Goal: Task Accomplishment & Management: Complete application form

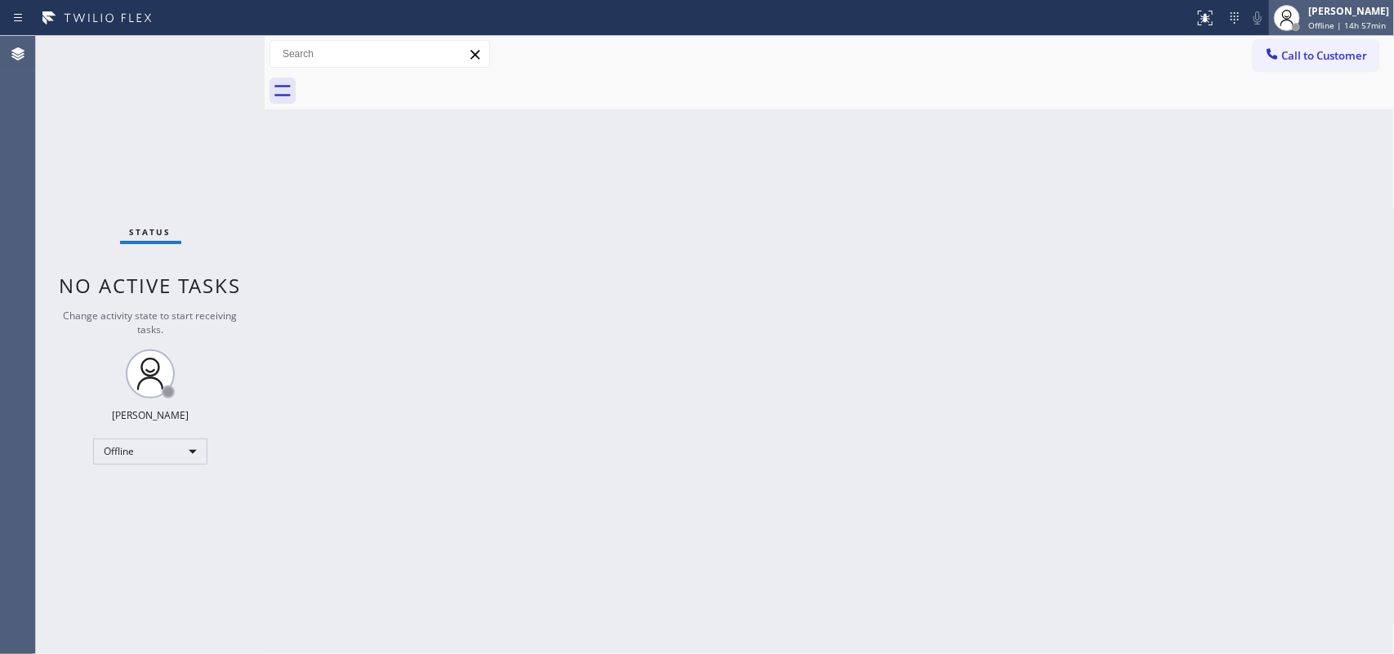
click at [1114, 9] on div "[PERSON_NAME]" at bounding box center [1348, 11] width 81 height 14
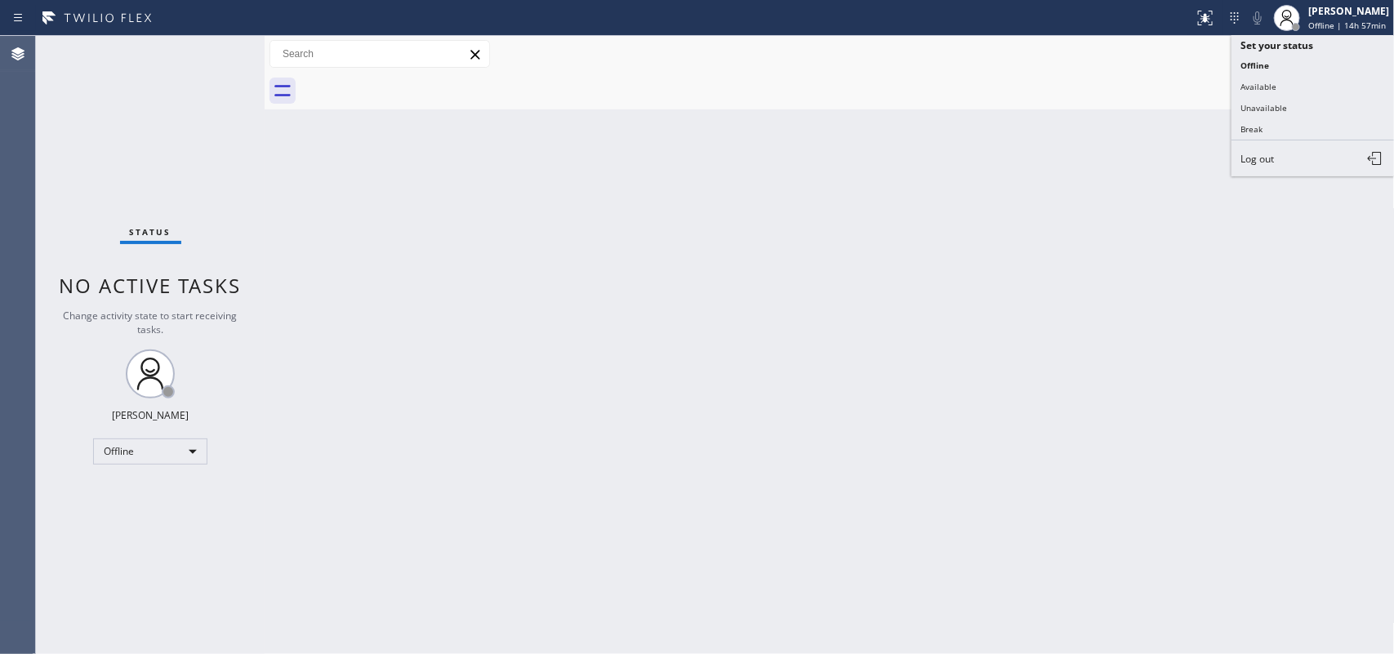
click at [1114, 87] on button "Available" at bounding box center [1312, 86] width 163 height 21
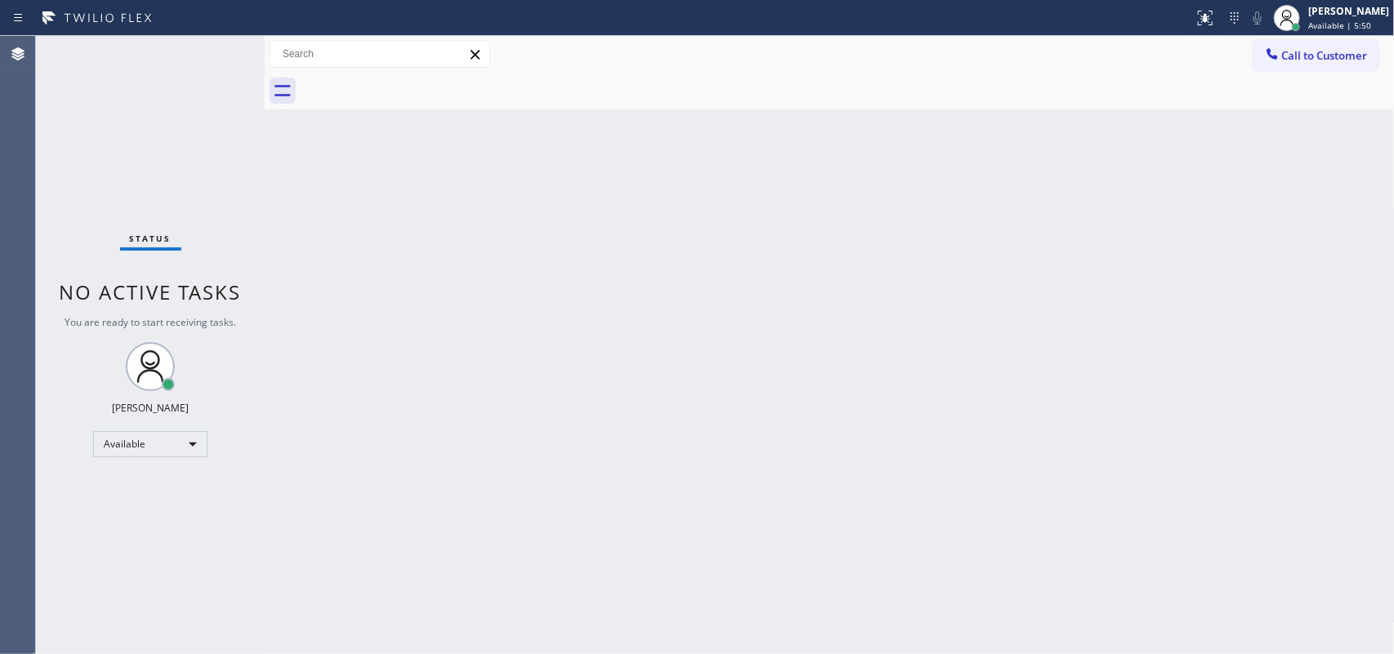
click at [218, 47] on div "Status No active tasks You are ready to start receiving tasks. [PERSON_NAME] Av…" at bounding box center [150, 345] width 229 height 618
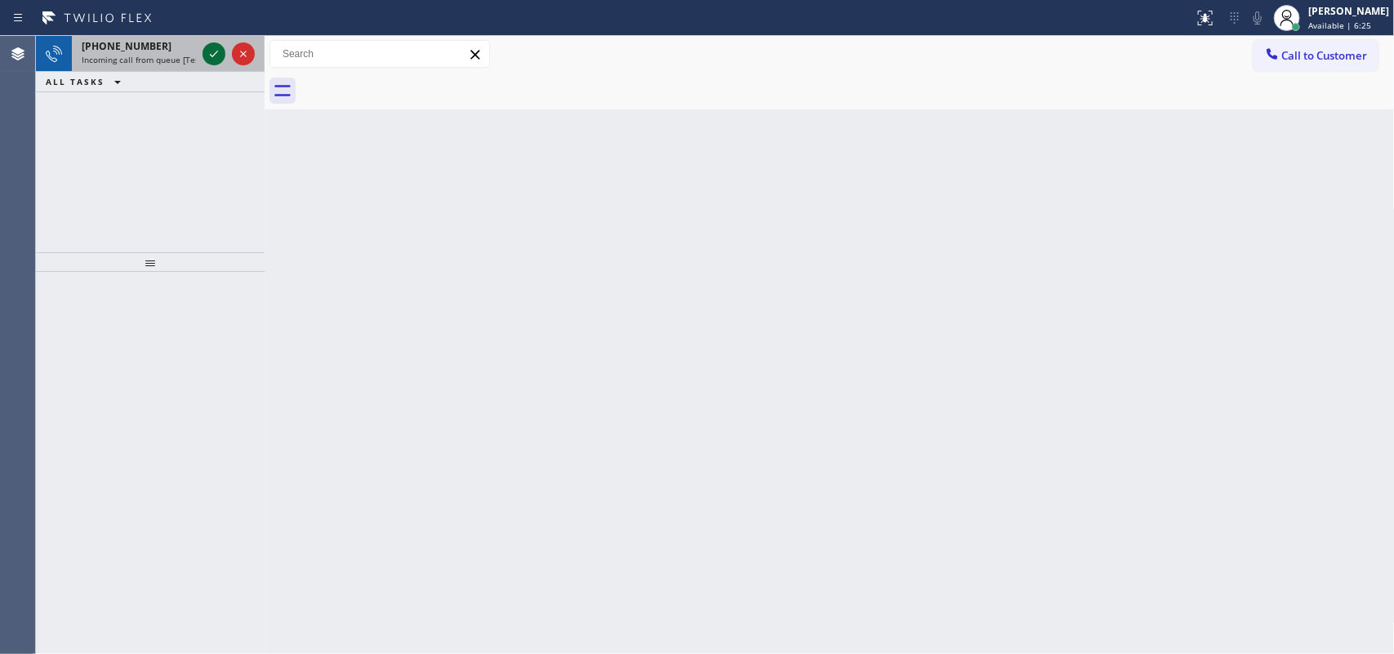
click at [207, 53] on icon at bounding box center [214, 54] width 20 height 20
click at [220, 54] on icon at bounding box center [214, 54] width 20 height 20
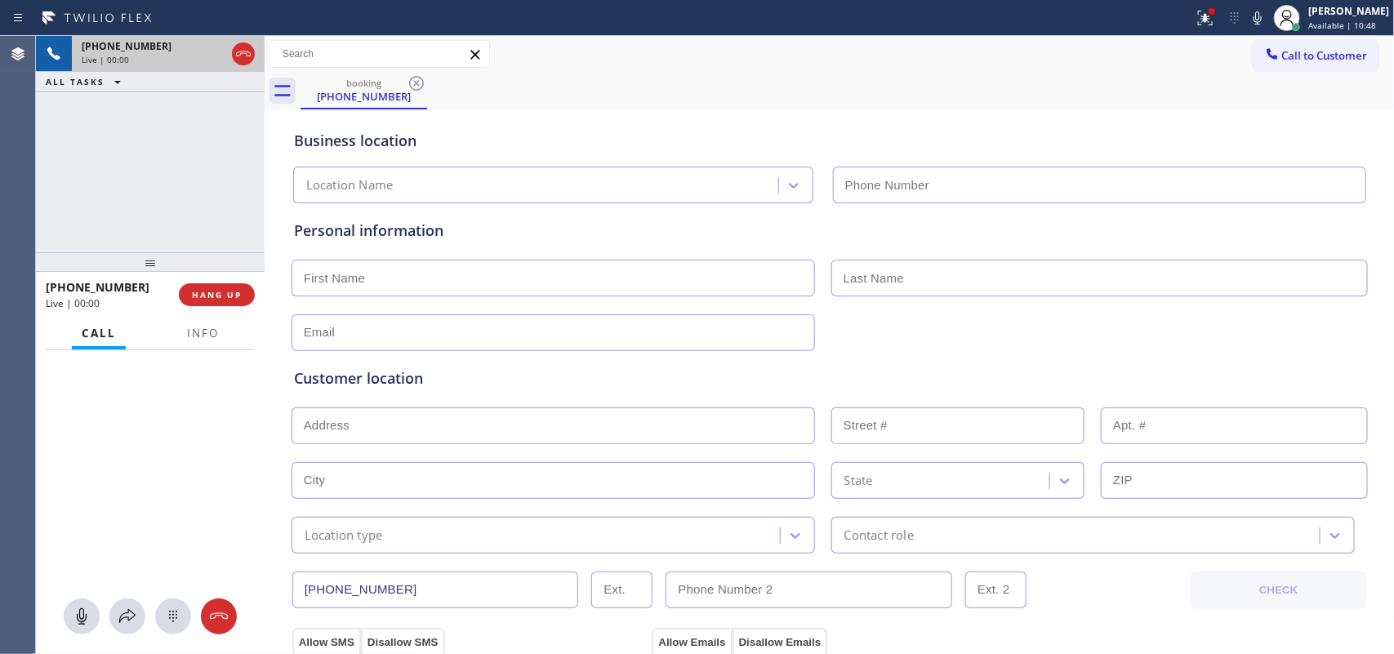
type input "[PHONE_NUMBER]"
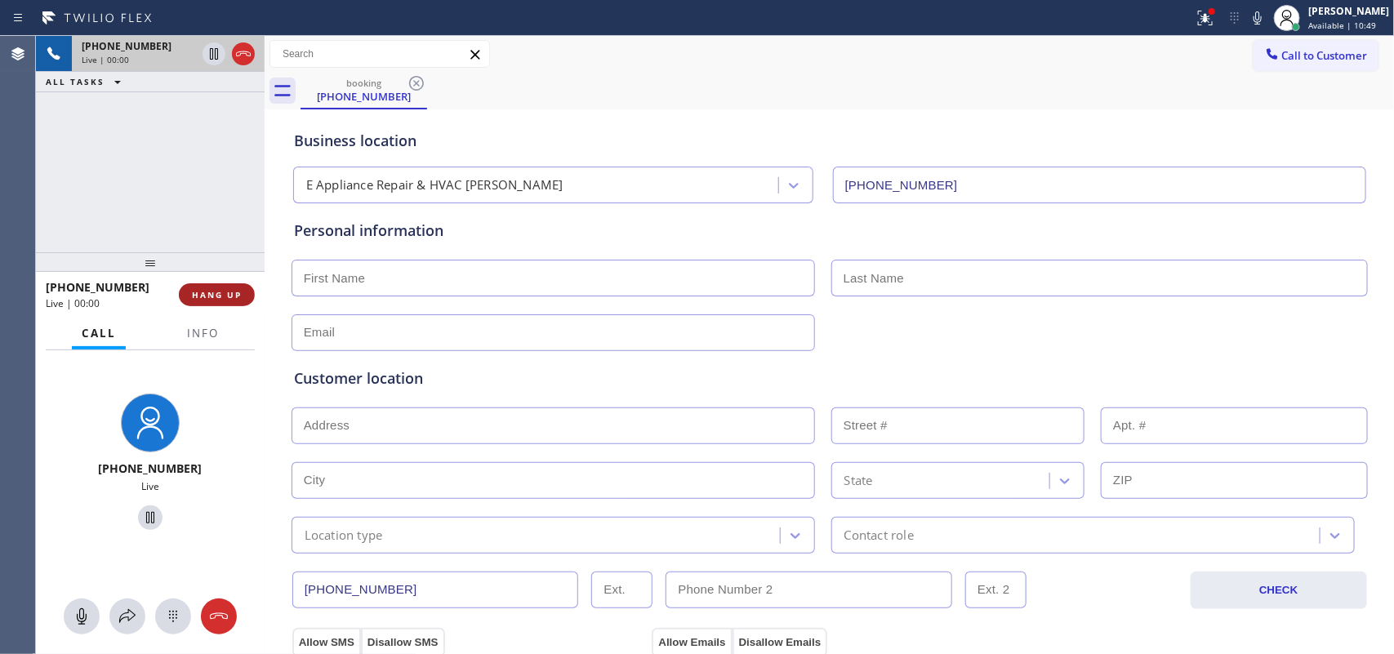
click at [239, 289] on span "HANG UP" at bounding box center [217, 294] width 50 height 11
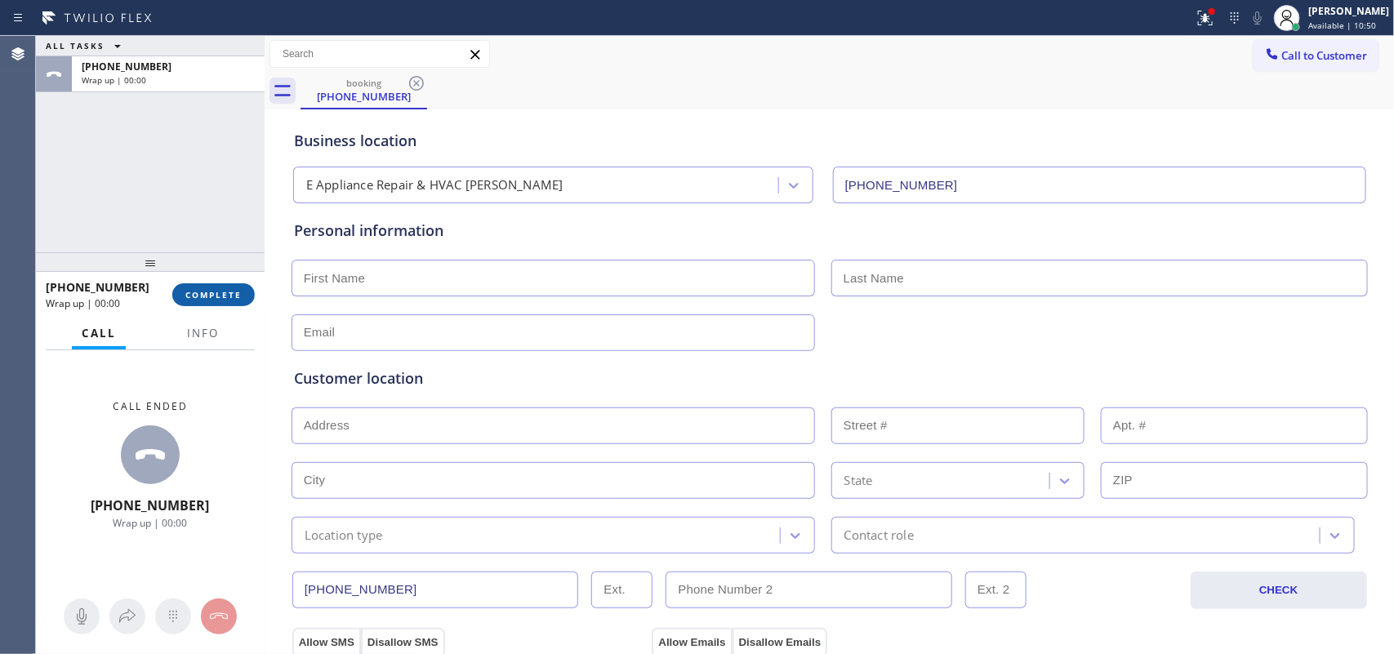
click at [234, 296] on span "COMPLETE" at bounding box center [213, 294] width 56 height 11
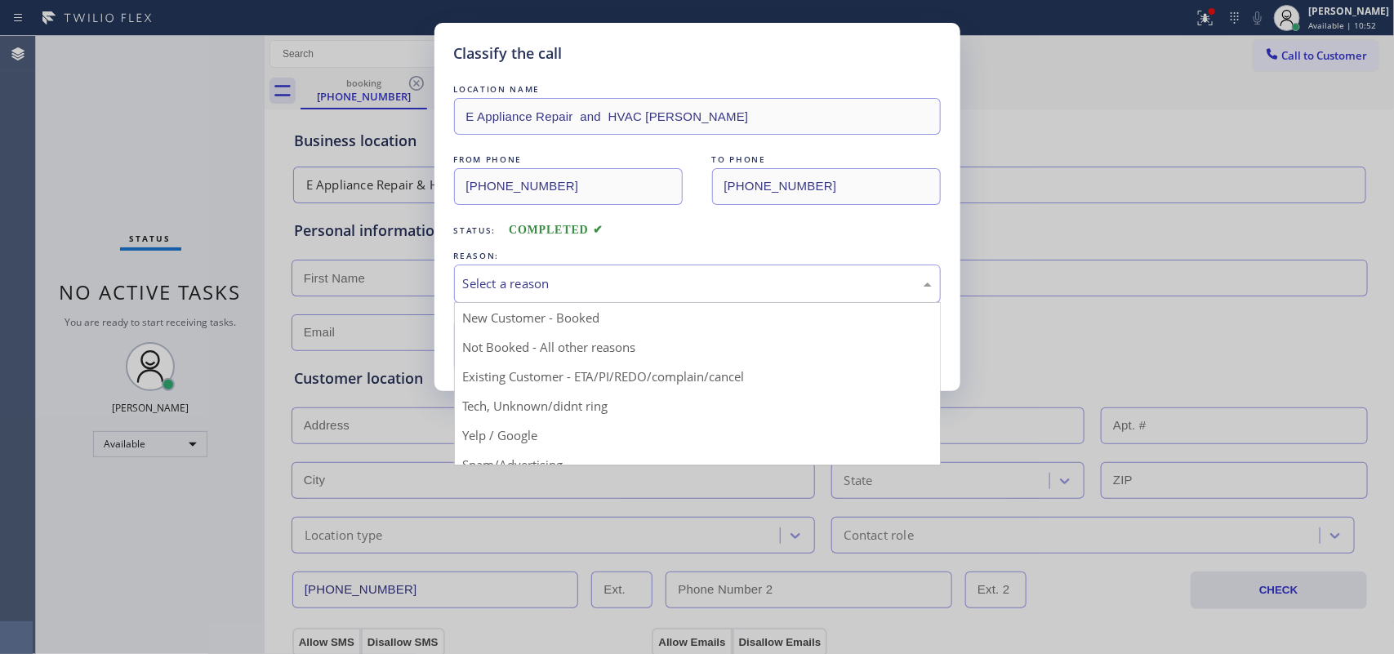
click at [565, 298] on div "Select a reason" at bounding box center [697, 284] width 487 height 38
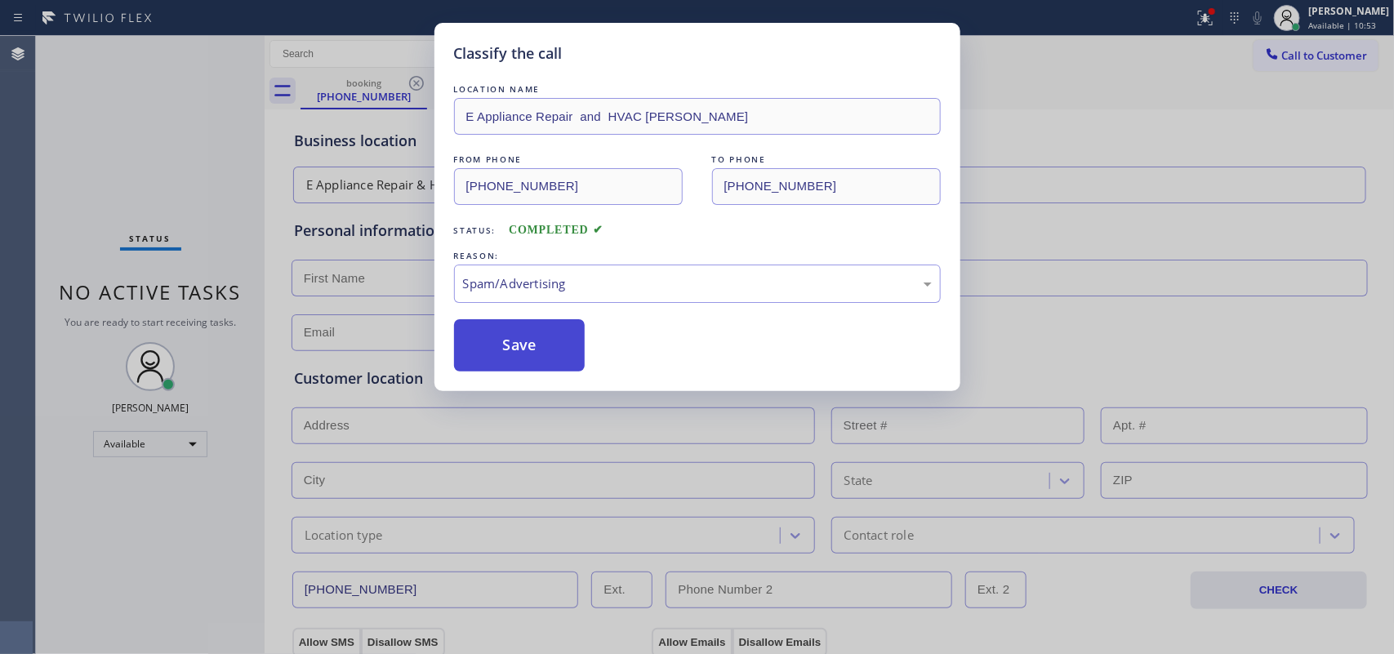
click at [531, 343] on button "Save" at bounding box center [519, 345] width 131 height 52
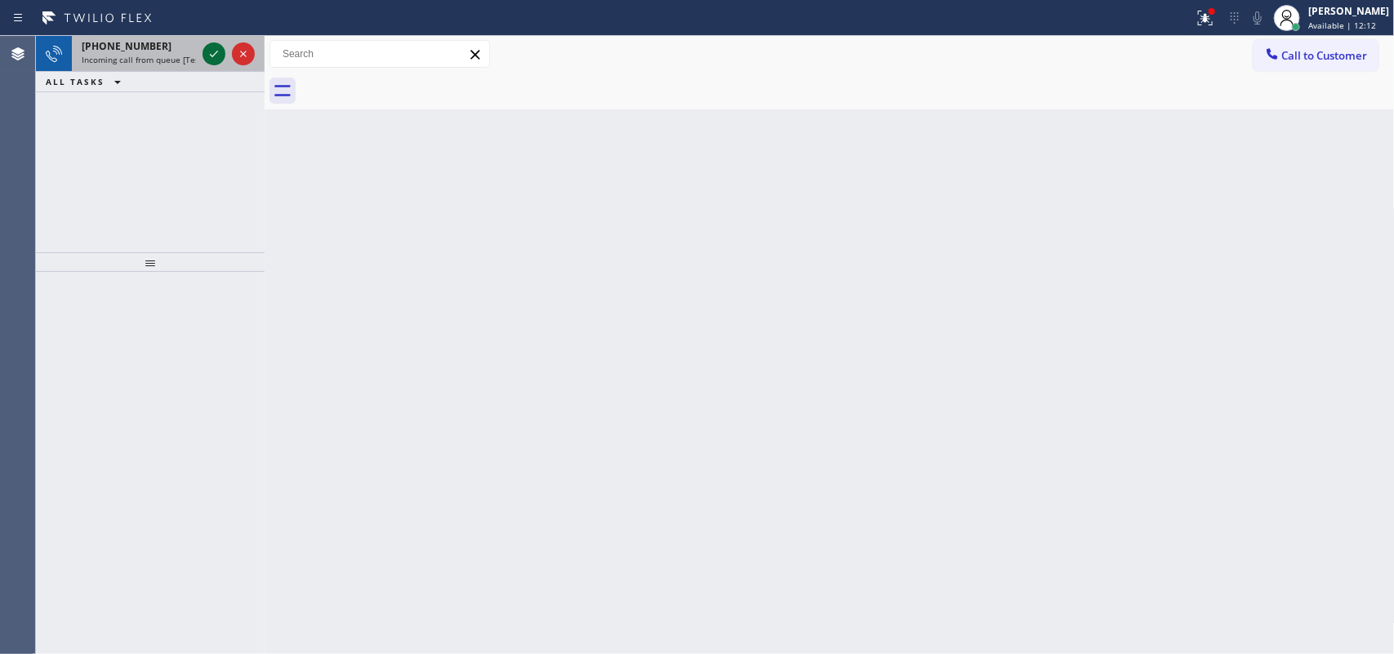
click at [210, 51] on icon at bounding box center [214, 54] width 20 height 20
click at [214, 55] on icon at bounding box center [214, 54] width 8 height 7
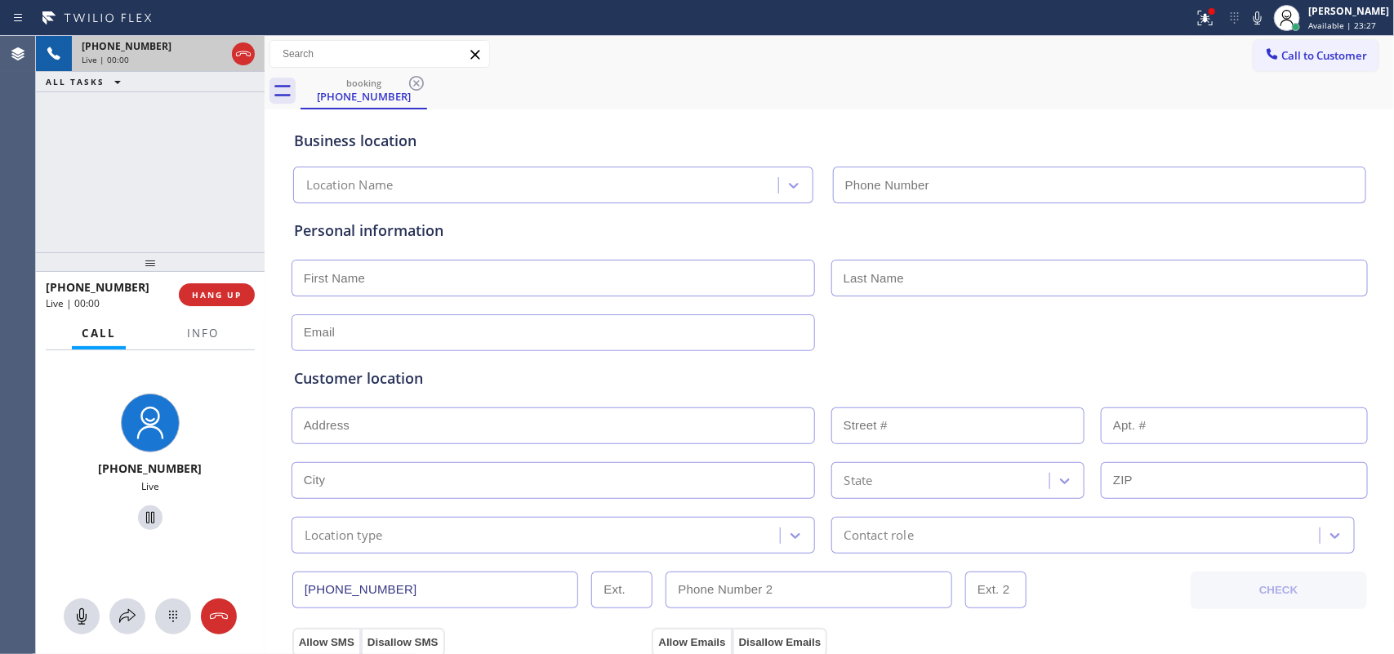
type input "[PHONE_NUMBER]"
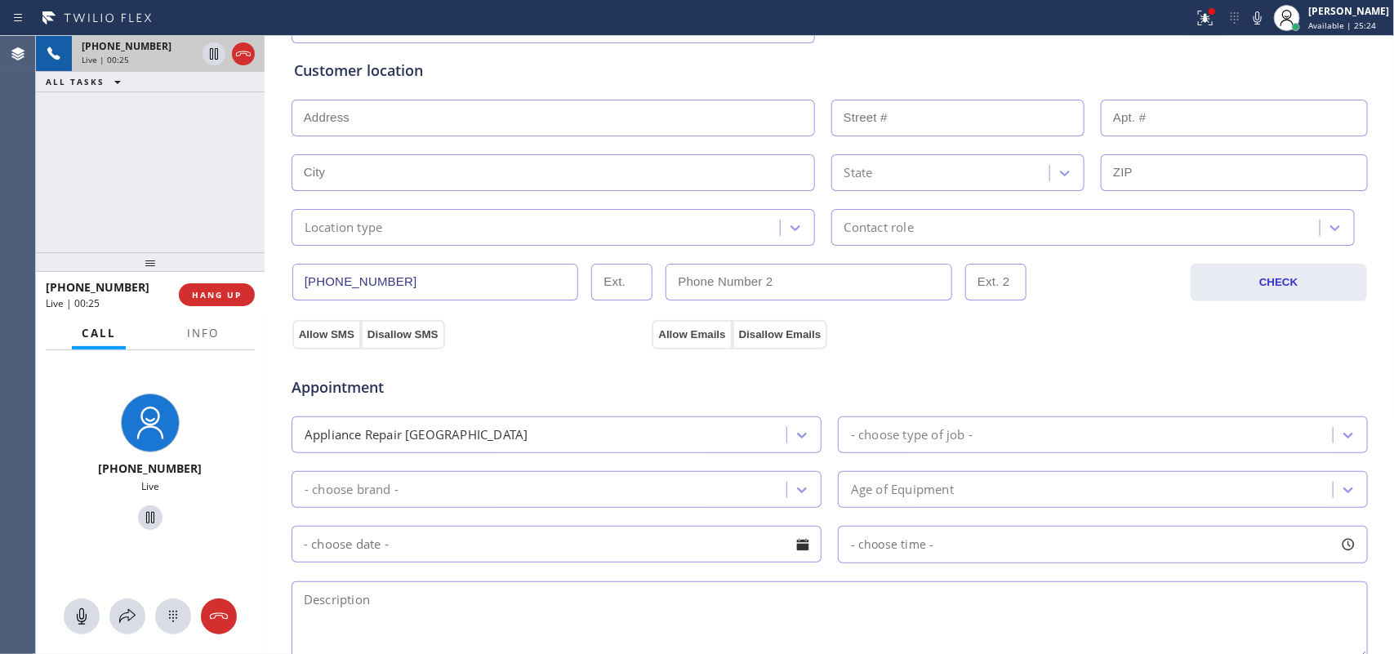
scroll to position [104, 0]
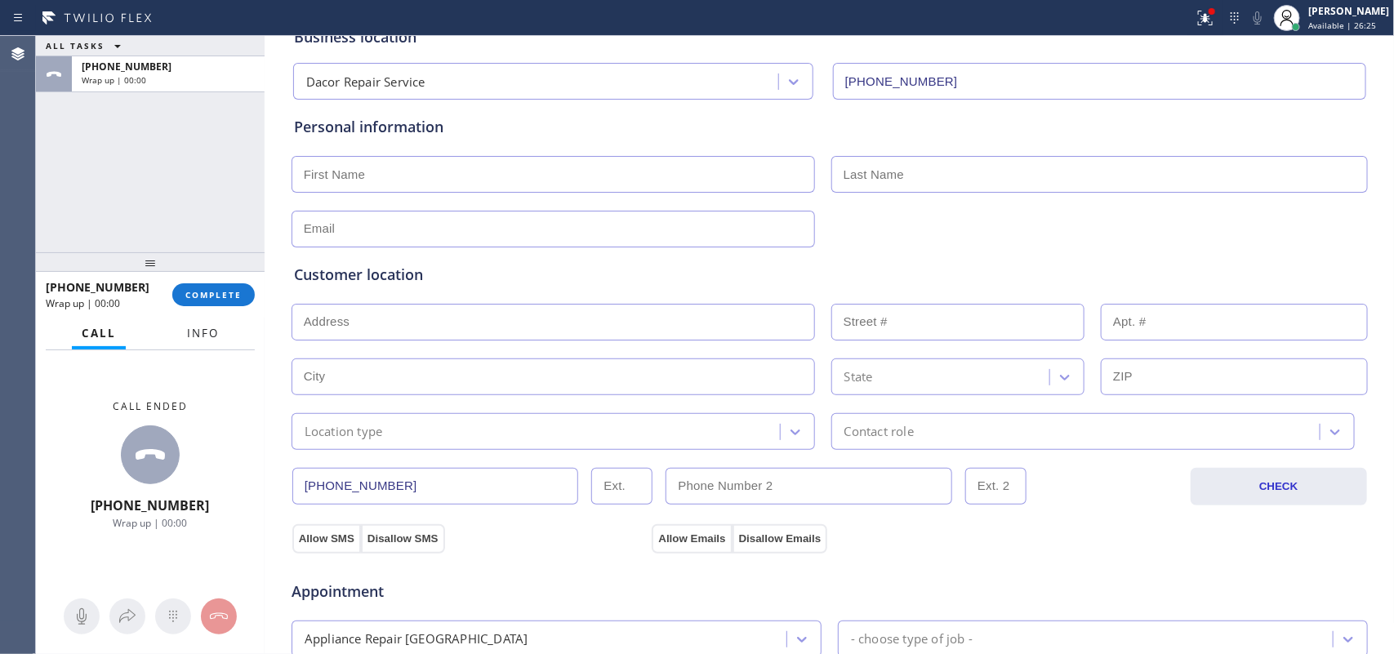
click at [217, 326] on span "Info" at bounding box center [203, 333] width 32 height 15
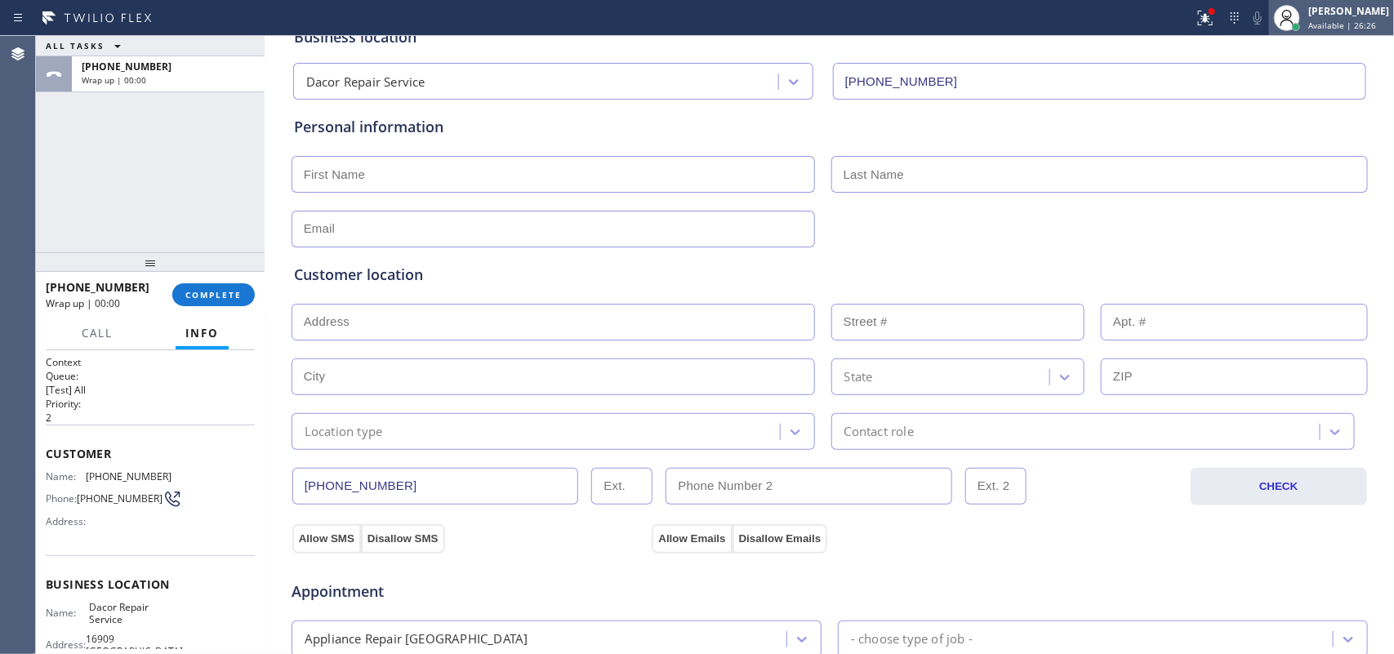
click at [1114, 20] on span "Available | 26:26" at bounding box center [1342, 25] width 68 height 11
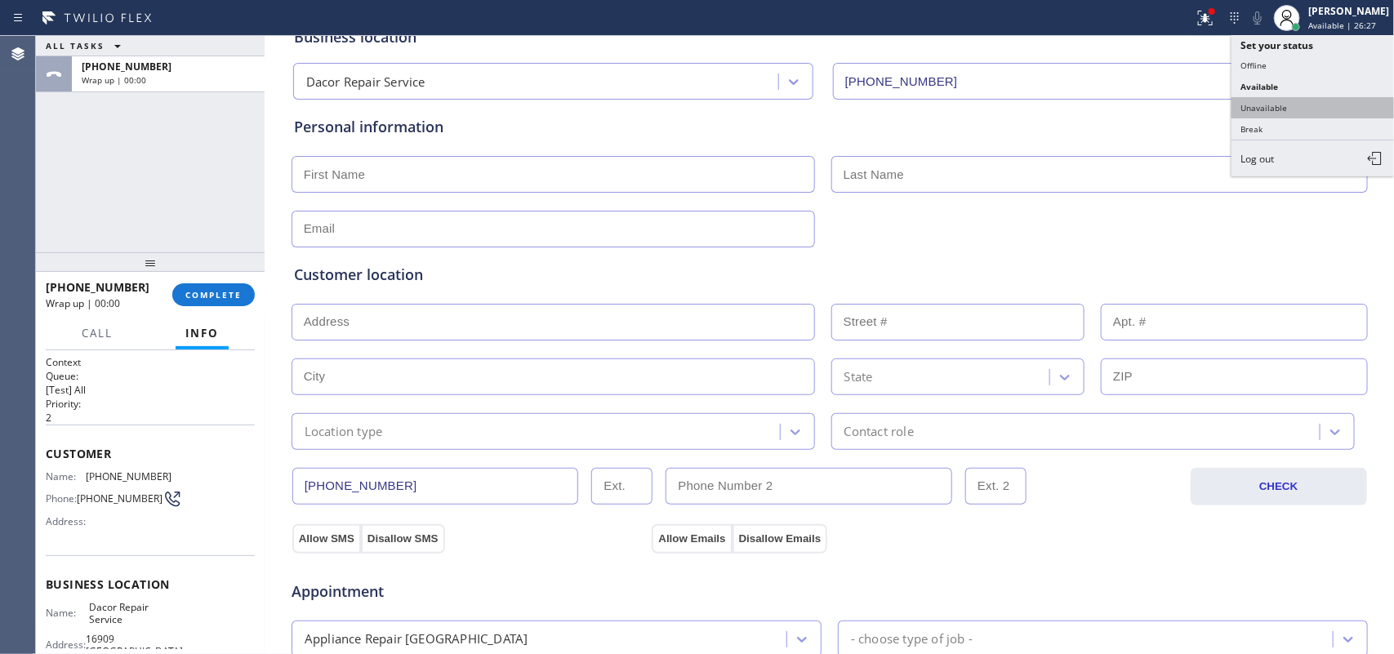
click at [1114, 109] on button "Unavailable" at bounding box center [1312, 107] width 163 height 21
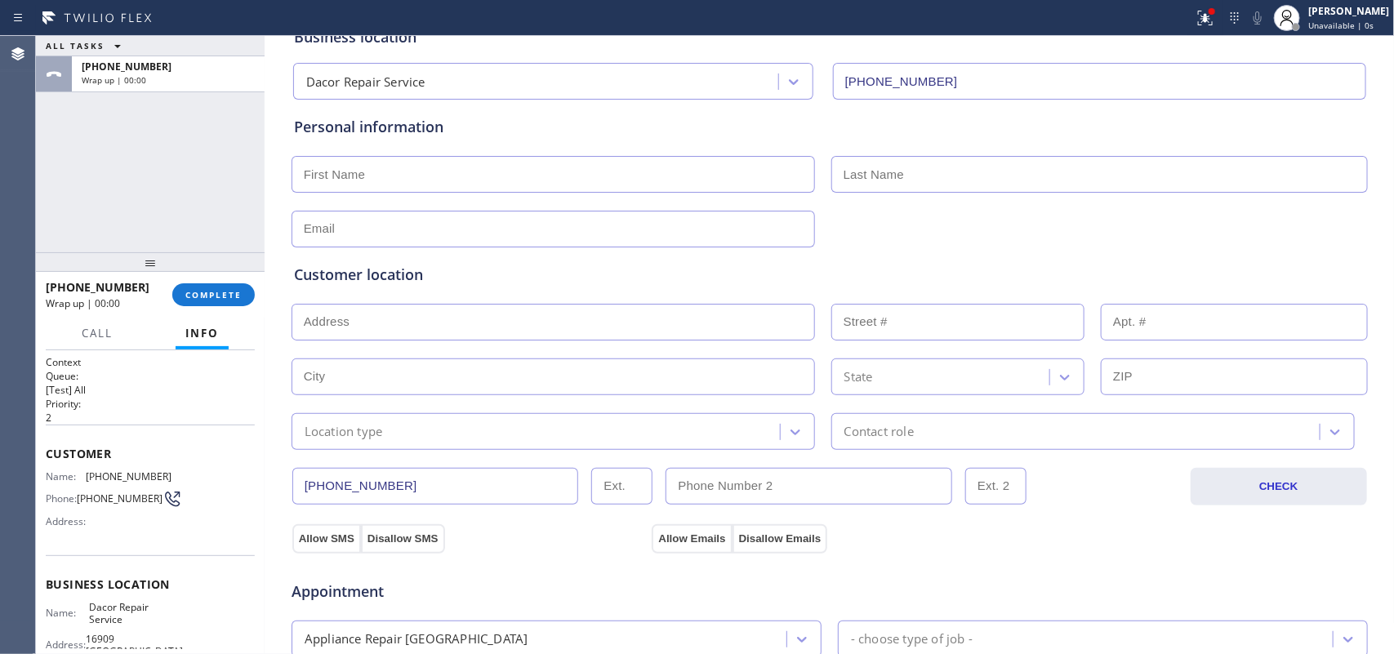
click at [82, 215] on div "ALL TASKS ALL TASKS ACTIVE TASKS TASKS IN WRAP UP +16194177399 Wrap up | 00:00" at bounding box center [150, 144] width 229 height 216
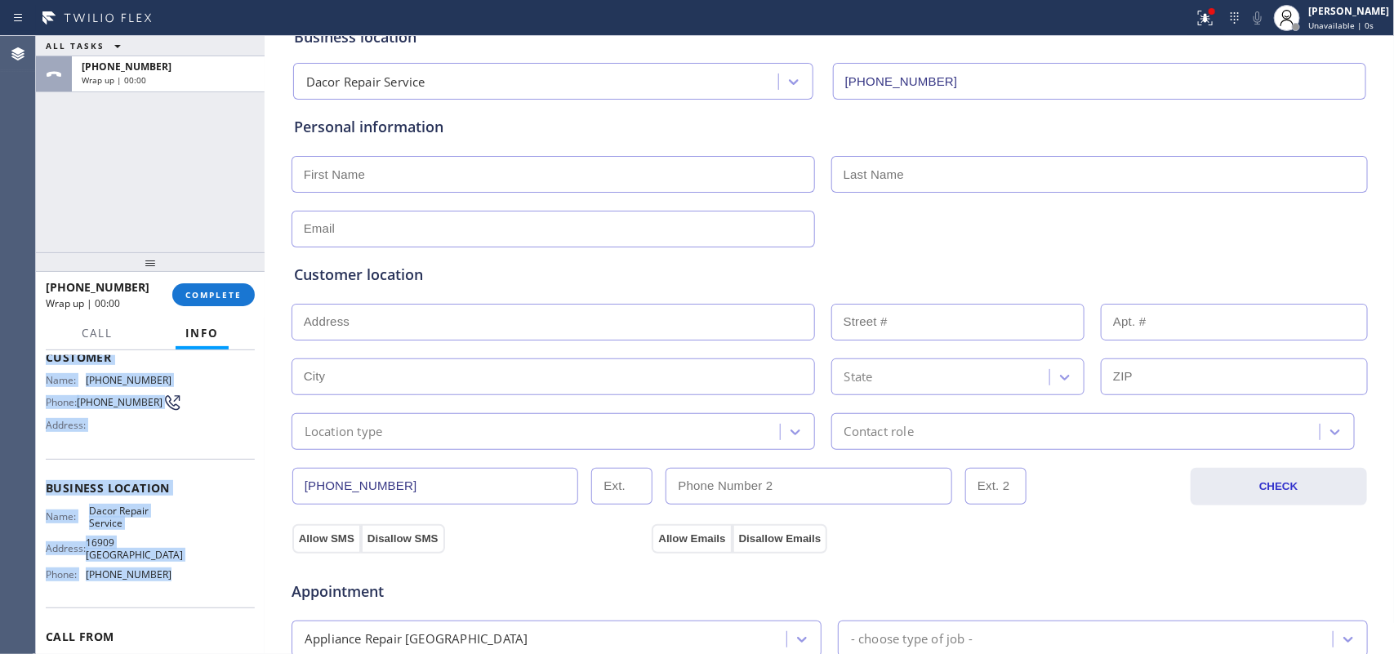
scroll to position [0, 0]
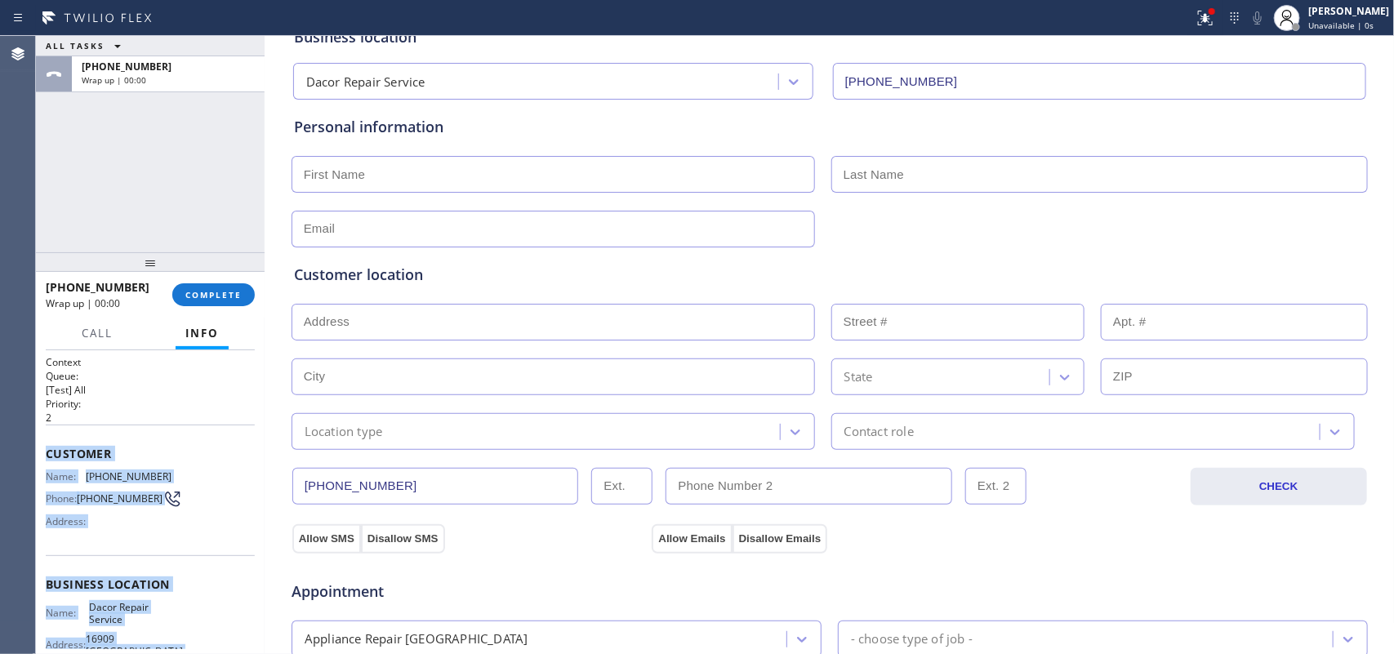
drag, startPoint x: 185, startPoint y: 496, endPoint x: 42, endPoint y: 446, distance: 152.1
click at [42, 446] on div "Context Queue: [Test] All Priority: 2 Customer Name: (619) 417-7399 Phone: (619…" at bounding box center [150, 502] width 229 height 305
copy div "Customer Name: (619) 417-7399 Phone: (619) 417-7399 Address: Business location …"
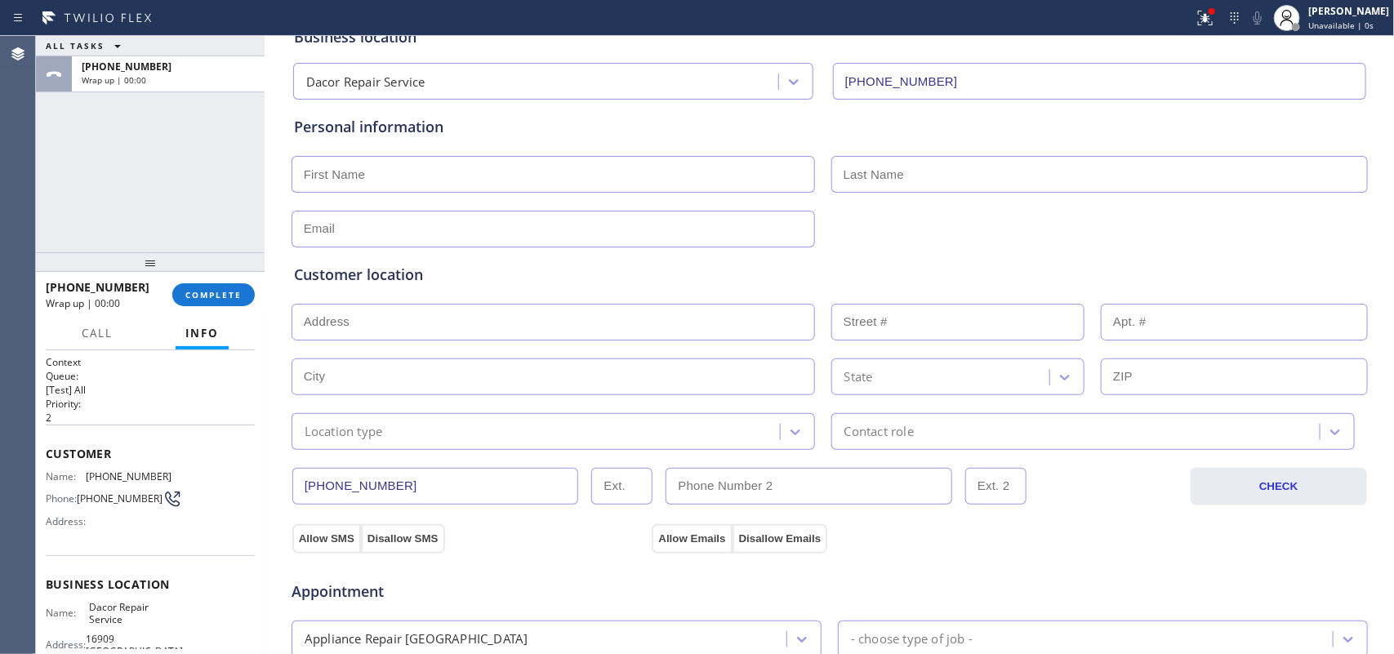
click at [185, 194] on div "ALL TASKS ALL TASKS ACTIVE TASKS TASKS IN WRAP UP +16194177399 Wrap up | 00:00" at bounding box center [150, 144] width 229 height 216
drag, startPoint x: 225, startPoint y: 292, endPoint x: 389, endPoint y: 303, distance: 164.4
click at [226, 292] on span "COMPLETE" at bounding box center [213, 294] width 56 height 11
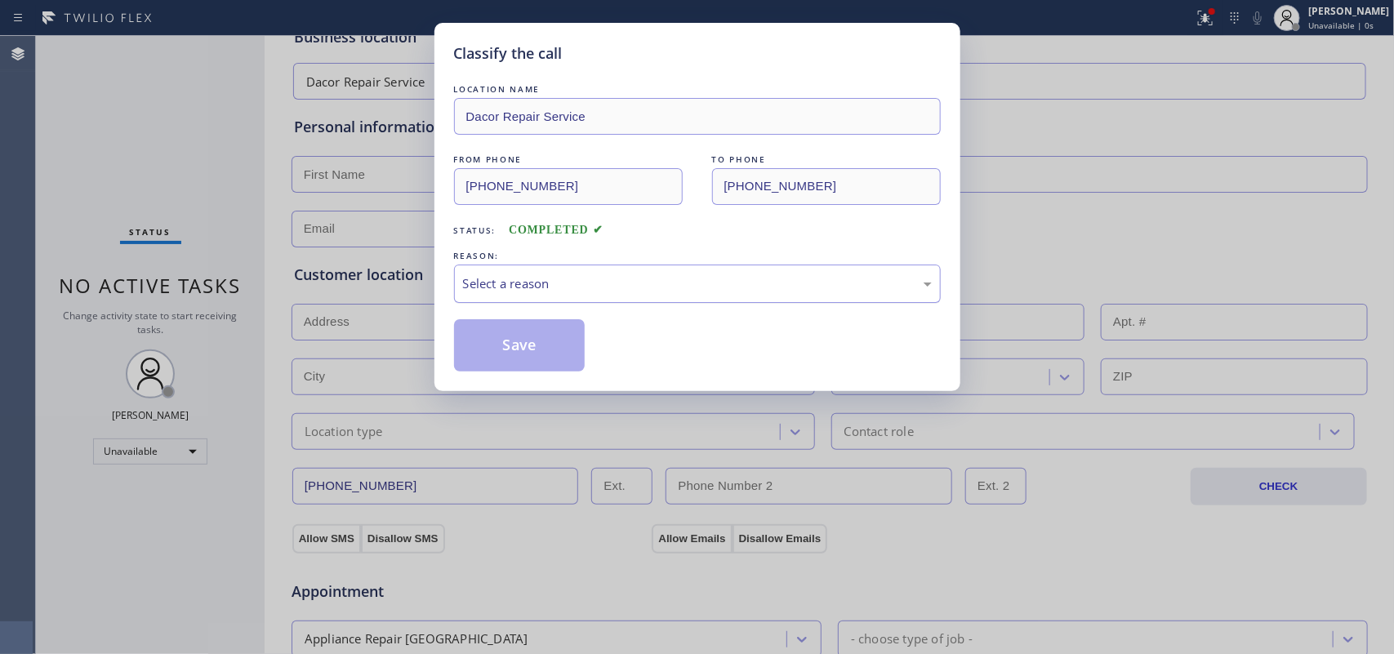
click at [896, 271] on div "Select a reason" at bounding box center [697, 284] width 487 height 38
click at [519, 344] on button "Save" at bounding box center [519, 345] width 131 height 52
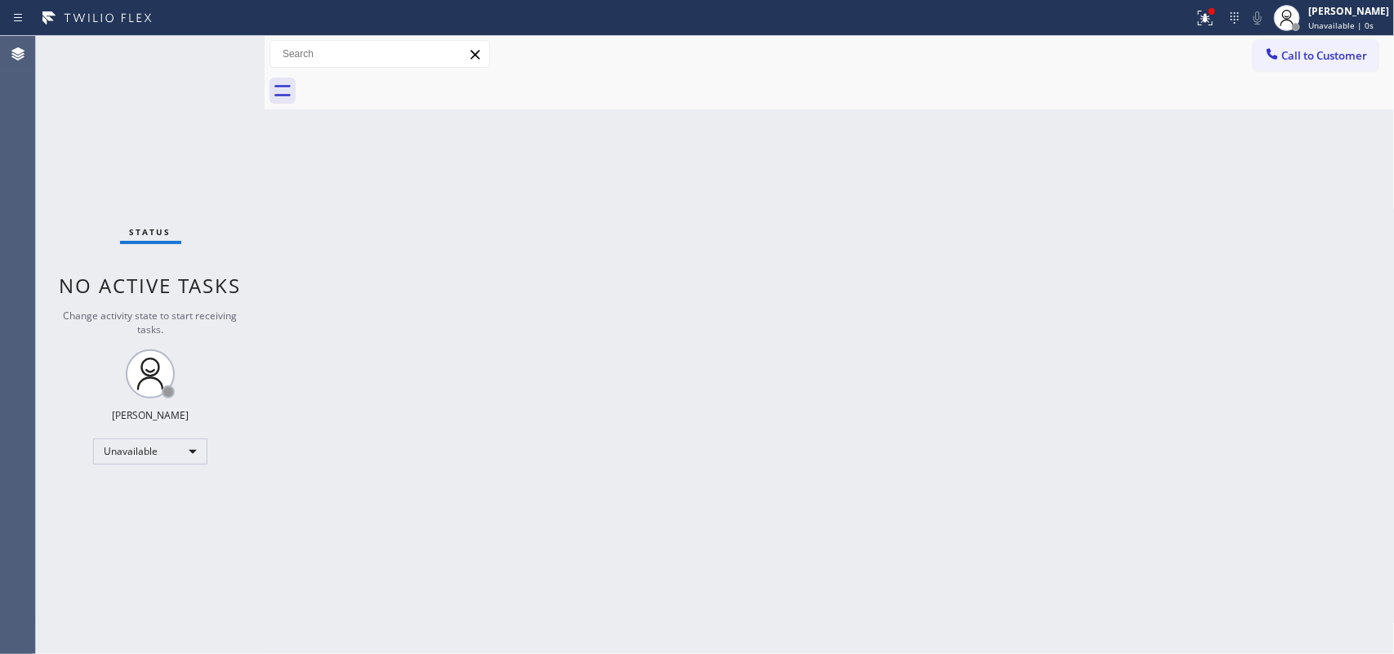
click at [1114, 59] on span "Call to Customer" at bounding box center [1325, 55] width 86 height 15
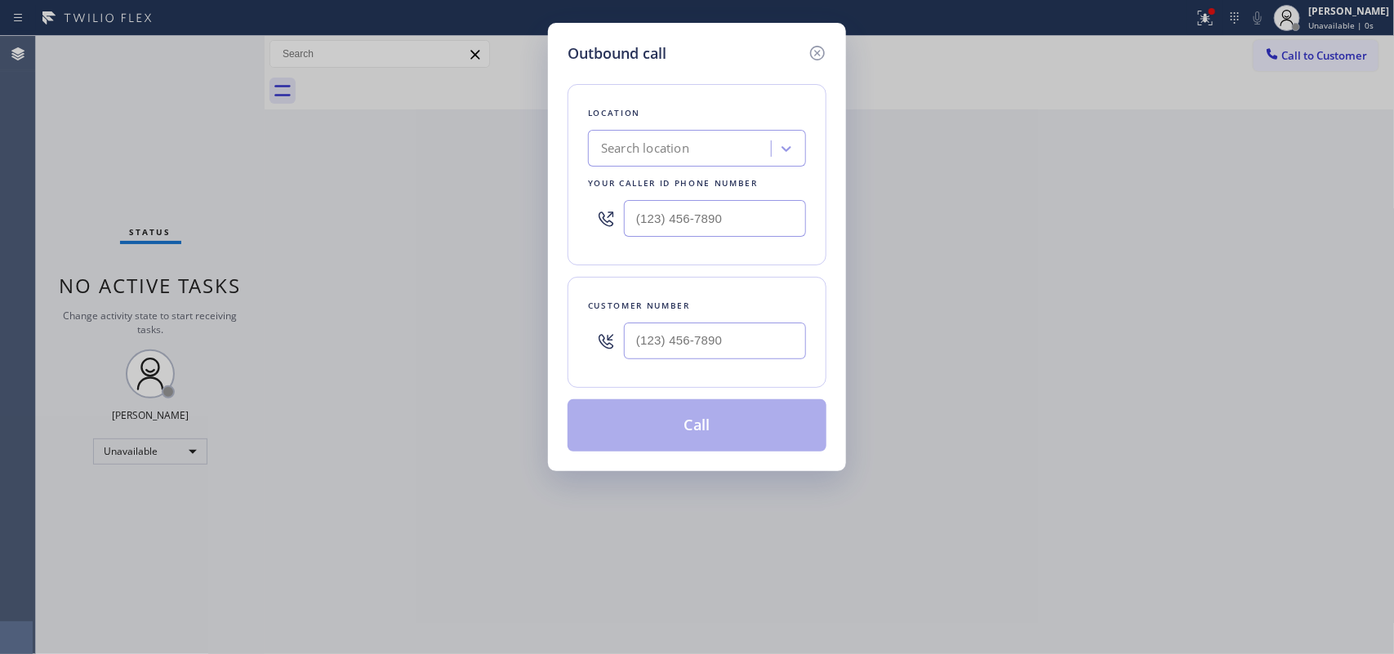
click at [590, 78] on div "Location Search location Your caller id phone number Customer number Call" at bounding box center [696, 257] width 259 height 387
click at [698, 340] on input "(___) ___-____" at bounding box center [715, 340] width 182 height 37
paste input "619) 417-7399"
type input "[PHONE_NUMBER]"
click at [623, 131] on div "Search location" at bounding box center [697, 148] width 218 height 37
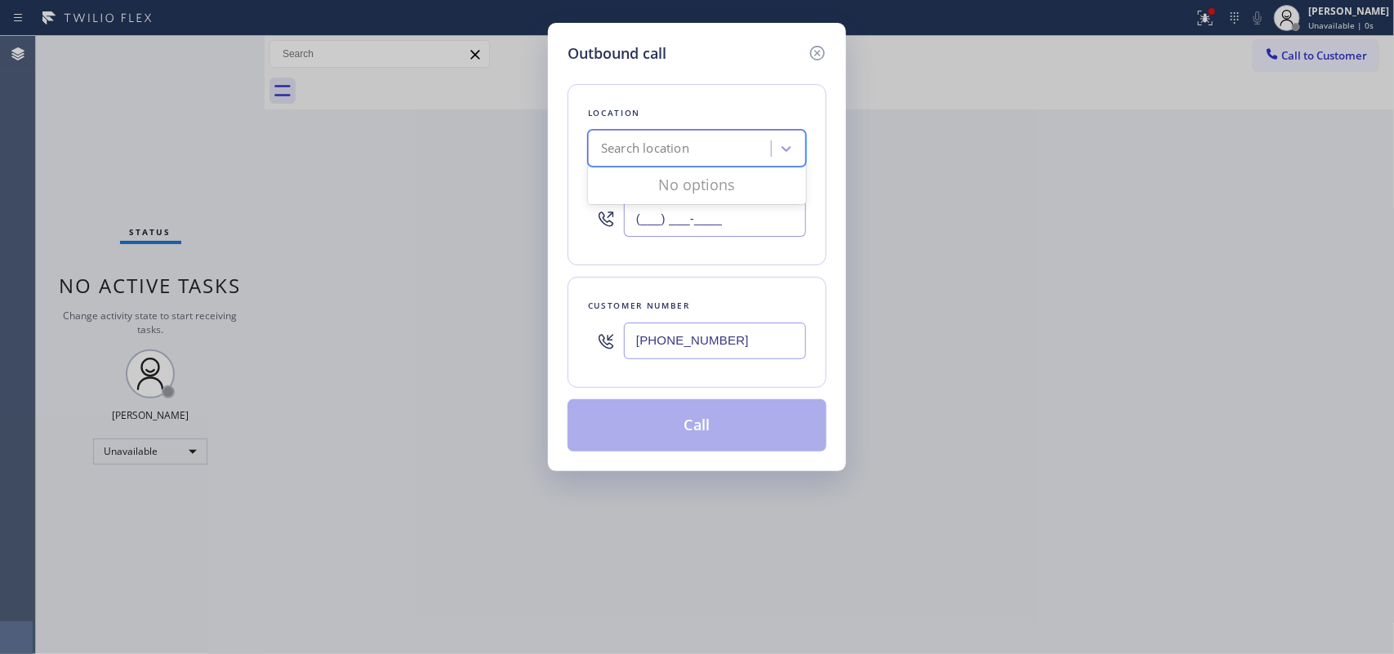
click at [662, 213] on input "(___) ___-____" at bounding box center [715, 218] width 182 height 37
paste input "858) 397-5576"
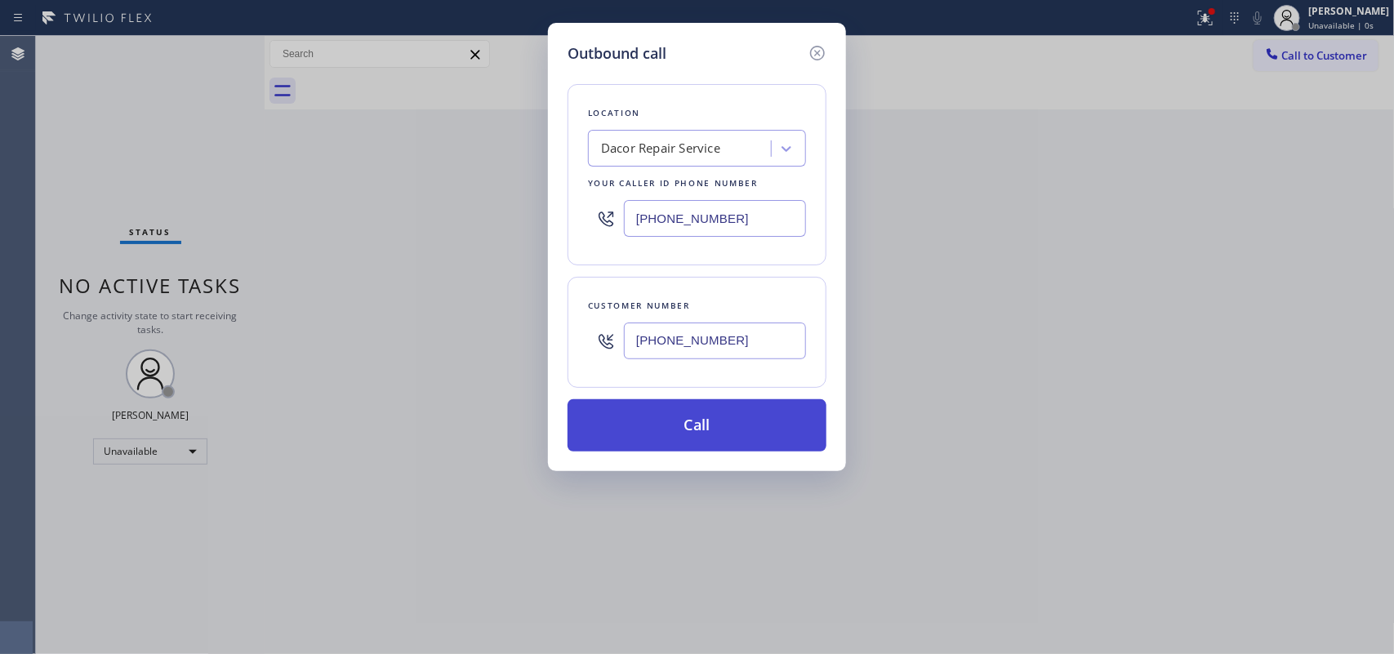
type input "[PHONE_NUMBER]"
click at [690, 433] on button "Call" at bounding box center [696, 425] width 259 height 52
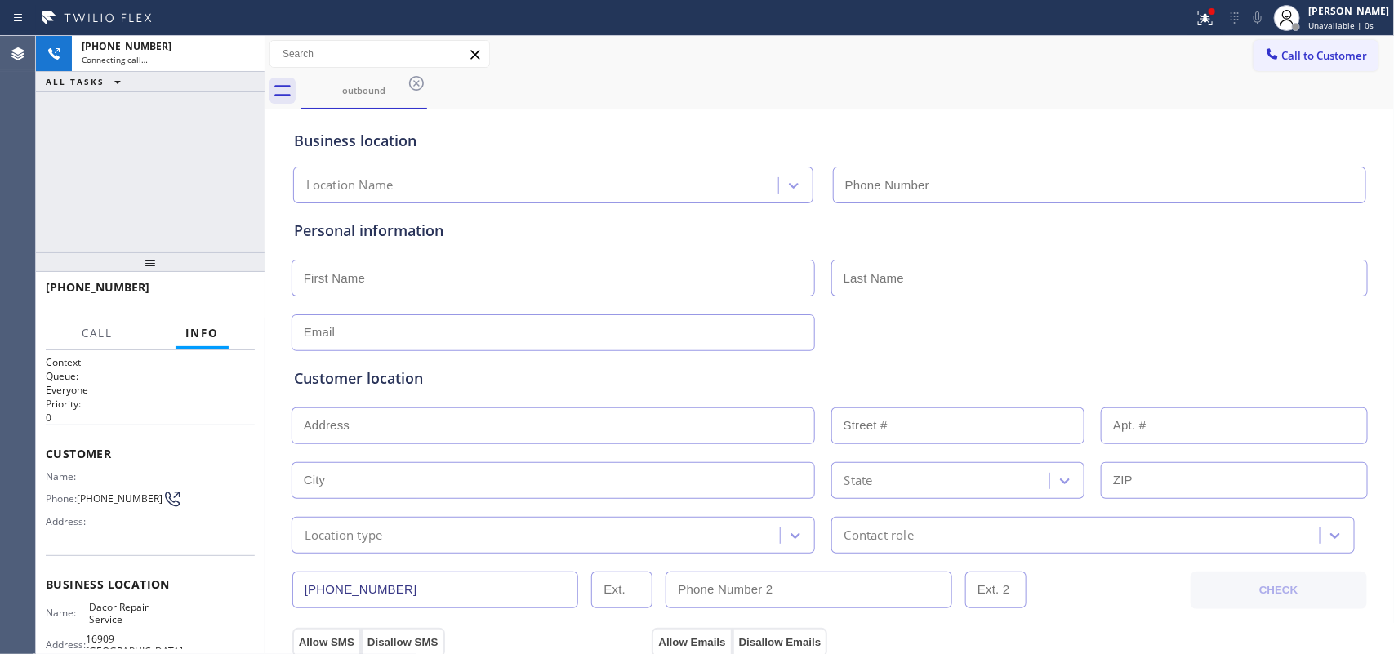
type input "[PHONE_NUMBER]"
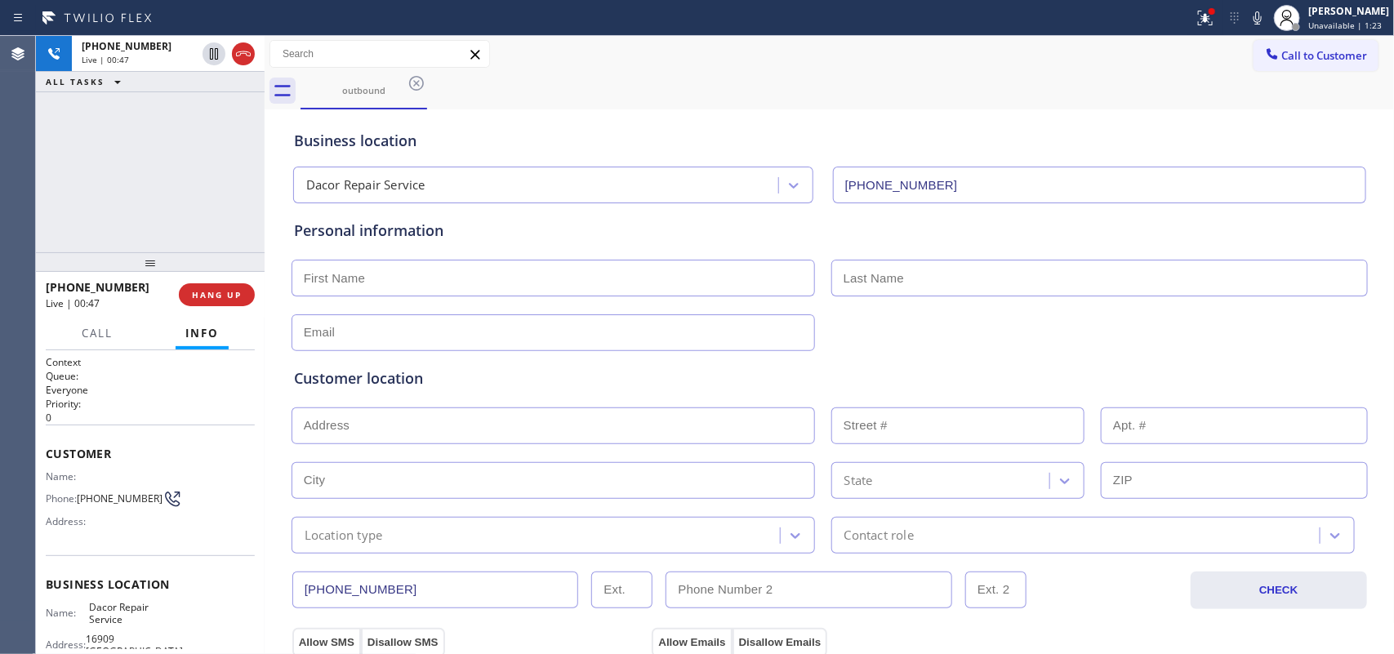
click at [389, 282] on input "text" at bounding box center [552, 278] width 523 height 37
click at [385, 274] on input "text" at bounding box center [552, 278] width 523 height 37
type input "Dan"
click at [919, 287] on input "text" at bounding box center [1099, 278] width 536 height 37
click at [377, 333] on input "text" at bounding box center [552, 332] width 523 height 37
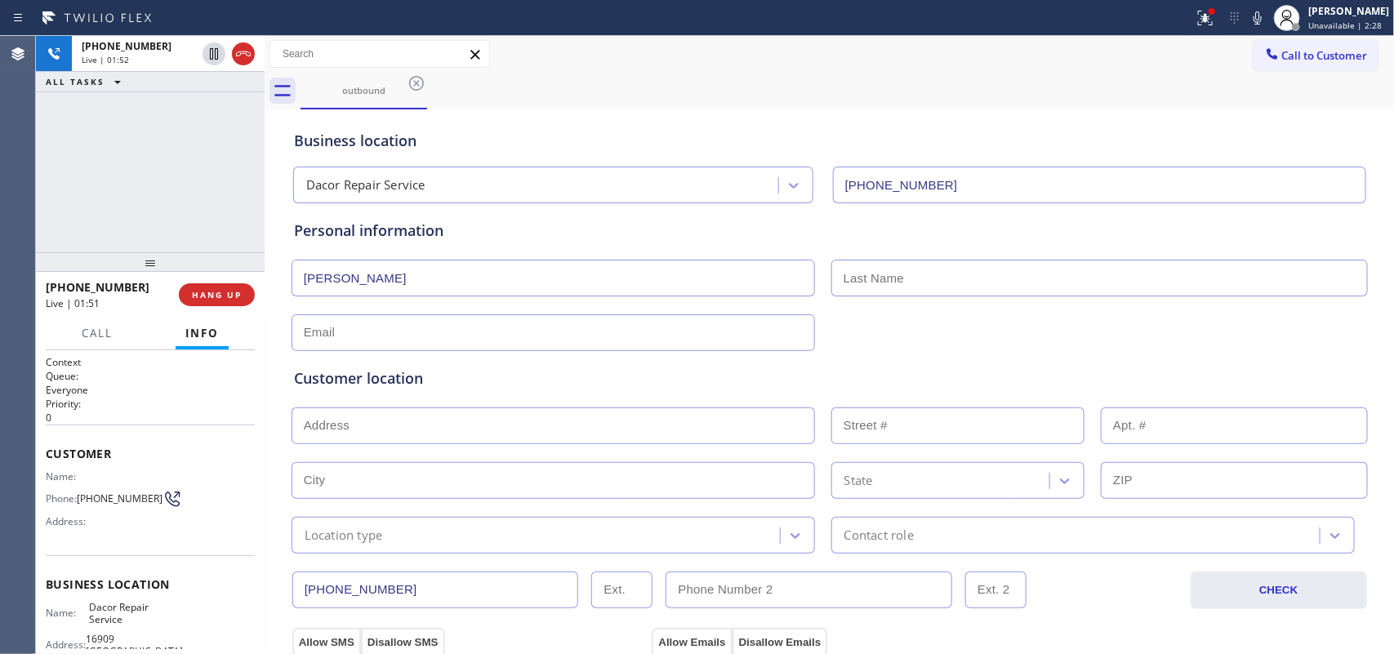
click at [891, 272] on input "text" at bounding box center [1099, 278] width 536 height 37
paste input "Radojevic"
type input "Radojevic"
click at [369, 336] on input "text" at bounding box center [552, 332] width 523 height 37
paste input "danradojevic@gmail.com"
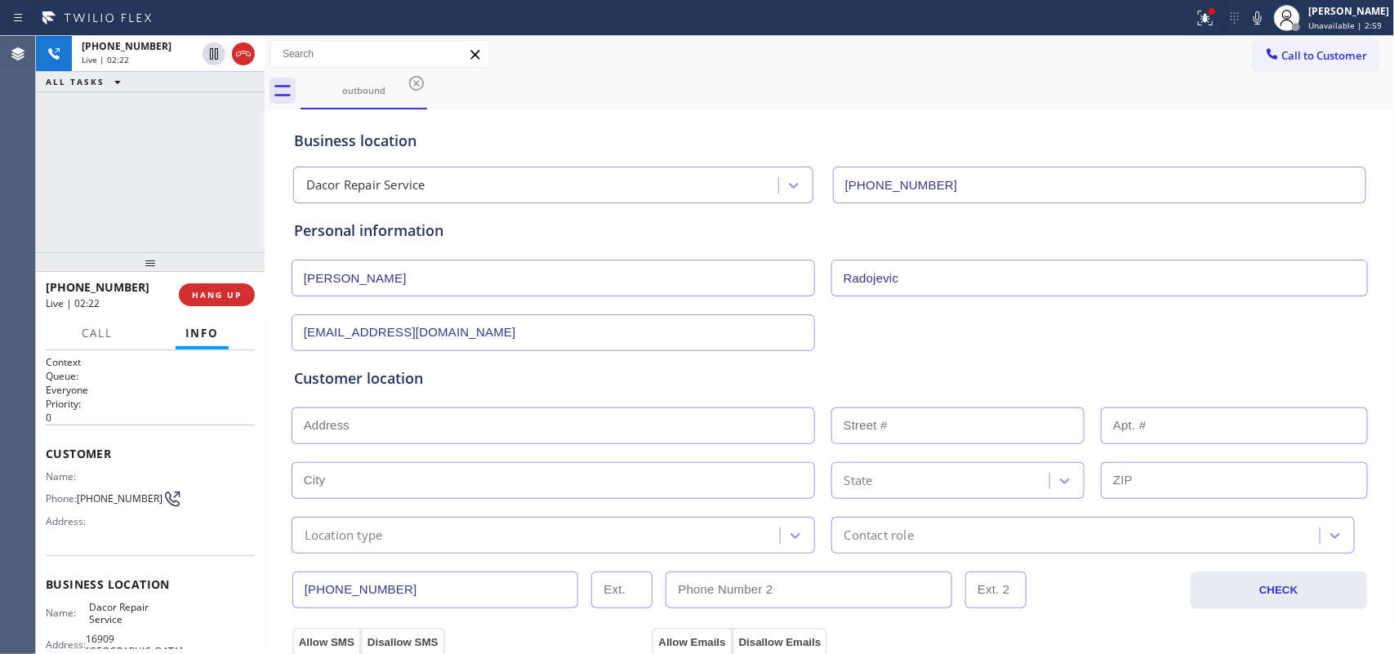
scroll to position [204, 0]
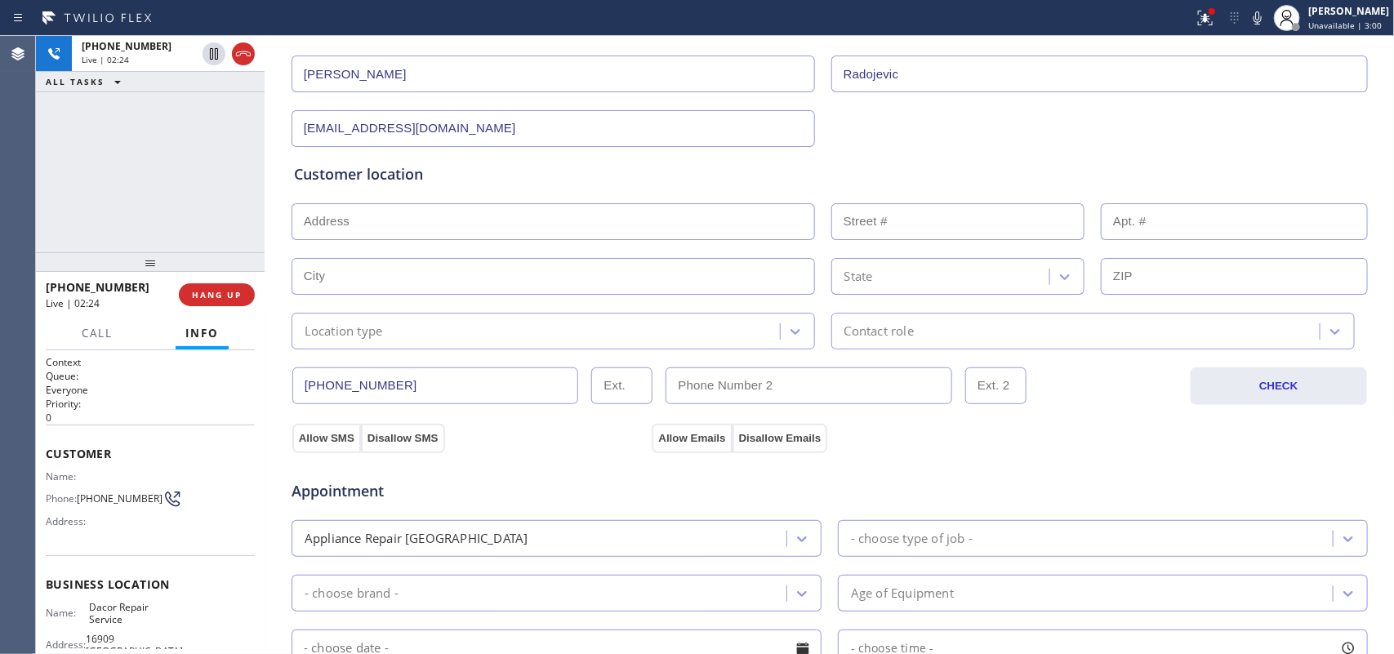
type input "danradojevic@gmail.com"
click at [645, 233] on input "text" at bounding box center [552, 221] width 523 height 37
paste input "2434 Unicornio St, Carlsbad, CA 92009"
type input "2434 Unicornio St"
type input "2434"
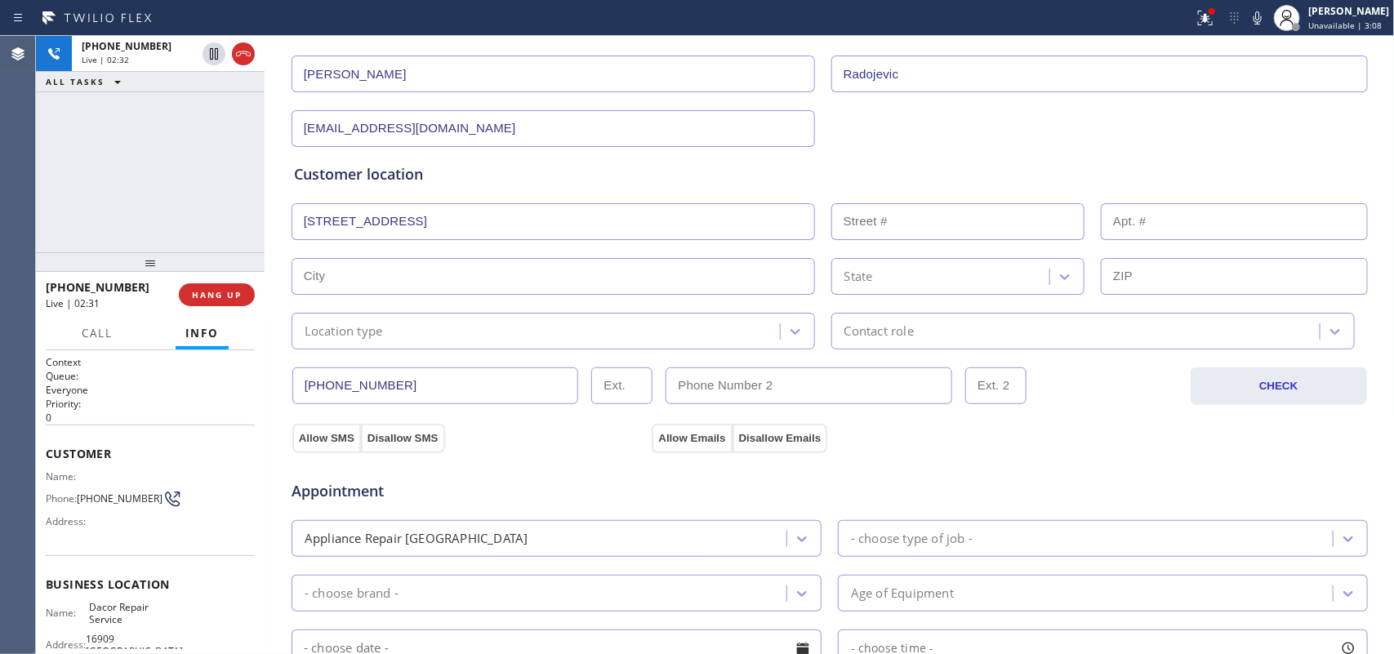
type input "Carlsbad"
type input "92009"
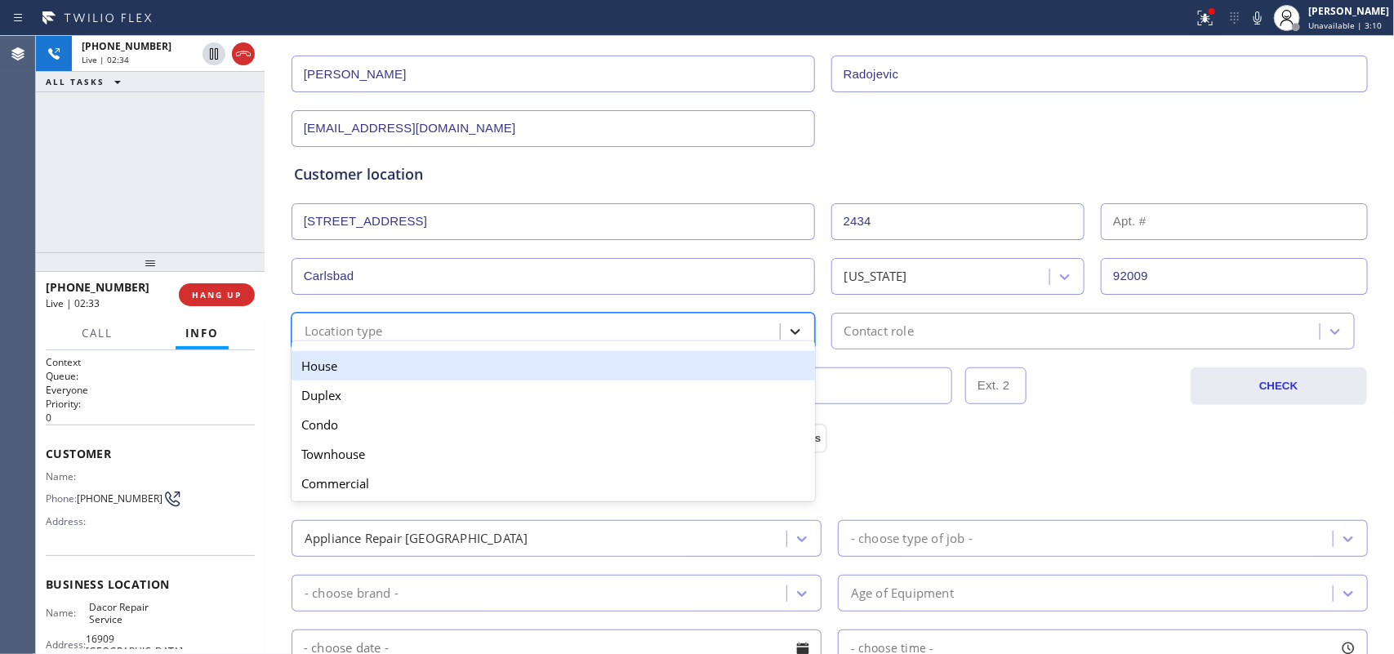
click at [781, 324] on div at bounding box center [795, 331] width 29 height 29
click at [643, 363] on div "House" at bounding box center [552, 365] width 523 height 29
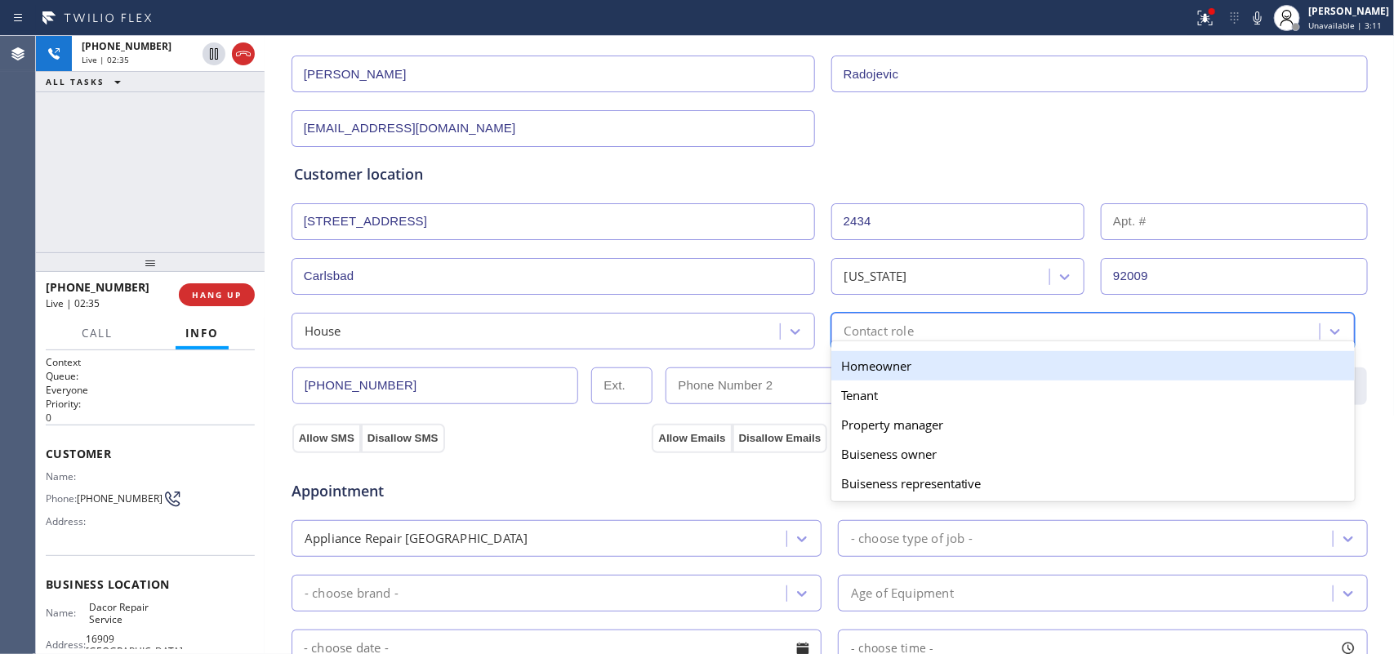
click at [878, 327] on div "Contact role" at bounding box center [878, 331] width 69 height 19
click at [906, 359] on div "Homeowner" at bounding box center [1092, 365] width 523 height 29
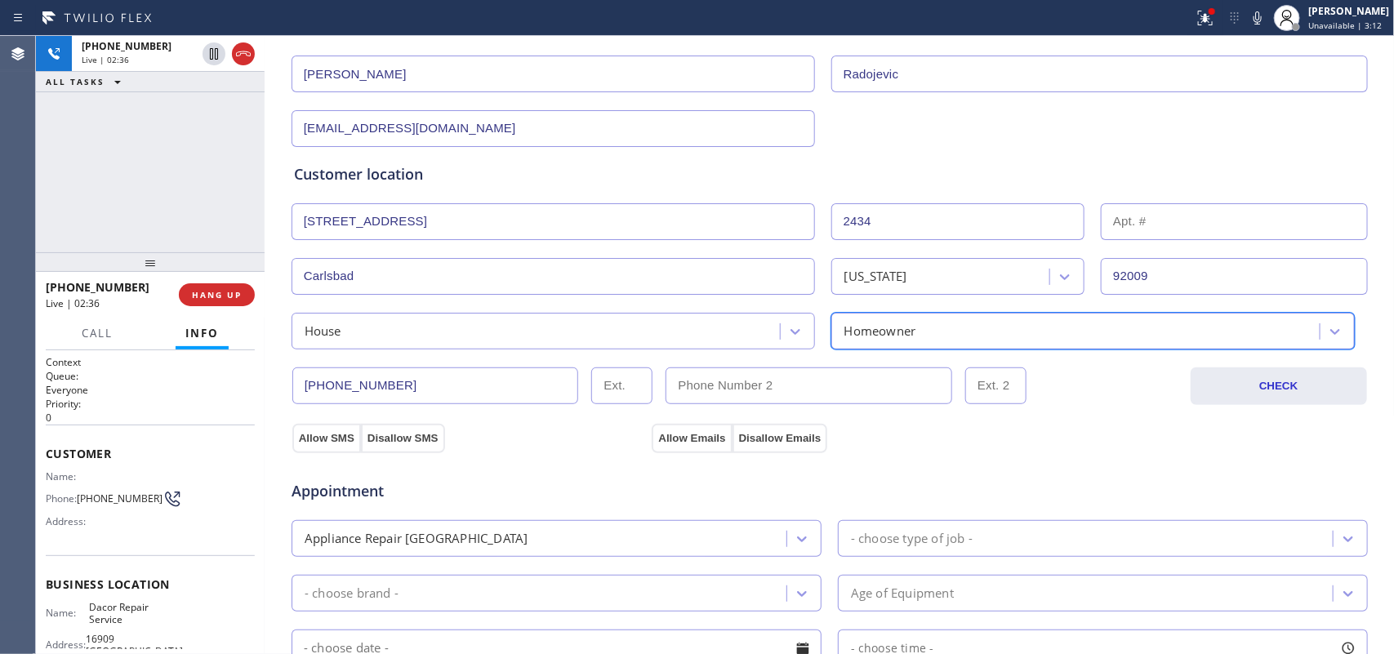
scroll to position [408, 0]
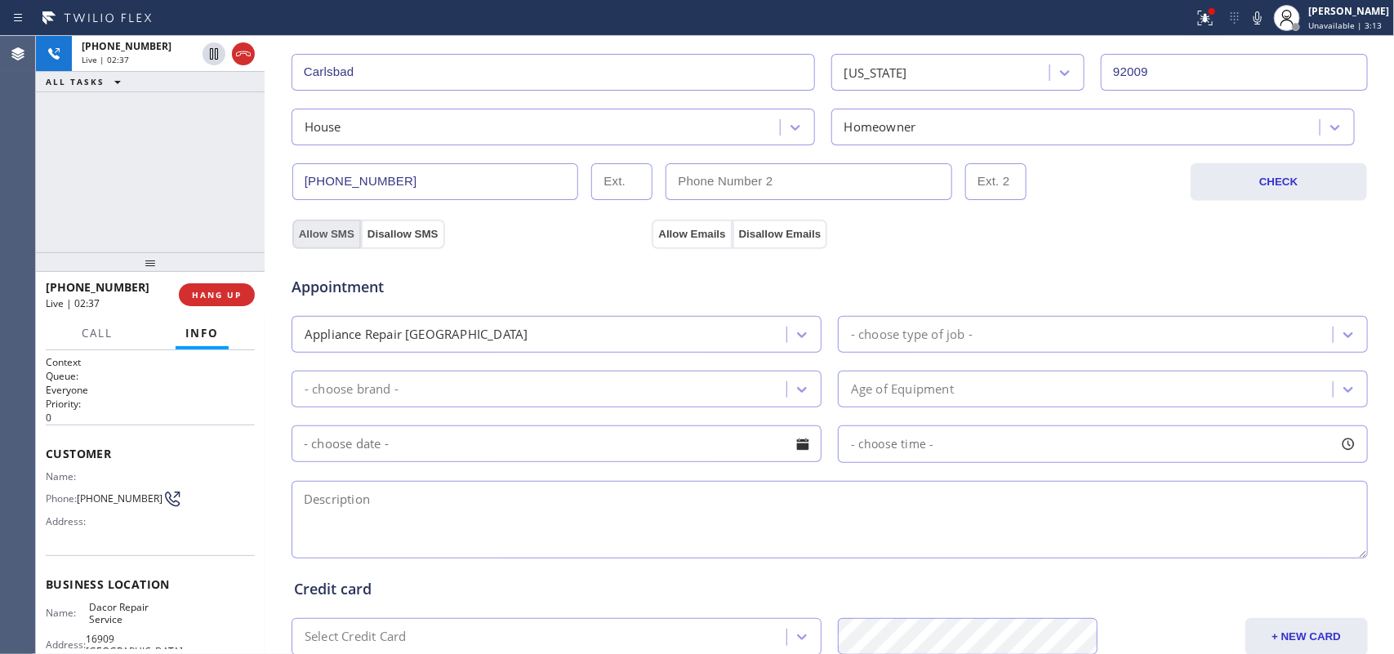
click at [332, 234] on button "Allow SMS" at bounding box center [326, 234] width 69 height 29
click at [710, 230] on button "Allow Emails" at bounding box center [692, 234] width 80 height 29
click at [315, 233] on button "Allow SMS" at bounding box center [326, 234] width 69 height 29
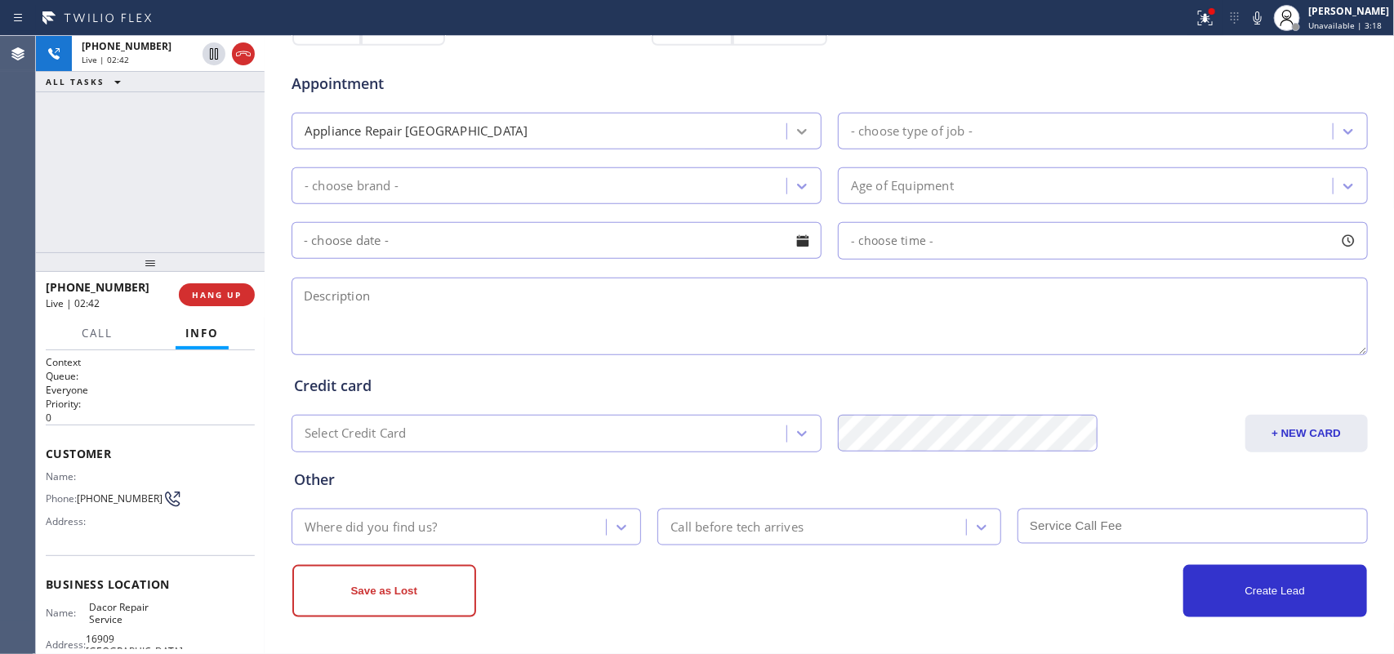
click at [796, 125] on icon at bounding box center [802, 131] width 16 height 16
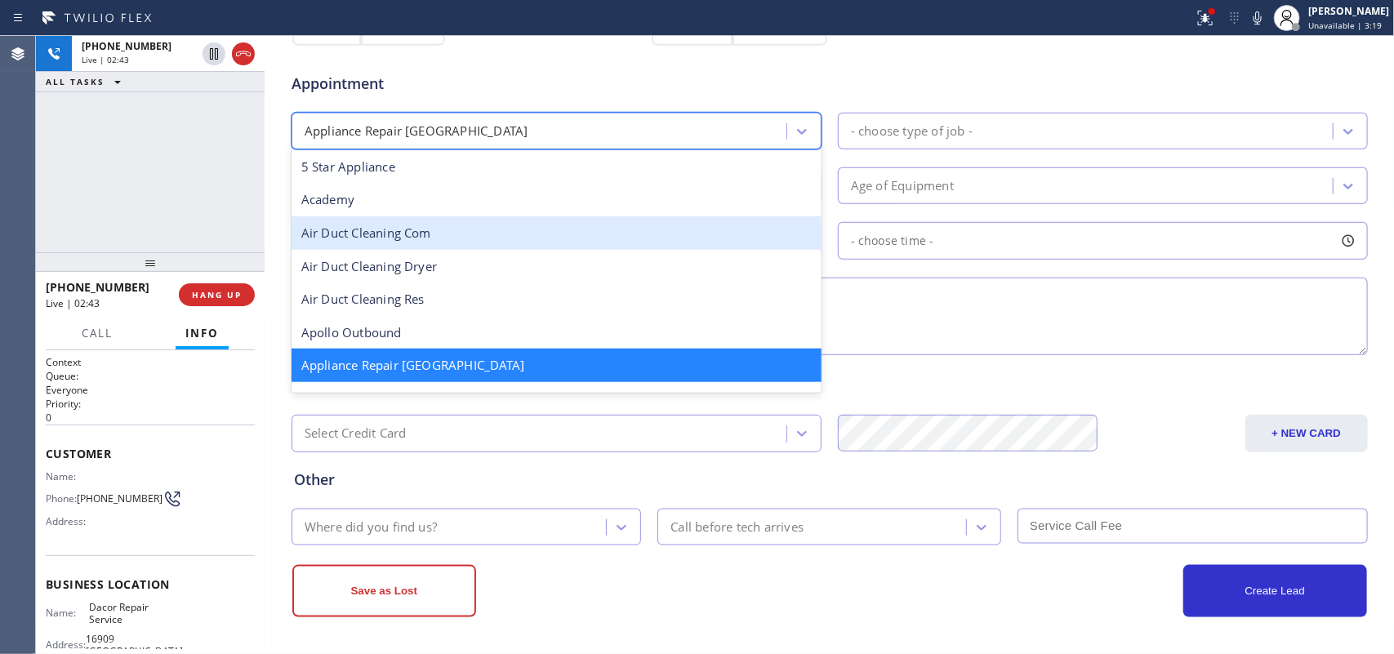
scroll to position [205, 0]
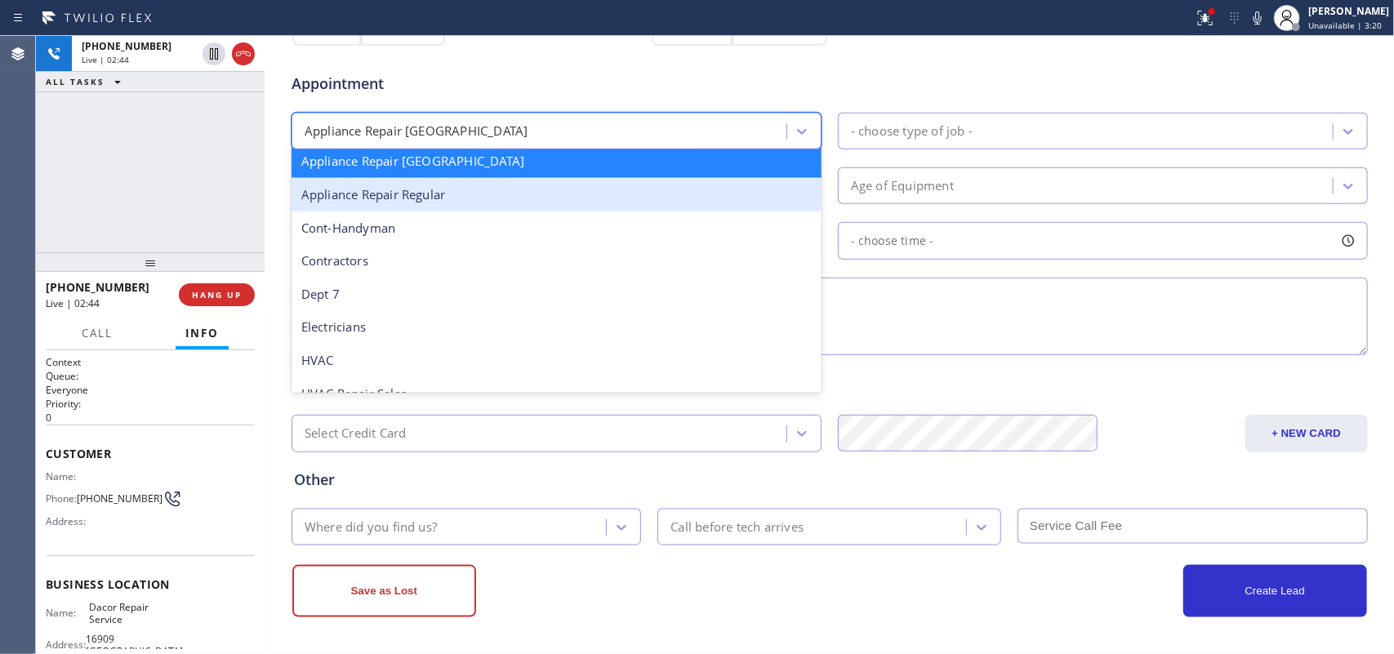
click at [663, 206] on div "Appliance Repair Regular" at bounding box center [556, 194] width 530 height 33
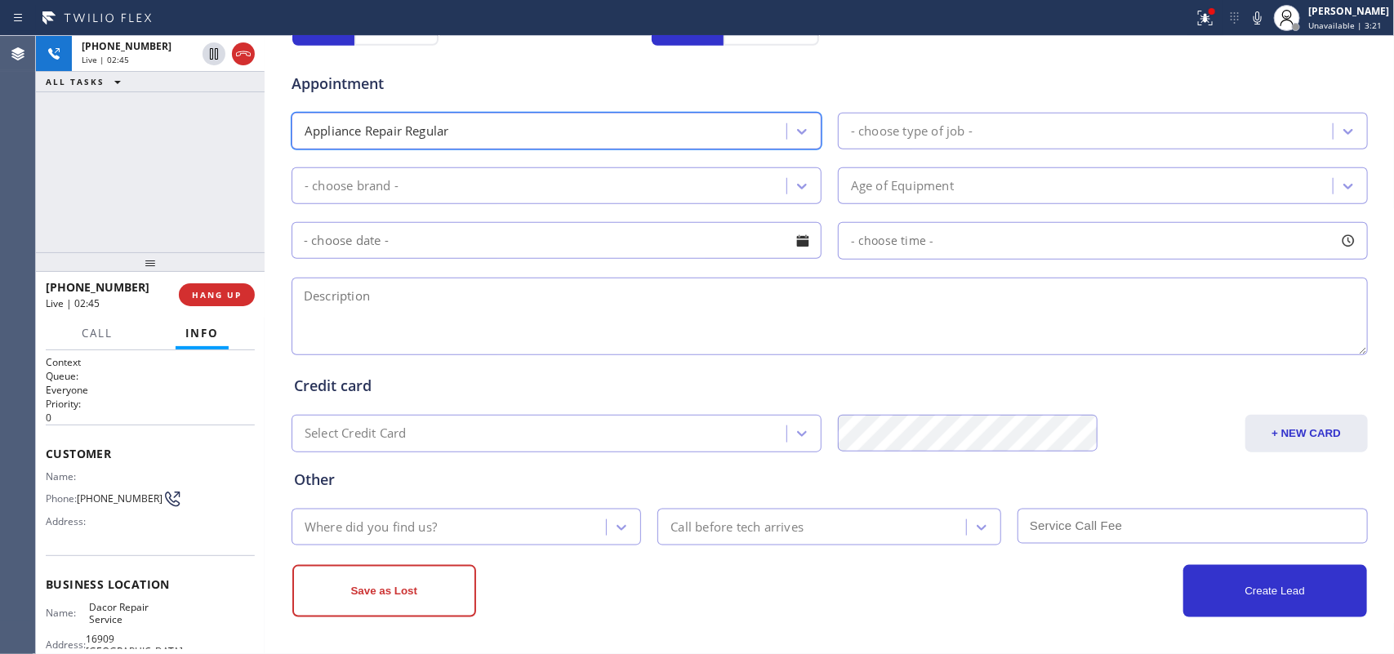
click at [956, 137] on div "- choose type of job -" at bounding box center [912, 131] width 122 height 19
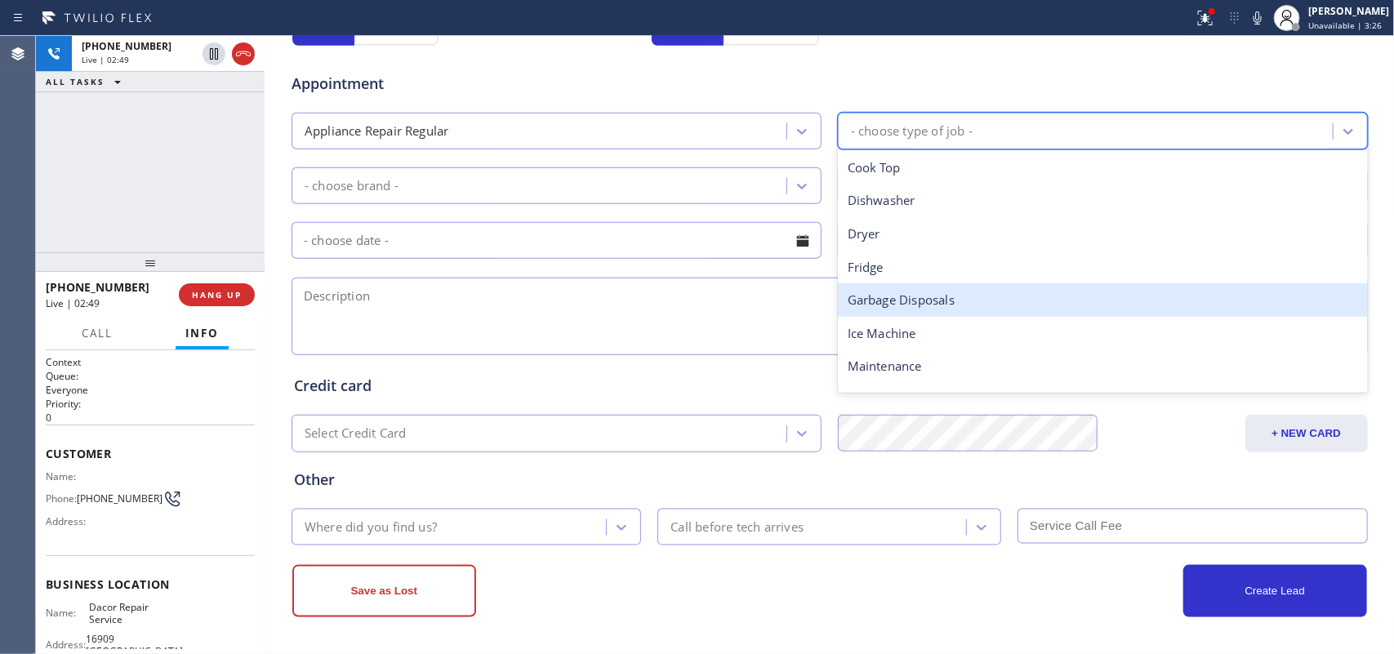
scroll to position [225, 0]
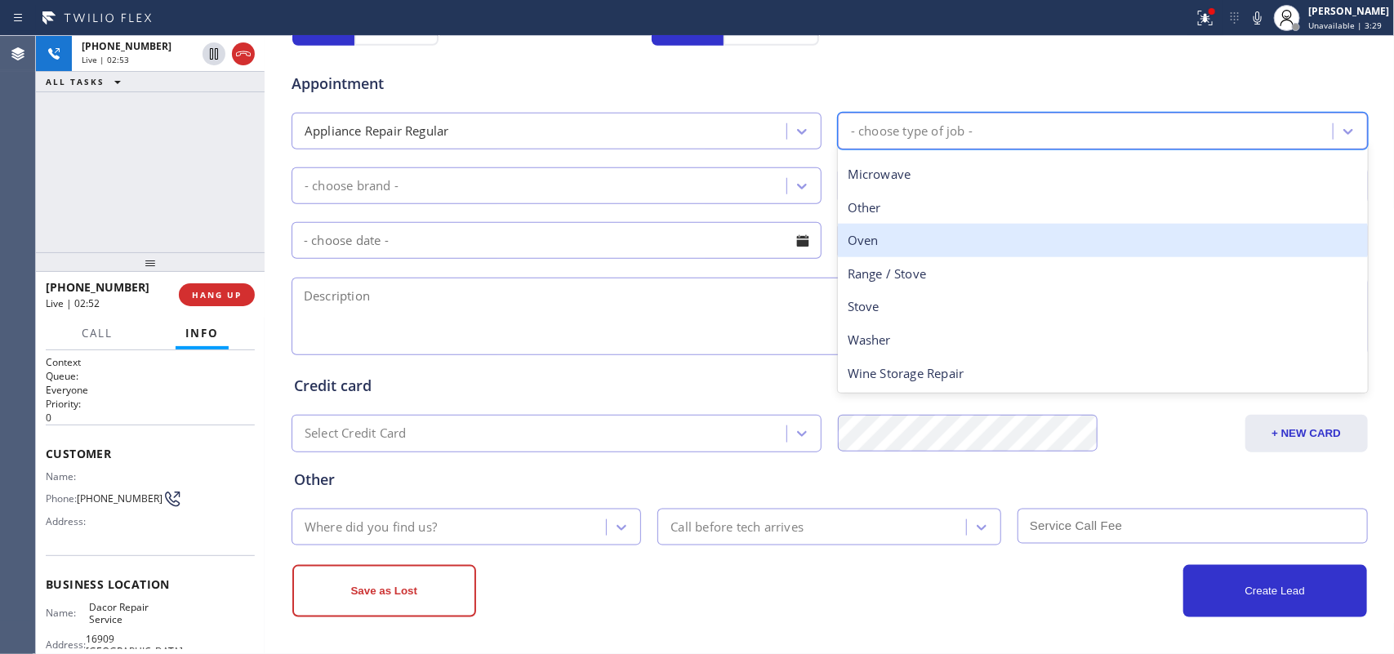
click at [951, 250] on div "Oven" at bounding box center [1103, 240] width 530 height 33
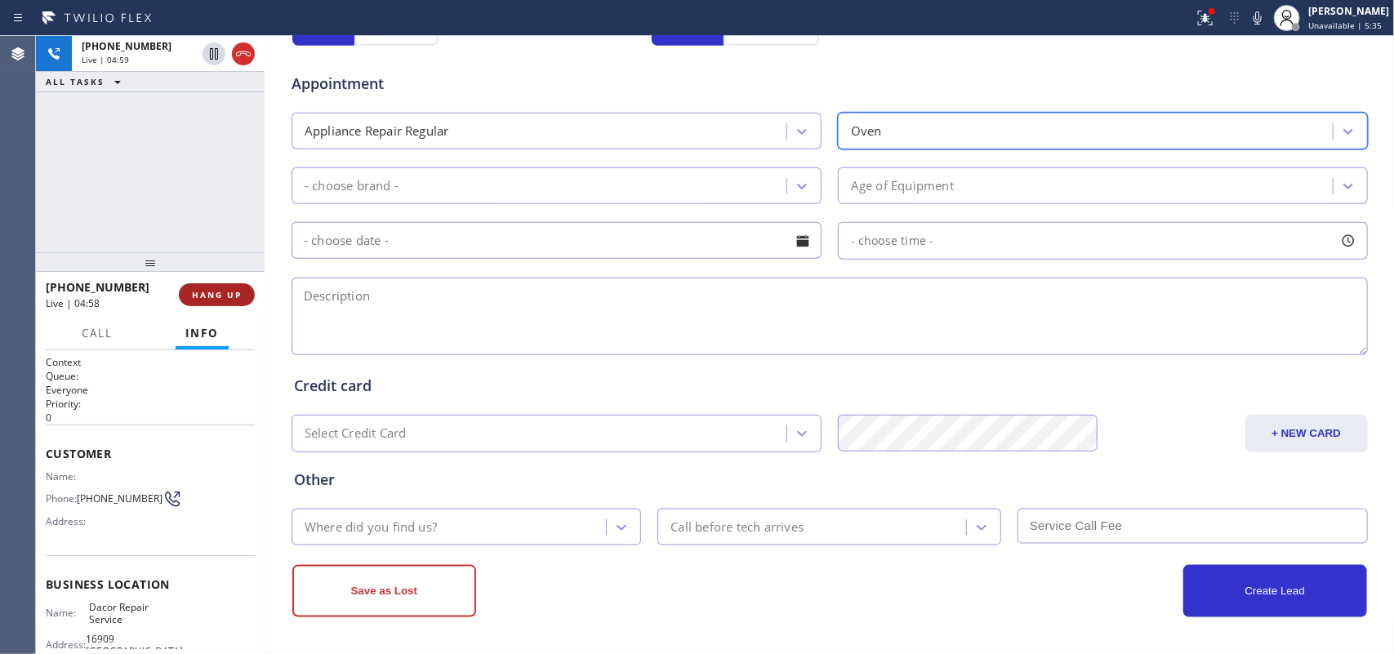
click at [238, 298] on span "HANG UP" at bounding box center [217, 294] width 50 height 11
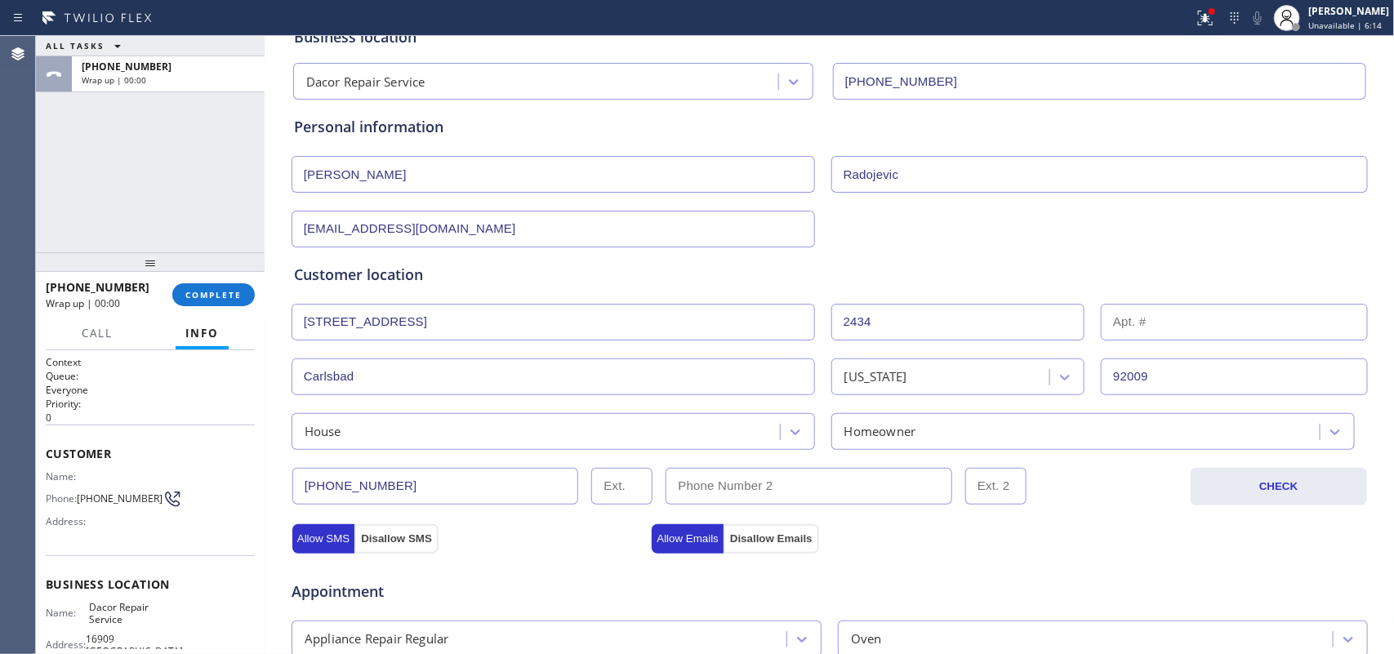
scroll to position [512, 0]
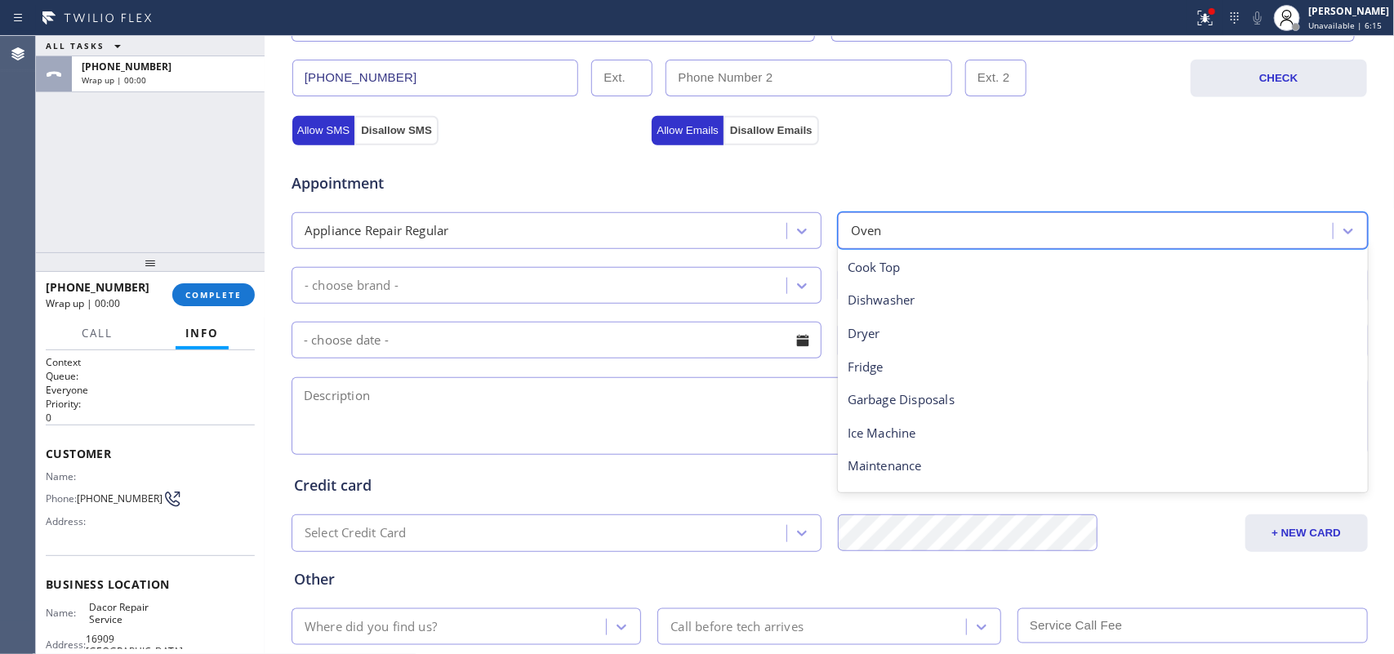
click at [919, 221] on div "Oven" at bounding box center [1088, 230] width 490 height 29
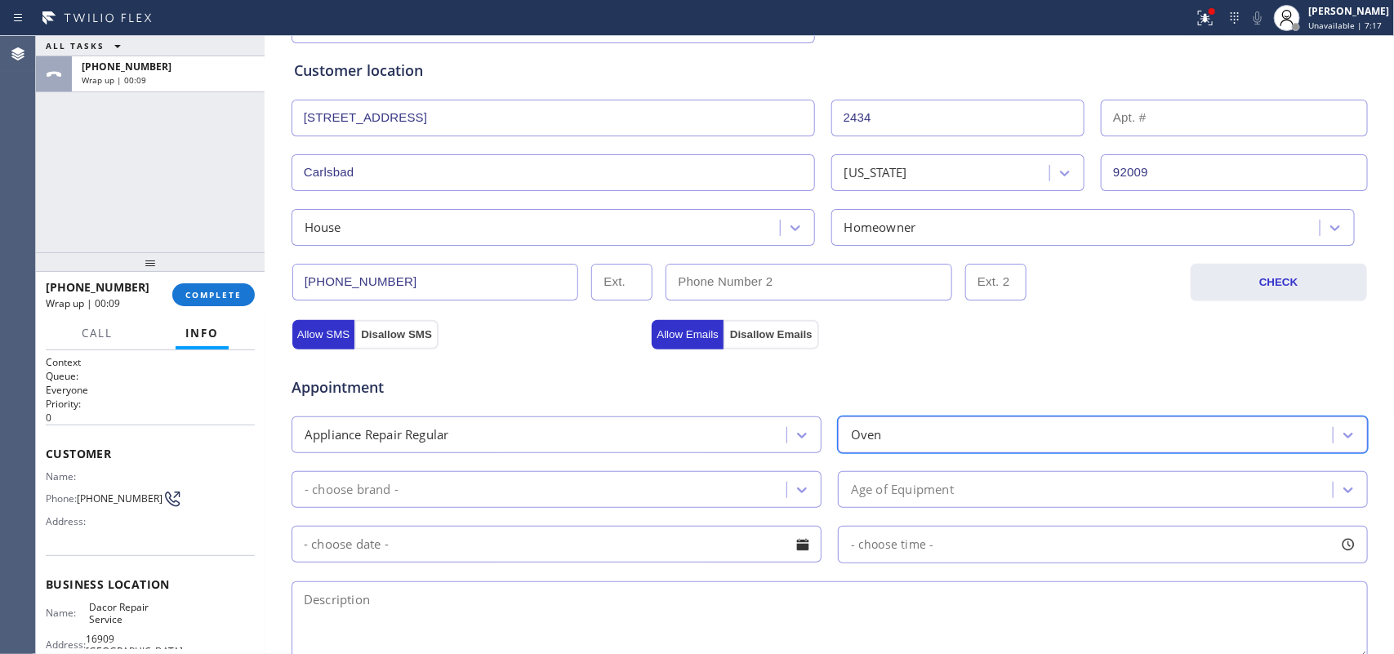
scroll to position [512, 0]
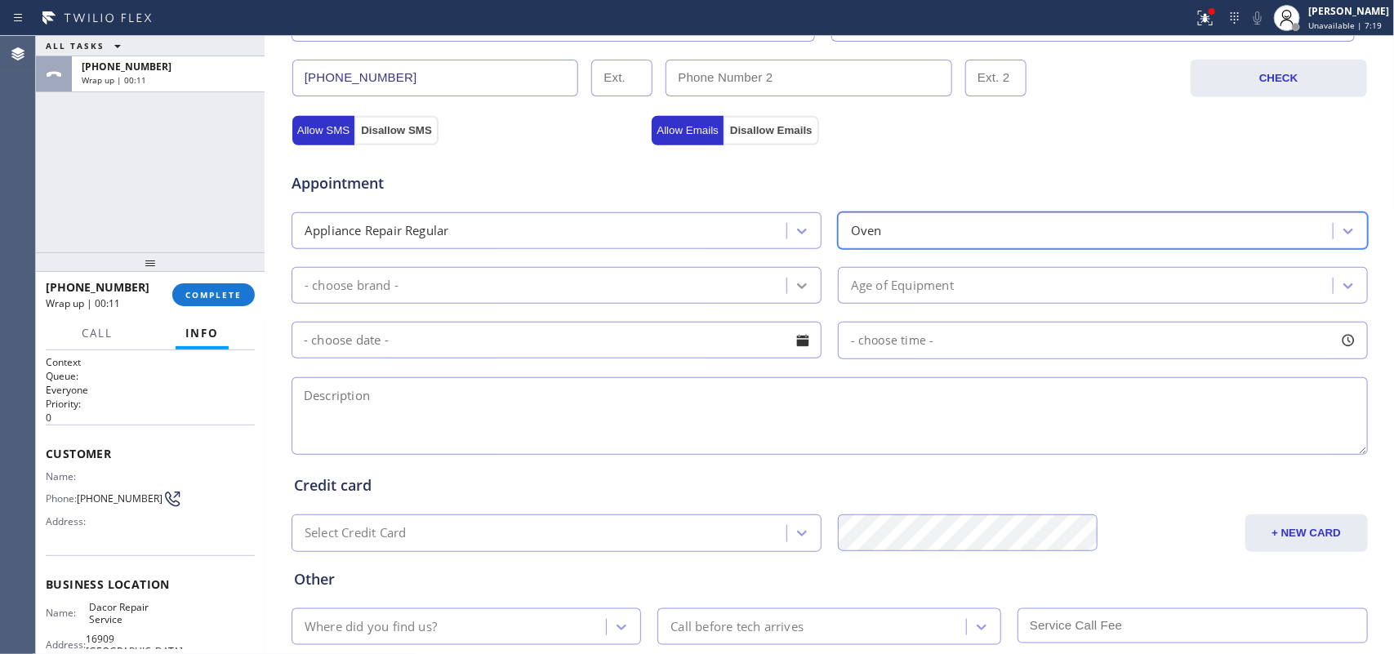
click at [794, 291] on icon at bounding box center [802, 286] width 16 height 16
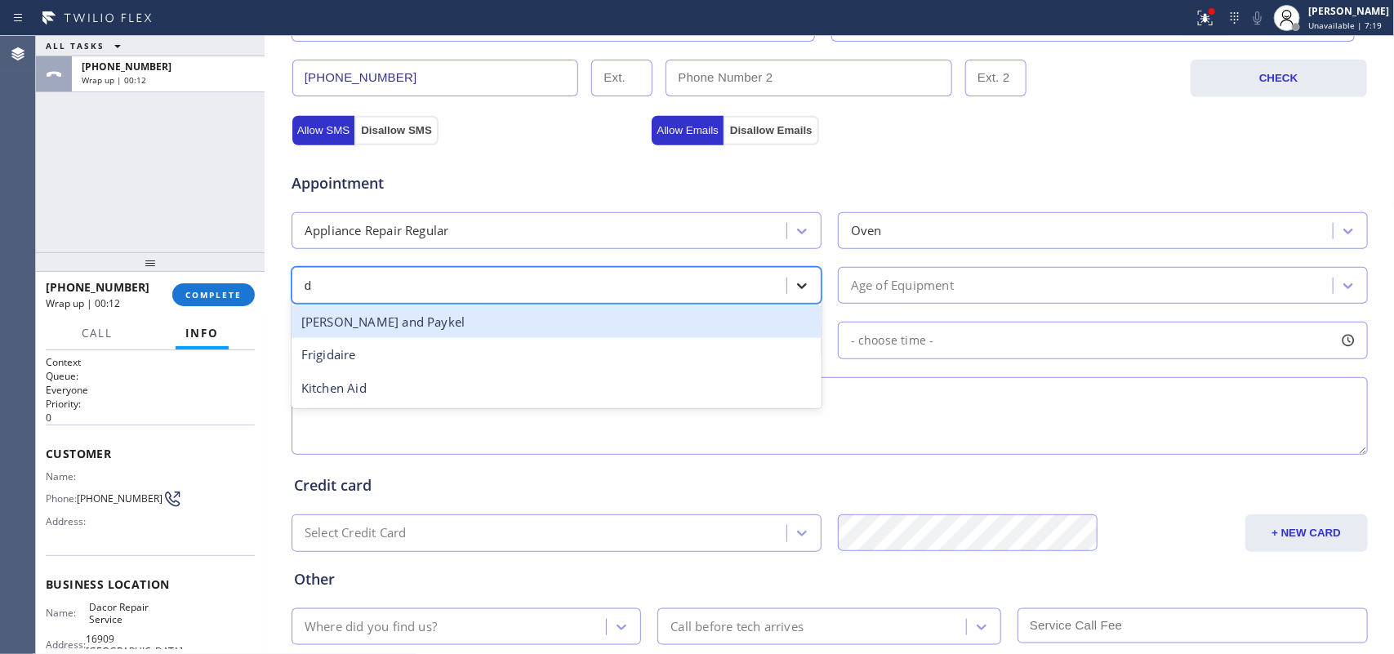
type input "da"
click at [647, 287] on div "da" at bounding box center [541, 285] width 490 height 29
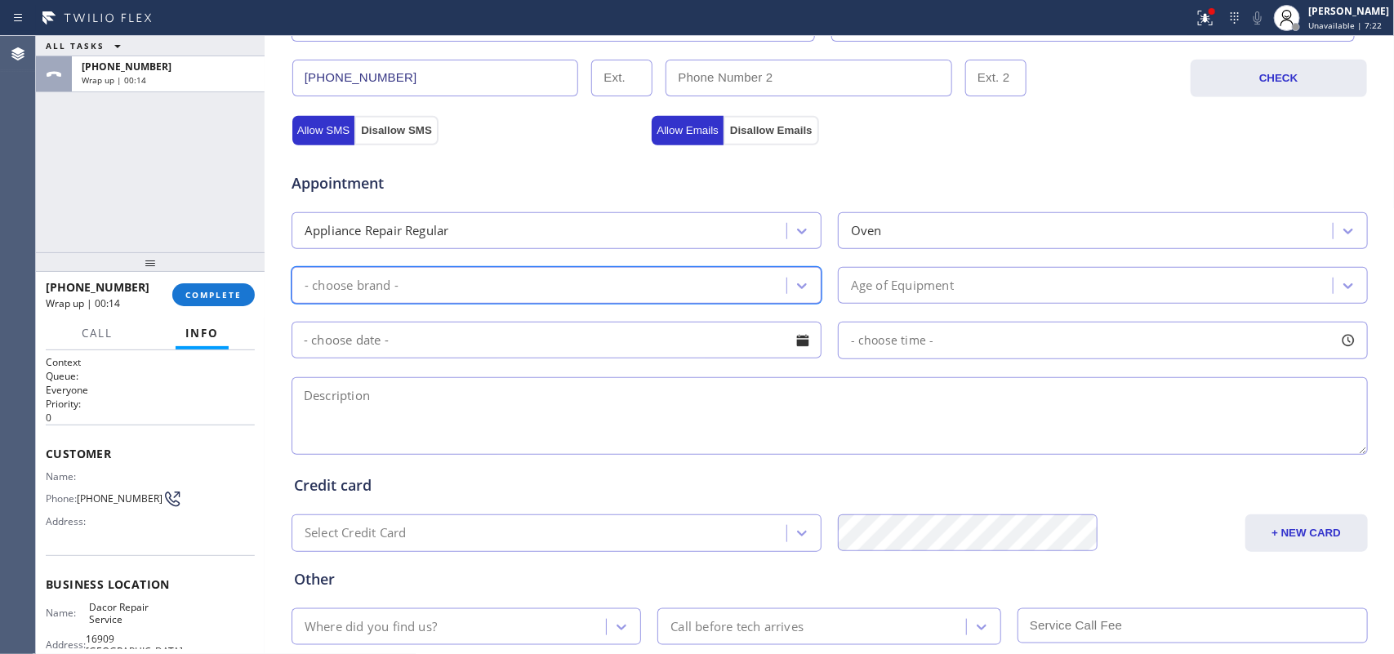
click at [653, 286] on div "- choose brand -" at bounding box center [541, 285] width 490 height 29
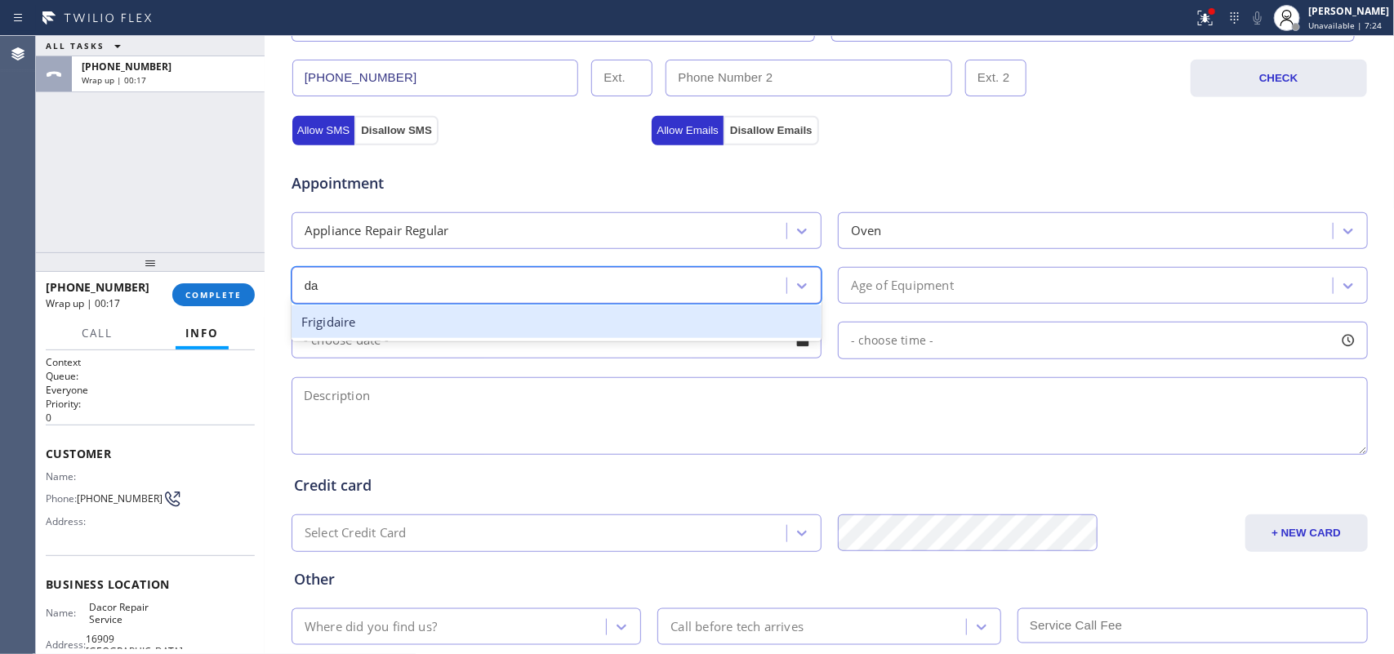
type input "da"
click at [776, 292] on div "- choose brand -" at bounding box center [541, 285] width 490 height 29
click at [884, 249] on div "Oven" at bounding box center [1103, 230] width 530 height 37
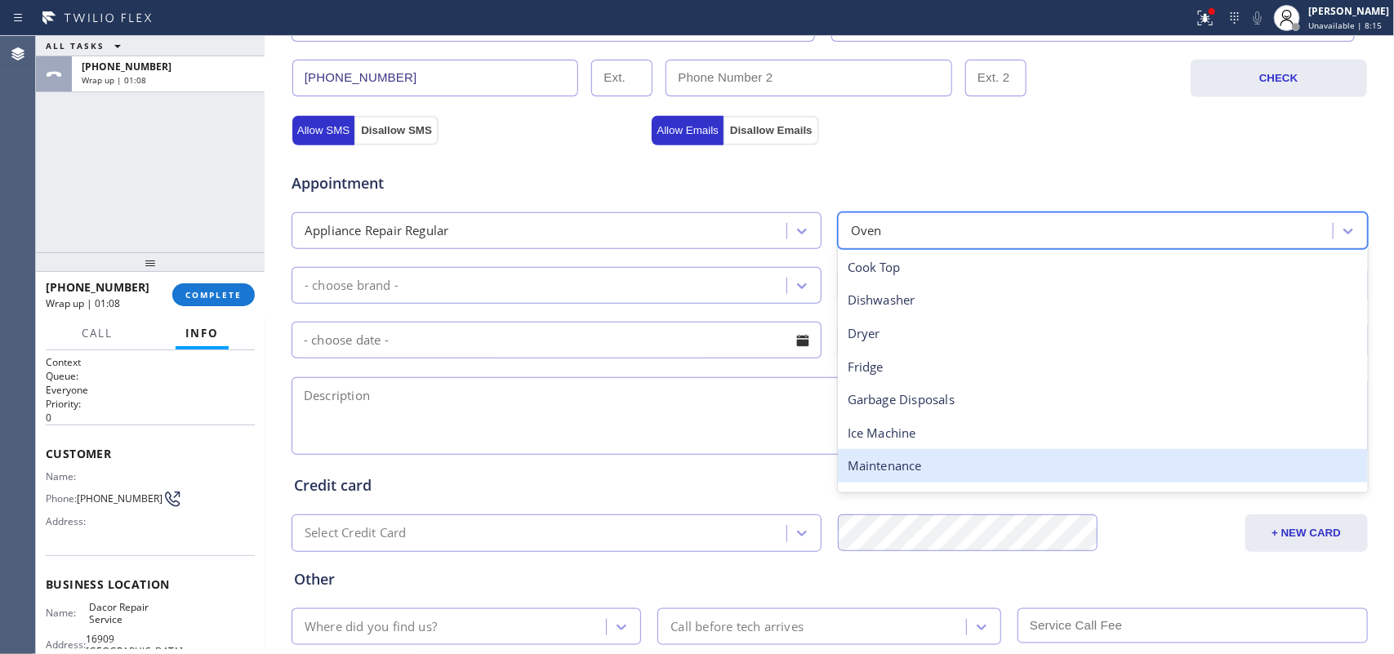
scroll to position [102, 0]
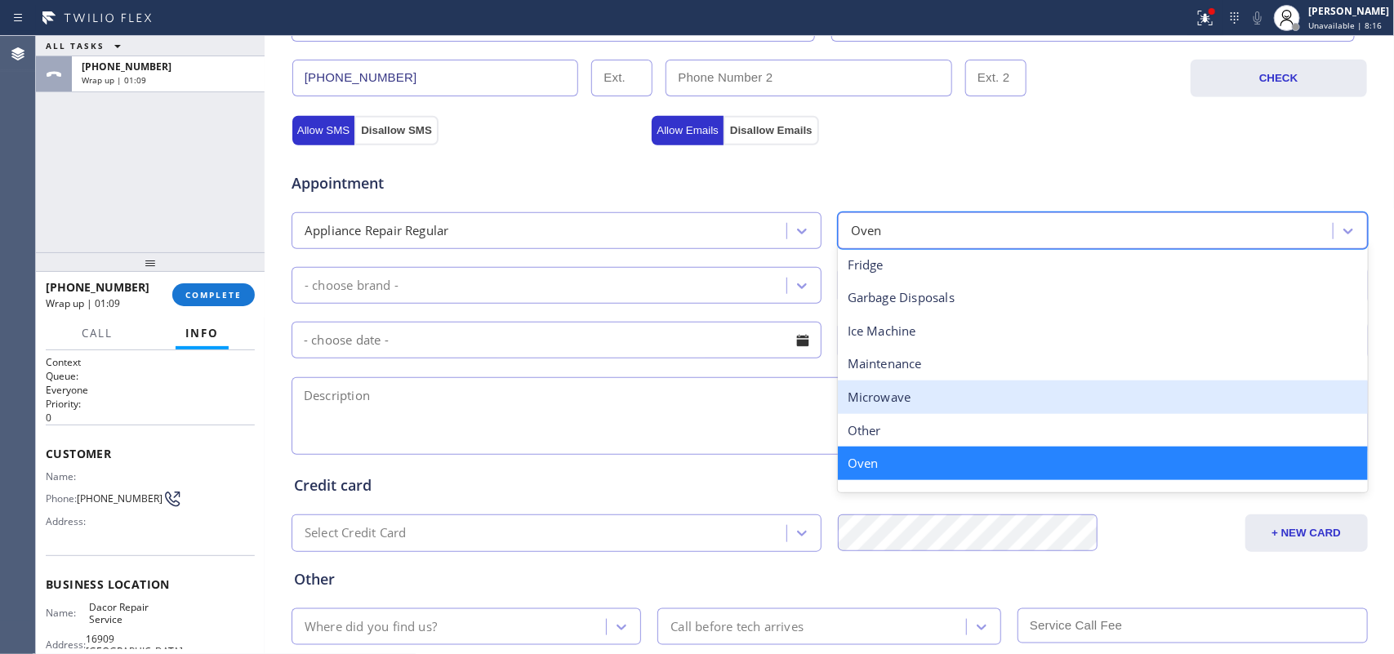
click at [898, 401] on div "Microwave" at bounding box center [1103, 396] width 530 height 33
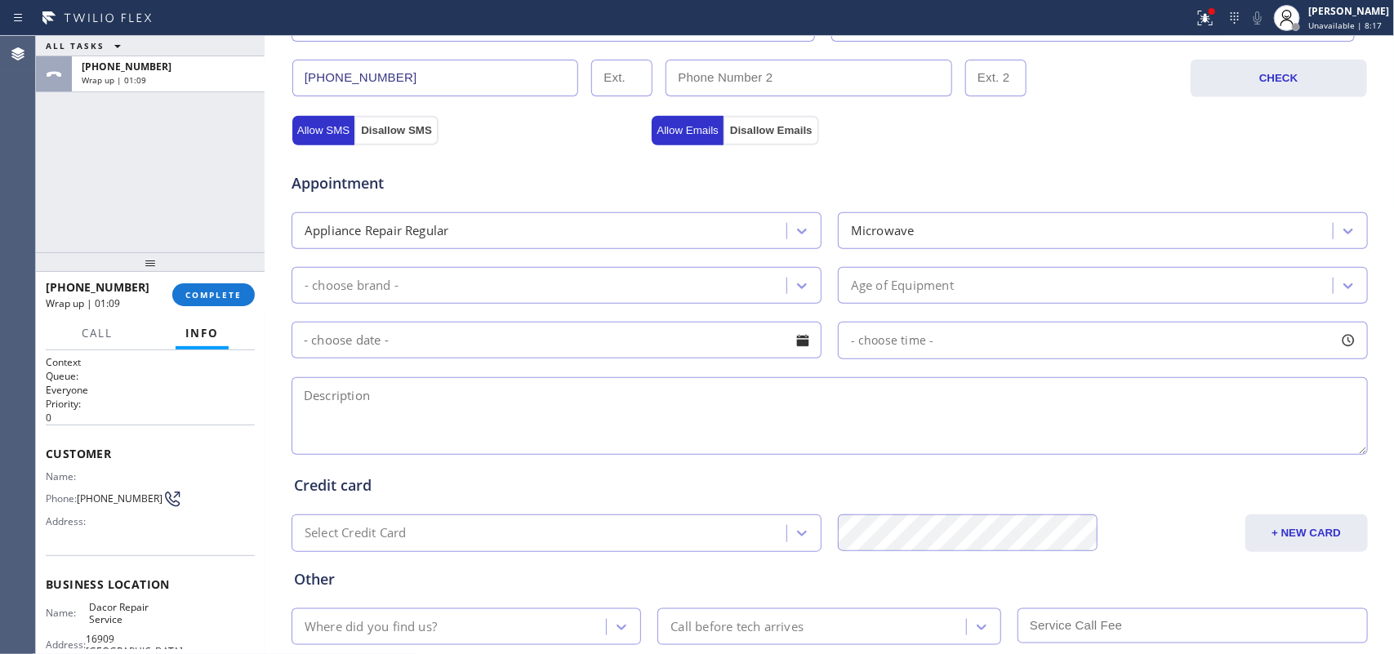
click at [631, 327] on input "text" at bounding box center [556, 340] width 530 height 37
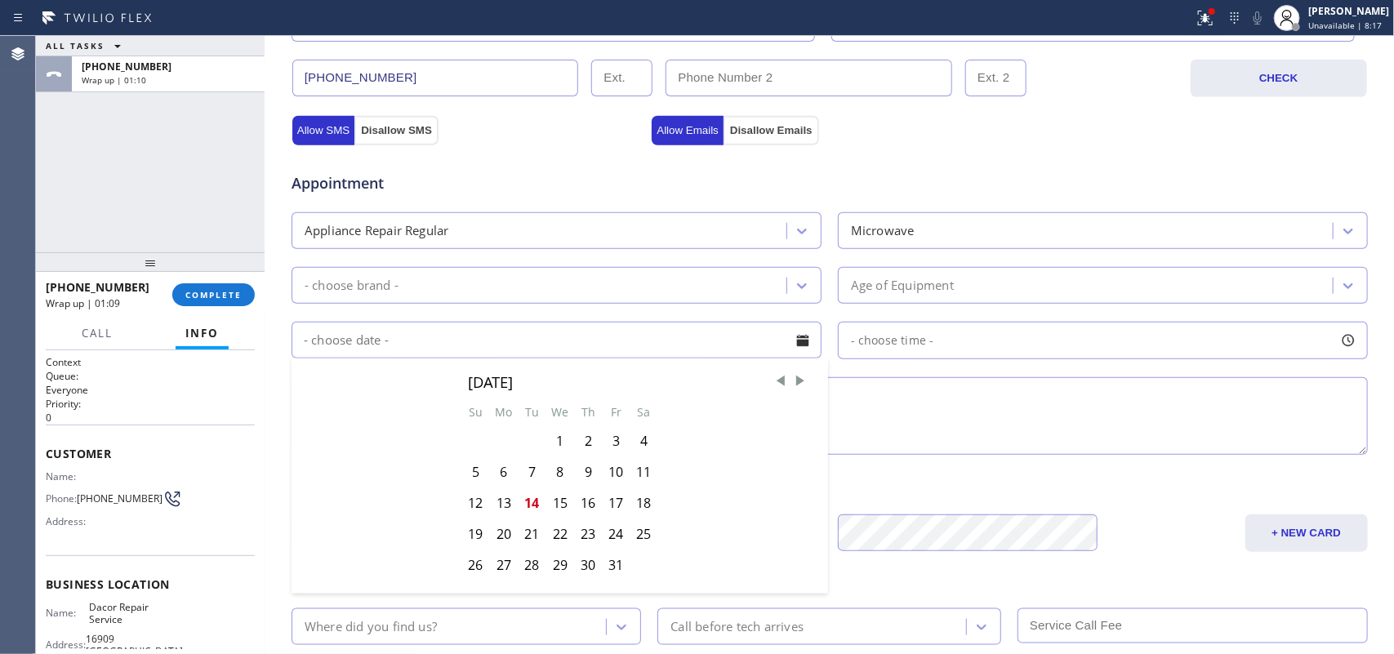
click at [630, 300] on div "- choose brand -" at bounding box center [541, 285] width 490 height 29
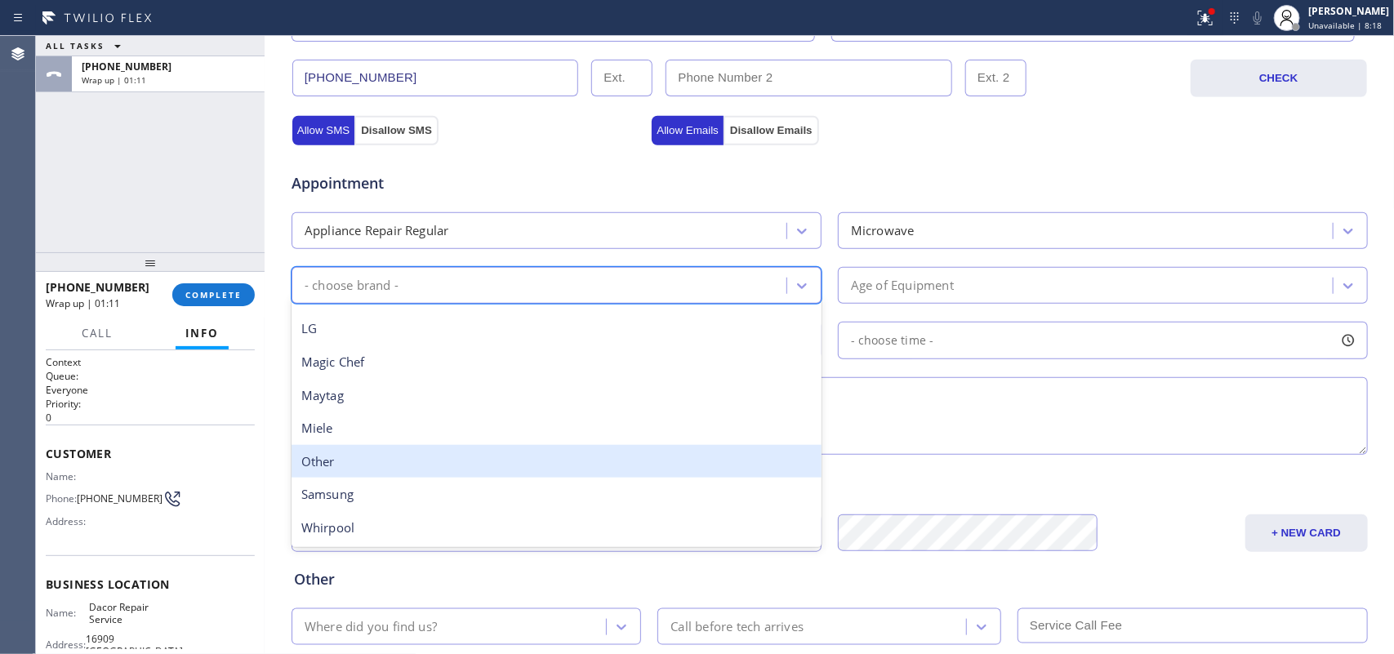
scroll to position [0, 0]
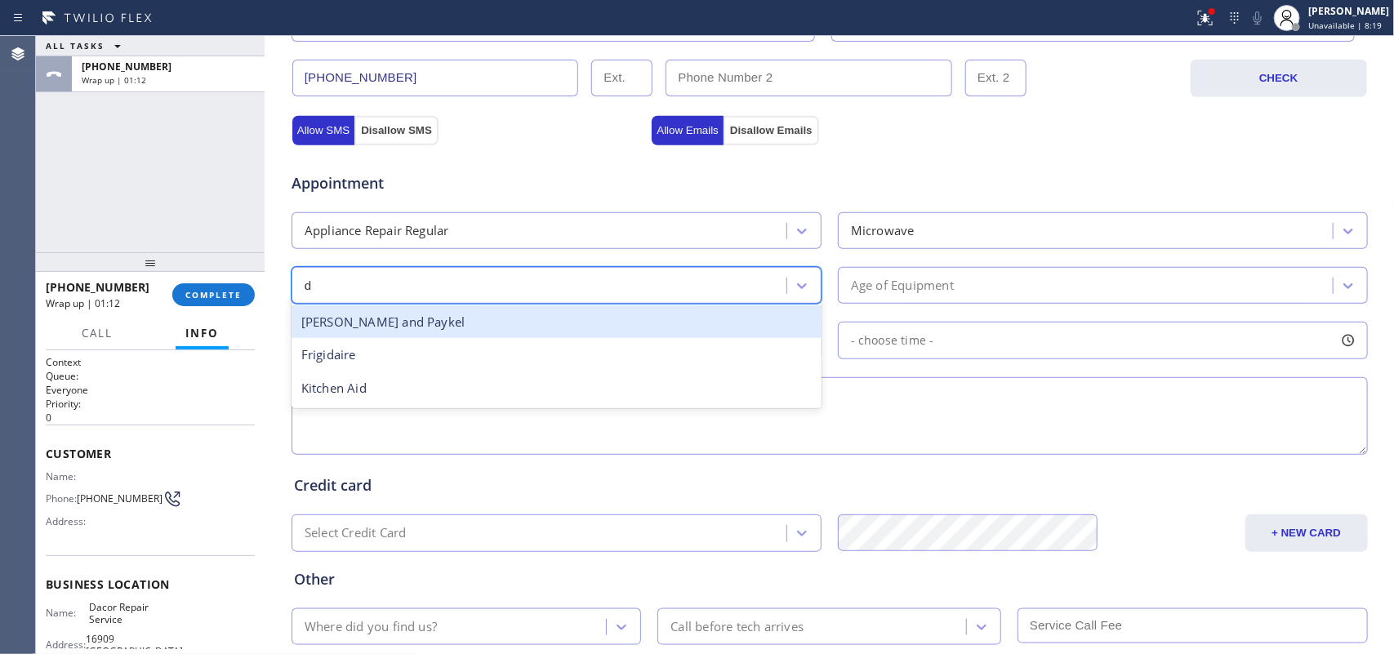
type input "da"
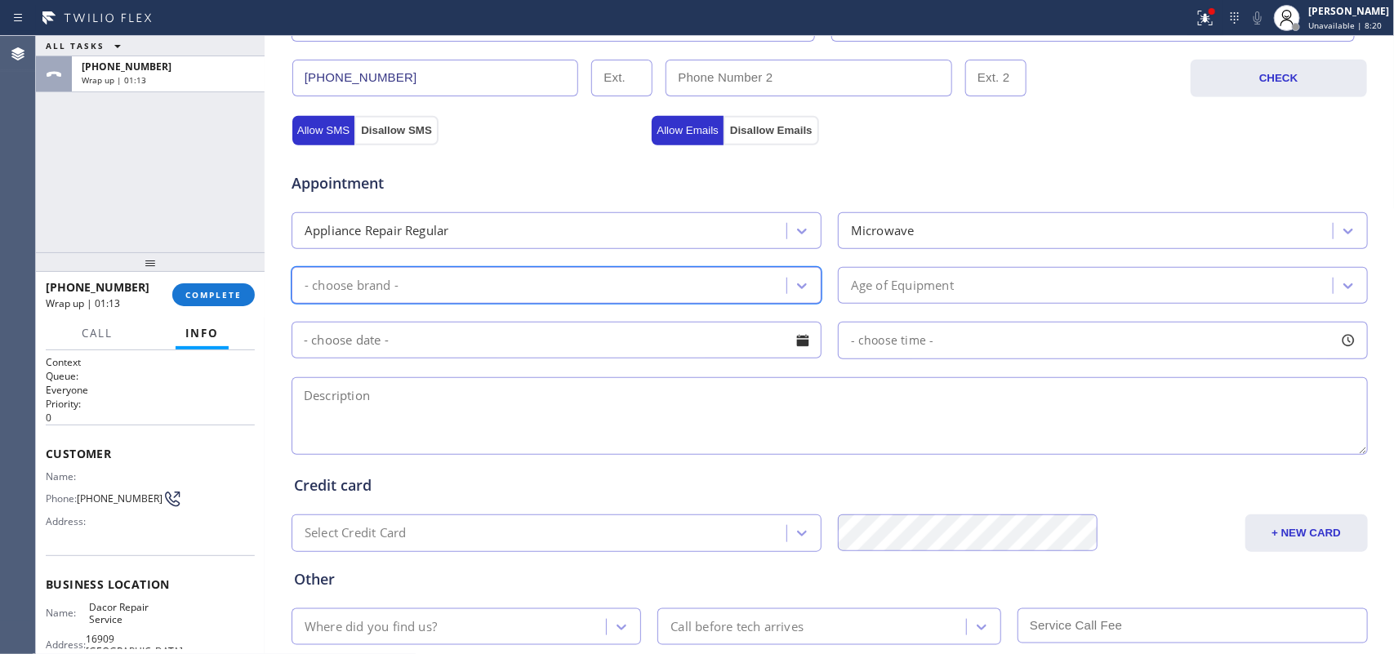
click at [589, 294] on div "- choose brand -" at bounding box center [541, 285] width 490 height 29
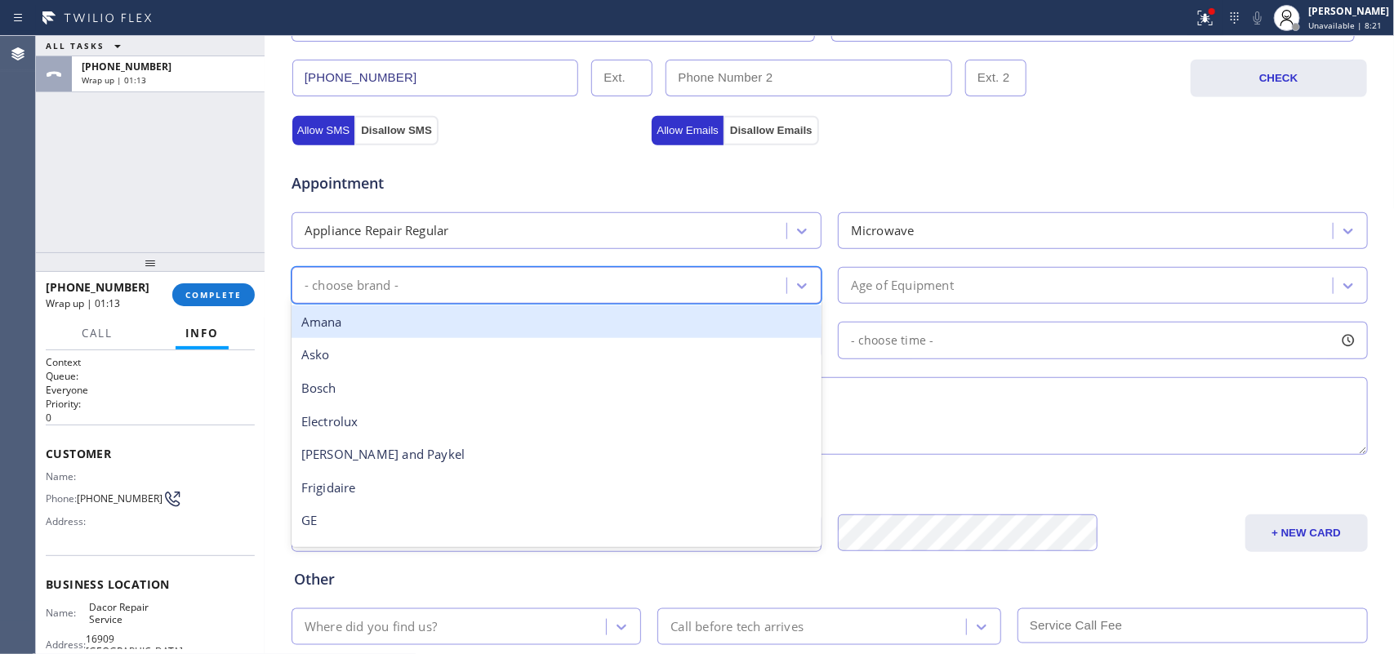
click at [589, 294] on div "- choose brand -" at bounding box center [541, 285] width 490 height 29
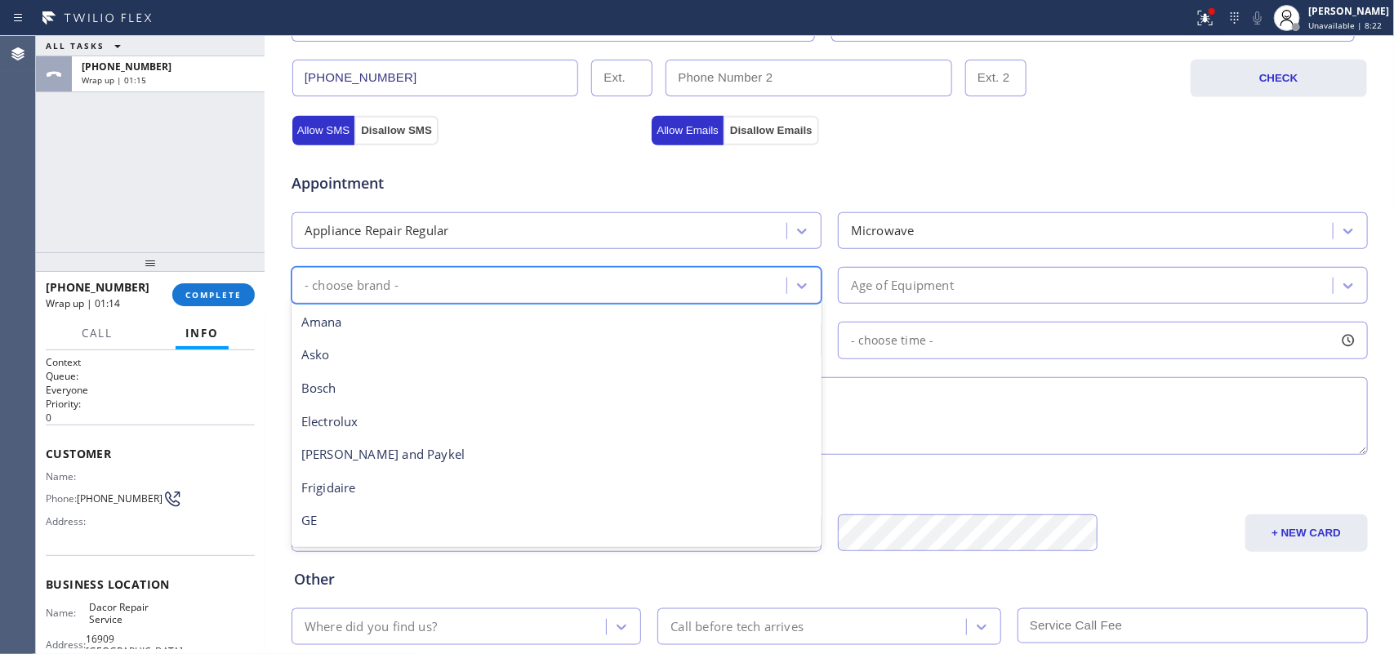
scroll to position [358, 0]
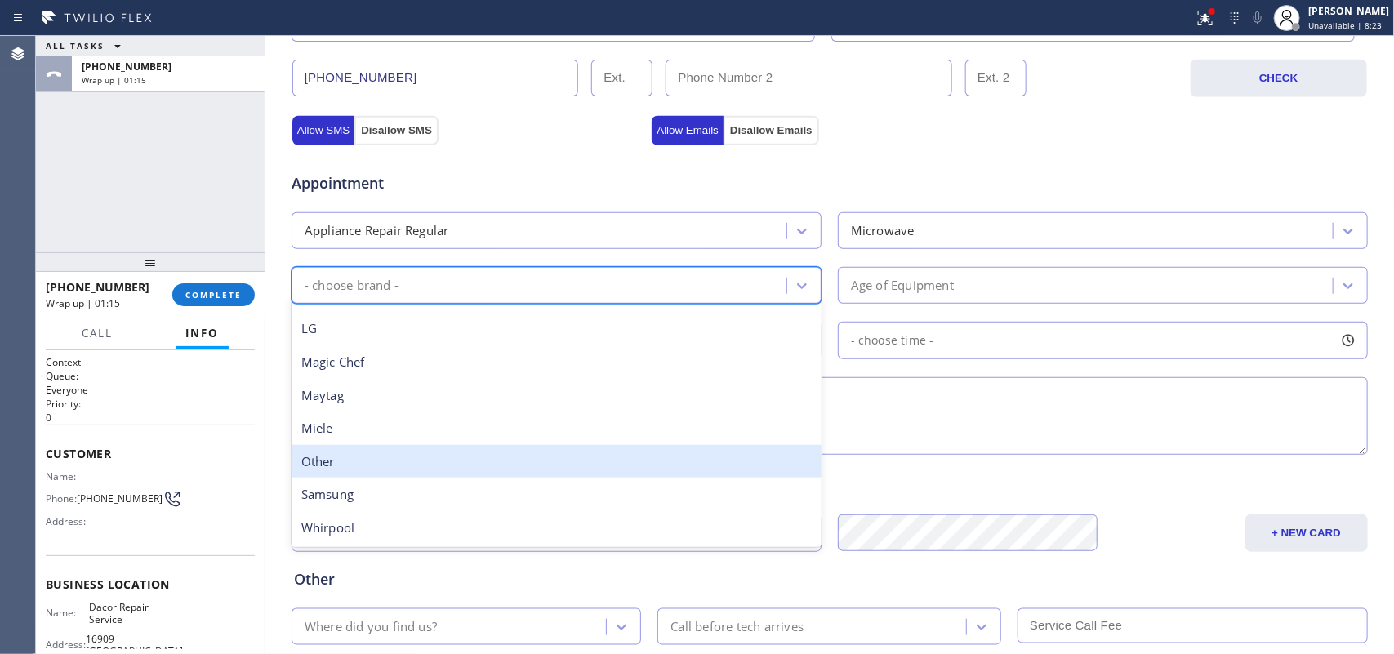
click at [569, 451] on div "Other" at bounding box center [556, 461] width 530 height 33
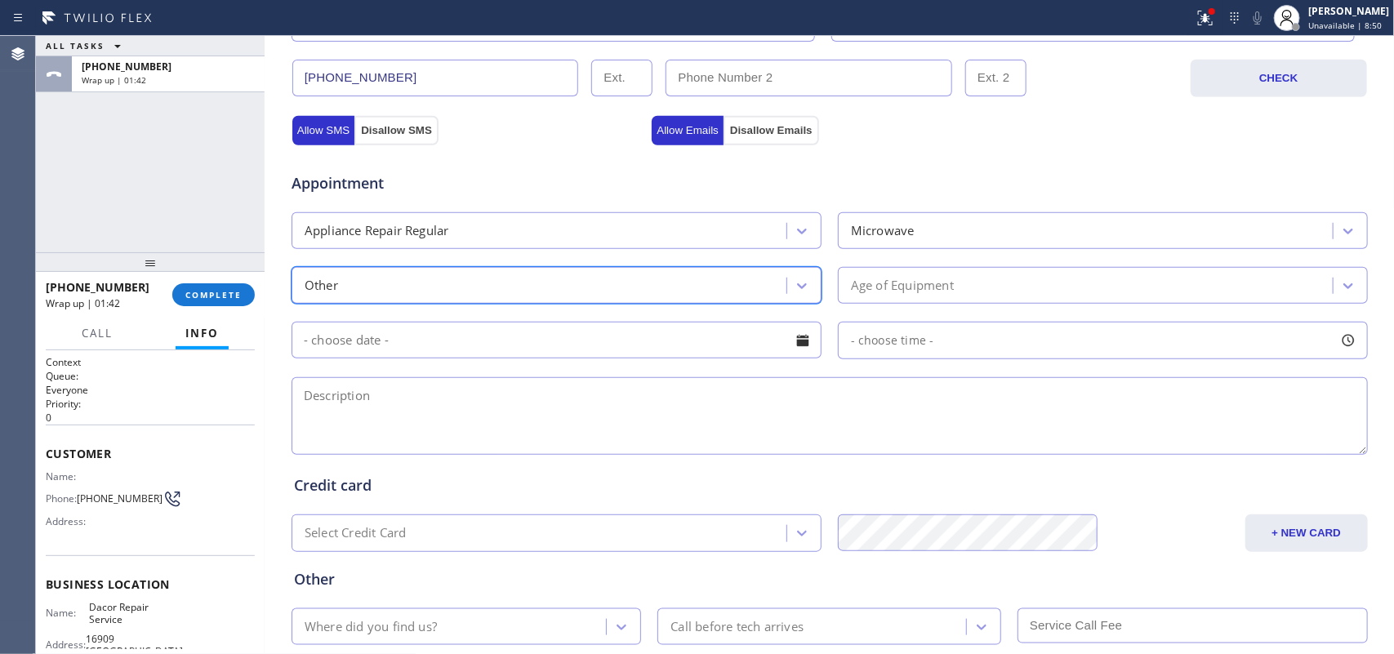
click at [718, 348] on input "text" at bounding box center [556, 340] width 530 height 37
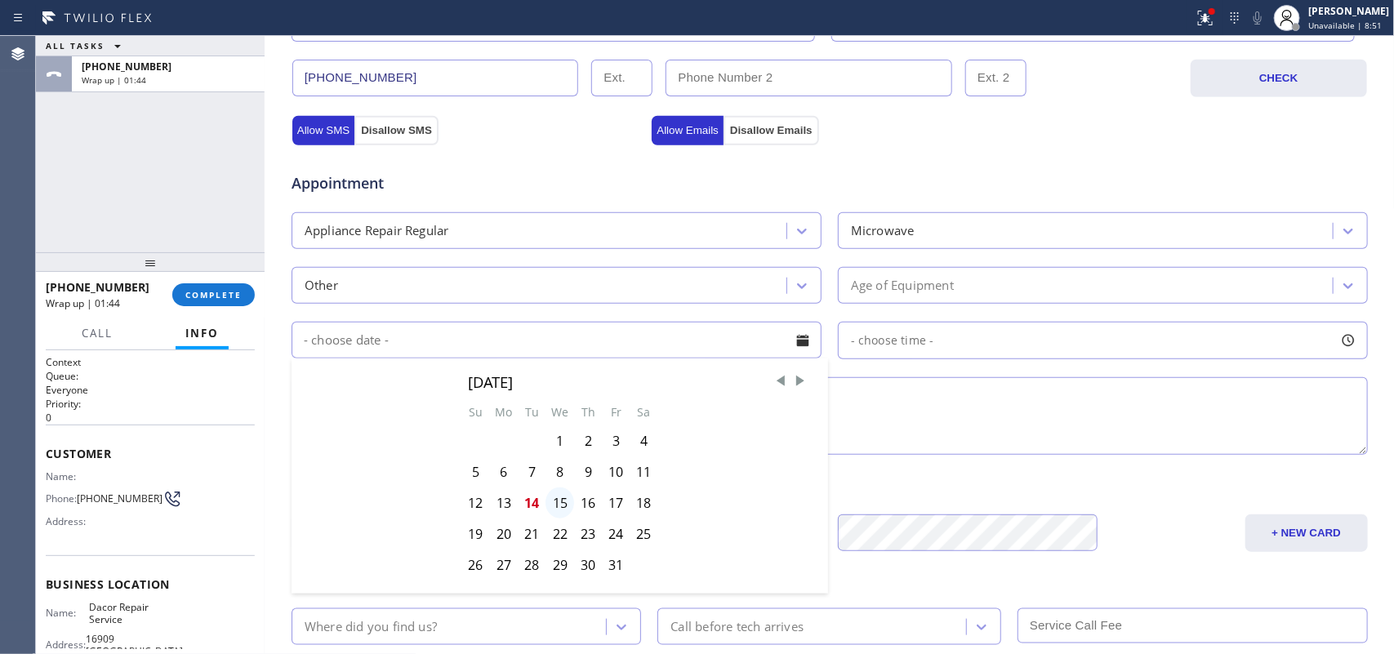
click at [552, 502] on div "15" at bounding box center [559, 502] width 29 height 31
type input "[DATE]"
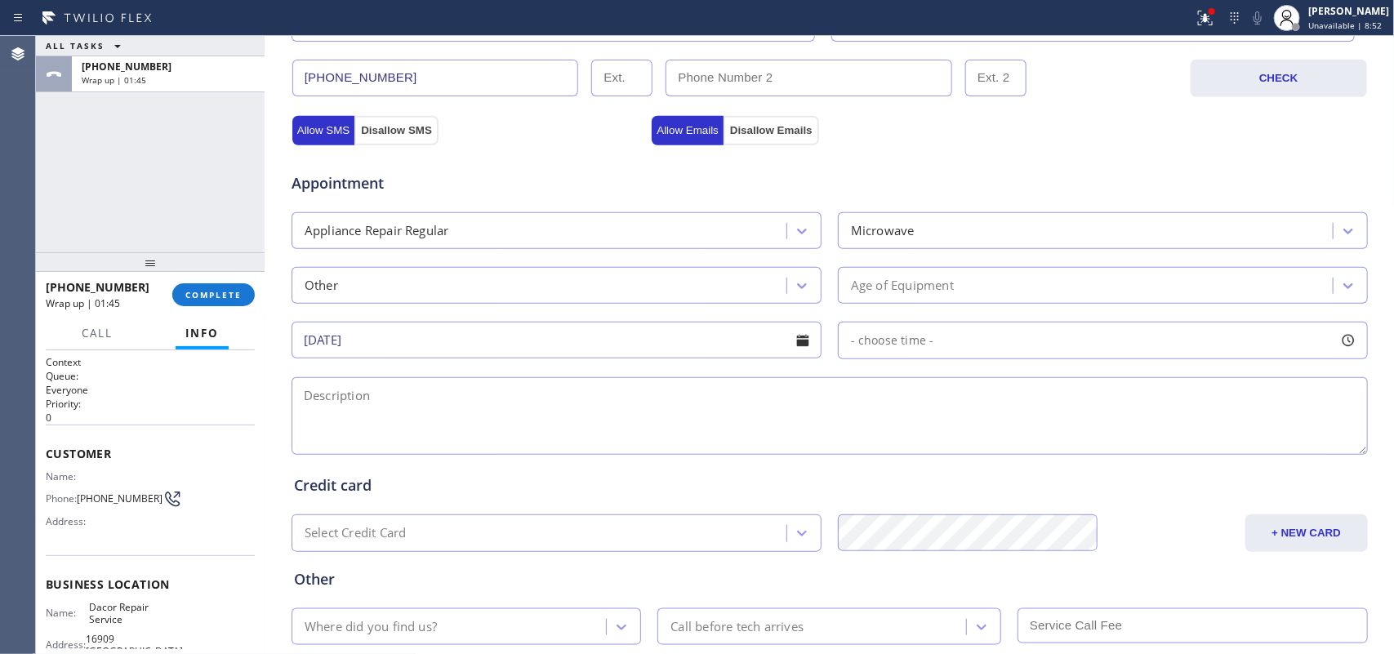
click at [1114, 345] on div at bounding box center [1348, 341] width 28 height 28
drag, startPoint x: 859, startPoint y: 445, endPoint x: 1016, endPoint y: 453, distance: 157.8
click at [1016, 453] on div "FROM TILL 8:00 AM 8:00 AM" at bounding box center [1090, 418] width 505 height 118
drag, startPoint x: 845, startPoint y: 447, endPoint x: 1002, endPoint y: 465, distance: 157.9
click at [1002, 465] on div "FROM TILL 8:00 AM 12:00 PM" at bounding box center [1090, 418] width 505 height 118
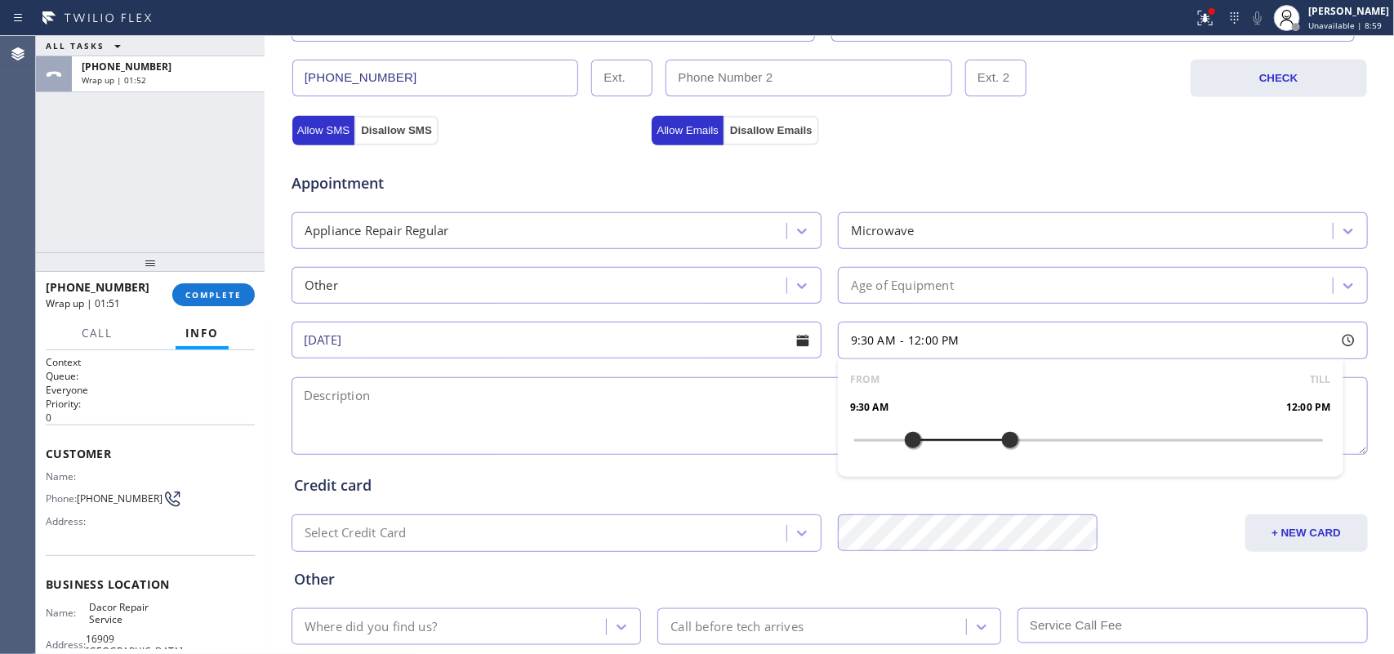
drag, startPoint x: 849, startPoint y: 445, endPoint x: 901, endPoint y: 445, distance: 51.4
click at [903, 445] on div at bounding box center [913, 440] width 20 height 34
drag, startPoint x: 901, startPoint y: 445, endPoint x: 662, endPoint y: 402, distance: 242.3
click at [890, 447] on div at bounding box center [893, 440] width 20 height 34
click at [305, 386] on textarea at bounding box center [829, 416] width 1076 height 78
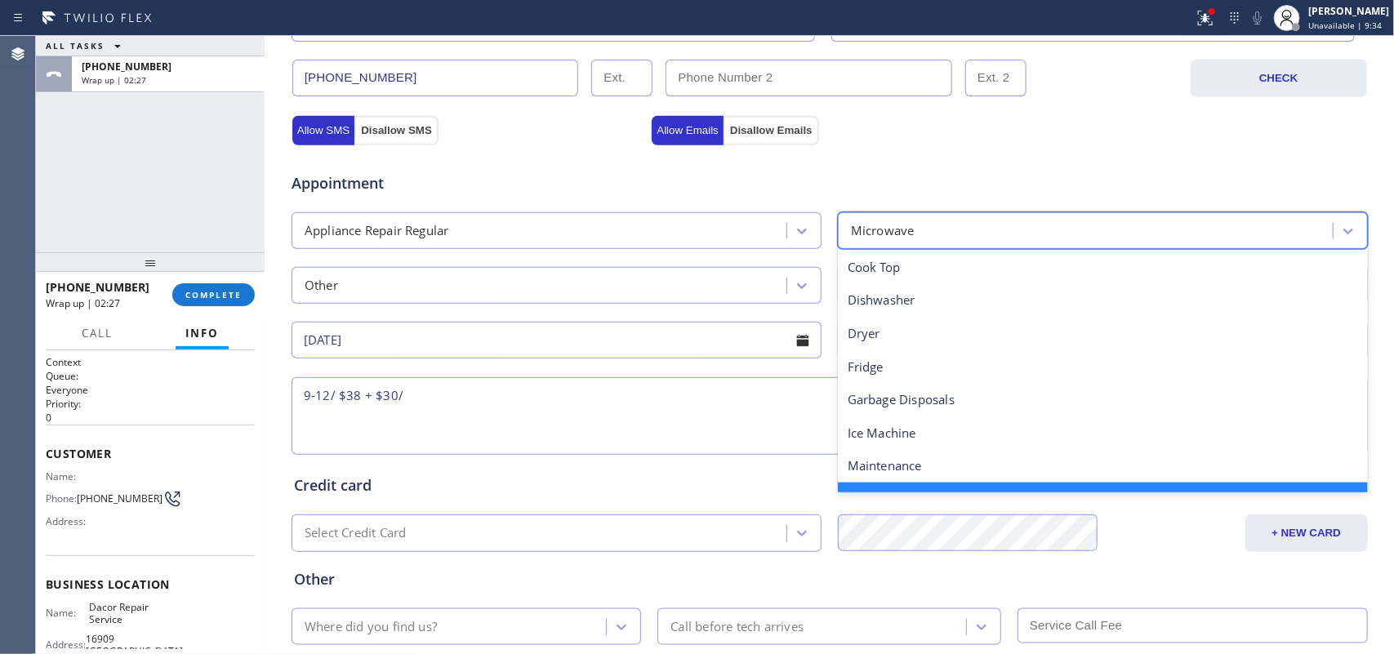
click at [1114, 229] on div "Microwave" at bounding box center [1088, 230] width 490 height 29
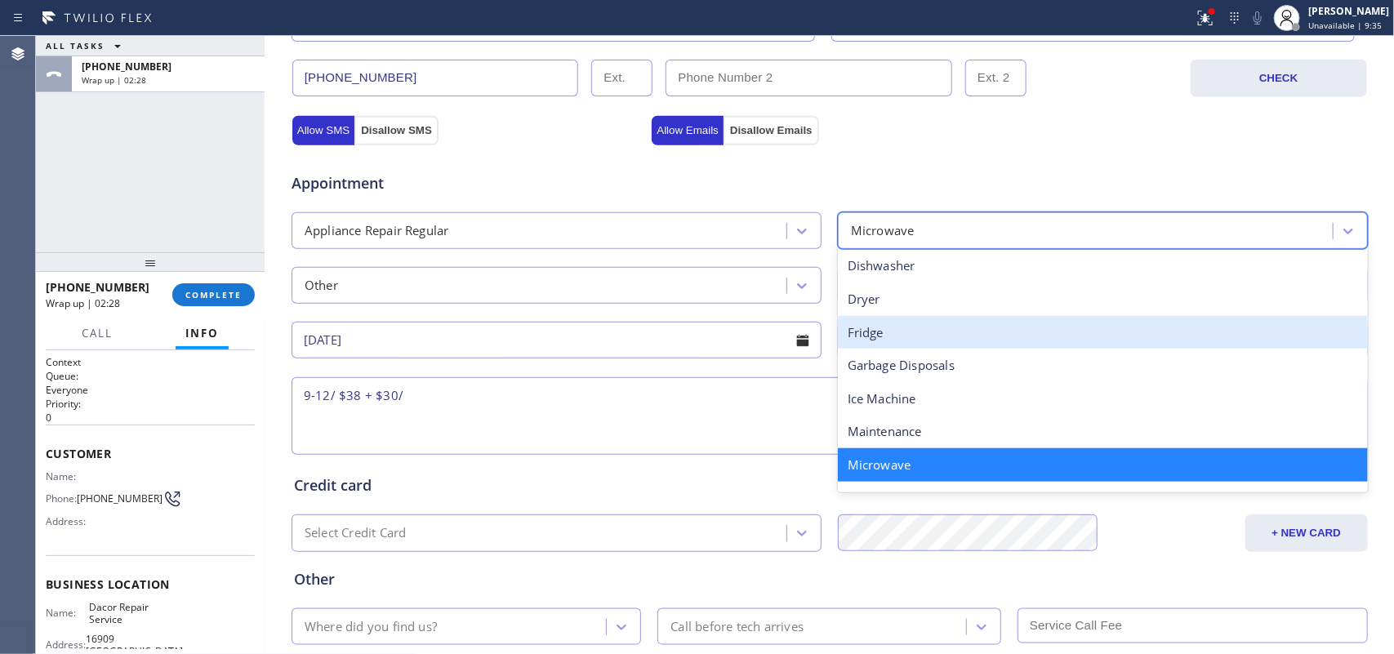
click at [1012, 339] on div "Fridge" at bounding box center [1103, 332] width 530 height 33
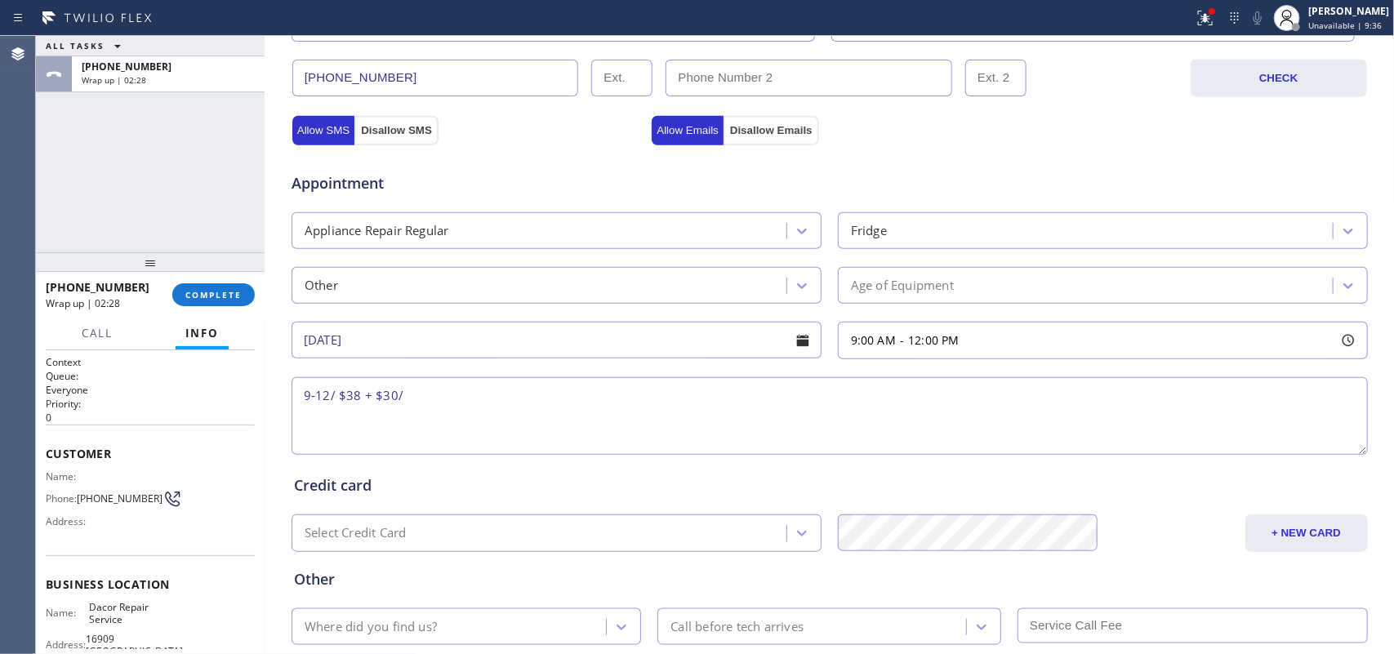
click at [797, 309] on div "Appointment Appliance Repair Regular Fridge Other Age of Equipment 10/15/2025 9…" at bounding box center [829, 305] width 1071 height 305
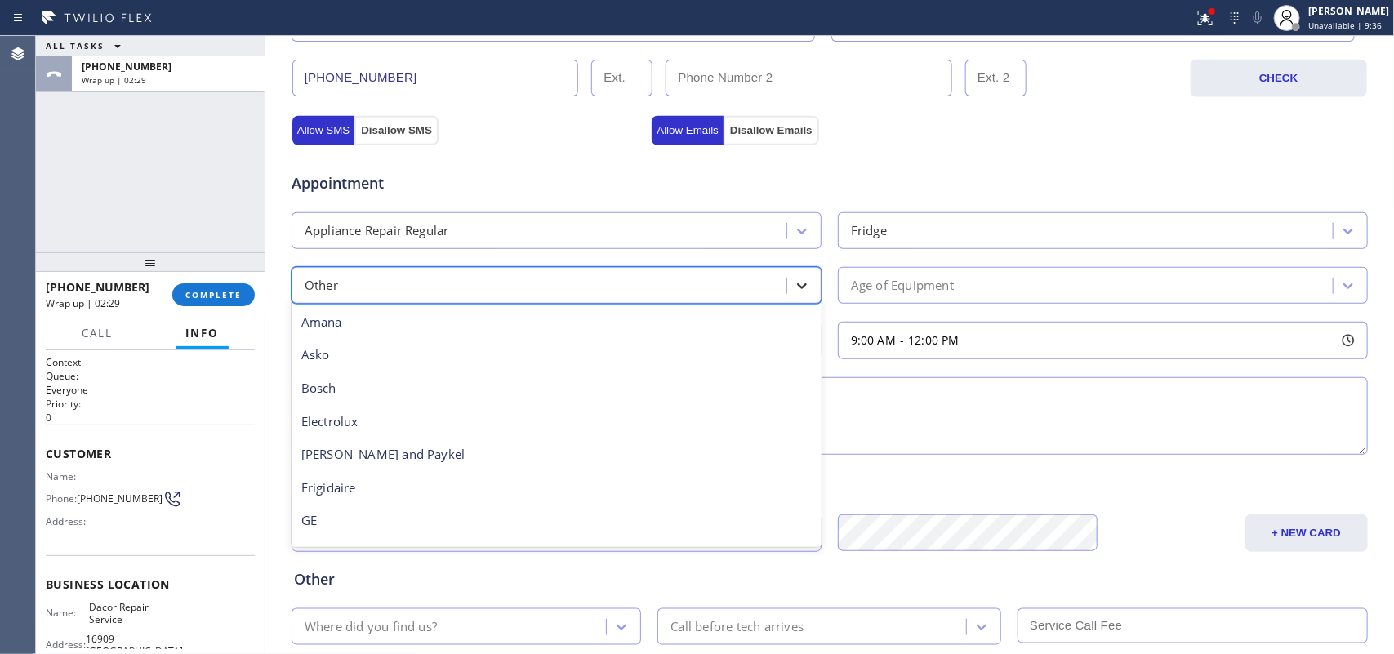
click at [798, 300] on div at bounding box center [801, 285] width 29 height 29
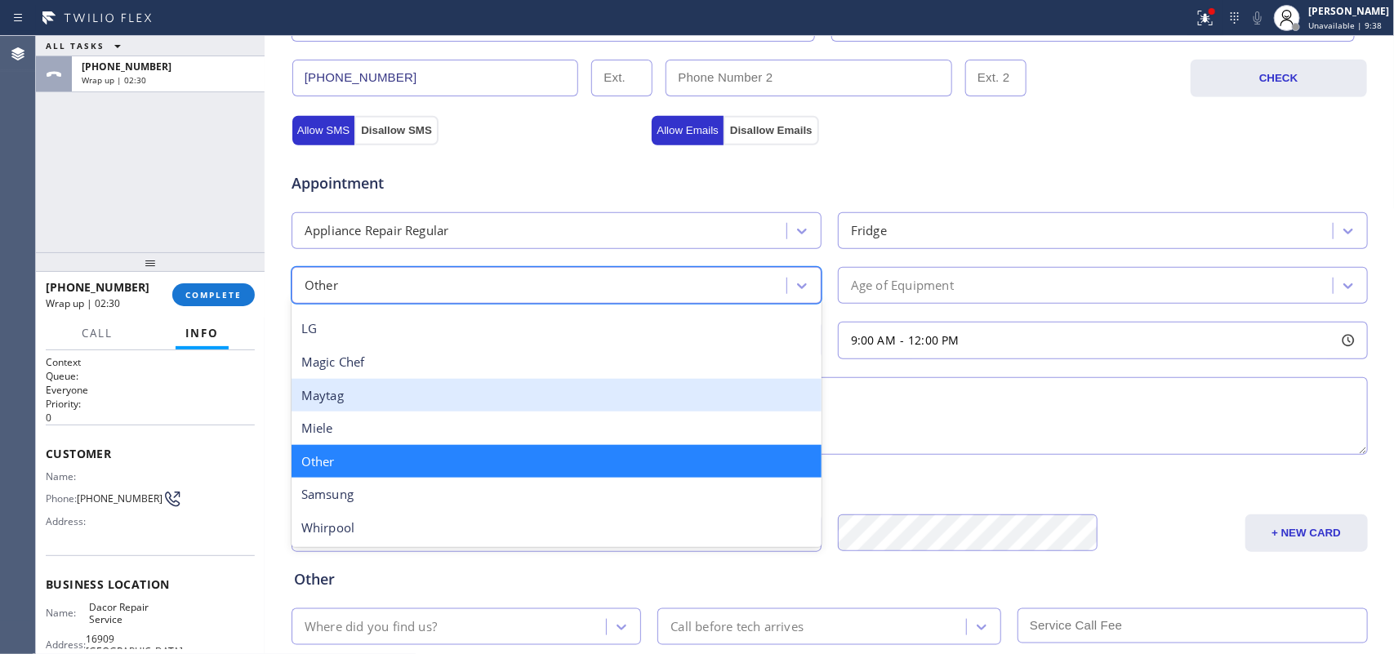
scroll to position [51, 0]
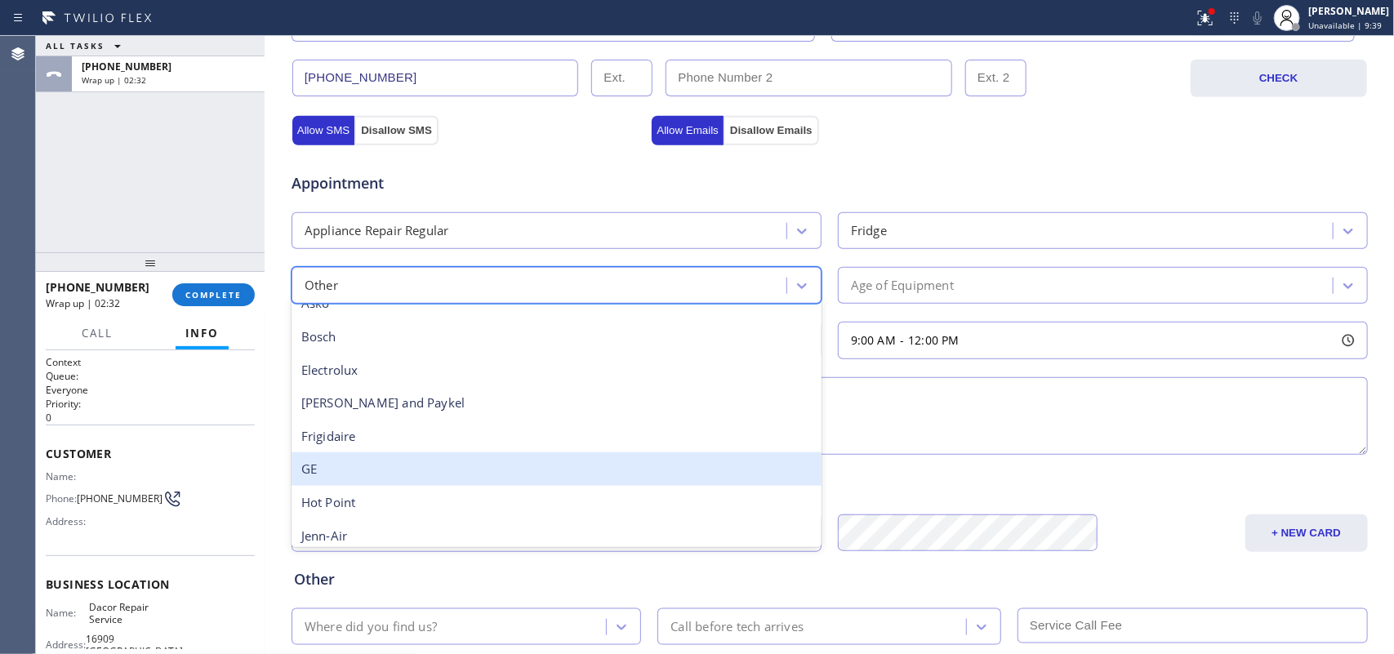
click at [631, 461] on div "GE" at bounding box center [556, 468] width 530 height 33
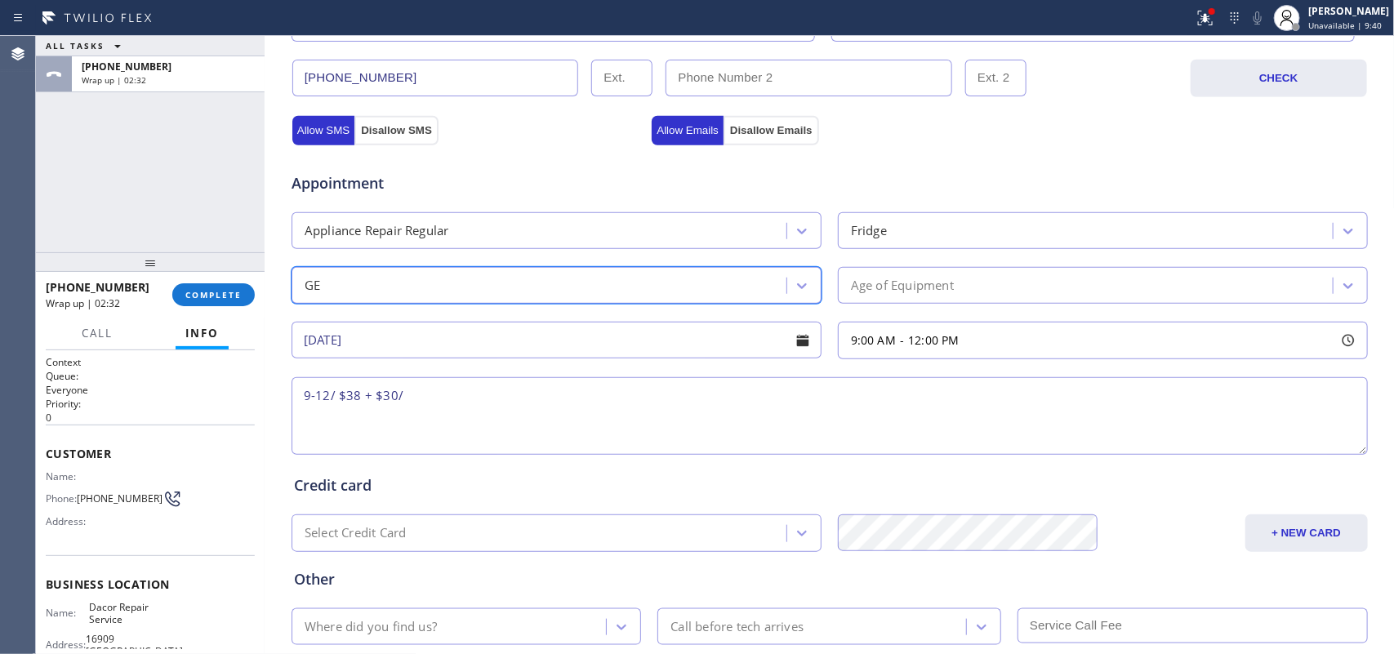
click at [981, 278] on div "Age of Equipment" at bounding box center [1088, 285] width 490 height 29
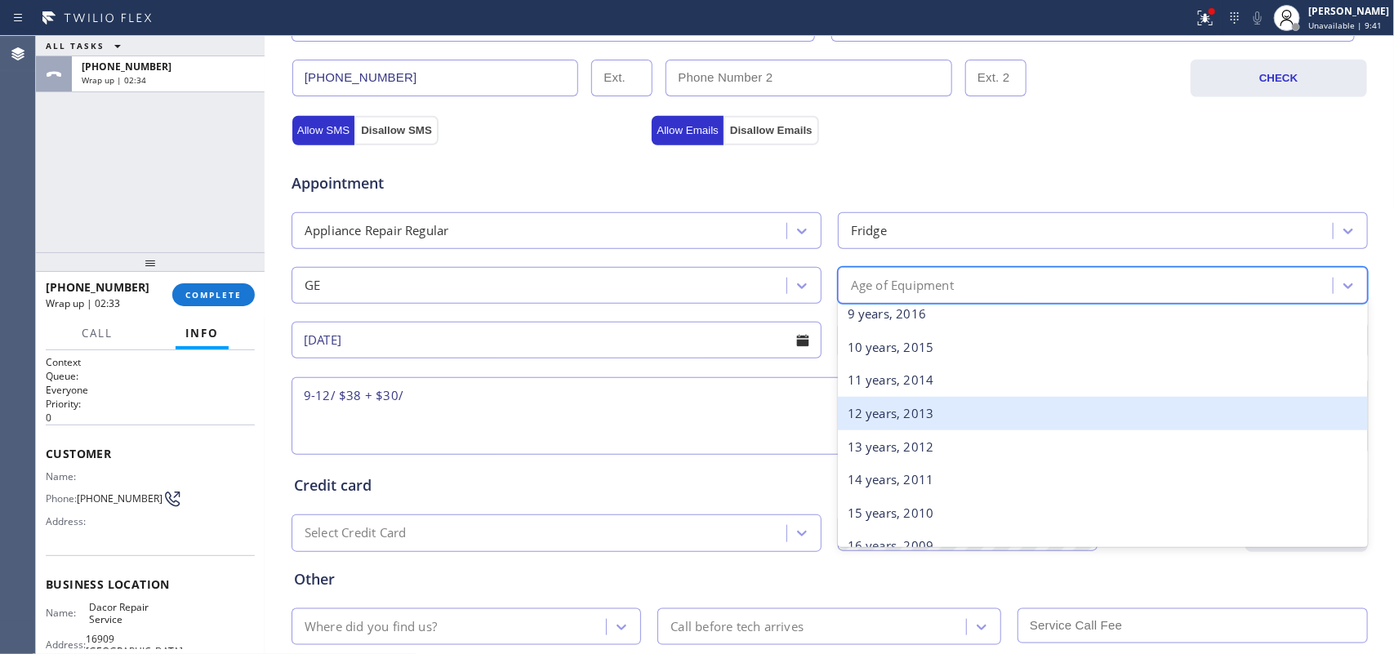
scroll to position [204, 0]
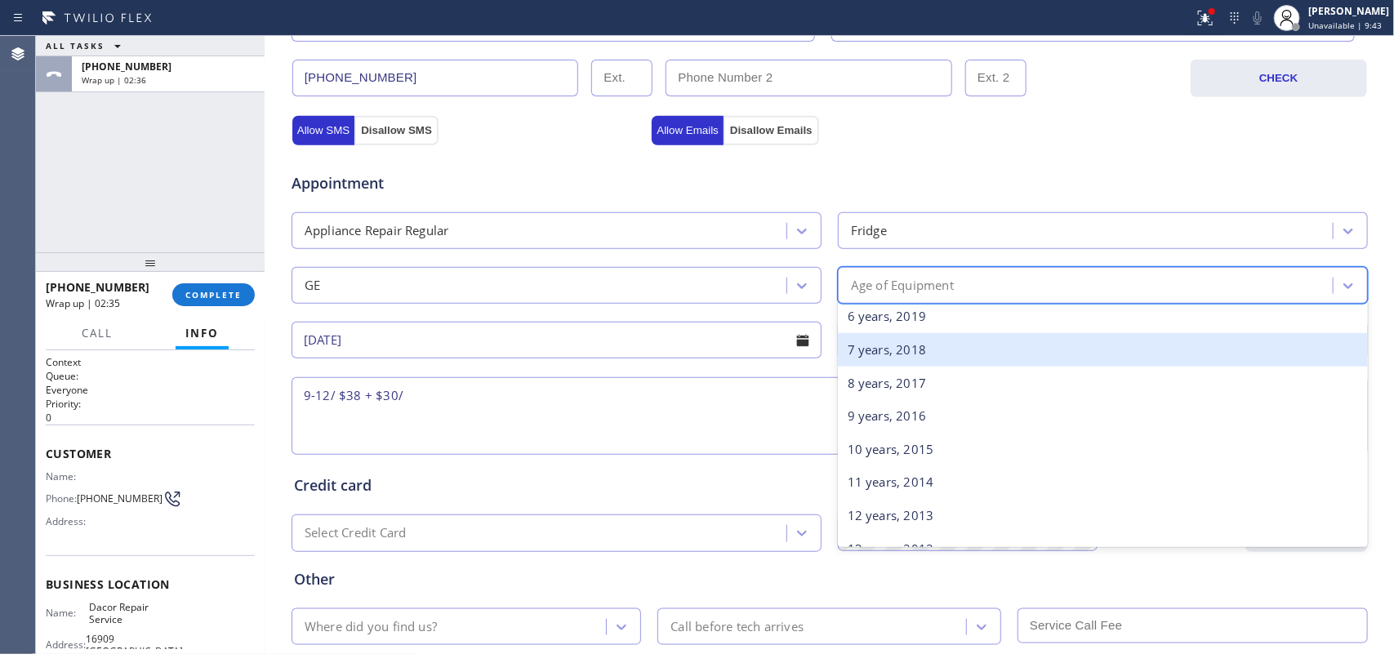
click at [968, 352] on div "7 years, 2018" at bounding box center [1103, 349] width 530 height 33
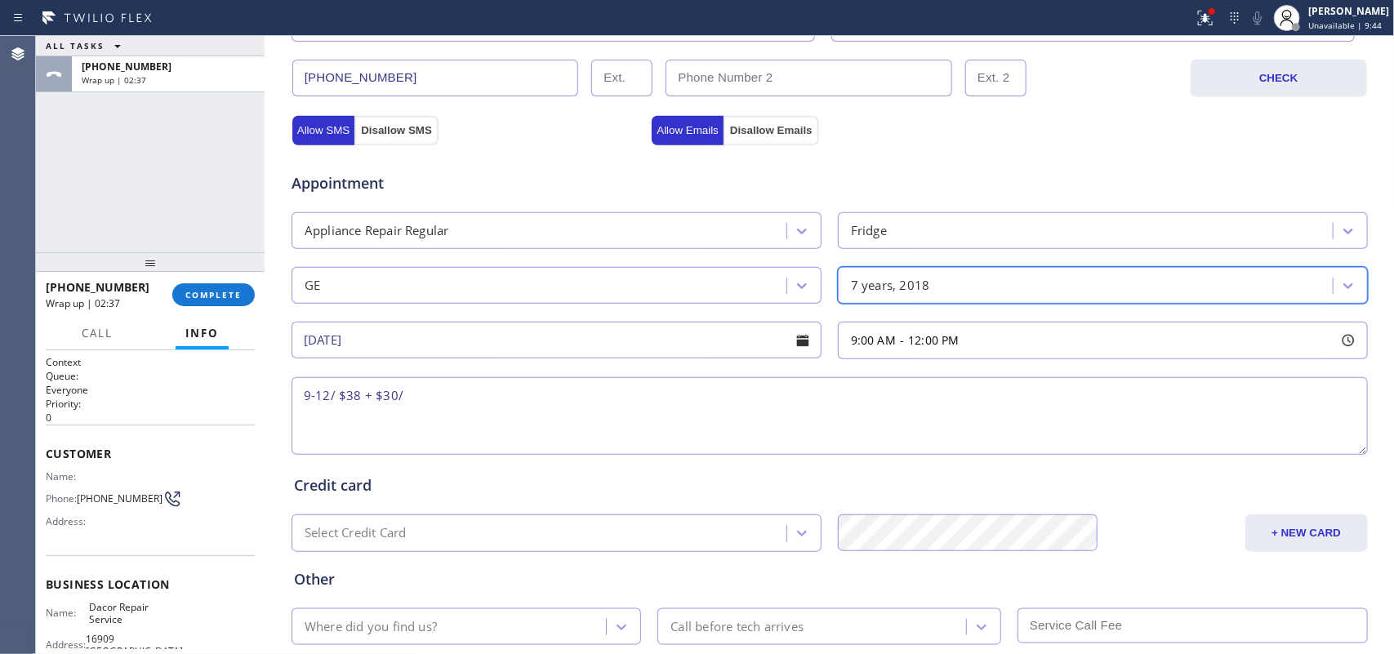
click at [906, 279] on div "7 years, 2018" at bounding box center [890, 285] width 79 height 19
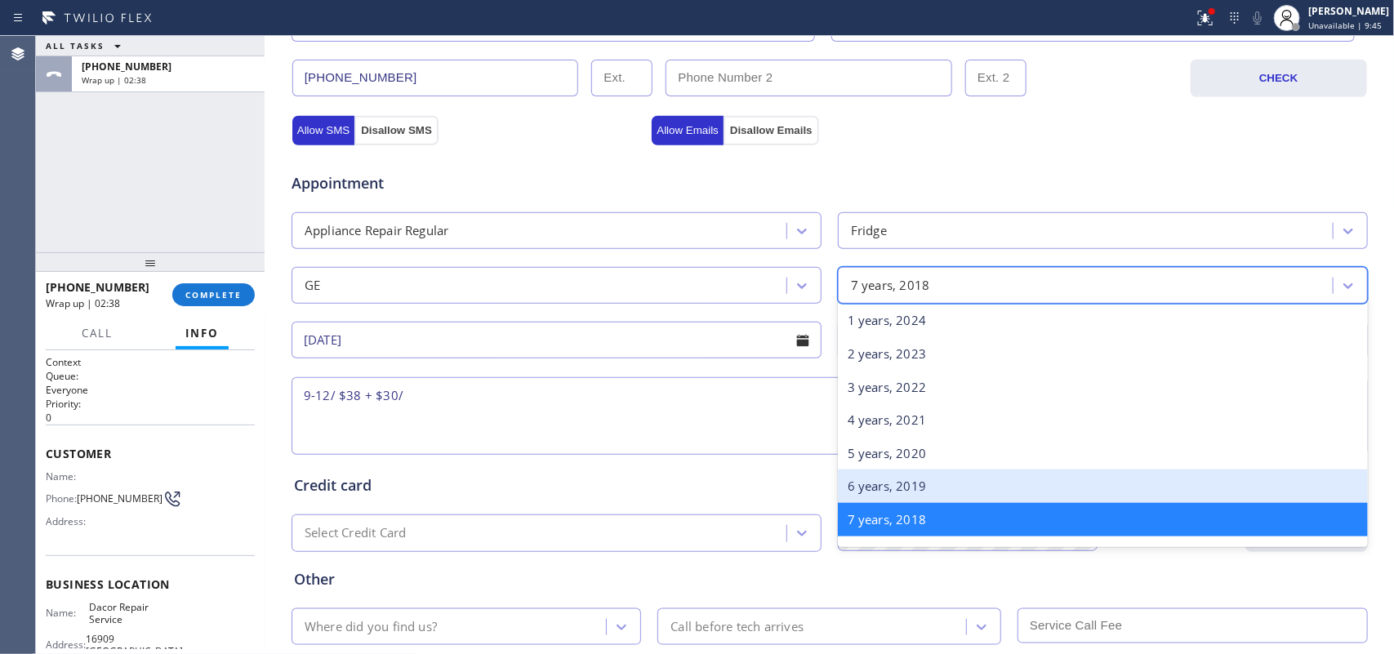
scroll to position [136, 0]
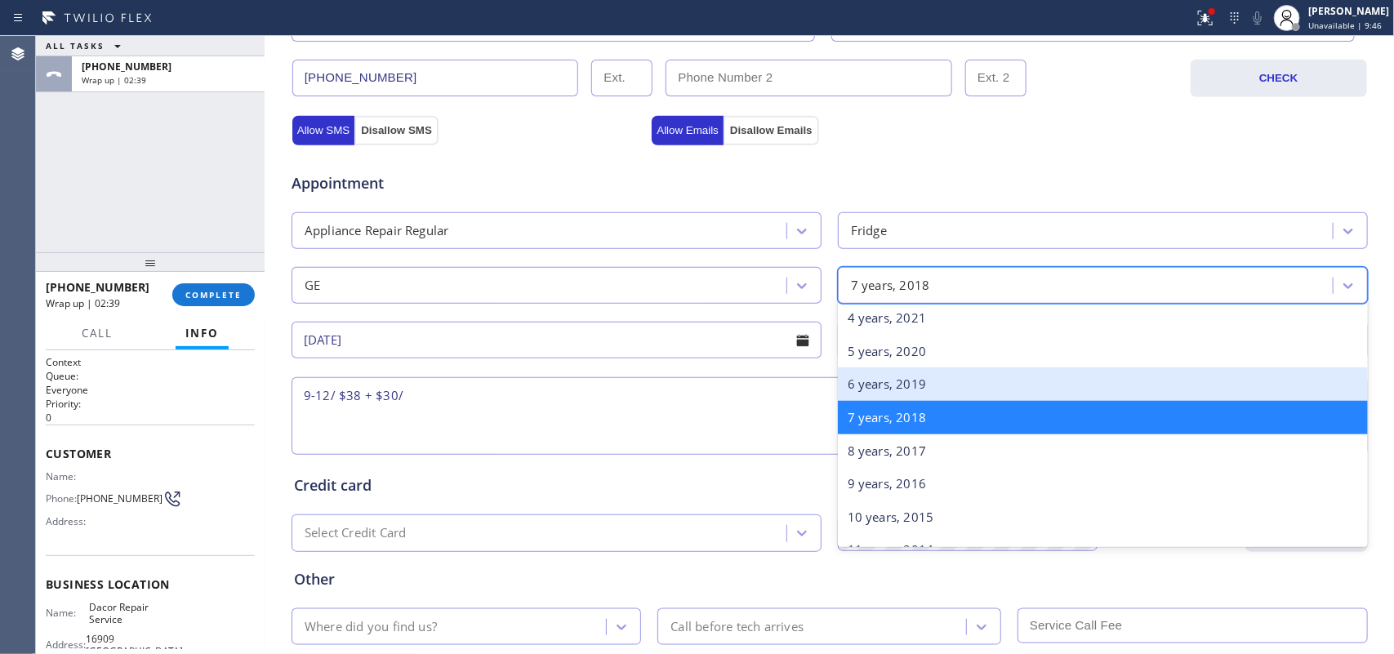
click at [924, 389] on div "6 years, 2019" at bounding box center [1103, 383] width 530 height 33
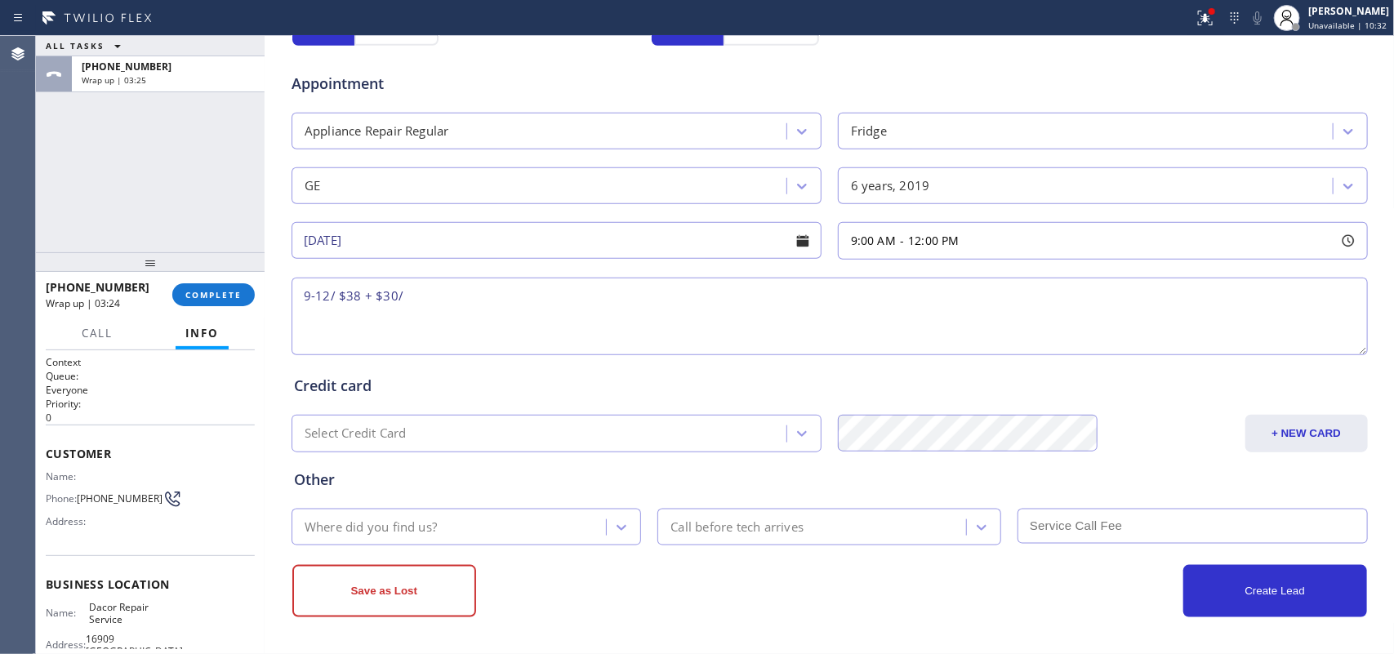
scroll to position [180, 0]
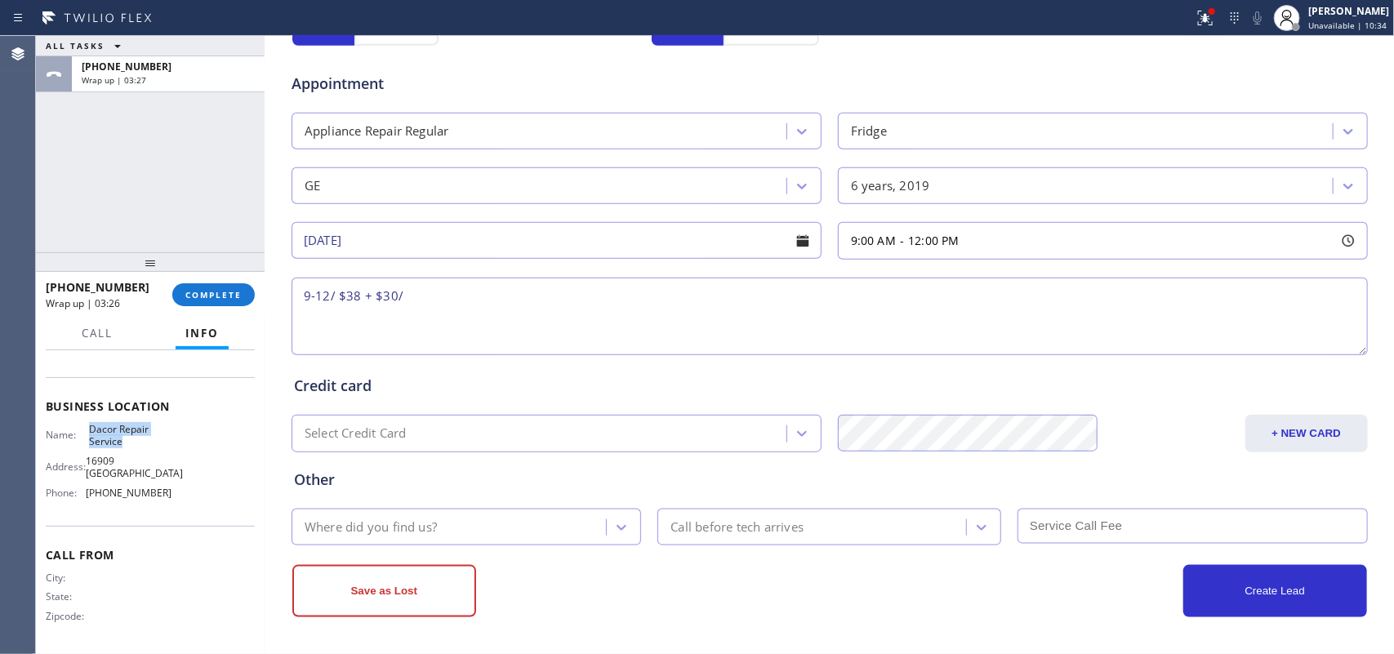
drag, startPoint x: 113, startPoint y: 443, endPoint x: 86, endPoint y: 426, distance: 31.5
click at [89, 426] on span "Dacor Repair Service" at bounding box center [130, 435] width 82 height 25
copy span "Dacor Repair Service"
drag, startPoint x: 388, startPoint y: 320, endPoint x: 417, endPoint y: 284, distance: 46.4
click at [388, 320] on textarea "9-12/ $38 + $30/" at bounding box center [829, 317] width 1076 height 78
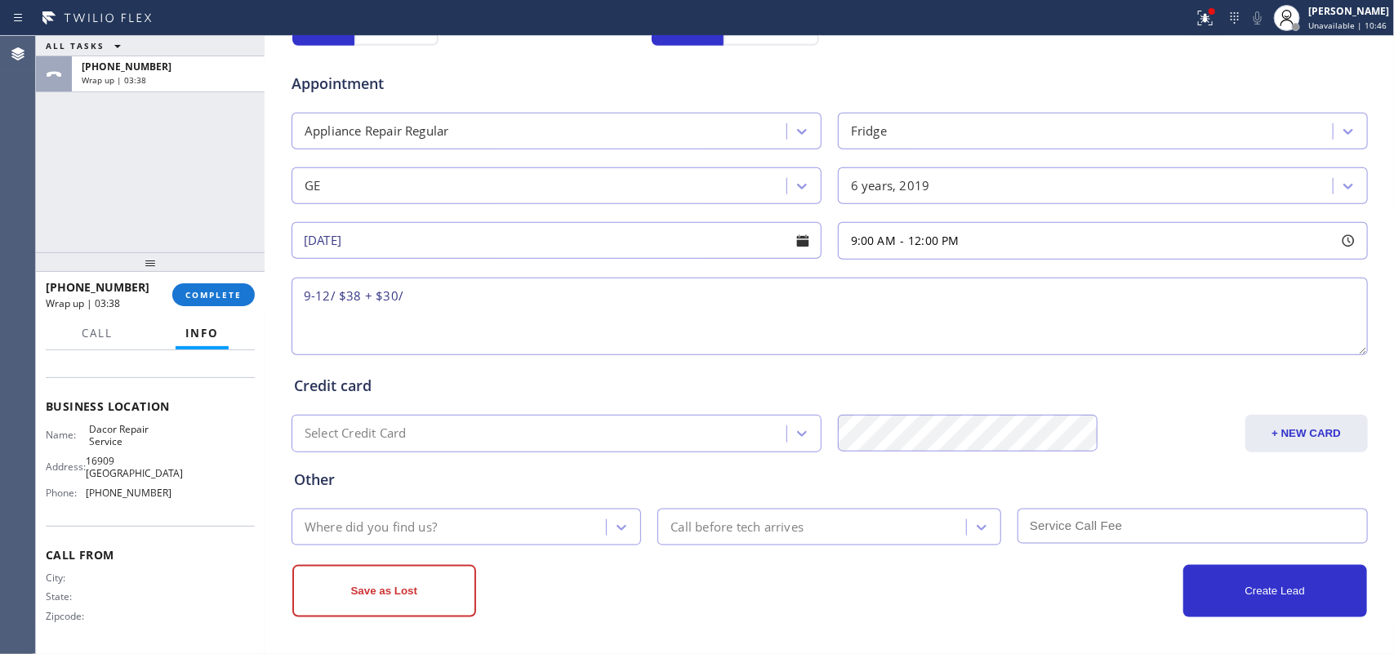
click at [418, 278] on textarea "9-12/ $38 + $30/" at bounding box center [829, 317] width 1076 height 78
paste textarea "GE Profile Fridge FS/ more than 5 years old/ too cold in the bottom/ Dacor conv…"
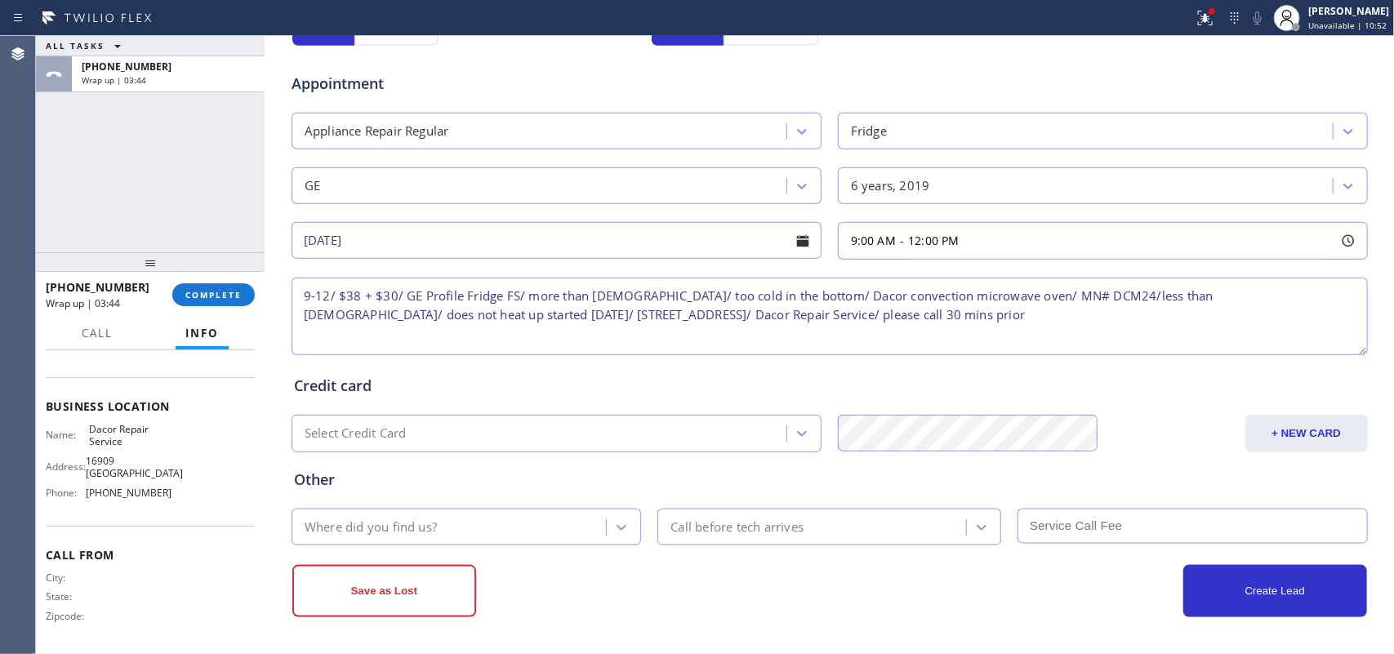
type textarea "9-12/ $38 + $30/ GE Profile Fridge FS/ more than 5 years old/ too cold in the b…"
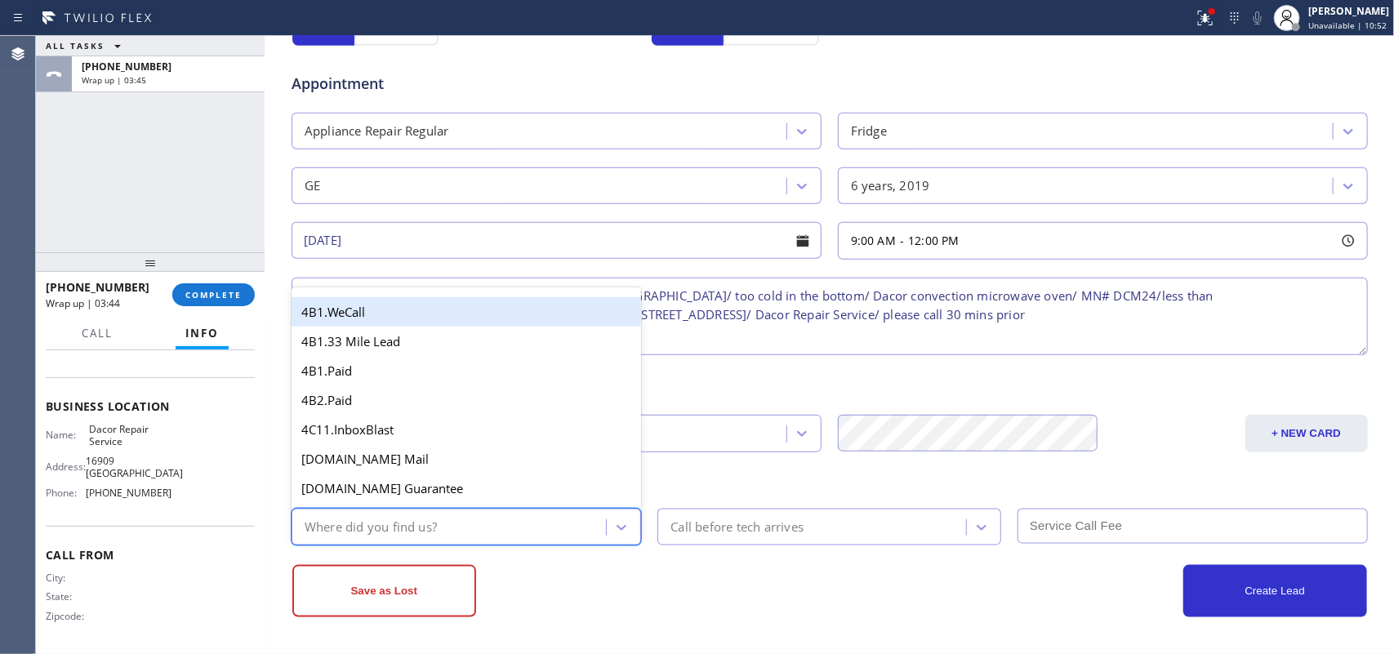
drag, startPoint x: 594, startPoint y: 523, endPoint x: 594, endPoint y: 509, distance: 13.9
click at [594, 518] on div "Where did you find us?" at bounding box center [451, 527] width 310 height 29
type input "g"
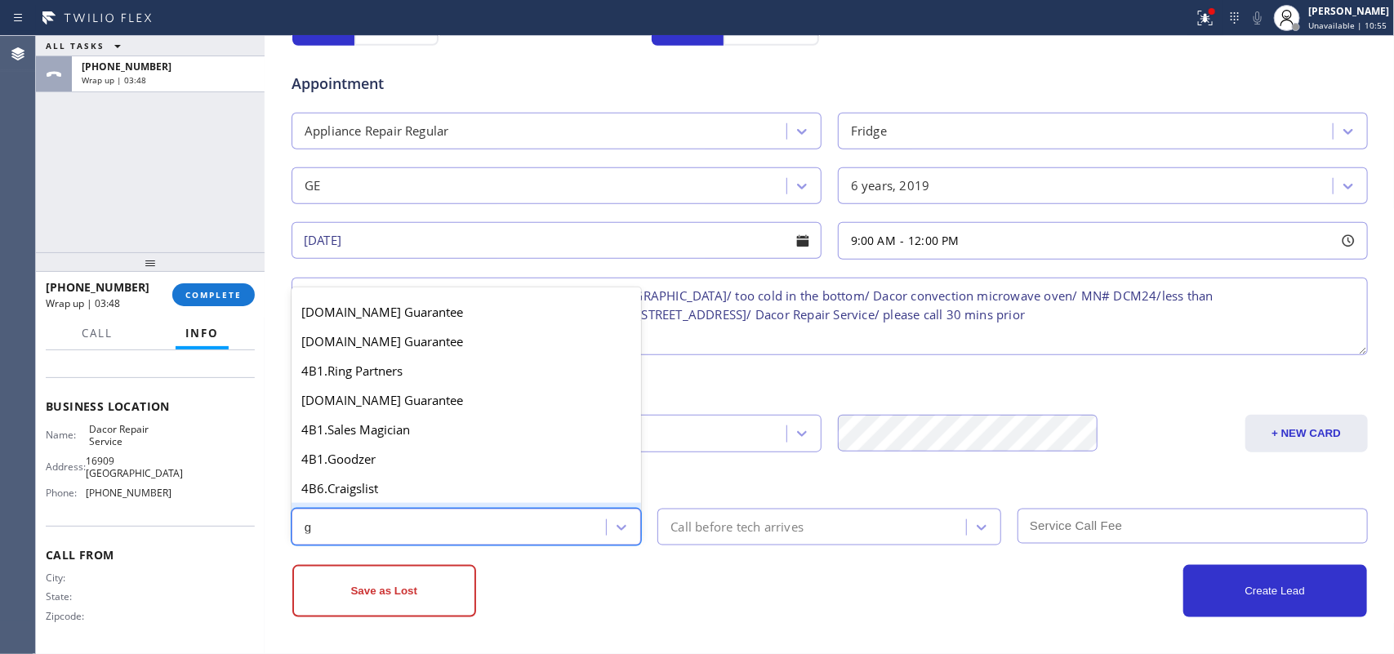
scroll to position [339, 0]
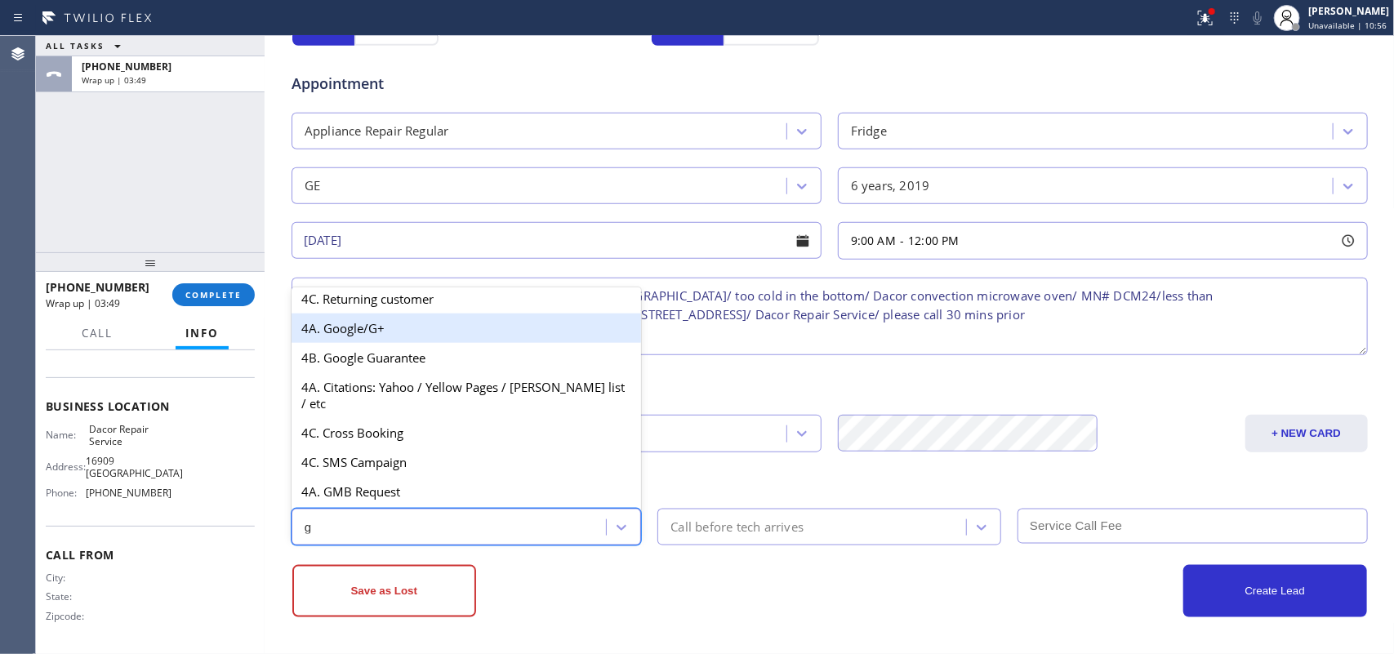
click at [451, 341] on div "4A. Google/G+" at bounding box center [466, 328] width 350 height 29
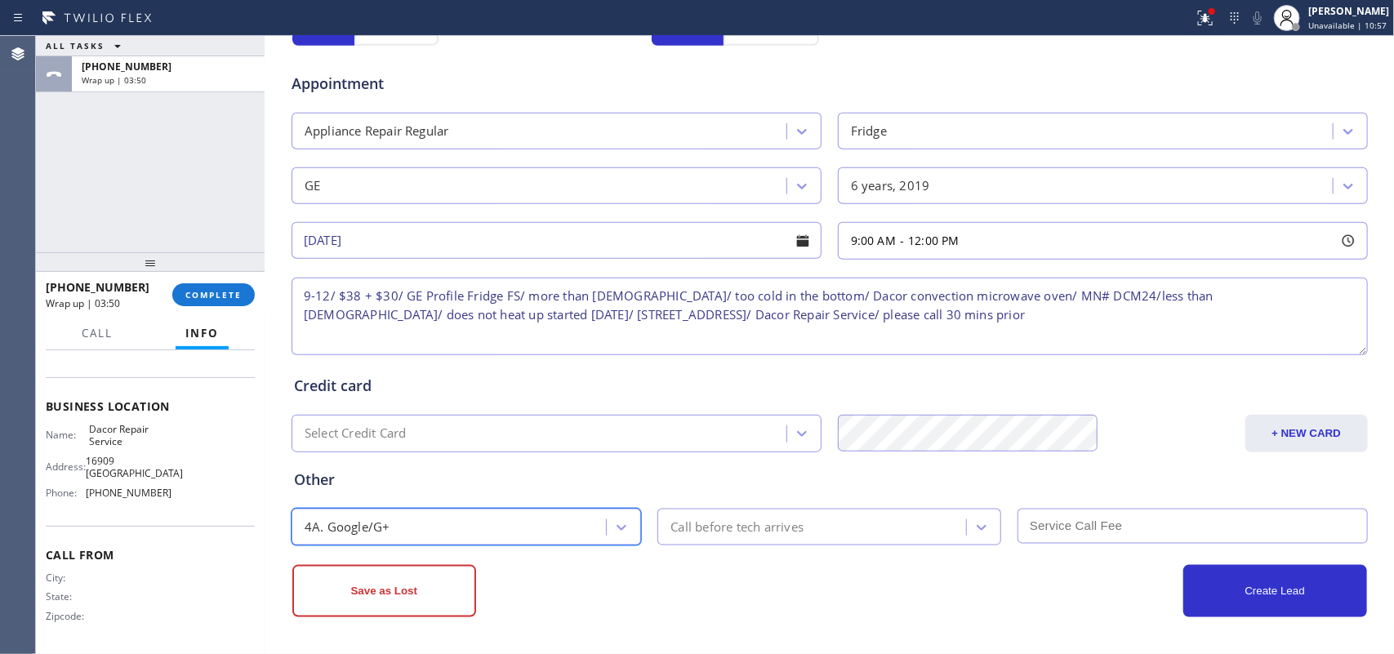
click at [704, 523] on div "Call before tech arrives" at bounding box center [736, 527] width 133 height 19
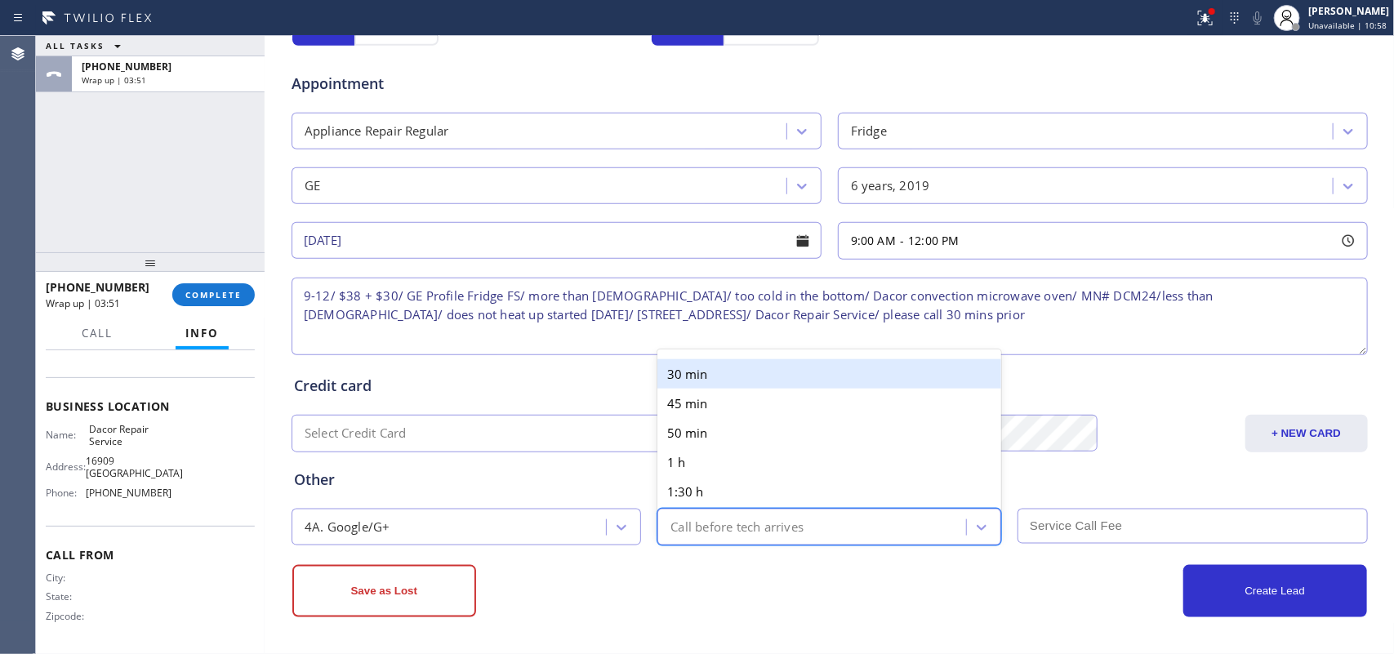
click at [731, 370] on div "30 min" at bounding box center [829, 373] width 344 height 29
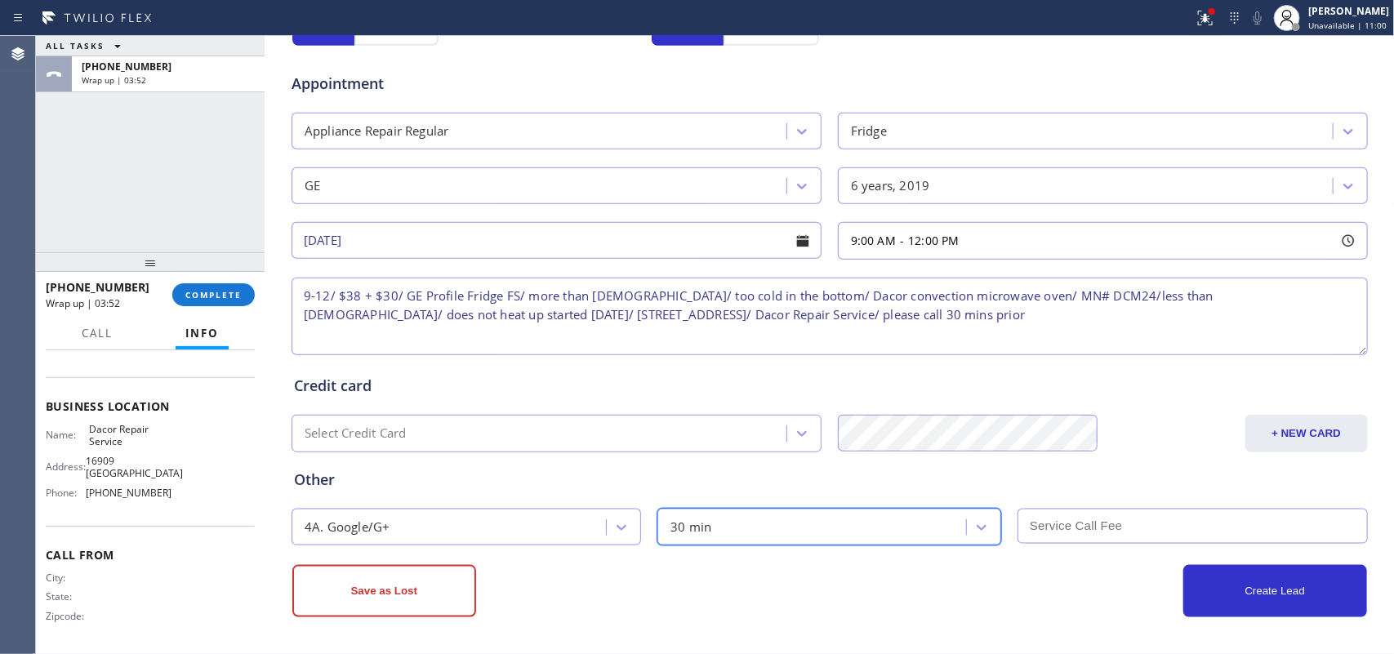
click at [1114, 523] on input "text" at bounding box center [1192, 526] width 350 height 35
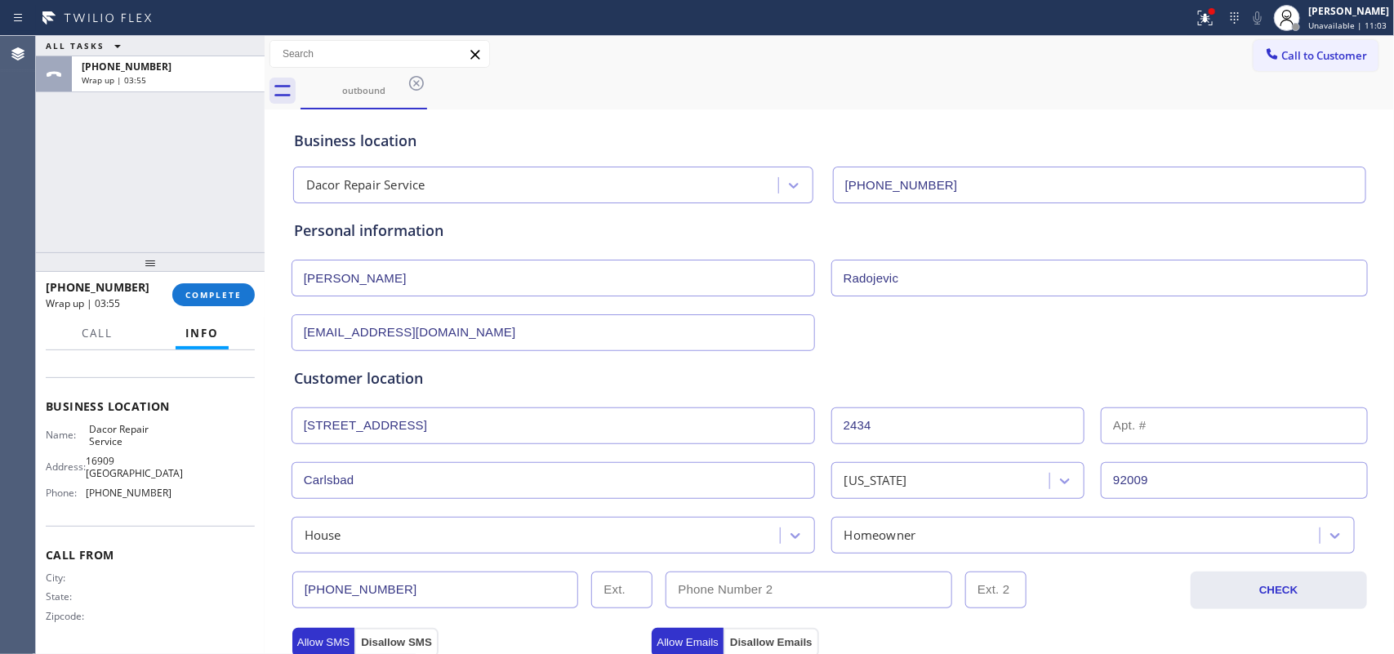
scroll to position [612, 0]
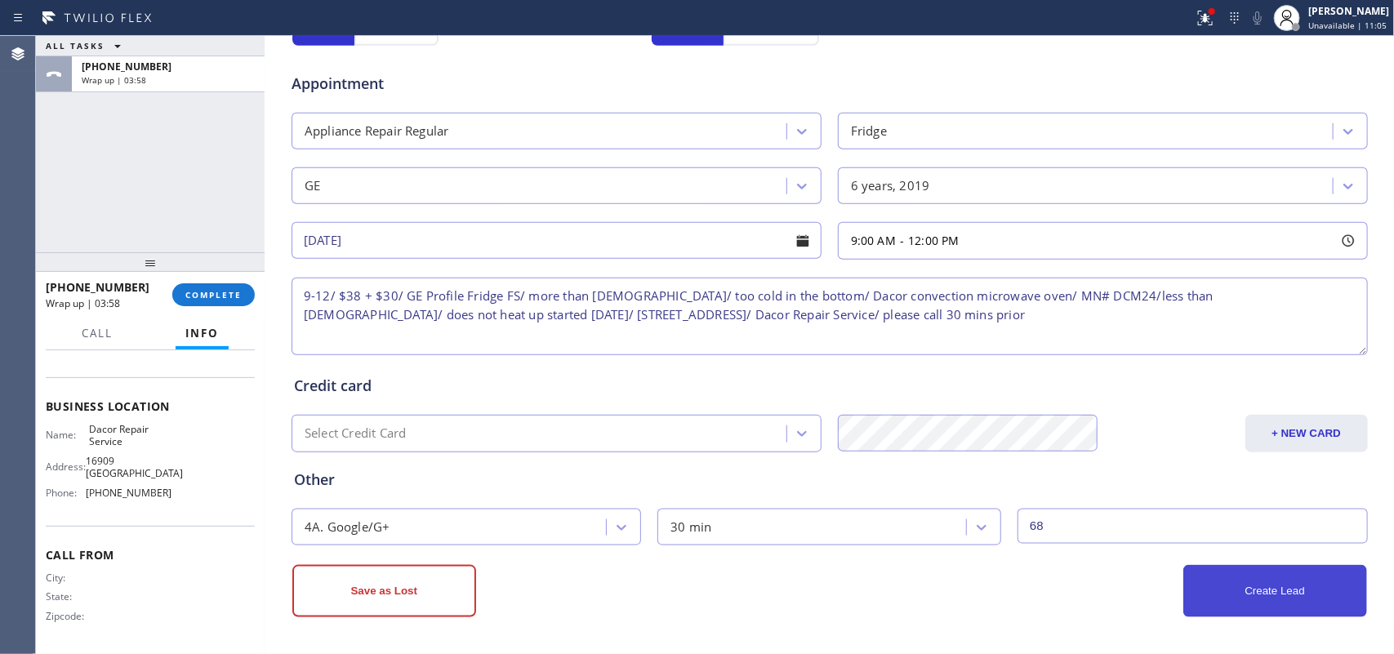
type input "68"
click at [1114, 523] on button "Create Lead" at bounding box center [1275, 591] width 184 height 52
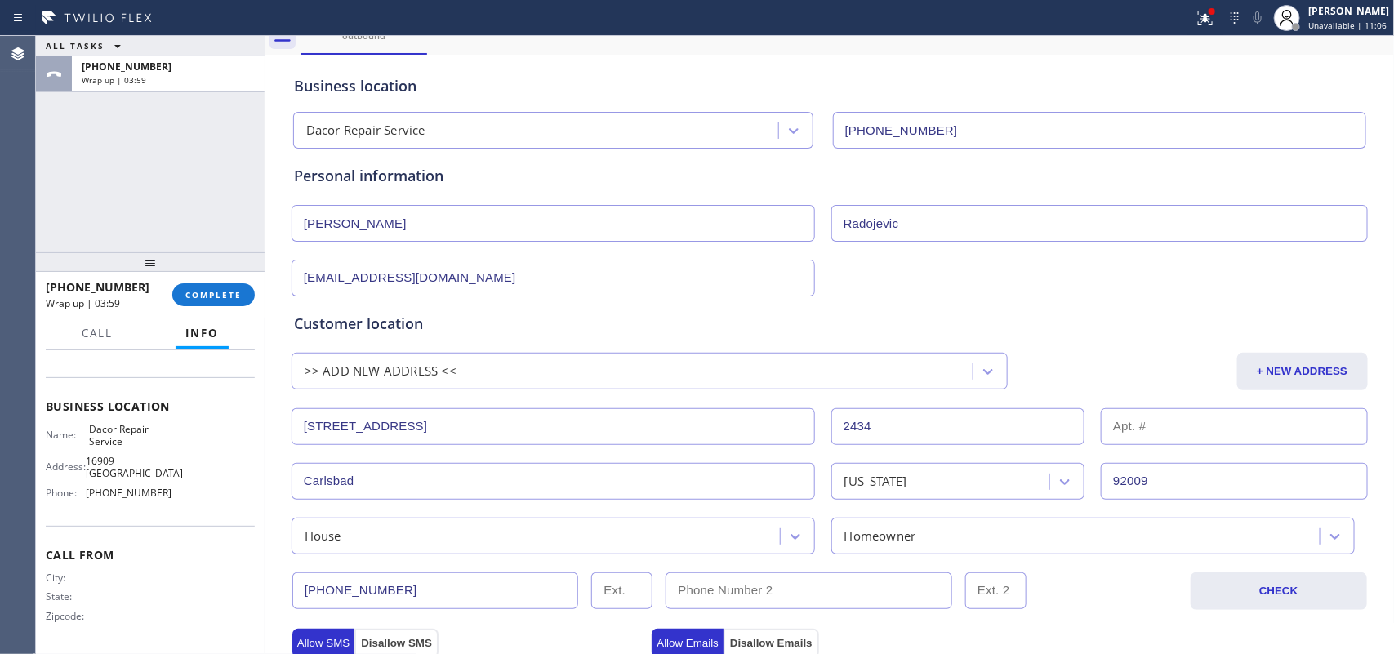
scroll to position [0, 0]
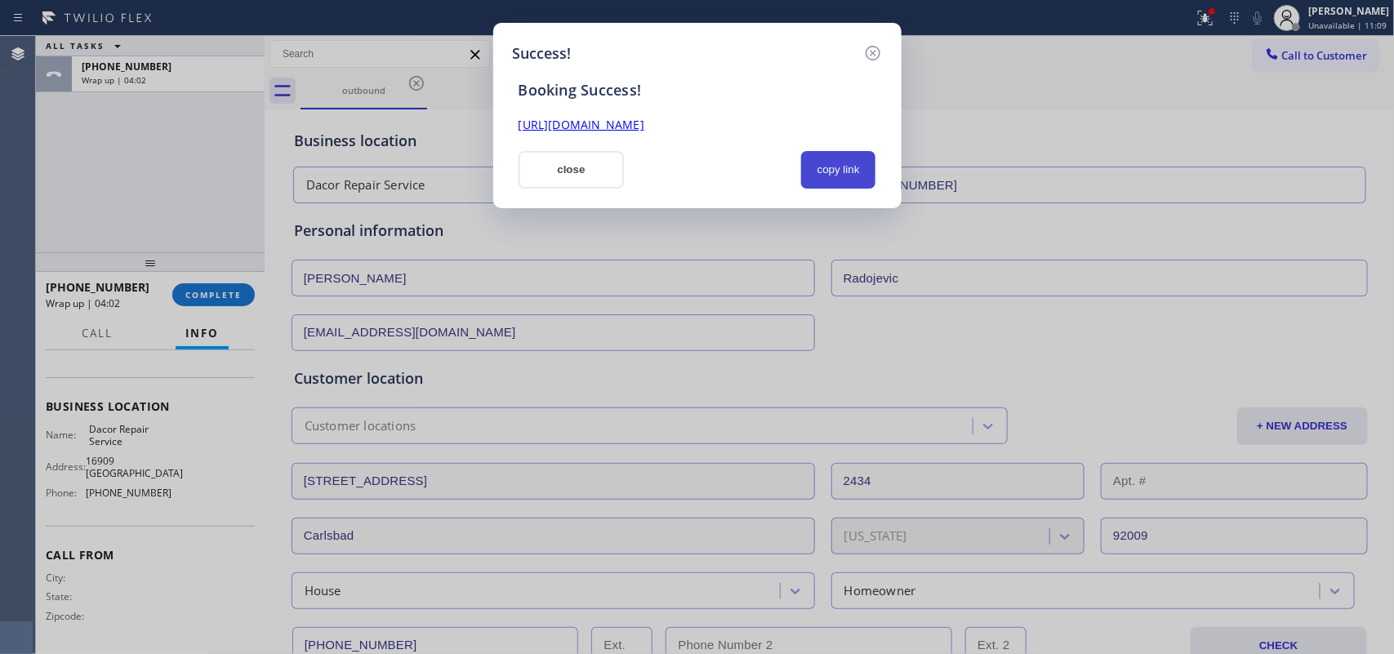
click at [829, 178] on button "copy link" at bounding box center [838, 170] width 75 height 38
click at [644, 121] on link "https://erp.apollosoft.co/customer/767075#portlet_lead" at bounding box center [581, 125] width 126 height 16
click at [560, 169] on button "close" at bounding box center [571, 170] width 106 height 38
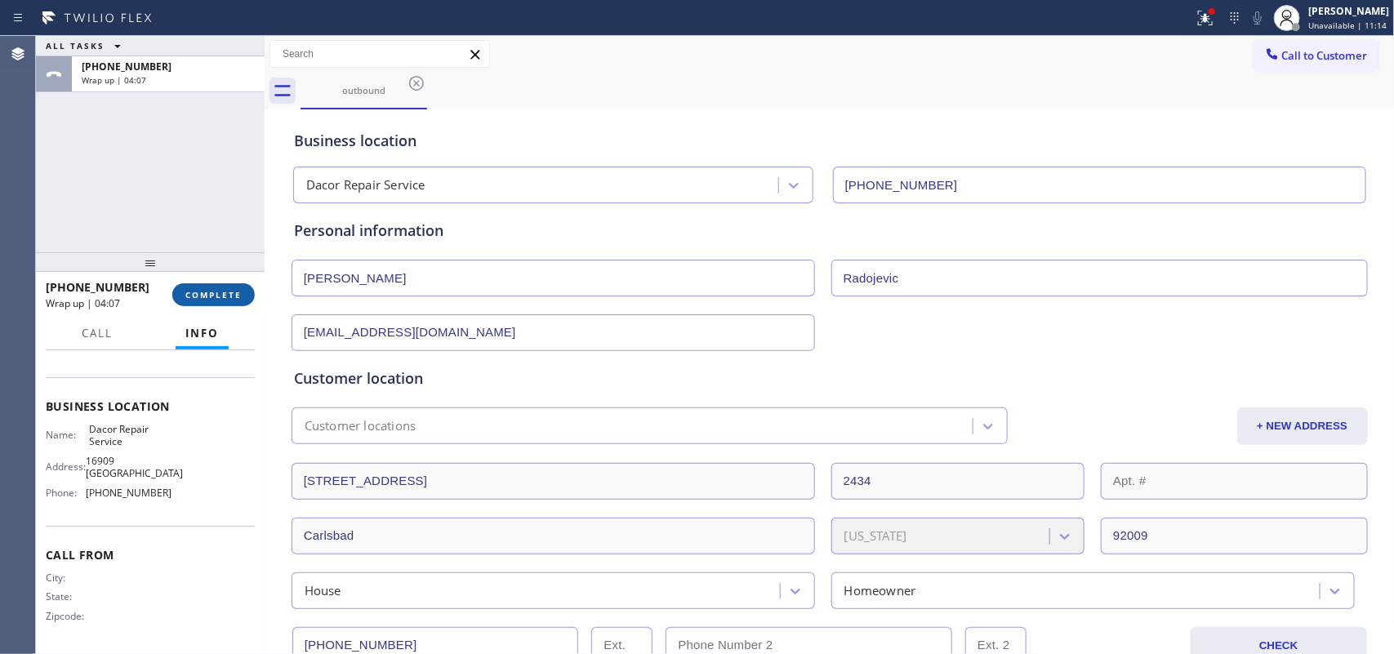
click at [220, 300] on button "COMPLETE" at bounding box center [213, 294] width 82 height 23
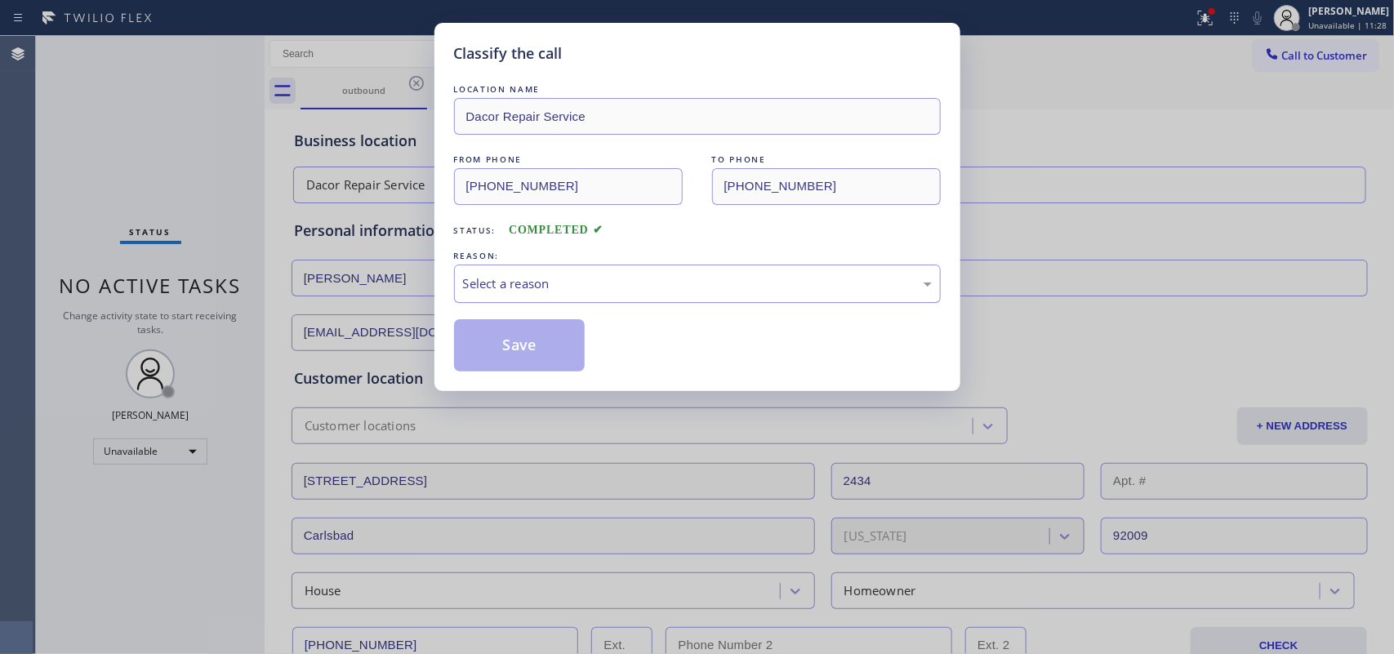
click at [560, 271] on div "Select a reason" at bounding box center [697, 284] width 487 height 38
click at [569, 345] on button "Save" at bounding box center [519, 345] width 131 height 52
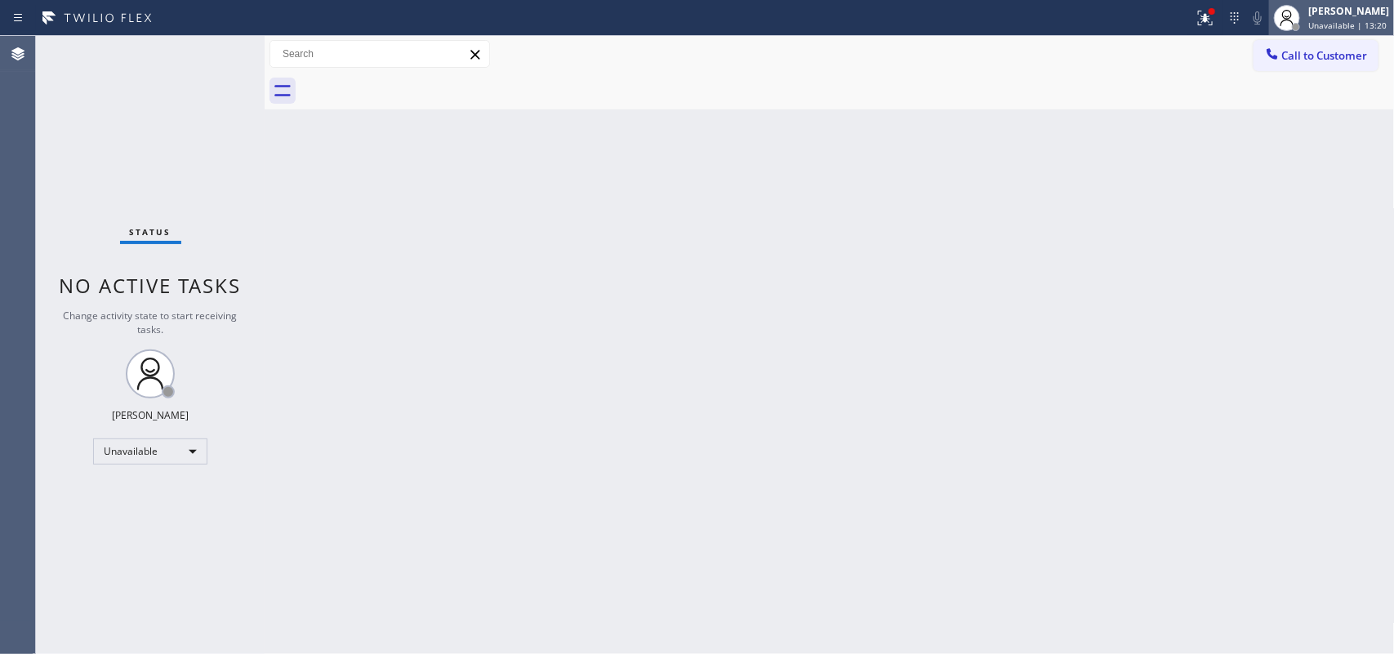
click at [1114, 13] on div at bounding box center [1287, 18] width 36 height 36
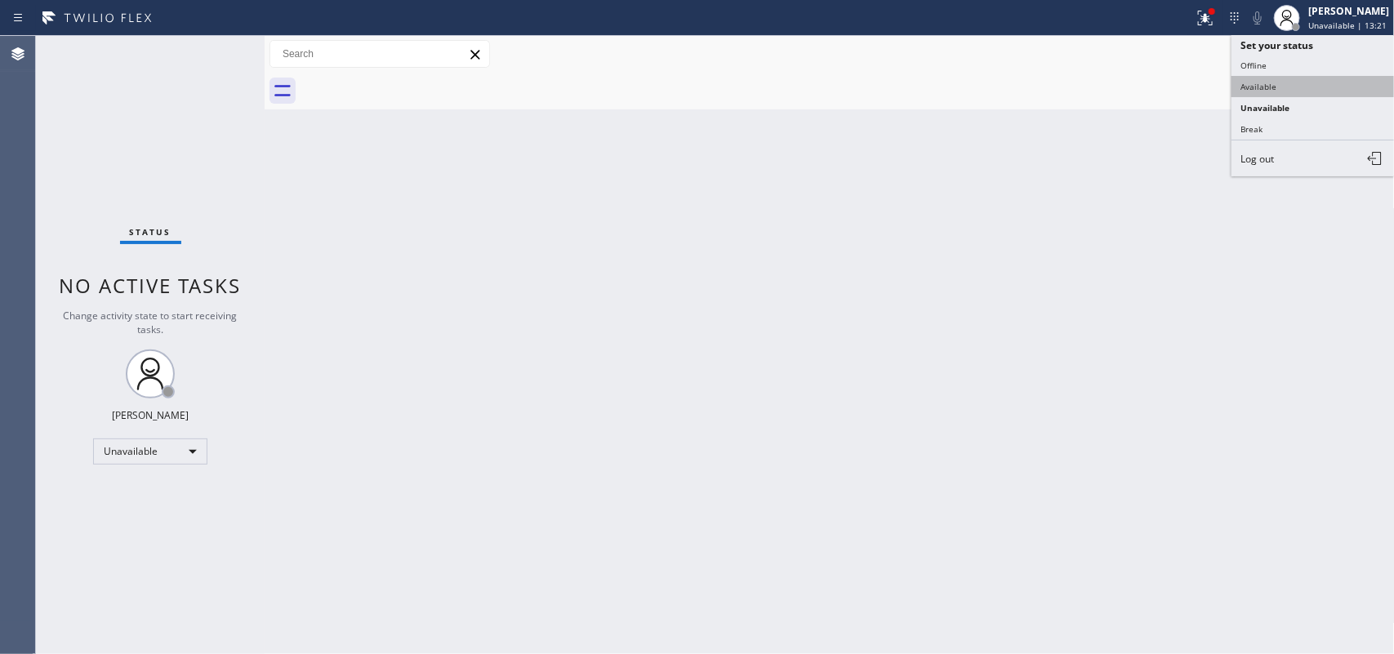
click at [1114, 86] on button "Available" at bounding box center [1312, 86] width 163 height 21
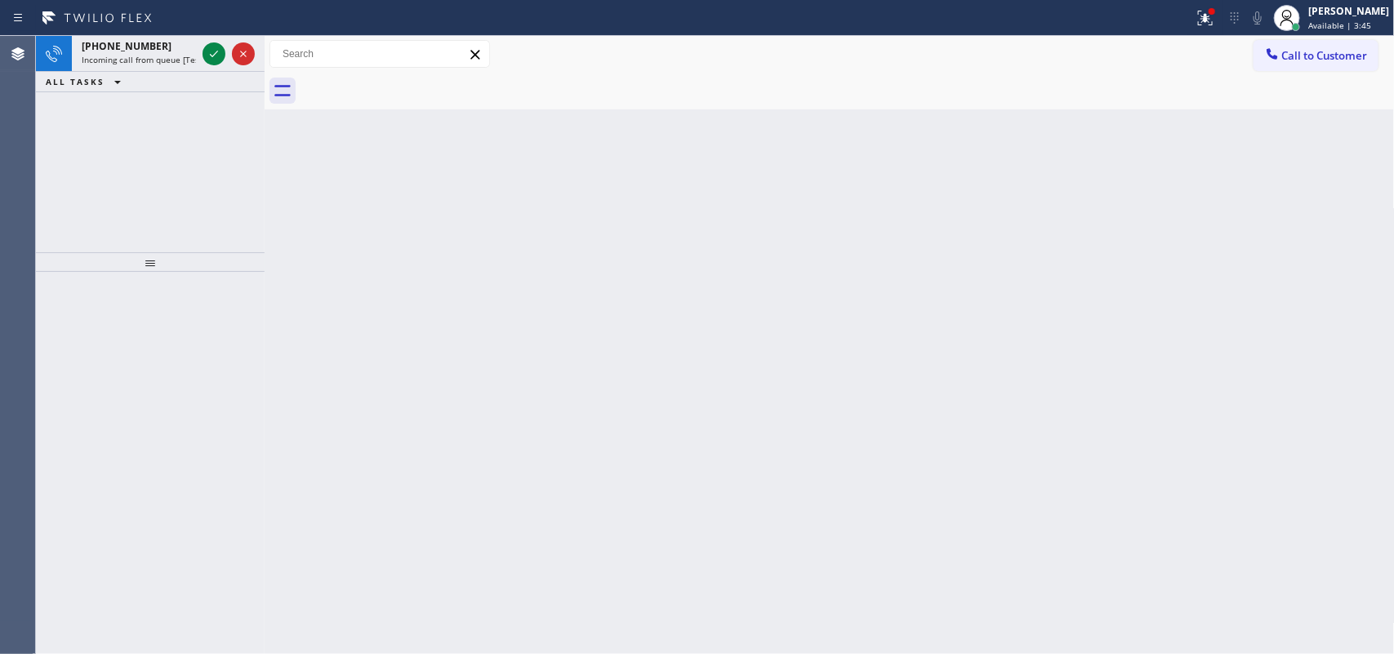
click at [158, 86] on div "ALL TASKS ALL TASKS ACTIVE TASKS TASKS IN WRAP UP" at bounding box center [150, 82] width 229 height 20
click at [166, 47] on div "+19174201157" at bounding box center [139, 46] width 114 height 14
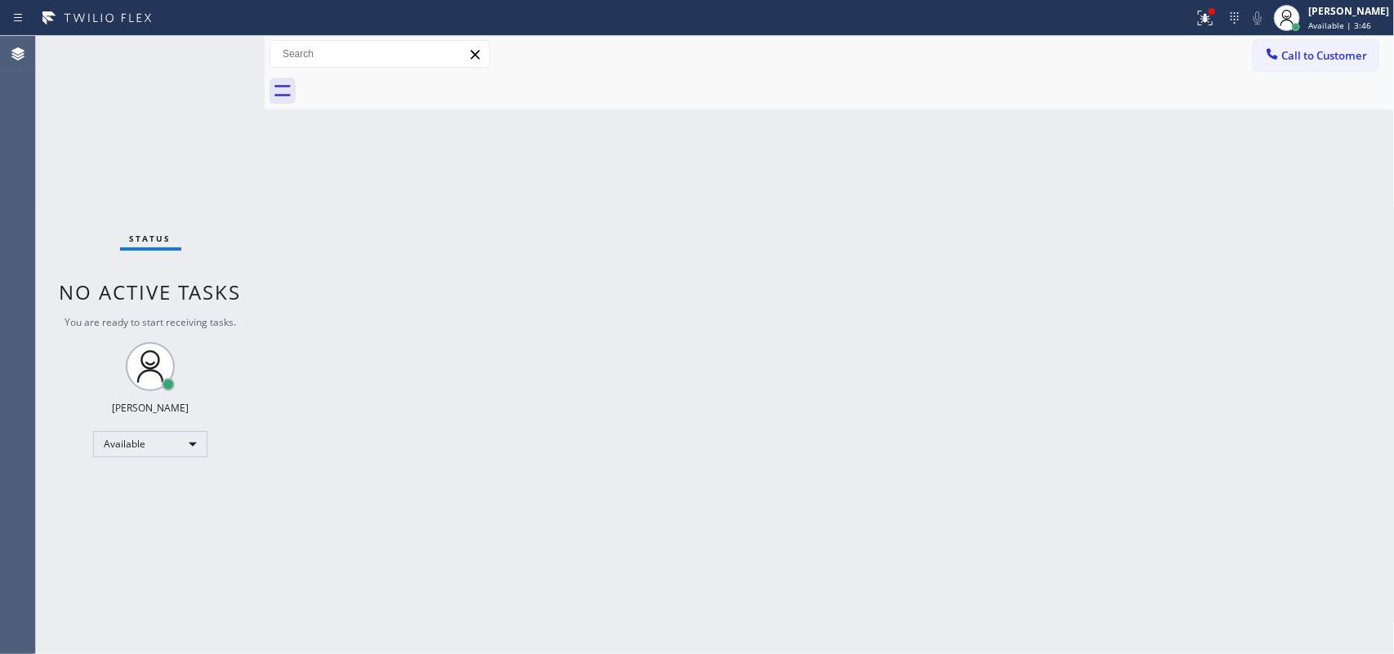
click at [209, 56] on div "Status No active tasks You are ready to start receiving tasks. [PERSON_NAME] Av…" at bounding box center [150, 345] width 229 height 618
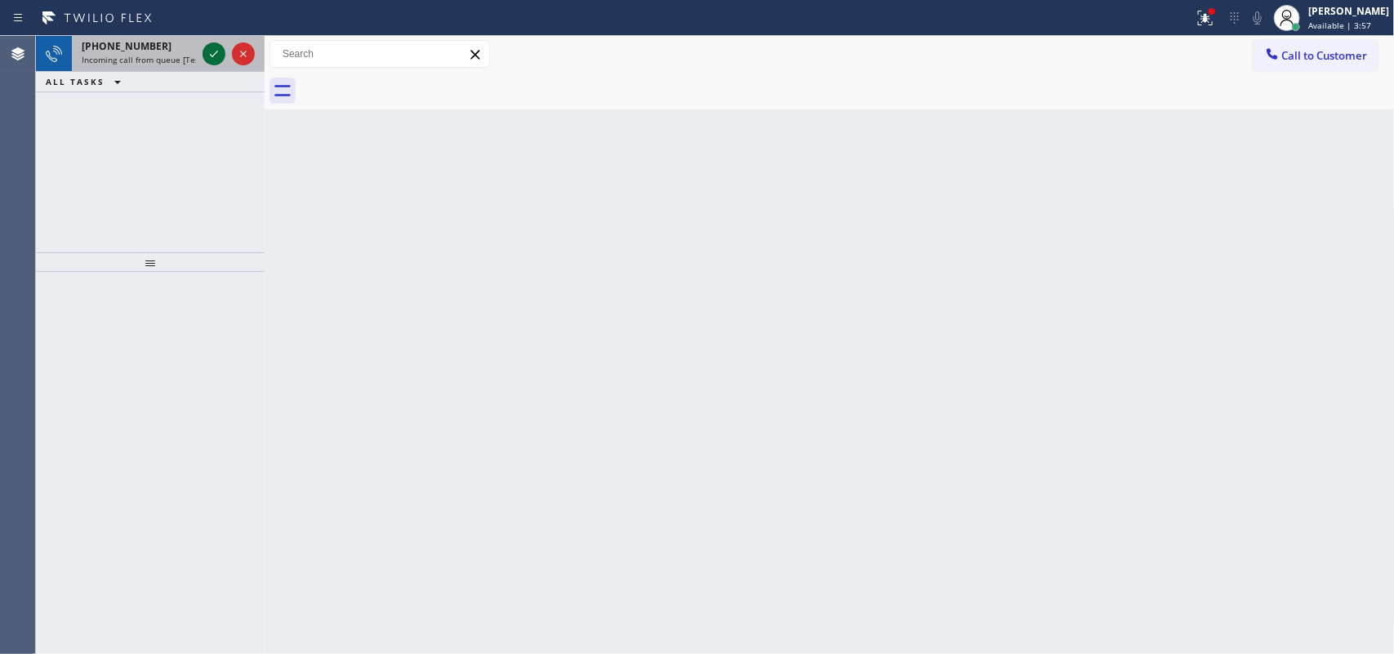
click at [209, 56] on icon at bounding box center [214, 54] width 20 height 20
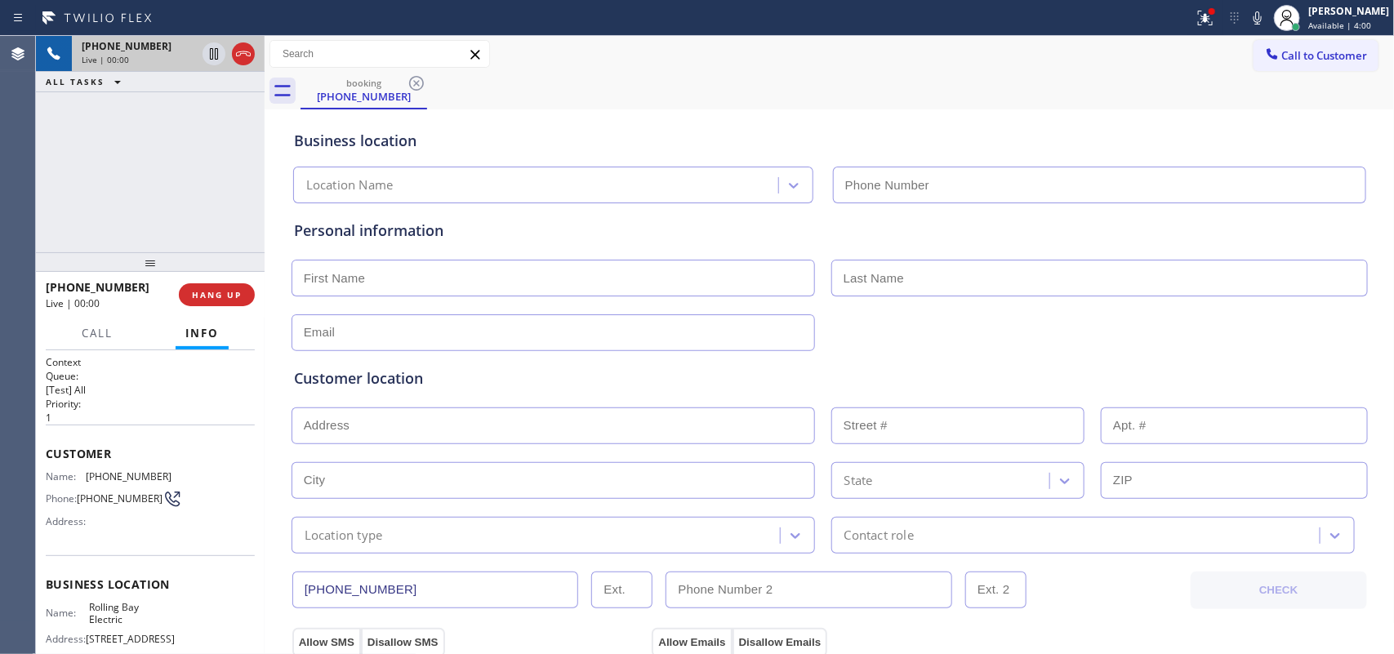
type input "[PHONE_NUMBER]"
click at [243, 53] on icon at bounding box center [243, 53] width 15 height 5
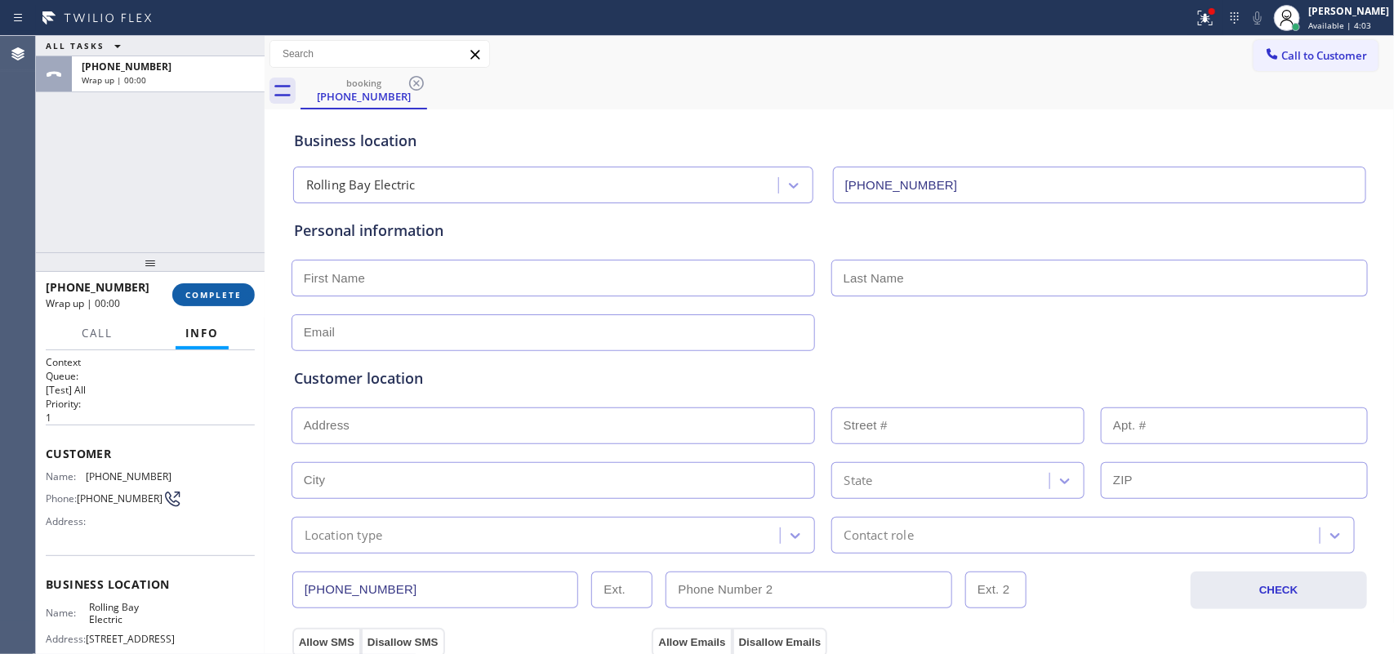
click at [241, 289] on span "COMPLETE" at bounding box center [213, 294] width 56 height 11
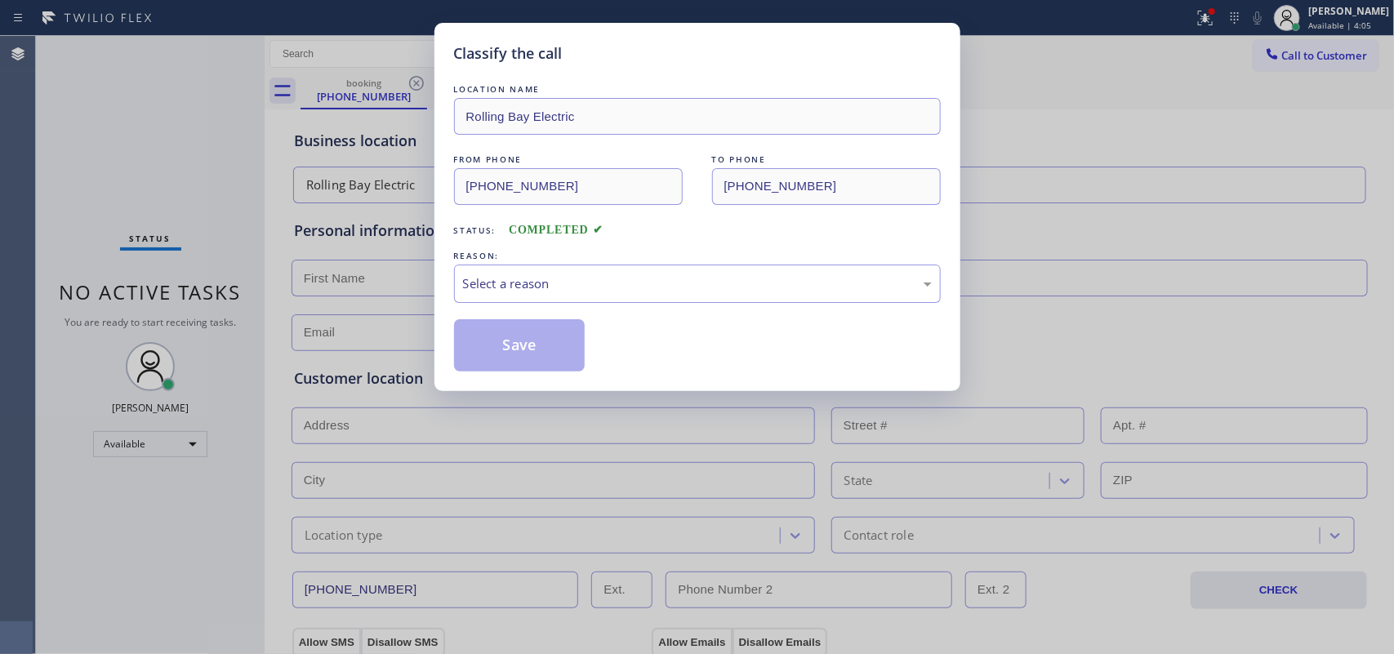
click at [514, 227] on span "COMPLETED" at bounding box center [556, 230] width 95 height 12
click at [543, 278] on div "Select a reason" at bounding box center [697, 283] width 469 height 19
click at [568, 295] on div "Tech, Unknown/didnt ring" at bounding box center [697, 284] width 487 height 38
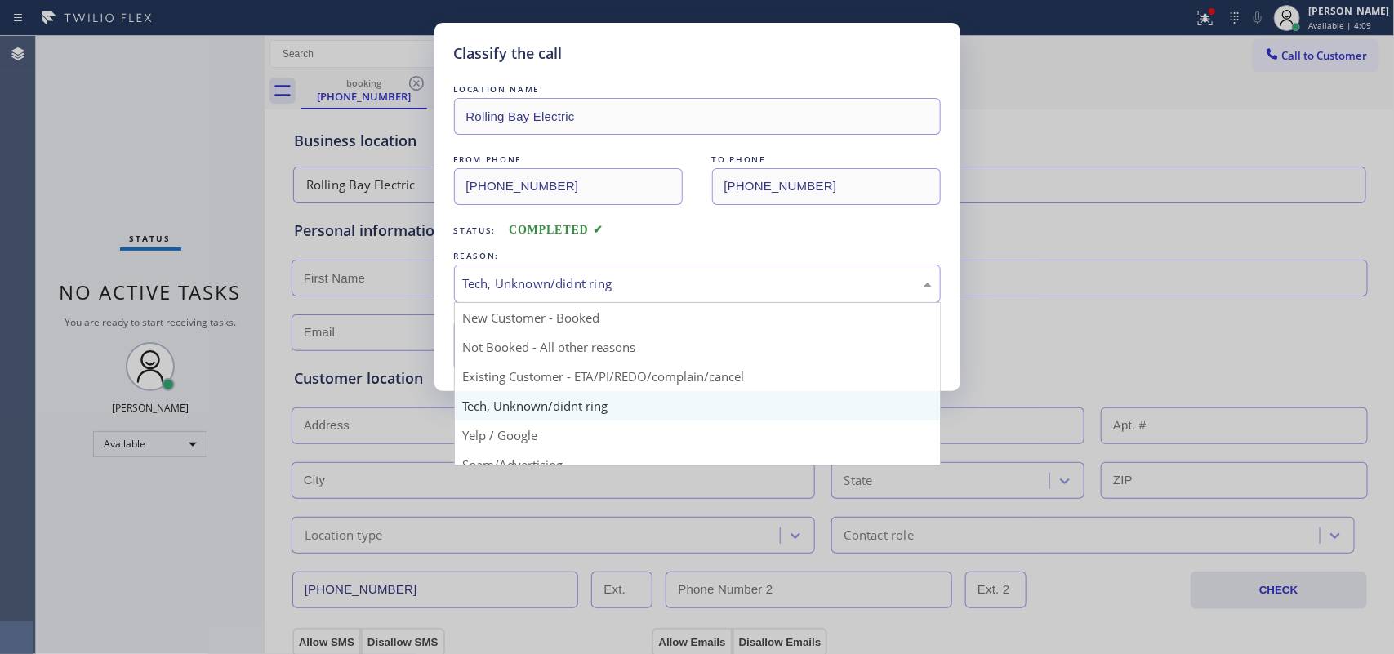
scroll to position [112, 0]
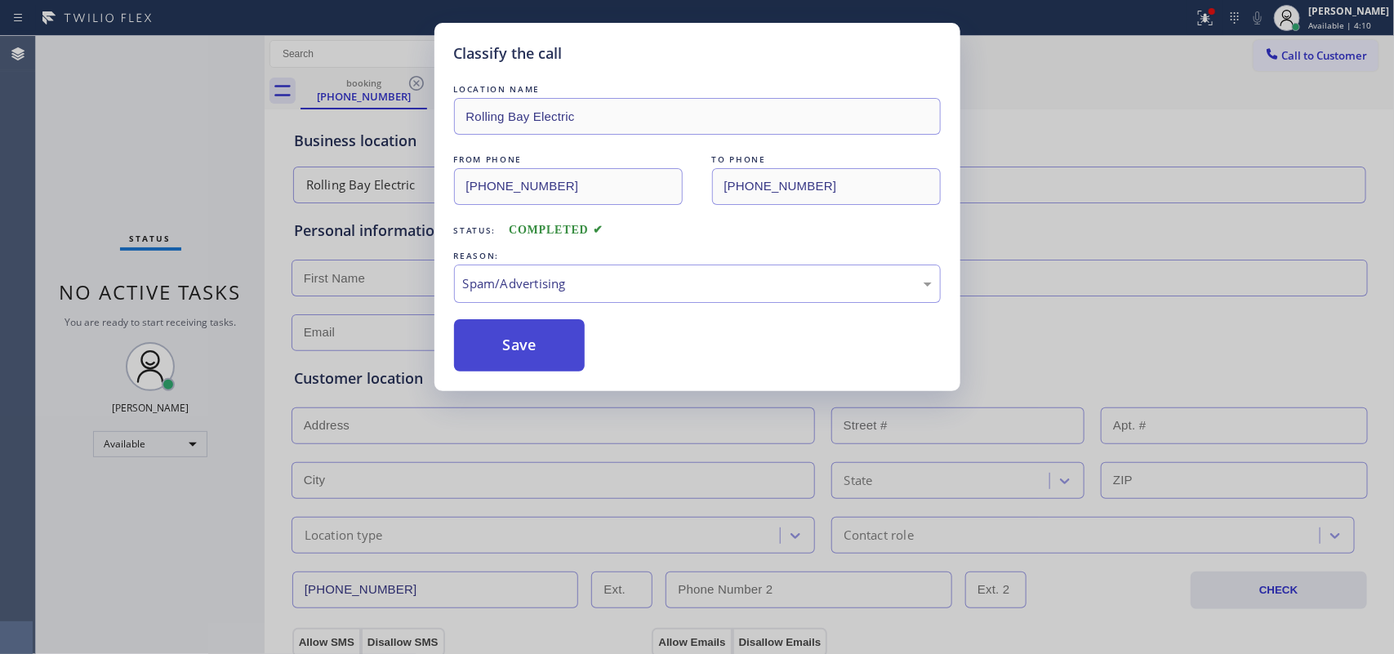
click at [543, 352] on button "Save" at bounding box center [519, 345] width 131 height 52
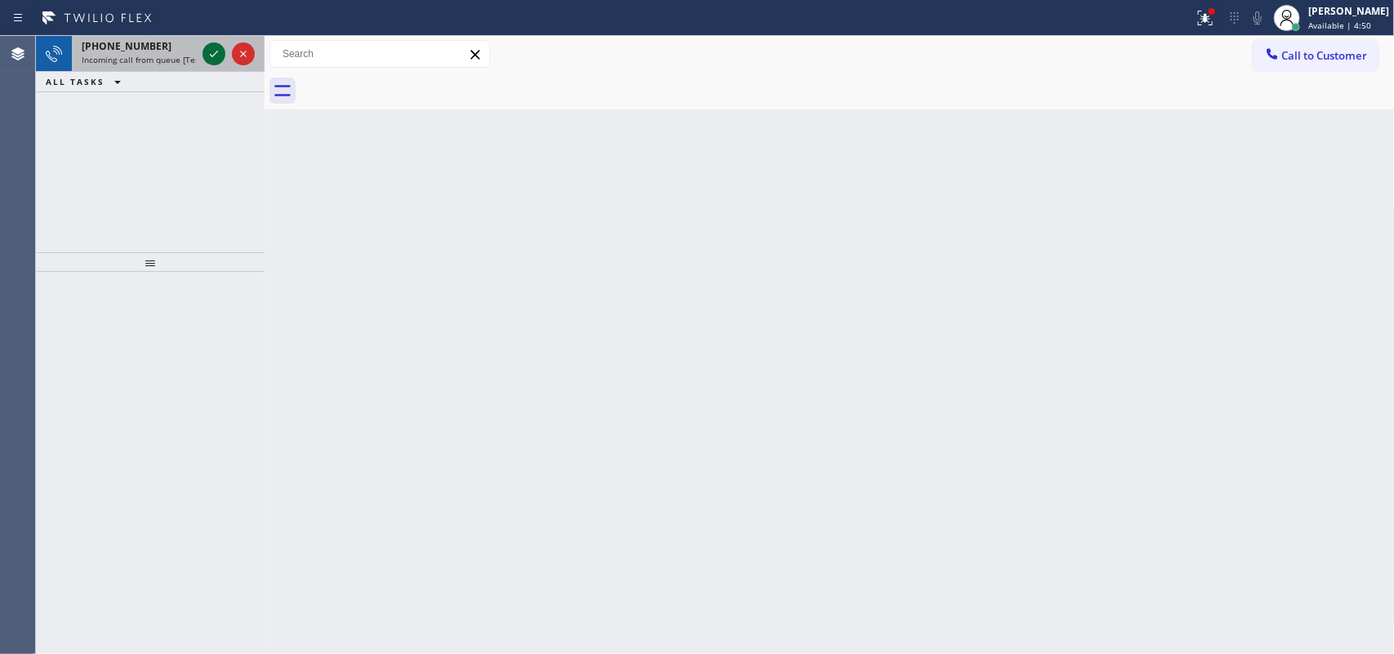
click at [215, 51] on icon at bounding box center [214, 54] width 20 height 20
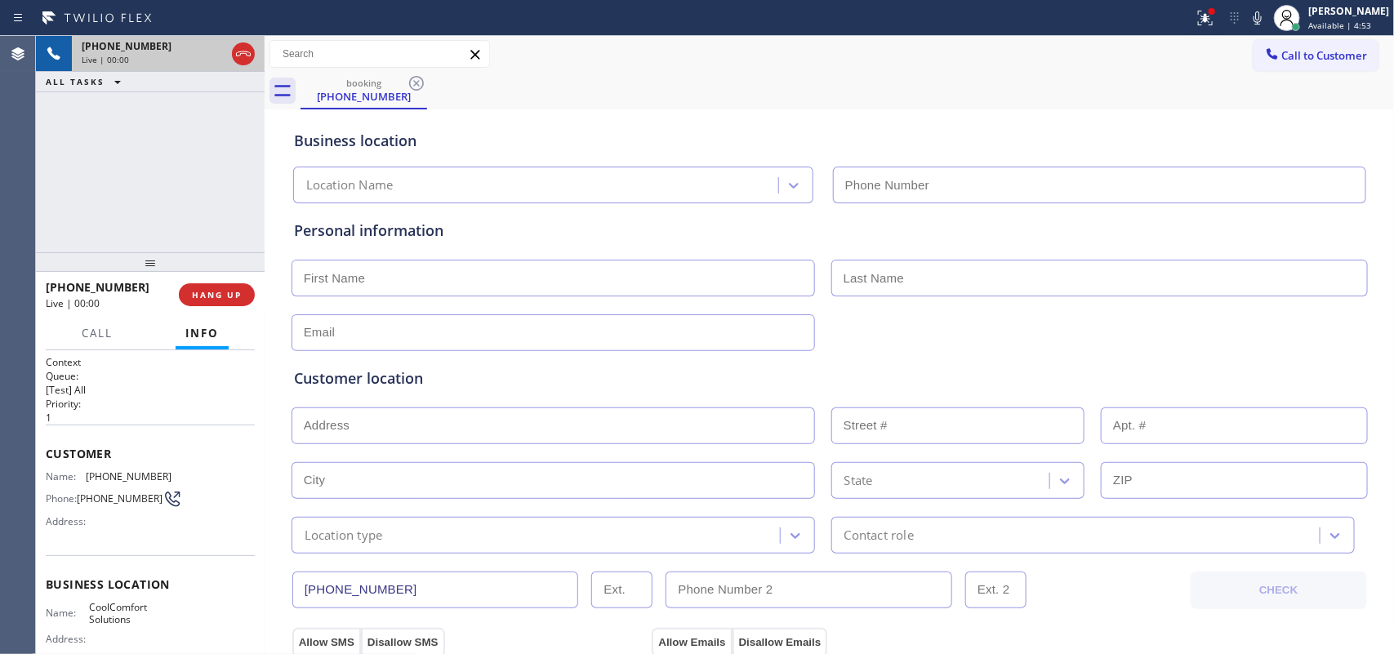
type input "[PHONE_NUMBER]"
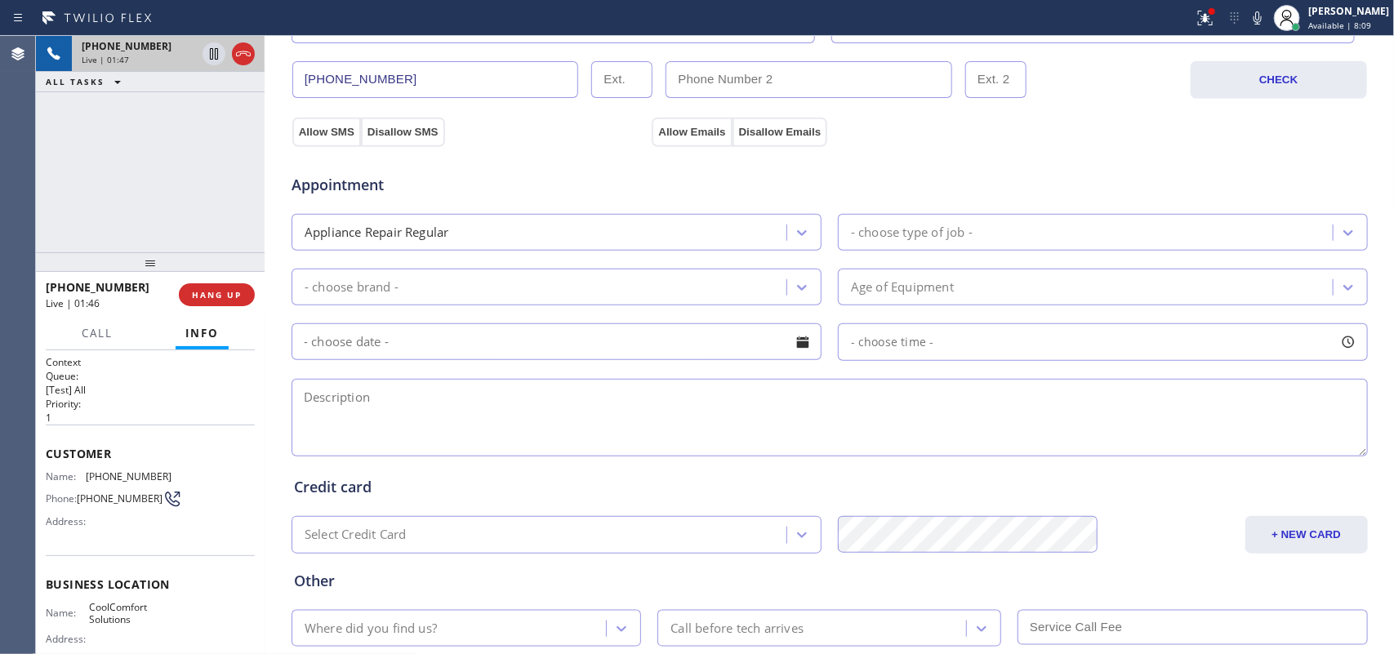
scroll to position [612, 0]
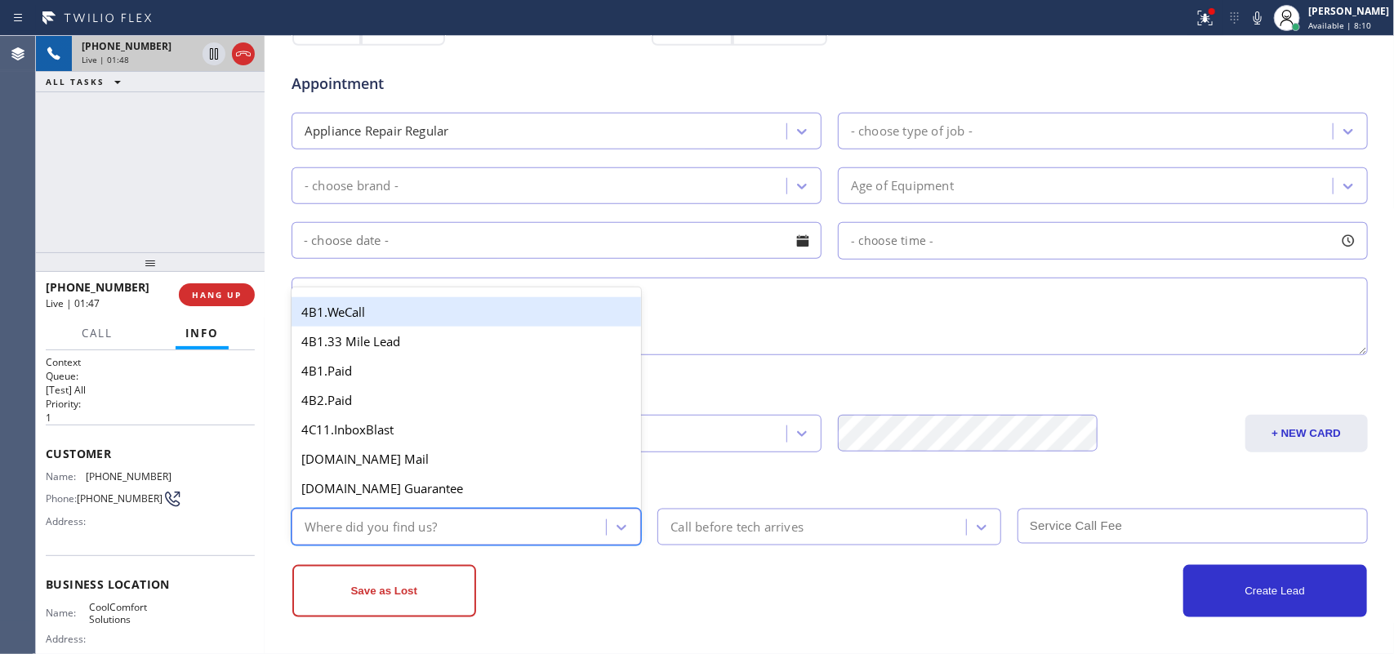
click at [549, 511] on div "Where did you find us?" at bounding box center [466, 527] width 350 height 37
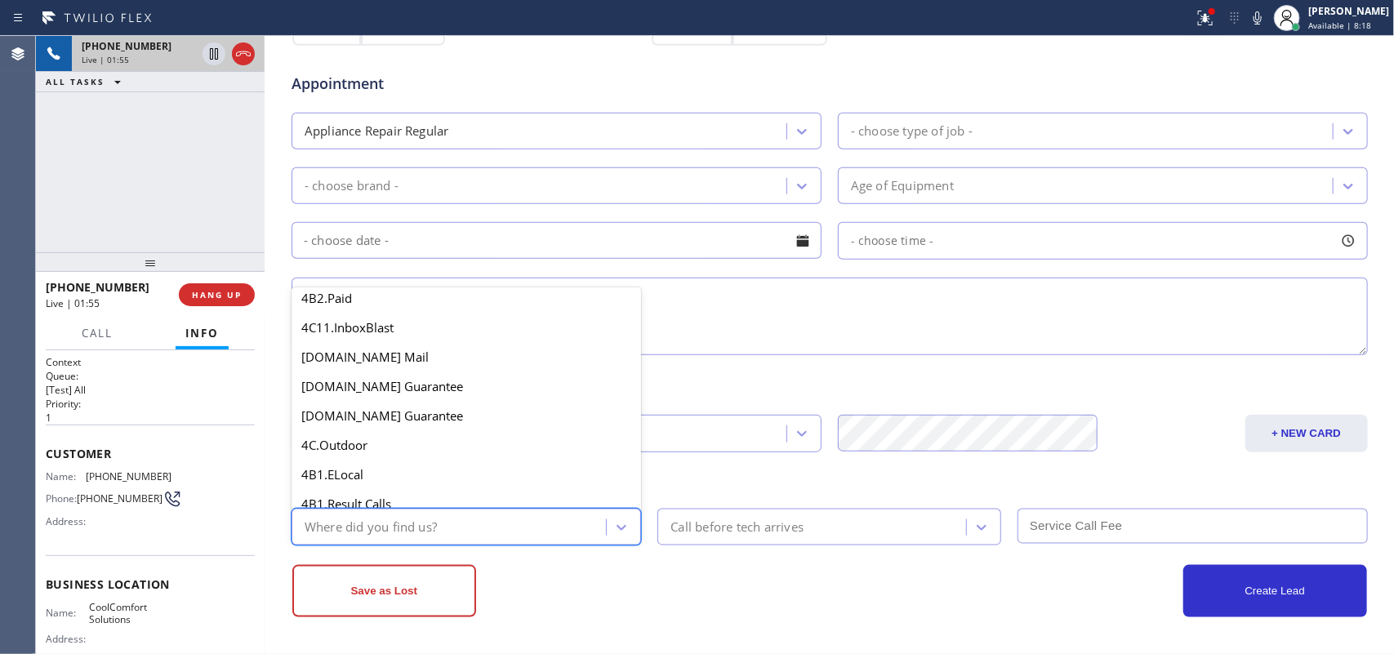
scroll to position [0, 0]
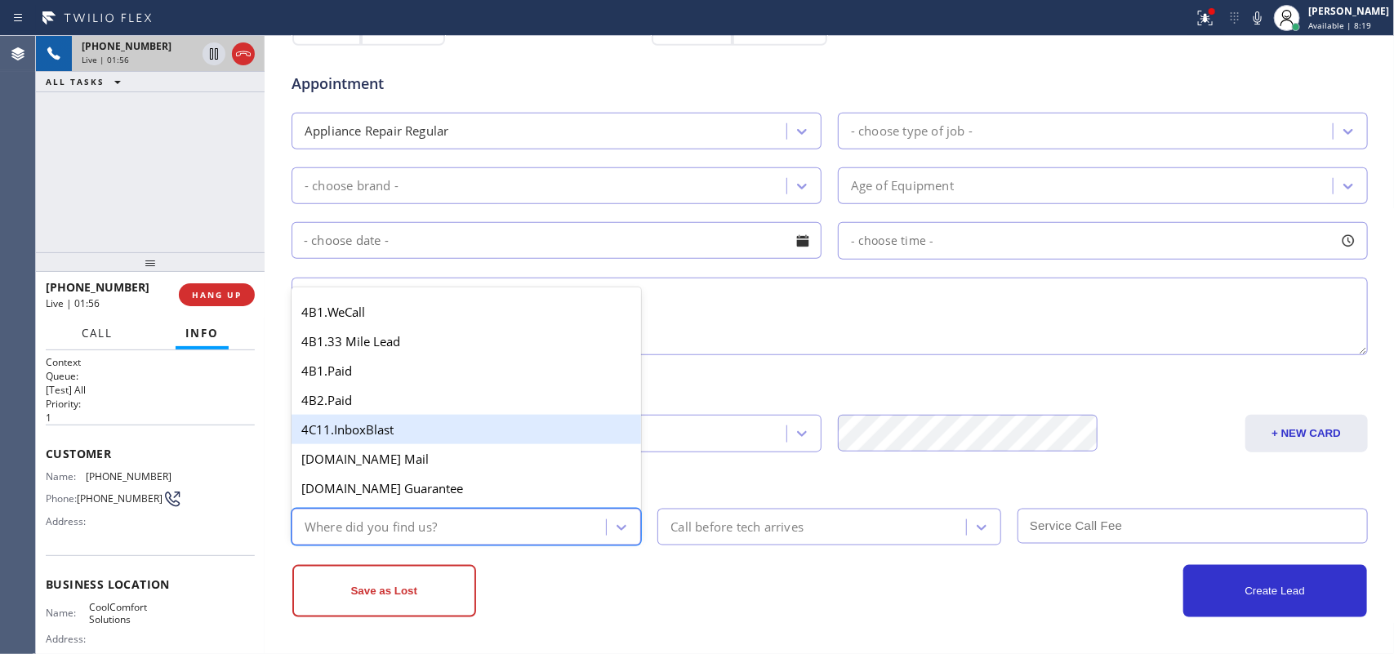
click at [100, 332] on span "Call" at bounding box center [97, 333] width 31 height 15
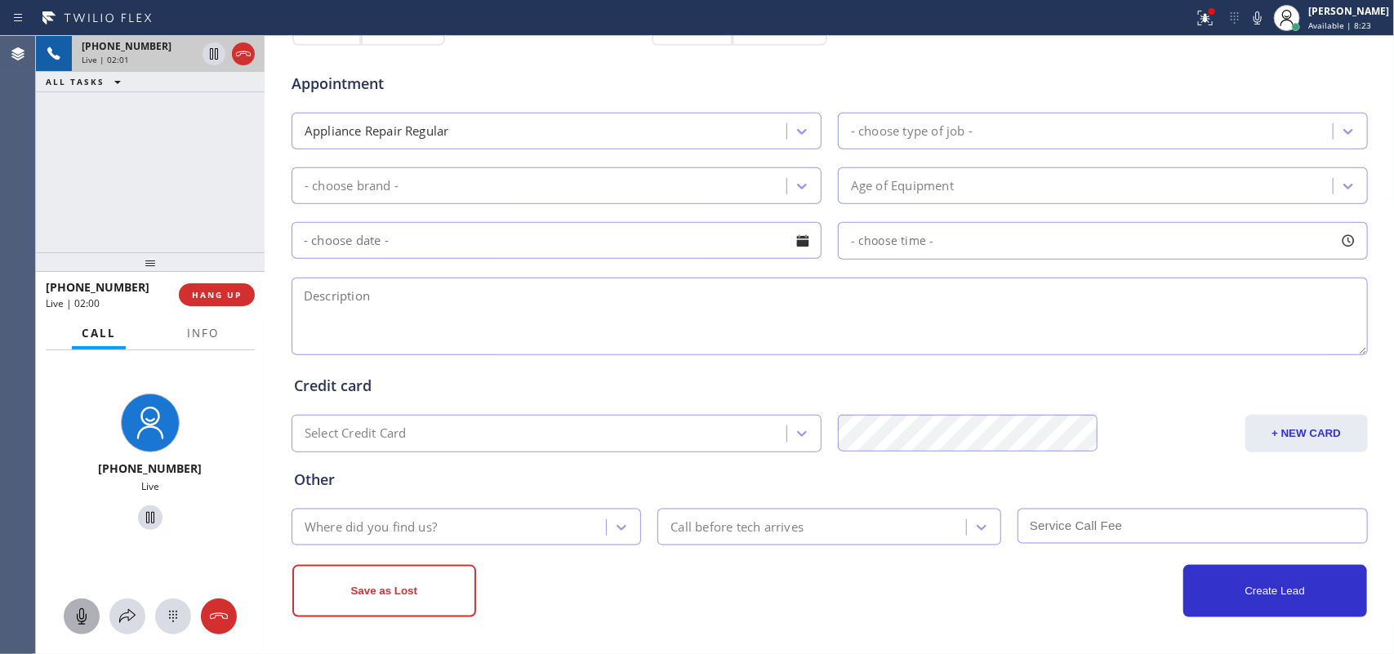
click at [76, 523] on icon at bounding box center [82, 617] width 20 height 20
click at [140, 518] on icon at bounding box center [150, 518] width 20 height 20
click at [79, 523] on icon at bounding box center [82, 616] width 10 height 16
click at [145, 516] on icon at bounding box center [150, 518] width 20 height 20
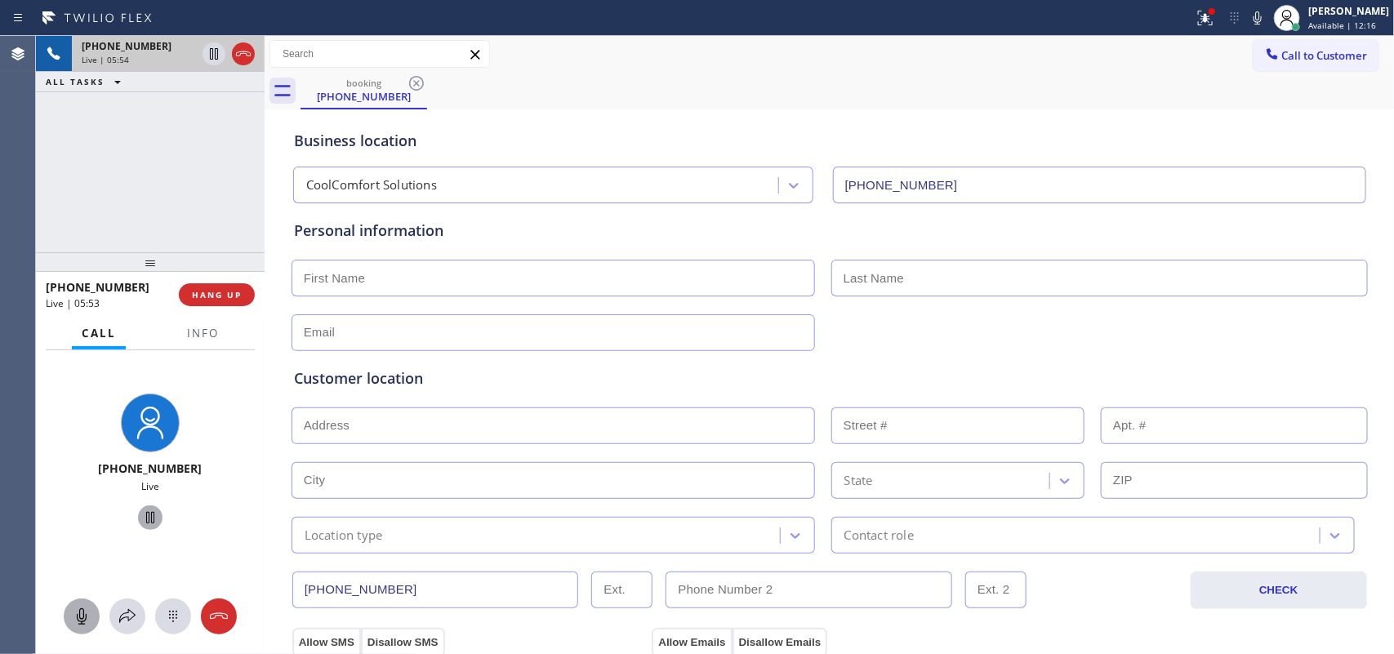
click at [515, 270] on input "text" at bounding box center [552, 278] width 523 height 37
type input "Sujata"
click at [916, 287] on input "text" at bounding box center [1099, 278] width 536 height 37
click at [1054, 287] on input "text" at bounding box center [1099, 278] width 536 height 37
type input "Bharani"
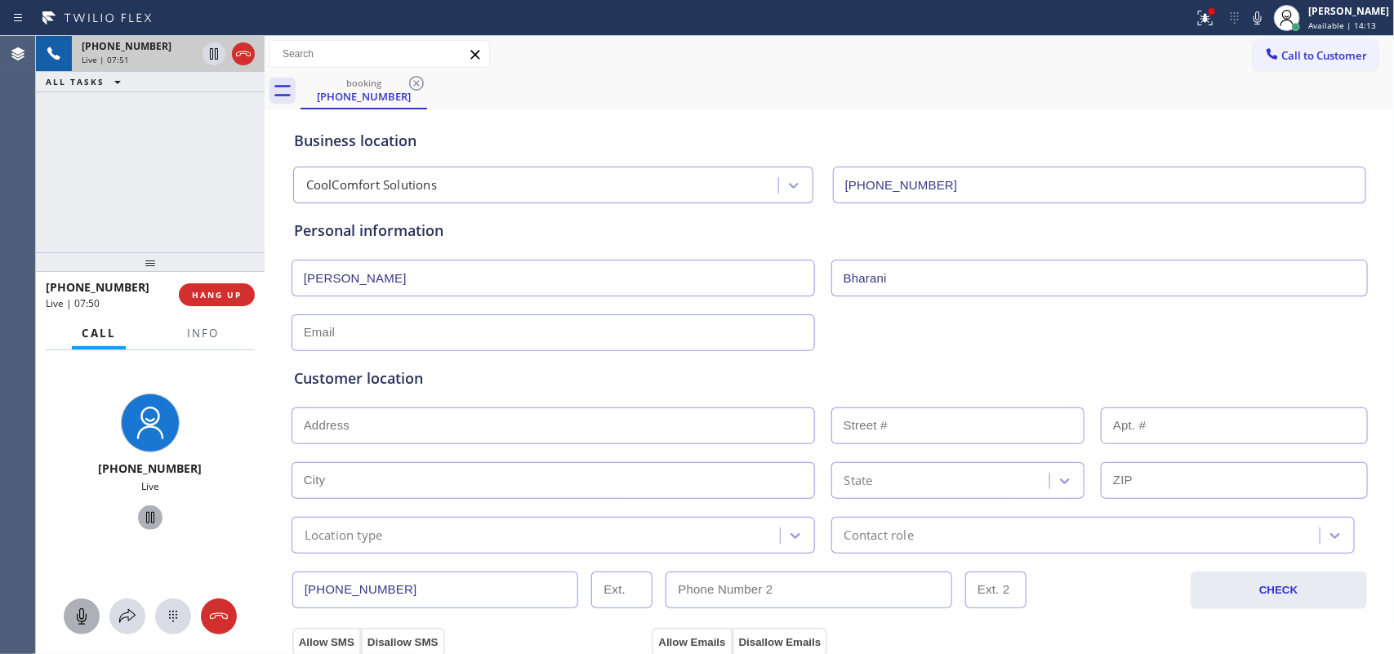
click at [354, 332] on input "text" at bounding box center [552, 332] width 523 height 37
paste input "sbharani22@hotmail.com"
type input "sbharani22@hotmail.com"
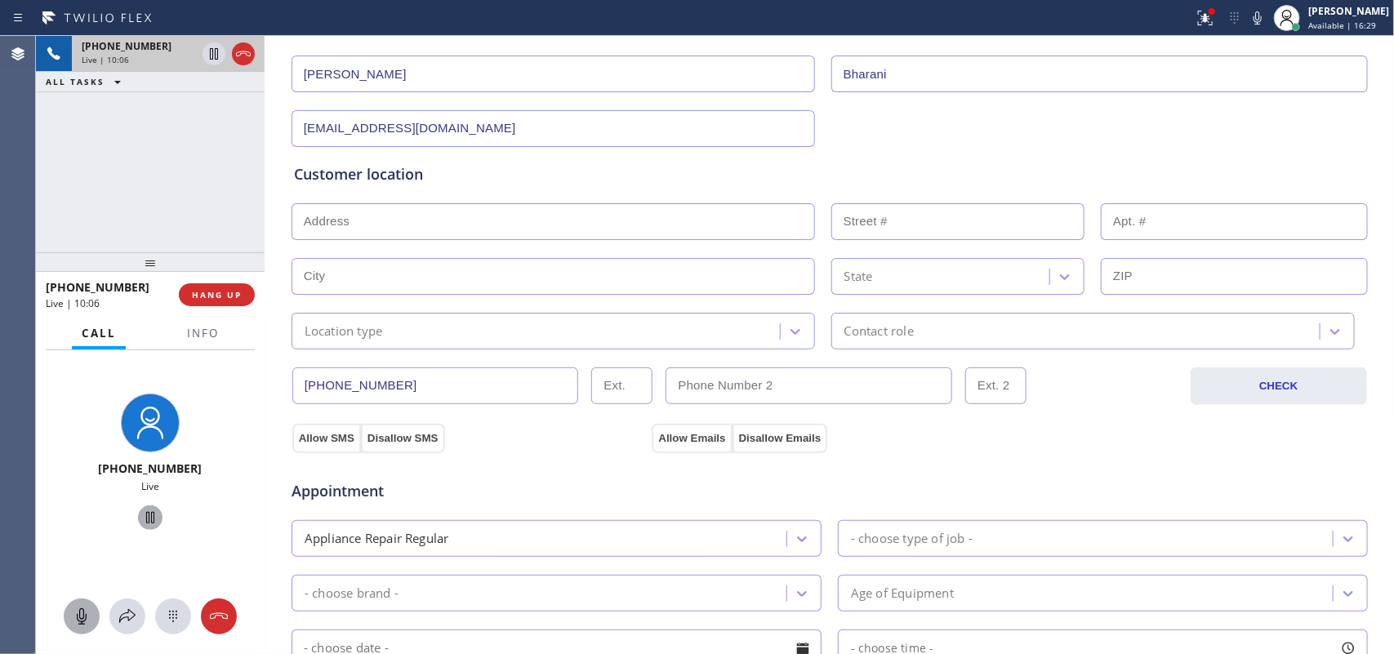
click at [525, 225] on input "text" at bounding box center [552, 221] width 523 height 37
paste input "50 Park Terrace WNew York, NY 10034,"
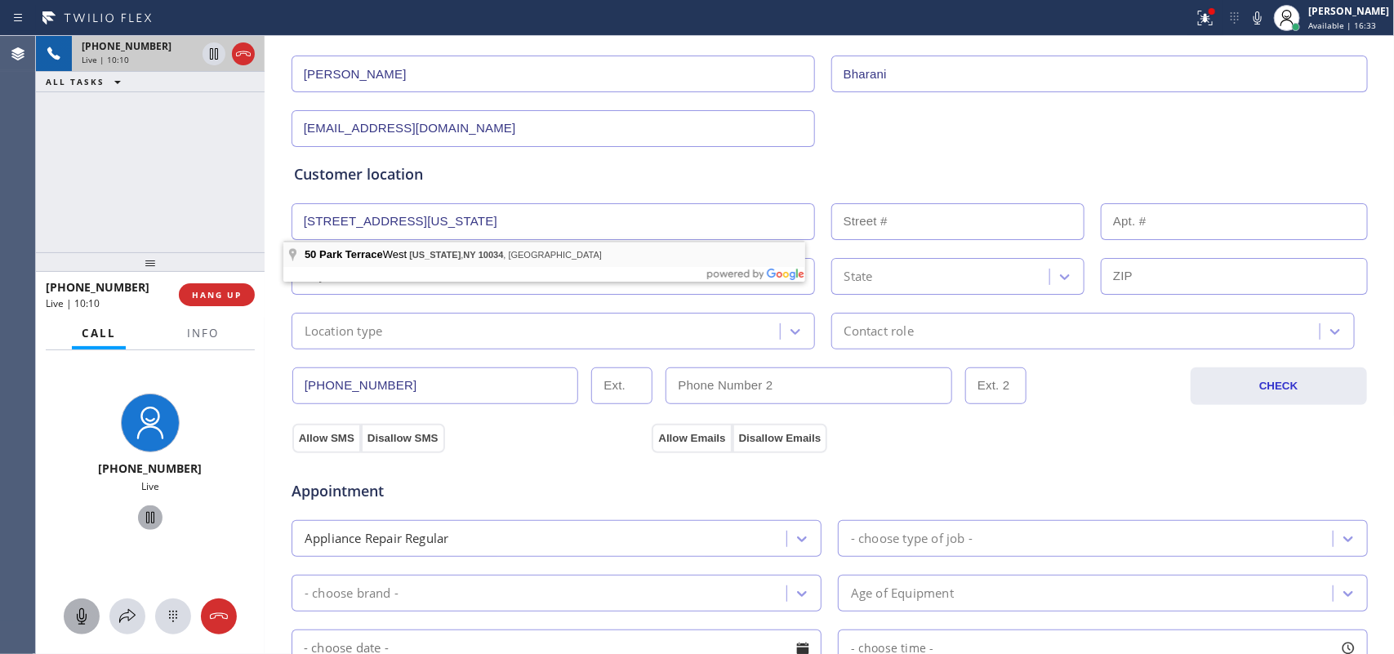
type input "50 Park Terrace W"
type input "50"
type input "New York"
type input "10034"
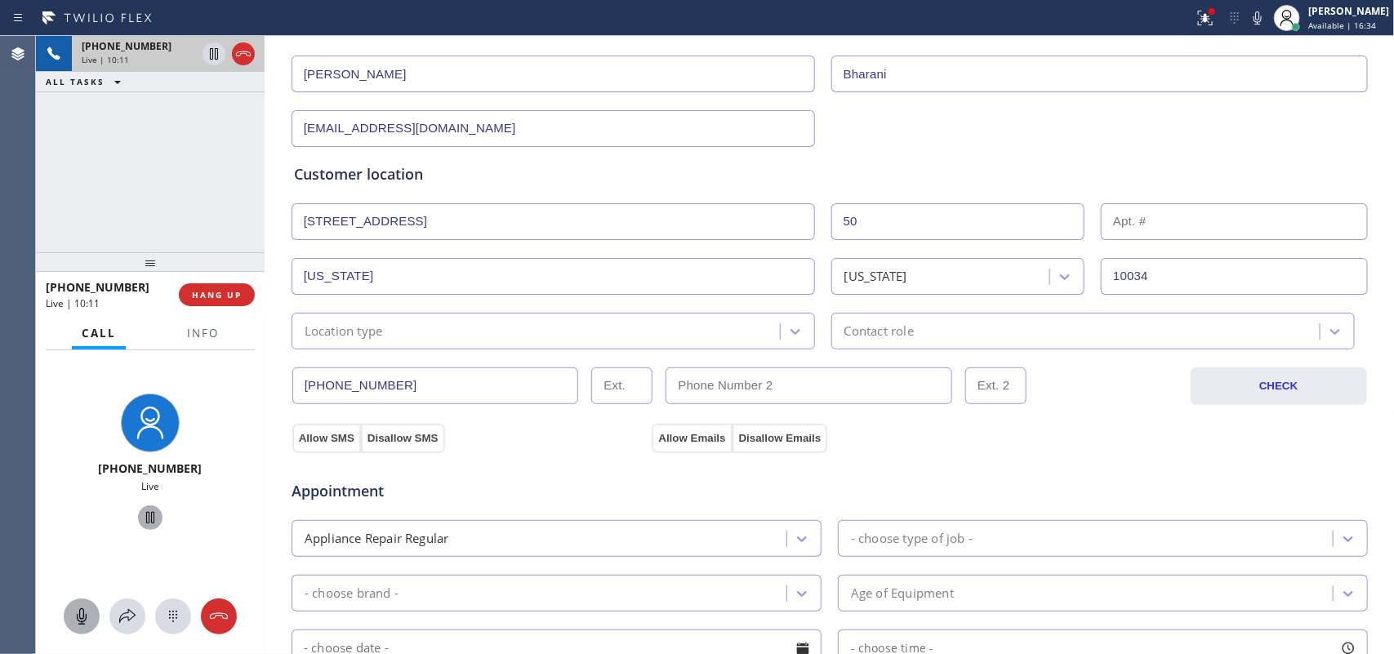
click at [1114, 213] on input "text" at bounding box center [1234, 221] width 267 height 37
type input "#4B"
click at [787, 328] on icon at bounding box center [795, 331] width 16 height 16
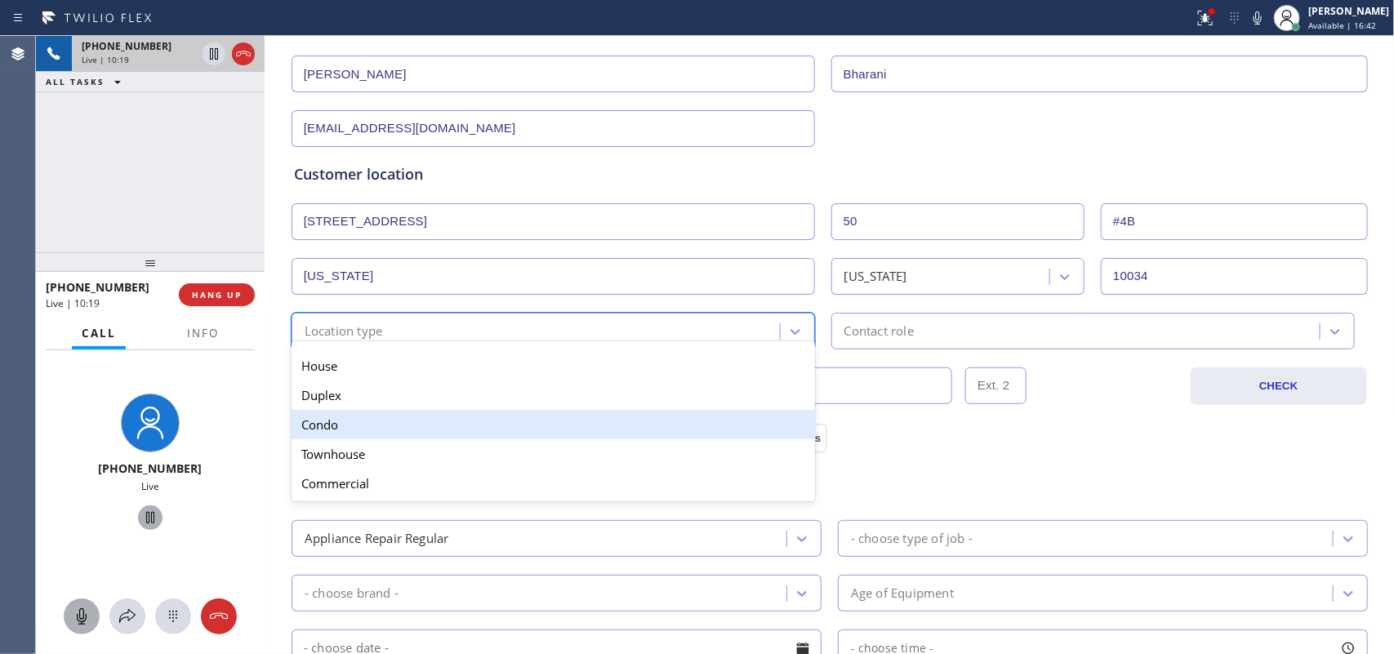
click at [588, 425] on div "Condo" at bounding box center [552, 424] width 523 height 29
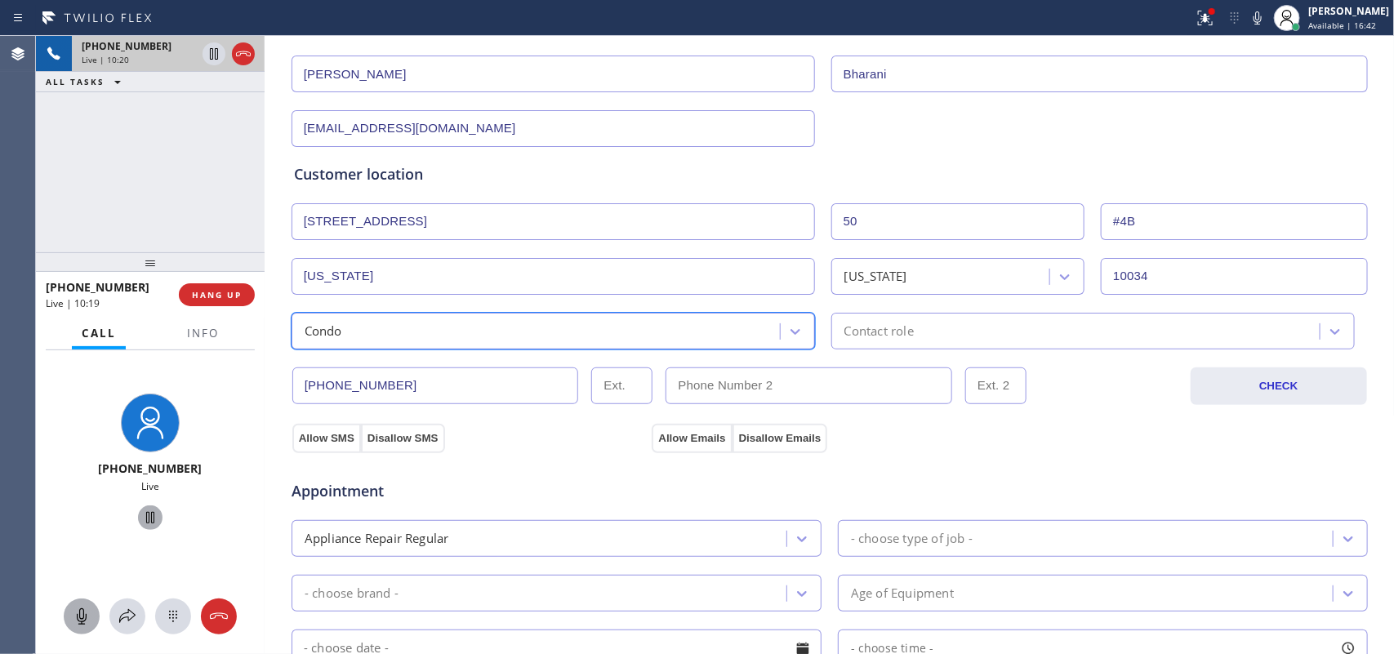
click at [883, 339] on div "Contact role" at bounding box center [878, 331] width 69 height 19
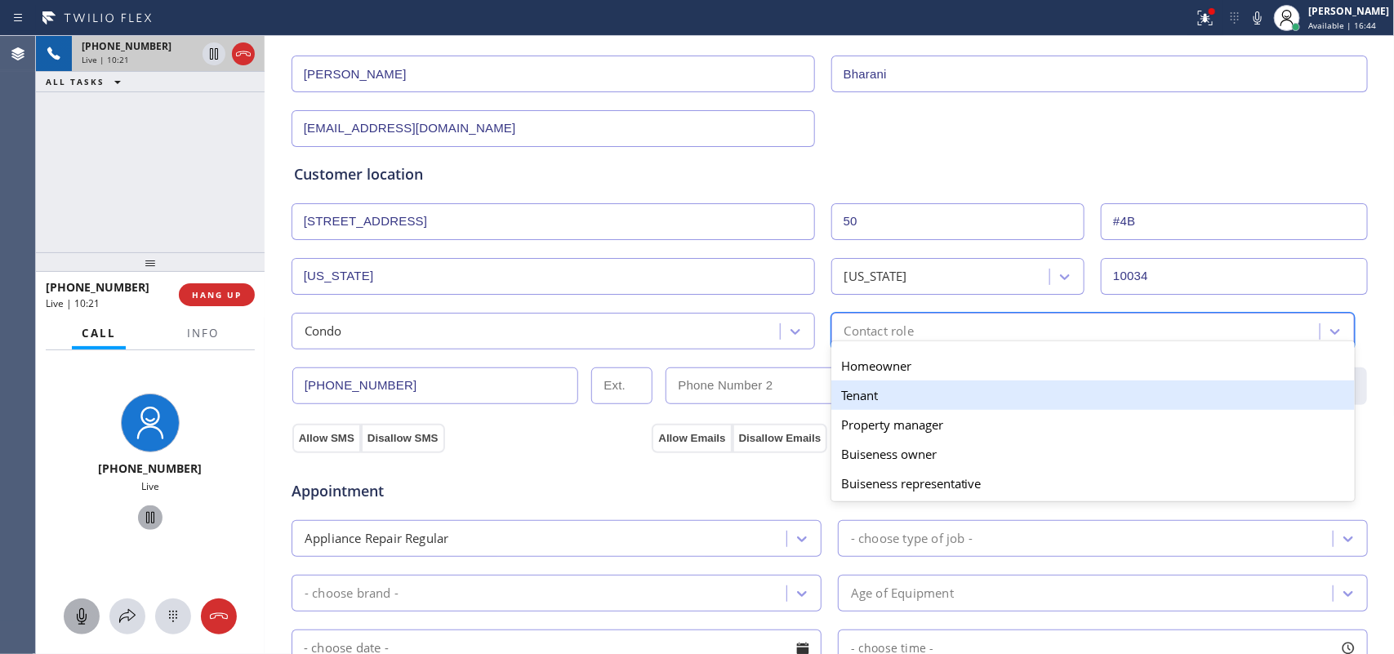
click at [890, 392] on div "Tenant" at bounding box center [1092, 394] width 523 height 29
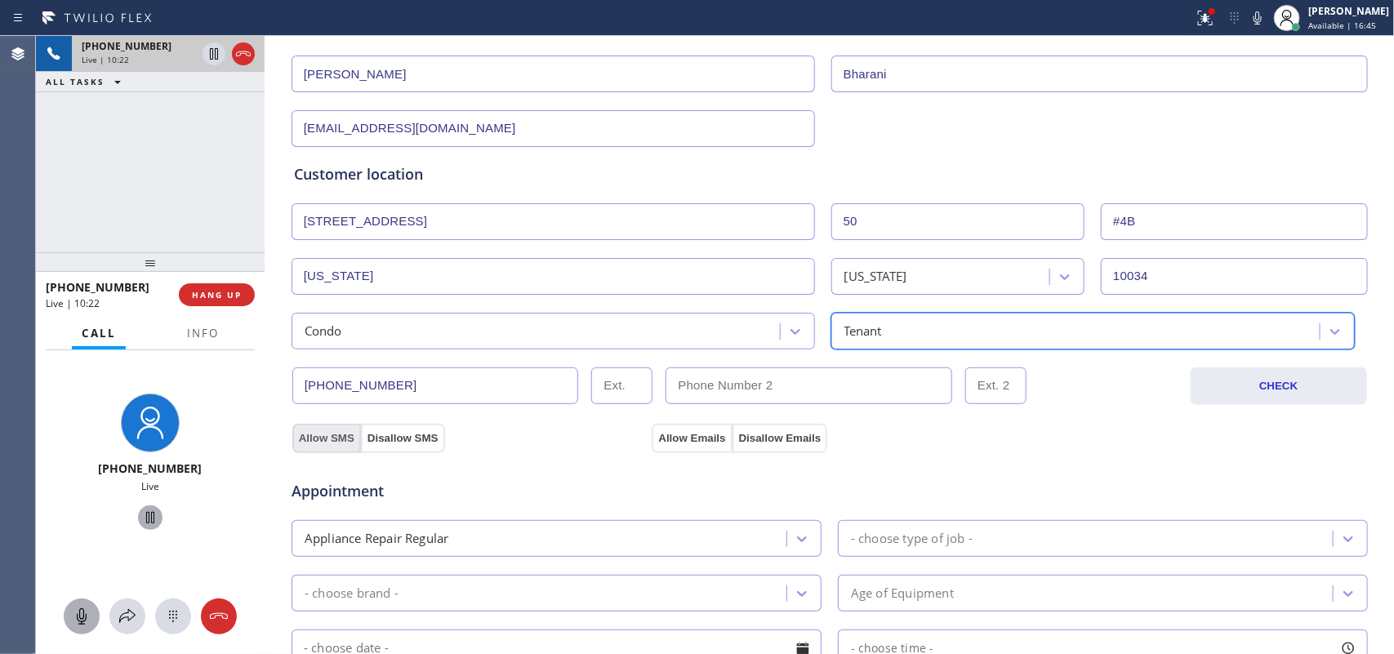
click at [339, 429] on button "Allow SMS" at bounding box center [326, 438] width 69 height 29
click at [678, 437] on button "Allow Emails" at bounding box center [692, 438] width 80 height 29
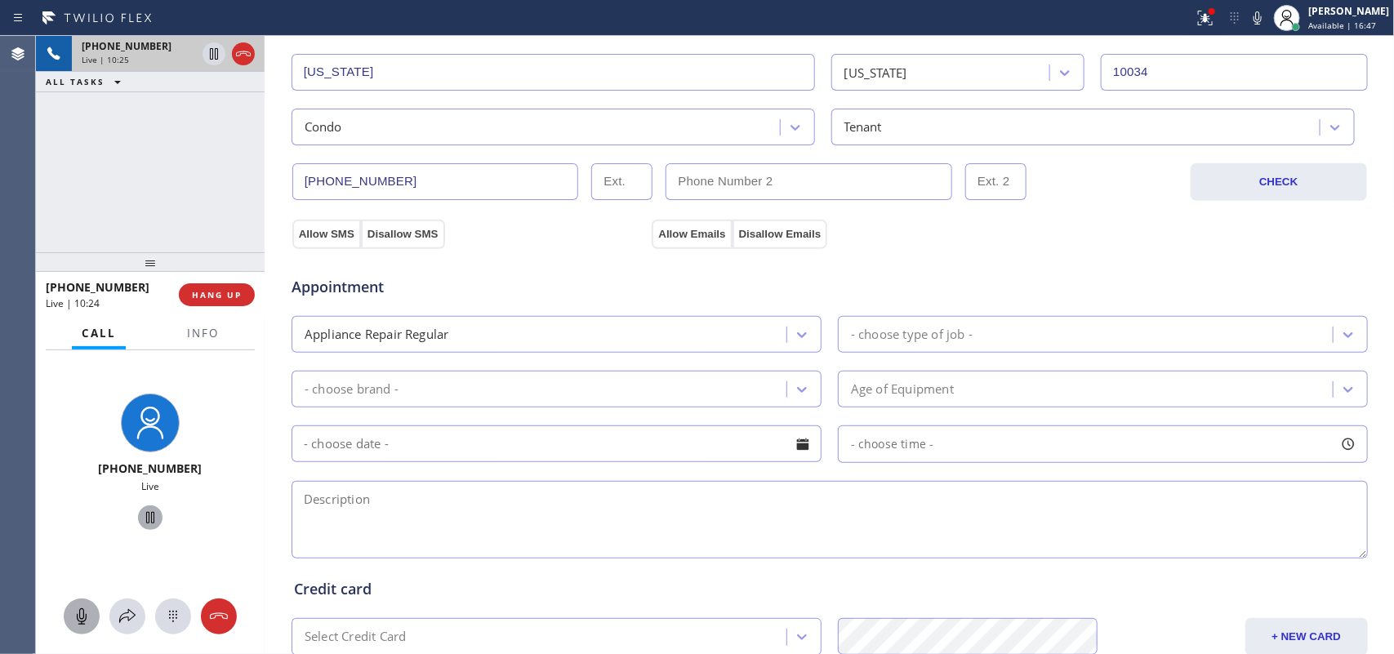
click at [944, 332] on div "- choose type of job -" at bounding box center [912, 334] width 122 height 19
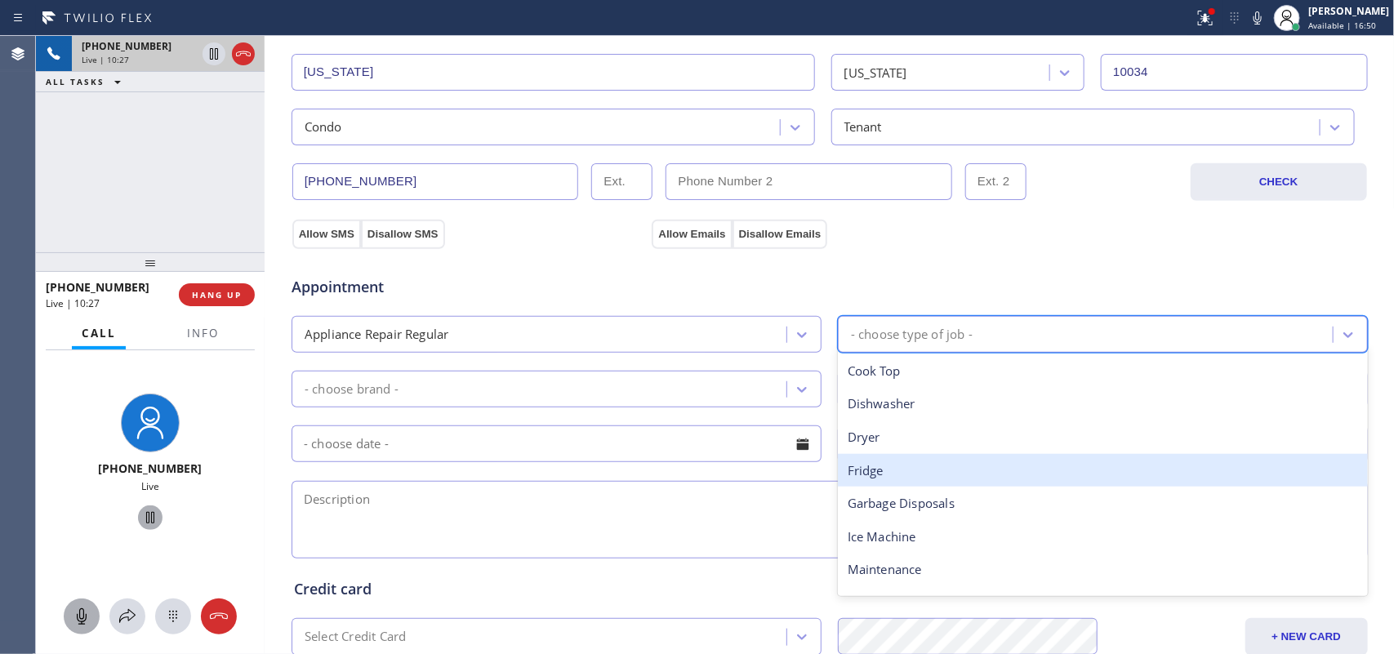
scroll to position [225, 0]
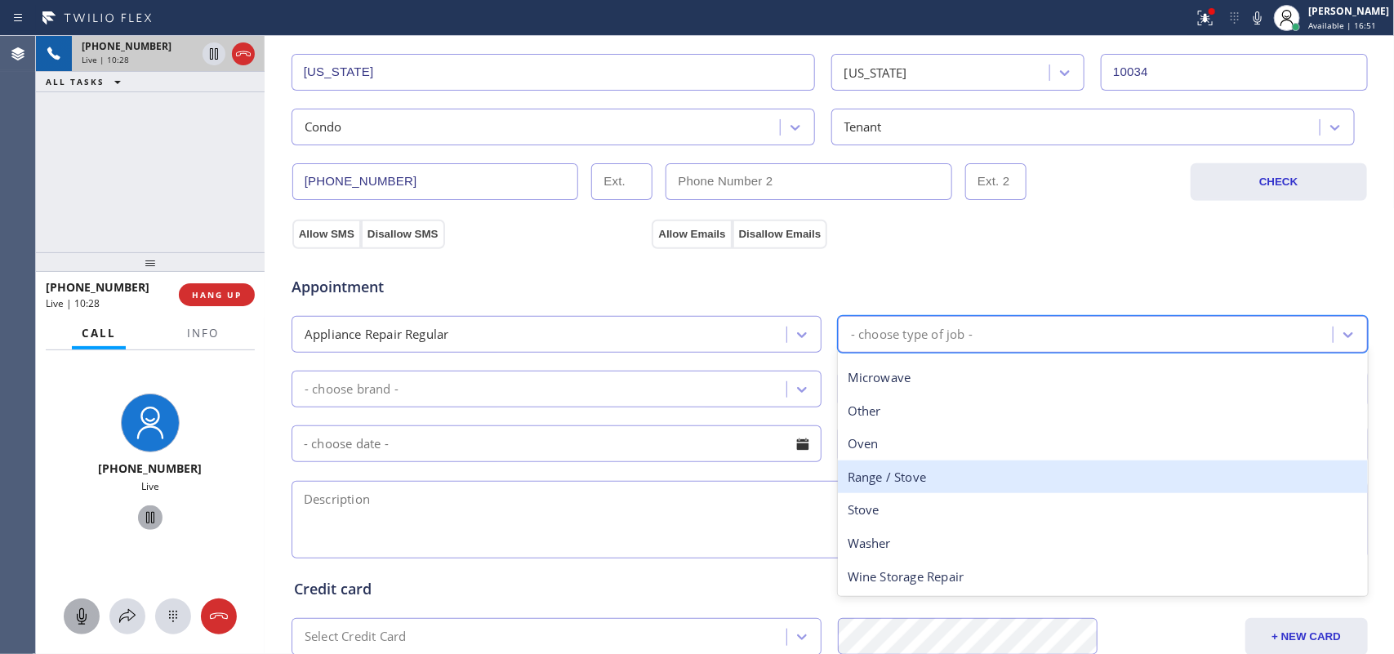
click at [913, 482] on div "Range / Stove" at bounding box center [1103, 476] width 530 height 33
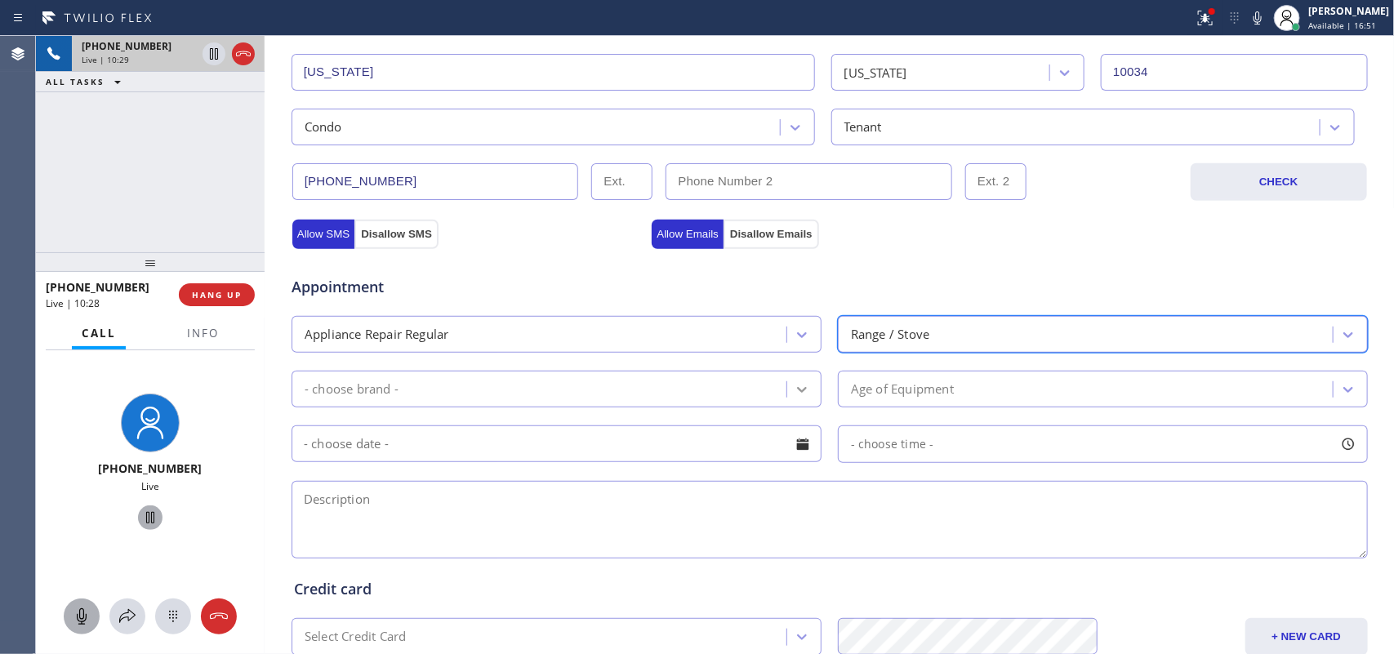
click at [794, 394] on icon at bounding box center [802, 389] width 16 height 16
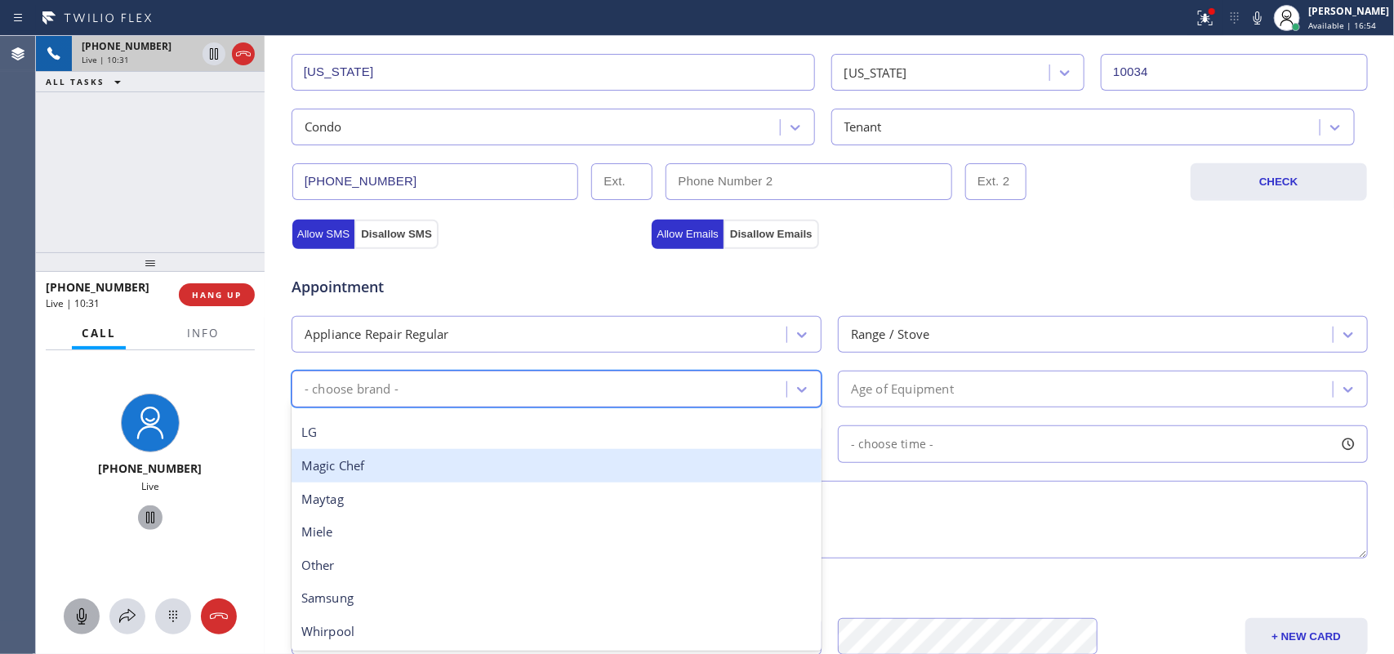
scroll to position [256, 0]
click at [465, 463] on div "Kenmore" at bounding box center [556, 467] width 530 height 33
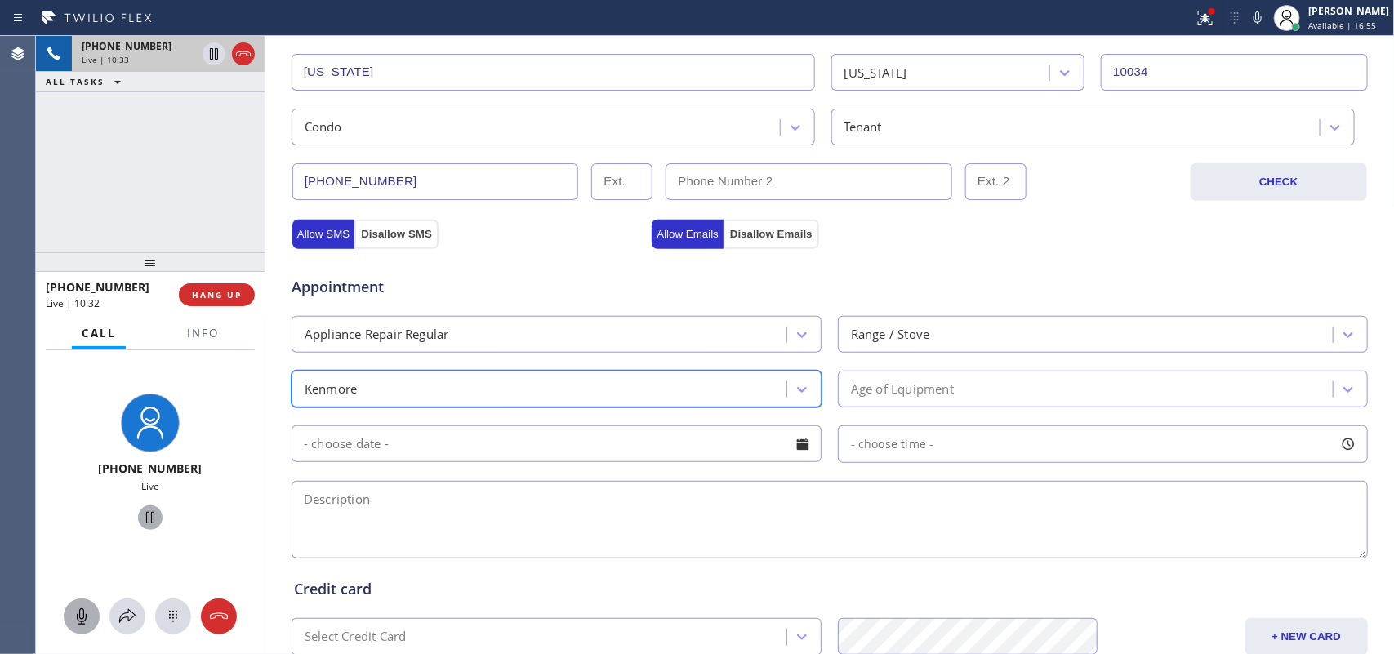
click at [923, 370] on div "option Kenmore, selected. 18 results available. Select is focused ,type to refi…" at bounding box center [829, 387] width 1079 height 40
click at [935, 385] on div "Age of Equipment" at bounding box center [902, 389] width 103 height 19
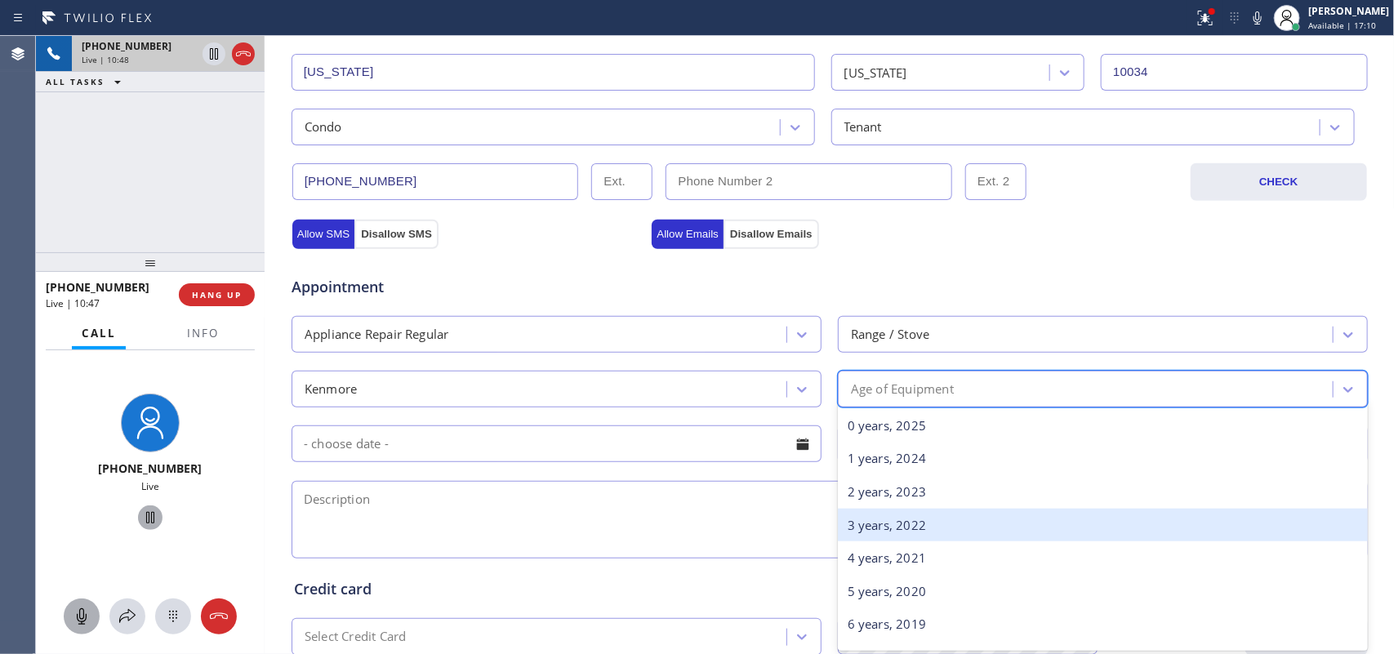
scroll to position [408, 0]
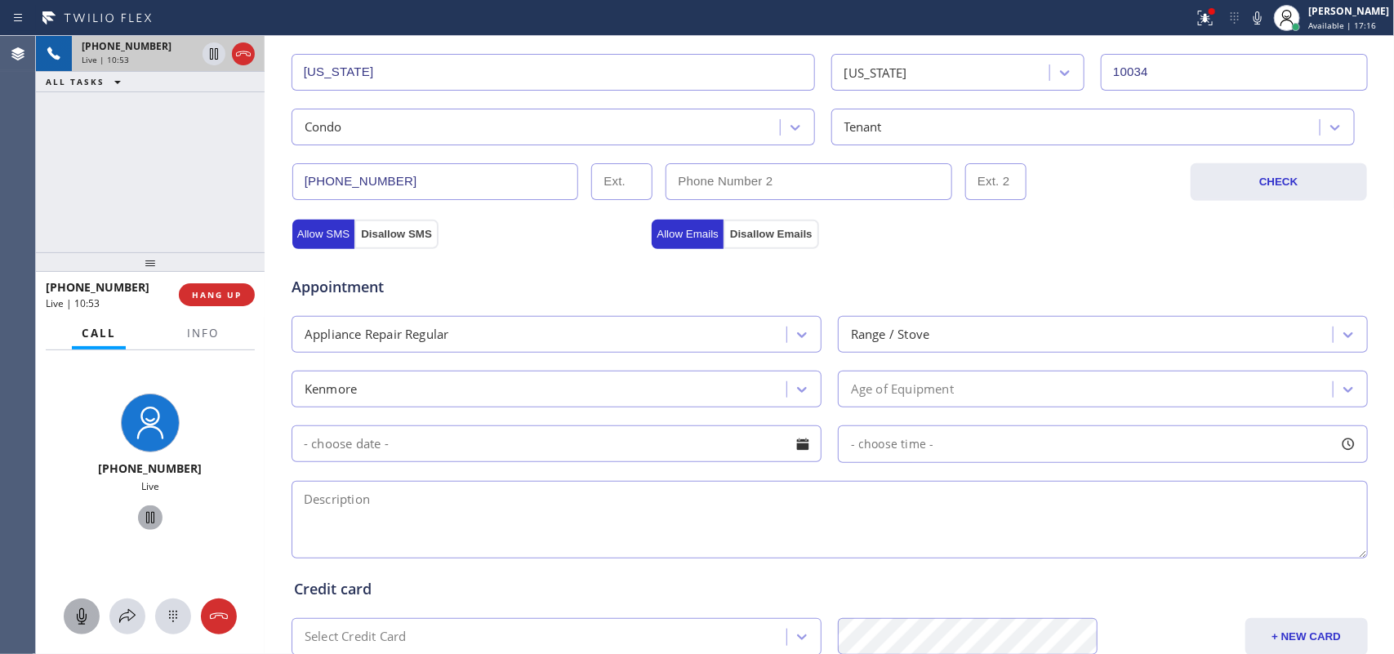
click at [270, 347] on div "Business location CoolComfort Solutions (929) 583-5393 Personal information Suj…" at bounding box center [830, 262] width 1122 height 1115
click at [976, 392] on div "Age of Equipment" at bounding box center [1088, 389] width 490 height 29
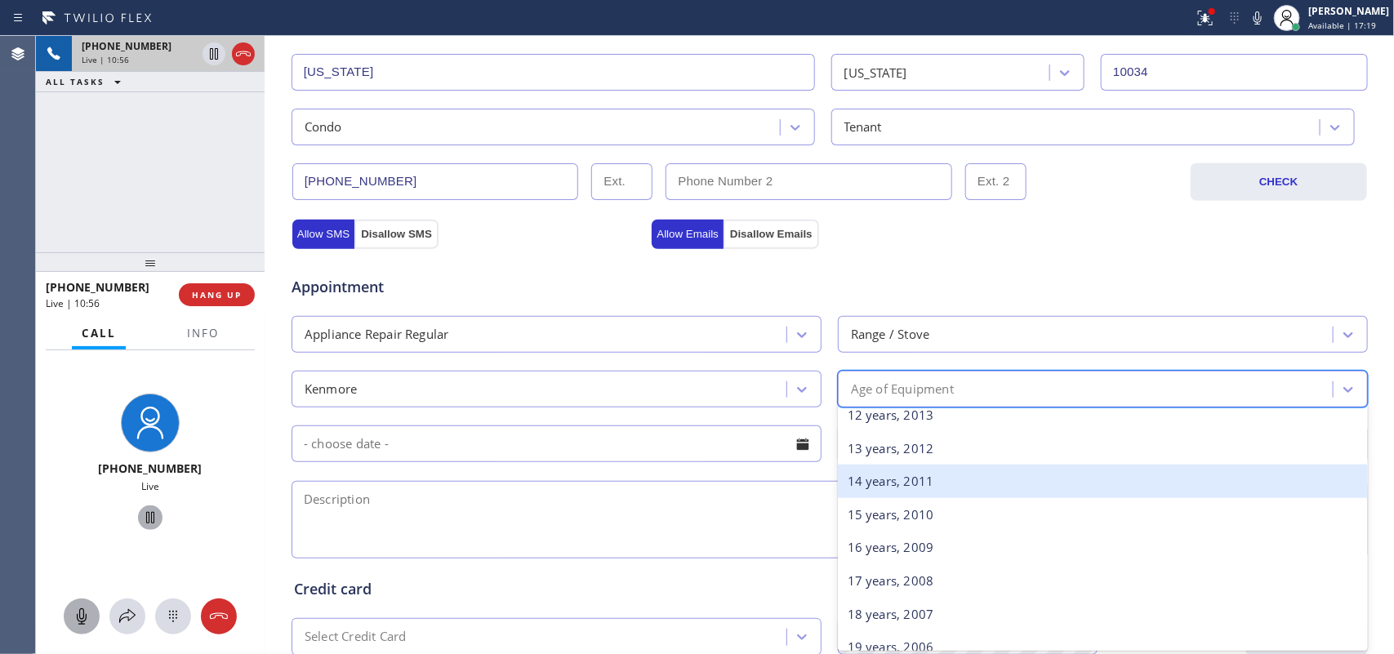
scroll to position [306, 0]
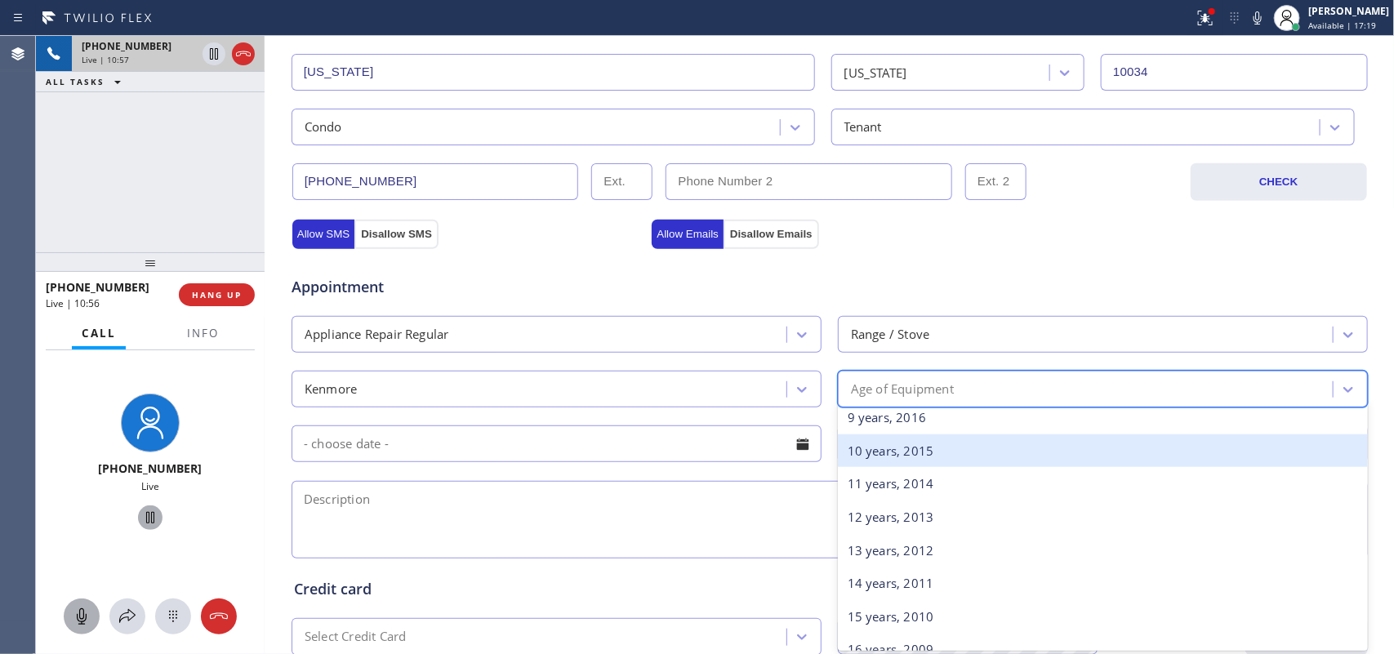
click at [924, 456] on div "10 years, 2015" at bounding box center [1103, 450] width 530 height 33
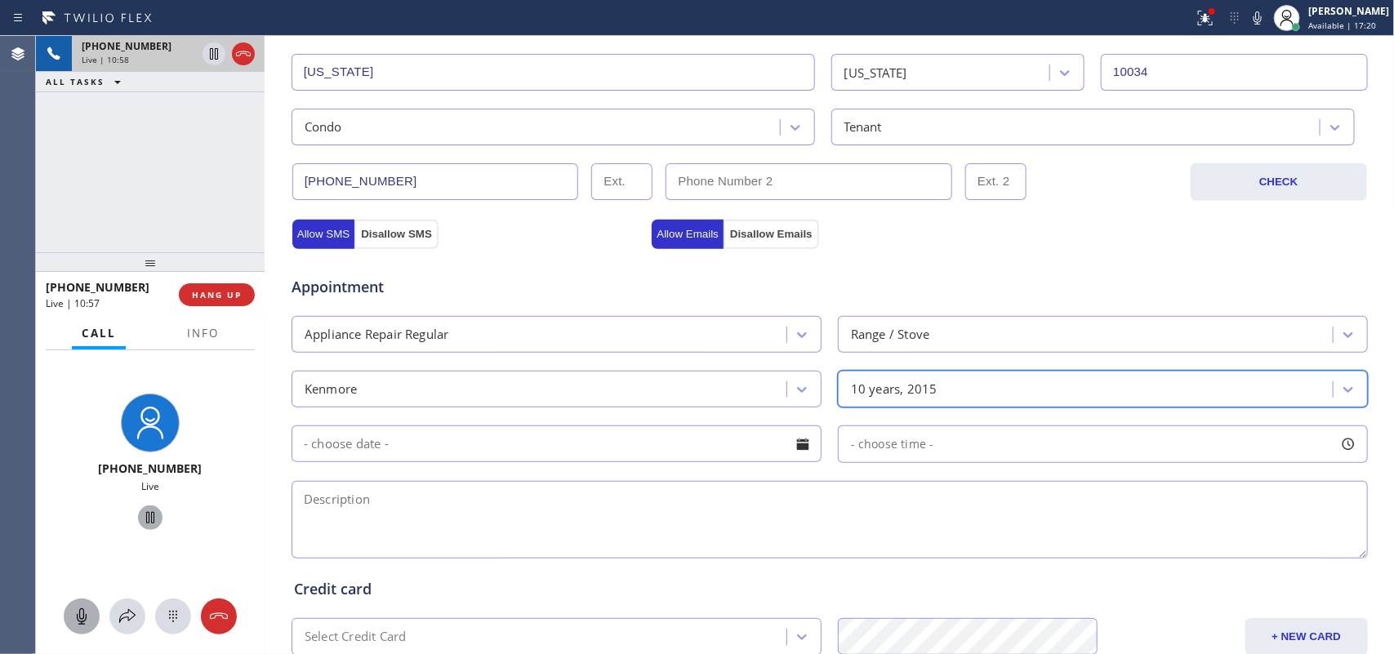
click at [808, 446] on div at bounding box center [803, 444] width 28 height 28
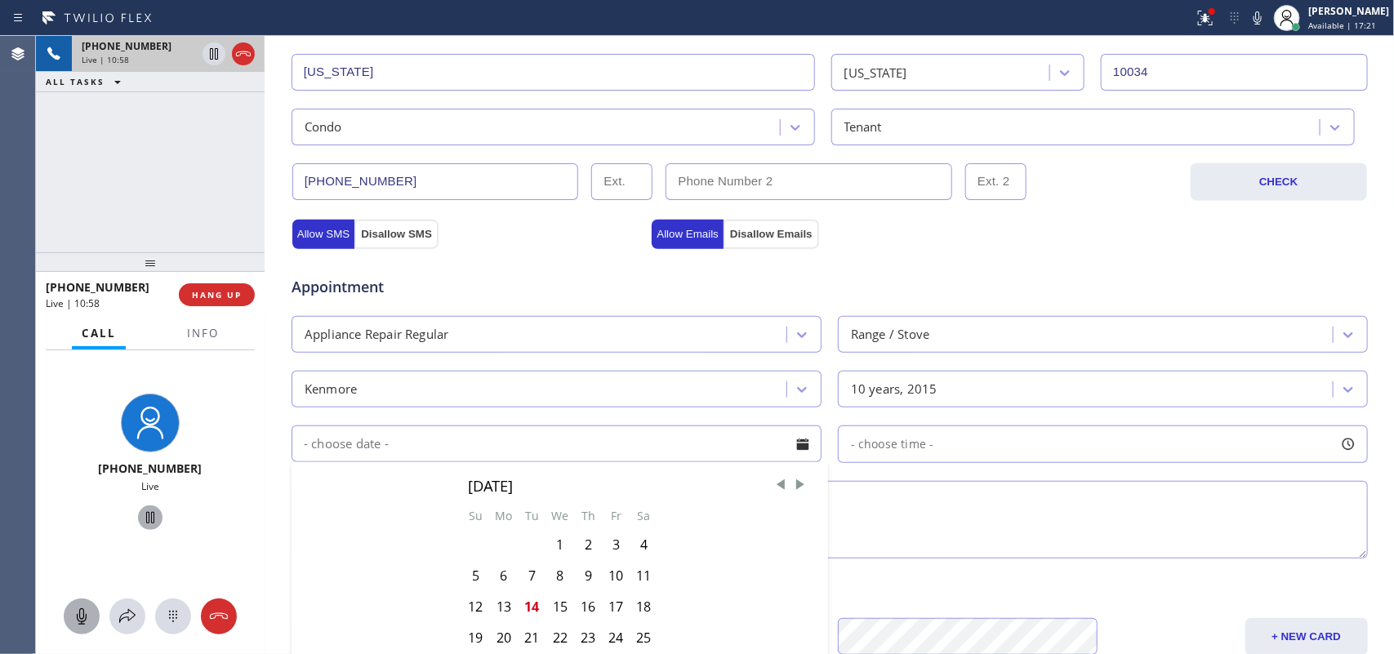
scroll to position [614, 0]
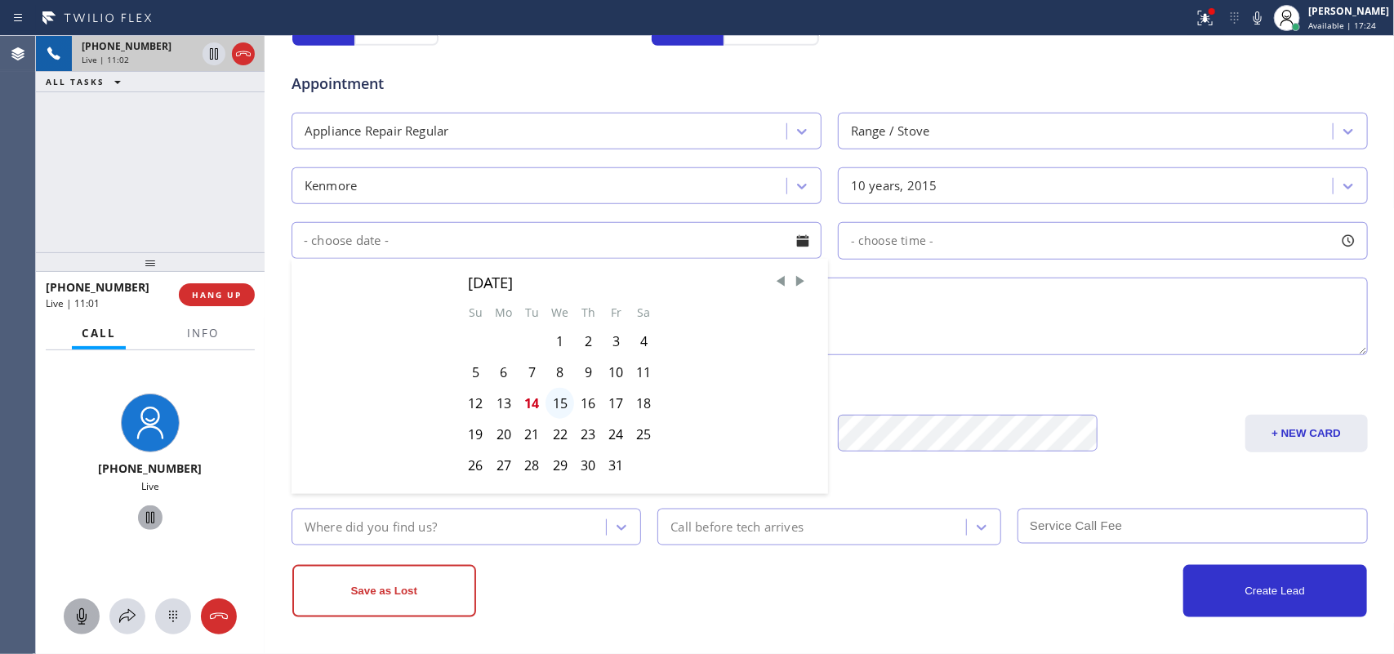
click at [554, 403] on div "15" at bounding box center [559, 403] width 29 height 31
type input "[DATE]"
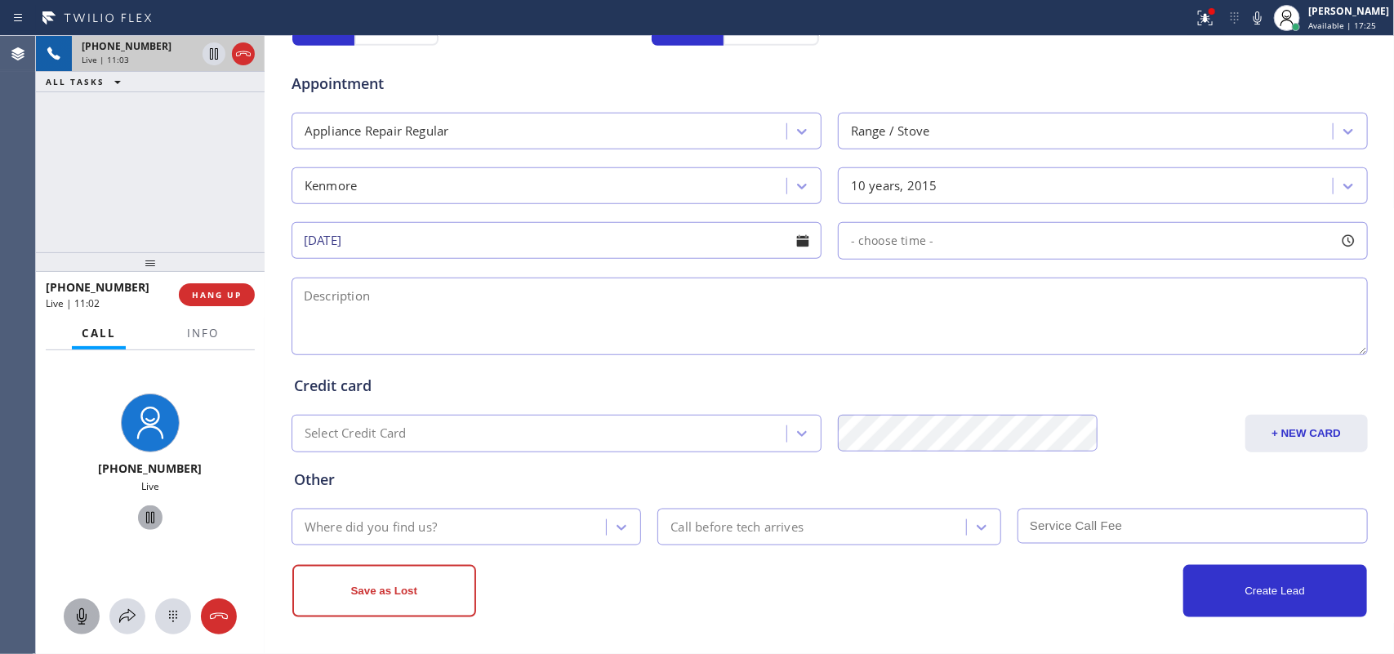
click at [1114, 238] on div at bounding box center [1348, 241] width 28 height 28
drag, startPoint x: 1007, startPoint y: 337, endPoint x: 1120, endPoint y: 332, distance: 113.6
click at [1114, 332] on div at bounding box center [1128, 340] width 20 height 34
drag, startPoint x: 849, startPoint y: 337, endPoint x: 886, endPoint y: 337, distance: 36.7
click at [864, 337] on div at bounding box center [854, 340] width 20 height 34
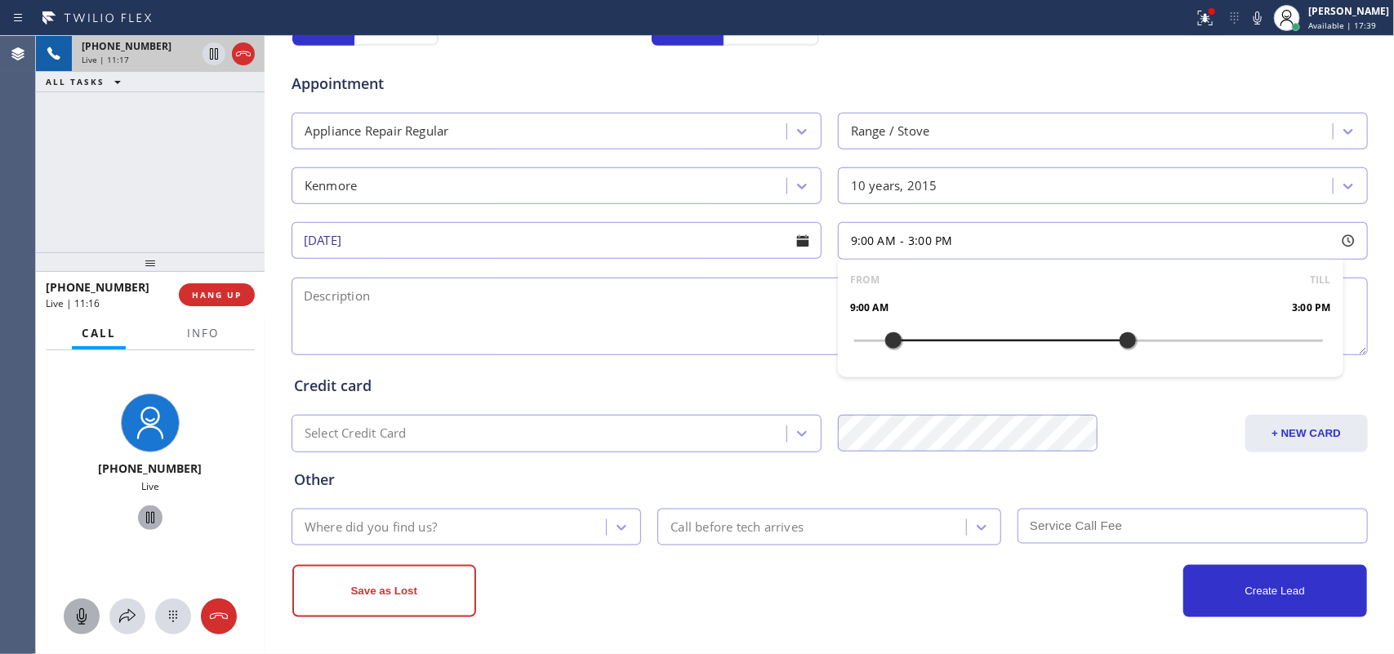
drag, startPoint x: 886, startPoint y: 337, endPoint x: 901, endPoint y: 340, distance: 14.9
click at [896, 340] on div at bounding box center [893, 340] width 20 height 34
drag, startPoint x: 901, startPoint y: 340, endPoint x: 914, endPoint y: 344, distance: 14.5
click at [903, 344] on div at bounding box center [893, 340] width 20 height 34
drag, startPoint x: 914, startPoint y: 344, endPoint x: 923, endPoint y: 344, distance: 9.0
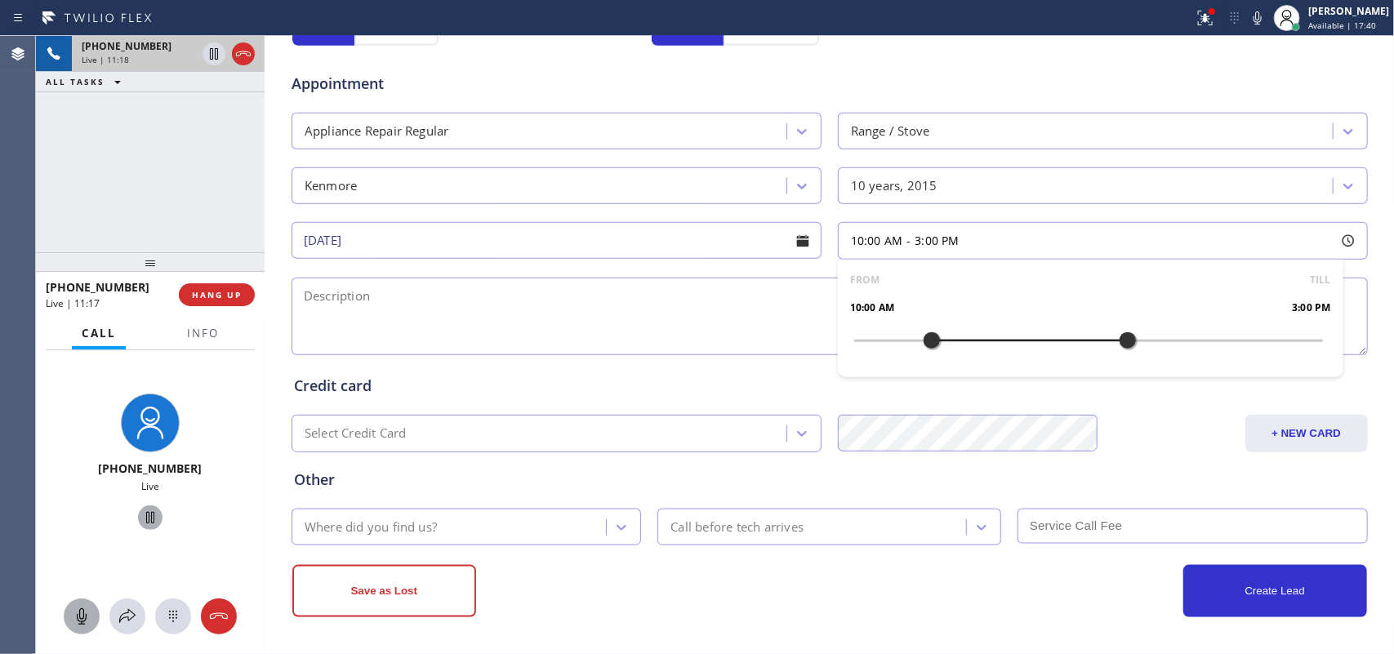
click at [923, 344] on div at bounding box center [932, 340] width 20 height 34
drag, startPoint x: 1119, startPoint y: 341, endPoint x: 1043, endPoint y: 336, distance: 76.1
click at [1043, 336] on div at bounding box center [1049, 340] width 20 height 34
click at [450, 300] on textarea at bounding box center [829, 317] width 1076 height 78
click at [72, 523] on icon at bounding box center [82, 617] width 20 height 20
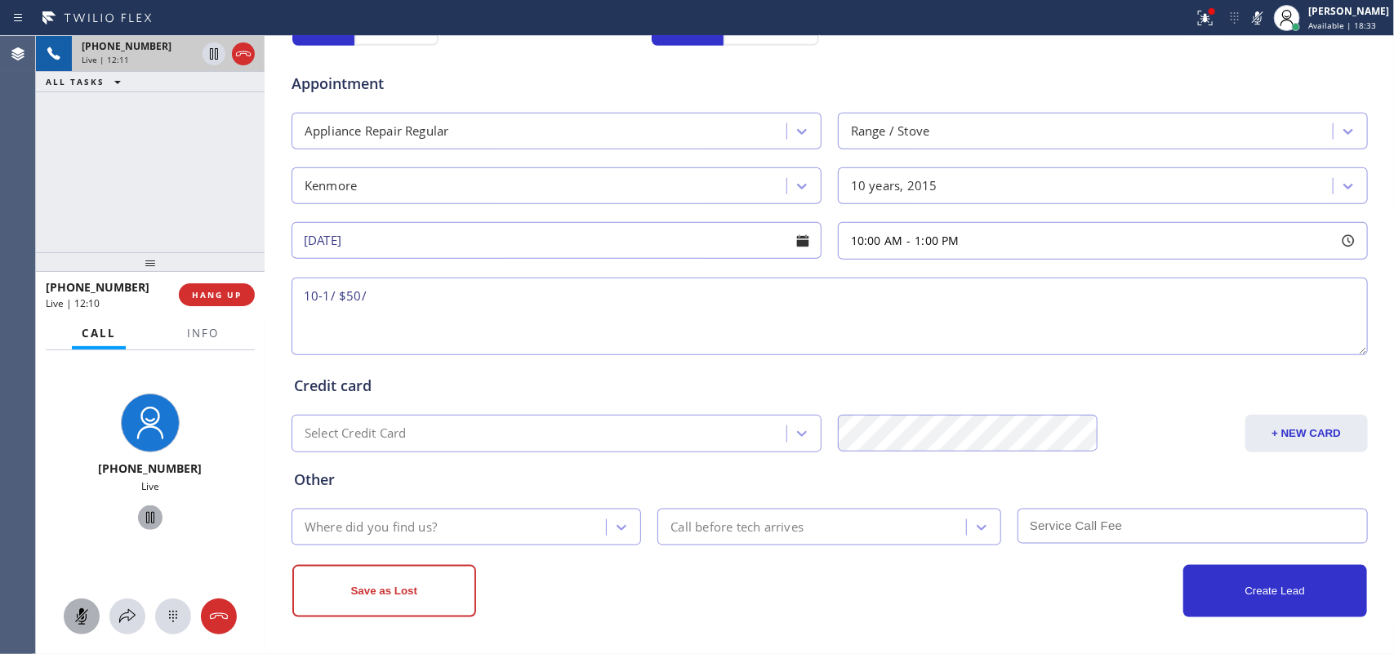
click at [78, 523] on rect at bounding box center [81, 615] width 13 height 13
click at [613, 523] on icon at bounding box center [621, 527] width 16 height 16
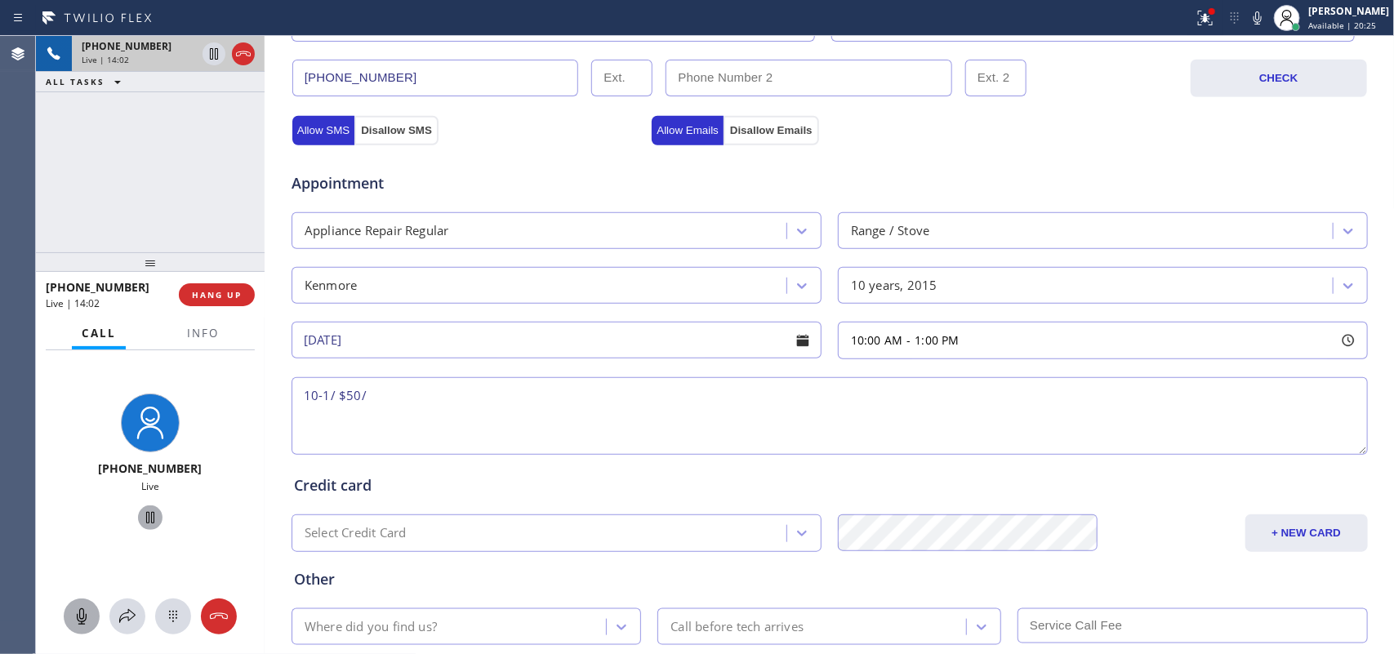
click at [190, 208] on div "+19176871167 Live | 14:02 ALL TASKS ALL TASKS ACTIVE TASKS TASKS IN WRAP UP" at bounding box center [150, 144] width 229 height 216
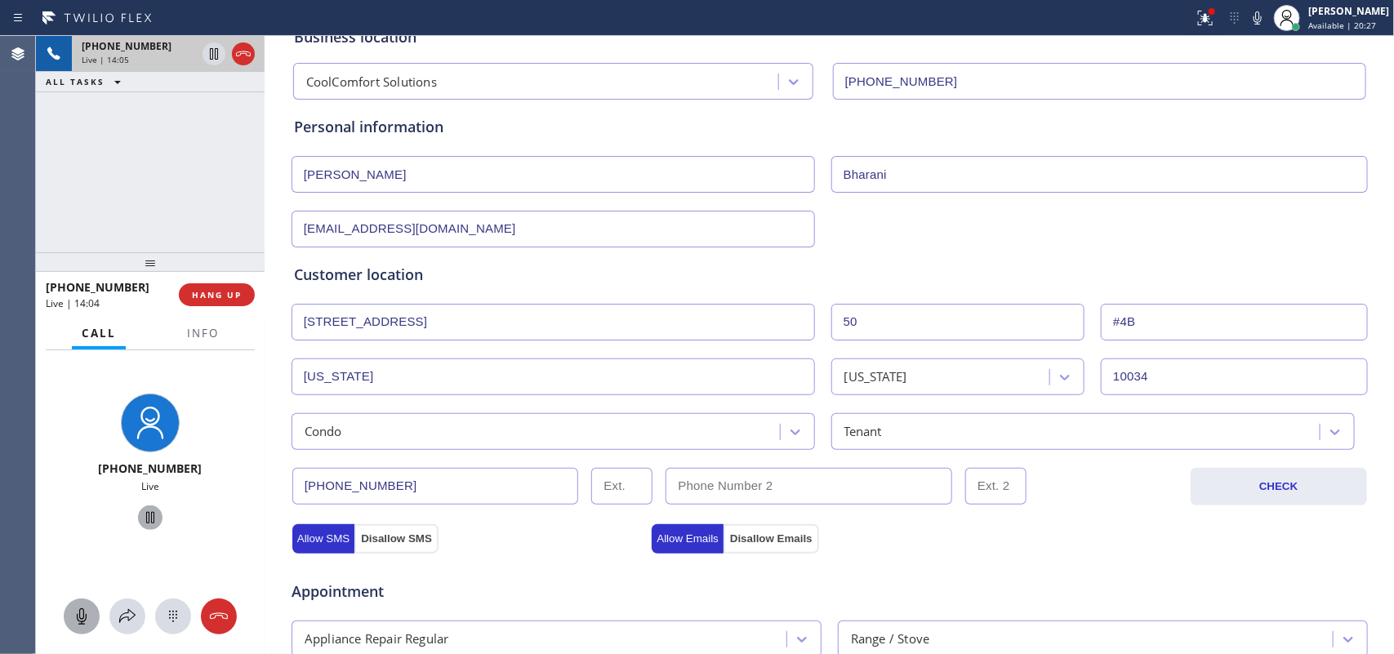
scroll to position [614, 0]
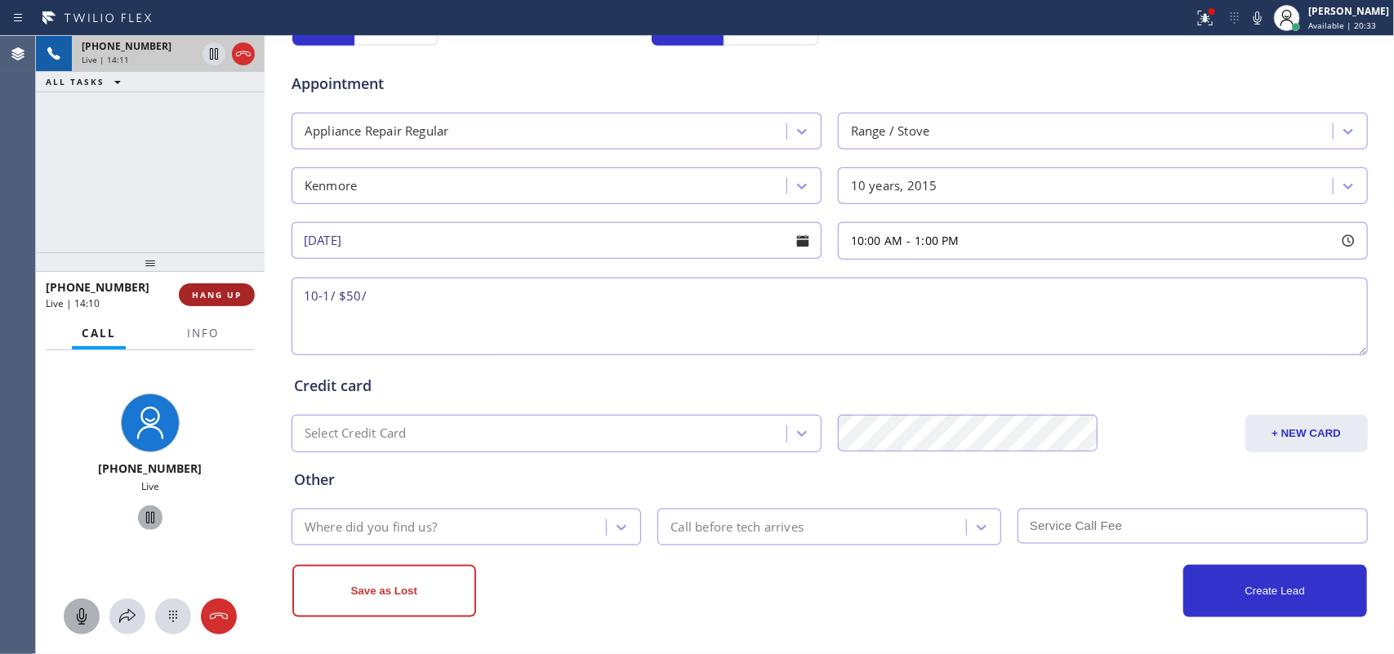
click at [242, 291] on button "HANG UP" at bounding box center [217, 294] width 76 height 23
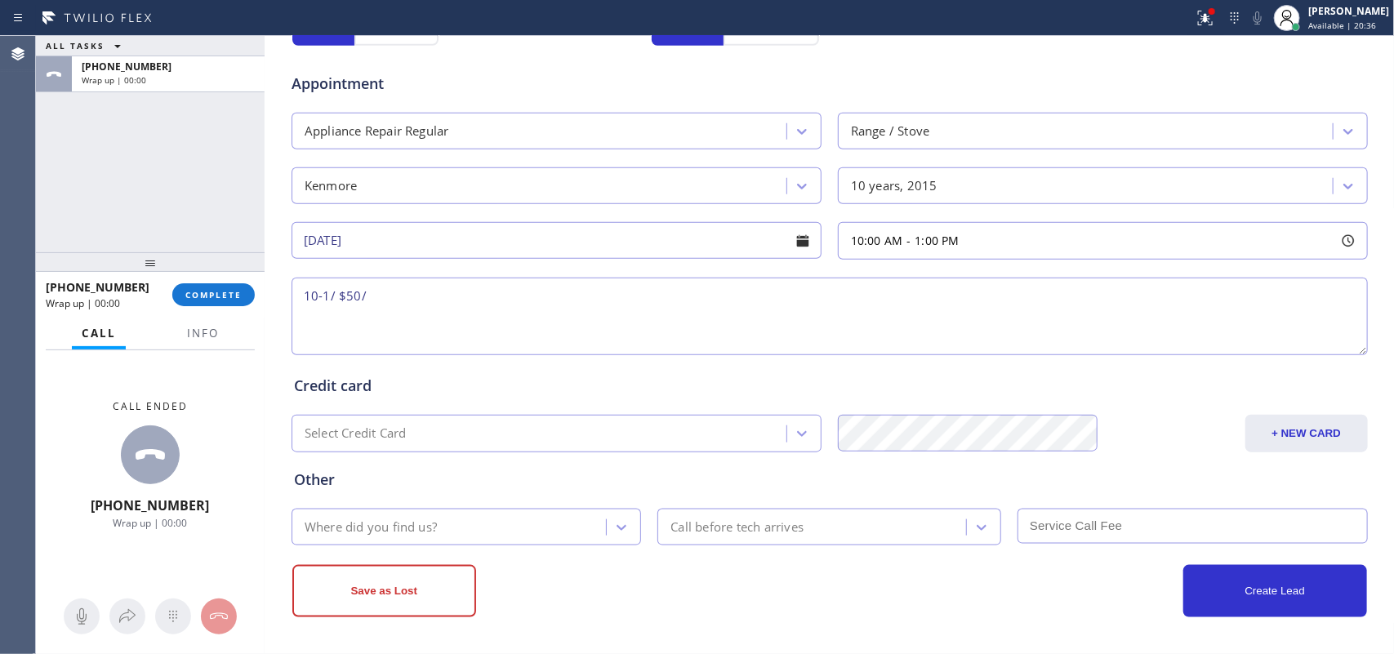
click at [609, 300] on textarea "10-1/ $50/" at bounding box center [829, 317] width 1076 height 78
click at [80, 163] on div "ALL TASKS ALL TASKS ACTIVE TASKS TASKS IN WRAP UP +19176871167 Wrap up | 00:00" at bounding box center [150, 144] width 229 height 216
click at [388, 291] on textarea "10-1/ $50/ +" at bounding box center [829, 317] width 1076 height 78
click at [220, 336] on button "Info" at bounding box center [202, 334] width 51 height 32
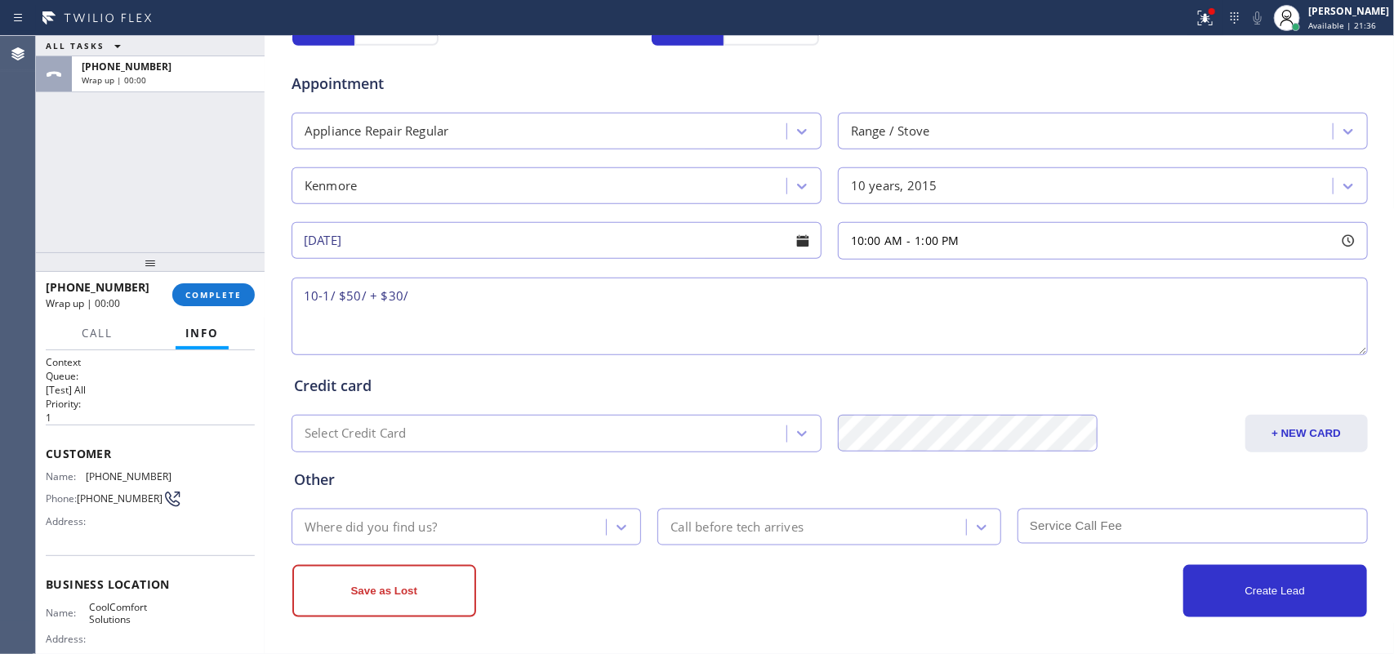
scroll to position [168, 0]
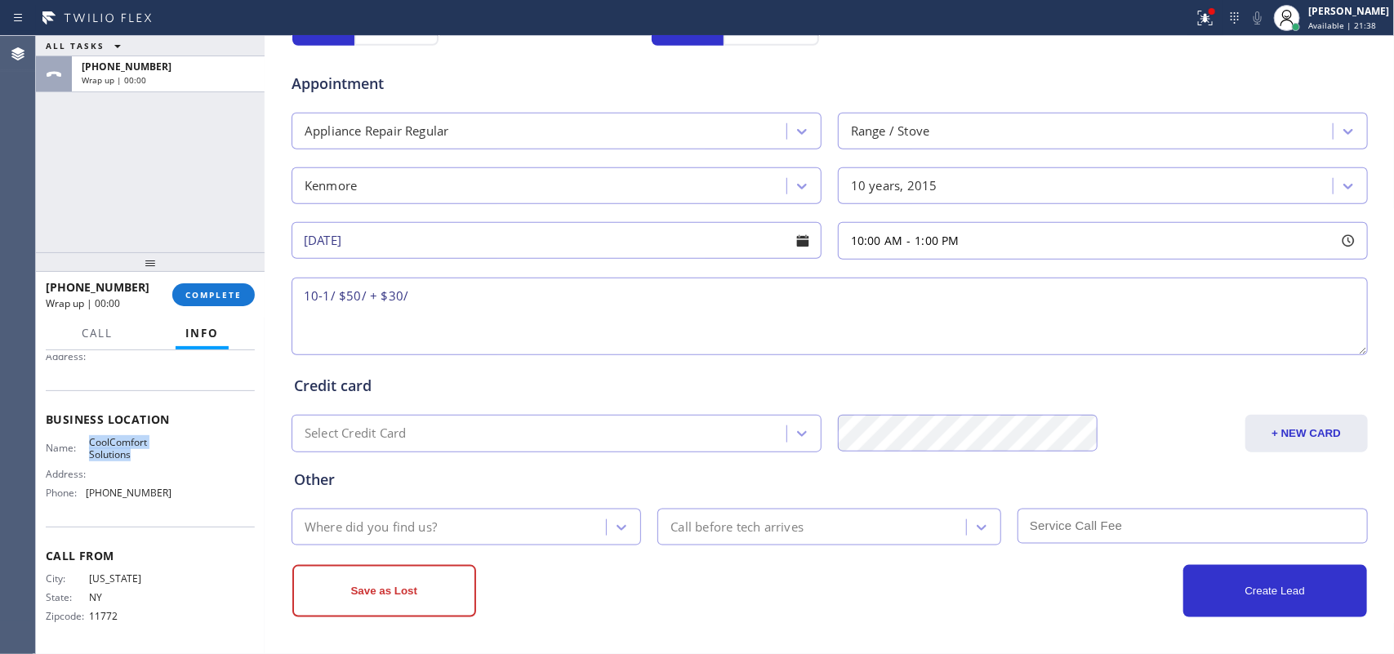
drag, startPoint x: 136, startPoint y: 456, endPoint x: 83, endPoint y: 445, distance: 53.3
click at [83, 445] on div "Name: CoolComfort Solutions" at bounding box center [109, 448] width 126 height 25
copy div "CoolComfort Solutions"
click at [396, 325] on textarea "10-1/ $50/ + $30/" at bounding box center [829, 317] width 1076 height 78
click at [415, 298] on textarea "10-1/ $50/ + $30/" at bounding box center [829, 317] width 1076 height 78
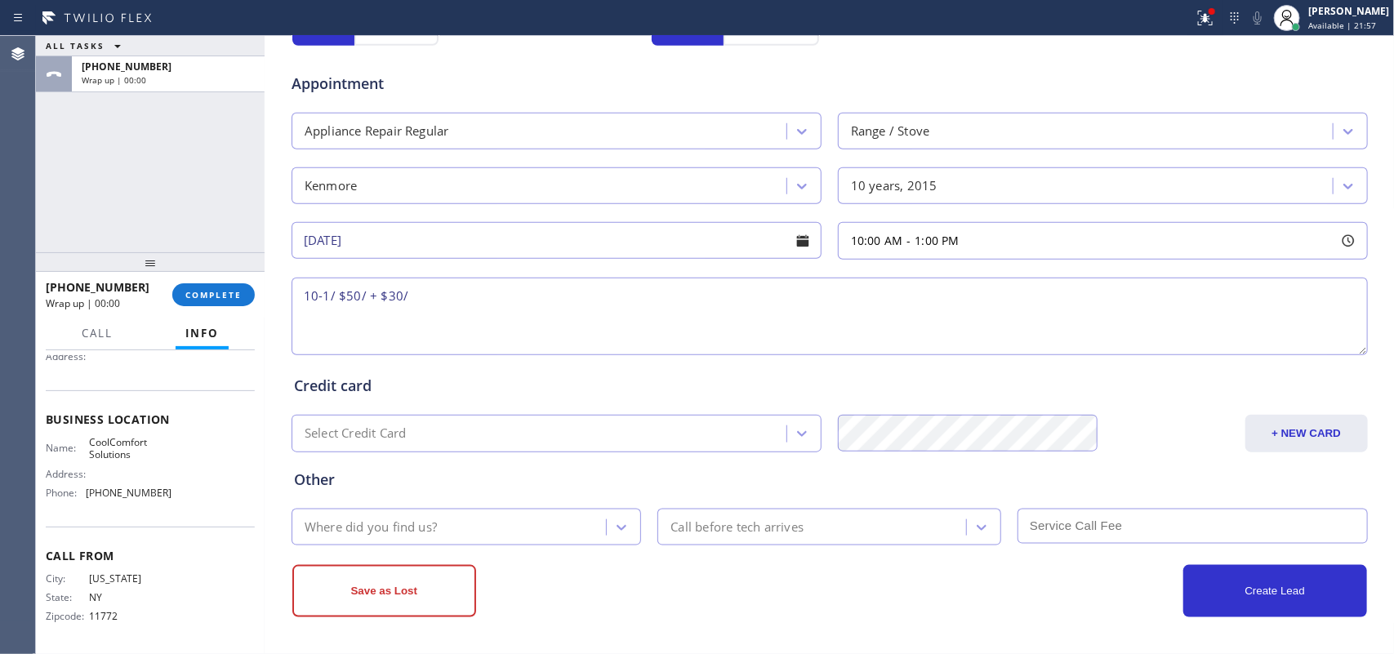
paste textarea "Kenmore Range Stove oven/ 10 yo/ the oven turns on, the broiler works, the heat…"
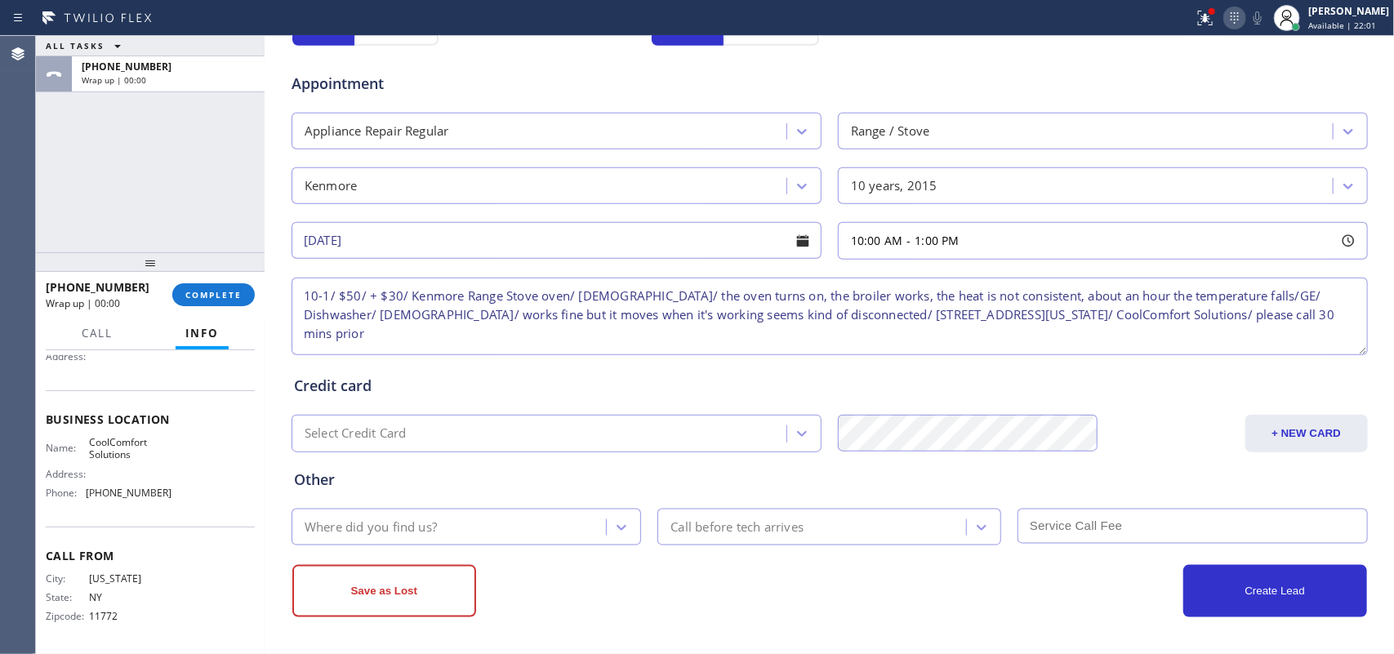
type textarea "10-1/ $50/ + $30/ Kenmore Range Stove oven/ 10 yo/ the oven turns on, the broil…"
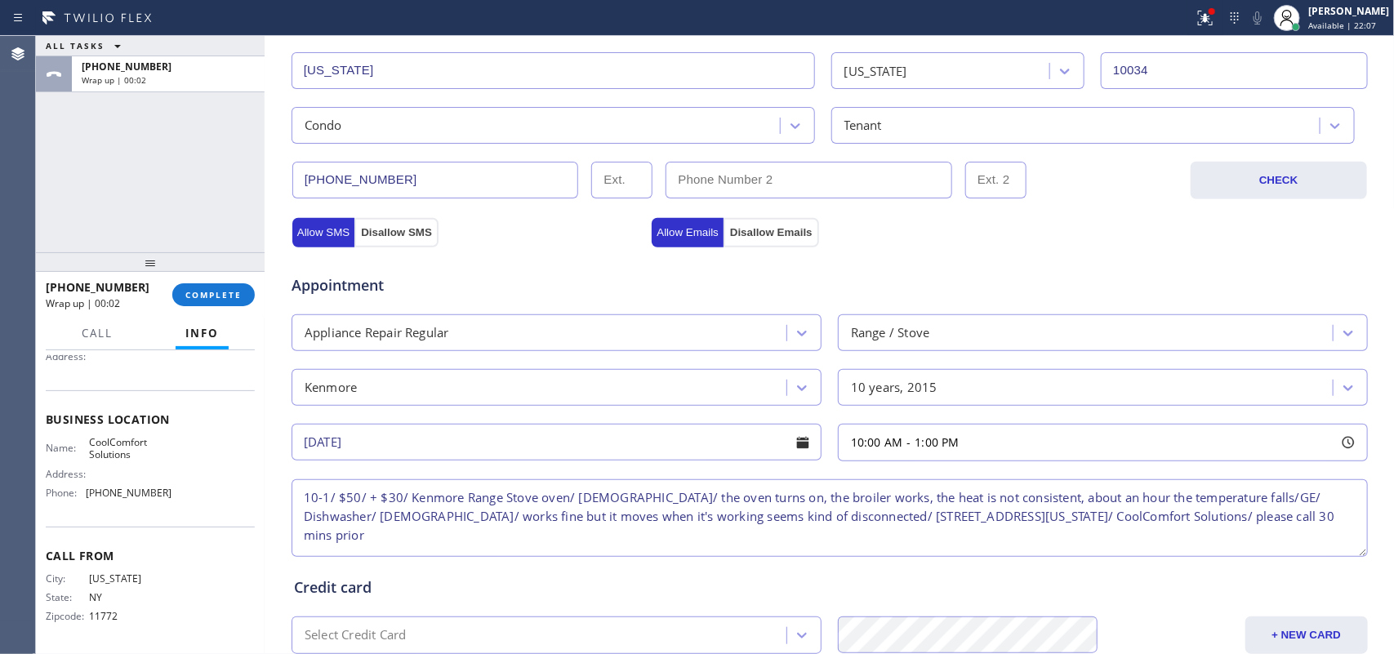
scroll to position [308, 0]
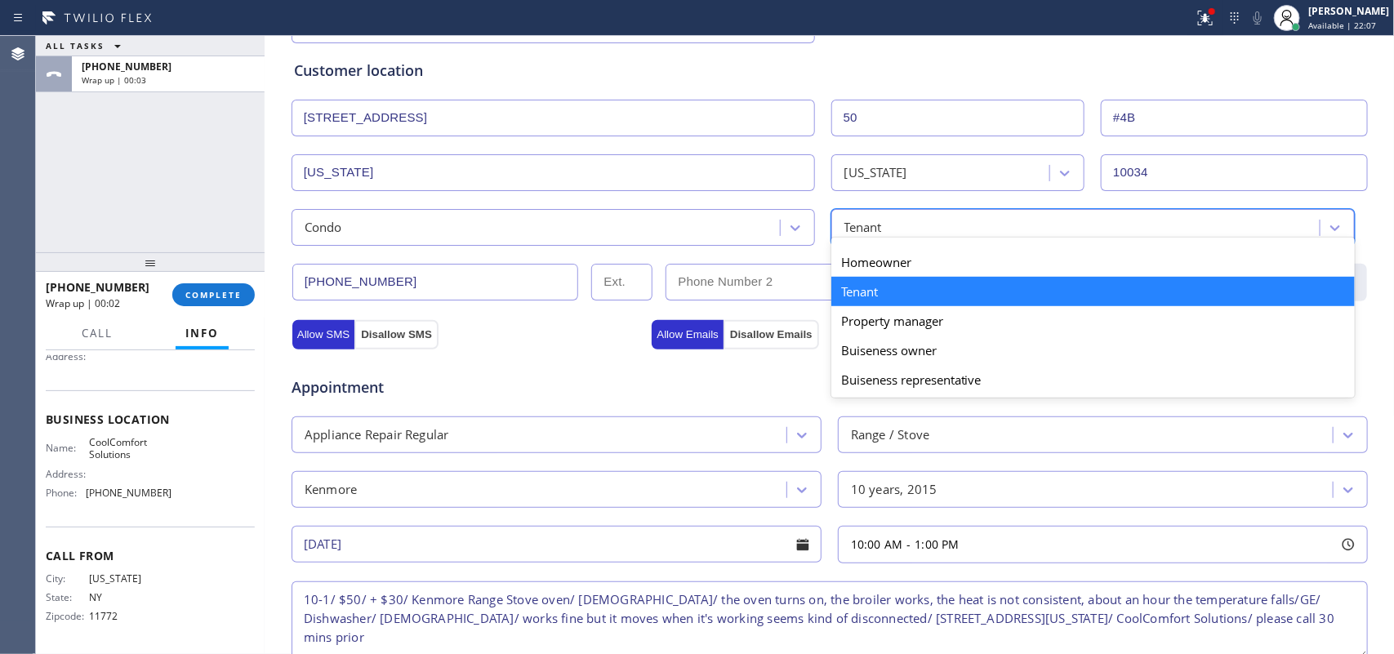
click at [989, 221] on div "Tenant" at bounding box center [1077, 227] width 483 height 29
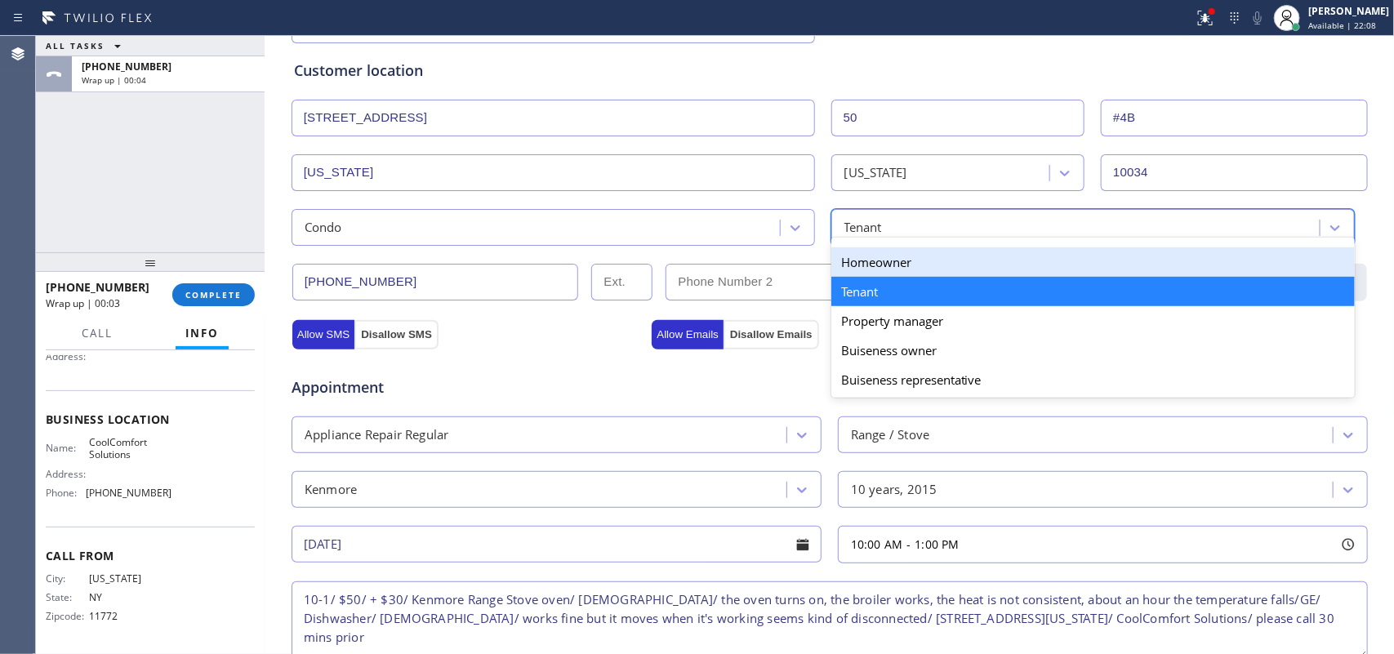
click at [939, 269] on div "Homeowner" at bounding box center [1092, 261] width 523 height 29
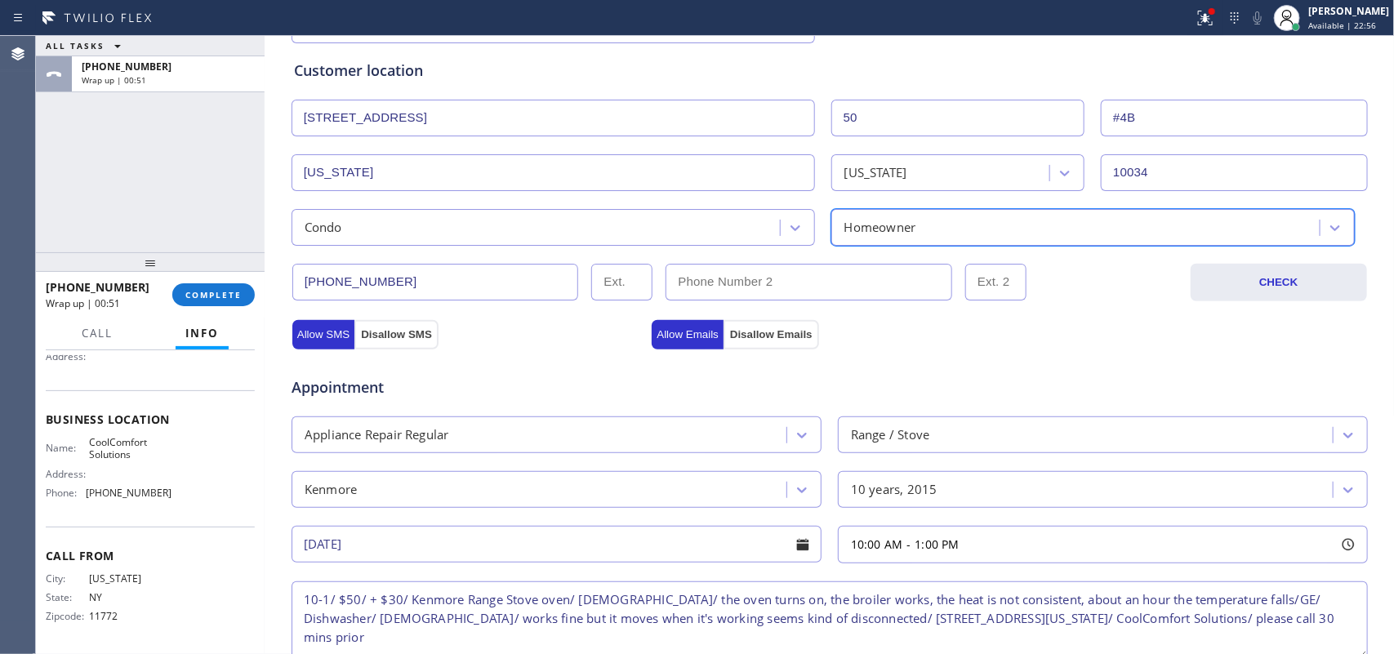
scroll to position [614, 0]
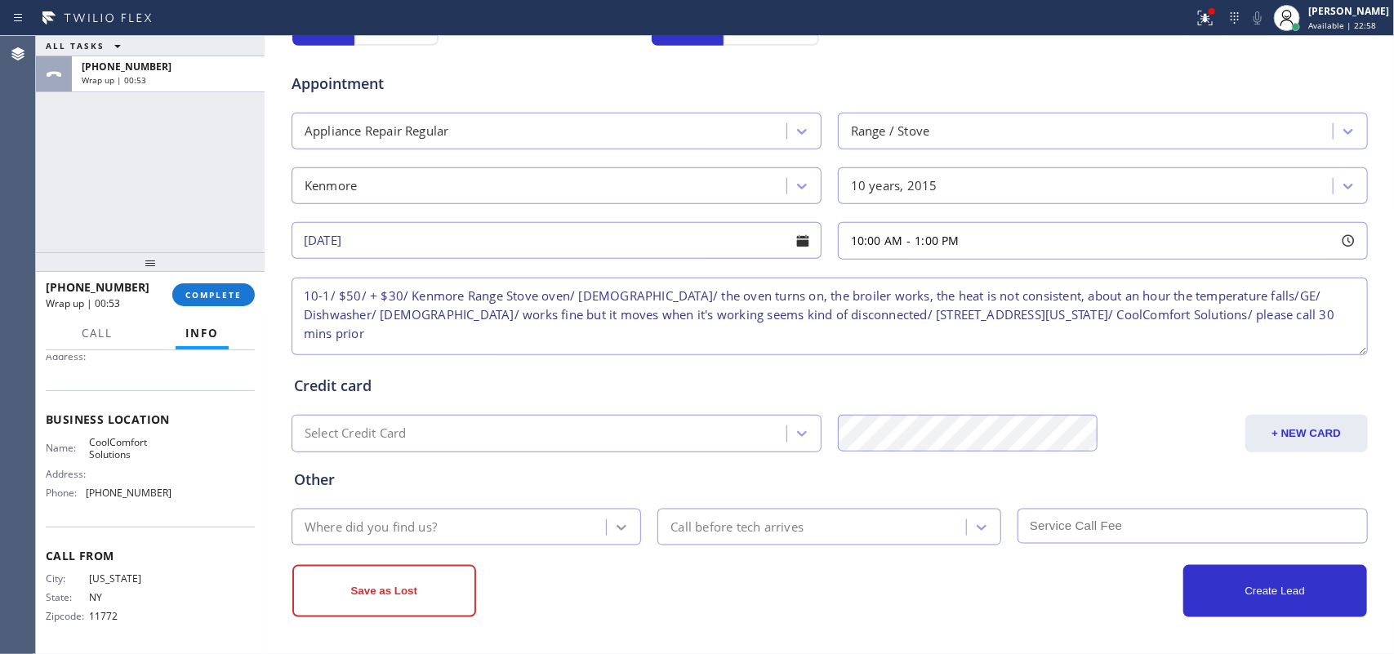
click at [625, 518] on div at bounding box center [621, 527] width 29 height 29
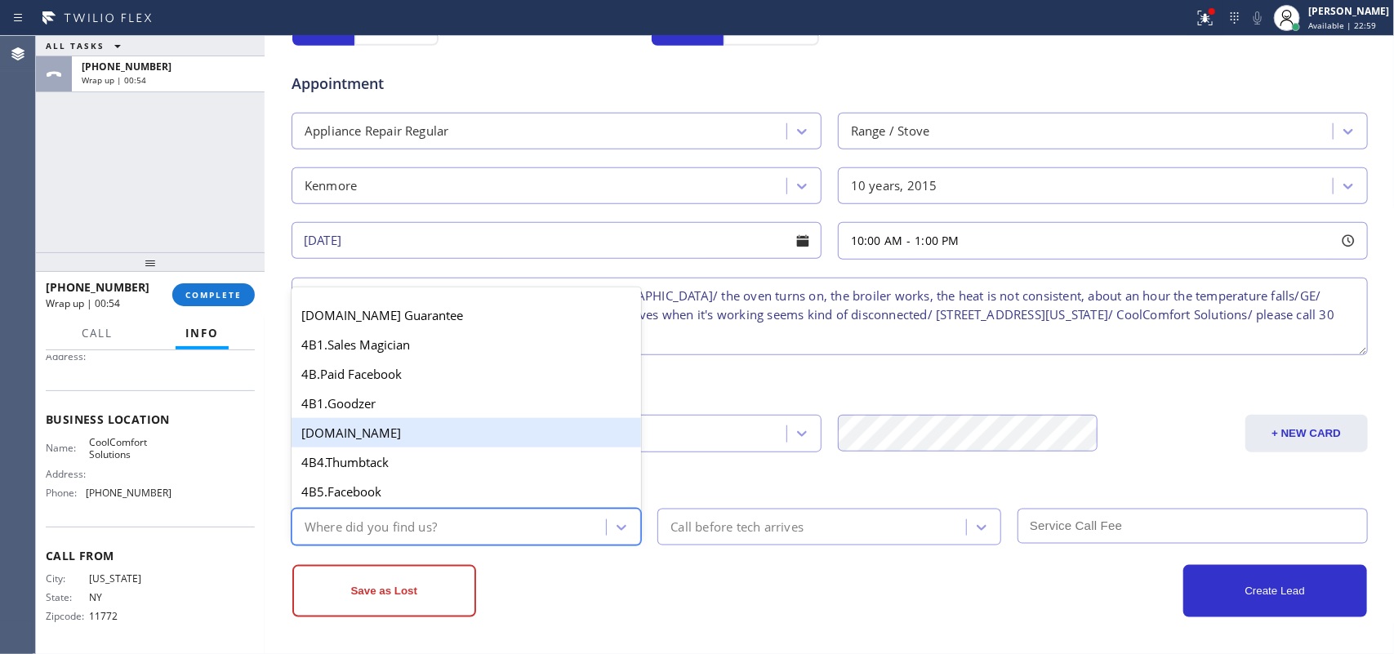
type input "g"
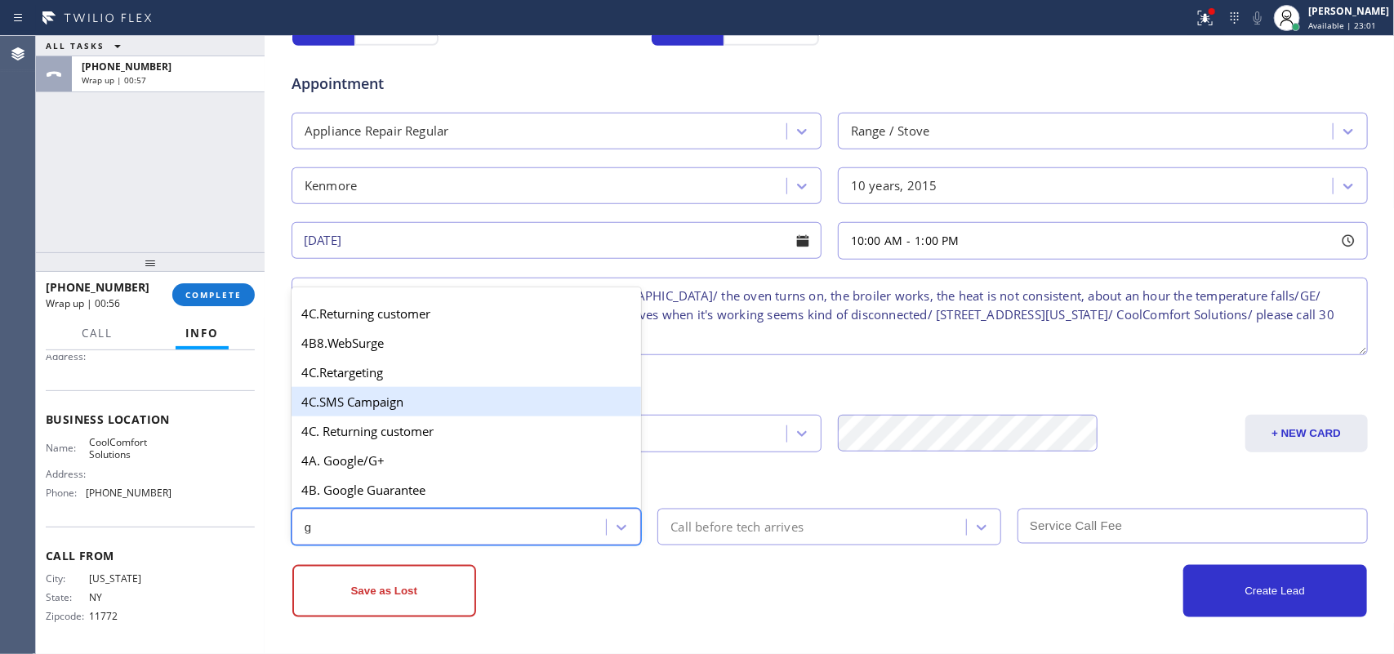
scroll to position [339, 0]
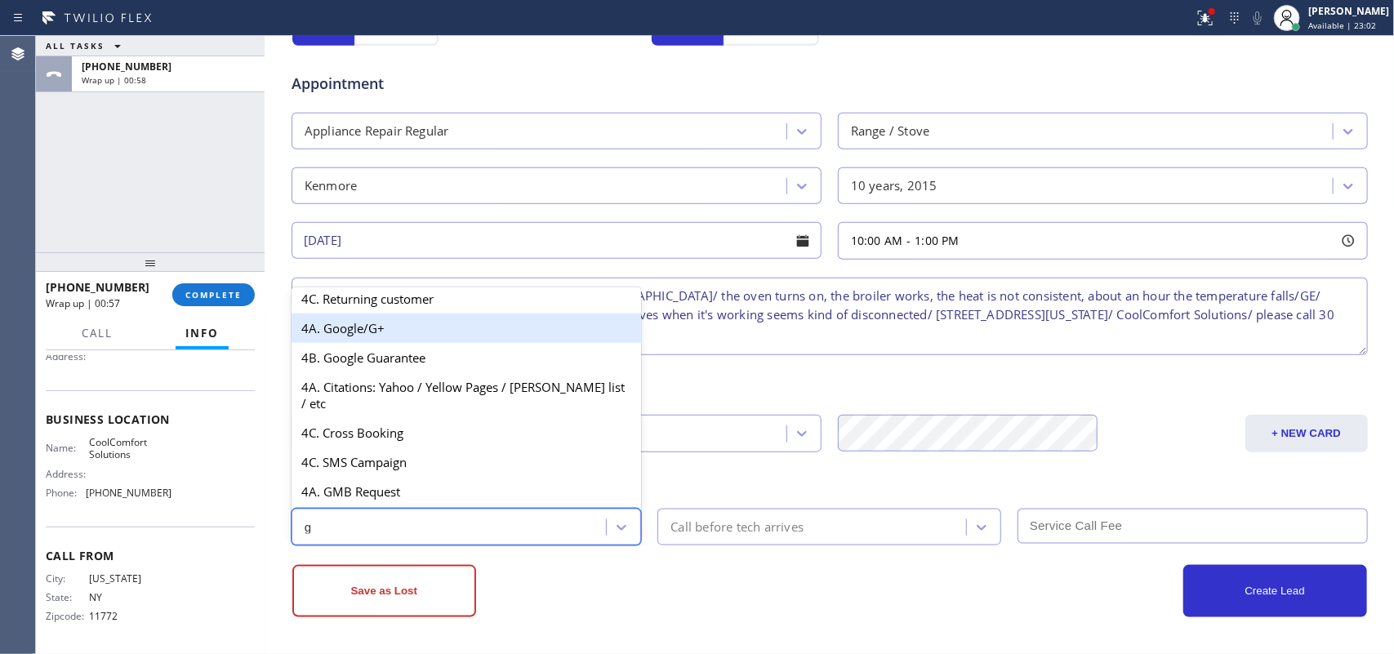
click at [409, 332] on div "4A. Google/G+" at bounding box center [466, 328] width 350 height 29
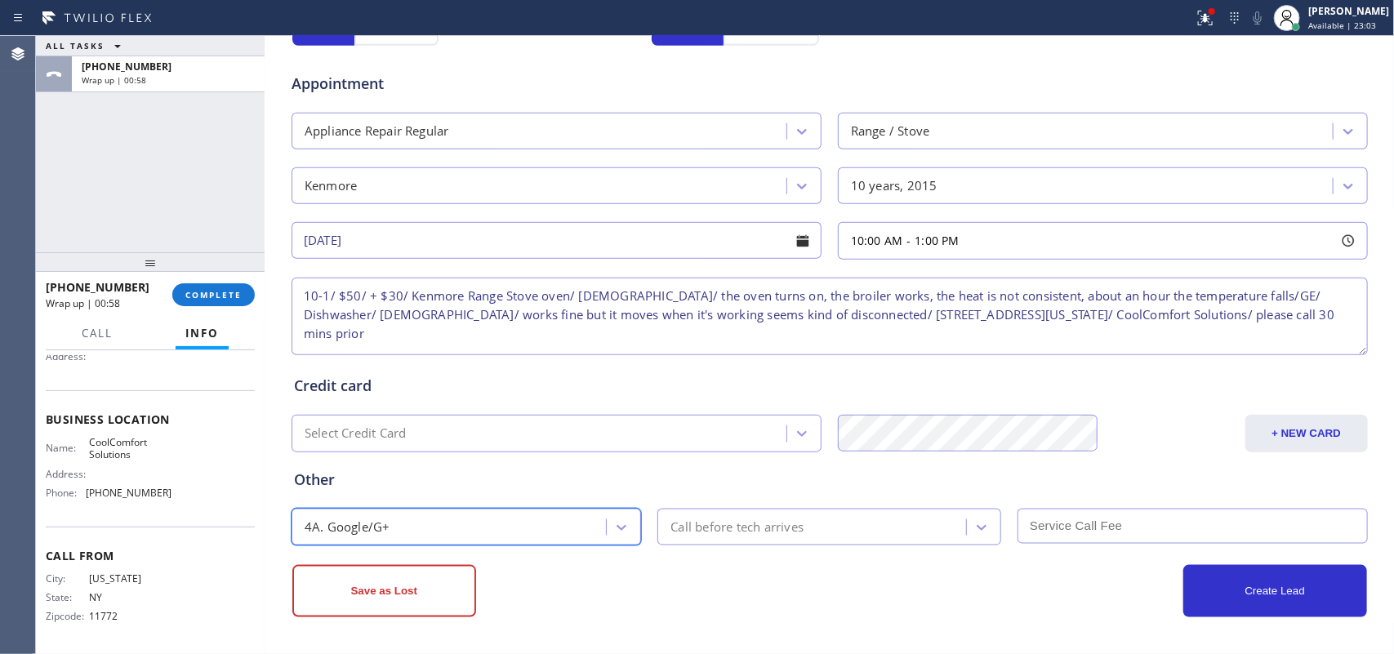
click at [776, 520] on div "Call before tech arrives" at bounding box center [736, 527] width 133 height 19
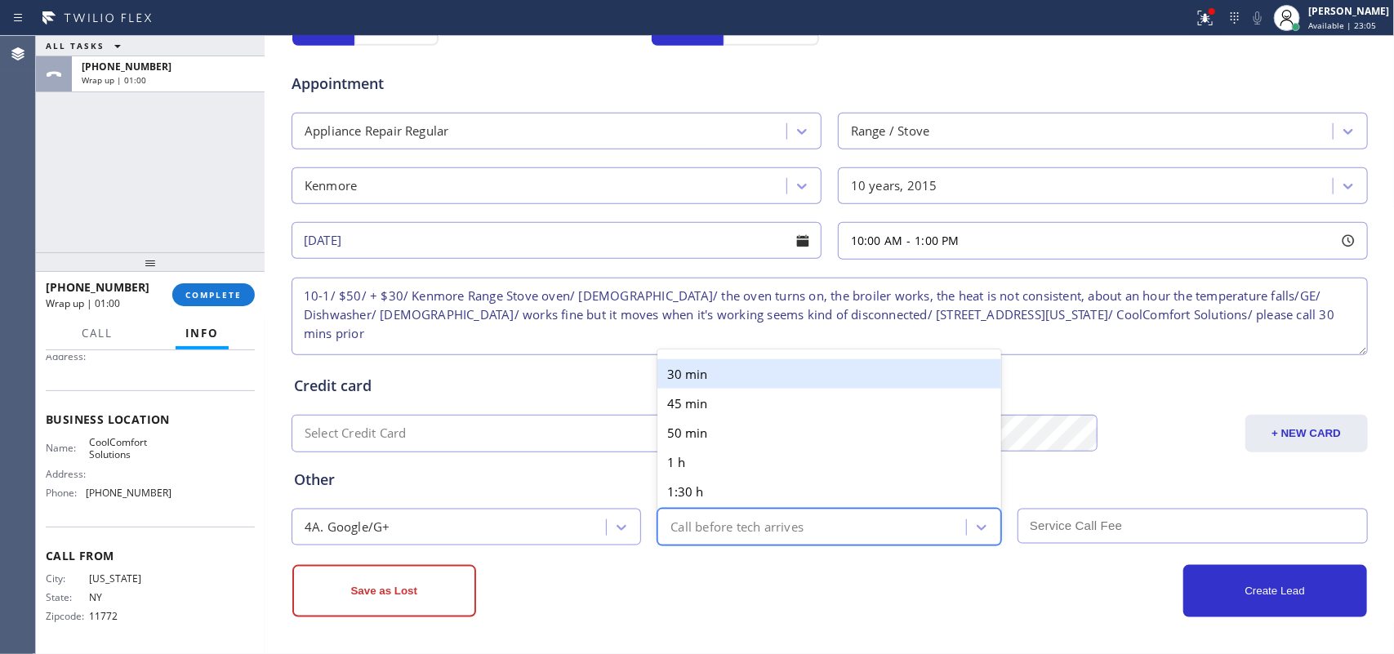
click at [735, 368] on div "30 min" at bounding box center [829, 373] width 344 height 29
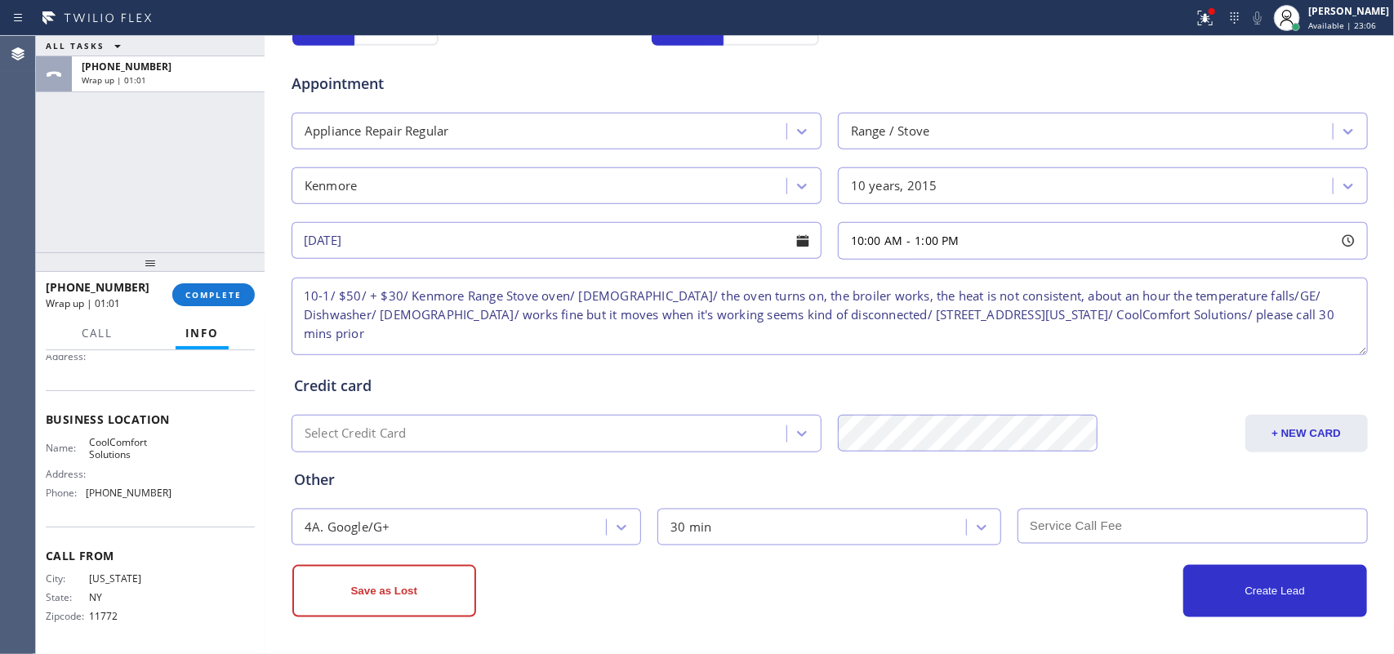
click at [1110, 523] on input "text" at bounding box center [1192, 526] width 350 height 35
click at [1029, 311] on textarea "10-1/ $50/ + $30/ Kenmore Range Stove oven/ 10 yo/ the oven turns on, the broil…" at bounding box center [829, 317] width 1076 height 78
type textarea "10-1/ $50/ + $30/ Kenmore Range Stove oven/ 10 yo/ the oven turns on, the broil…"
click at [1114, 523] on input "text" at bounding box center [1192, 526] width 350 height 35
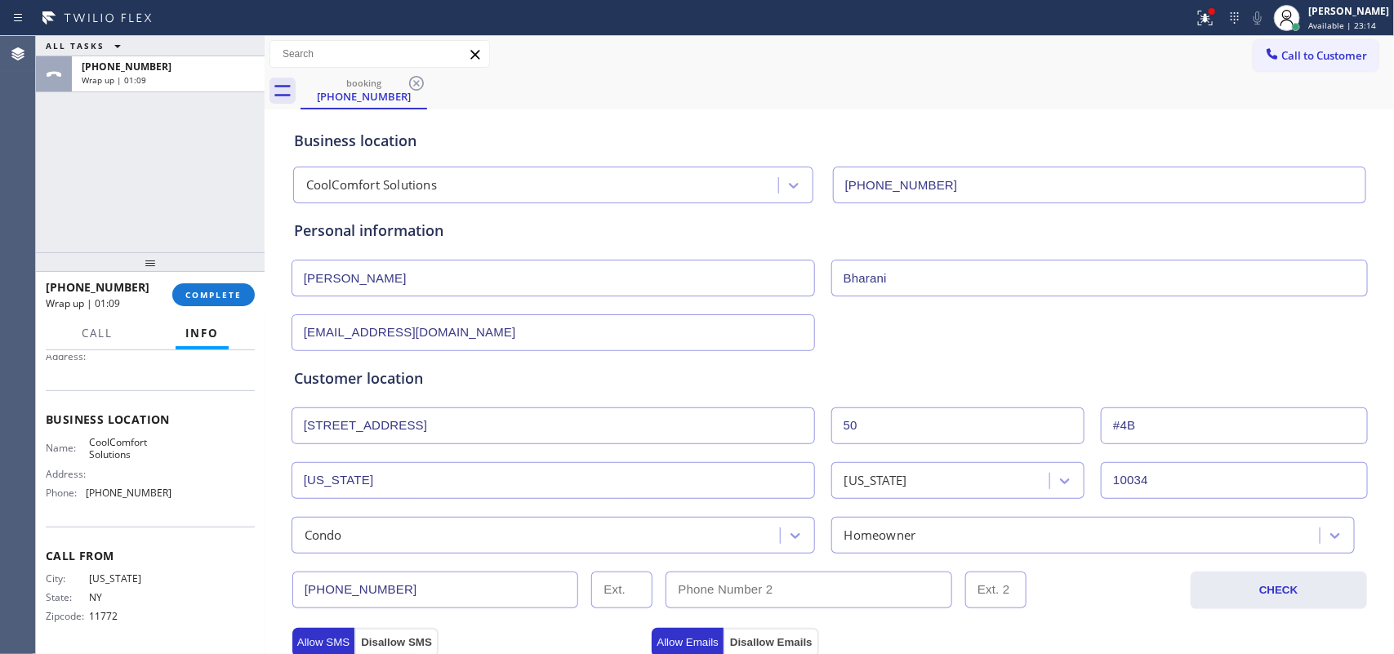
scroll to position [614, 0]
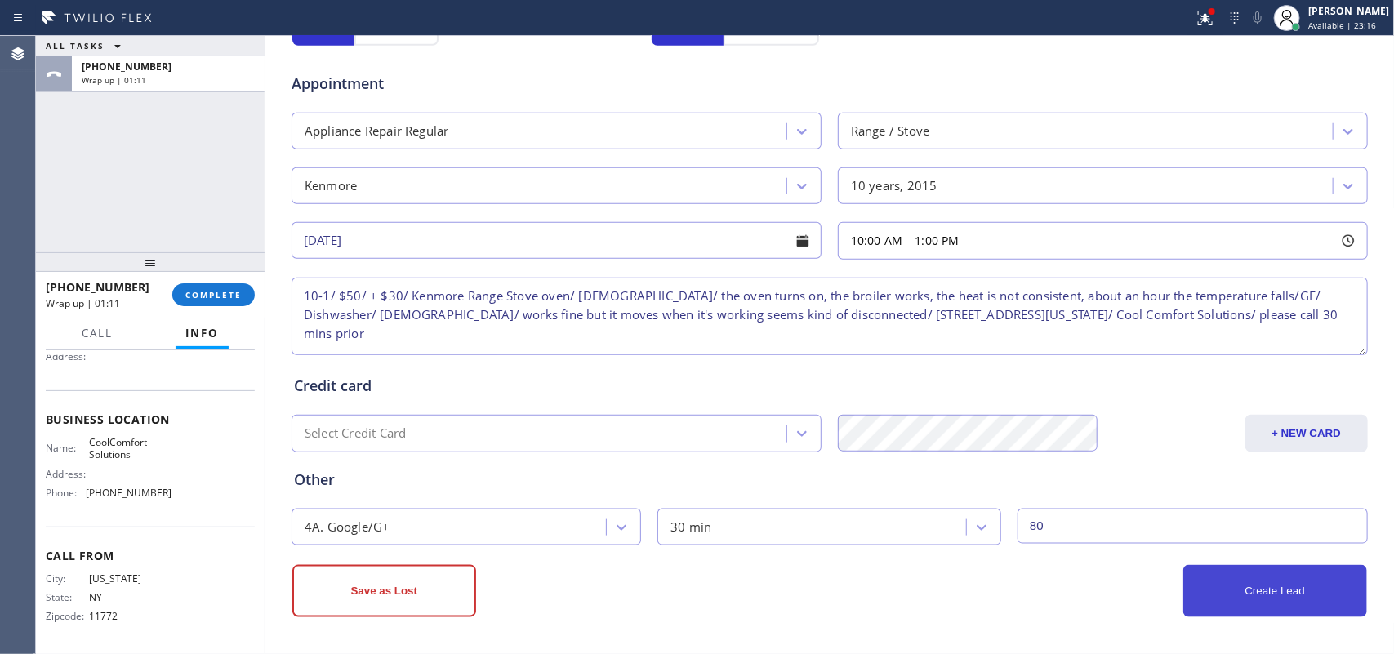
type input "80"
click at [1114, 523] on button "Create Lead" at bounding box center [1275, 591] width 184 height 52
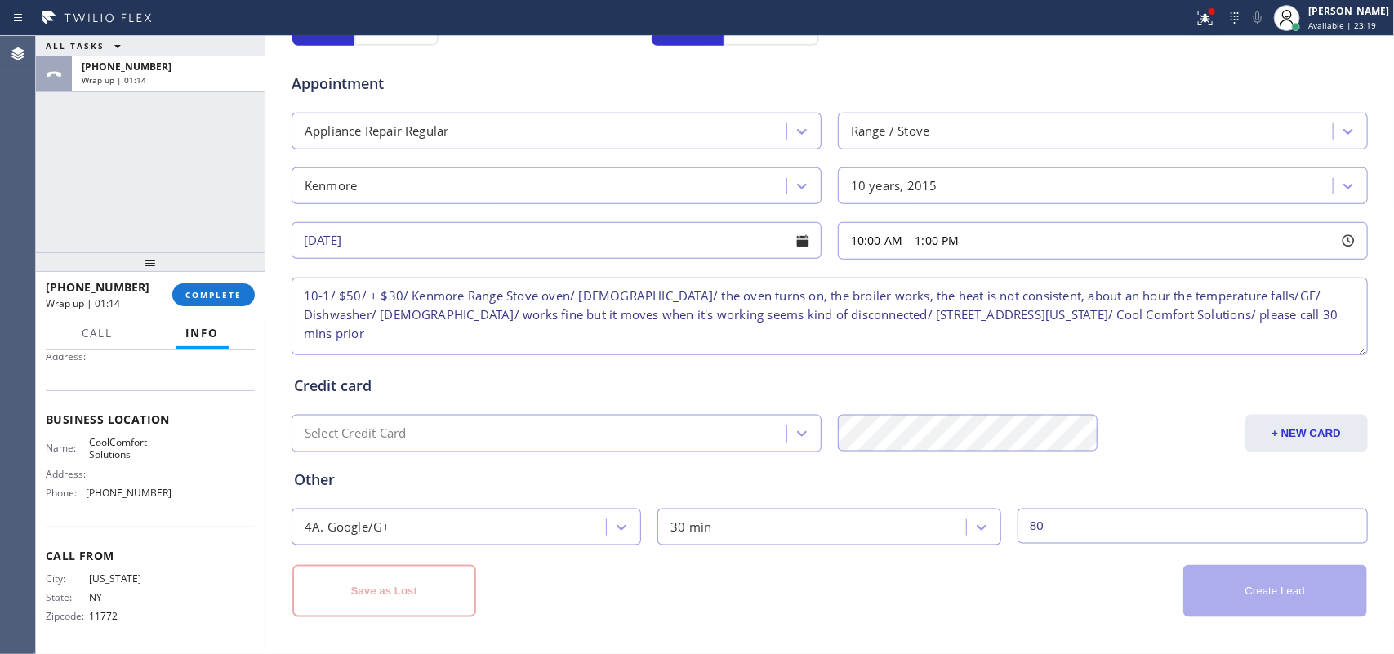
scroll to position [159, 0]
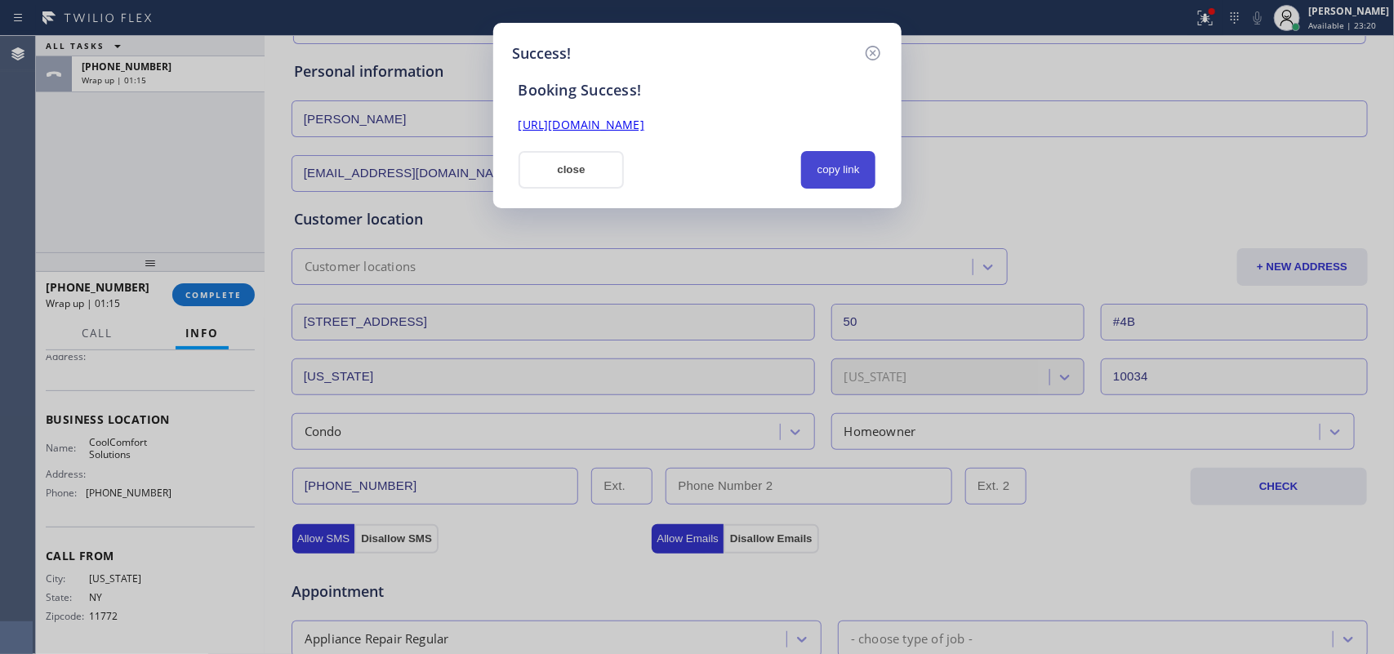
click at [861, 166] on button "copy link" at bounding box center [838, 170] width 75 height 38
click at [644, 129] on link "https://erp.apollosoft.co/customer/767082#portlet_lead" at bounding box center [581, 125] width 126 height 16
drag, startPoint x: 615, startPoint y: 177, endPoint x: 827, endPoint y: 182, distance: 212.3
click at [827, 200] on div "Success! Booking Success! https://erp.apollosoft.co/customer/767082#portlet_lea…" at bounding box center [697, 115] width 408 height 185
click at [830, 176] on button "copy link" at bounding box center [838, 170] width 75 height 38
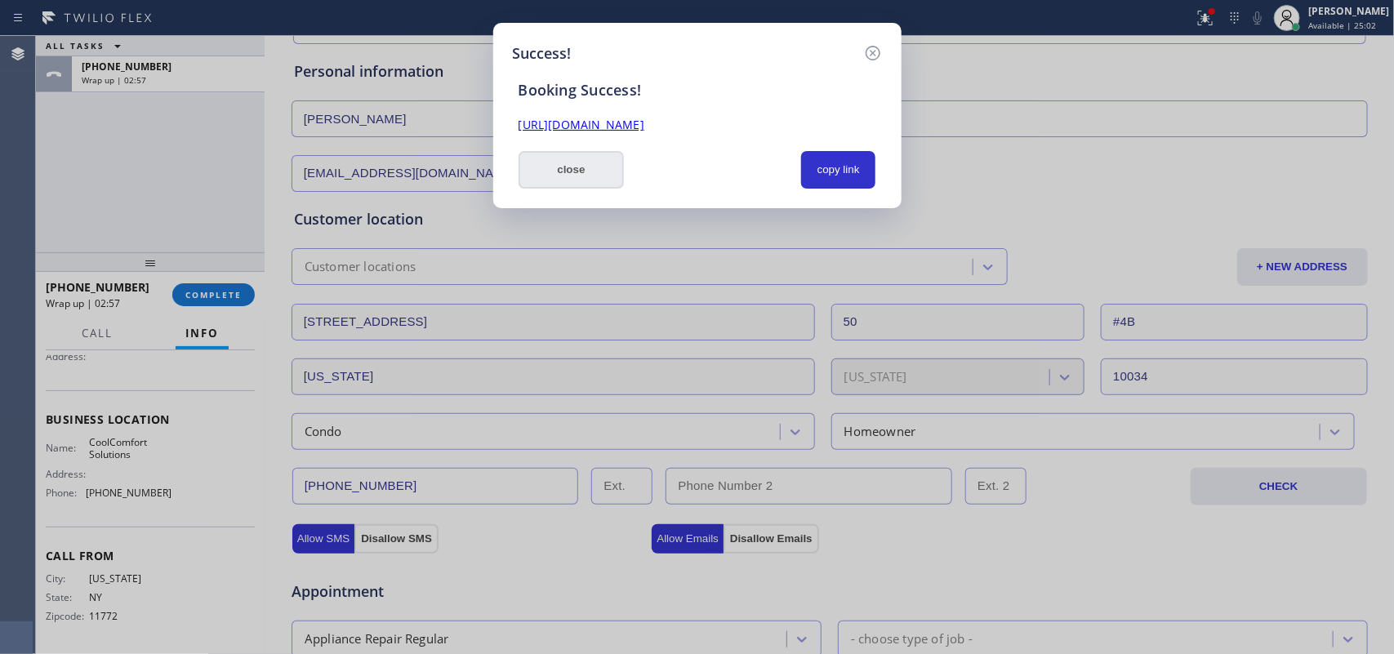
click at [569, 169] on button "close" at bounding box center [571, 170] width 106 height 38
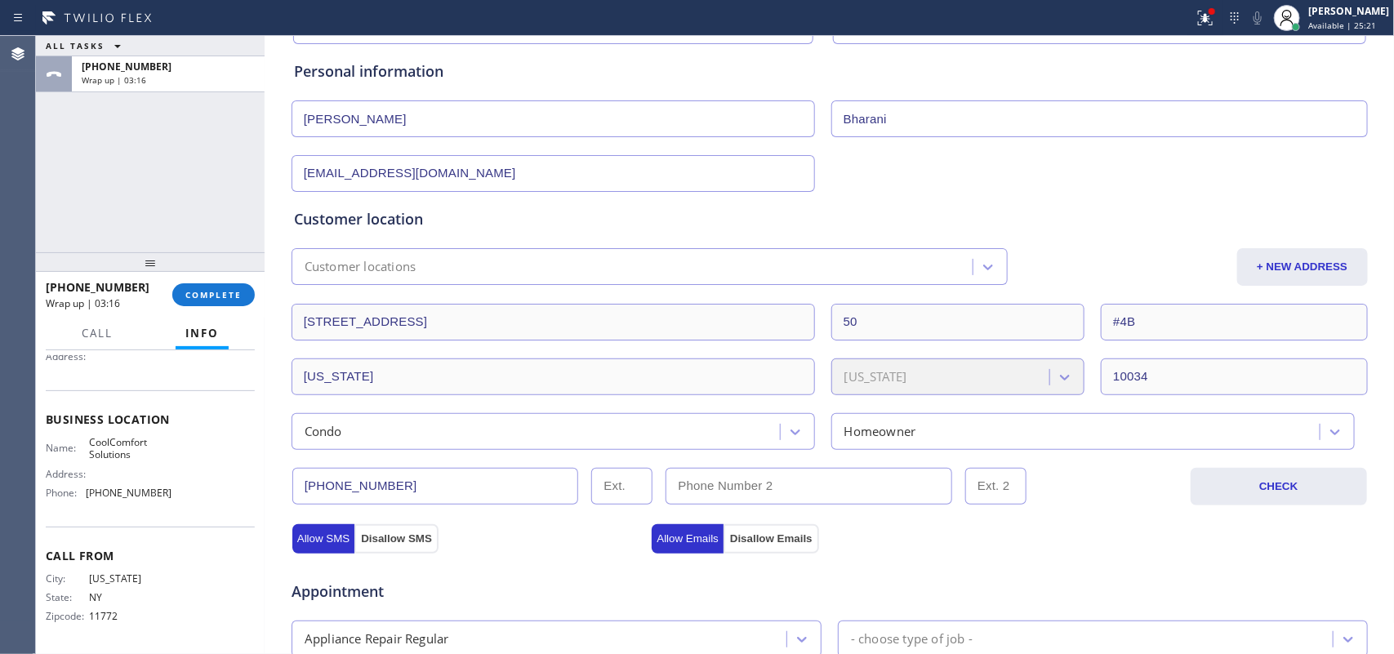
scroll to position [0, 0]
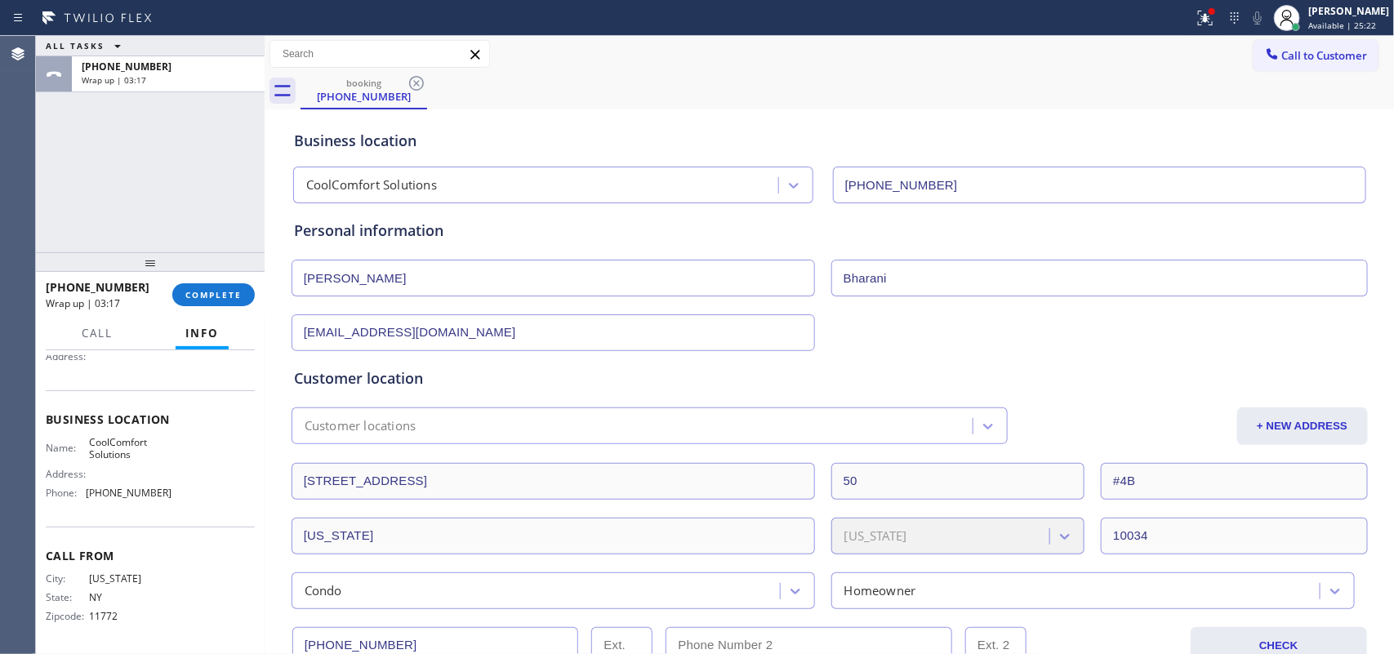
drag, startPoint x: 955, startPoint y: 275, endPoint x: 805, endPoint y: 267, distance: 150.4
click at [805, 267] on div "Sujata Bharani" at bounding box center [829, 276] width 1079 height 40
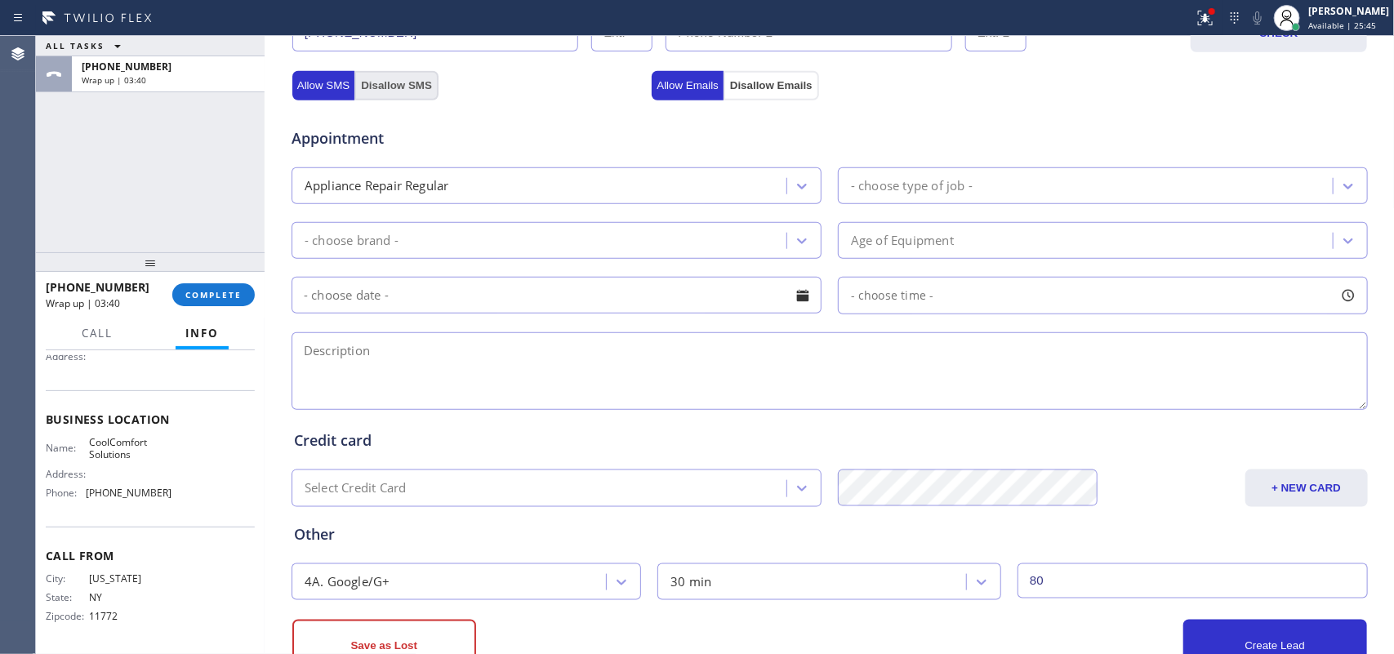
scroll to position [408, 0]
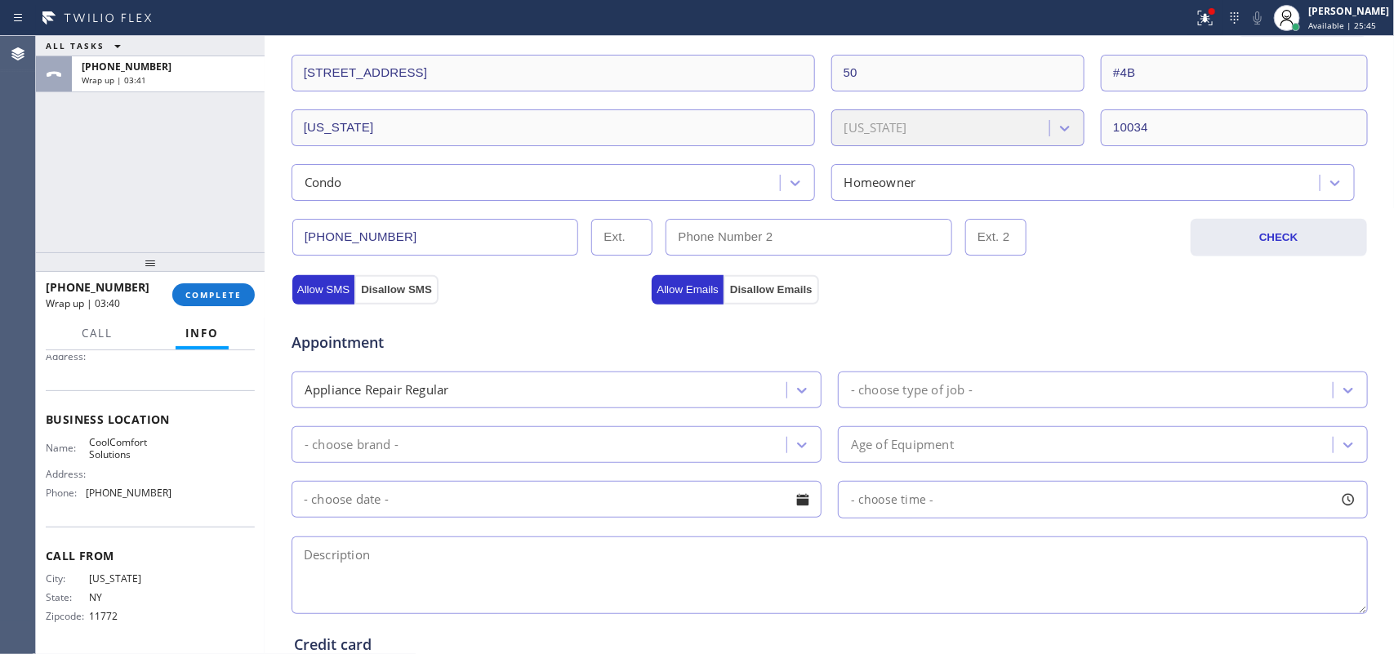
click at [406, 233] on input "[PHONE_NUMBER]" at bounding box center [435, 237] width 287 height 37
click at [216, 292] on span "COMPLETE" at bounding box center [213, 294] width 56 height 11
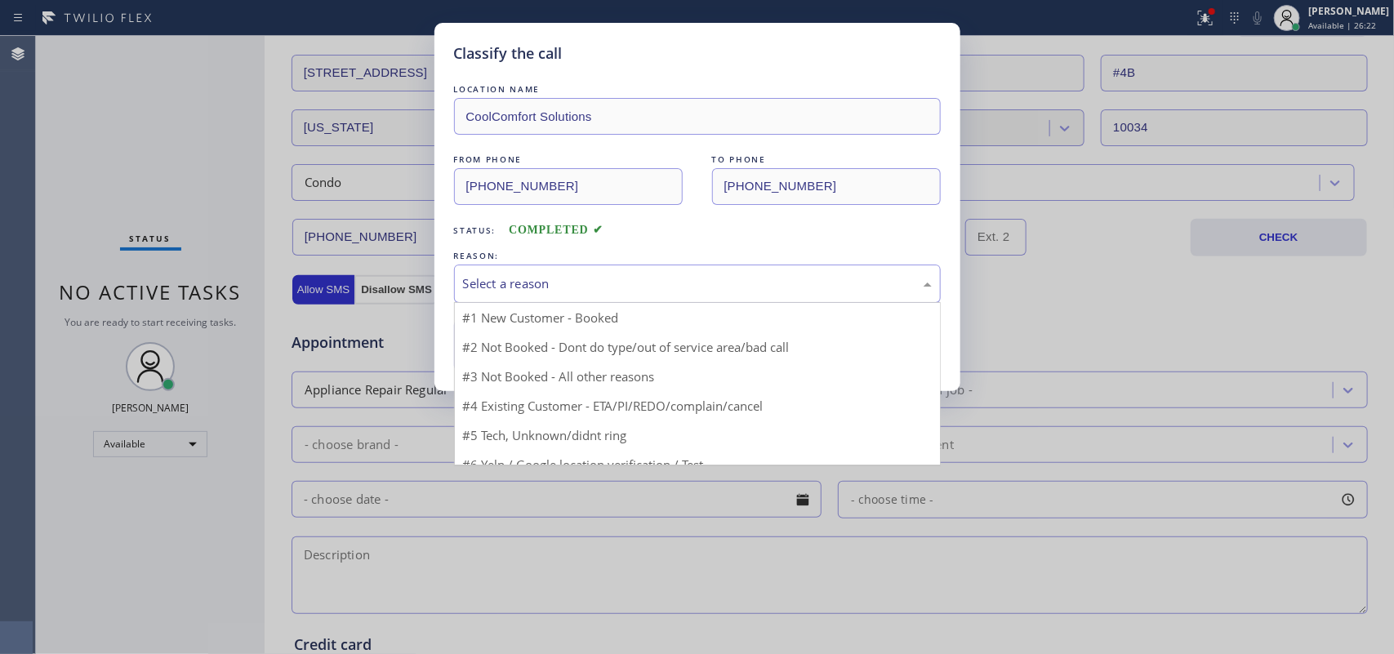
click at [486, 287] on div "Select a reason" at bounding box center [697, 283] width 469 height 19
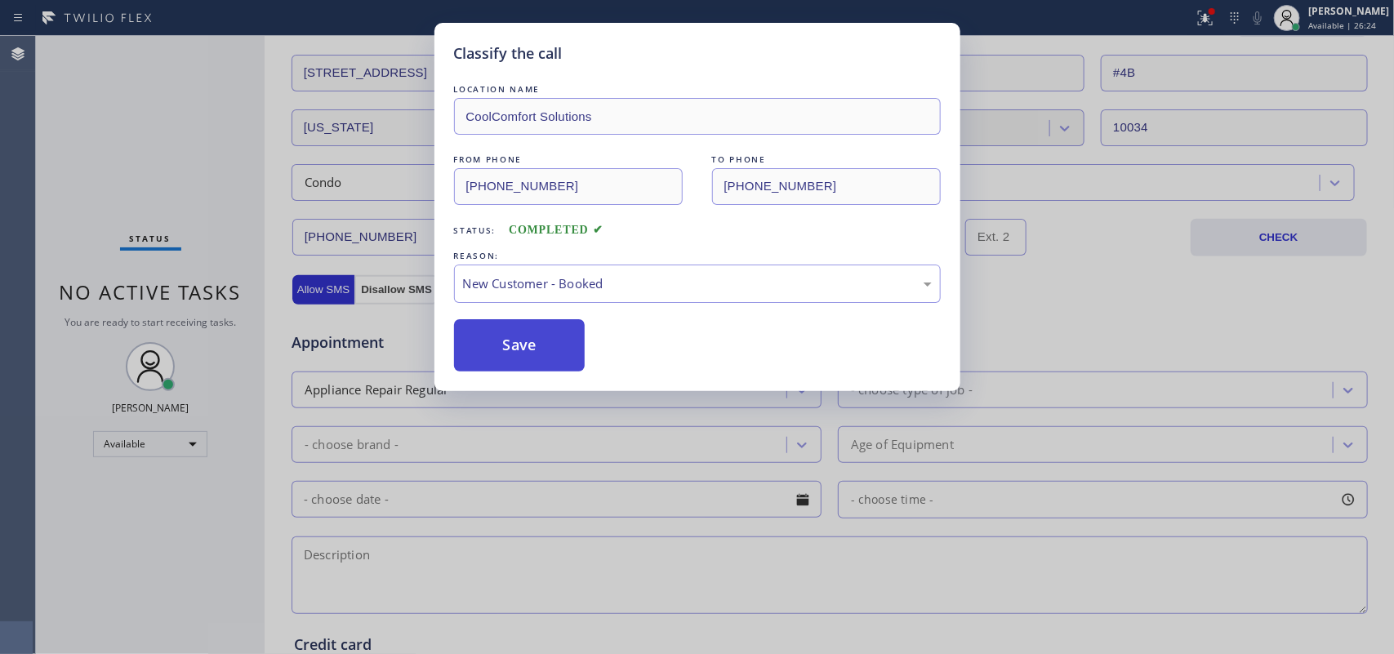
click at [500, 329] on button "Save" at bounding box center [519, 345] width 131 height 52
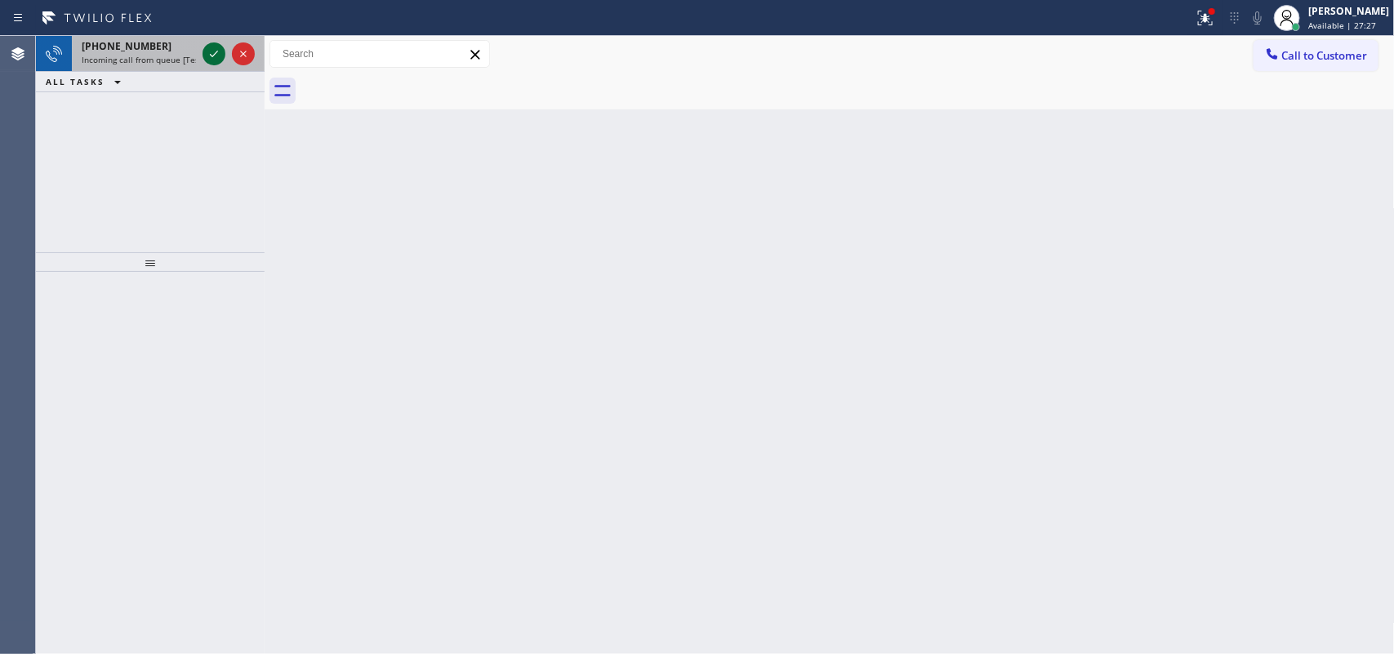
click at [208, 57] on icon at bounding box center [214, 54] width 20 height 20
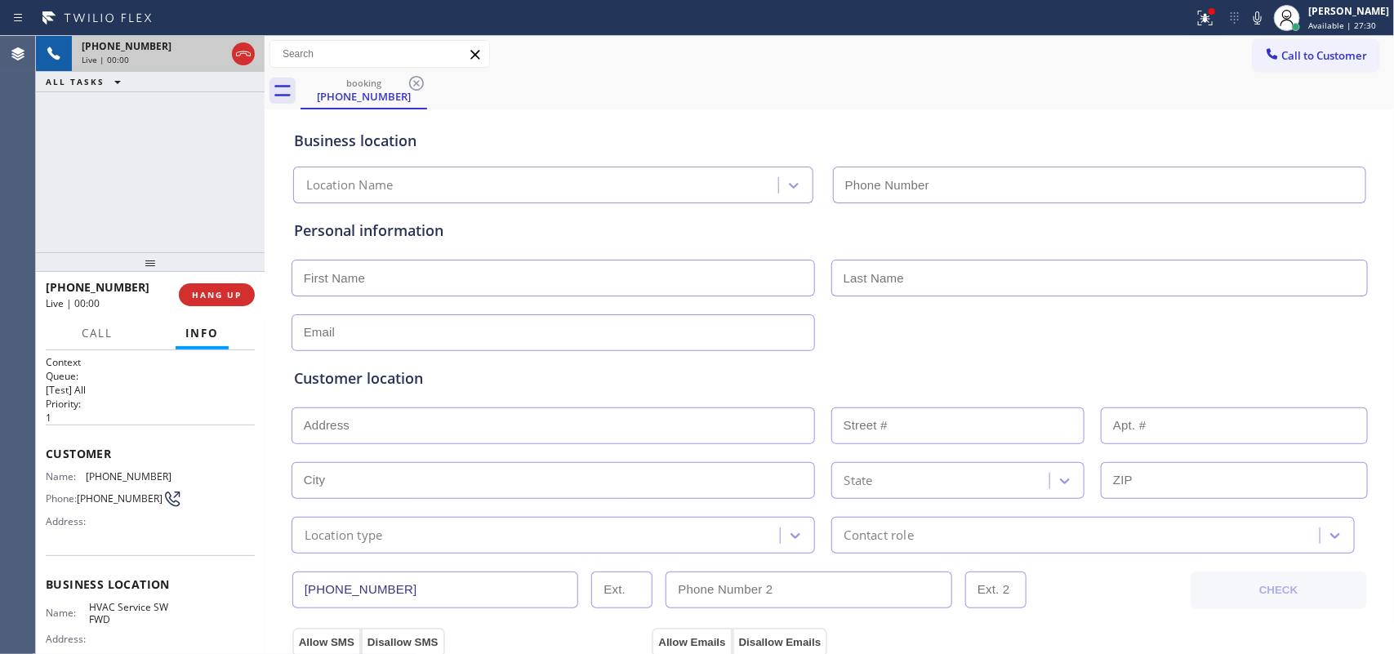
type input "[PHONE_NUMBER]"
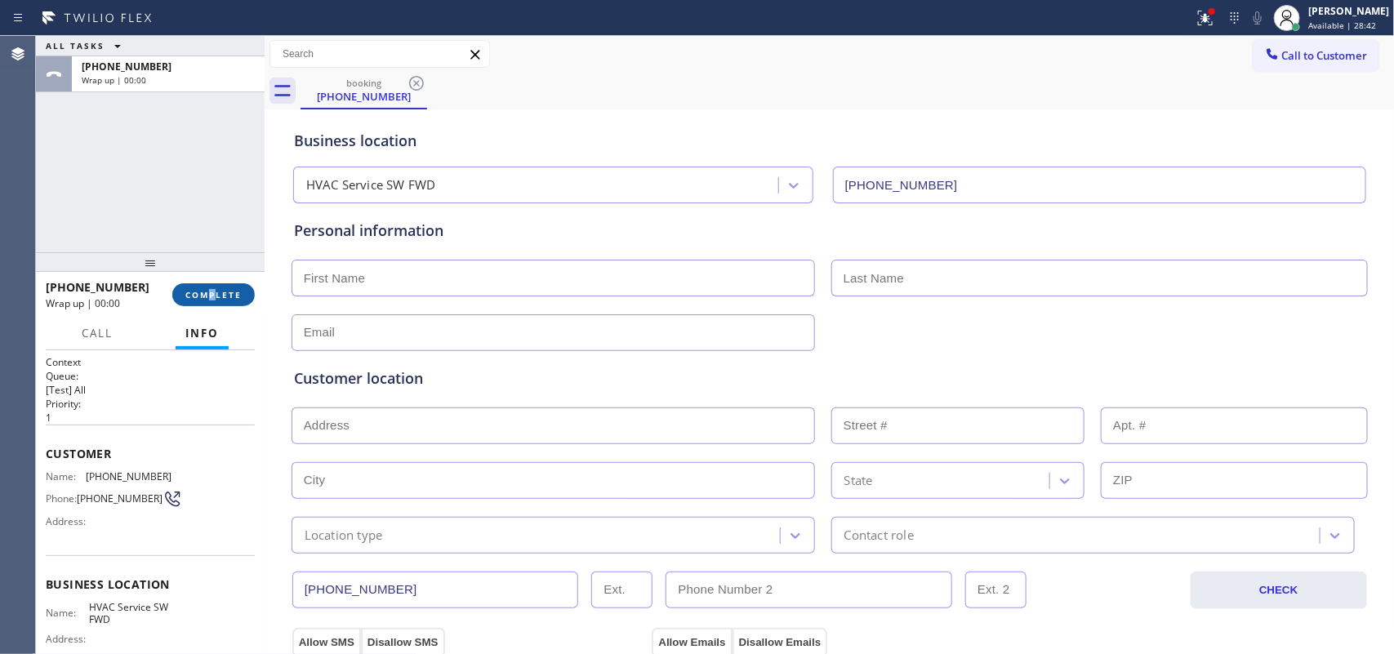
click at [213, 290] on div "+16572023350 Wrap up | 00:00 COMPLETE" at bounding box center [150, 295] width 209 height 42
click at [249, 286] on button "COMPLETE" at bounding box center [213, 294] width 82 height 23
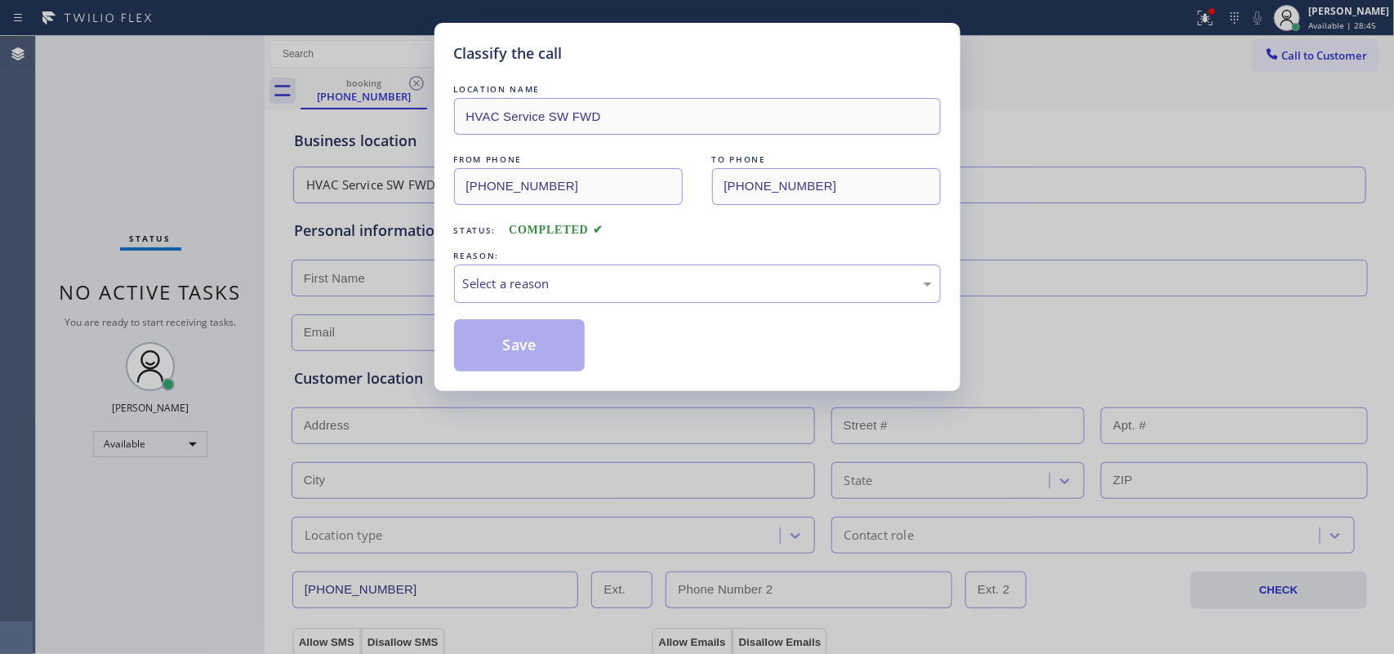
click at [647, 282] on div "Select a reason" at bounding box center [697, 283] width 469 height 19
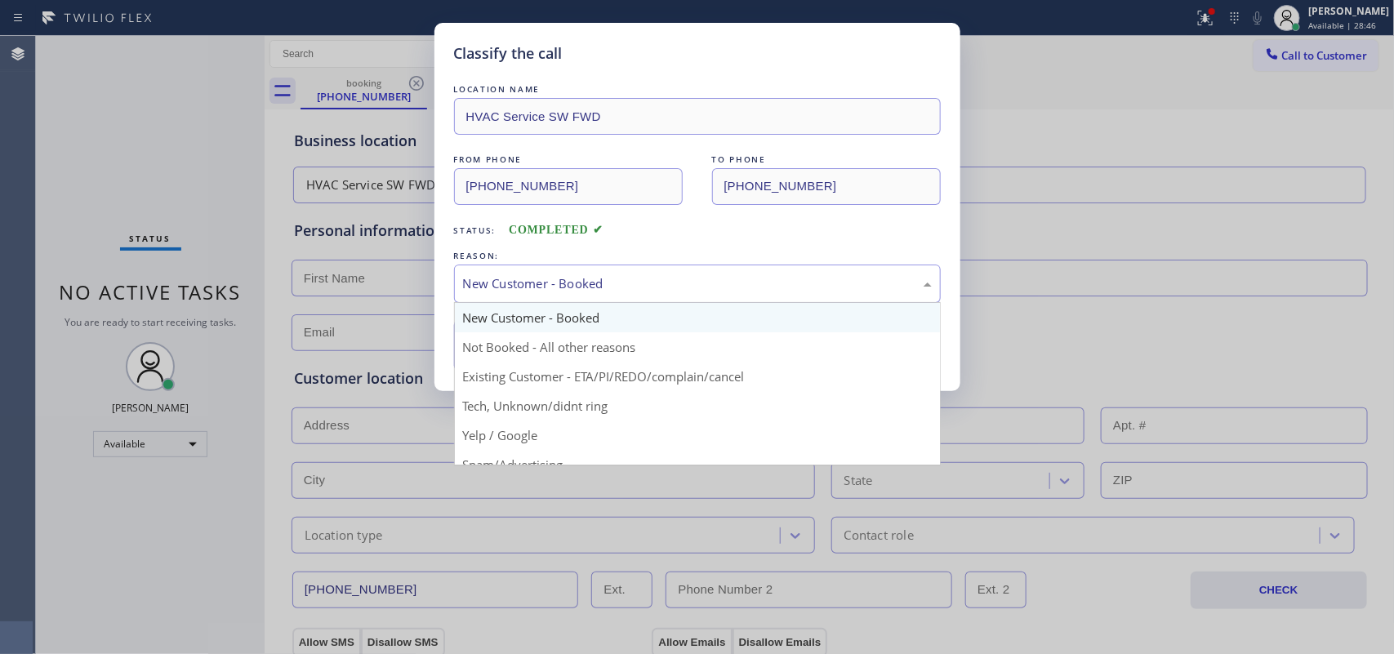
click at [649, 278] on div "New Customer - Booked" at bounding box center [697, 283] width 469 height 19
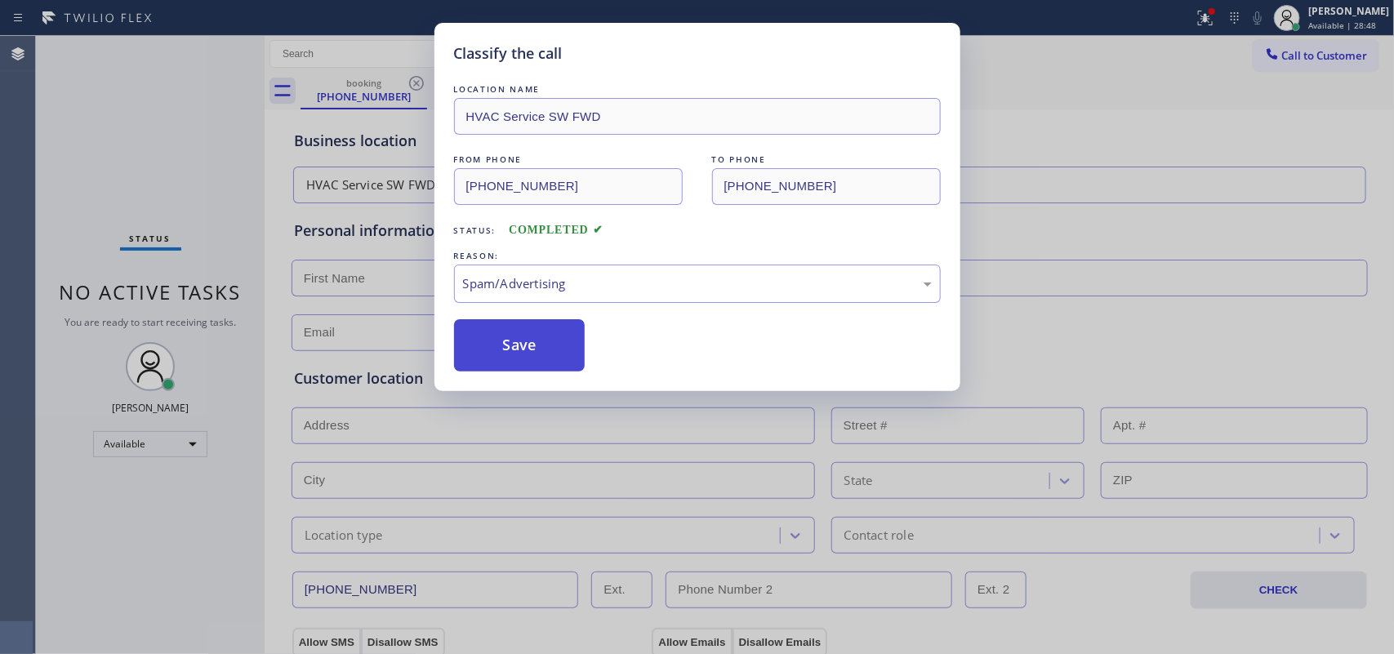
click at [545, 349] on button "Save" at bounding box center [519, 345] width 131 height 52
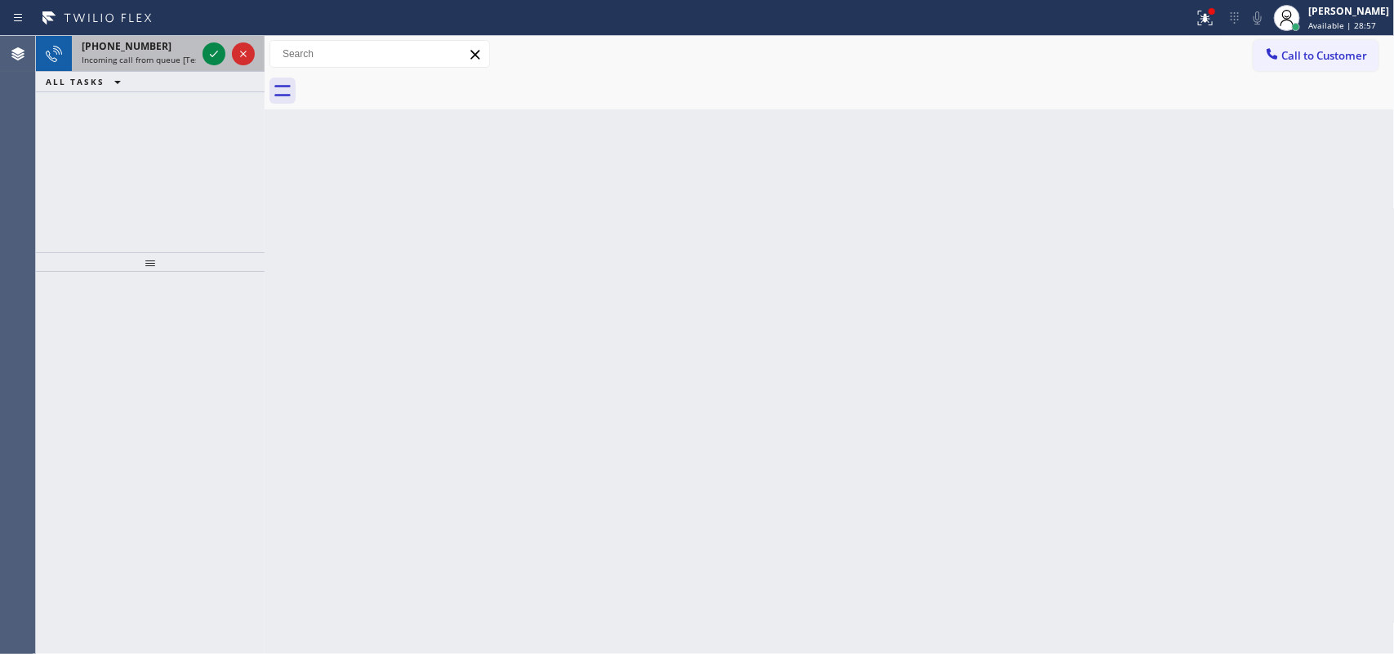
click at [168, 60] on span "Incoming call from queue [Test] All" at bounding box center [150, 59] width 136 height 11
click at [176, 49] on div "+13602012766" at bounding box center [139, 46] width 114 height 14
click at [213, 54] on icon at bounding box center [214, 54] width 20 height 20
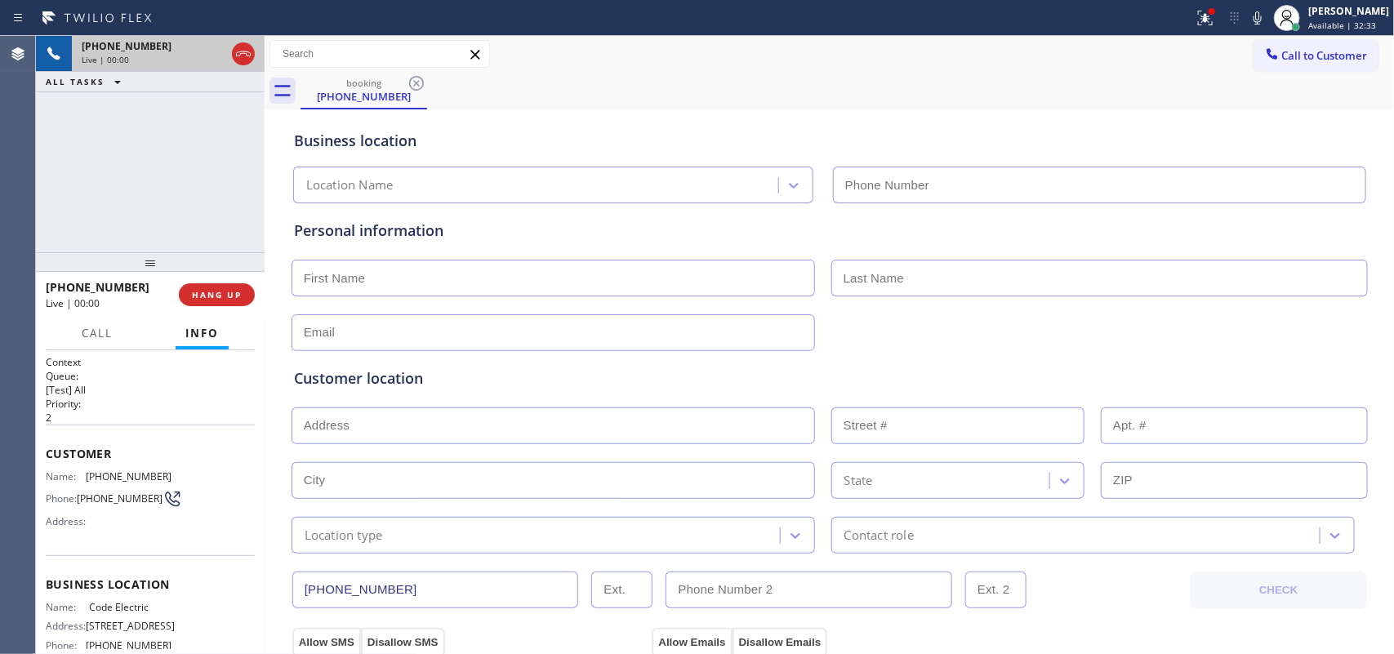
type input "[PHONE_NUMBER]"
click at [194, 308] on div "+14252073126 Live | 00:00 HANG UP" at bounding box center [150, 295] width 209 height 42
click at [202, 299] on span "HANG UP" at bounding box center [217, 294] width 50 height 11
click at [202, 298] on span "HANG UP" at bounding box center [217, 294] width 50 height 11
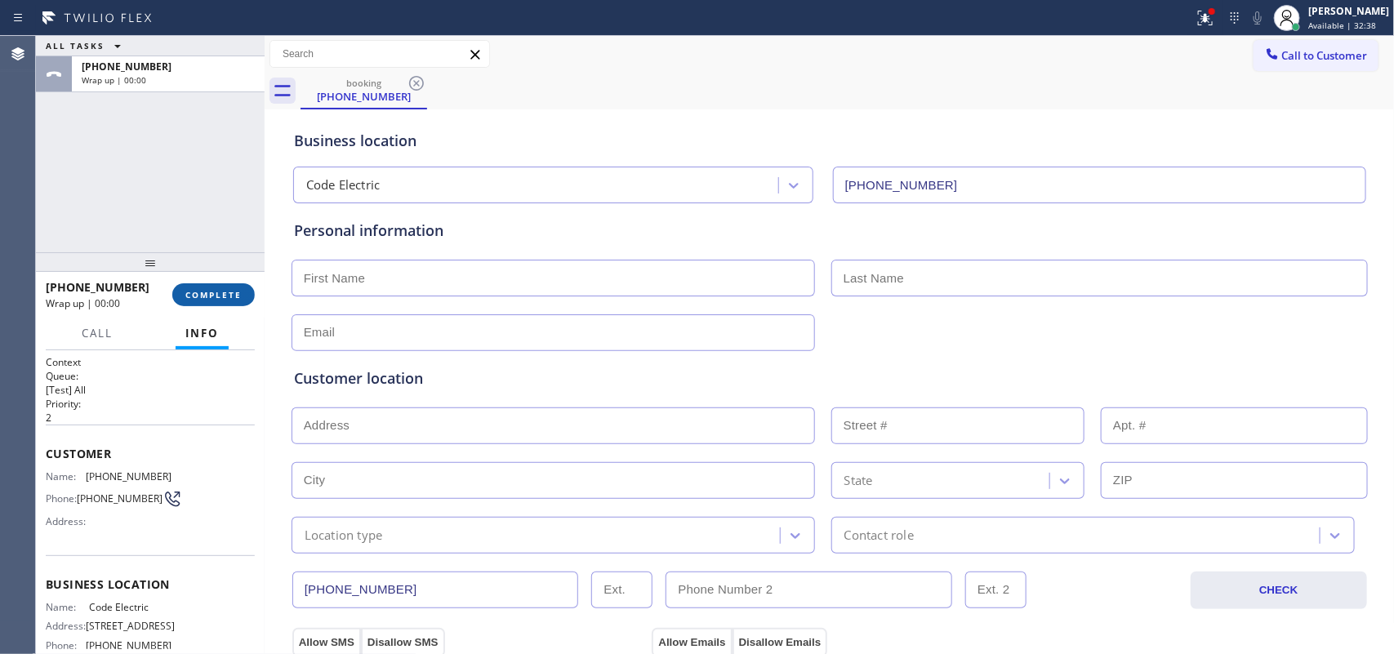
click at [243, 302] on button "COMPLETE" at bounding box center [213, 294] width 82 height 23
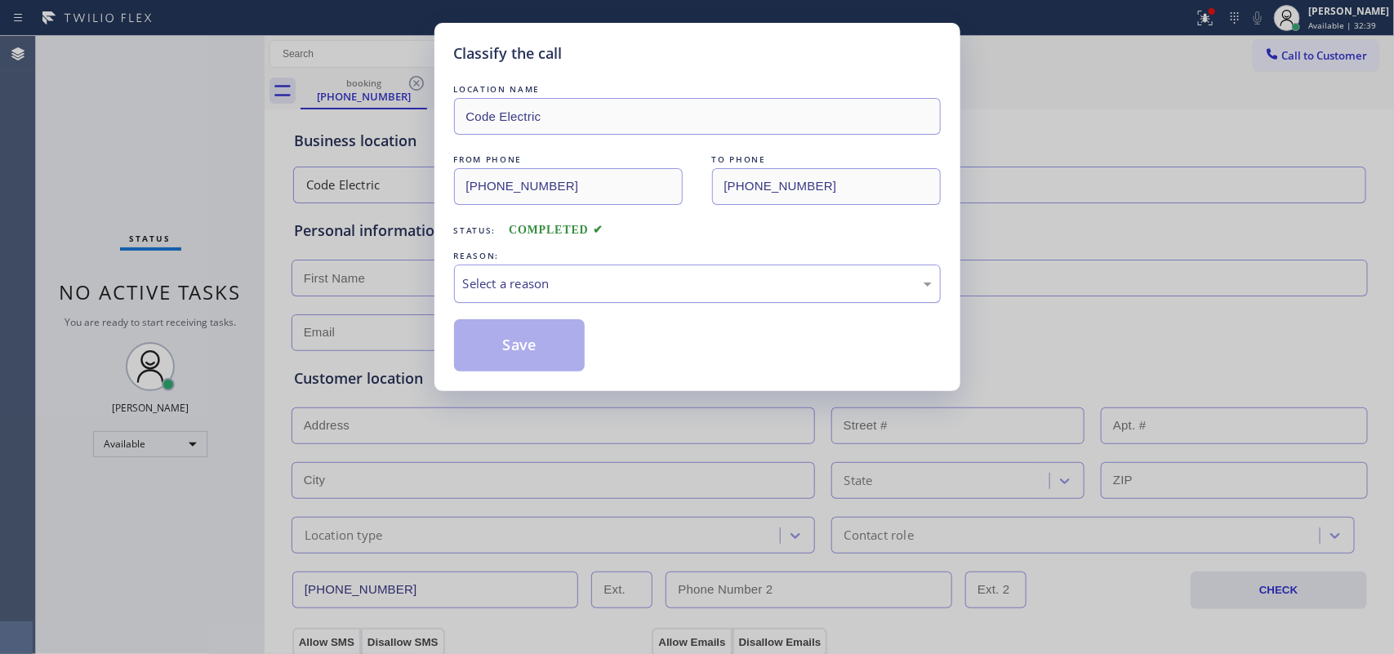
click at [549, 293] on div "Select a reason" at bounding box center [697, 283] width 469 height 19
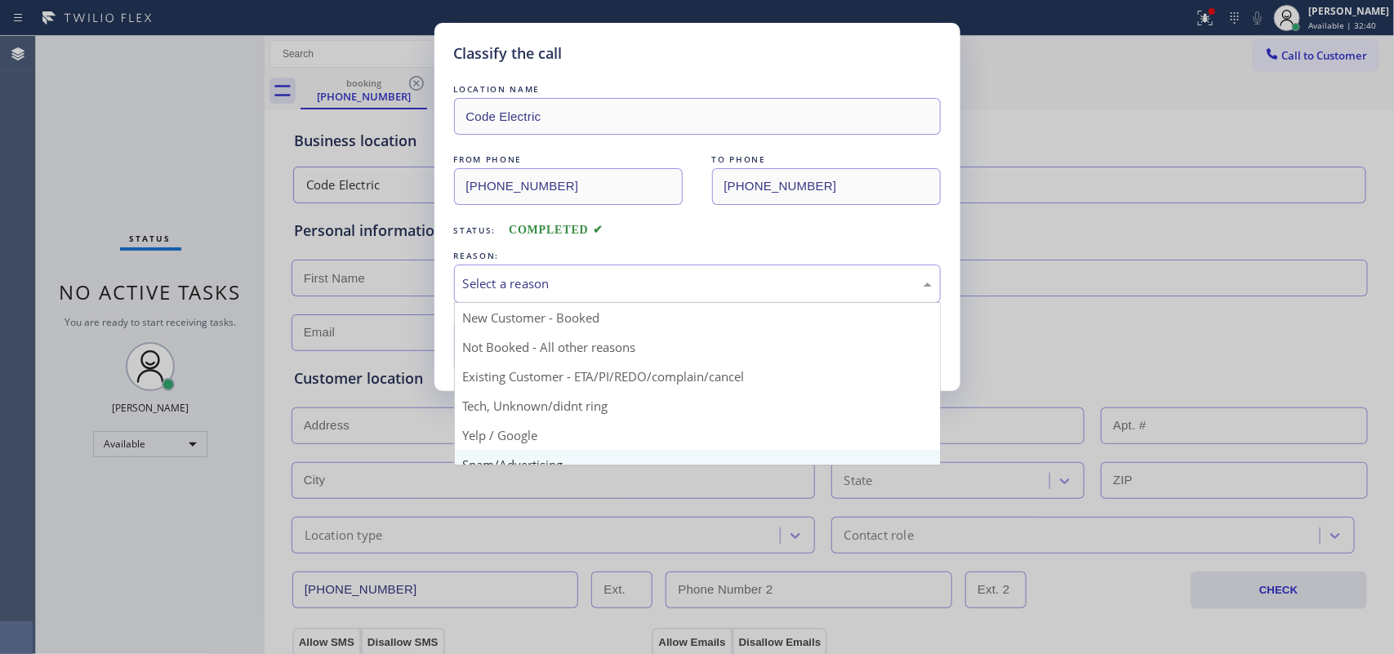
scroll to position [112, 0]
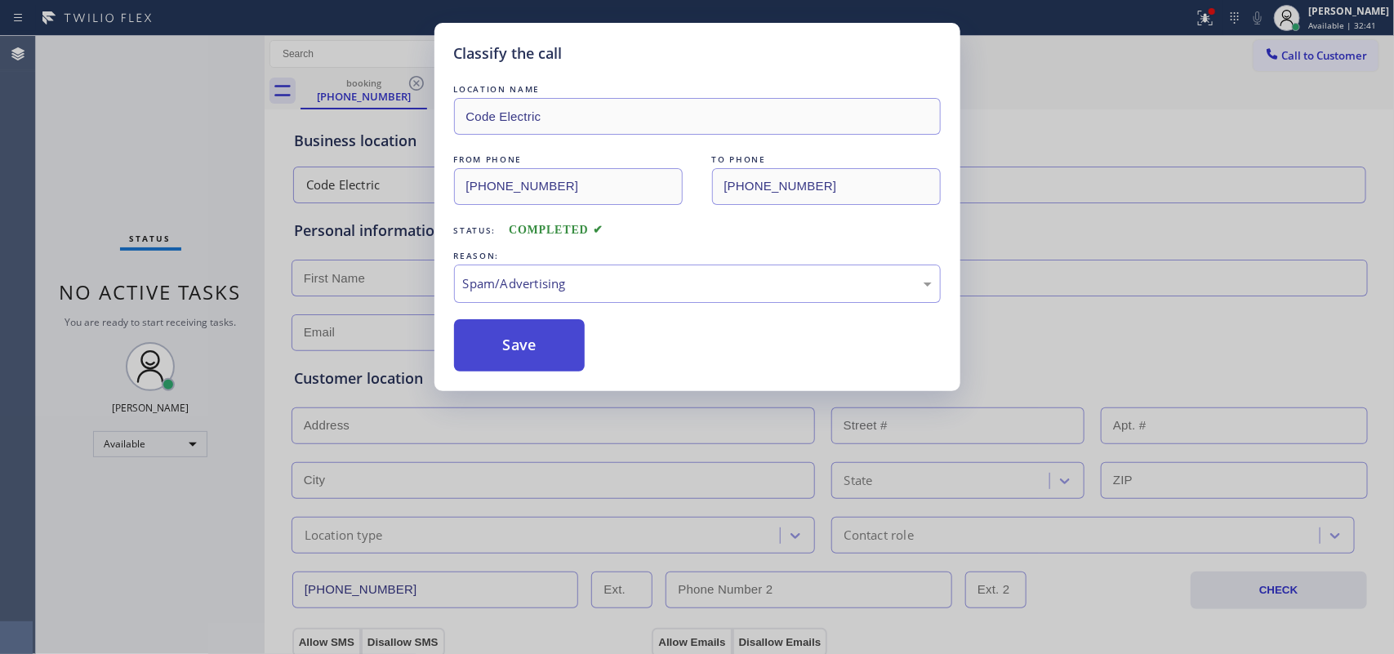
click at [540, 351] on button "Save" at bounding box center [519, 345] width 131 height 52
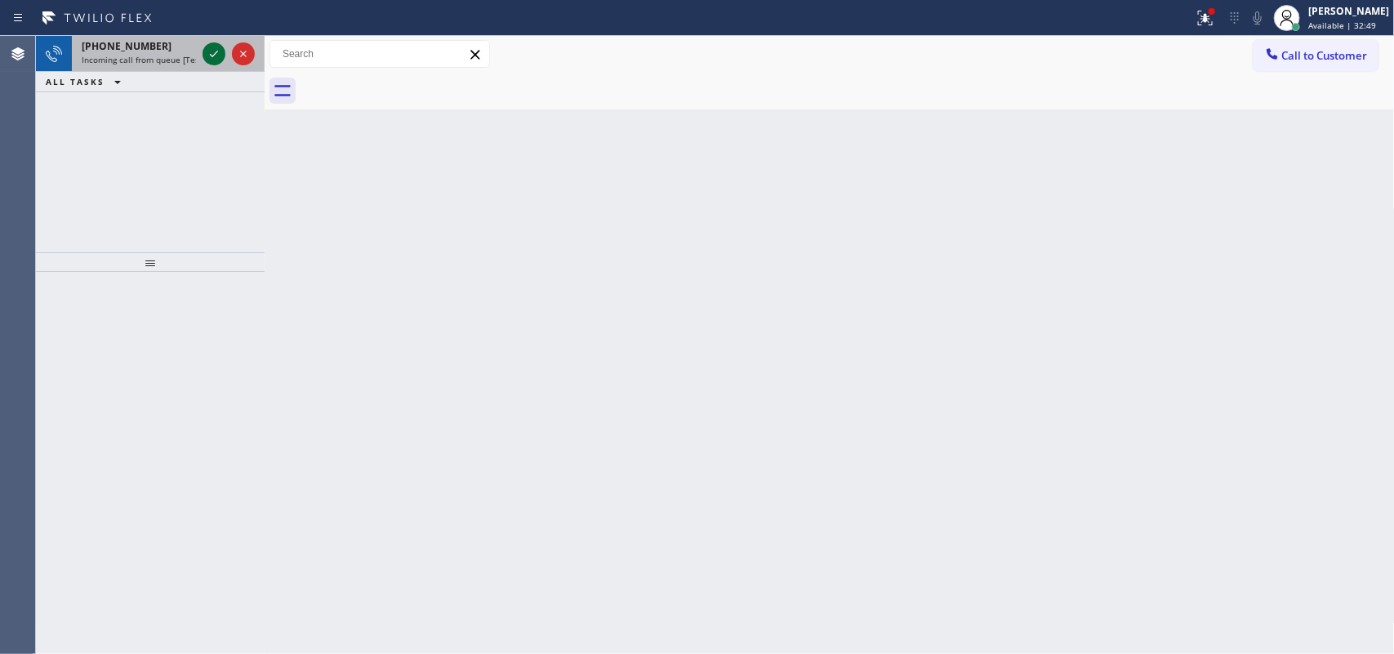
click at [212, 51] on icon at bounding box center [214, 54] width 20 height 20
click at [209, 51] on icon at bounding box center [214, 54] width 20 height 20
click at [212, 50] on icon at bounding box center [214, 54] width 20 height 20
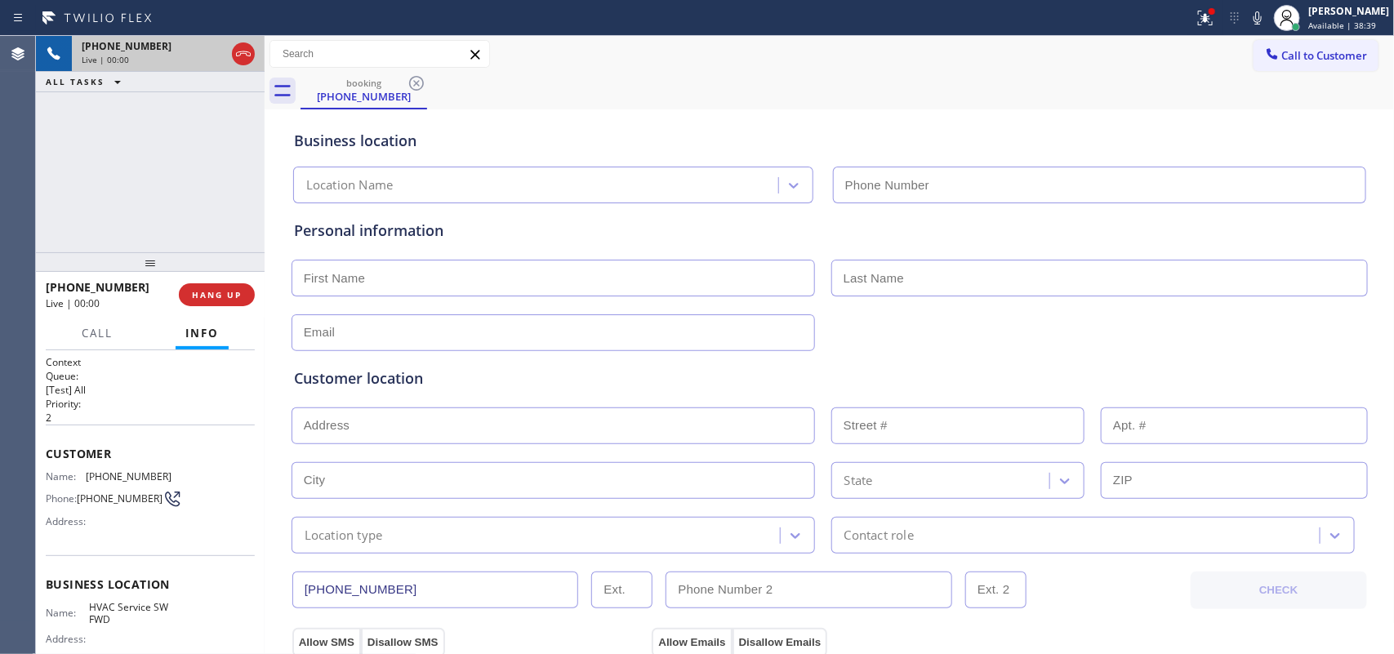
type input "[PHONE_NUMBER]"
click at [233, 271] on div at bounding box center [150, 262] width 229 height 20
click at [230, 287] on button "HANG UP" at bounding box center [217, 294] width 76 height 23
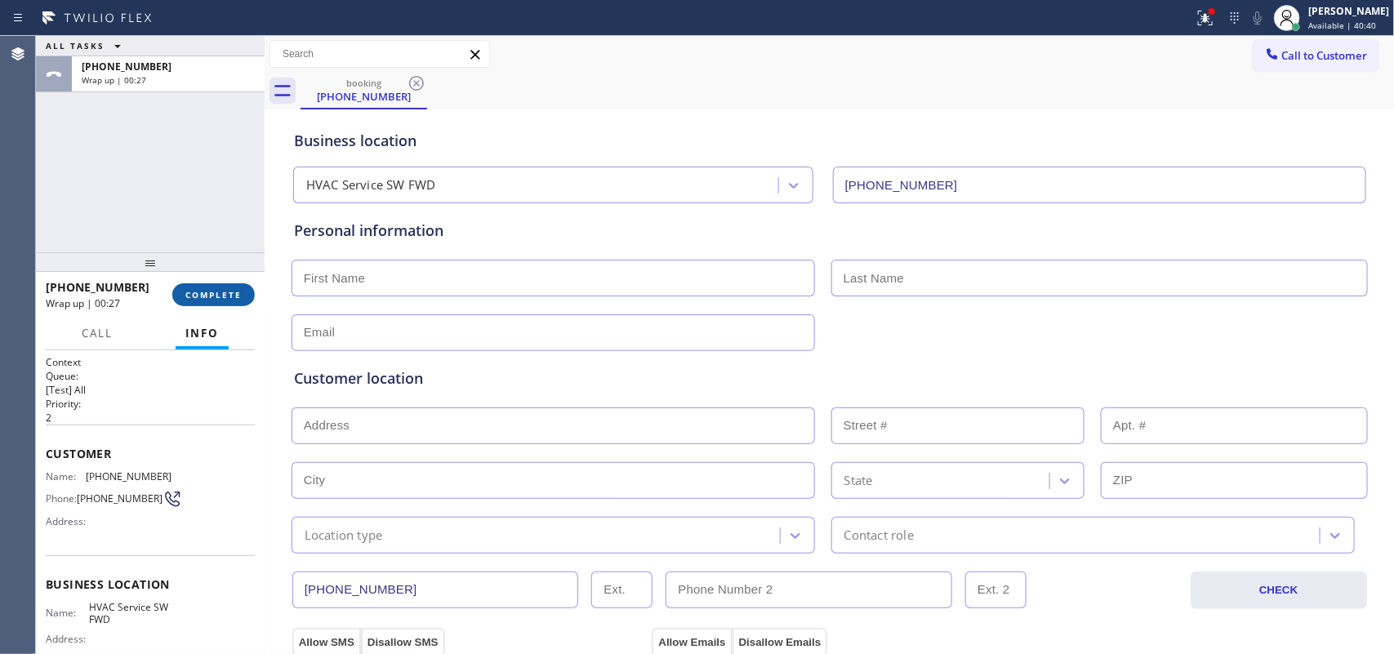
click at [229, 298] on span "COMPLETE" at bounding box center [213, 294] width 56 height 11
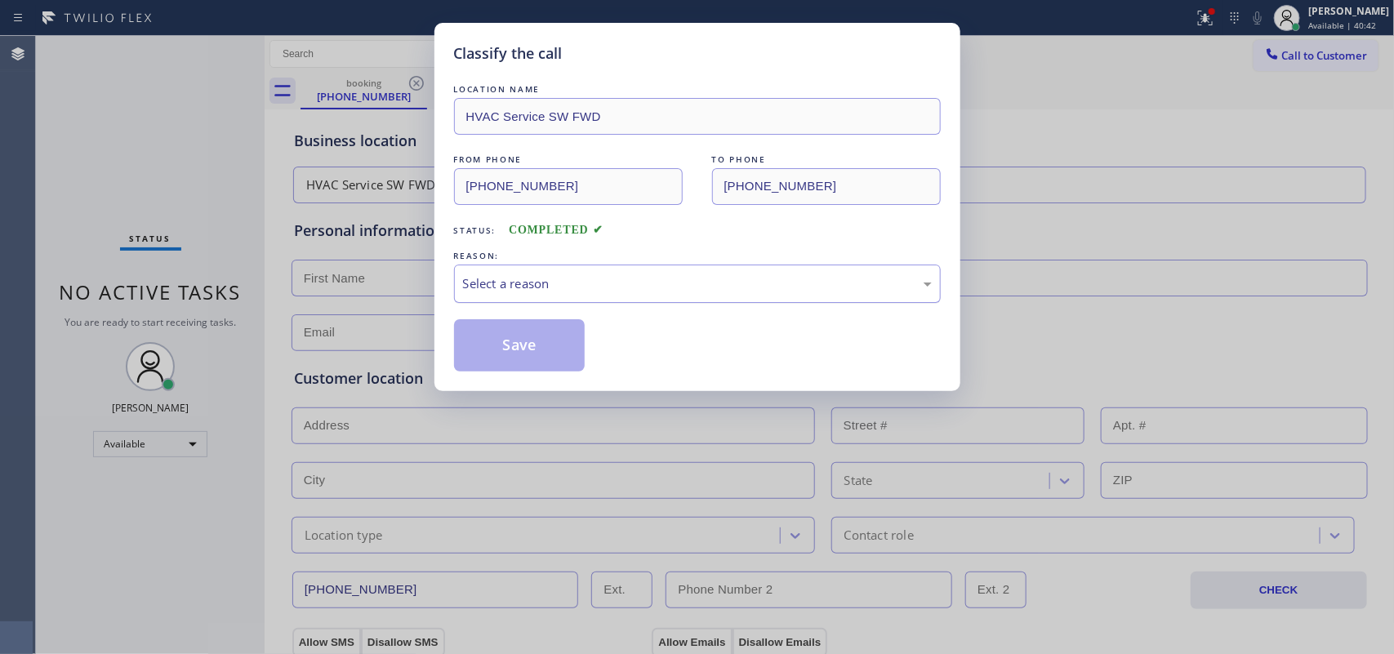
click at [572, 288] on div "Select a reason" at bounding box center [697, 283] width 469 height 19
click at [572, 260] on div "REASON:" at bounding box center [697, 255] width 487 height 17
click at [581, 284] on div "Tech, Unknown/didnt ring" at bounding box center [697, 283] width 469 height 19
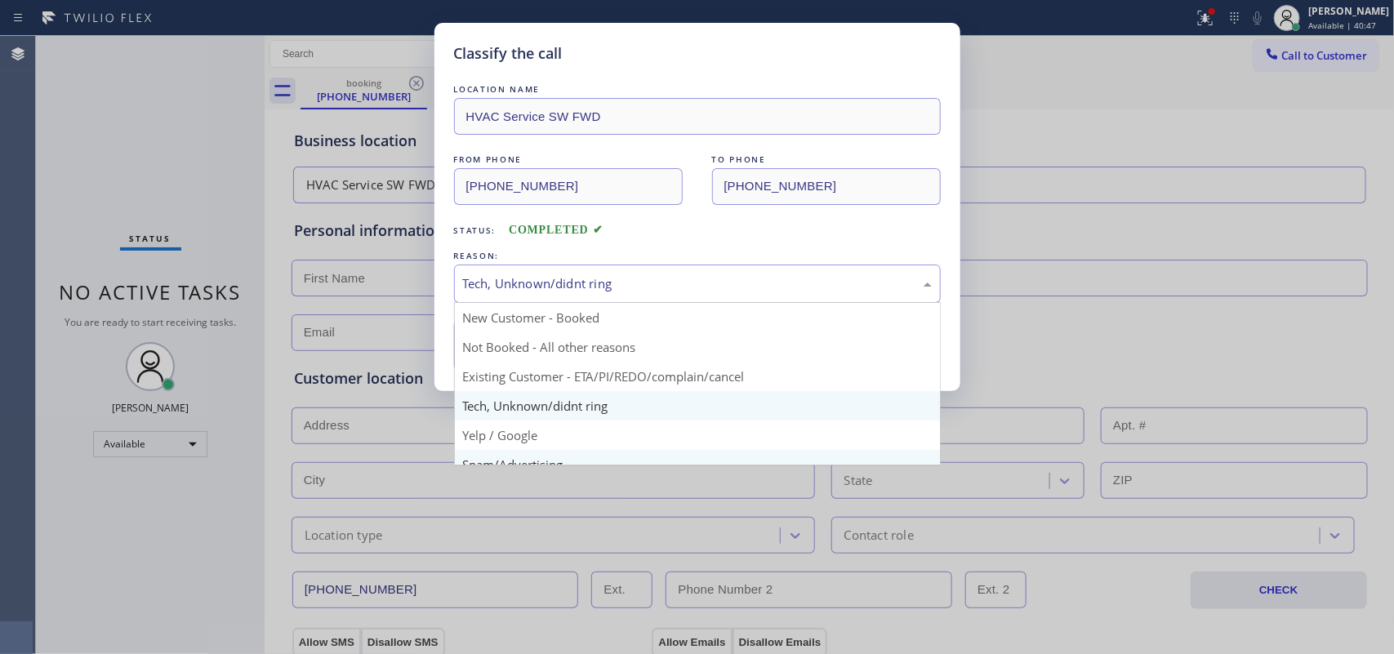
scroll to position [112, 0]
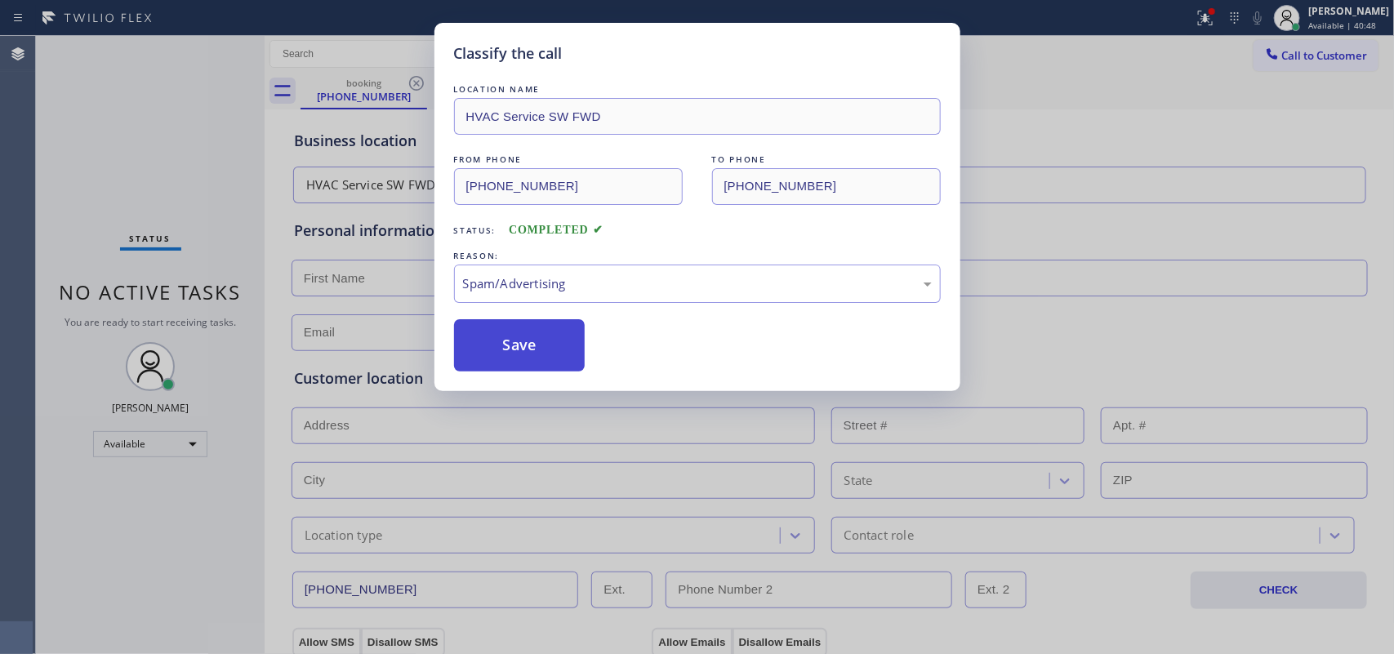
click at [570, 356] on button "Save" at bounding box center [519, 345] width 131 height 52
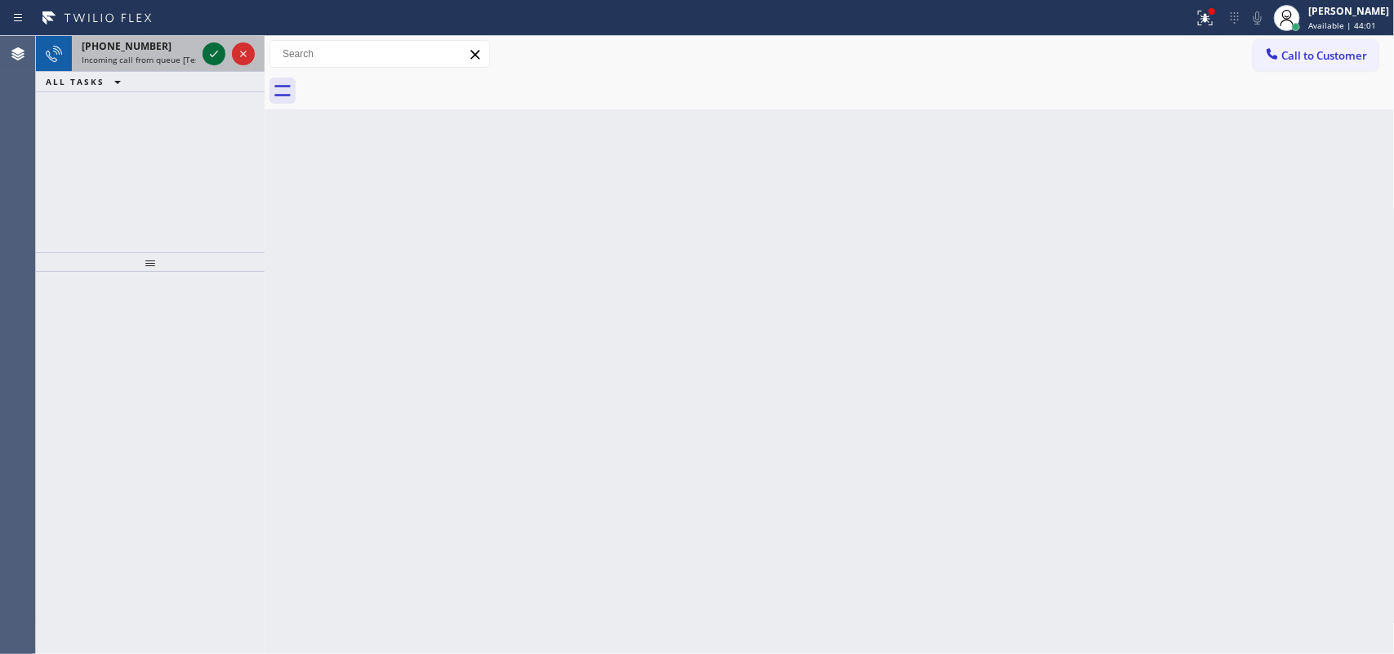
click at [213, 49] on icon at bounding box center [214, 54] width 20 height 20
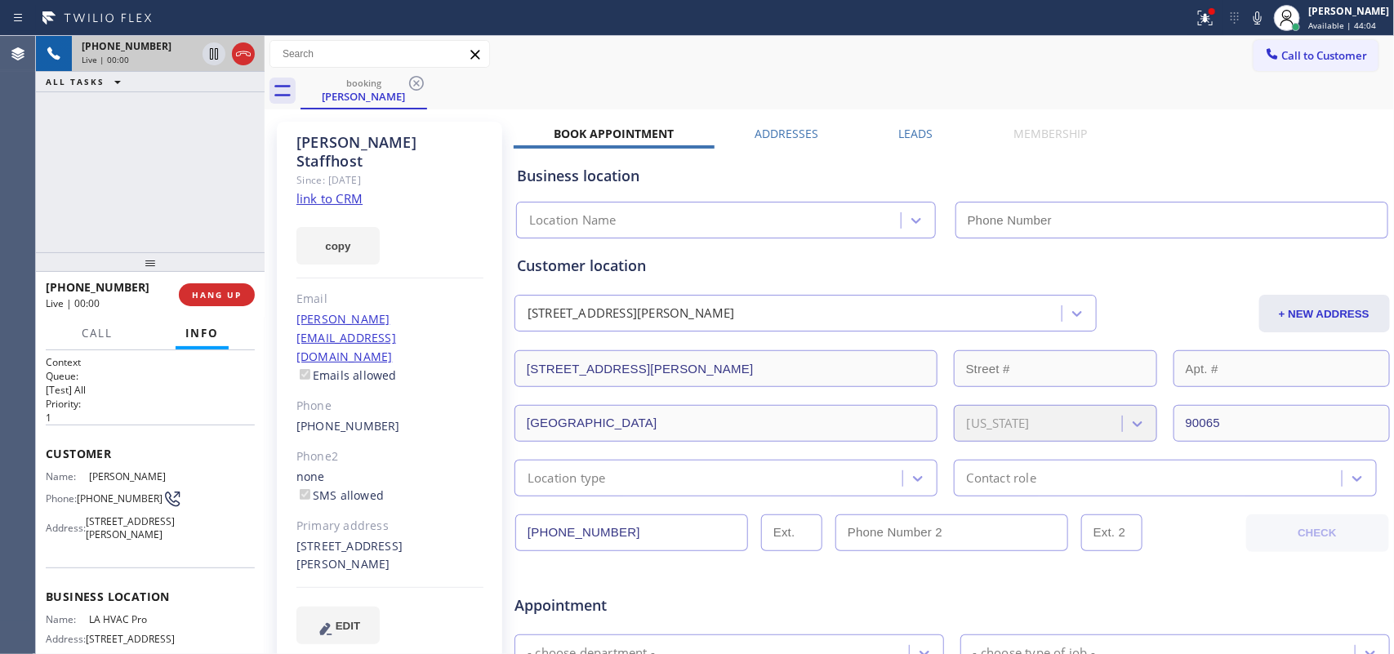
type input "(213) 290-9201"
click at [336, 190] on link "link to CRM" at bounding box center [329, 198] width 66 height 16
click at [116, 328] on button "Call" at bounding box center [97, 334] width 51 height 32
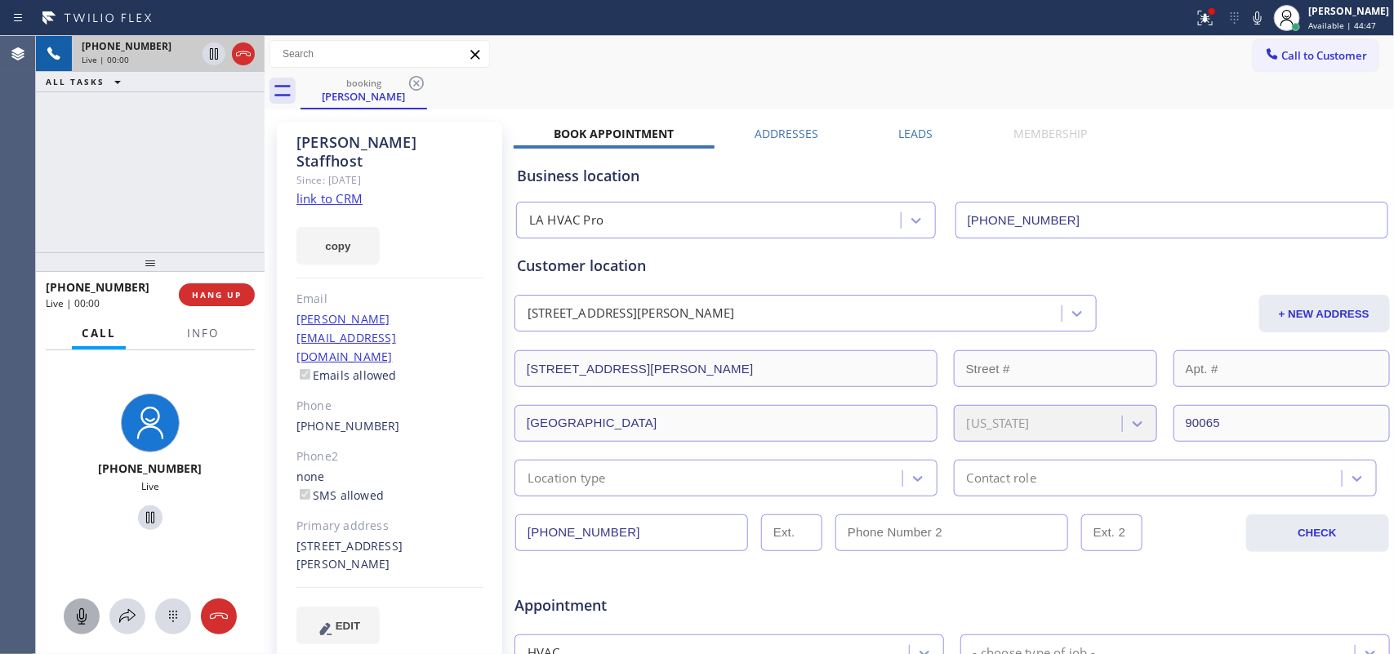
click at [84, 523] on icon at bounding box center [82, 617] width 20 height 20
click at [145, 517] on icon at bounding box center [150, 518] width 20 height 20
click at [94, 523] on div at bounding box center [82, 617] width 36 height 20
click at [145, 521] on icon at bounding box center [150, 517] width 11 height 11
click at [129, 523] on icon at bounding box center [128, 617] width 20 height 20
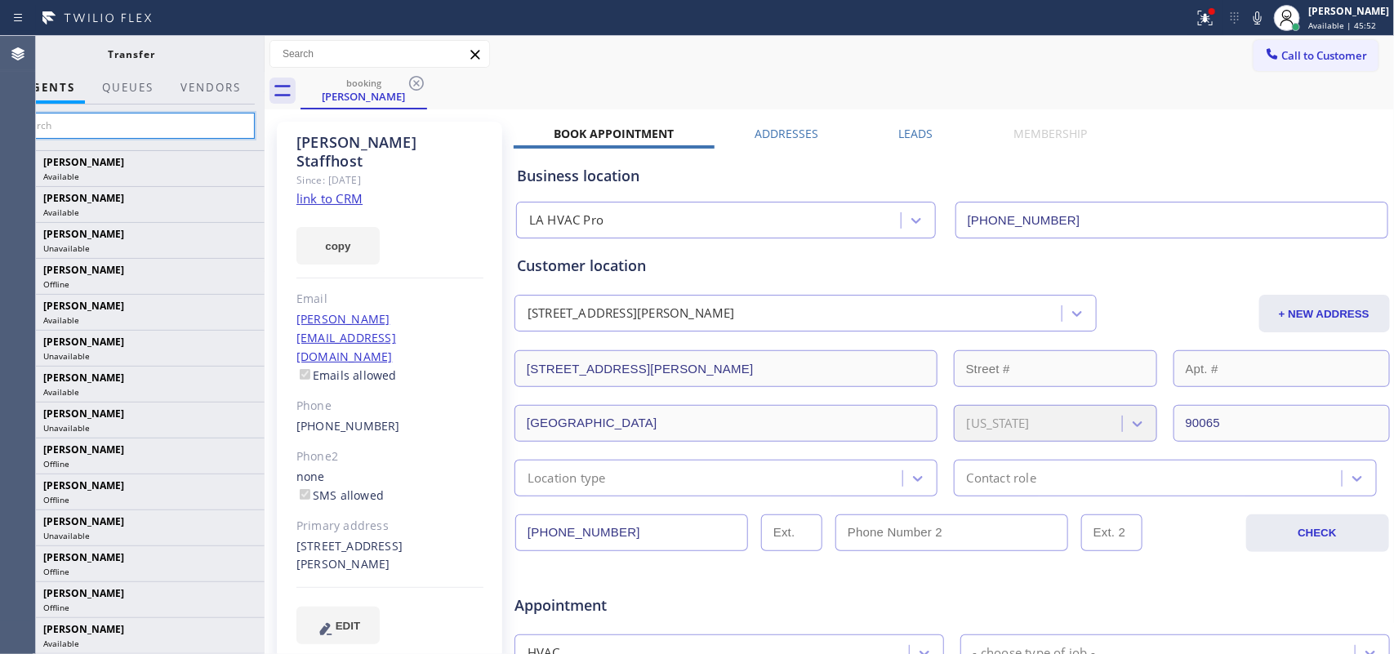
click at [188, 131] on input "text" at bounding box center [132, 126] width 246 height 26
type input "v"
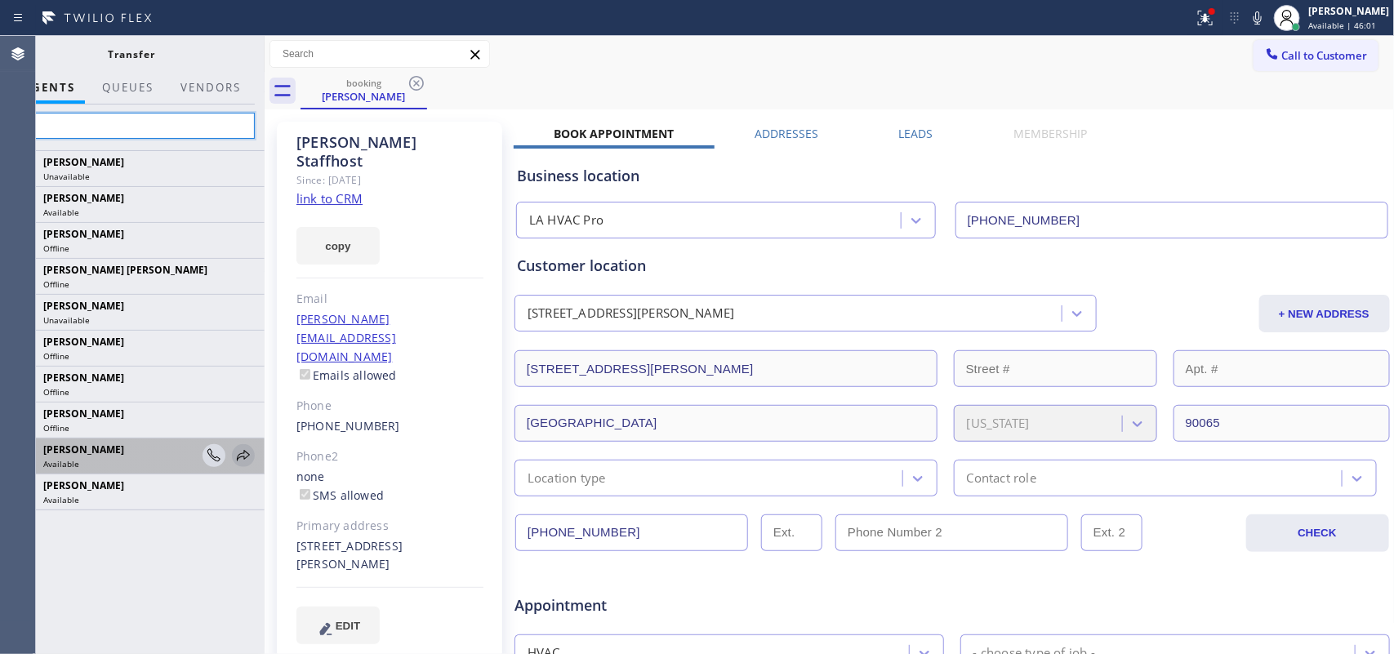
type input "va"
click at [247, 456] on icon at bounding box center [243, 456] width 20 height 20
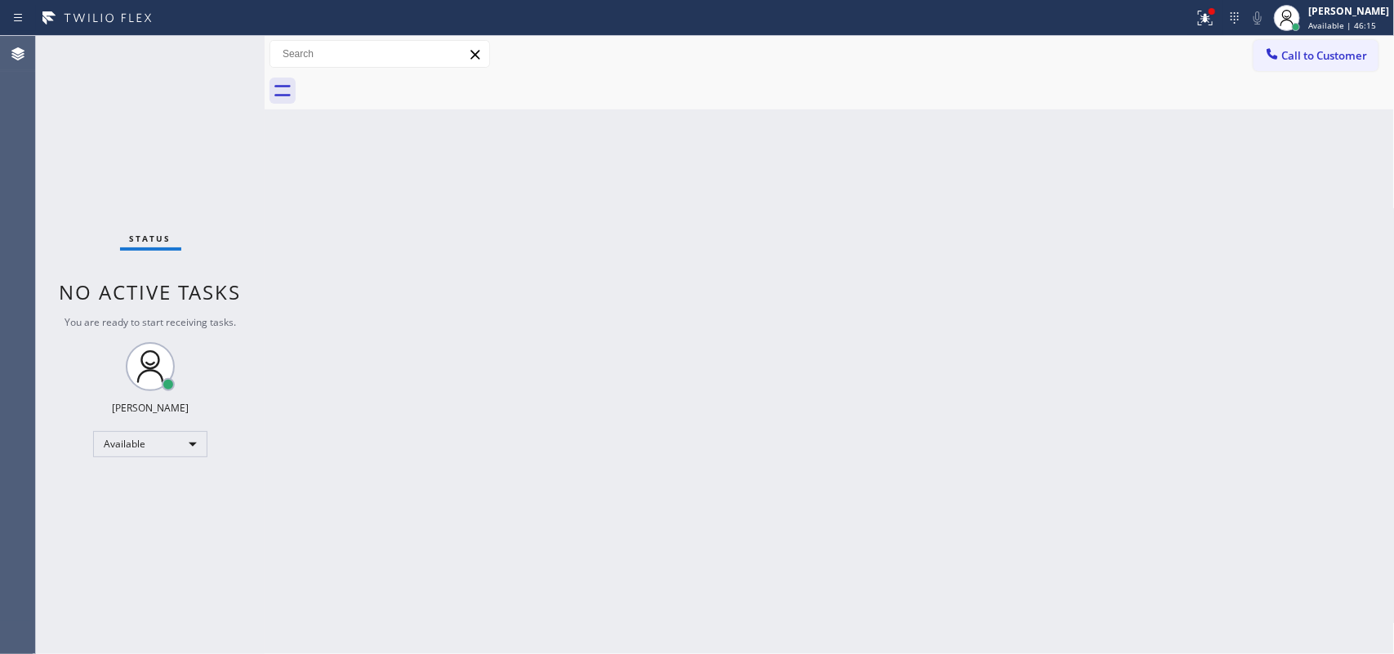
click at [100, 59] on div "Status No active tasks You are ready to start receiving tasks. [PERSON_NAME] Av…" at bounding box center [150, 345] width 229 height 618
click at [762, 494] on div "Back to Dashboard Change Sender ID Customers Technicians Select a contact Outbo…" at bounding box center [830, 345] width 1130 height 618
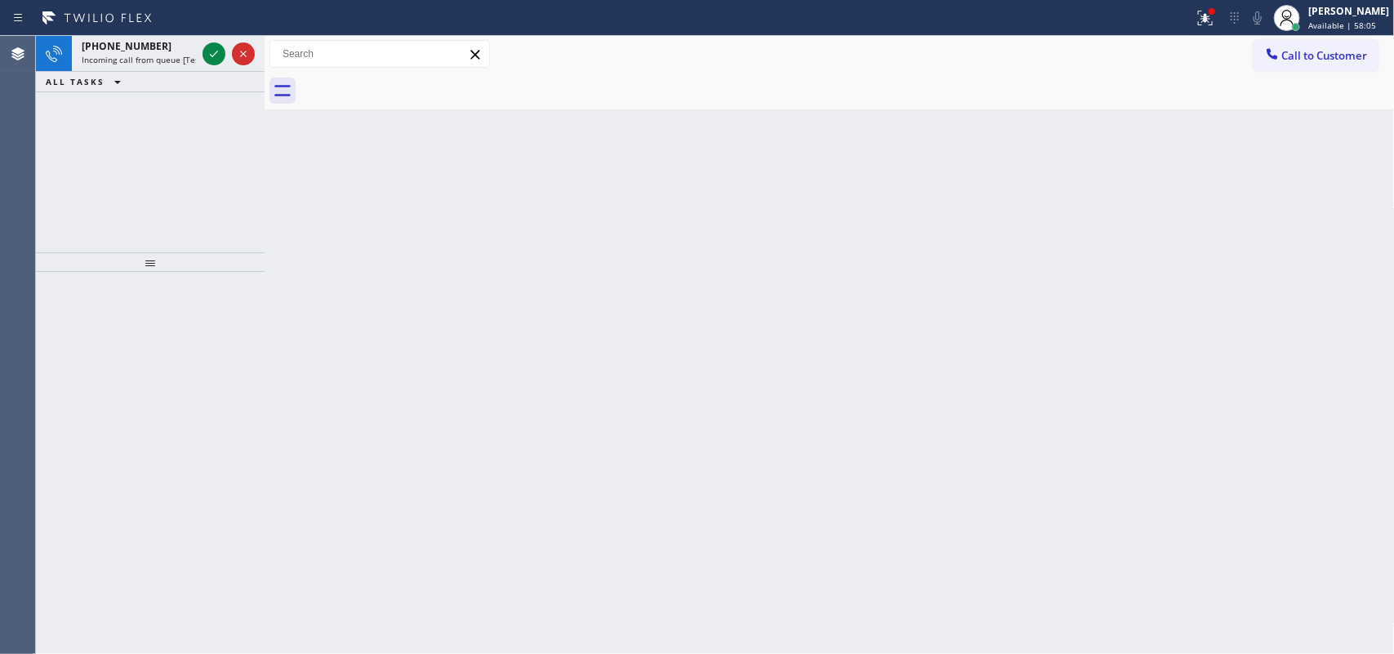
click at [128, 56] on span "Incoming call from queue [Test] All" at bounding box center [150, 59] width 136 height 11
click at [131, 50] on span "+14153850044" at bounding box center [127, 46] width 90 height 14
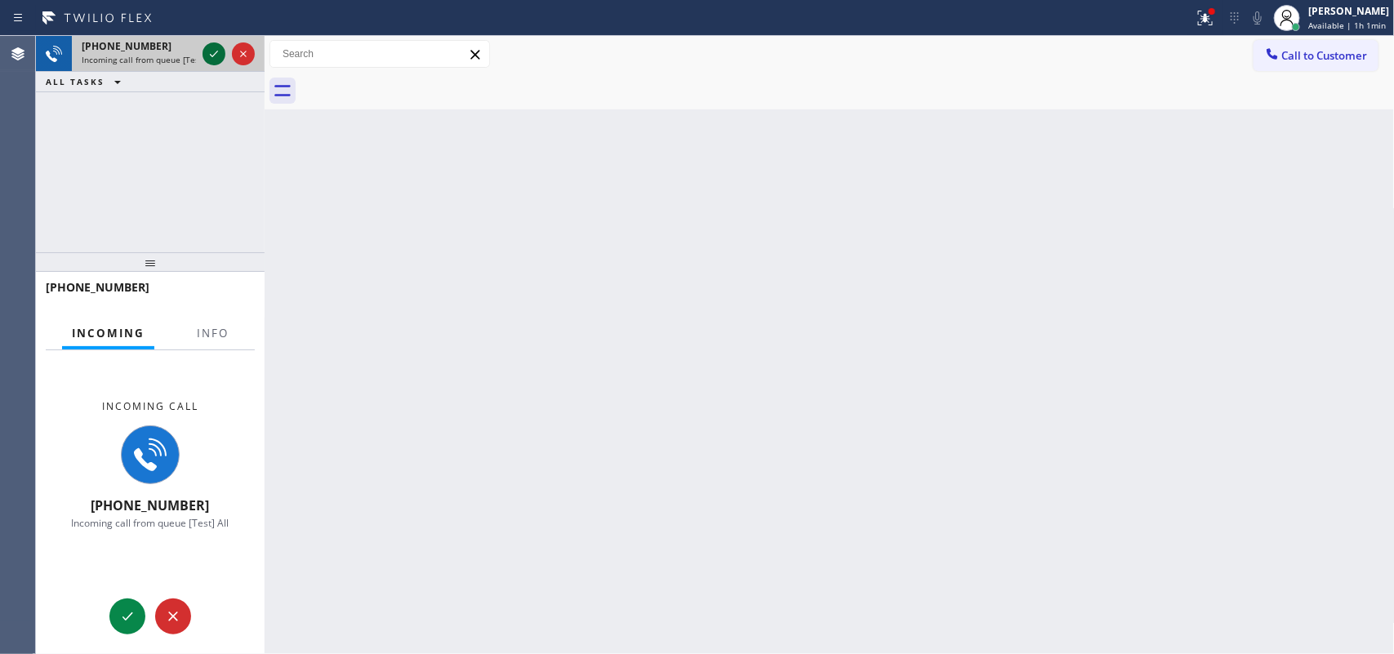
click at [212, 45] on icon at bounding box center [214, 54] width 20 height 20
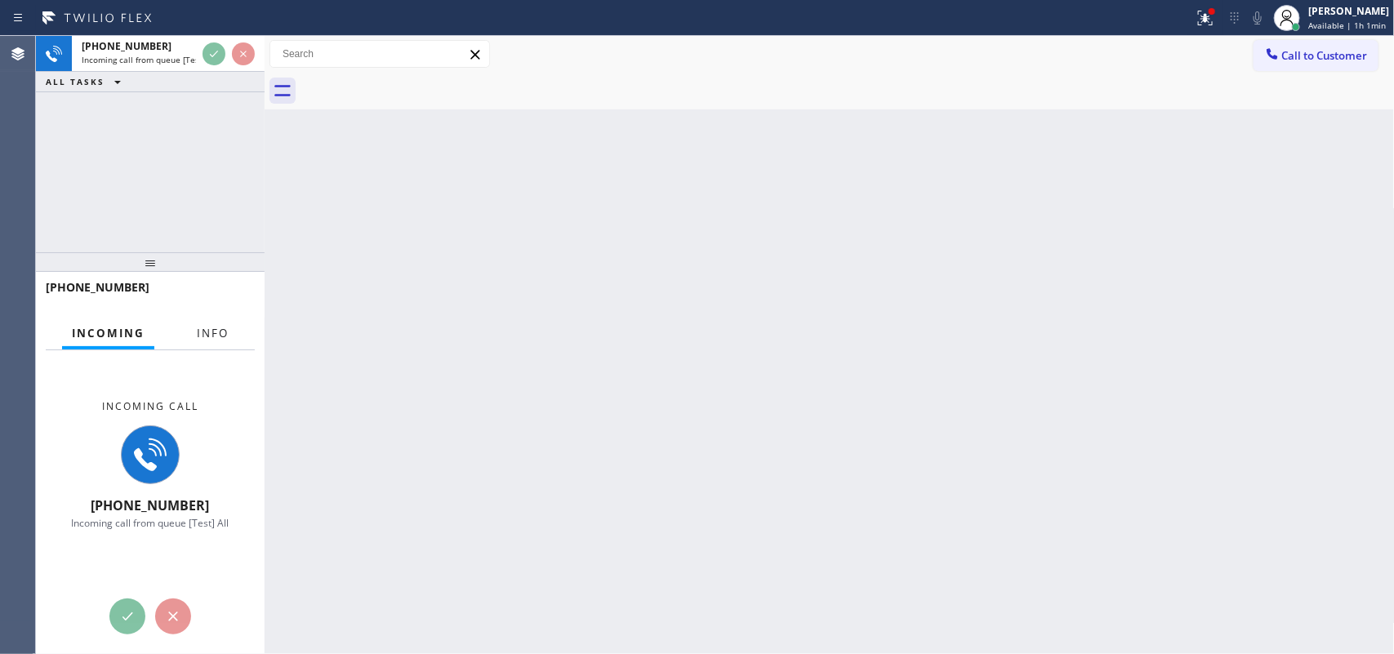
click at [211, 326] on span "Info" at bounding box center [213, 333] width 32 height 15
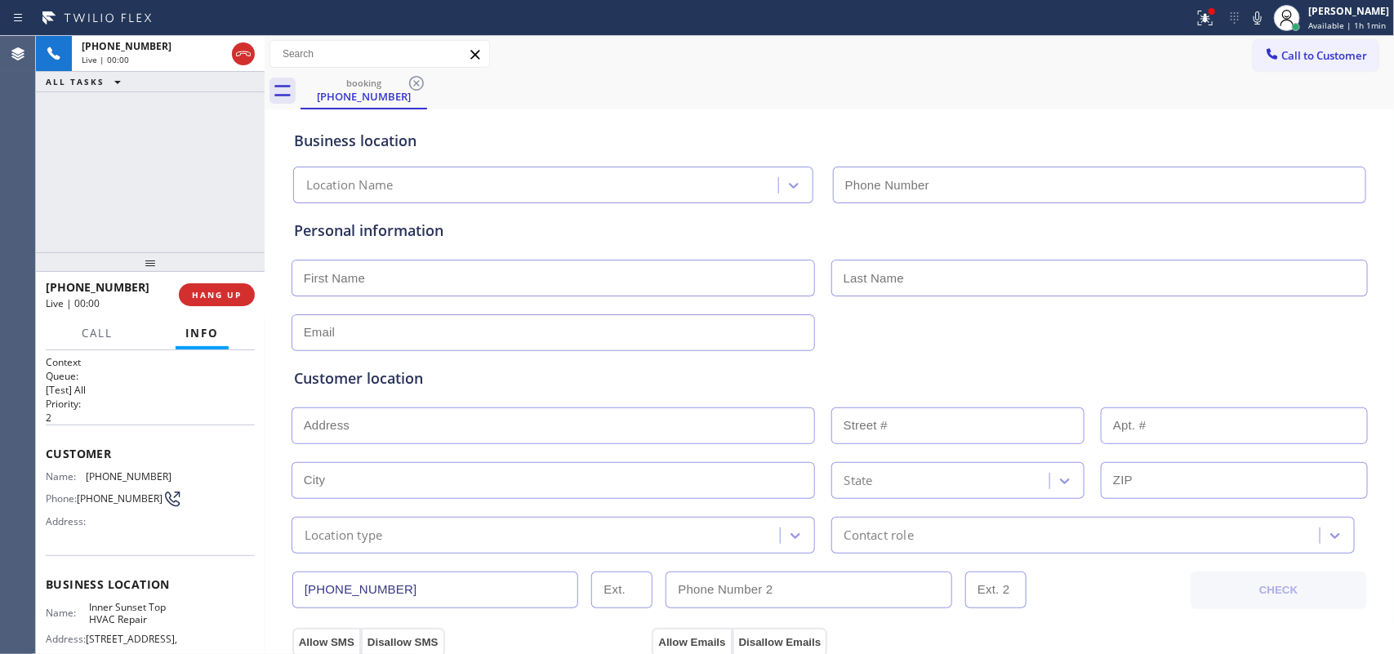
type input "[PHONE_NUMBER]"
click at [106, 339] on span "Call" at bounding box center [97, 333] width 31 height 15
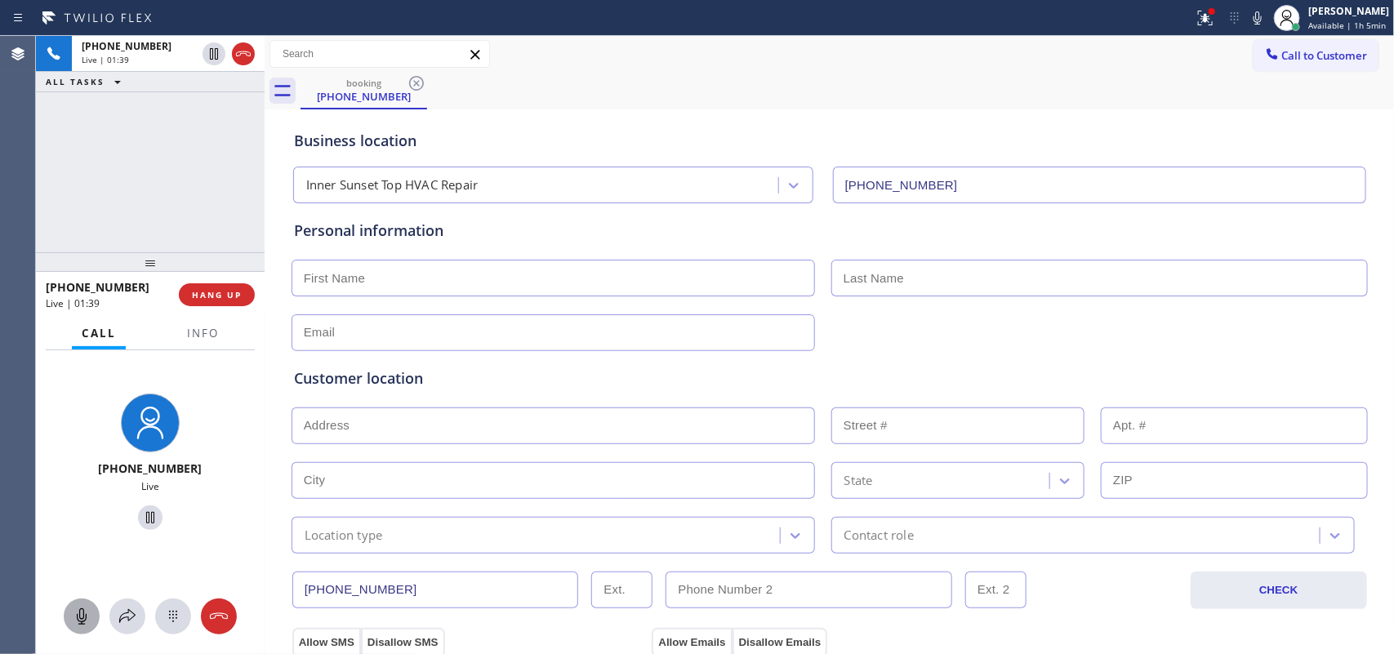
click at [76, 523] on icon at bounding box center [82, 617] width 20 height 20
click at [141, 516] on icon at bounding box center [150, 518] width 20 height 20
click at [378, 280] on input "text" at bounding box center [552, 278] width 523 height 37
click at [91, 523] on div at bounding box center [82, 617] width 36 height 20
click at [145, 519] on icon at bounding box center [150, 517] width 11 height 11
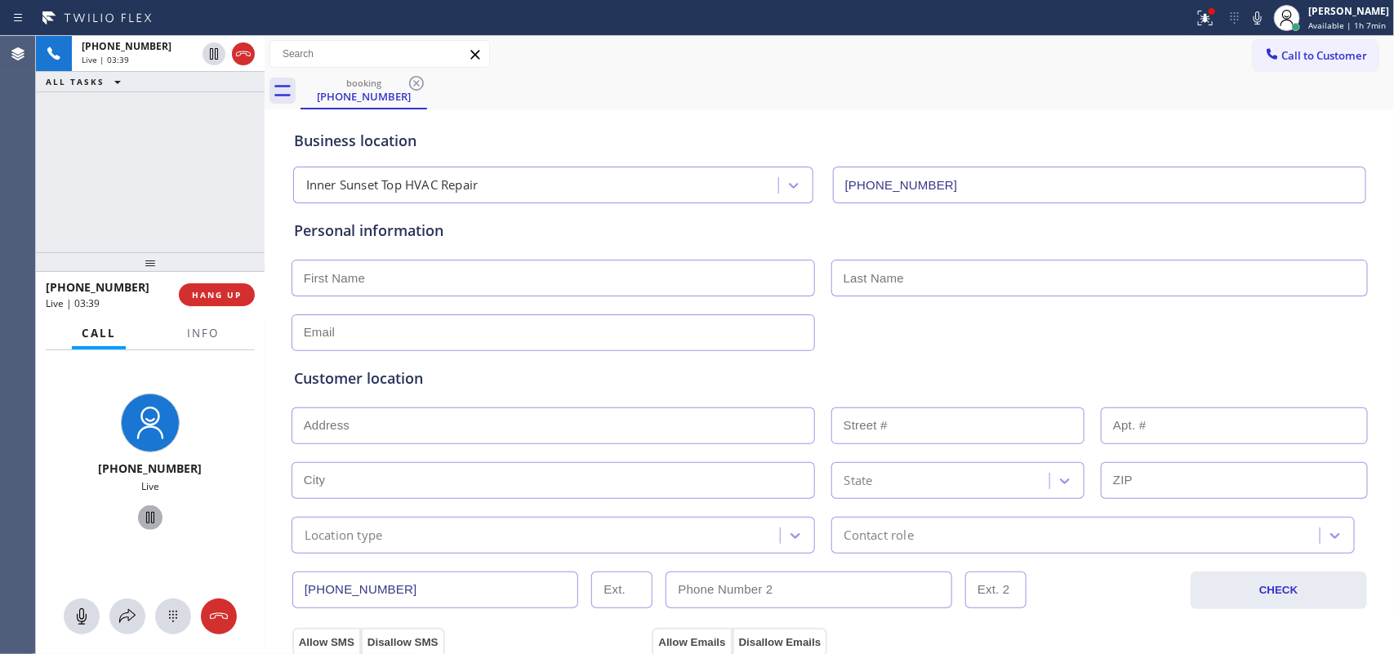
click at [380, 282] on input "text" at bounding box center [552, 278] width 523 height 37
click at [717, 268] on input "text" at bounding box center [552, 278] width 523 height 37
type input "Ben"
click at [380, 279] on input "Ben" at bounding box center [552, 278] width 523 height 37
click at [901, 274] on input "text" at bounding box center [1099, 278] width 536 height 37
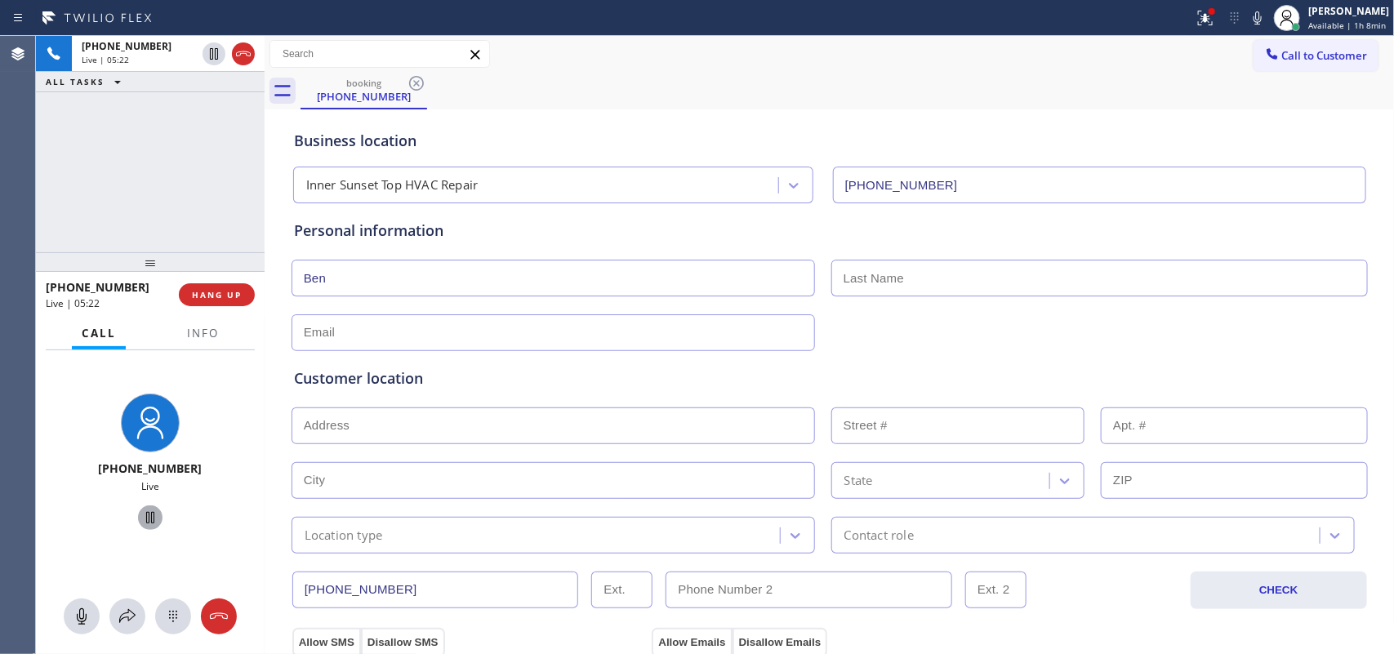
paste input "Rushakoff"
type input "Rushakoff"
click at [384, 343] on input "text" at bounding box center [552, 332] width 523 height 37
paste input "brushakoff@gmail.com"
type input "brushakoff@gmail.com"
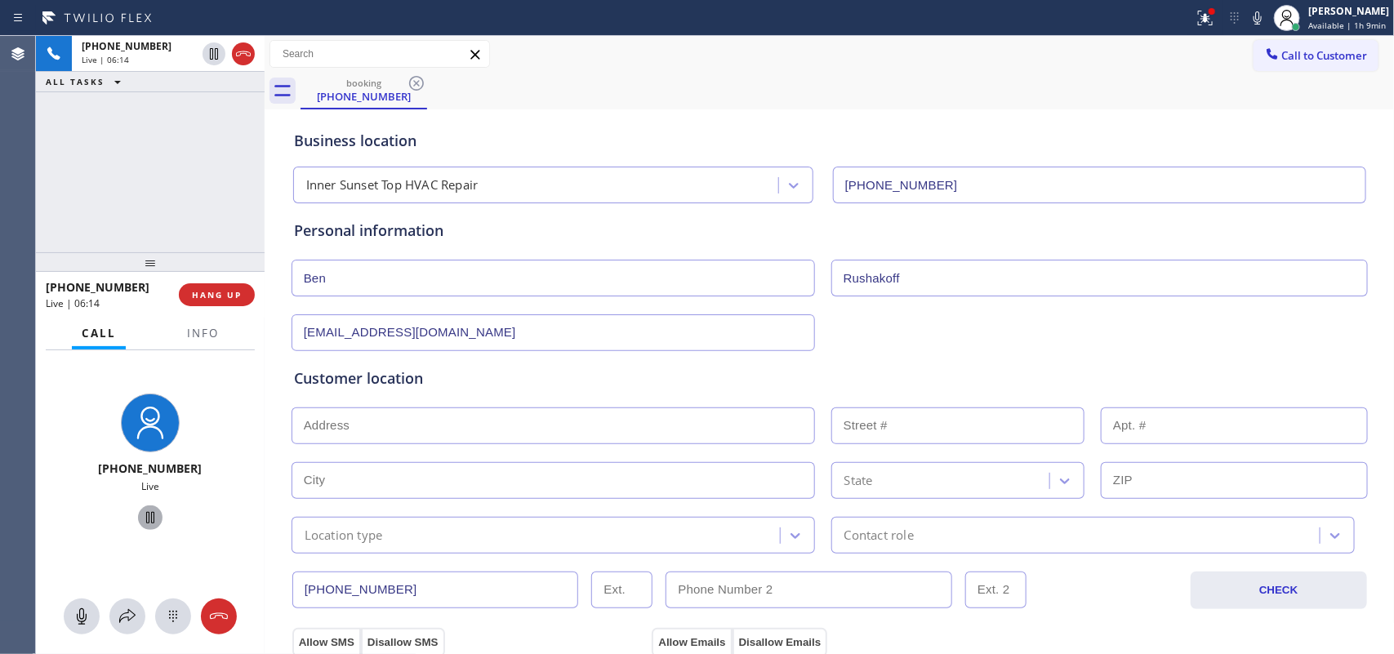
click at [936, 349] on div "Customer location >> ADD NEW ADDRESS << + NEW ADDRESS State Location type Conta…" at bounding box center [830, 449] width 1078 height 209
click at [79, 523] on icon at bounding box center [82, 616] width 10 height 16
click at [79, 523] on icon at bounding box center [82, 617] width 20 height 20
click at [684, 94] on div "booking (415) 385-0044" at bounding box center [847, 91] width 1094 height 37
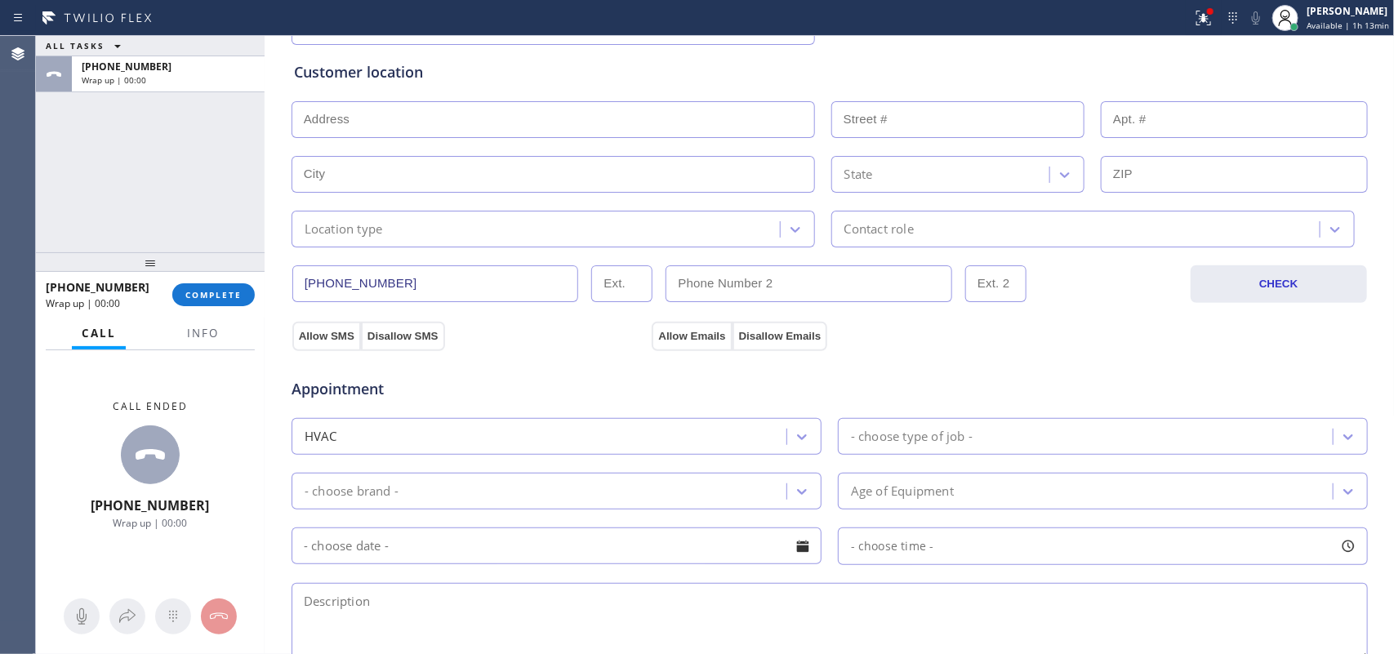
scroll to position [408, 0]
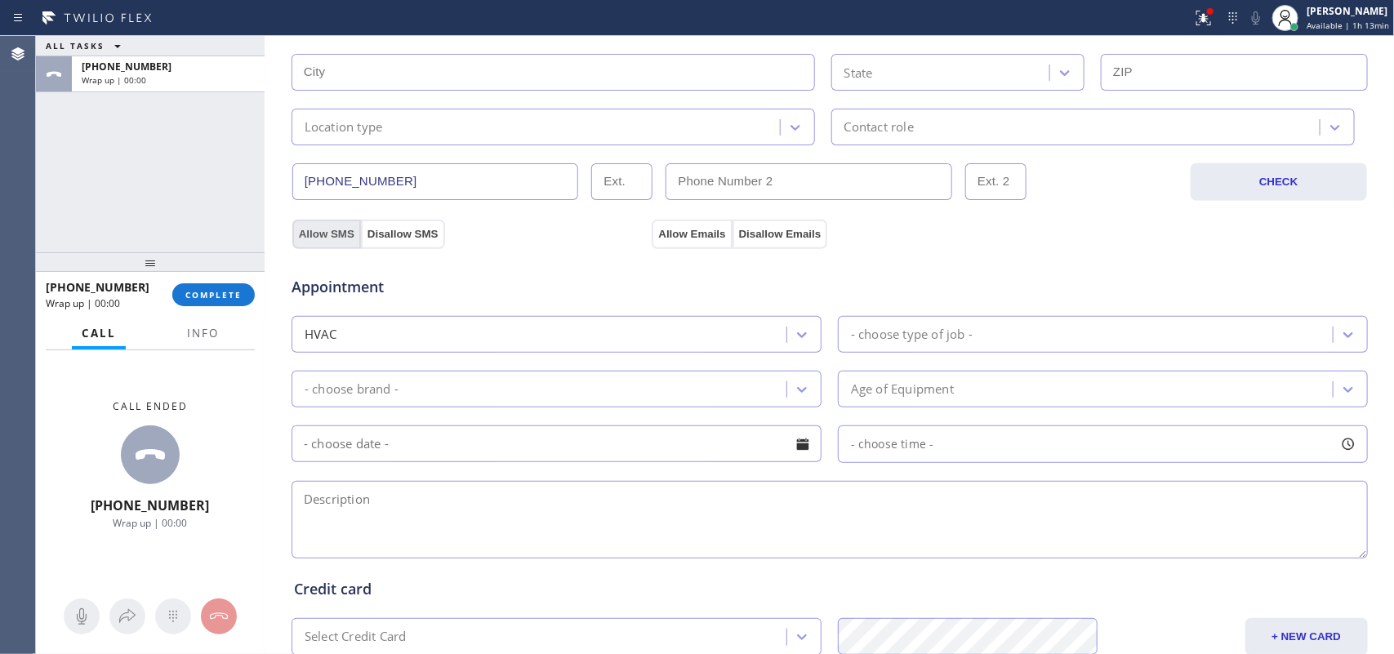
click at [340, 229] on button "Allow SMS" at bounding box center [326, 234] width 69 height 29
click at [674, 231] on button "Allow Emails" at bounding box center [692, 234] width 80 height 29
click at [944, 327] on div "- choose type of job -" at bounding box center [912, 334] width 122 height 19
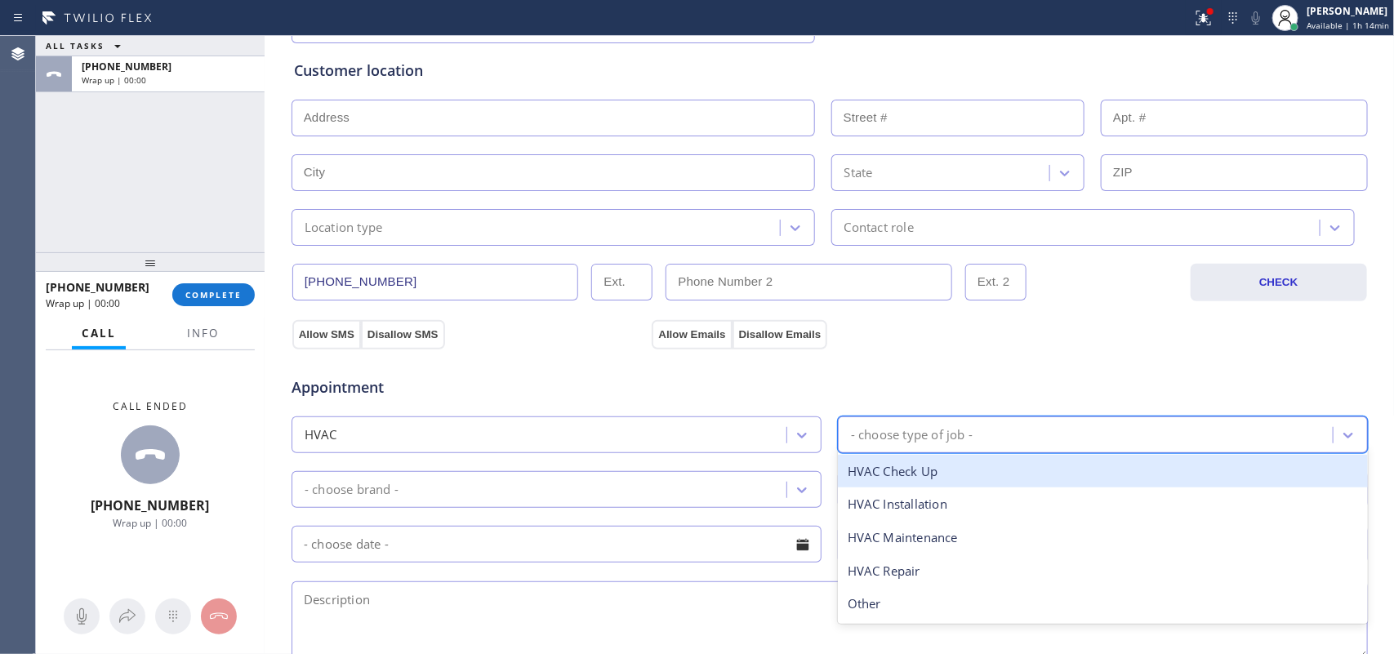
scroll to position [206, 0]
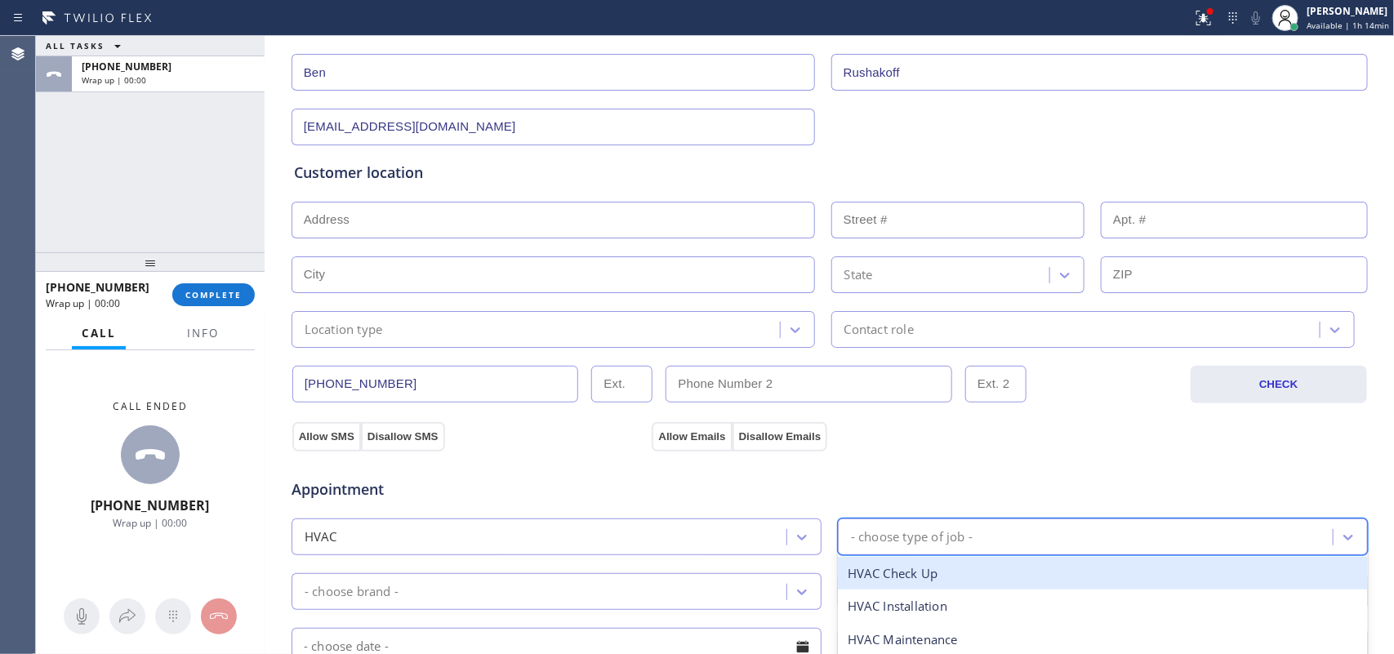
click at [607, 225] on input "text" at bounding box center [552, 220] width 523 height 37
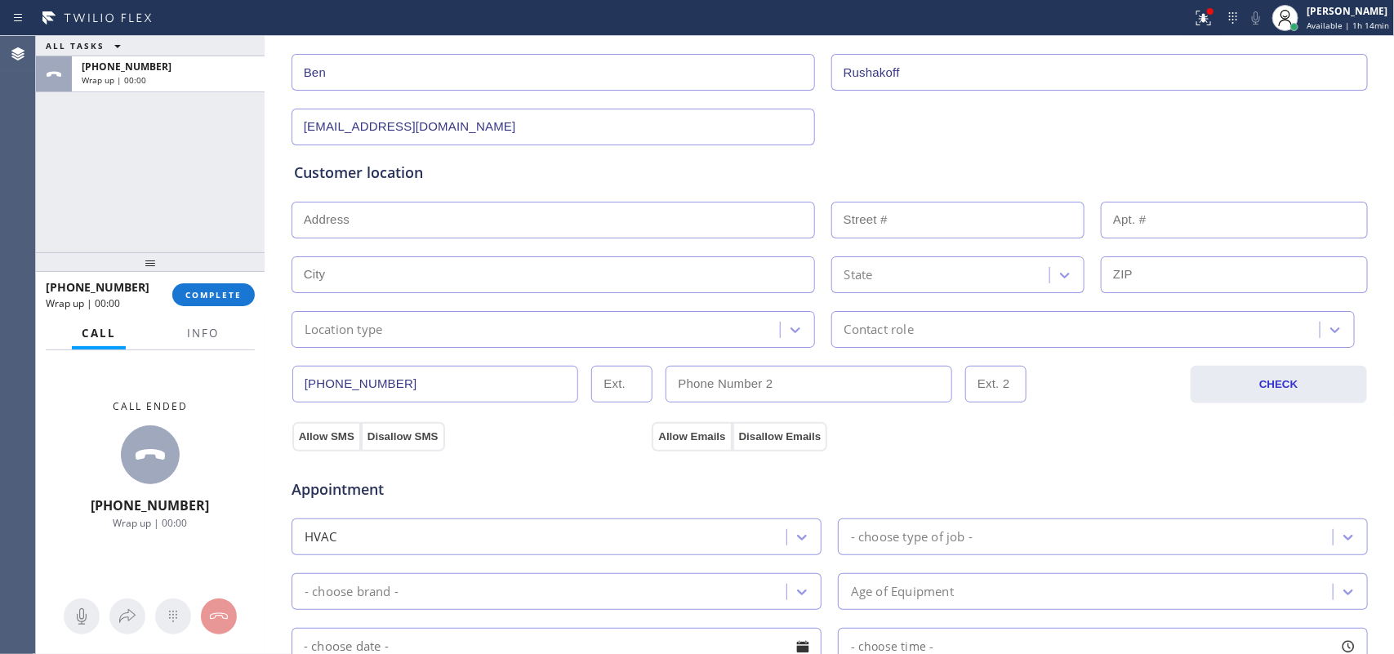
click at [412, 219] on input "text" at bounding box center [552, 220] width 523 height 37
paste input "682 6th AveSan Francisco, CA 94118"
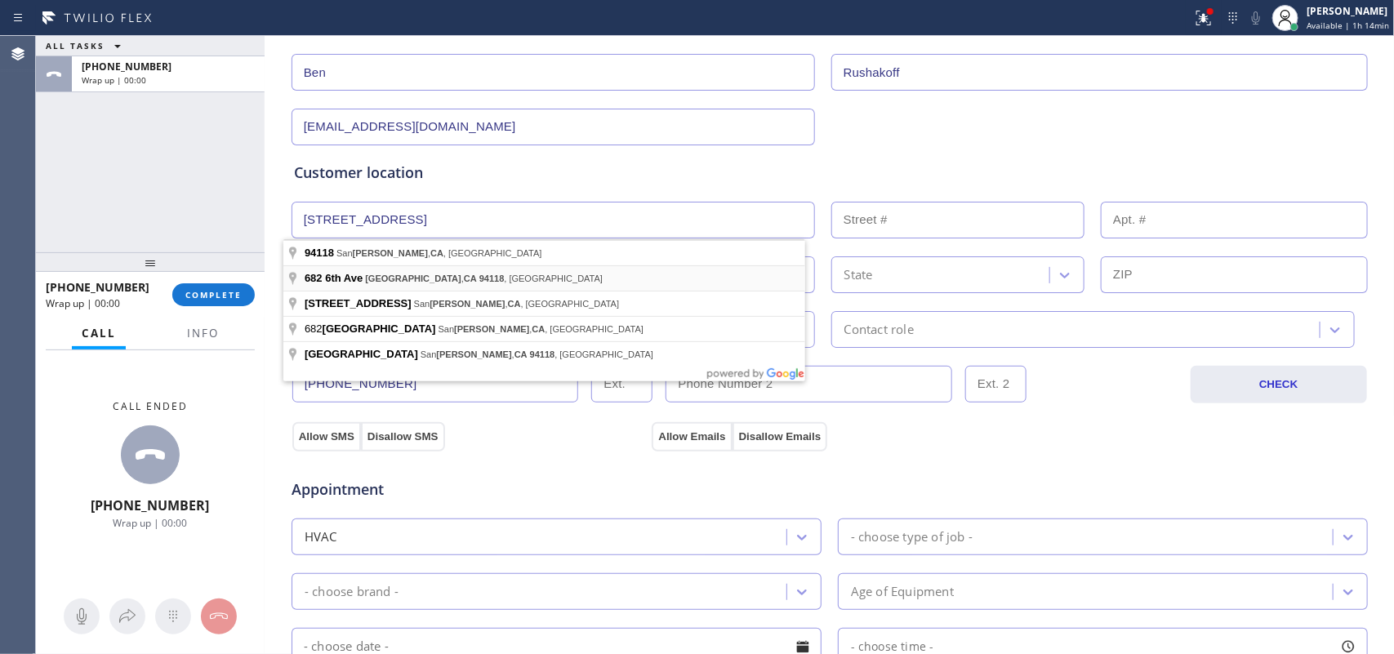
type input "682 6th Ave"
type input "682"
type input "San Francisco"
type input "94118"
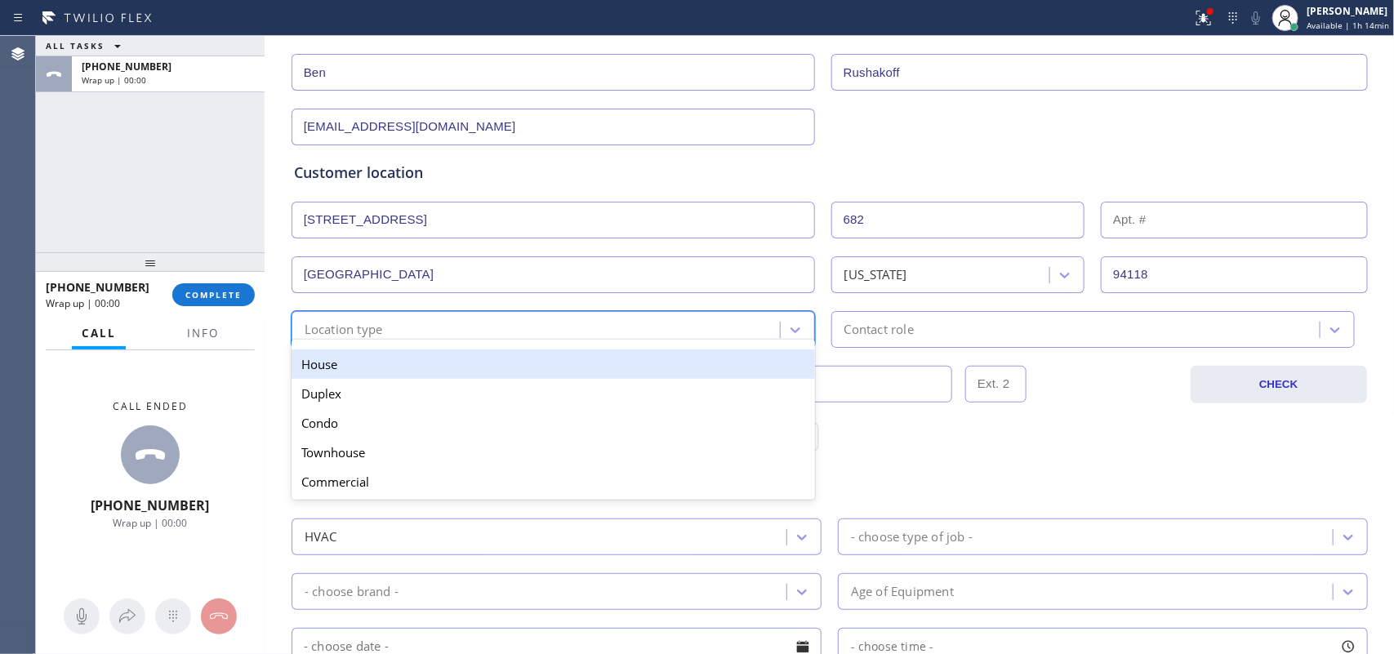
click at [495, 332] on div "Location type" at bounding box center [537, 329] width 483 height 29
click at [540, 367] on div "House" at bounding box center [552, 363] width 523 height 29
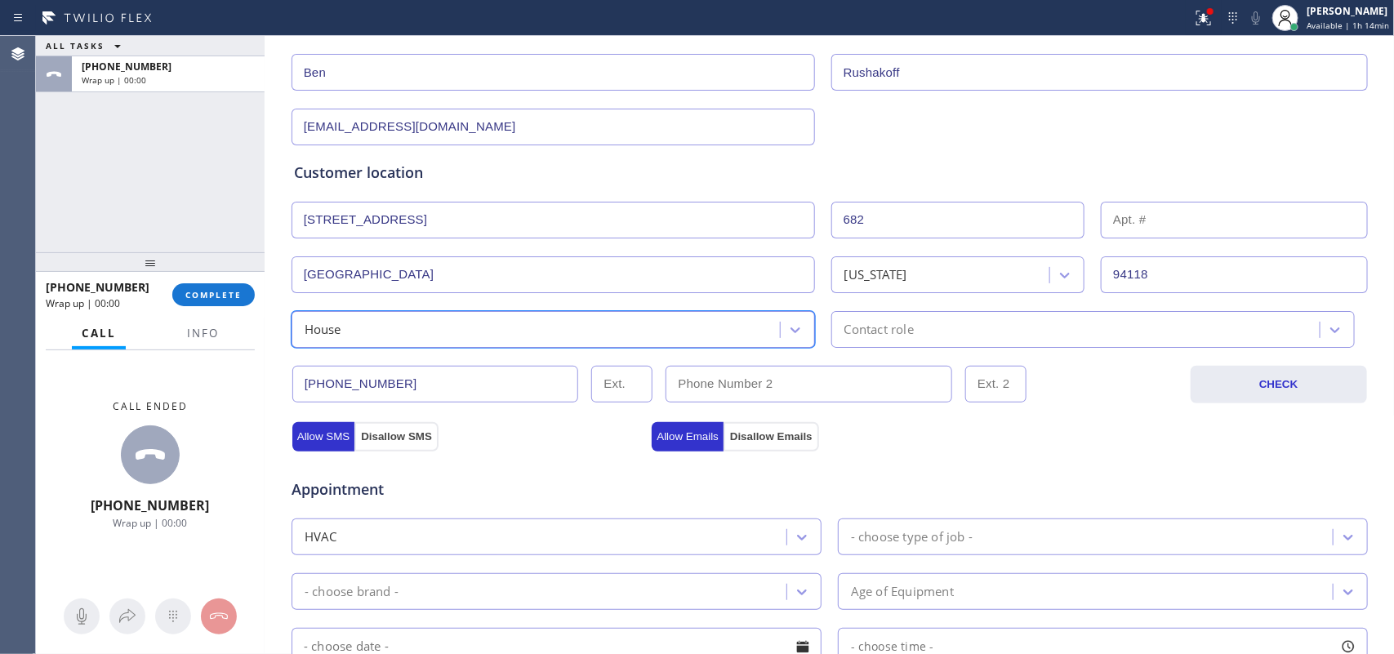
click at [878, 332] on div "Contact role" at bounding box center [878, 329] width 69 height 19
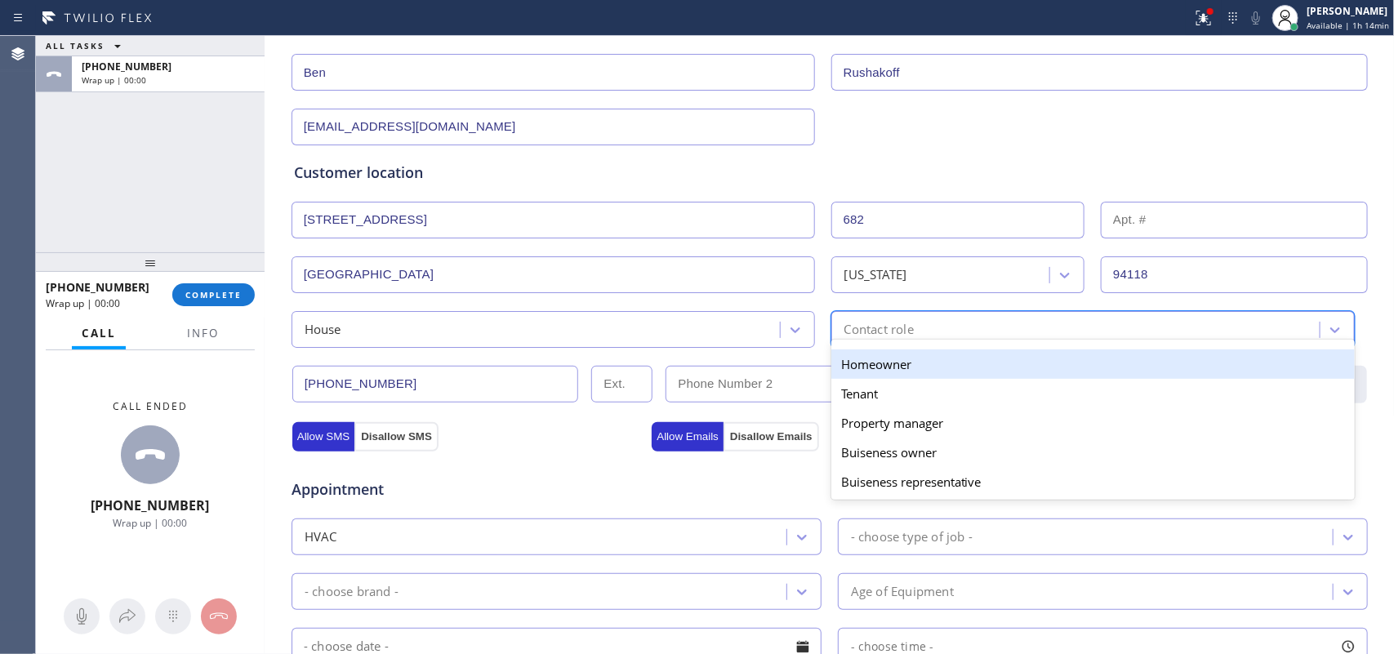
click at [911, 368] on div "Homeowner" at bounding box center [1092, 363] width 523 height 29
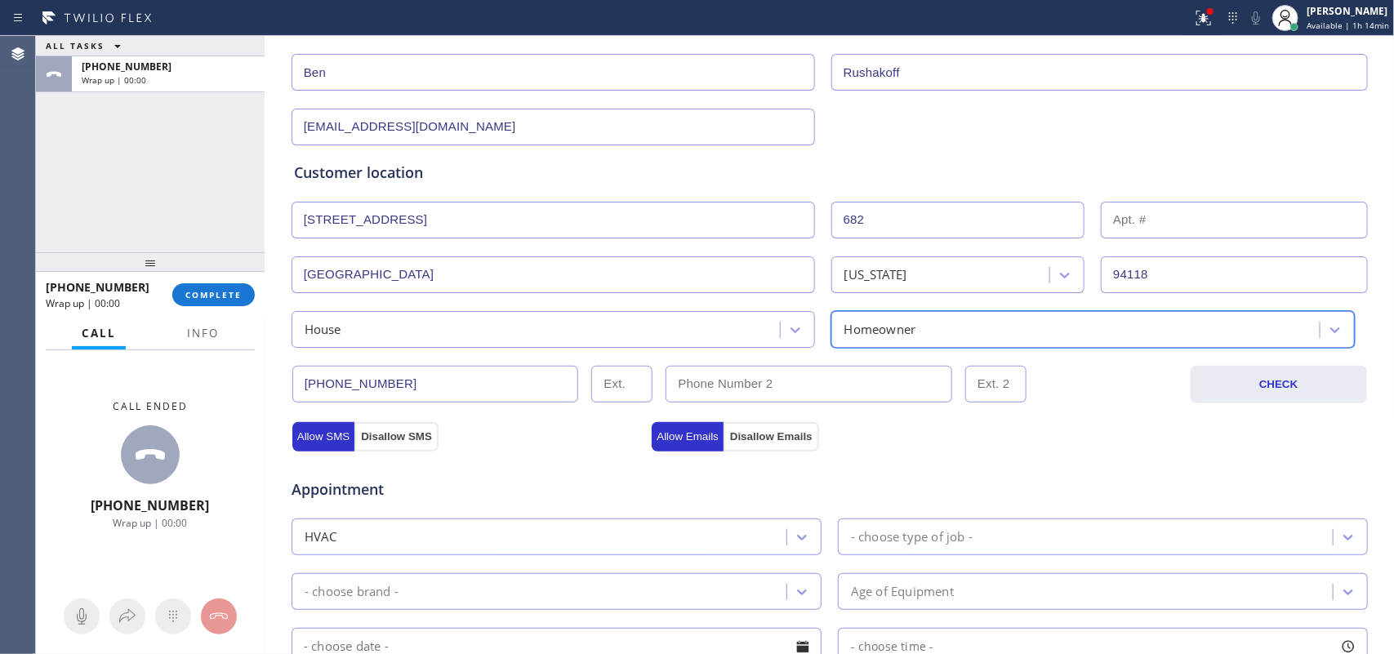
scroll to position [512, 0]
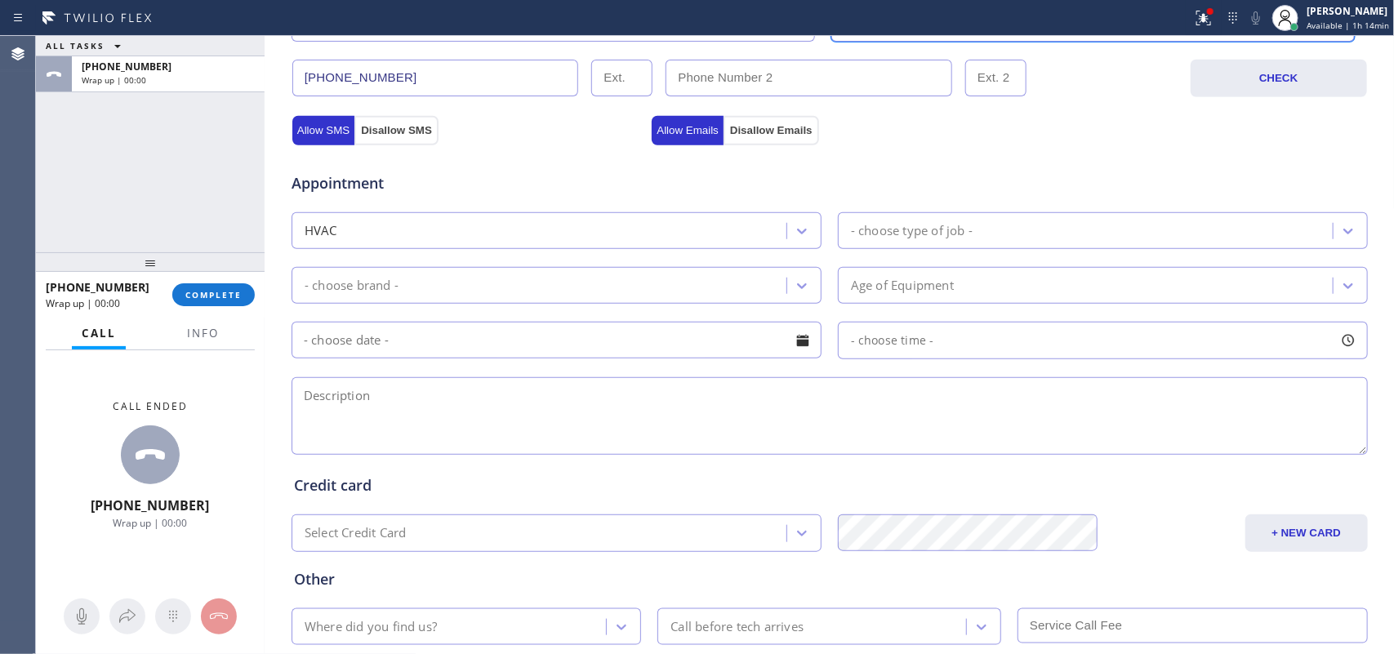
click at [1084, 238] on div "- choose type of job -" at bounding box center [1088, 230] width 490 height 29
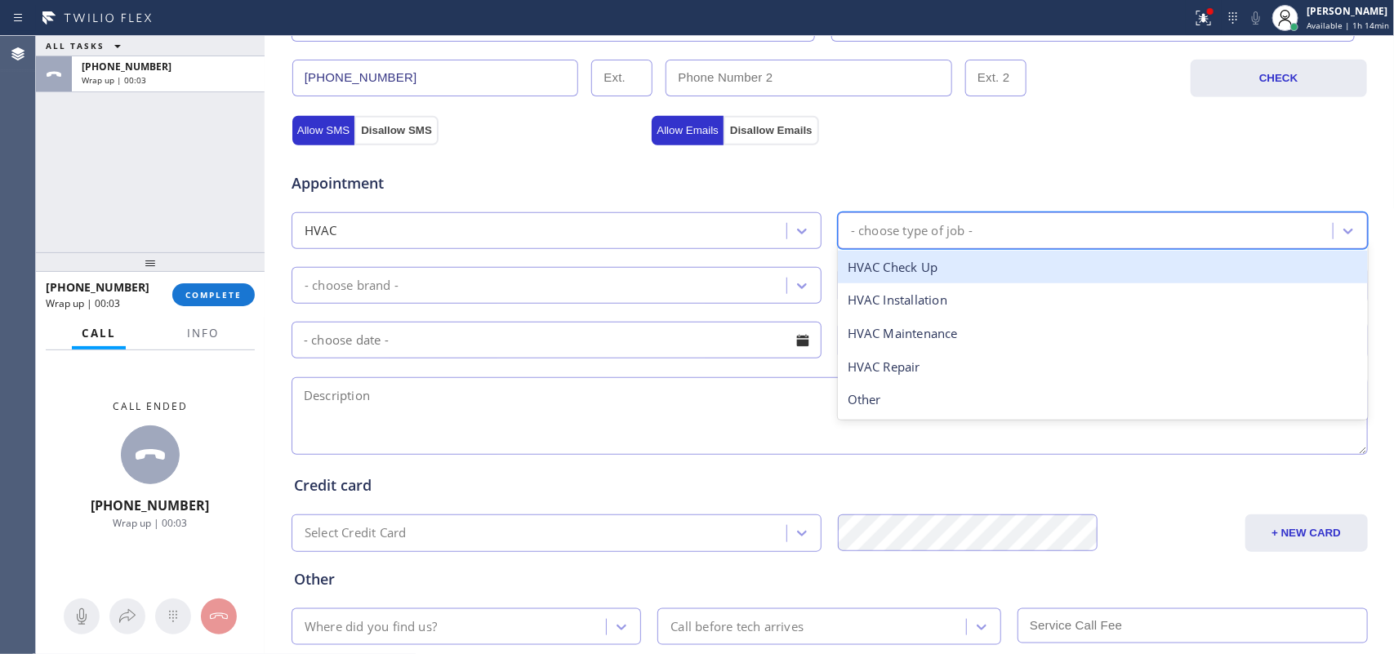
click at [952, 225] on div "- choose type of job -" at bounding box center [912, 230] width 122 height 19
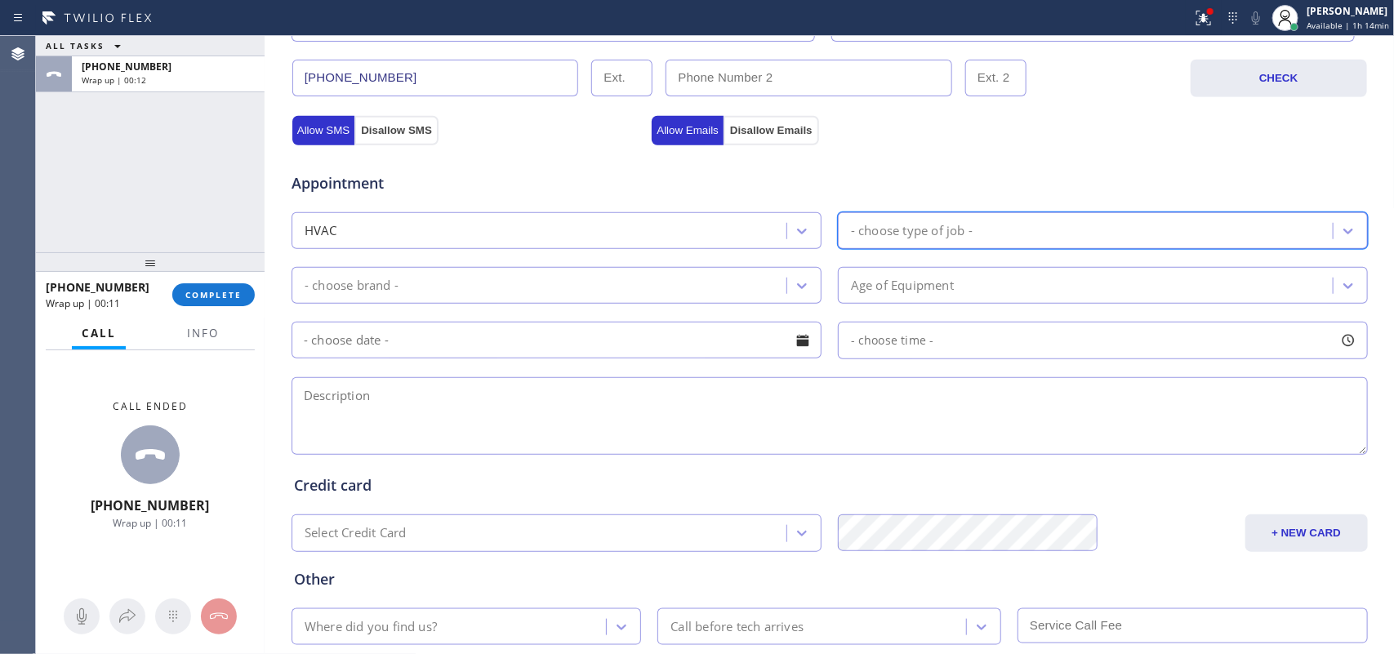
click at [1010, 230] on div "- choose type of job -" at bounding box center [1088, 230] width 490 height 29
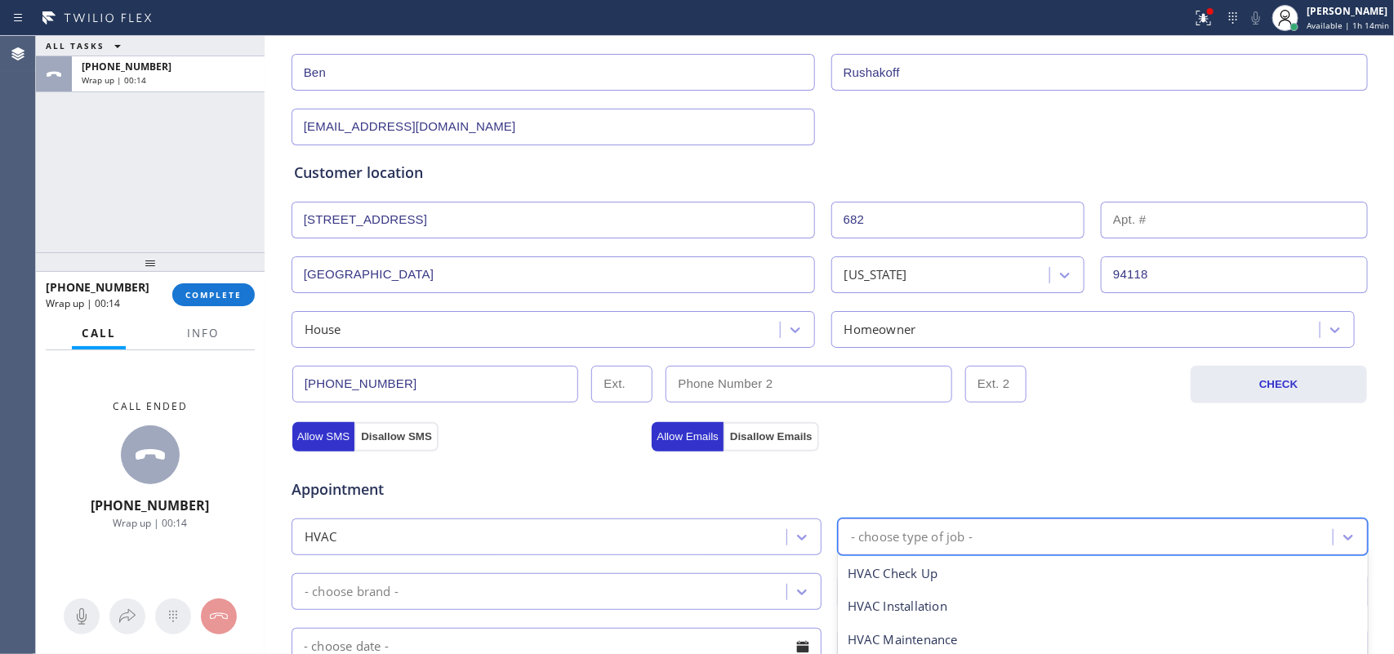
scroll to position [614, 0]
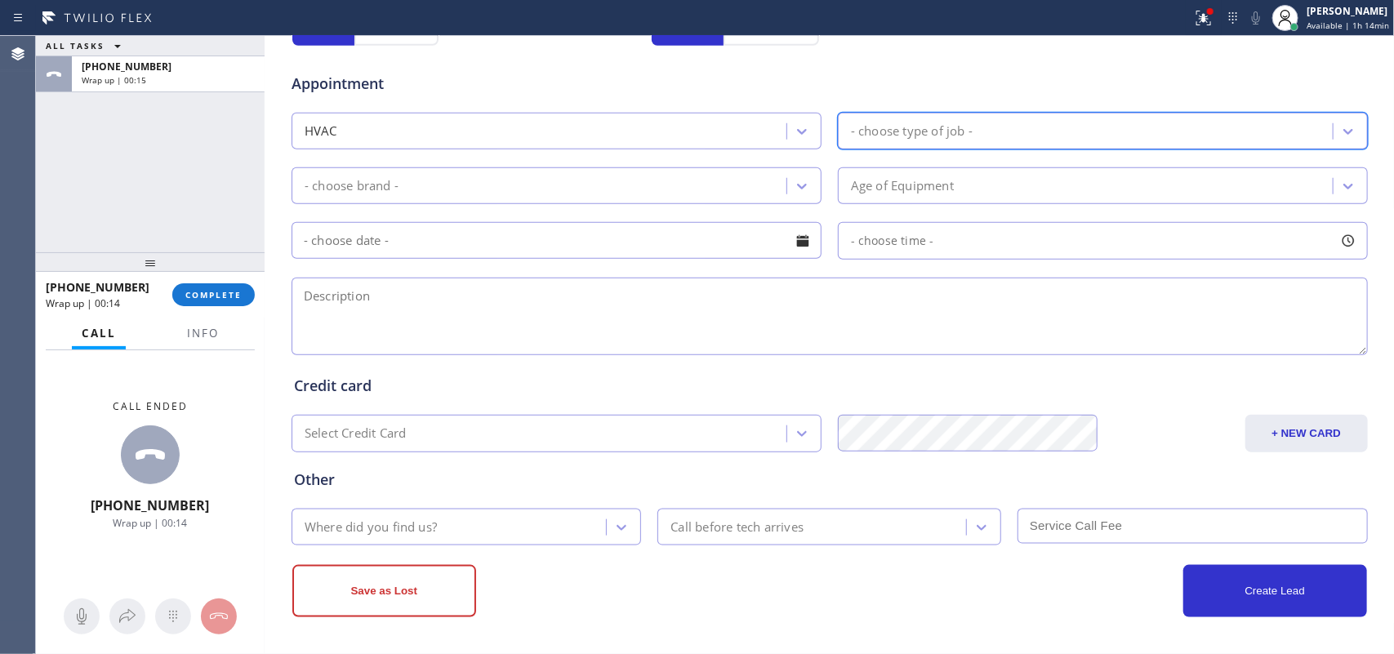
click at [1004, 131] on div "- choose type of job -" at bounding box center [1088, 131] width 490 height 29
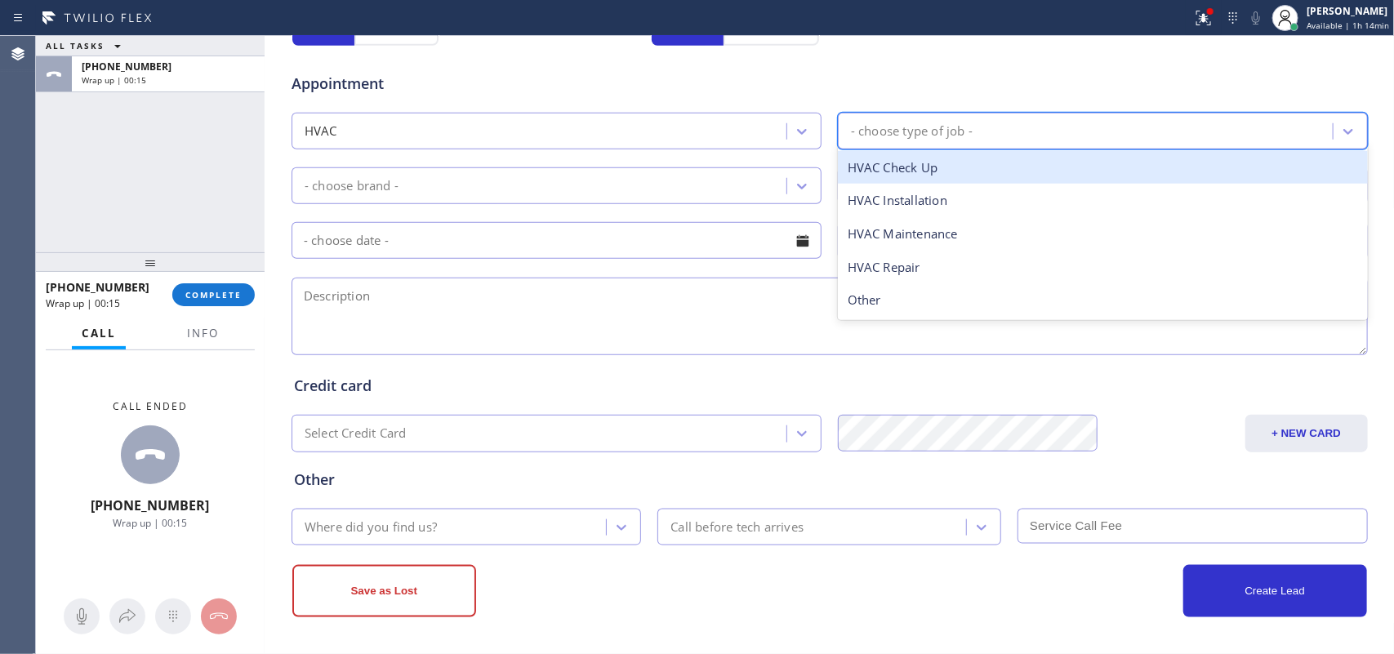
click at [1004, 131] on div "- choose type of job -" at bounding box center [1088, 131] width 490 height 29
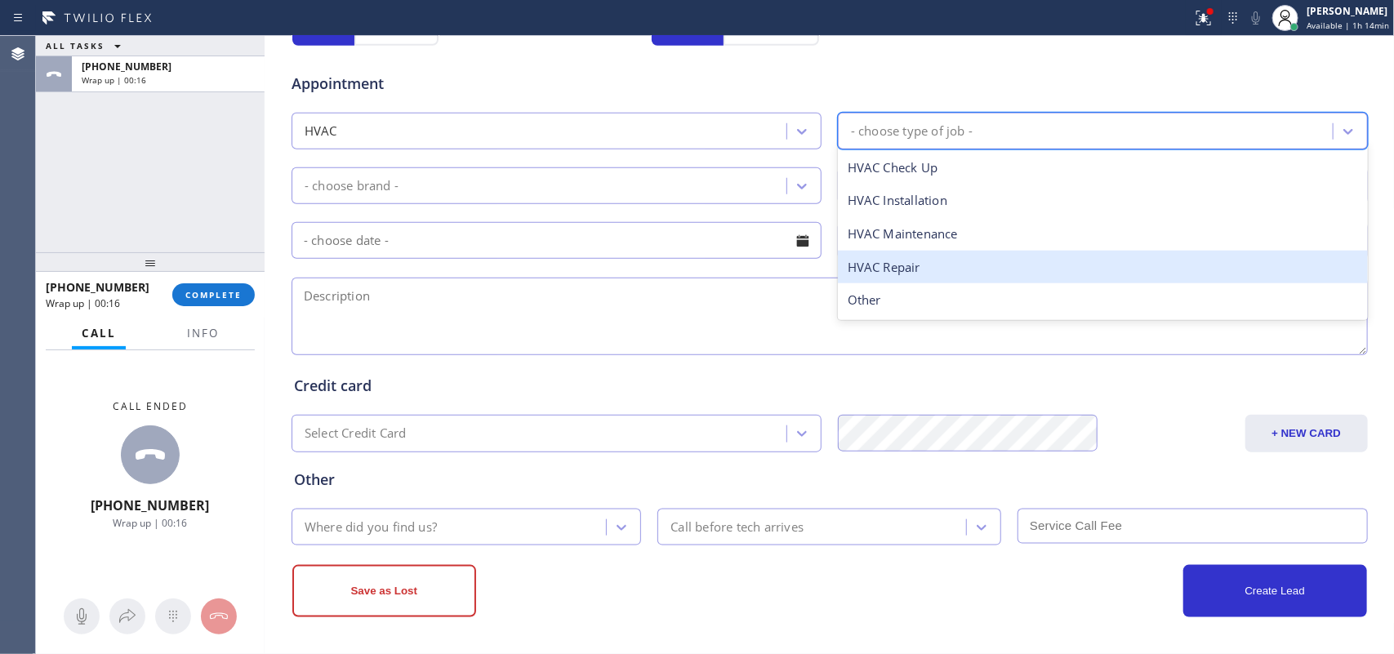
click at [982, 269] on div "HVAC Repair" at bounding box center [1103, 267] width 530 height 33
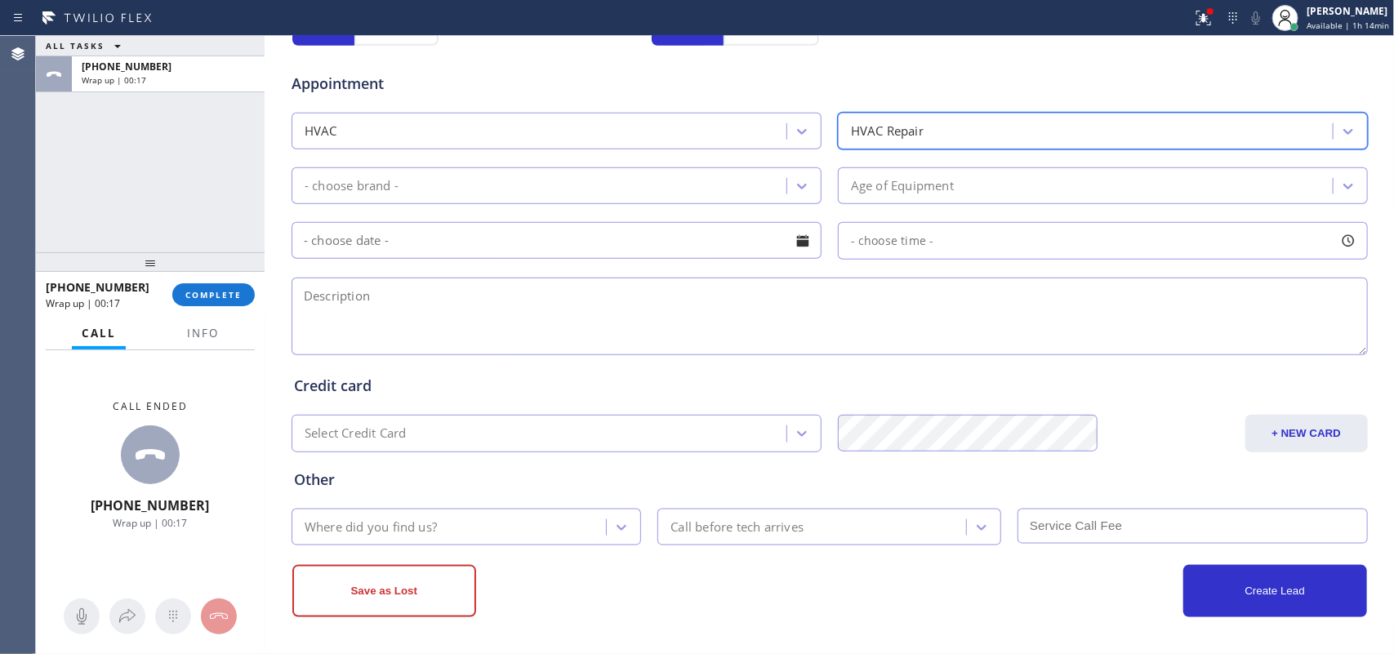
click at [994, 121] on div "HVAC Repair" at bounding box center [1088, 131] width 490 height 29
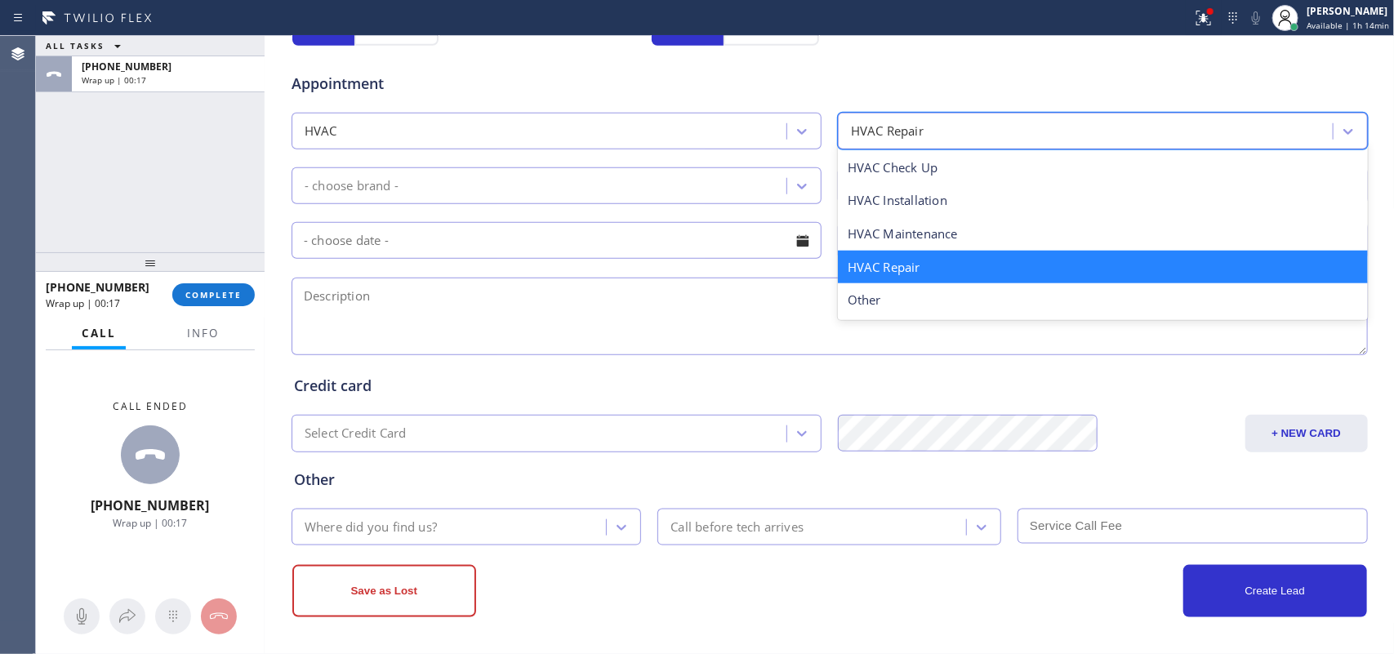
click at [994, 121] on div "HVAC Repair" at bounding box center [1088, 131] width 490 height 29
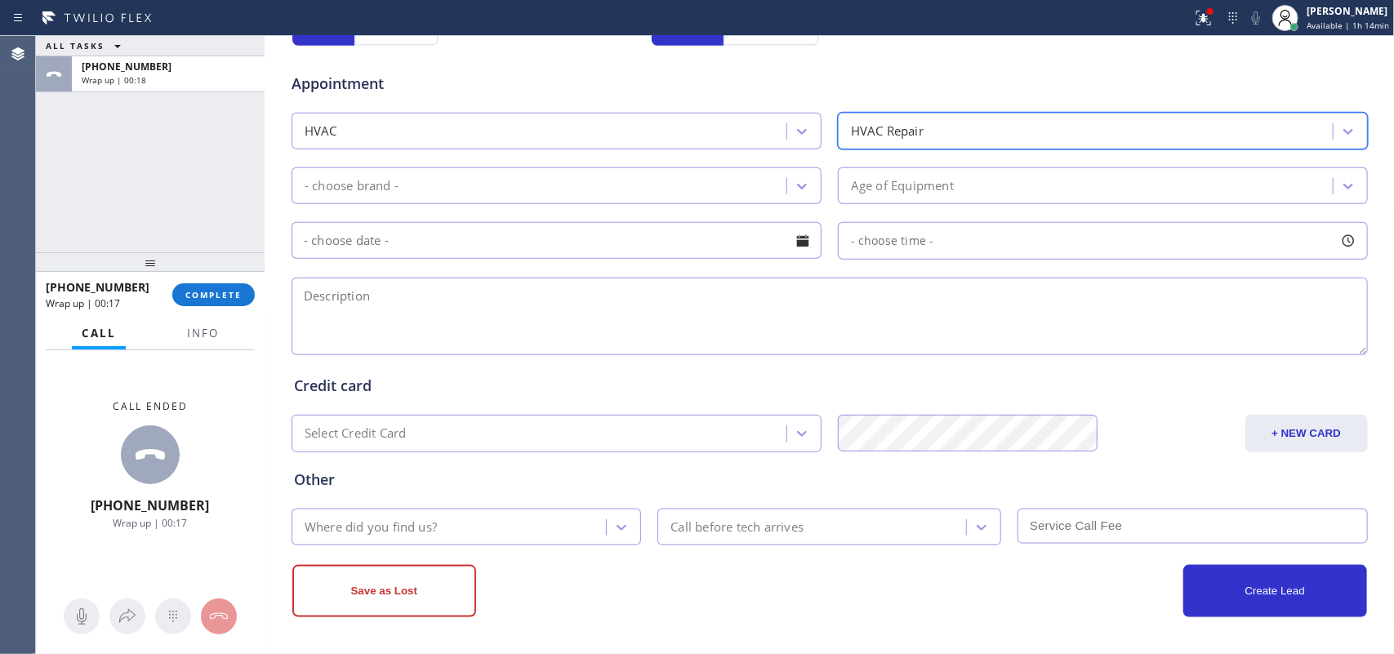
click at [994, 121] on div "HVAC Repair" at bounding box center [1088, 131] width 490 height 29
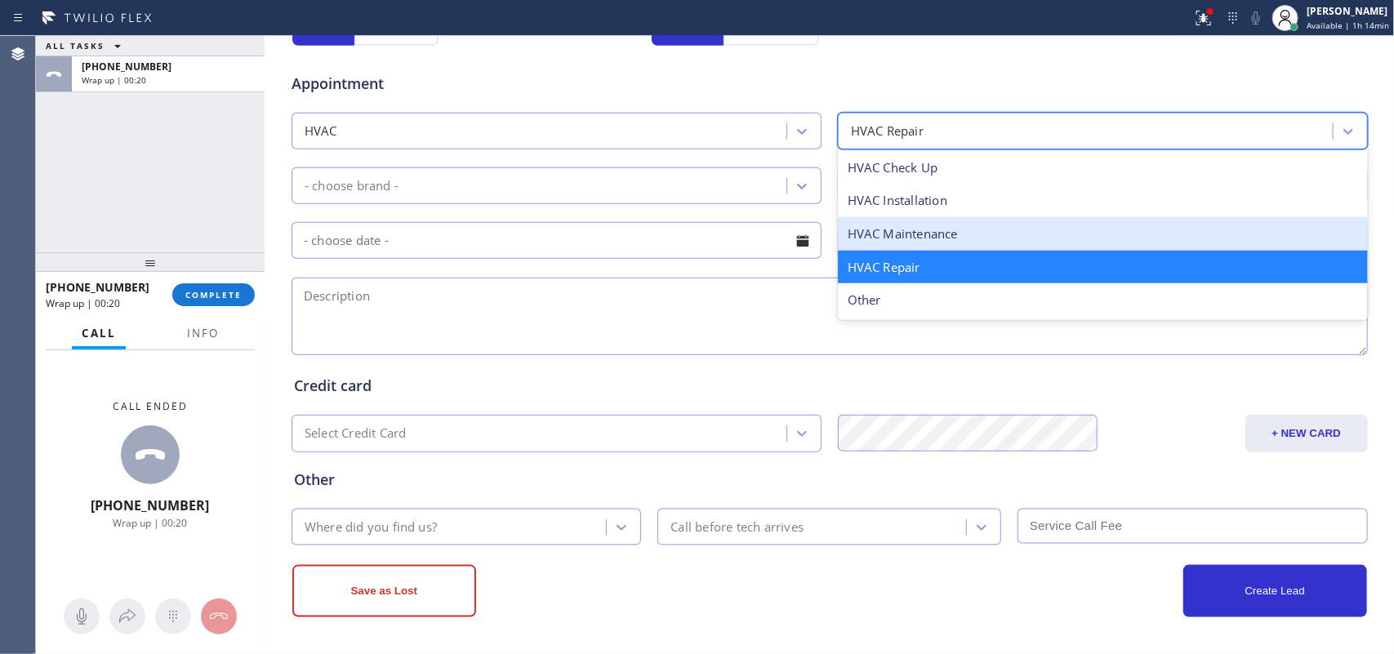
click at [970, 242] on div "HVAC Maintenance" at bounding box center [1103, 233] width 530 height 33
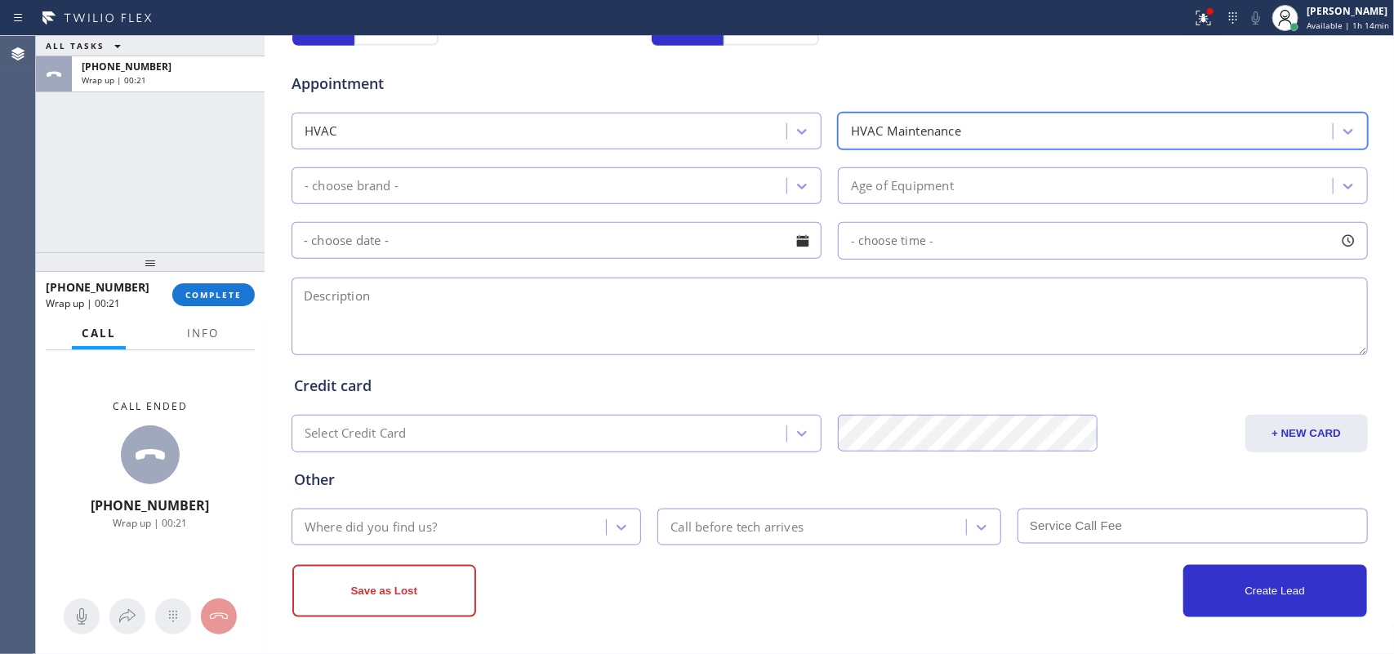
click at [1003, 127] on div "HVAC Maintenance" at bounding box center [1088, 131] width 490 height 29
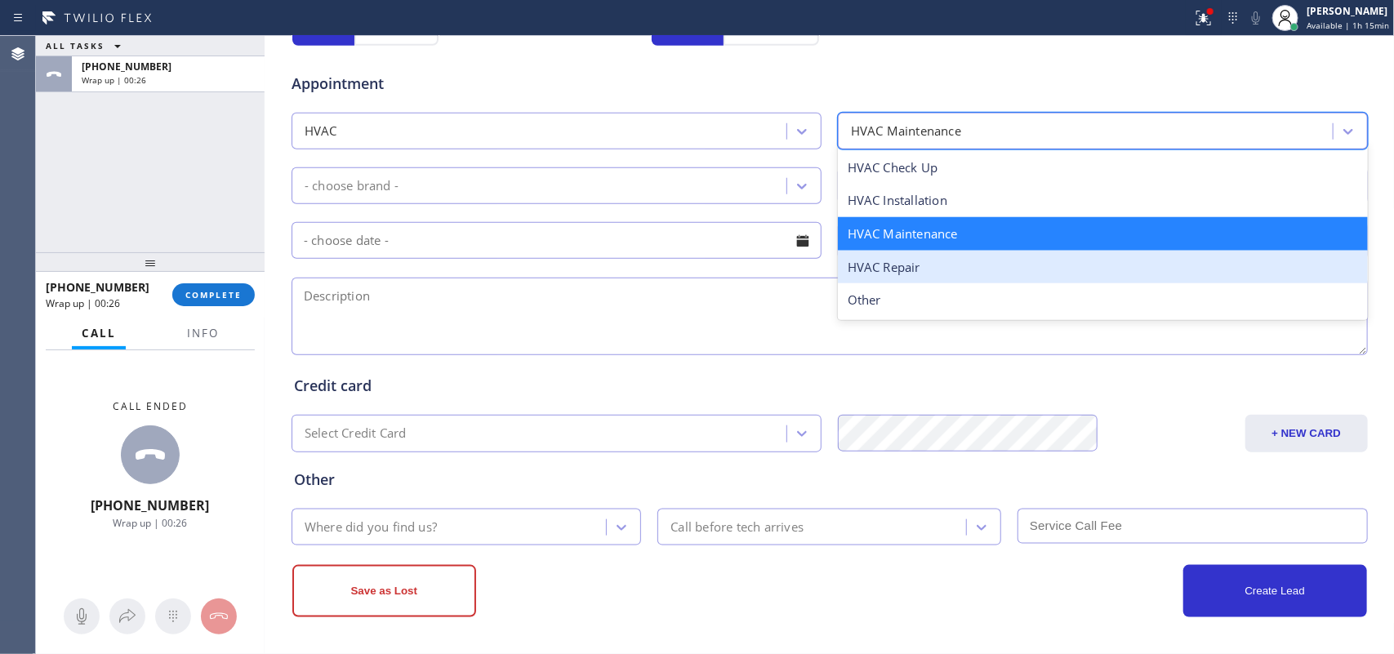
click at [924, 257] on div "HVAC Repair" at bounding box center [1103, 267] width 530 height 33
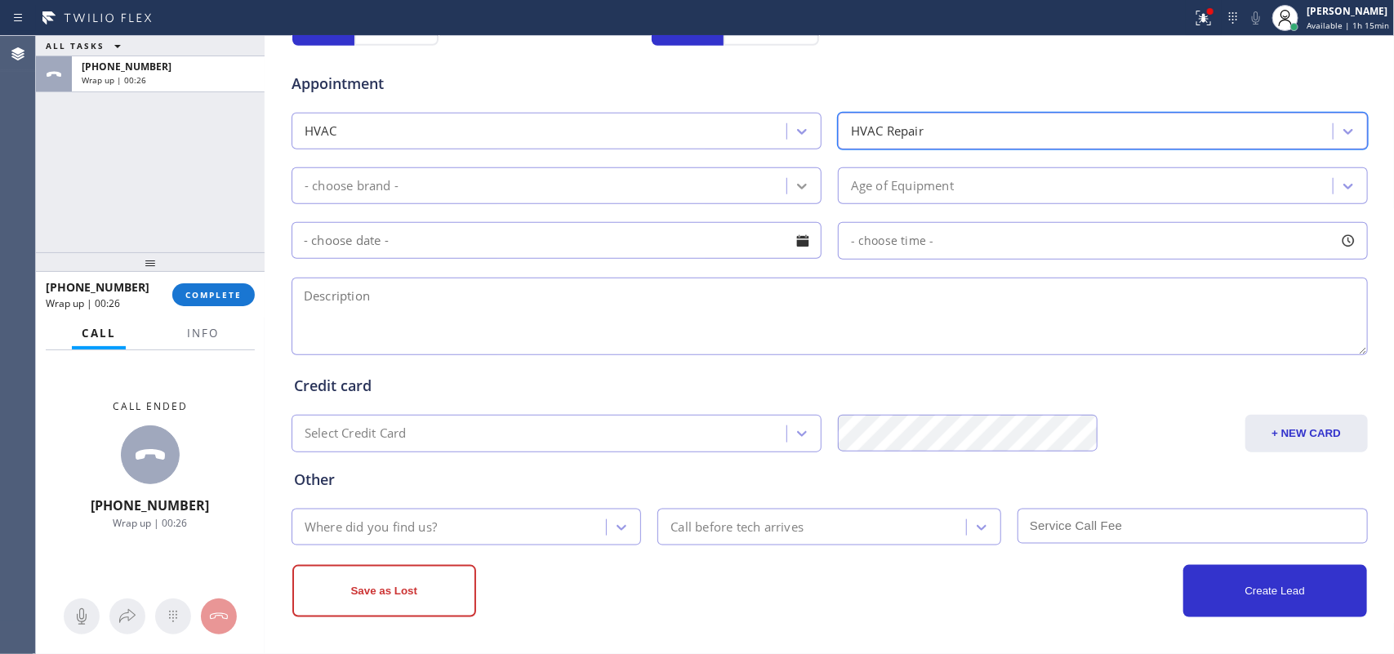
click at [804, 176] on div at bounding box center [801, 185] width 29 height 29
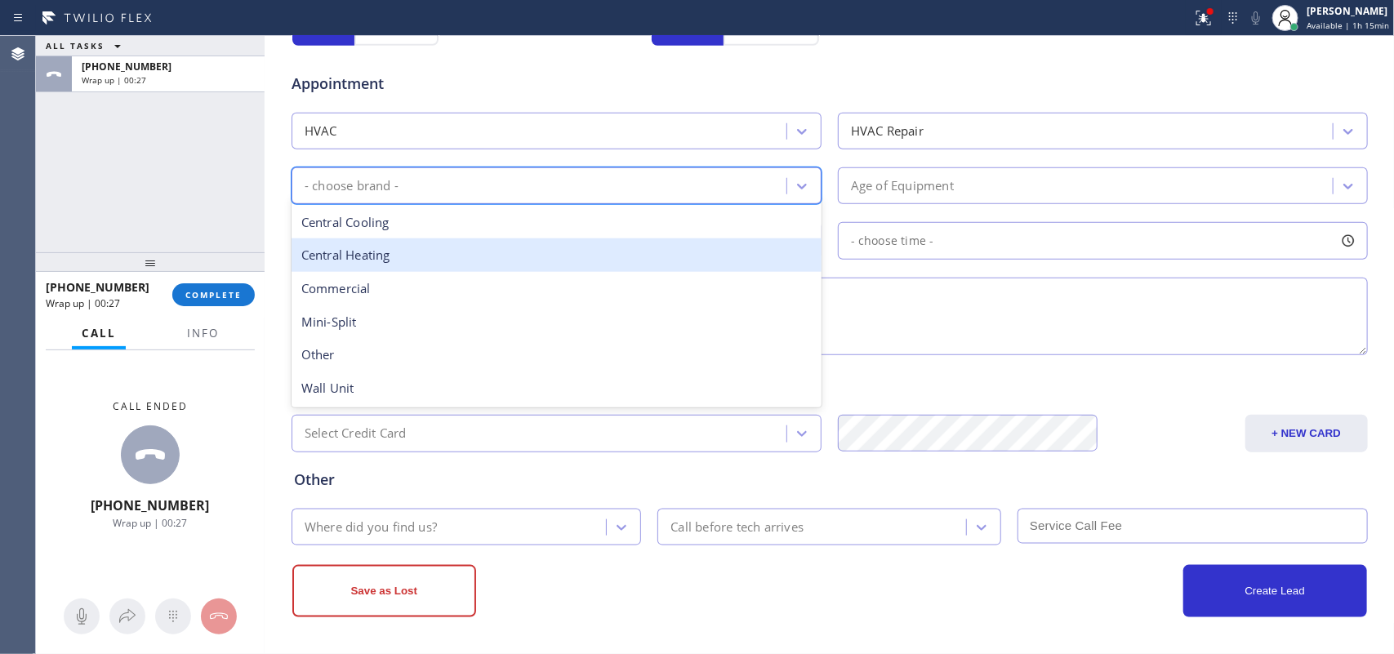
click at [703, 262] on div "Central Heating" at bounding box center [556, 254] width 530 height 33
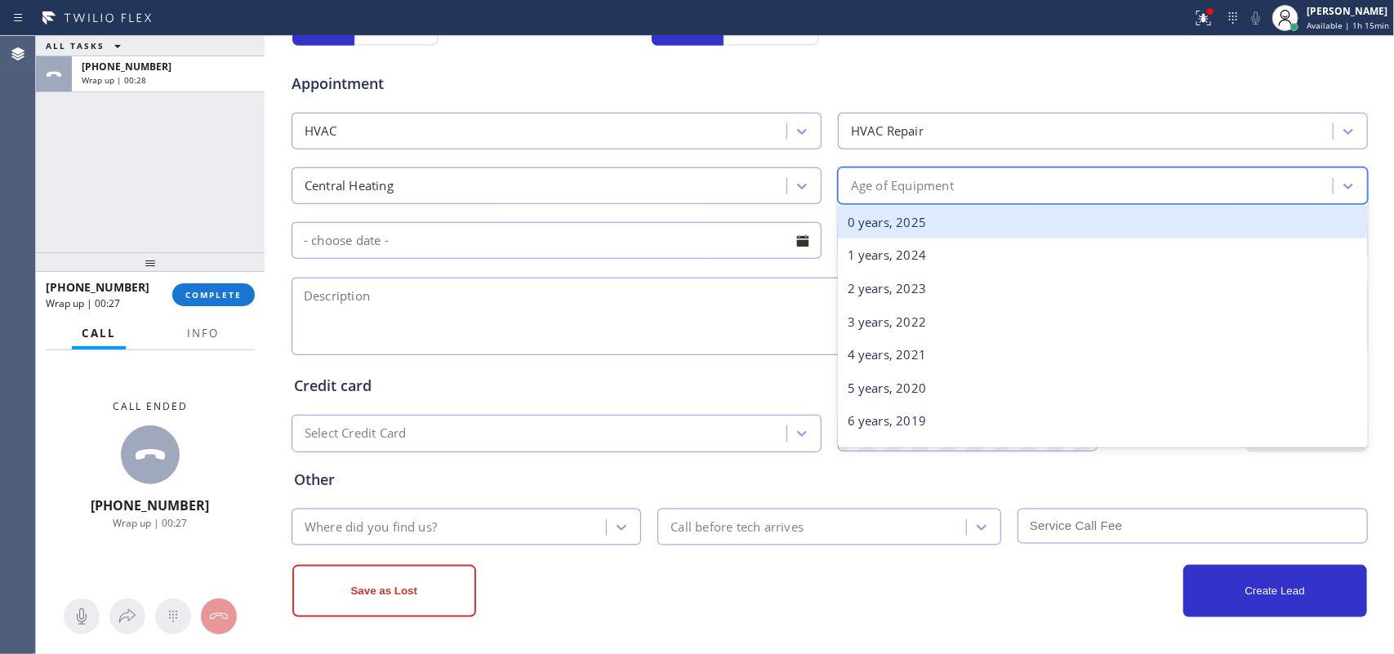
click at [871, 196] on div "Age of Equipment" at bounding box center [1088, 185] width 490 height 29
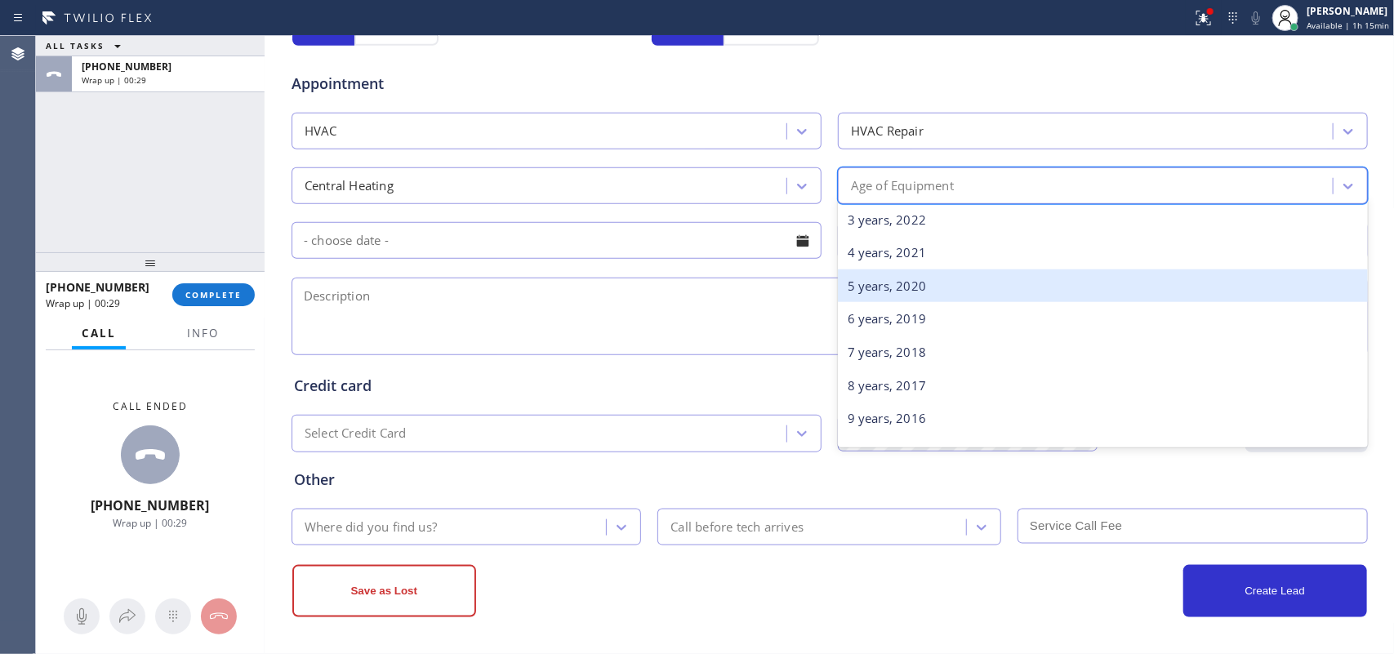
scroll to position [0, 0]
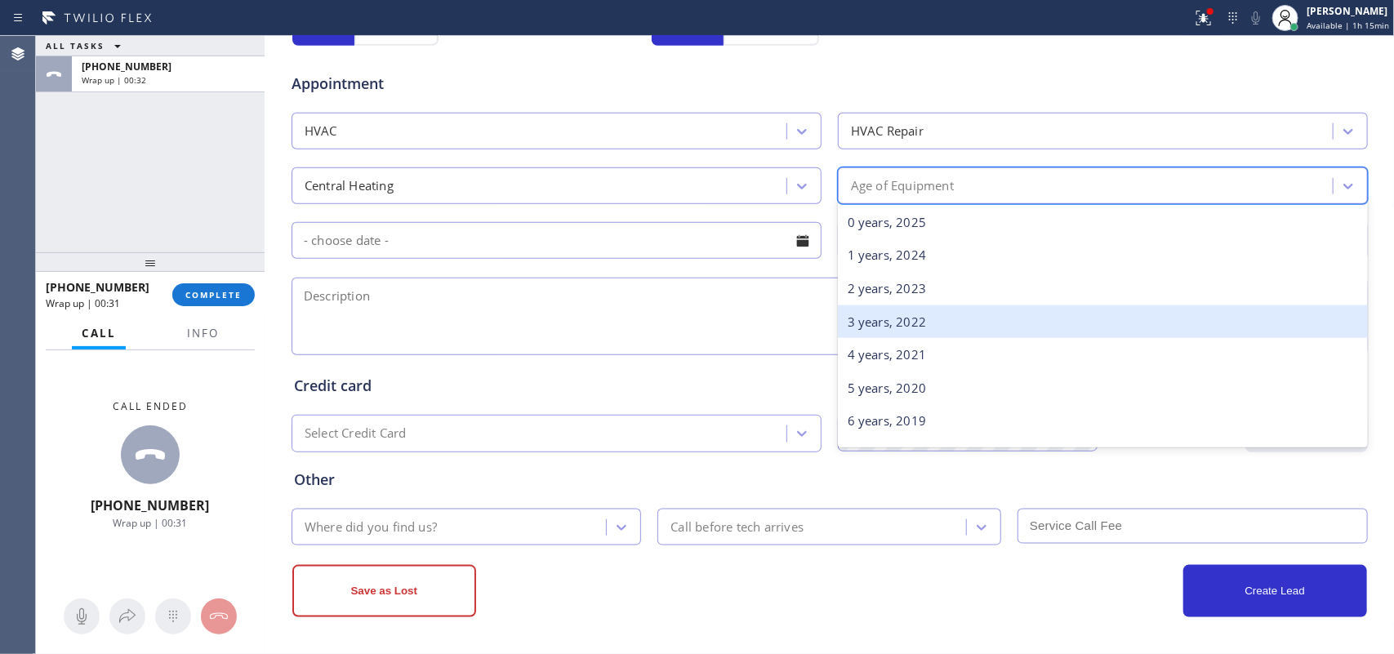
click at [970, 324] on div "3 years, 2022" at bounding box center [1103, 321] width 530 height 33
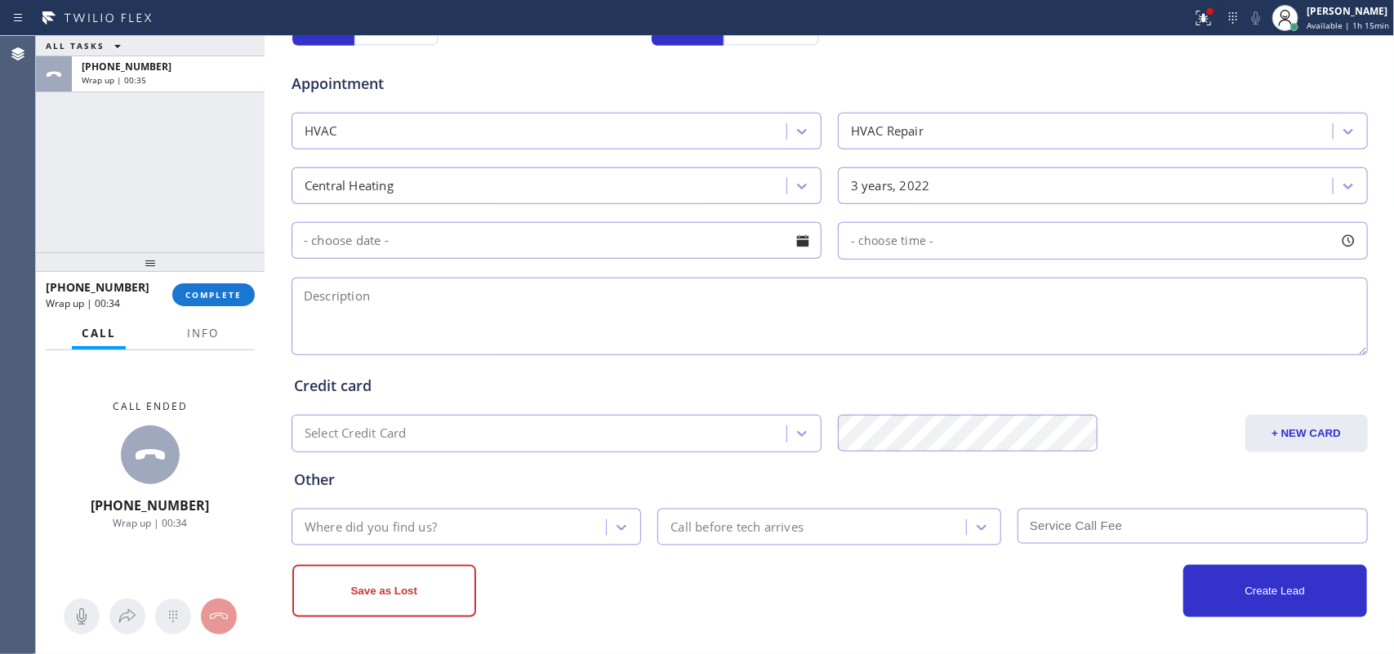
click at [919, 331] on textarea at bounding box center [829, 317] width 1076 height 78
click at [347, 300] on textarea at bounding box center [829, 317] width 1076 height 78
paste textarea "condo-ho/ central heating - furnace located in the hallway/ moved in 3 years so…"
type textarea "condo-ho/ central heating - furnace located in the hallway/ moved in 3 years so…"
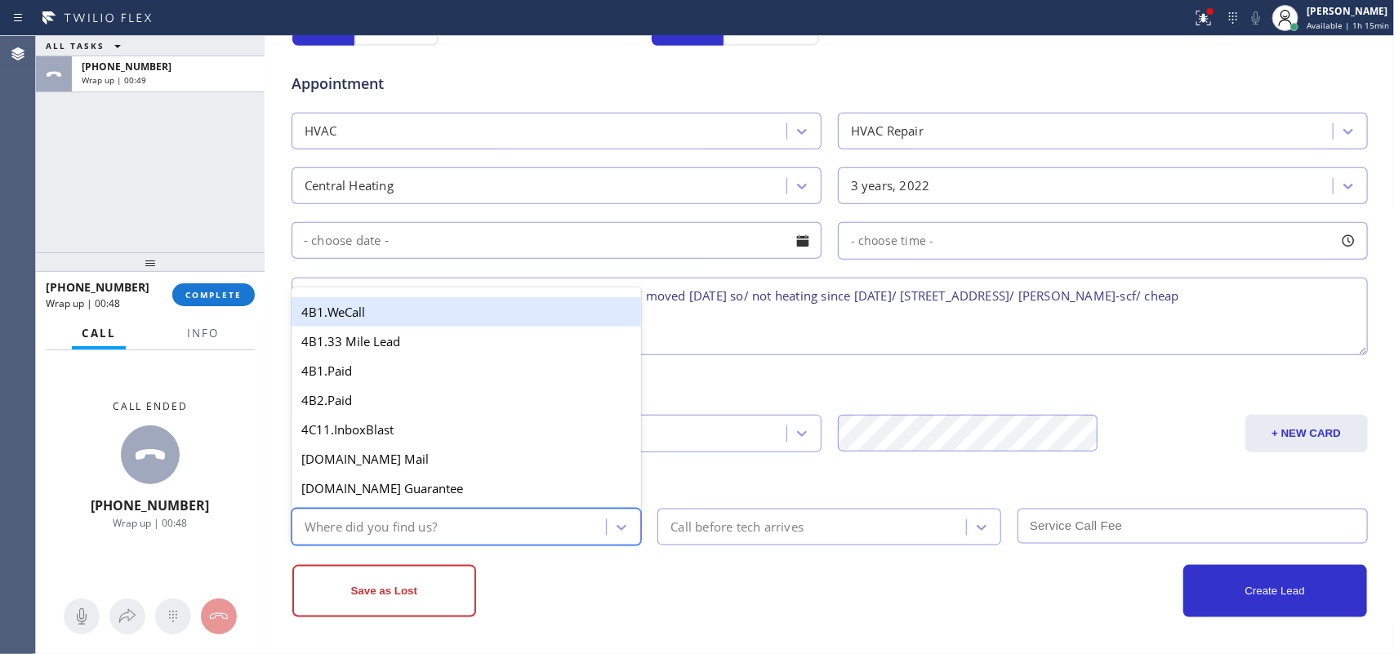
click at [310, 523] on div "Where did you find us?" at bounding box center [371, 527] width 132 height 19
type input "g"
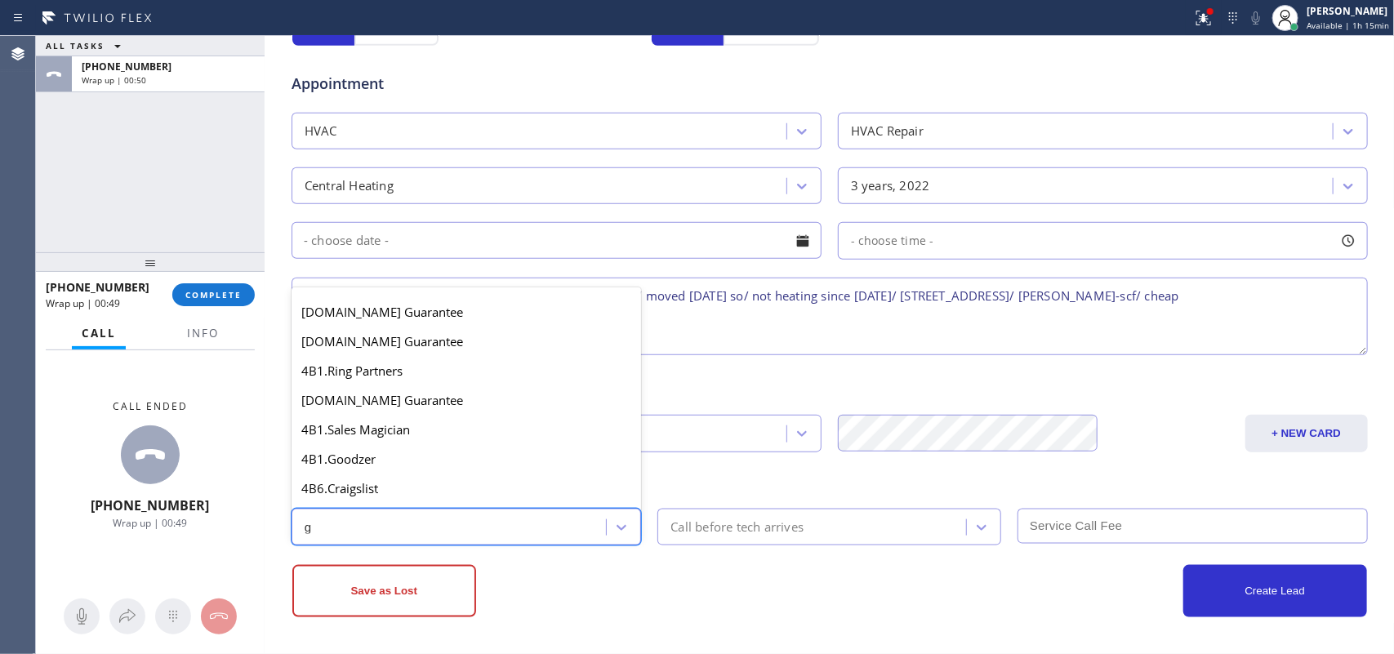
scroll to position [339, 0]
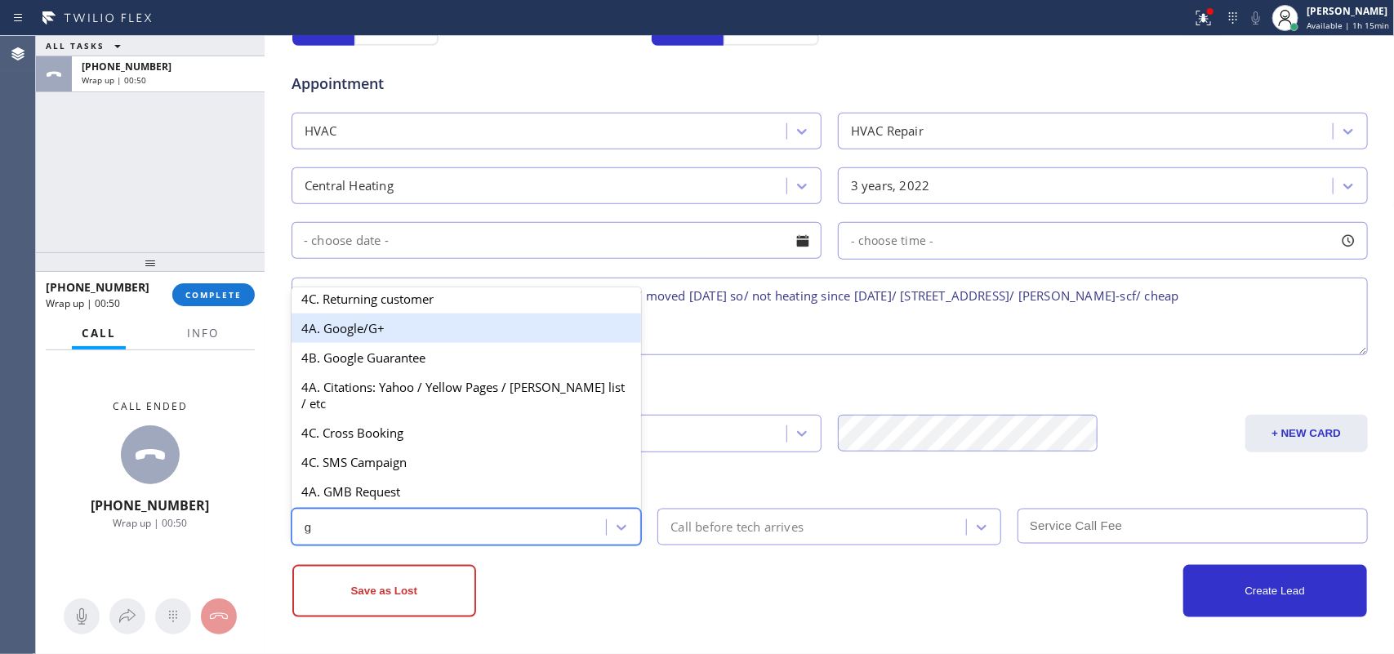
click at [368, 343] on div "4A. Google/G+" at bounding box center [466, 328] width 350 height 29
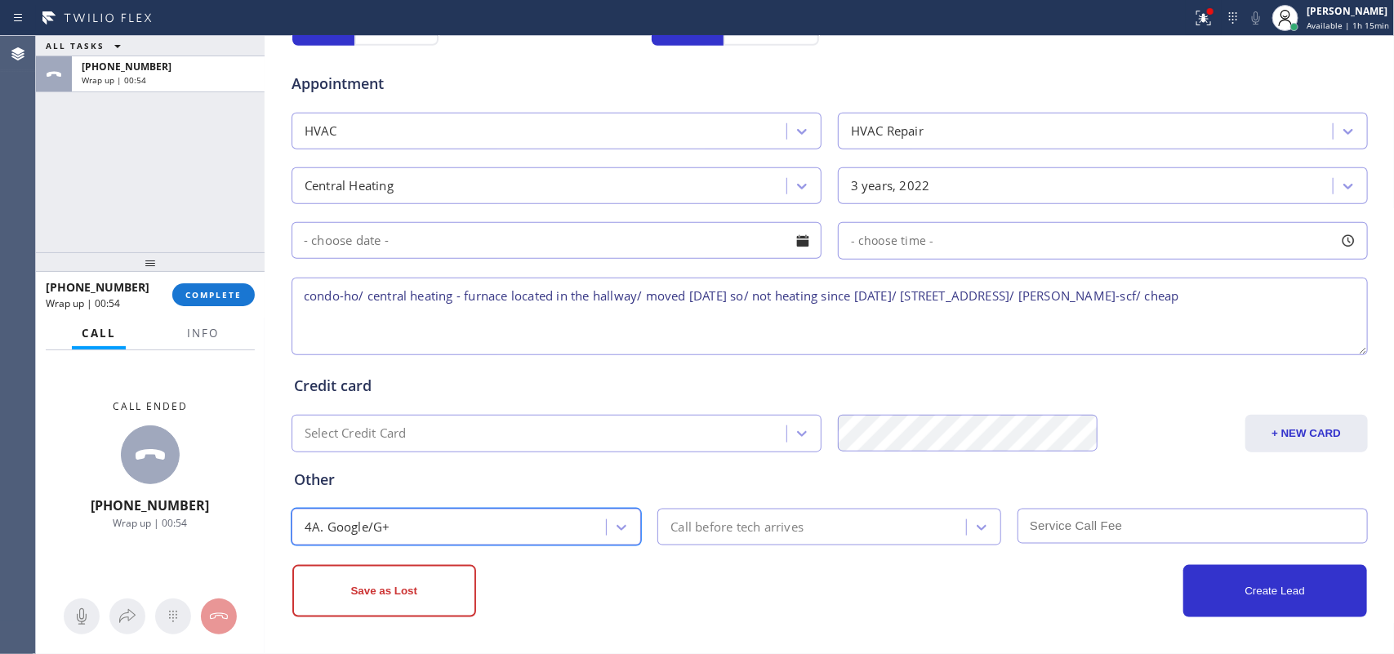
scroll to position [0, 0]
click at [429, 523] on button "Save as Lost" at bounding box center [384, 591] width 184 height 52
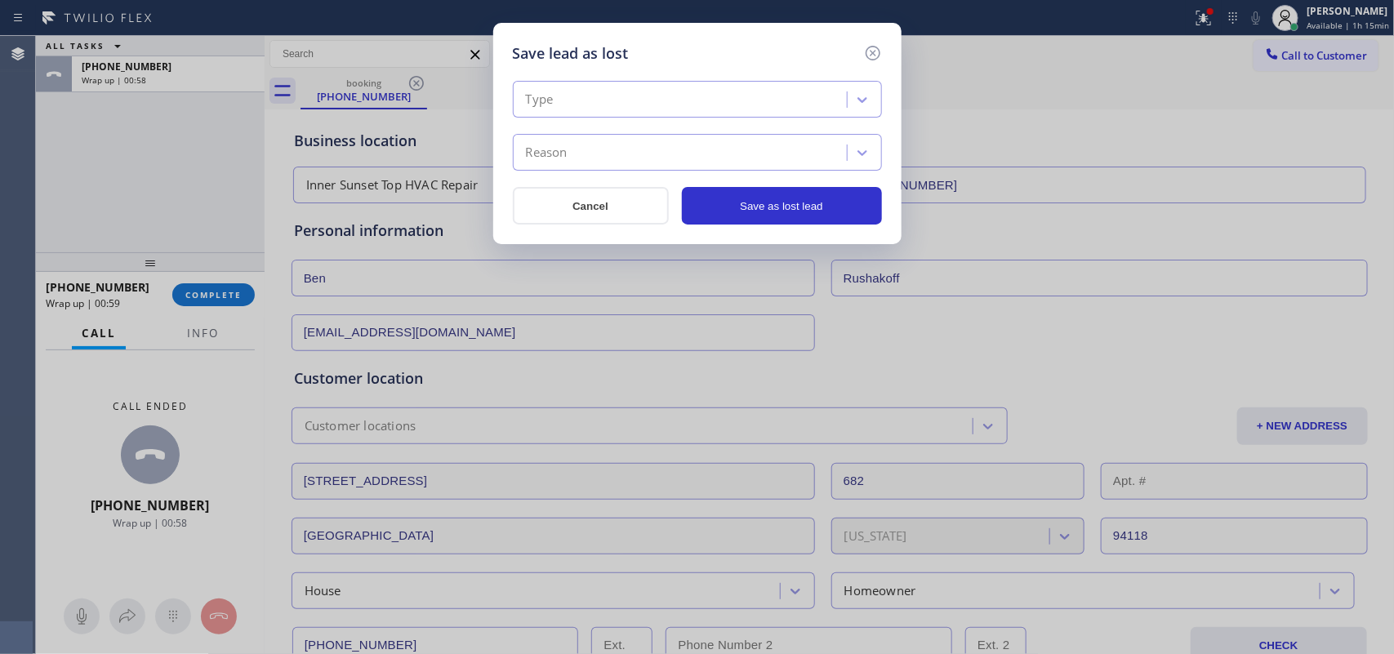
click at [834, 95] on div "Type" at bounding box center [682, 100] width 329 height 29
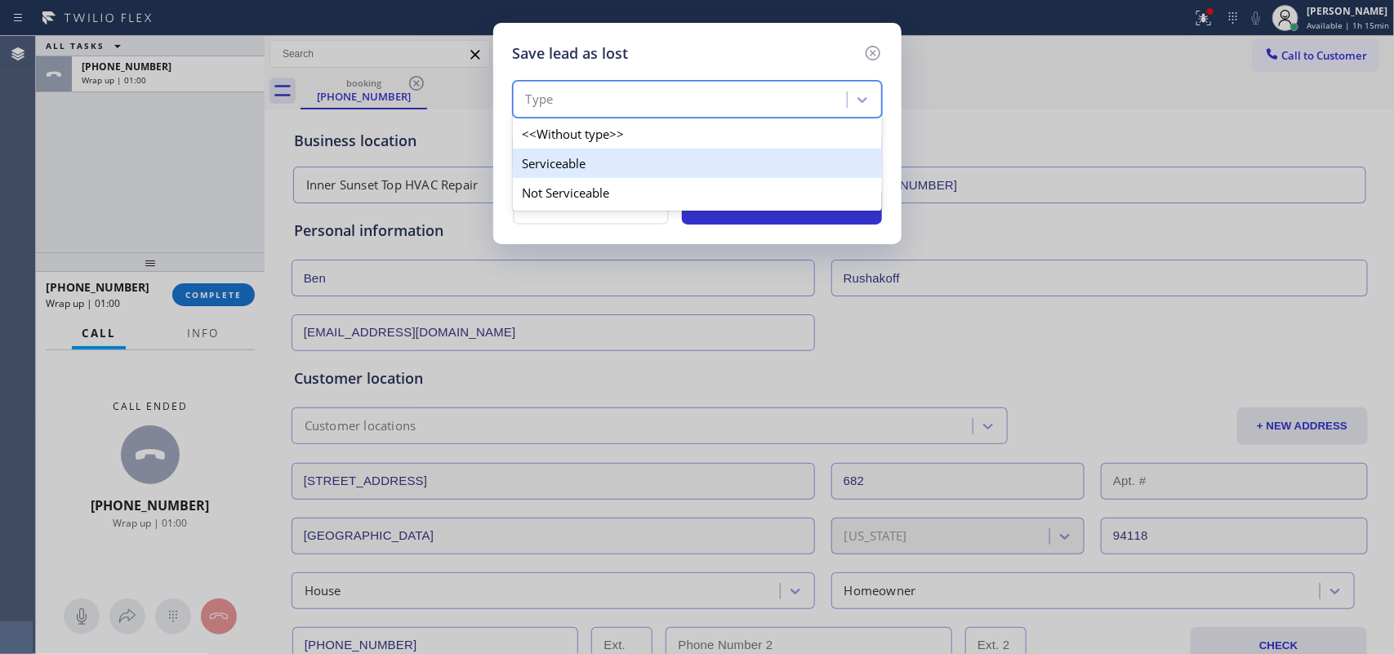
click at [781, 164] on div "Serviceable" at bounding box center [697, 163] width 369 height 29
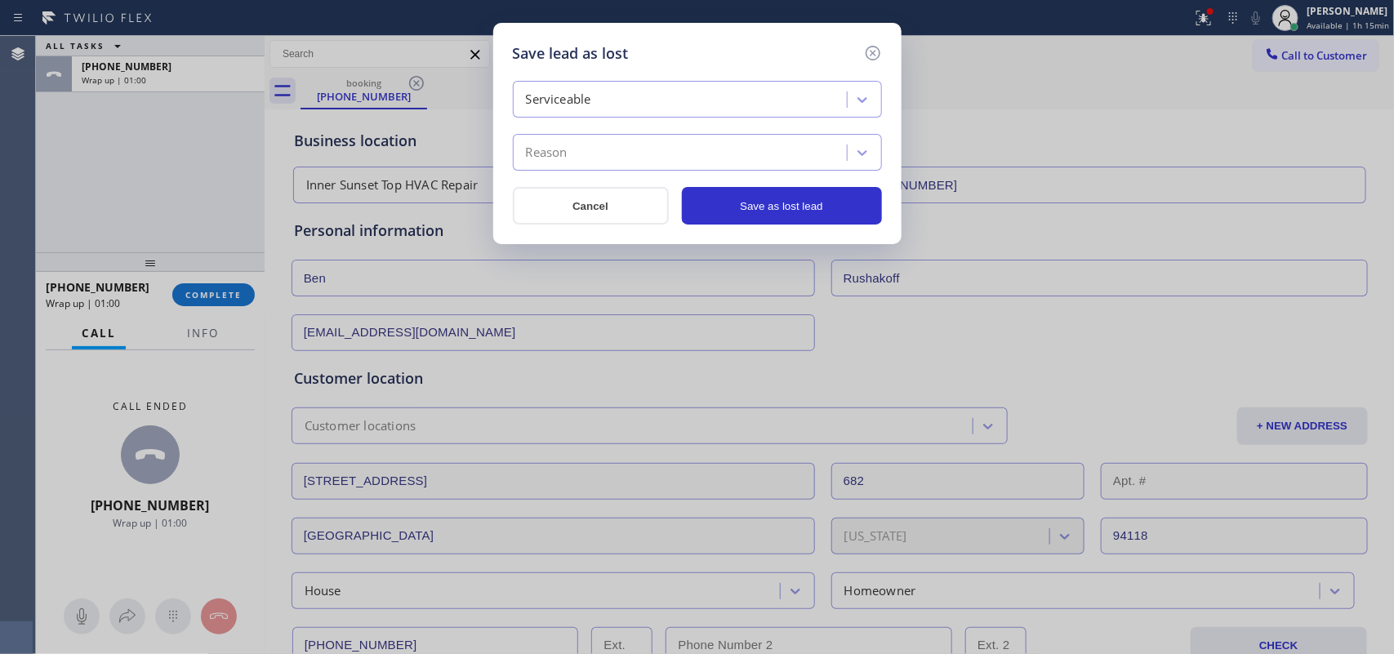
click at [784, 157] on div "Reason" at bounding box center [682, 153] width 329 height 29
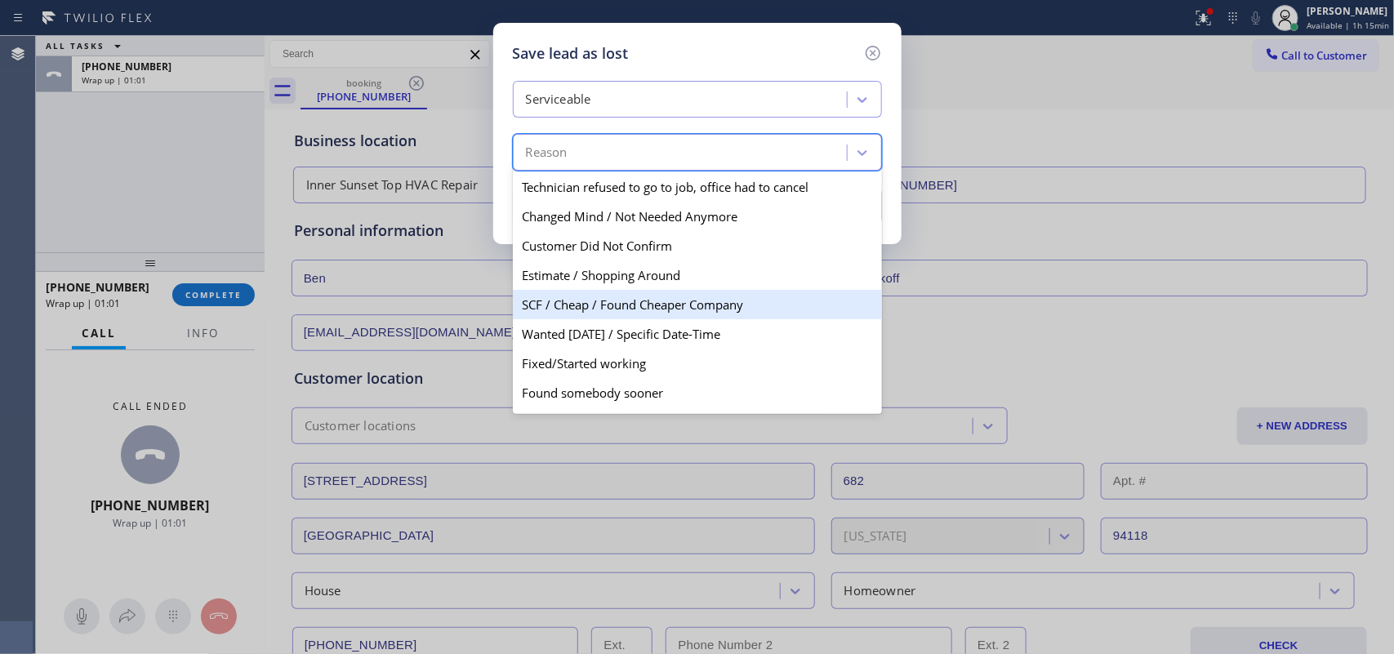
click at [747, 313] on div "SCF / Cheap / Found Cheaper Company" at bounding box center [697, 304] width 369 height 29
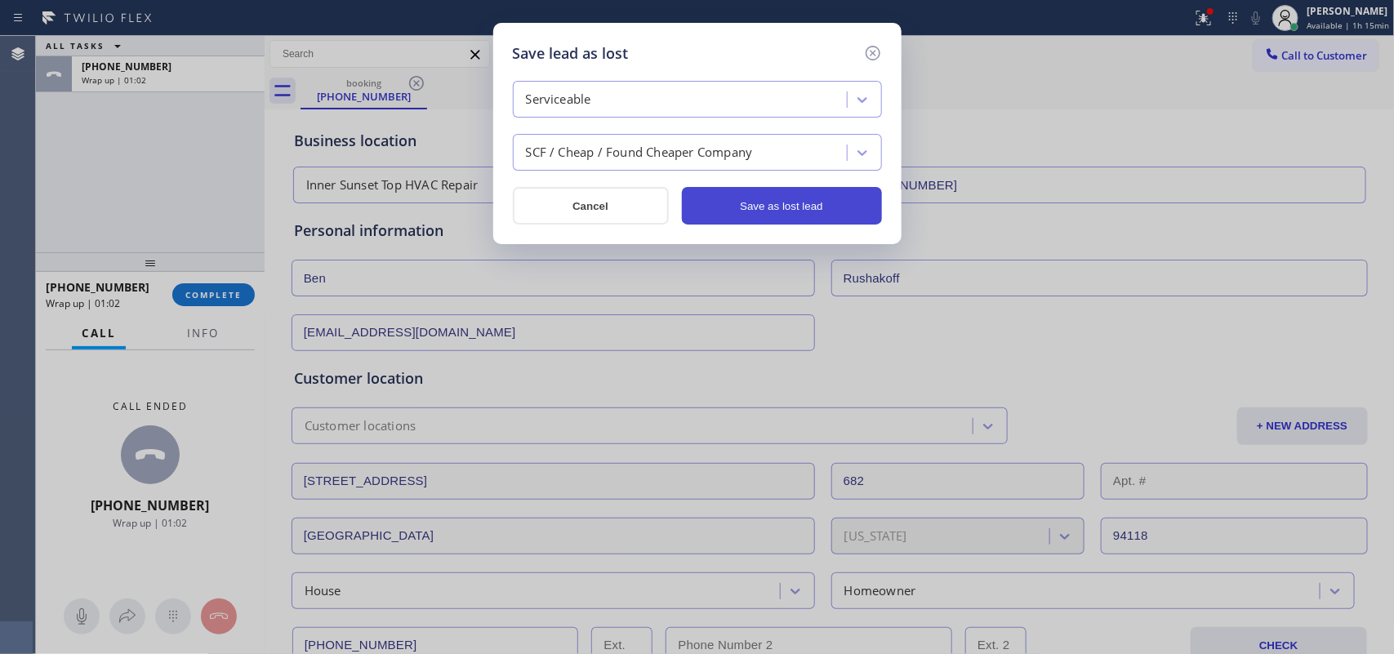
click at [821, 190] on button "Save as lost lead" at bounding box center [782, 206] width 200 height 38
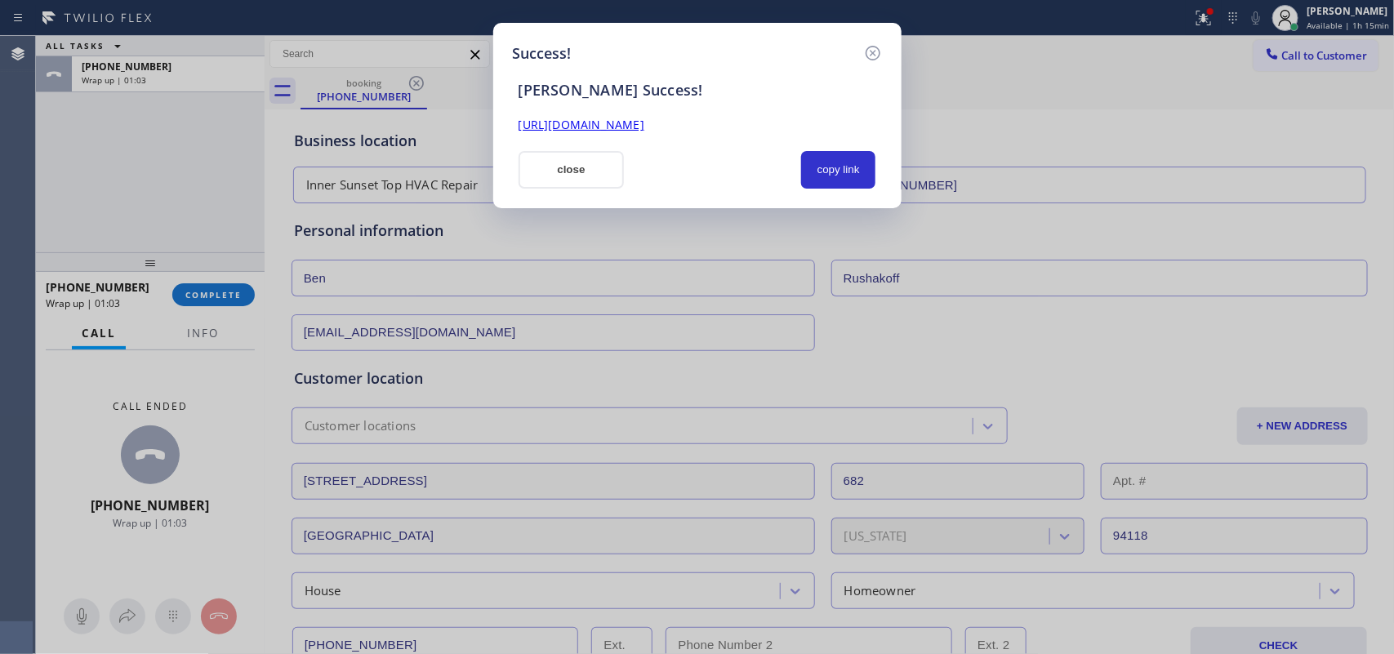
click at [858, 148] on div "SAL Success! https://erp.apollosoft.co/customer/767103#portlet_lead close copy …" at bounding box center [697, 126] width 369 height 124
click at [856, 161] on button "copy link" at bounding box center [838, 170] width 75 height 38
click at [590, 167] on button "close" at bounding box center [571, 170] width 106 height 38
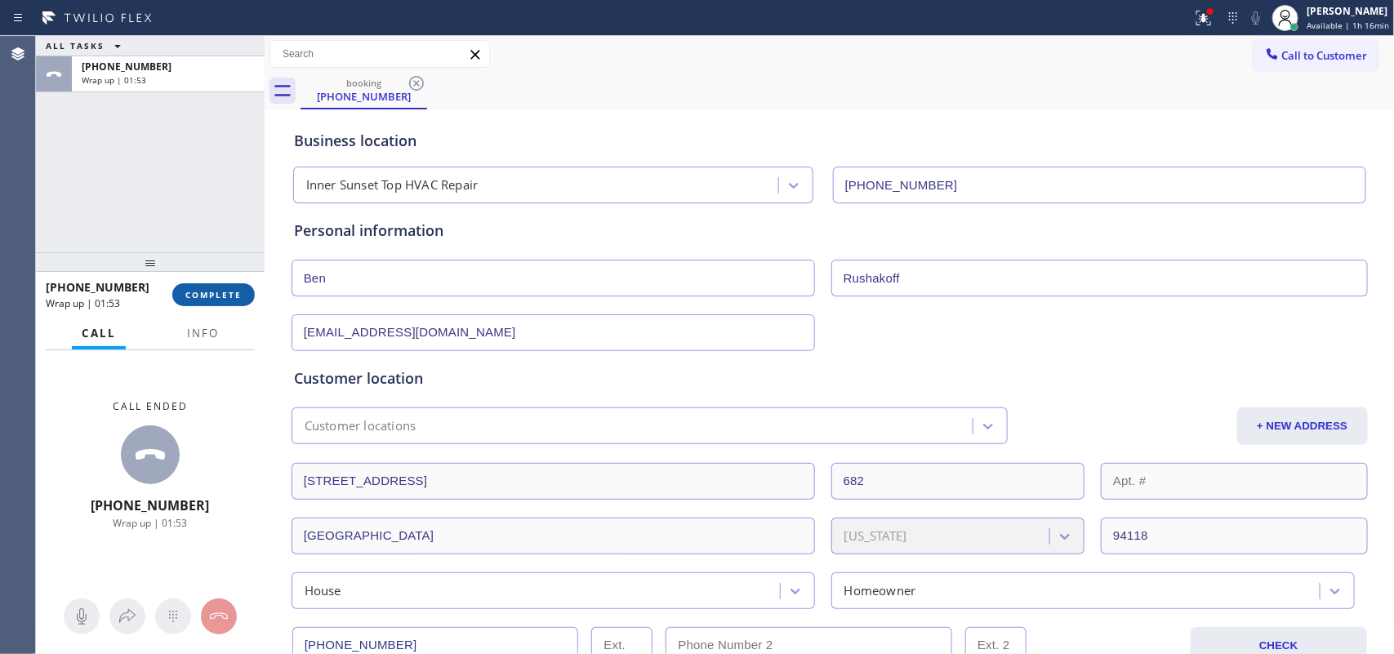
click at [243, 295] on button "COMPLETE" at bounding box center [213, 294] width 82 height 23
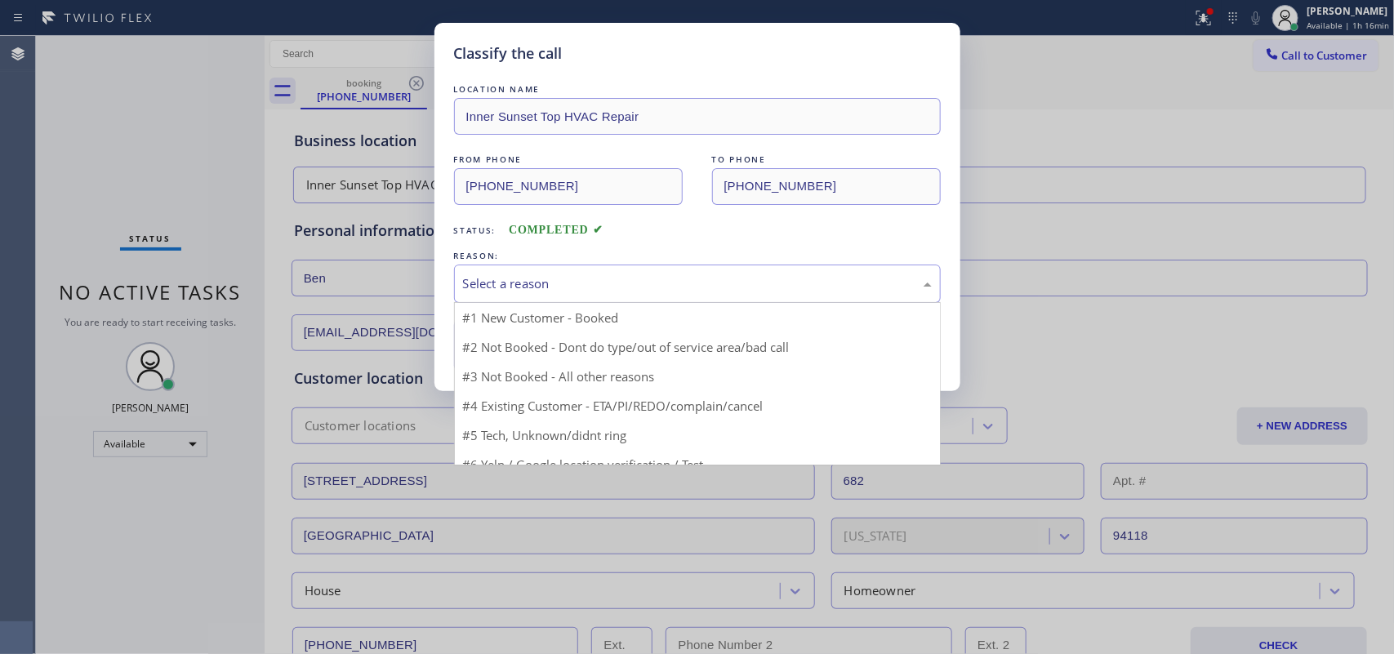
click at [660, 279] on div "Select a reason" at bounding box center [697, 283] width 469 height 19
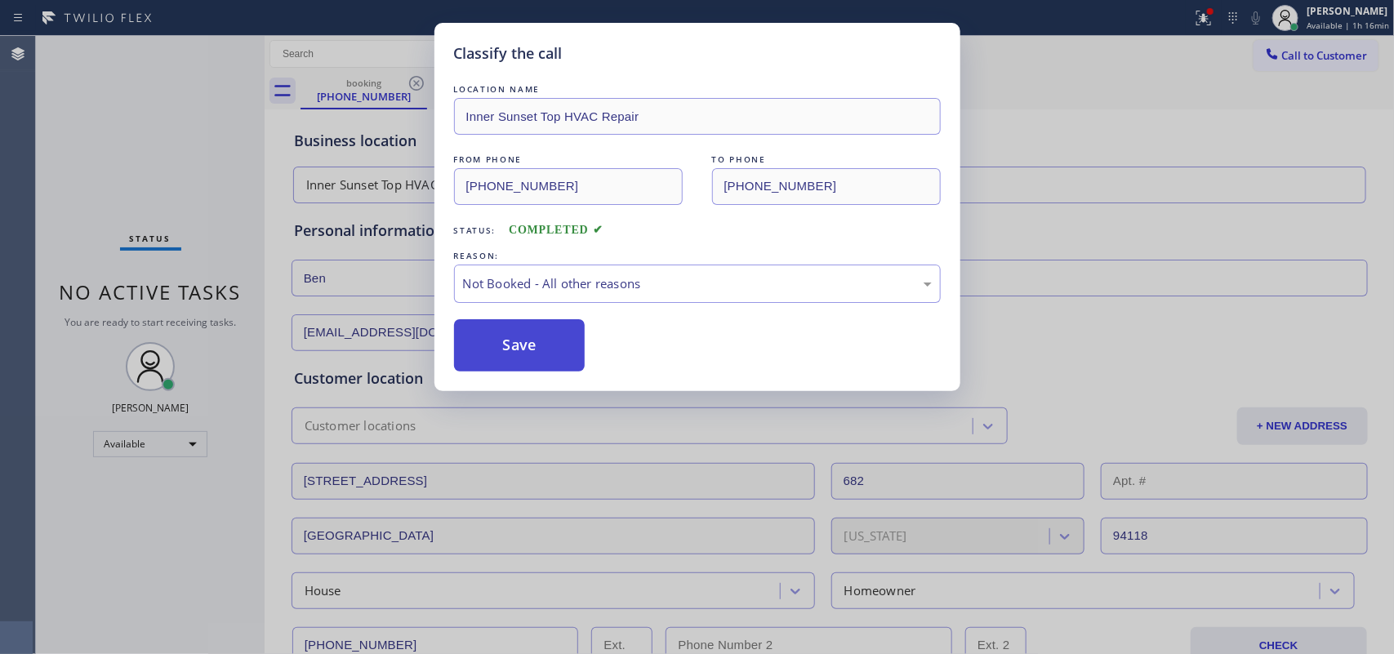
click at [584, 345] on button "Save" at bounding box center [519, 345] width 131 height 52
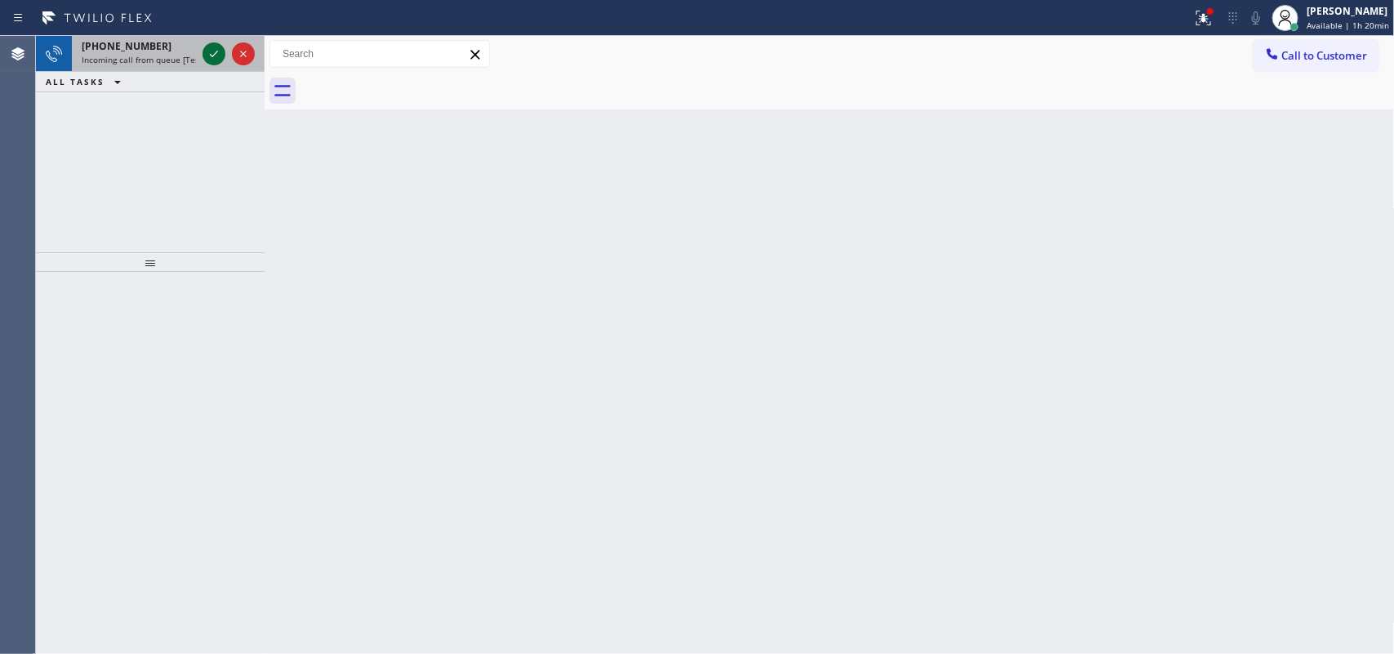
click at [209, 49] on icon at bounding box center [214, 54] width 20 height 20
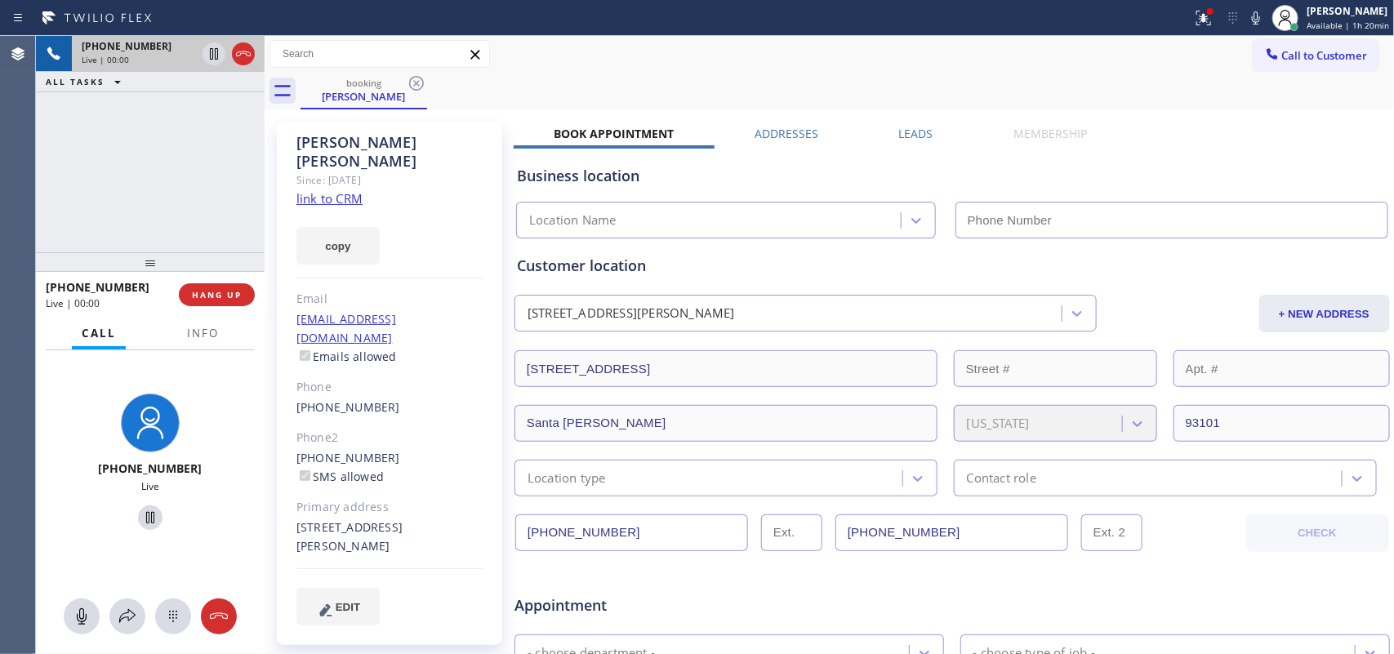
type input "[PHONE_NUMBER]"
click at [331, 190] on link "link to CRM" at bounding box center [329, 198] width 66 height 16
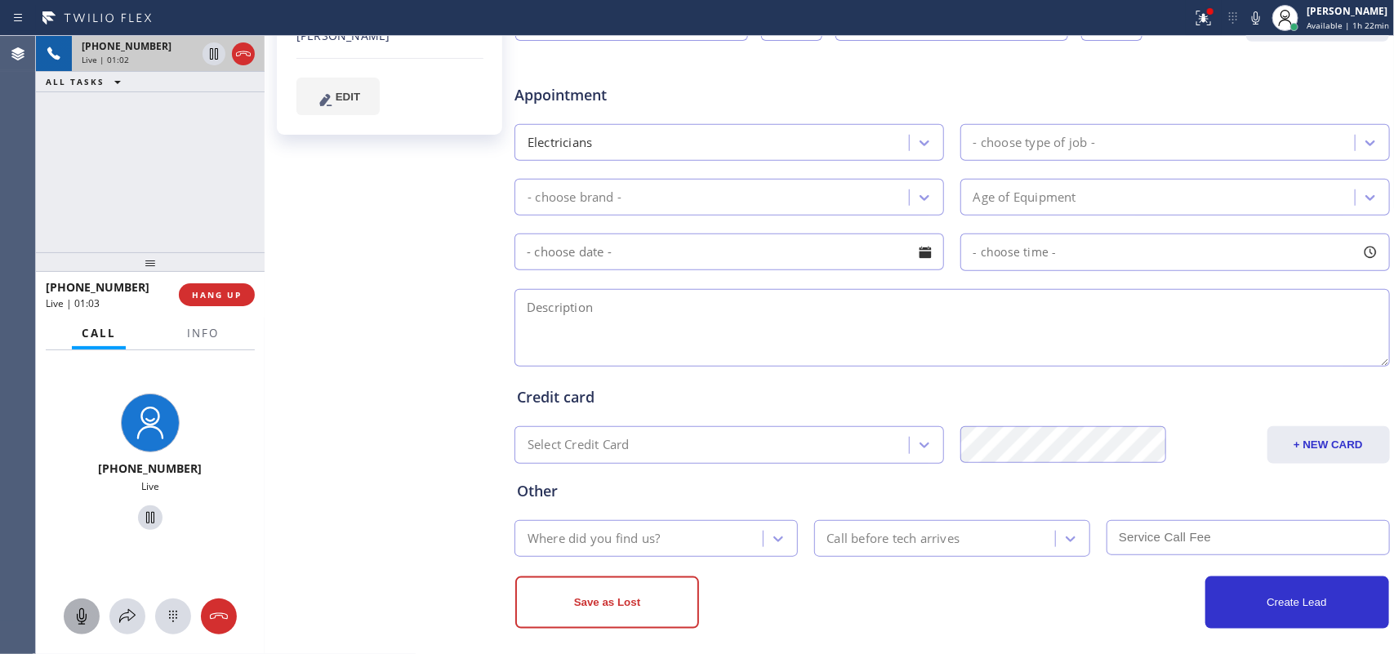
click at [79, 523] on icon at bounding box center [82, 616] width 10 height 16
click at [147, 518] on icon at bounding box center [150, 518] width 20 height 20
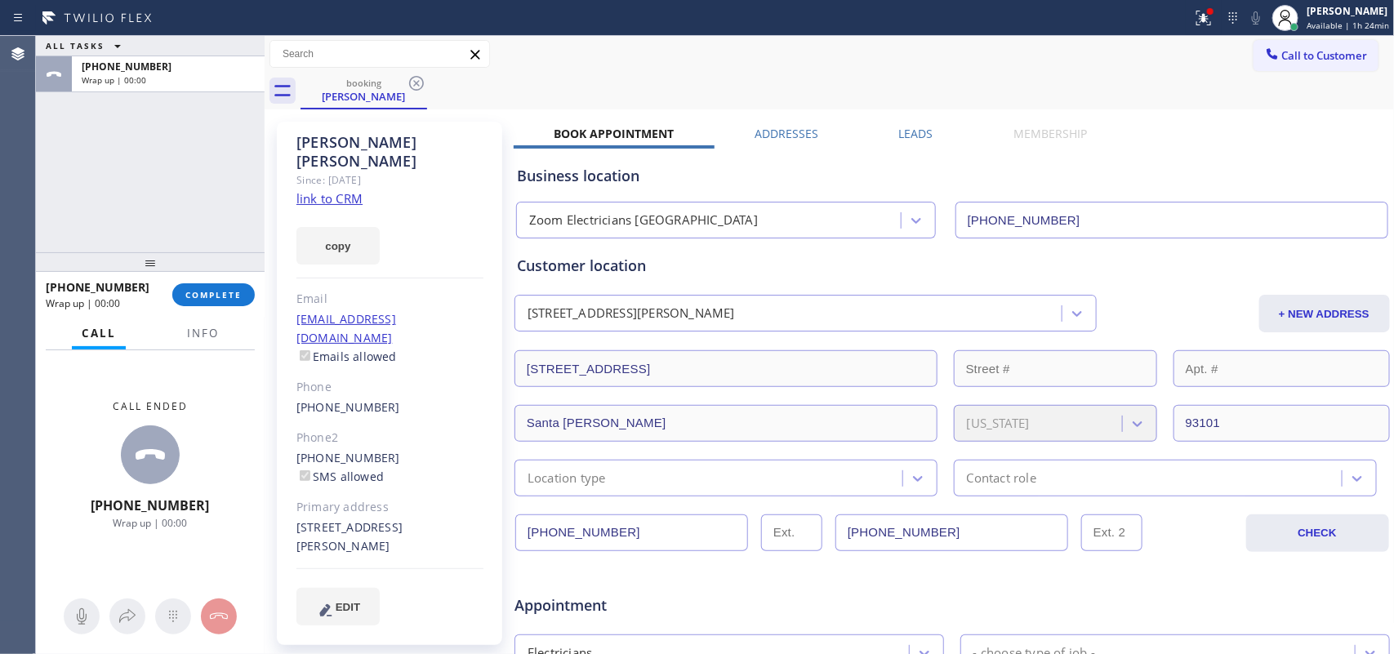
click at [104, 178] on div "ALL TASKS ALL TASKS ACTIVE TASKS TASKS IN WRAP UP +17323661910 Wrap up | 00:00" at bounding box center [150, 144] width 229 height 216
click at [194, 336] on span "Info" at bounding box center [203, 333] width 32 height 15
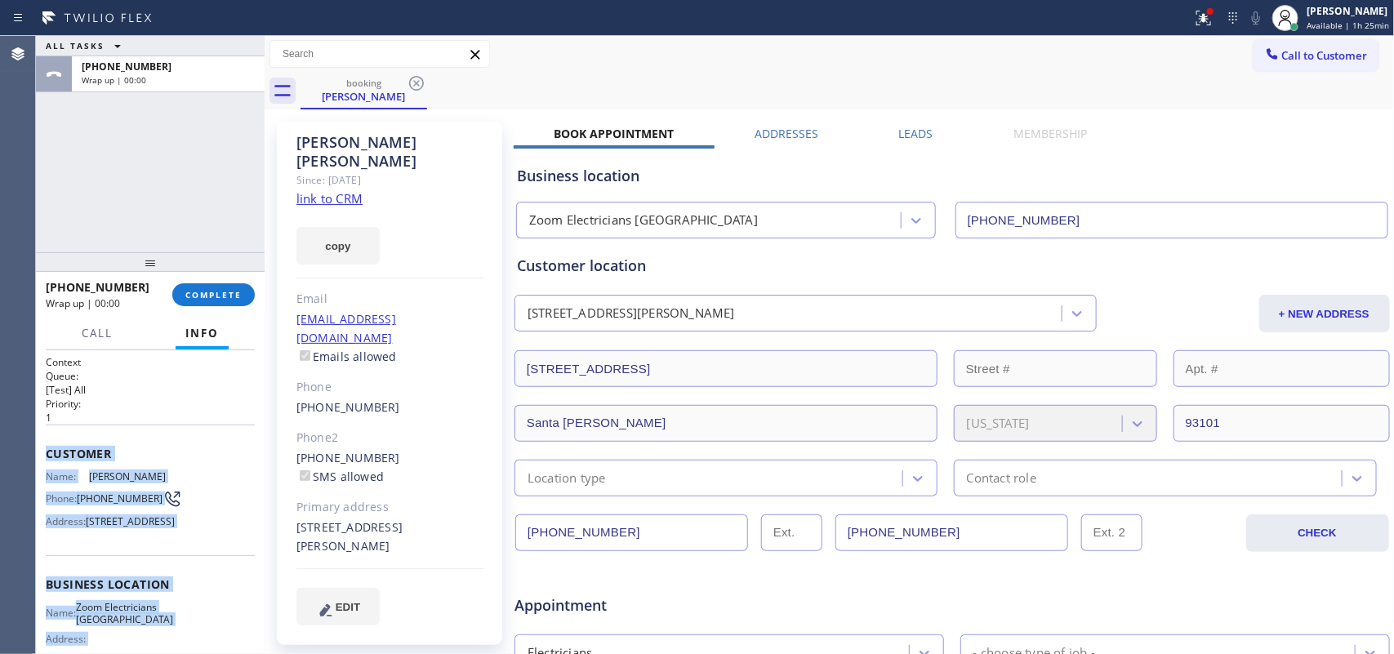
drag, startPoint x: 161, startPoint y: 496, endPoint x: 47, endPoint y: 453, distance: 121.9
click at [47, 453] on div "Context Queue: [Test] All Priority: 1 Customer Name: Steve Anagnostis Phone: (7…" at bounding box center [150, 585] width 209 height 460
copy div "Customer Name: Steve Anagnostis Phone: (732) 366-1910 Address: 430 State St, Sa…"
click at [1114, 20] on span "Available | 1h 25min" at bounding box center [1347, 25] width 82 height 11
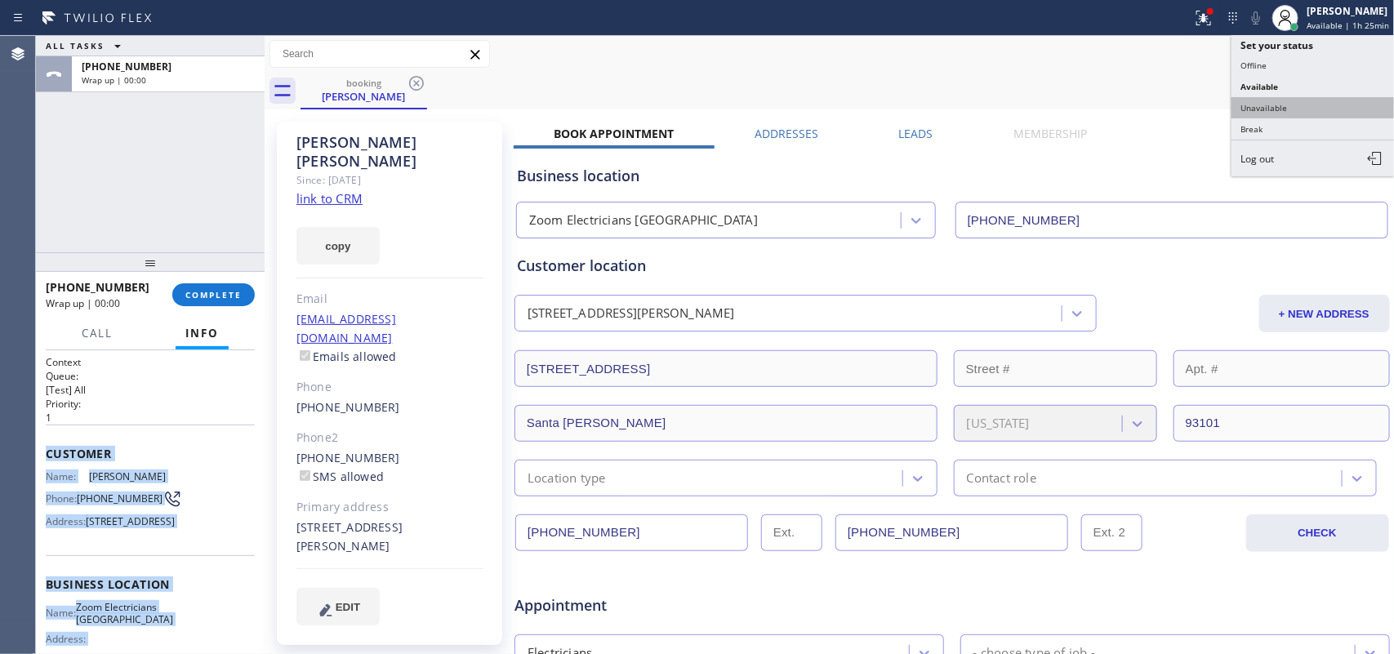
click at [1114, 108] on button "Unavailable" at bounding box center [1312, 107] width 163 height 21
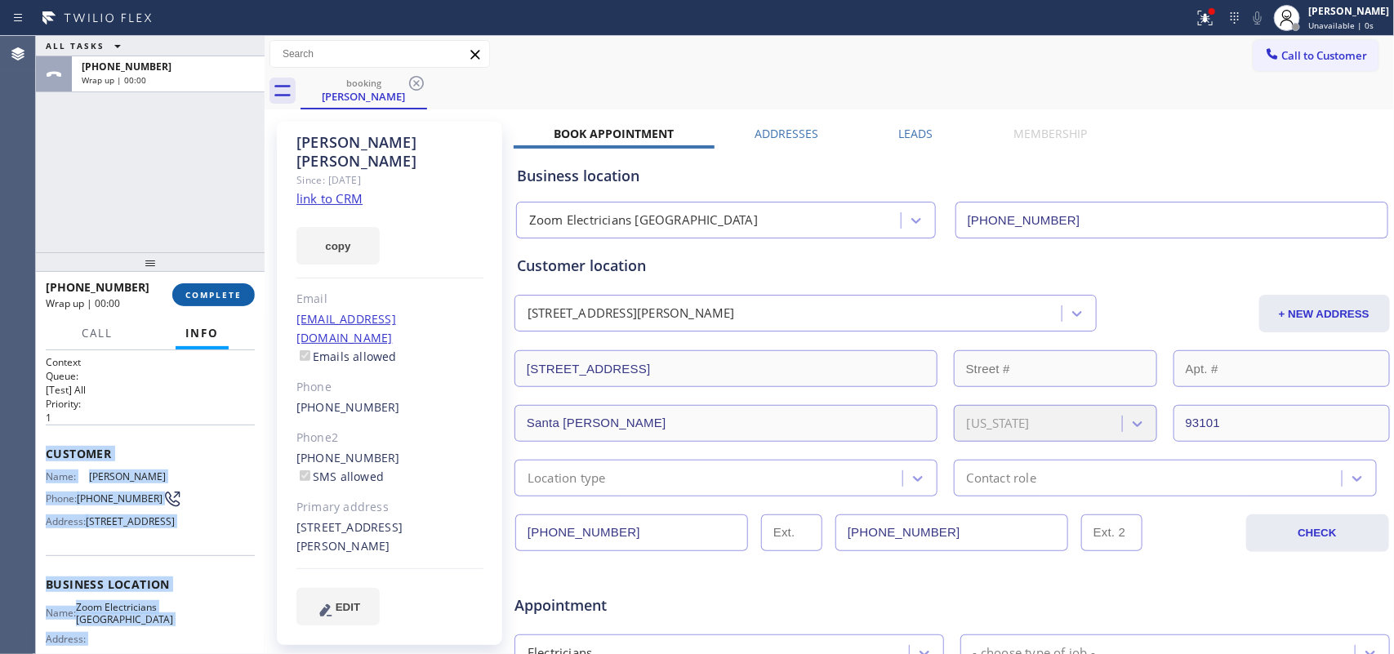
click at [234, 302] on button "COMPLETE" at bounding box center [213, 294] width 82 height 23
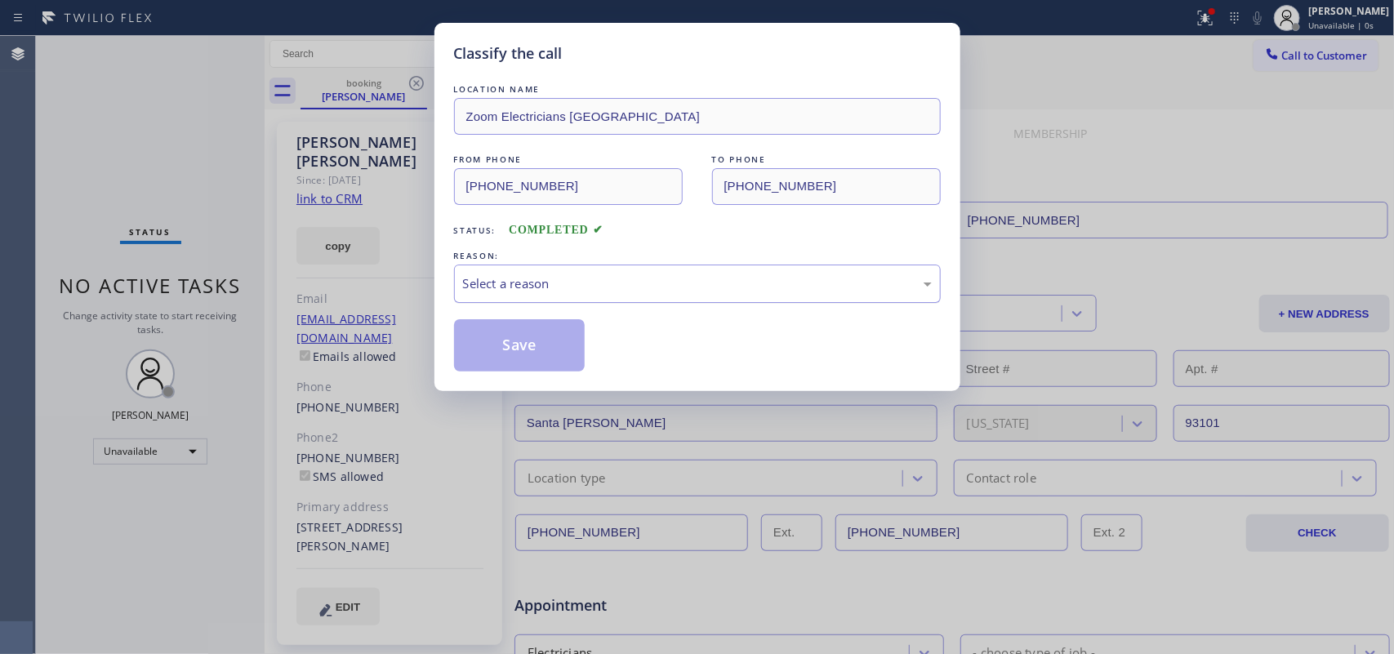
click at [494, 287] on div "Select a reason" at bounding box center [697, 283] width 469 height 19
click at [549, 367] on button "Save" at bounding box center [519, 345] width 131 height 52
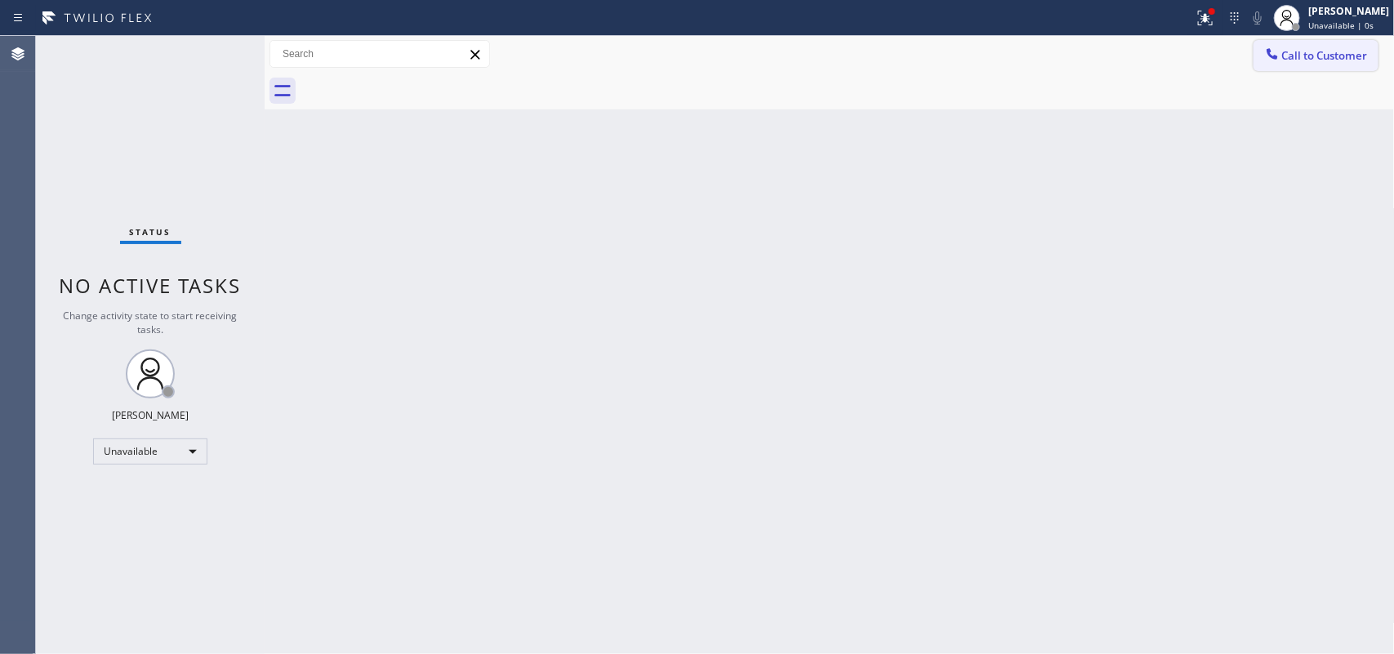
click at [1114, 60] on span "Call to Customer" at bounding box center [1325, 55] width 86 height 15
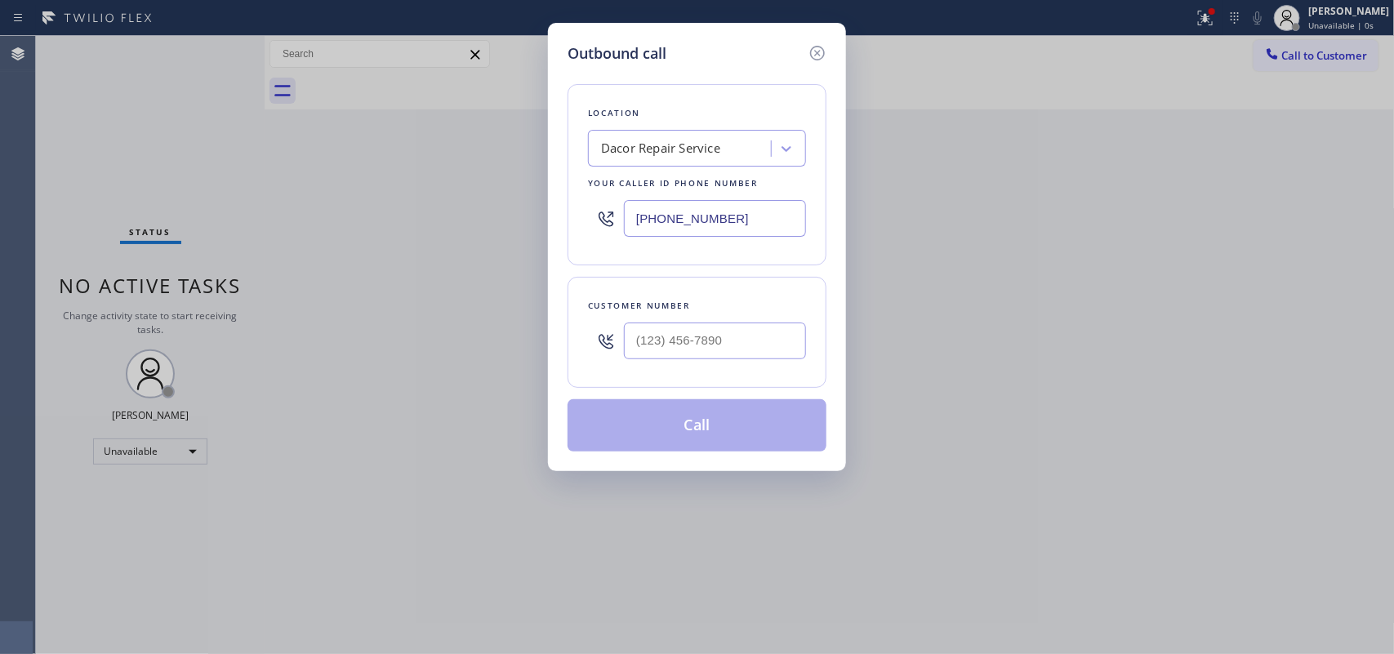
click at [597, 100] on div "Location Dacor Repair Service Your caller id phone number (858) 397-5576" at bounding box center [696, 174] width 259 height 181
click at [715, 337] on input "(___) ___-____" at bounding box center [715, 340] width 182 height 37
paste input "732) 366-1910"
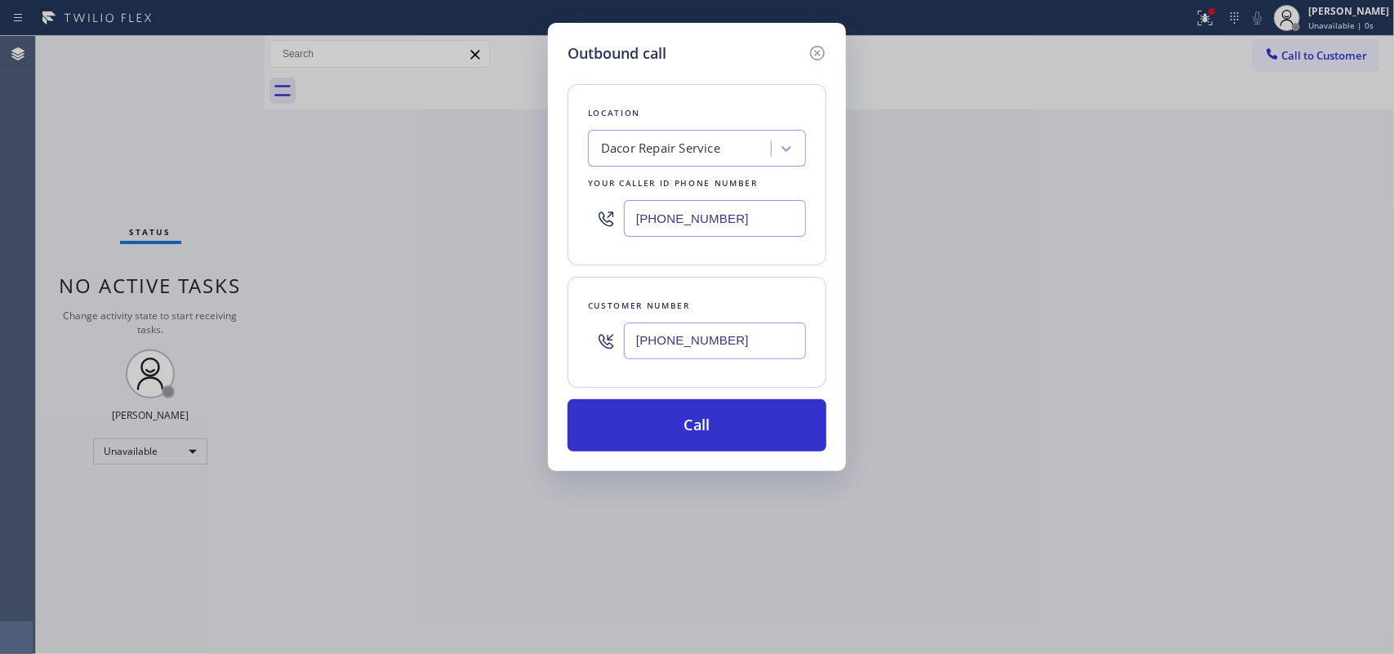
type input "[PHONE_NUMBER]"
drag, startPoint x: 654, startPoint y: 95, endPoint x: 658, endPoint y: 107, distance: 12.9
click at [654, 95] on div "Location Dacor Repair Service Your caller id phone number (858) 397-5576" at bounding box center [696, 174] width 259 height 181
drag, startPoint x: 733, startPoint y: 217, endPoint x: 585, endPoint y: 214, distance: 148.6
click at [592, 219] on div "[PHONE_NUMBER]" at bounding box center [697, 218] width 218 height 53
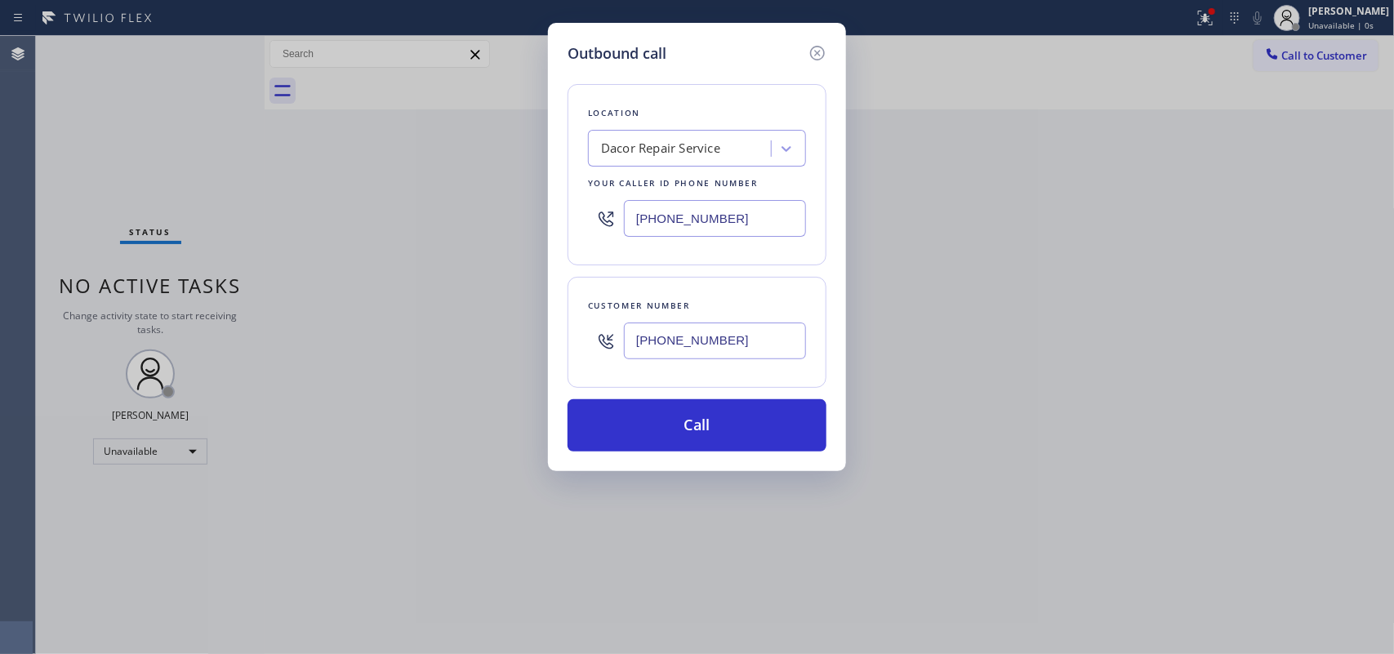
paste input "415) 727-8840"
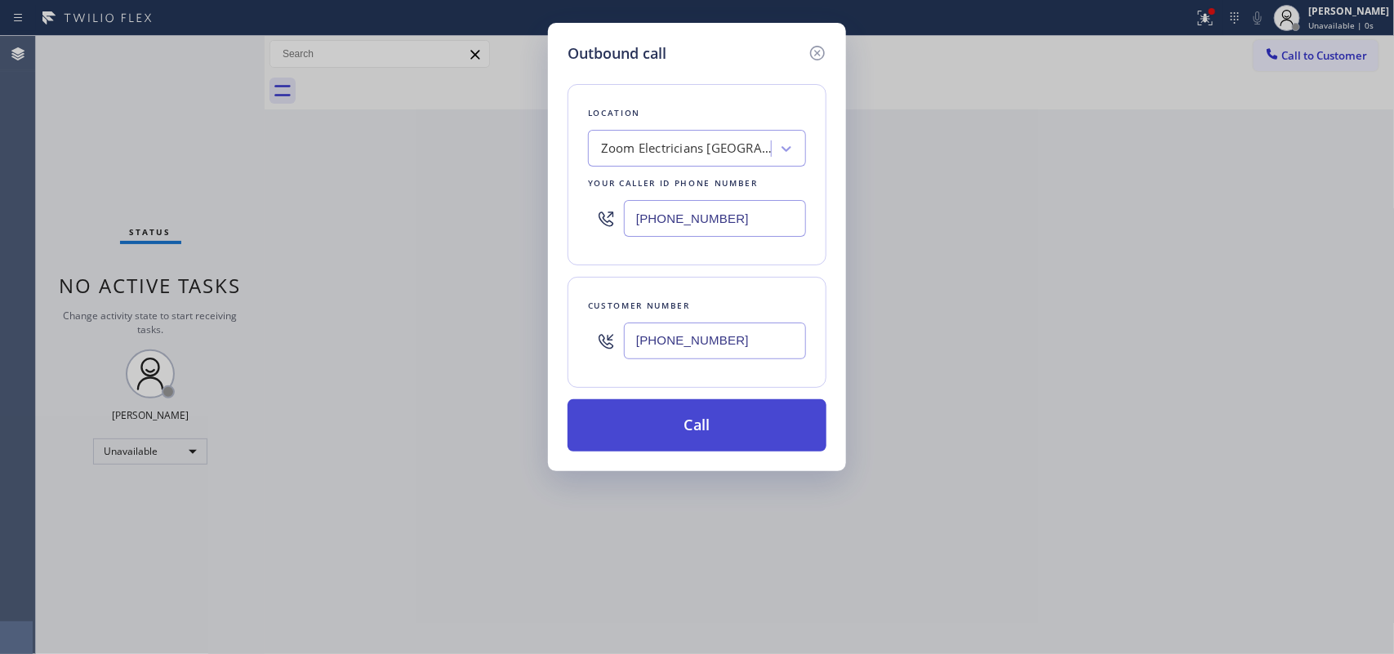
type input "[PHONE_NUMBER]"
click at [696, 438] on button "Call" at bounding box center [696, 425] width 259 height 52
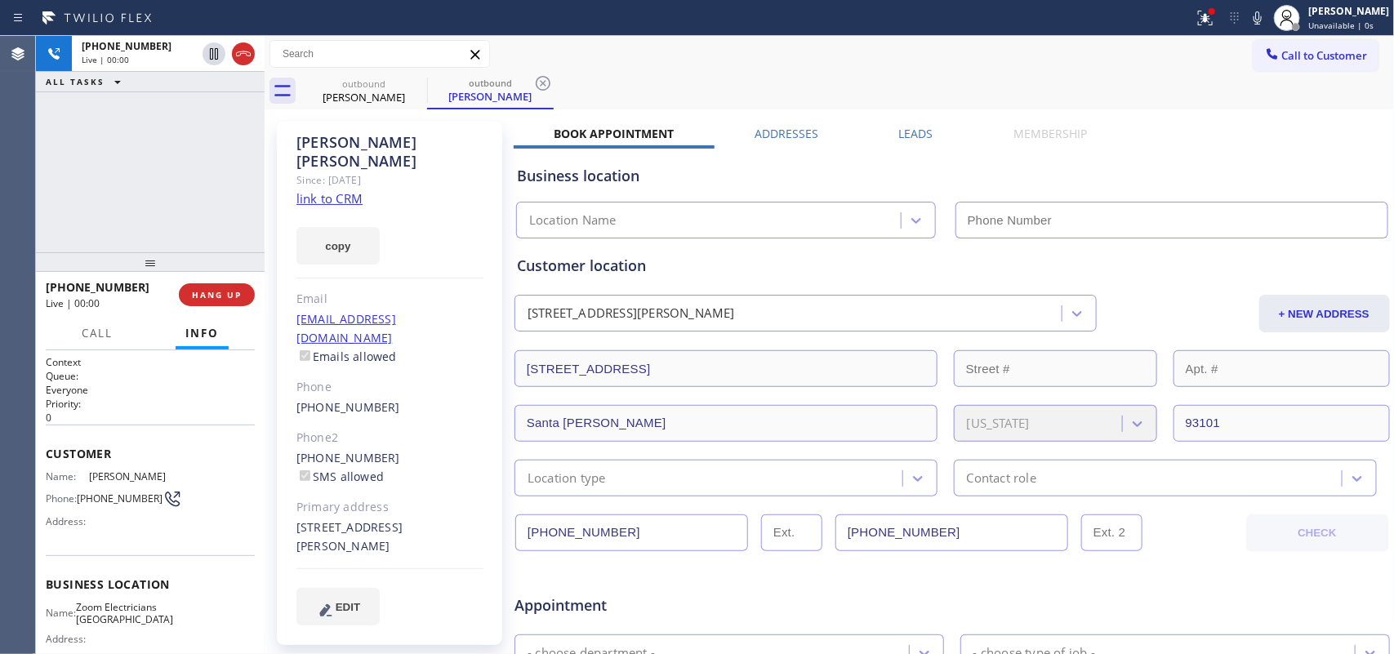
type input "[PHONE_NUMBER]"
click at [91, 337] on span "Call" at bounding box center [97, 333] width 31 height 15
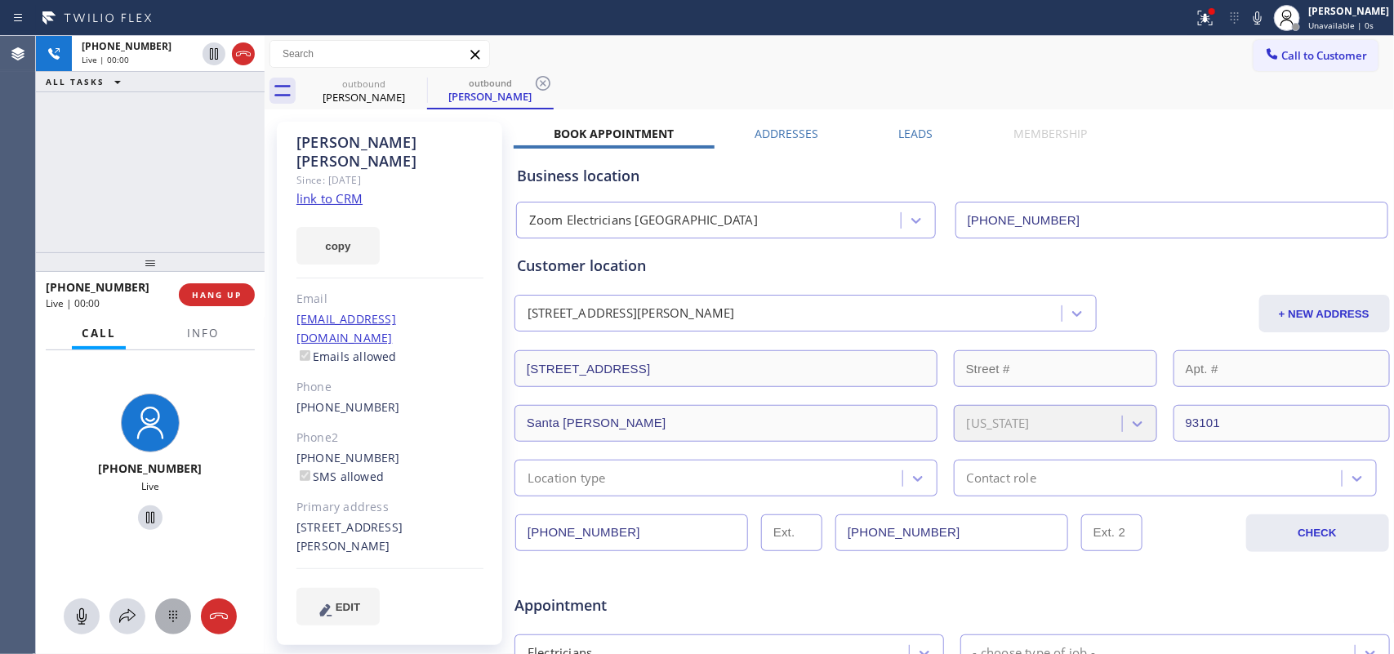
click at [173, 523] on icon at bounding box center [173, 617] width 20 height 20
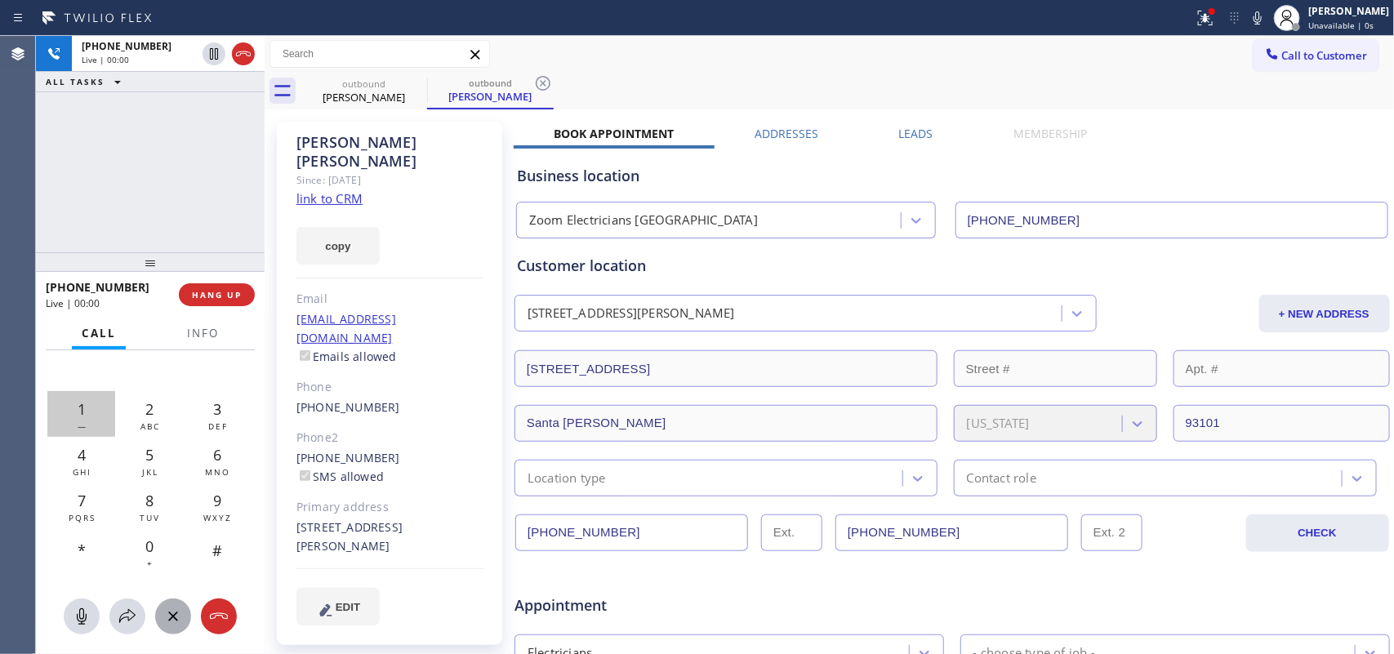
click at [78, 407] on span "1" at bounding box center [82, 409] width 8 height 20
click at [878, 87] on div "outbound Steve Anagnostis outbound Steve Anagnostis" at bounding box center [847, 91] width 1094 height 37
click at [171, 201] on div "+17323661910 Live | 00:07 ALL TASKS ALL TASKS ACTIVE TASKS TASKS IN WRAP UP" at bounding box center [150, 144] width 229 height 216
click at [193, 189] on div "+17323661910 Live | 00:59 ALL TASKS ALL TASKS ACTIVE TASKS TASKS IN WRAP UP" at bounding box center [150, 144] width 229 height 216
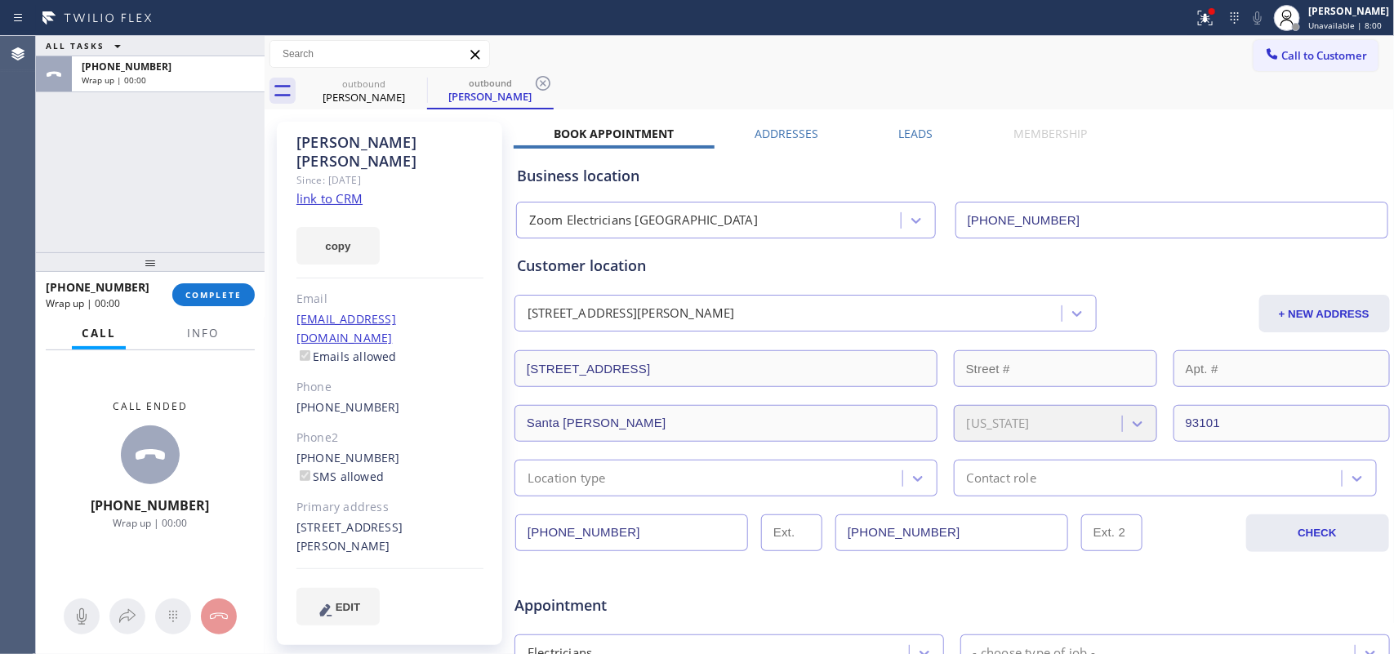
click at [152, 156] on div "ALL TASKS ALL TASKS ACTIVE TASKS TASKS IN WRAP UP +17323661910 Wrap up | 00:00" at bounding box center [150, 144] width 229 height 216
click at [128, 193] on div "ALL TASKS ALL TASKS ACTIVE TASKS TASKS IN WRAP UP +17323661910 Wrap up | 00:00" at bounding box center [150, 144] width 229 height 216
click at [349, 523] on span "EDIT" at bounding box center [348, 607] width 24 height 12
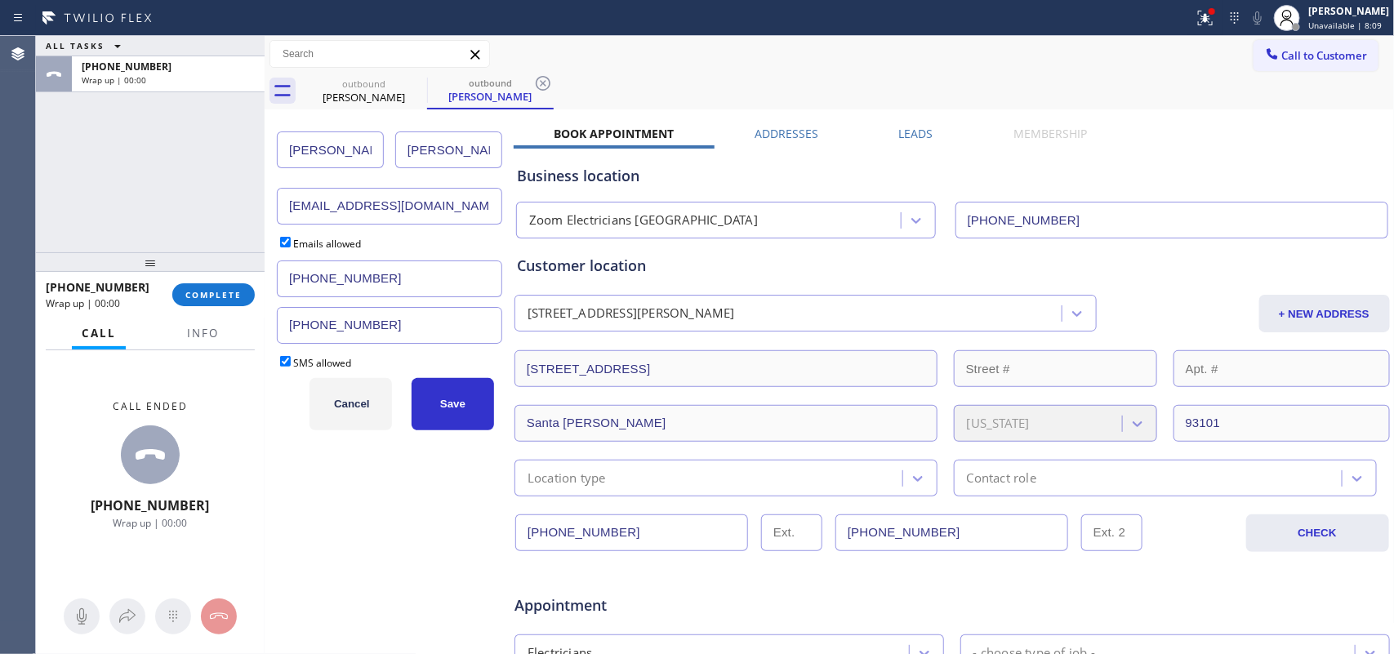
drag, startPoint x: 343, startPoint y: 149, endPoint x: 266, endPoint y: 149, distance: 76.7
click at [266, 149] on div "ALL TASKS ALL TASKS ACTIVE TASKS TASKS IN WRAP UP +17323661910 Wrap up | 00:00 …" at bounding box center [715, 345] width 1358 height 618
click at [415, 145] on input "Anagnostis" at bounding box center [448, 149] width 107 height 37
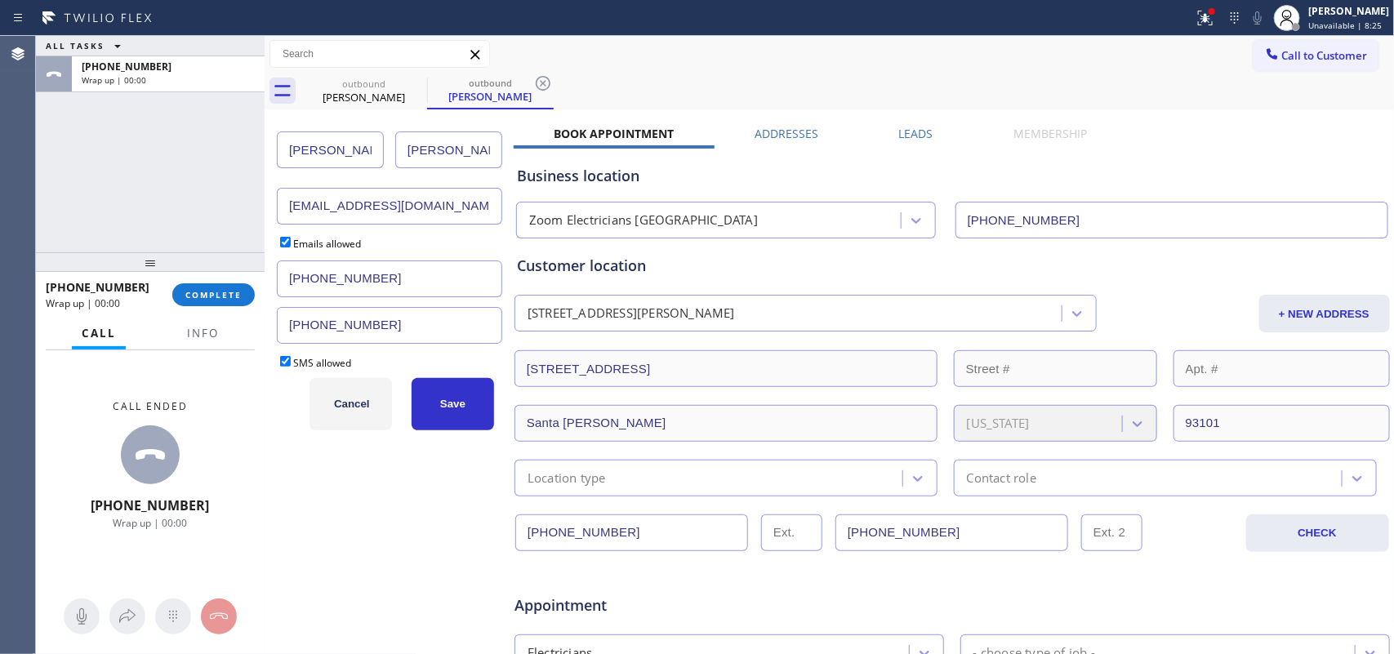
click at [365, 213] on input "sanagnostis@njgam.com" at bounding box center [389, 206] width 225 height 37
click at [369, 214] on input "sanagnostis@njgam.com" at bounding box center [389, 206] width 225 height 37
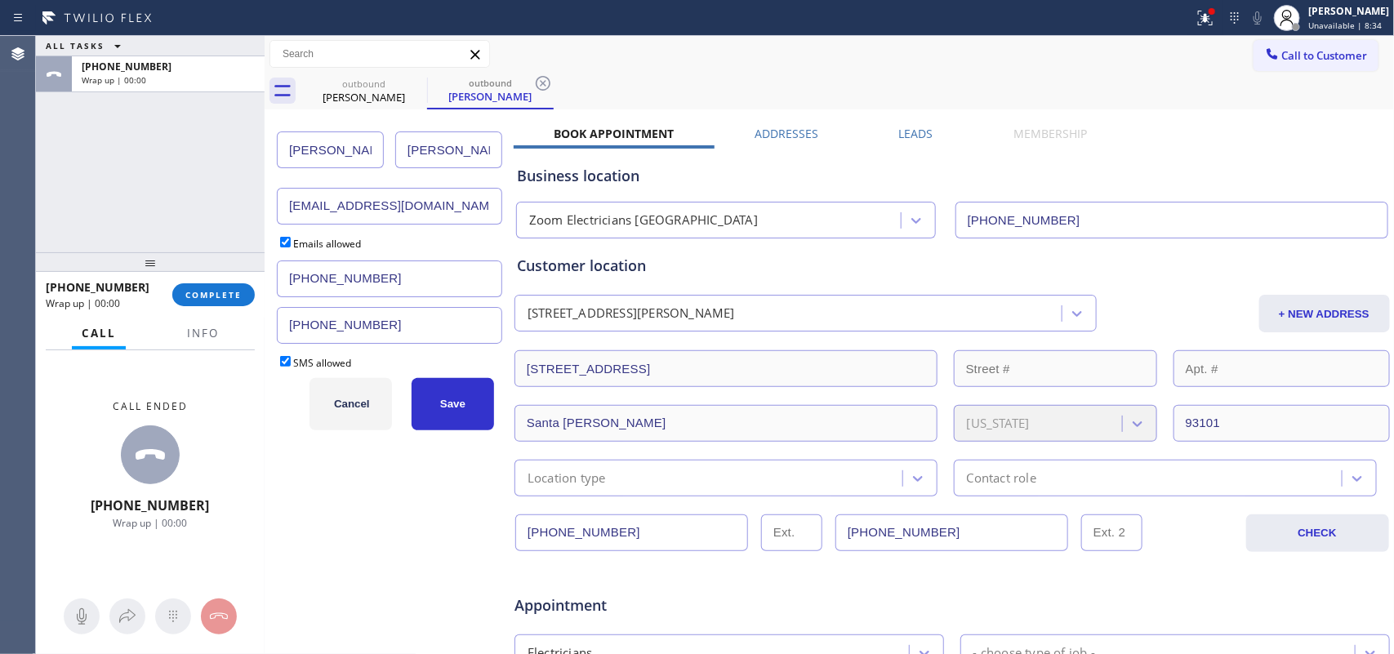
click at [369, 214] on input "sanagnostis@njgam.com" at bounding box center [389, 206] width 225 height 37
paste input "dispatch"
type input "dispatch@njgam.com"
click at [443, 400] on span "Save" at bounding box center [452, 404] width 25 height 12
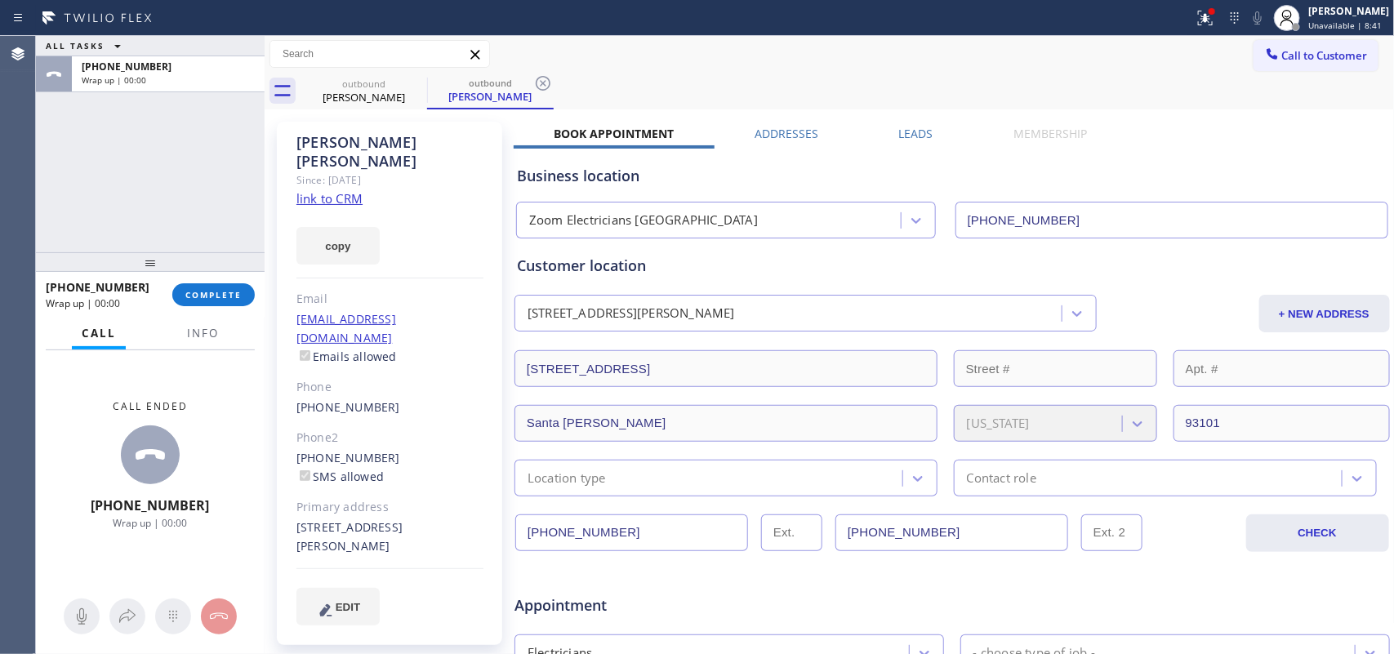
scroll to position [102, 0]
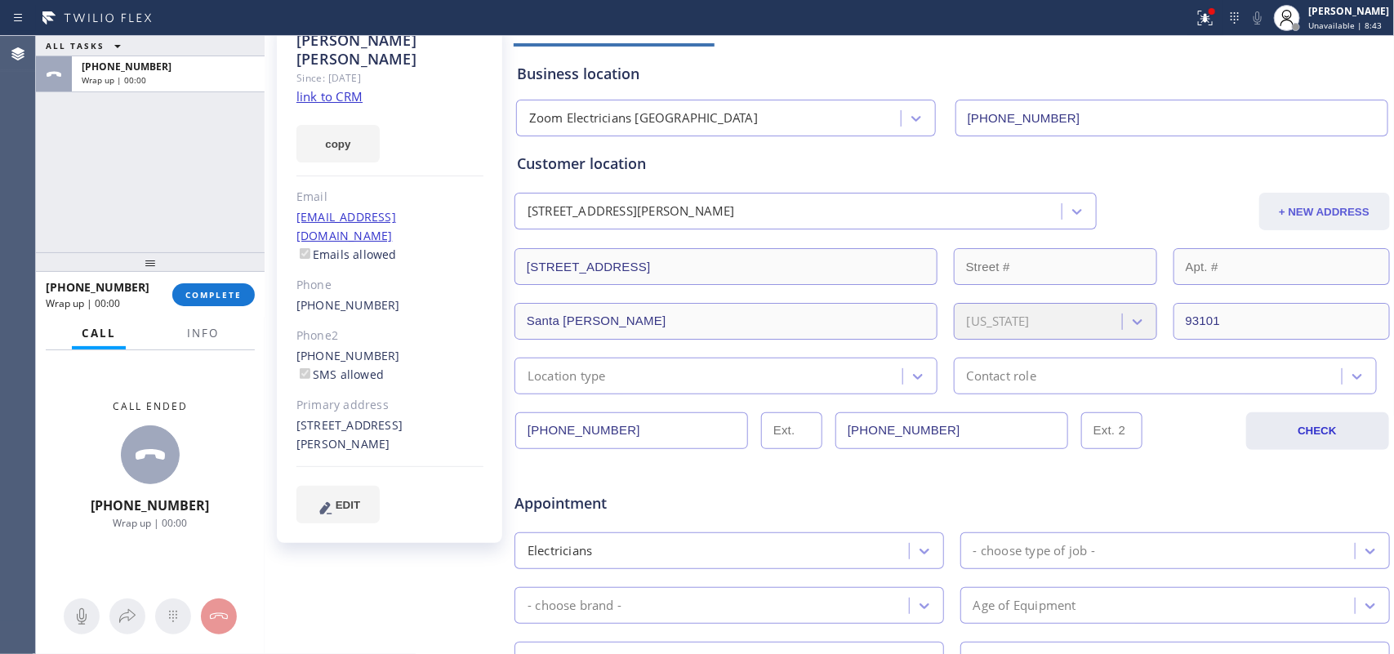
click at [1114, 206] on button "+ NEW ADDRESS" at bounding box center [1324, 212] width 131 height 38
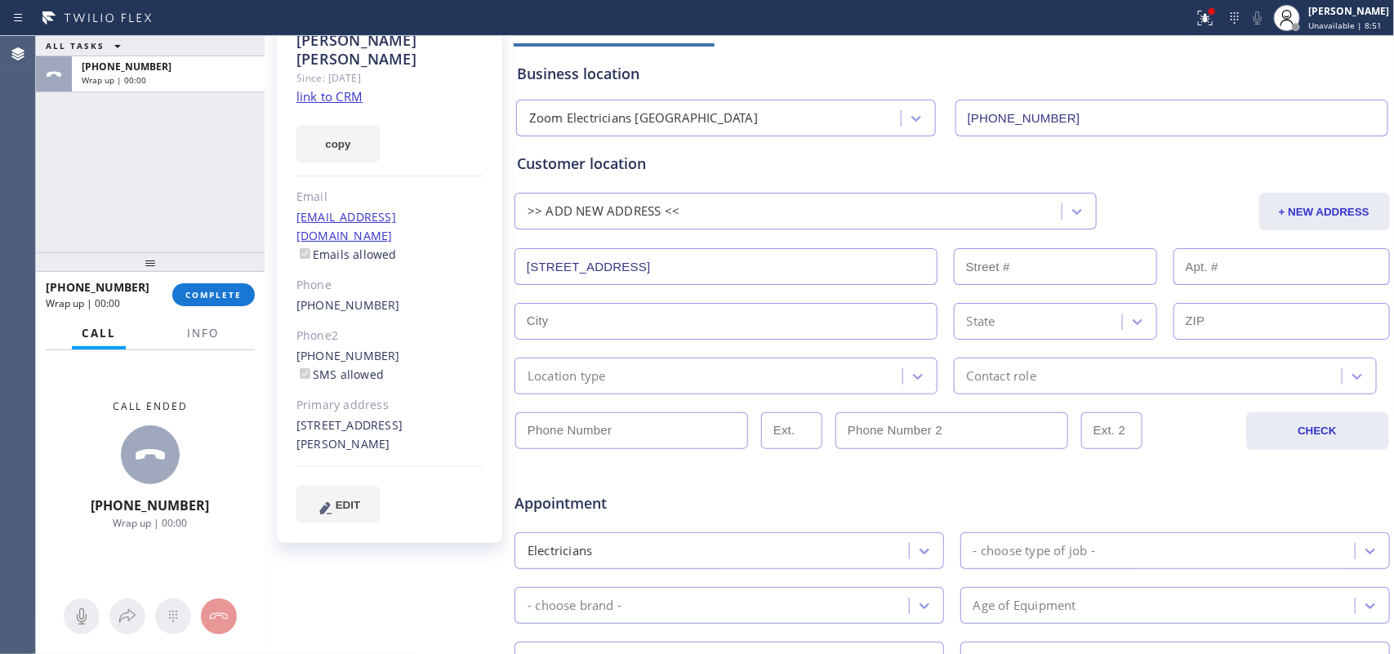
click at [719, 266] on input "430 State St" at bounding box center [725, 266] width 423 height 37
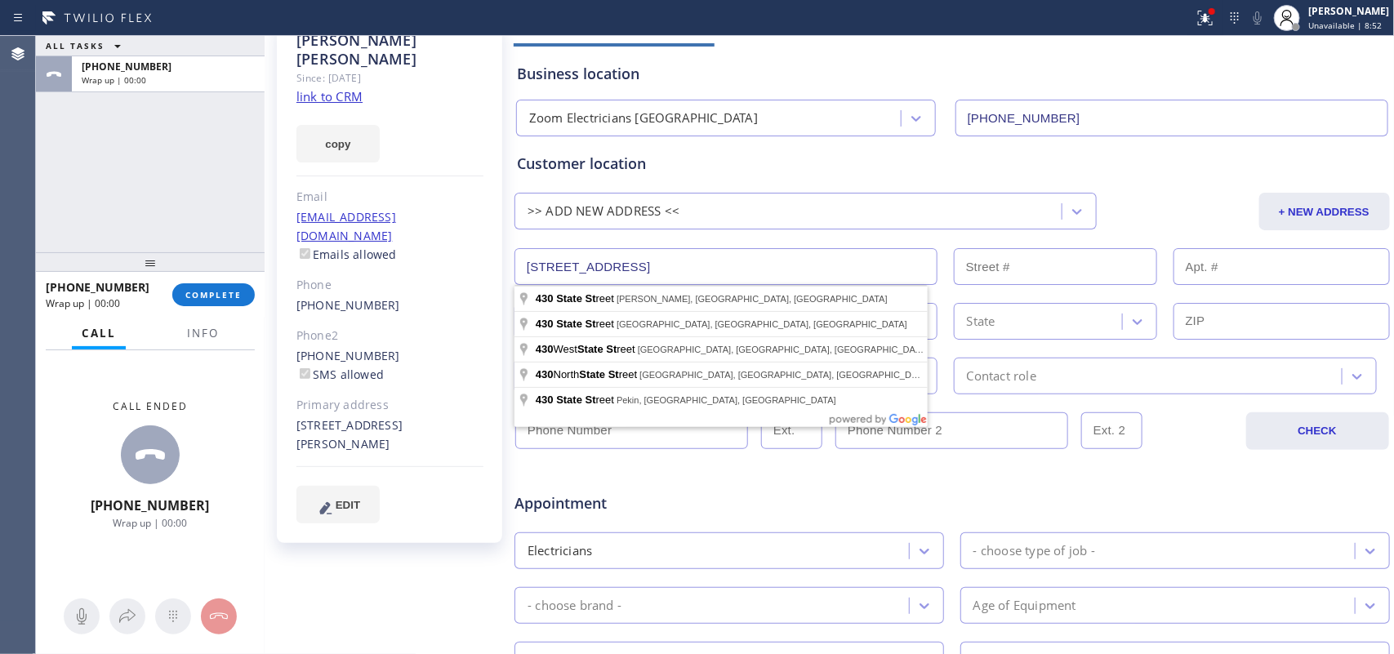
paste input "1215 4th StSan Francisco, CA 94158"
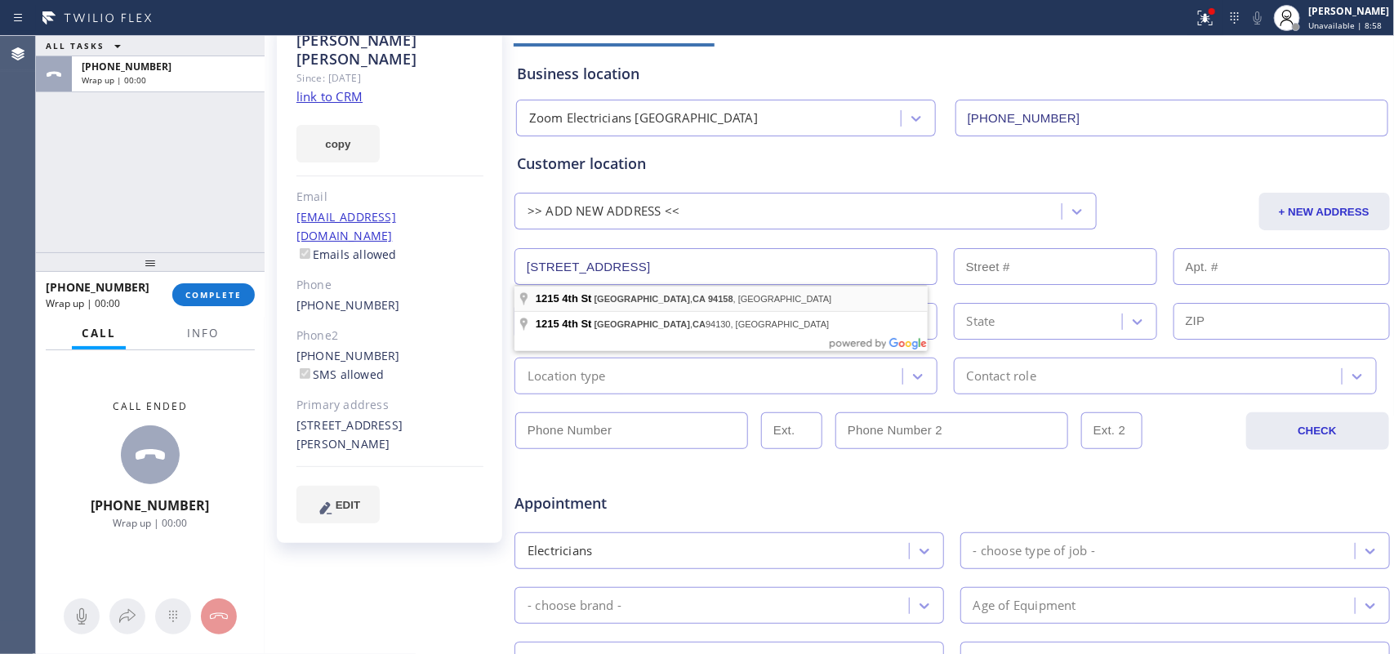
type input "1215 4th St"
type input "1215"
type input "San Francisco"
type input "94158"
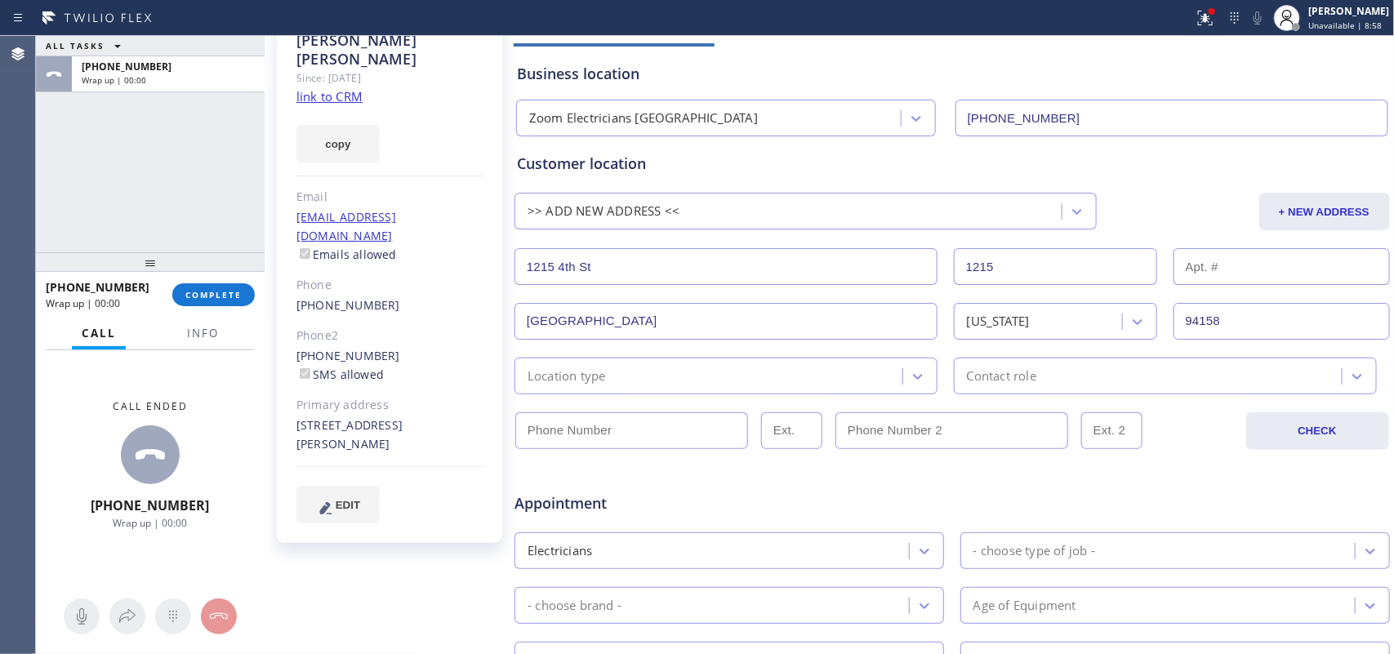
click at [710, 372] on div "Location type" at bounding box center [710, 376] width 383 height 29
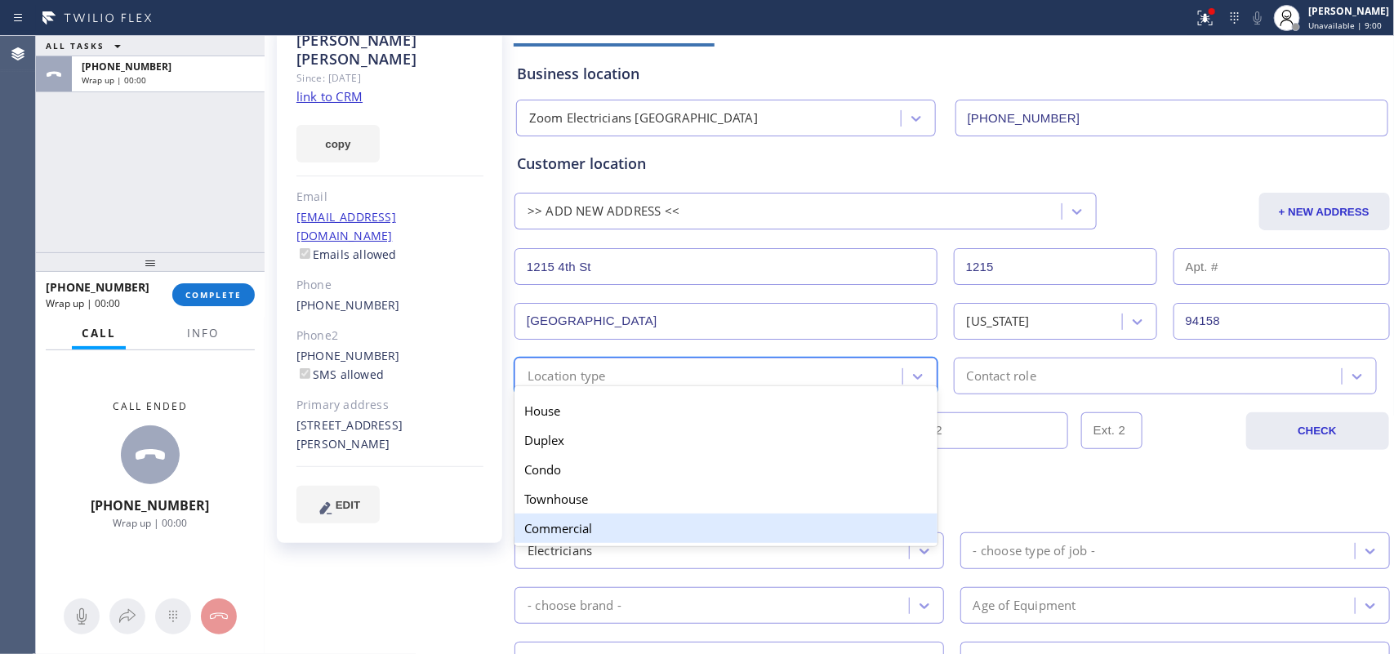
click at [696, 523] on div "Commercial" at bounding box center [725, 528] width 423 height 29
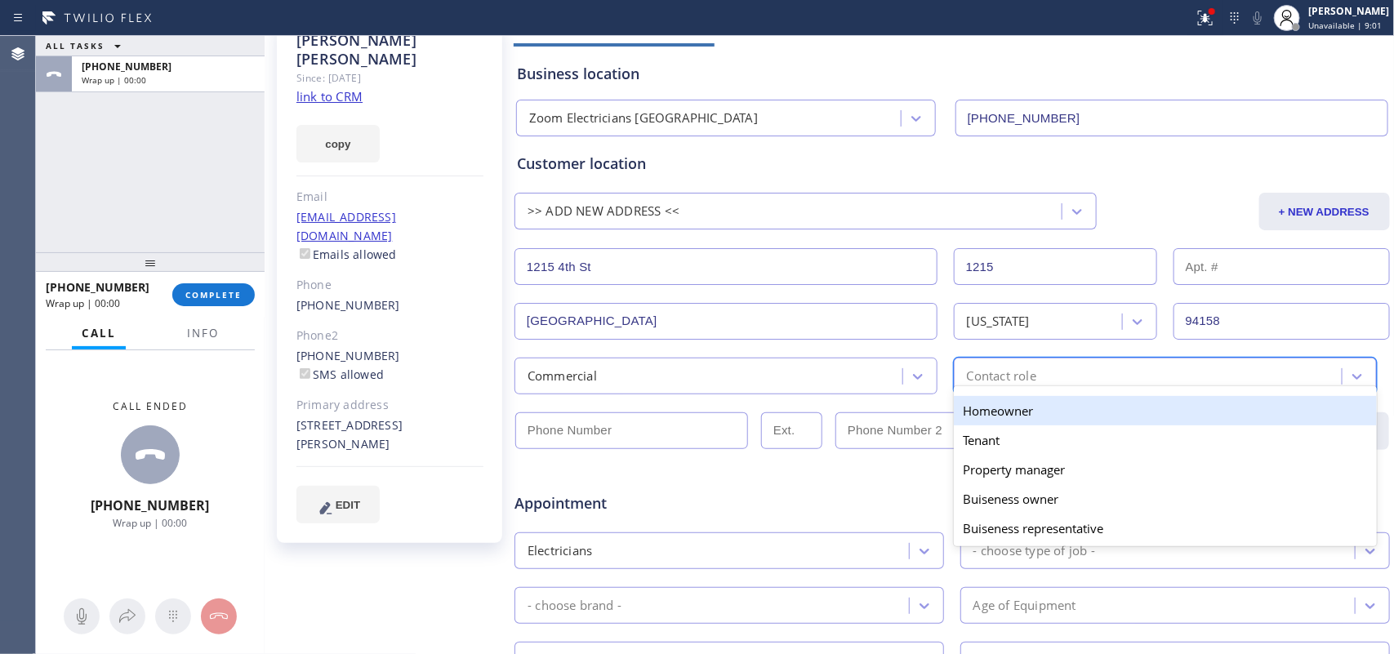
click at [978, 385] on div "Contact role" at bounding box center [1001, 376] width 69 height 19
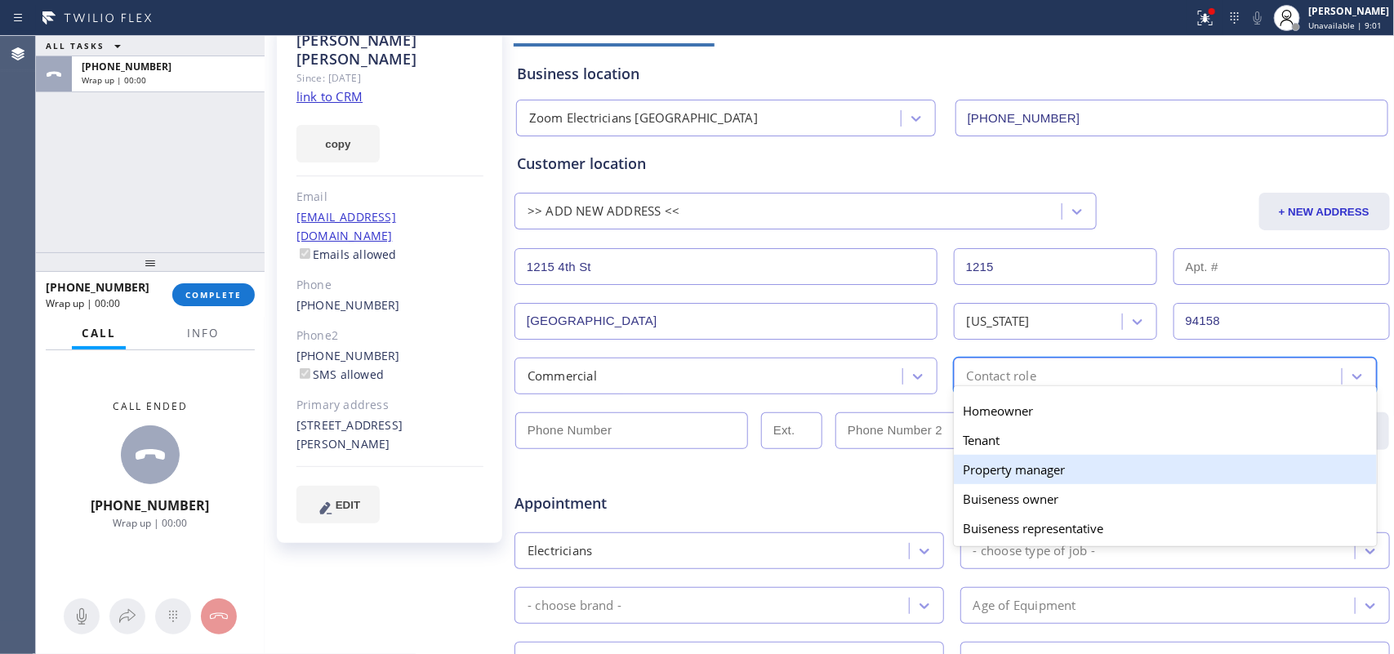
click at [1025, 478] on div "Property manager" at bounding box center [1165, 469] width 423 height 29
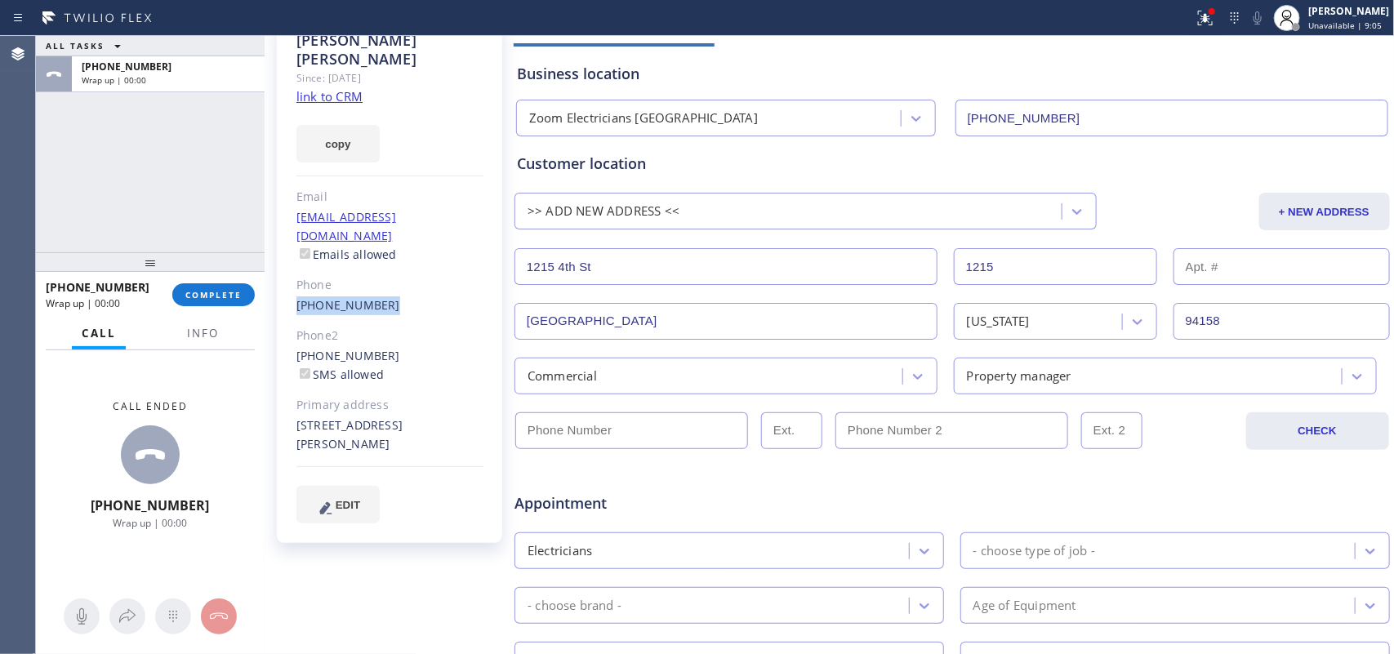
drag, startPoint x: 357, startPoint y: 271, endPoint x: 291, endPoint y: 266, distance: 66.3
click at [291, 266] on div "Steve Anagnostis Since: 20 may 2020 link to CRM copy Email dispatch@njgam.com E…" at bounding box center [389, 281] width 225 height 523
copy link "[PHONE_NUMBER]"
click at [665, 429] on input "(___) ___-____" at bounding box center [631, 430] width 233 height 37
paste input "732) 366-1910"
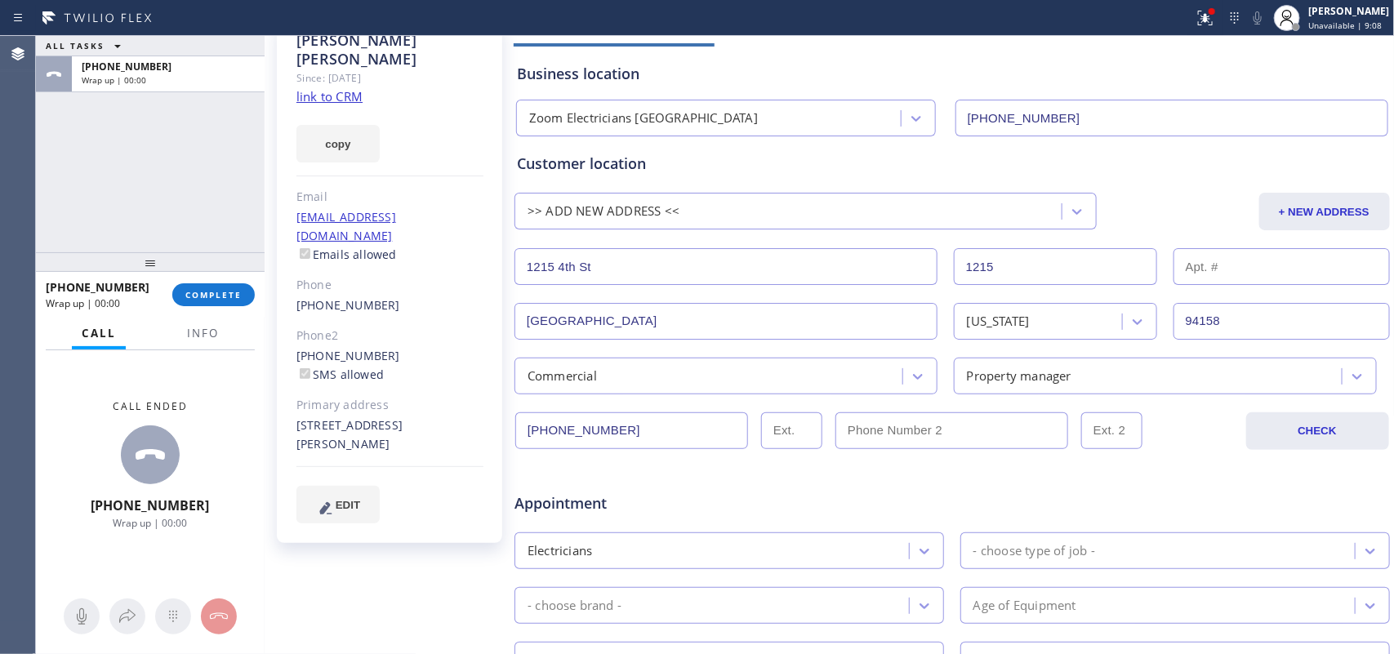
scroll to position [0, 0]
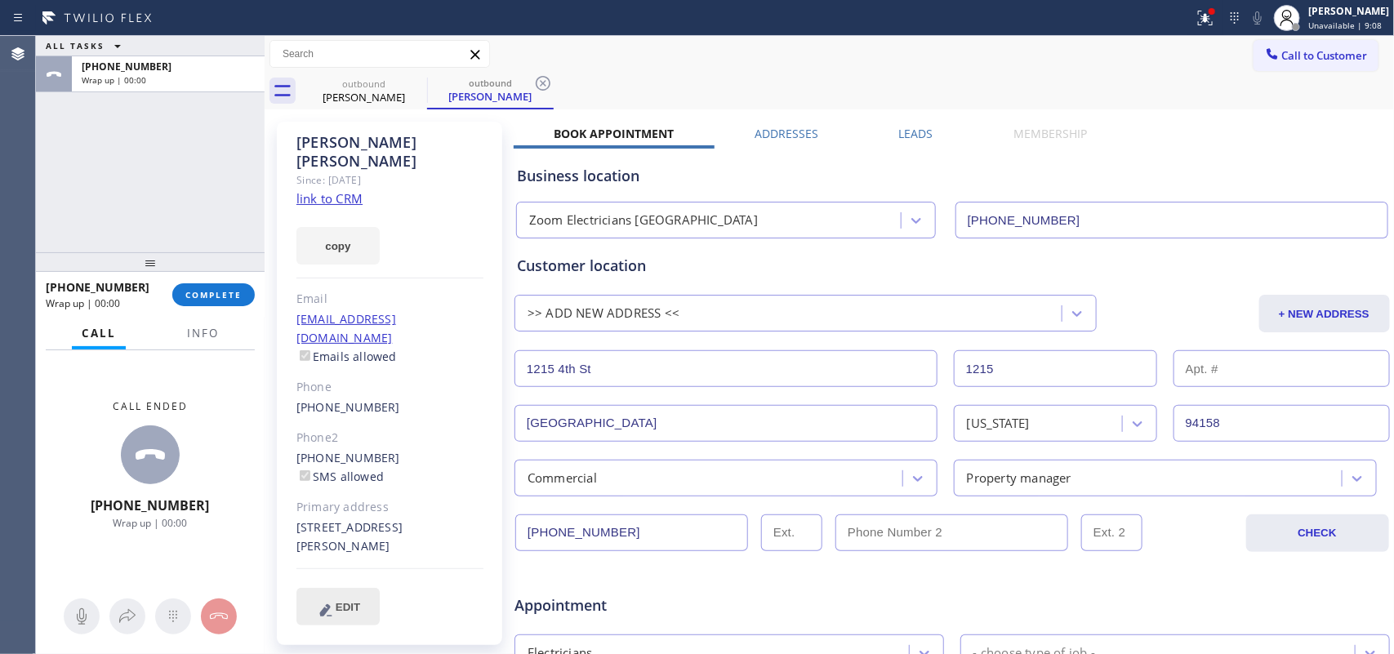
type input "[PHONE_NUMBER]"
click at [339, 523] on span "EDIT" at bounding box center [348, 607] width 24 height 12
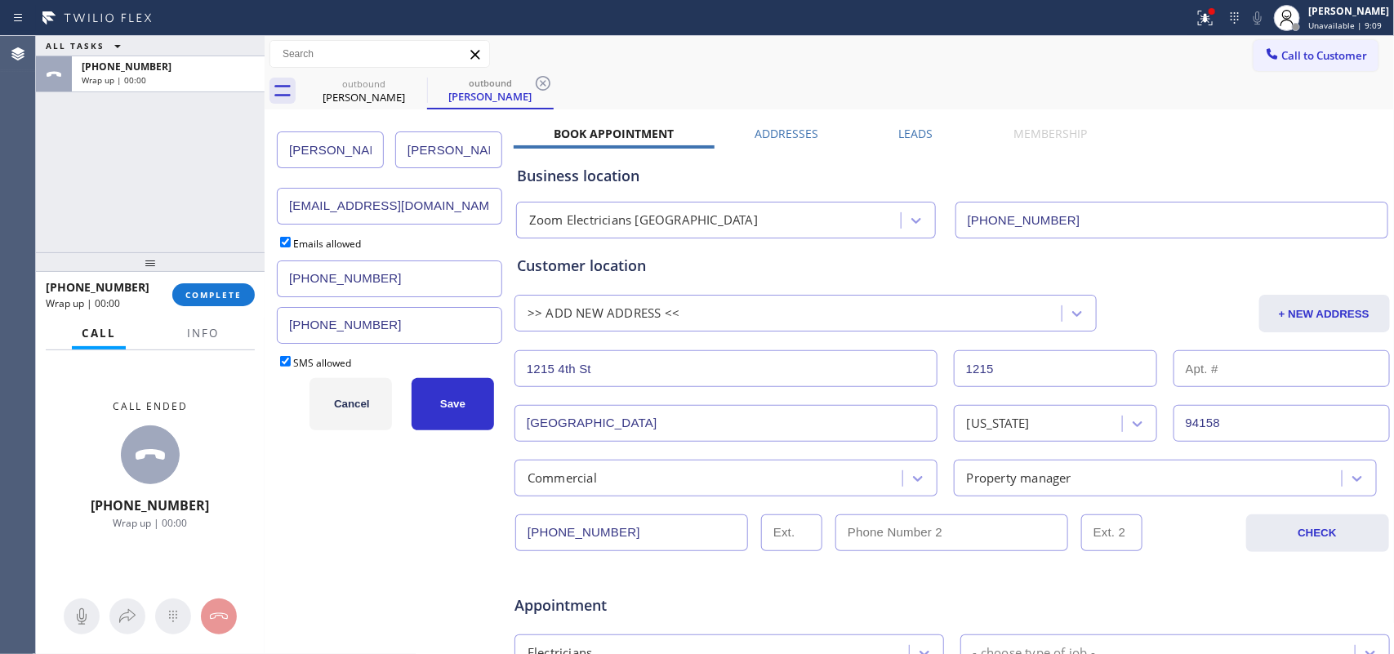
click at [324, 144] on input "Steve" at bounding box center [330, 149] width 107 height 37
type input "Christina"
type input "S"
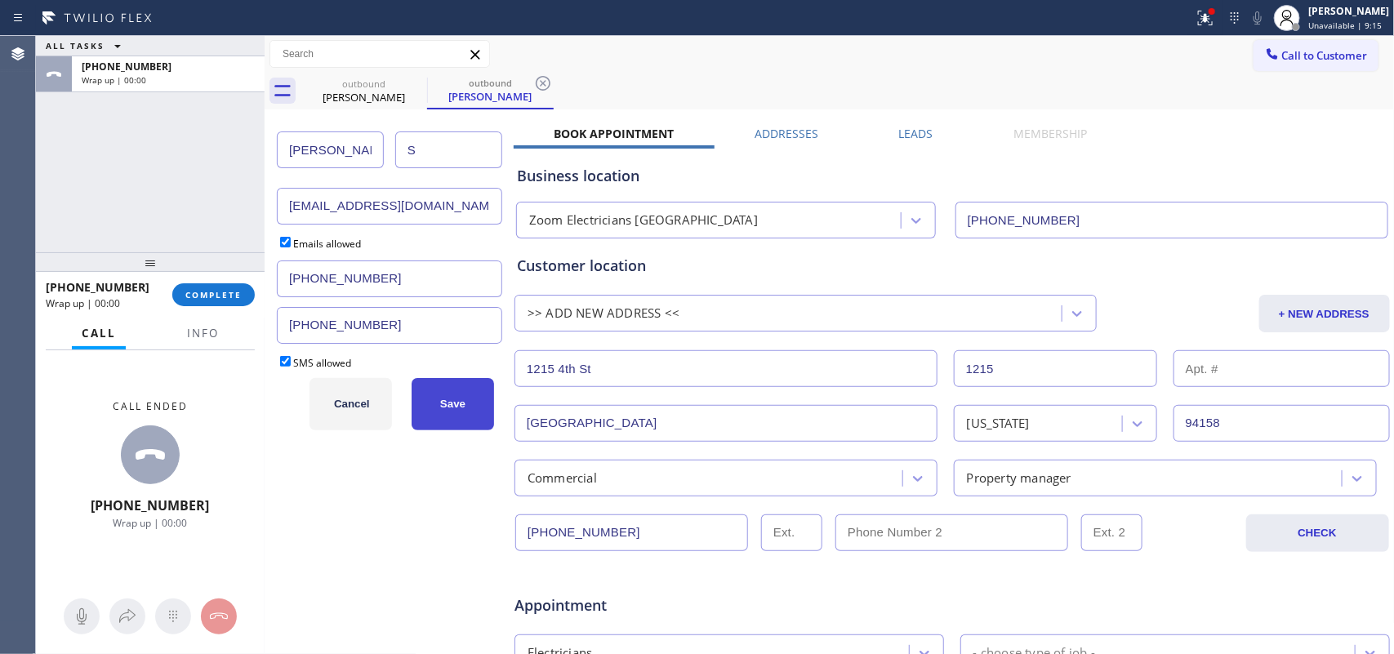
click at [419, 408] on button "Save" at bounding box center [452, 404] width 82 height 52
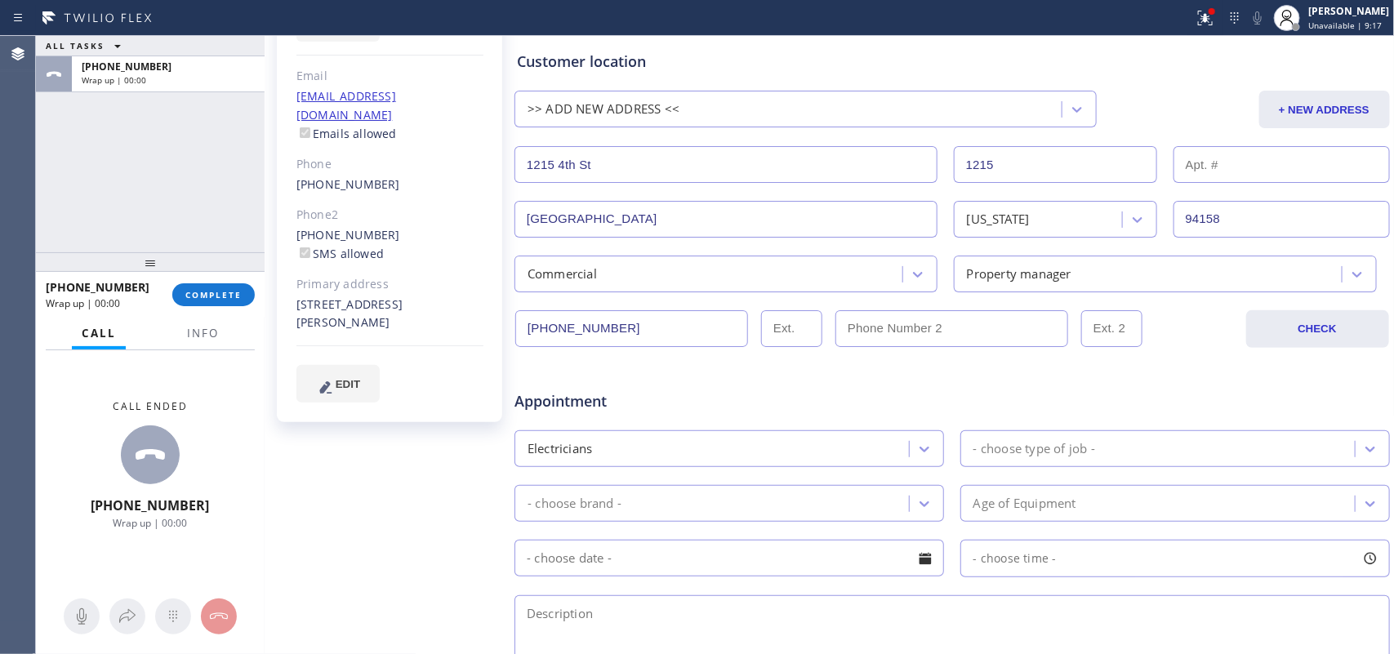
scroll to position [306, 0]
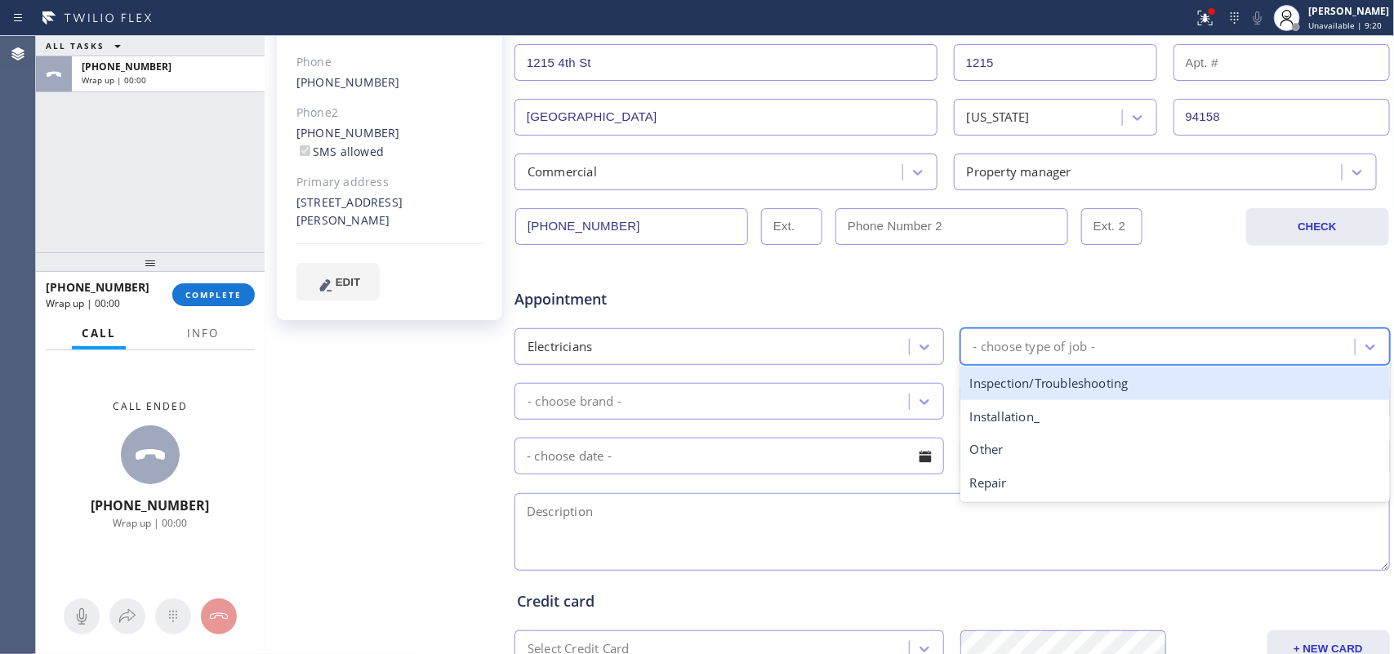
click at [1053, 345] on div "- choose type of job -" at bounding box center [1034, 346] width 122 height 19
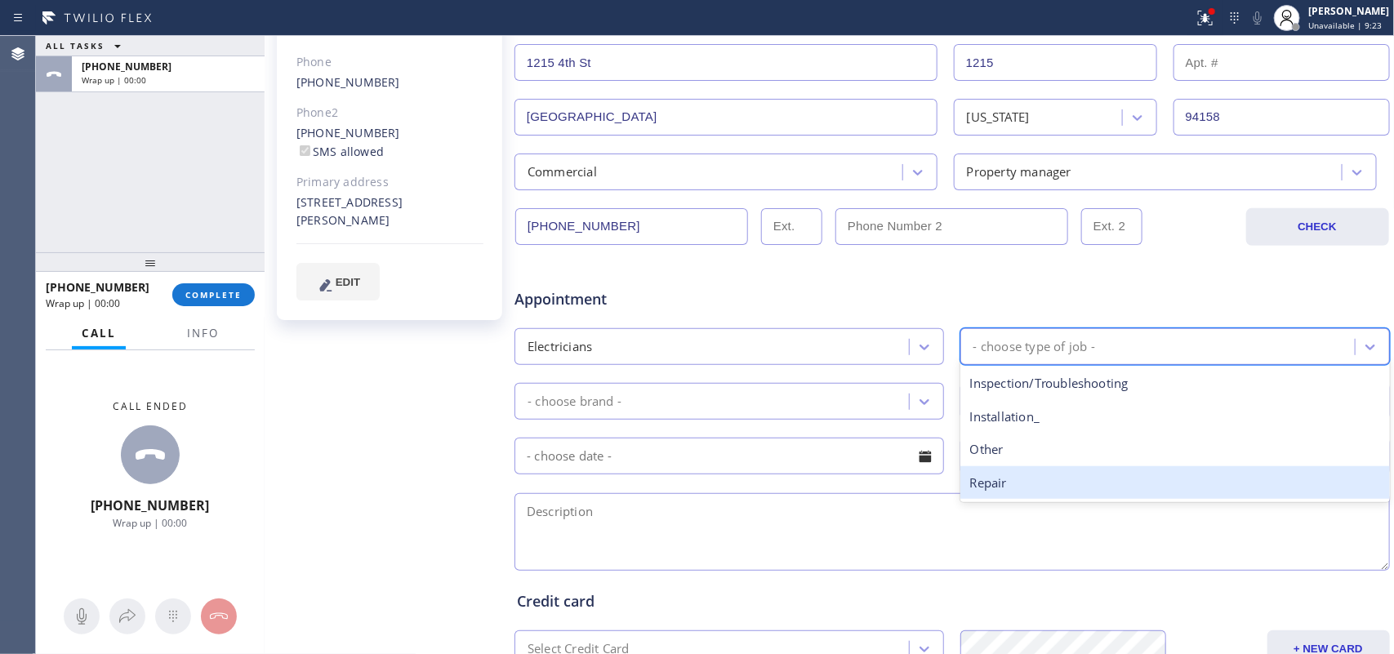
click at [1026, 476] on div "Repair" at bounding box center [1174, 482] width 429 height 33
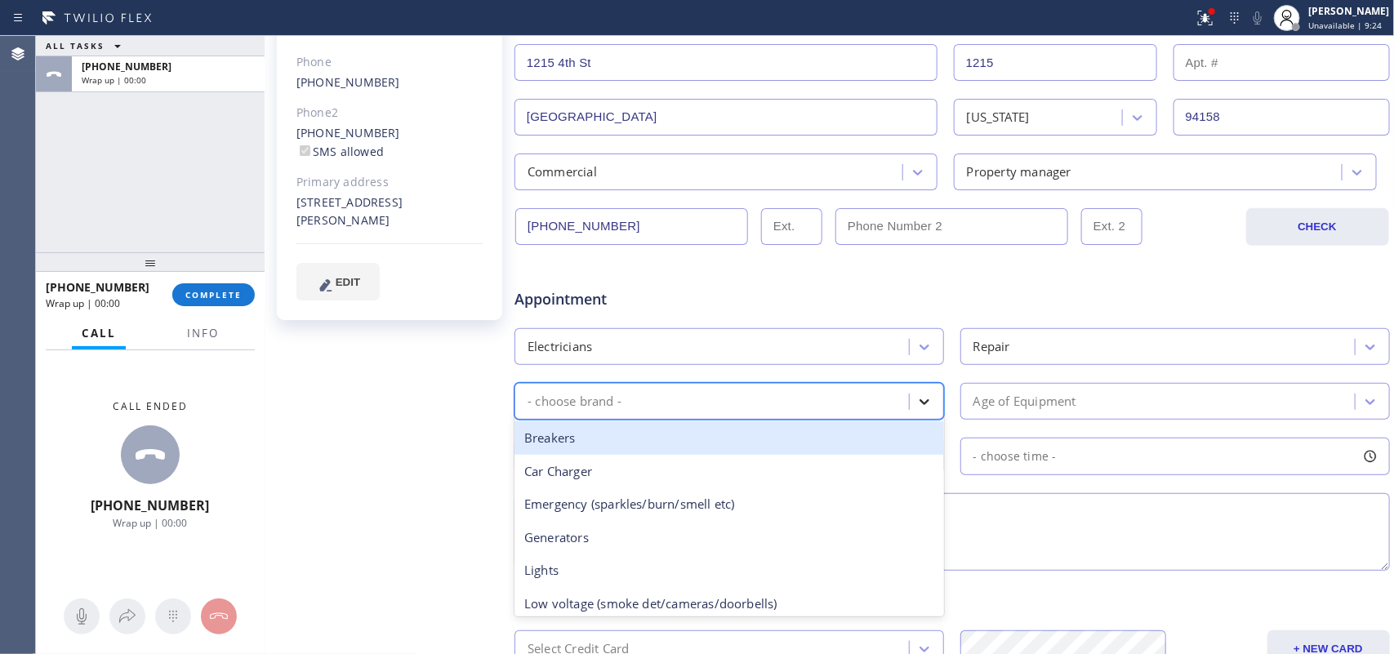
click at [925, 394] on div at bounding box center [924, 401] width 29 height 29
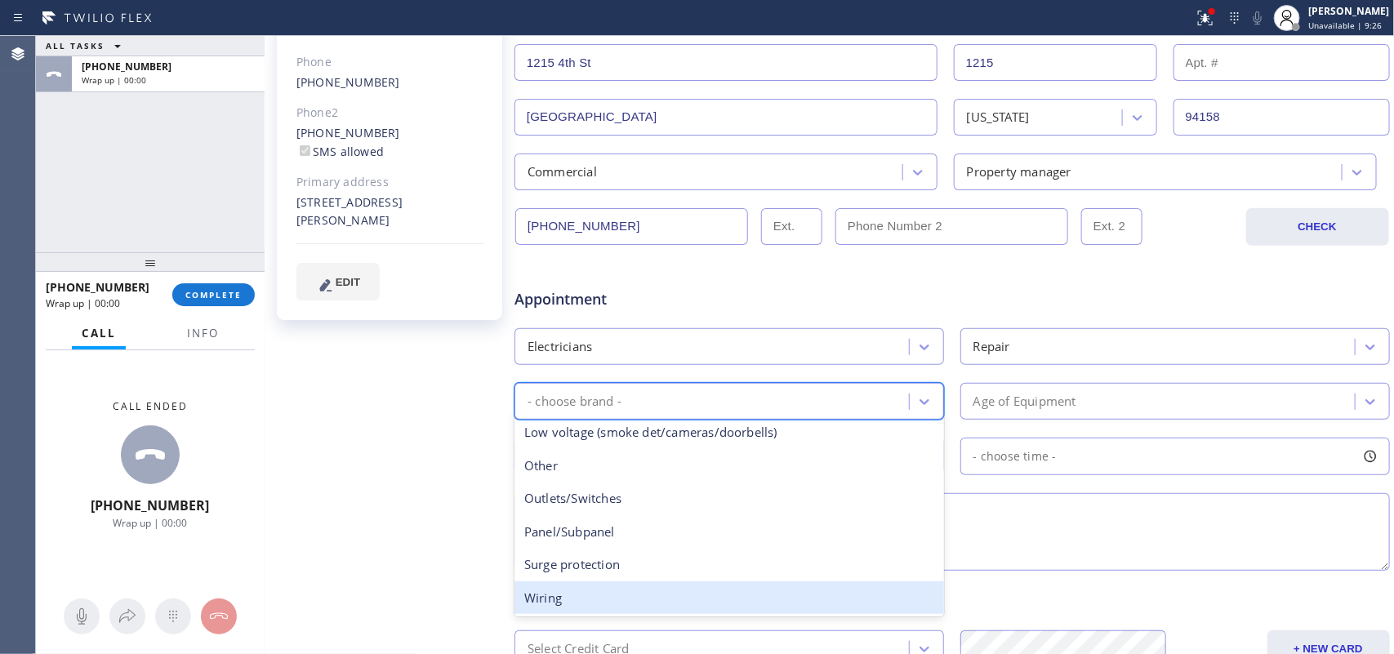
click at [712, 523] on div "Wiring" at bounding box center [728, 597] width 429 height 33
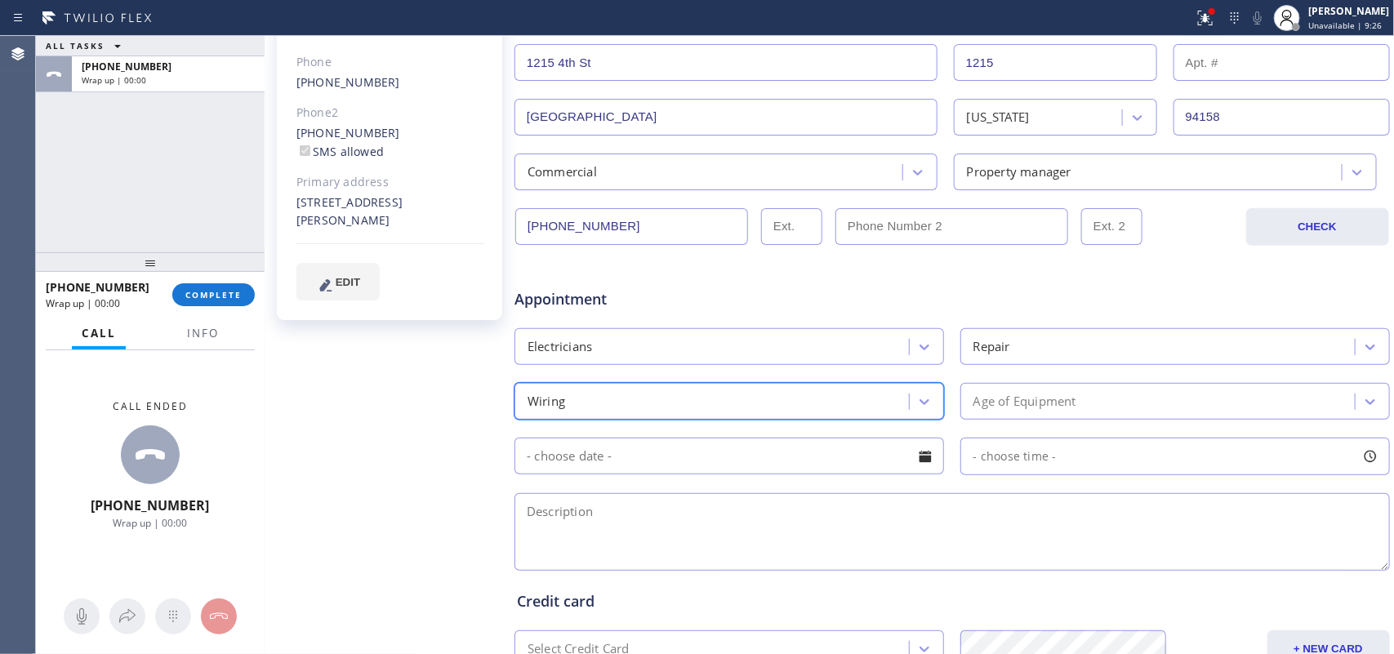
click at [1076, 404] on div "Age of Equipment" at bounding box center [1159, 401] width 389 height 29
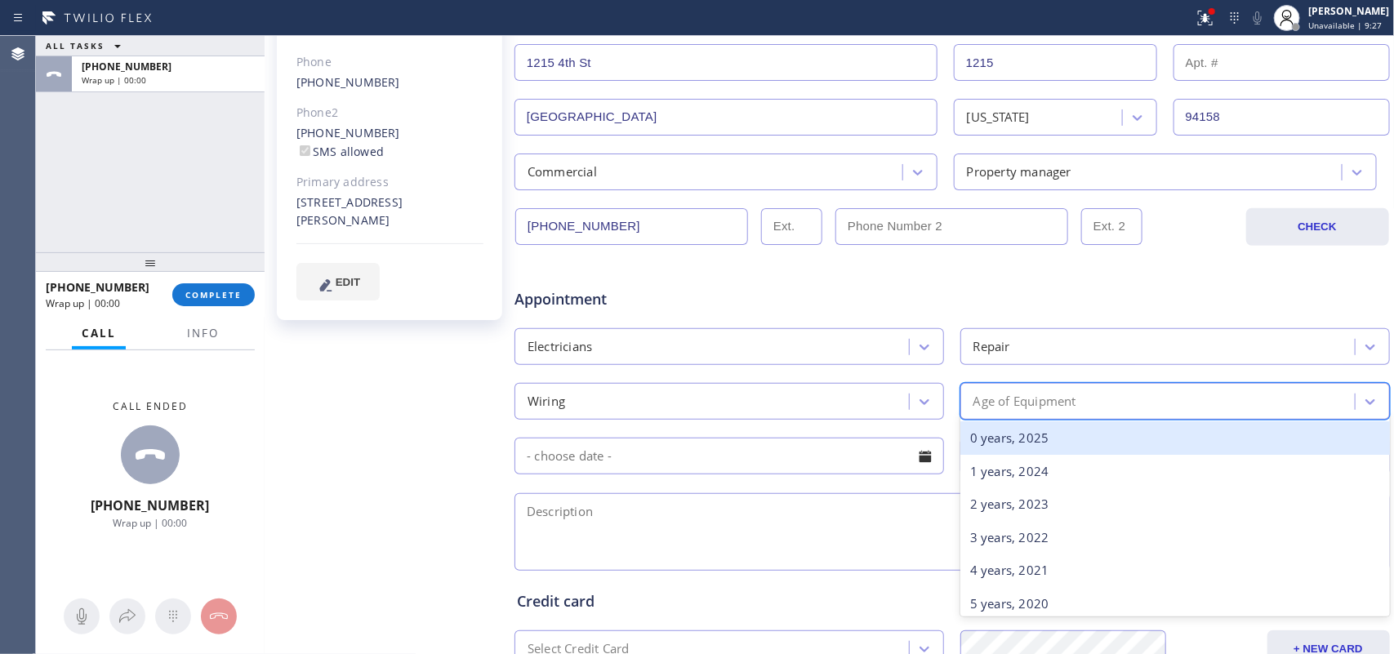
click at [1079, 437] on div "0 years, 2025" at bounding box center [1174, 437] width 429 height 33
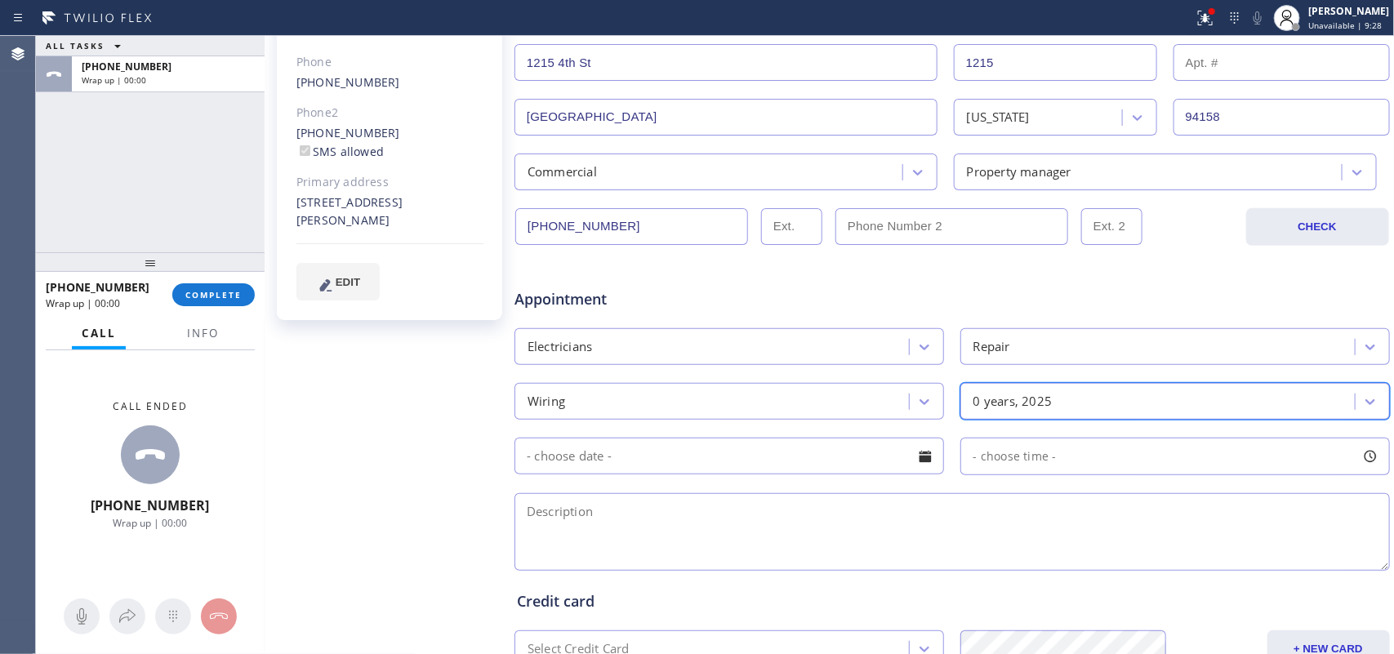
scroll to position [523, 0]
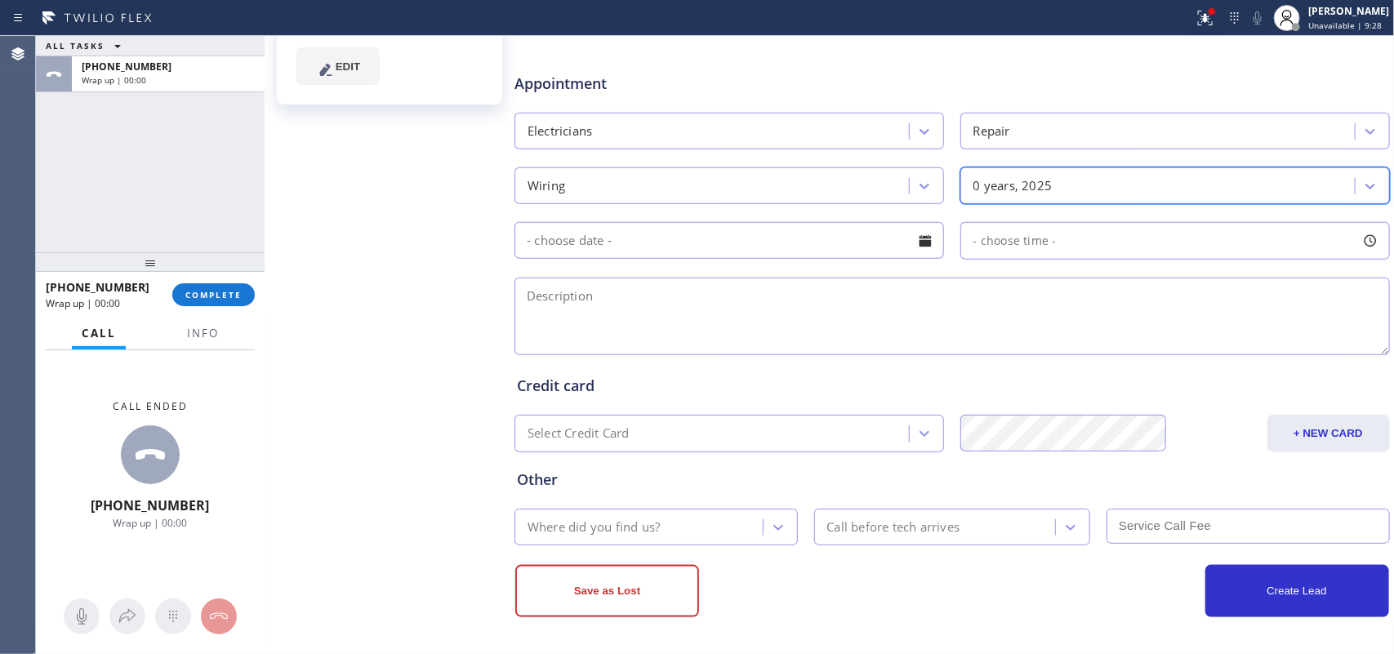
click at [921, 238] on div at bounding box center [925, 241] width 28 height 28
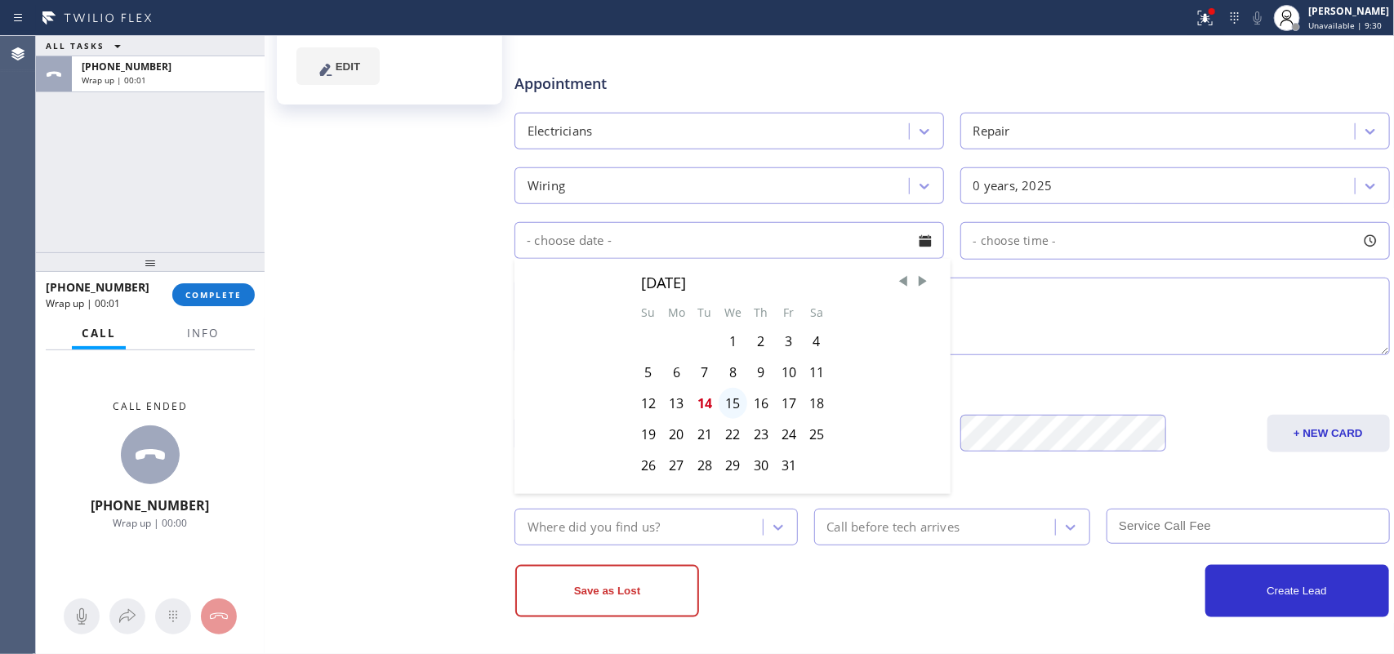
click at [732, 398] on div "15" at bounding box center [732, 403] width 29 height 31
type input "[DATE]"
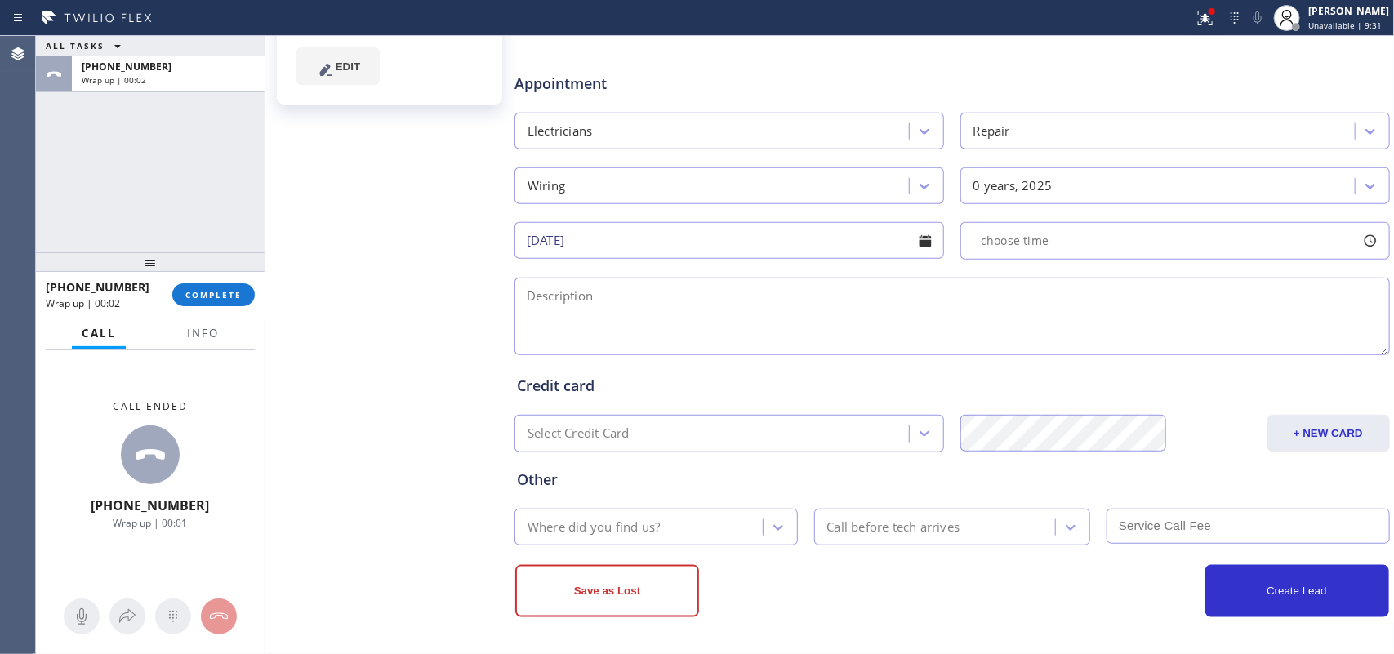
click at [1114, 237] on div at bounding box center [1370, 241] width 28 height 28
drag, startPoint x: 968, startPoint y: 339, endPoint x: 1147, endPoint y: 339, distance: 178.8
click at [1114, 339] on div at bounding box center [1160, 340] width 20 height 34
drag, startPoint x: 970, startPoint y: 336, endPoint x: 1058, endPoint y: 341, distance: 88.3
click at [1058, 341] on div at bounding box center [1068, 340] width 20 height 34
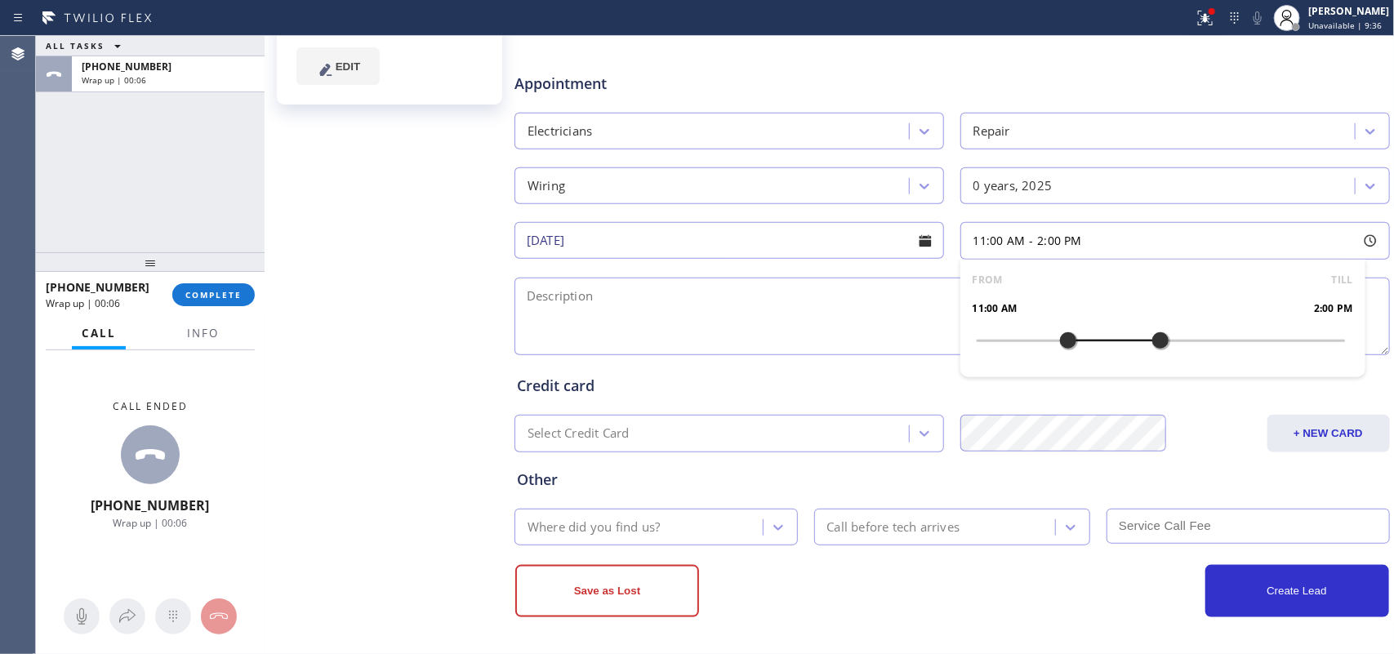
click at [837, 319] on textarea at bounding box center [951, 317] width 875 height 78
click at [333, 207] on div "Christina S Since: 20 may 2020 link to CRM copy Email dispatch@njgam.com Emails…" at bounding box center [391, 121] width 245 height 1058
click at [743, 296] on textarea "11-2/ $60/" at bounding box center [951, 317] width 875 height 78
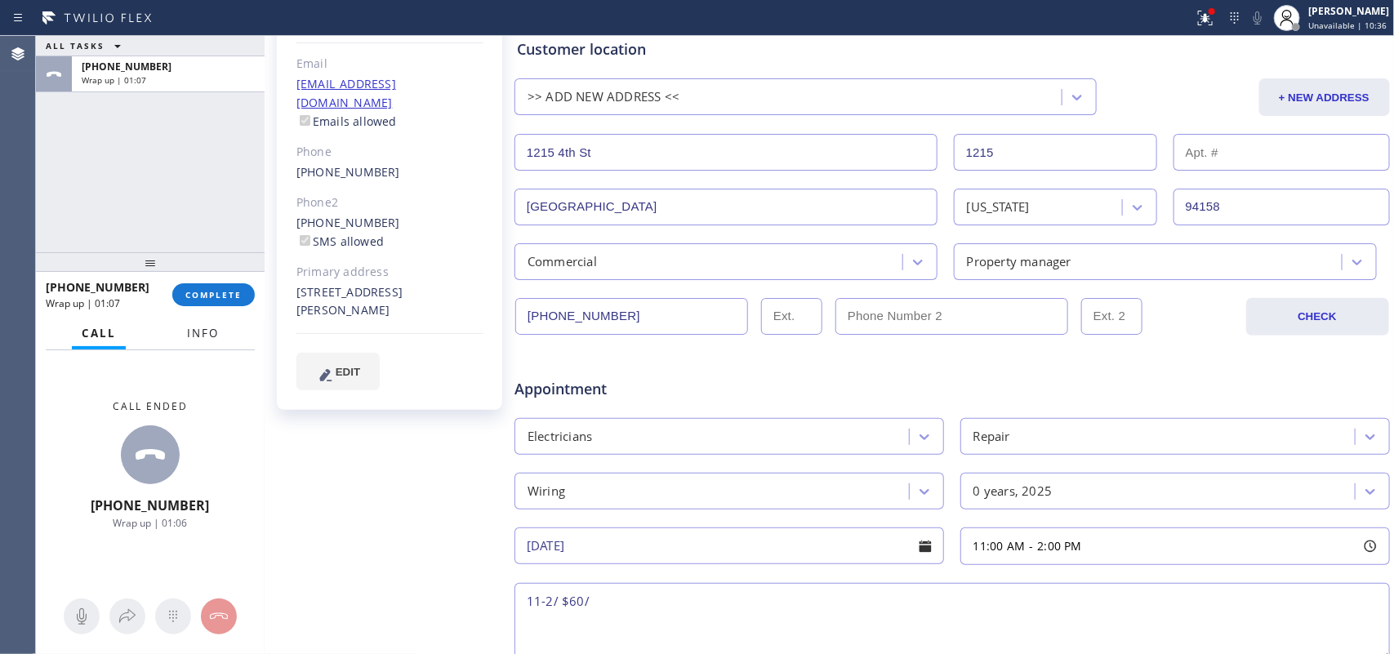
click at [200, 331] on span "Info" at bounding box center [203, 333] width 32 height 15
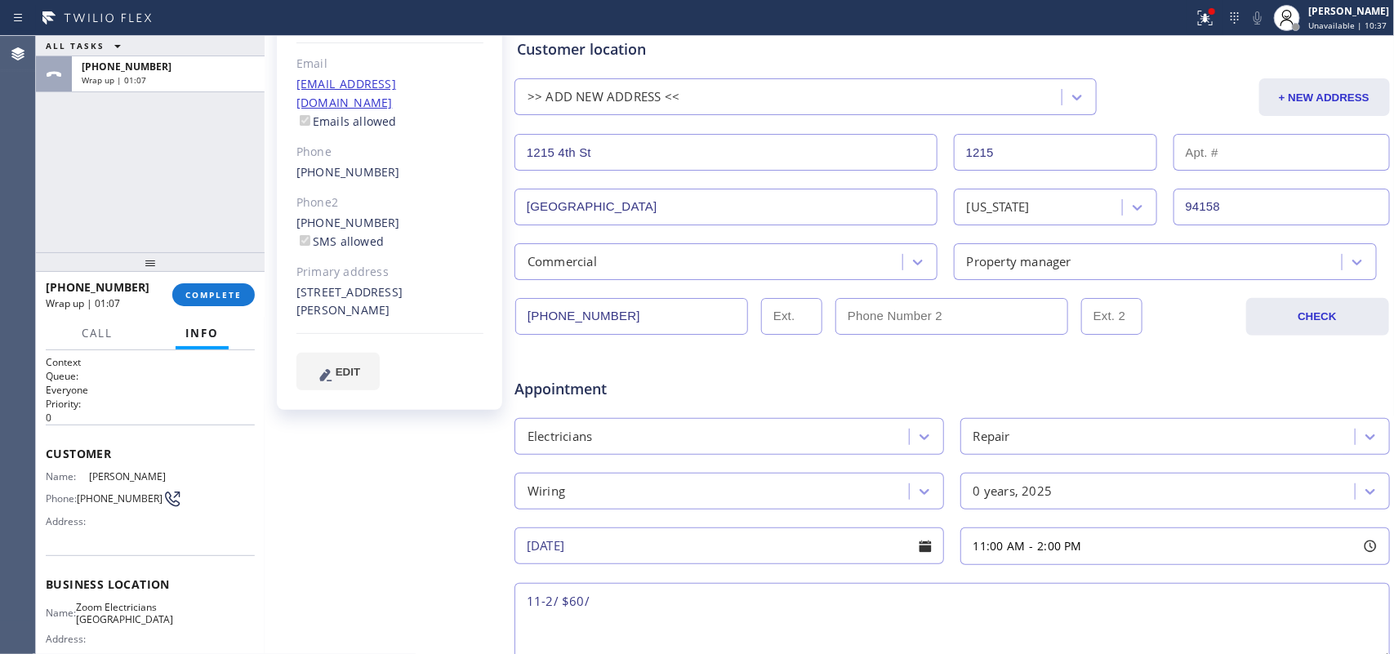
scroll to position [193, 0]
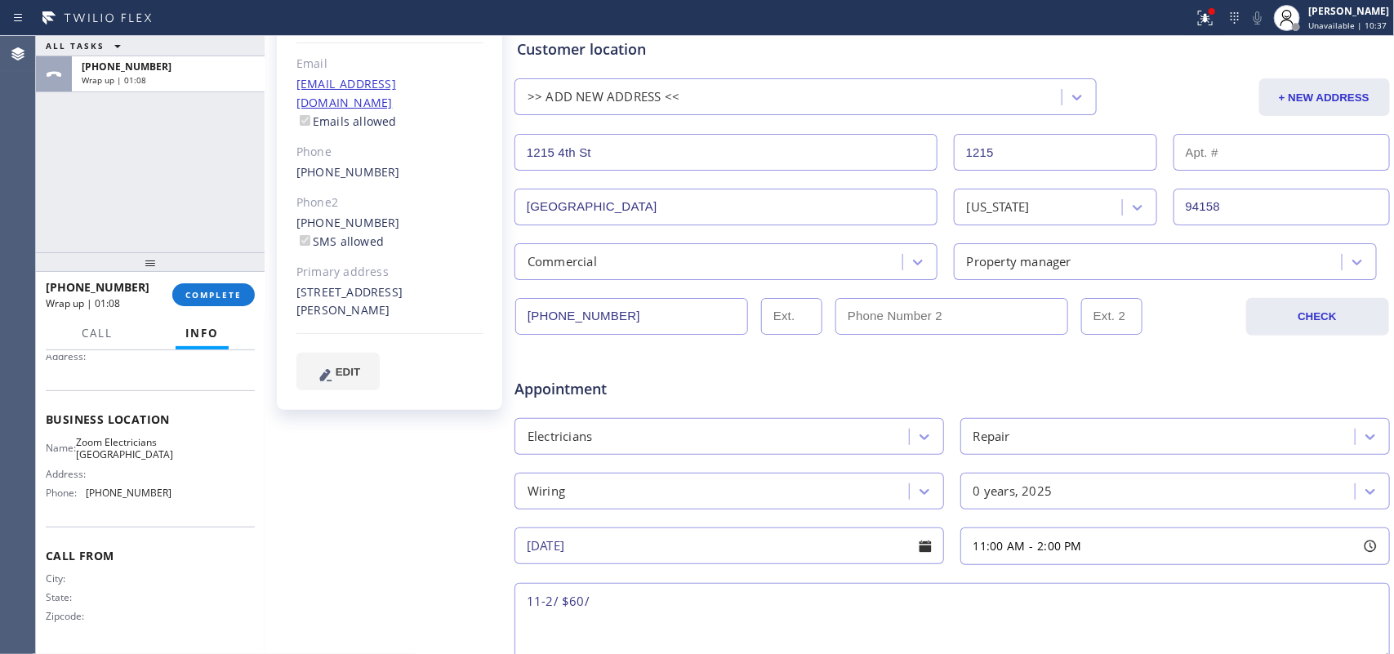
click at [621, 324] on input "[PHONE_NUMBER]" at bounding box center [631, 316] width 233 height 37
click at [353, 479] on div "Christina S Since: 20 may 2020 link to CRM copy Email dispatch@njgam.com Emails…" at bounding box center [391, 426] width 245 height 1058
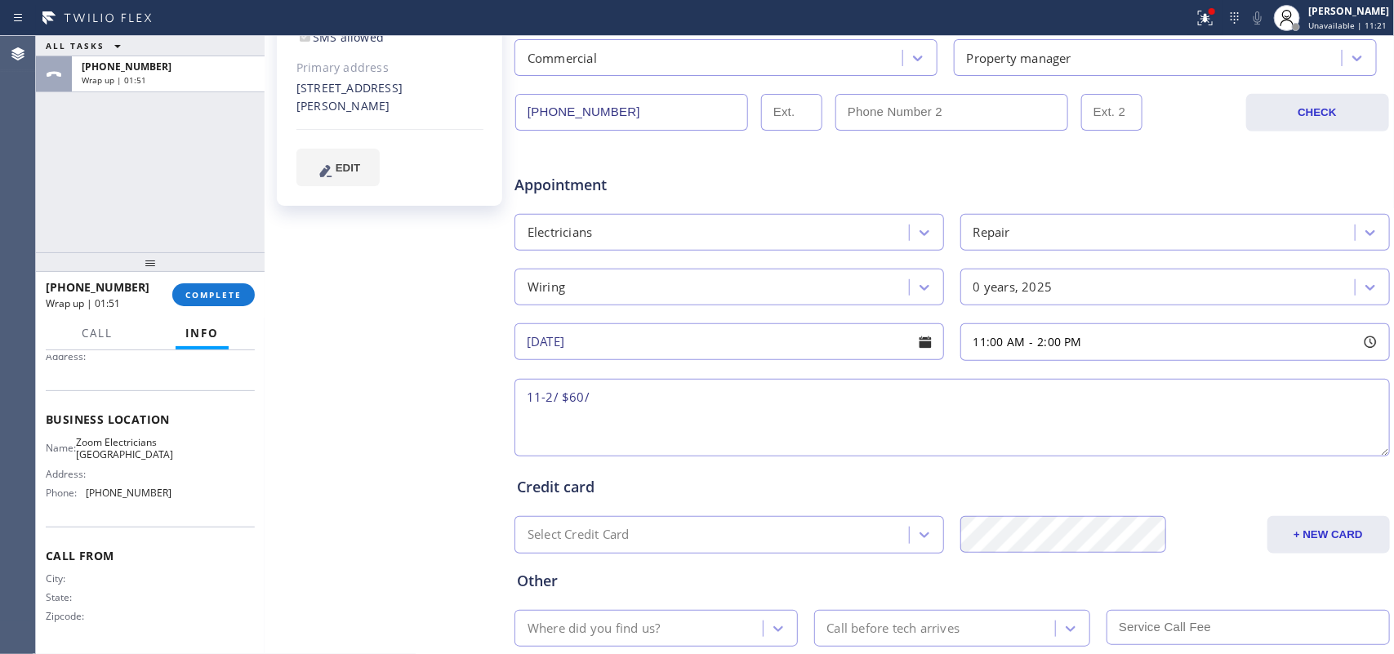
click at [671, 402] on textarea "11-2/ $60/" at bounding box center [951, 418] width 875 height 78
paste textarea "commercial-property manaer/ havinng electrical issue that is affecting the it r…"
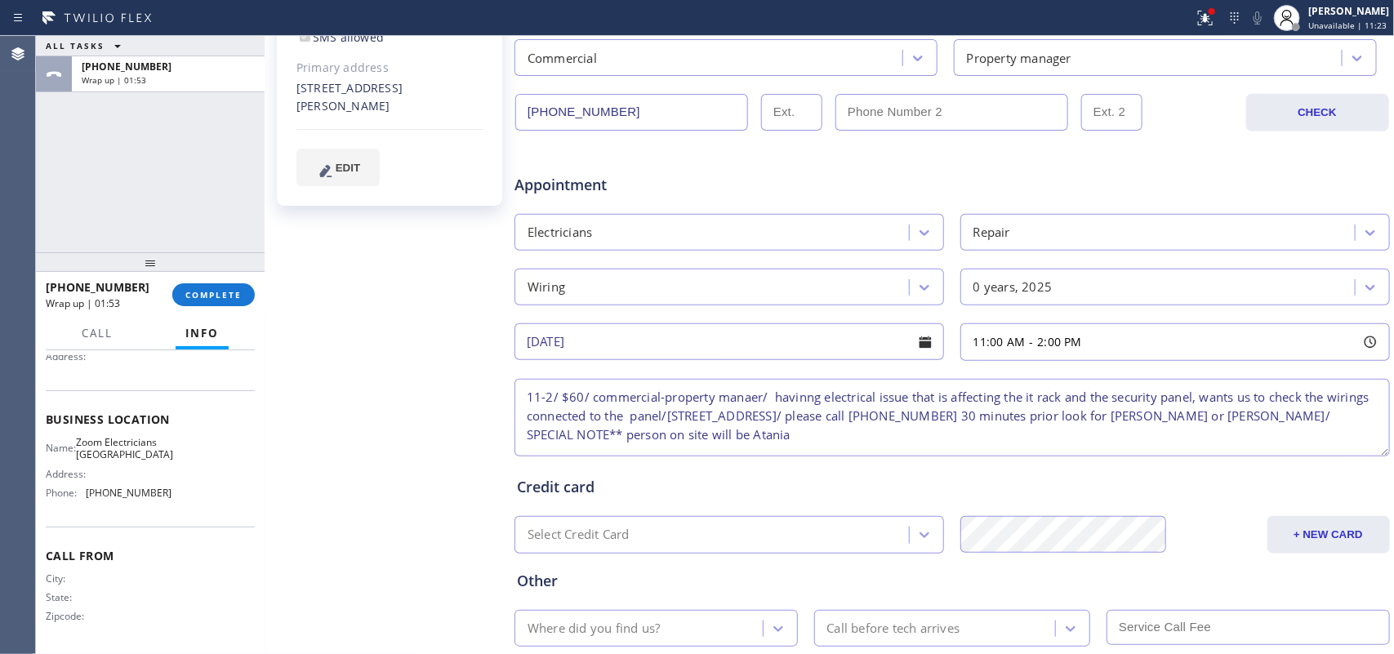
scroll to position [523, 0]
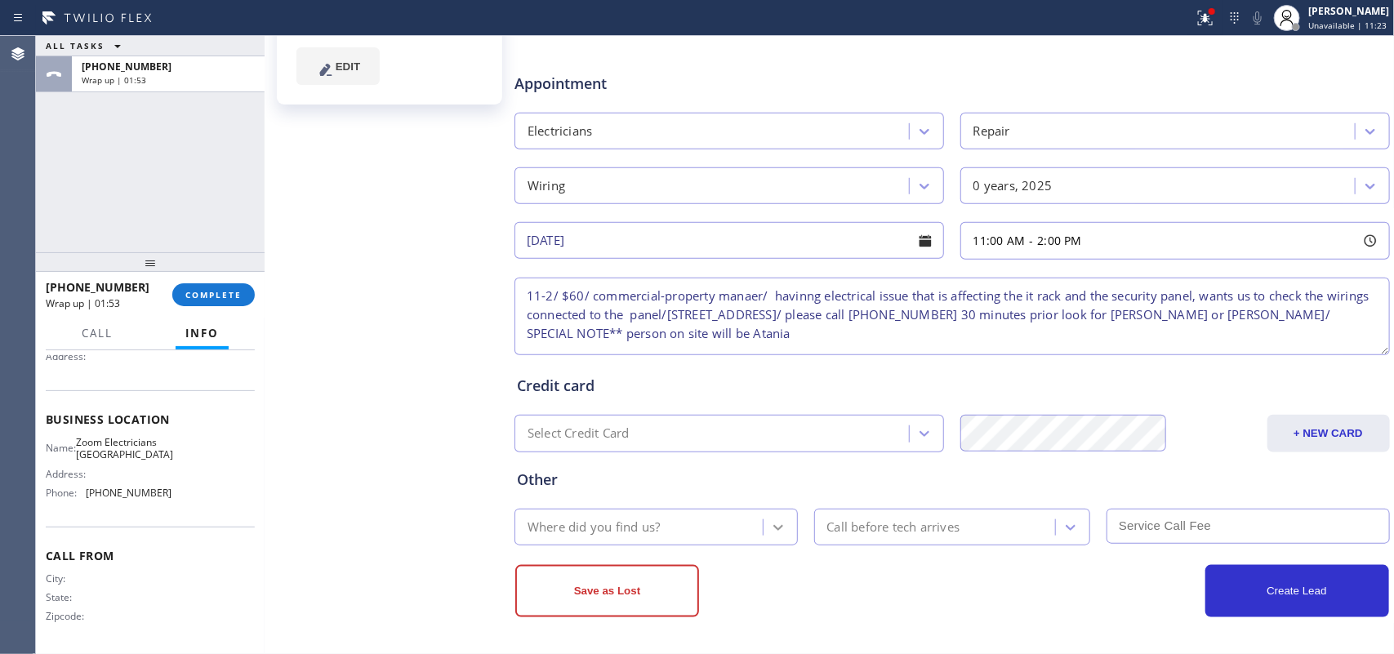
type textarea "11-2/ $60/ commercial-property manaer/ havinng electrical issue that is affecti…"
click at [781, 521] on div at bounding box center [777, 527] width 29 height 29
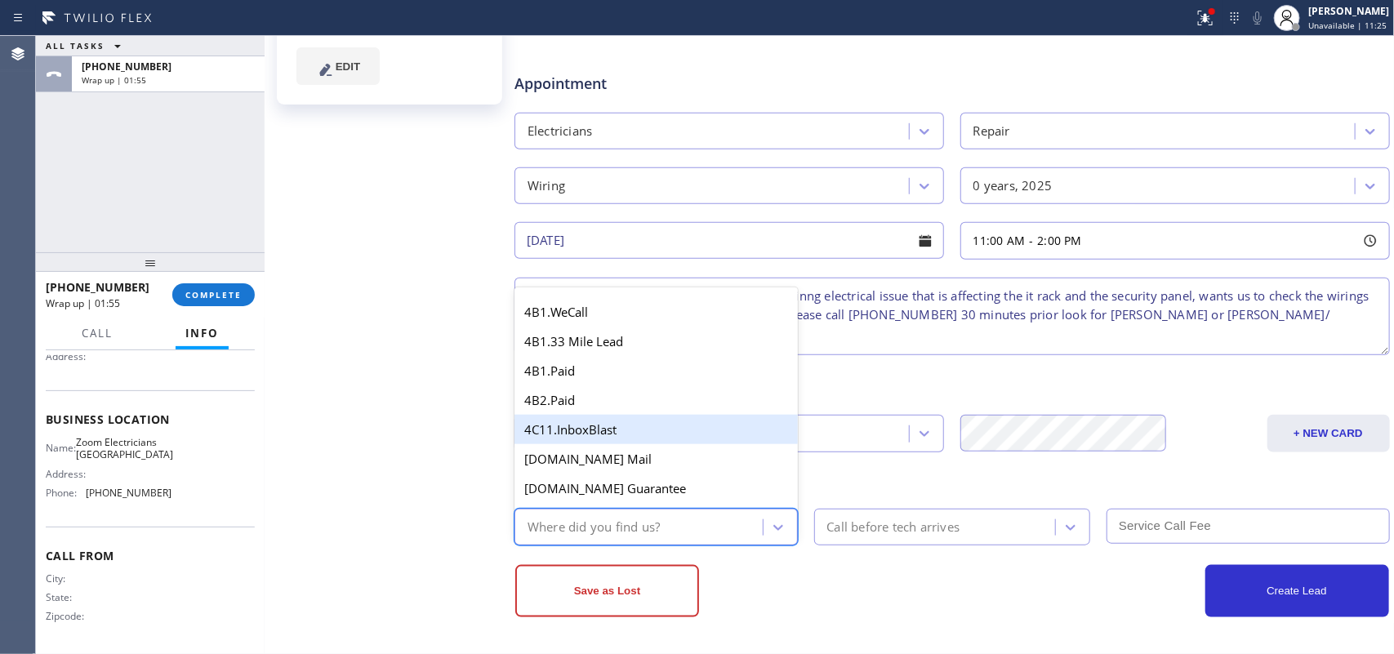
scroll to position [306, 0]
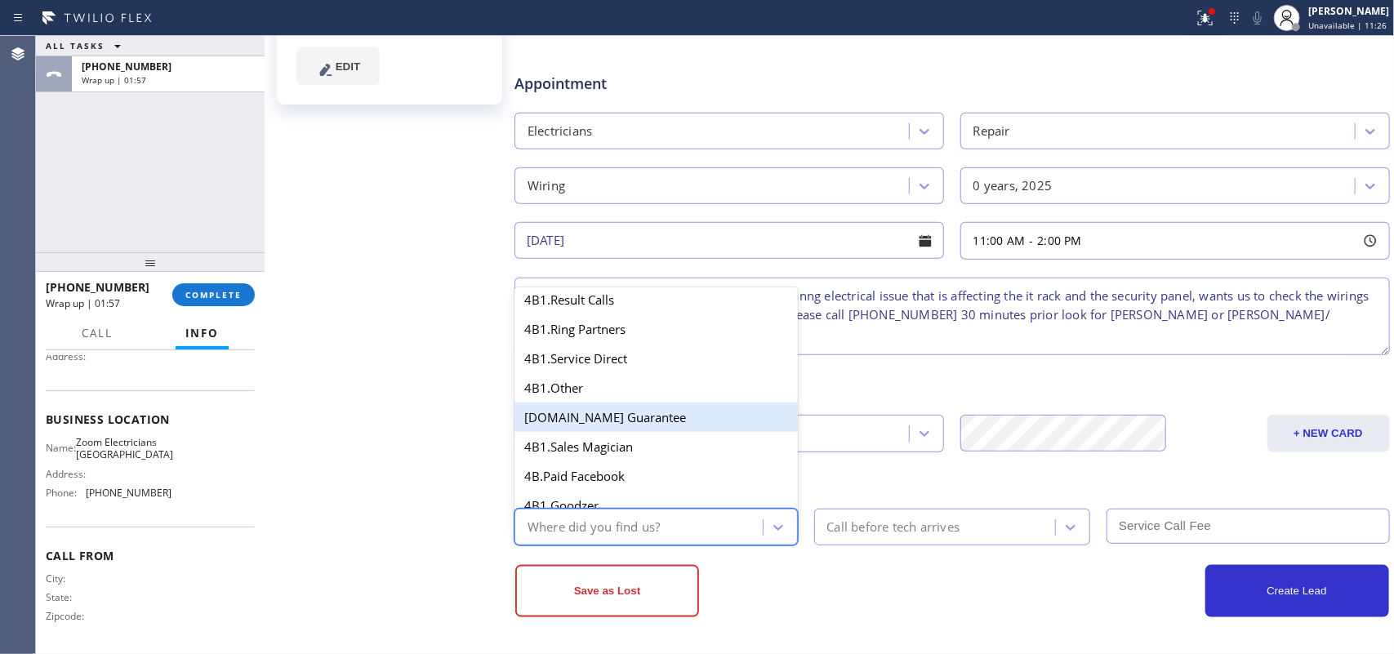
type input "g"
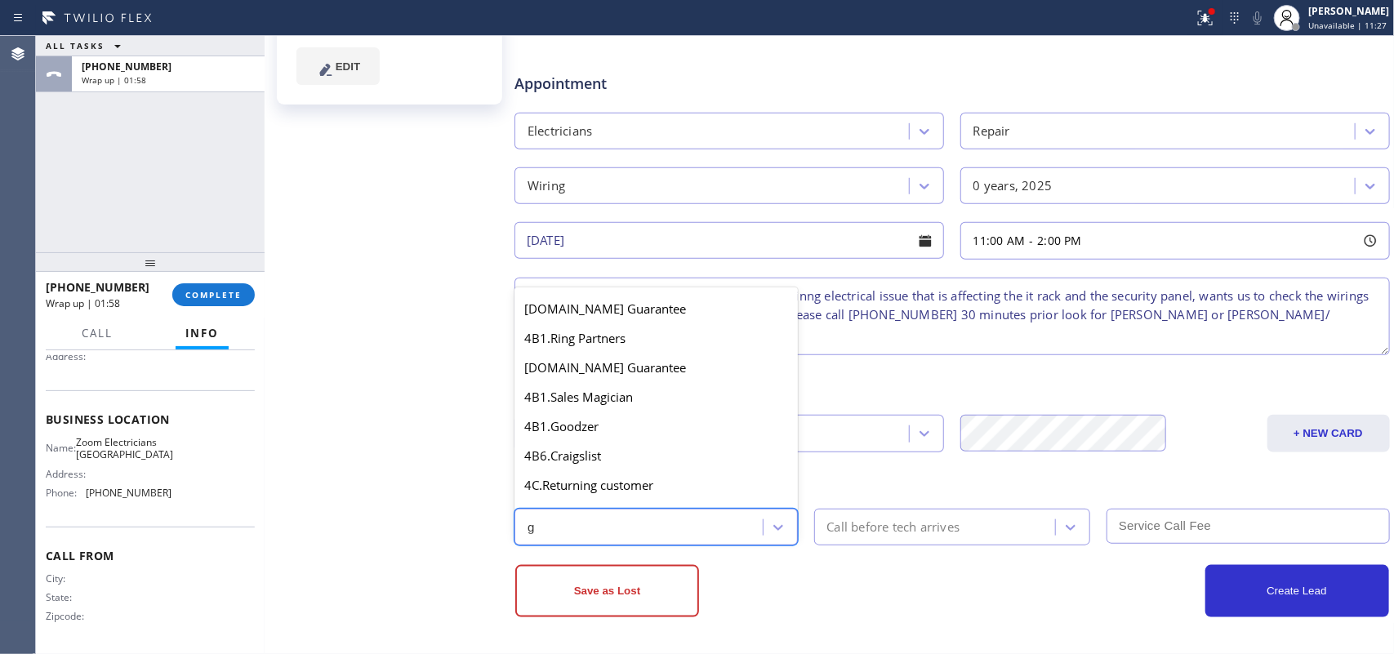
scroll to position [339, 0]
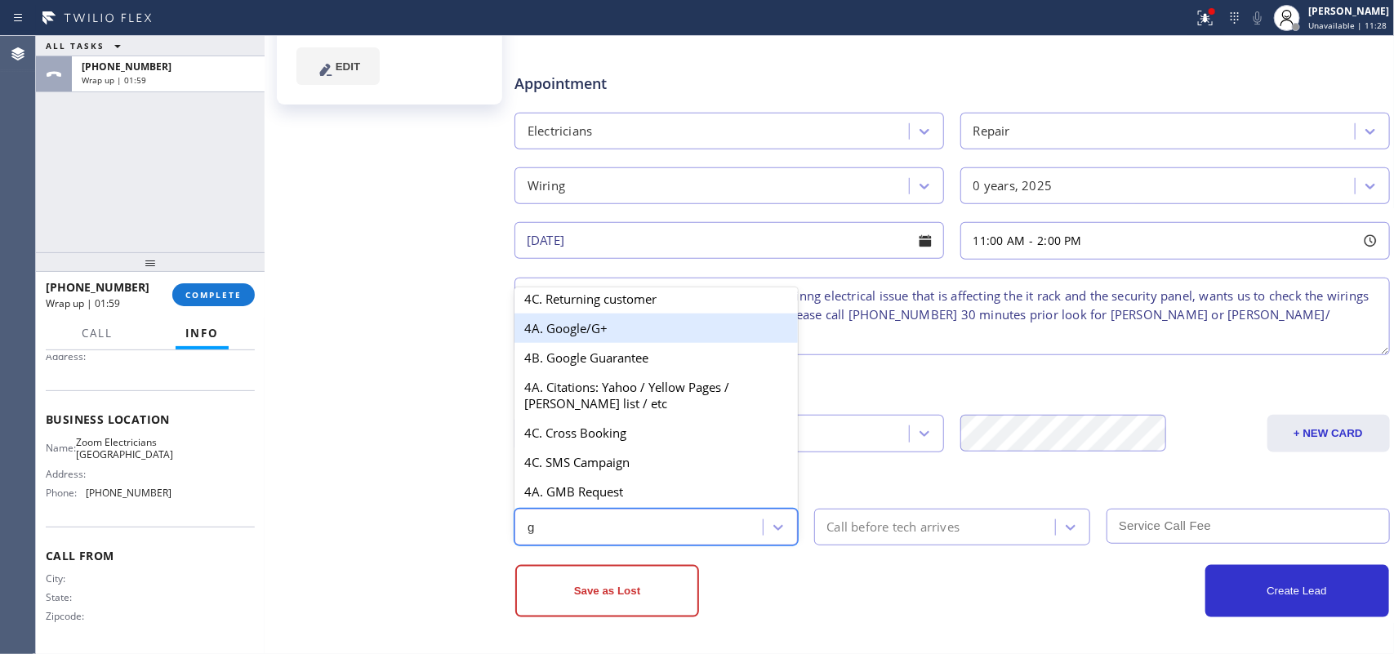
click at [627, 343] on div "4A. Google/G+" at bounding box center [655, 328] width 283 height 29
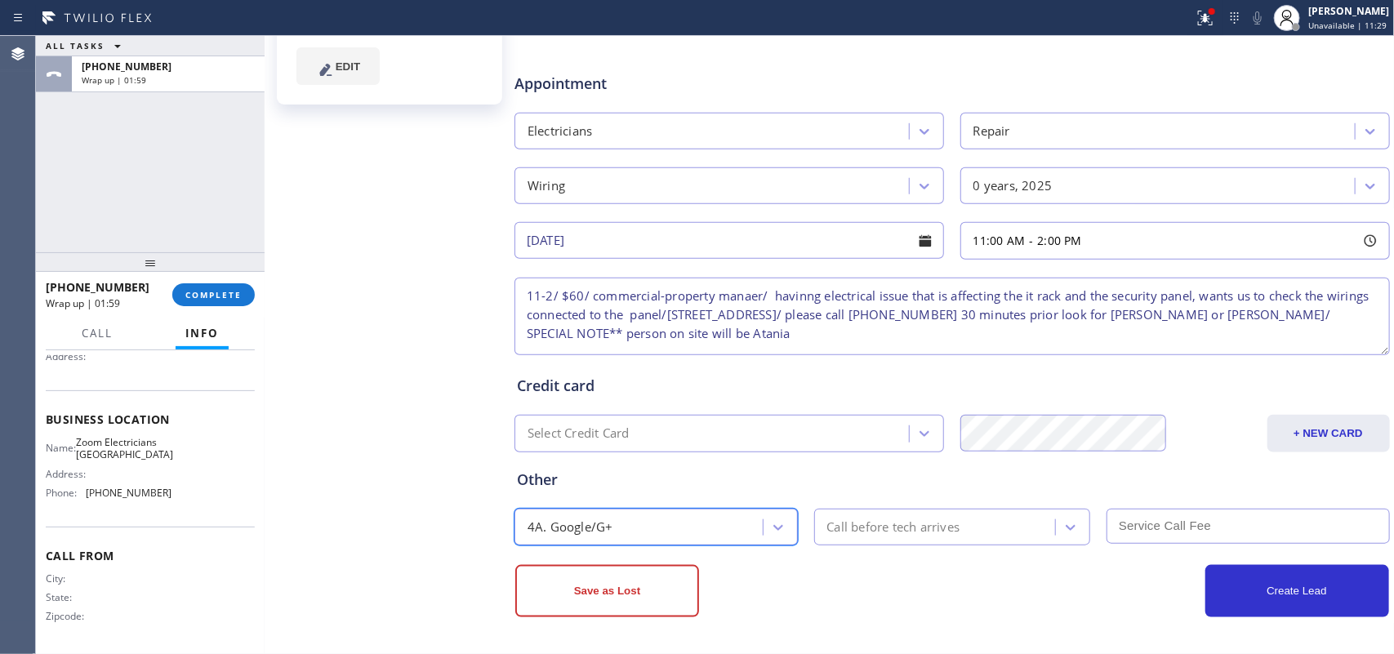
click at [911, 523] on div "Call before tech arrives" at bounding box center [893, 527] width 133 height 19
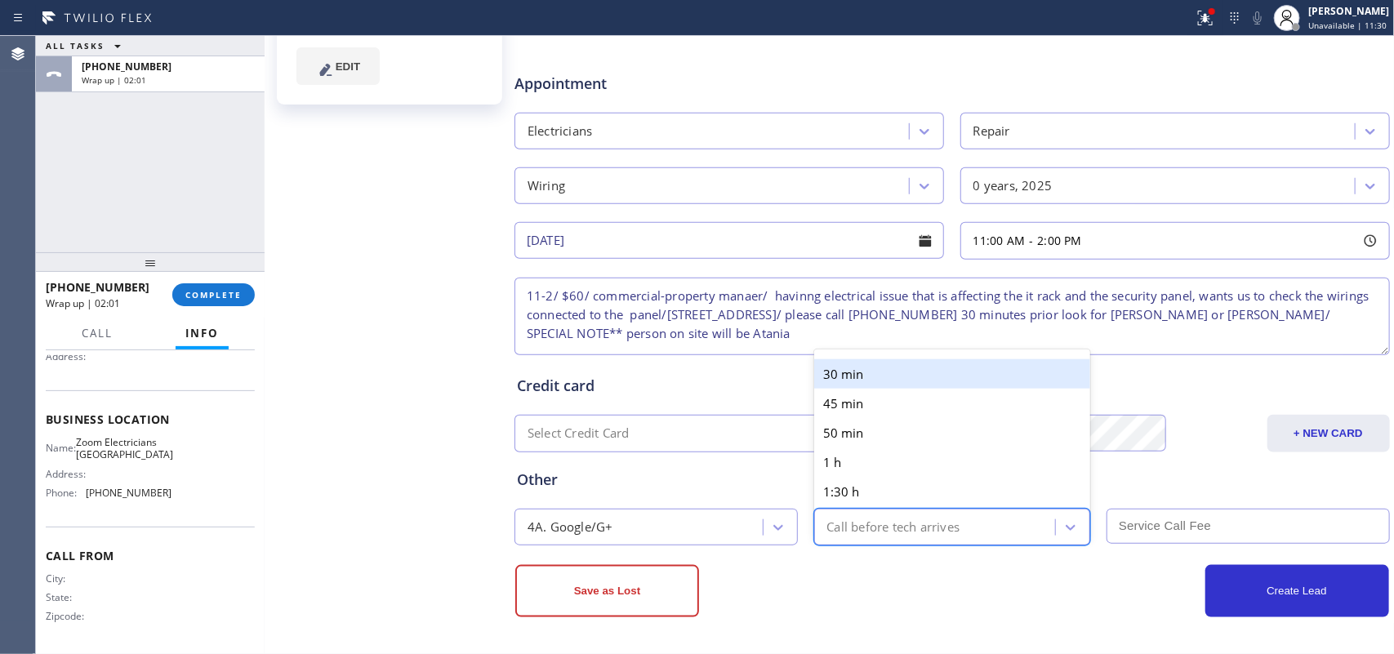
click at [883, 370] on div "30 min" at bounding box center [952, 373] width 277 height 29
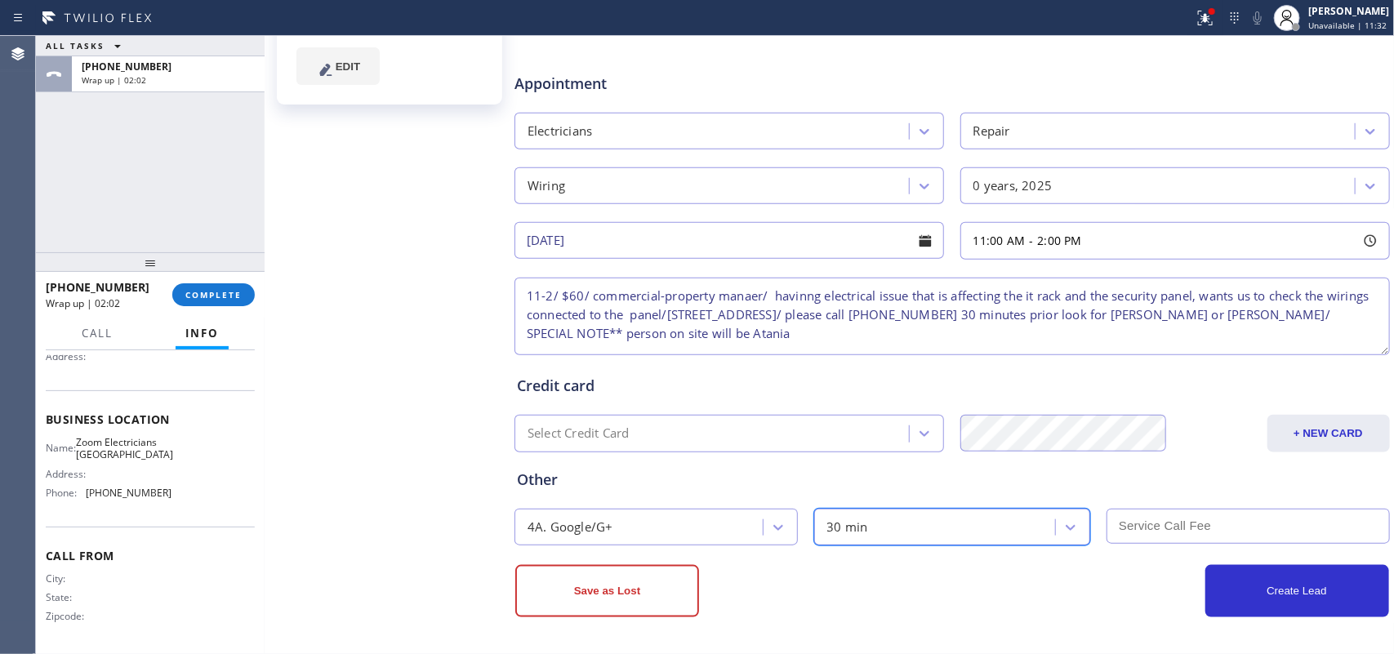
click at [1114, 523] on input "text" at bounding box center [1247, 526] width 283 height 35
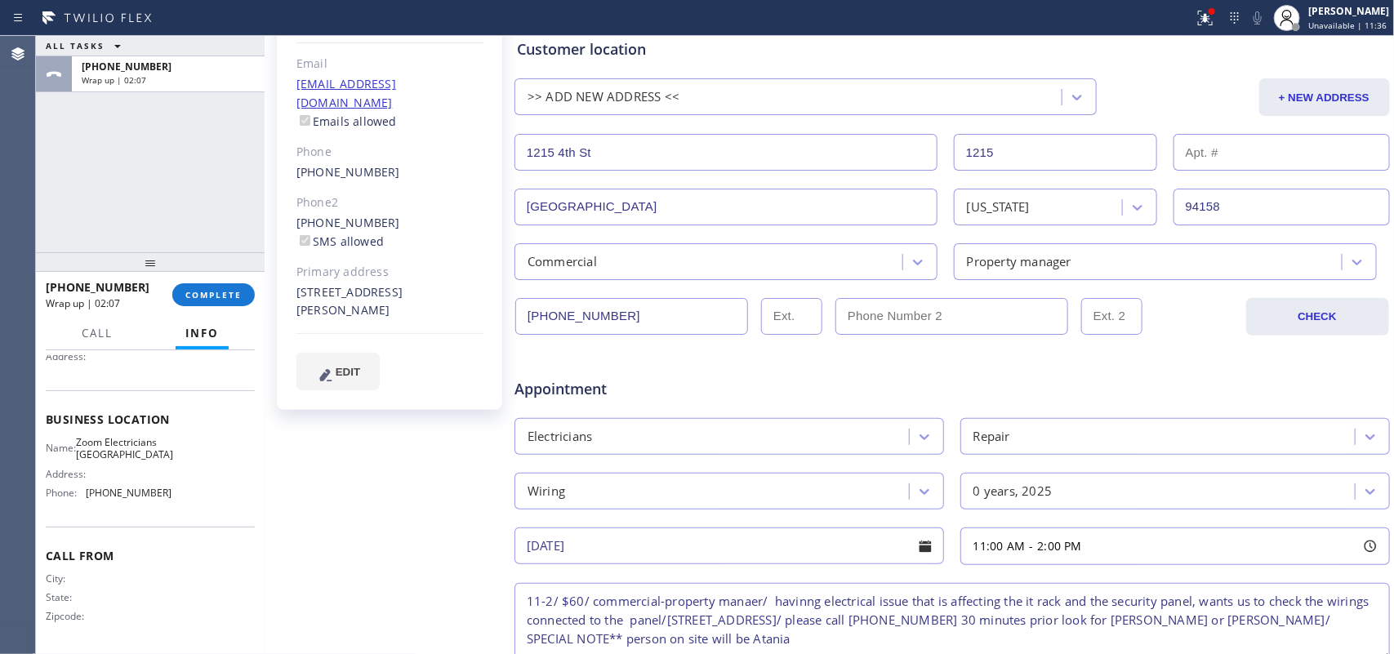
scroll to position [523, 0]
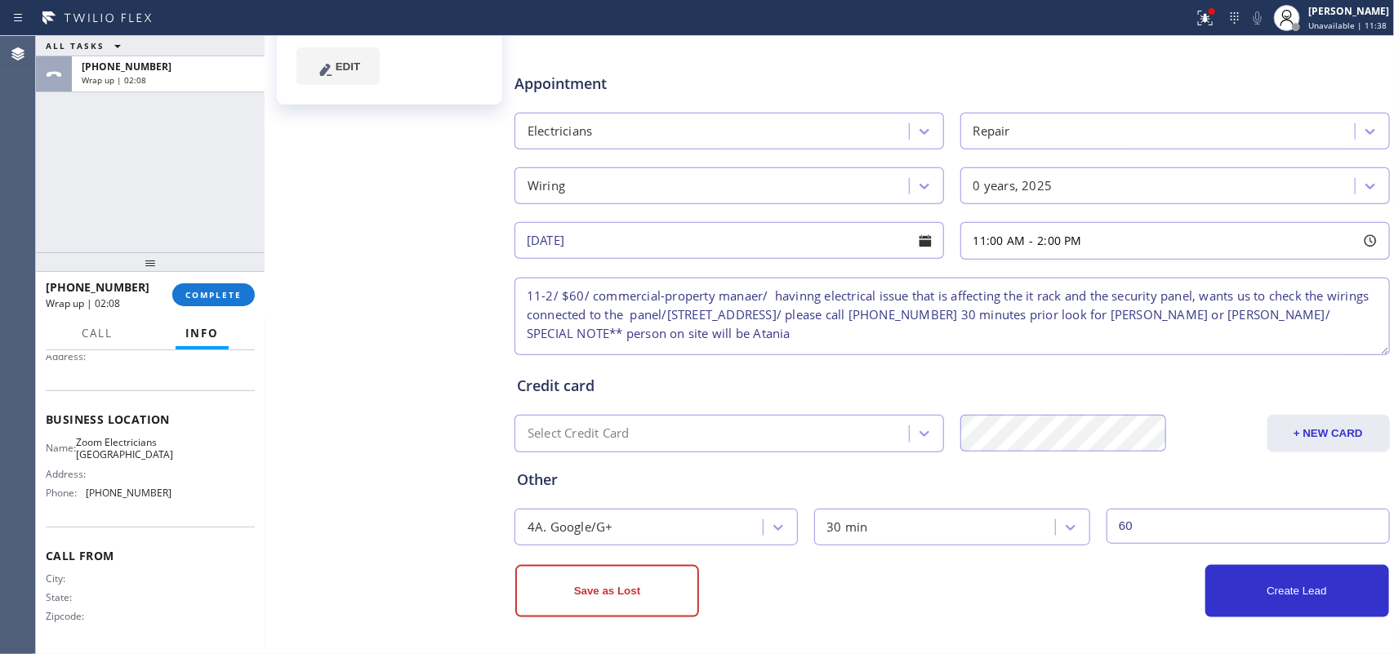
type input "60"
click at [743, 282] on textarea "11-2/ $60/ commercial-property manaer/ havinng electrical issue that is affecti…" at bounding box center [951, 317] width 875 height 78
click at [747, 284] on textarea "11-2/ $60/ commercial-property manaer/ havinng electrical issue that is affecti…" at bounding box center [951, 317] width 875 height 78
click at [814, 298] on textarea "11-2/ $60/ commercial-property manager/ havinng electrical issue that is affect…" at bounding box center [951, 317] width 875 height 78
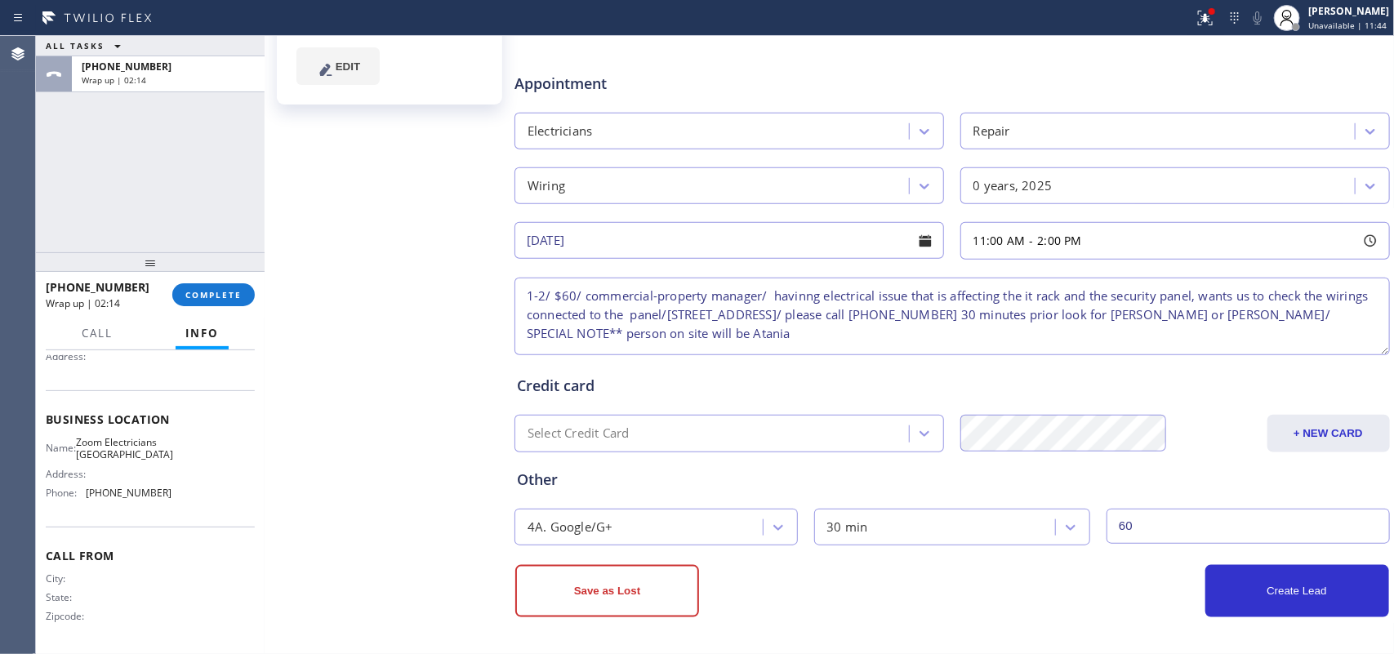
click at [565, 313] on textarea "1-2/ $60/ commercial-property manager/ havinng electrical issue that is affecti…" at bounding box center [951, 317] width 875 height 78
type textarea "1-2/ $60/ commercial-property manager/ havinng electrical issue that is affecti…"
drag, startPoint x: 1251, startPoint y: 592, endPoint x: 1189, endPoint y: 479, distance: 128.6
click at [1114, 523] on button "Create Lead" at bounding box center [1297, 591] width 184 height 52
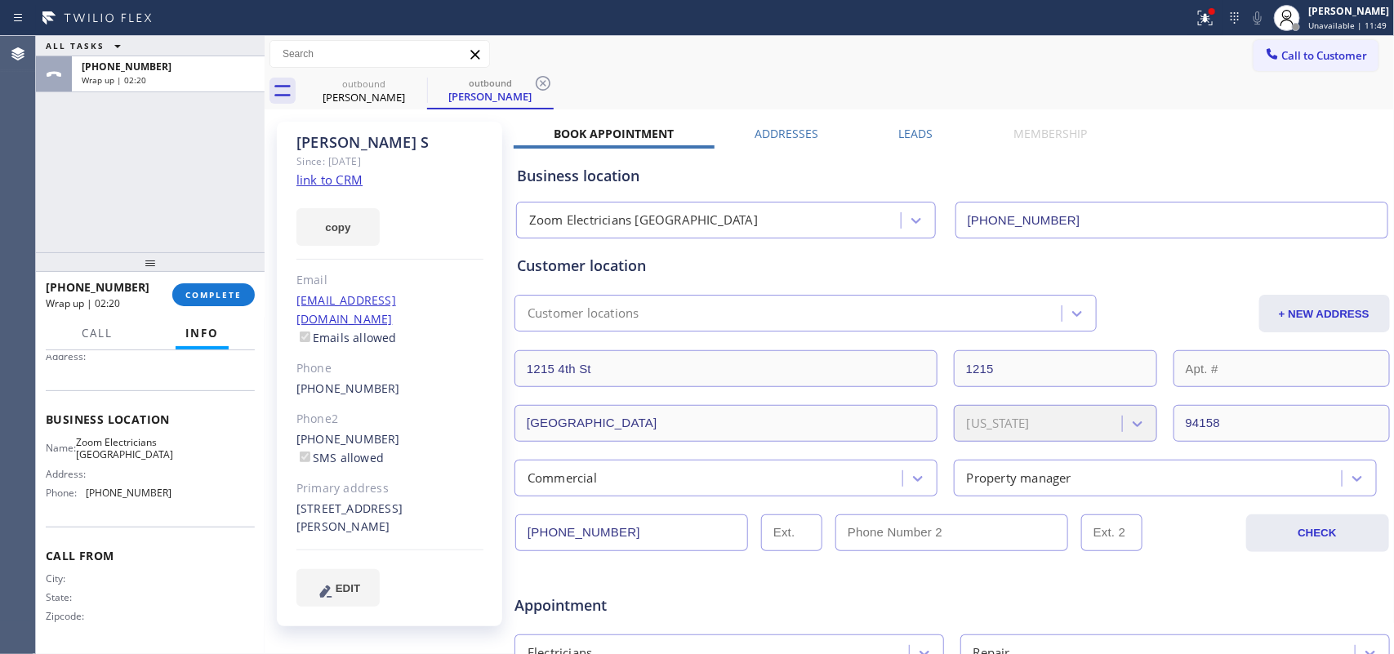
scroll to position [0, 0]
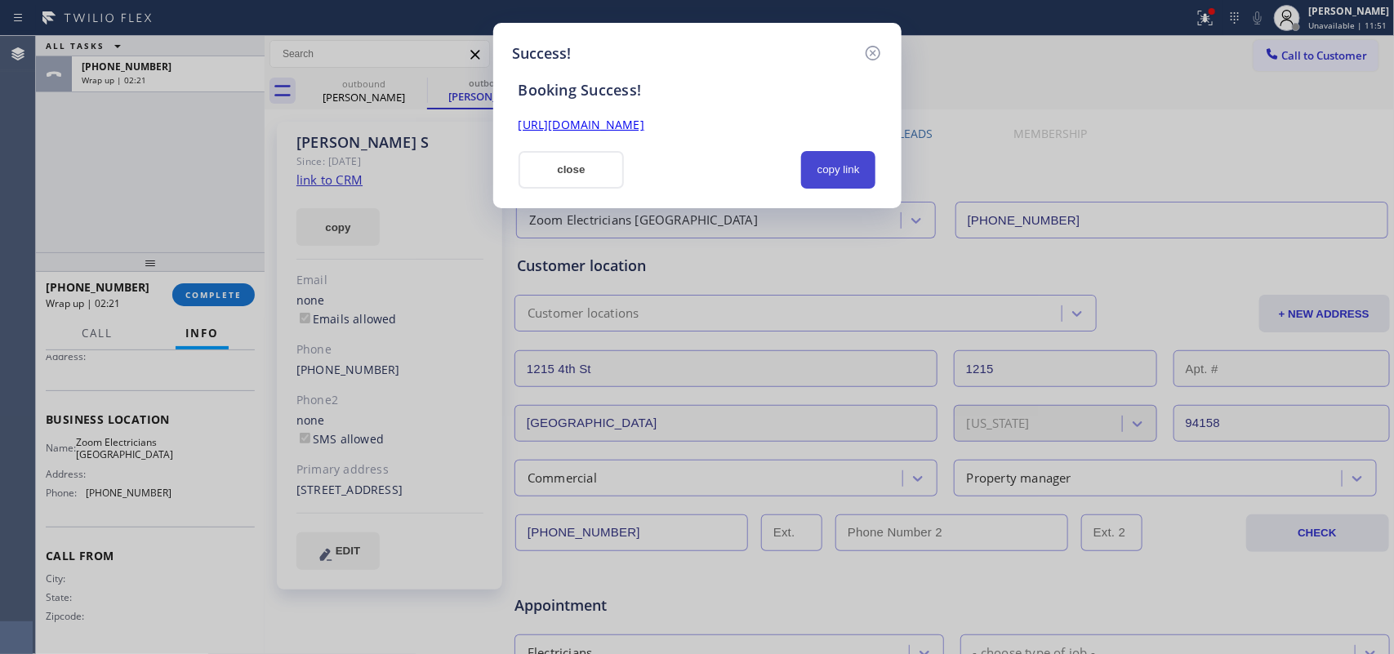
click at [858, 173] on button "copy link" at bounding box center [838, 170] width 75 height 38
click at [644, 123] on link "https://erp.apollosoft.co/customer/764666#portlet_lead" at bounding box center [581, 125] width 126 height 16
click at [584, 165] on button "close" at bounding box center [571, 170] width 106 height 38
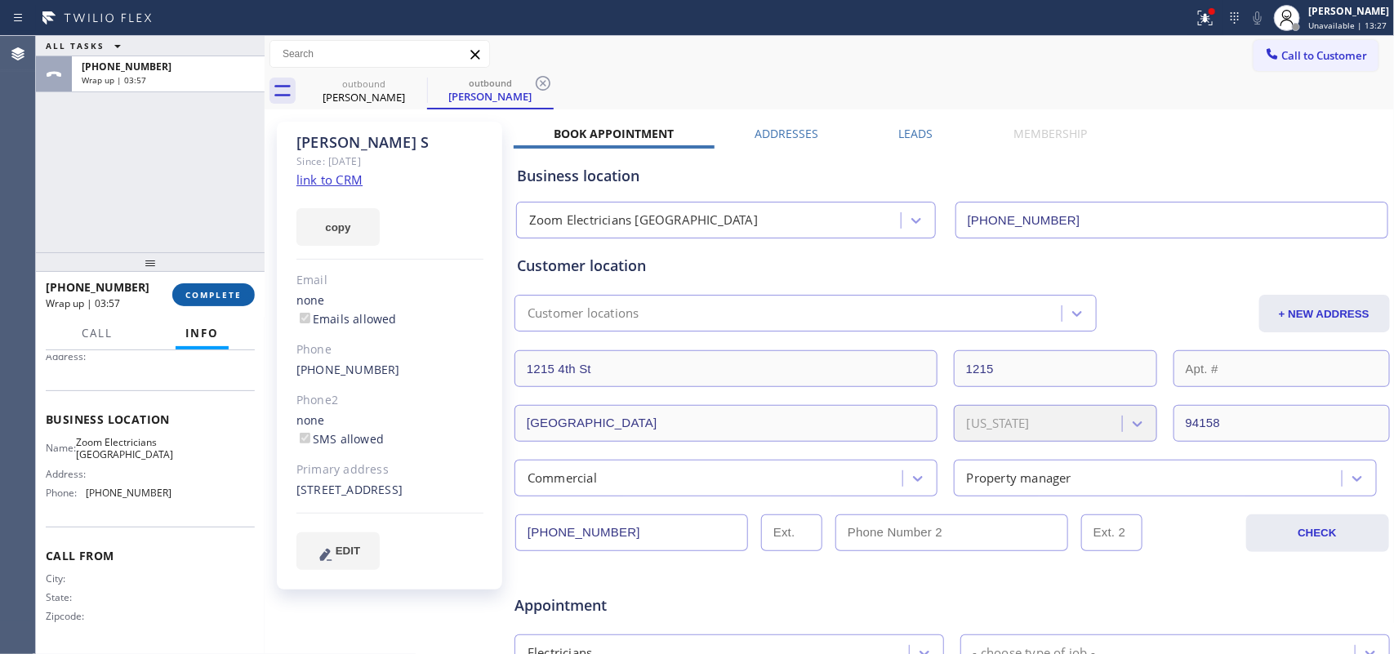
click at [221, 298] on span "COMPLETE" at bounding box center [213, 294] width 56 height 11
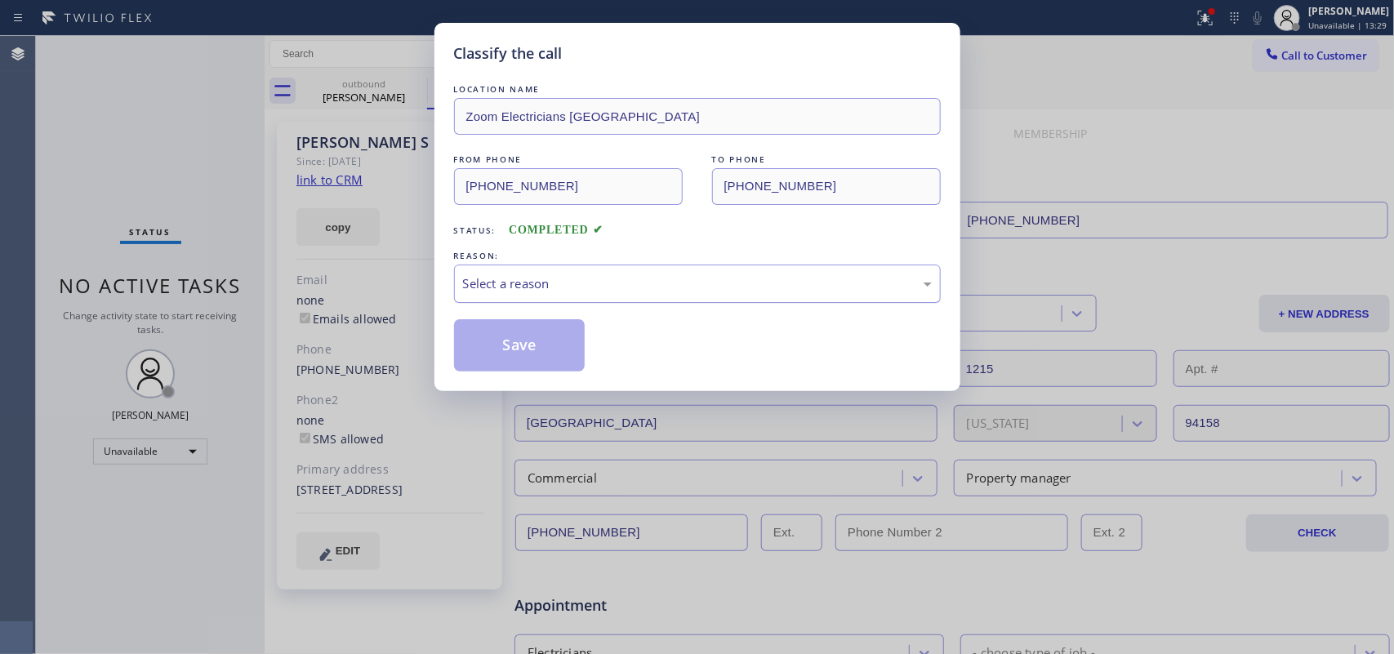
click at [634, 282] on div "Select a reason" at bounding box center [697, 283] width 469 height 19
click at [561, 353] on button "Save" at bounding box center [519, 345] width 131 height 52
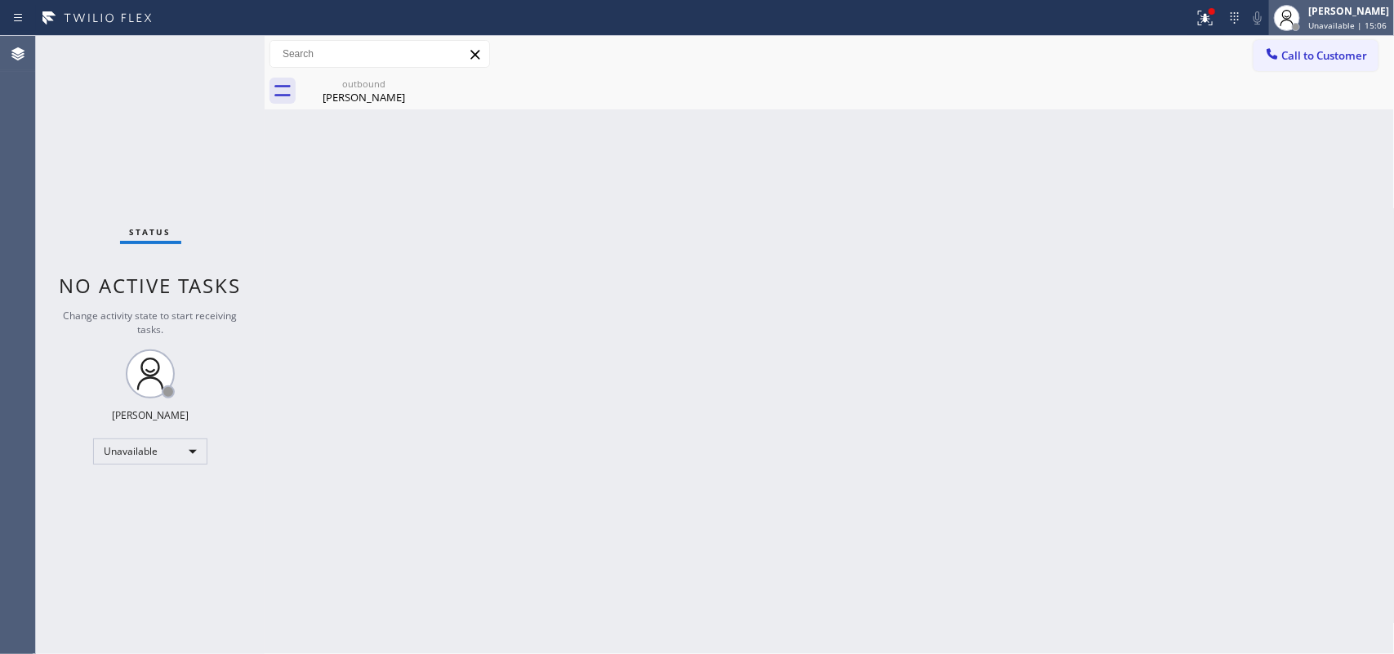
click at [1114, 27] on span "Unavailable | 15:06" at bounding box center [1347, 25] width 78 height 11
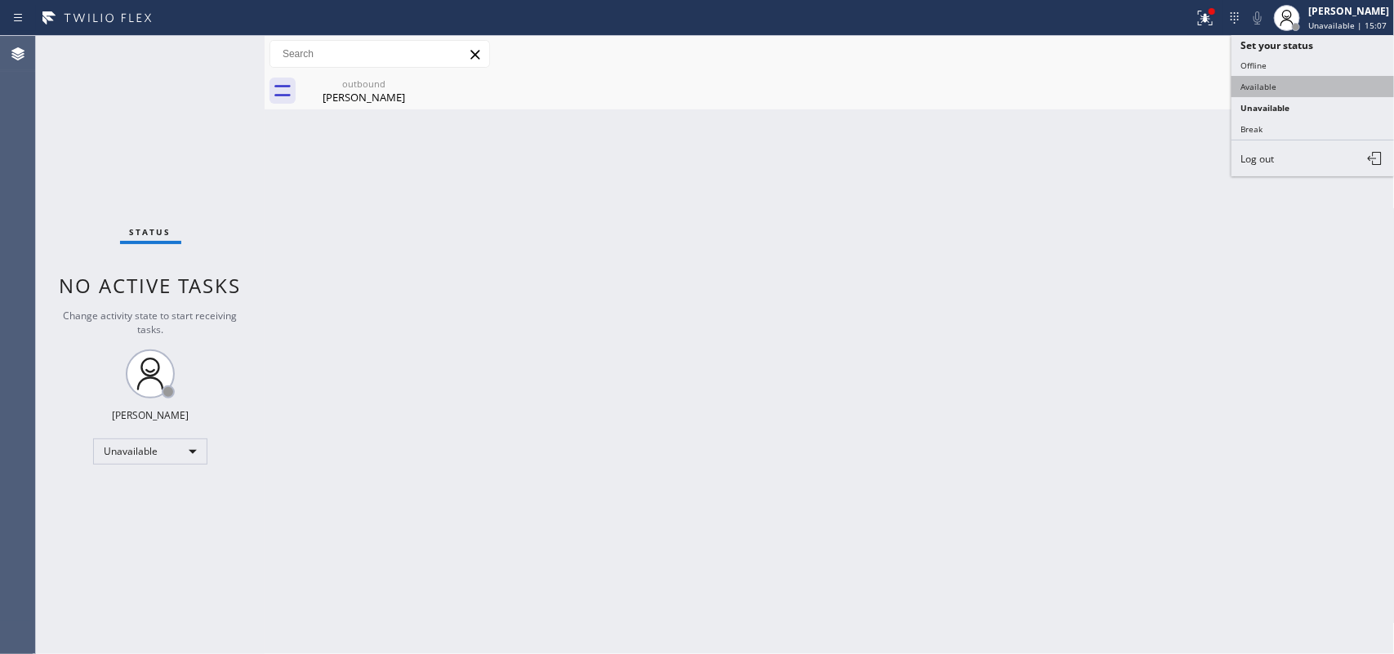
click at [1114, 87] on button "Available" at bounding box center [1312, 86] width 163 height 21
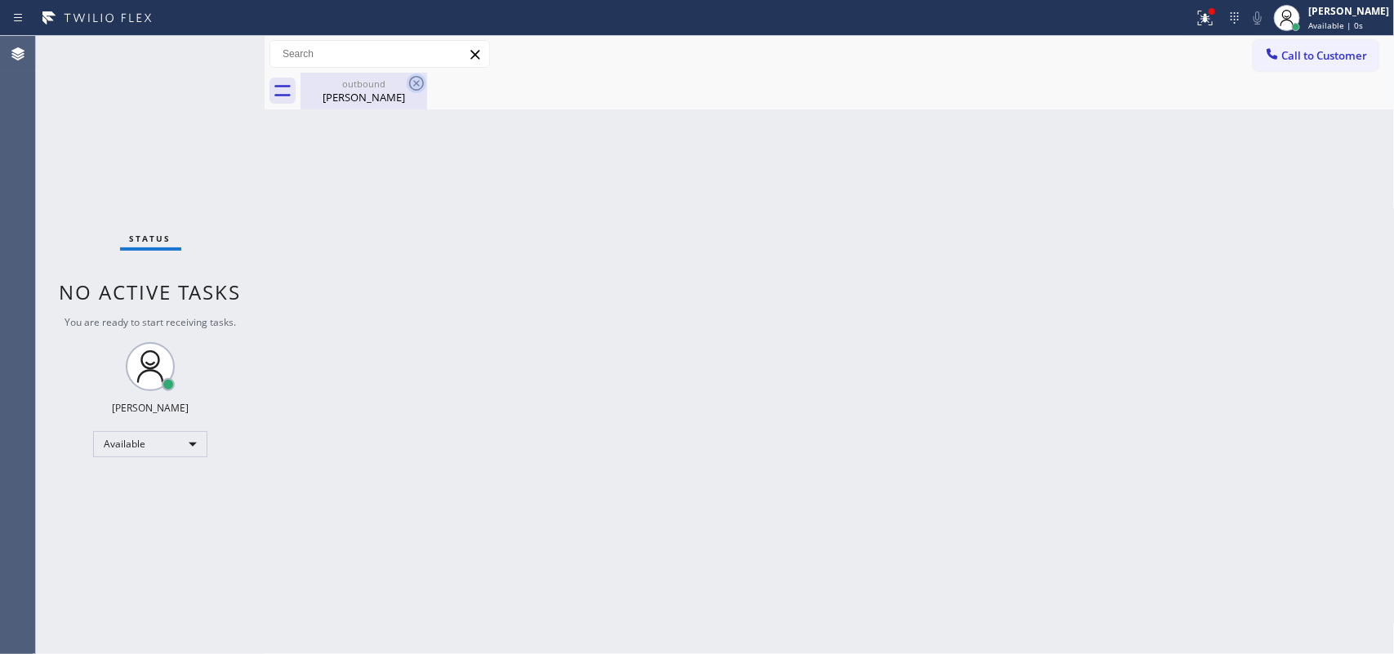
click at [417, 82] on icon at bounding box center [416, 83] width 15 height 15
drag, startPoint x: 351, startPoint y: 106, endPoint x: 382, endPoint y: 102, distance: 31.3
click at [351, 107] on div "outbound Christina S" at bounding box center [363, 91] width 123 height 37
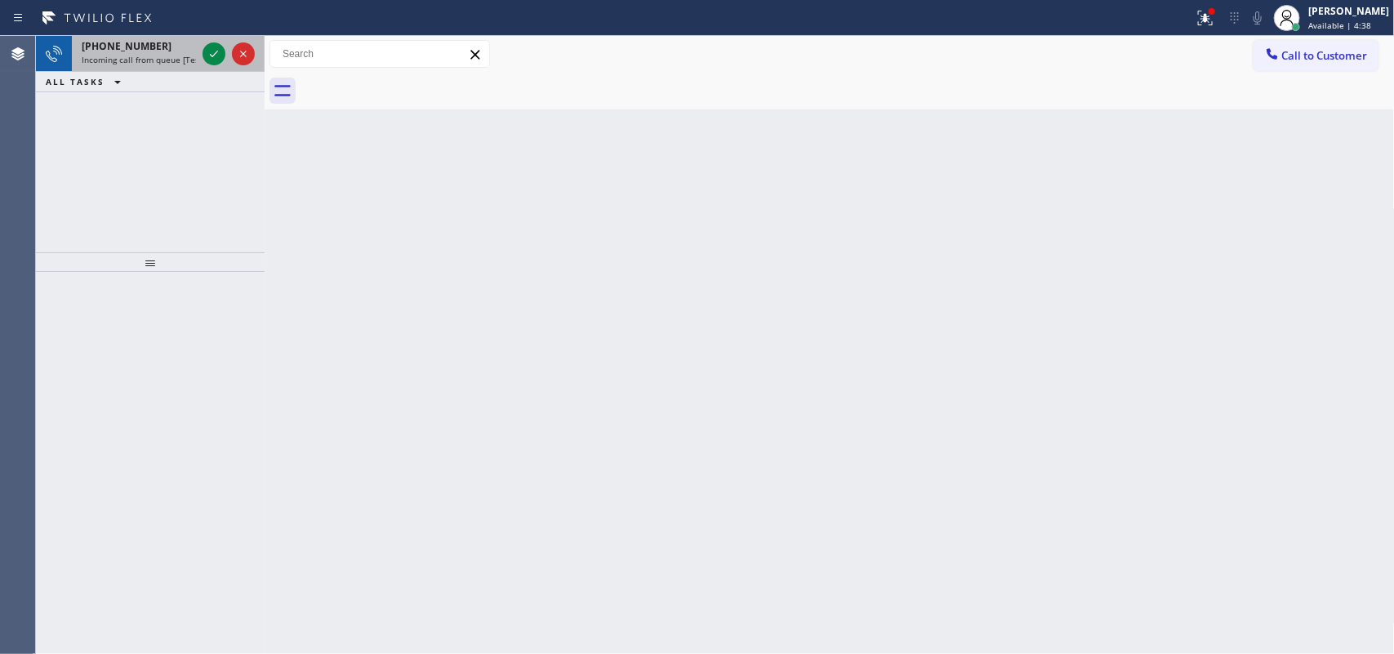
click at [156, 58] on span "Incoming call from queue [Test] All" at bounding box center [150, 59] width 136 height 11
click at [129, 65] on div "+17734588333 Incoming call from queue [Test] All" at bounding box center [135, 54] width 127 height 36
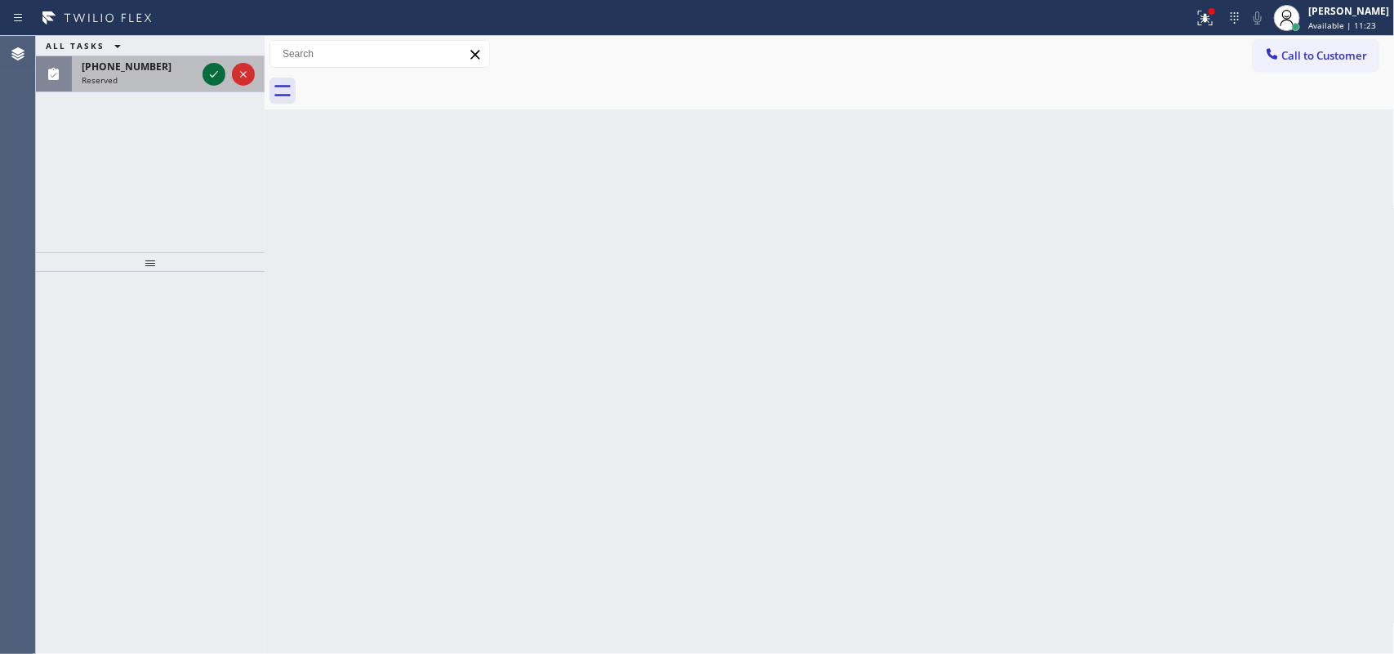
click at [213, 68] on icon at bounding box center [214, 74] width 20 height 20
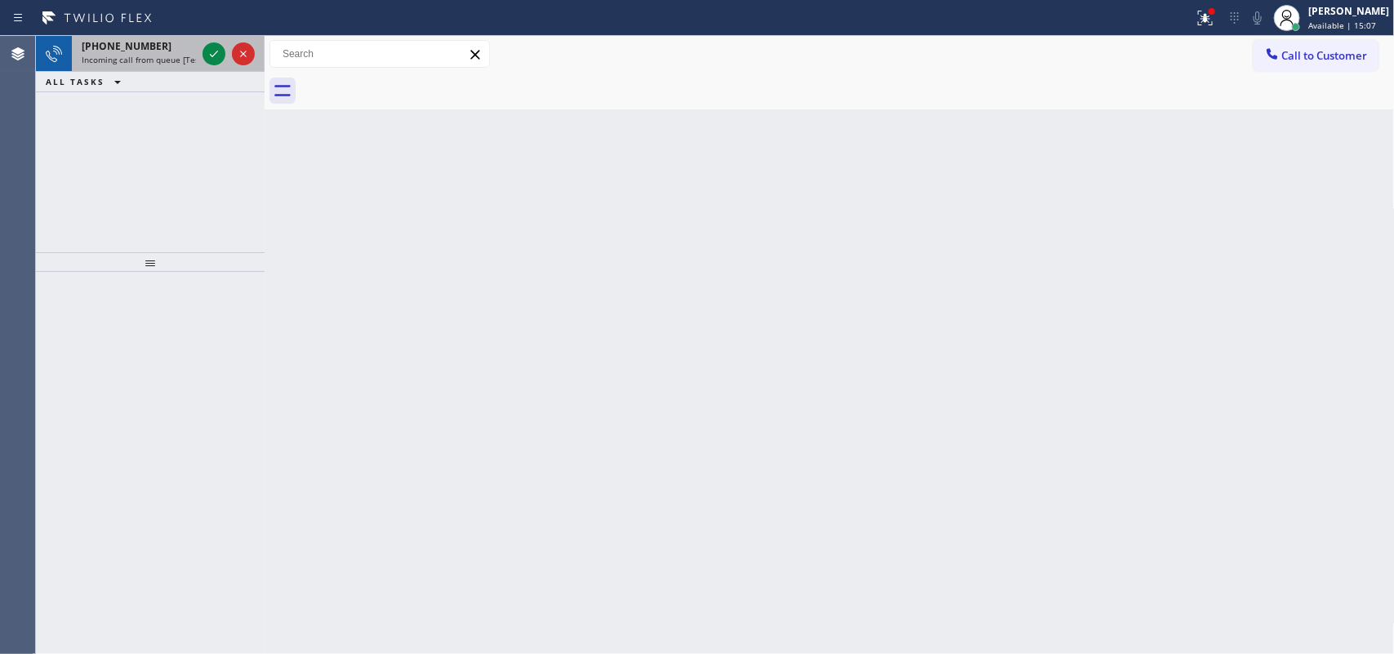
click at [156, 62] on span "Incoming call from queue [Test] All" at bounding box center [150, 59] width 136 height 11
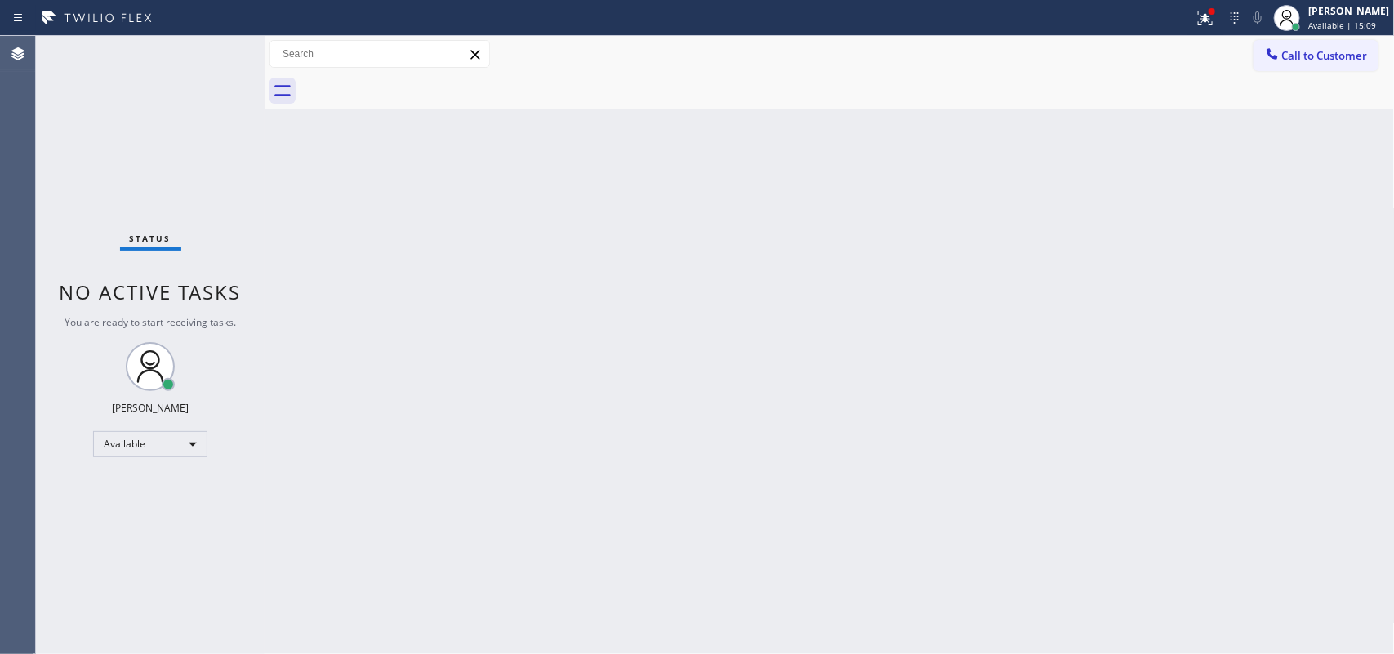
click at [210, 54] on div "Status No active tasks You are ready to start receiving tasks. [PERSON_NAME] Av…" at bounding box center [150, 345] width 229 height 618
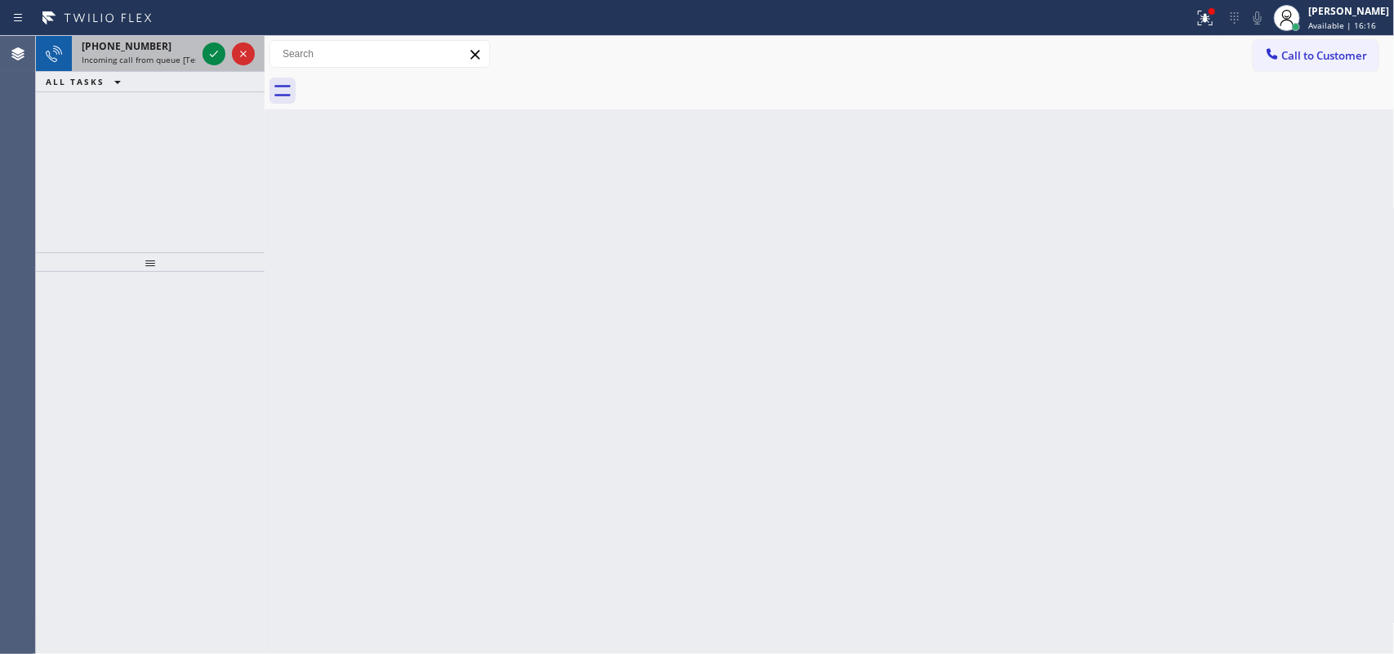
click at [164, 50] on div "+16622403626" at bounding box center [139, 46] width 114 height 14
click at [211, 57] on icon at bounding box center [214, 54] width 20 height 20
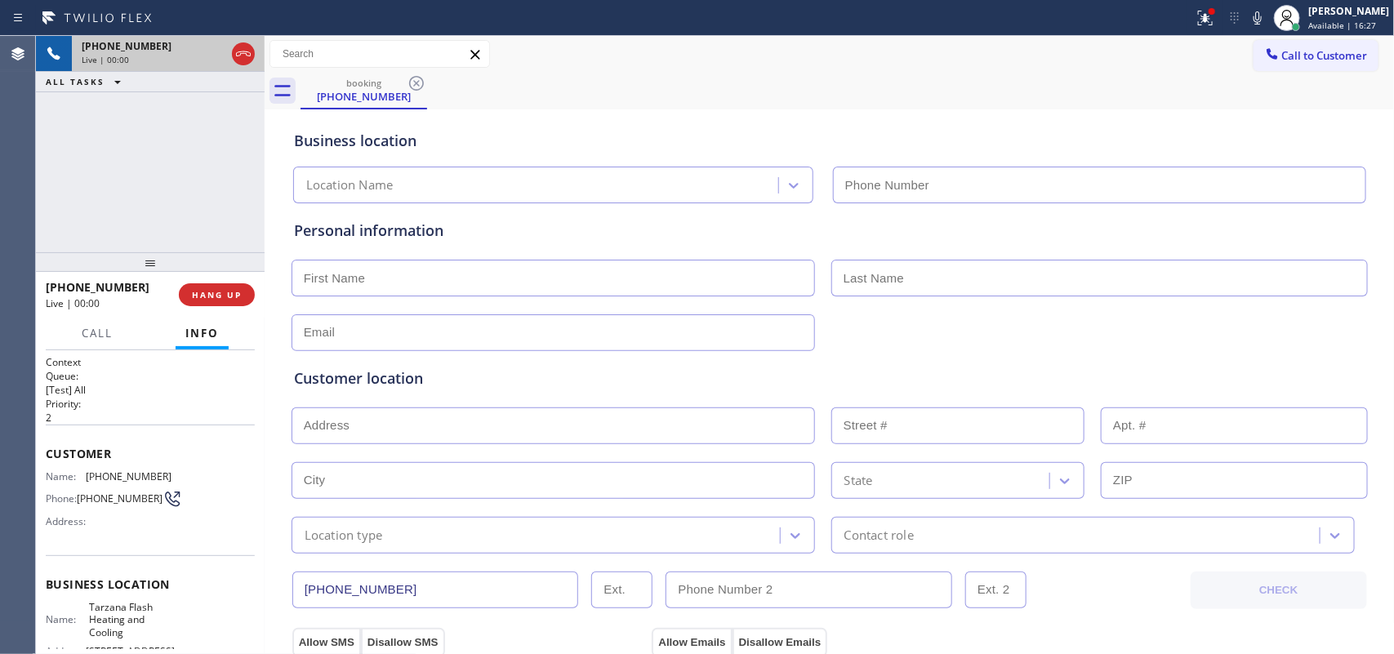
type input "[PHONE_NUMBER]"
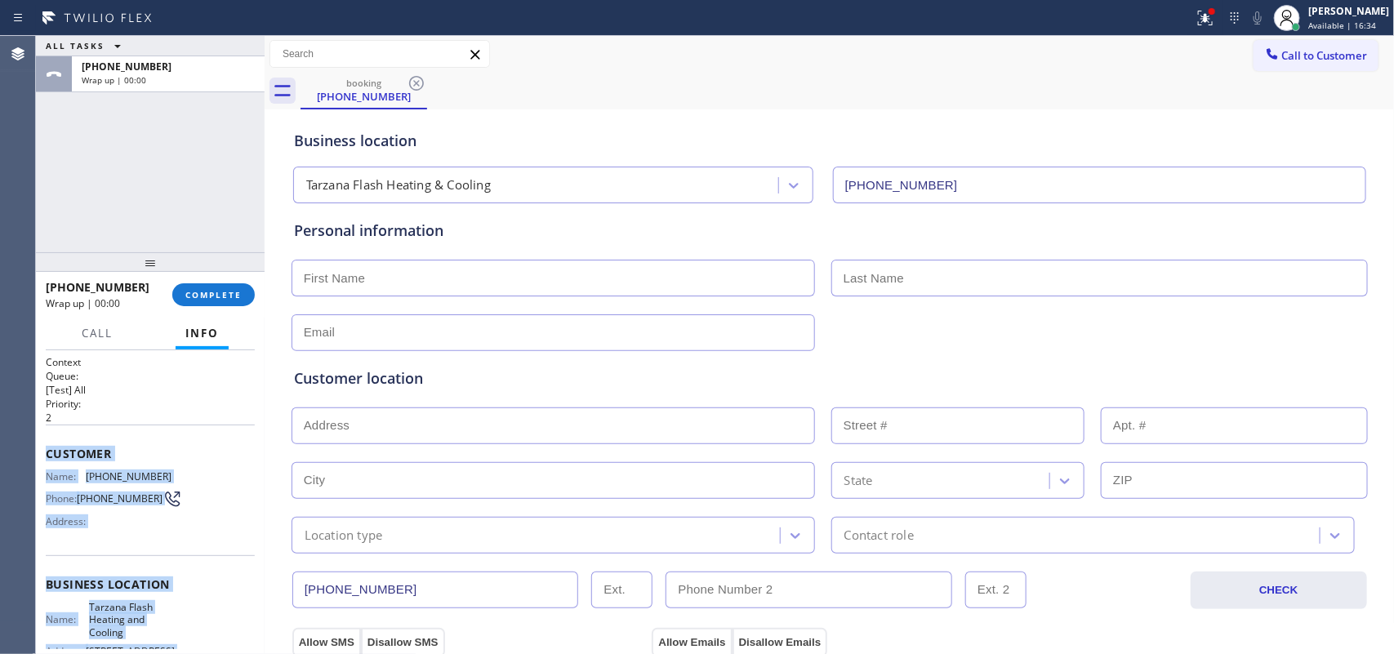
drag, startPoint x: 176, startPoint y: 496, endPoint x: 46, endPoint y: 447, distance: 139.5
click at [46, 447] on div "Context Queue: [Test] All Priority: 2 Customer Name: (818) 855-4582 Phone: (818…" at bounding box center [150, 597] width 209 height 485
copy div "Customer Name: (818) 855-4582 Phone: (818) 855-4582 Address: Business location …"
click at [229, 292] on span "COMPLETE" at bounding box center [213, 294] width 56 height 11
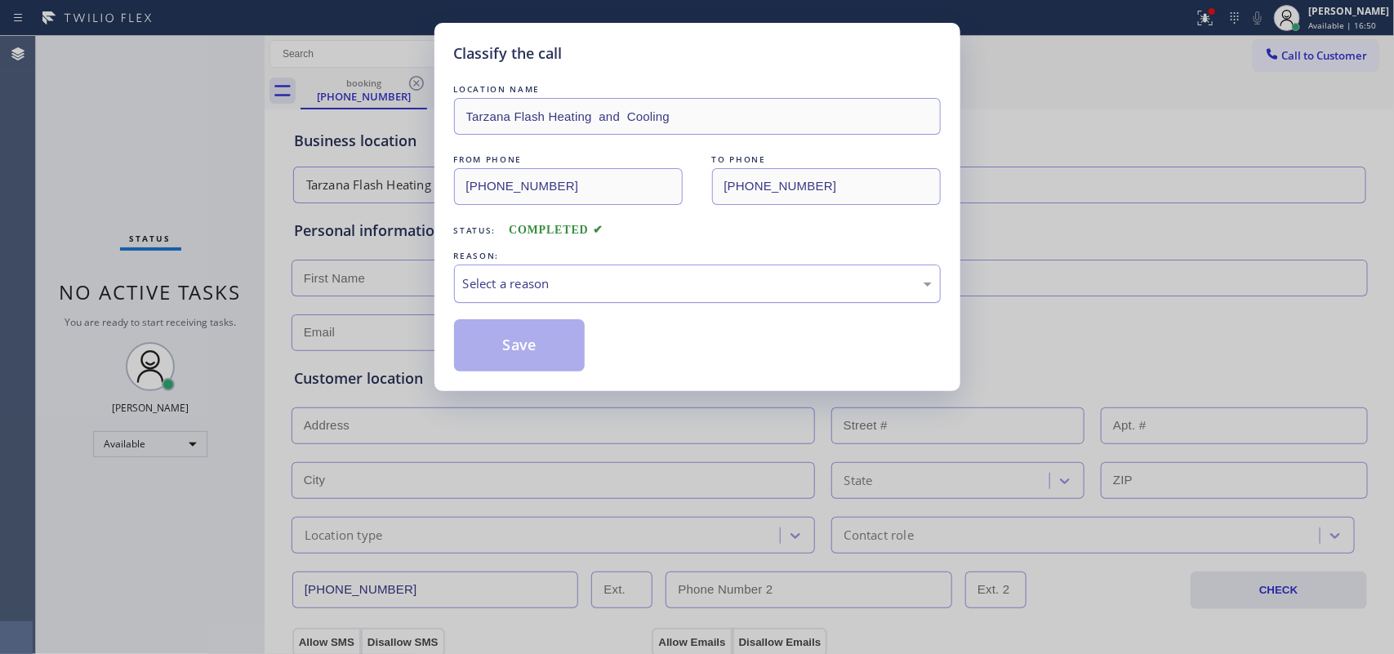
click at [504, 278] on div "Select a reason" at bounding box center [697, 283] width 469 height 19
click at [531, 287] on div "Not Booked - All other reasons" at bounding box center [697, 283] width 469 height 19
click at [527, 340] on button "Save" at bounding box center [519, 345] width 131 height 52
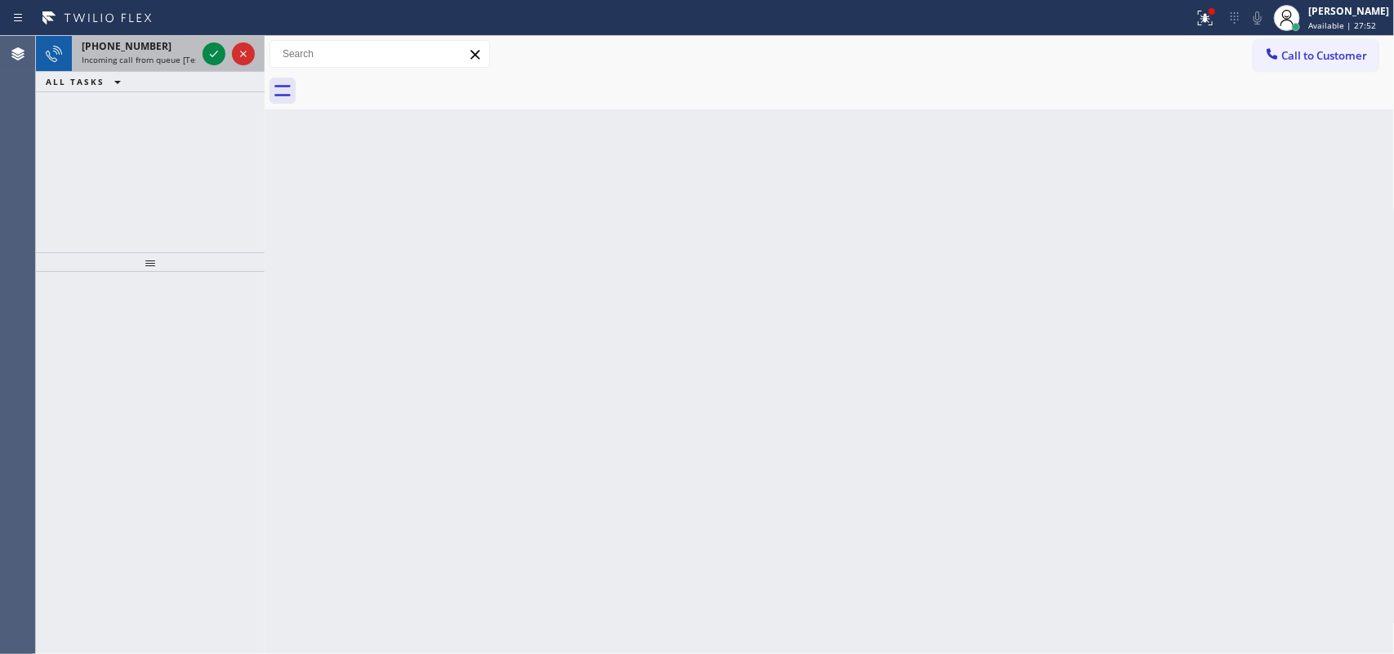
click at [139, 38] on div "+12132182966 Incoming call from queue [Test] All" at bounding box center [135, 54] width 127 height 36
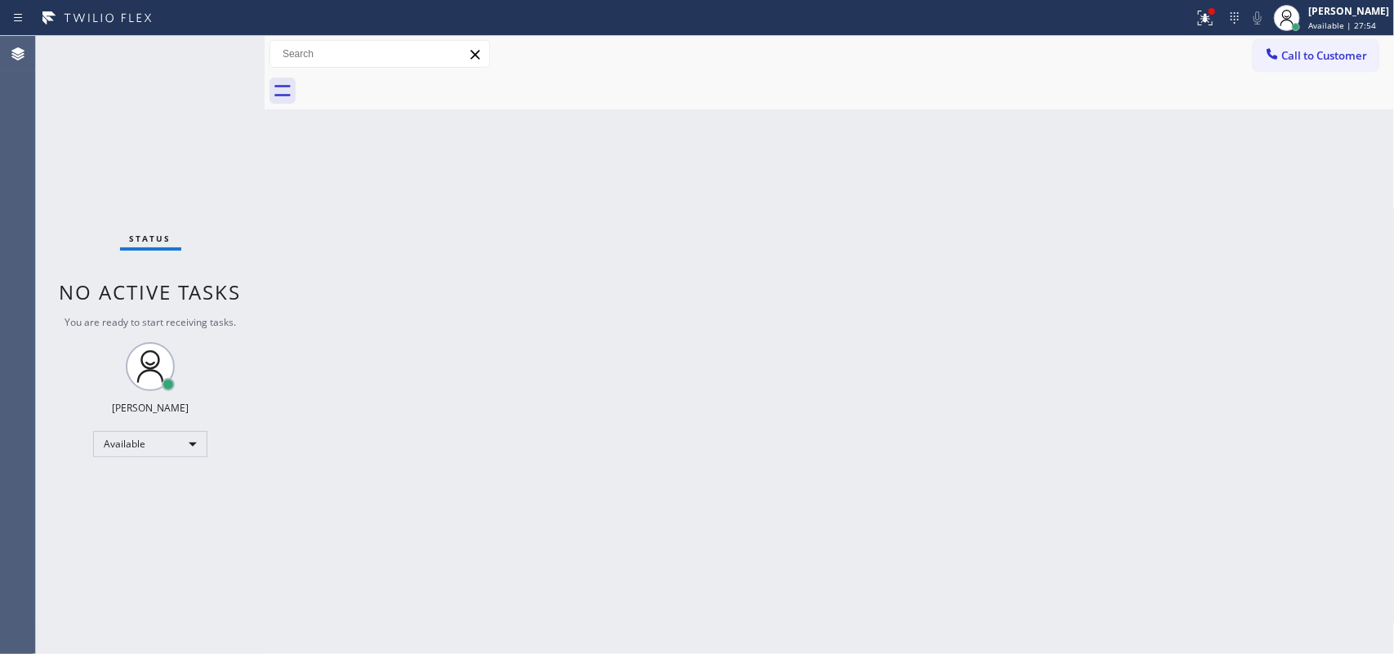
drag, startPoint x: 209, startPoint y: 50, endPoint x: 389, endPoint y: 153, distance: 207.4
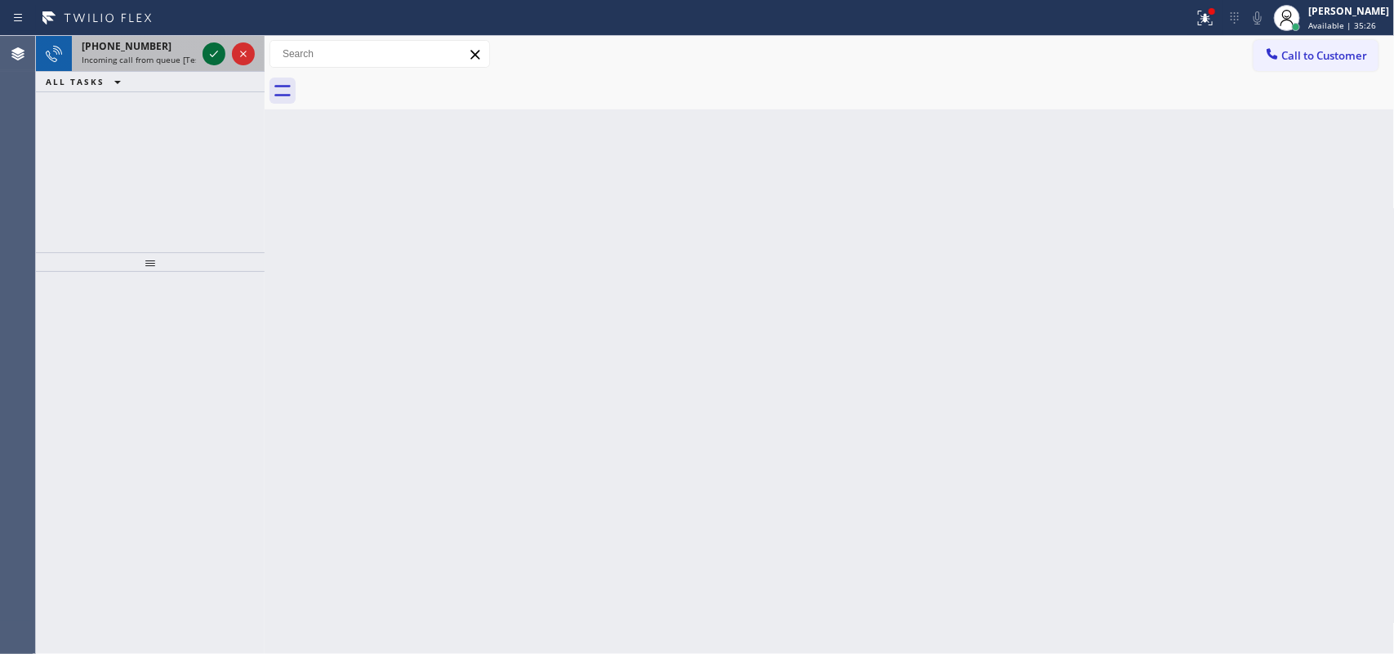
click at [209, 54] on icon at bounding box center [214, 54] width 20 height 20
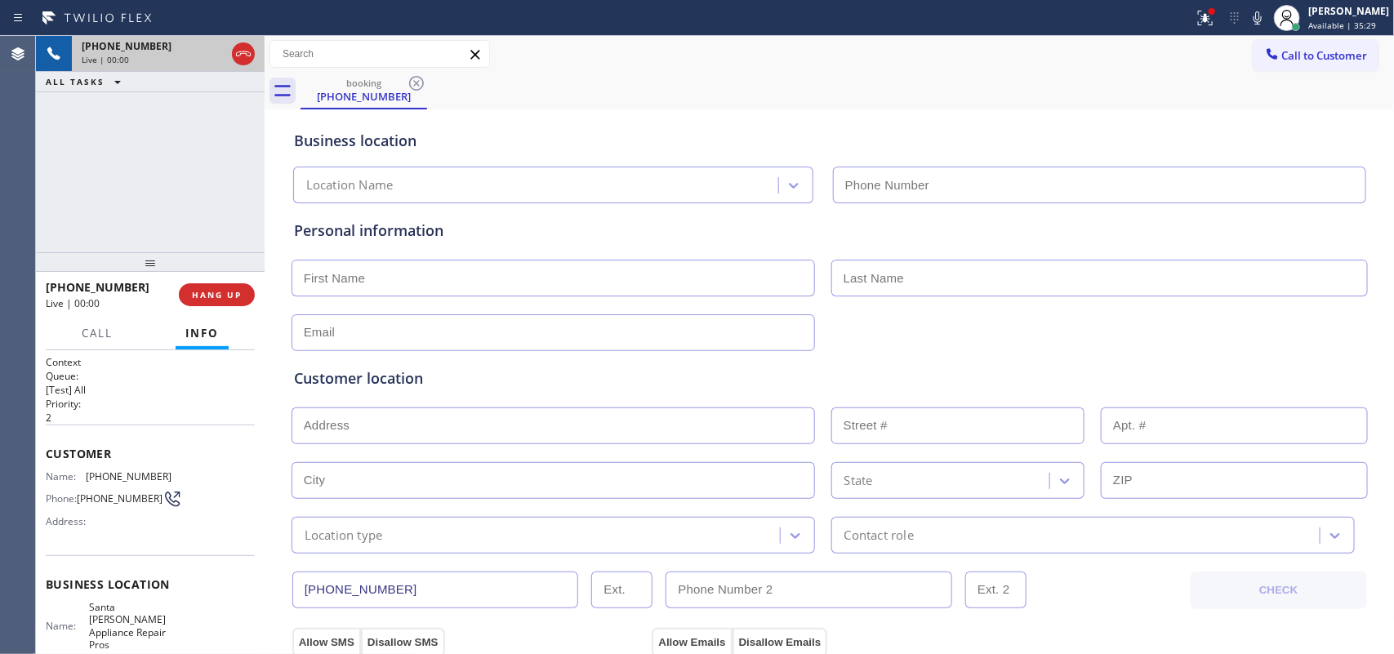
type input "[PHONE_NUMBER]"
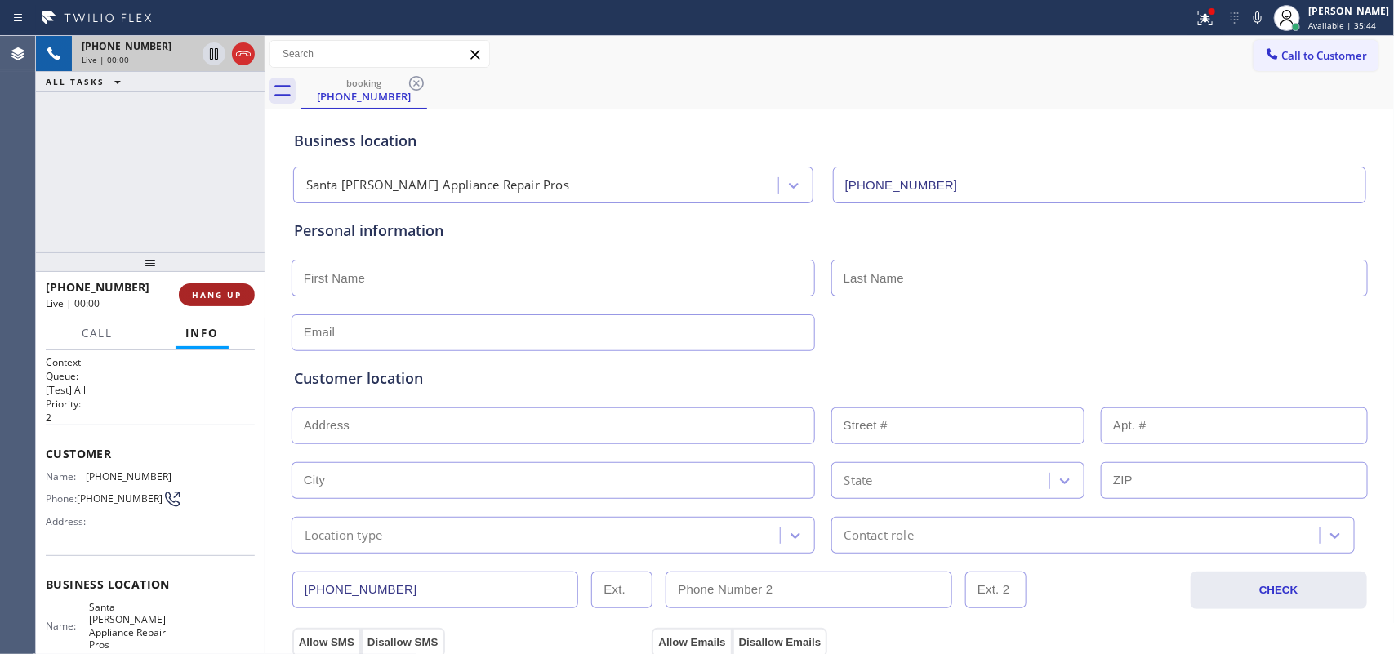
click at [242, 294] on button "HANG UP" at bounding box center [217, 294] width 76 height 23
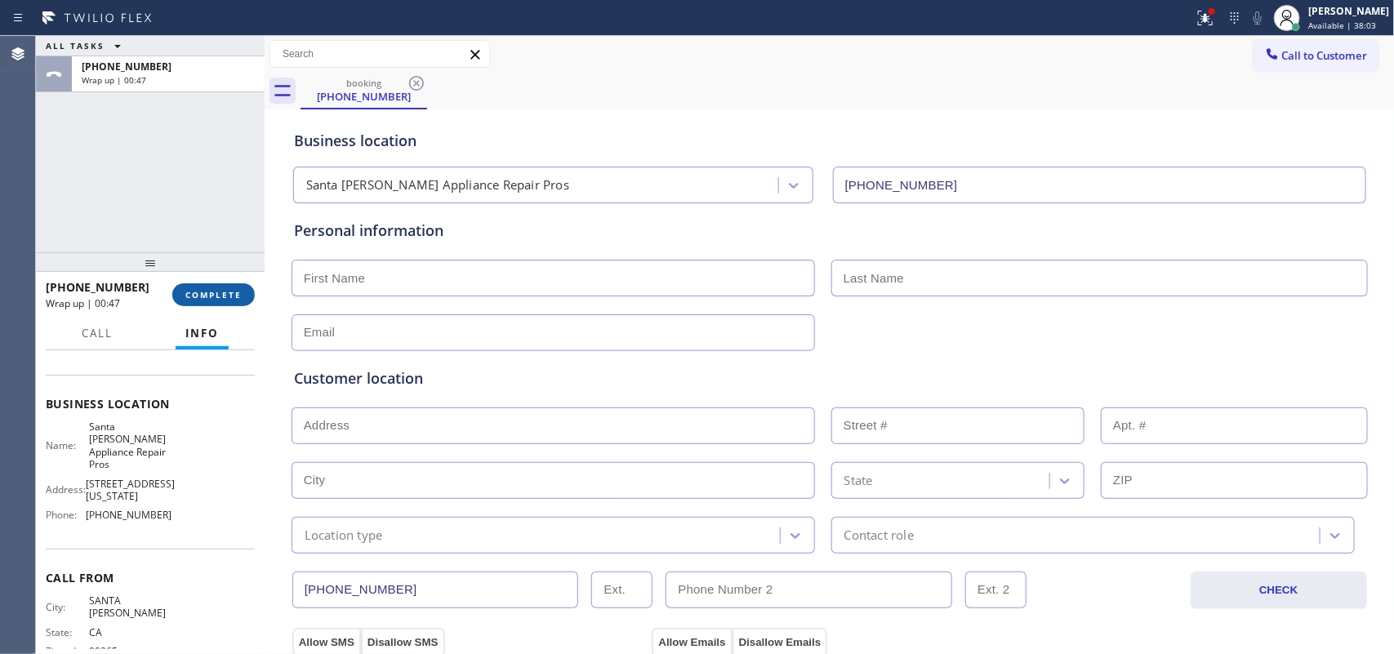
click at [213, 291] on span "COMPLETE" at bounding box center [213, 294] width 56 height 11
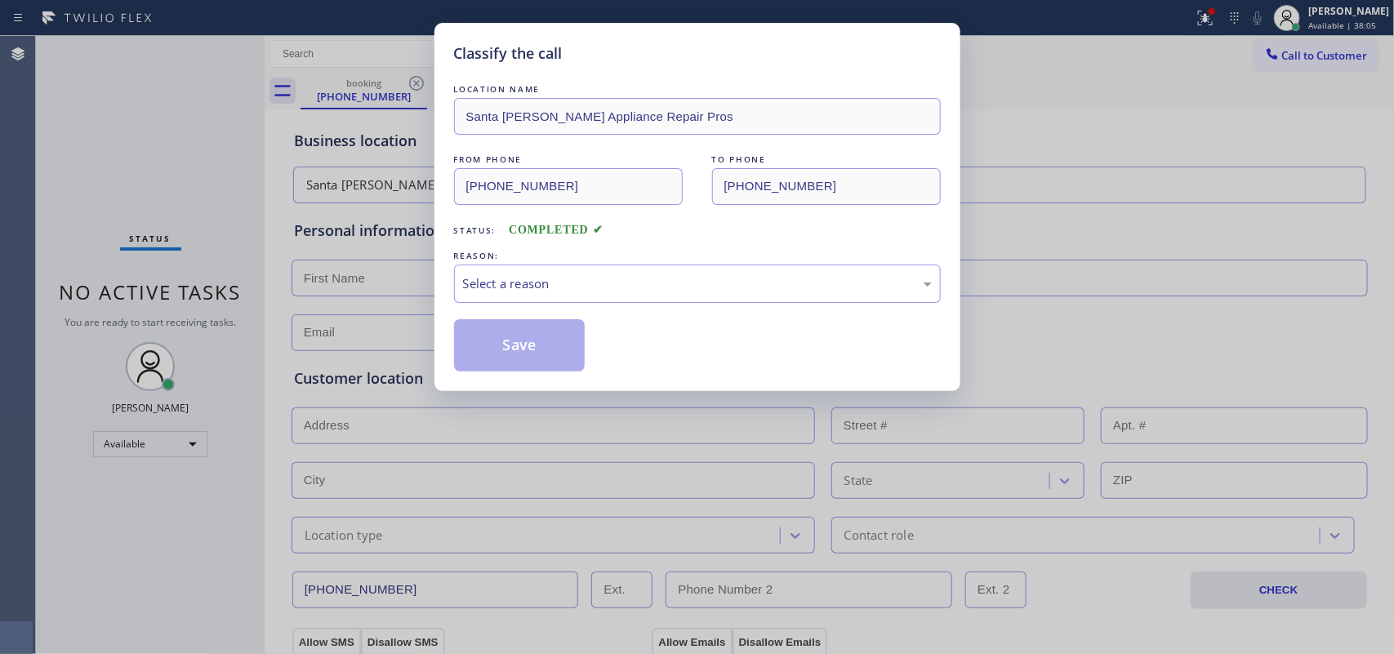
click at [514, 283] on div "Select a reason" at bounding box center [697, 283] width 469 height 19
click at [588, 288] on div "Tech, Unknown/didnt ring" at bounding box center [697, 283] width 469 height 19
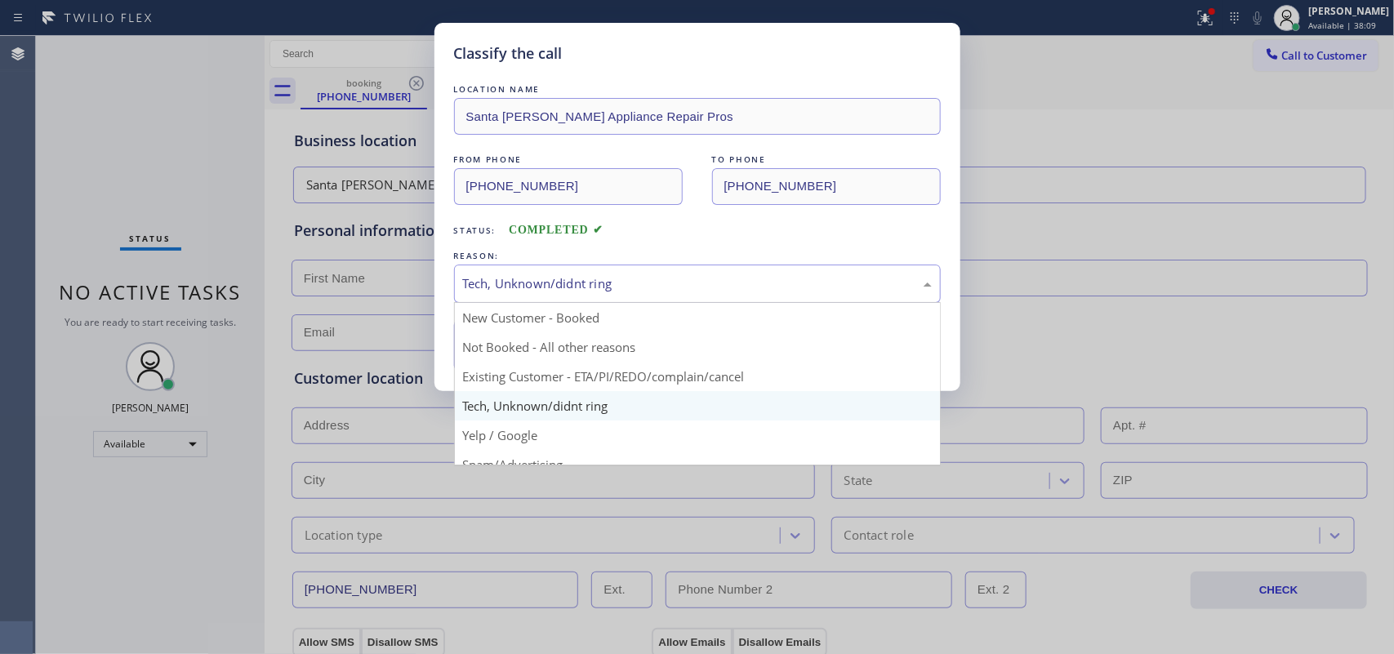
click at [570, 282] on div "Tech, Unknown/didnt ring" at bounding box center [697, 283] width 469 height 19
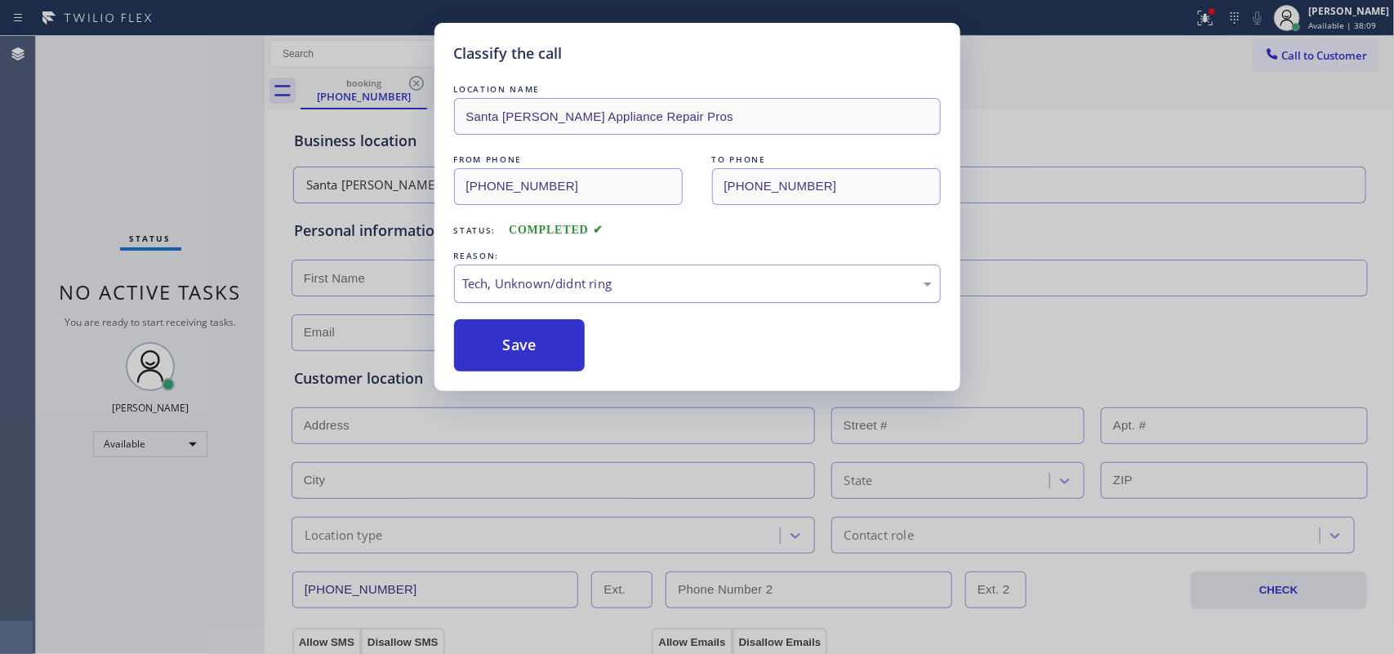
click at [570, 282] on div "Tech, Unknown/didnt ring" at bounding box center [697, 283] width 469 height 19
click at [553, 360] on button "Save" at bounding box center [519, 345] width 131 height 52
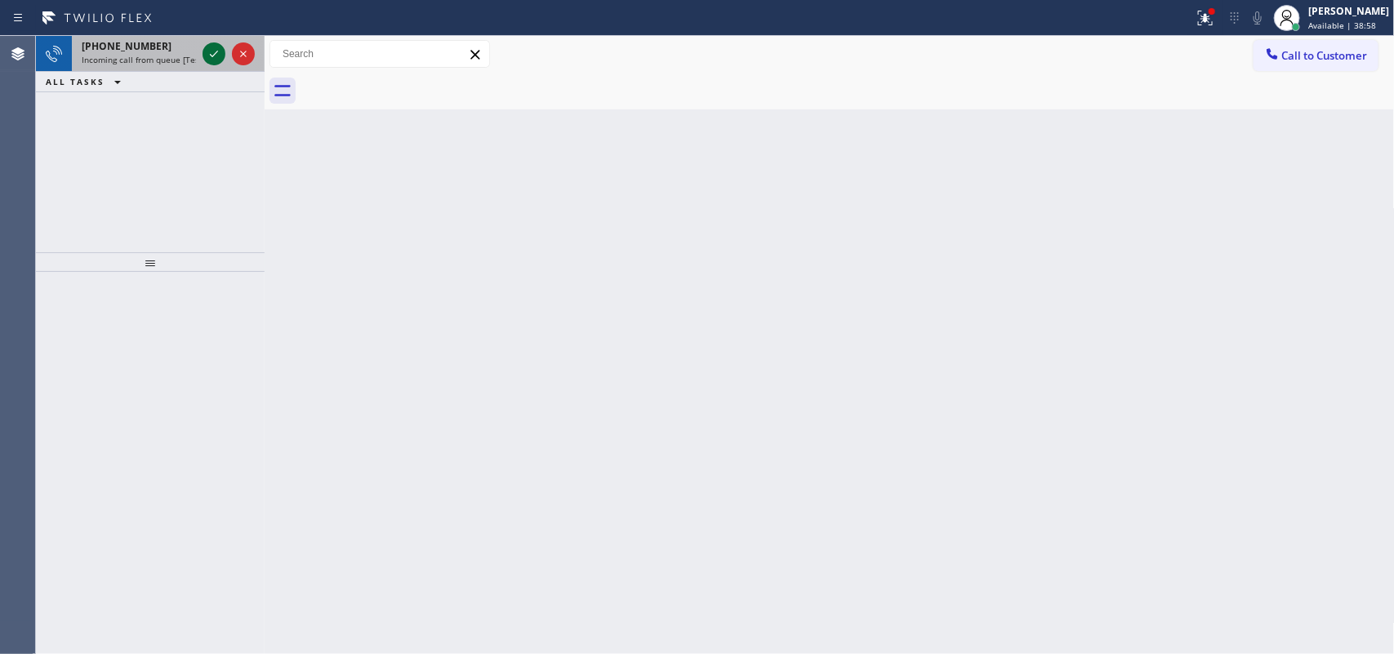
click at [208, 51] on icon at bounding box center [214, 54] width 20 height 20
click at [217, 58] on icon at bounding box center [214, 54] width 20 height 20
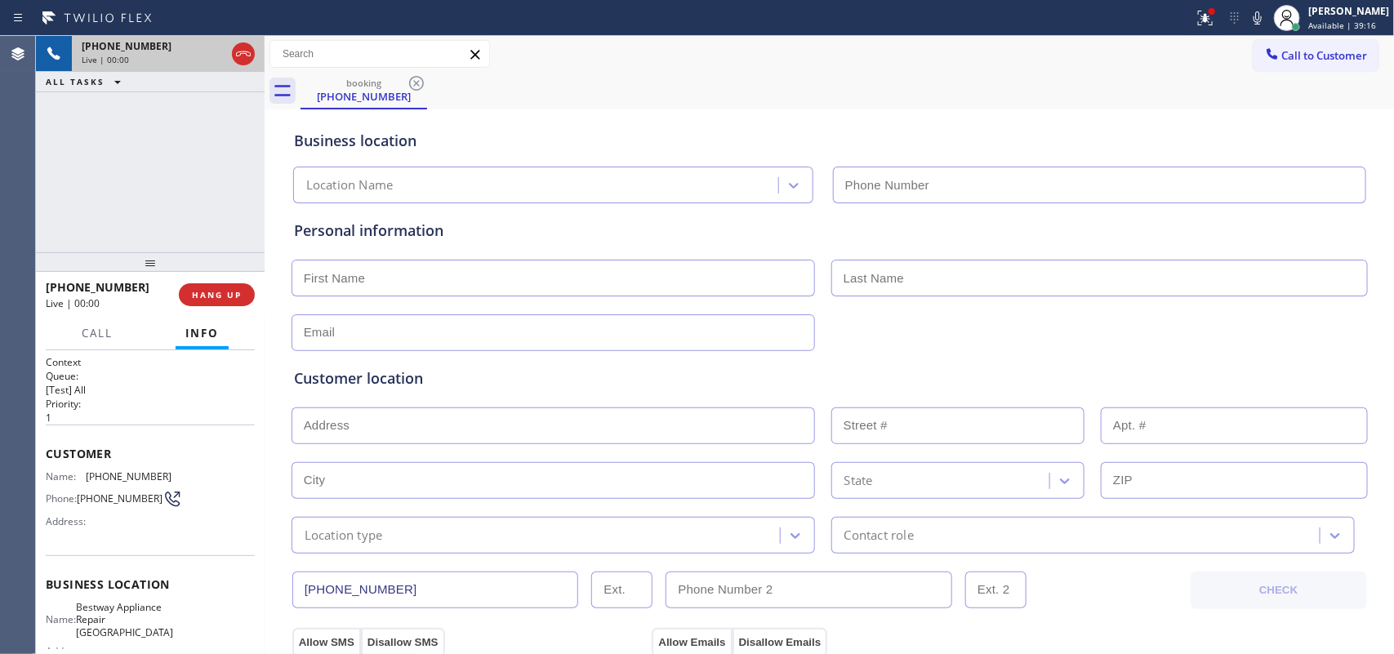
type input "[PHONE_NUMBER]"
click at [645, 95] on div "booking (510) 719-1519" at bounding box center [847, 91] width 1094 height 37
click at [716, 122] on div "Business location Bestway Appliance Repair Phoenix (602) 975-4672" at bounding box center [830, 158] width 1078 height 90
click at [365, 331] on input "text" at bounding box center [552, 332] width 523 height 37
paste input "davidson.235@gmail.com"
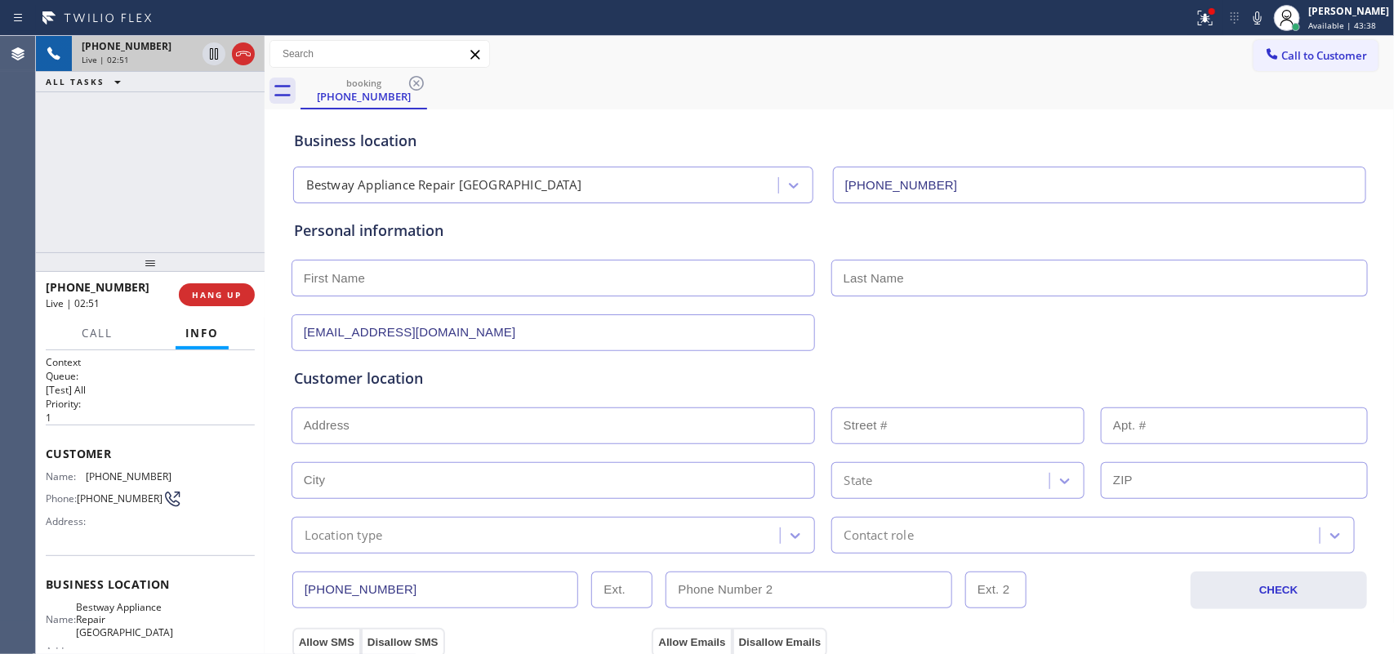
type input "davidson.235@gmail.com"
click at [411, 282] on input "text" at bounding box center [552, 278] width 523 height 37
click at [612, 96] on div "booking (510) 719-1519" at bounding box center [847, 91] width 1094 height 37
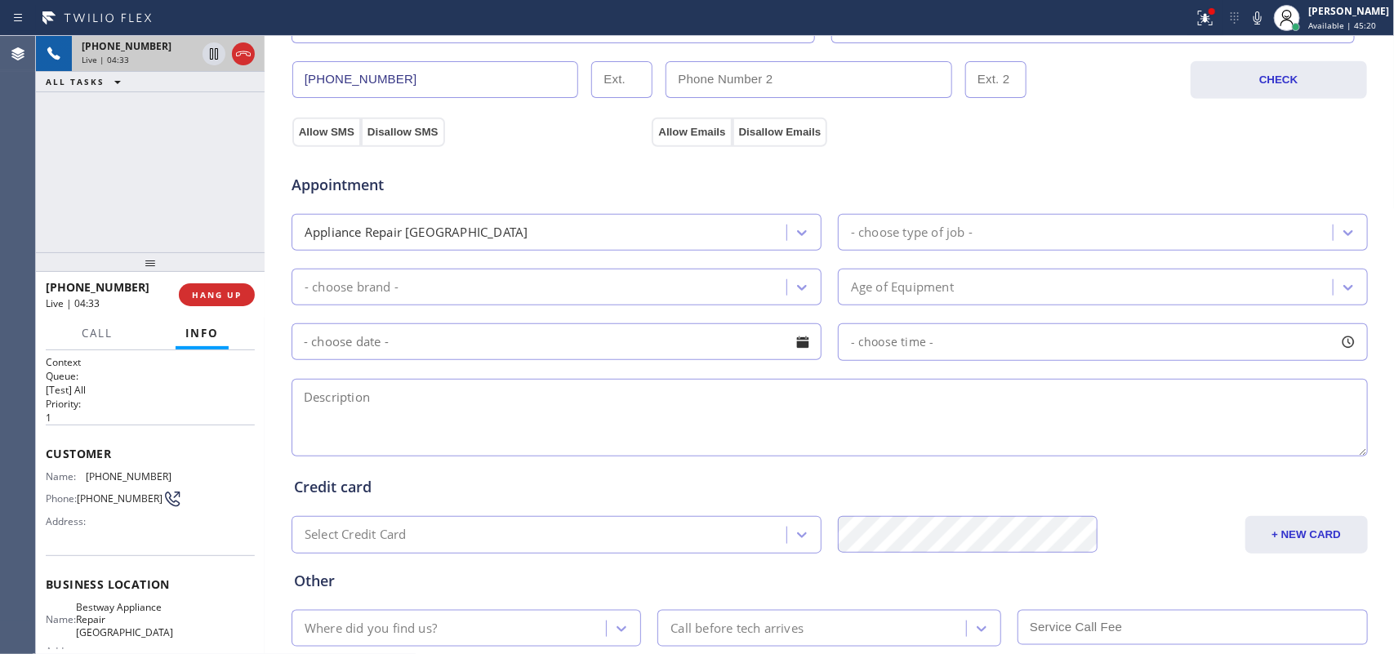
scroll to position [612, 0]
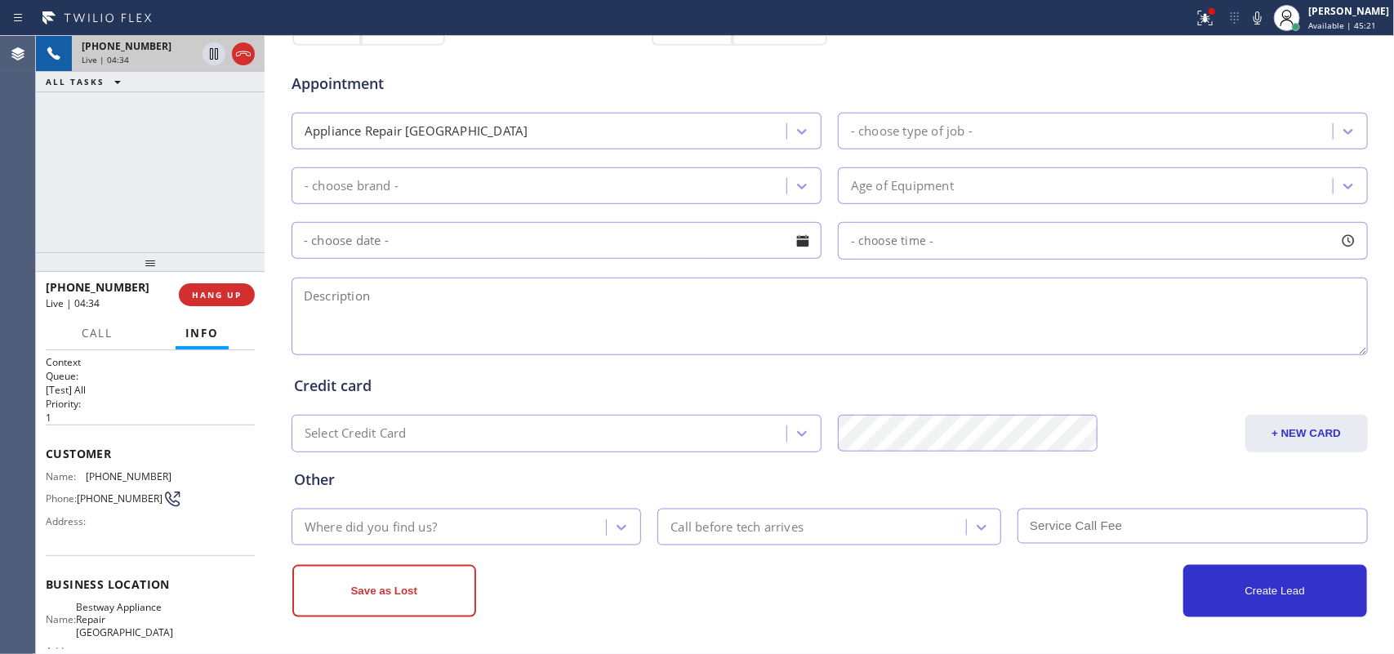
click at [445, 520] on div "Where did you find us?" at bounding box center [451, 527] width 310 height 29
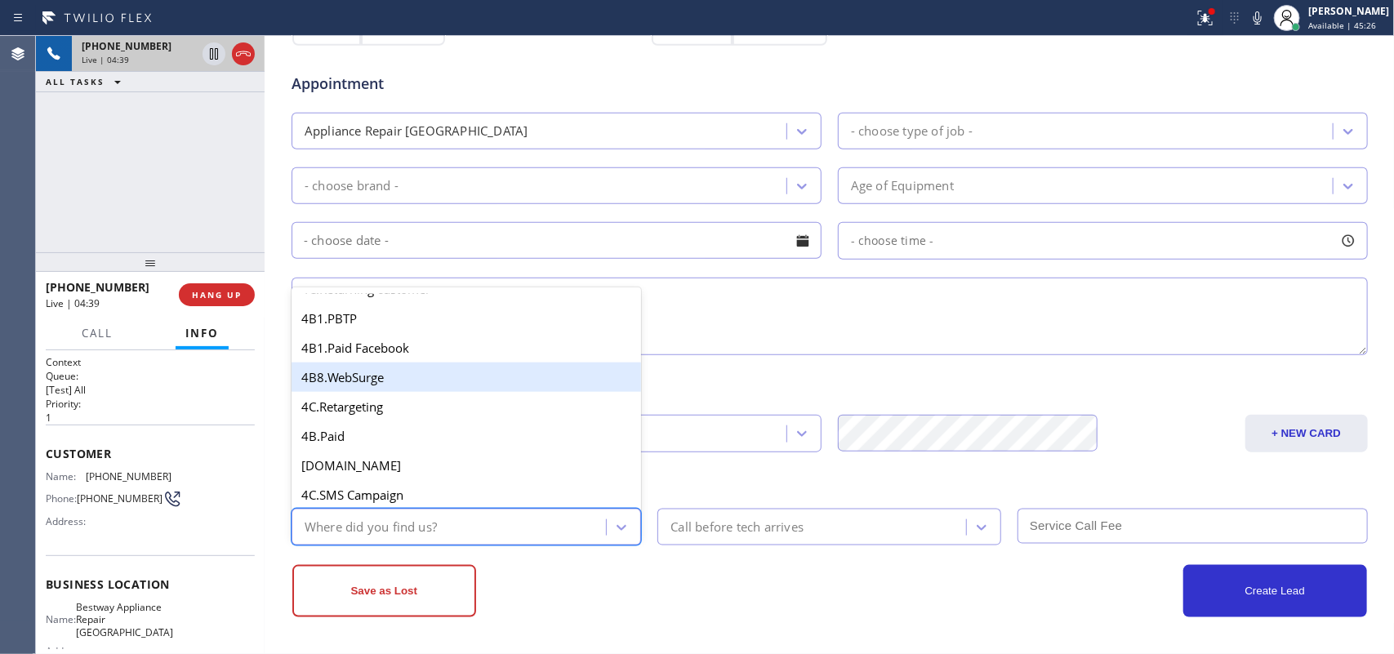
scroll to position [1123, 0]
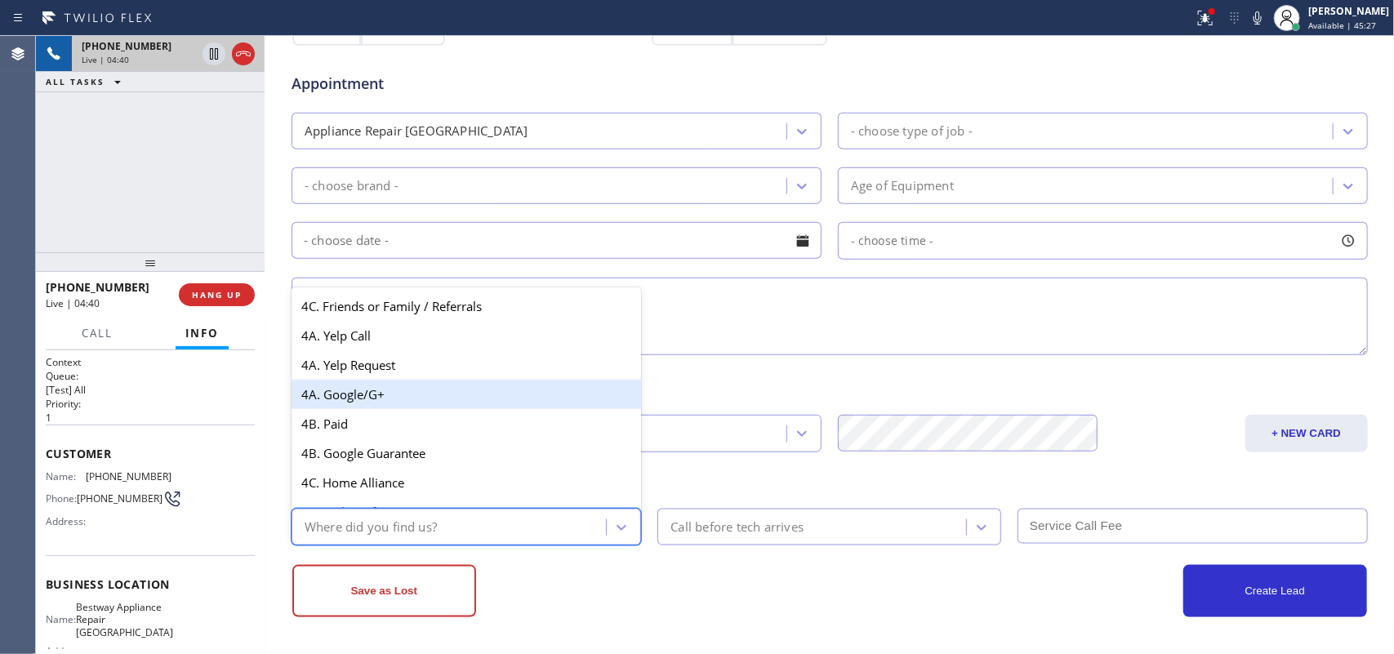
click at [470, 409] on div "4A. Google/G+" at bounding box center [466, 394] width 350 height 29
click at [470, 429] on div "Select Credit Card" at bounding box center [541, 434] width 490 height 29
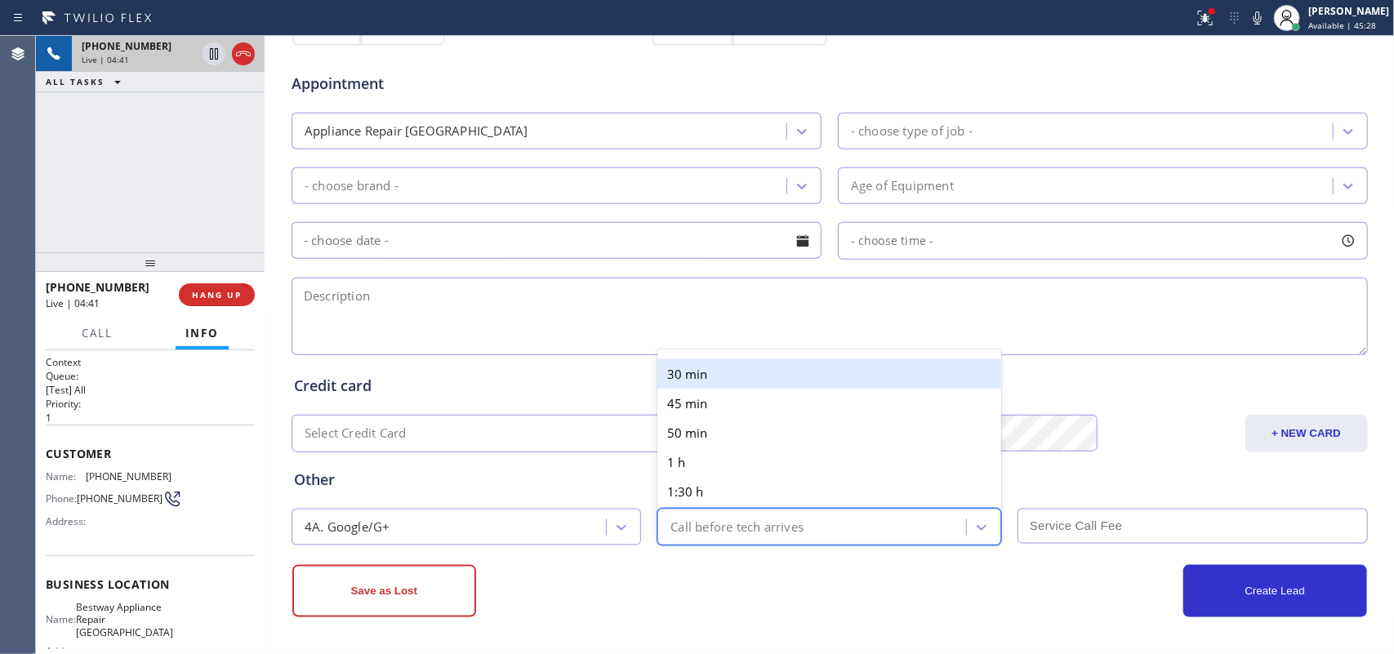
click at [777, 523] on div "Call before tech arrives" at bounding box center [736, 527] width 133 height 19
click at [802, 367] on div "30 min" at bounding box center [829, 373] width 344 height 29
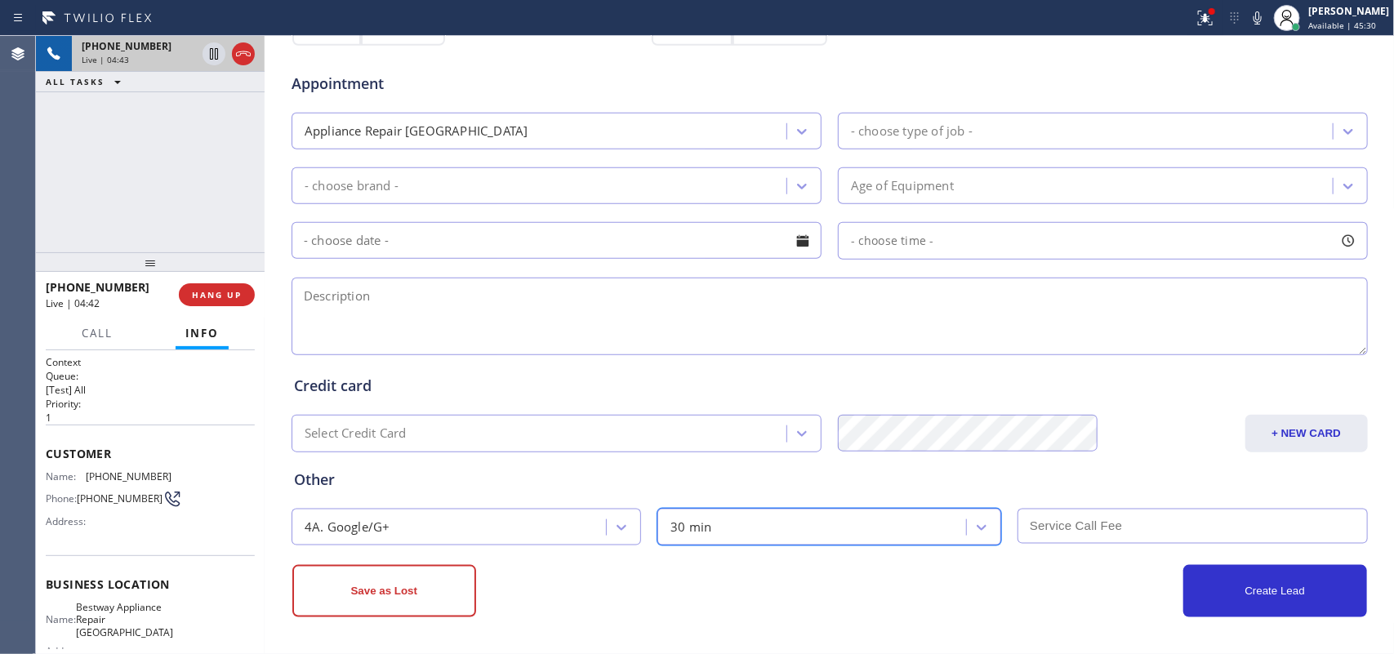
click at [1090, 519] on input "text" at bounding box center [1192, 526] width 350 height 35
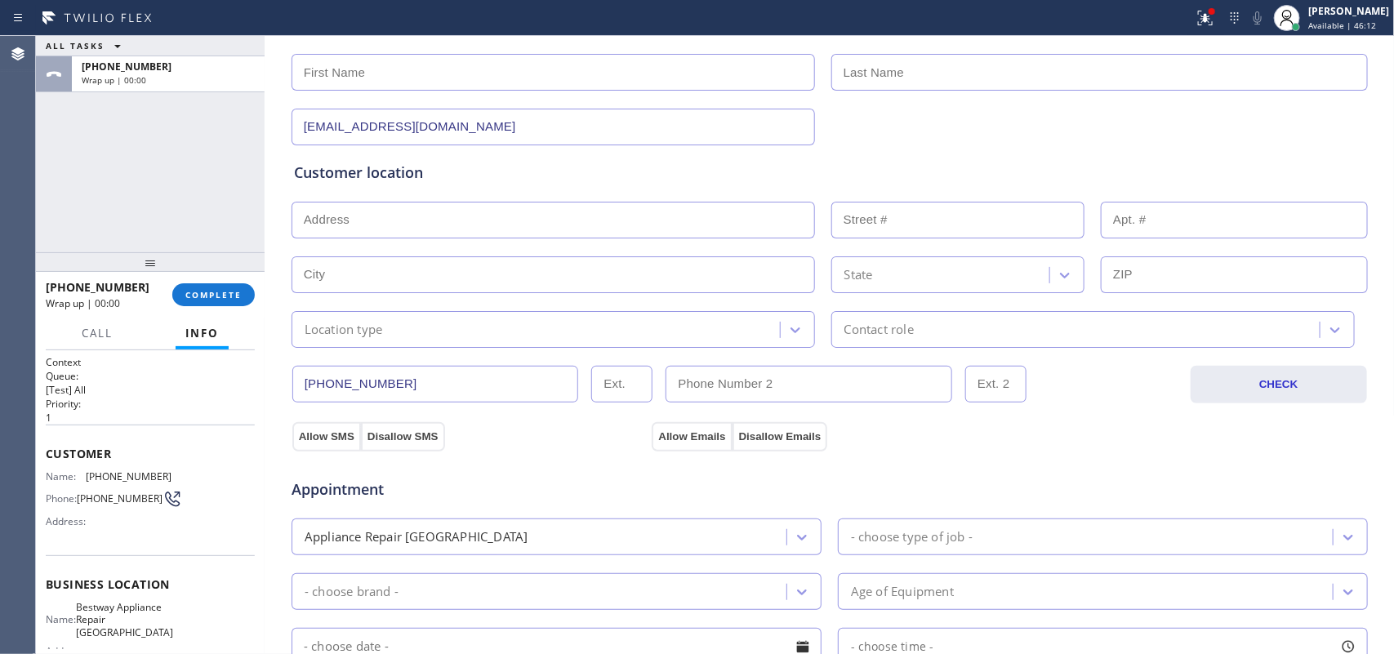
click at [87, 159] on div "ALL TASKS ALL TASKS ACTIVE TASKS TASKS IN WRAP UP +15107191519 Wrap up | 00:00" at bounding box center [150, 144] width 229 height 216
click at [564, 82] on input "text" at bounding box center [552, 72] width 523 height 37
type input "Mike"
type input "Davidson"
click at [360, 186] on div "Customer location >> ADD NEW ADDRESS << + NEW ADDRESS State Location type Conta…" at bounding box center [829, 255] width 1071 height 186
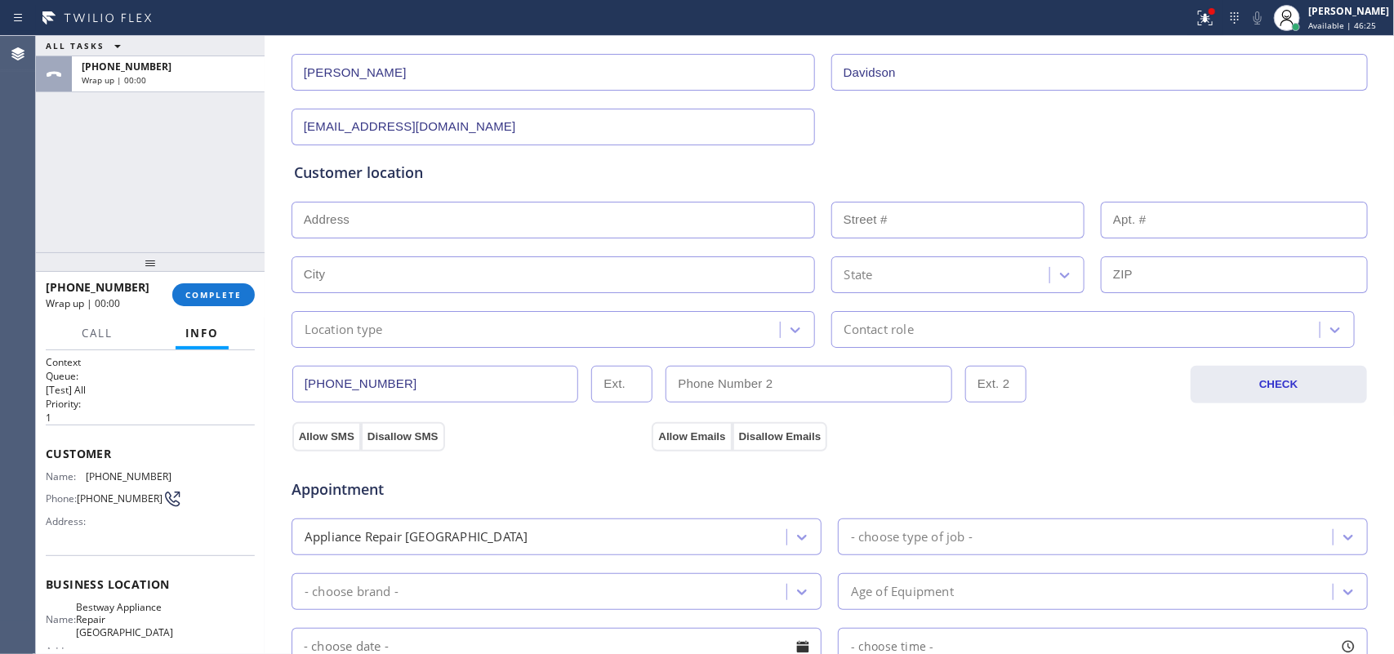
click at [343, 222] on input "text" at bounding box center [552, 220] width 523 height 37
paste input "1601 Kettner Blvd #8 San Diego CA"
click at [429, 253] on div "State" at bounding box center [829, 273] width 1079 height 40
type input "1601 Kettner Blvd"
type input "1601"
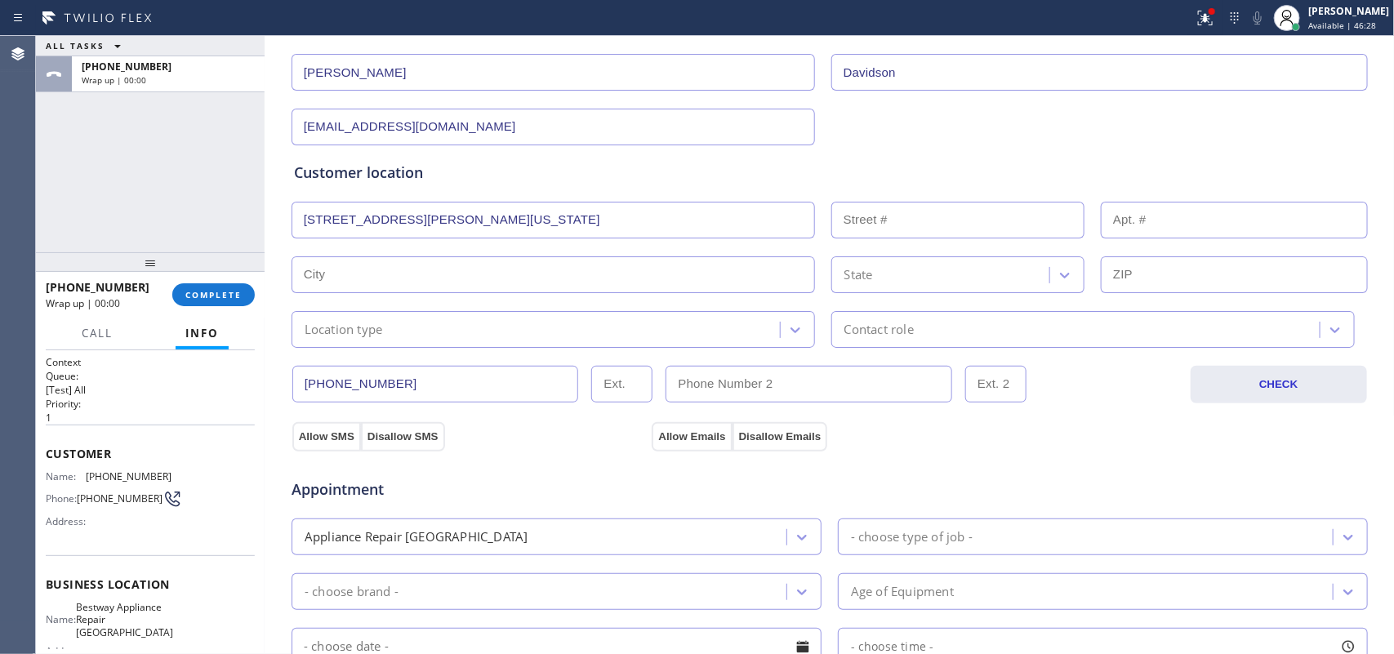
type input "San Diego"
type input "92101"
click at [1114, 222] on input "text" at bounding box center [1234, 220] width 267 height 37
type input "#8"
click at [98, 202] on div "ALL TASKS ALL TASKS ACTIVE TASKS TASKS IN WRAP UP +15107191519 Wrap up | 00:00" at bounding box center [150, 144] width 229 height 216
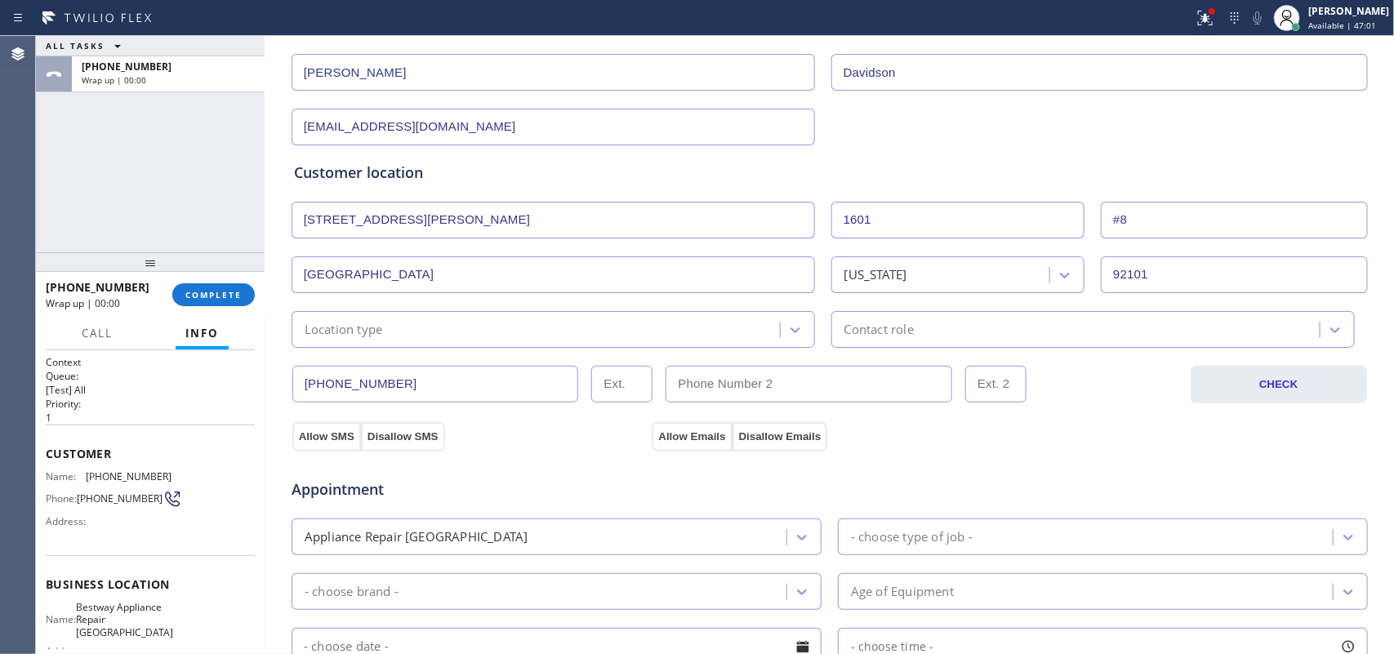
click at [70, 231] on div "ALL TASKS ALL TASKS ACTIVE TASKS TASKS IN WRAP UP +15107191519 Wrap up | 00:00" at bounding box center [150, 144] width 229 height 216
click at [736, 324] on div "Location type" at bounding box center [537, 329] width 483 height 29
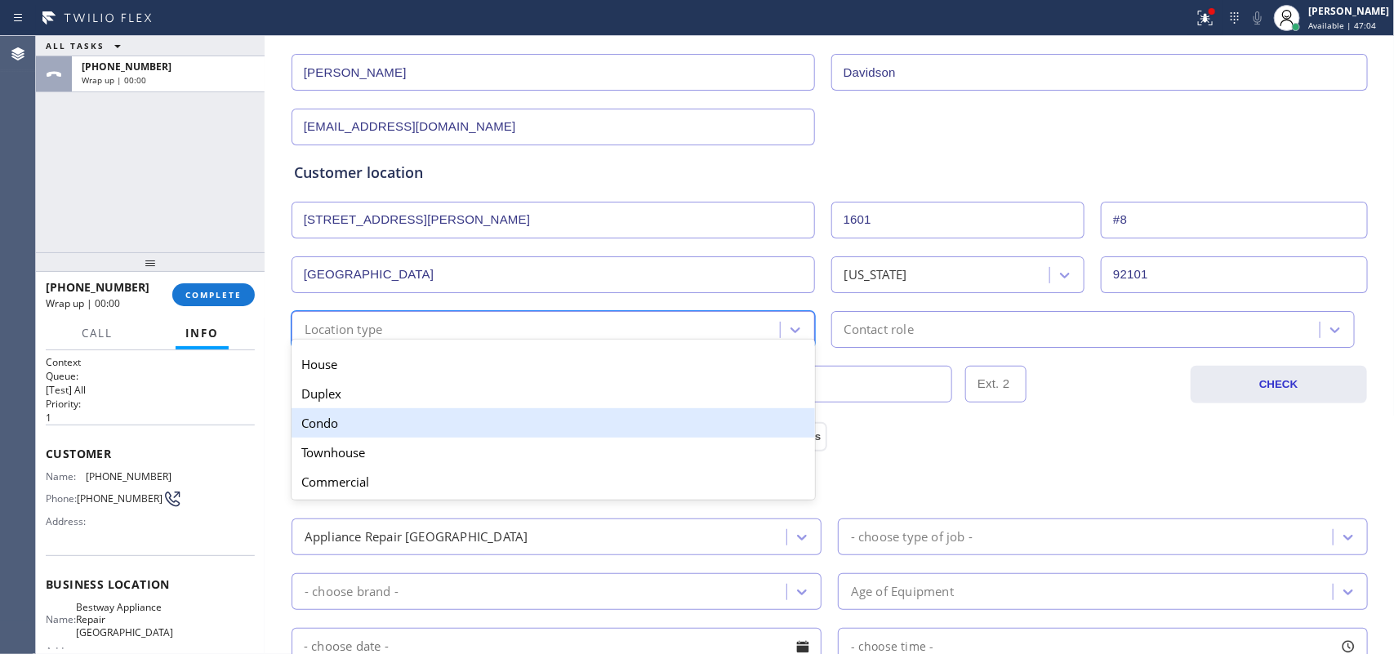
click at [654, 431] on div "Condo" at bounding box center [552, 422] width 523 height 29
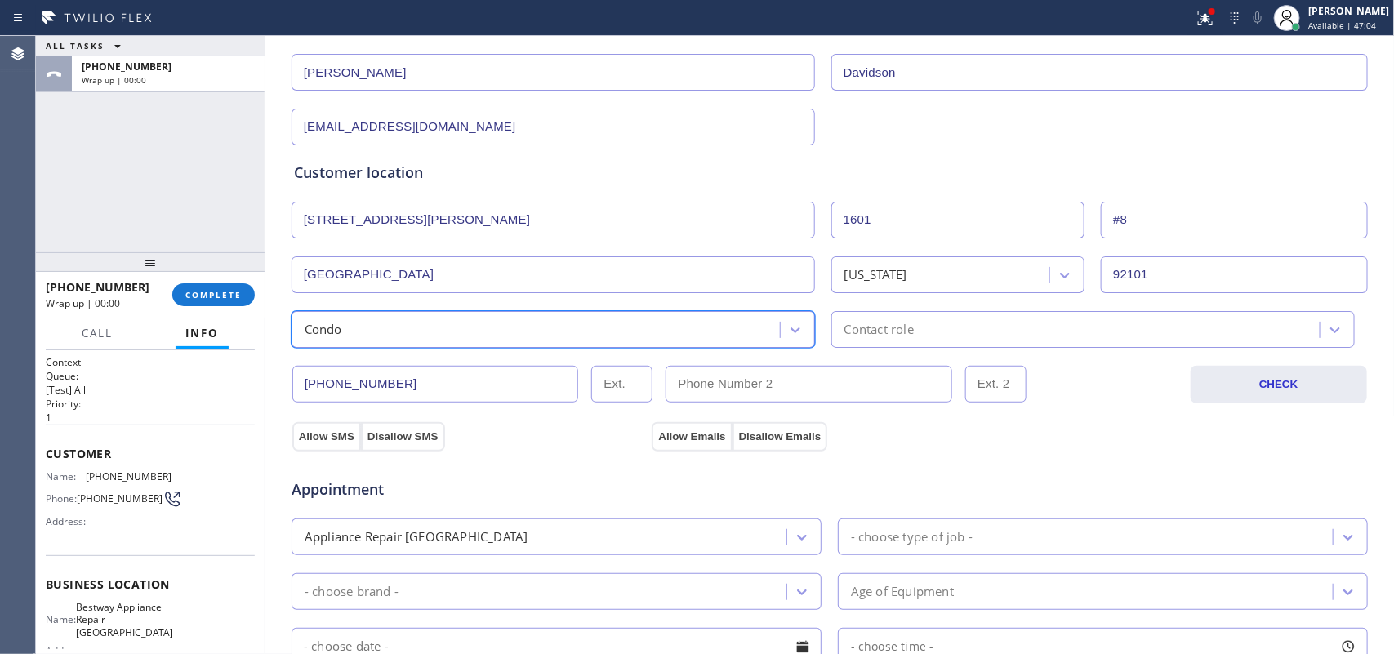
click at [898, 332] on div "Contact role" at bounding box center [878, 329] width 69 height 19
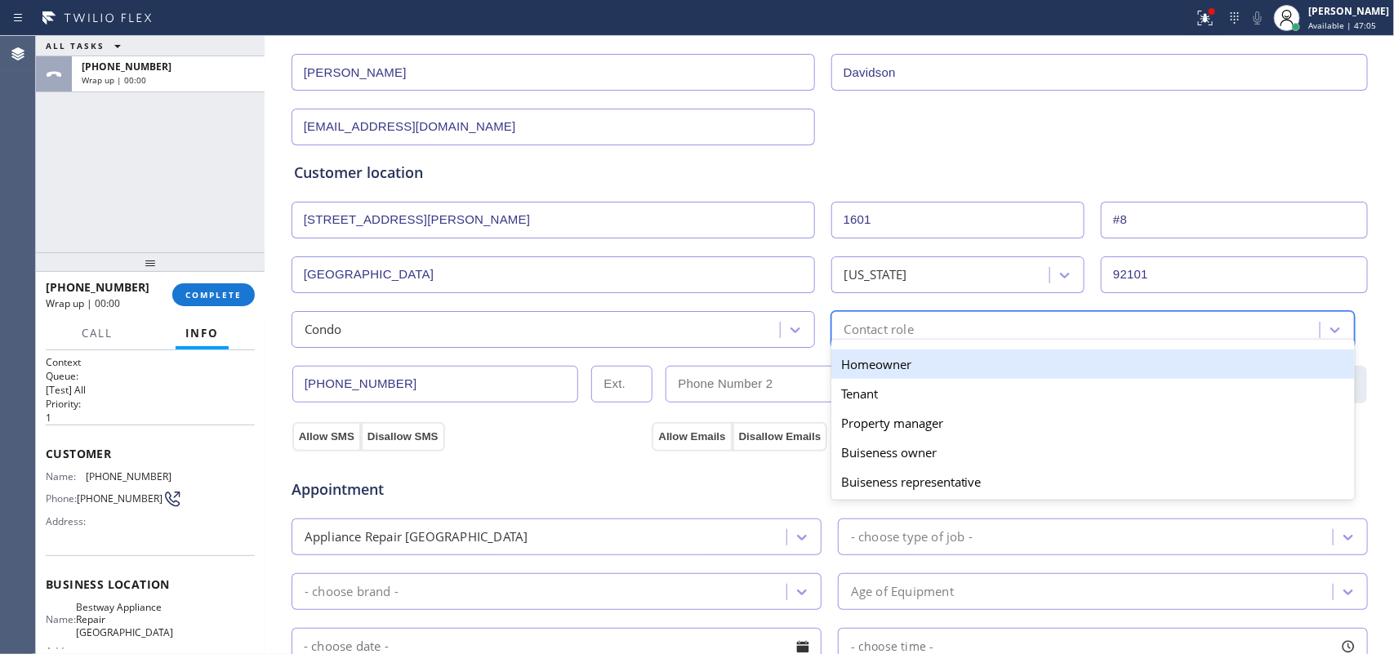
click at [925, 362] on div "Homeowner" at bounding box center [1092, 363] width 523 height 29
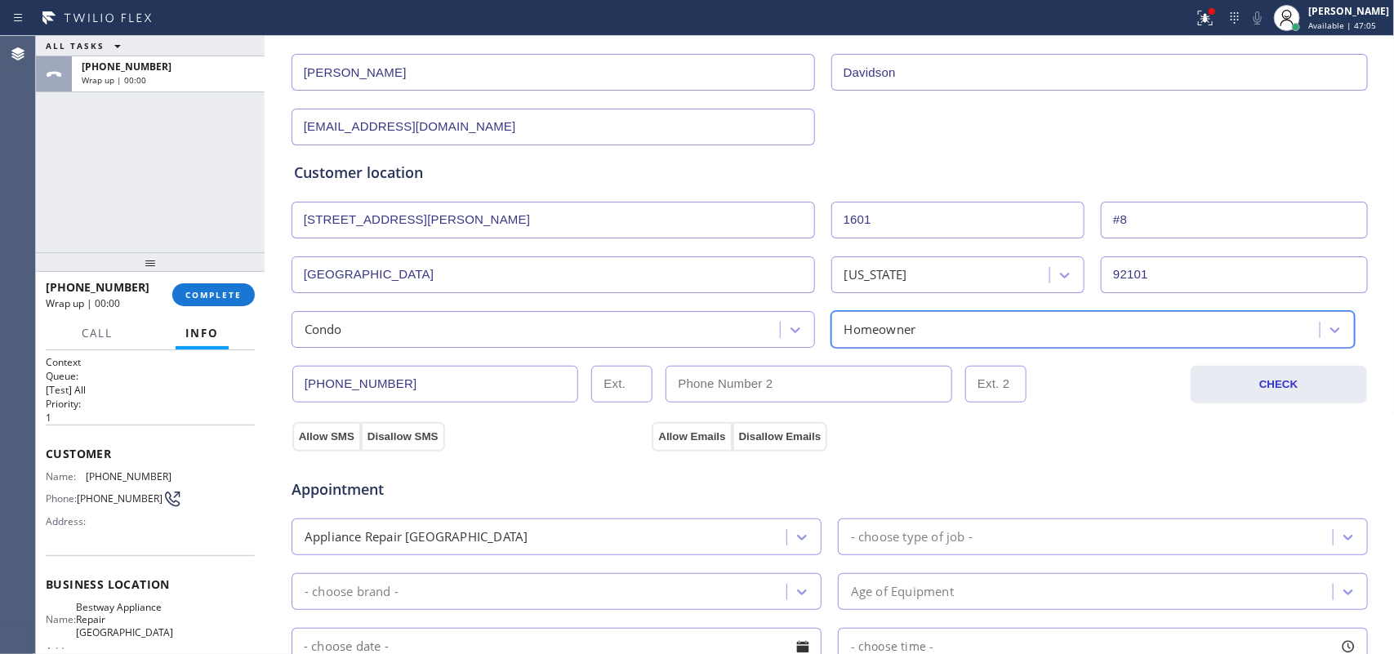
scroll to position [512, 0]
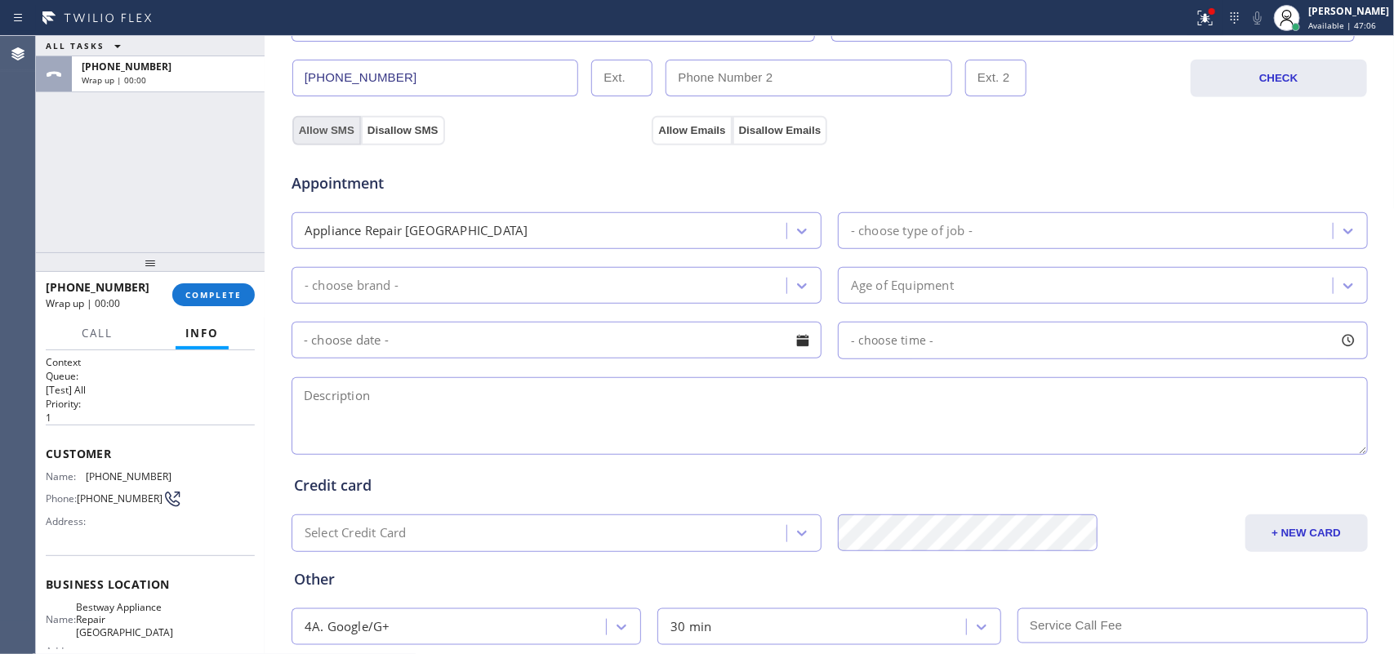
click at [321, 131] on button "Allow SMS" at bounding box center [326, 130] width 69 height 29
click at [669, 135] on button "Allow Emails" at bounding box center [692, 130] width 80 height 29
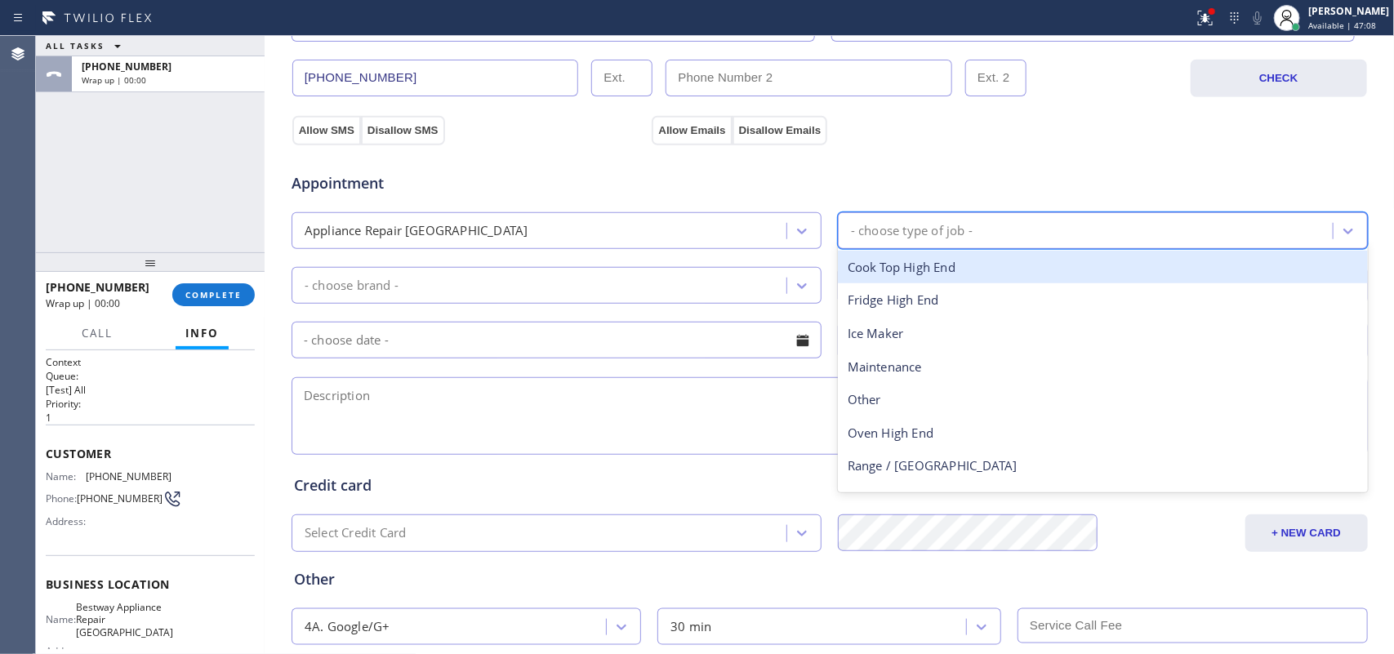
click at [891, 238] on div "- choose type of job -" at bounding box center [912, 230] width 122 height 19
click at [794, 235] on icon at bounding box center [802, 231] width 16 height 16
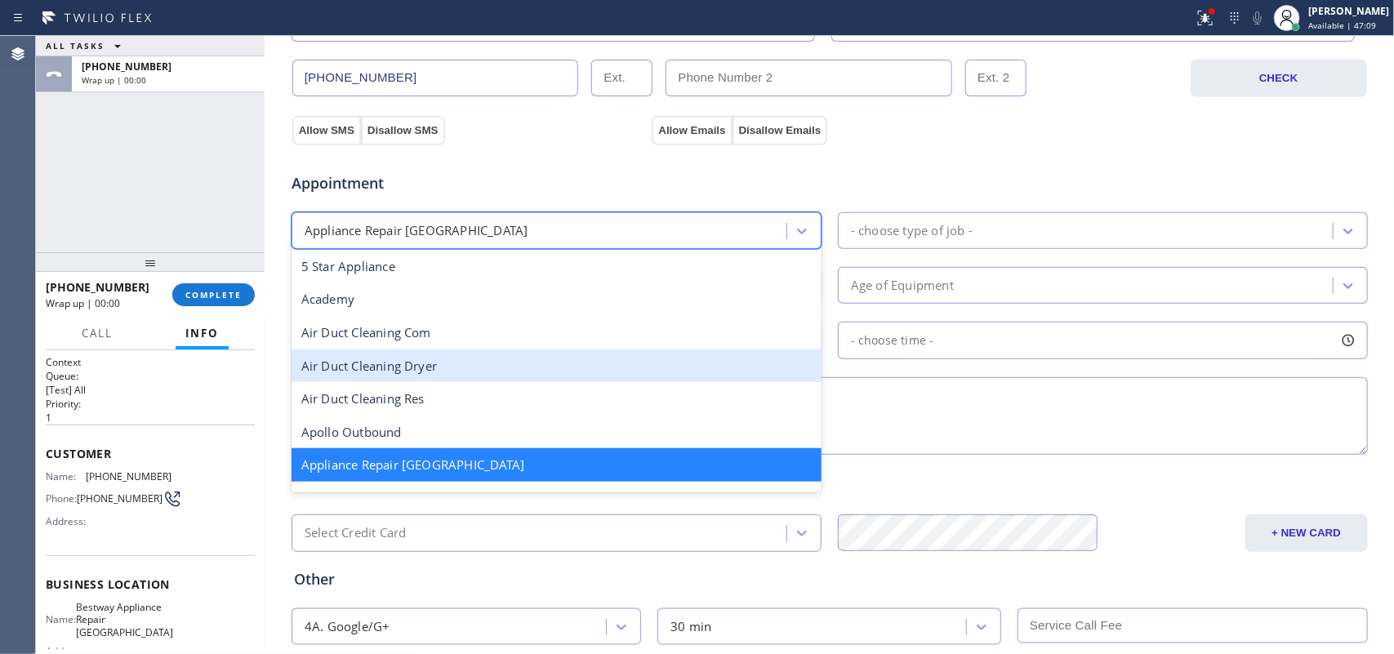
scroll to position [205, 0]
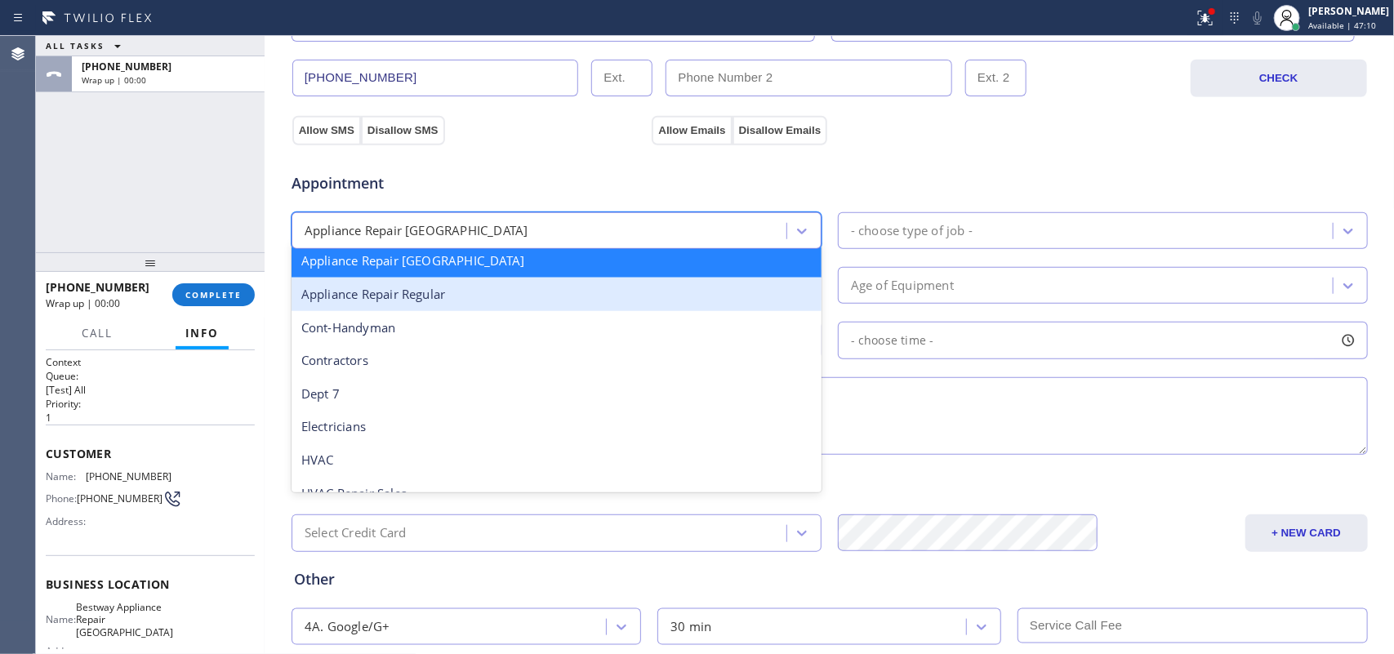
click at [598, 300] on div "Appliance Repair Regular" at bounding box center [556, 294] width 530 height 33
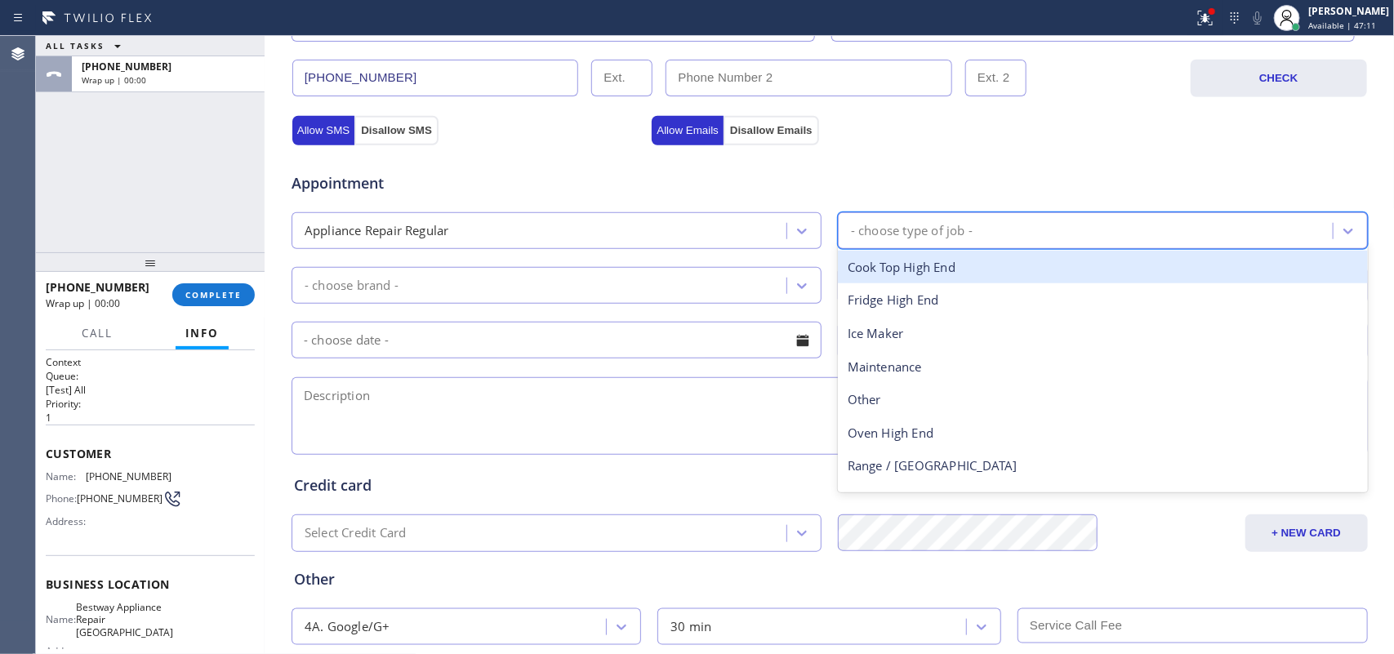
click at [901, 227] on div "- choose type of job -" at bounding box center [912, 230] width 122 height 19
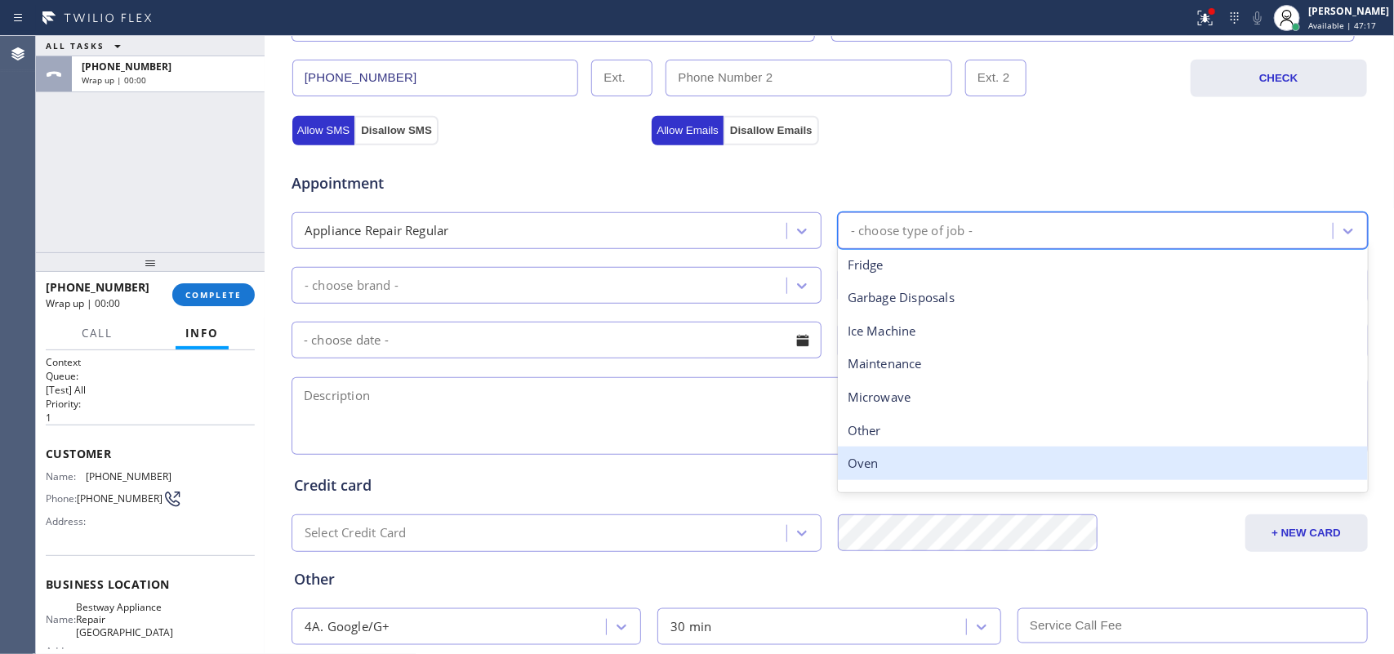
scroll to position [204, 0]
click at [903, 471] on div "Washer" at bounding box center [1103, 460] width 530 height 33
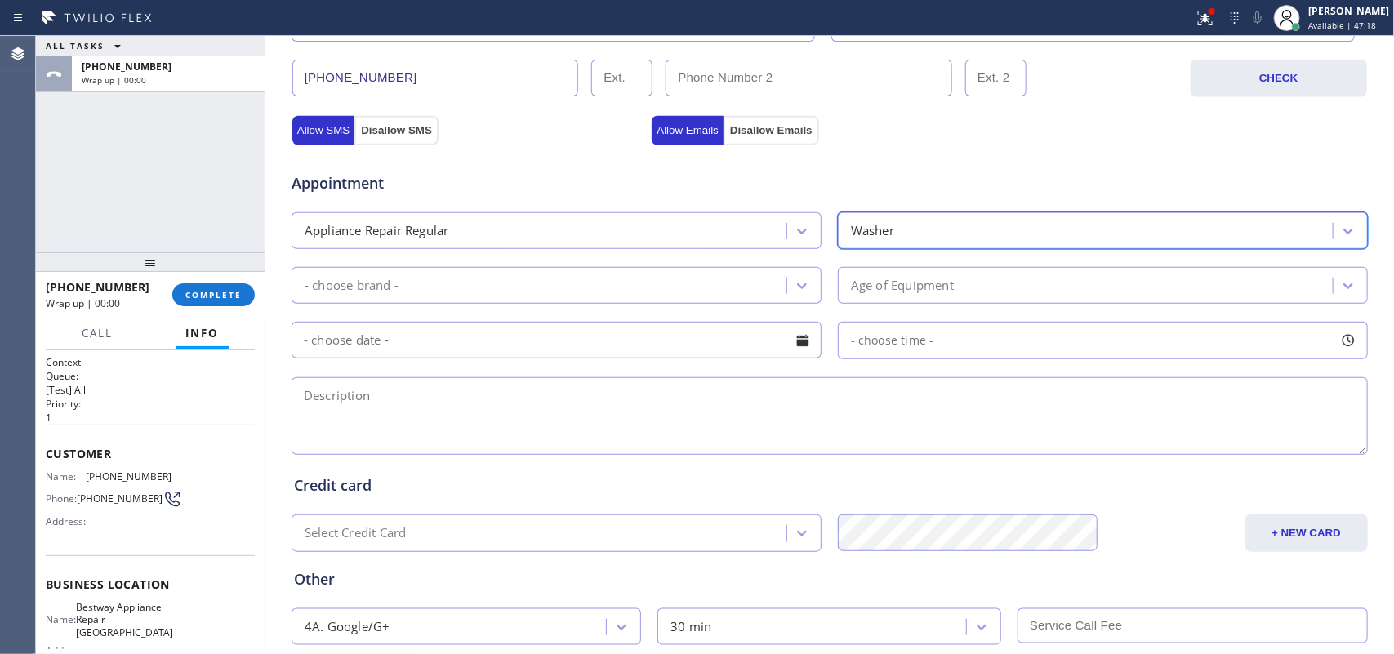
click at [769, 296] on div "- choose brand -" at bounding box center [541, 285] width 490 height 29
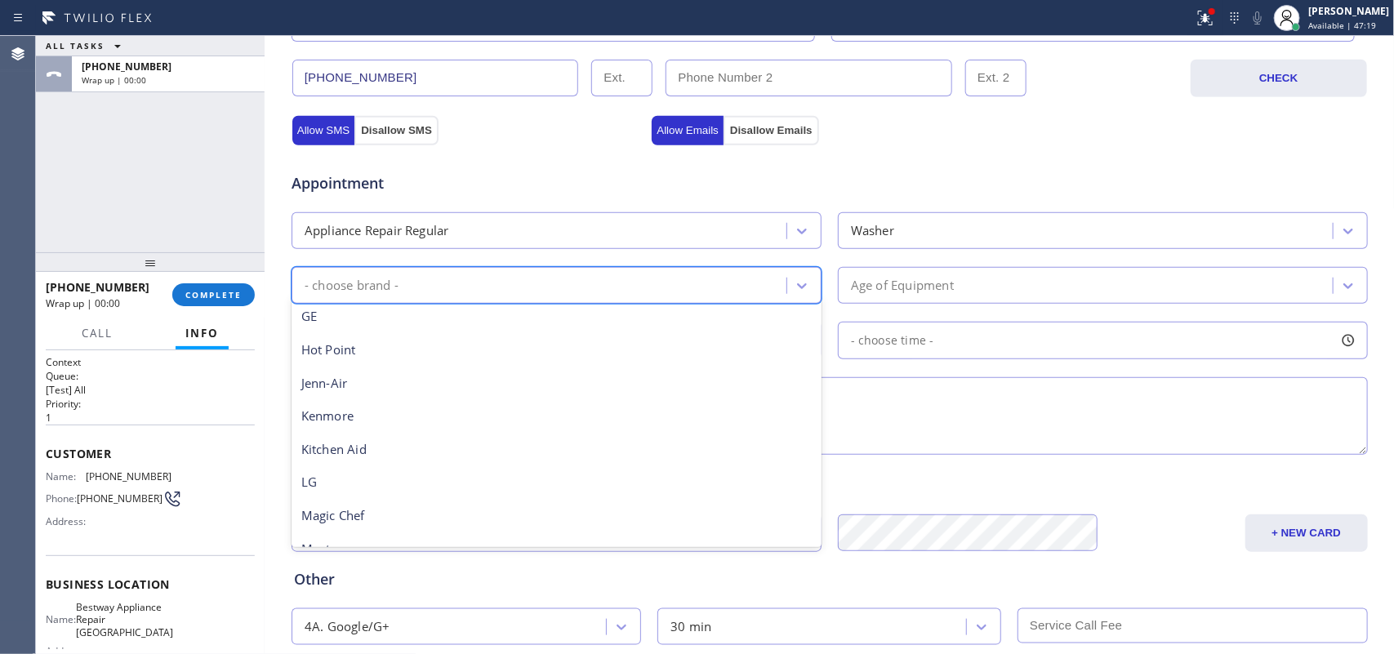
scroll to position [0, 0]
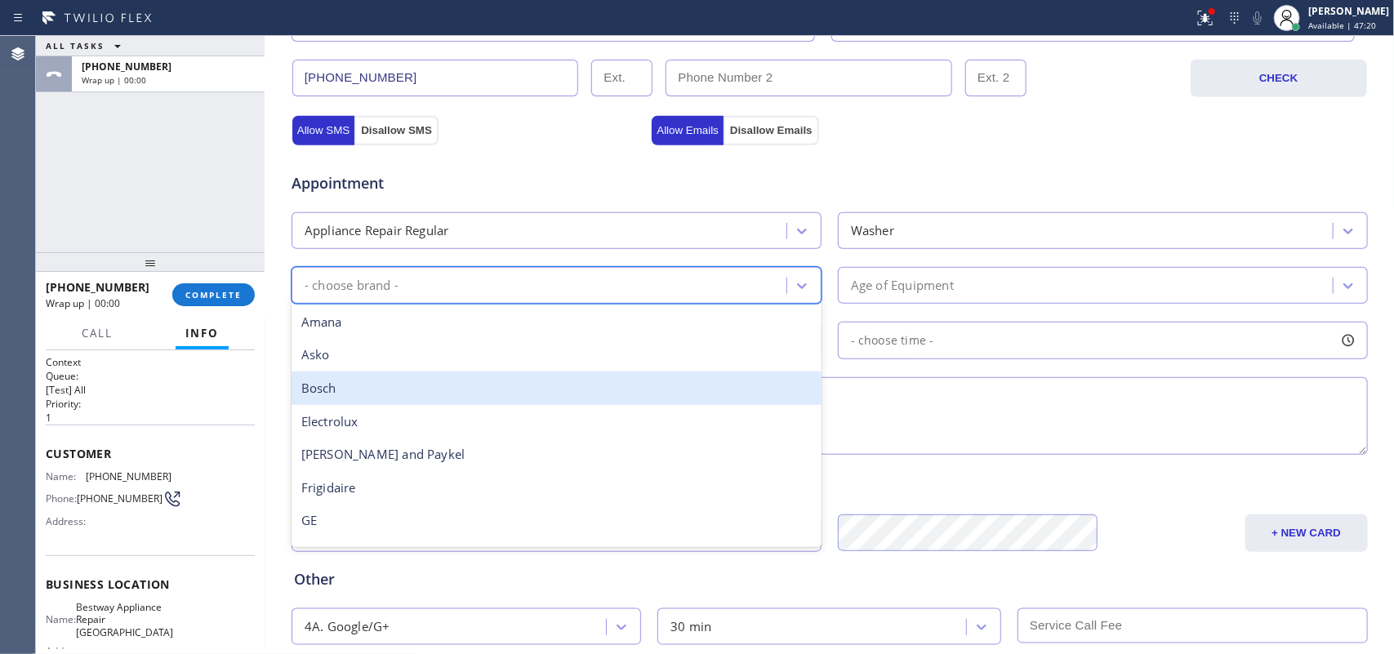
click at [643, 394] on div "Bosch" at bounding box center [556, 387] width 530 height 33
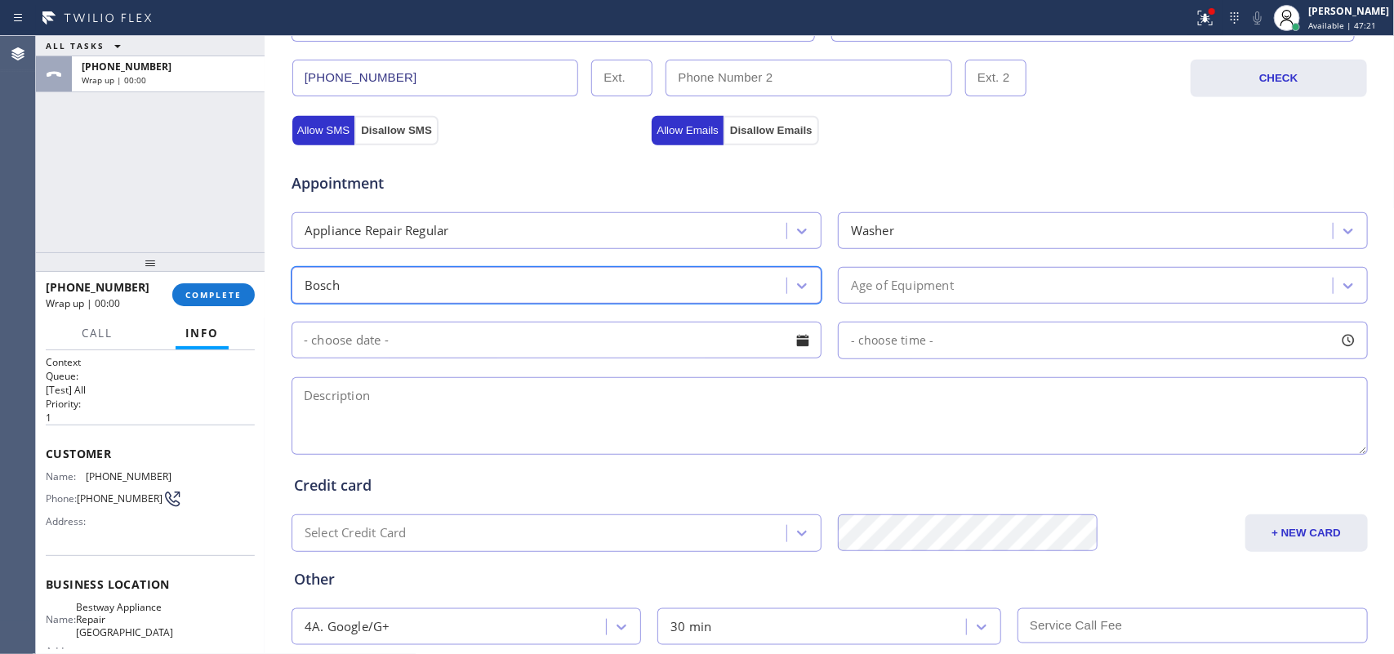
click at [963, 287] on div "Age of Equipment" at bounding box center [1088, 285] width 490 height 29
click at [964, 286] on div "Age of Equipment" at bounding box center [1088, 285] width 490 height 29
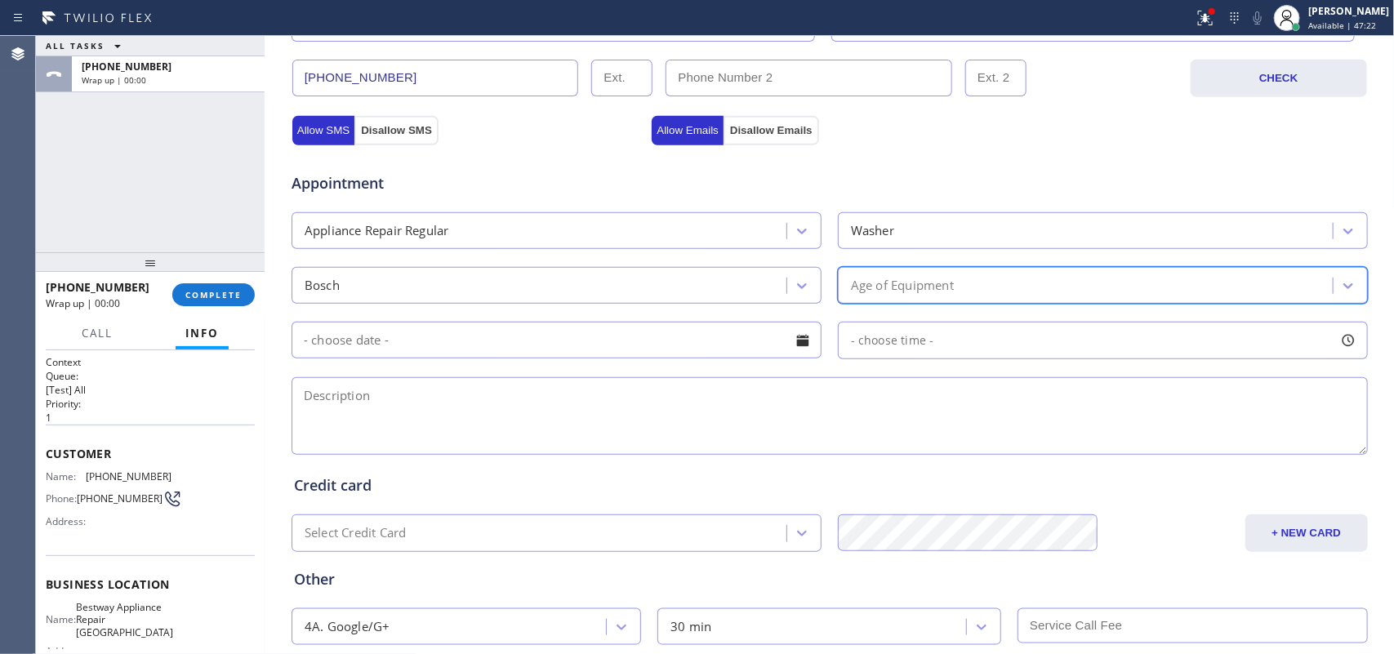
click at [1034, 280] on div "Age of Equipment" at bounding box center [1088, 285] width 490 height 29
click at [573, 132] on div "Allow SMS Disallow SMS" at bounding box center [470, 129] width 360 height 29
click at [923, 290] on div "Age of Equipment" at bounding box center [902, 285] width 103 height 19
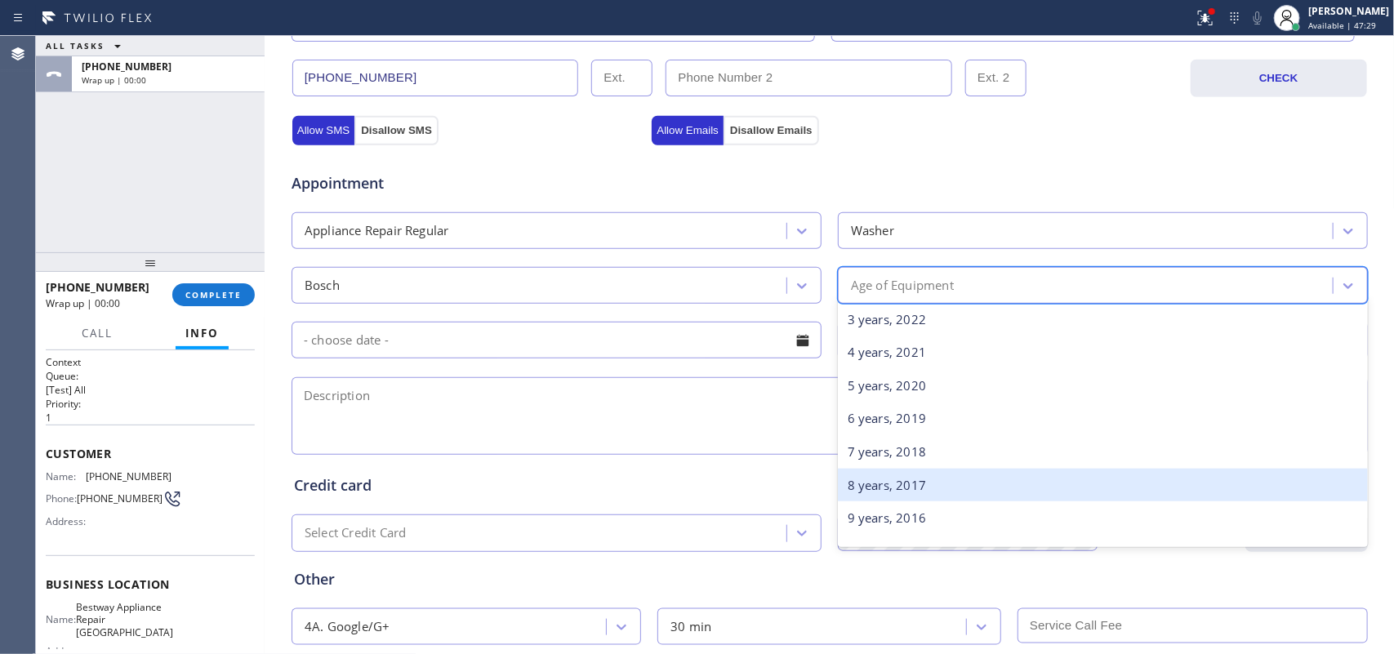
scroll to position [306, 0]
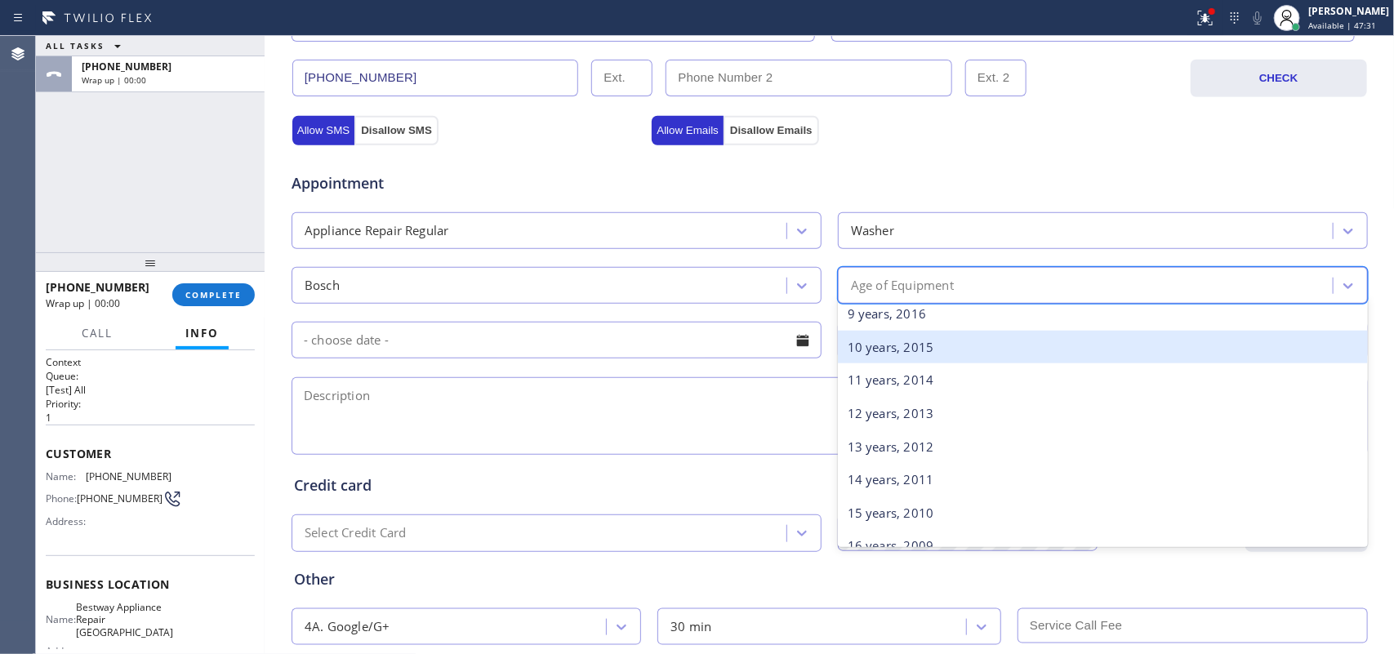
click at [923, 343] on div "10 years, 2015" at bounding box center [1103, 347] width 530 height 33
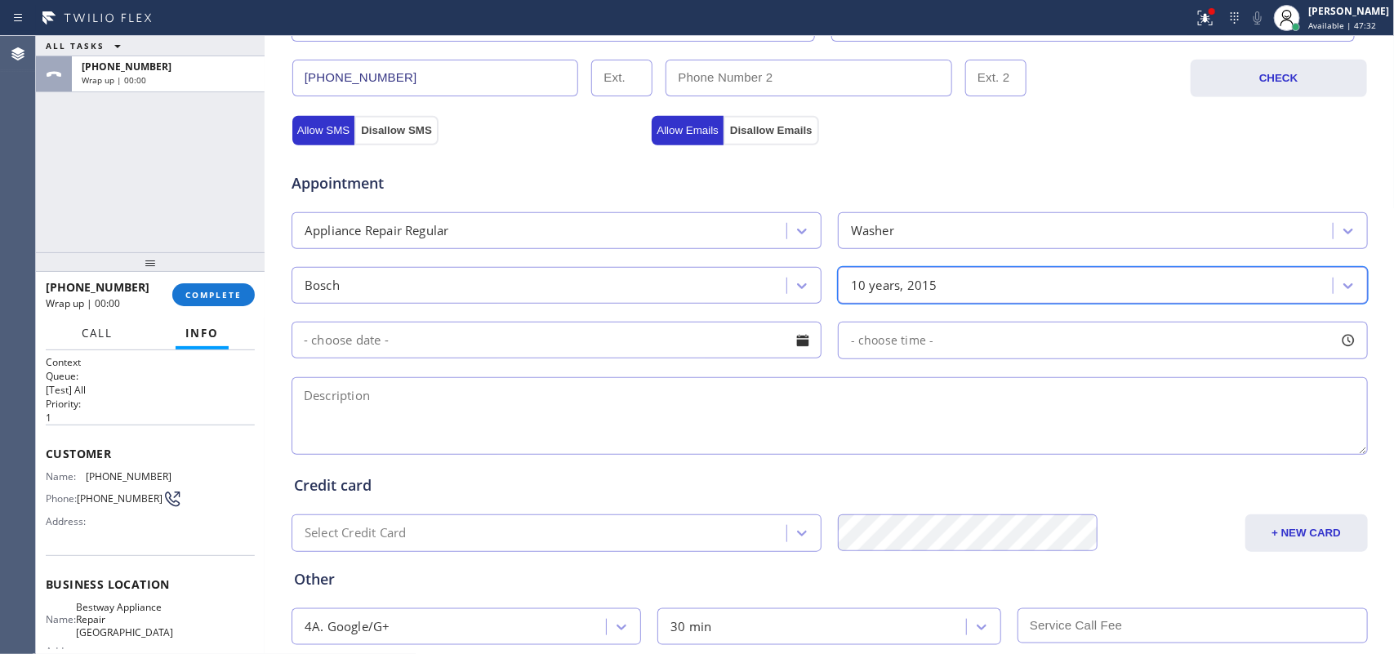
click at [110, 339] on span "Call" at bounding box center [97, 333] width 31 height 15
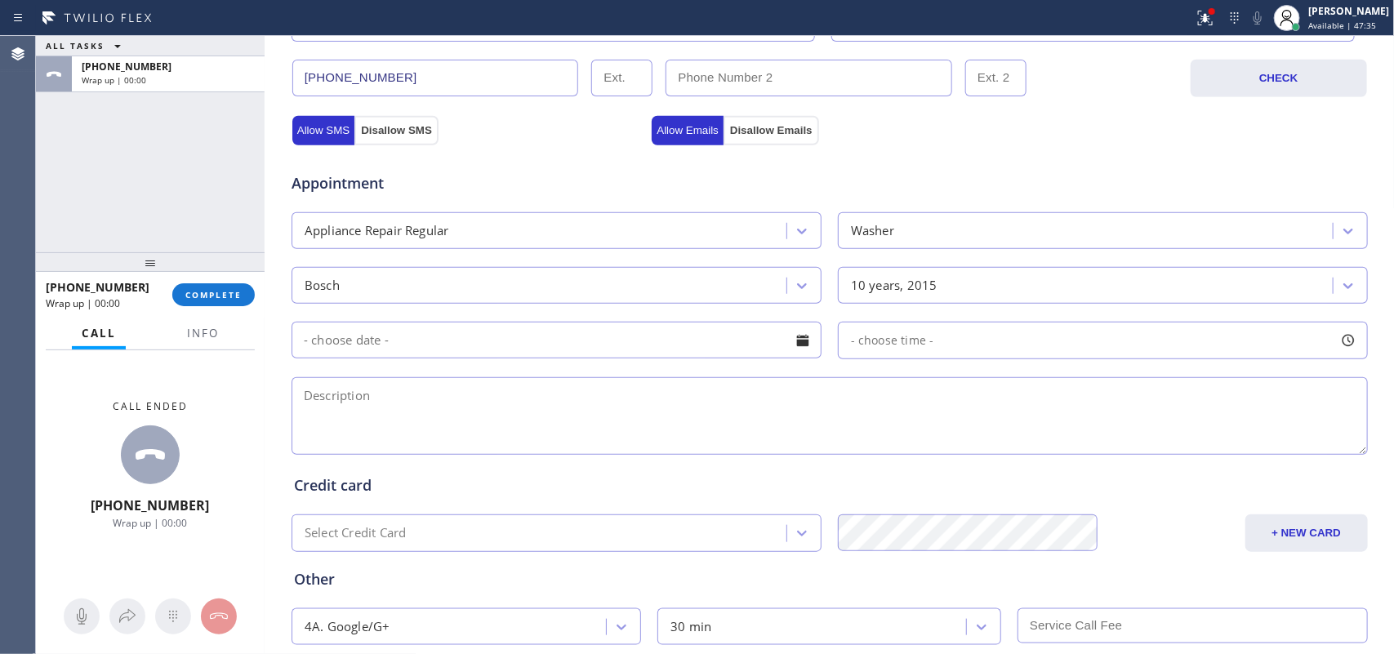
click at [91, 198] on div "ALL TASKS ALL TASKS ACTIVE TASKS TASKS IN WRAP UP +15107191519 Wrap up | 00:00" at bounding box center [150, 144] width 229 height 216
click at [802, 347] on div at bounding box center [803, 341] width 28 height 28
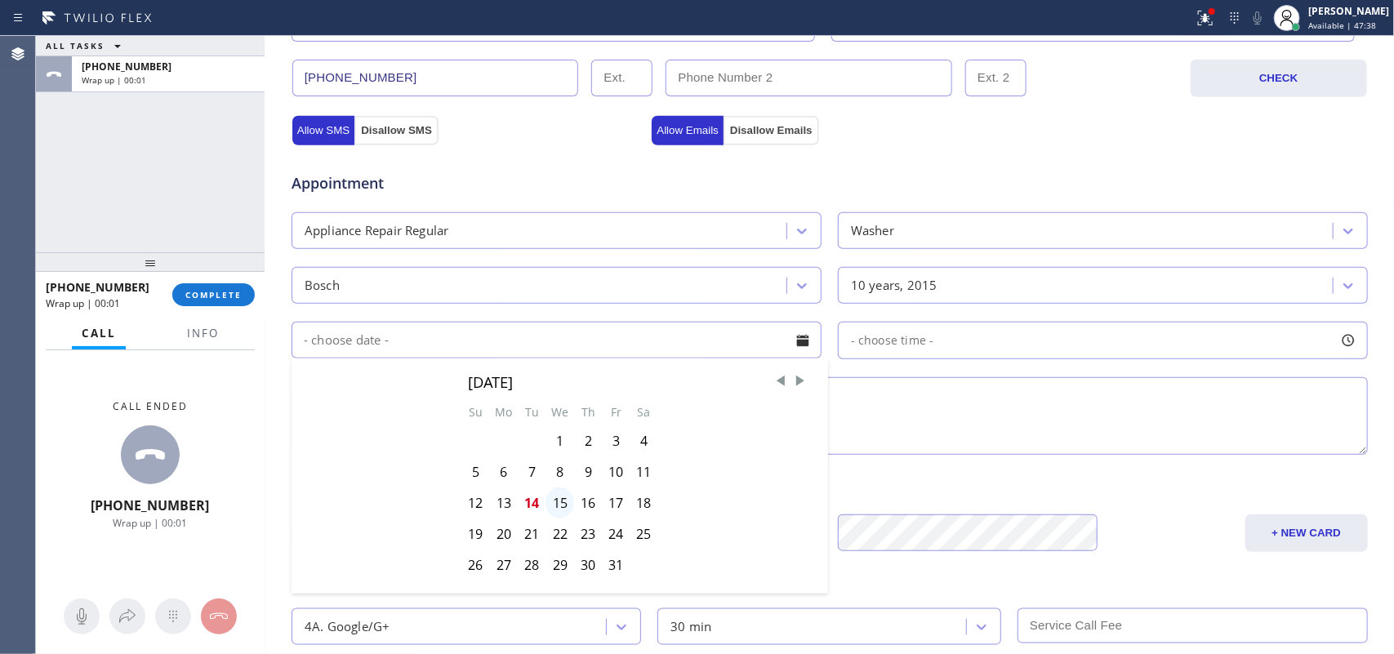
scroll to position [614, 0]
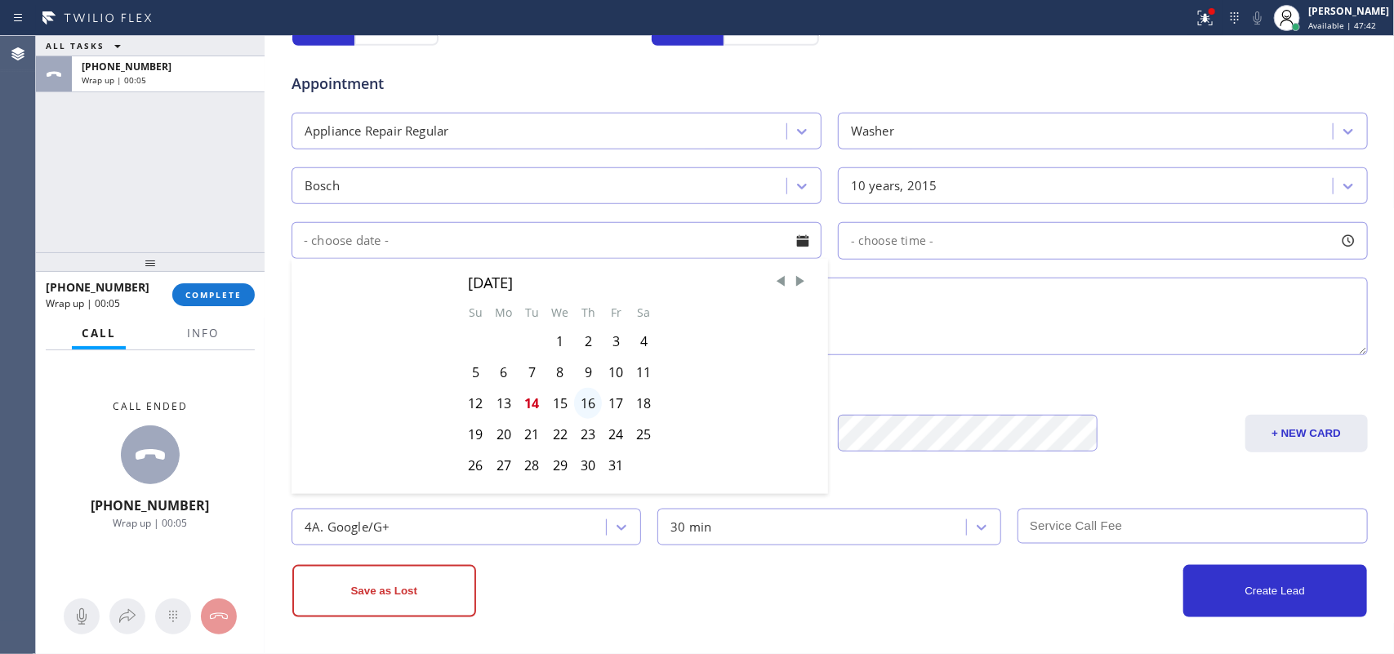
click at [584, 405] on div "16" at bounding box center [588, 403] width 28 height 31
type input "[DATE]"
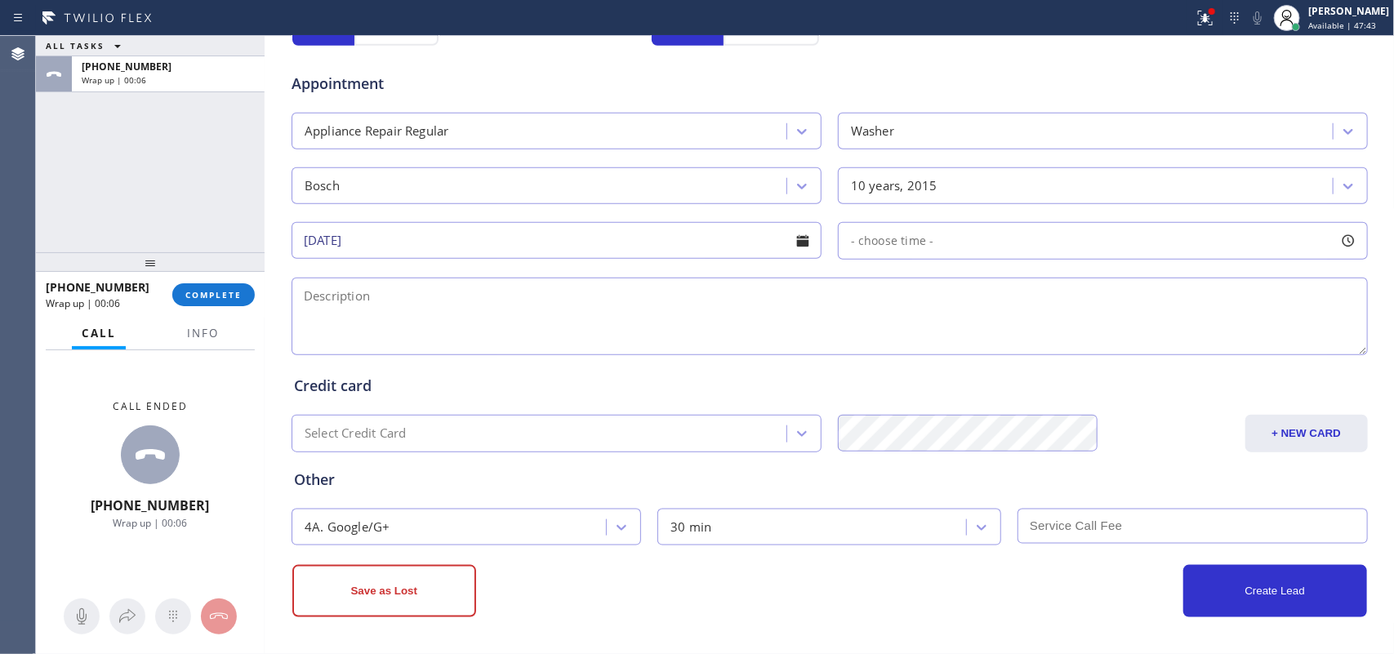
click at [1114, 242] on div at bounding box center [1348, 241] width 28 height 28
drag, startPoint x: 851, startPoint y: 343, endPoint x: 1245, endPoint y: 339, distance: 394.4
click at [1114, 339] on div at bounding box center [1244, 340] width 20 height 34
drag, startPoint x: 843, startPoint y: 336, endPoint x: 1129, endPoint y: 343, distance: 285.8
click at [1114, 343] on div "FROM TILL 3:00 PM 6:00 PM" at bounding box center [1090, 319] width 505 height 118
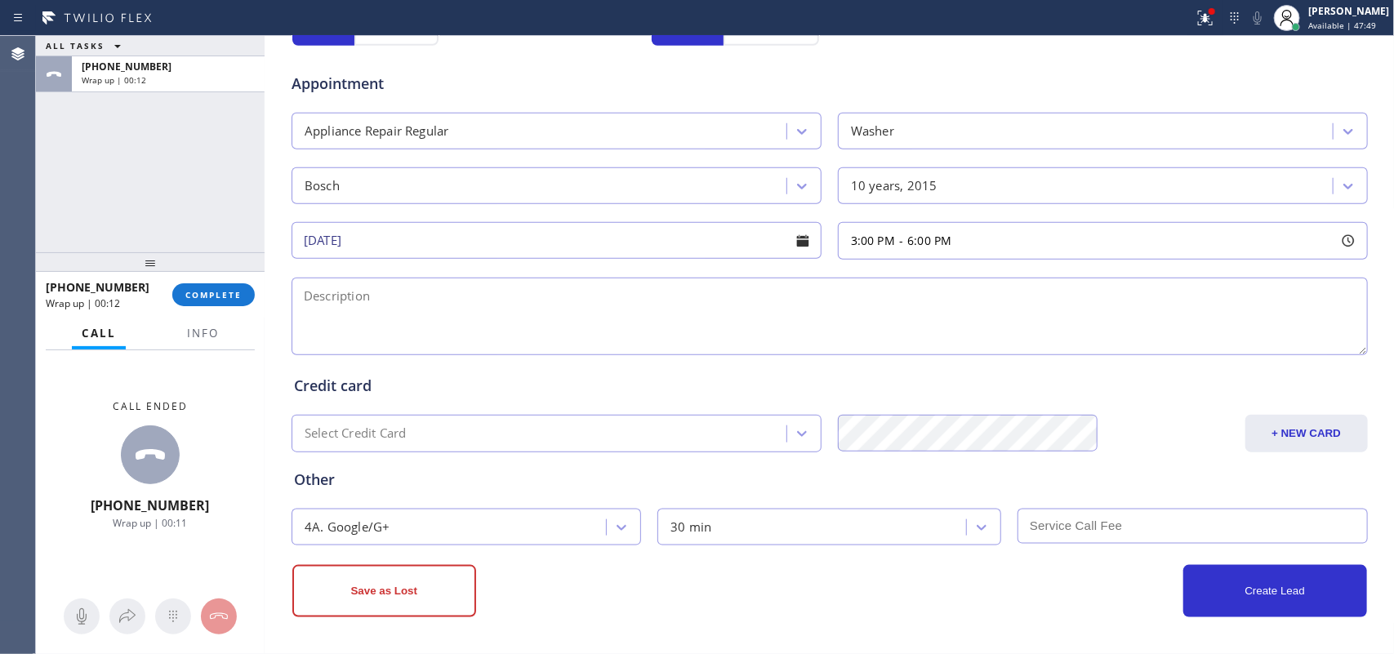
click at [682, 287] on textarea at bounding box center [829, 317] width 1076 height 78
click at [114, 225] on div "ALL TASKS ALL TASKS ACTIVE TASKS TASKS IN WRAP UP +15107191519 Wrap up | 00:42" at bounding box center [150, 144] width 229 height 216
click at [125, 185] on div "ALL TASKS ALL TASKS ACTIVE TASKS TASKS IN WRAP UP +15107191519 Wrap up | 01:27" at bounding box center [150, 144] width 229 height 216
click at [545, 300] on textarea "3-6/ $38/" at bounding box center [829, 317] width 1076 height 78
drag, startPoint x: 123, startPoint y: 180, endPoint x: 137, endPoint y: 180, distance: 13.9
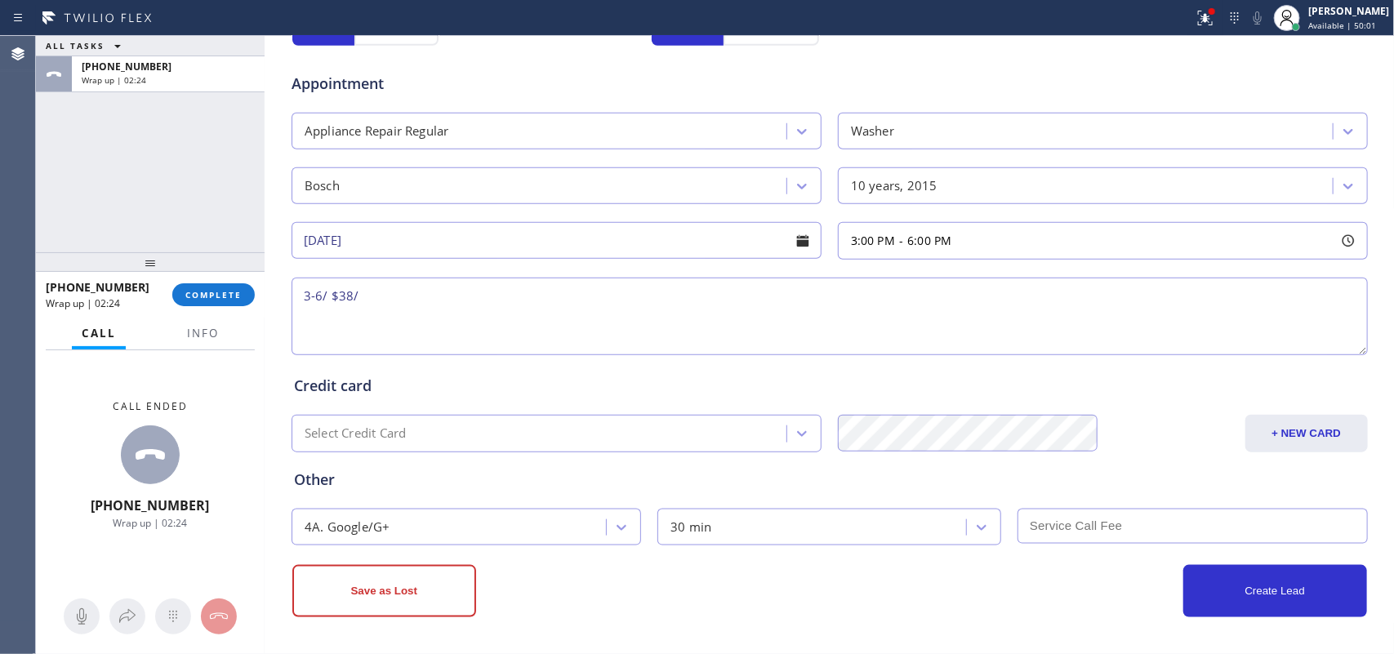
click at [123, 180] on div "ALL TASKS ALL TASKS ACTIVE TASKS TASKS IN WRAP UP +15107191519 Wrap up | 02:24" at bounding box center [150, 144] width 229 height 216
click at [185, 331] on button "Info" at bounding box center [202, 334] width 51 height 32
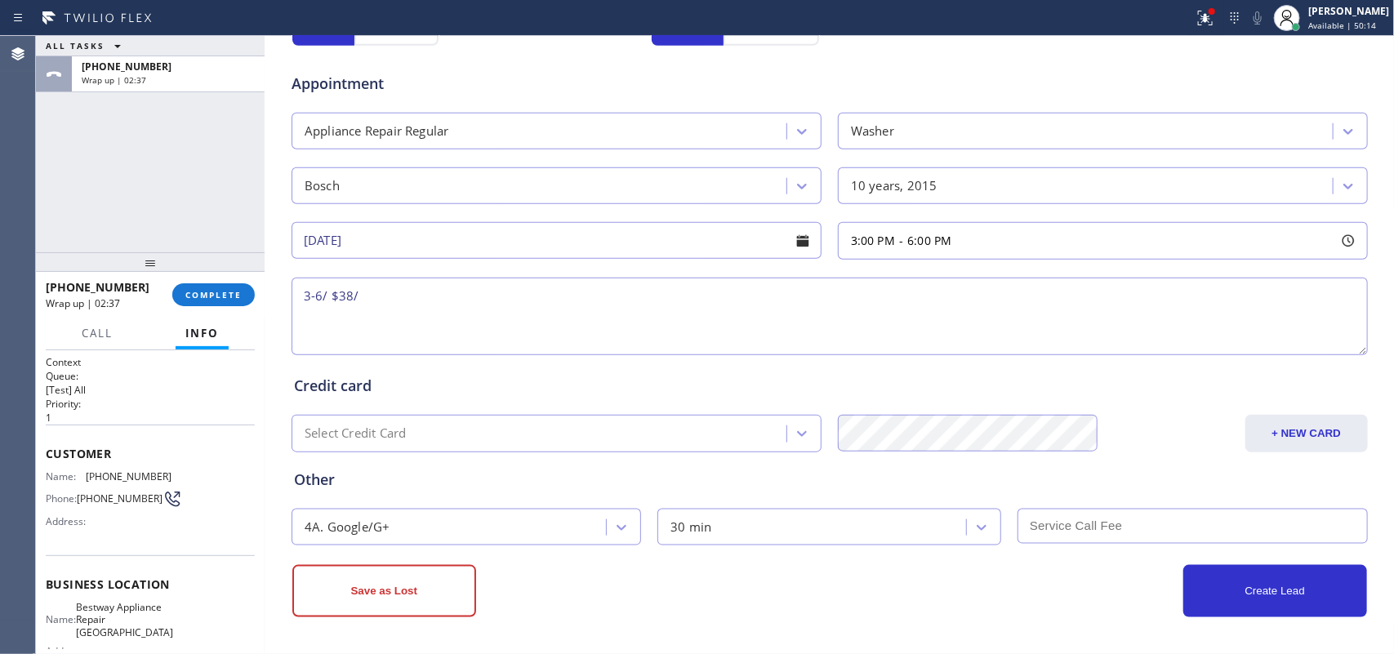
scroll to position [180, 0]
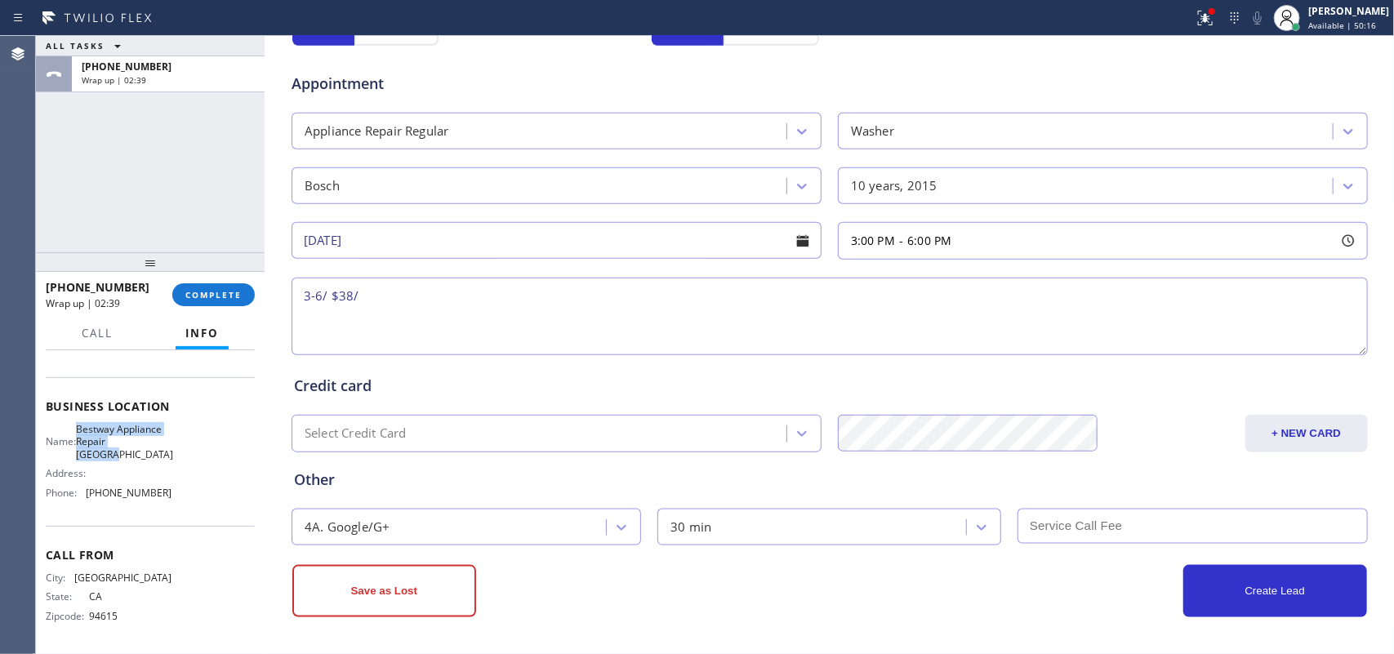
drag, startPoint x: 164, startPoint y: 453, endPoint x: 86, endPoint y: 421, distance: 84.6
click at [86, 423] on div "Name: Bestway Appliance Repair Phoenix Address: Phone: (602) 975-4672" at bounding box center [150, 464] width 209 height 82
copy span "Bestway Appliance Repair [GEOGRAPHIC_DATA]"
click at [382, 313] on textarea "3-6/ $38/" at bounding box center [829, 317] width 1076 height 78
paste textarea "Bosch stackable Frontload washer/ over 10 yo/thinks that the main bearing is fr…"
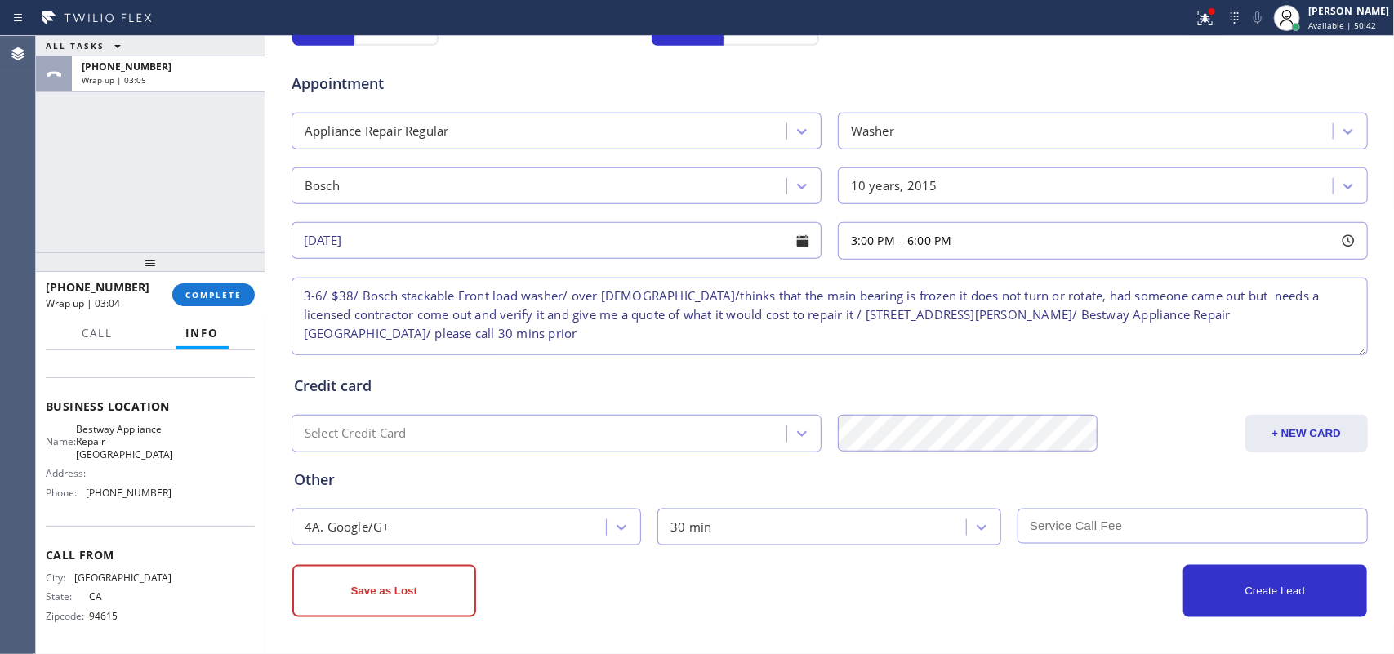
type textarea "3-6/ $38/ Bosch stackable Front load washer/ over 10 yo/thinks that the main be…"
click at [1052, 514] on input "text" at bounding box center [1192, 526] width 350 height 35
type input "38"
click at [1114, 523] on button "Create Lead" at bounding box center [1275, 591] width 184 height 52
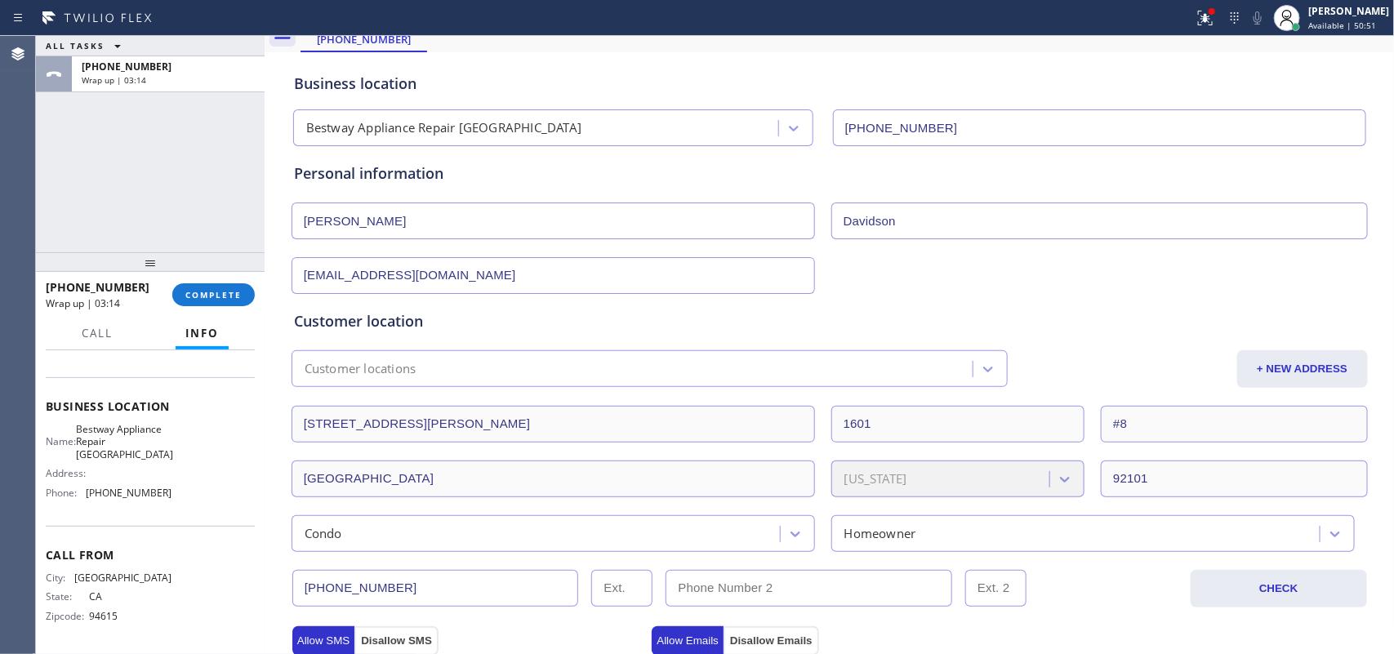
scroll to position [0, 0]
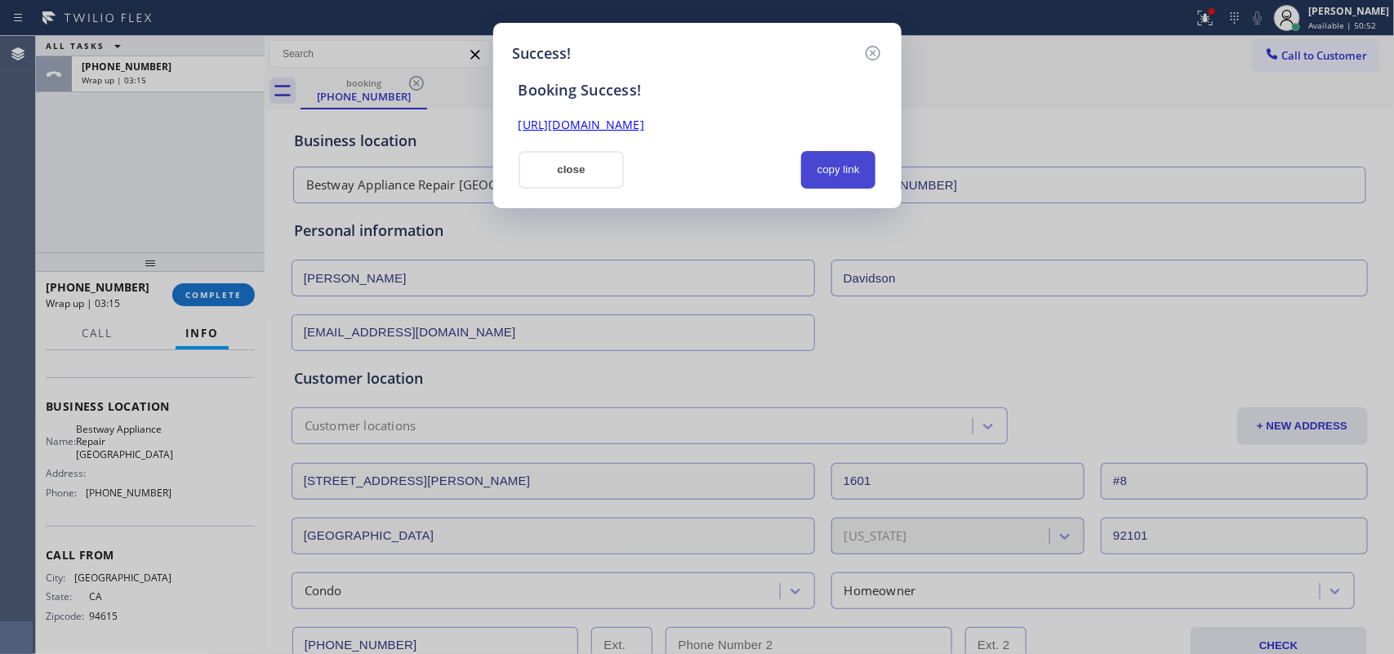
click at [861, 172] on button "copy link" at bounding box center [838, 170] width 75 height 38
click at [644, 123] on link "https://erp.apollosoft.co/customer/767127#portlet_lead" at bounding box center [581, 125] width 126 height 16
click at [544, 169] on button "close" at bounding box center [571, 170] width 106 height 38
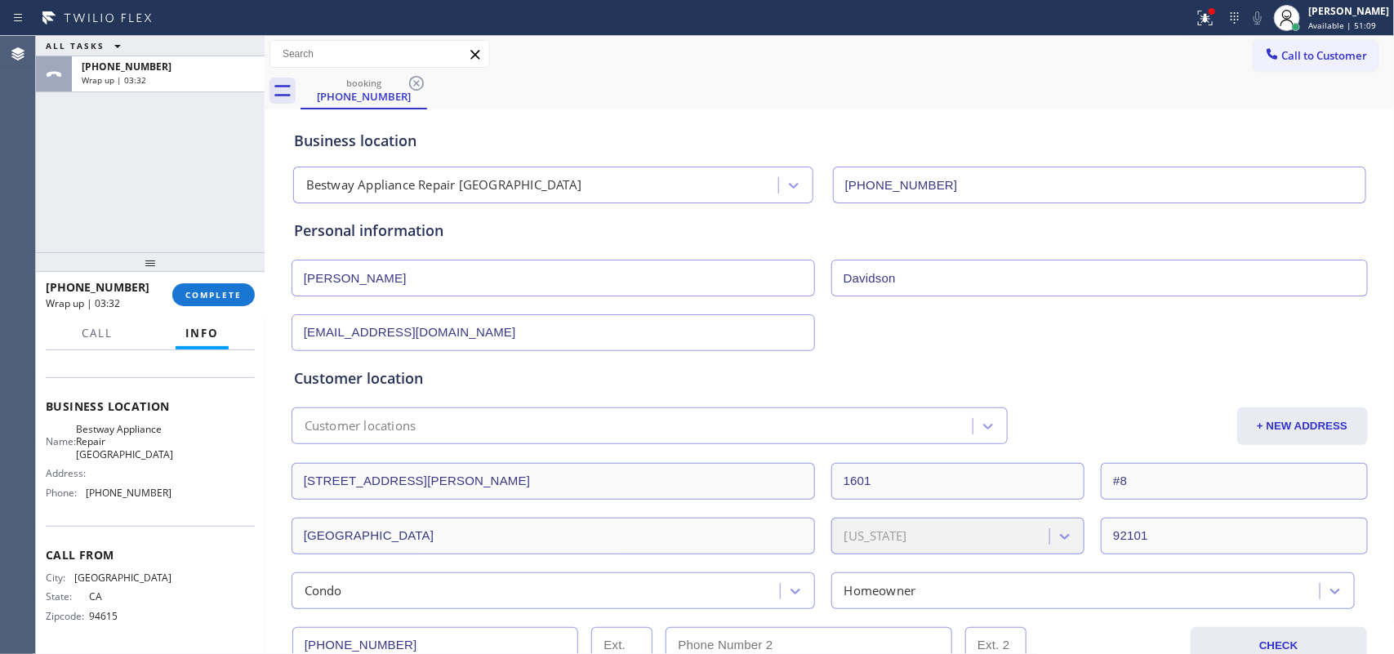
scroll to position [408, 0]
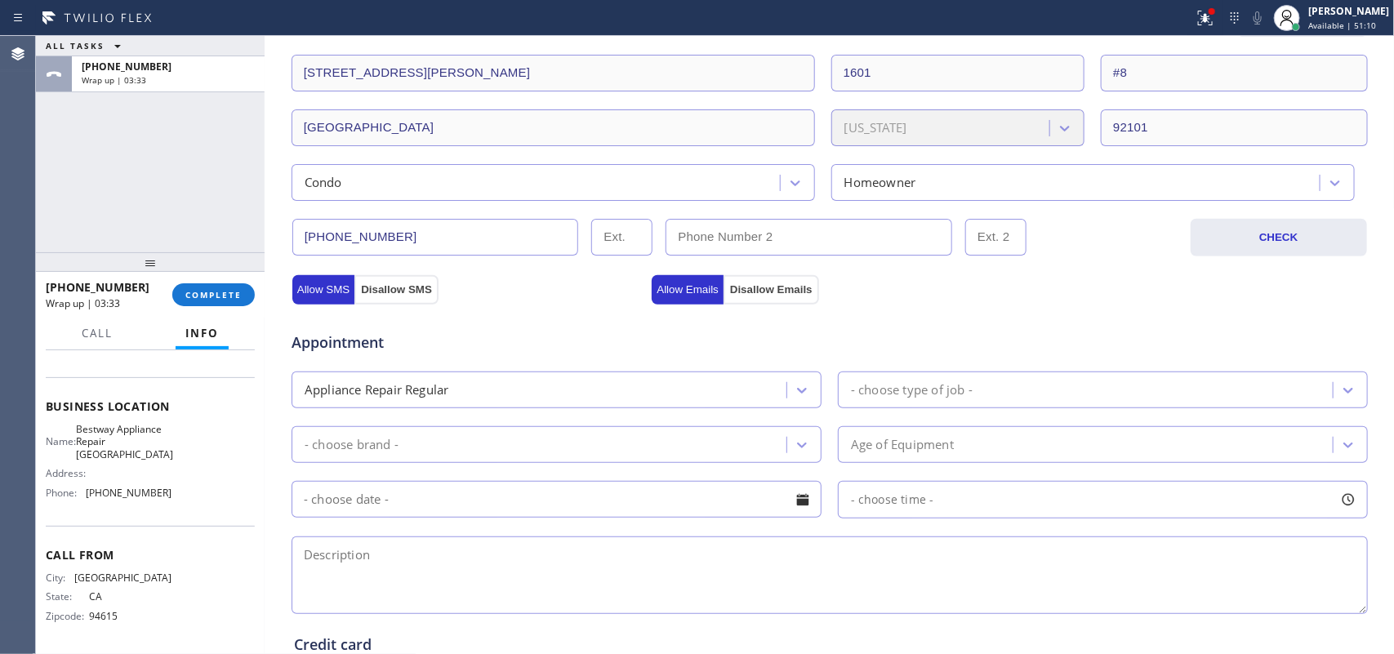
click at [394, 233] on input "[PHONE_NUMBER]" at bounding box center [435, 237] width 287 height 37
click at [233, 302] on button "COMPLETE" at bounding box center [213, 294] width 82 height 23
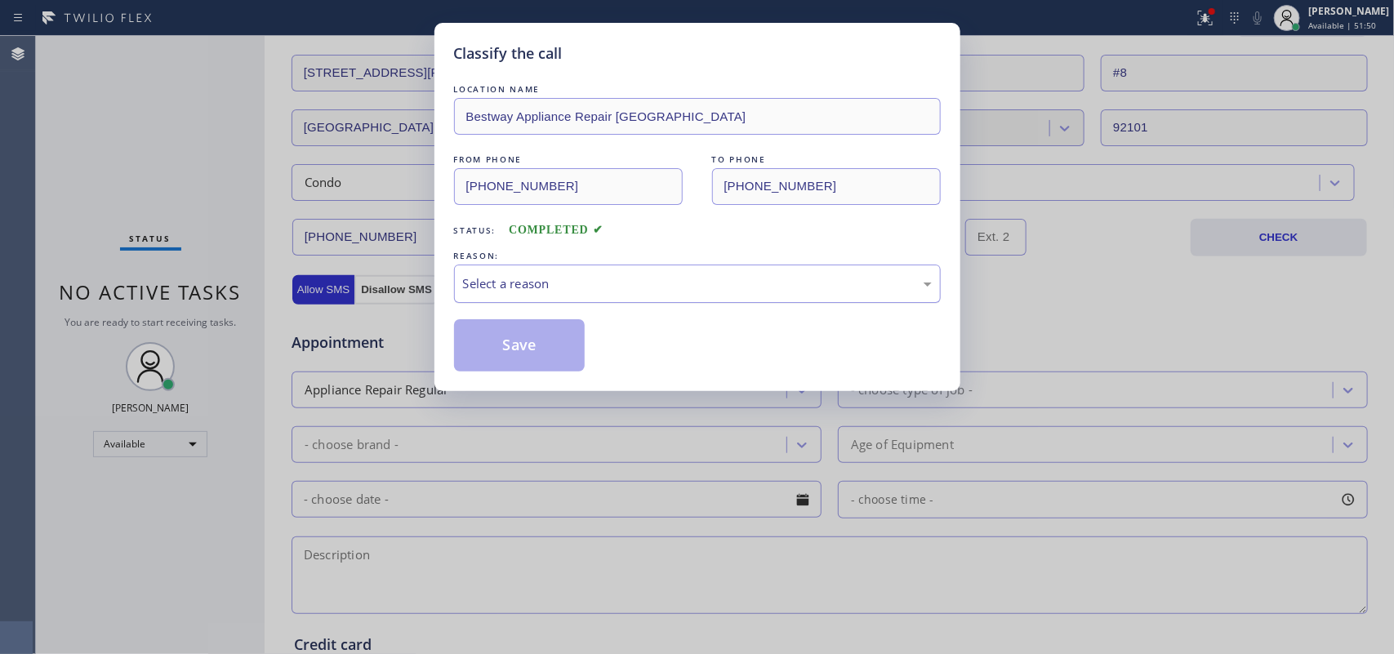
click at [525, 279] on div "Select a reason" at bounding box center [697, 283] width 469 height 19
click at [513, 347] on button "Save" at bounding box center [519, 345] width 131 height 52
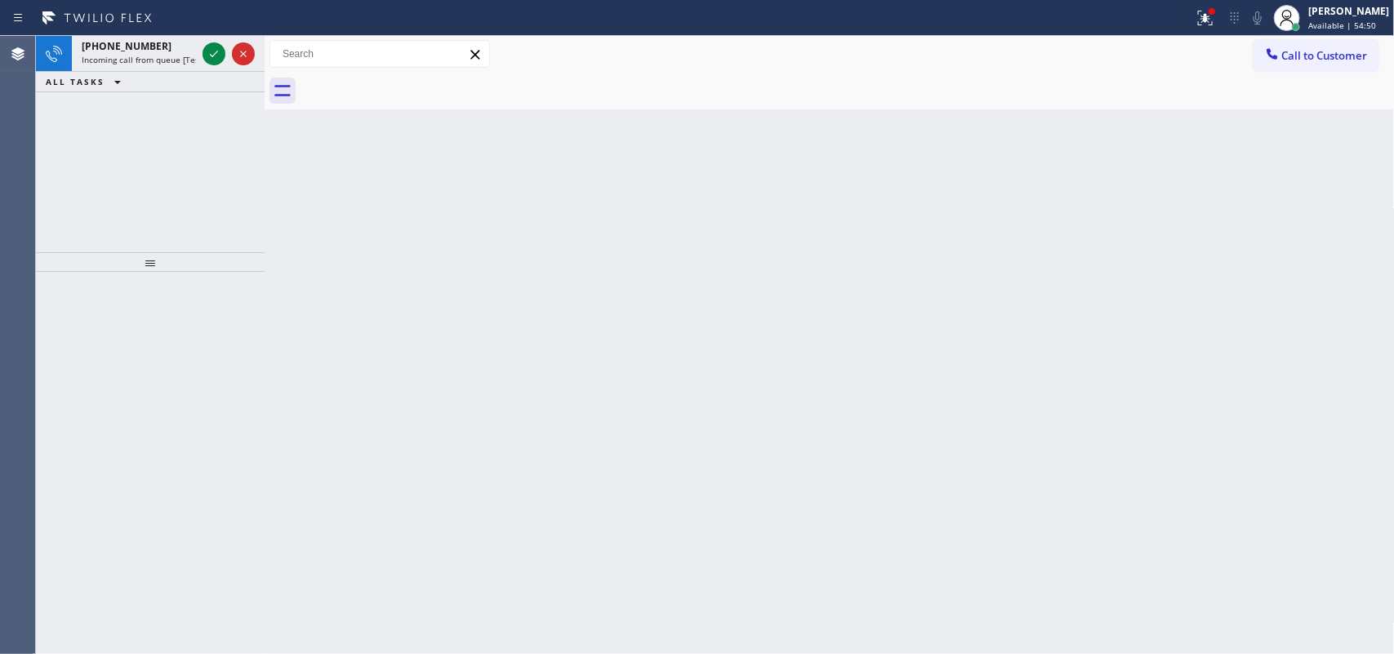
drag, startPoint x: 217, startPoint y: 54, endPoint x: 180, endPoint y: 153, distance: 106.2
click at [211, 209] on div "+18183702330 Incoming call from queue [Test] All ALL TASKS ALL TASKS ACTIVE TAS…" at bounding box center [150, 144] width 229 height 216
click at [141, 60] on span "Incoming call from queue [Test] All" at bounding box center [150, 59] width 136 height 11
click at [180, 45] on div "+18189343666" at bounding box center [139, 46] width 114 height 14
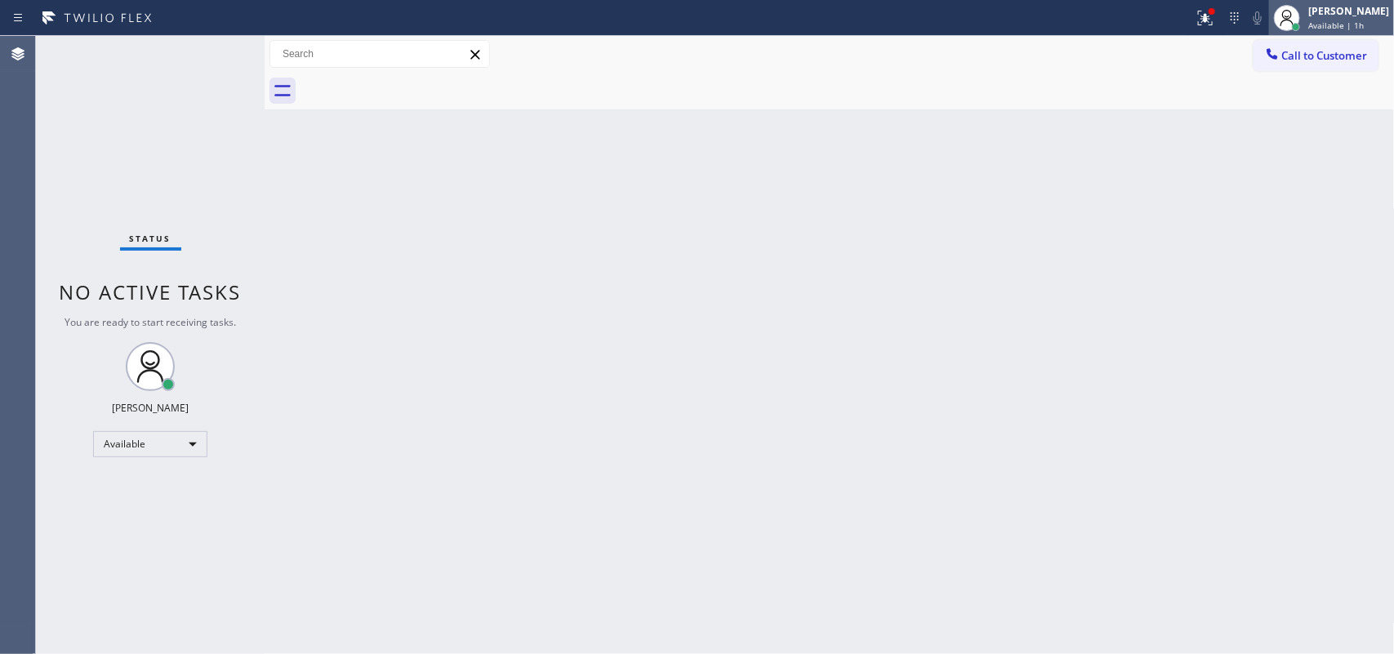
click at [1114, 30] on div "Leah Cabrera Available | 1h" at bounding box center [1349, 17] width 89 height 29
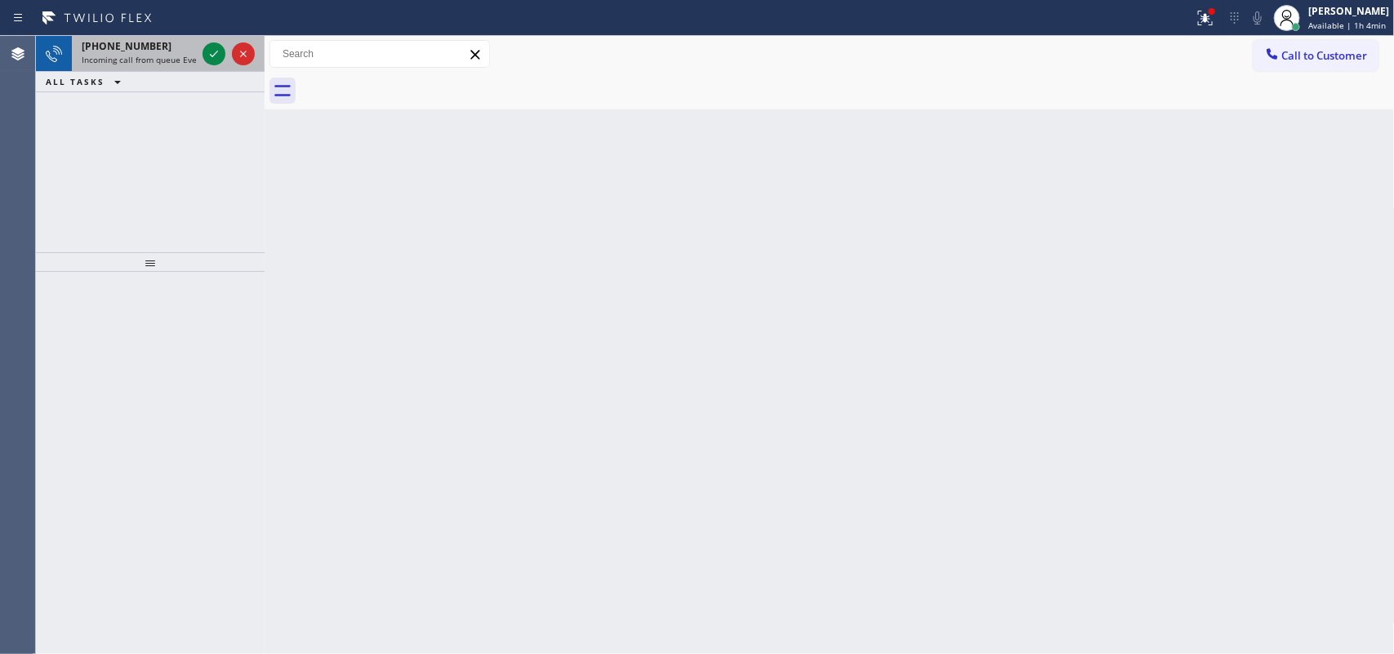
click at [170, 64] on span "Incoming call from queue Everybody" at bounding box center [152, 59] width 141 height 11
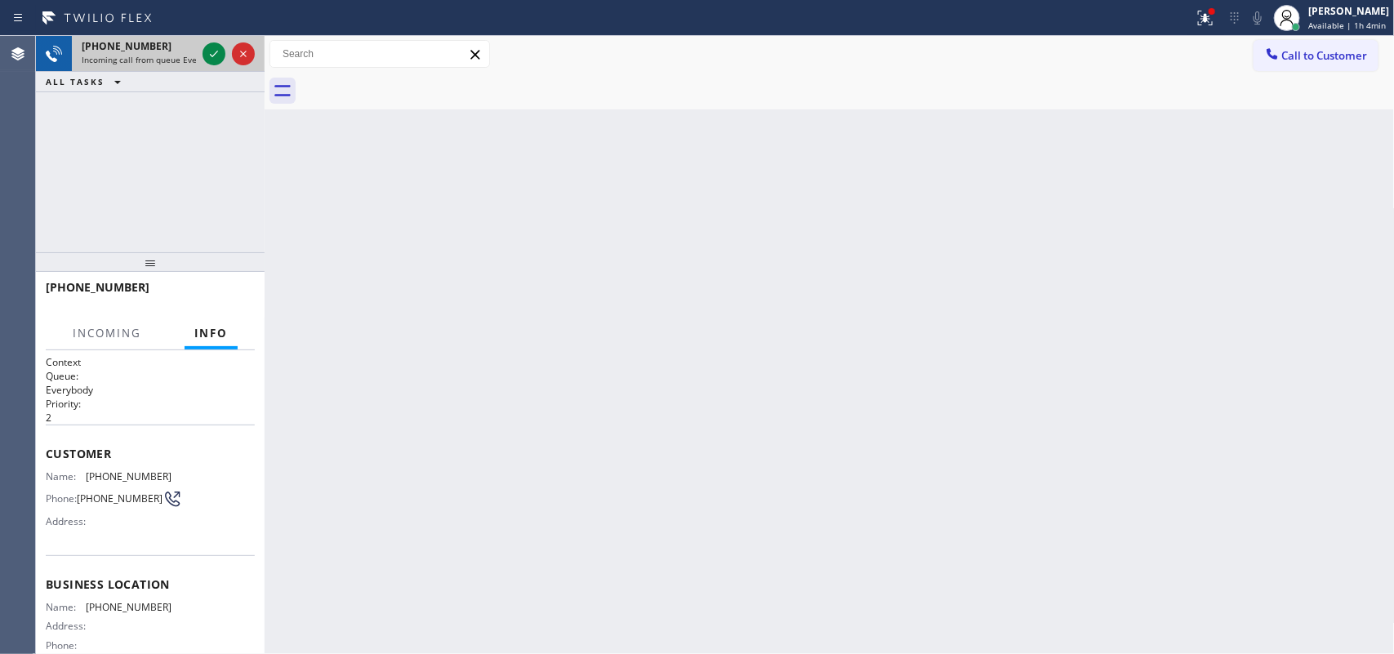
click at [163, 57] on span "Incoming call from queue Everybody" at bounding box center [152, 59] width 141 height 11
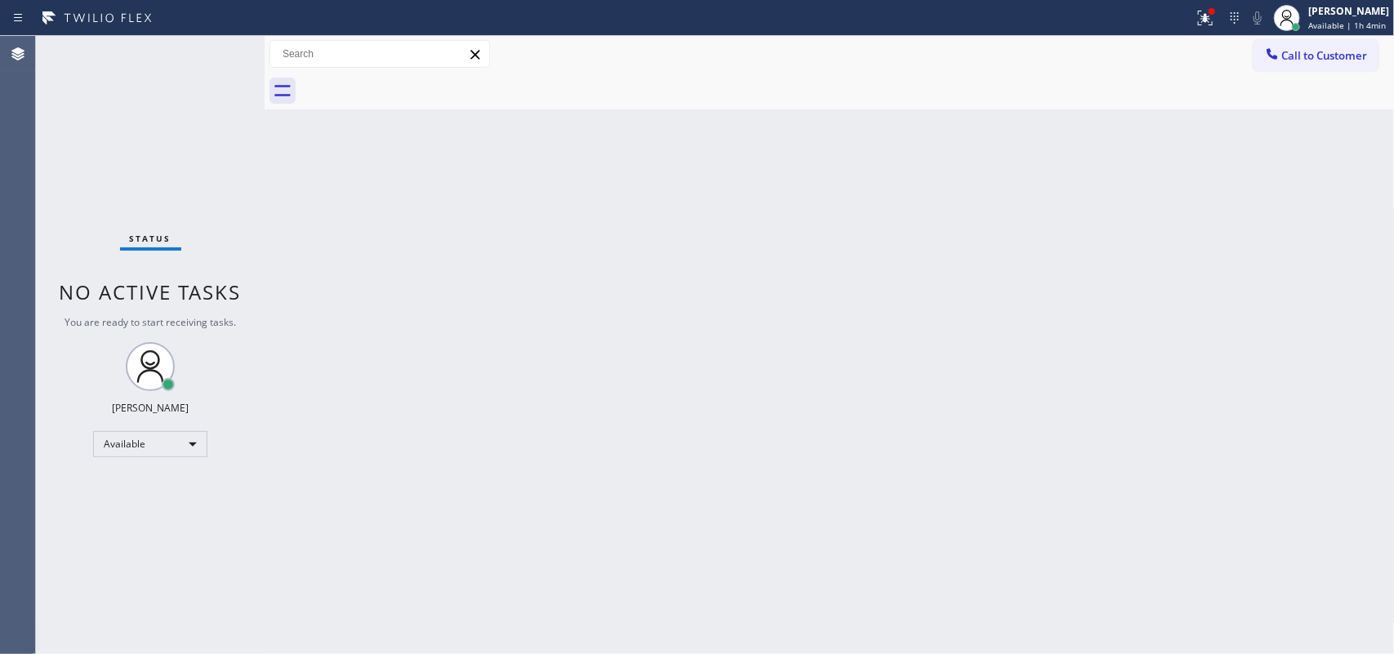
click at [874, 484] on div "Back to Dashboard Change Sender ID Customers Technicians Select a contact Outbo…" at bounding box center [830, 345] width 1130 height 618
click at [1114, 16] on div "[PERSON_NAME]" at bounding box center [1348, 11] width 81 height 14
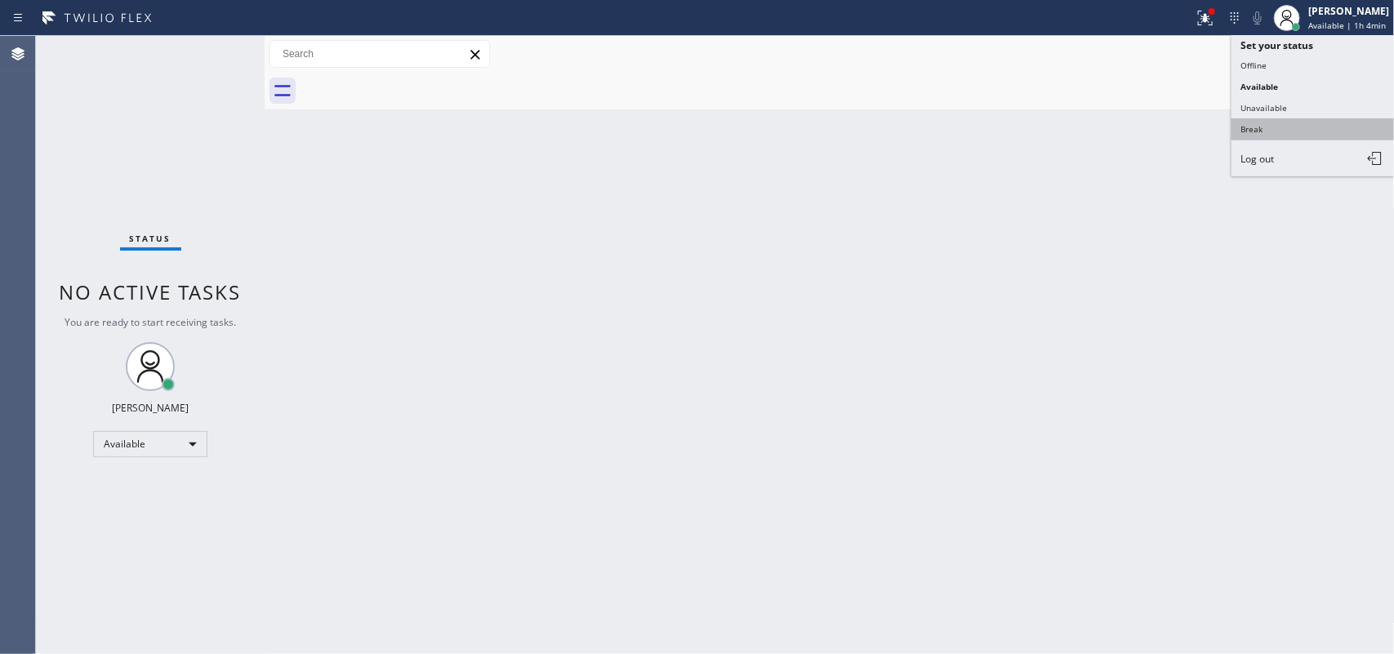
click at [1114, 122] on button "Break" at bounding box center [1312, 128] width 163 height 21
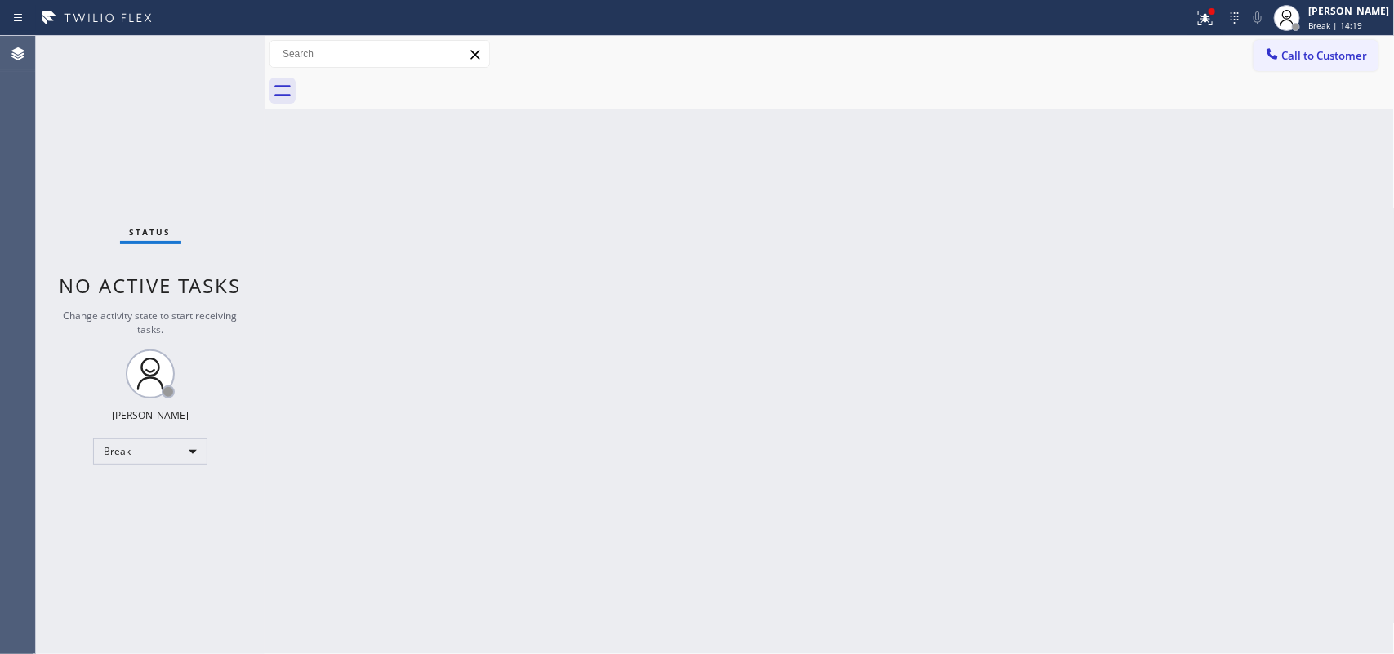
click at [623, 296] on div "Back to Dashboard Change Sender ID Customers Technicians Select a contact Outbo…" at bounding box center [830, 345] width 1130 height 618
click at [1114, 21] on span "Break | 14:21" at bounding box center [1335, 25] width 54 height 11
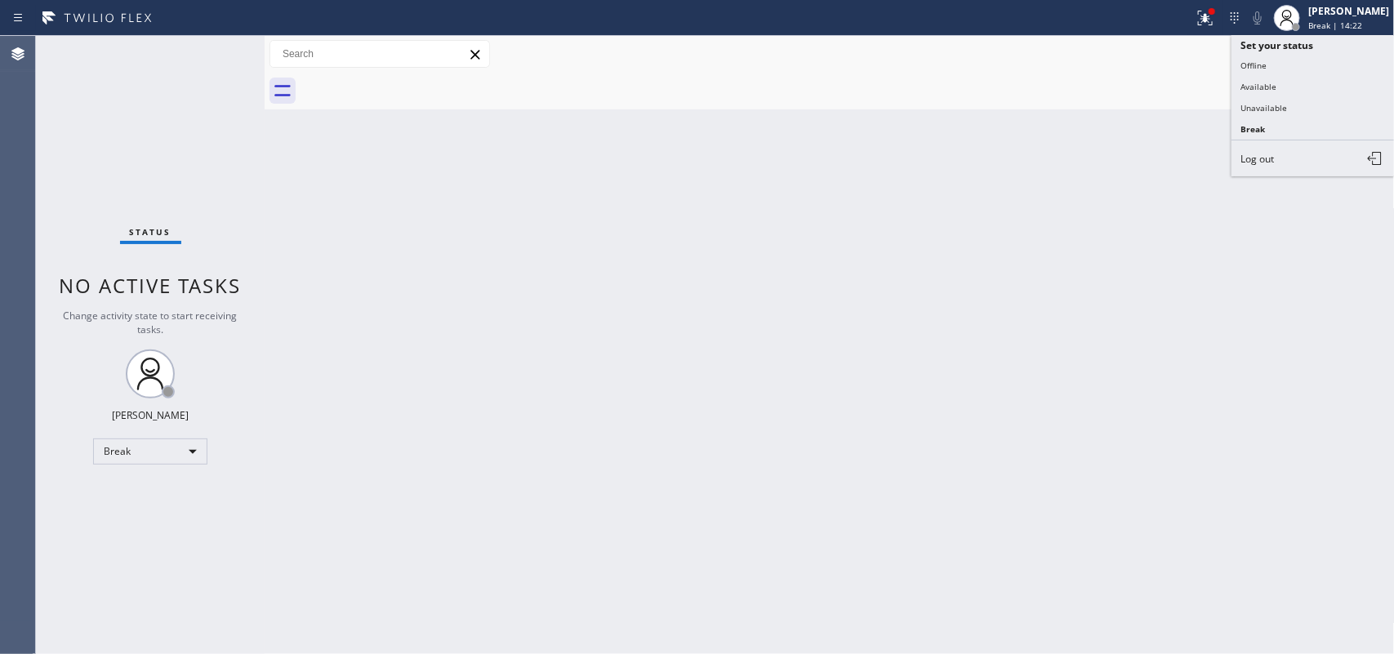
click at [923, 124] on div "Back to Dashboard Change Sender ID Customers Technicians Select a contact Outbo…" at bounding box center [830, 345] width 1130 height 618
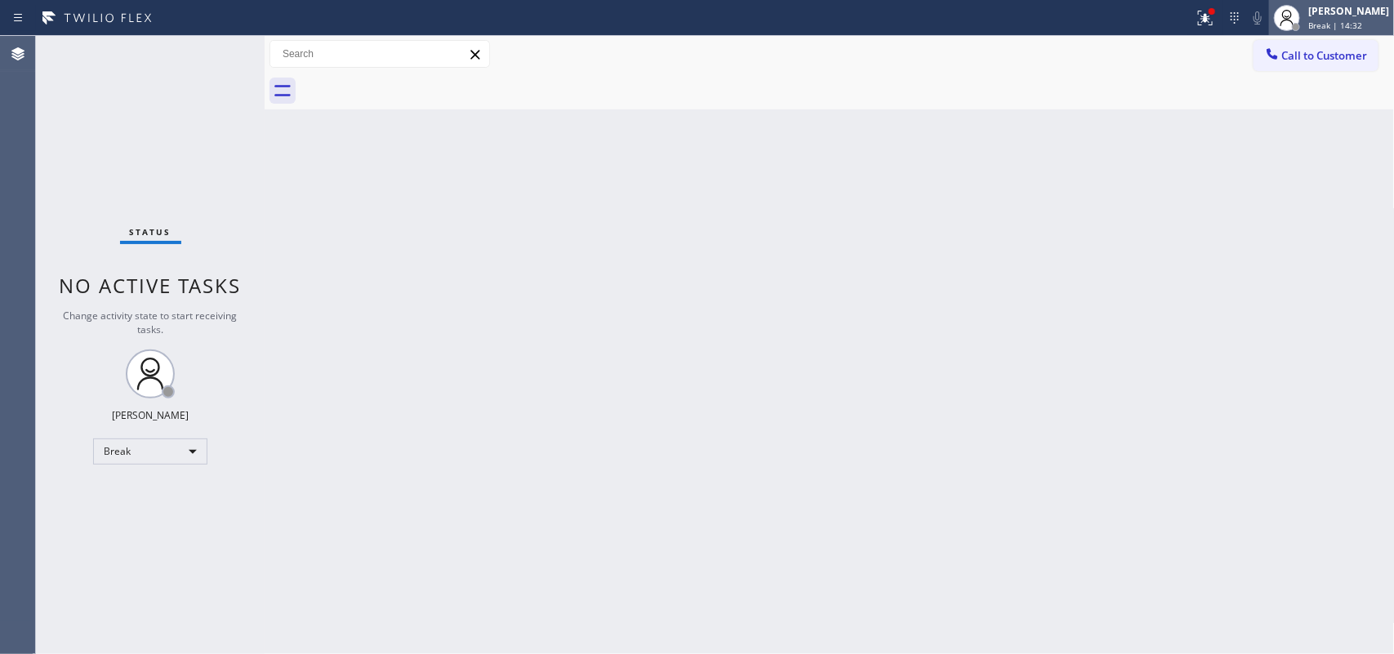
click at [1114, 20] on span "Break | 14:32" at bounding box center [1335, 25] width 54 height 11
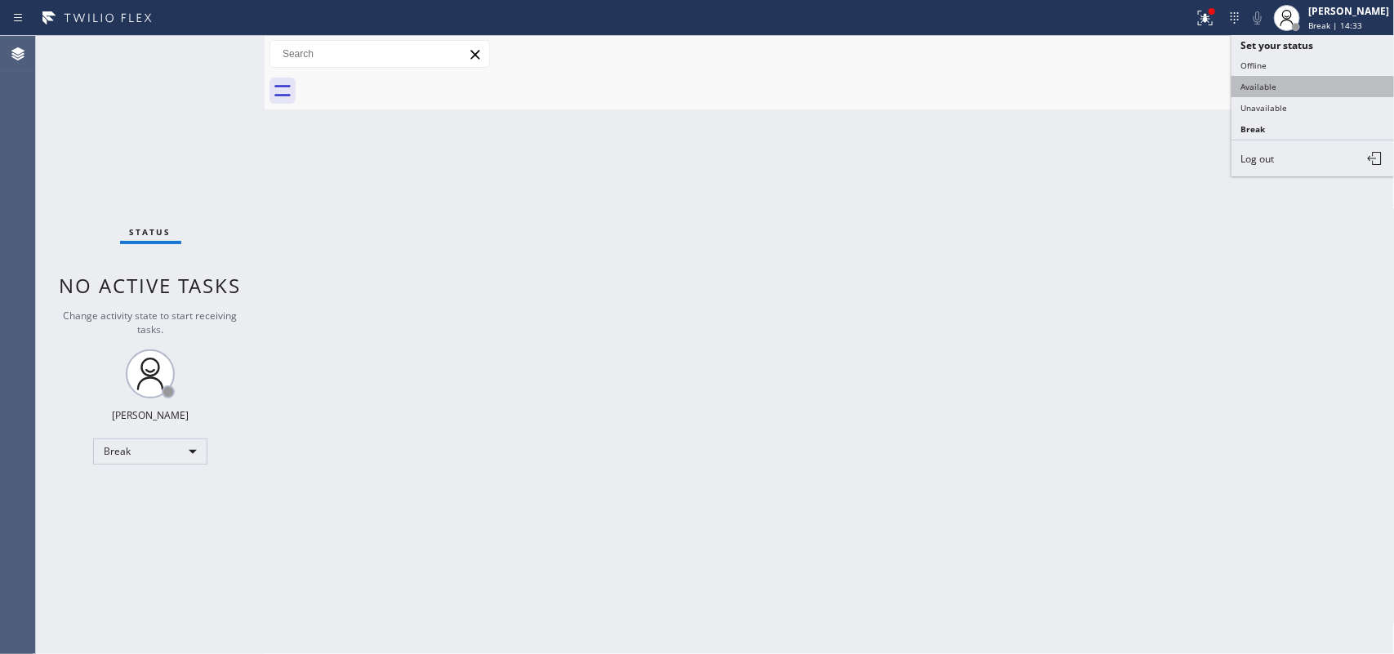
click at [1114, 90] on button "Available" at bounding box center [1312, 86] width 163 height 21
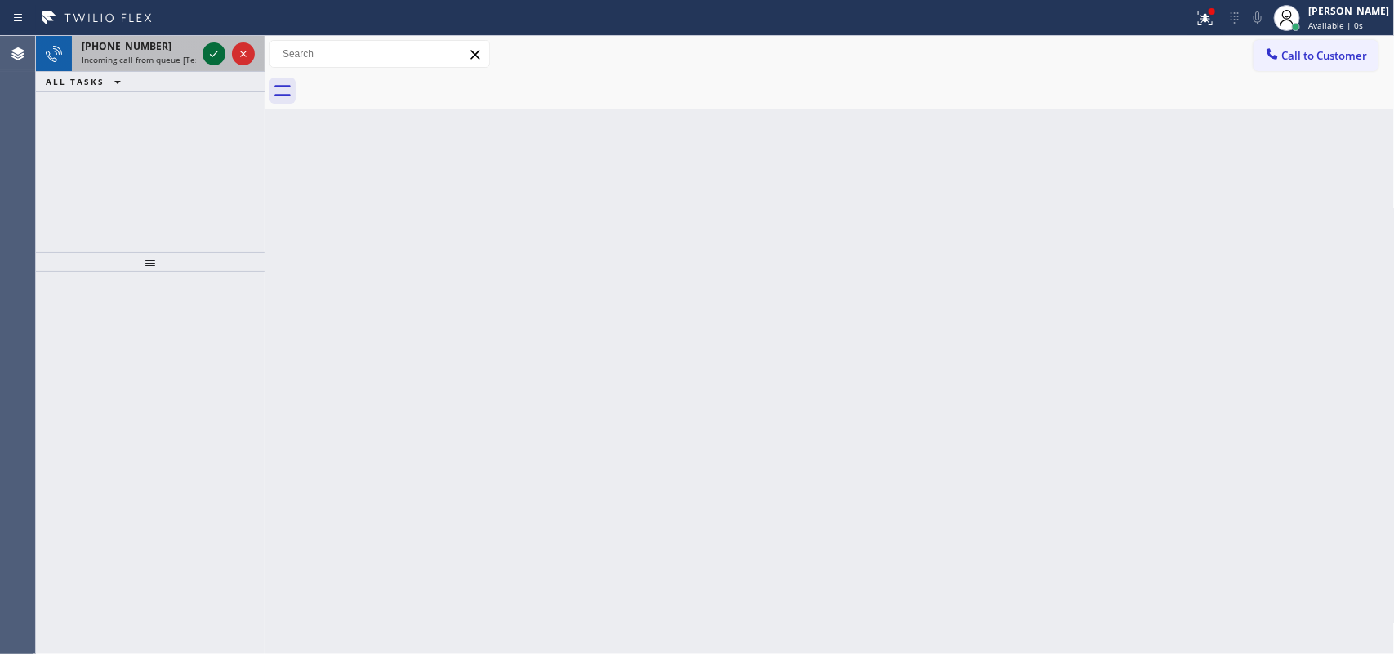
click at [208, 50] on icon at bounding box center [214, 54] width 20 height 20
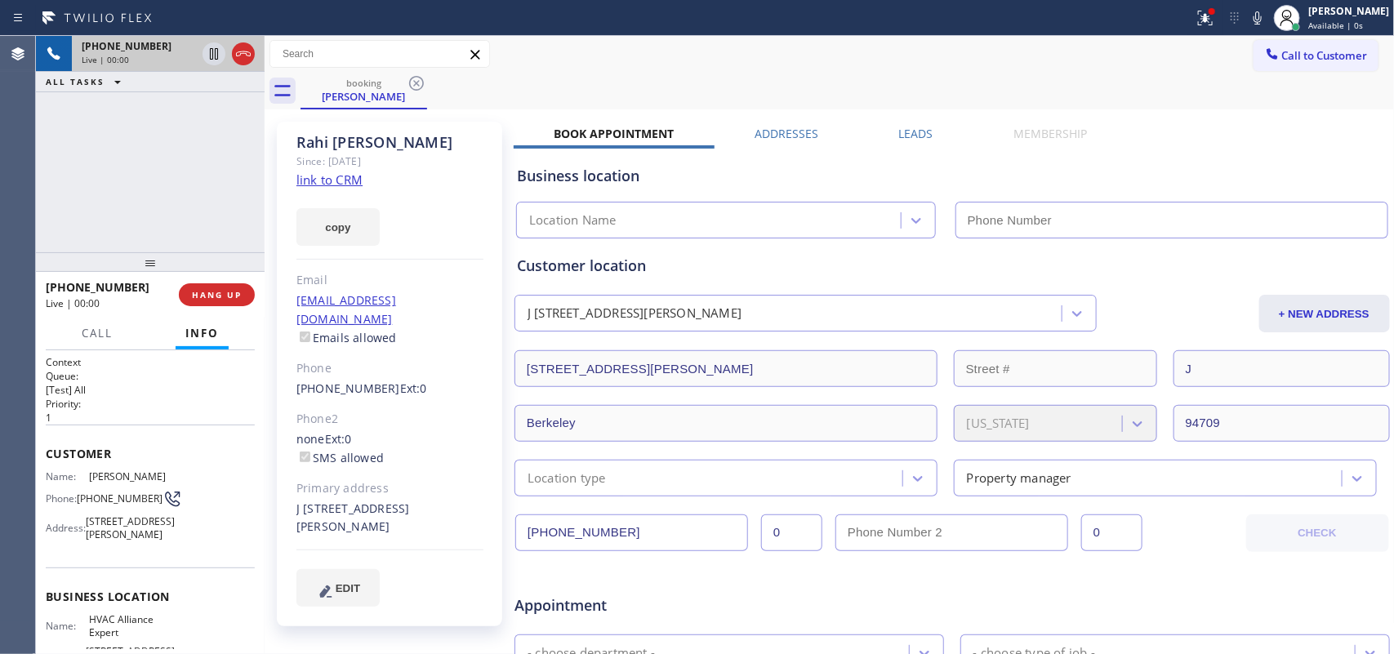
type input "[PHONE_NUMBER]"
click at [345, 184] on link "link to CRM" at bounding box center [329, 179] width 66 height 16
click at [229, 303] on button "HANG UP" at bounding box center [217, 294] width 76 height 23
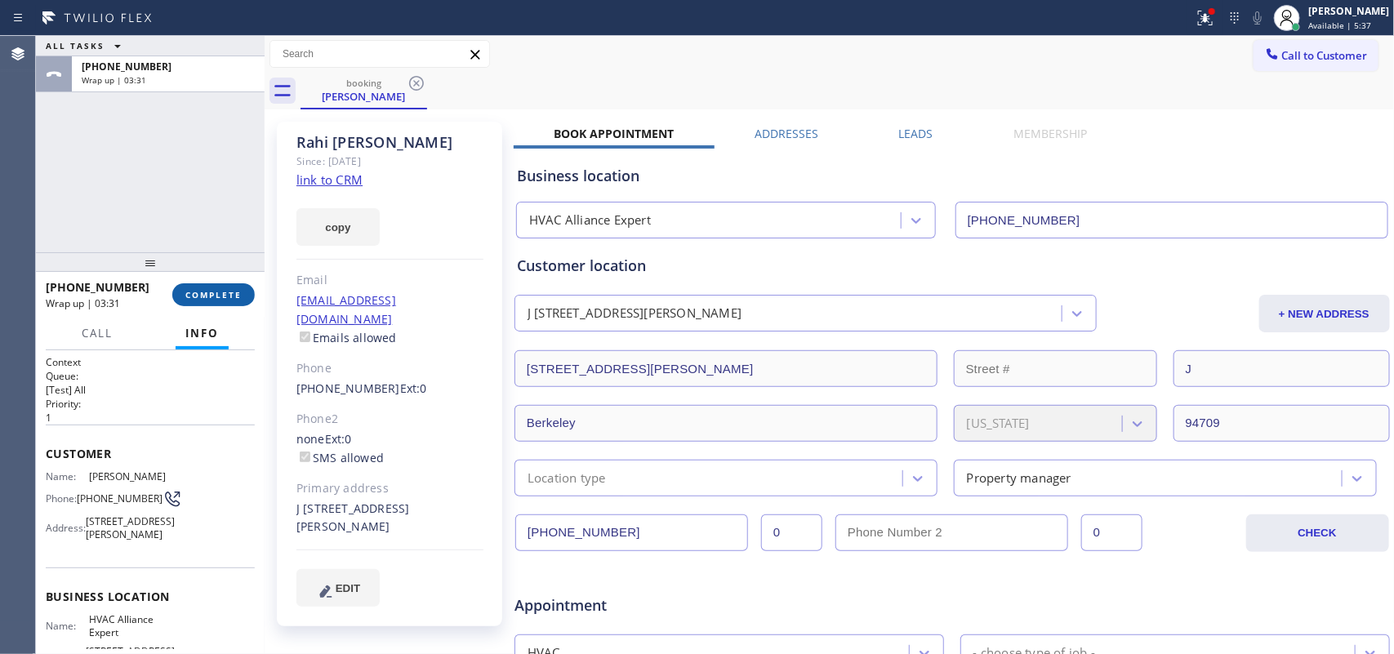
click at [202, 298] on span "COMPLETE" at bounding box center [213, 294] width 56 height 11
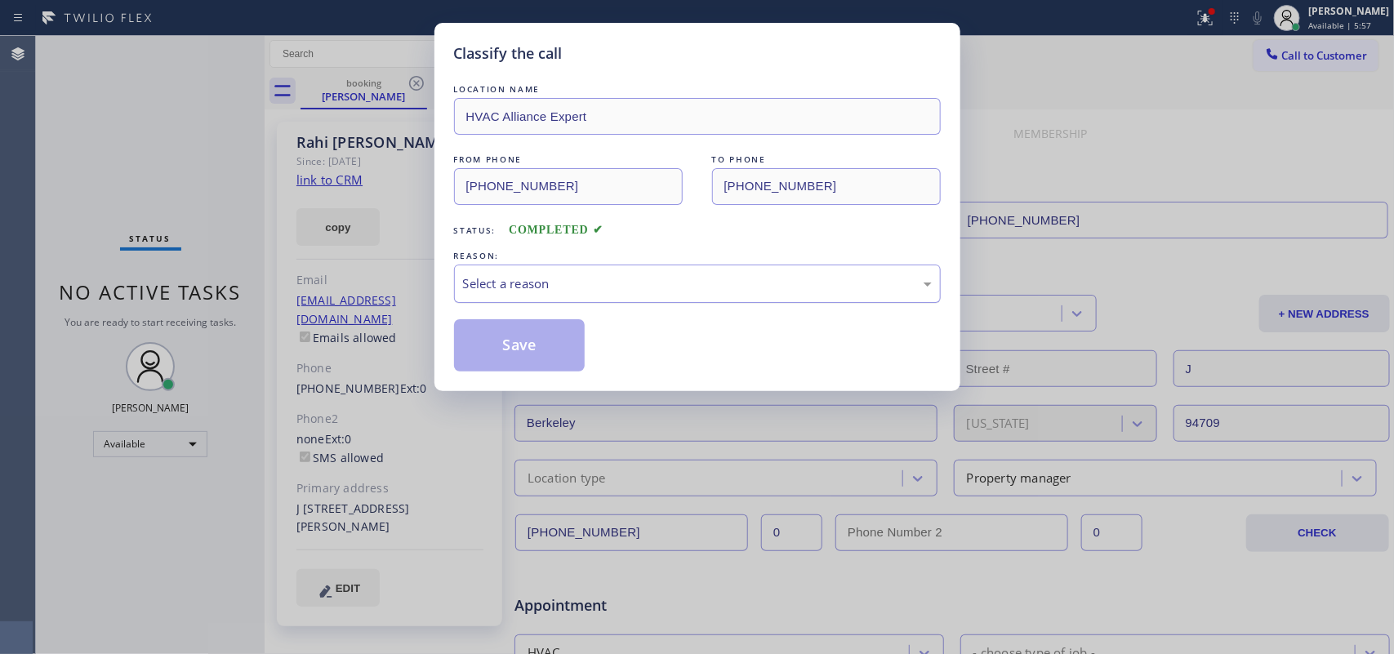
click at [593, 280] on div "Select a reason" at bounding box center [697, 283] width 469 height 19
drag, startPoint x: 562, startPoint y: 355, endPoint x: 527, endPoint y: 213, distance: 146.1
click at [561, 355] on button "Save" at bounding box center [519, 345] width 131 height 52
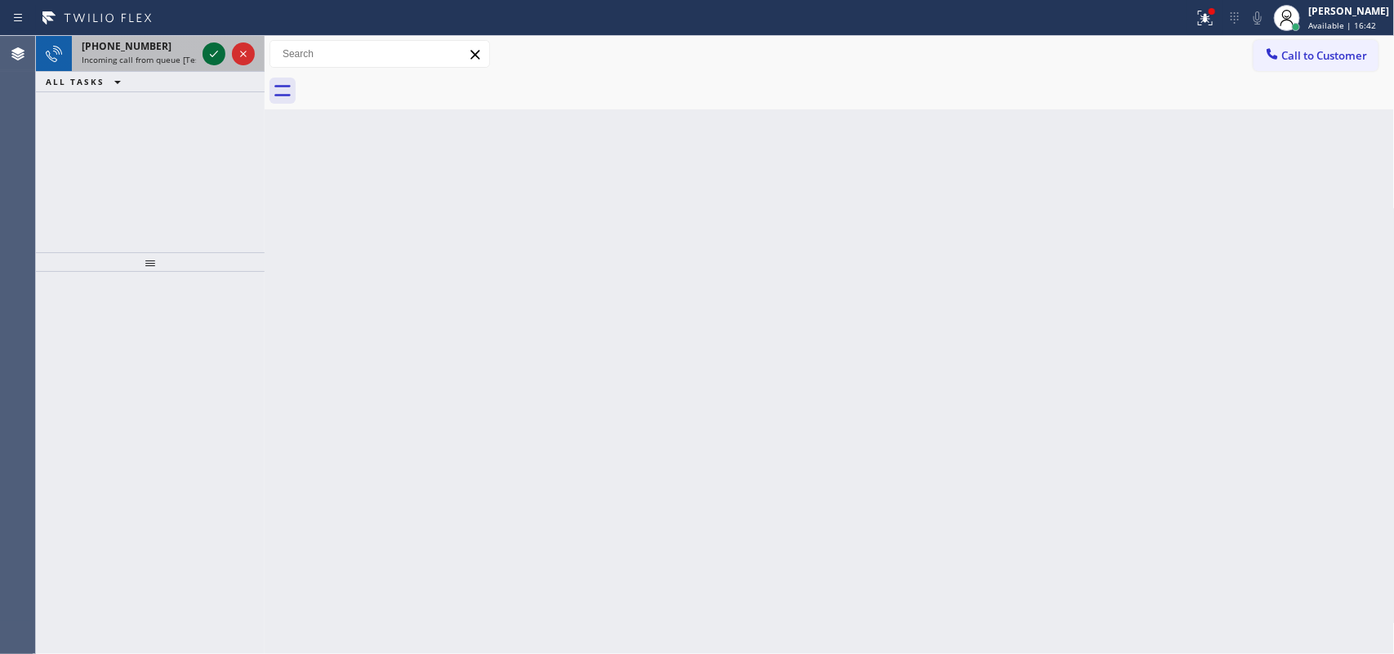
click at [221, 47] on icon at bounding box center [214, 54] width 20 height 20
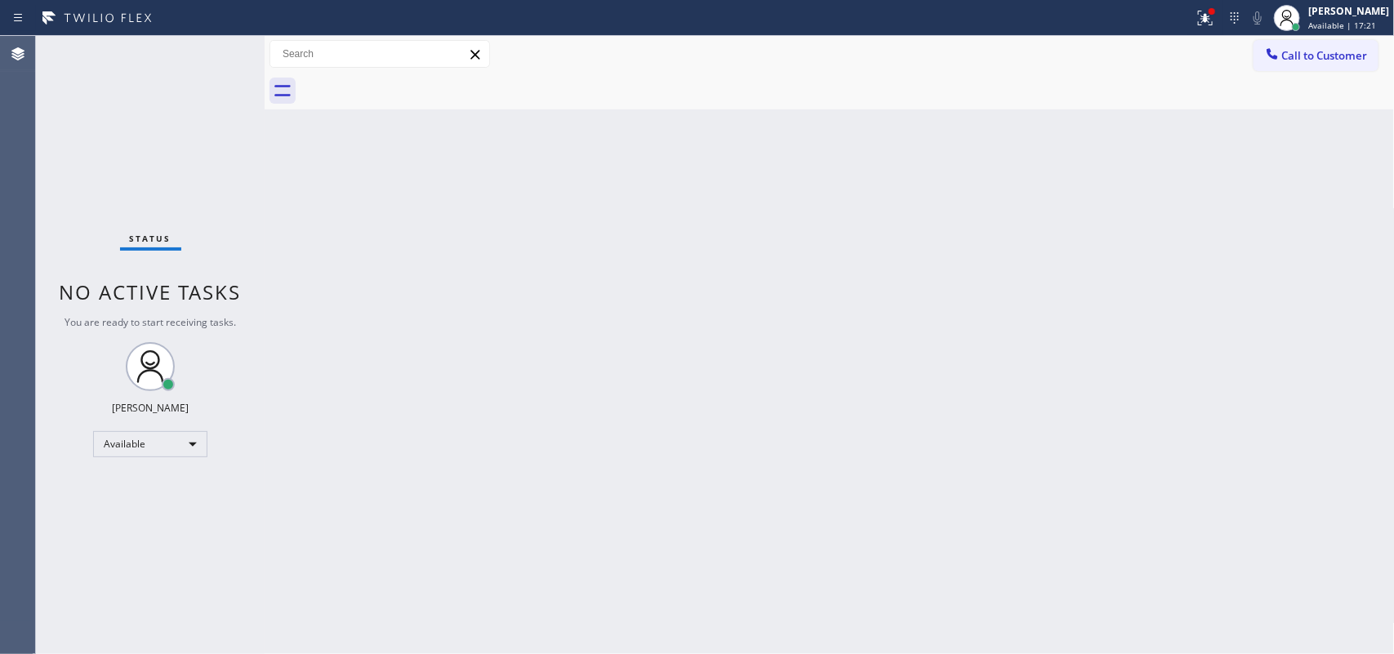
click at [208, 42] on div "Status No active tasks You are ready to start receiving tasks. [PERSON_NAME] Av…" at bounding box center [150, 345] width 229 height 618
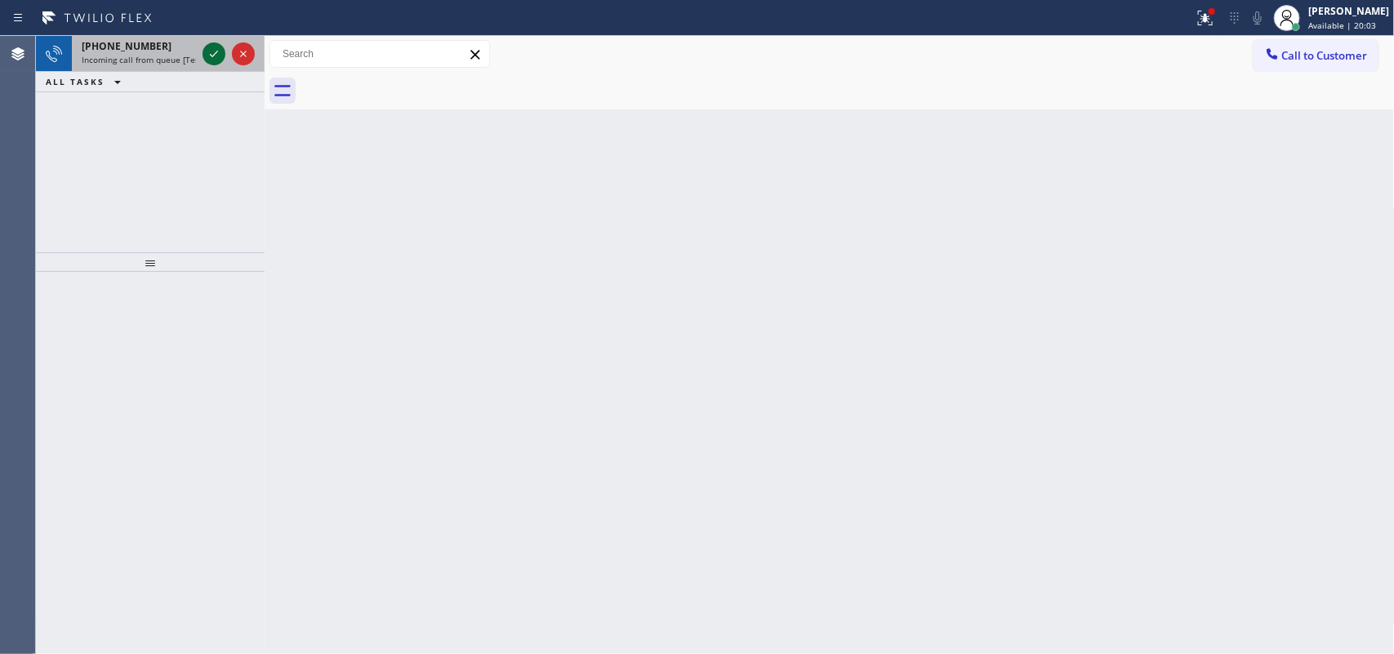
click at [216, 47] on icon at bounding box center [214, 54] width 20 height 20
click at [153, 42] on div "+18582013297" at bounding box center [139, 46] width 114 height 14
click at [202, 54] on div at bounding box center [213, 54] width 23 height 20
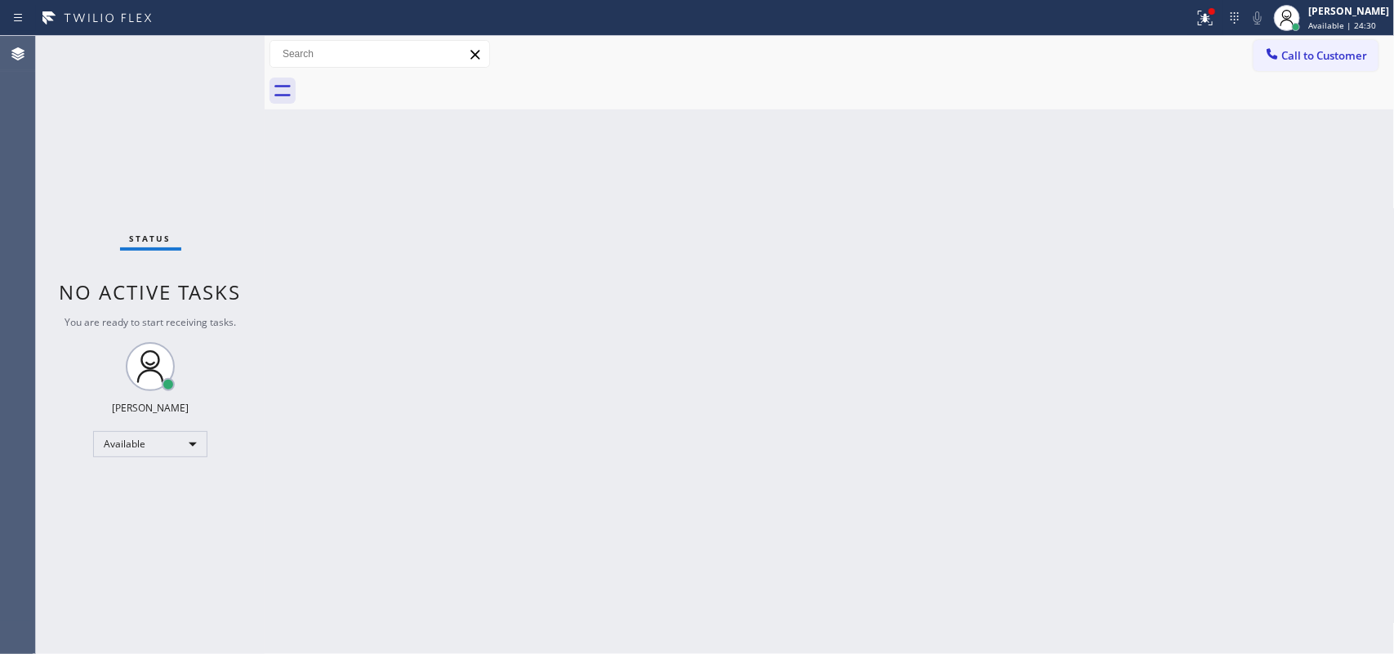
click at [206, 50] on div "Status No active tasks You are ready to start receiving tasks. [PERSON_NAME] Av…" at bounding box center [150, 345] width 229 height 618
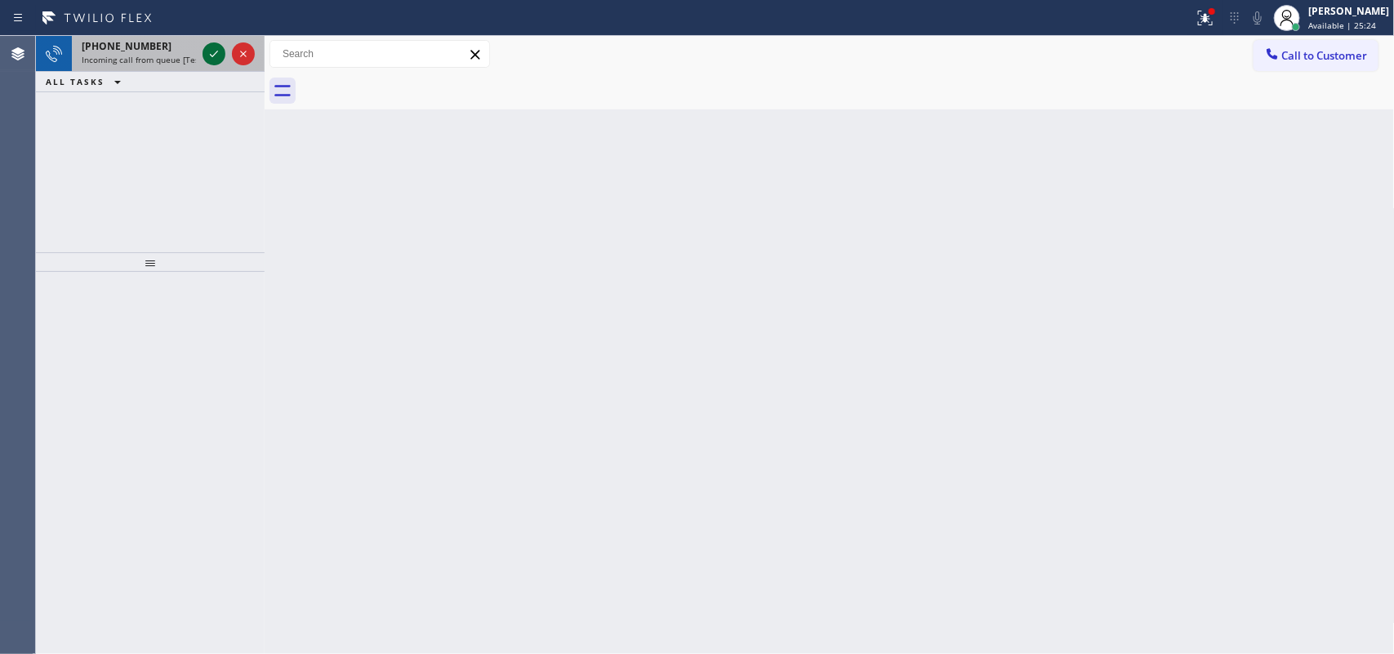
click at [212, 51] on icon at bounding box center [214, 54] width 20 height 20
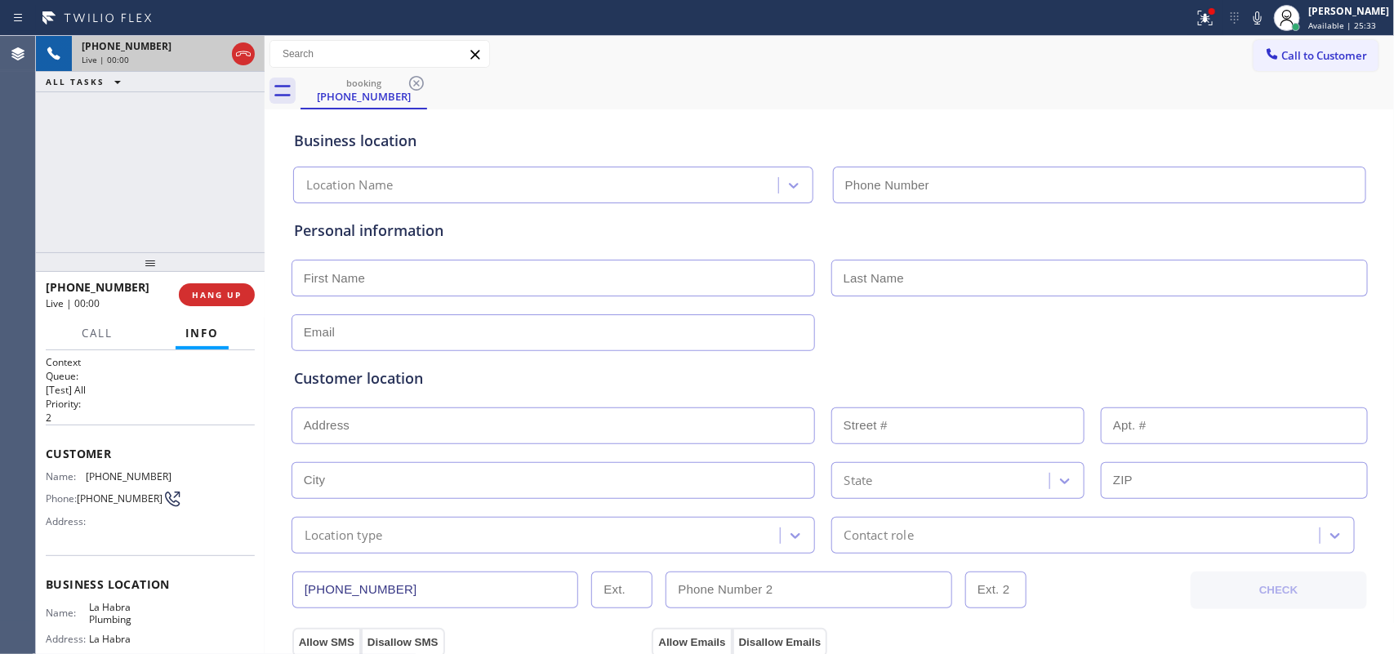
type input "[PHONE_NUMBER]"
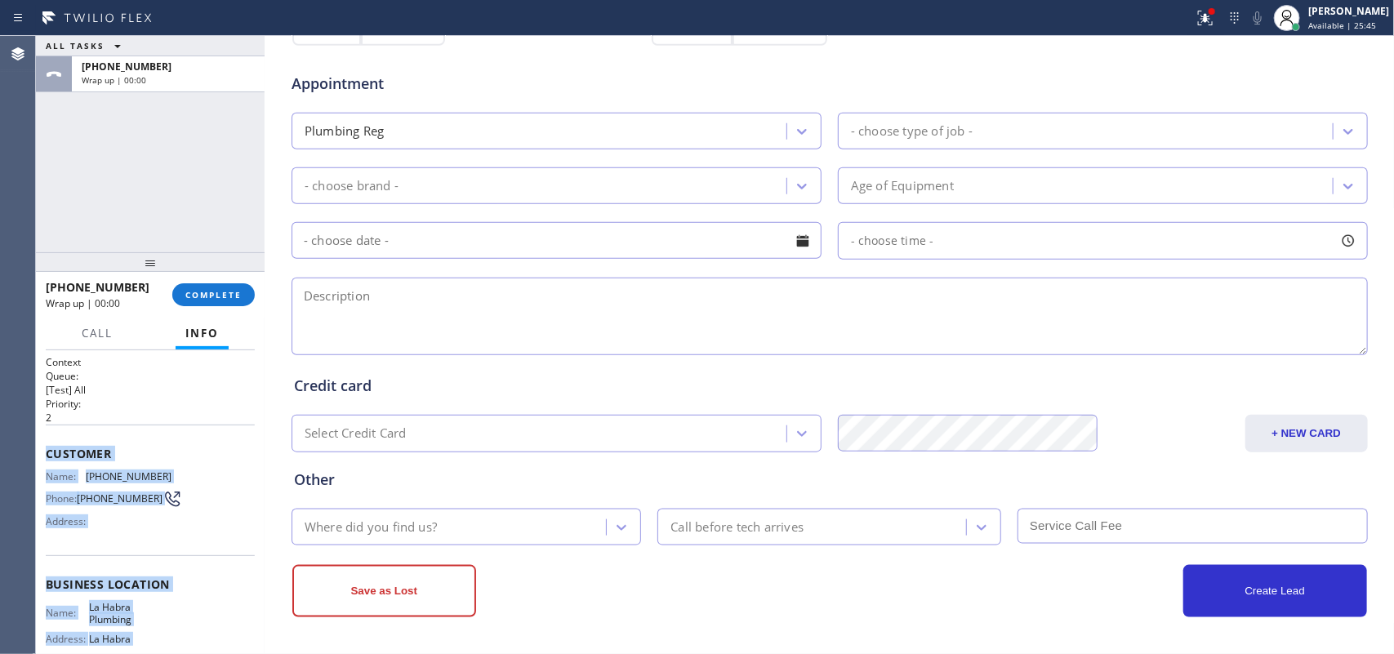
drag, startPoint x: 168, startPoint y: 500, endPoint x: 43, endPoint y: 447, distance: 135.7
click at [43, 447] on div "Context Queue: [Test] All Priority: 2 Customer Name: (562) 689-1851 Phone: (562…" at bounding box center [150, 502] width 229 height 305
copy div "Customer Name: (562) 689-1851 Phone: (562) 689-1851 Address: Business location …"
click at [216, 291] on span "COMPLETE" at bounding box center [213, 294] width 56 height 11
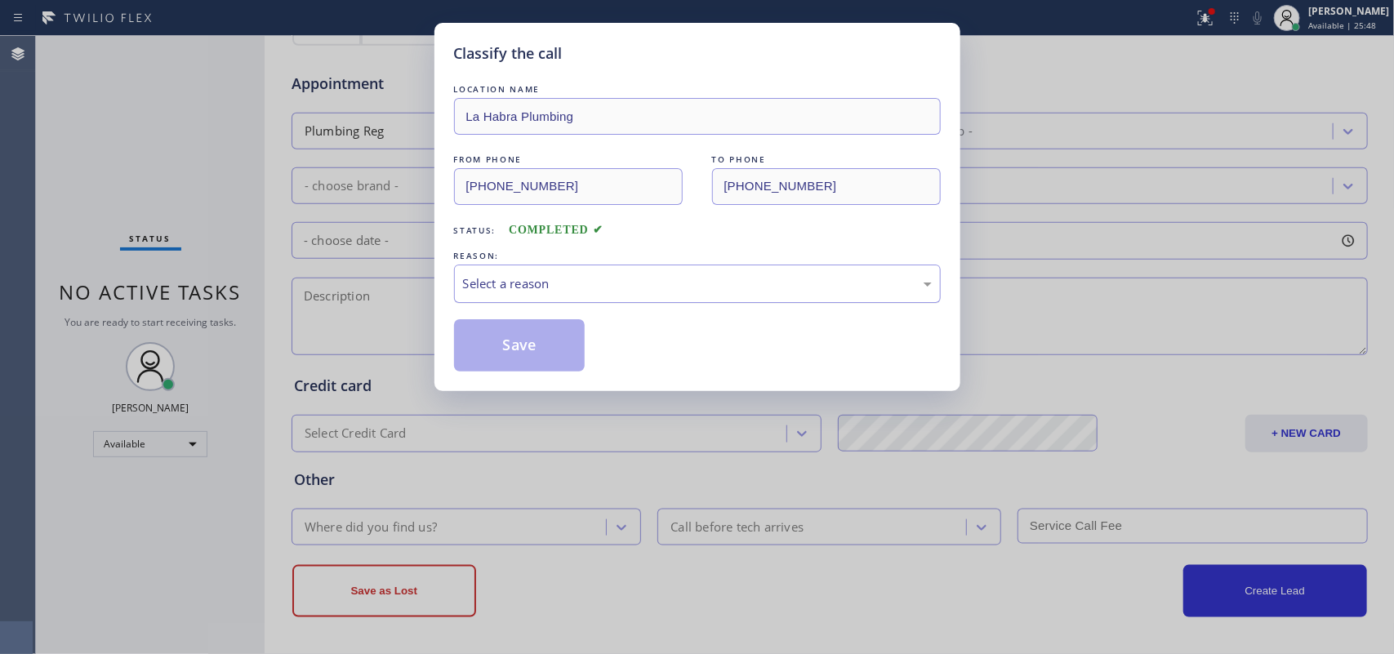
click at [539, 274] on div "Select a reason" at bounding box center [697, 283] width 469 height 19
drag, startPoint x: 548, startPoint y: 349, endPoint x: 506, endPoint y: 226, distance: 129.3
click at [548, 348] on button "Save" at bounding box center [519, 345] width 131 height 52
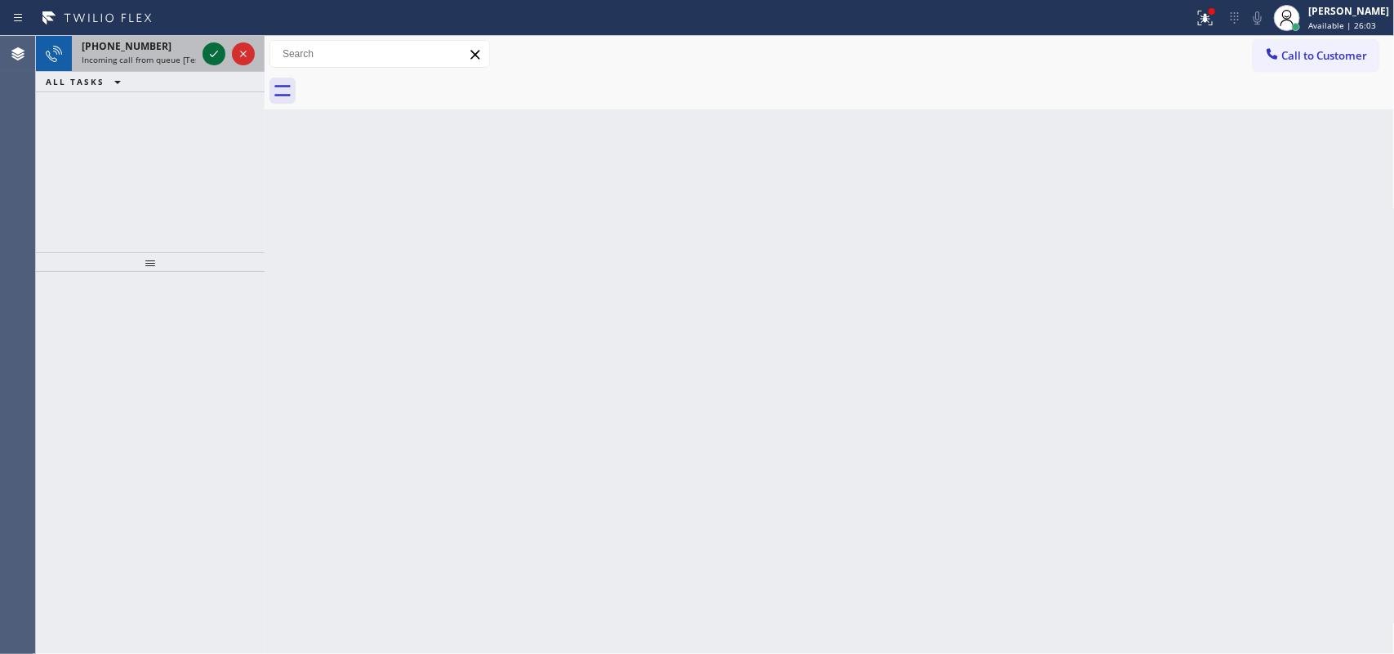
click at [210, 50] on icon at bounding box center [214, 54] width 20 height 20
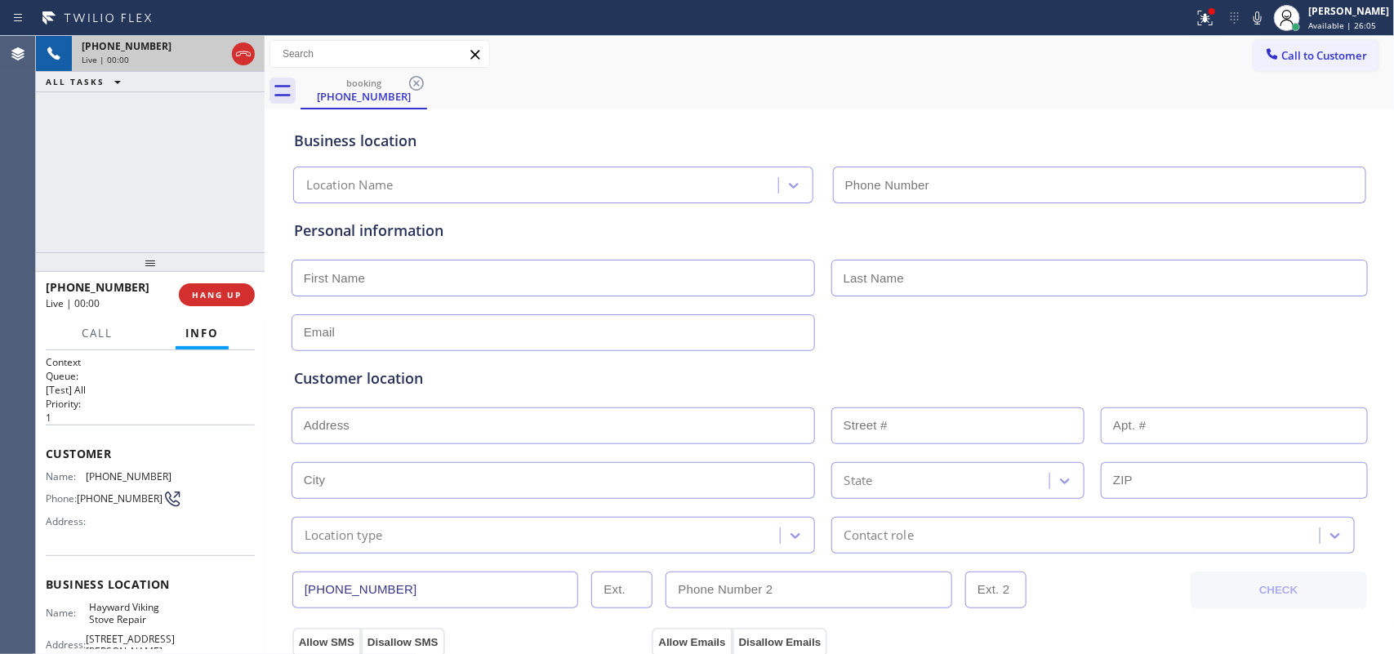
type input "[PHONE_NUMBER]"
click at [106, 341] on button "Call" at bounding box center [97, 334] width 51 height 32
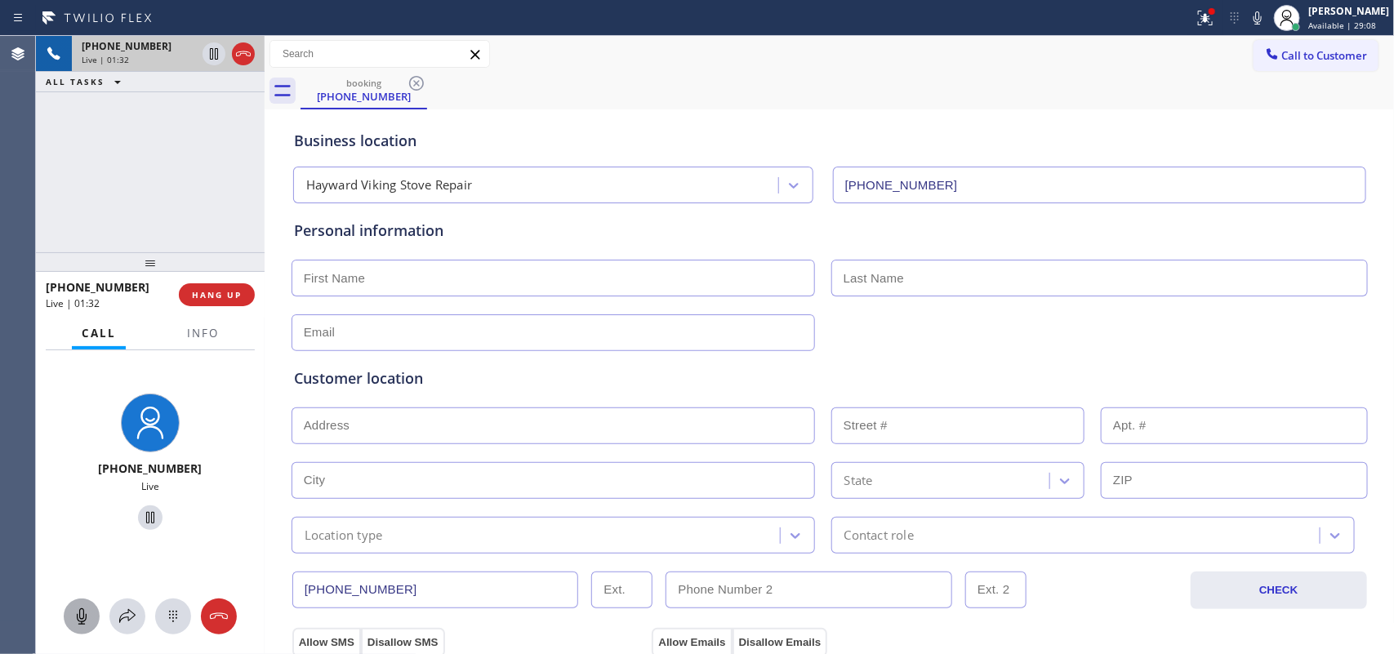
click at [87, 523] on icon at bounding box center [82, 617] width 20 height 20
click at [146, 514] on icon at bounding box center [150, 517] width 8 height 11
drag, startPoint x: 88, startPoint y: 616, endPoint x: 121, endPoint y: 563, distance: 62.3
click at [88, 523] on icon at bounding box center [82, 617] width 20 height 20
click at [140, 516] on icon at bounding box center [150, 518] width 20 height 20
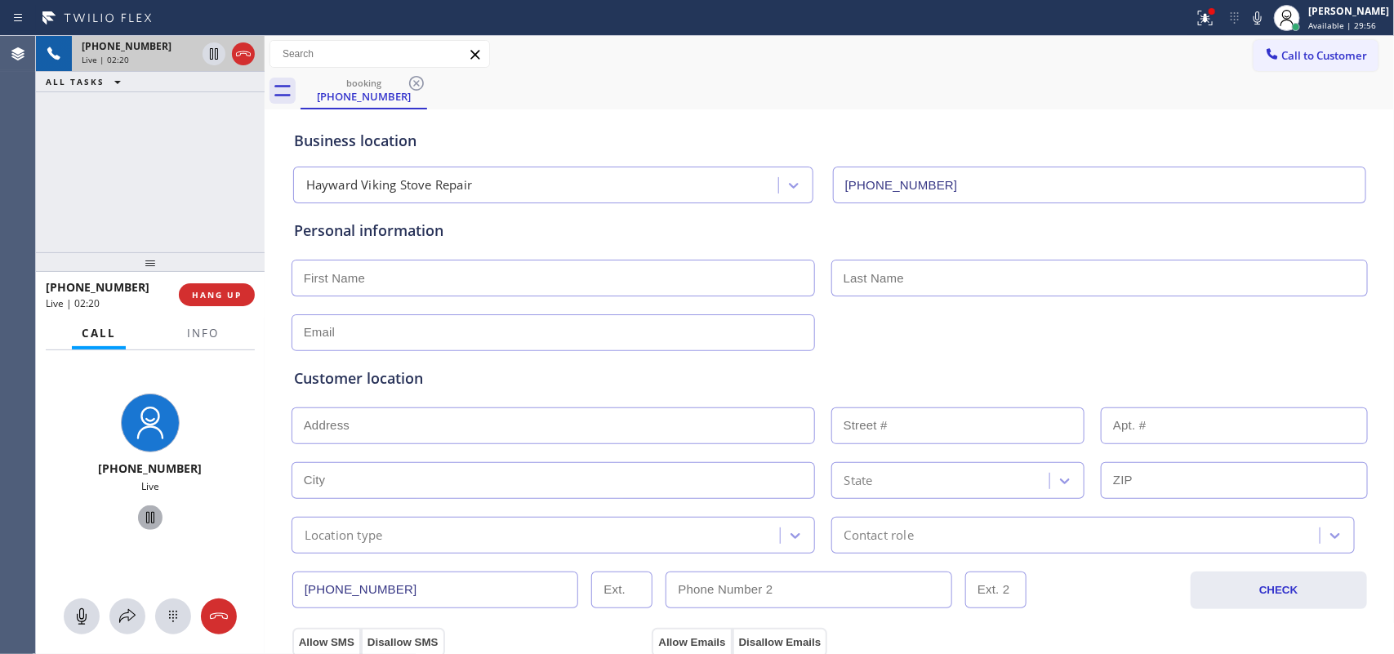
click at [723, 290] on input "text" at bounding box center [552, 278] width 523 height 37
type input "[PERSON_NAME]"
click at [1051, 276] on input "text" at bounding box center [1099, 278] width 536 height 37
type input "[PERSON_NAME]"
click at [360, 329] on input "text" at bounding box center [552, 332] width 523 height 37
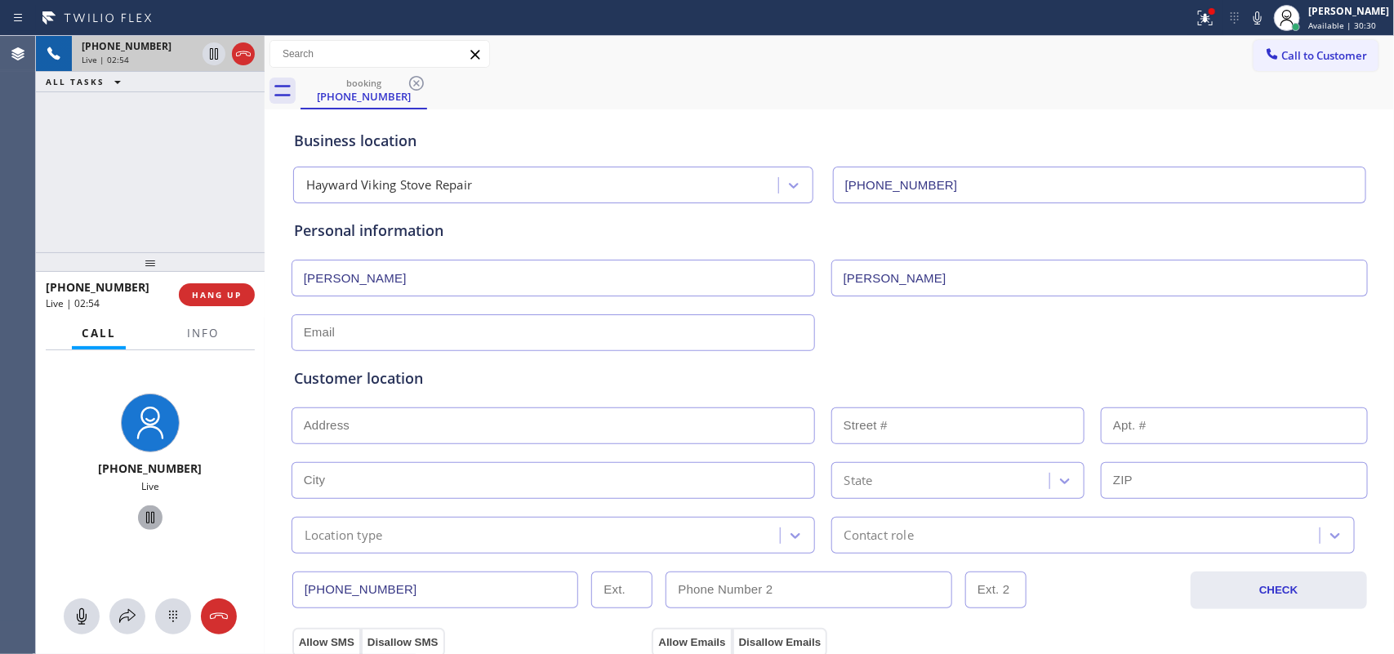
paste input "[EMAIL_ADDRESS][DOMAIN_NAME]"
type input "[EMAIL_ADDRESS][DOMAIN_NAME]"
click at [433, 423] on input "text" at bounding box center [552, 425] width 523 height 37
paste input "1103 Danville Blvd, Alamo, CA 94507"
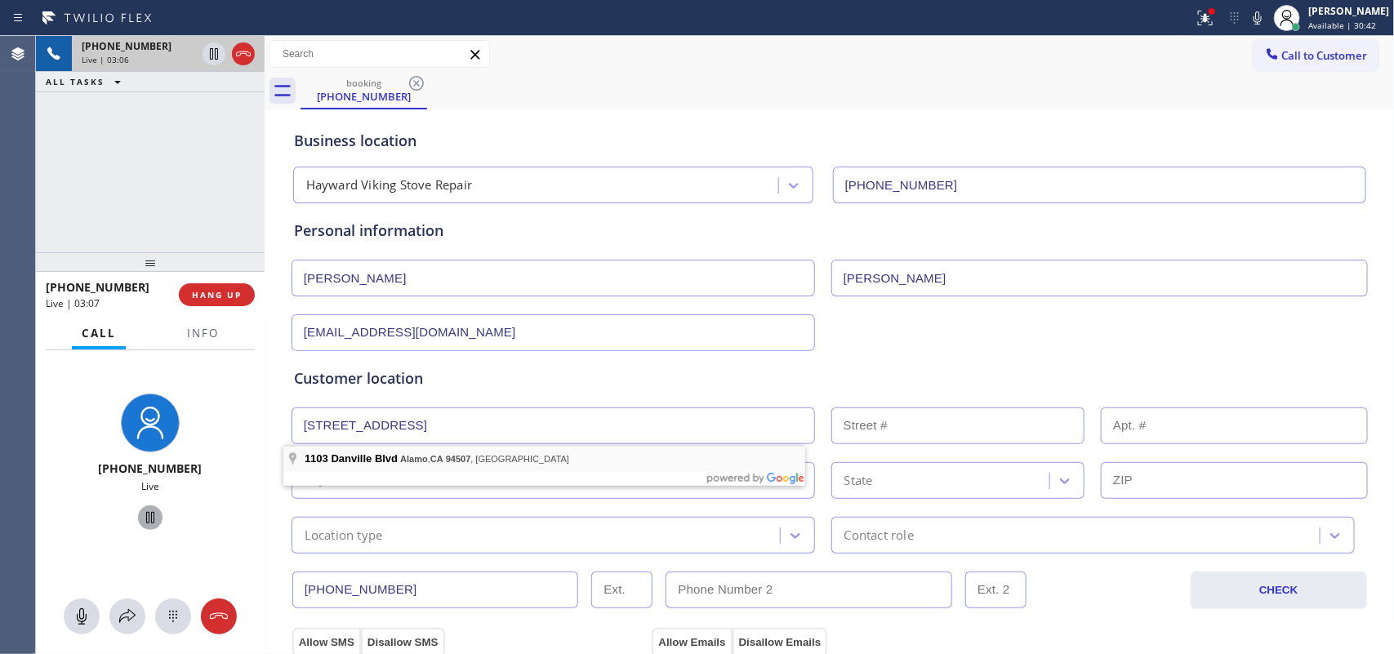
type input "[STREET_ADDRESS]"
type input "1103"
type input "Alamo"
type input "94507"
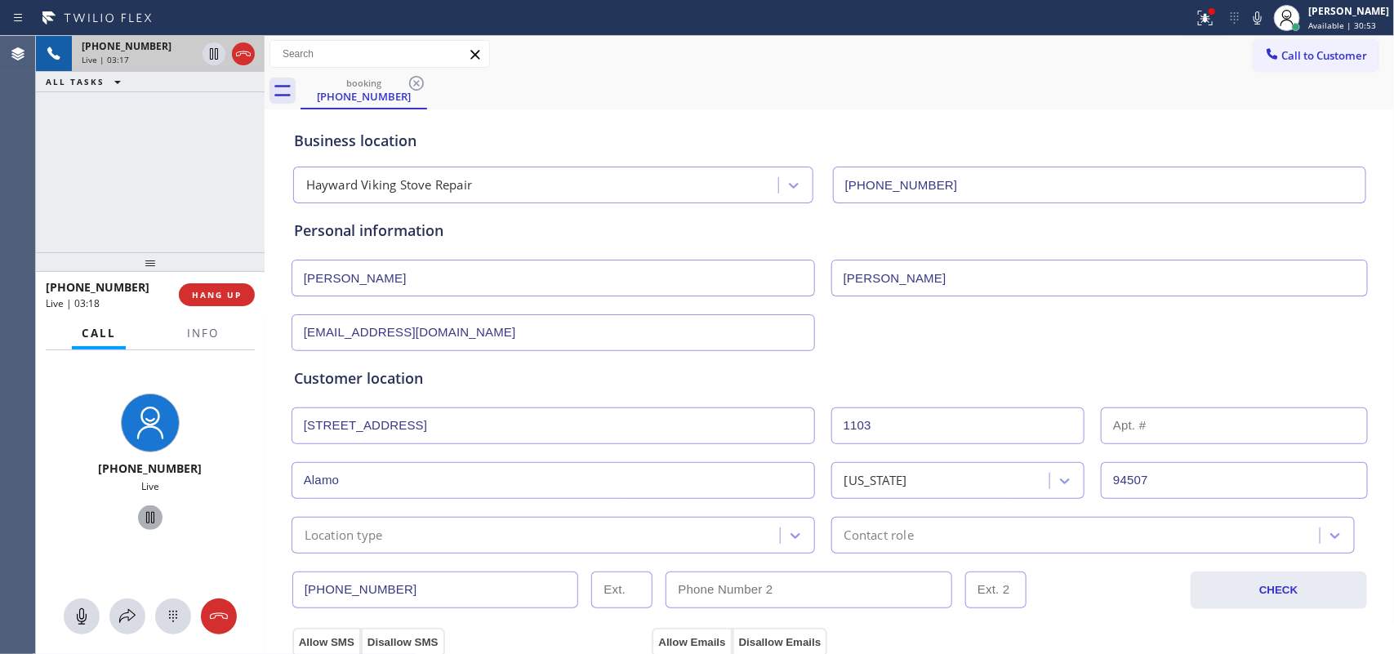
click at [576, 100] on div "booking (408) 828-3305" at bounding box center [847, 91] width 1094 height 37
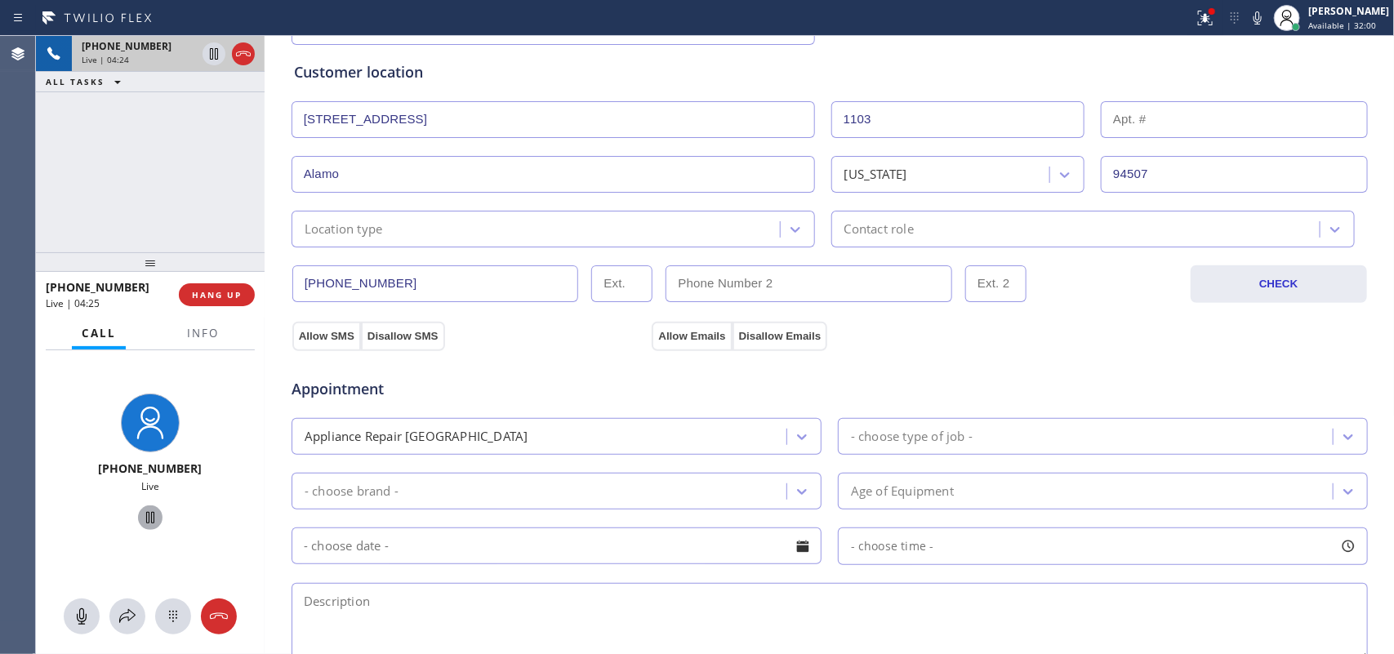
click at [558, 103] on input "[STREET_ADDRESS]" at bounding box center [552, 119] width 523 height 37
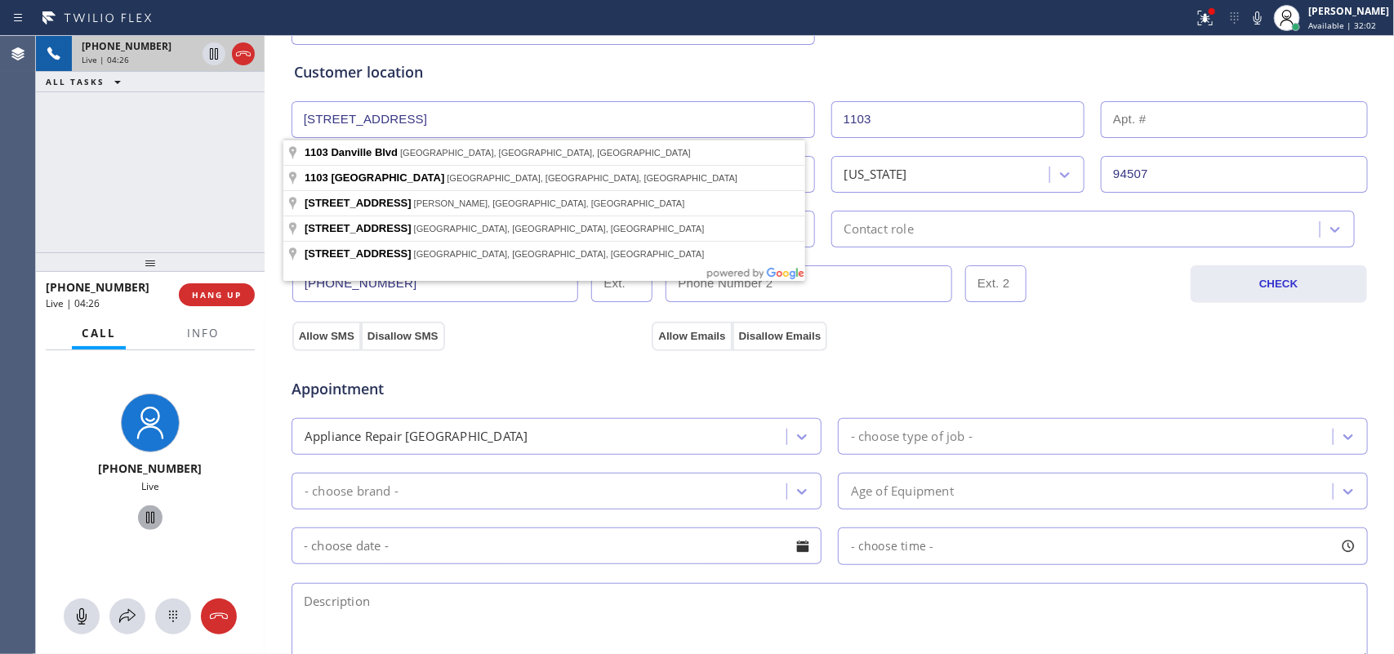
click at [695, 75] on div "Customer location" at bounding box center [829, 72] width 1071 height 22
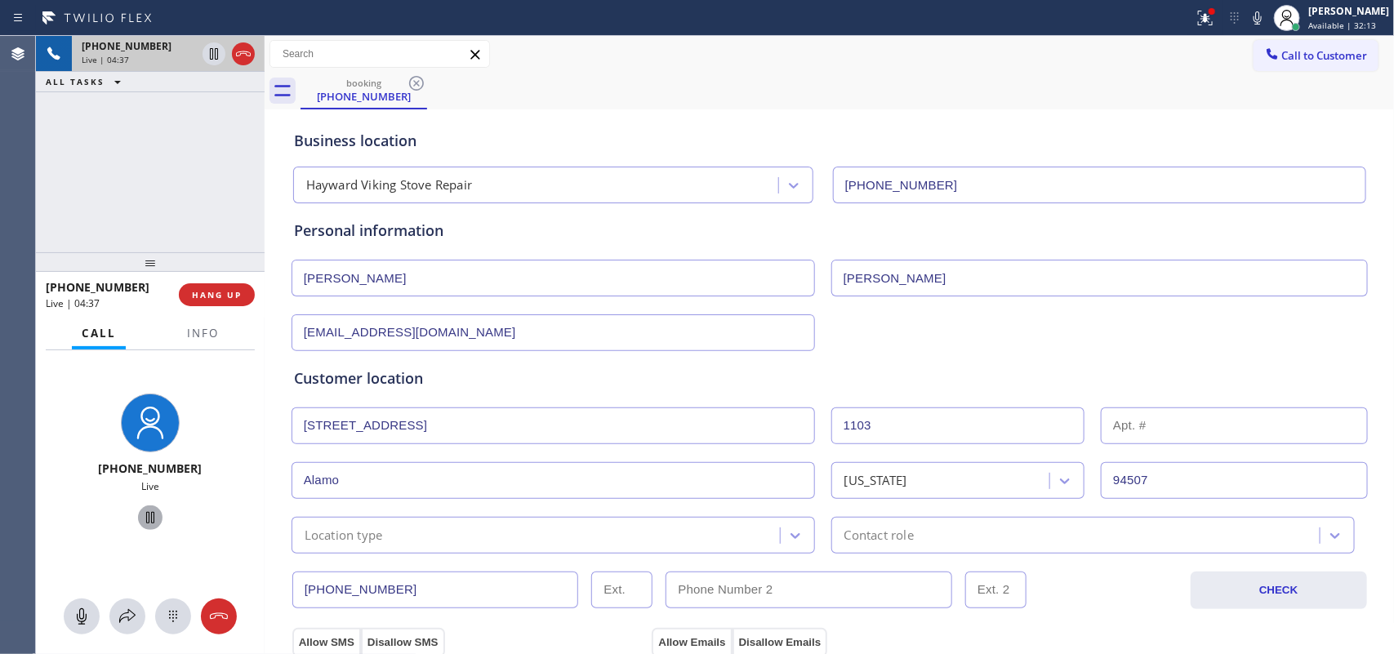
scroll to position [408, 0]
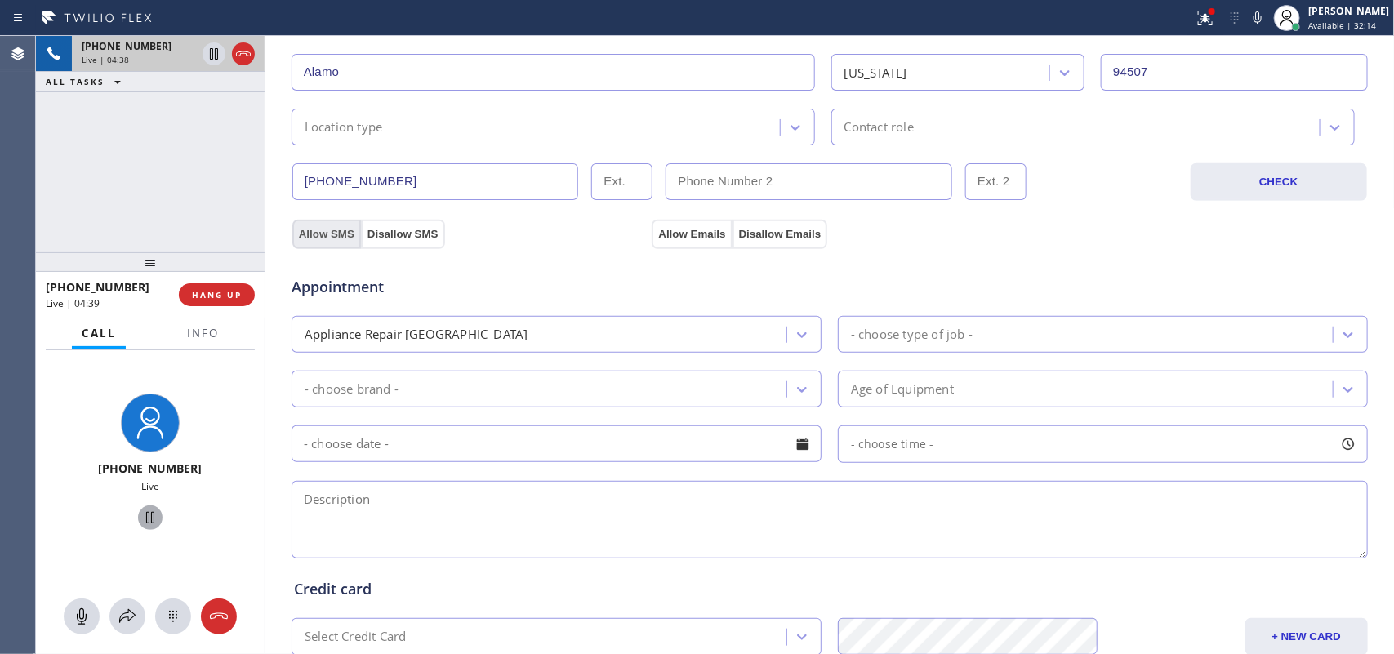
click at [305, 237] on button "Allow SMS" at bounding box center [326, 234] width 69 height 29
click at [678, 241] on button "Allow Emails" at bounding box center [692, 234] width 80 height 29
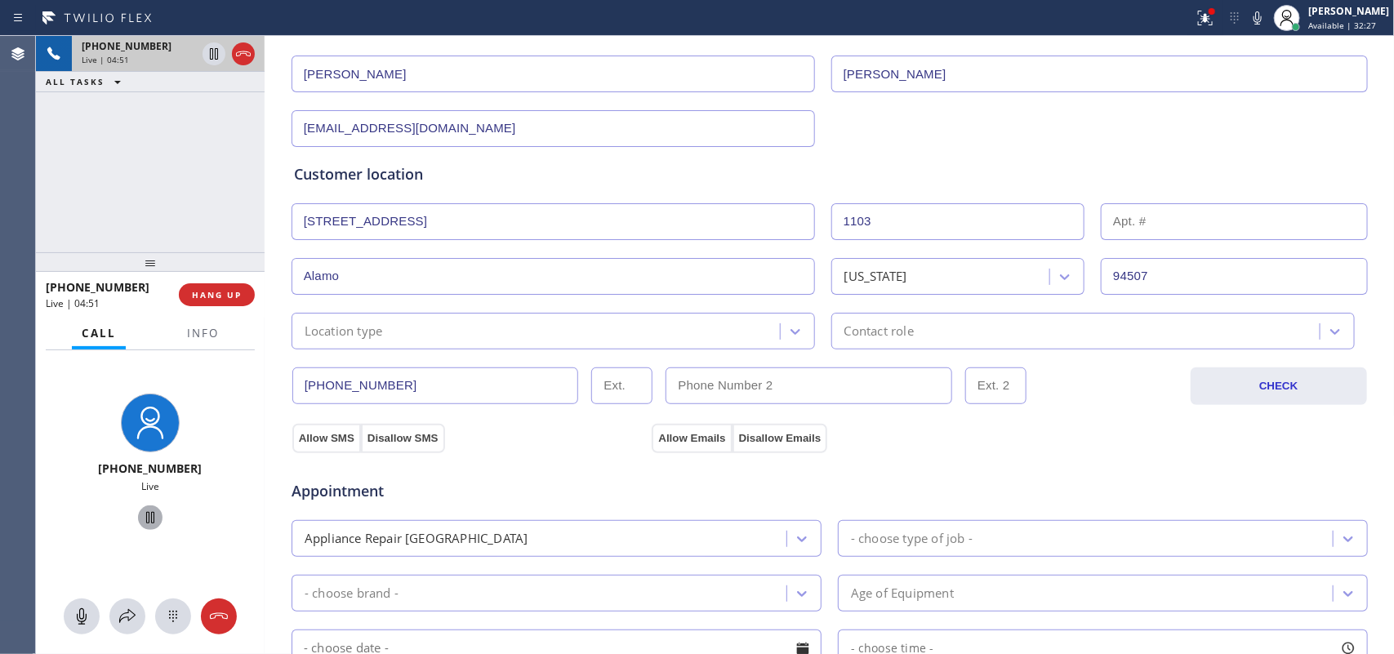
scroll to position [306, 0]
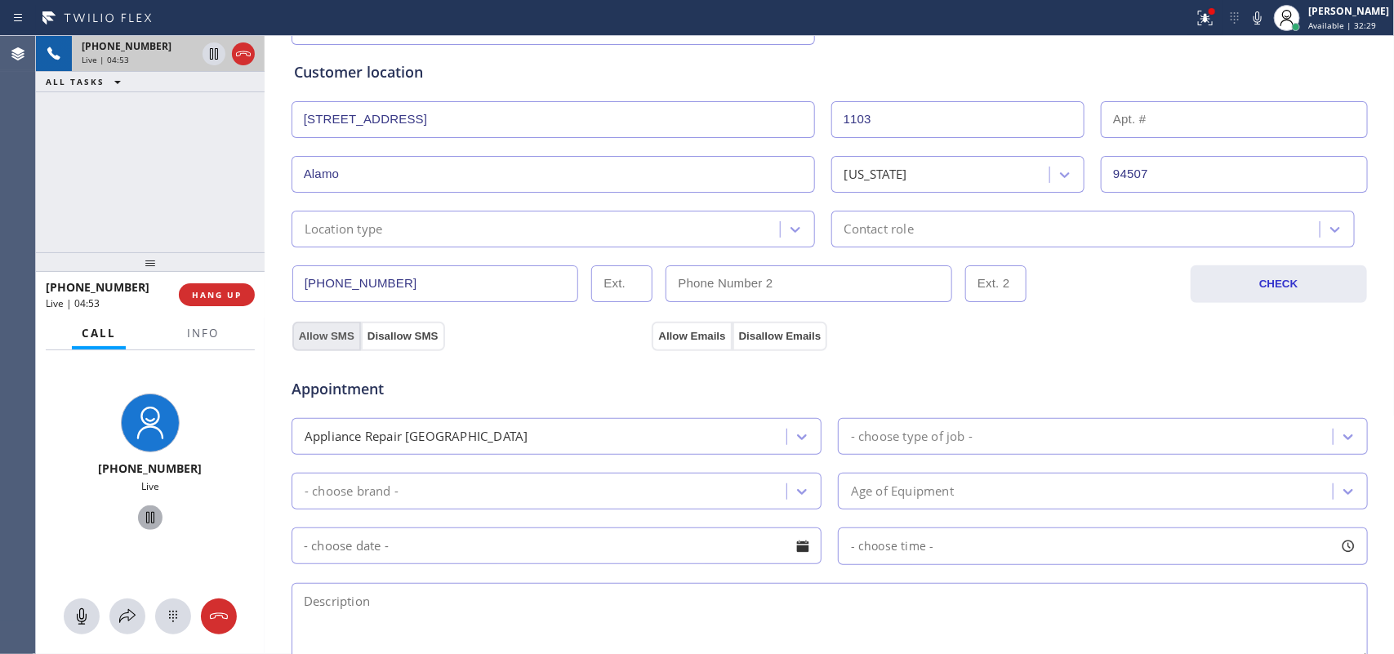
click at [327, 331] on button "Allow SMS" at bounding box center [326, 336] width 69 height 29
click at [652, 335] on button "Allow Emails" at bounding box center [692, 336] width 80 height 29
click at [317, 340] on button "Allow SMS" at bounding box center [326, 336] width 69 height 29
click at [704, 331] on button "Allow Emails" at bounding box center [692, 336] width 80 height 29
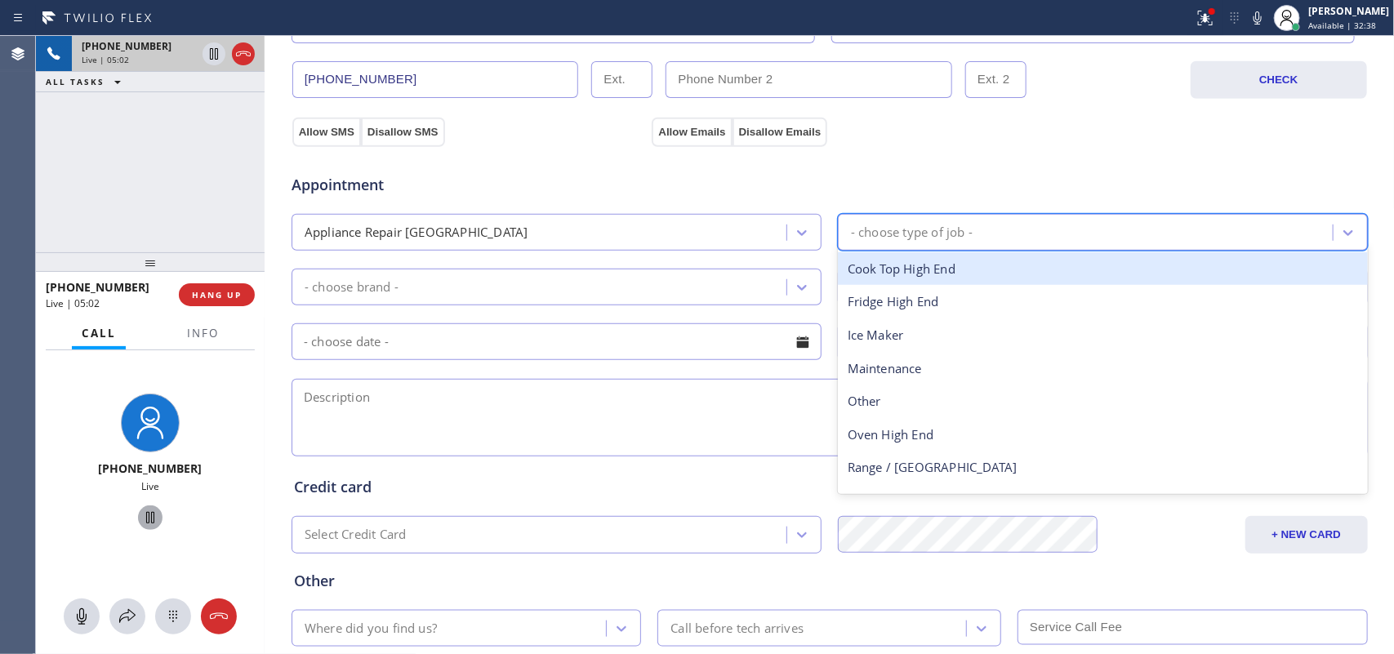
click at [932, 227] on div "- choose type of job -" at bounding box center [912, 232] width 122 height 19
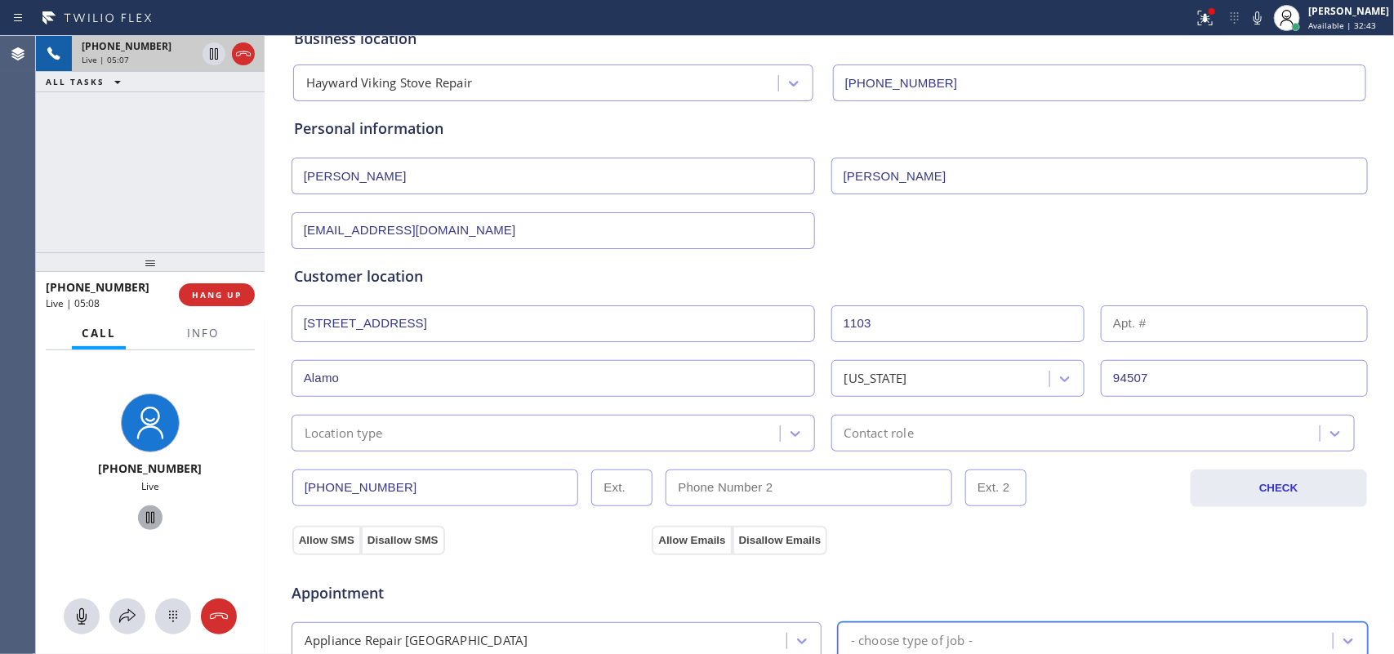
scroll to position [408, 0]
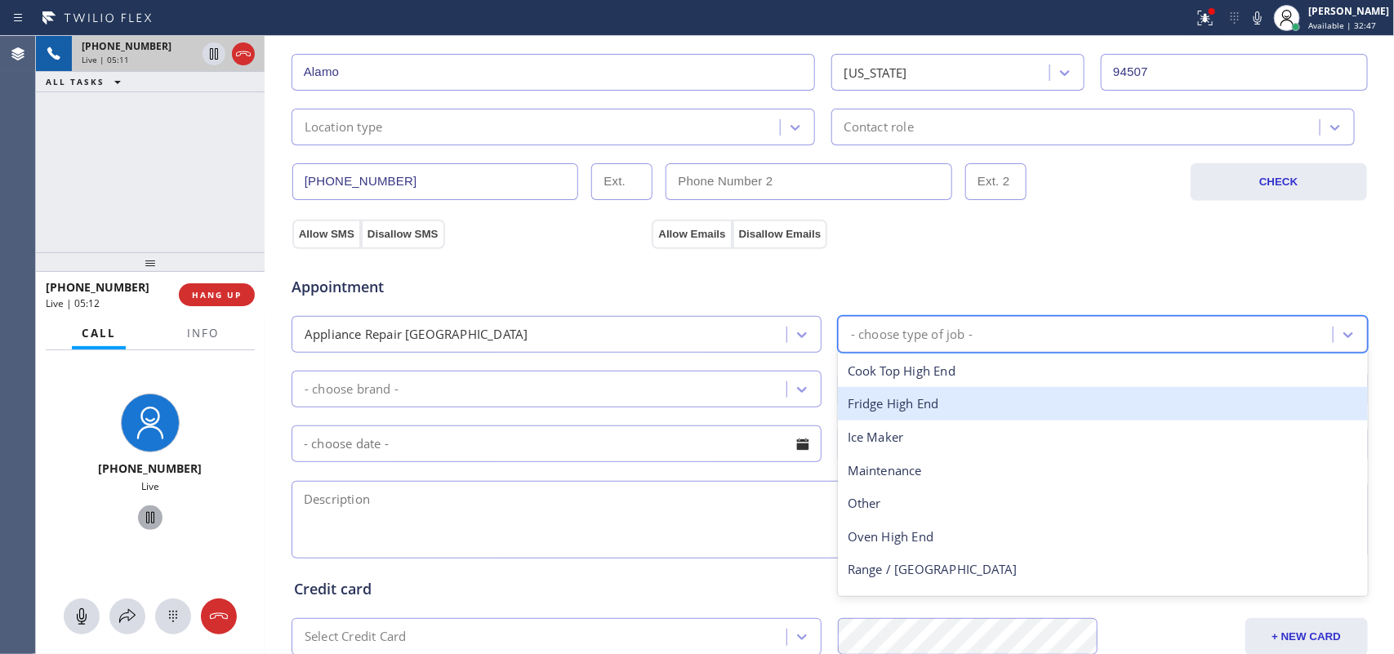
click at [932, 409] on div "Fridge High End" at bounding box center [1103, 403] width 530 height 33
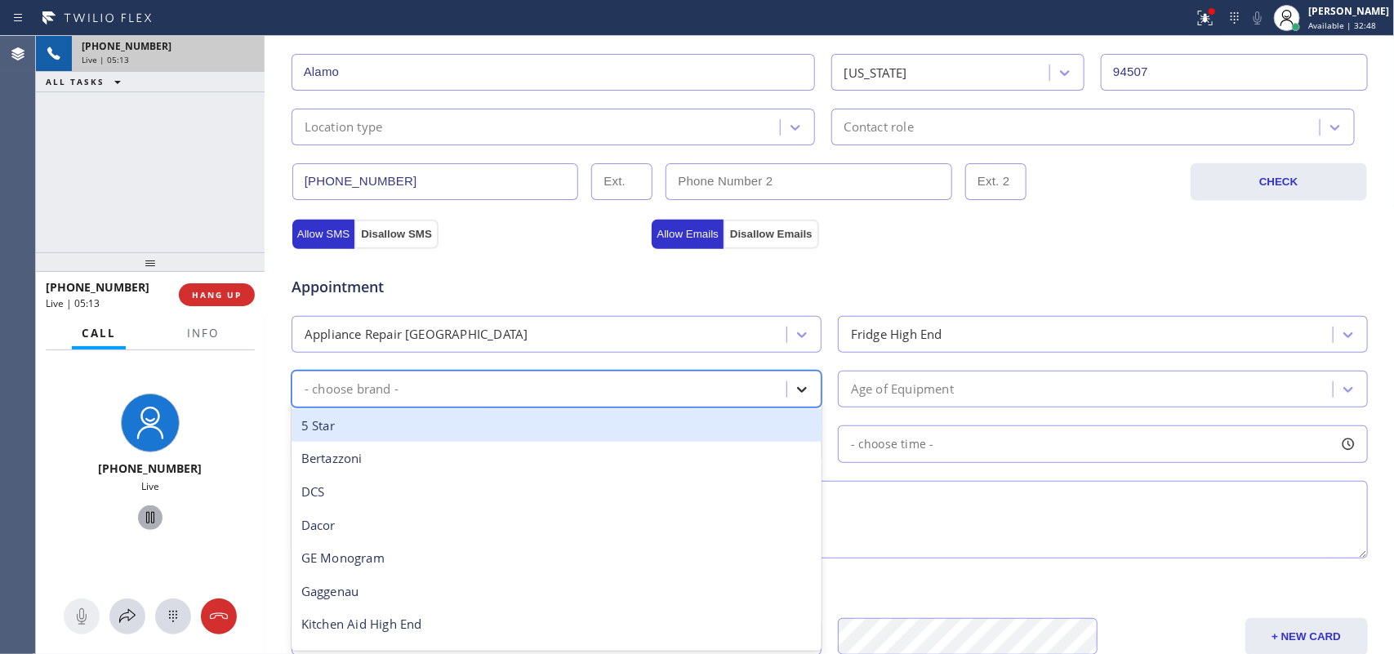
click at [800, 398] on icon at bounding box center [802, 389] width 16 height 16
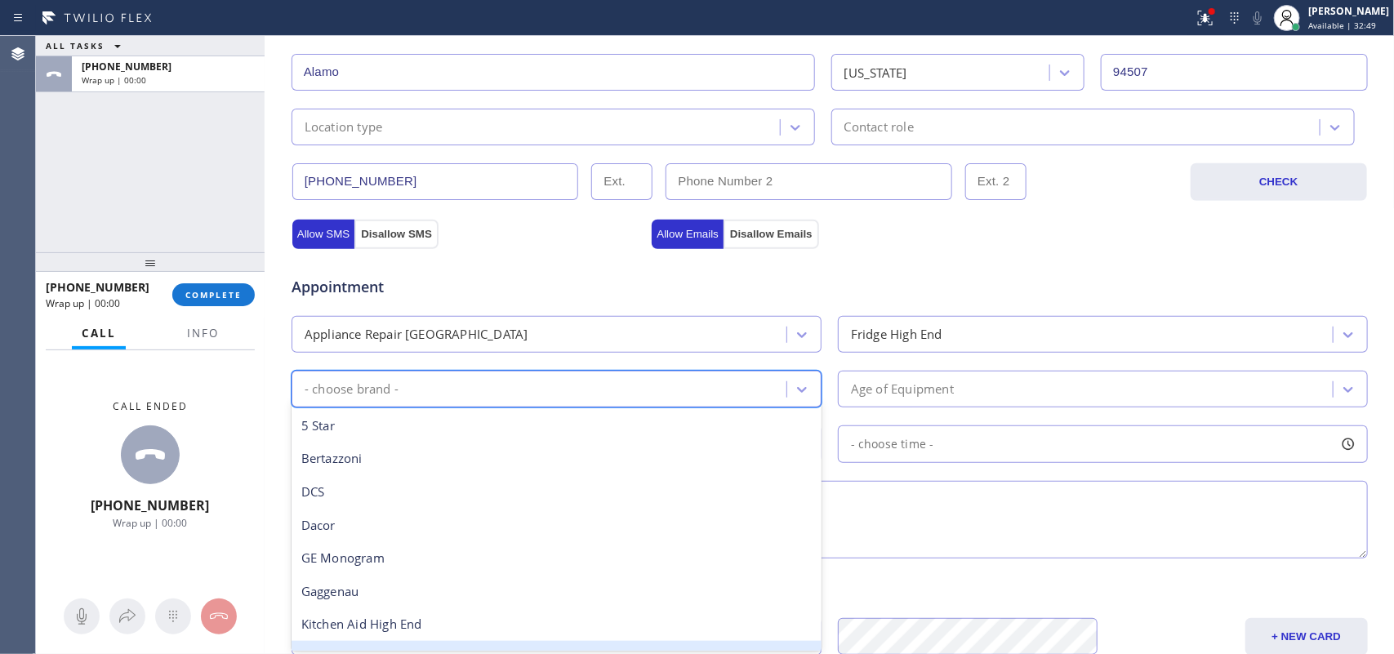
scroll to position [225, 0]
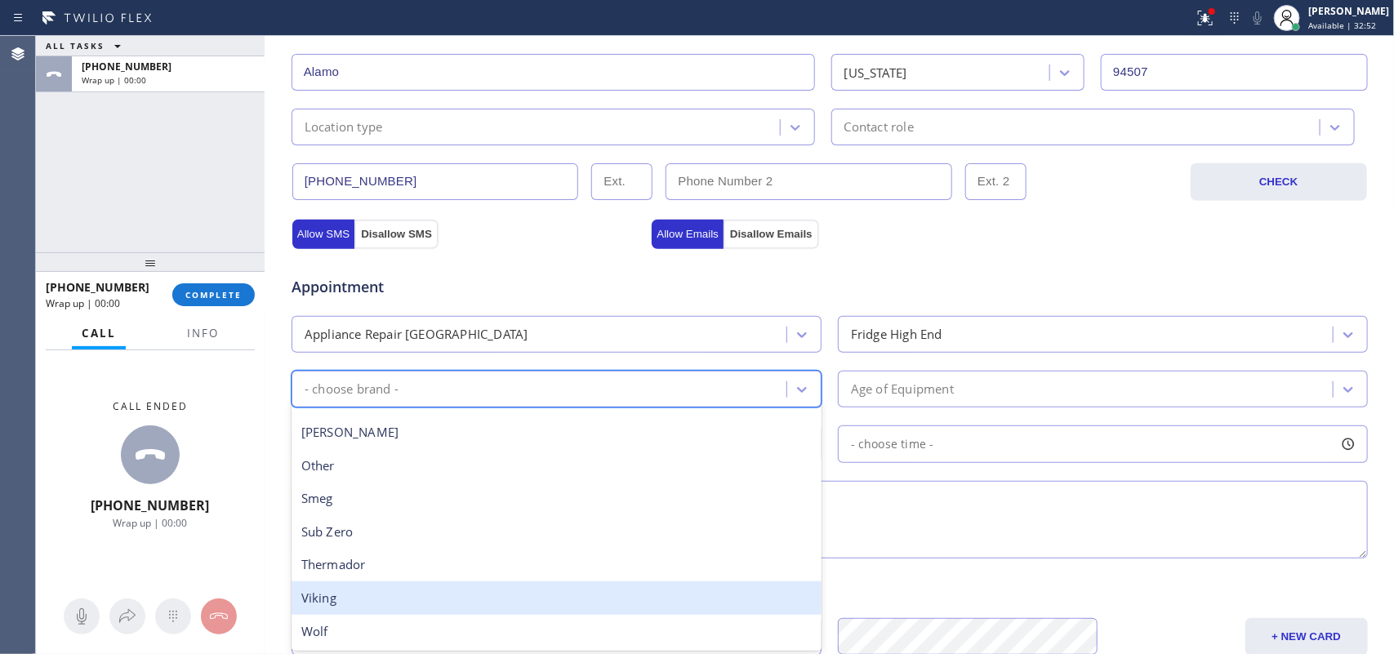
click at [551, 523] on div "Viking" at bounding box center [556, 597] width 530 height 33
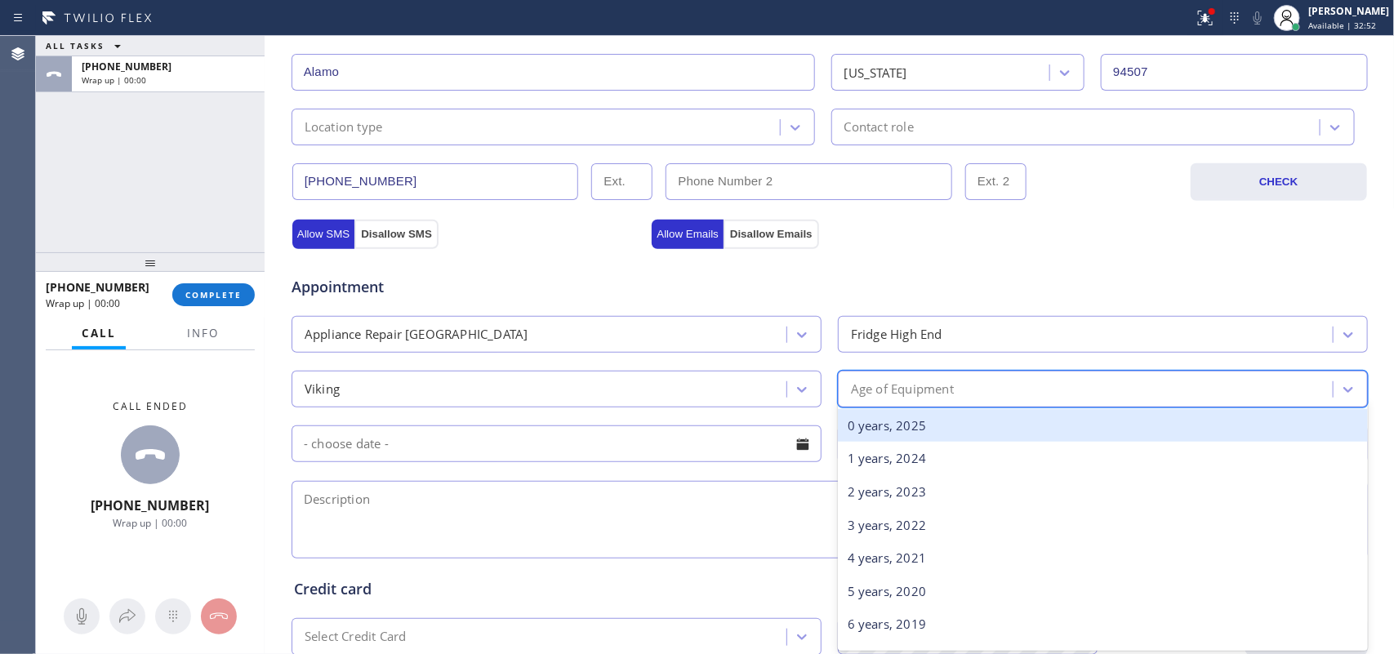
click at [868, 394] on div "Age of Equipment" at bounding box center [902, 389] width 103 height 19
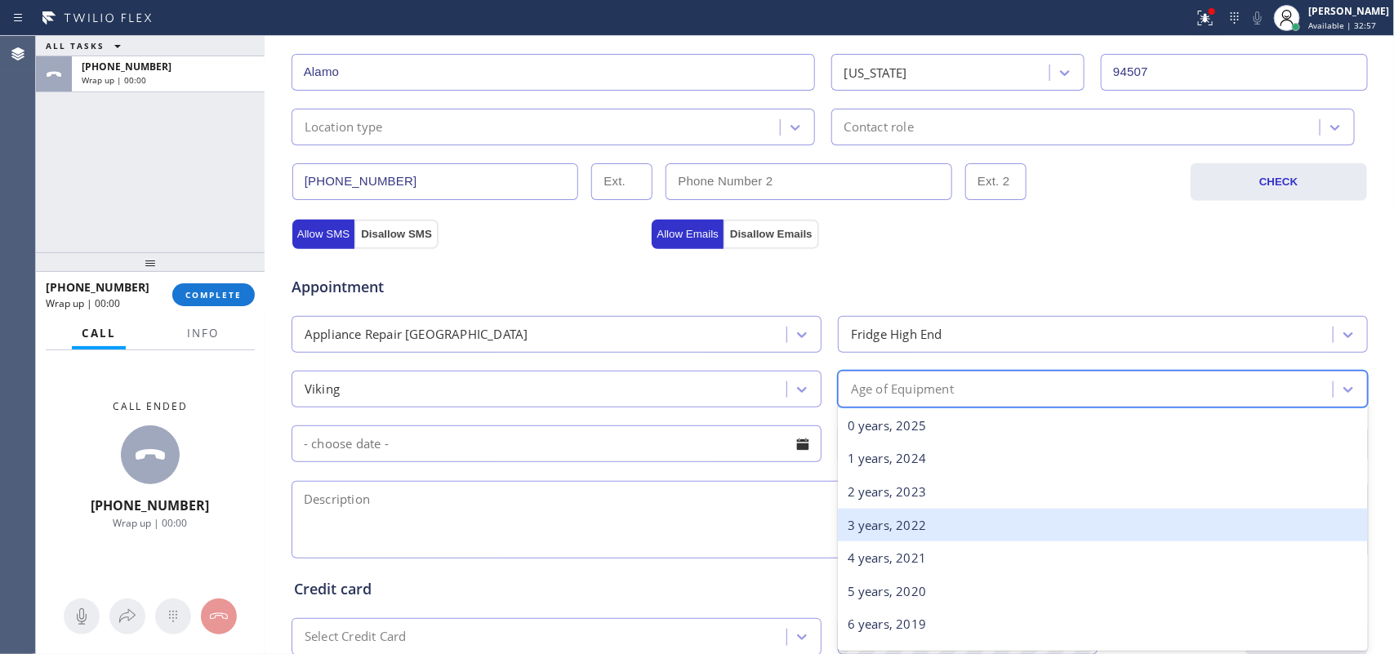
scroll to position [121, 0]
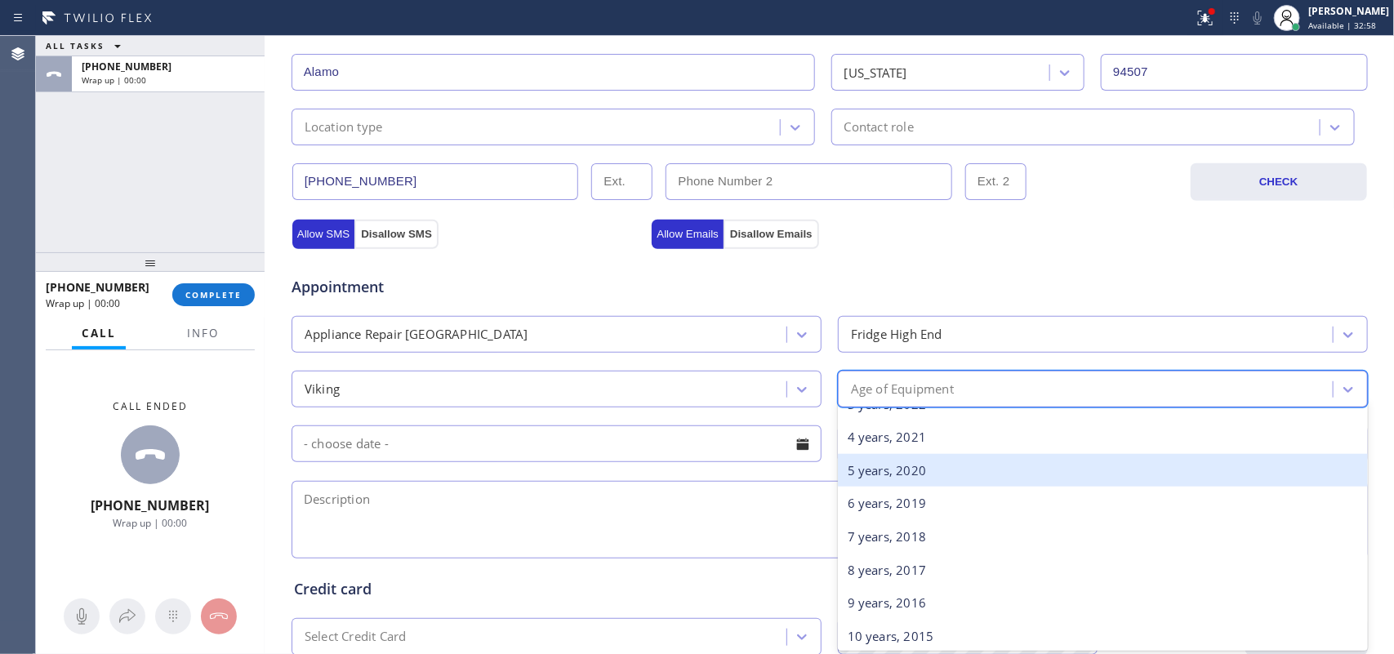
click at [967, 482] on div "5 years, 2020" at bounding box center [1103, 470] width 530 height 33
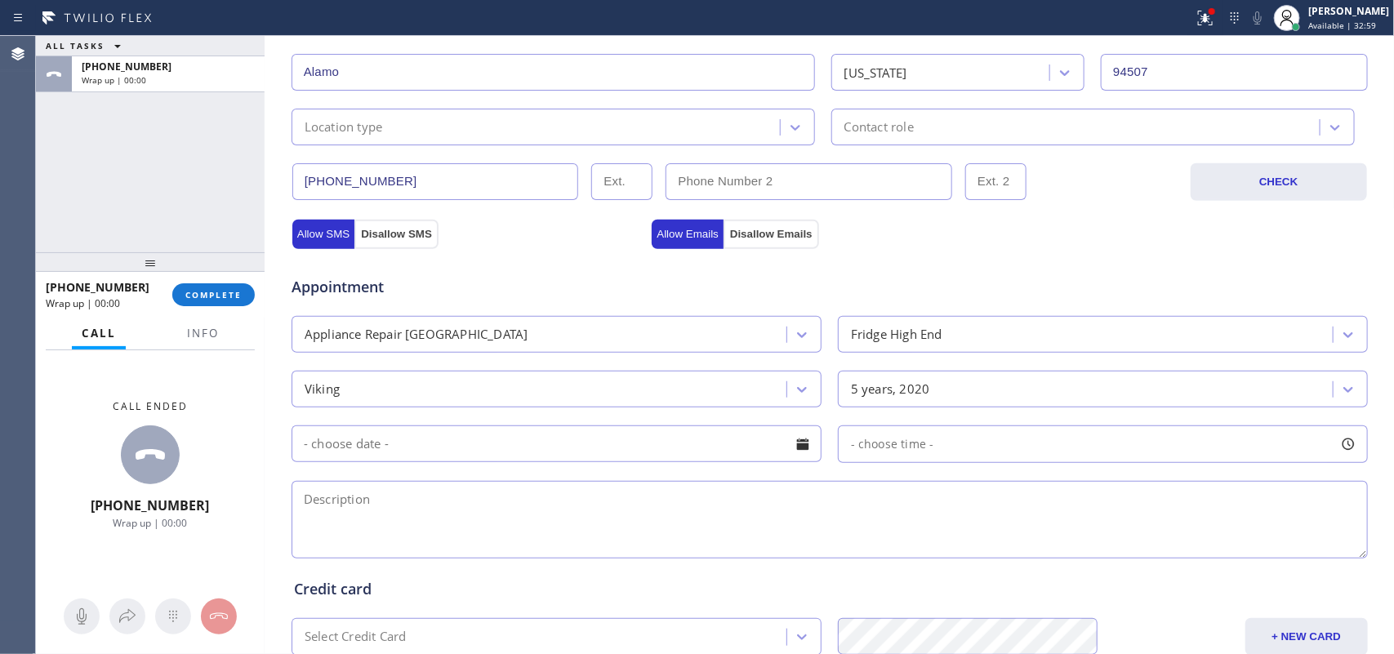
click at [789, 443] on div at bounding box center [803, 444] width 28 height 28
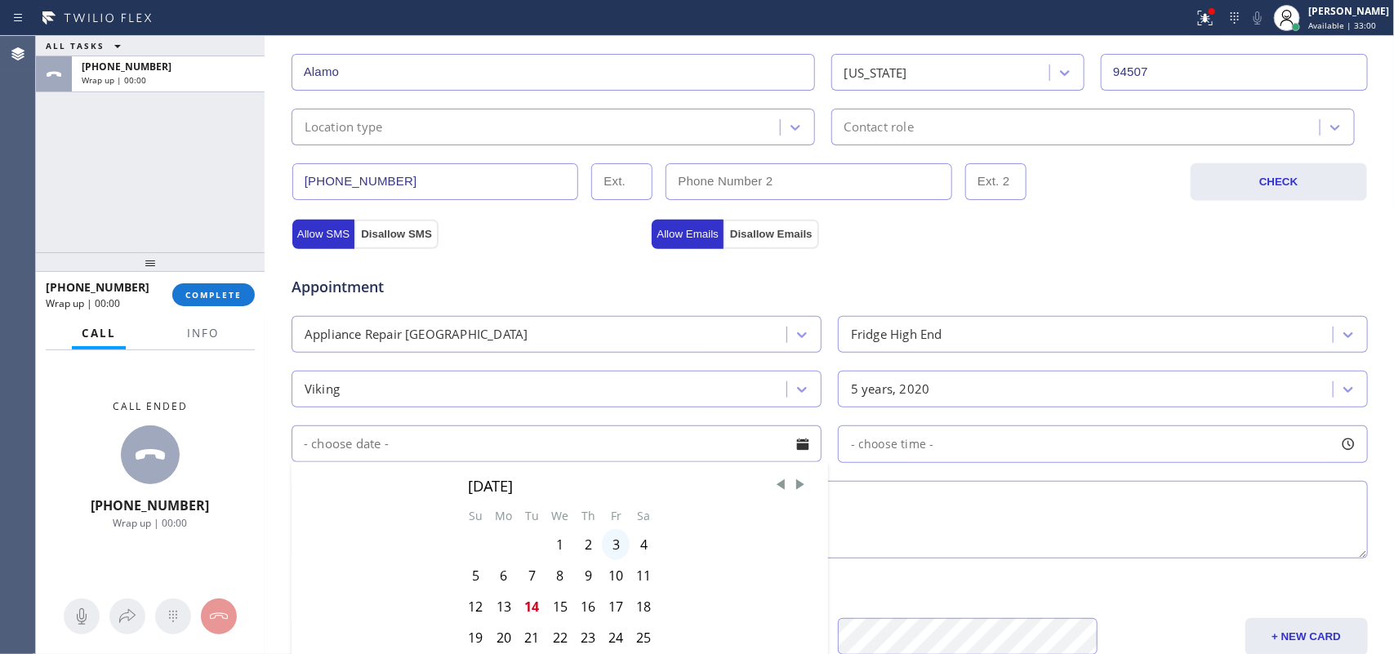
scroll to position [612, 0]
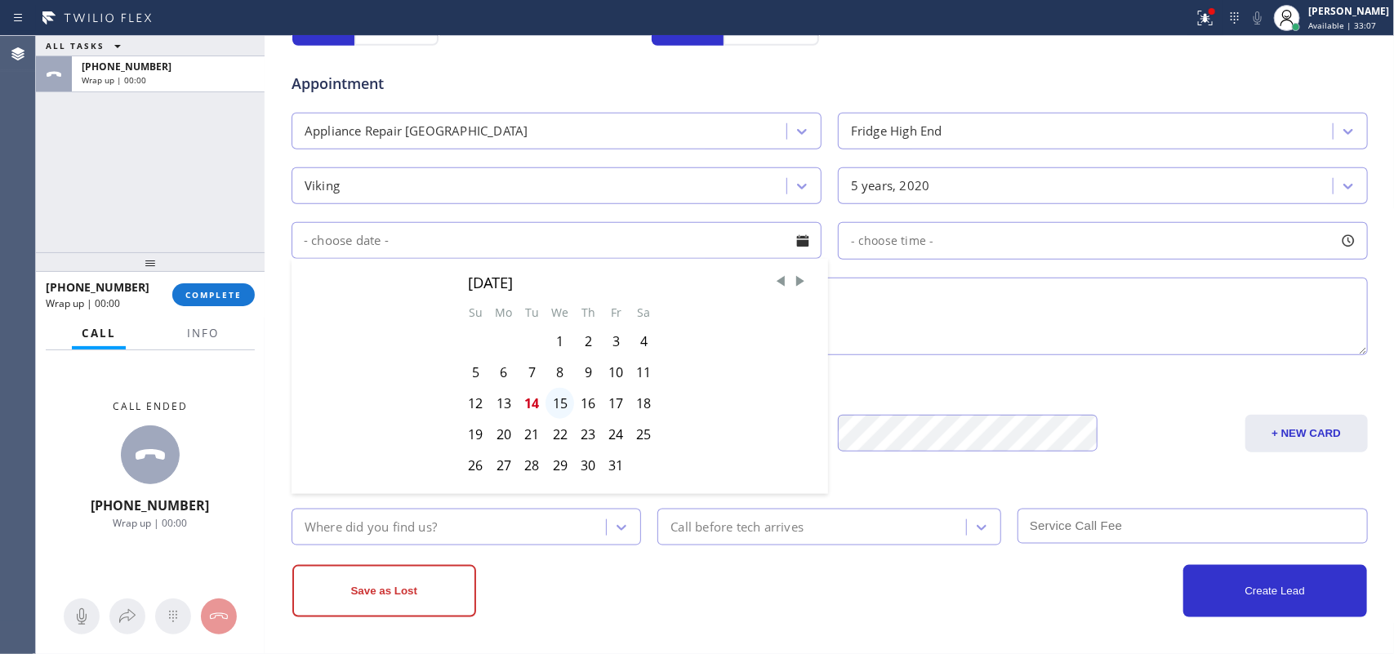
click at [552, 408] on div "15" at bounding box center [559, 403] width 29 height 31
type input "[DATE]"
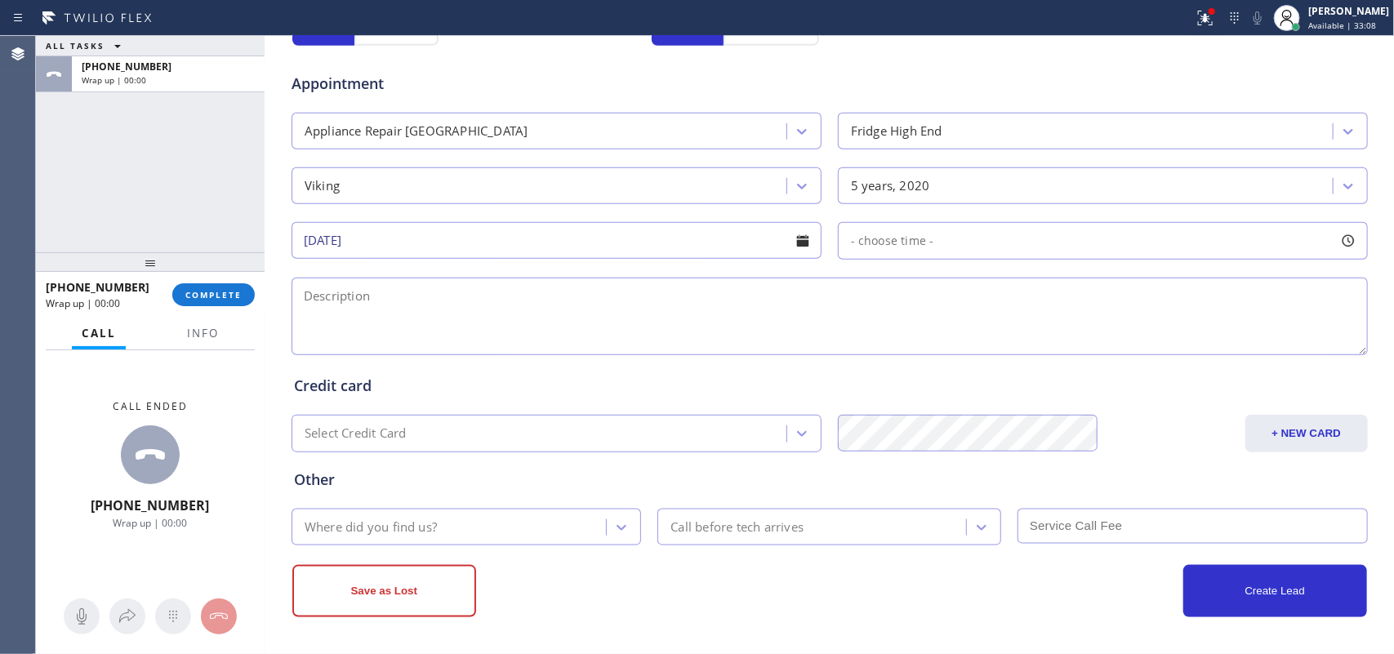
click at [1114, 241] on div at bounding box center [1348, 241] width 28 height 28
drag, startPoint x: 960, startPoint y: 349, endPoint x: 1205, endPoint y: 349, distance: 244.9
click at [1114, 349] on div at bounding box center [1205, 340] width 20 height 34
drag, startPoint x: 945, startPoint y: 352, endPoint x: 1080, endPoint y: 353, distance: 134.7
click at [1080, 353] on div at bounding box center [1089, 340] width 20 height 34
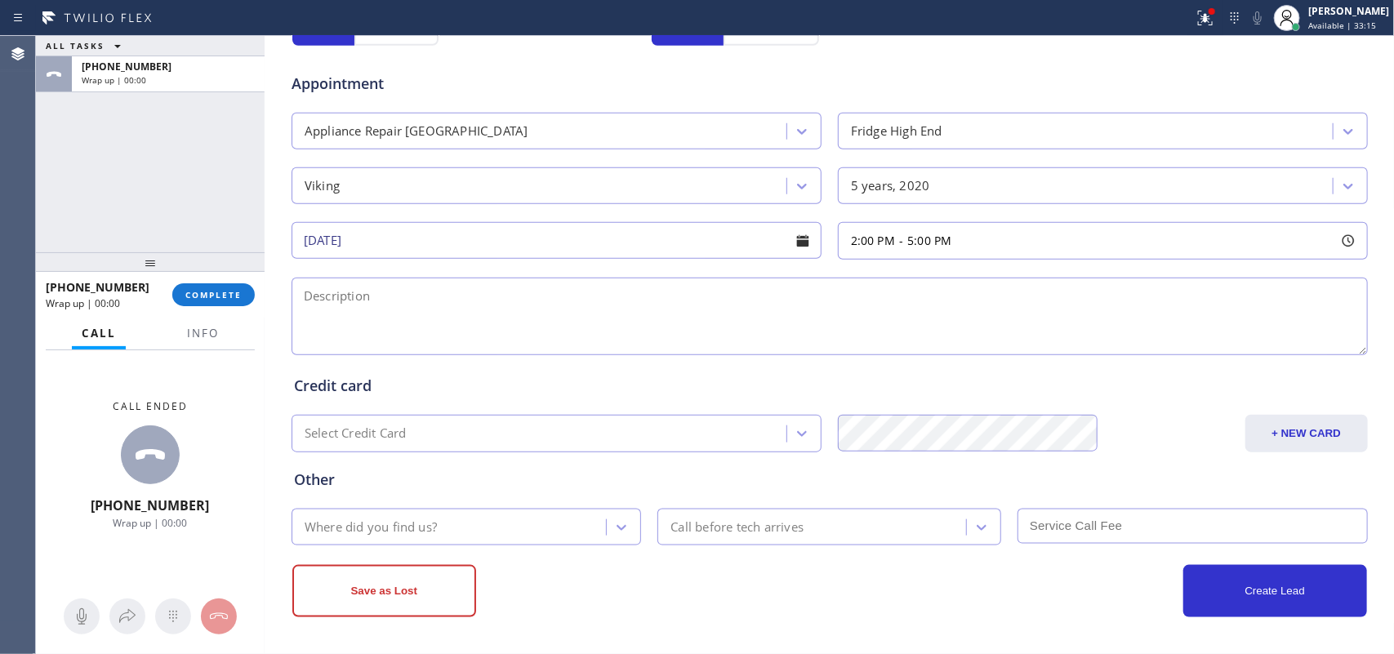
click at [769, 321] on textarea at bounding box center [829, 317] width 1076 height 78
click at [532, 300] on textarea "2-5/ $95/" at bounding box center [829, 317] width 1076 height 78
click at [192, 333] on span "Info" at bounding box center [203, 333] width 32 height 15
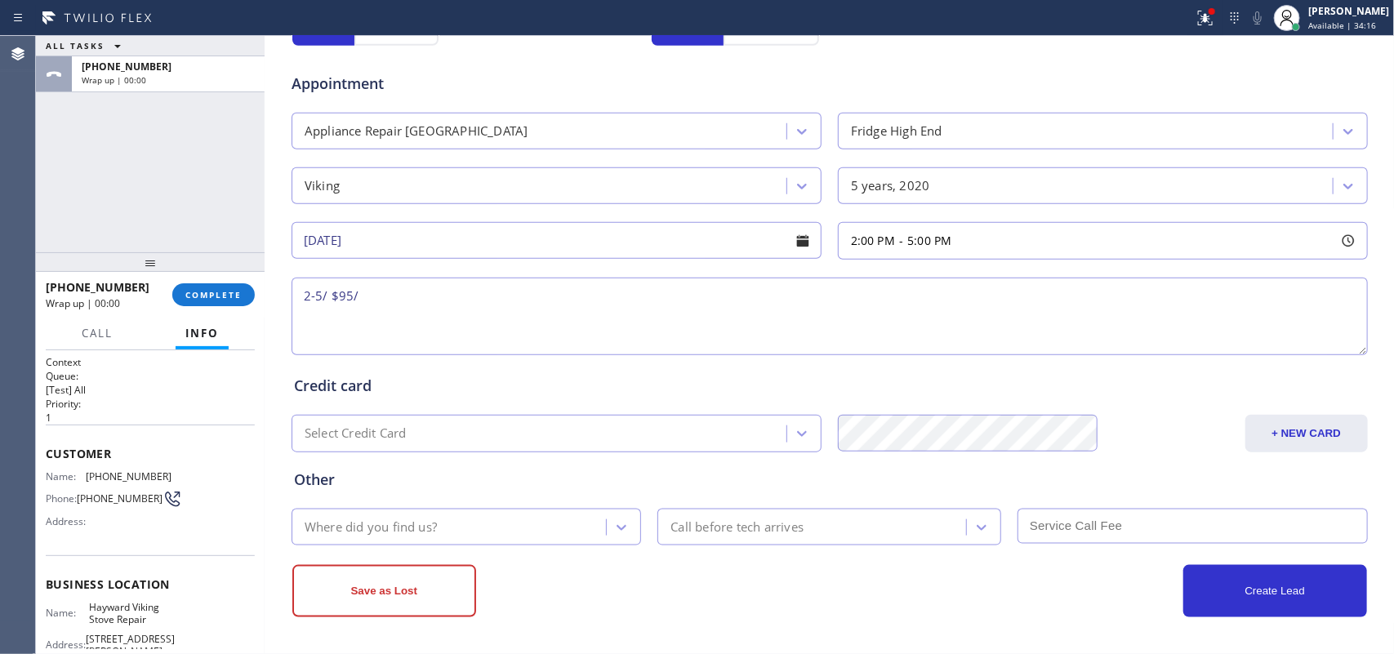
scroll to position [168, 0]
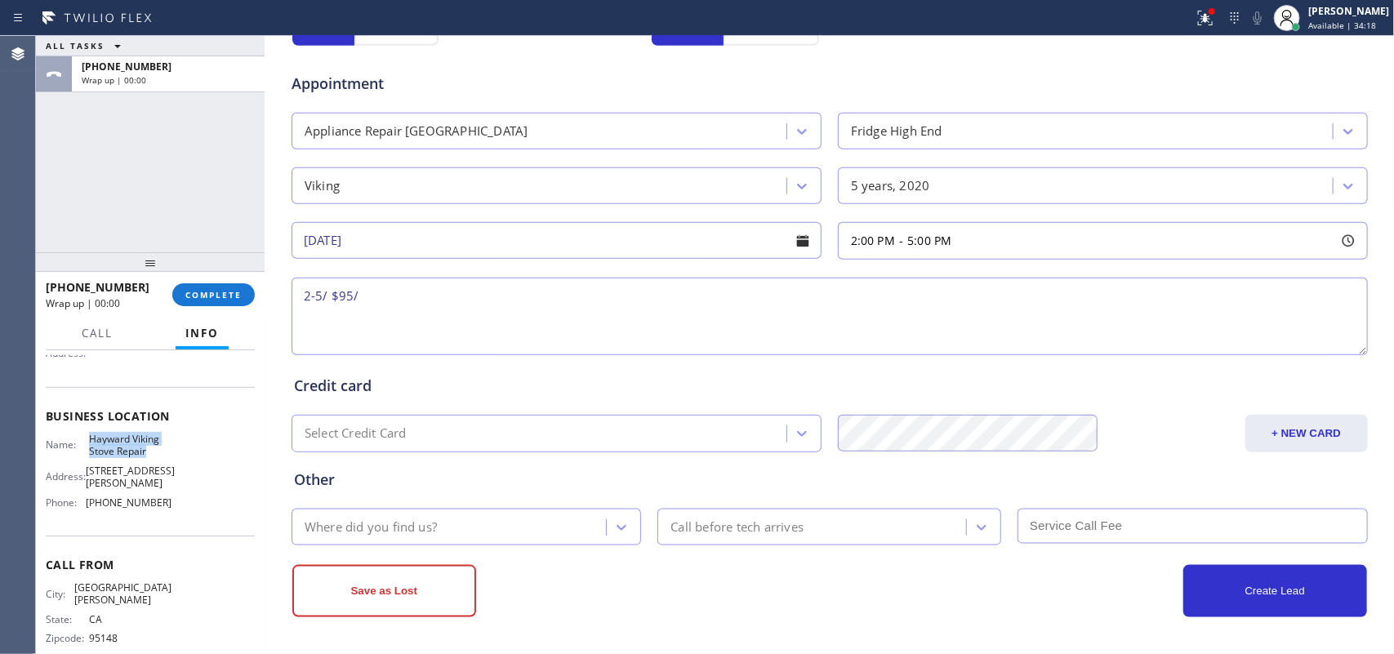
drag, startPoint x: 131, startPoint y: 450, endPoint x: 83, endPoint y: 435, distance: 49.6
click at [83, 435] on div "Name: Hayward Viking Stove Repair" at bounding box center [109, 445] width 126 height 25
copy span "Hayward Viking Stove Repair"
click at [74, 153] on div "ALL TASKS ALL TASKS ACTIVE TASKS TASKS IN WRAP UP +14088283305 Wrap up | 00:51" at bounding box center [150, 144] width 229 height 216
click at [380, 296] on textarea "2-5/ $95/" at bounding box center [829, 317] width 1076 height 78
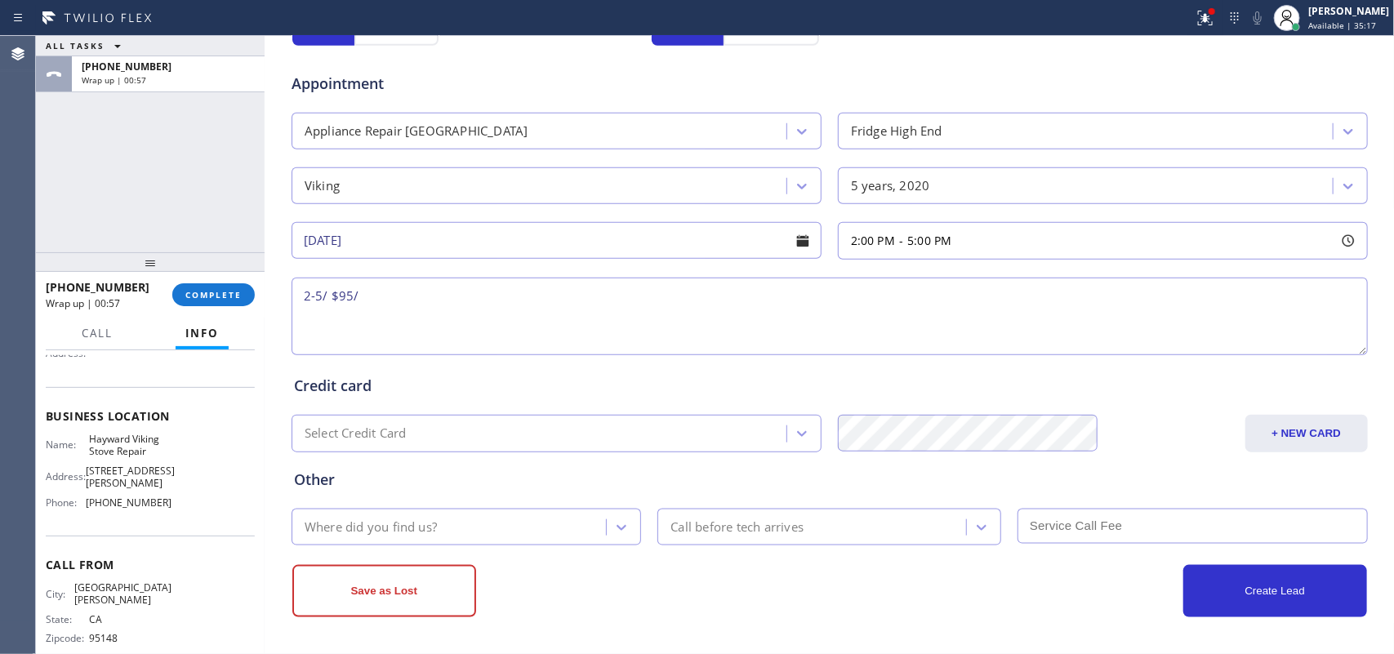
paste textarea "Viking BI but you can pull it out Fridge/ since November 2020/ does not stay at…"
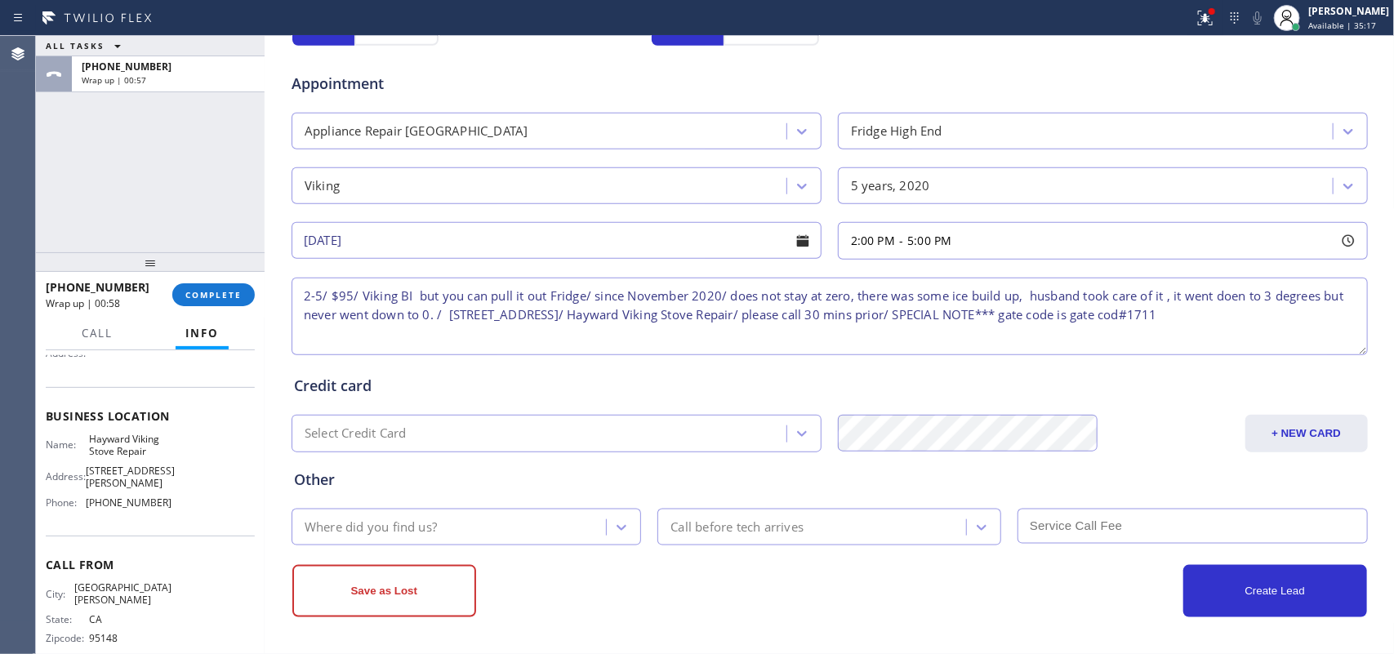
type textarea "2-5/ $95/ Viking BI but you can pull it out Fridge/ since November 2020/ does n…"
click at [459, 523] on div "Where did you find us?" at bounding box center [451, 527] width 310 height 29
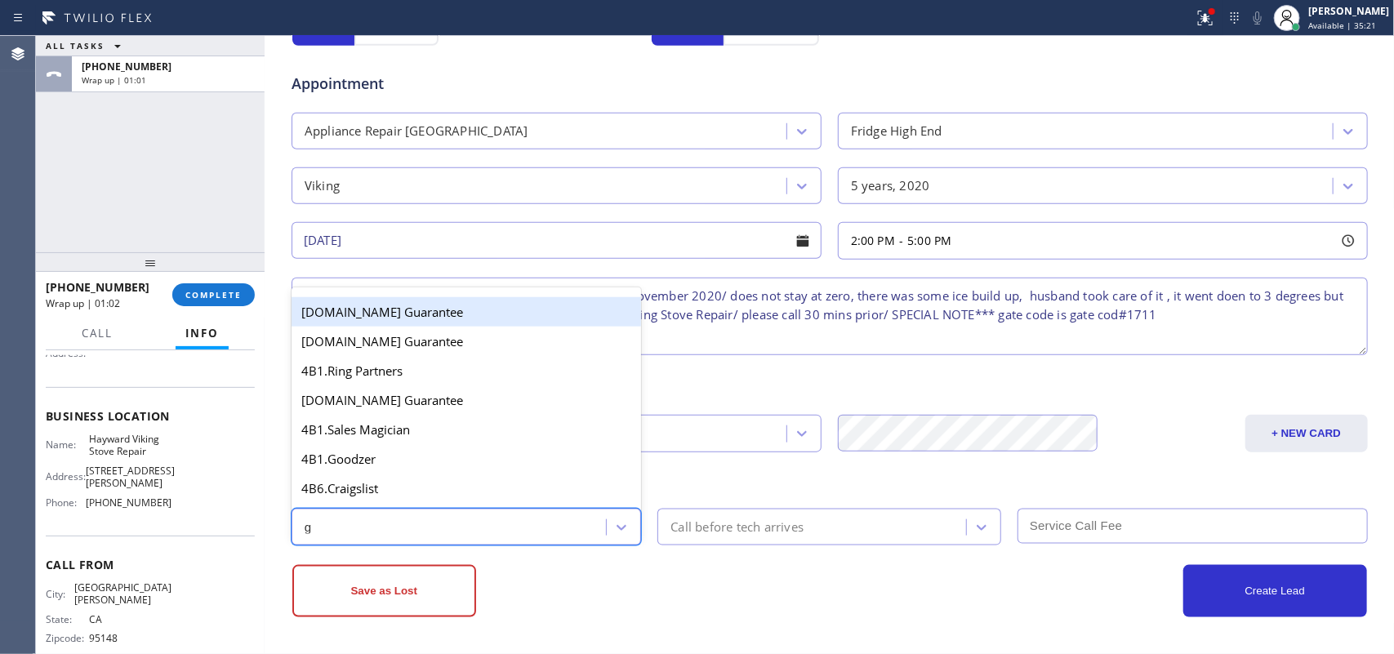
type input "g"
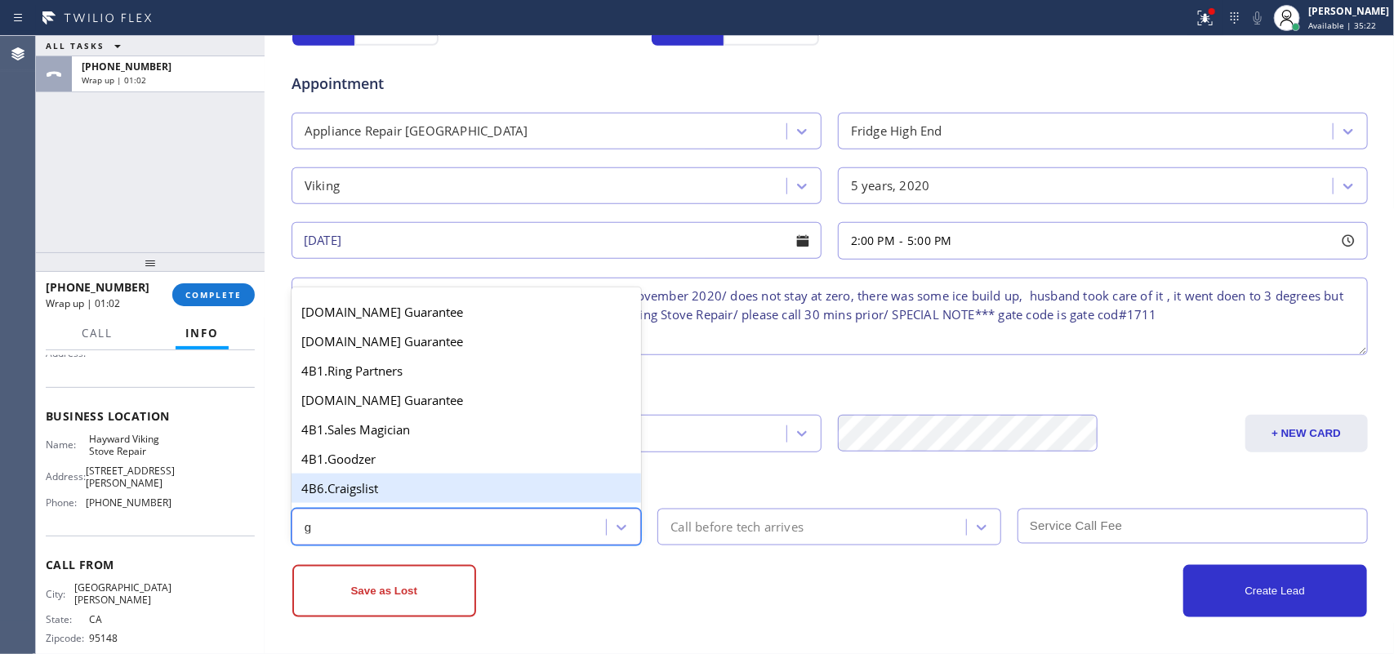
scroll to position [339, 0]
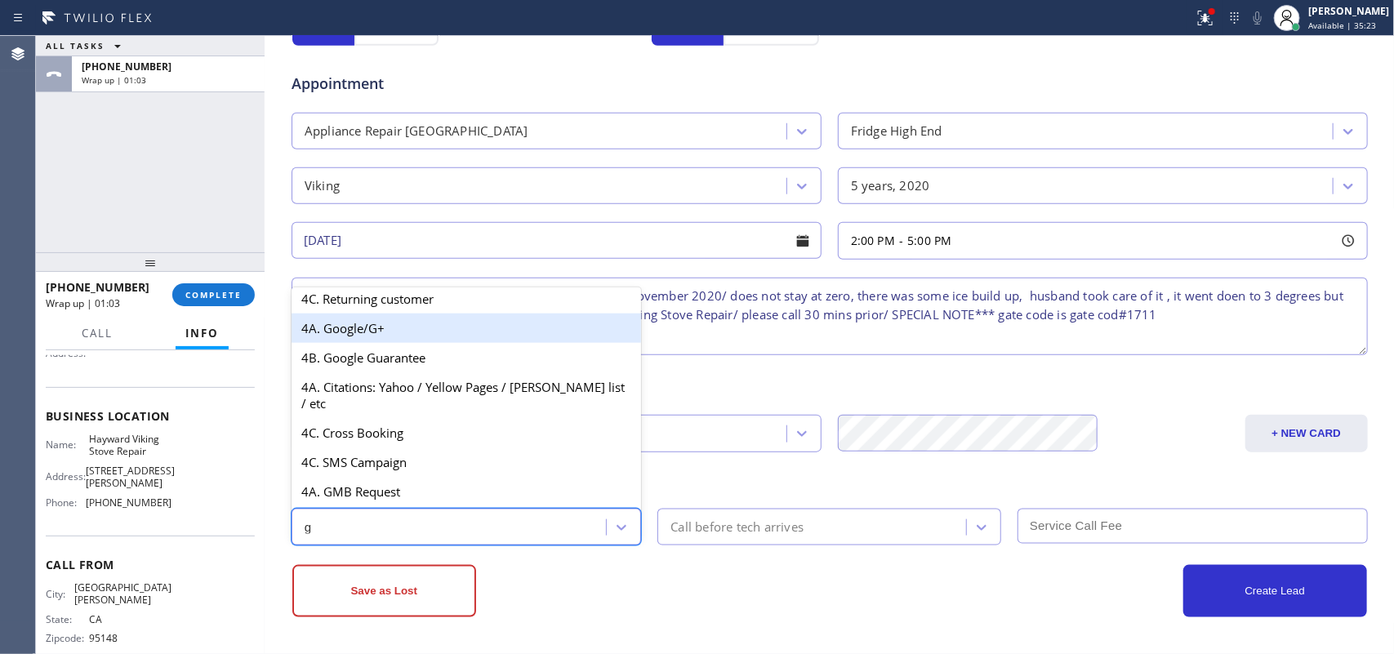
click at [456, 341] on div "4A. Google/G+" at bounding box center [466, 328] width 350 height 29
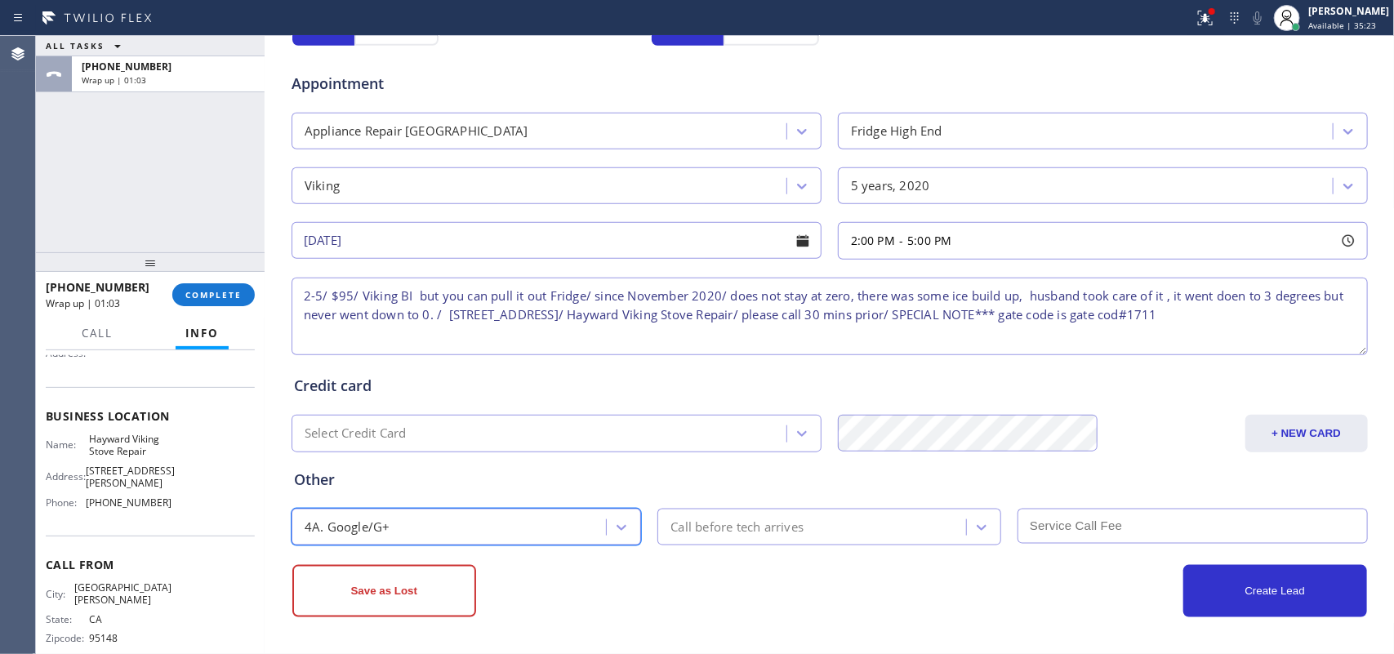
click at [759, 521] on div "Call before tech arrives" at bounding box center [736, 527] width 133 height 19
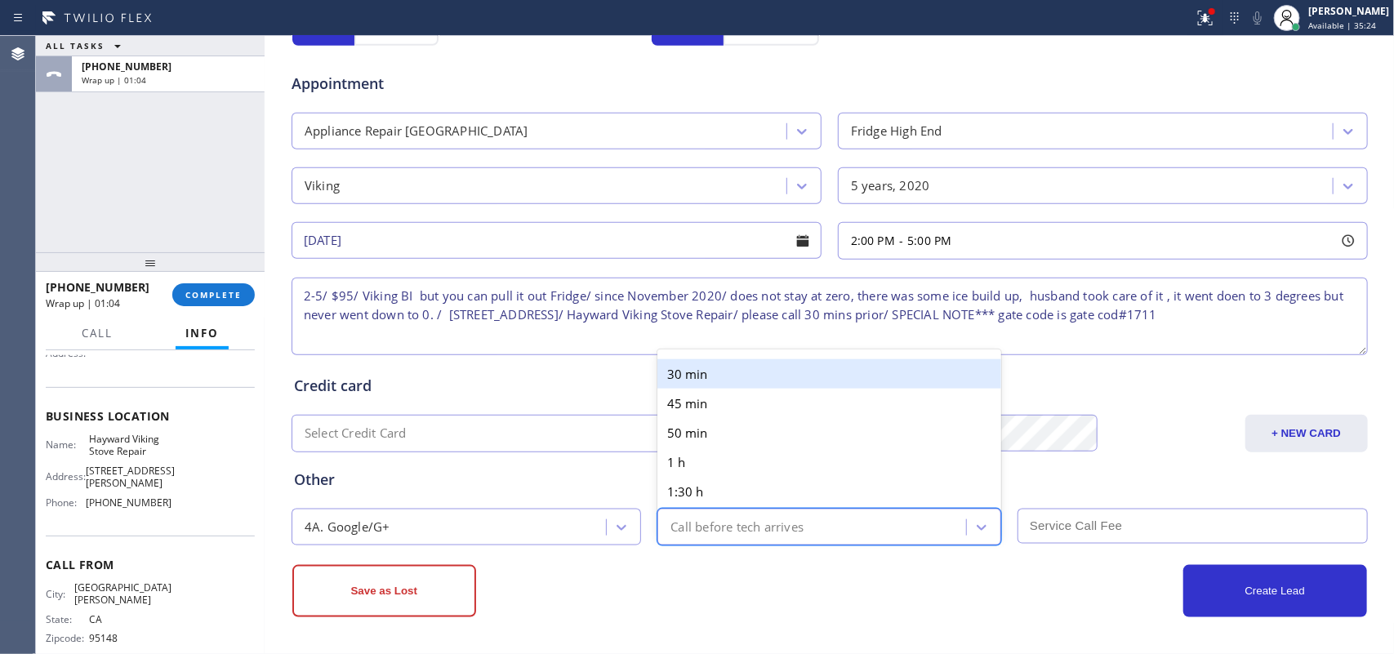
click at [739, 368] on div "30 min" at bounding box center [829, 373] width 344 height 29
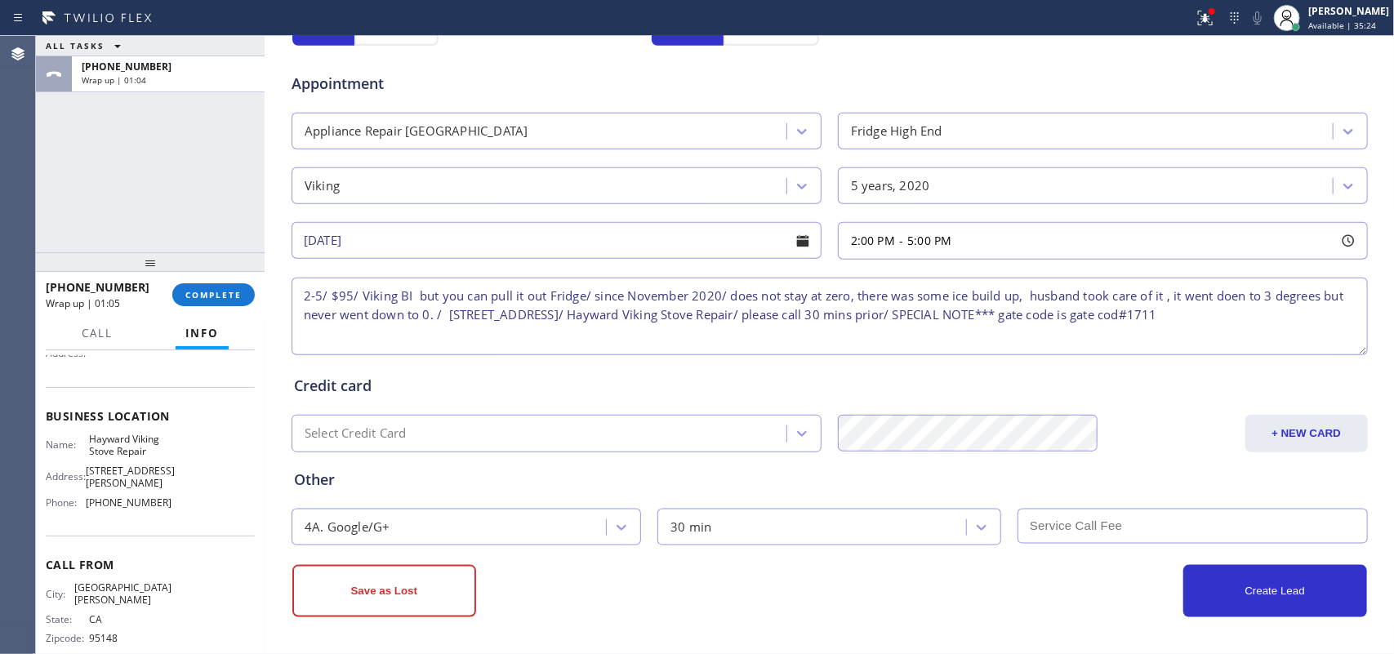
click at [1114, 519] on input "text" at bounding box center [1192, 526] width 350 height 35
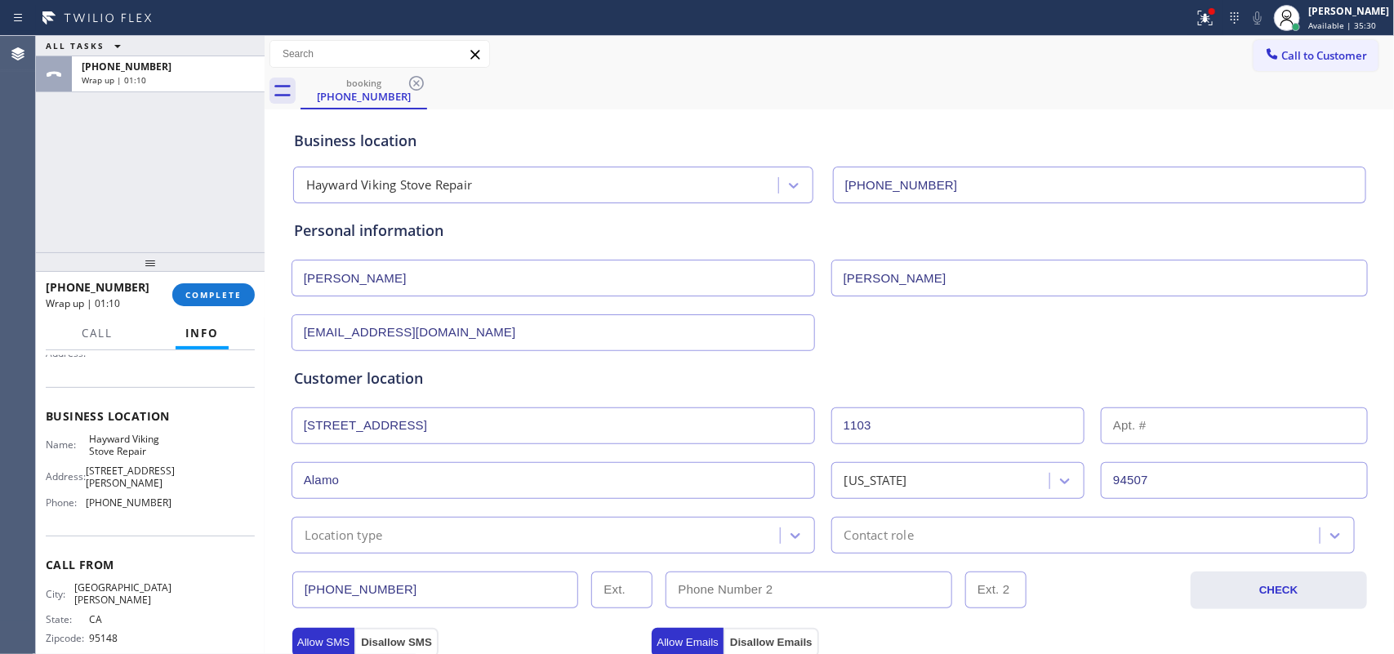
scroll to position [408, 0]
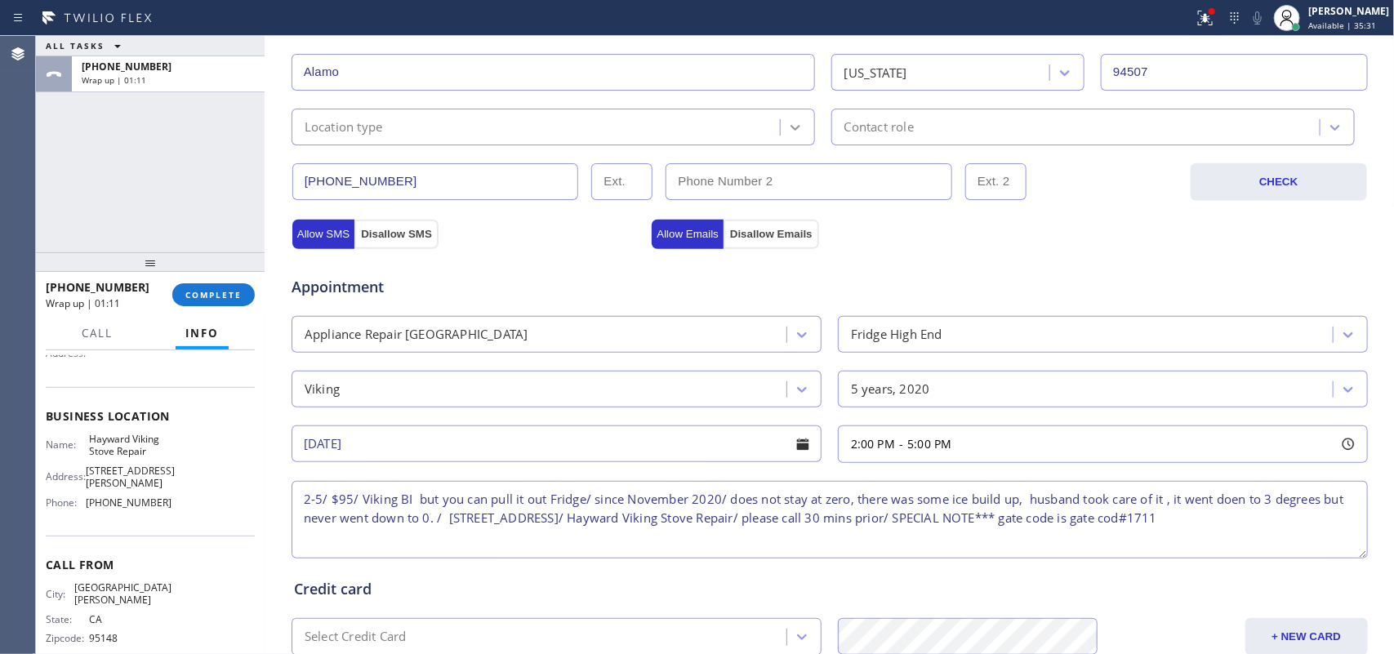
type input "95"
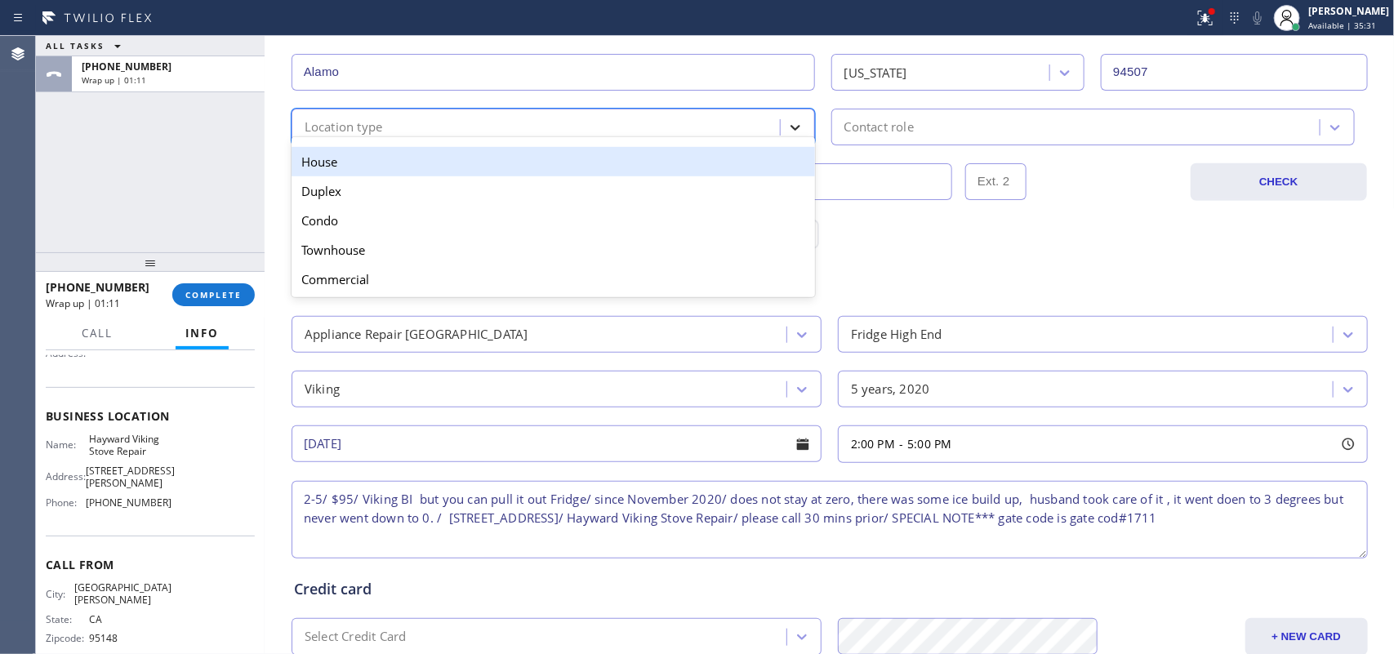
click at [793, 124] on icon at bounding box center [795, 127] width 16 height 16
click at [772, 165] on div "House" at bounding box center [552, 161] width 523 height 29
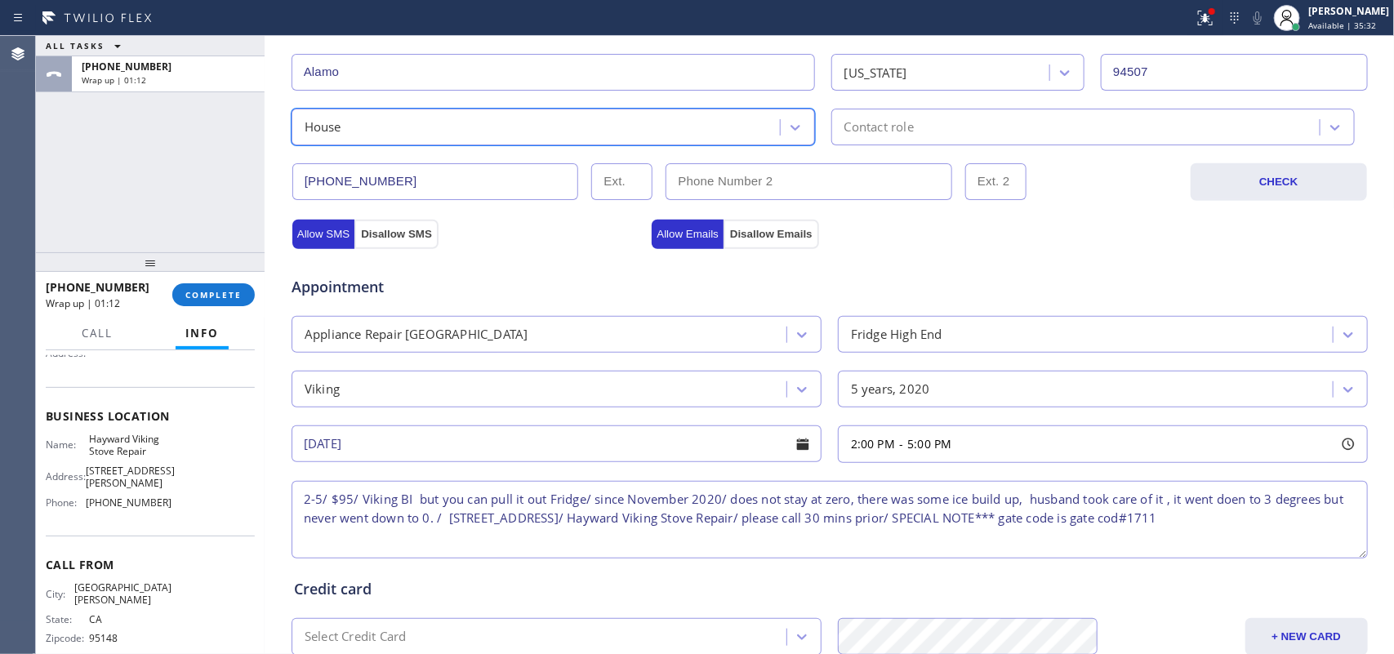
click at [876, 136] on div "Contact role" at bounding box center [878, 127] width 69 height 19
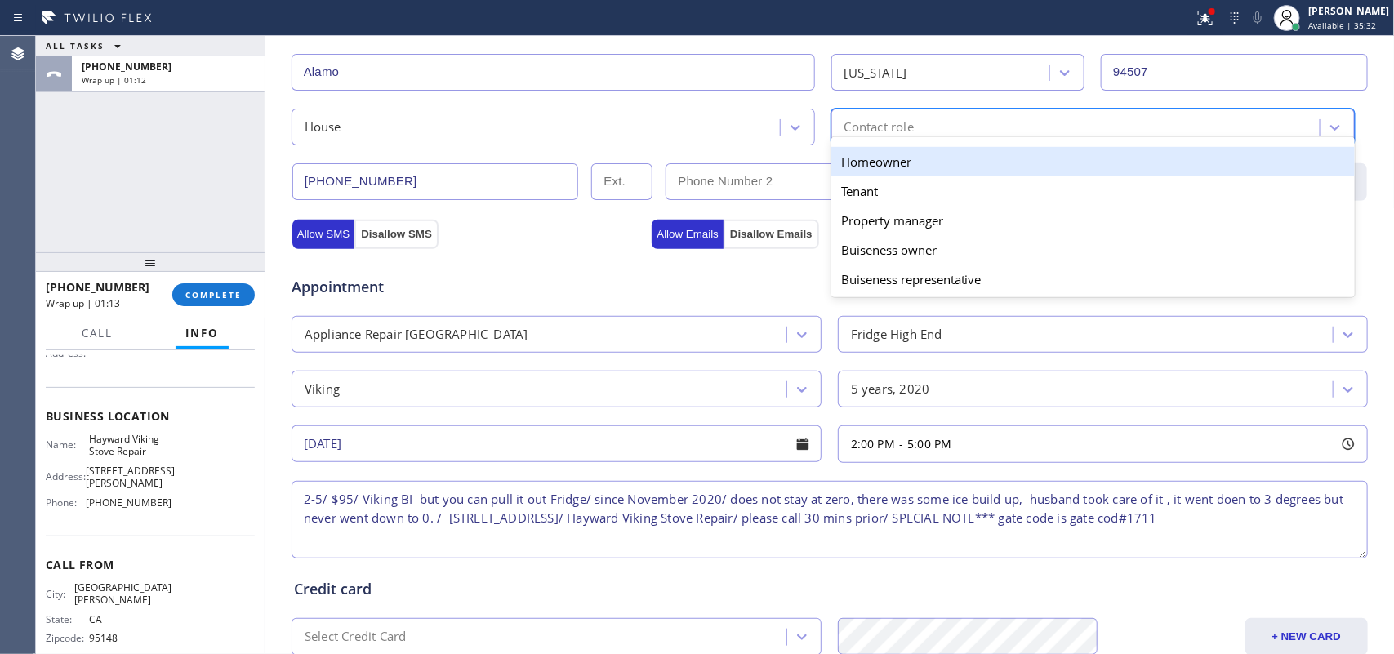
click at [886, 161] on div "Homeowner" at bounding box center [1092, 161] width 523 height 29
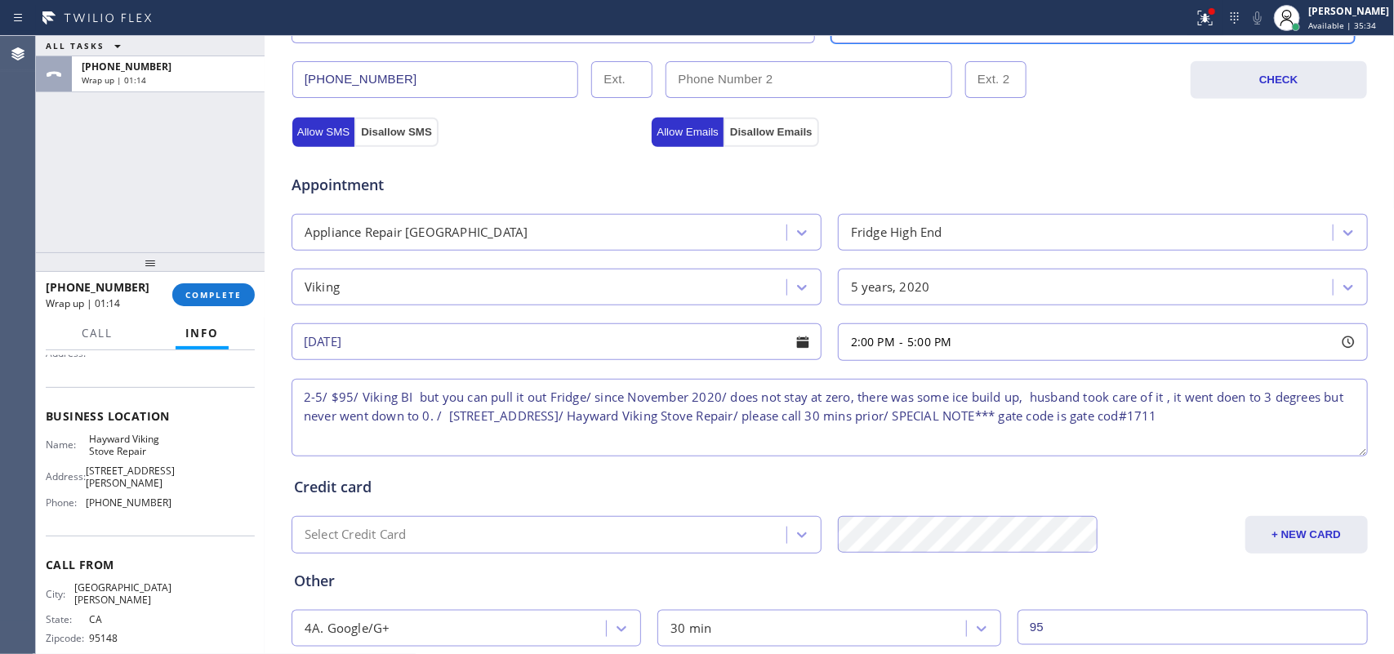
scroll to position [612, 0]
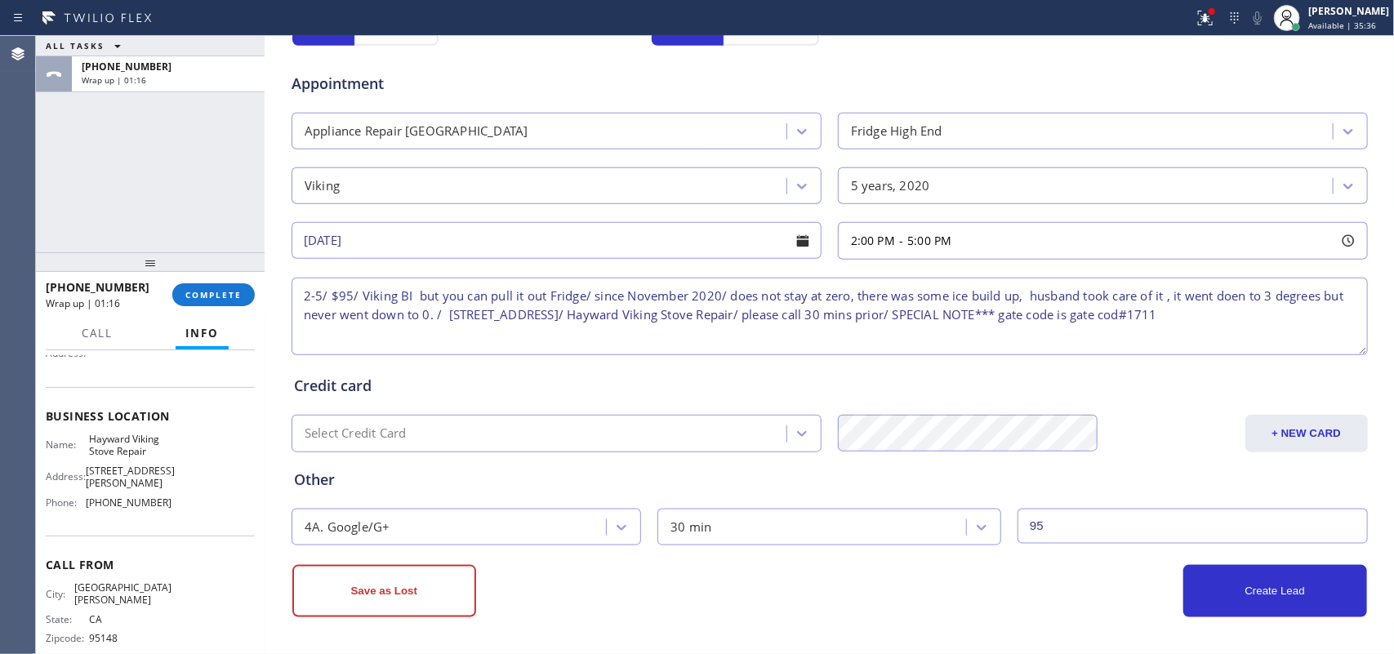
drag, startPoint x: 1227, startPoint y: 288, endPoint x: 1309, endPoint y: 339, distance: 96.1
click at [1114, 339] on textarea "2-5/ $95/ Viking BI but you can pull it out Fridge/ since November 2020/ does n…" at bounding box center [829, 317] width 1076 height 78
click at [1114, 299] on textarea "2-5/ $95/ Viking BI but you can pull it out Fridge/ since November 2020/ does n…" at bounding box center [829, 317] width 1076 height 78
type textarea "2-5/ $95/ Viking BI but you can pull it out Fridge/ since November 2020/ does n…"
click at [1114, 523] on button "Create Lead" at bounding box center [1275, 591] width 184 height 52
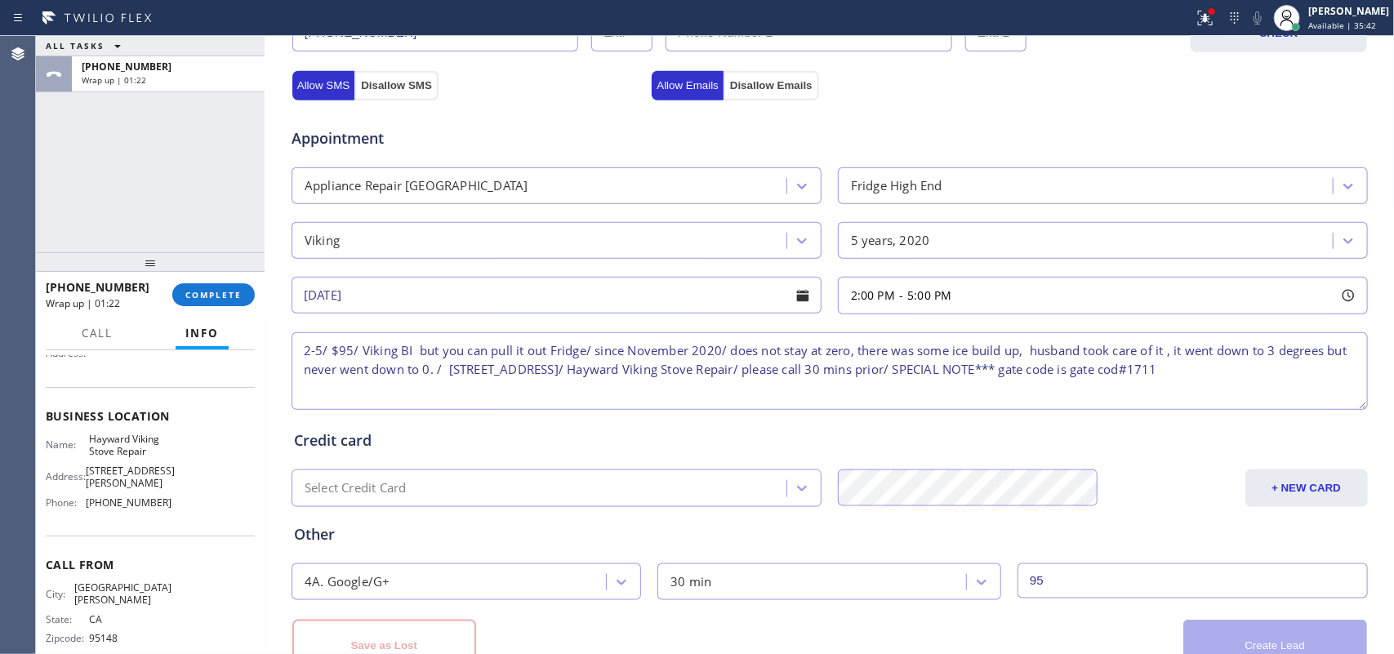
scroll to position [667, 0]
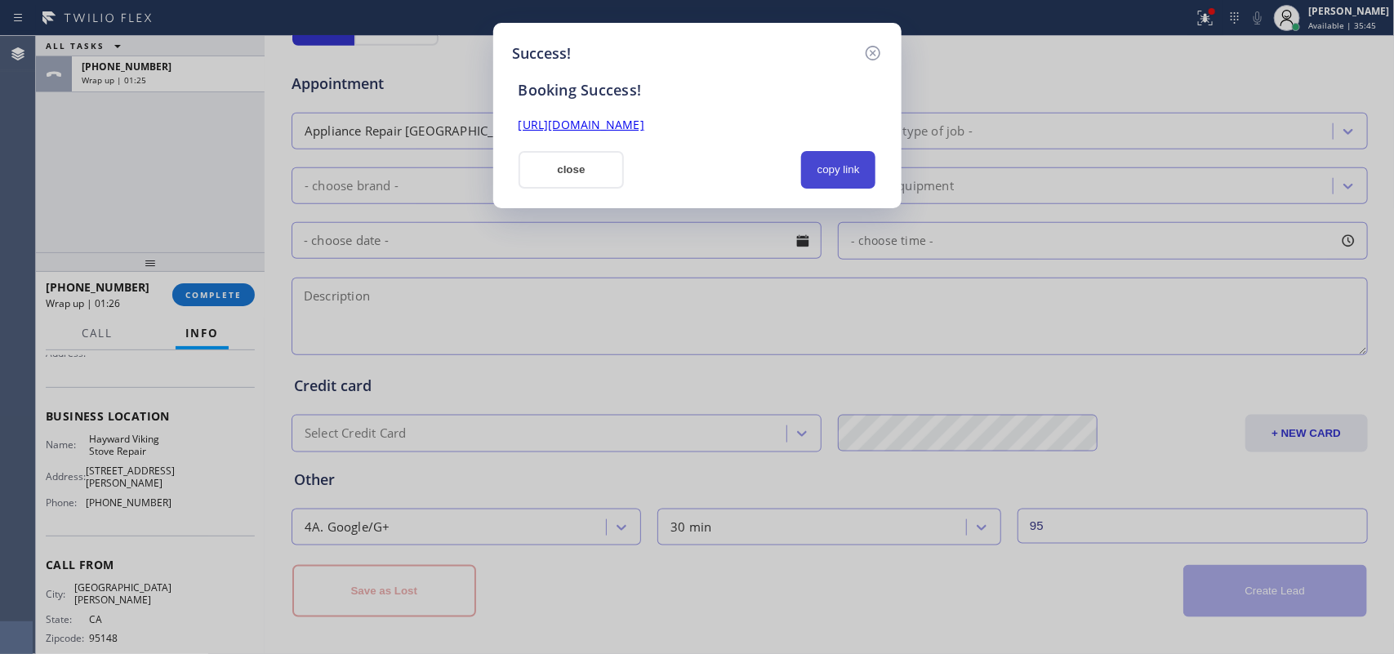
click at [825, 171] on button "copy link" at bounding box center [838, 170] width 75 height 38
click at [644, 123] on link "[URL][DOMAIN_NAME]" at bounding box center [581, 125] width 126 height 16
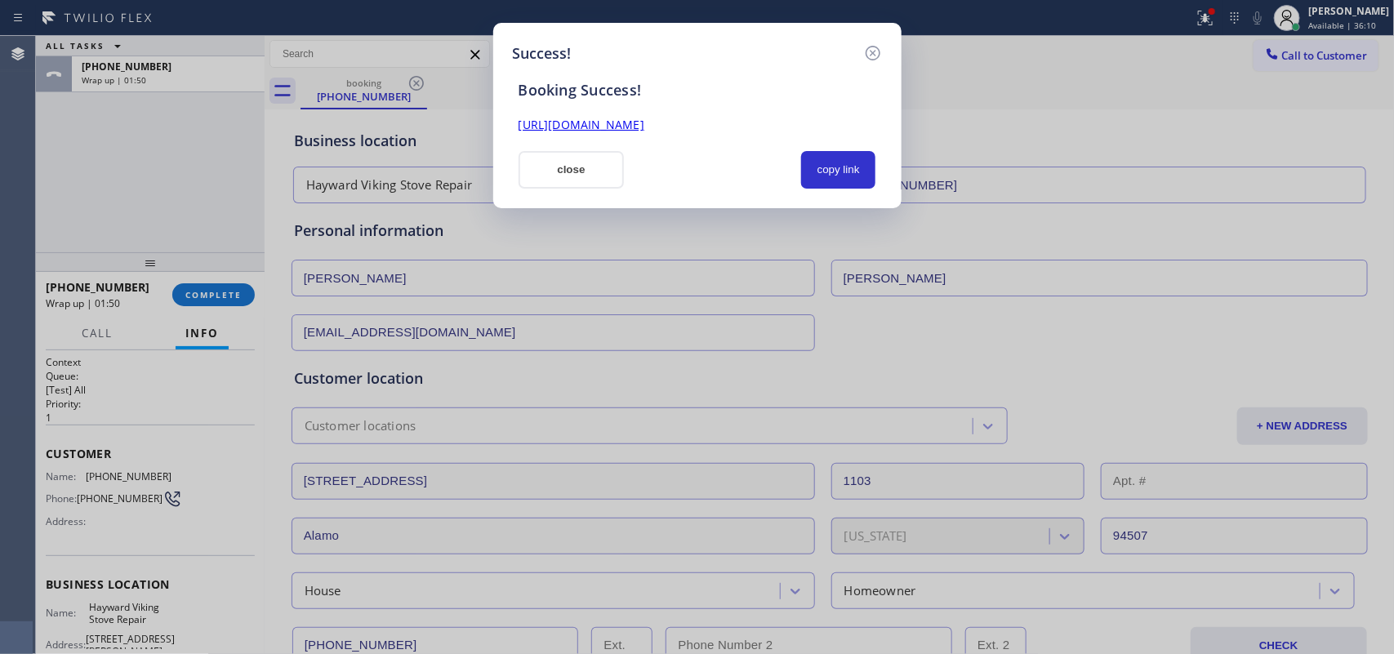
scroll to position [667, 0]
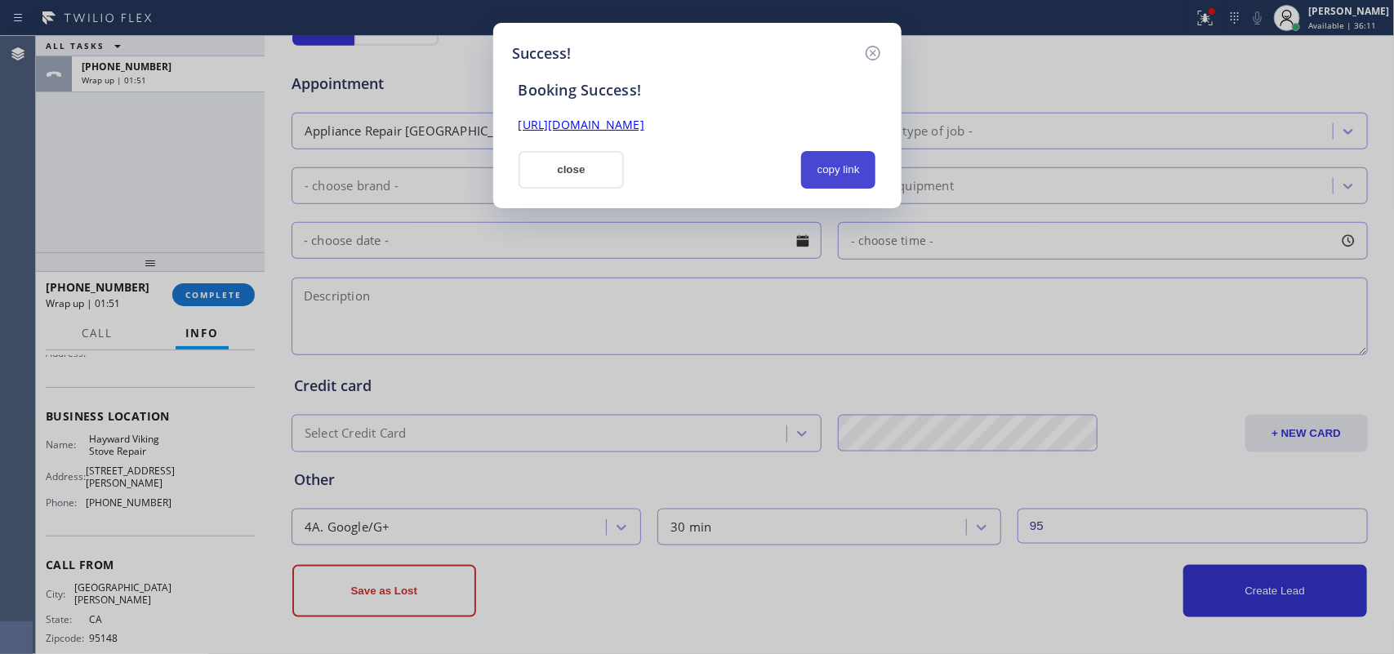
click at [821, 165] on button "copy link" at bounding box center [838, 170] width 75 height 38
click at [576, 172] on button "close" at bounding box center [571, 170] width 106 height 38
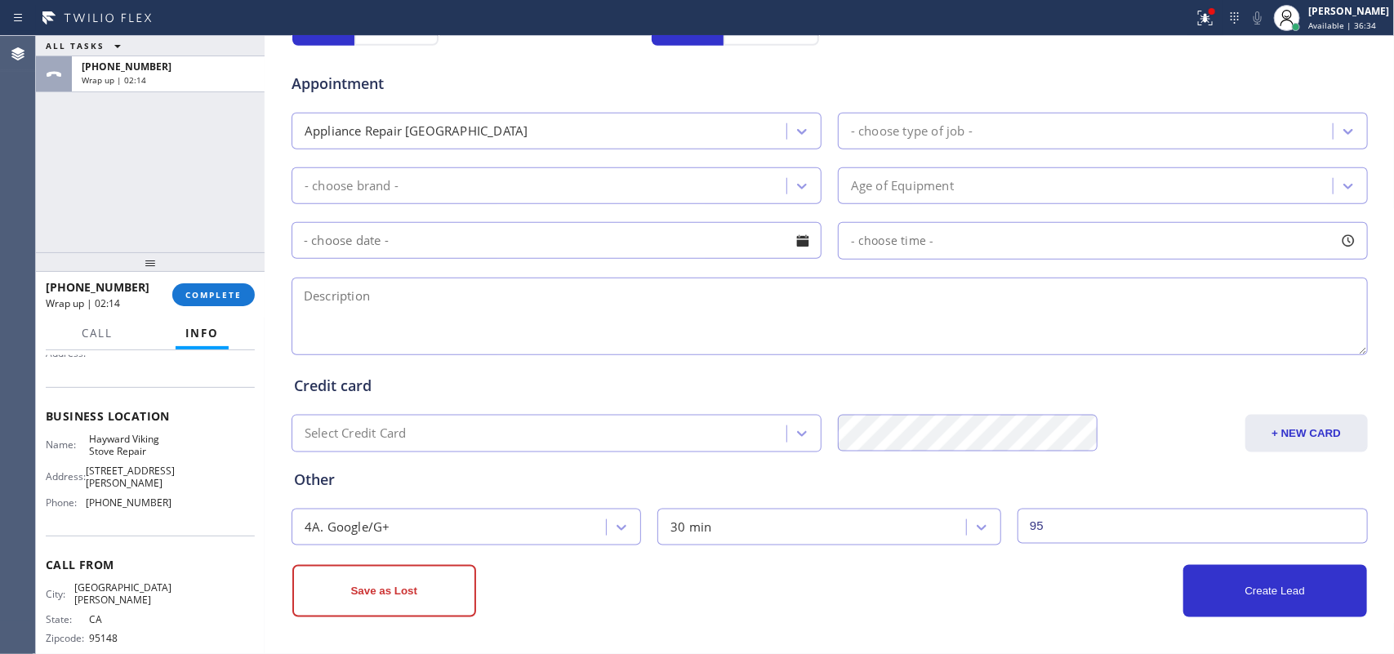
scroll to position [259, 0]
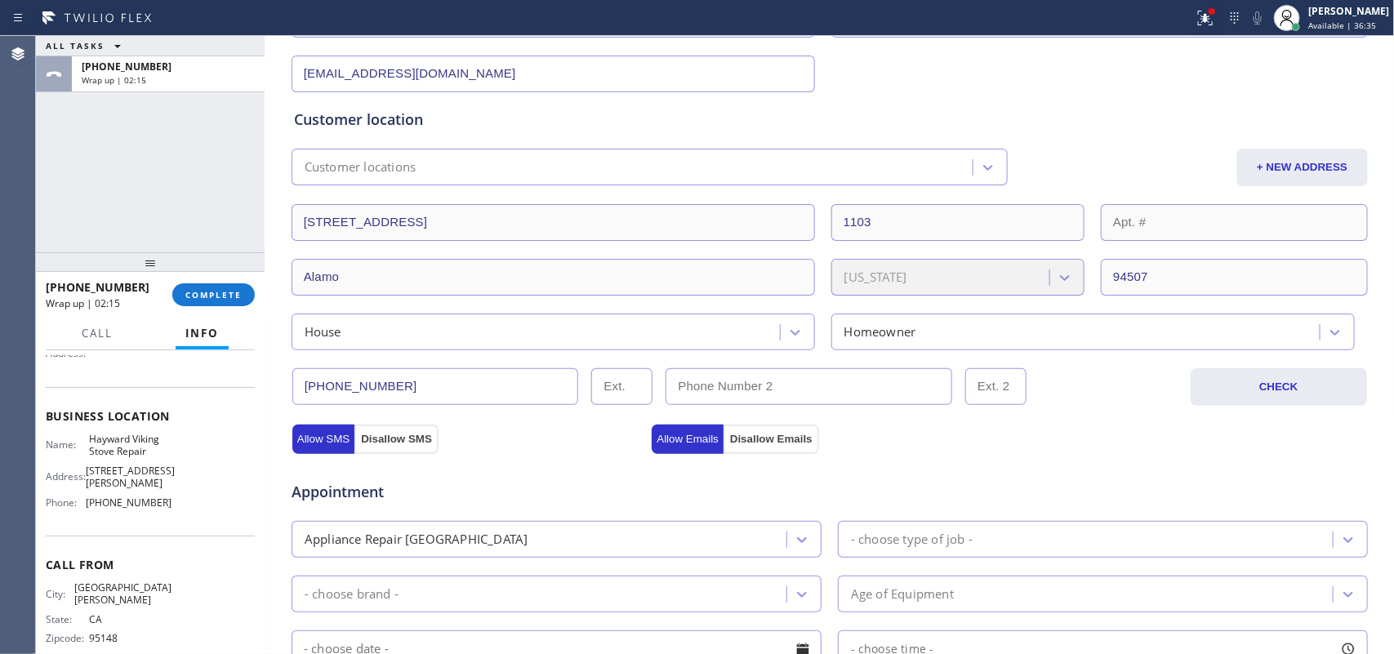
click at [359, 393] on input "[PHONE_NUMBER]" at bounding box center [435, 386] width 287 height 37
click at [466, 278] on div "ALL TASKS ALL TASKS ACTIVE TASKS TASKS IN WRAP UP [PHONE_NUMBER] Wrap up | 02:3…" at bounding box center [715, 345] width 1358 height 618
click at [225, 289] on span "COMPLETE" at bounding box center [213, 294] width 56 height 11
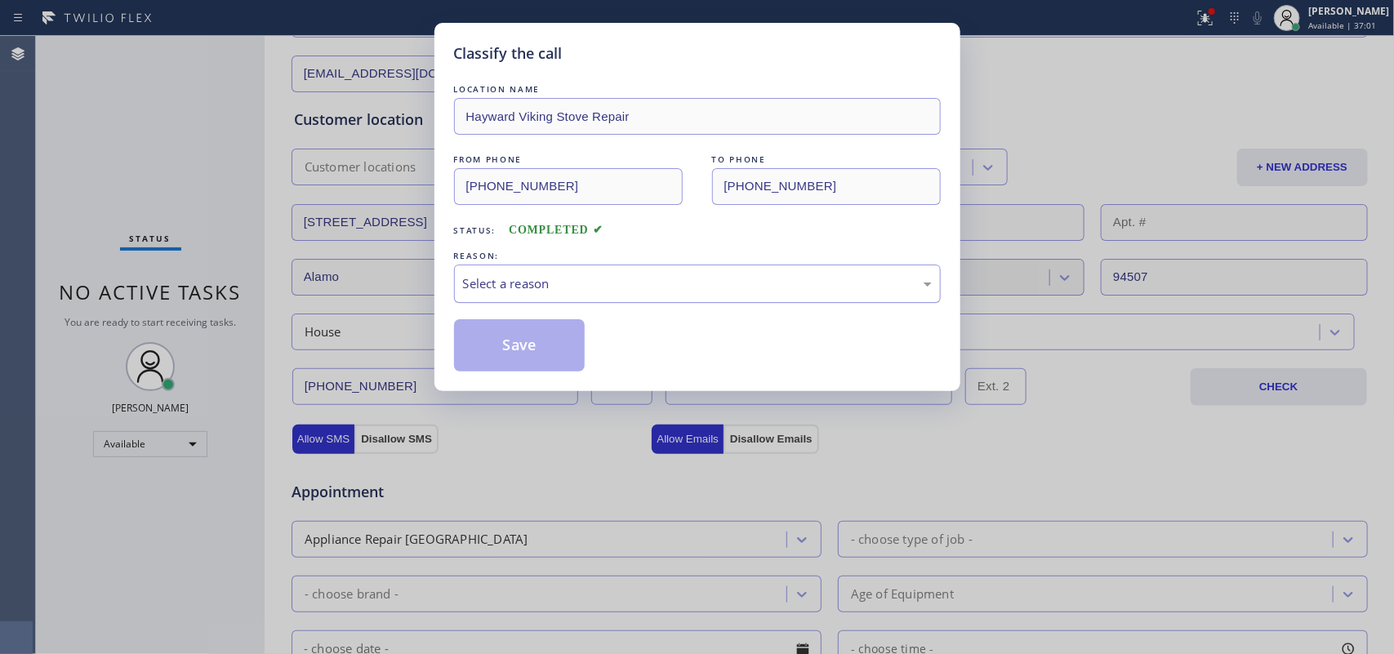
click at [531, 291] on div "Select a reason" at bounding box center [697, 283] width 469 height 19
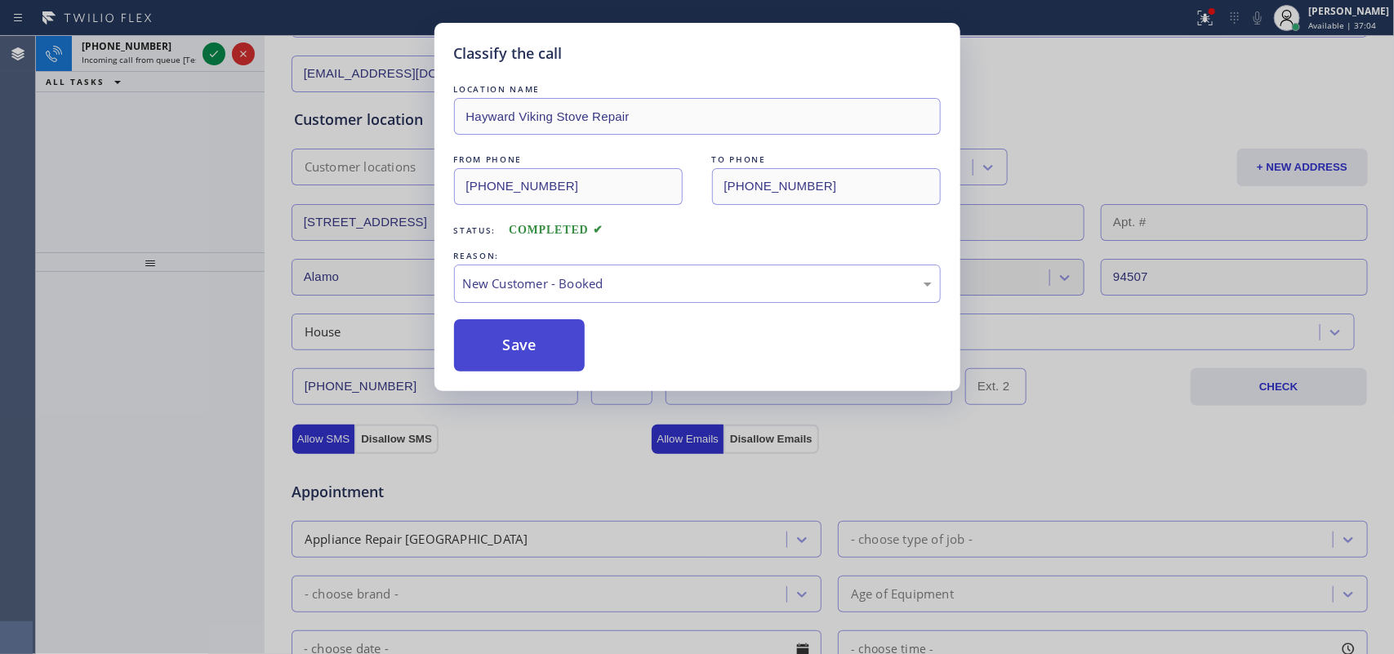
click at [510, 337] on button "Save" at bounding box center [519, 345] width 131 height 52
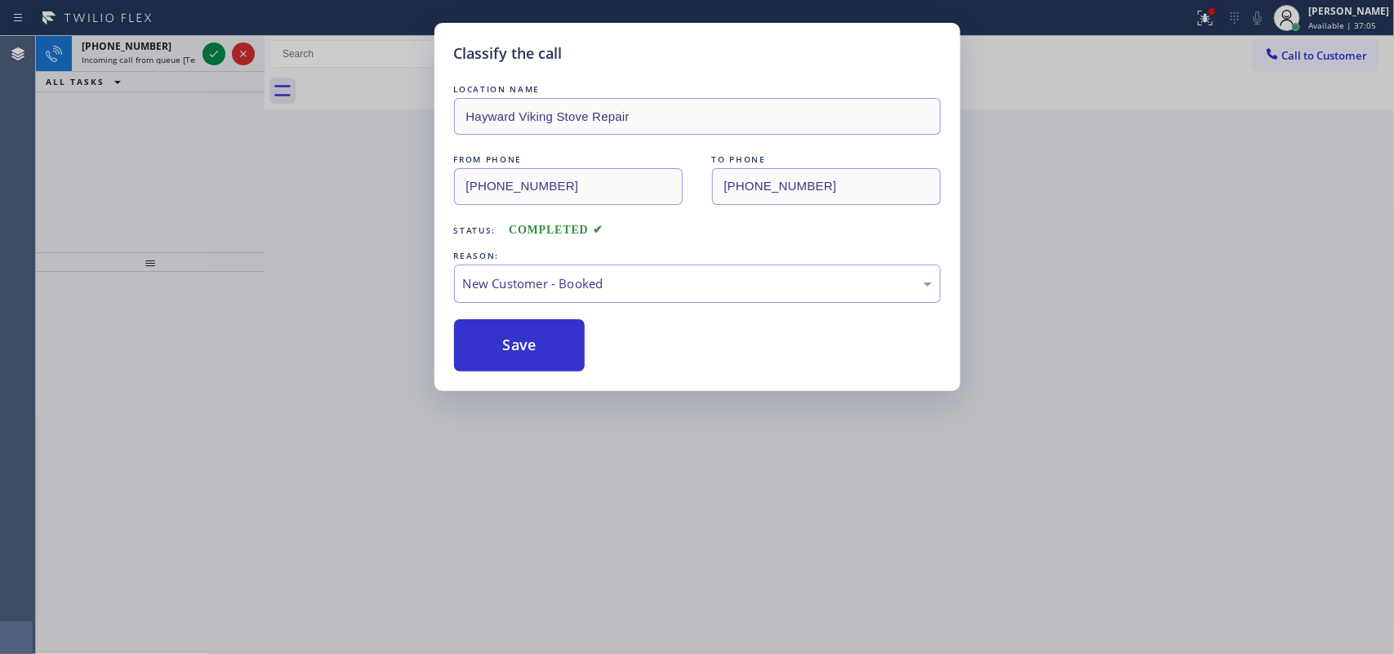
drag, startPoint x: 161, startPoint y: 54, endPoint x: 198, endPoint y: 53, distance: 37.6
click at [165, 53] on div "Classify the call LOCATION NAME Hayward Viking Stove Repair FROM PHONE [PHONE_N…" at bounding box center [697, 327] width 1394 height 654
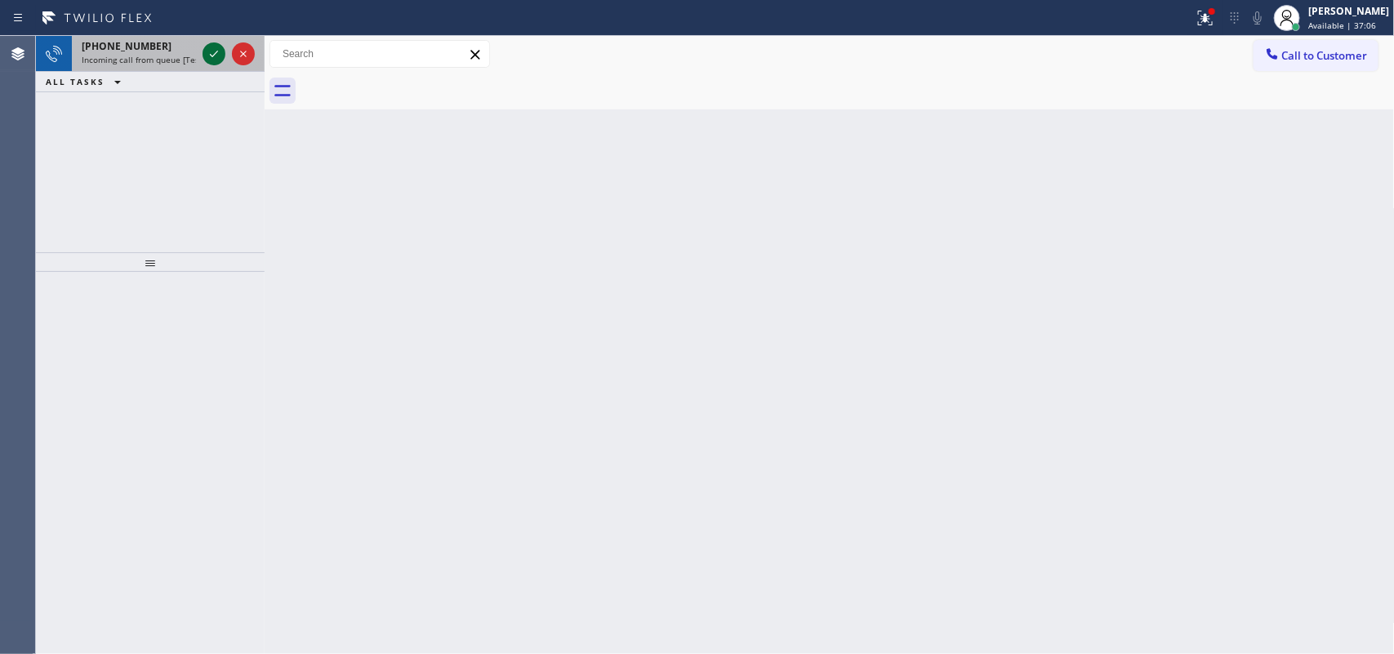
click at [216, 56] on icon at bounding box center [214, 54] width 20 height 20
click at [215, 56] on icon at bounding box center [214, 54] width 20 height 20
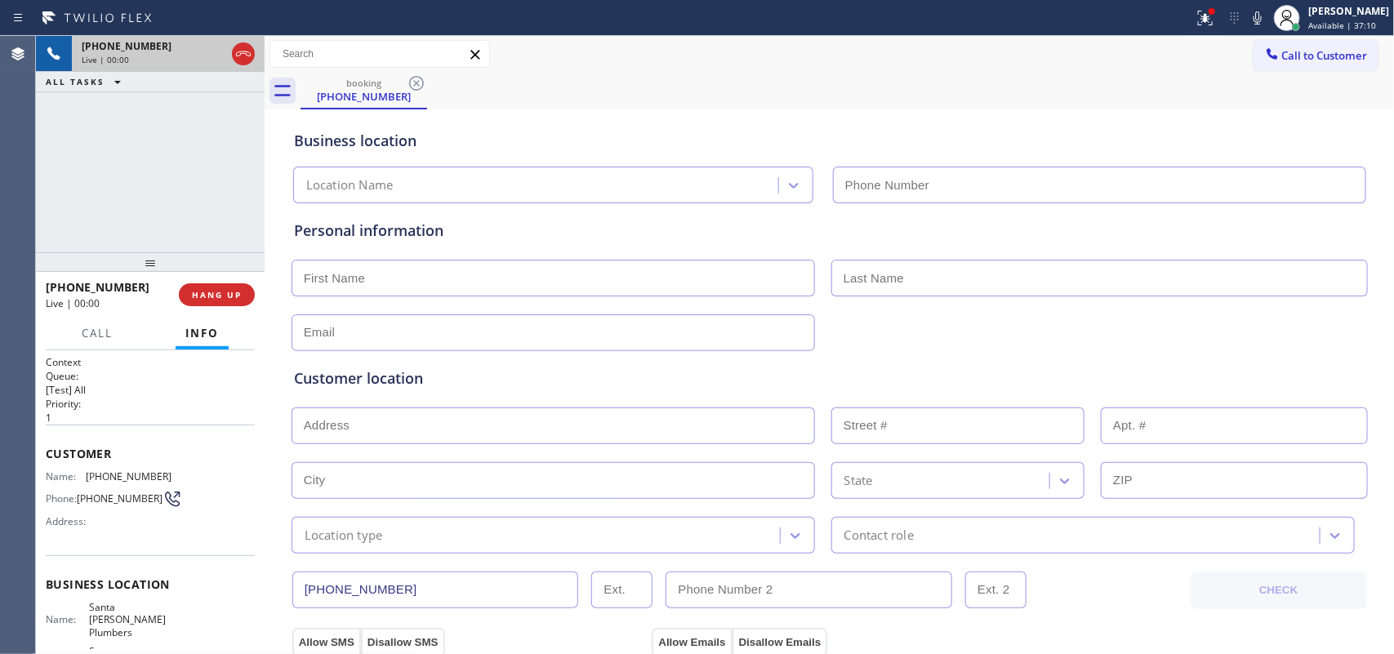
type input "[PHONE_NUMBER]"
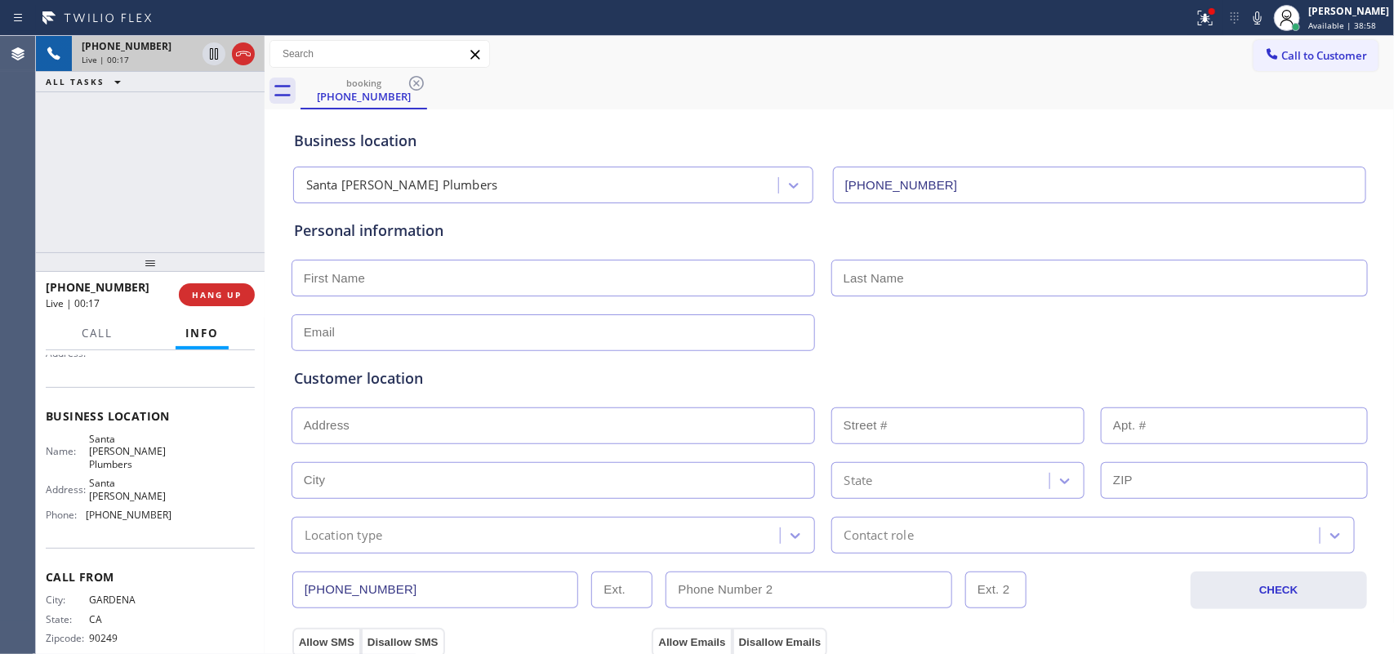
click at [121, 198] on div "[PHONE_NUMBER] Live | 00:17 ALL TASKS ALL TASKS ACTIVE TASKS TASKS IN WRAP UP" at bounding box center [150, 144] width 229 height 216
click at [87, 333] on span "Call" at bounding box center [97, 333] width 31 height 15
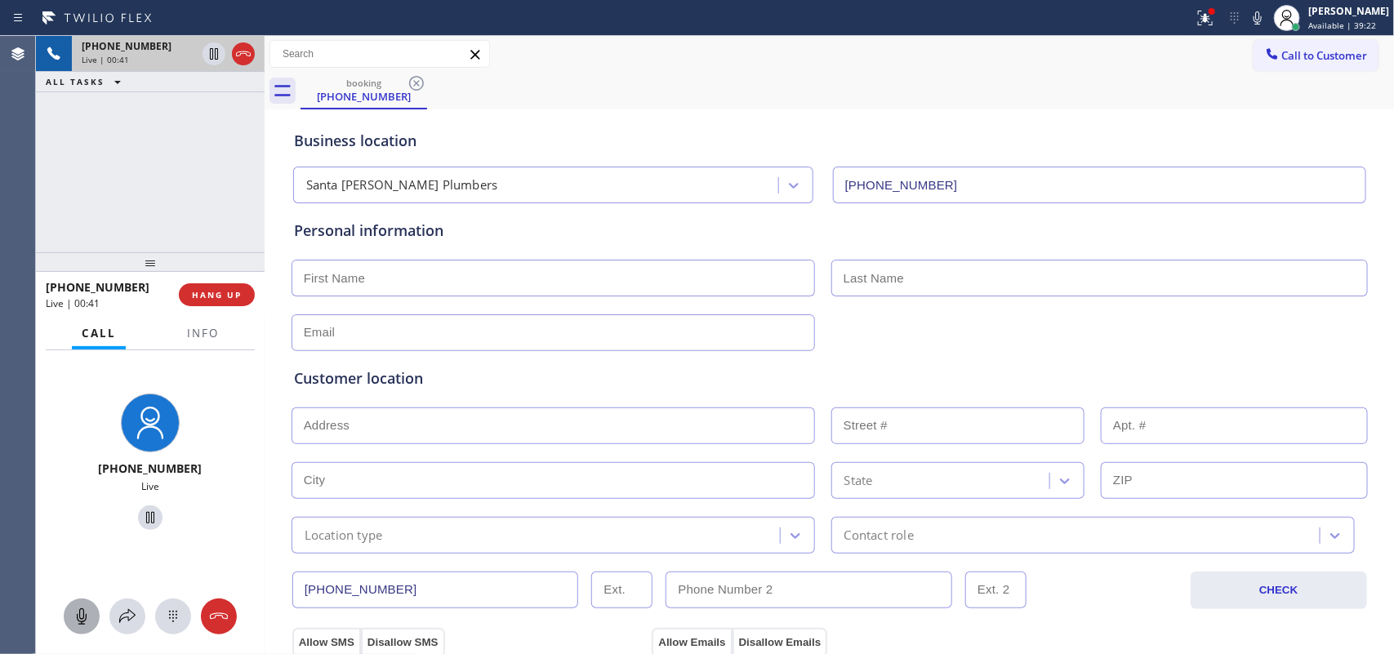
click at [72, 615] on icon at bounding box center [82, 617] width 20 height 20
click at [145, 513] on icon at bounding box center [150, 518] width 20 height 20
drag, startPoint x: 87, startPoint y: 614, endPoint x: 113, endPoint y: 570, distance: 51.2
click at [84, 612] on icon at bounding box center [82, 617] width 20 height 20
click at [141, 517] on icon at bounding box center [150, 518] width 20 height 20
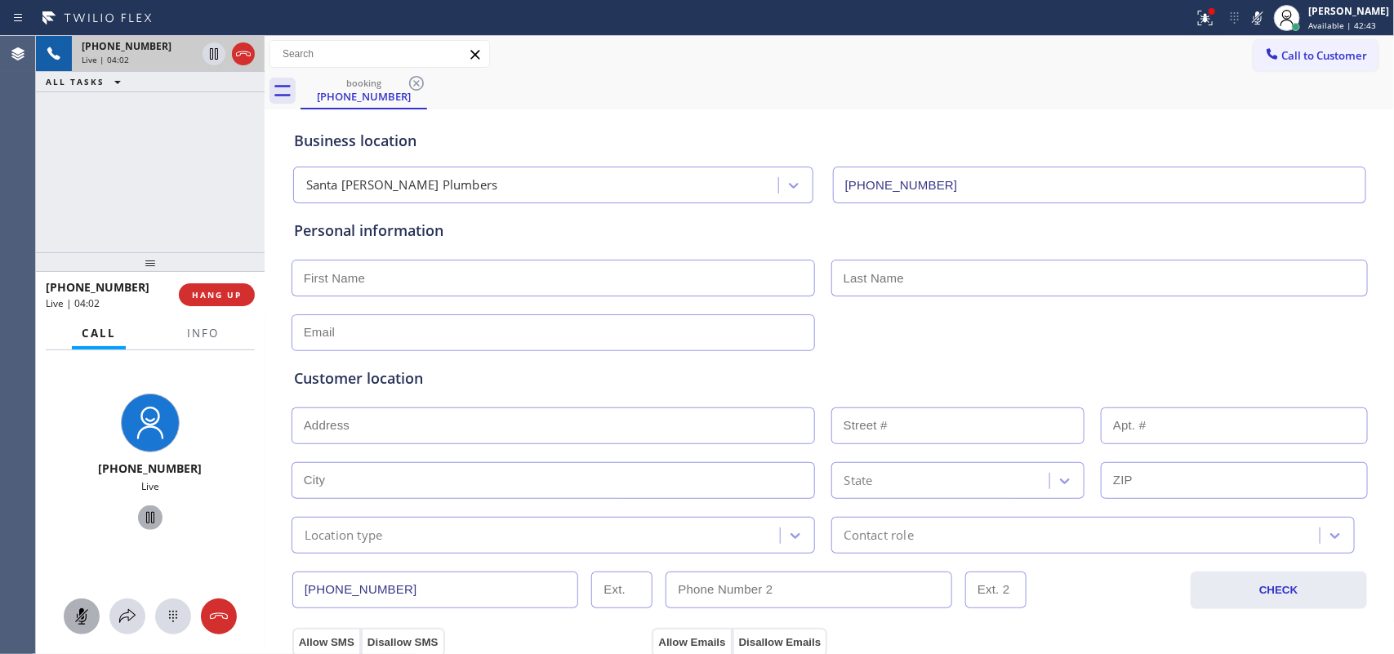
drag, startPoint x: 91, startPoint y: 610, endPoint x: 131, endPoint y: 609, distance: 39.2
click at [92, 610] on div at bounding box center [82, 617] width 36 height 20
click at [589, 80] on div "booking [PHONE_NUMBER]" at bounding box center [847, 91] width 1094 height 37
click at [207, 189] on div "[PHONE_NUMBER] Live | 05:19 ALL TASKS ALL TASKS ACTIVE TASKS TASKS IN WRAP UP" at bounding box center [150, 144] width 229 height 216
click at [84, 617] on icon at bounding box center [82, 617] width 20 height 20
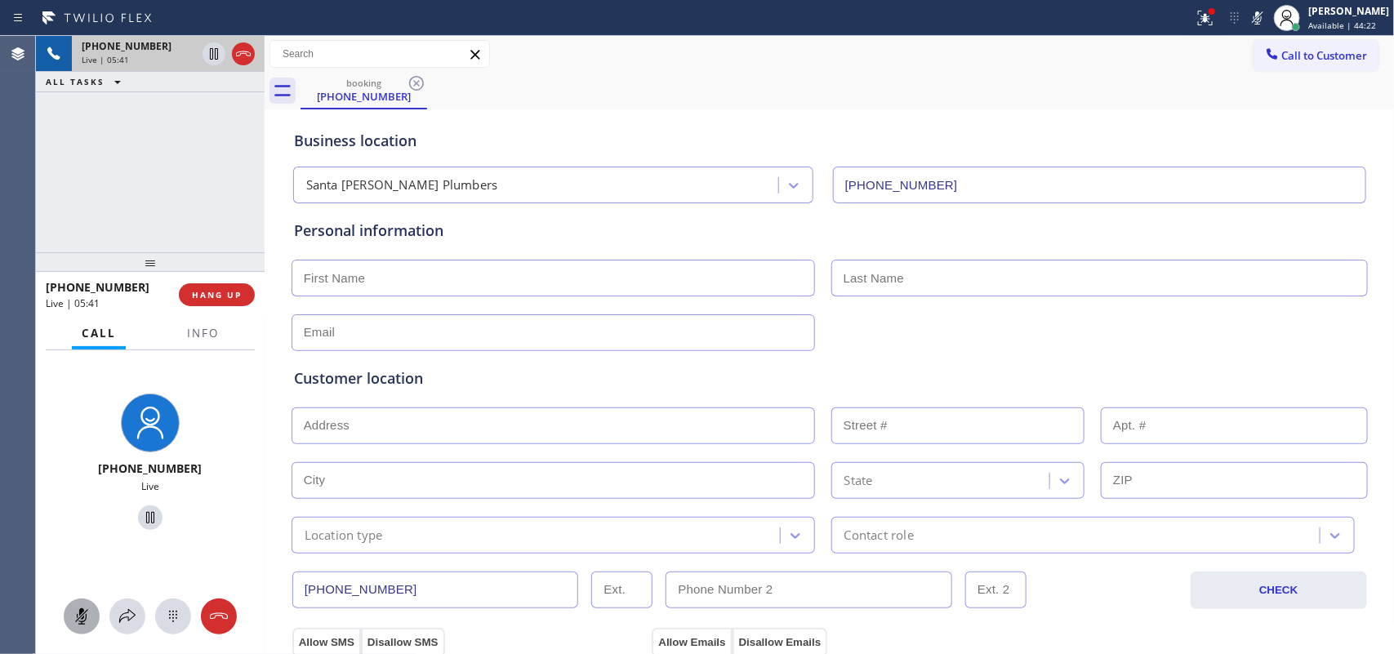
drag, startPoint x: 143, startPoint y: 513, endPoint x: 166, endPoint y: 476, distance: 43.3
click at [141, 512] on icon at bounding box center [150, 518] width 20 height 20
click at [75, 615] on icon at bounding box center [82, 617] width 20 height 20
click at [147, 515] on icon at bounding box center [150, 518] width 20 height 20
click at [519, 113] on div "Business location [GEOGRAPHIC_DATA][PERSON_NAME] [PHONE_NUMBER]" at bounding box center [830, 158] width 1078 height 90
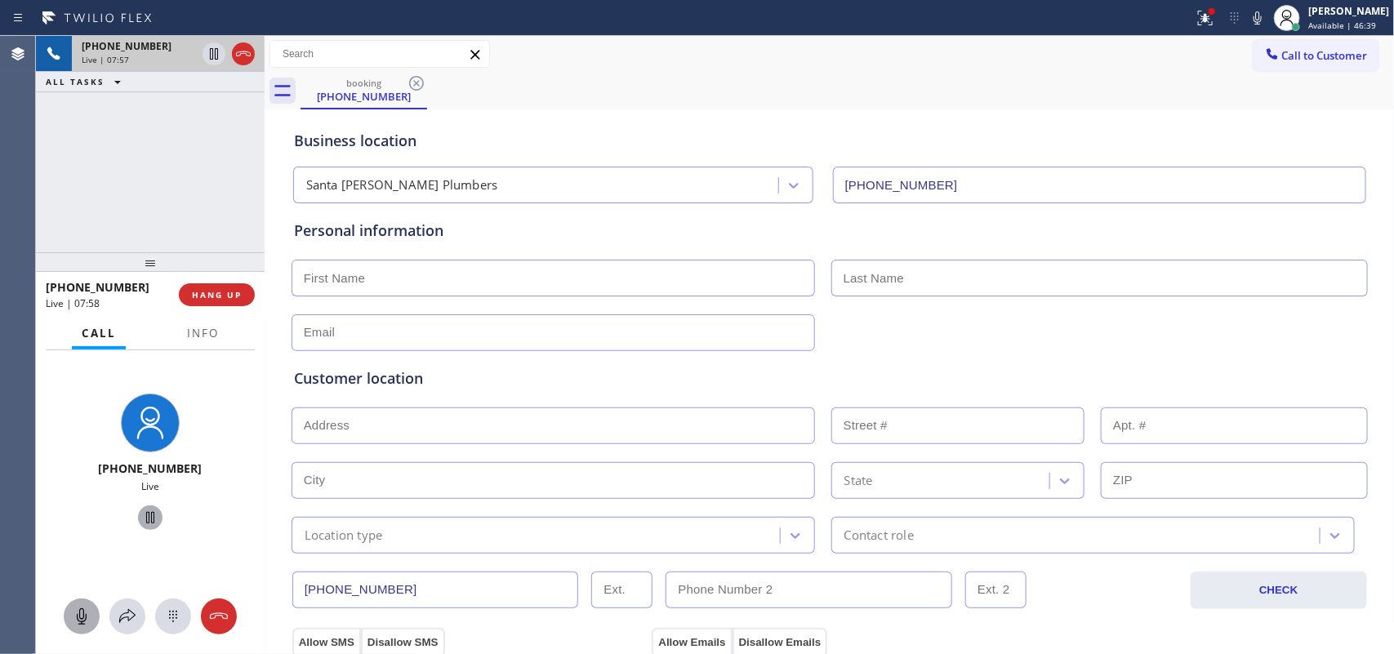
click at [519, 113] on div "Business location [GEOGRAPHIC_DATA][PERSON_NAME] [PHONE_NUMBER]" at bounding box center [830, 158] width 1078 height 90
click at [385, 343] on input "text" at bounding box center [552, 332] width 523 height 37
paste input "[EMAIL_ADDRESS][DOMAIN_NAME]"
type input "[EMAIL_ADDRESS][DOMAIN_NAME]"
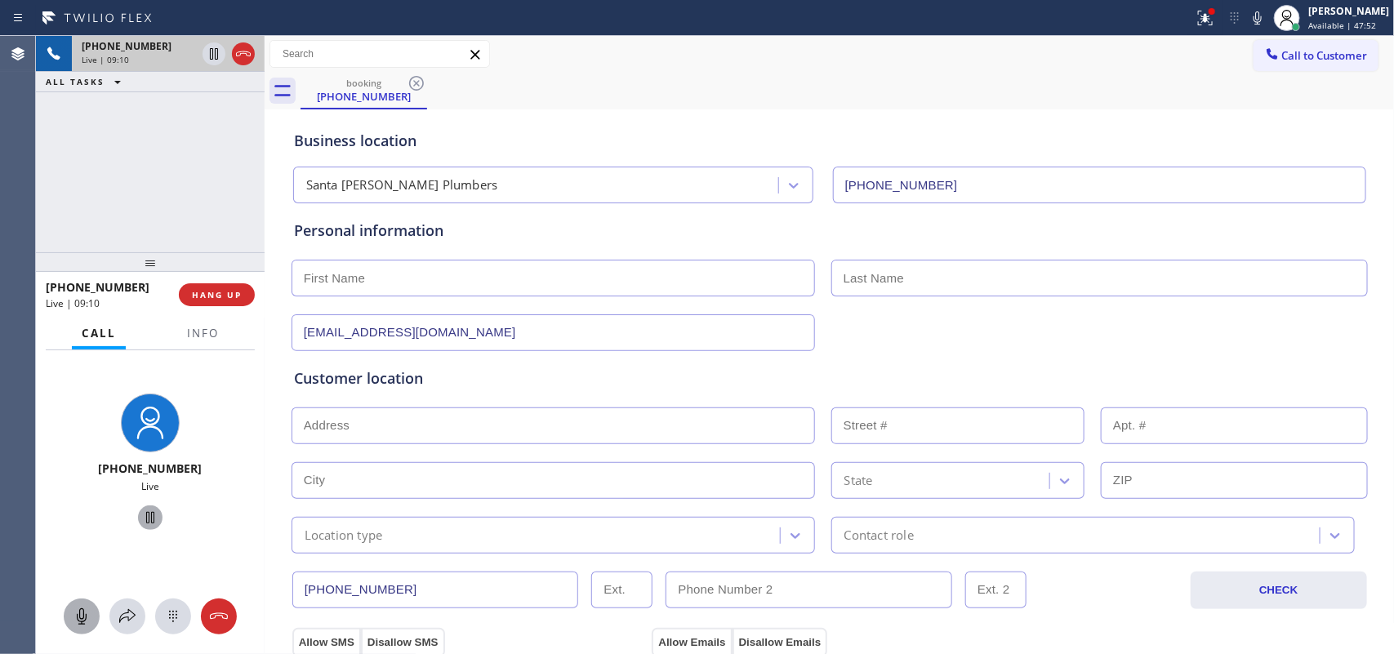
click at [471, 433] on input "text" at bounding box center [552, 425] width 523 height 37
paste input "[STREET_ADDRESS][PERSON_NAME][PERSON_NAME]"
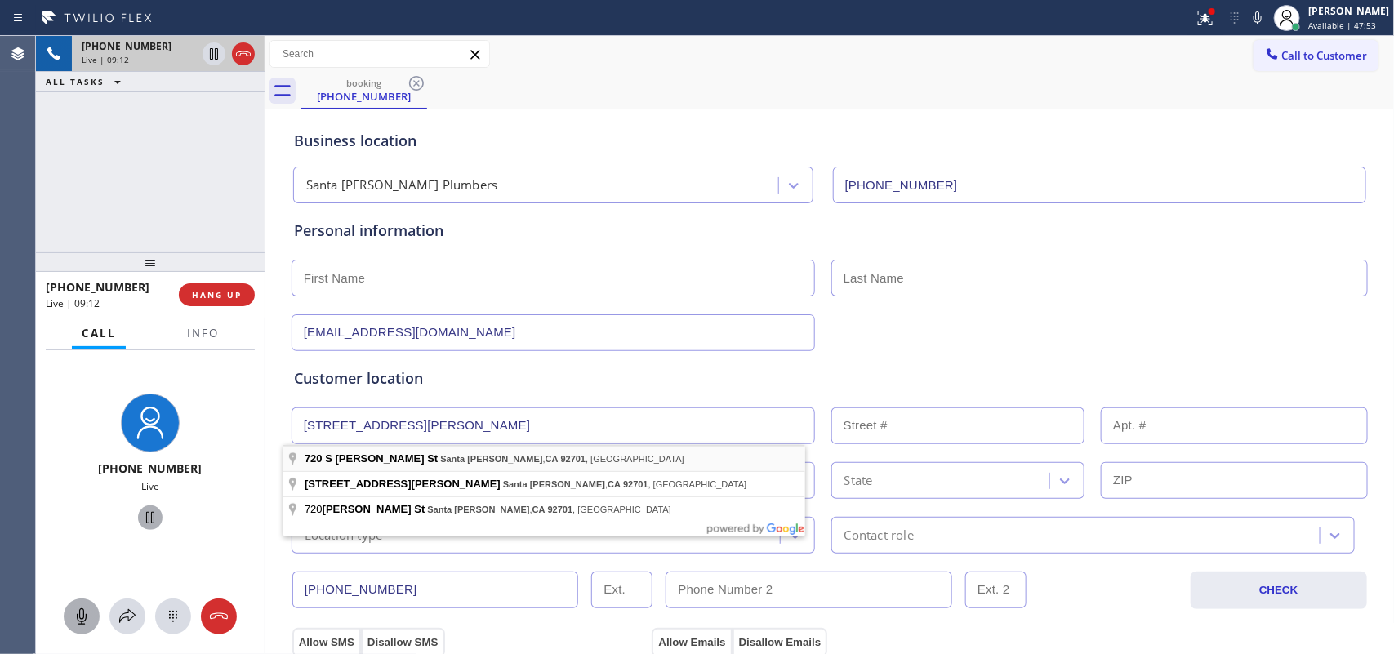
type input "[STREET_ADDRESS][PERSON_NAME]"
type input "720"
type input "Santa [PERSON_NAME]"
type input "92701"
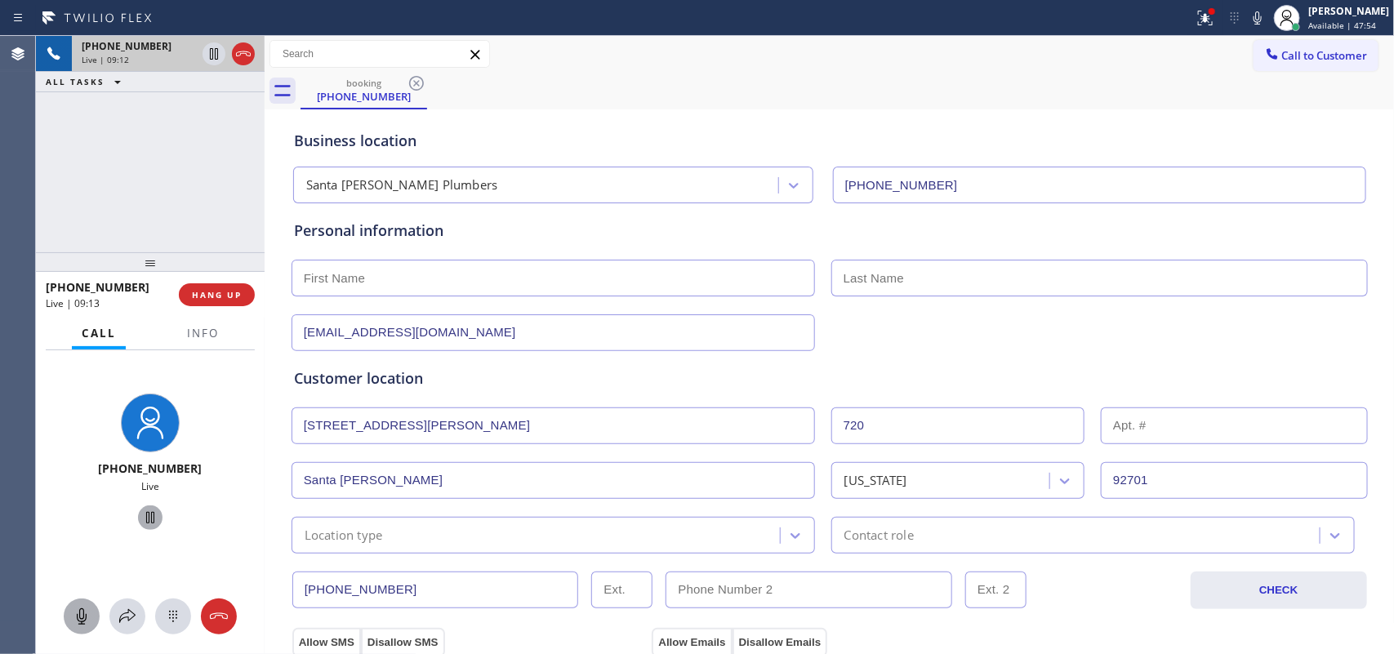
scroll to position [204, 0]
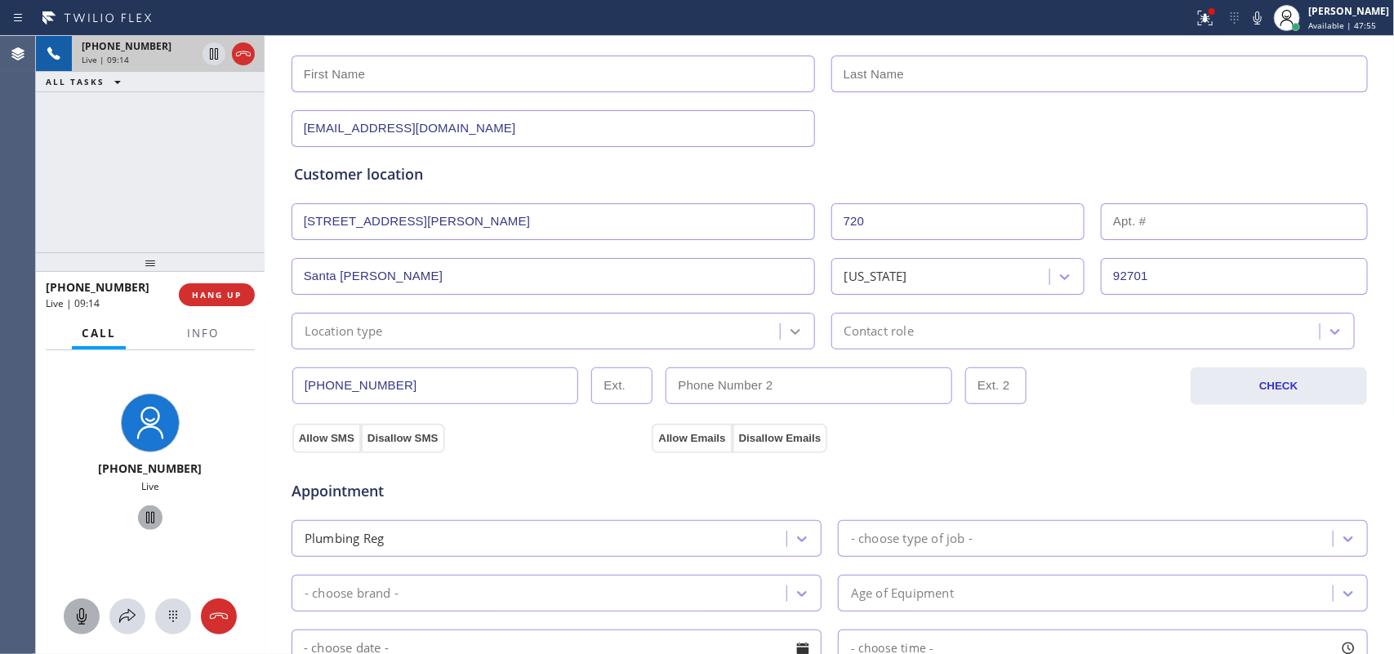
click at [793, 336] on icon at bounding box center [795, 331] width 16 height 16
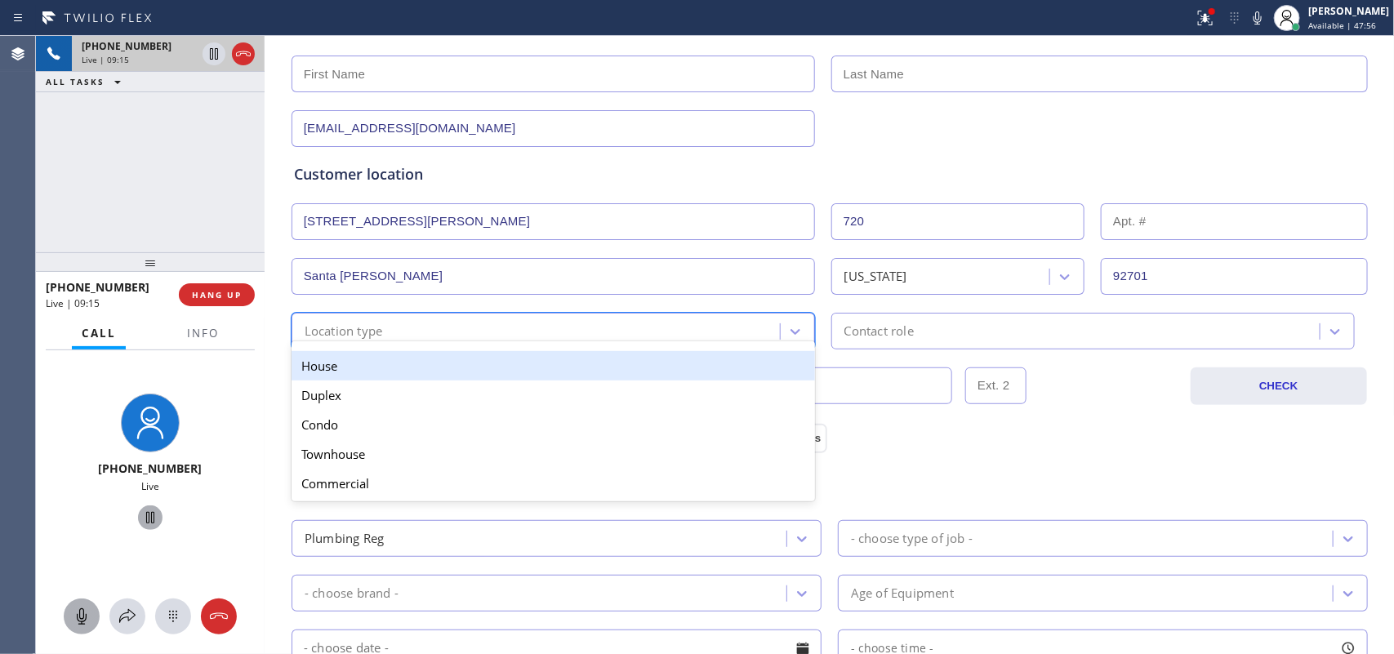
drag, startPoint x: 772, startPoint y: 369, endPoint x: 896, endPoint y: 345, distance: 125.5
click at [773, 369] on div "House" at bounding box center [552, 365] width 523 height 29
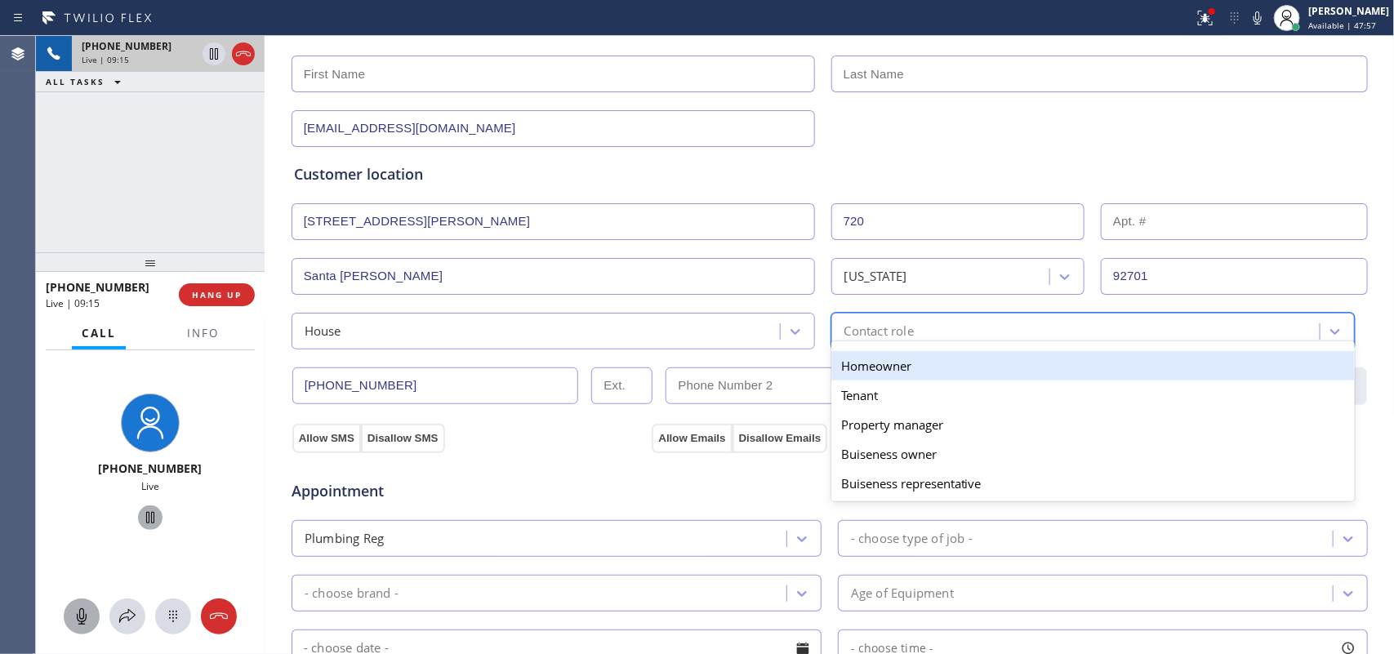
click at [923, 337] on div "Contact role" at bounding box center [1077, 331] width 483 height 29
click at [939, 370] on div "Homeowner" at bounding box center [1092, 365] width 523 height 29
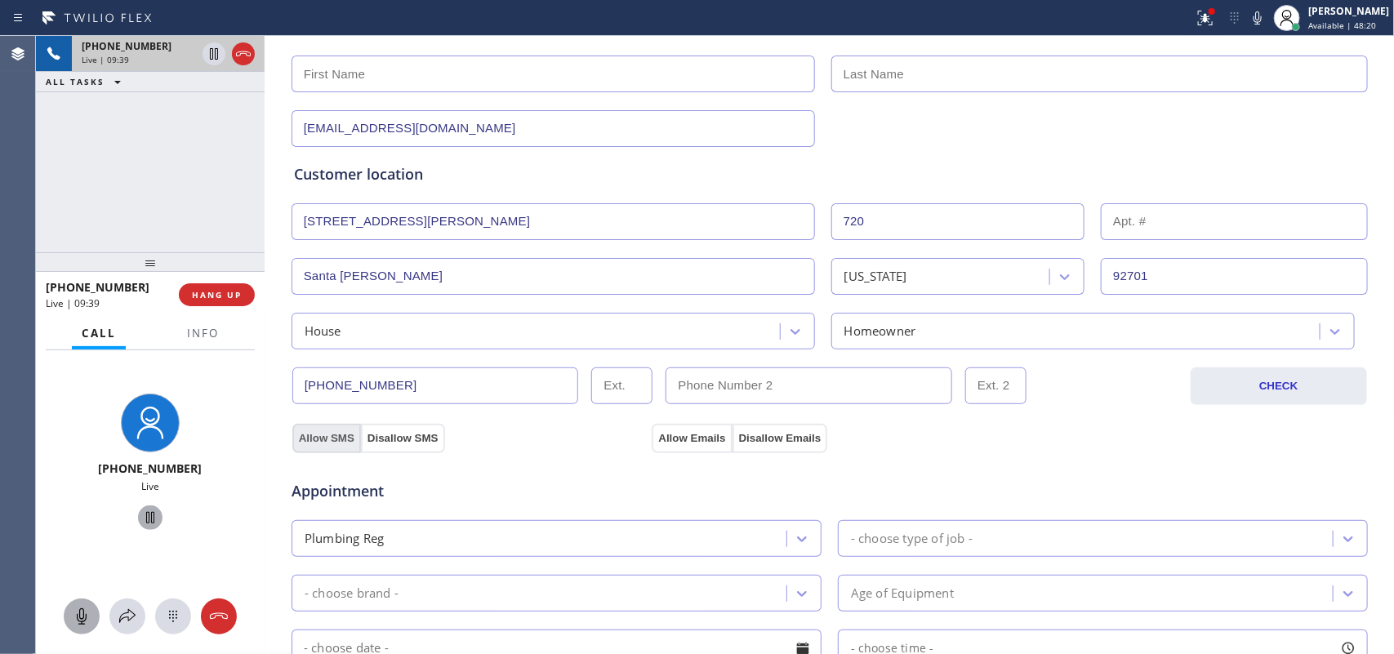
click at [329, 438] on button "Allow SMS" at bounding box center [326, 438] width 69 height 29
click at [675, 437] on button "Allow Emails" at bounding box center [692, 438] width 80 height 29
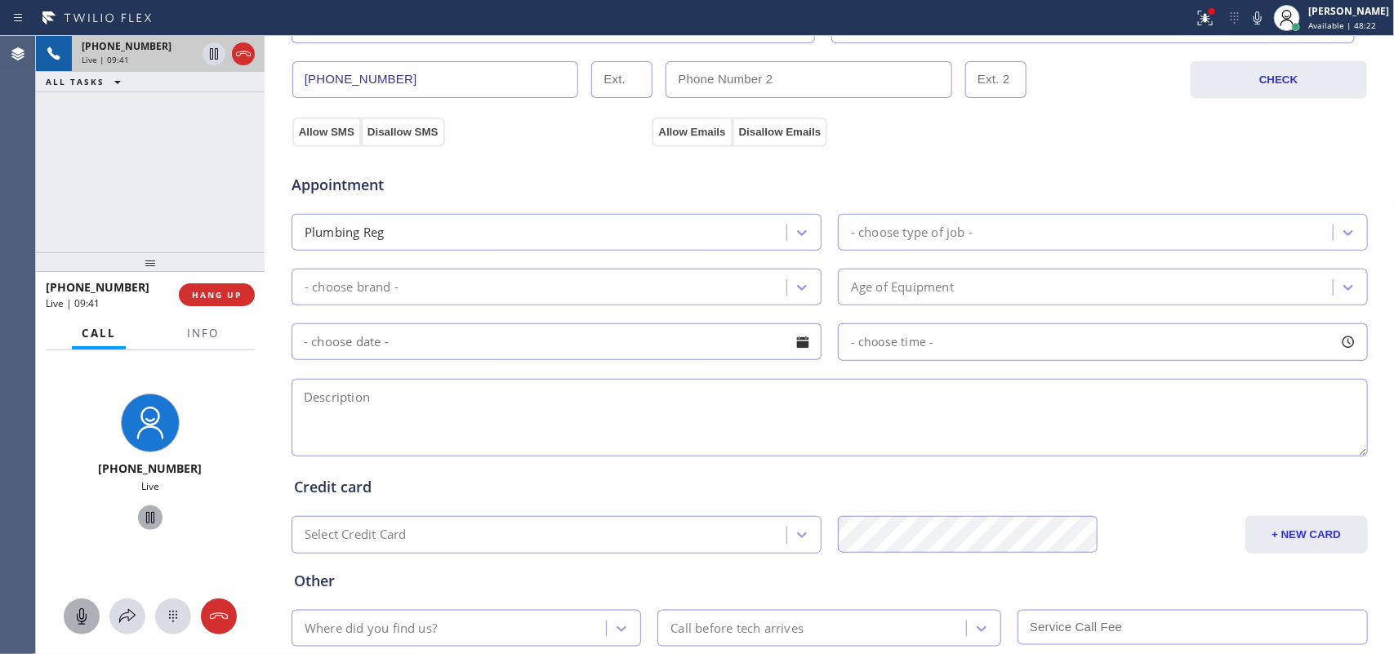
scroll to position [614, 0]
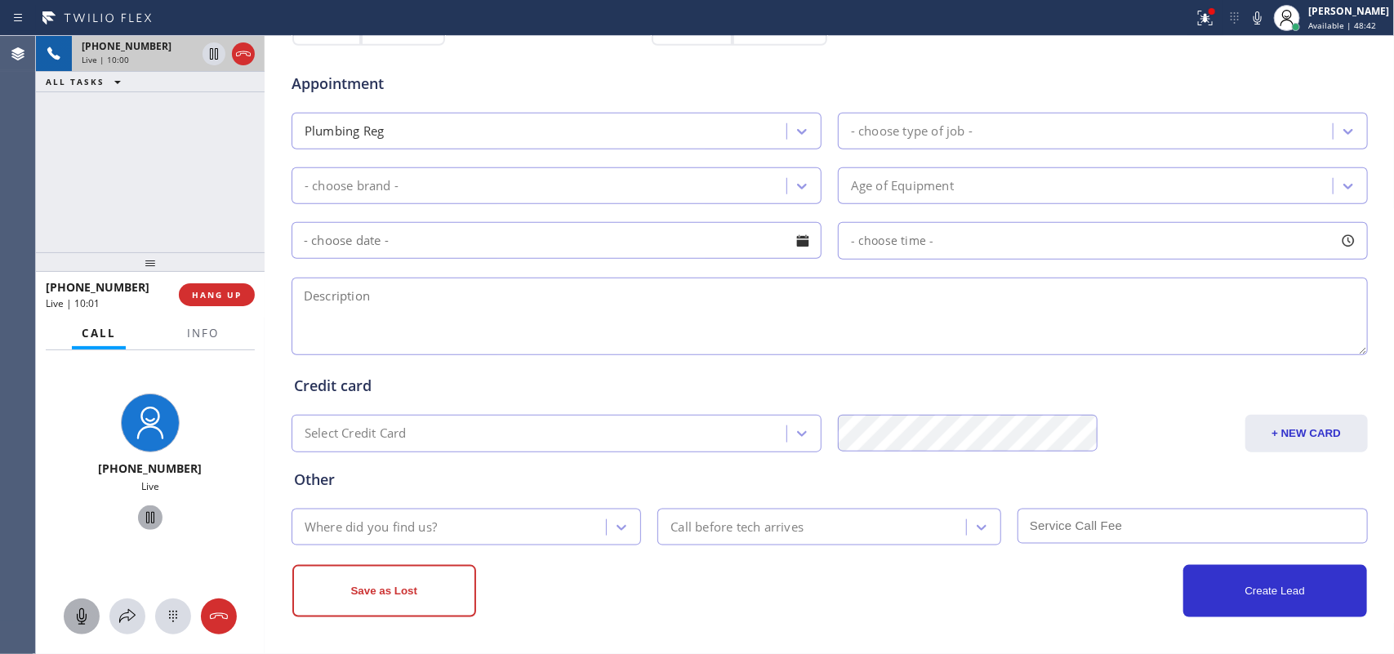
click at [499, 86] on span "Appointment" at bounding box center [469, 84] width 357 height 22
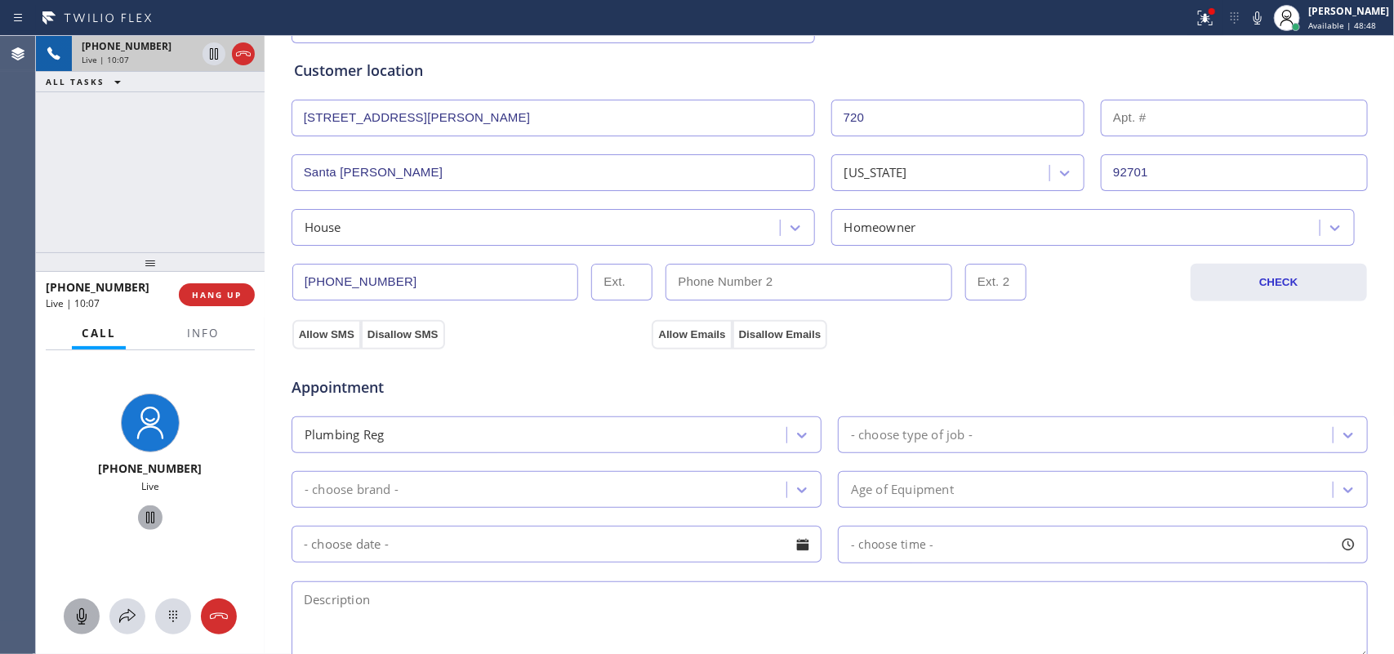
click at [993, 422] on div "- choose type of job -" at bounding box center [1088, 434] width 490 height 29
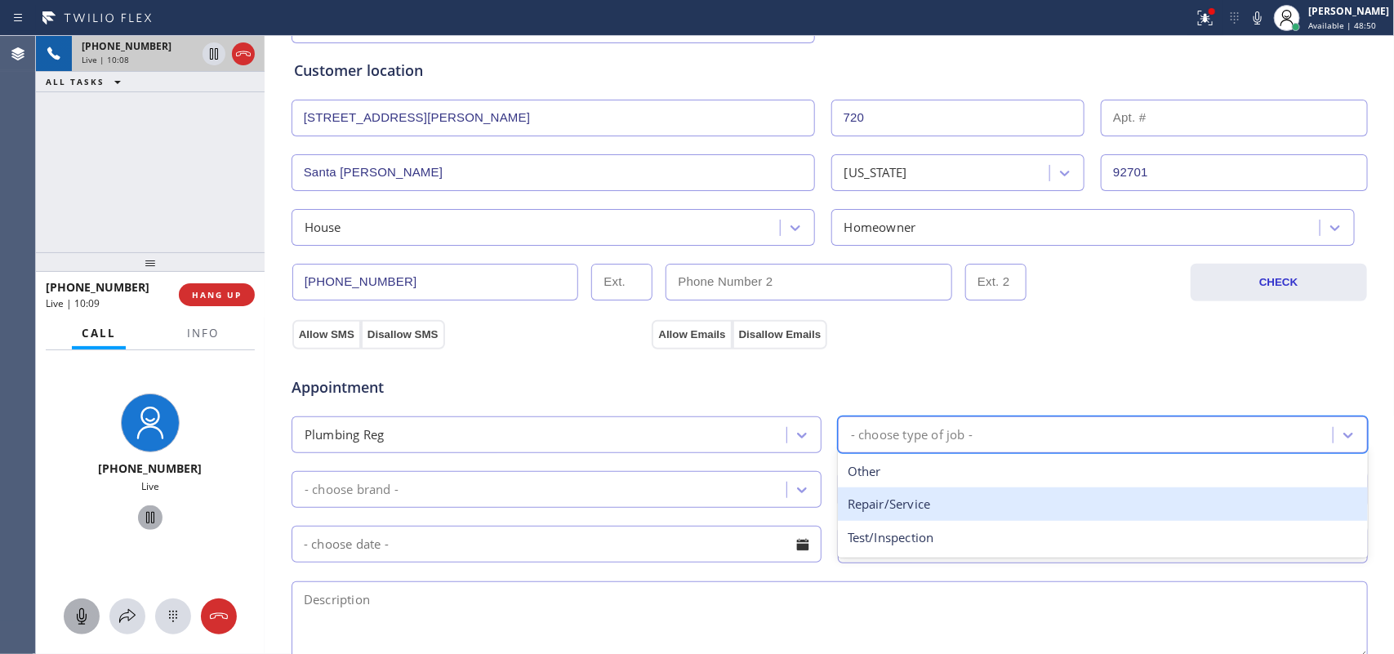
click at [997, 502] on div "Repair/Service" at bounding box center [1103, 503] width 530 height 33
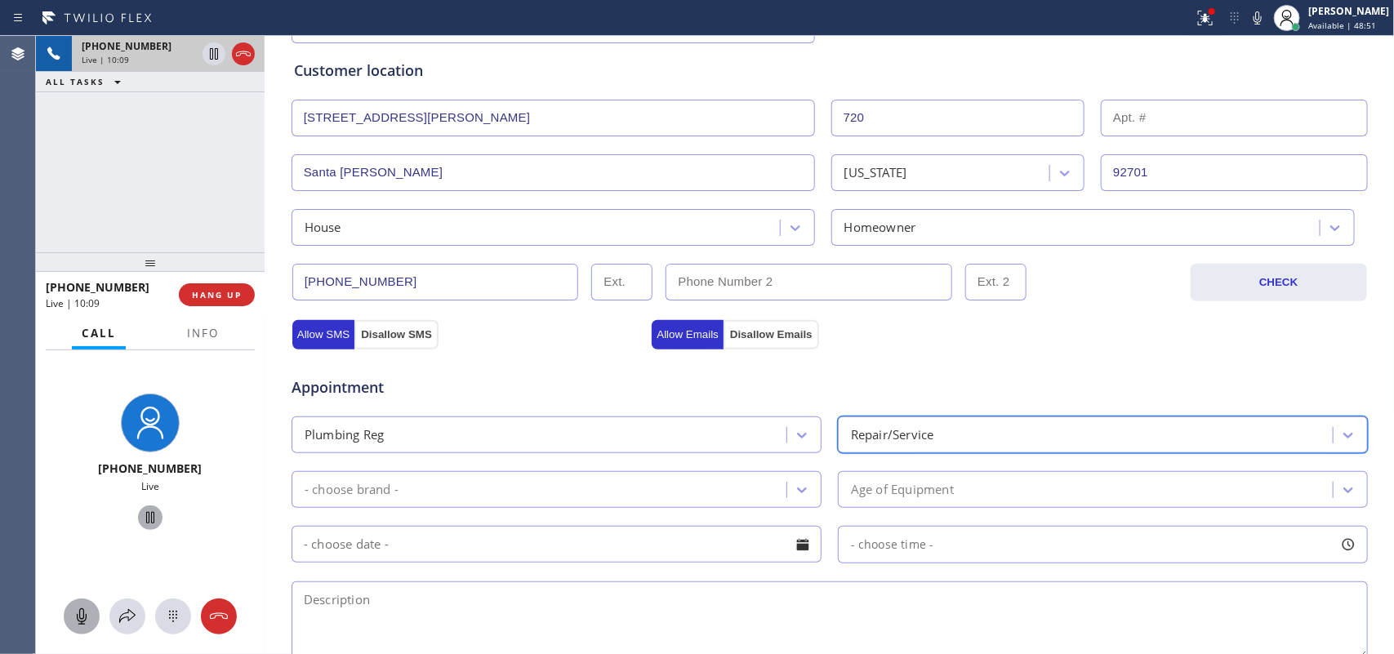
scroll to position [614, 0]
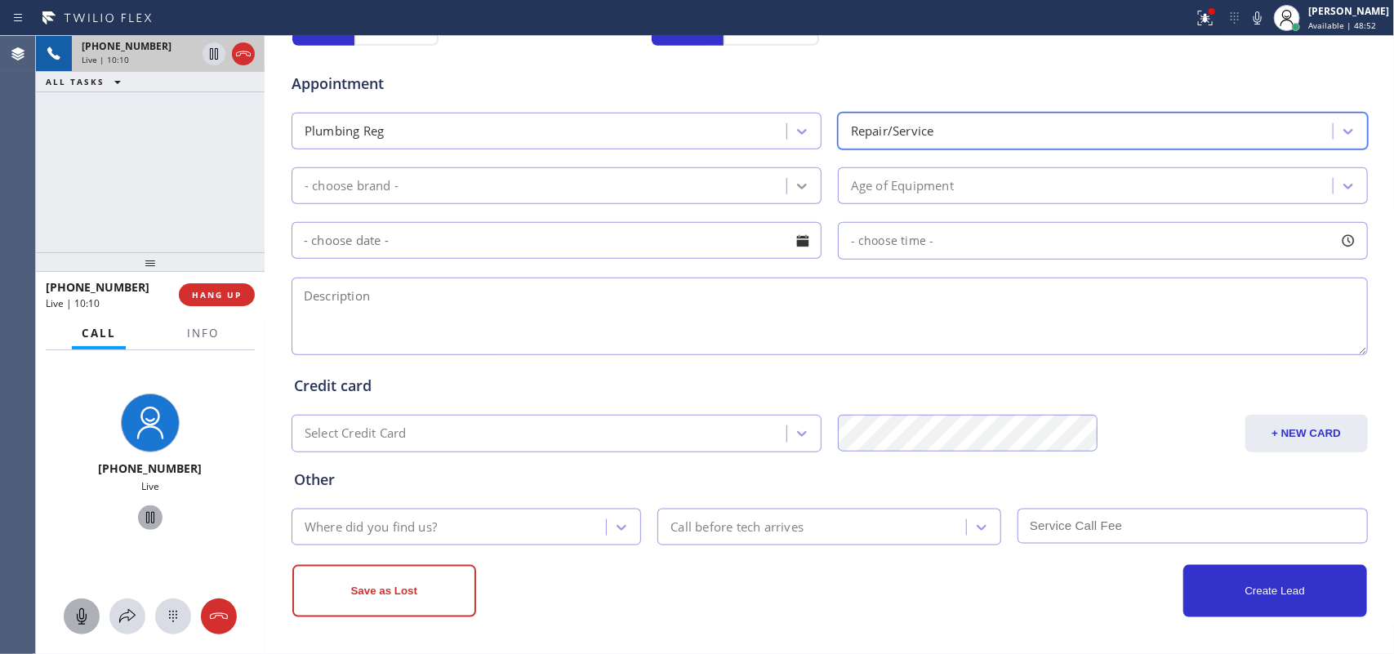
click at [804, 181] on div at bounding box center [801, 185] width 29 height 29
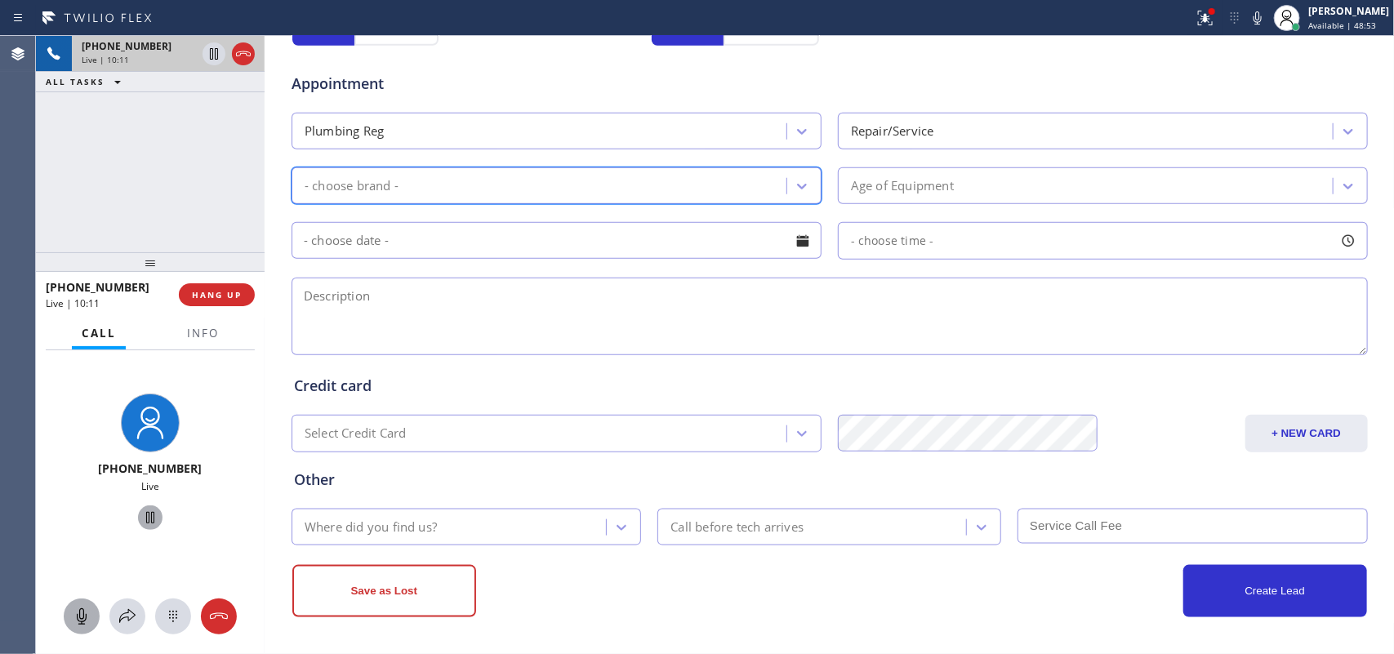
click at [741, 181] on div "- choose brand -" at bounding box center [541, 185] width 490 height 29
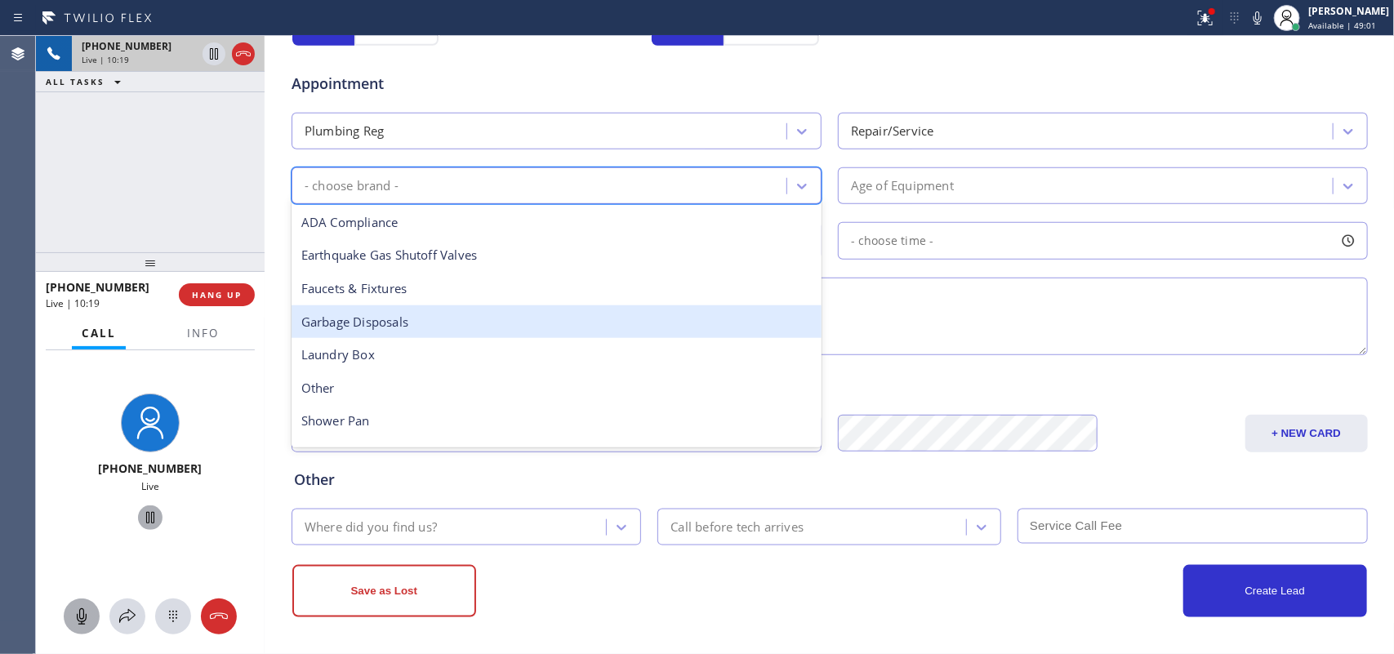
scroll to position [258, 0]
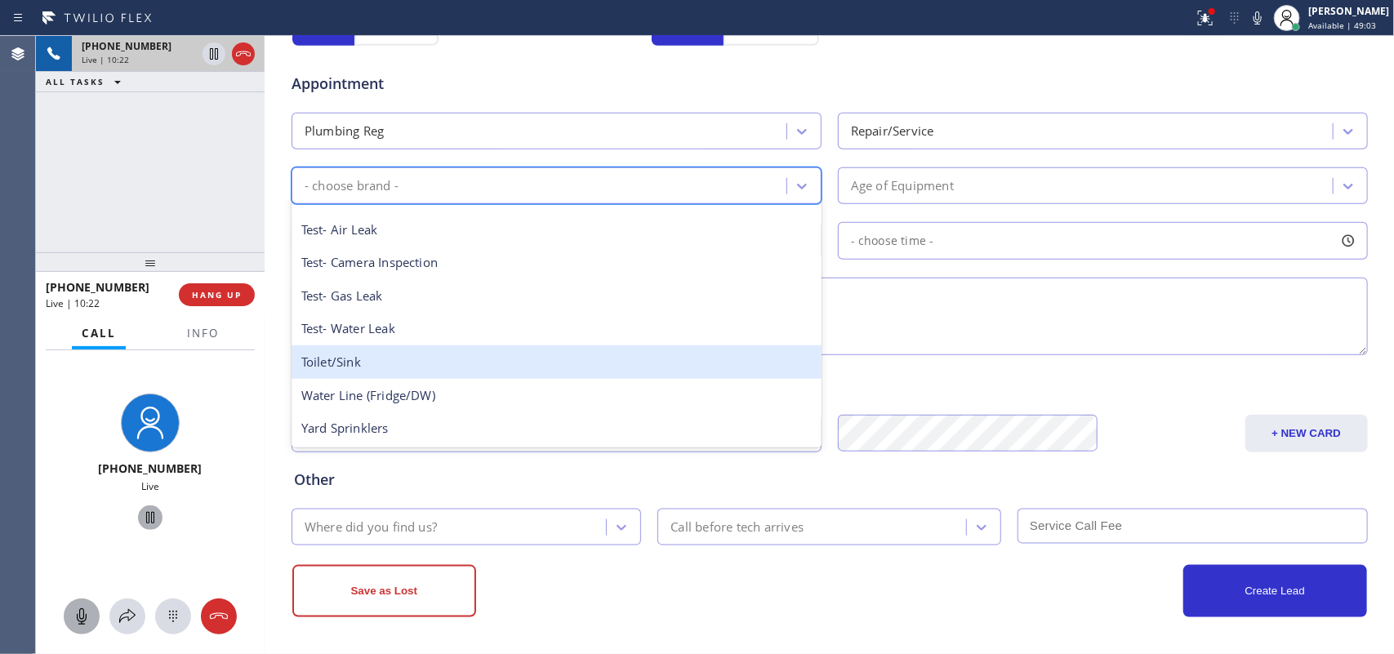
click at [549, 372] on div "Toilet/Sink" at bounding box center [556, 361] width 530 height 33
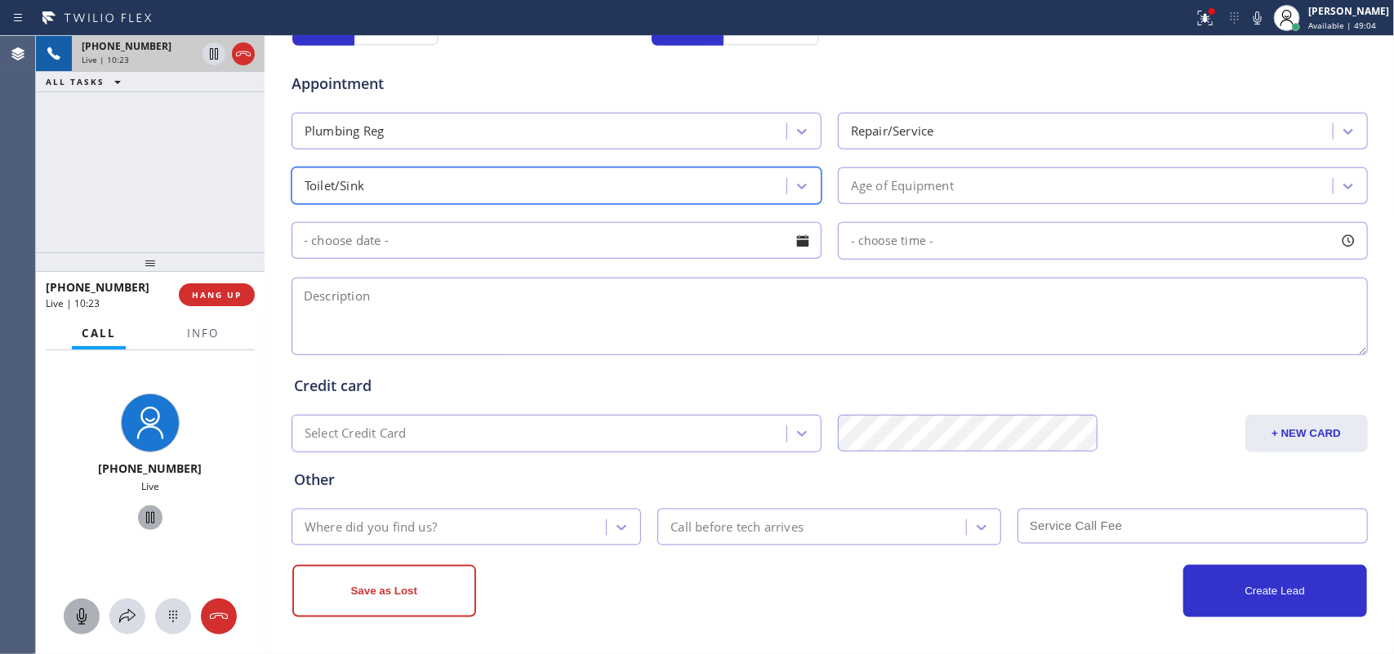
click at [1074, 181] on div "Age of Equipment" at bounding box center [1088, 185] width 490 height 29
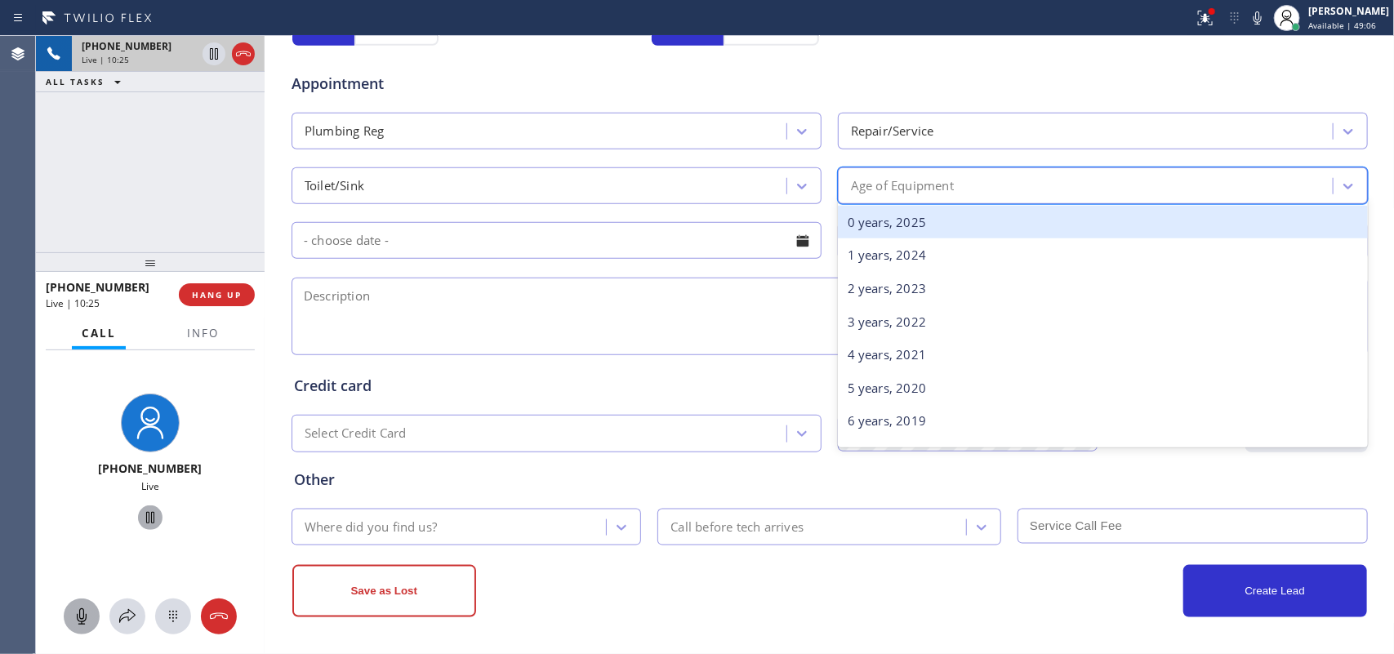
click at [972, 225] on div "0 years, 2025" at bounding box center [1103, 222] width 530 height 33
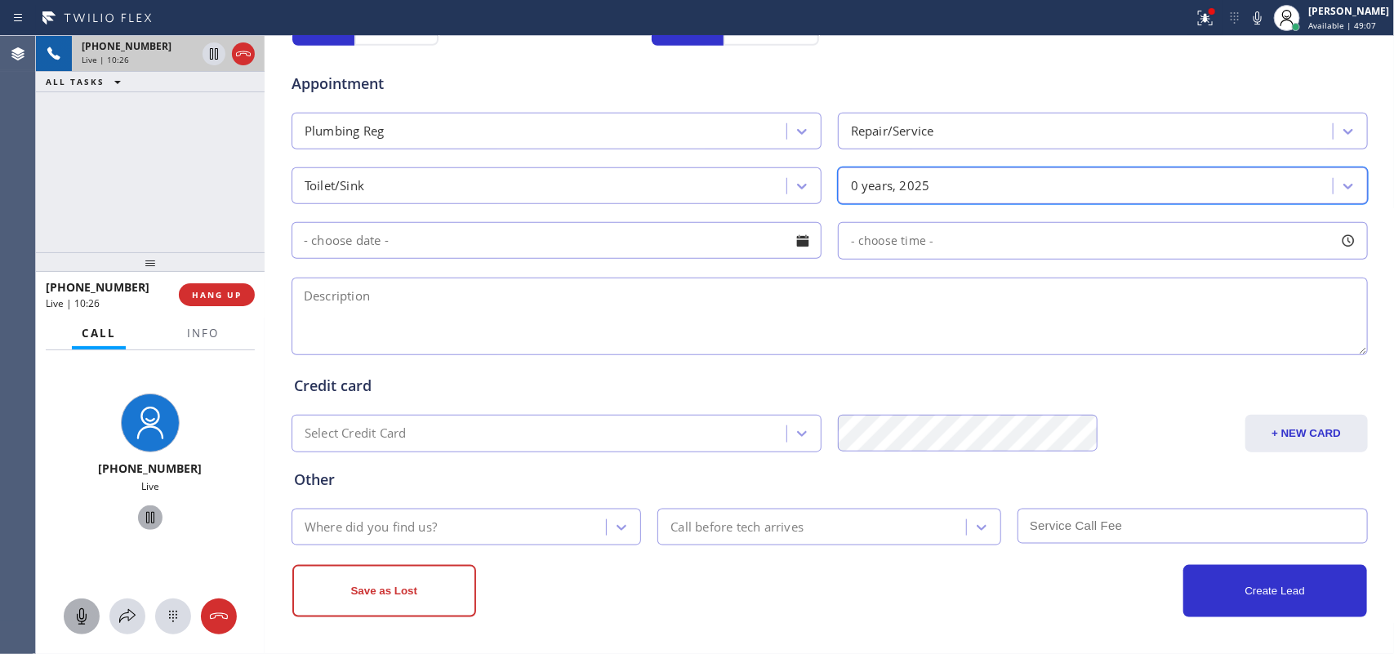
click at [798, 247] on div at bounding box center [803, 241] width 28 height 28
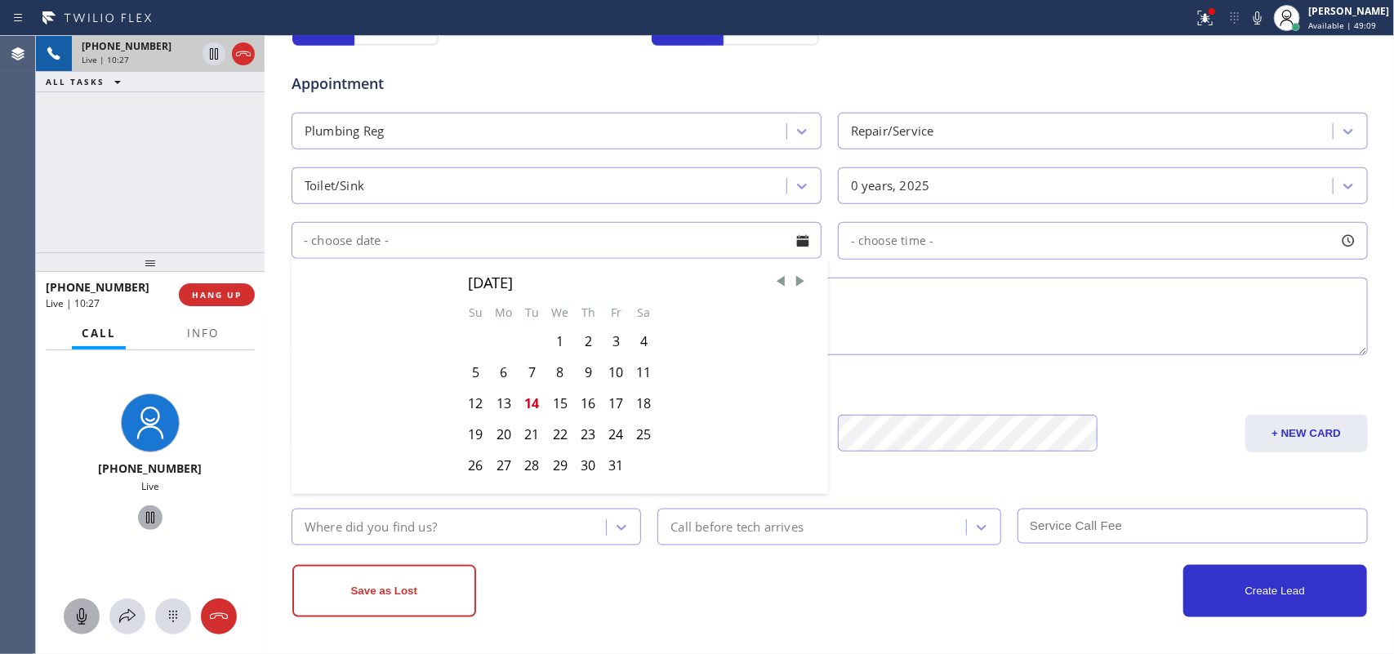
click at [585, 405] on div "16" at bounding box center [588, 403] width 28 height 31
click at [585, 405] on div "Credit card Select Credit Card + NEW CARD CANCEL SAVE" at bounding box center [830, 405] width 1078 height 94
type input "[DATE]"
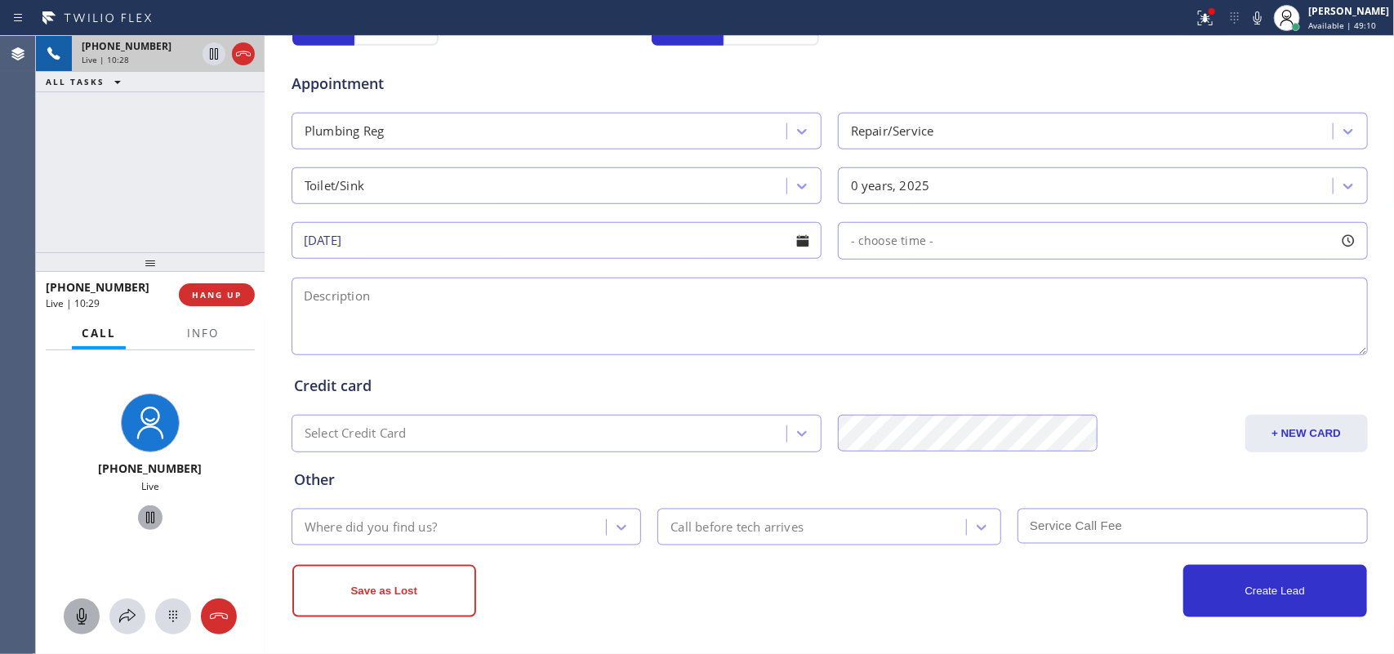
click at [1341, 234] on div at bounding box center [1348, 241] width 28 height 28
drag, startPoint x: 849, startPoint y: 339, endPoint x: 994, endPoint y: 343, distance: 145.4
click at [1000, 343] on div at bounding box center [1010, 340] width 20 height 34
drag, startPoint x: 846, startPoint y: 340, endPoint x: 879, endPoint y: 340, distance: 33.5
click at [883, 340] on div at bounding box center [893, 340] width 20 height 34
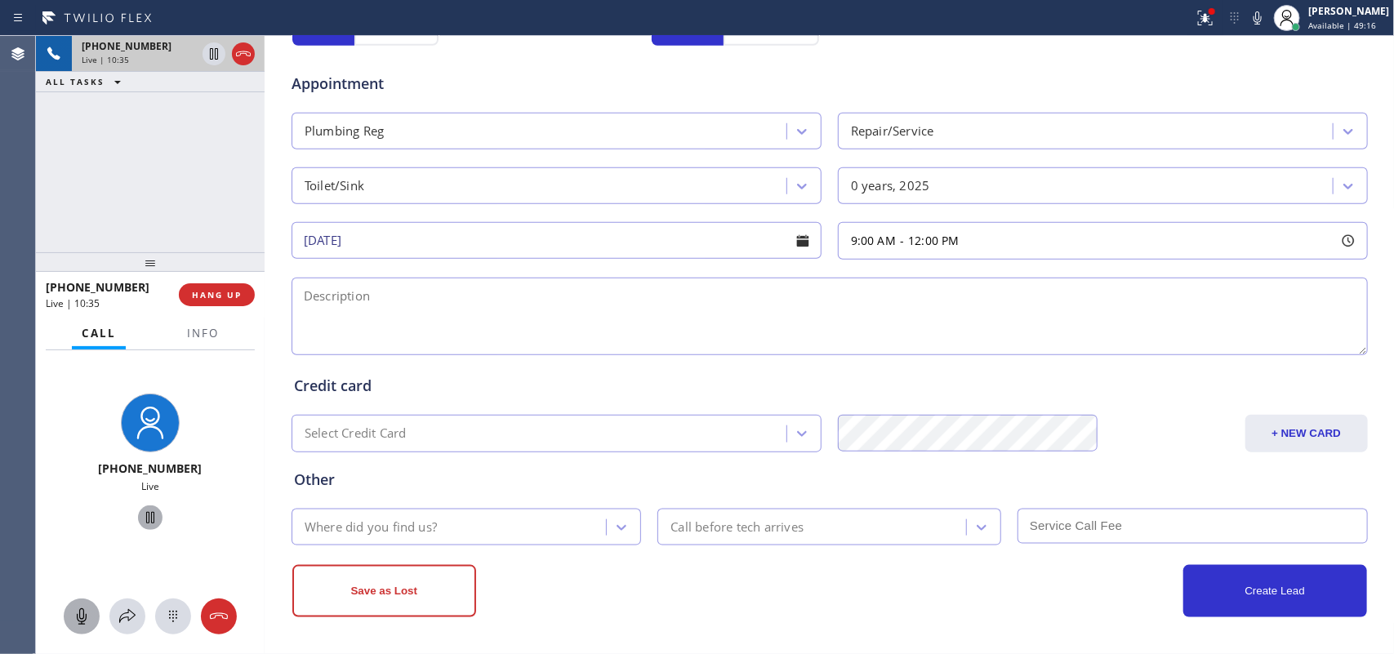
click at [732, 329] on textarea at bounding box center [829, 317] width 1076 height 78
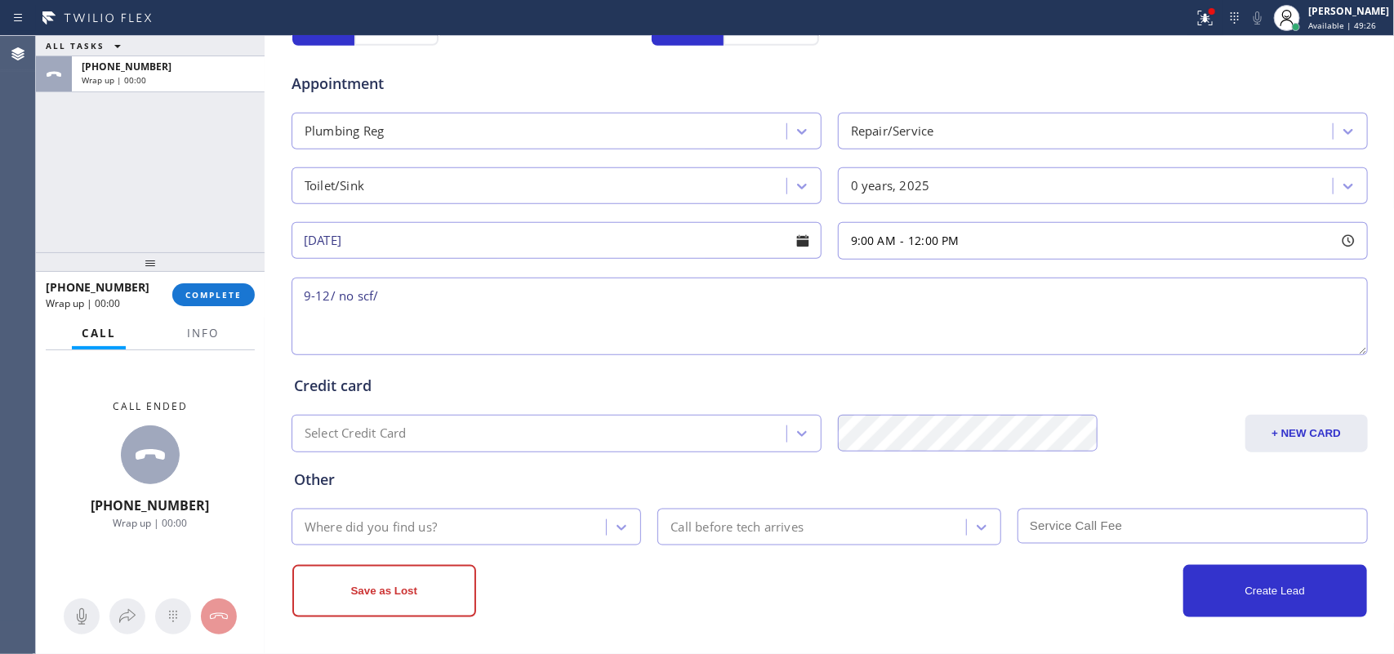
click at [117, 184] on div "ALL TASKS ALL TASKS ACTIVE TASKS TASKS IN WRAP UP [PHONE_NUMBER] Wrap up | 00:00" at bounding box center [150, 144] width 229 height 216
click at [434, 267] on div "Appointment Plumbing Reg Repair/Service Toilet/Sink 0 years, 2025 [DATE] 9:00 A…" at bounding box center [829, 205] width 1071 height 305
click at [430, 294] on textarea "9-12/ no scf/" at bounding box center [829, 317] width 1076 height 78
paste textarea "[STREET_ADDRESS][PERSON_NAME][PERSON_NAME]"
click at [462, 295] on textarea "9-12/ no scf/ [STREET_ADDRESS][PERSON_NAME][PERSON_NAME]" at bounding box center [829, 317] width 1076 height 78
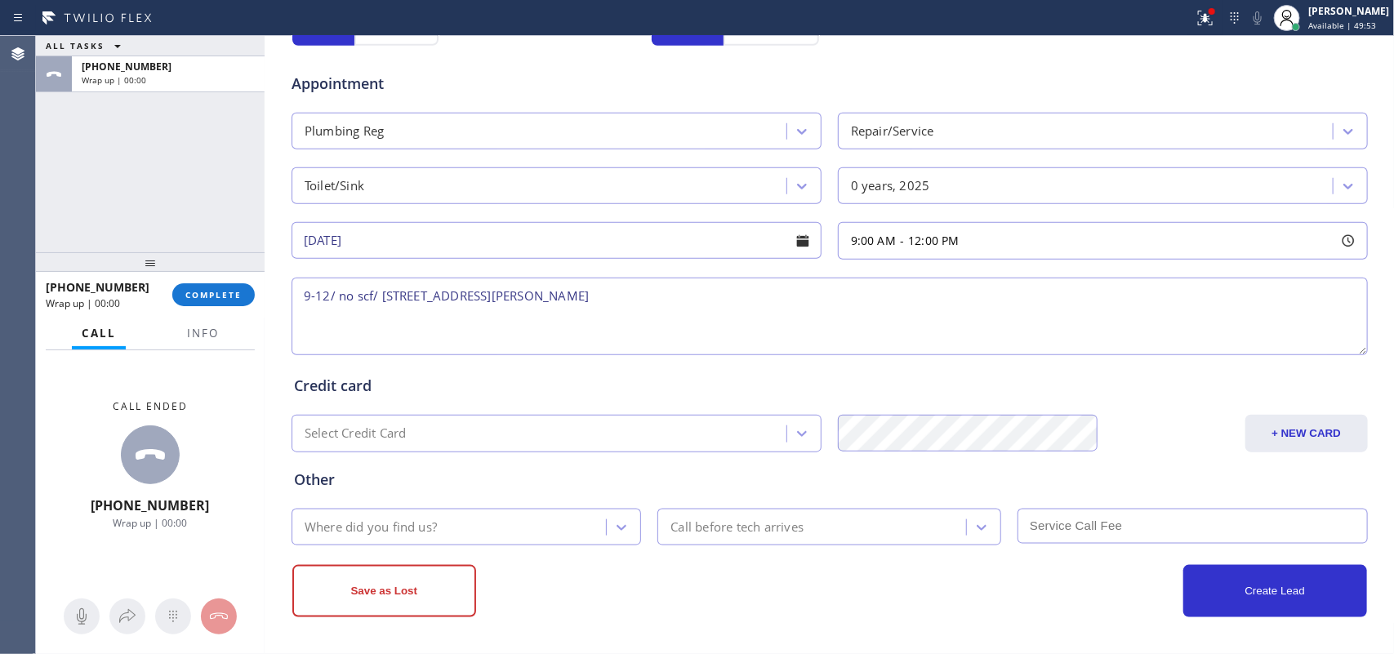
click at [656, 299] on textarea "9-12/ no scf/ [STREET_ADDRESS][PERSON_NAME]" at bounding box center [829, 317] width 1076 height 78
click at [394, 315] on textarea "9-12/ no scf/ [STREET_ADDRESS][PERSON_NAME]" at bounding box center [829, 317] width 1076 height 78
click at [373, 292] on textarea "9-12/ no scf/ [STREET_ADDRESS][PERSON_NAME]" at bounding box center [829, 317] width 1076 height 78
paste textarea "house-ho/ noticed some air bubbles coming out from the toilet , thinks theres a…"
click at [1235, 299] on textarea "9-12/ no scf/ house-ho/ noticed some air bubbles coming out from the toilet , t…" at bounding box center [829, 317] width 1076 height 78
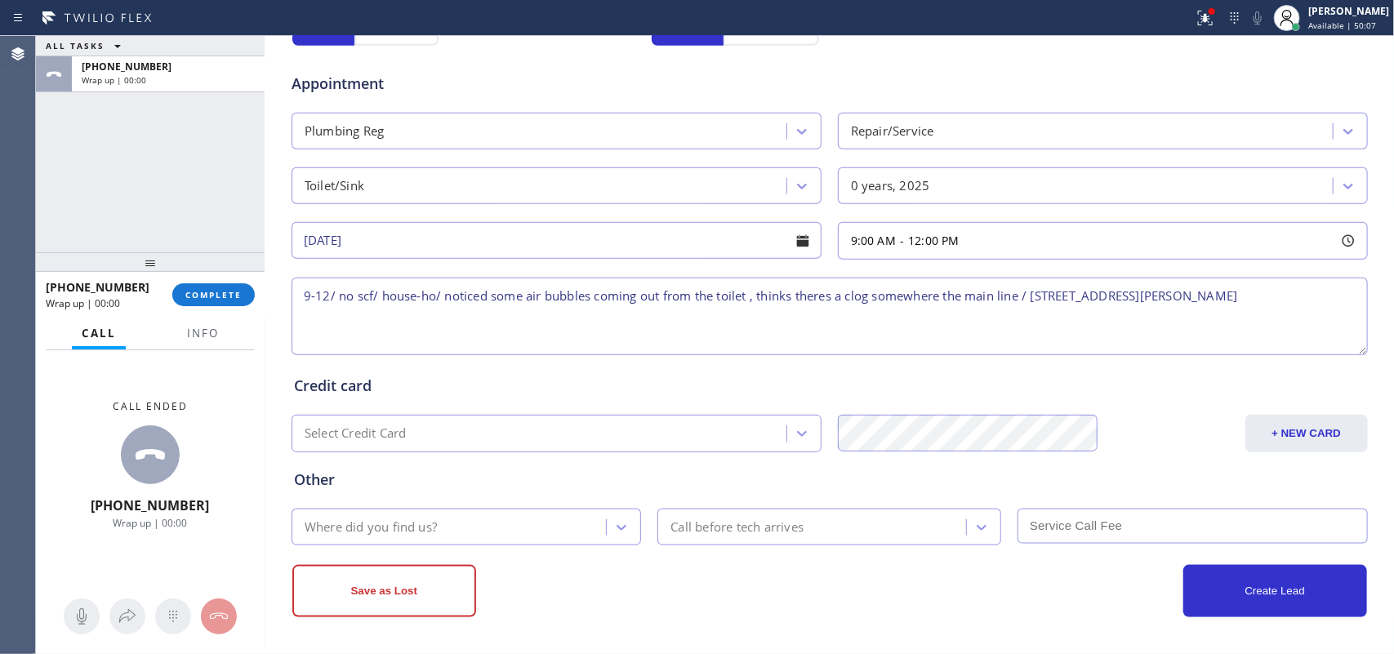
click at [1254, 294] on textarea "9-12/ no scf/ house-ho/ noticed some air bubbles coming out from the toilet , t…" at bounding box center [829, 317] width 1076 height 78
click at [207, 328] on span "Info" at bounding box center [203, 333] width 32 height 15
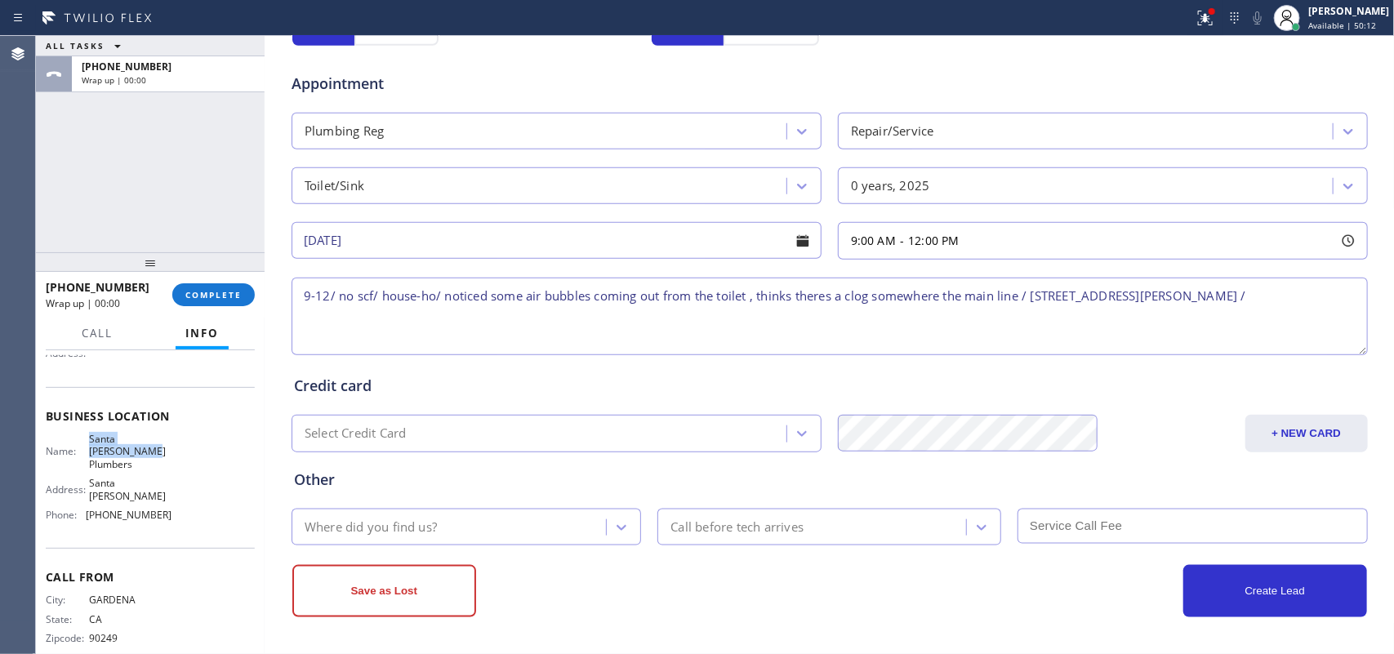
drag, startPoint x: 131, startPoint y: 451, endPoint x: 87, endPoint y: 437, distance: 46.2
click at [89, 437] on span "Santa [PERSON_NAME] Plumbers" at bounding box center [130, 452] width 82 height 38
copy span "Santa [PERSON_NAME] Plumbers"
click at [1221, 291] on textarea "9-12/ no scf/ house-ho/ noticed some air bubbles coming out from the toilet , t…" at bounding box center [829, 317] width 1076 height 78
paste textarea "Santa [PERSON_NAME] Plumbers"
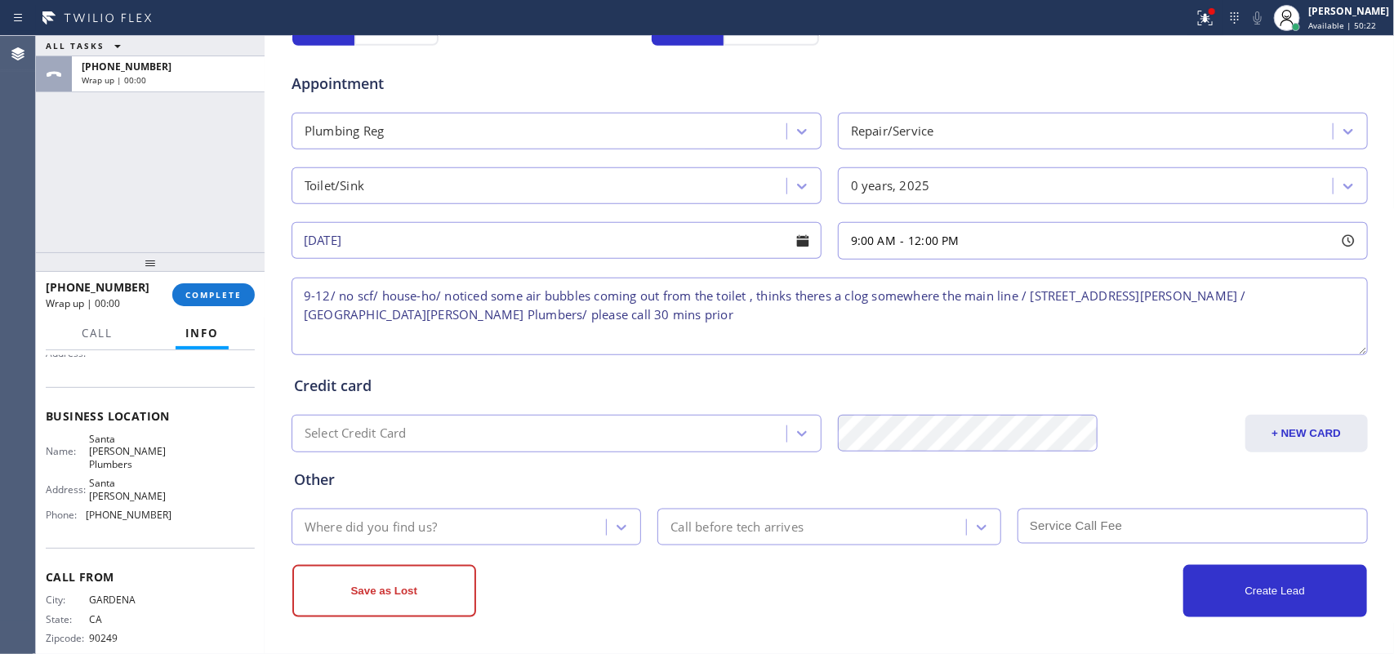
type textarea "9-12/ no scf/ house-ho/ noticed some air bubbles coming out from the toilet , t…"
click at [468, 521] on div "Where did you find us?" at bounding box center [451, 527] width 310 height 29
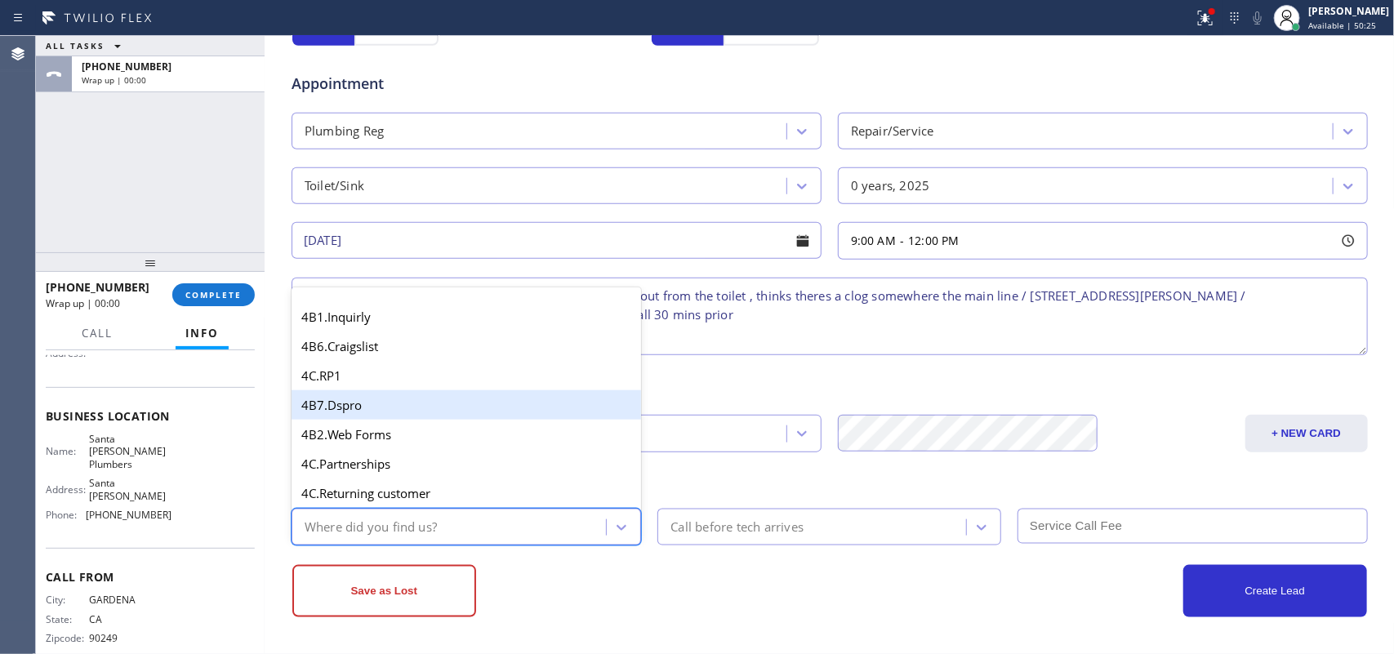
scroll to position [1123, 0]
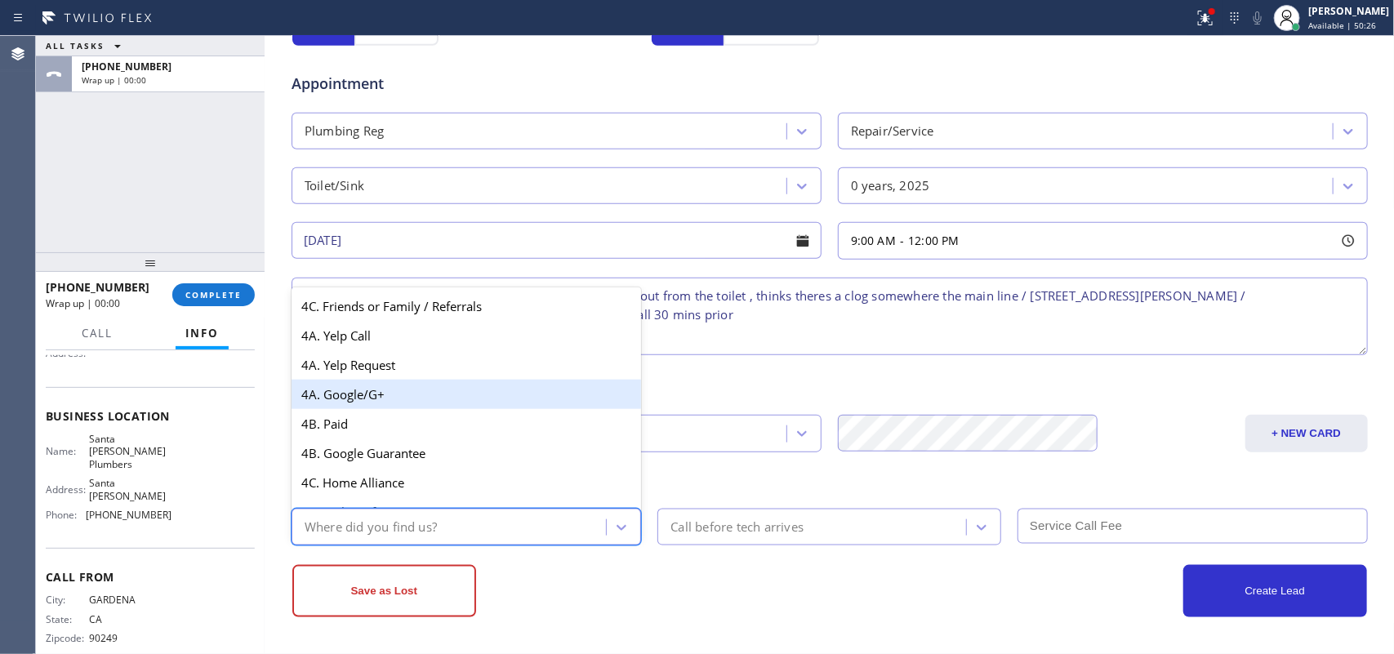
click at [457, 409] on div "4A. Google/G+" at bounding box center [466, 394] width 350 height 29
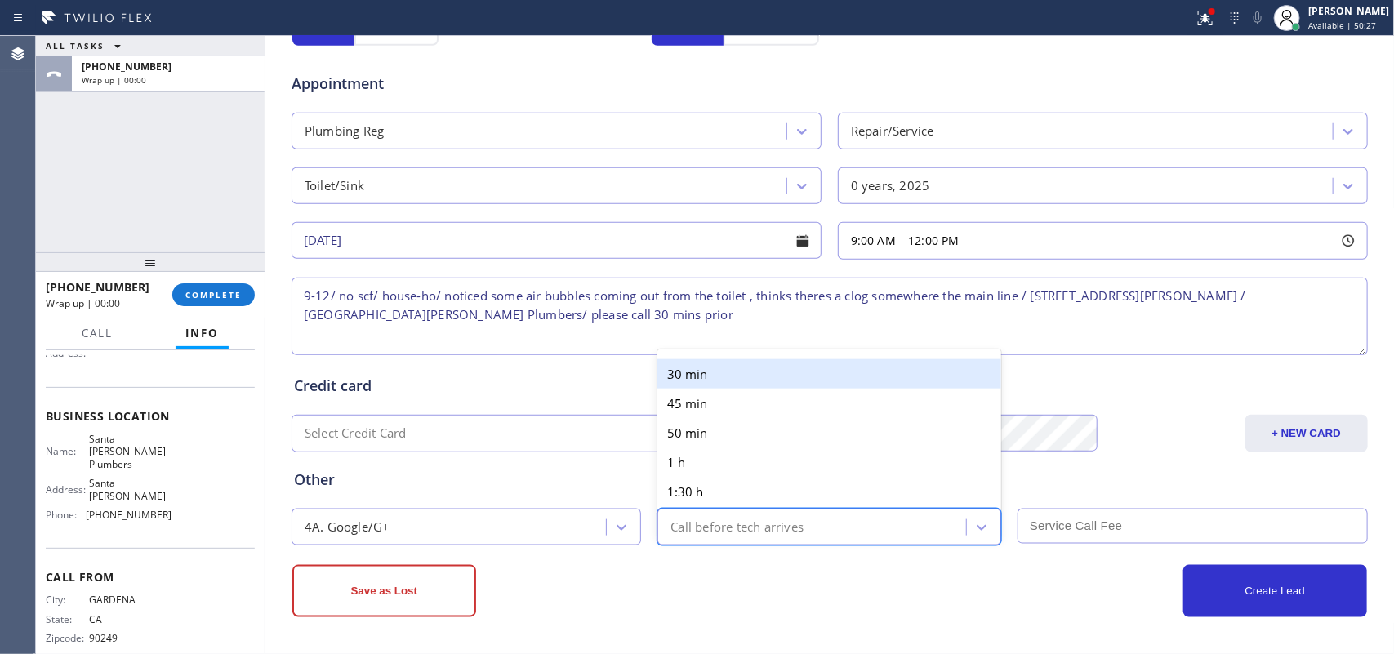
click at [700, 519] on div "Call before tech arrives" at bounding box center [736, 527] width 133 height 19
click at [707, 361] on div "30 min" at bounding box center [829, 373] width 344 height 29
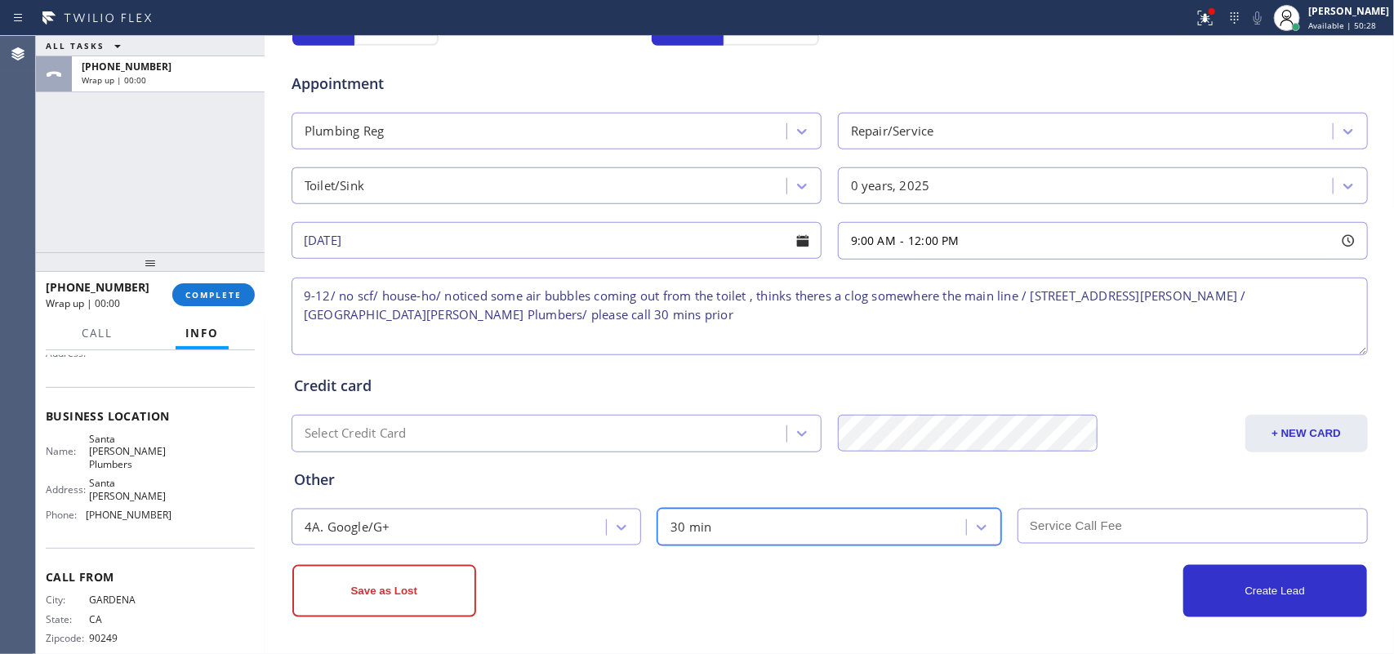
click at [1176, 518] on input "text" at bounding box center [1192, 526] width 350 height 35
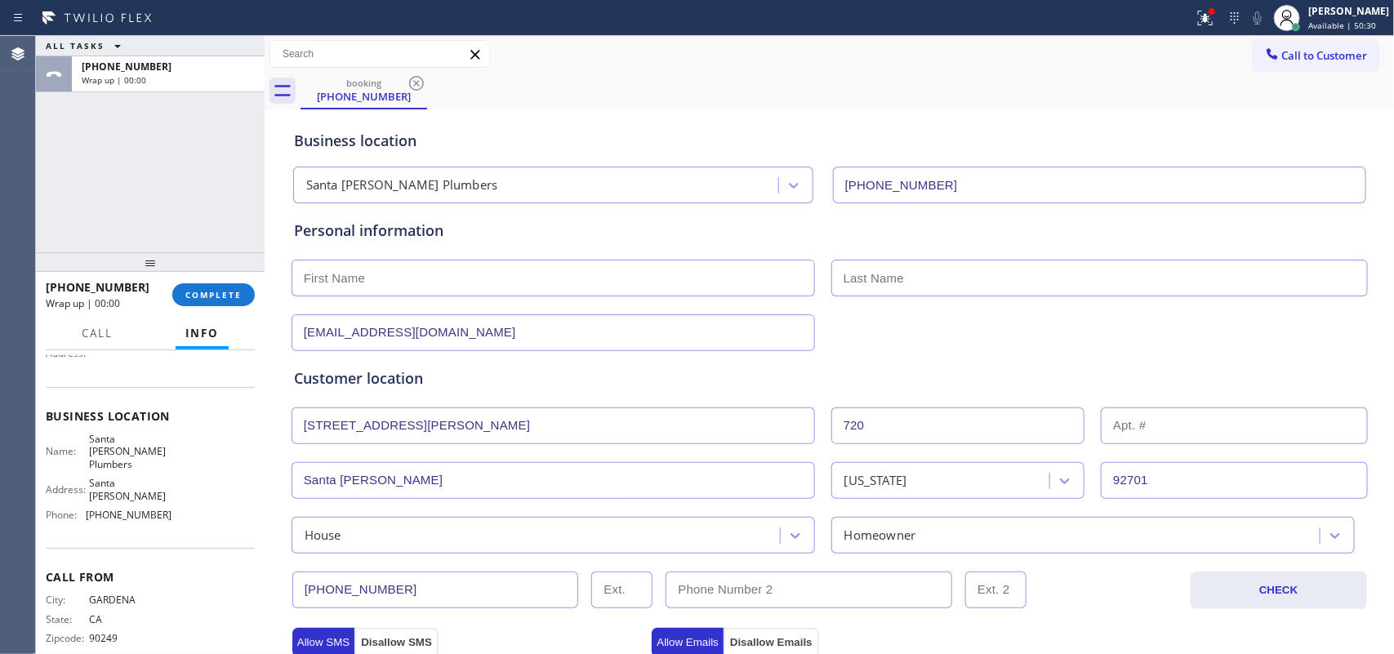
scroll to position [614, 0]
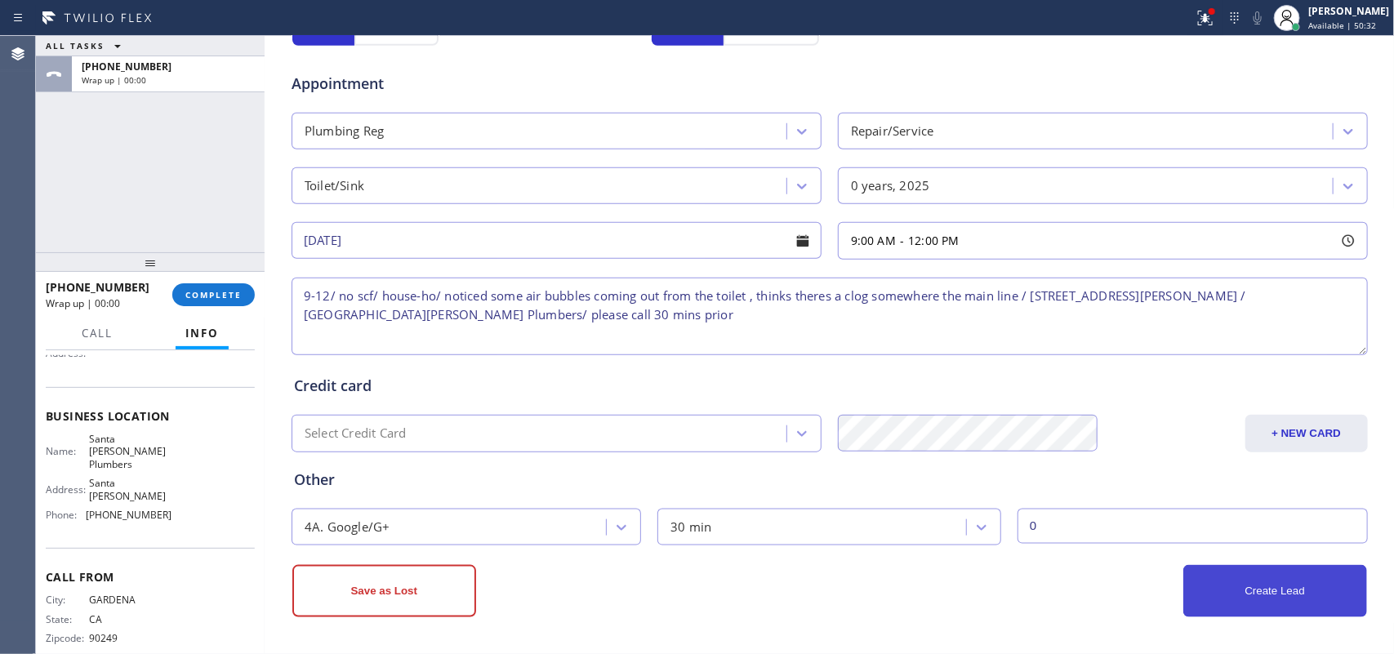
type input "0"
click at [1292, 596] on button "Create Lead" at bounding box center [1275, 591] width 184 height 52
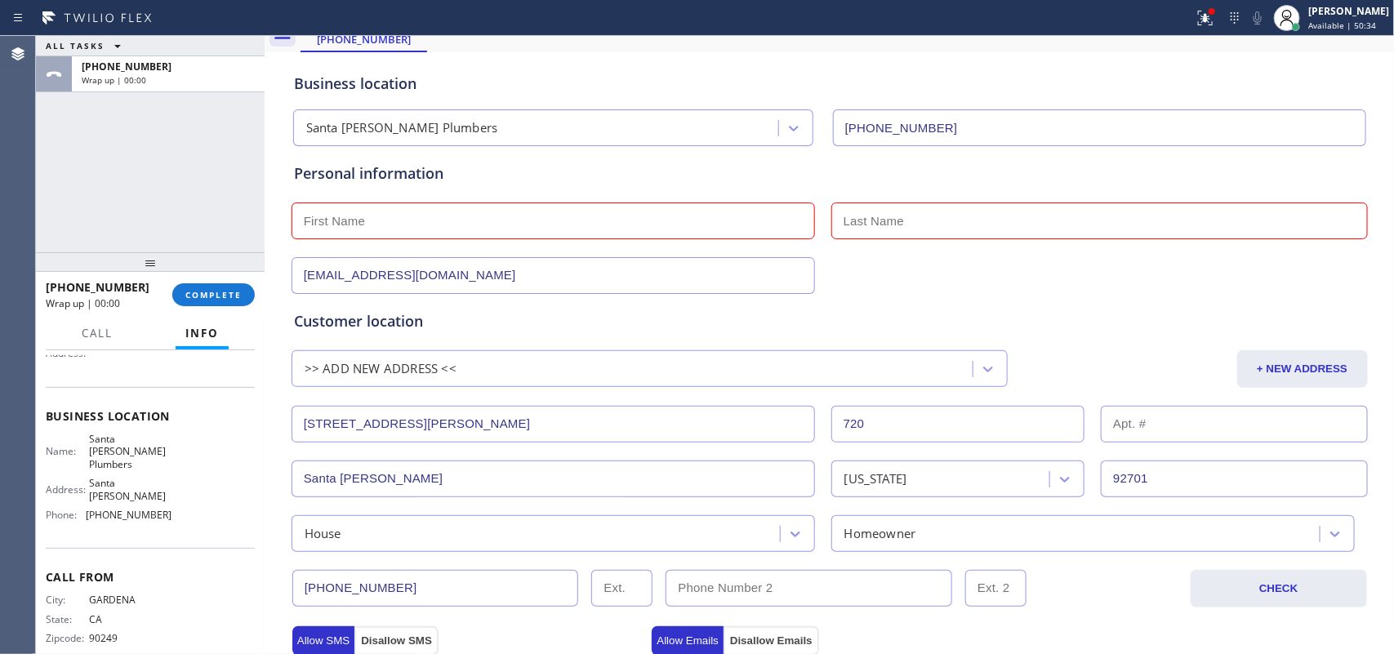
scroll to position [0, 0]
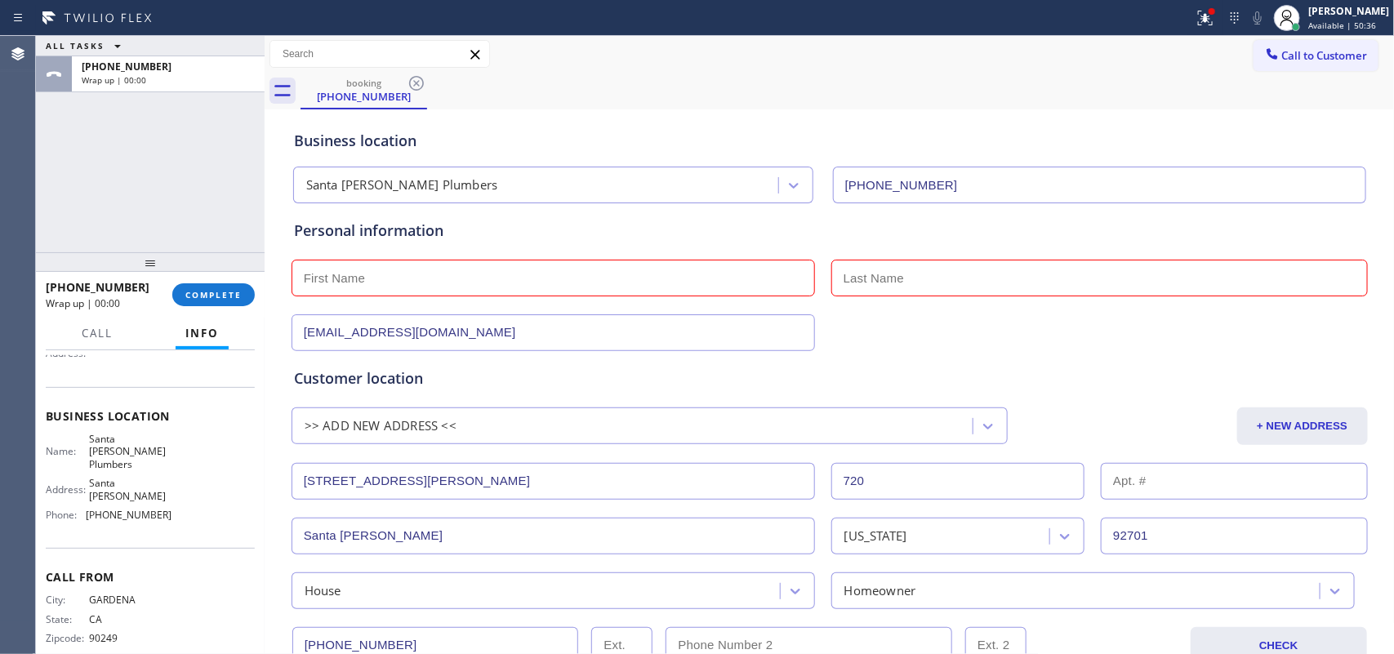
click at [657, 266] on input "text" at bounding box center [552, 278] width 523 height 37
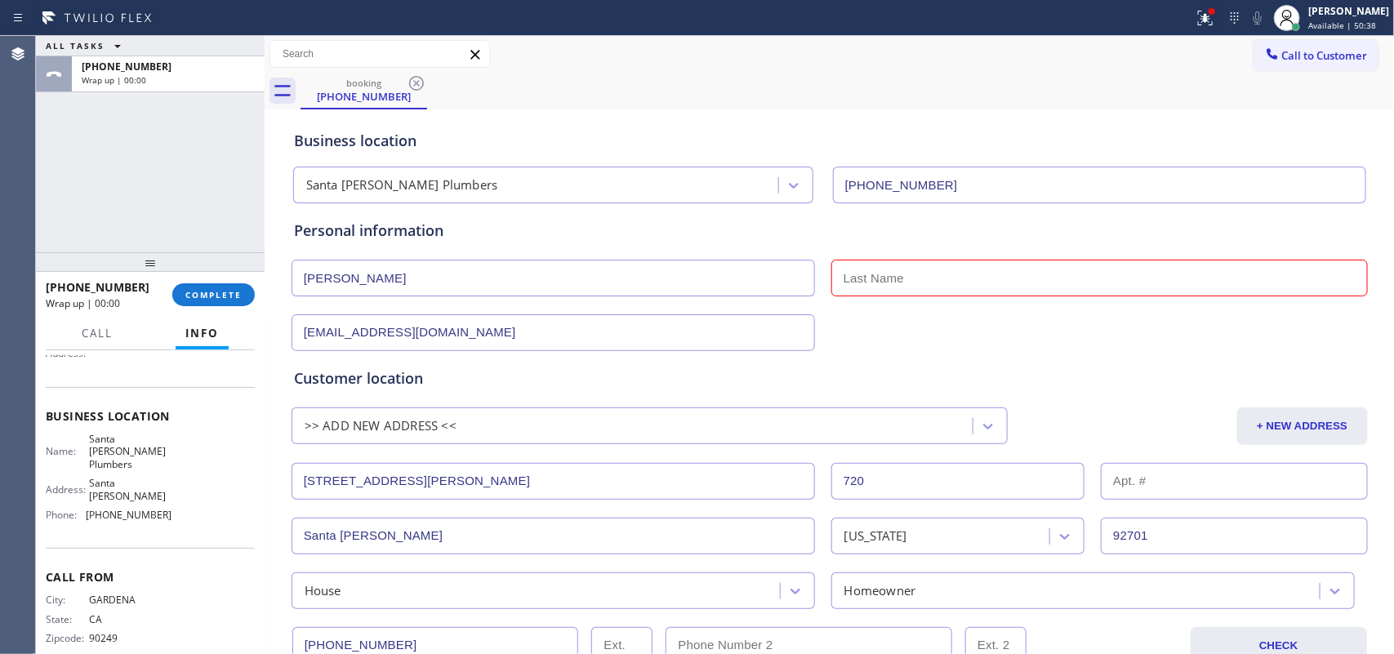
type input "[PERSON_NAME]"
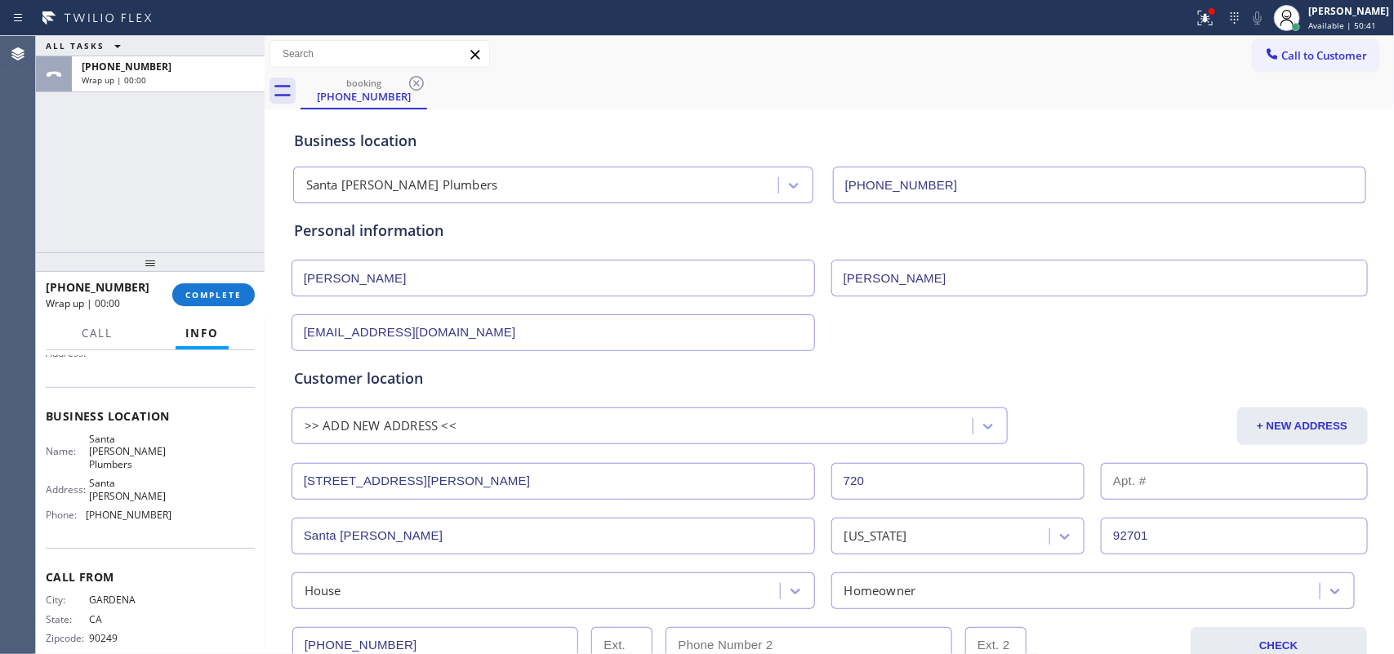
type input "[PERSON_NAME]"
click at [694, 67] on div "Call to Customer Outbound call Location Zoom Electricians [GEOGRAPHIC_DATA] You…" at bounding box center [830, 54] width 1130 height 29
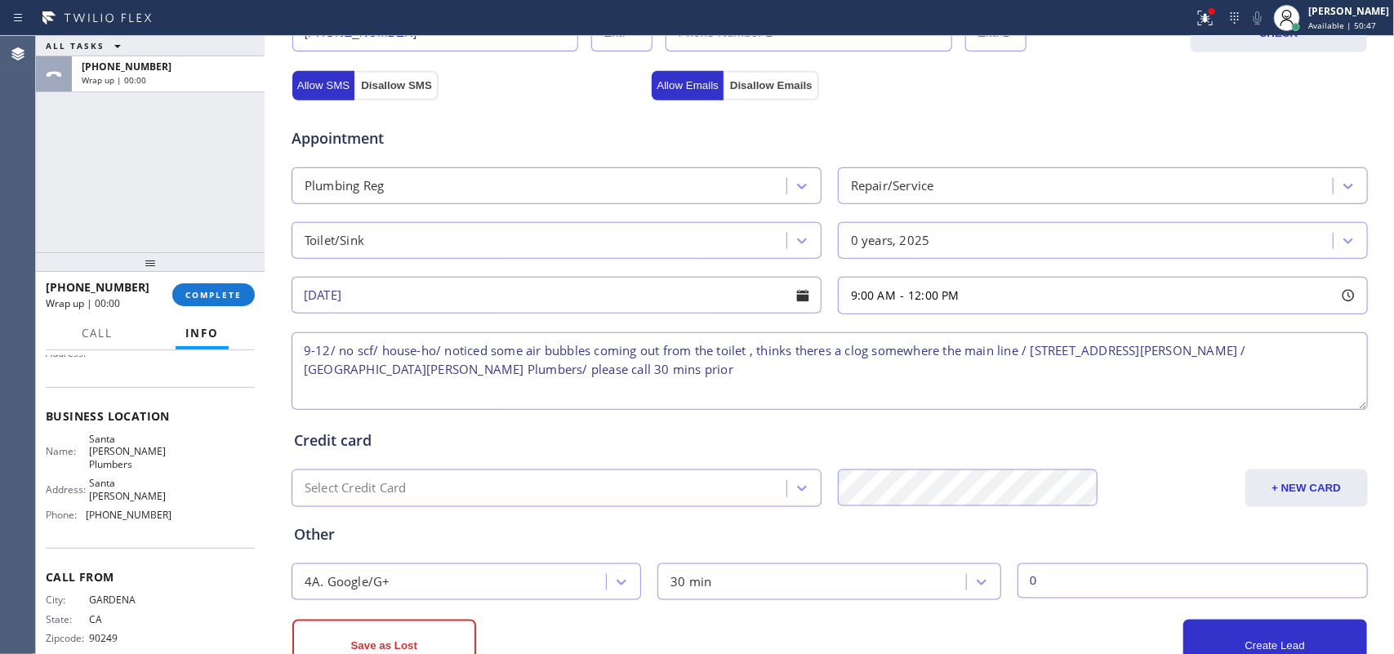
scroll to position [669, 0]
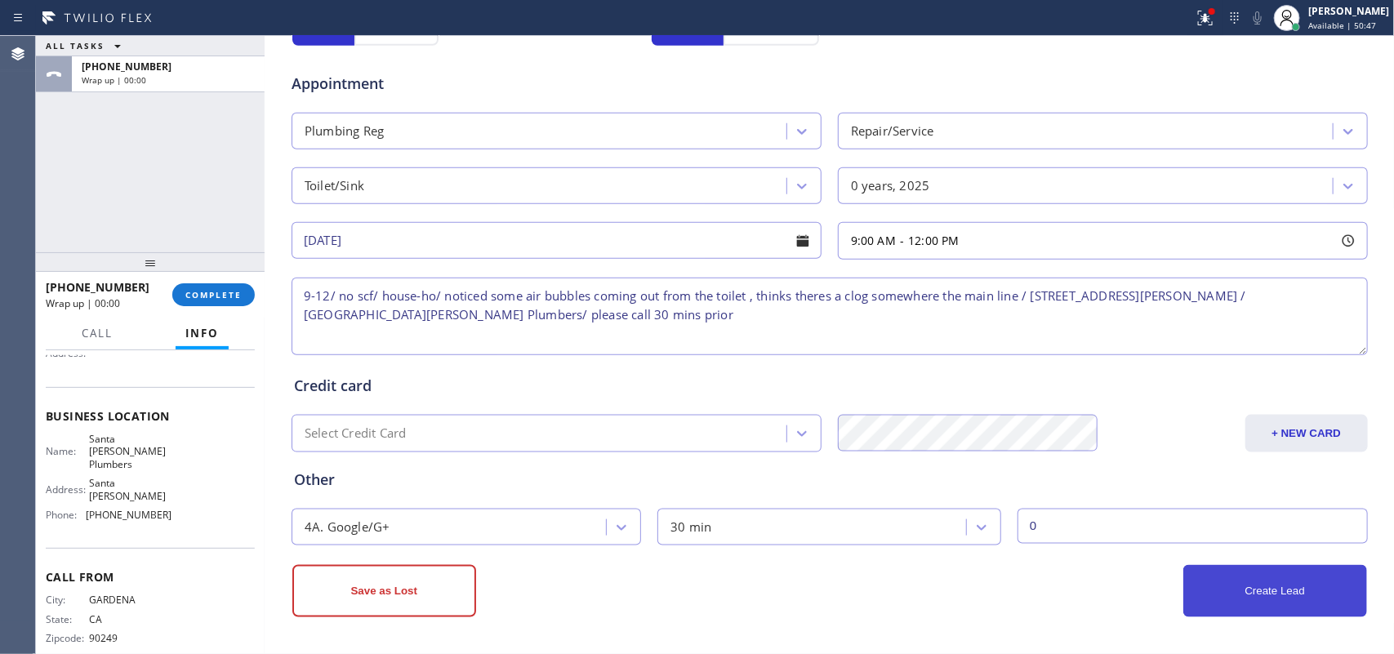
click at [1211, 588] on button "Create Lead" at bounding box center [1275, 591] width 184 height 52
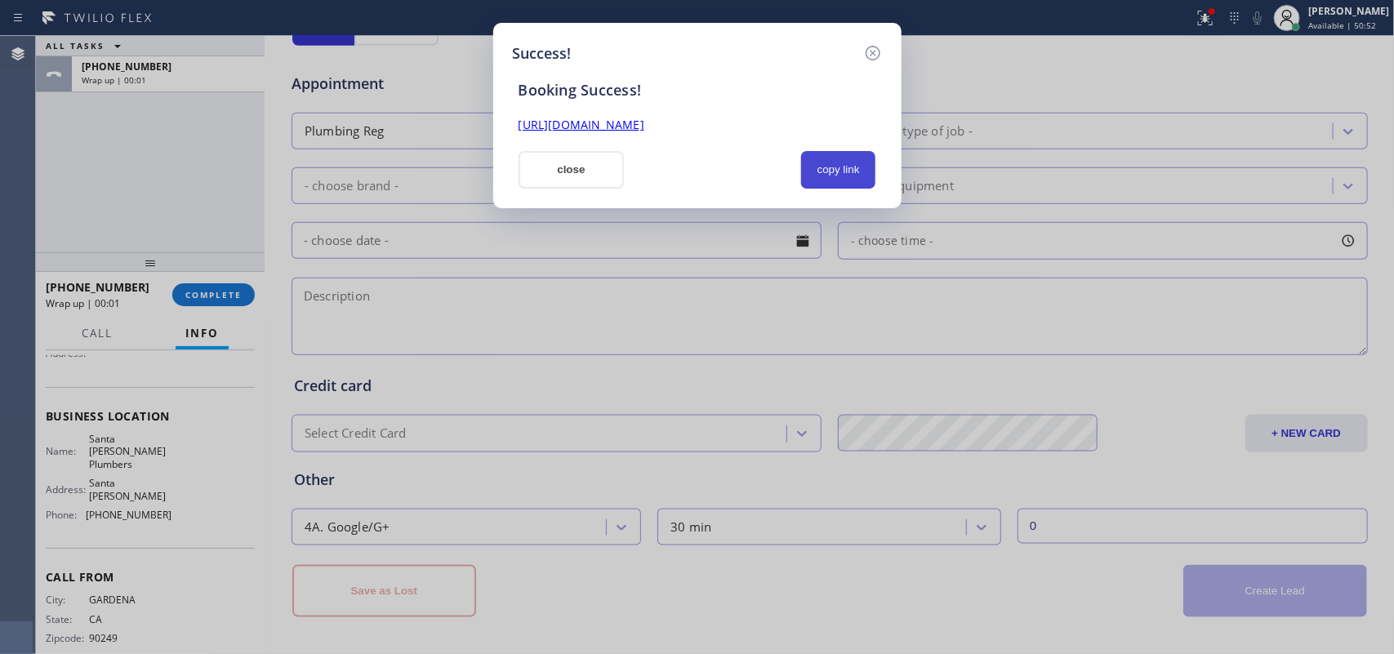
click at [829, 170] on button "copy link" at bounding box center [838, 170] width 75 height 38
click at [644, 122] on link "[URL][DOMAIN_NAME]" at bounding box center [581, 125] width 126 height 16
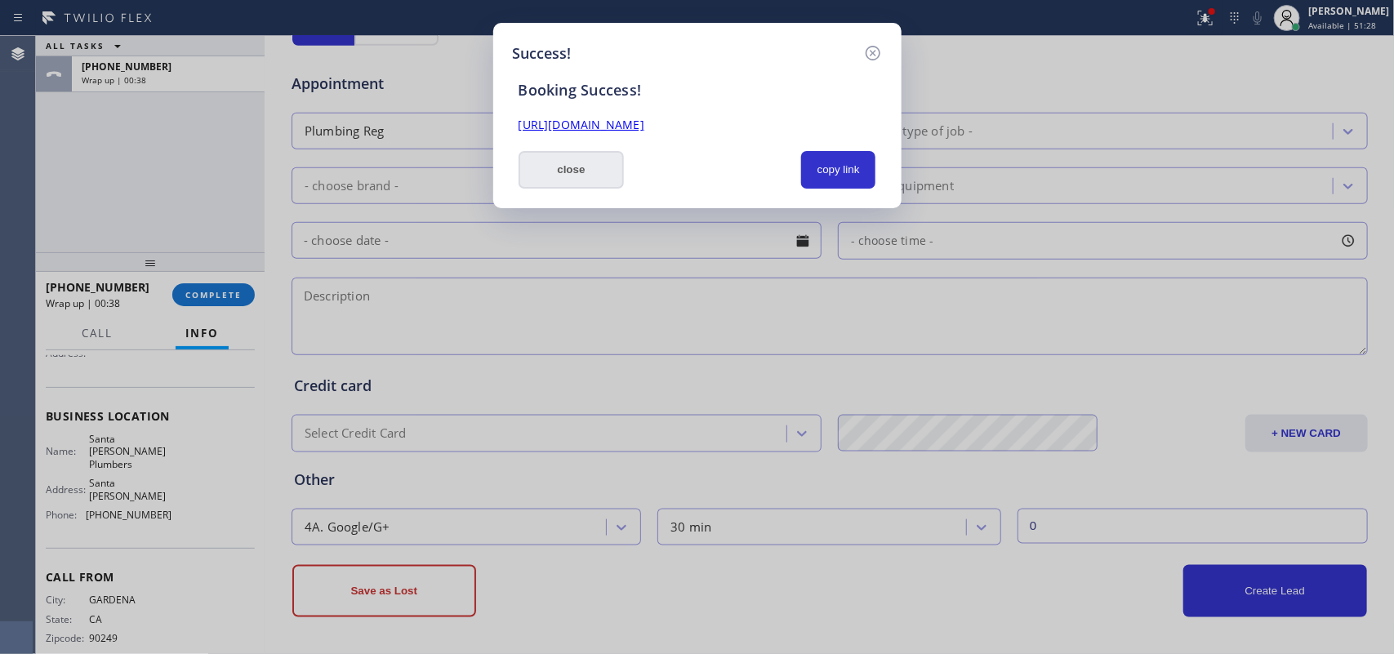
click at [596, 169] on button "close" at bounding box center [571, 170] width 106 height 38
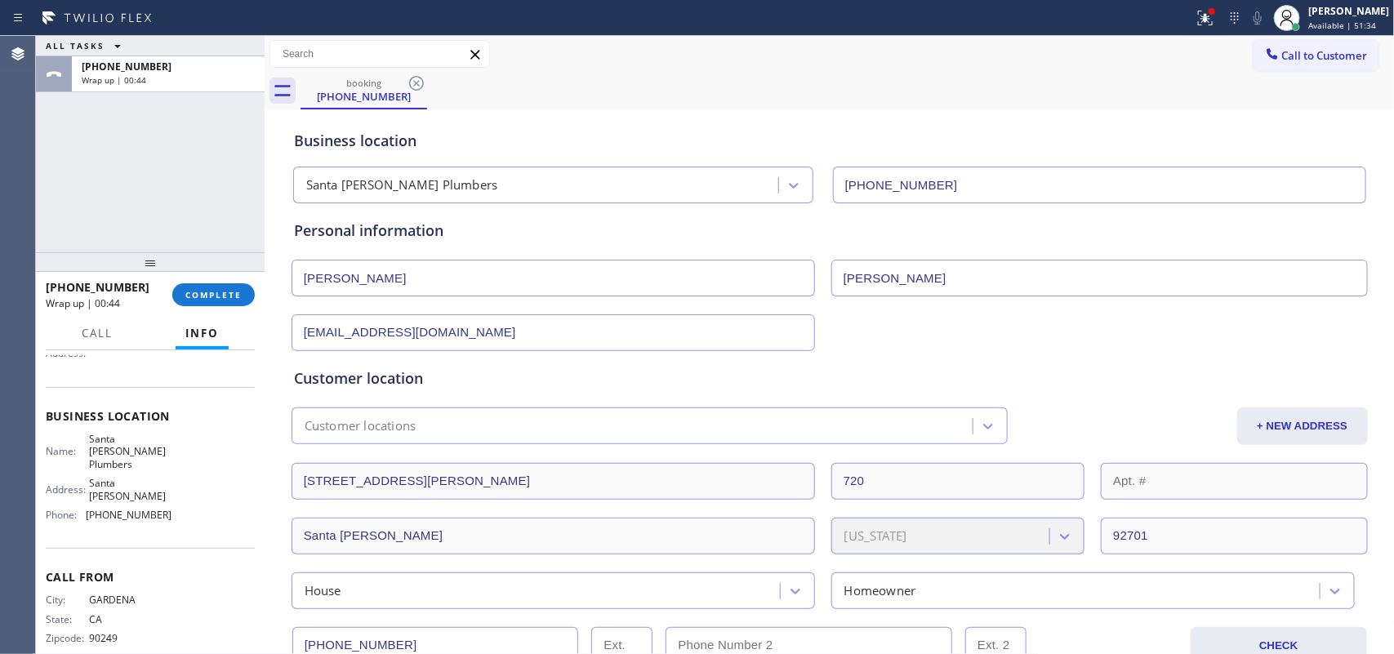
scroll to position [510, 0]
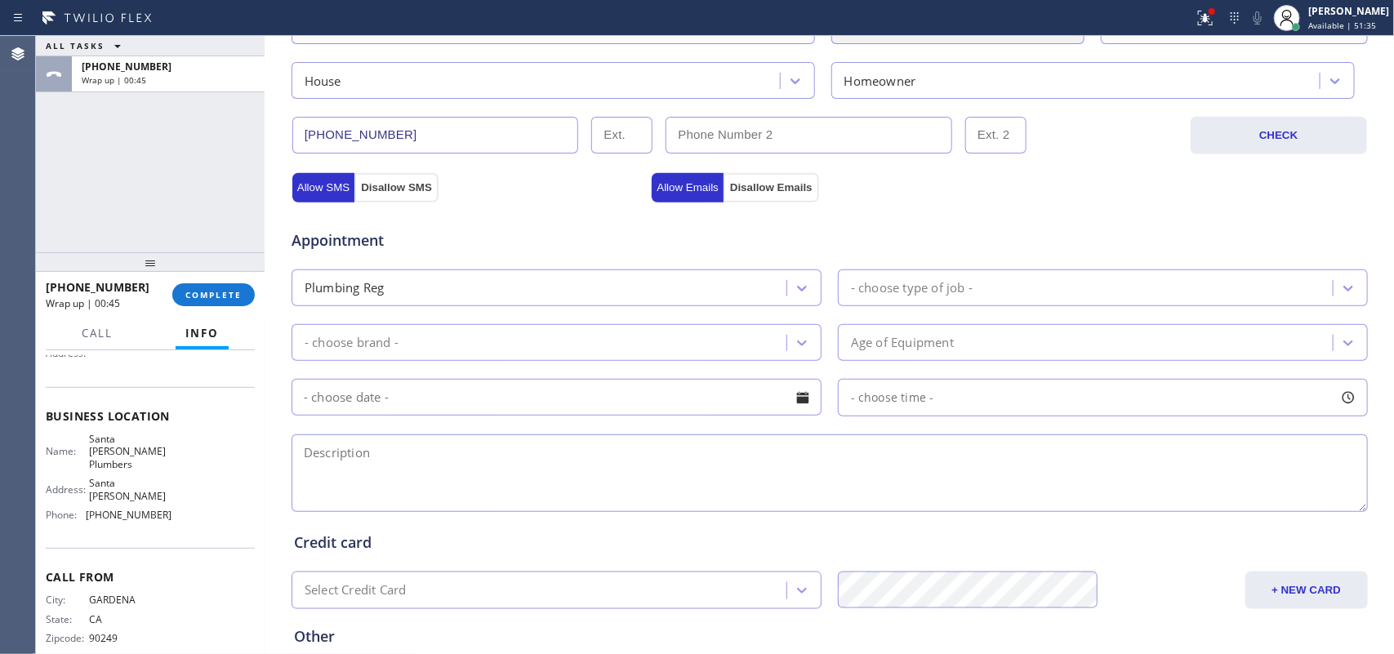
click at [372, 145] on input "[PHONE_NUMBER]" at bounding box center [435, 135] width 287 height 37
click at [373, 140] on input "[PHONE_NUMBER]" at bounding box center [435, 135] width 287 height 37
click at [234, 296] on span "COMPLETE" at bounding box center [213, 294] width 56 height 11
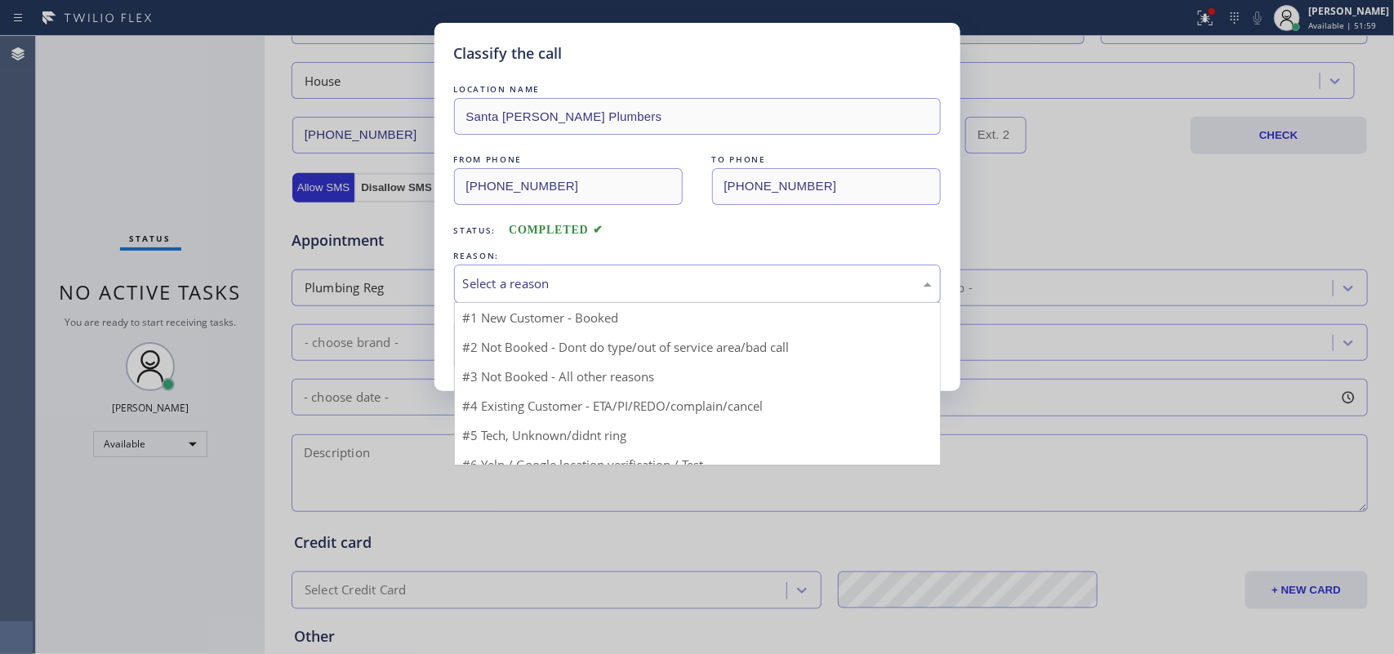
click at [495, 274] on div "Select a reason" at bounding box center [697, 283] width 469 height 19
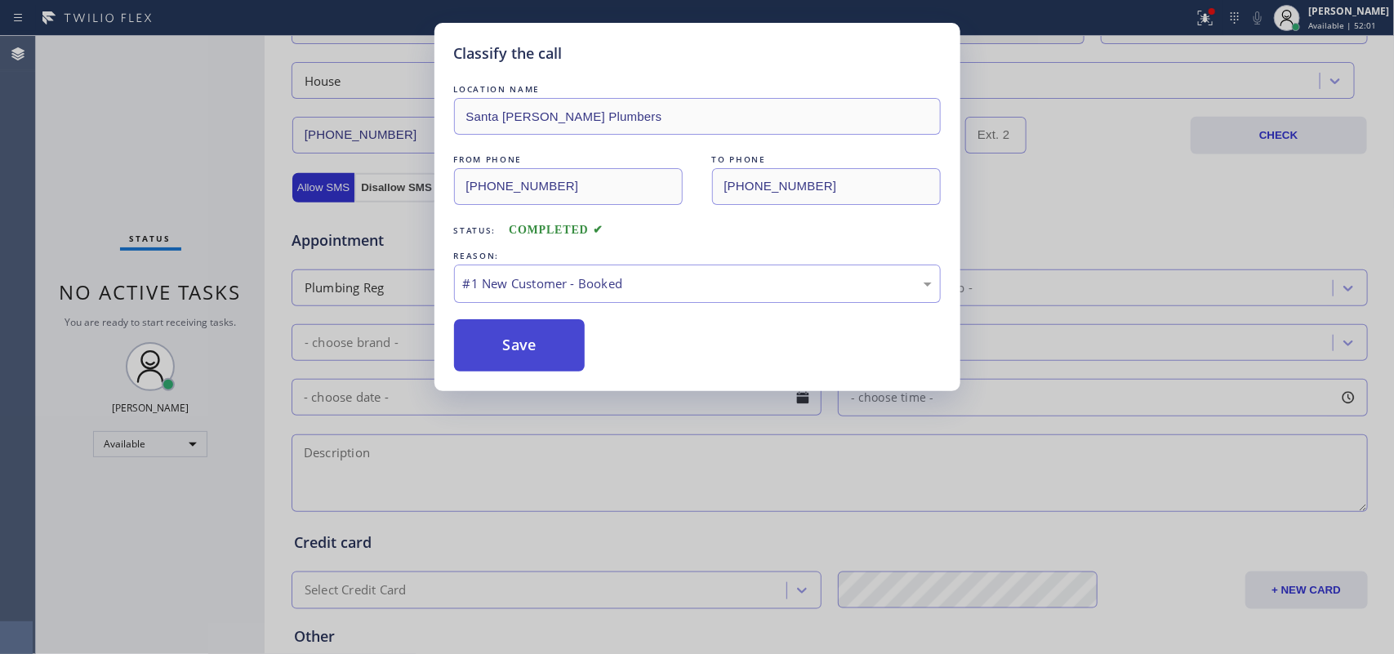
click at [535, 351] on button "Save" at bounding box center [519, 345] width 131 height 52
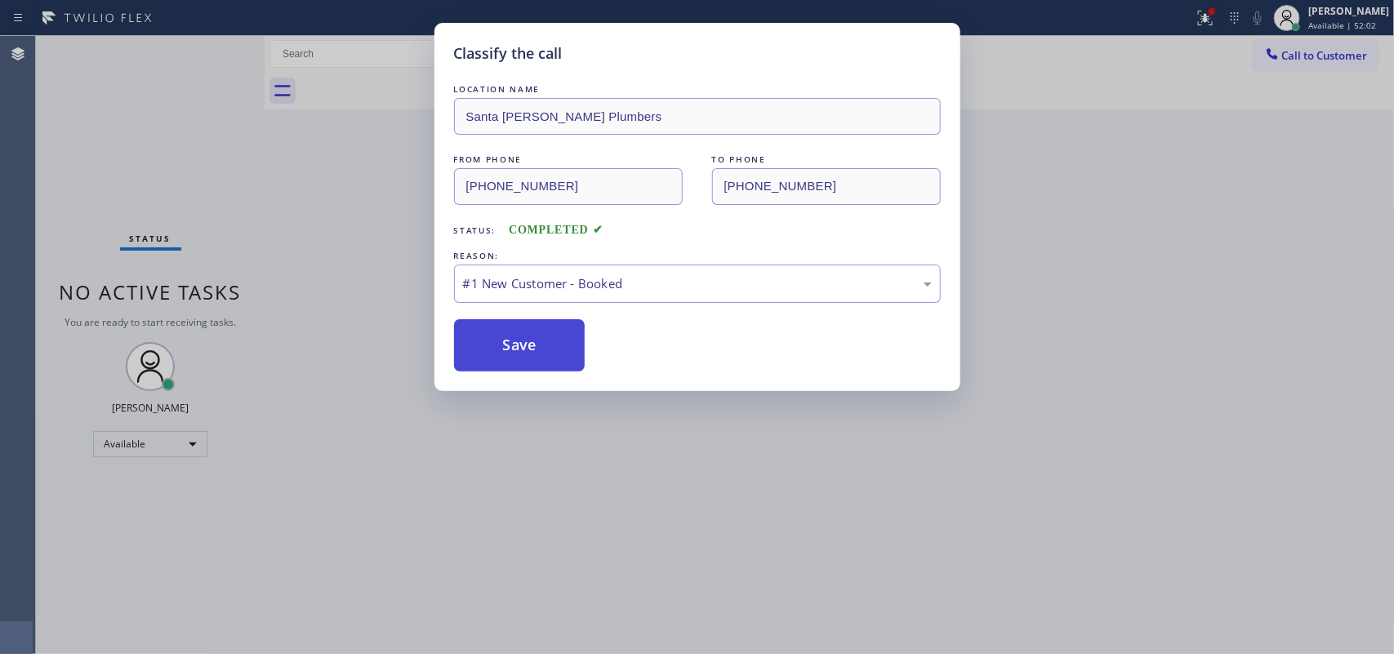
click at [535, 351] on button "Save" at bounding box center [519, 345] width 131 height 52
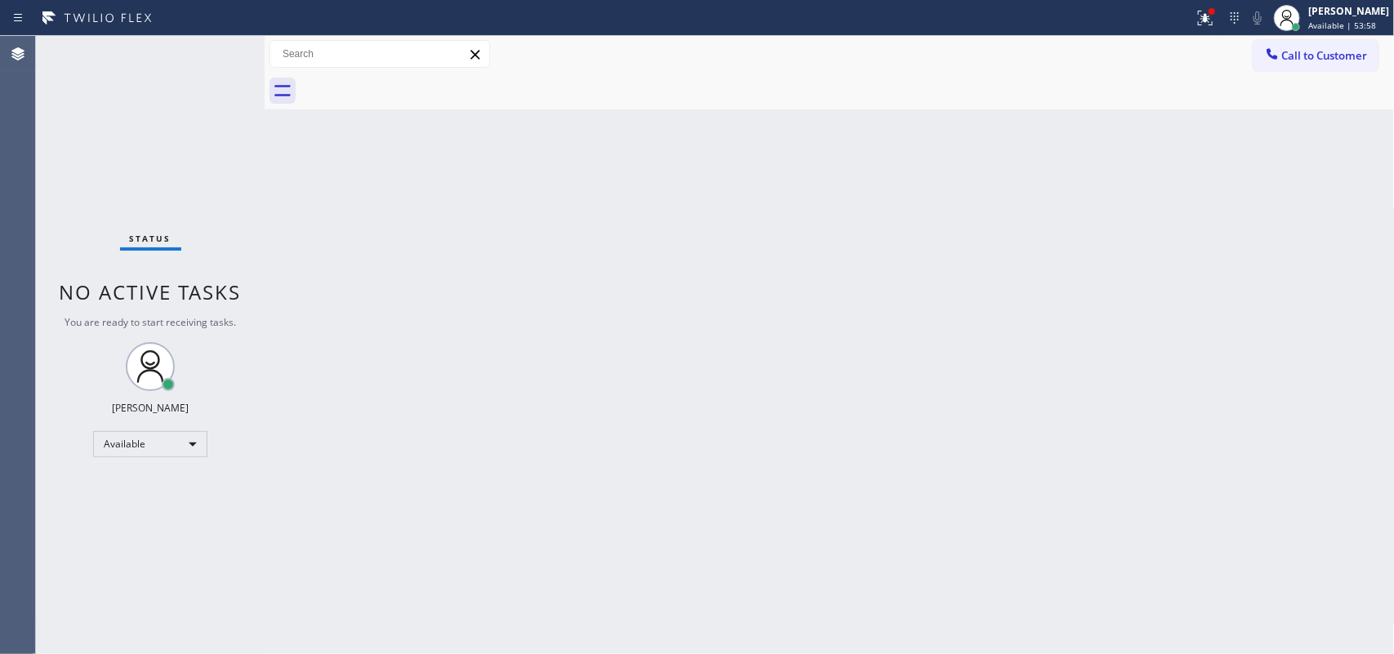
click at [180, 42] on div "Status No active tasks You are ready to start receiving tasks. [PERSON_NAME] Av…" at bounding box center [150, 345] width 229 height 618
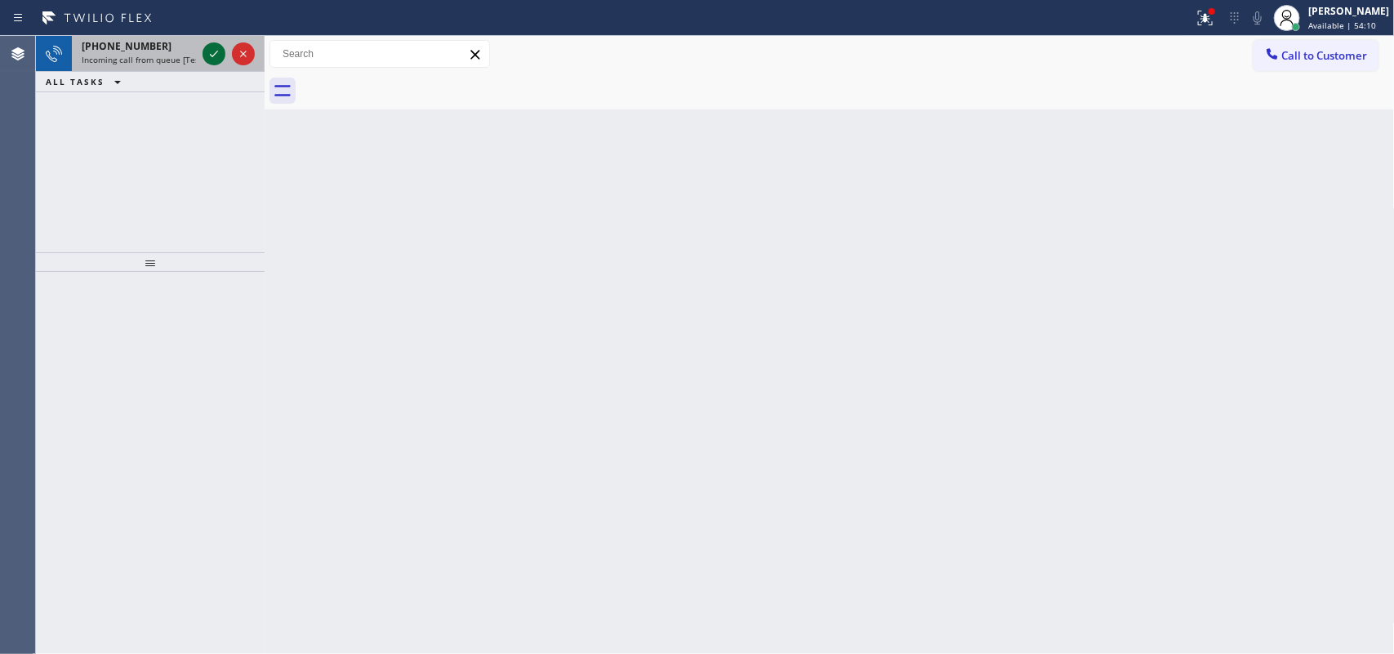
click at [214, 51] on icon at bounding box center [214, 54] width 20 height 20
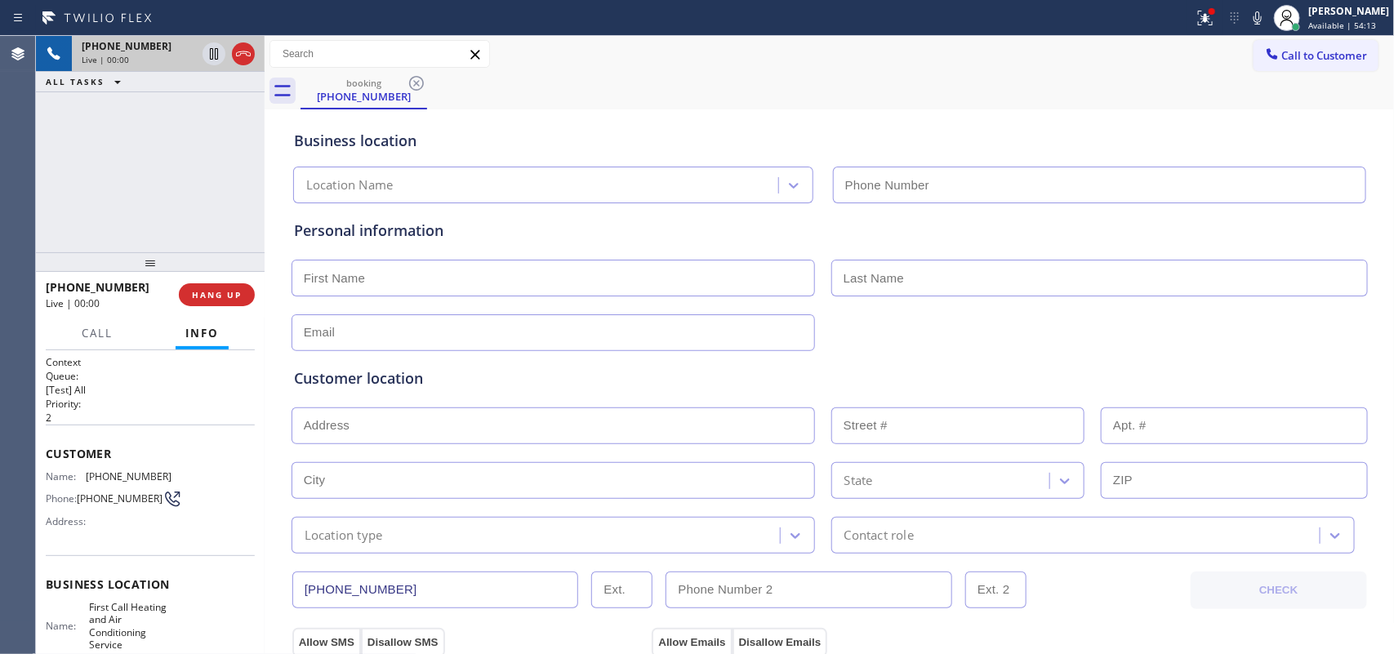
type input "[PHONE_NUMBER]"
click at [222, 308] on div "[PHONE_NUMBER] Live | 00:00 HANG UP" at bounding box center [150, 295] width 209 height 42
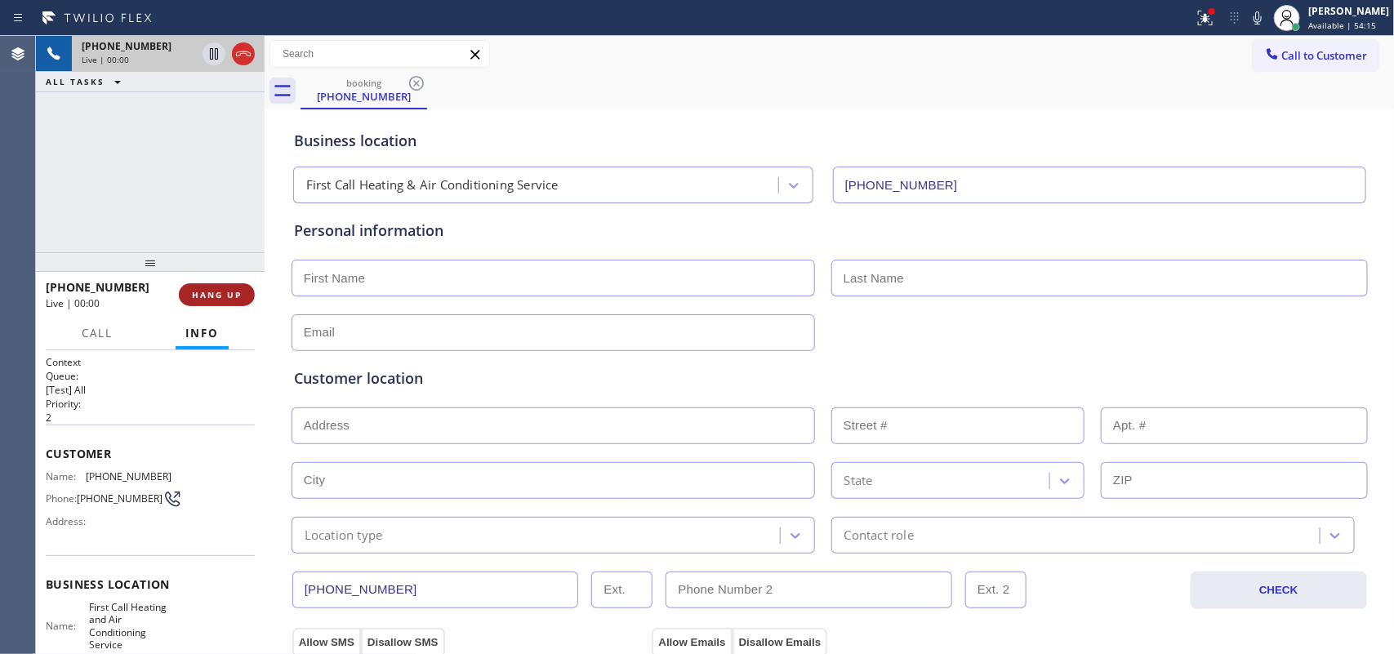
click at [235, 289] on span "HANG UP" at bounding box center [217, 294] width 50 height 11
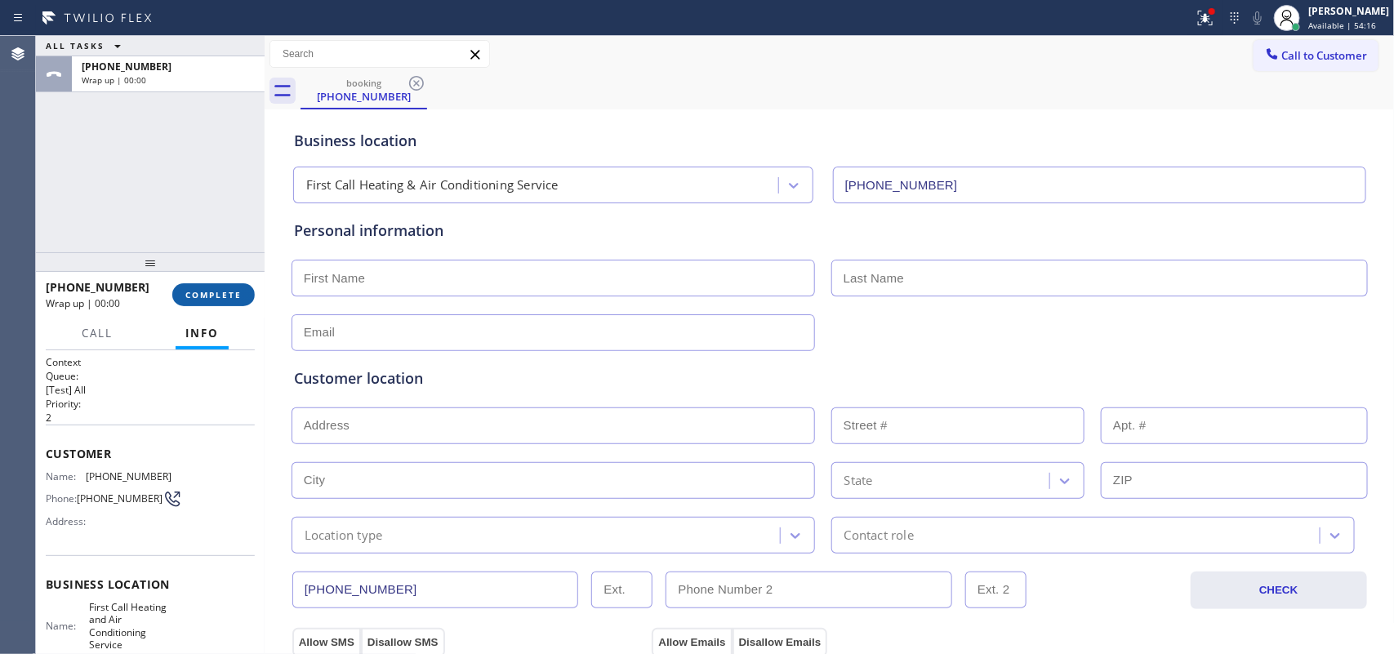
click at [237, 300] on span "COMPLETE" at bounding box center [213, 294] width 56 height 11
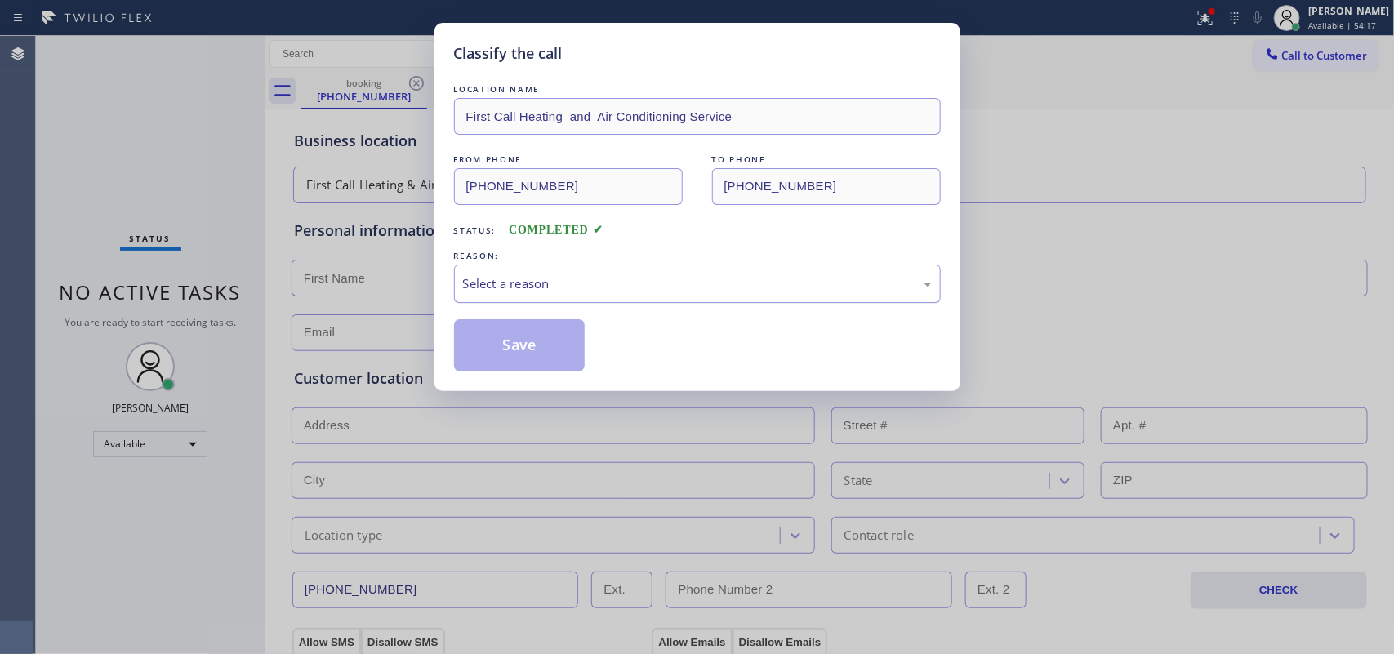
click at [512, 278] on div "Select a reason" at bounding box center [697, 283] width 469 height 19
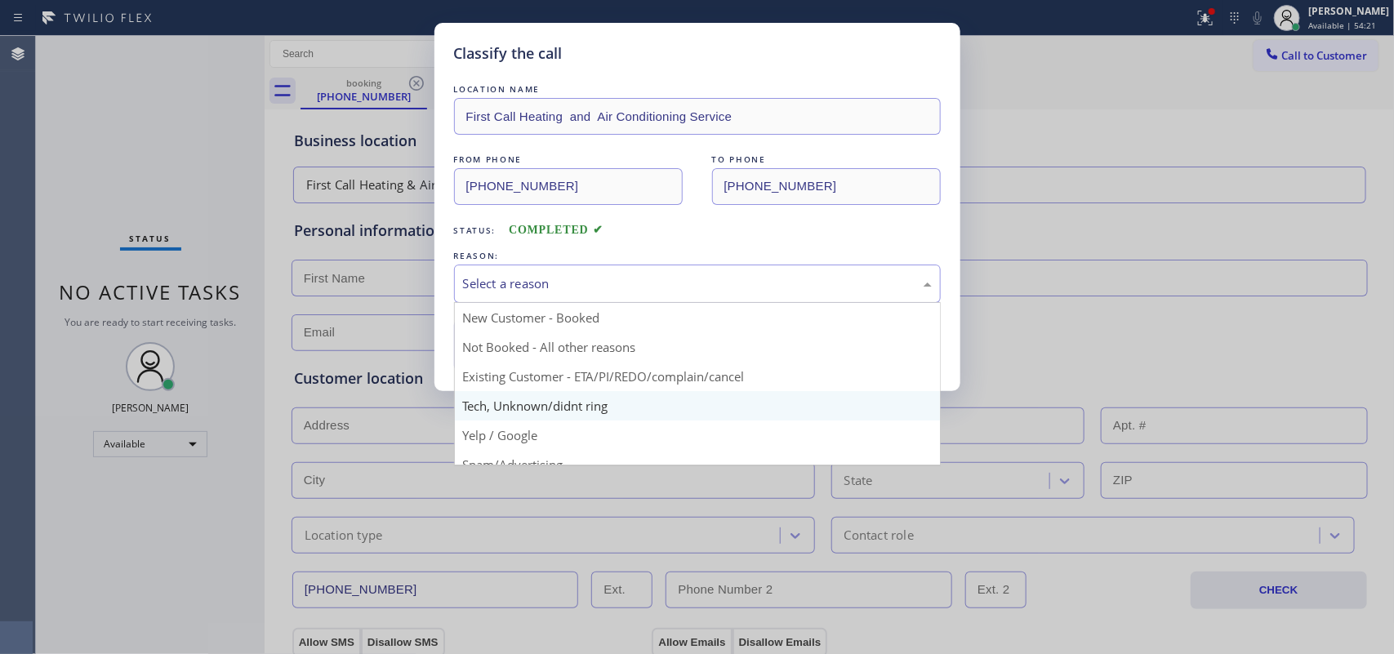
scroll to position [102, 0]
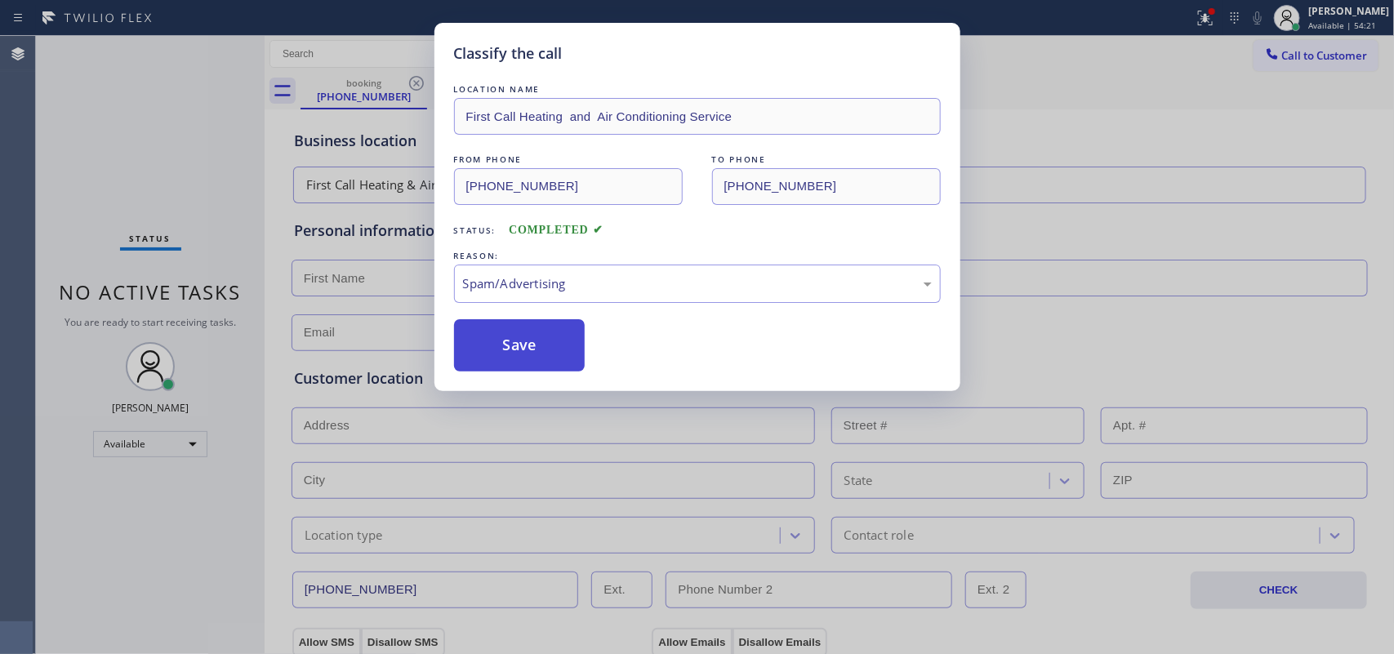
click at [527, 367] on button "Save" at bounding box center [519, 345] width 131 height 52
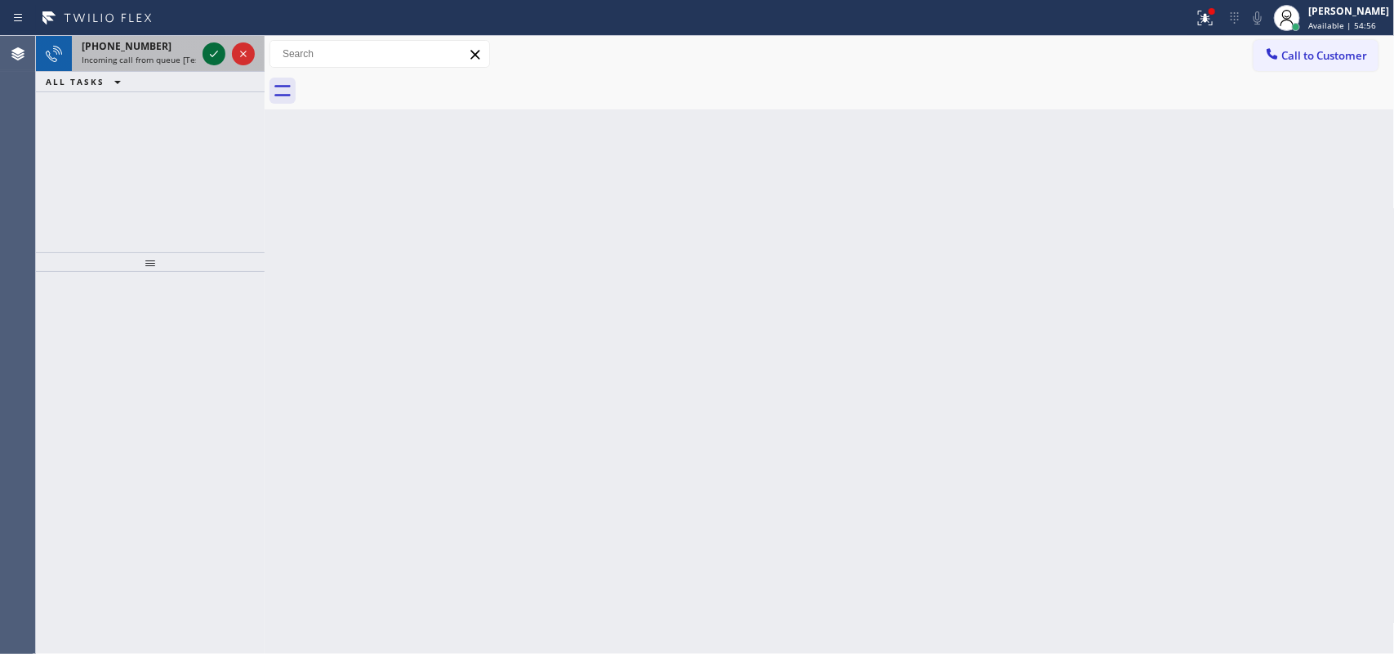
click at [208, 51] on icon at bounding box center [214, 54] width 20 height 20
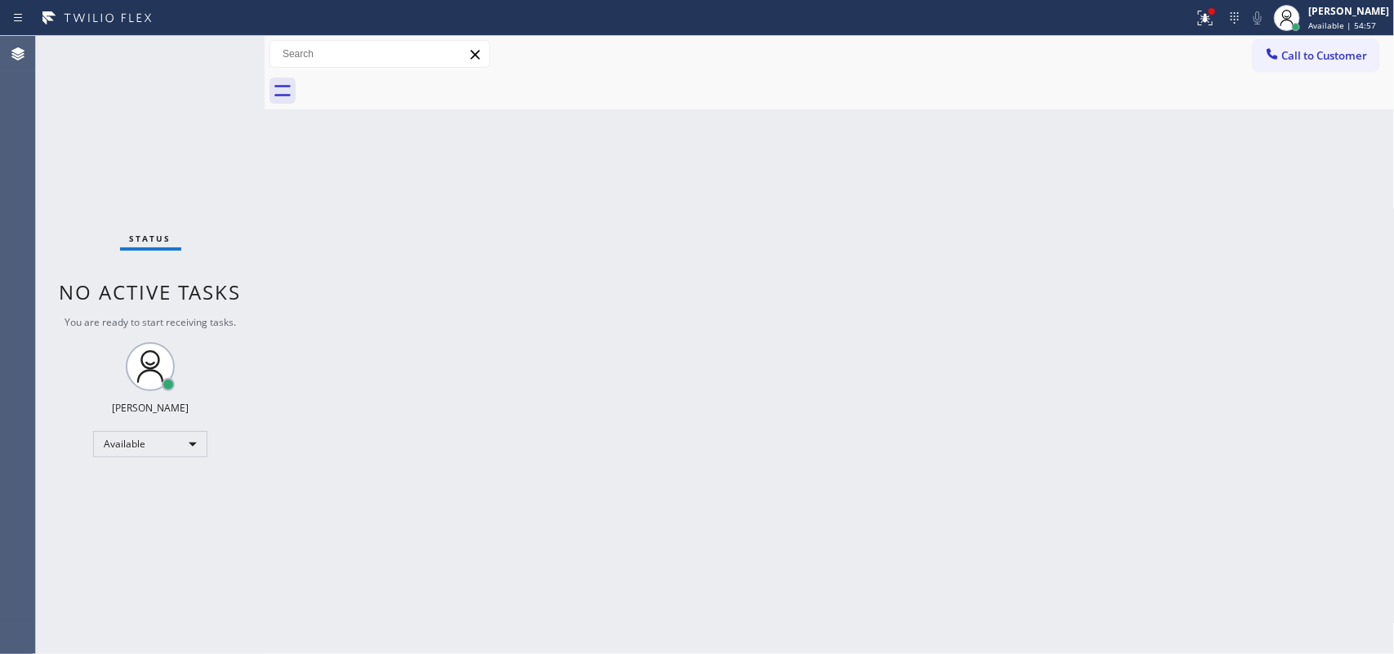
click at [212, 51] on div "Status No active tasks You are ready to start receiving tasks. [PERSON_NAME] Av…" at bounding box center [150, 345] width 229 height 618
click at [158, 56] on div "Status No active tasks You are ready to start receiving tasks. [PERSON_NAME] Av…" at bounding box center [150, 345] width 229 height 618
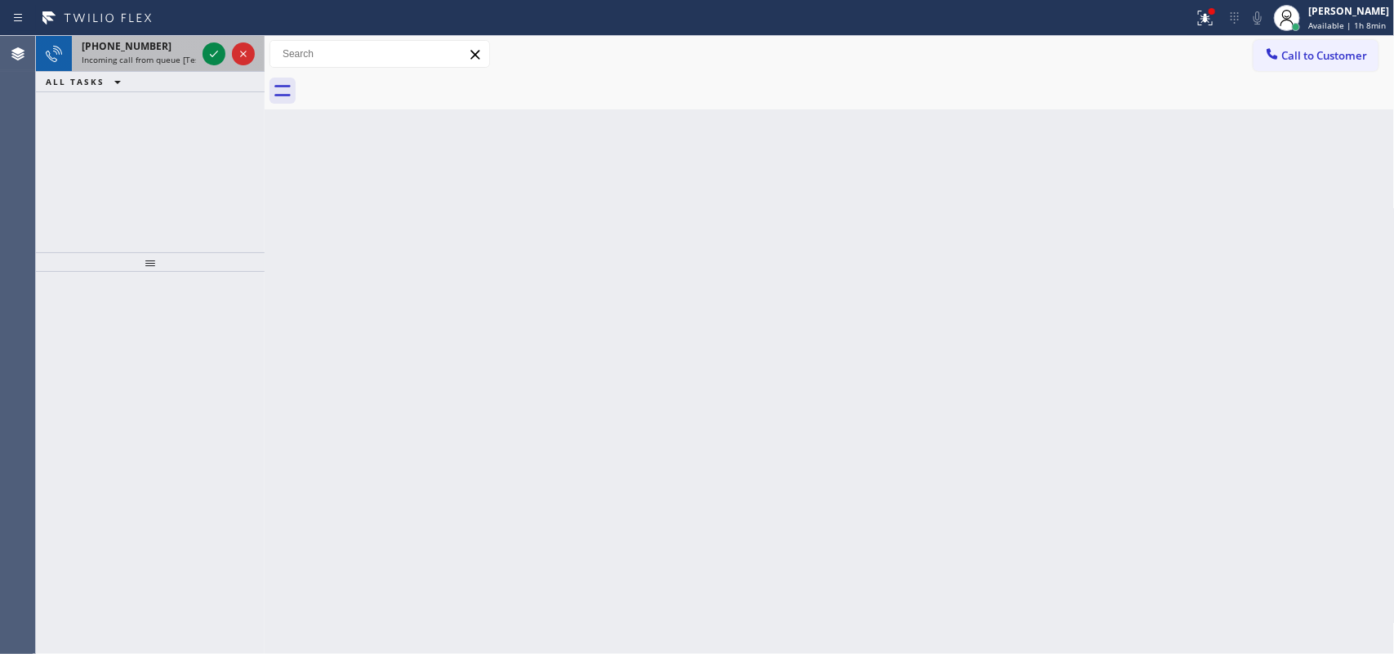
click at [148, 39] on span "[PHONE_NUMBER]" at bounding box center [127, 46] width 90 height 14
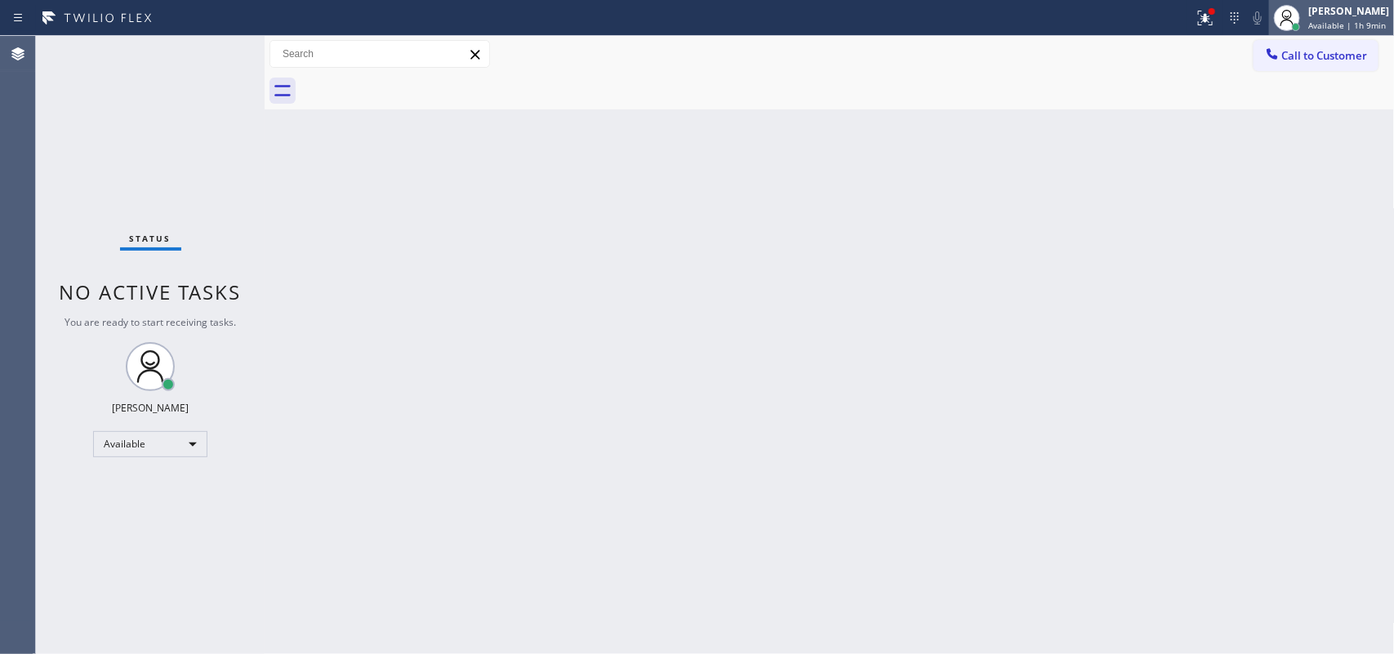
click at [1335, 20] on span "Available | 1h 9min" at bounding box center [1347, 25] width 78 height 11
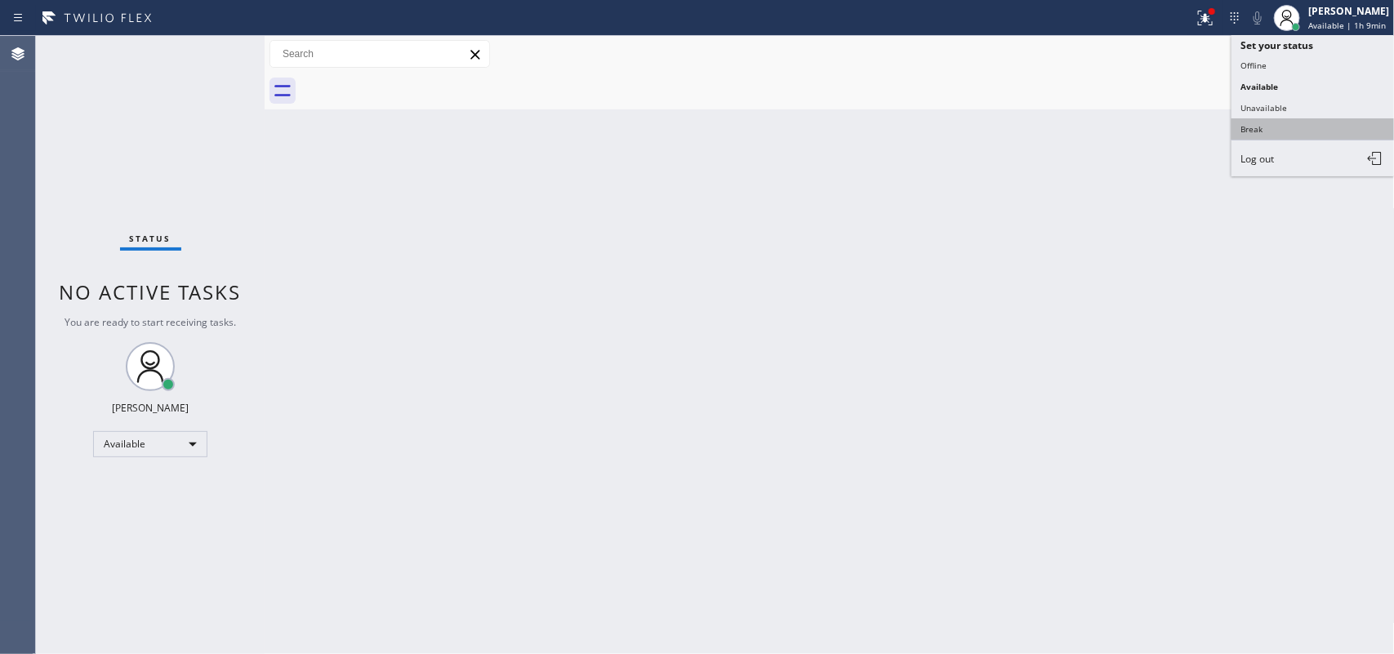
click at [1302, 131] on button "Break" at bounding box center [1312, 128] width 163 height 21
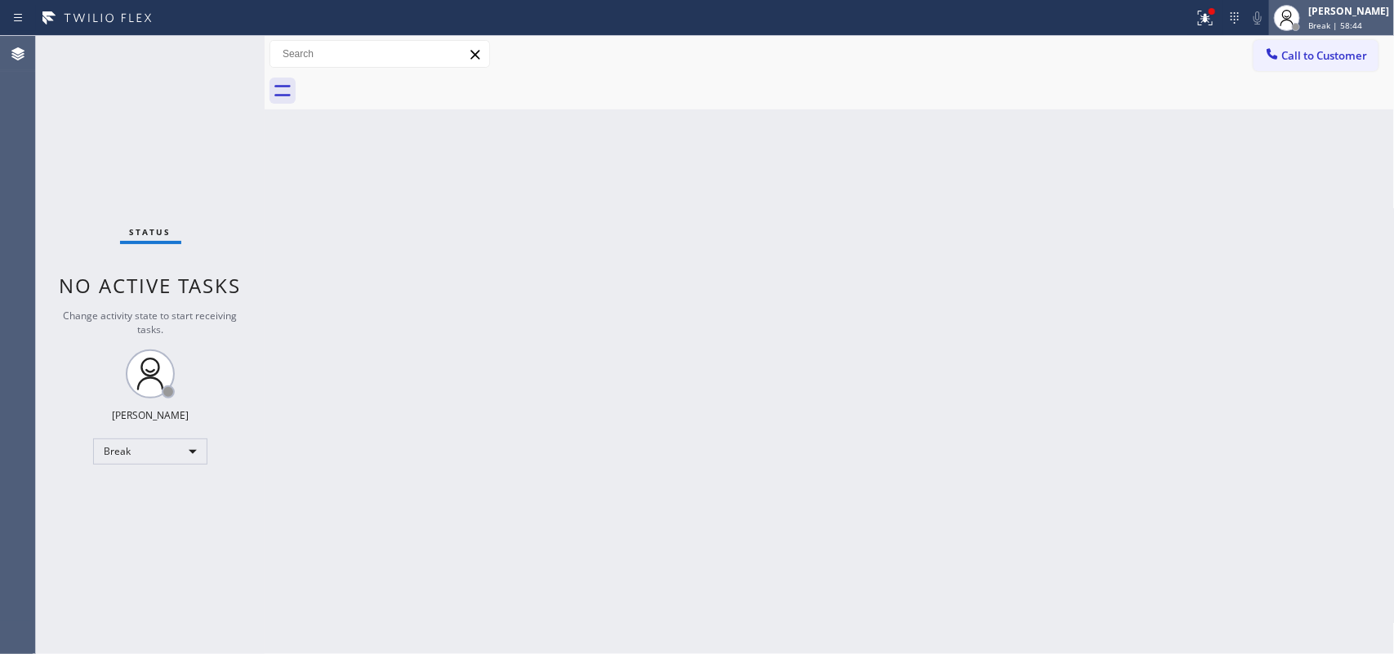
click at [1325, 22] on span "Break | 58:44" at bounding box center [1335, 25] width 54 height 11
click at [1362, 25] on span "Break | 58:54" at bounding box center [1335, 25] width 54 height 11
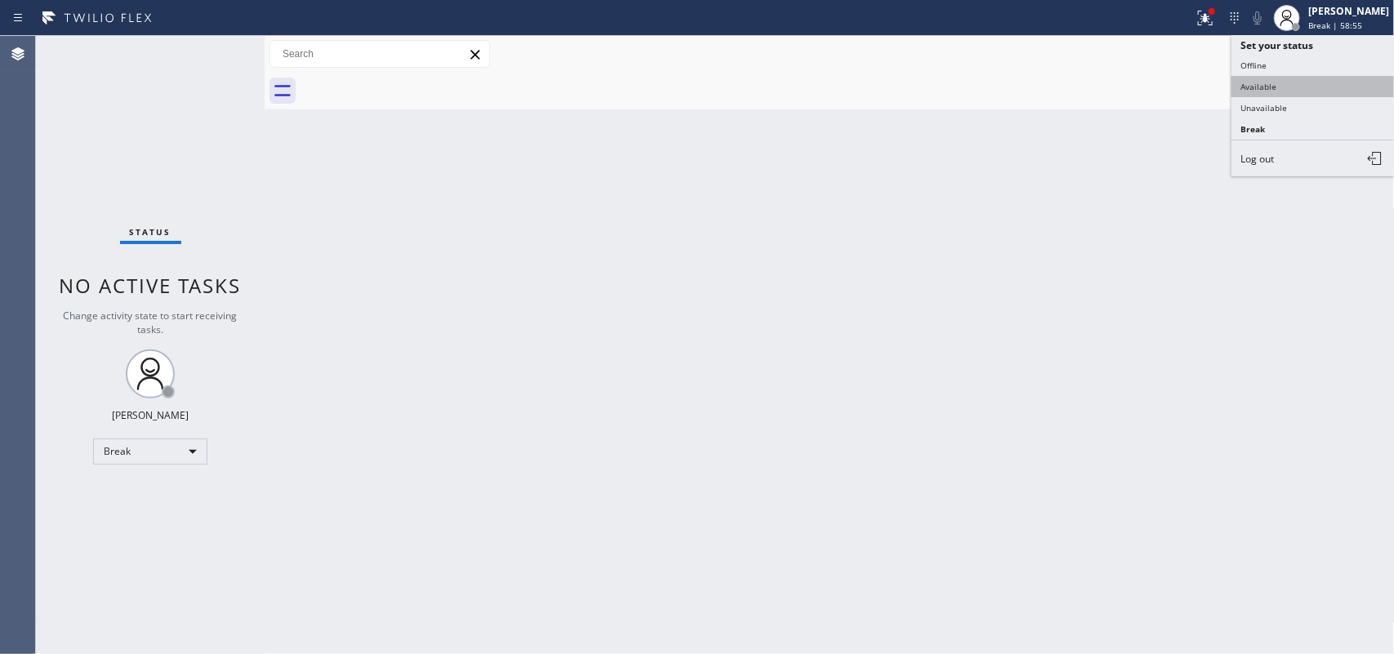
click at [1302, 86] on button "Available" at bounding box center [1312, 86] width 163 height 21
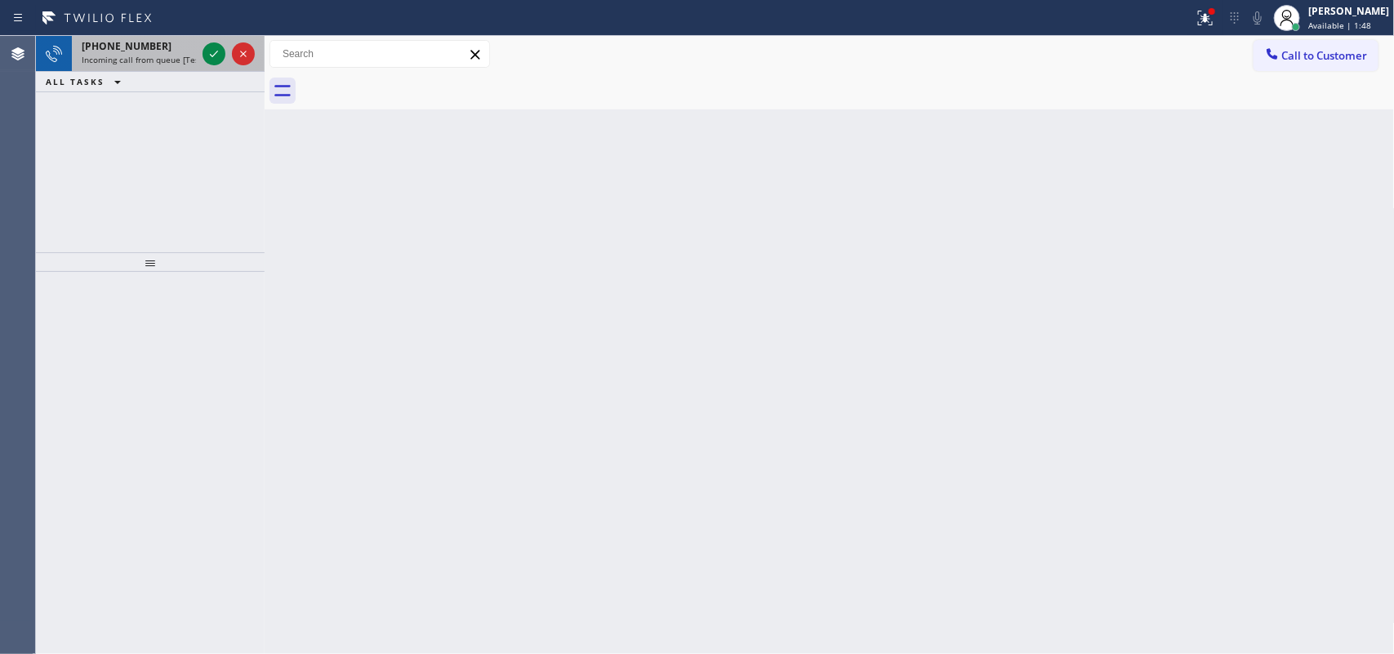
click at [184, 51] on div "[PHONE_NUMBER]" at bounding box center [139, 46] width 114 height 14
click at [339, 123] on div "Back to Dashboard Change Sender ID Customers Technicians Select a contact Outbo…" at bounding box center [830, 345] width 1130 height 618
click at [208, 57] on icon at bounding box center [214, 54] width 20 height 20
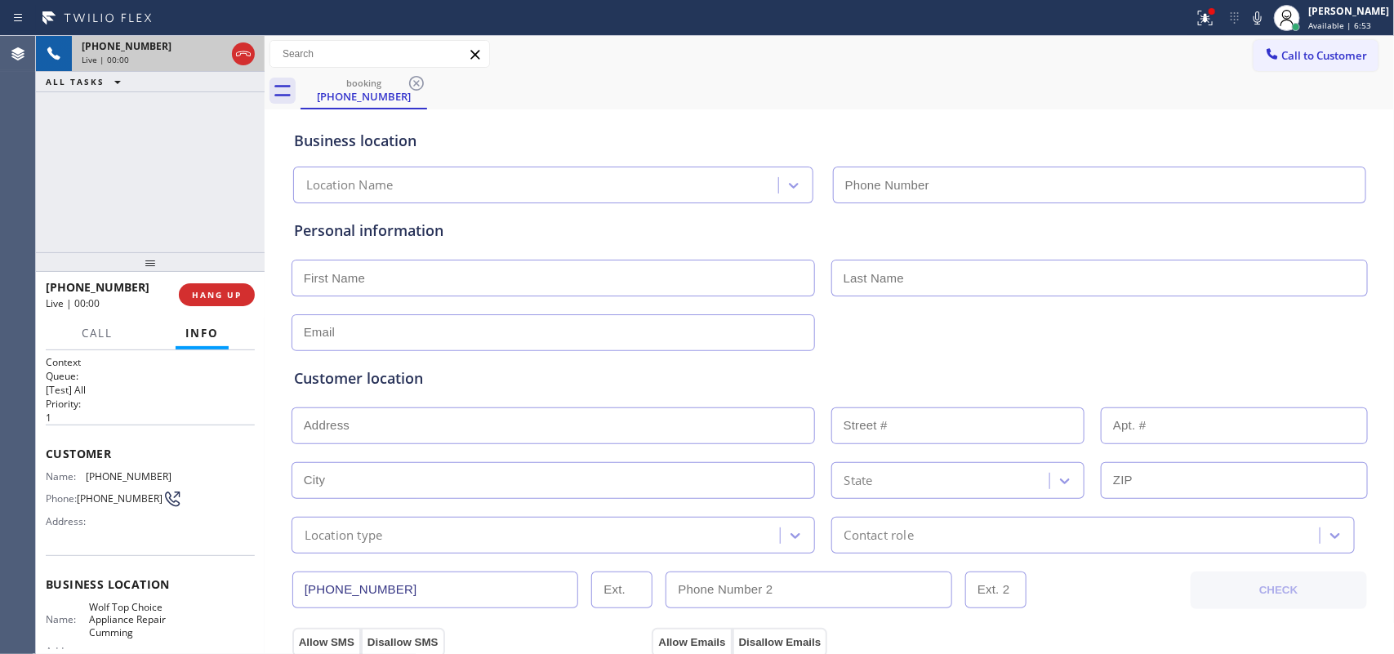
type input "[PHONE_NUMBER]"
click at [94, 323] on button "Call" at bounding box center [97, 334] width 51 height 32
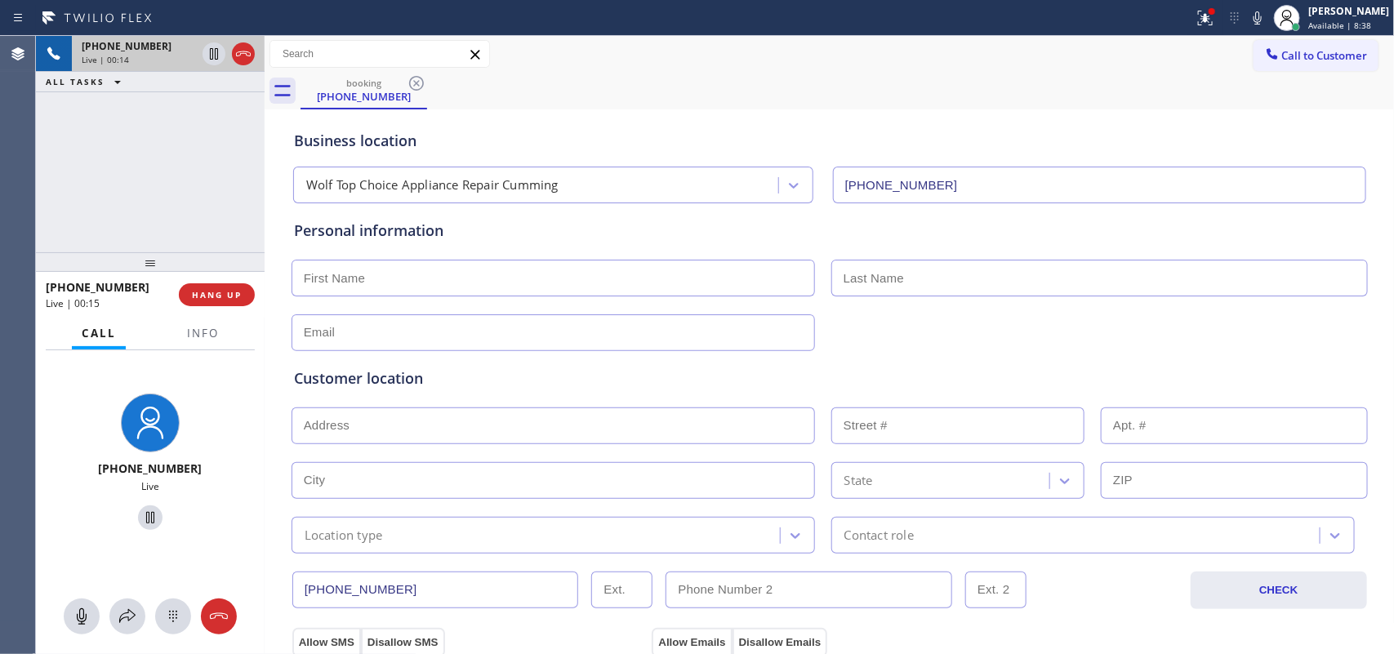
drag, startPoint x: 74, startPoint y: 621, endPoint x: 115, endPoint y: 551, distance: 81.2
click at [76, 620] on icon at bounding box center [82, 617] width 20 height 20
click at [140, 516] on icon at bounding box center [150, 518] width 20 height 20
drag, startPoint x: 78, startPoint y: 611, endPoint x: 124, endPoint y: 545, distance: 80.2
click at [76, 611] on icon at bounding box center [82, 617] width 20 height 20
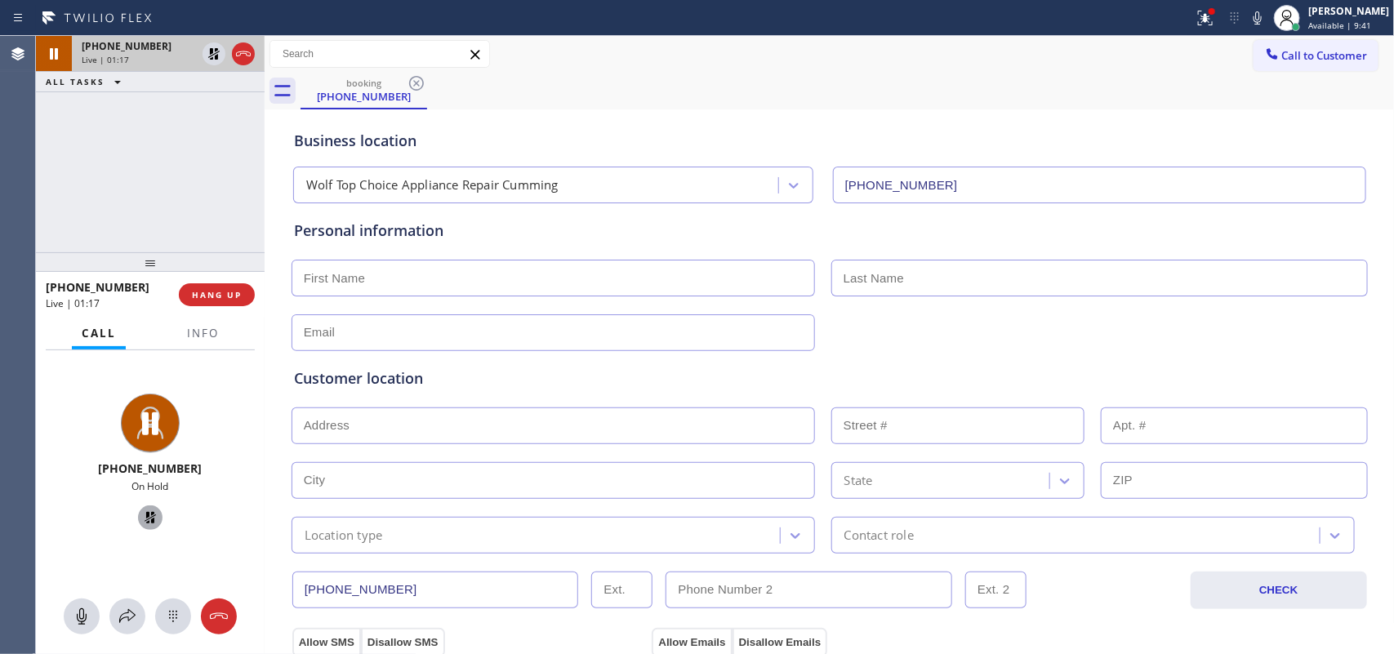
click at [140, 514] on icon at bounding box center [150, 518] width 20 height 20
click at [367, 268] on input "text" at bounding box center [552, 278] width 523 height 37
type input "H"
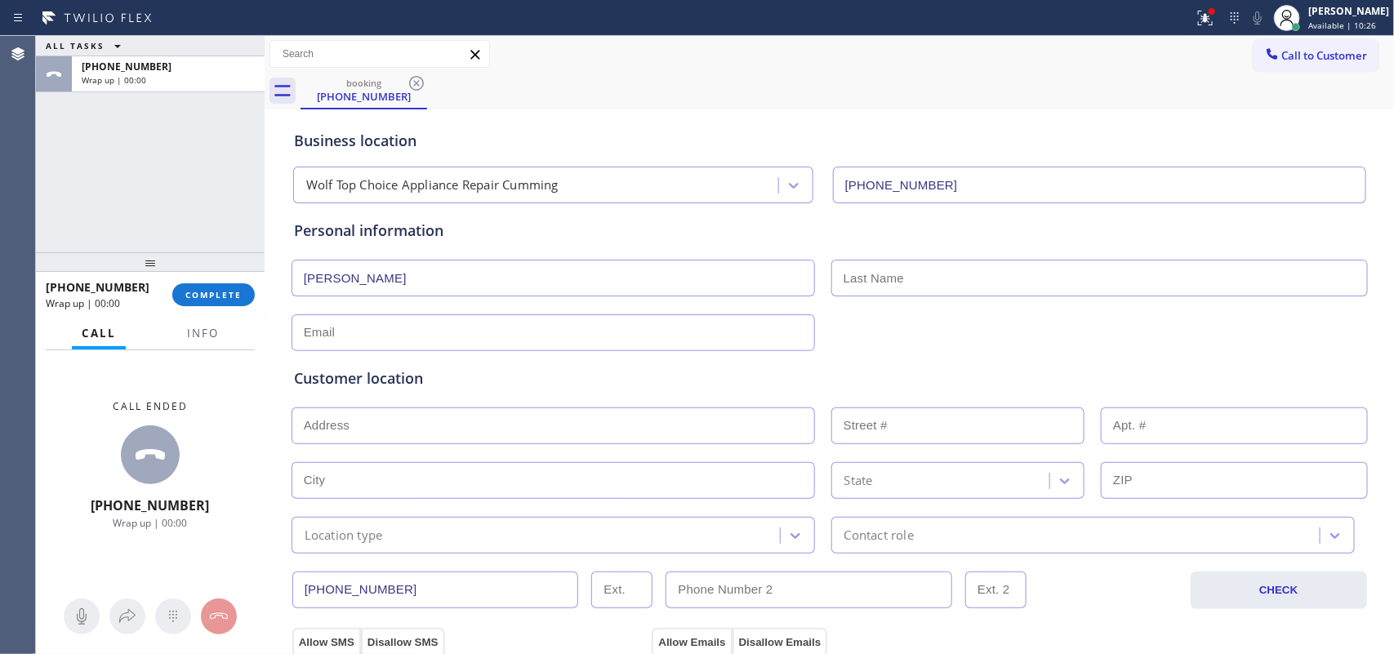
type input "[PERSON_NAME]"
click at [113, 200] on div "ALL TASKS ALL TASKS ACTIVE TASKS TASKS IN WRAP UP [PHONE_NUMBER] Wrap up | 00:00" at bounding box center [150, 144] width 229 height 216
click at [741, 333] on input "text" at bounding box center [552, 332] width 523 height 37
type input "[EMAIL_ADDRESS][DOMAIN_NAME]"
drag, startPoint x: 100, startPoint y: 177, endPoint x: 122, endPoint y: 181, distance: 23.2
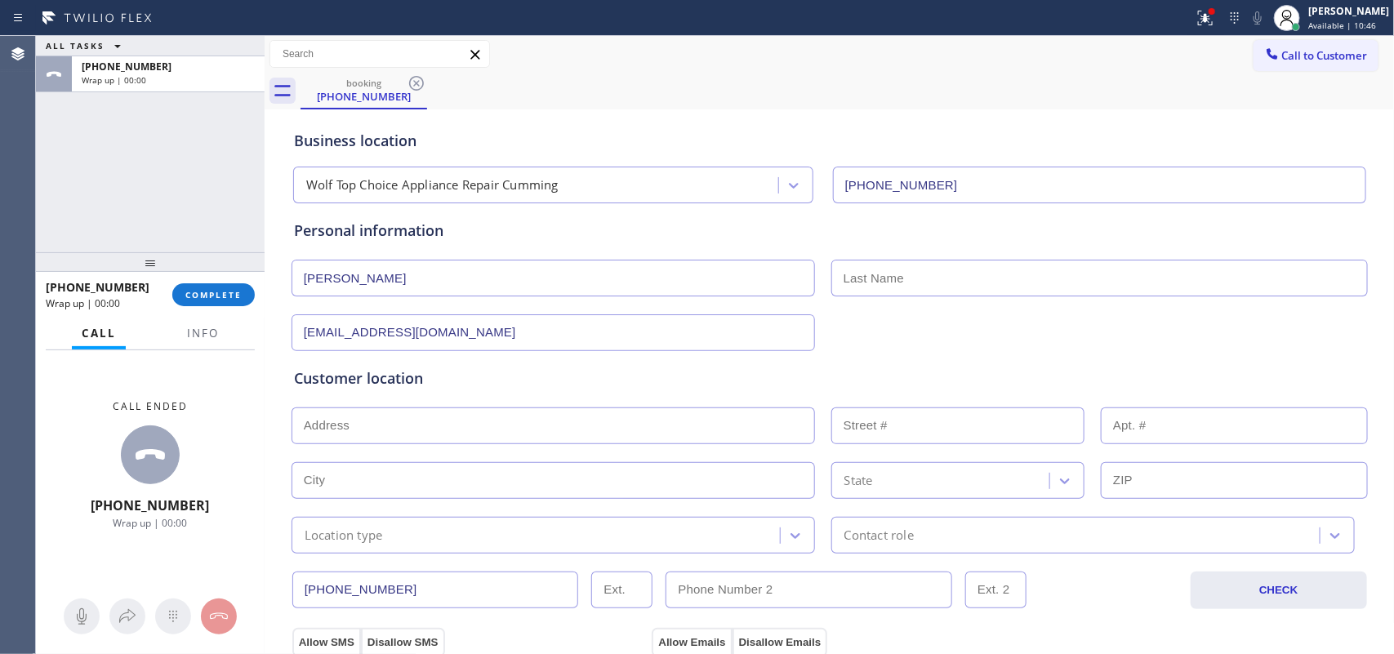
click at [100, 177] on div "ALL TASKS ALL TASKS ACTIVE TASKS TASKS IN WRAP UP [PHONE_NUMBER] Wrap up | 00:00" at bounding box center [150, 144] width 229 height 216
click at [935, 266] on input "text" at bounding box center [1099, 278] width 536 height 37
paste input "[PERSON_NAME]"
type input "[PERSON_NAME]"
click at [429, 415] on input "text" at bounding box center [552, 425] width 523 height 37
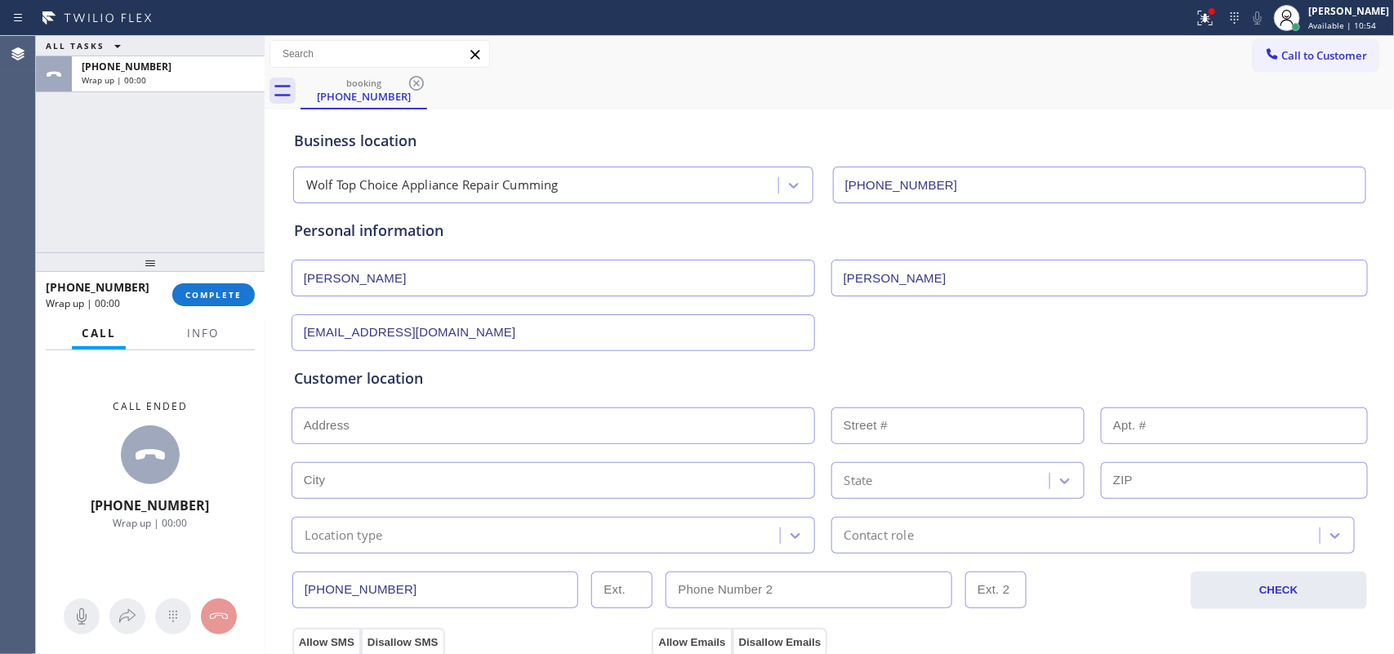
paste input "[STREET_ADDRESS]"
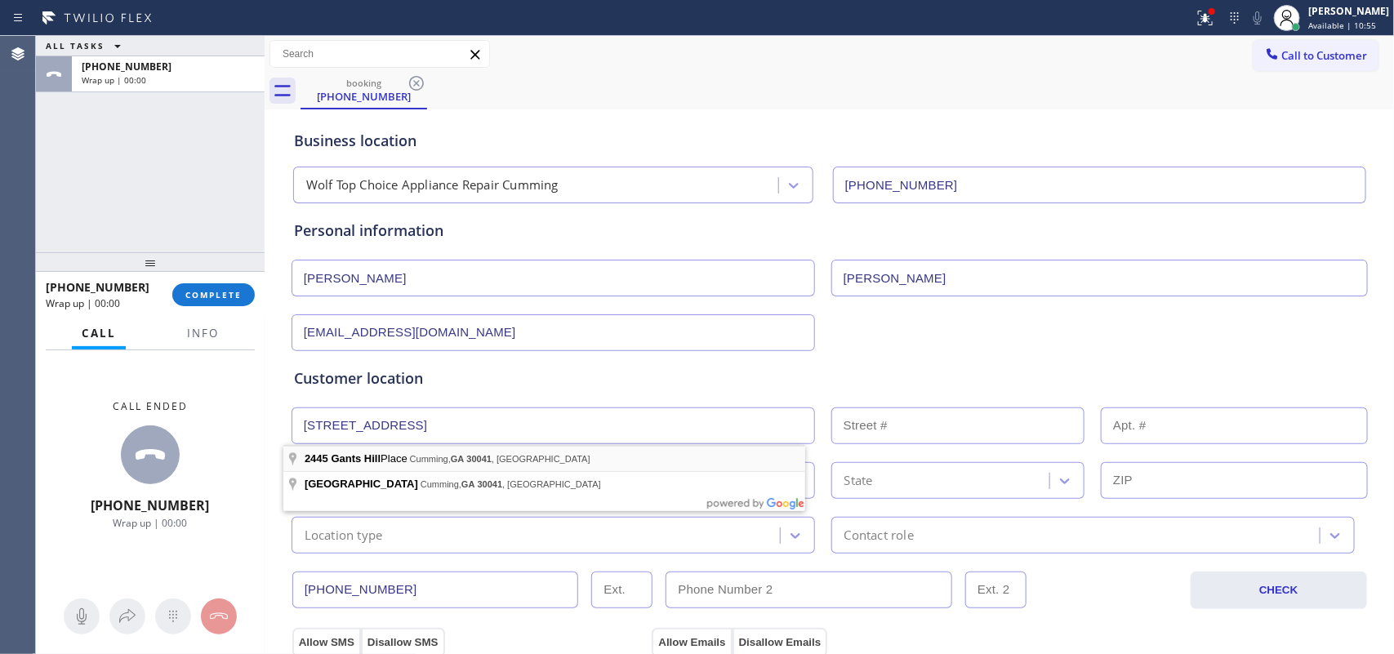
type input "[STREET_ADDRESS][PERSON_NAME]"
type input "2445"
type input "Cumming"
type input "30041"
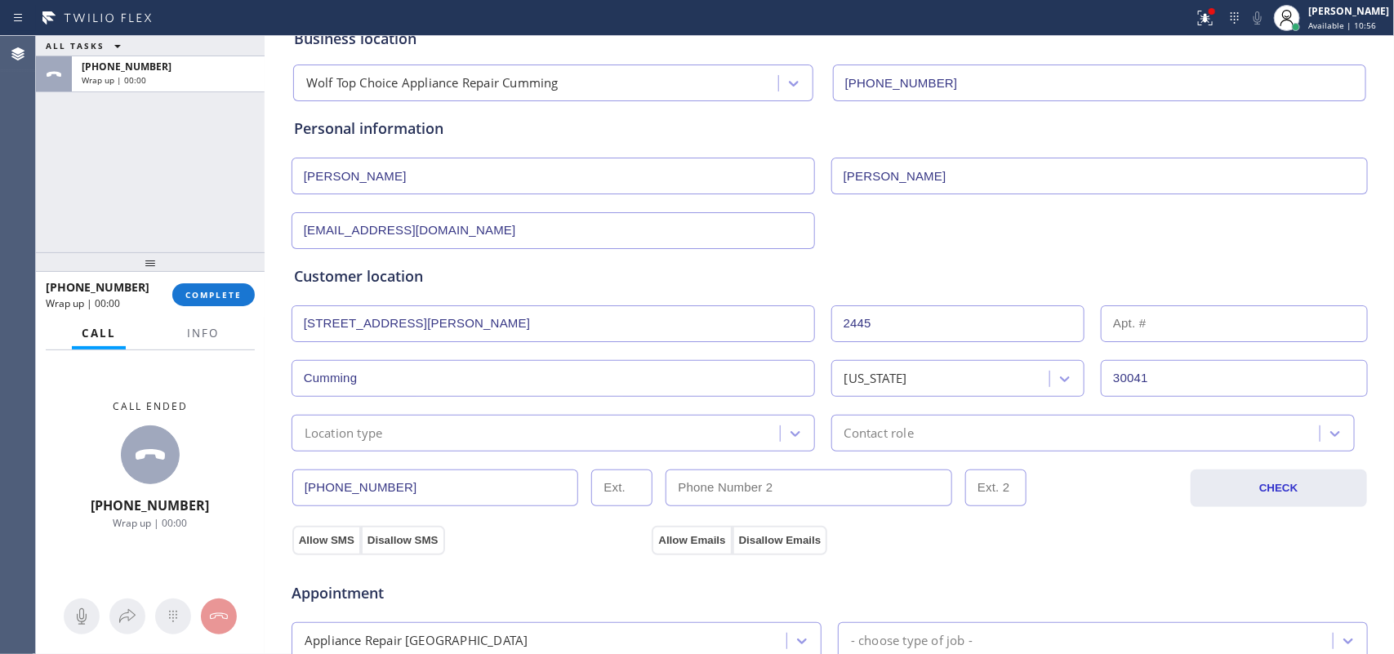
scroll to position [204, 0]
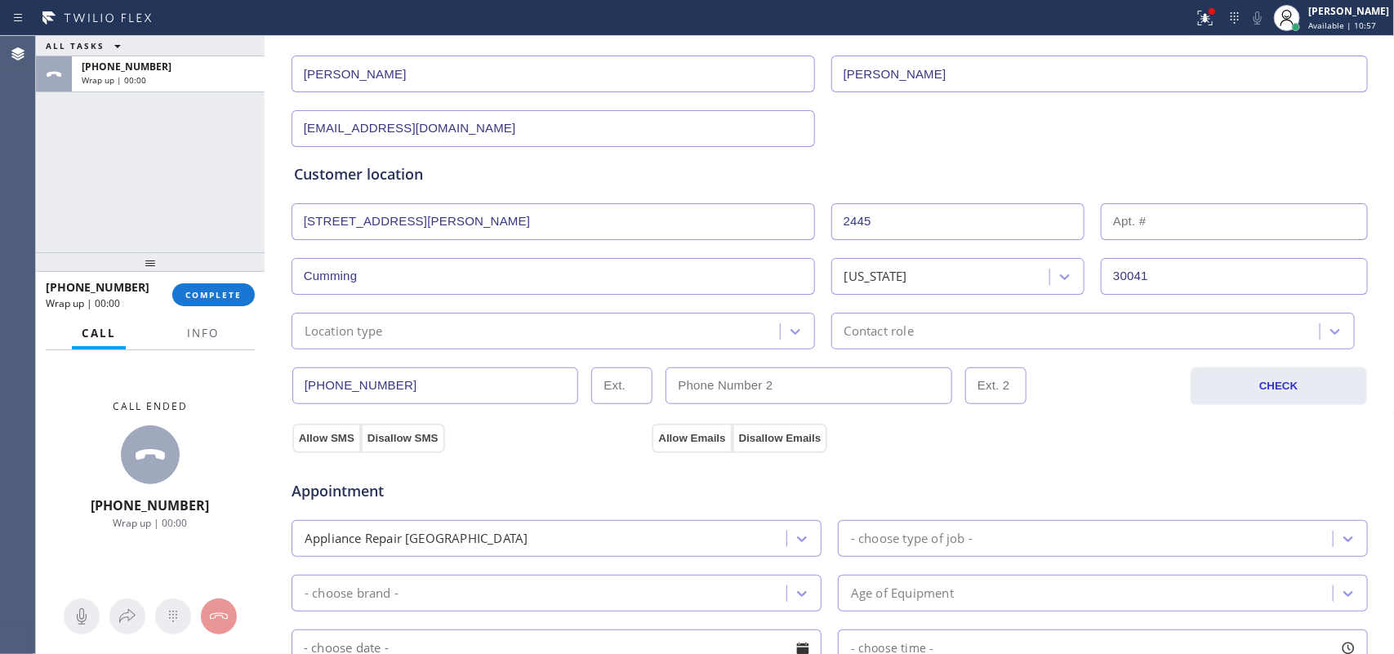
click at [581, 335] on div "Location type" at bounding box center [537, 331] width 483 height 29
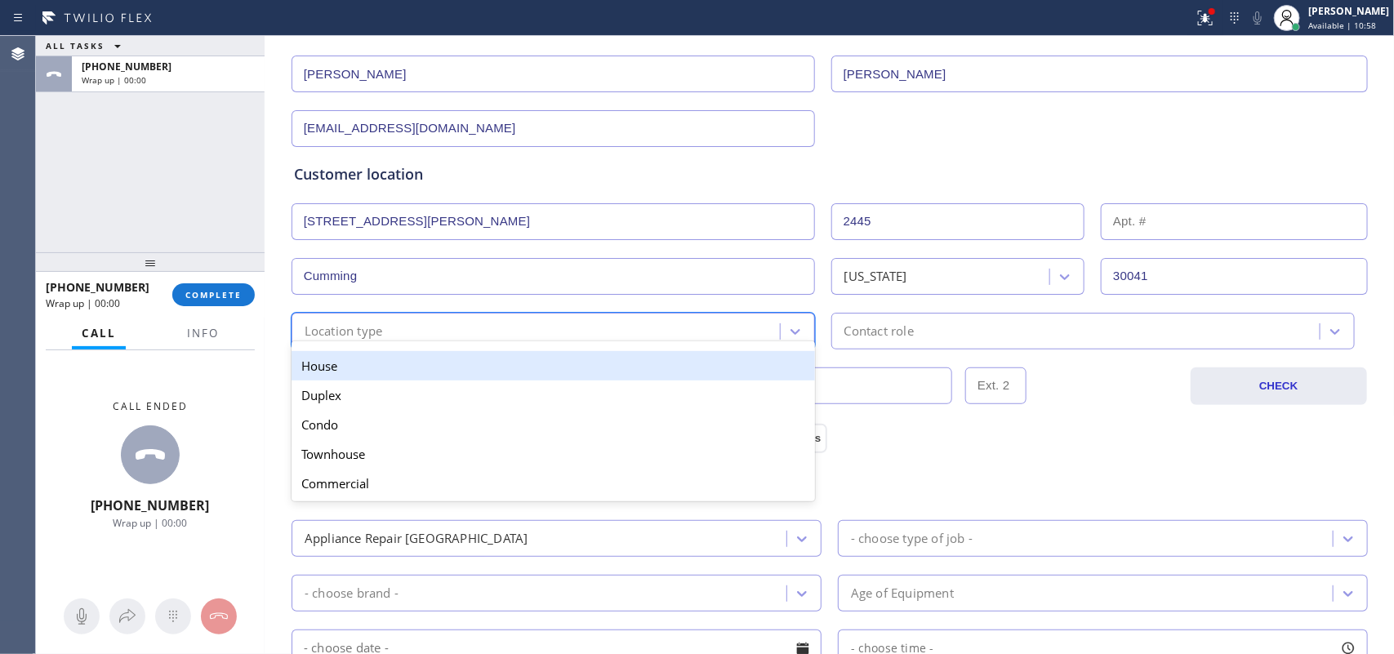
click at [621, 376] on div "House" at bounding box center [552, 365] width 523 height 29
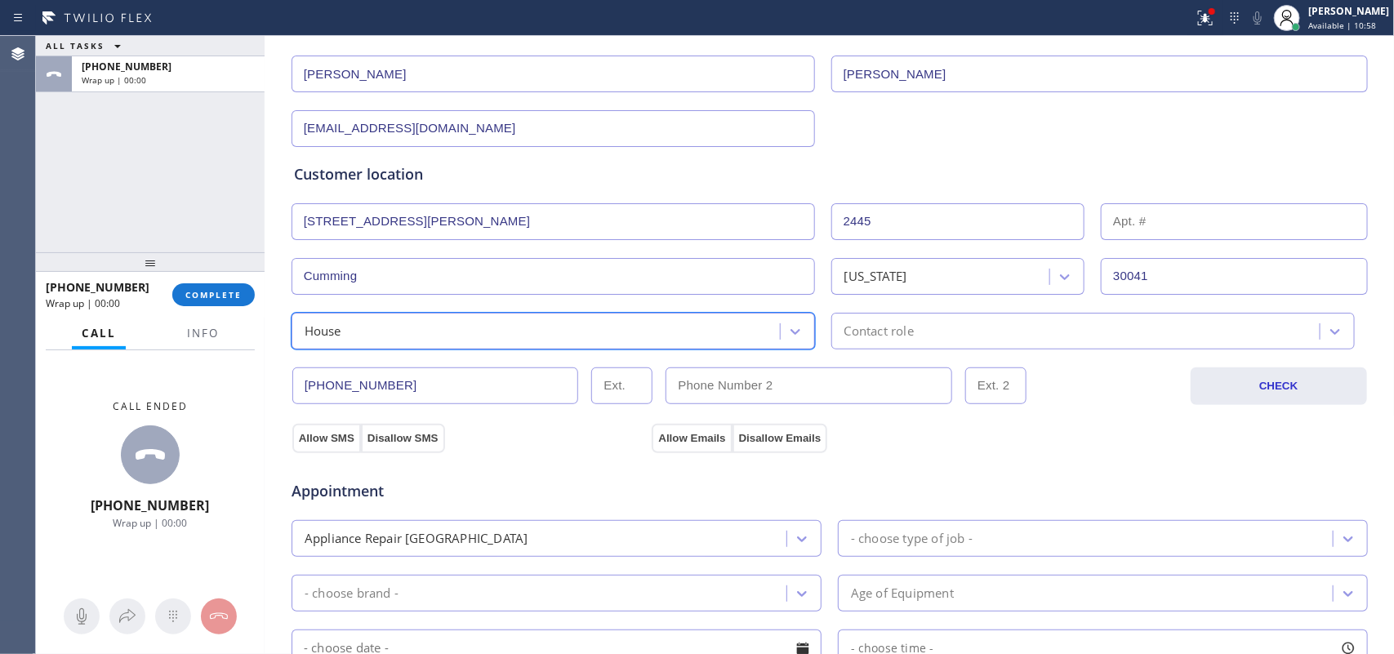
drag, startPoint x: 855, startPoint y: 316, endPoint x: 862, endPoint y: 321, distance: 8.8
click at [856, 316] on div "Contact role" at bounding box center [1092, 331] width 523 height 37
click at [860, 317] on div "Contact role" at bounding box center [1092, 331] width 523 height 37
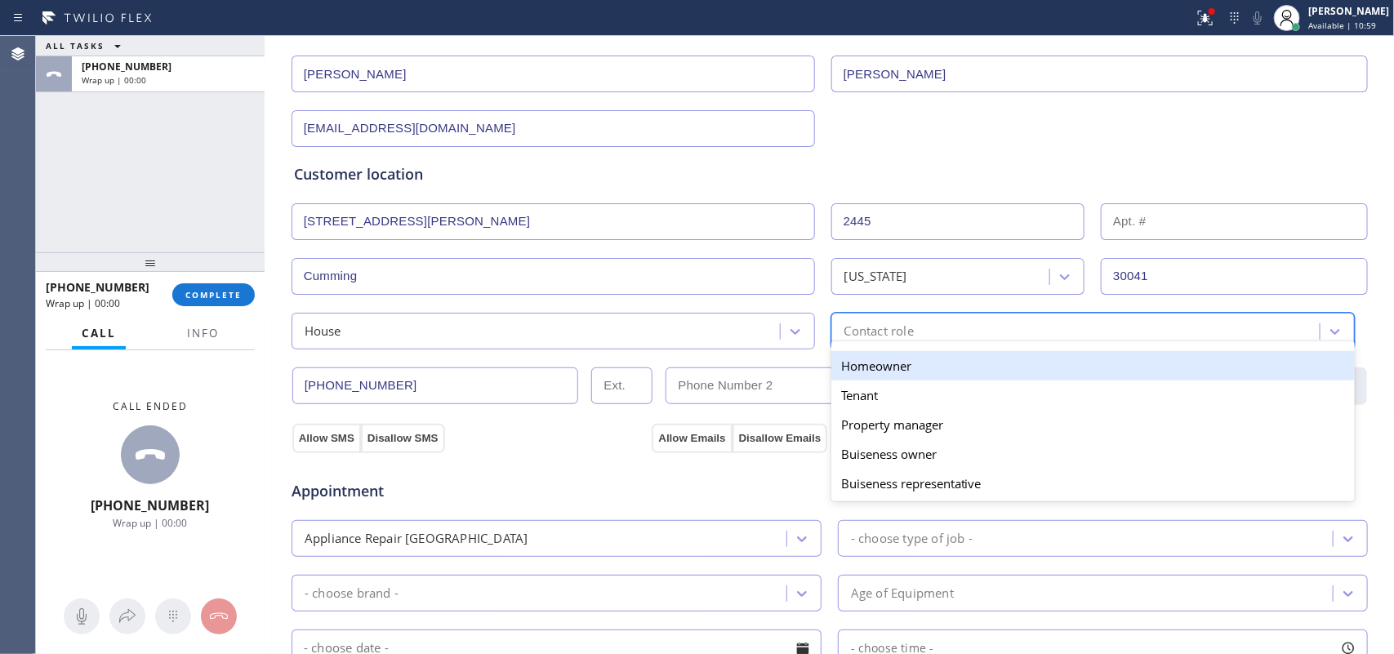
click at [887, 340] on div "Contact role" at bounding box center [878, 331] width 69 height 19
click at [867, 376] on div "Homeowner" at bounding box center [1092, 365] width 523 height 29
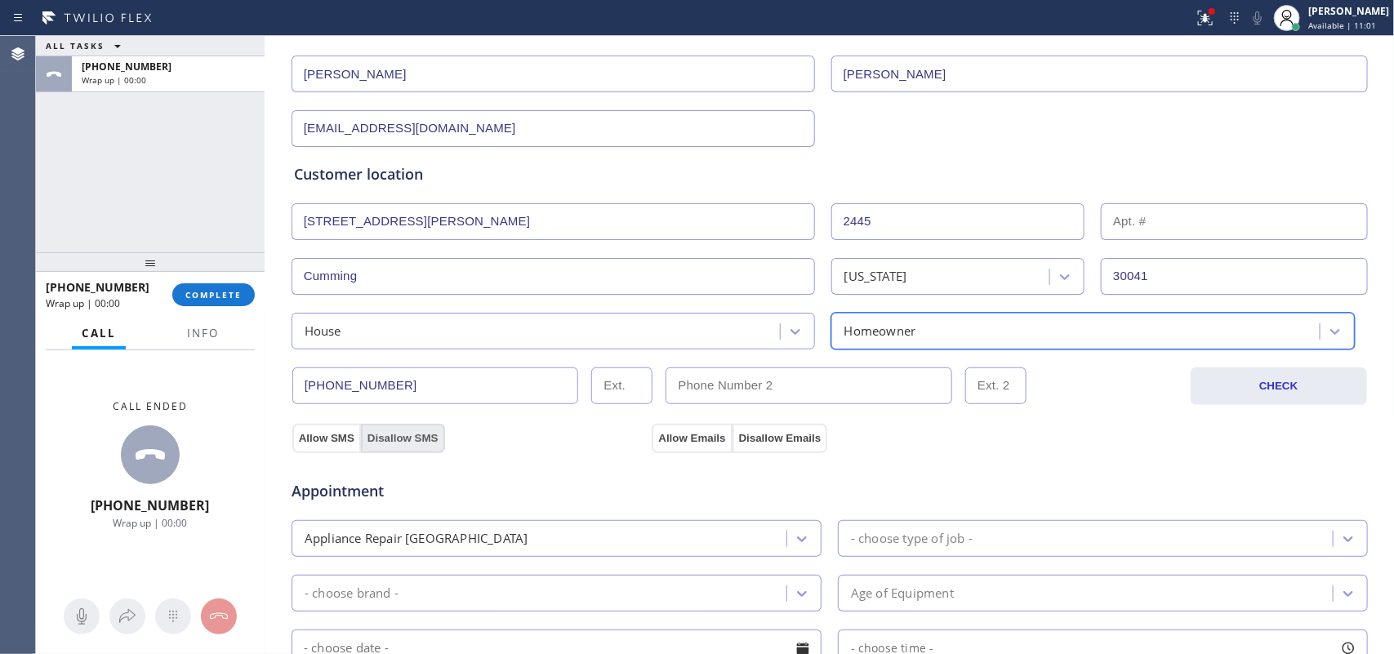
click at [417, 441] on button "Disallow SMS" at bounding box center [403, 438] width 84 height 29
click at [759, 433] on button "Disallow Emails" at bounding box center [780, 438] width 96 height 29
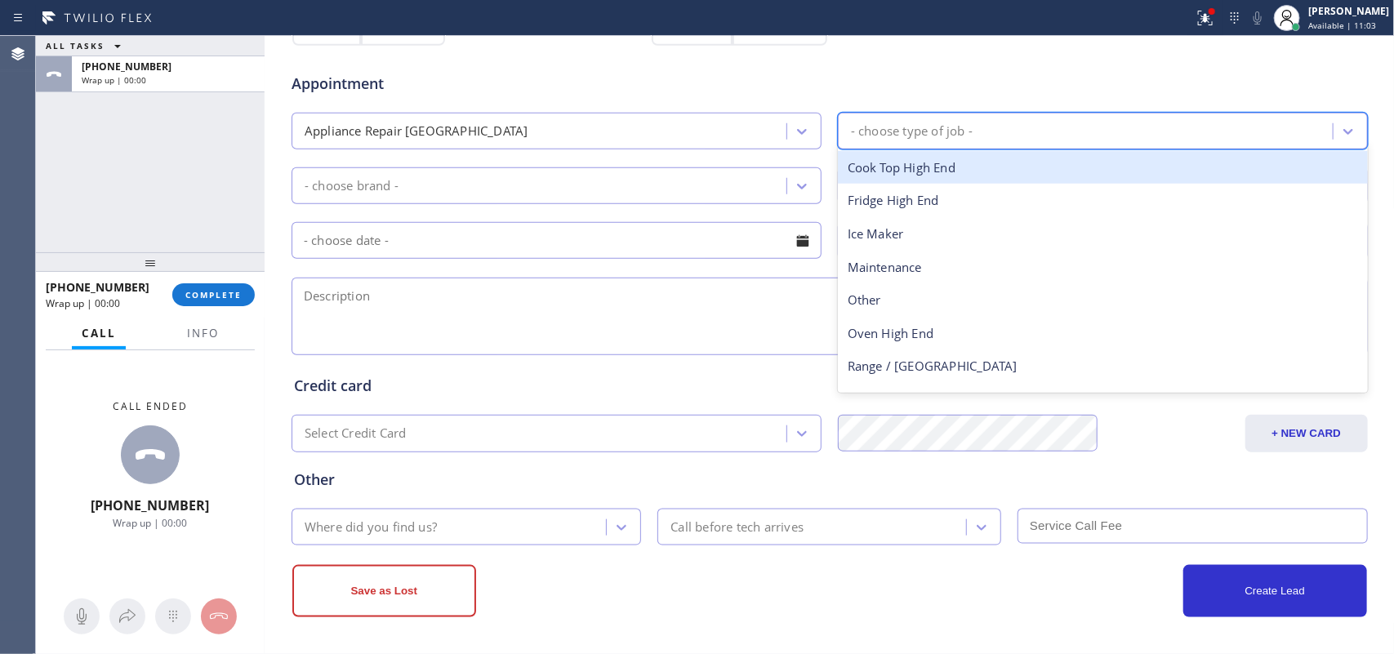
click at [941, 139] on div "- choose type of job -" at bounding box center [912, 131] width 122 height 19
click at [797, 129] on icon at bounding box center [802, 131] width 16 height 16
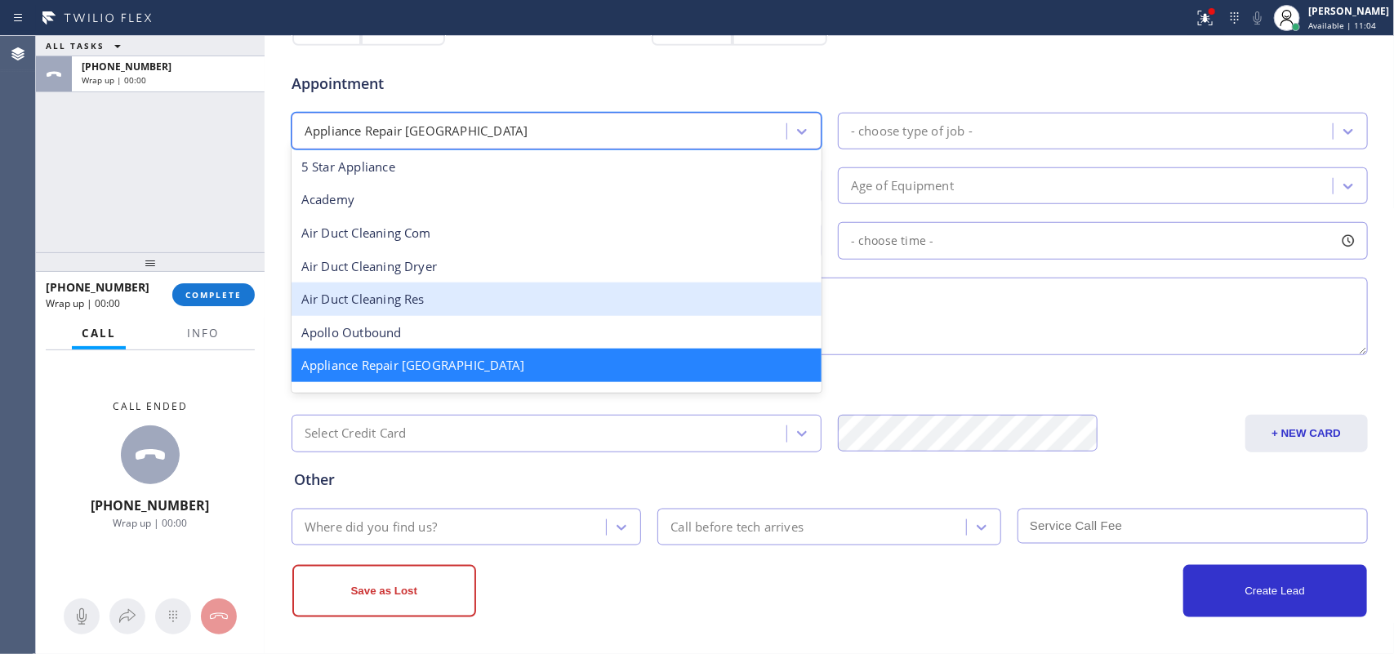
scroll to position [205, 0]
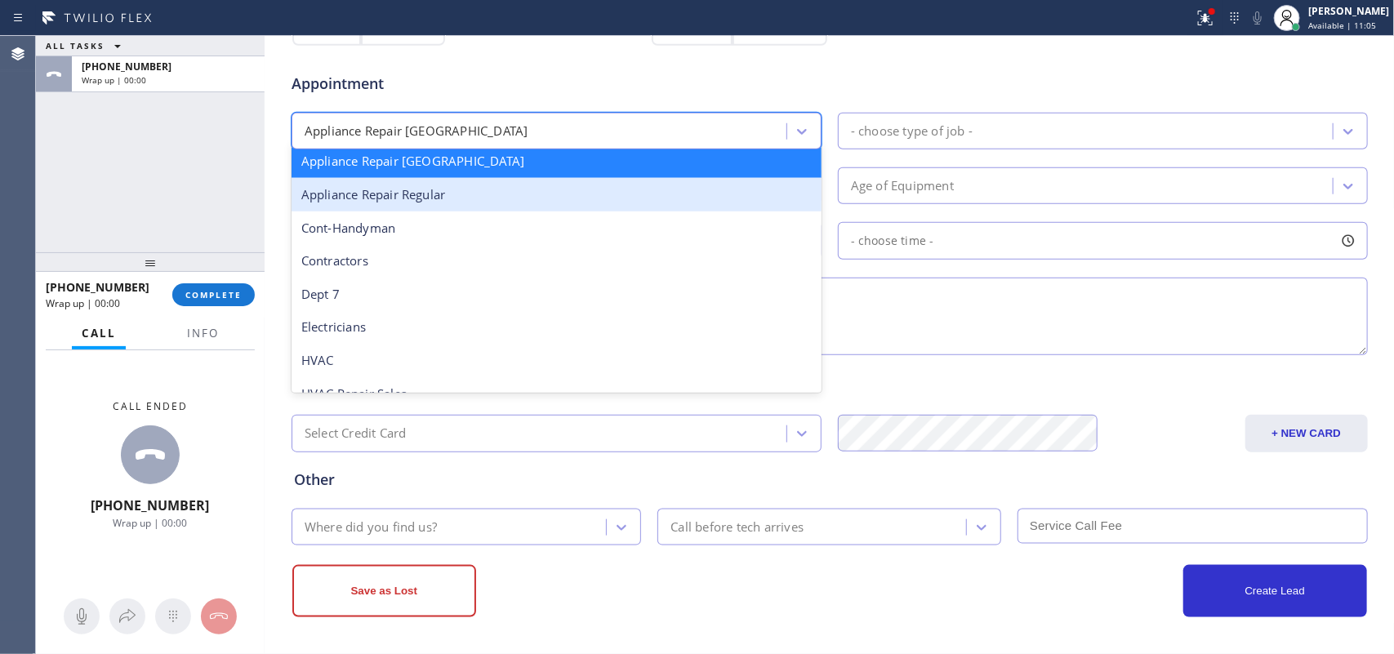
click at [627, 202] on div "Appliance Repair Regular" at bounding box center [556, 194] width 530 height 33
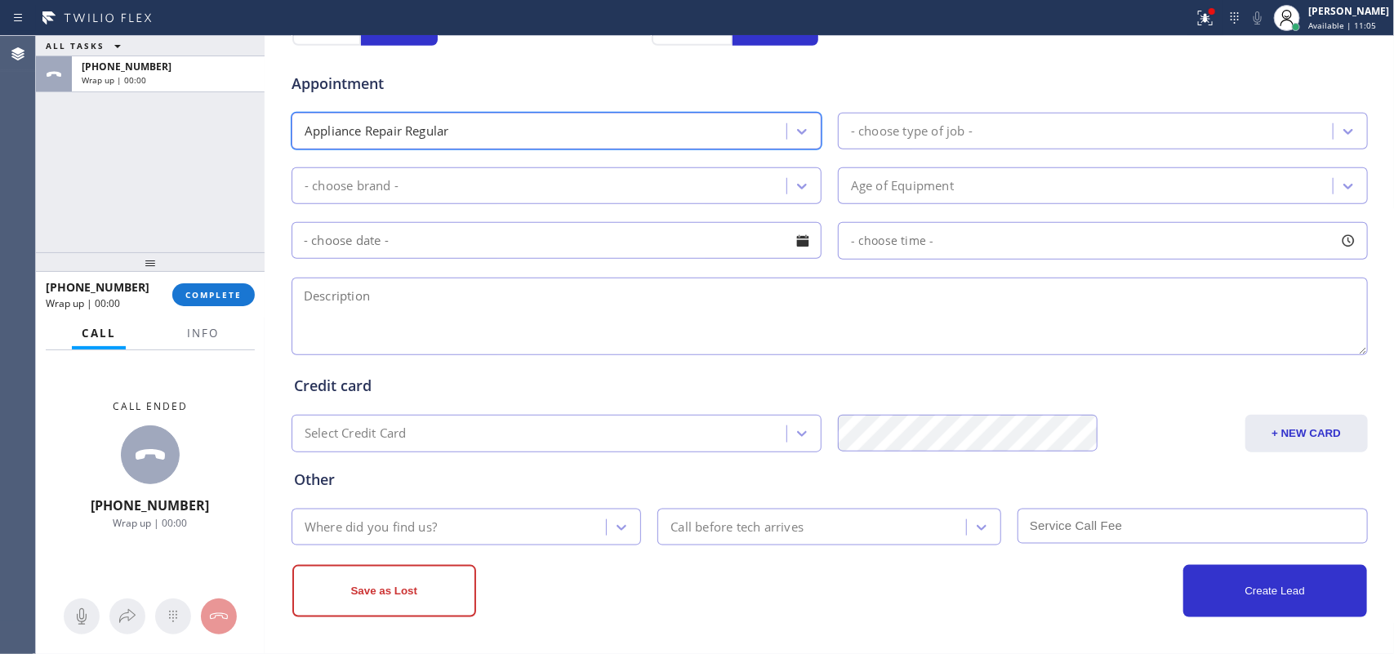
click at [994, 121] on div "- choose type of job -" at bounding box center [1088, 131] width 490 height 29
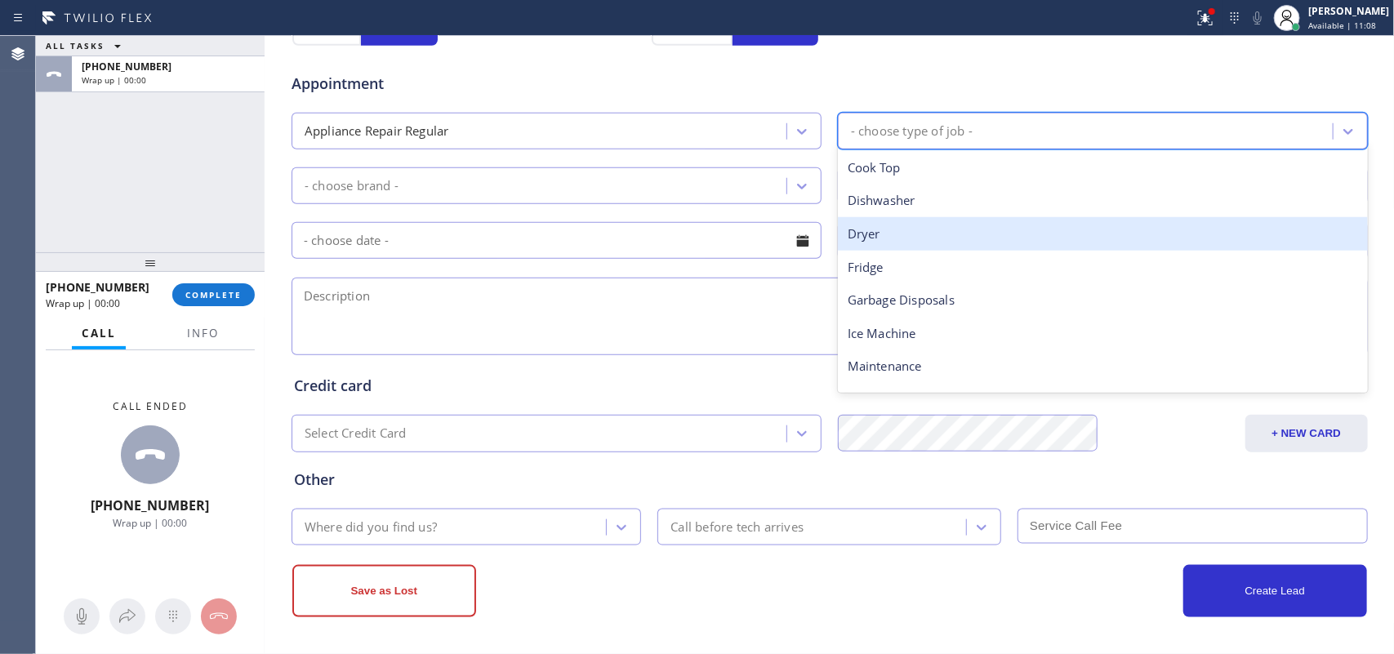
scroll to position [102, 0]
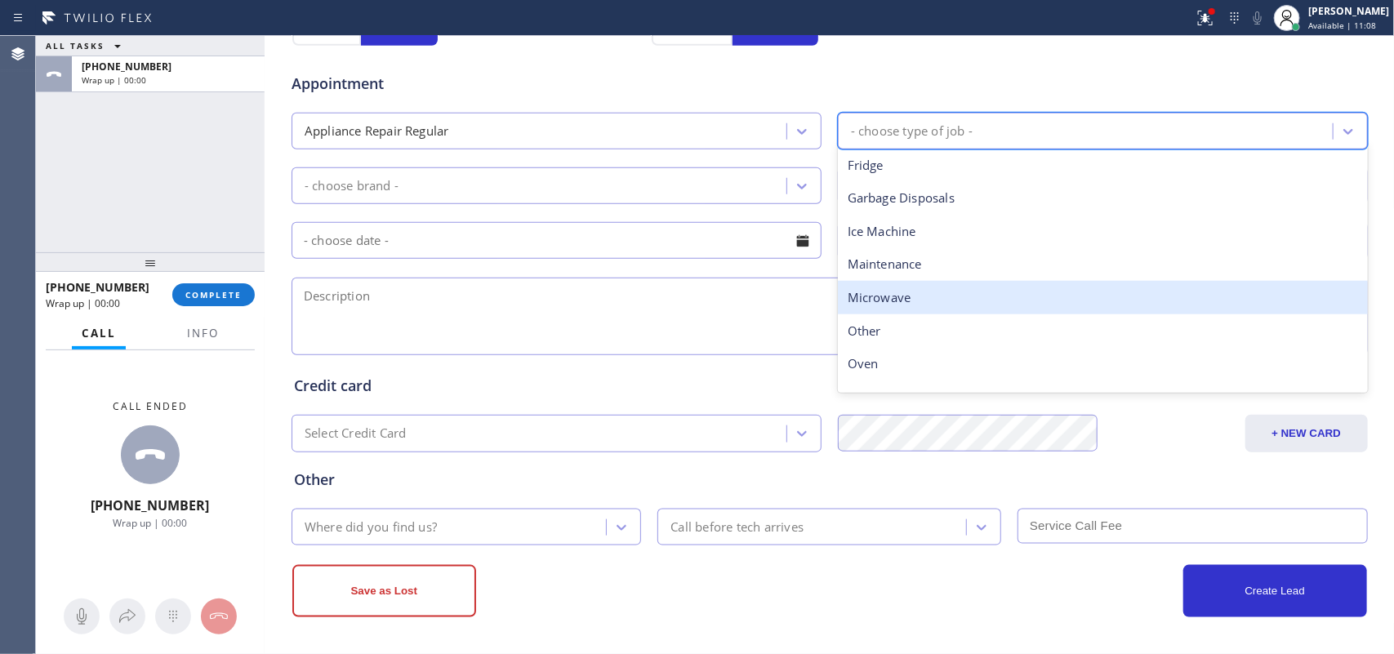
click at [935, 298] on div "Microwave" at bounding box center [1103, 297] width 530 height 33
click at [935, 298] on textarea at bounding box center [829, 317] width 1076 height 78
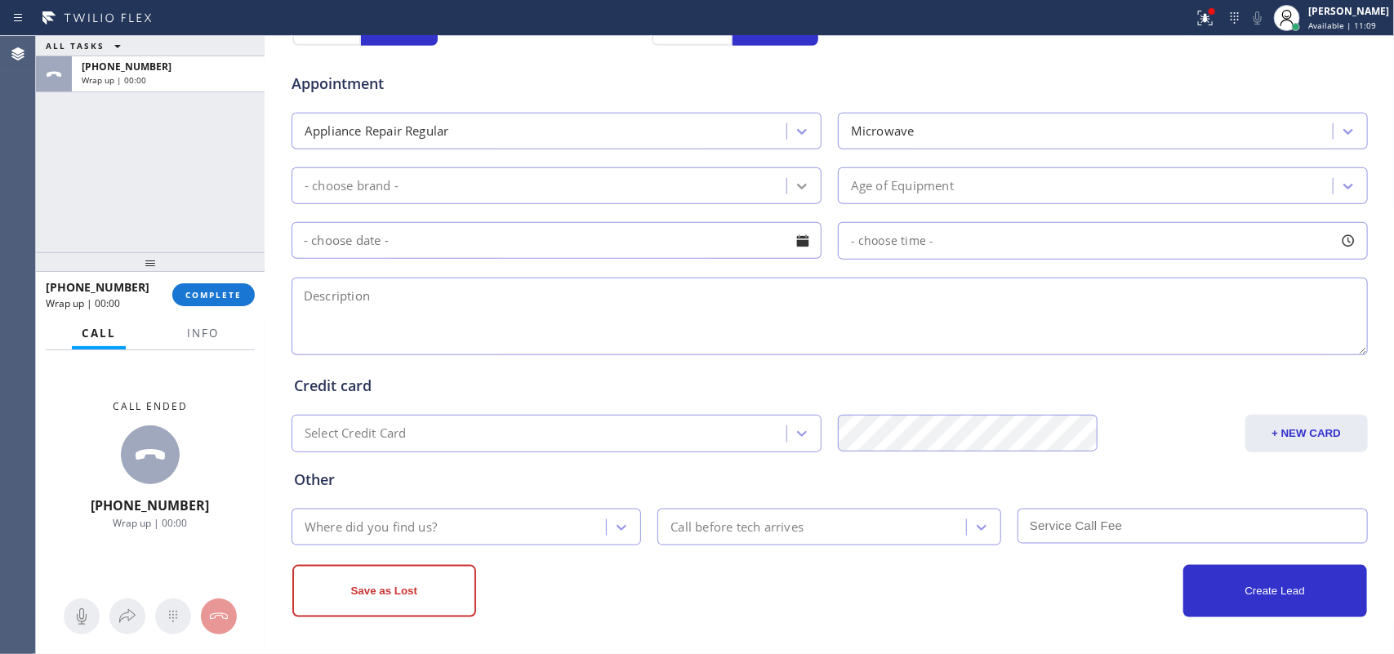
click at [794, 184] on icon at bounding box center [802, 186] width 16 height 16
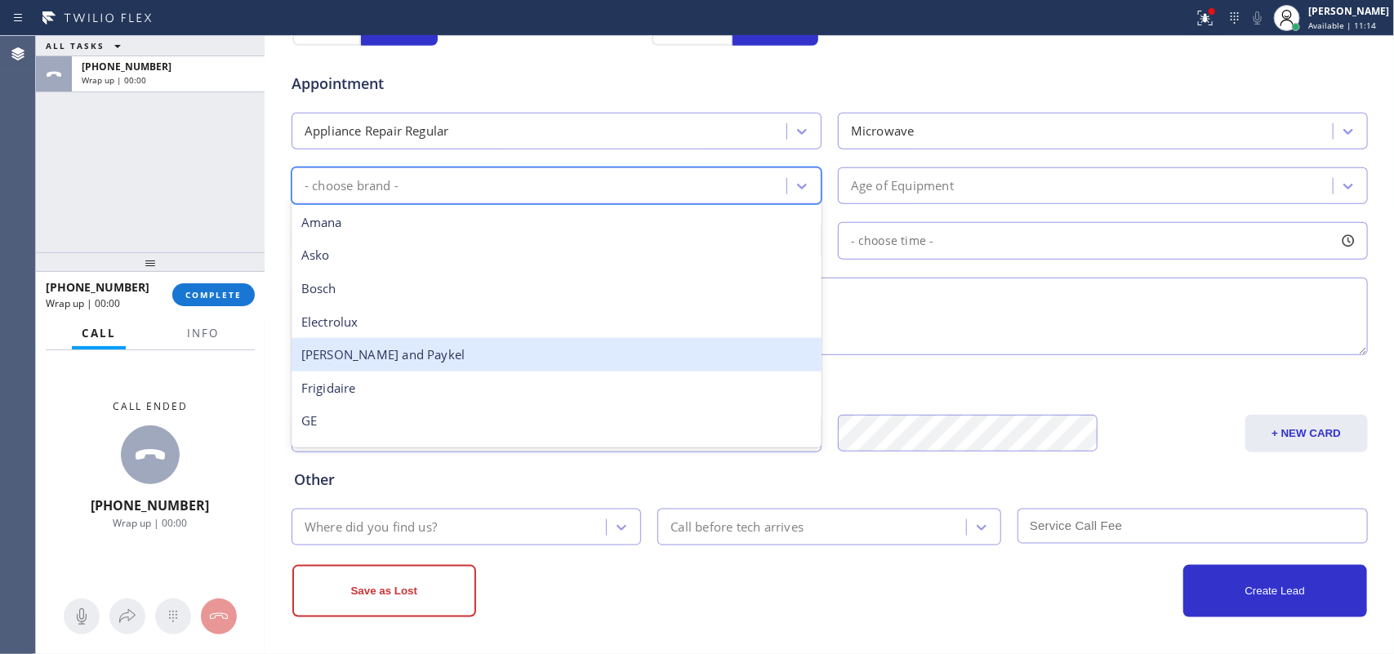
scroll to position [358, 0]
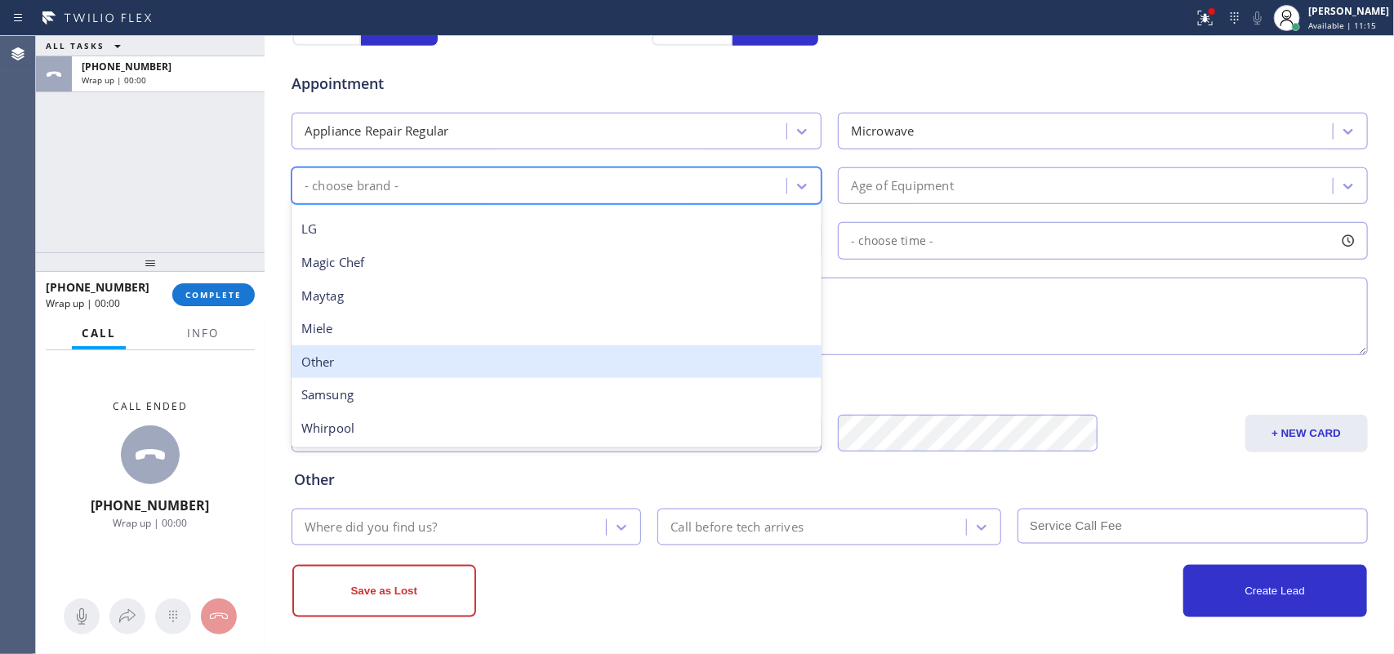
click at [427, 360] on div "Other" at bounding box center [556, 361] width 530 height 33
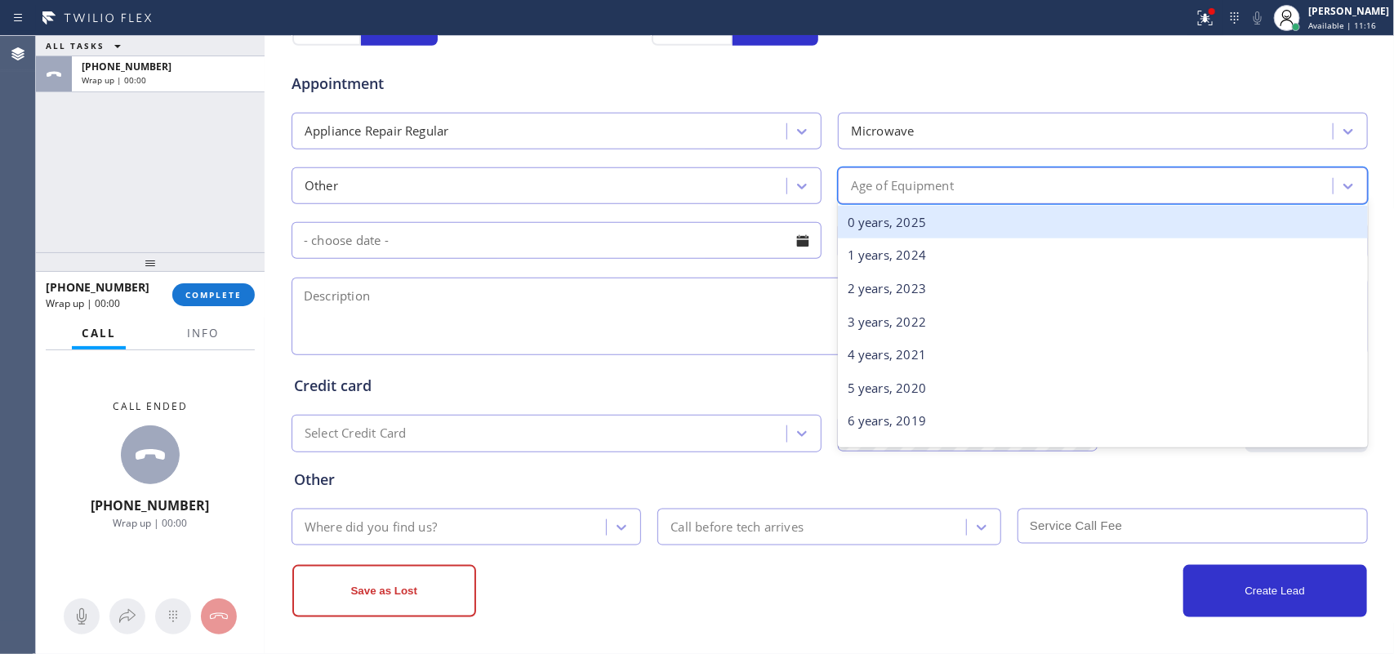
click at [993, 190] on div "Age of Equipment" at bounding box center [1088, 185] width 490 height 29
type input "w"
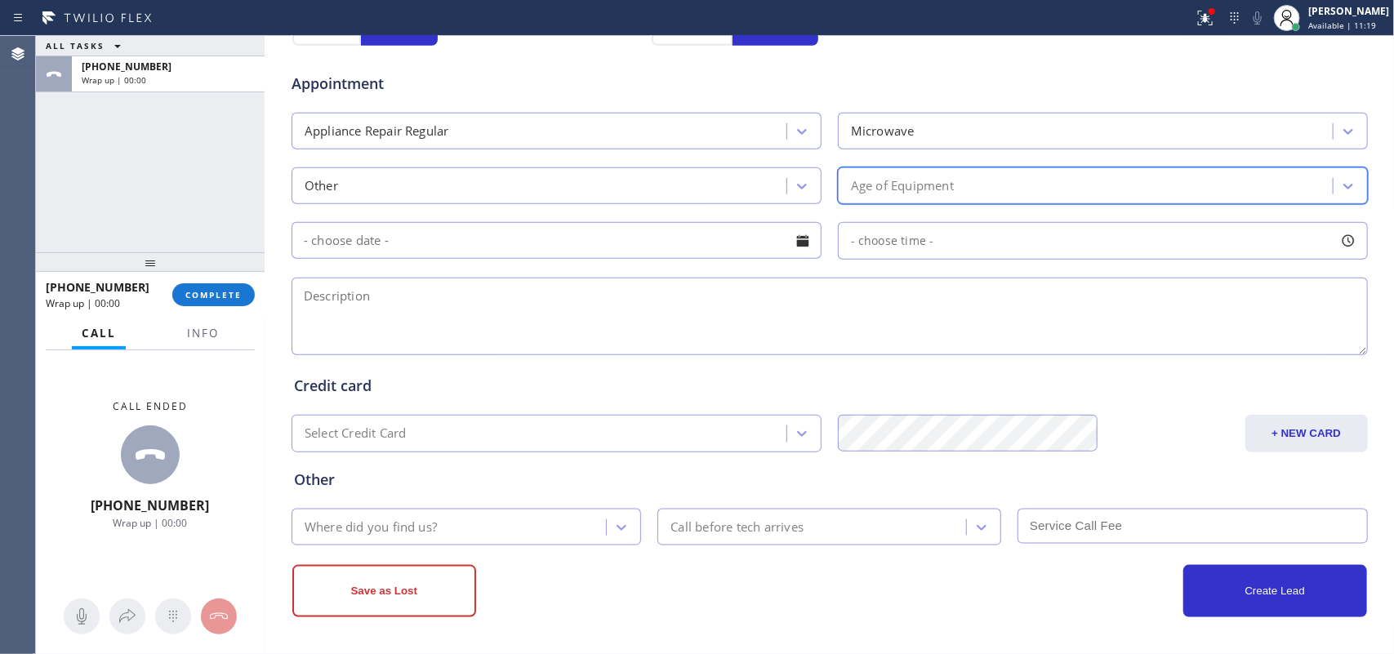
click at [993, 190] on div "Age of Equipment" at bounding box center [1088, 185] width 490 height 29
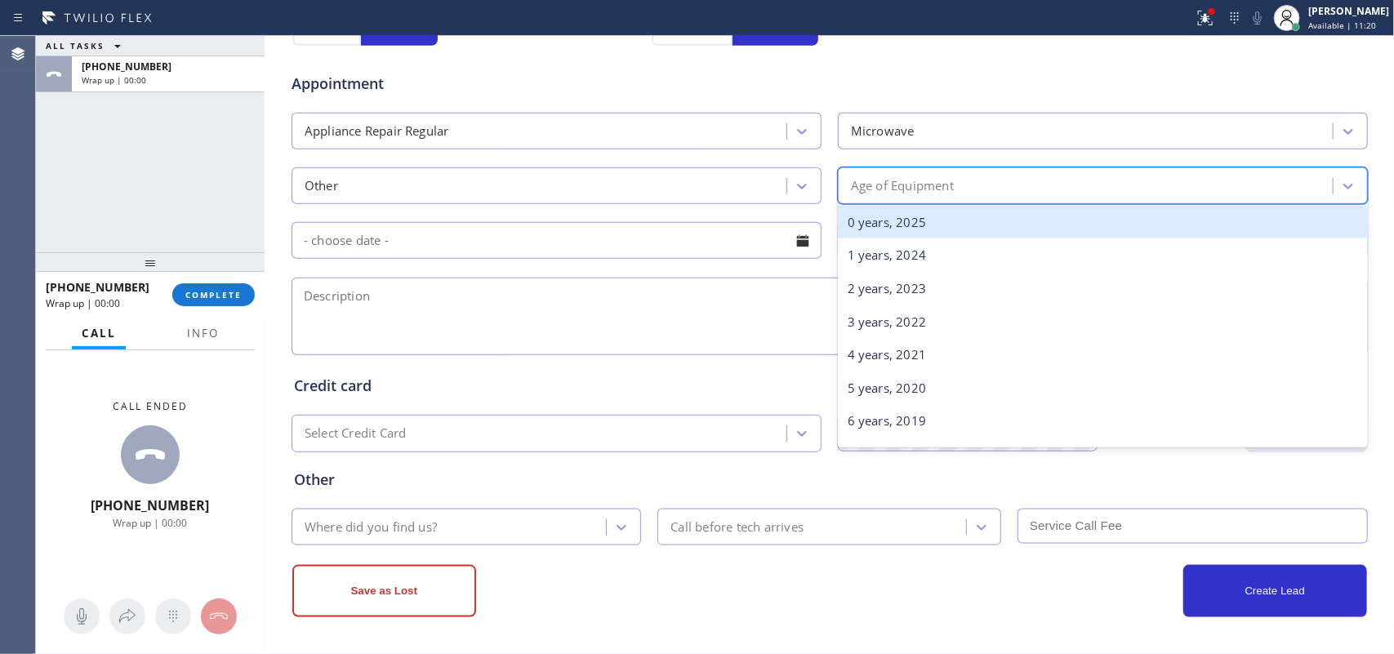
click at [993, 190] on div "Age of Equipment" at bounding box center [1088, 185] width 490 height 29
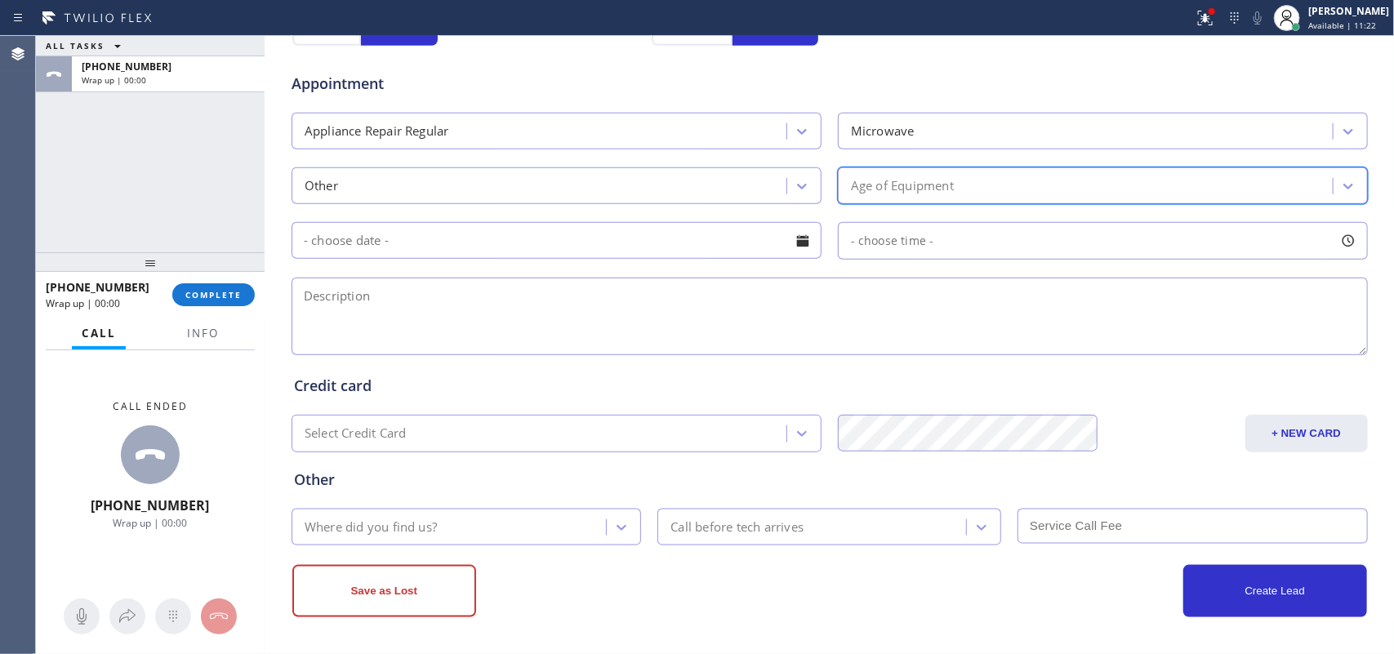
click at [965, 190] on div "Age of Equipment" at bounding box center [1088, 185] width 490 height 29
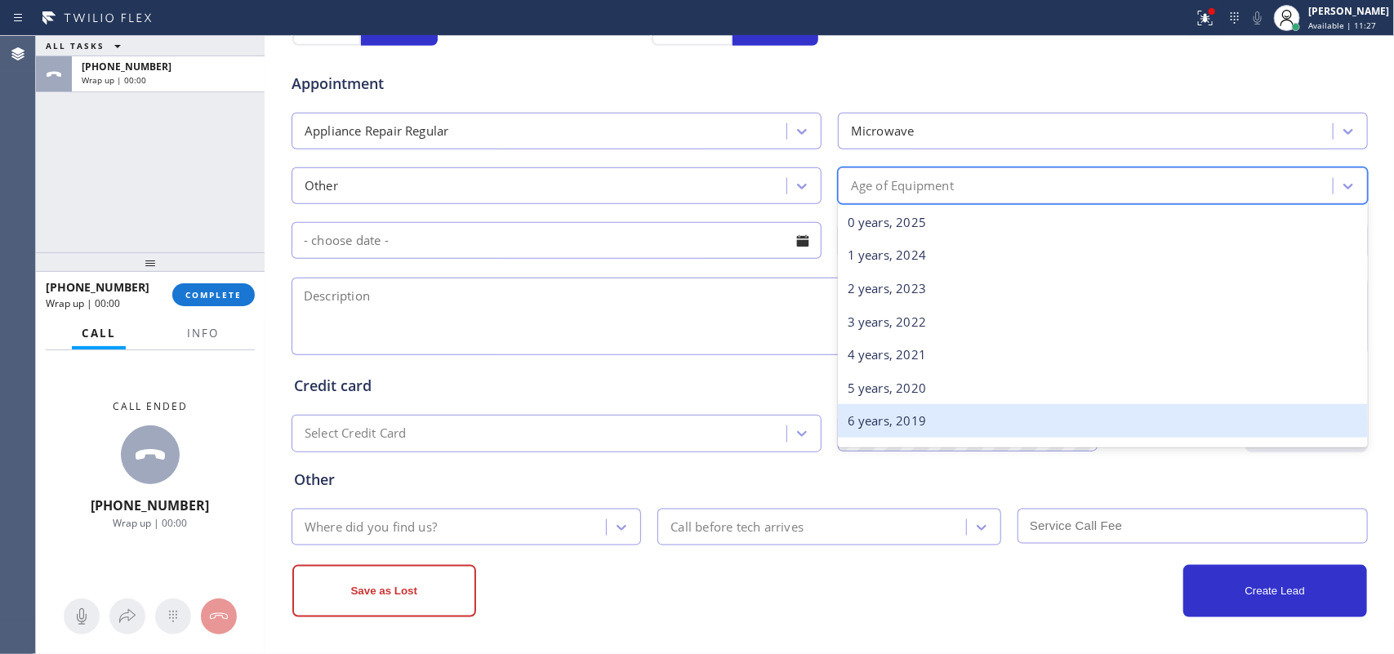
scroll to position [102, 0]
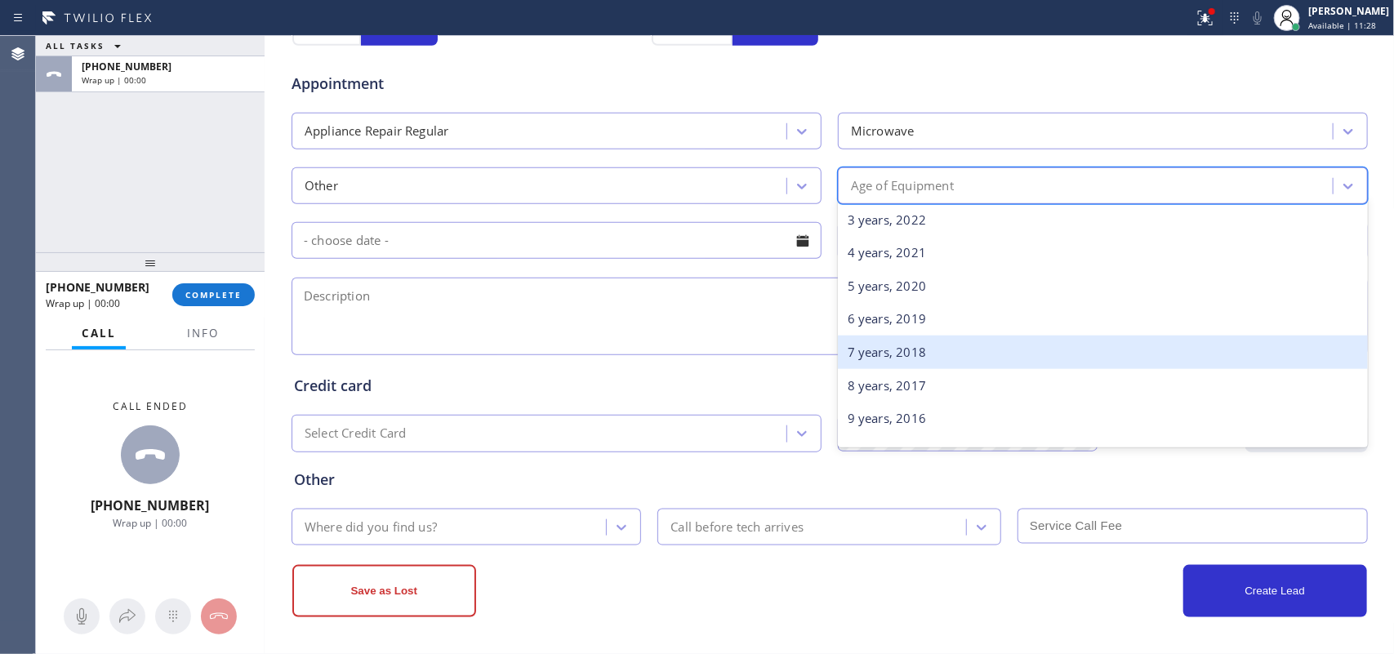
click at [949, 353] on div "7 years, 2018" at bounding box center [1103, 352] width 530 height 33
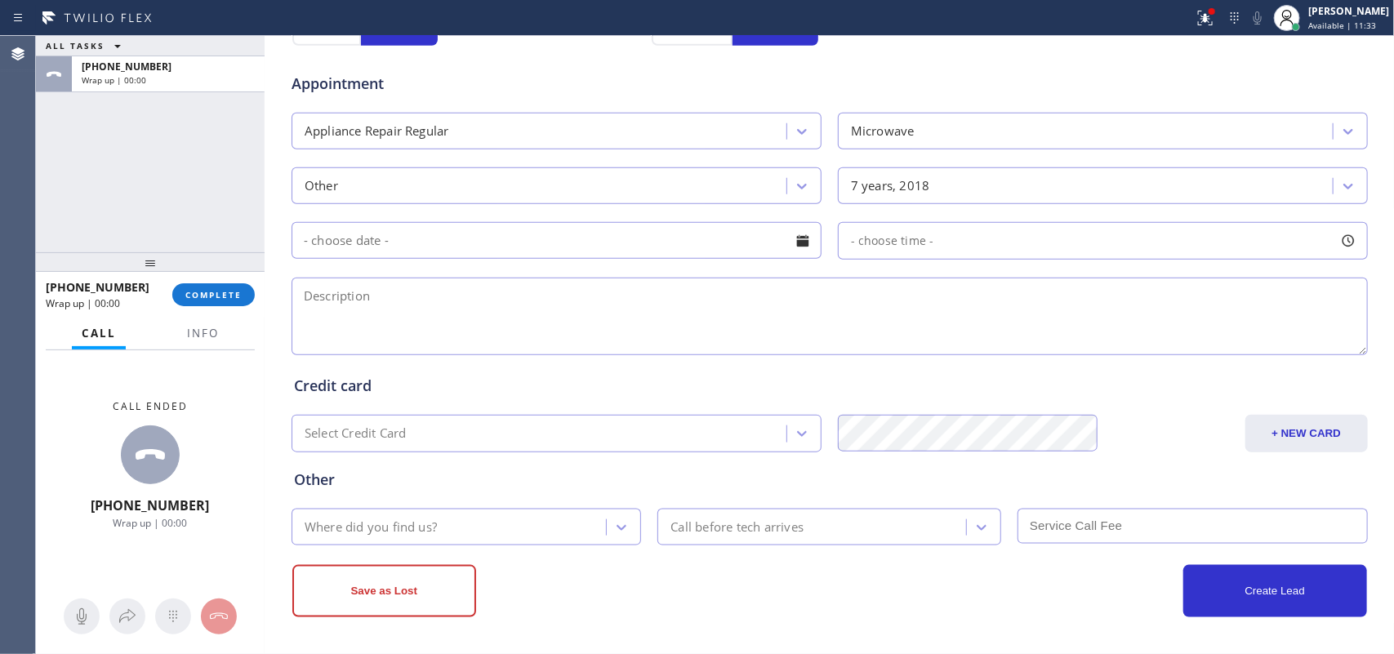
click at [386, 305] on textarea at bounding box center [829, 317] width 1076 height 78
paste textarea "Wolf microwave / since [DATE] /making horrible sound when it's on/ [STREET_ADDR…"
click at [789, 294] on textarea "Wolf microwave / since [DATE] /making horrible sound when it's on/ [STREET_ADDR…" at bounding box center [829, 317] width 1076 height 78
type textarea "Wolf microwave / since [DATE] /making horrible sound when it's on/ [STREET_ADDR…"
click at [430, 514] on div "Where did you find us?" at bounding box center [451, 527] width 310 height 29
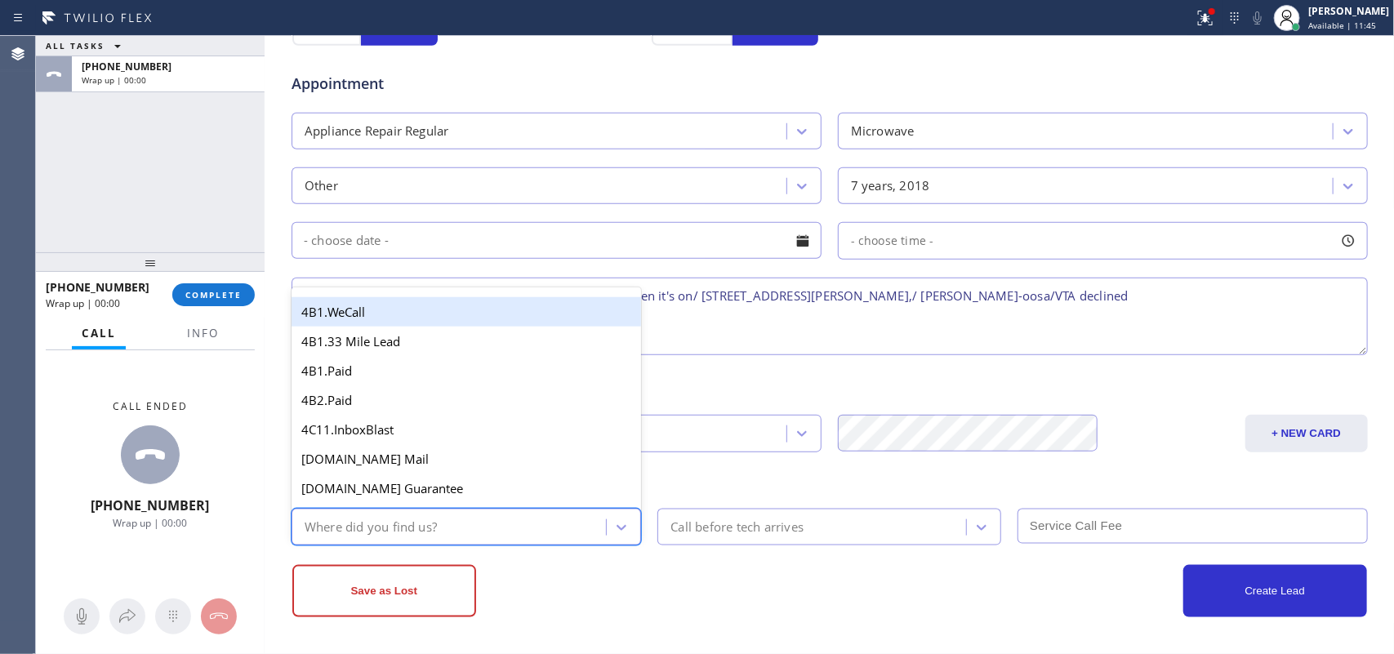
type input "g"
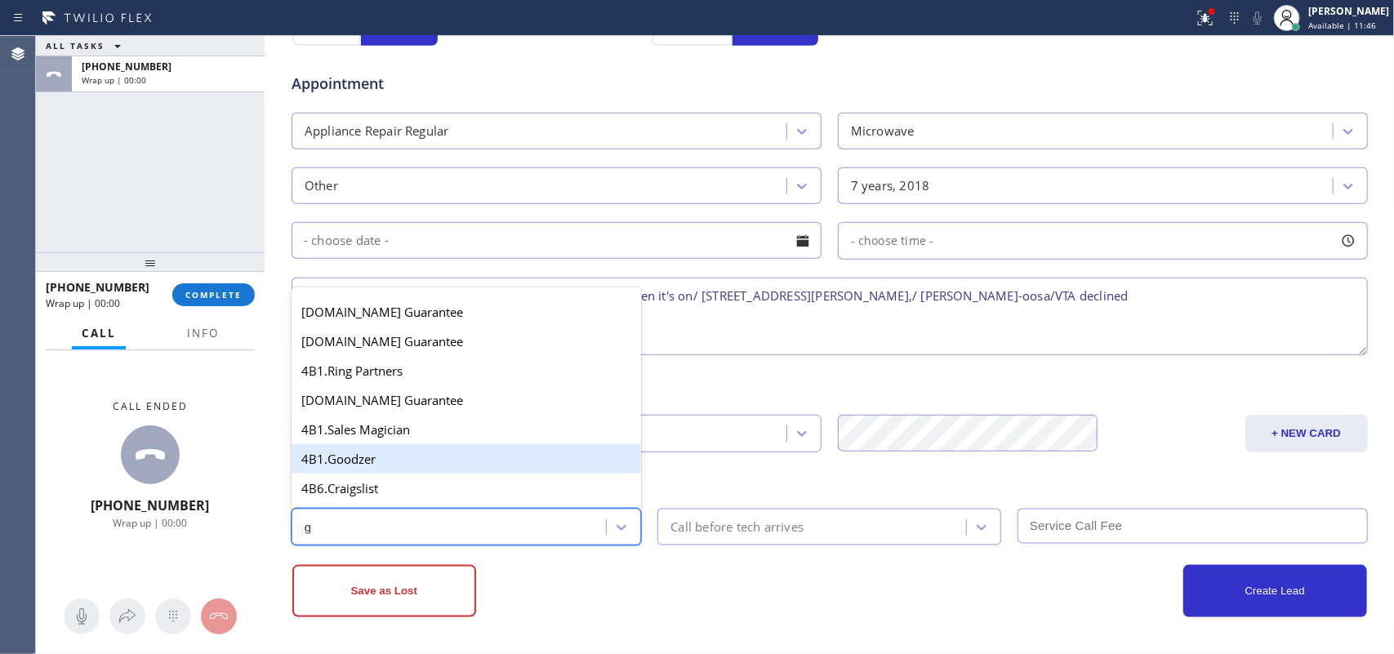
scroll to position [339, 0]
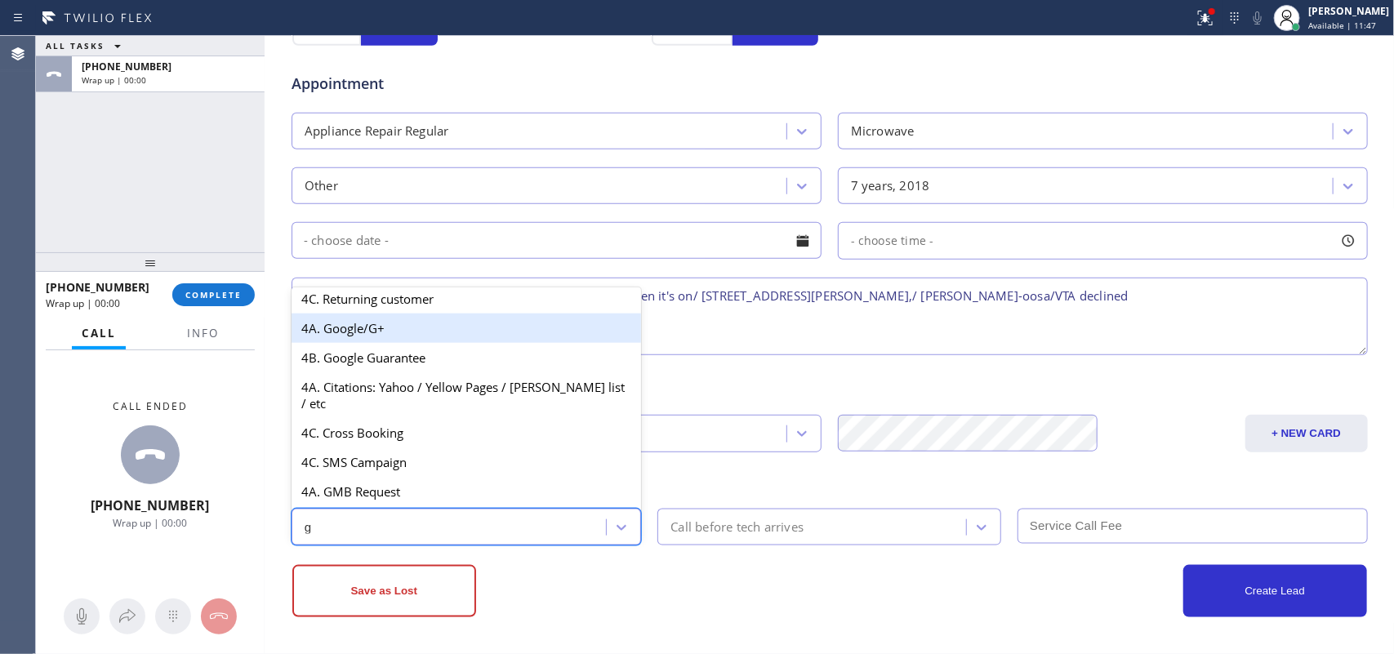
click at [402, 341] on div "4A. Google/G+" at bounding box center [466, 328] width 350 height 29
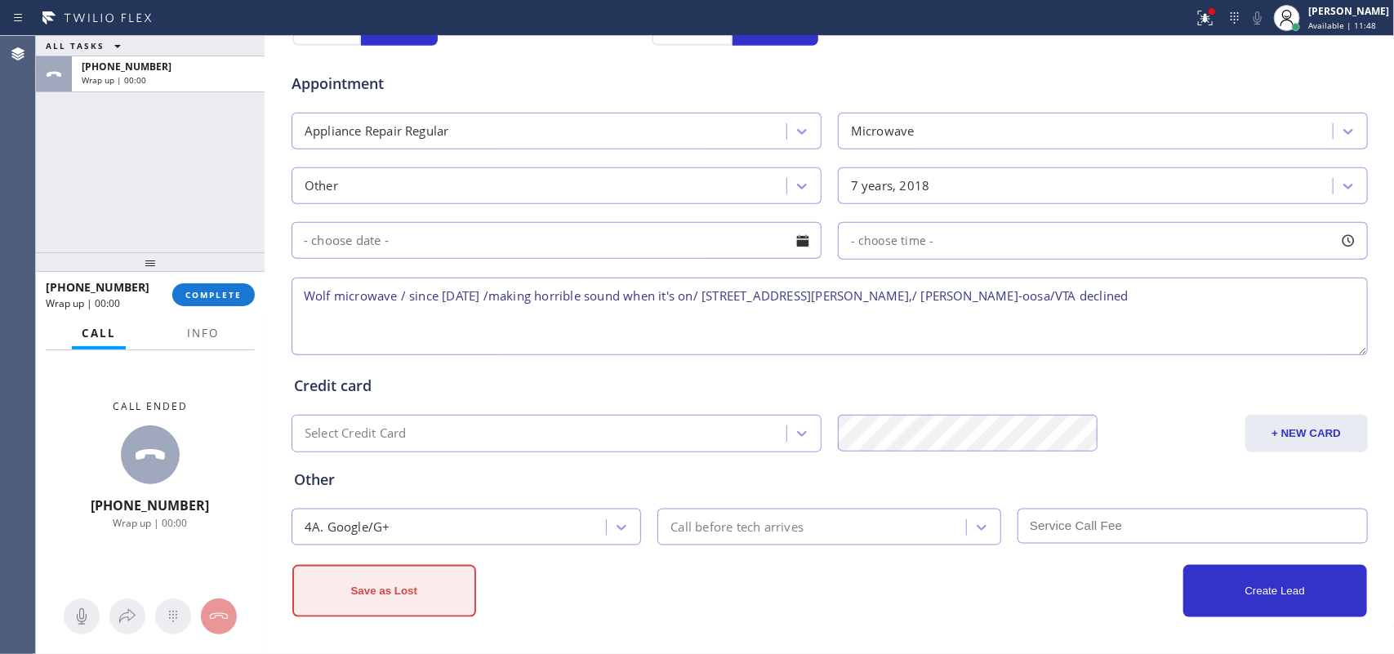
drag, startPoint x: 423, startPoint y: 601, endPoint x: 471, endPoint y: 541, distance: 76.6
click at [422, 602] on button "Save as Lost" at bounding box center [384, 591] width 184 height 52
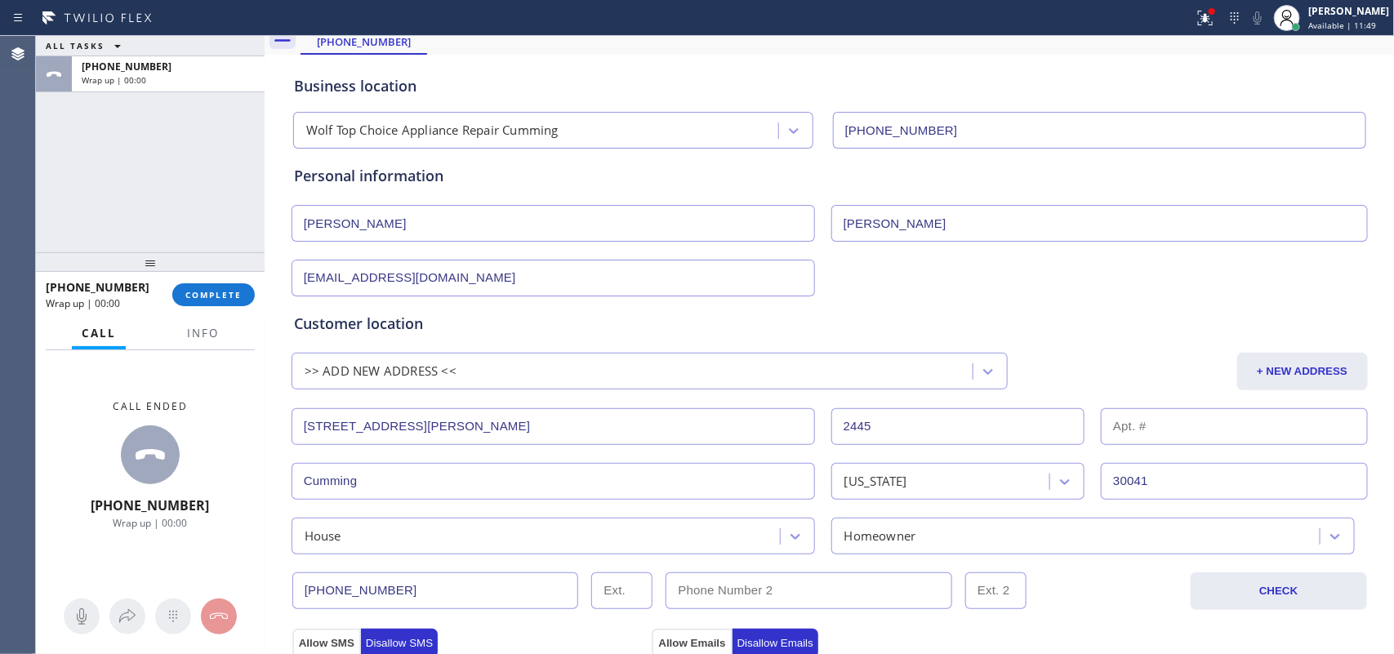
scroll to position [0, 0]
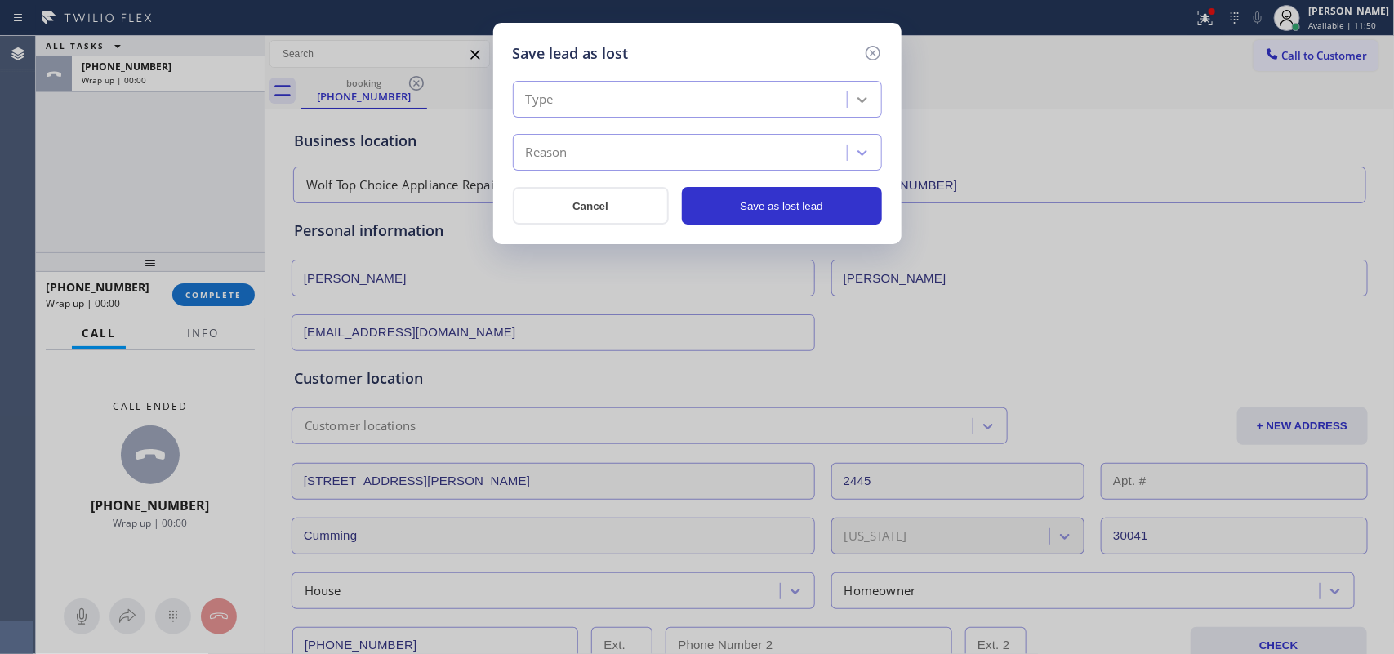
click at [856, 113] on div at bounding box center [861, 99] width 29 height 29
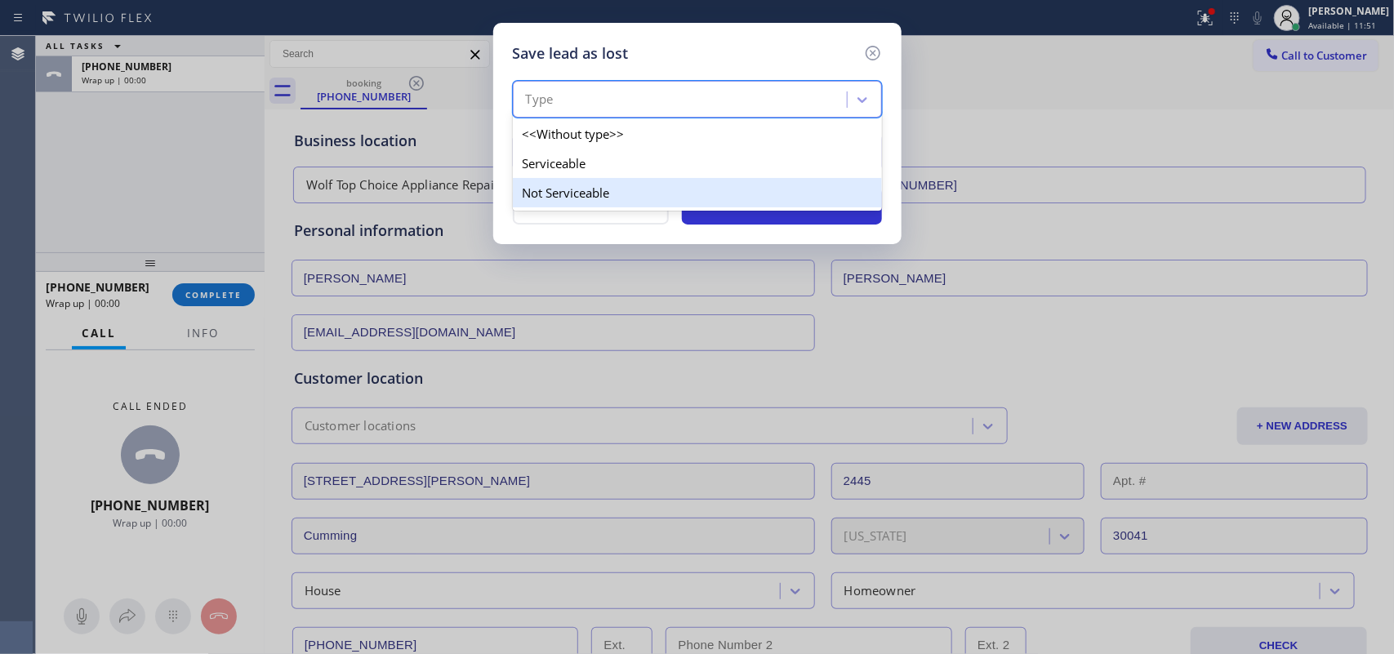
click at [810, 188] on div "Not Serviceable" at bounding box center [697, 192] width 369 height 29
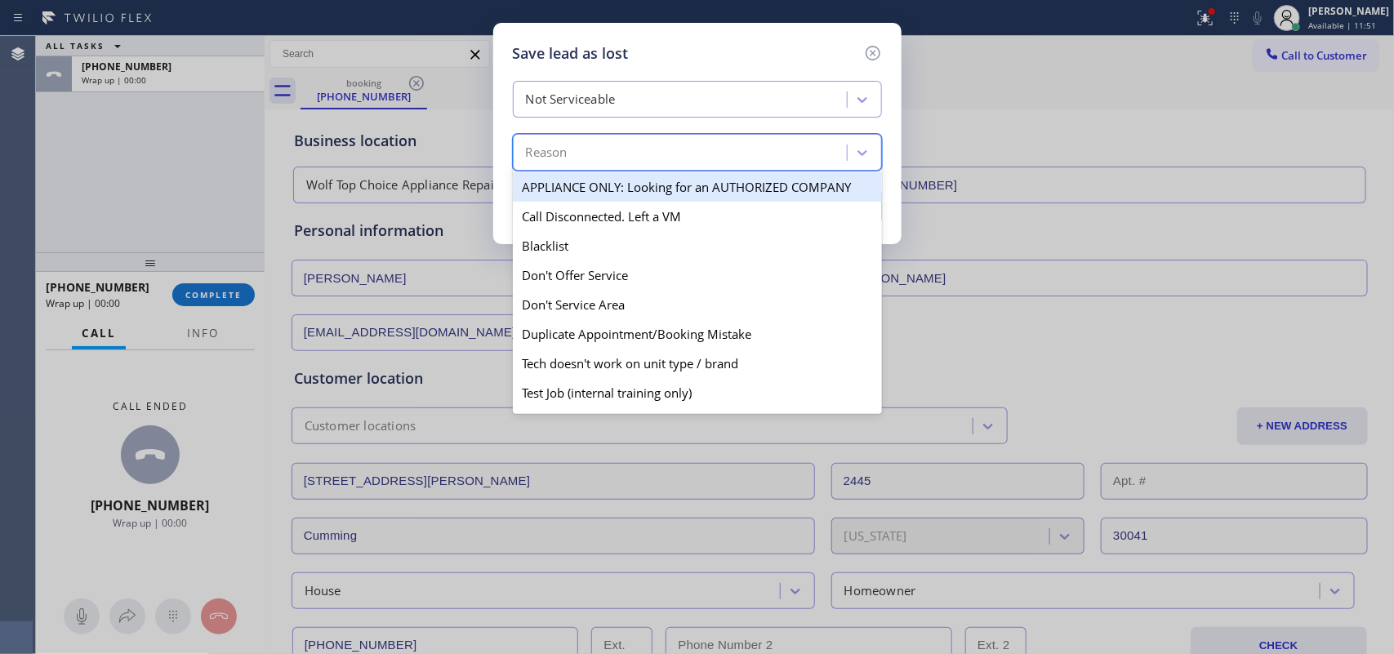
click at [815, 161] on div "Reason" at bounding box center [682, 153] width 329 height 29
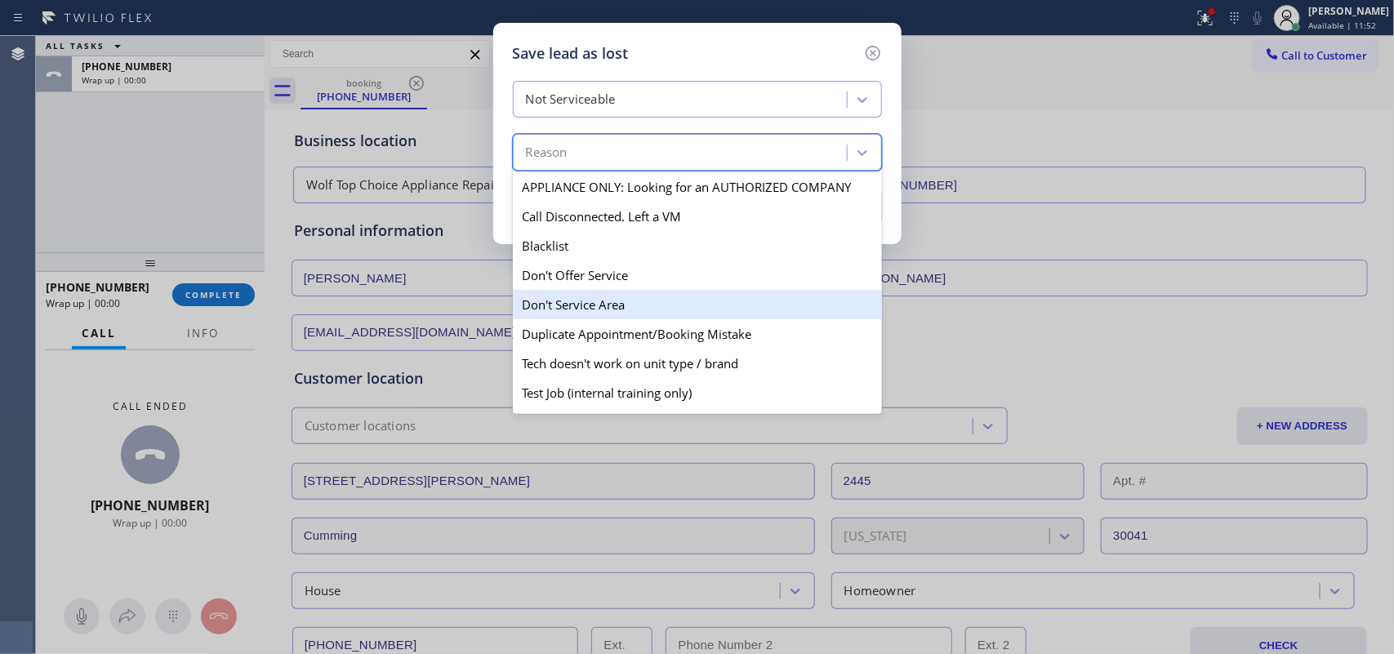
click at [724, 296] on div "Don't Service Area" at bounding box center [697, 304] width 369 height 29
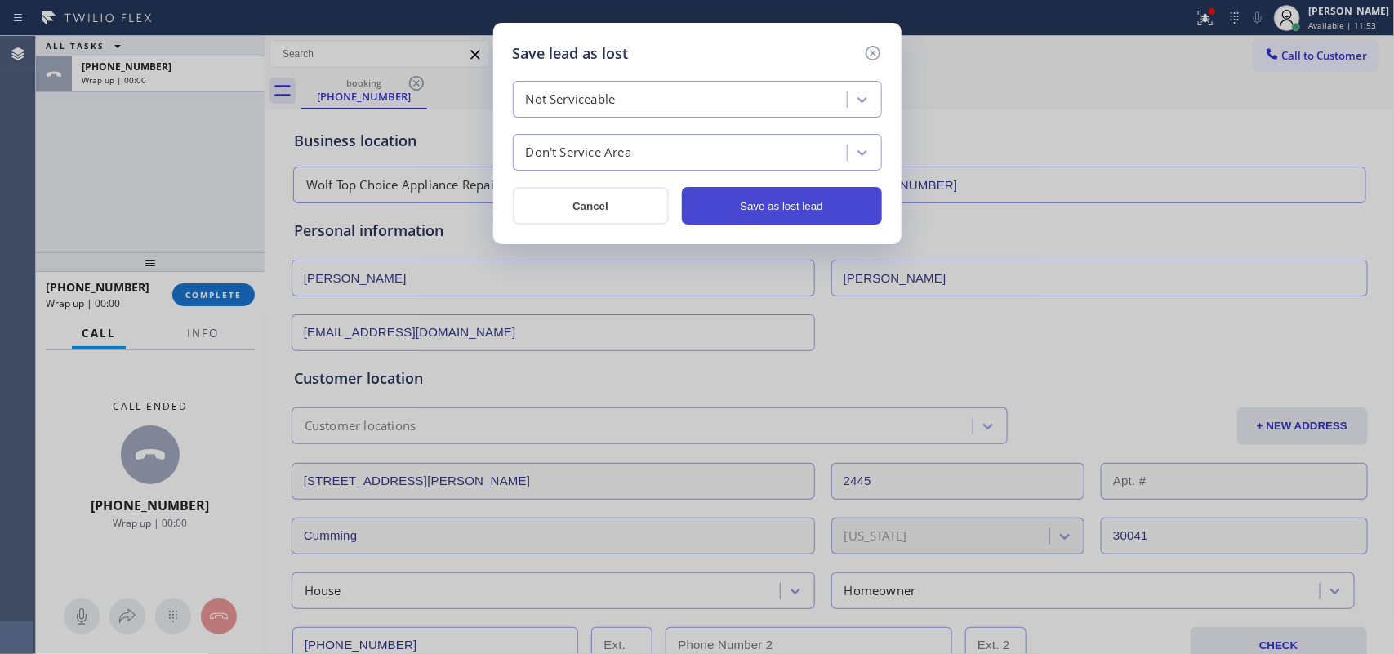
click at [747, 214] on button "Save as lost lead" at bounding box center [782, 206] width 200 height 38
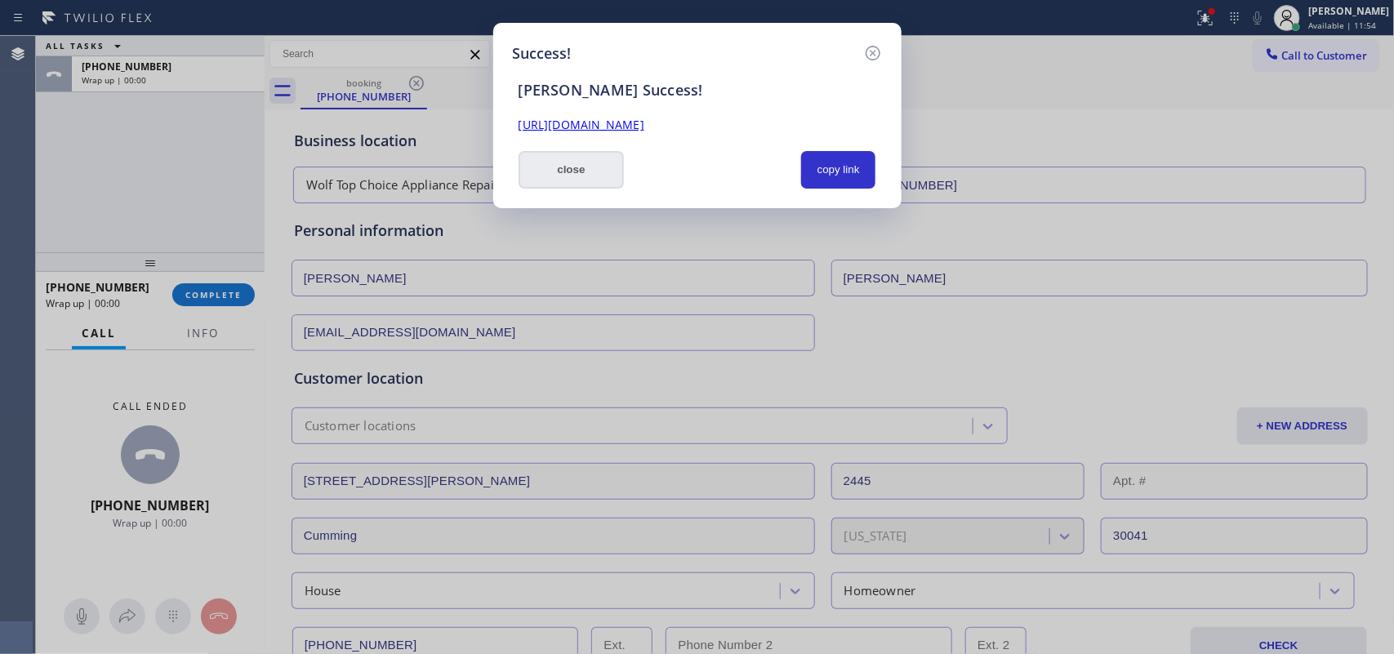
click at [565, 169] on button "close" at bounding box center [571, 170] width 106 height 38
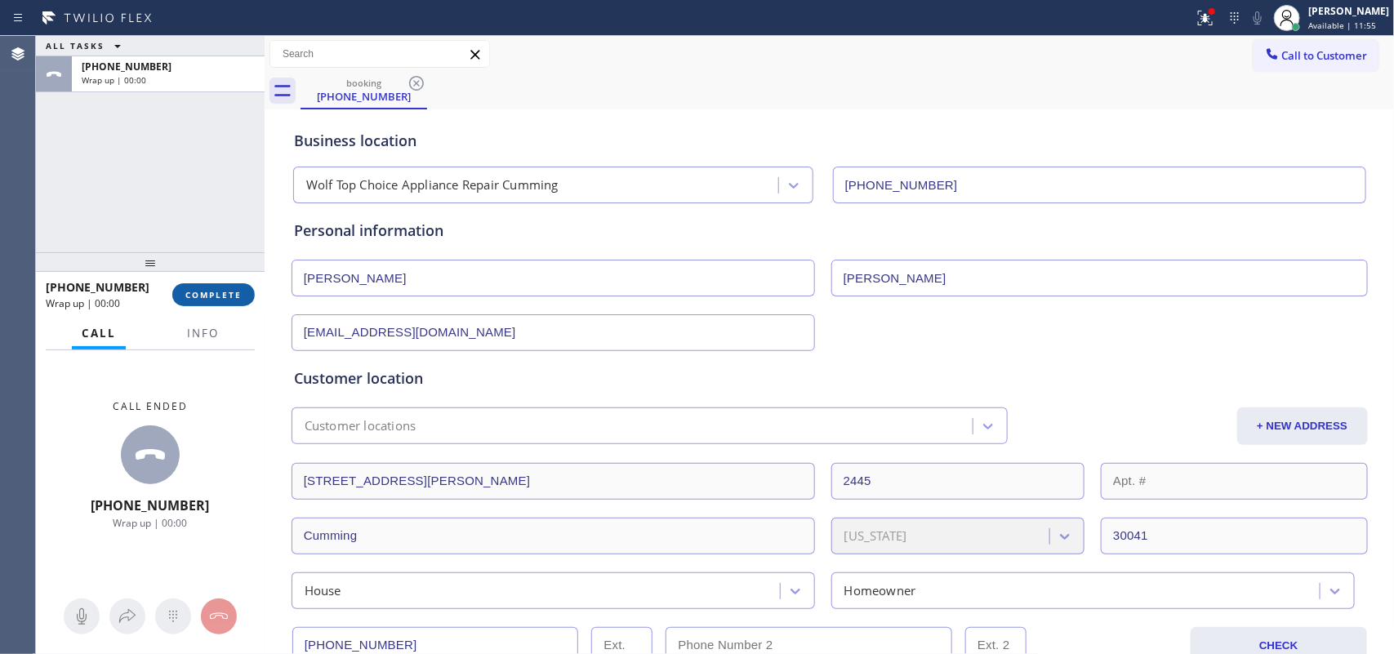
click at [229, 291] on span "COMPLETE" at bounding box center [213, 294] width 56 height 11
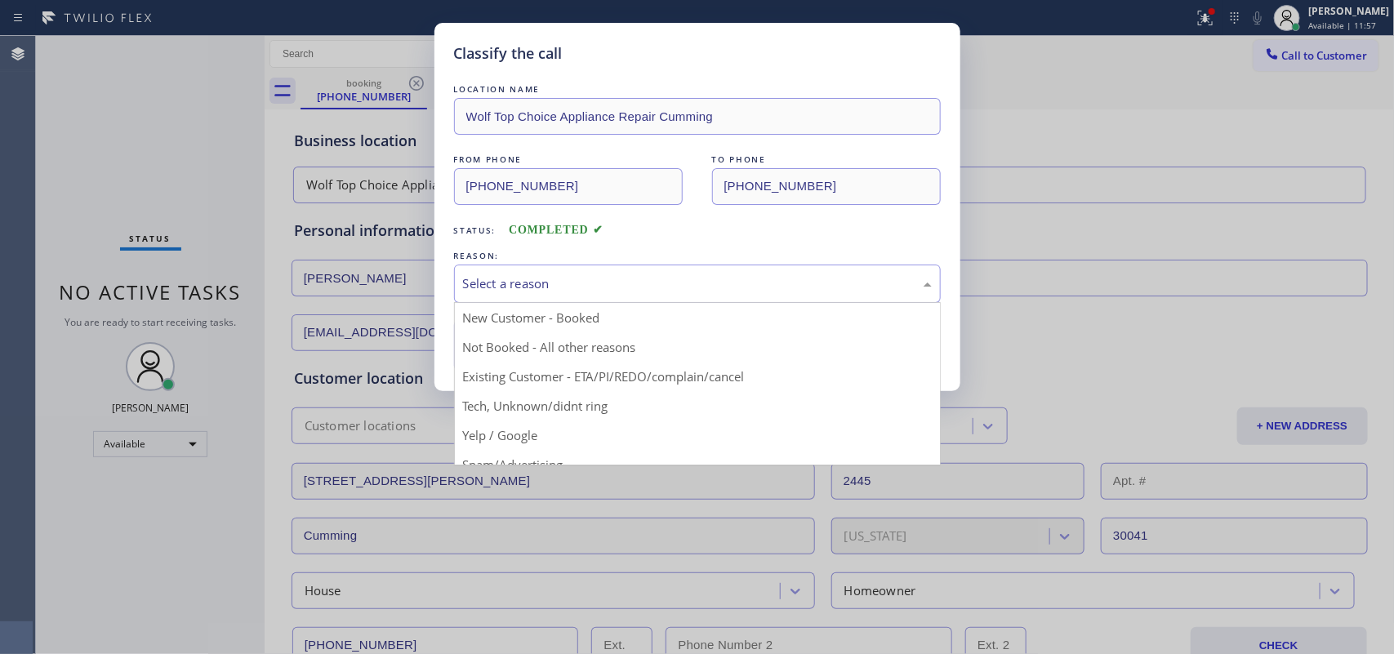
click at [647, 270] on div "Select a reason" at bounding box center [697, 284] width 487 height 38
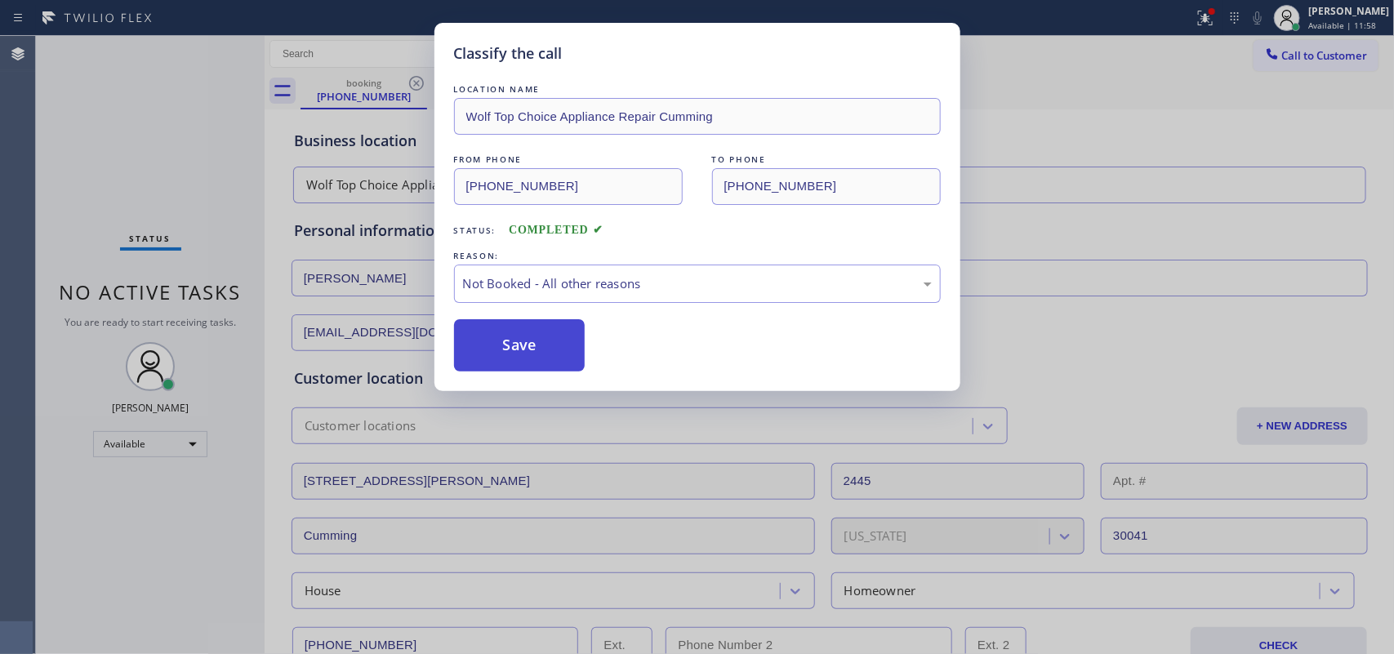
click at [552, 322] on button "Save" at bounding box center [519, 345] width 131 height 52
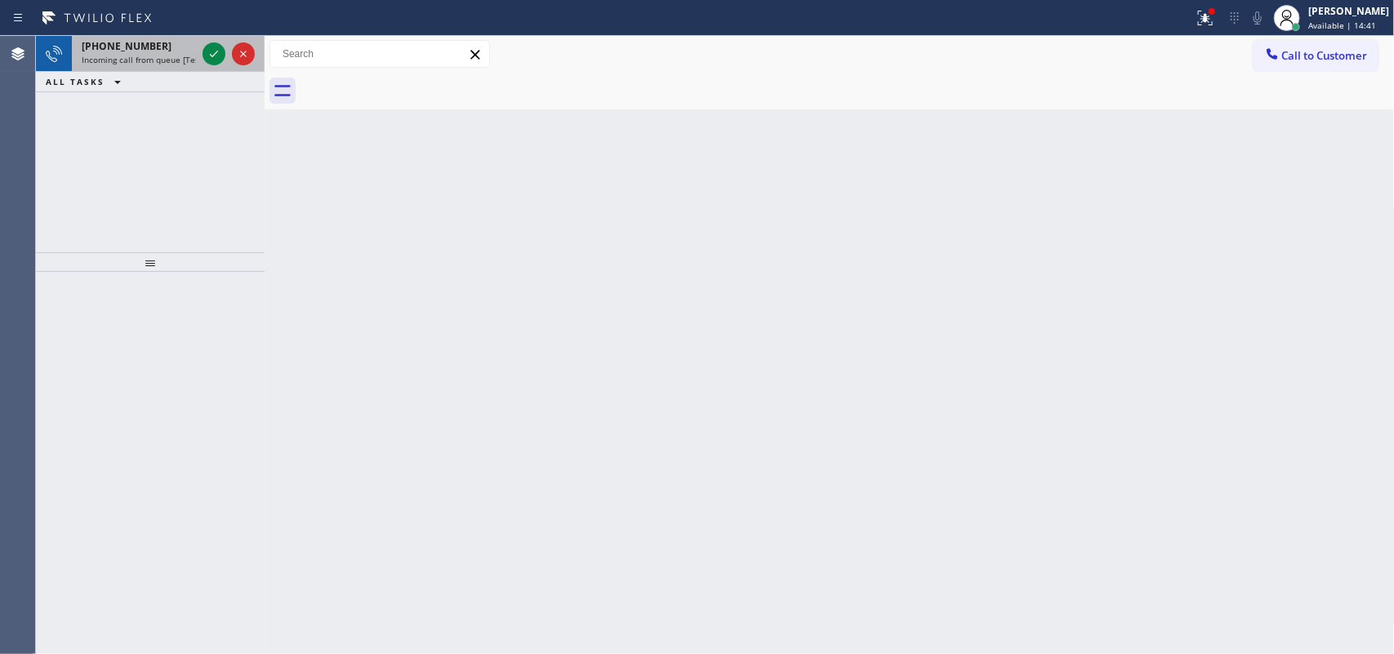
click at [165, 51] on div "[PHONE_NUMBER]" at bounding box center [139, 46] width 114 height 14
click at [225, 307] on div at bounding box center [150, 463] width 229 height 382
click at [147, 38] on div "[PHONE_NUMBER] Incoming call from queue [Test] All" at bounding box center [135, 54] width 127 height 36
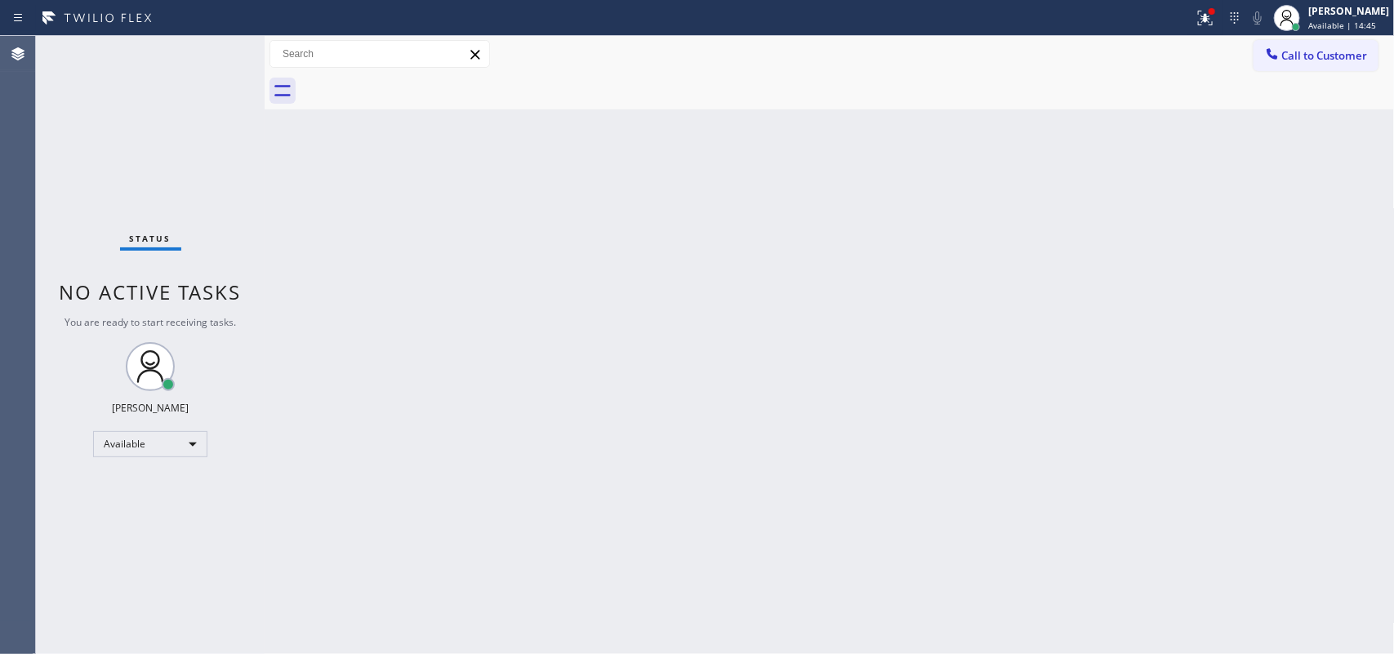
click at [219, 347] on div "Status No active tasks You are ready to start receiving tasks. [PERSON_NAME] Av…" at bounding box center [150, 345] width 229 height 618
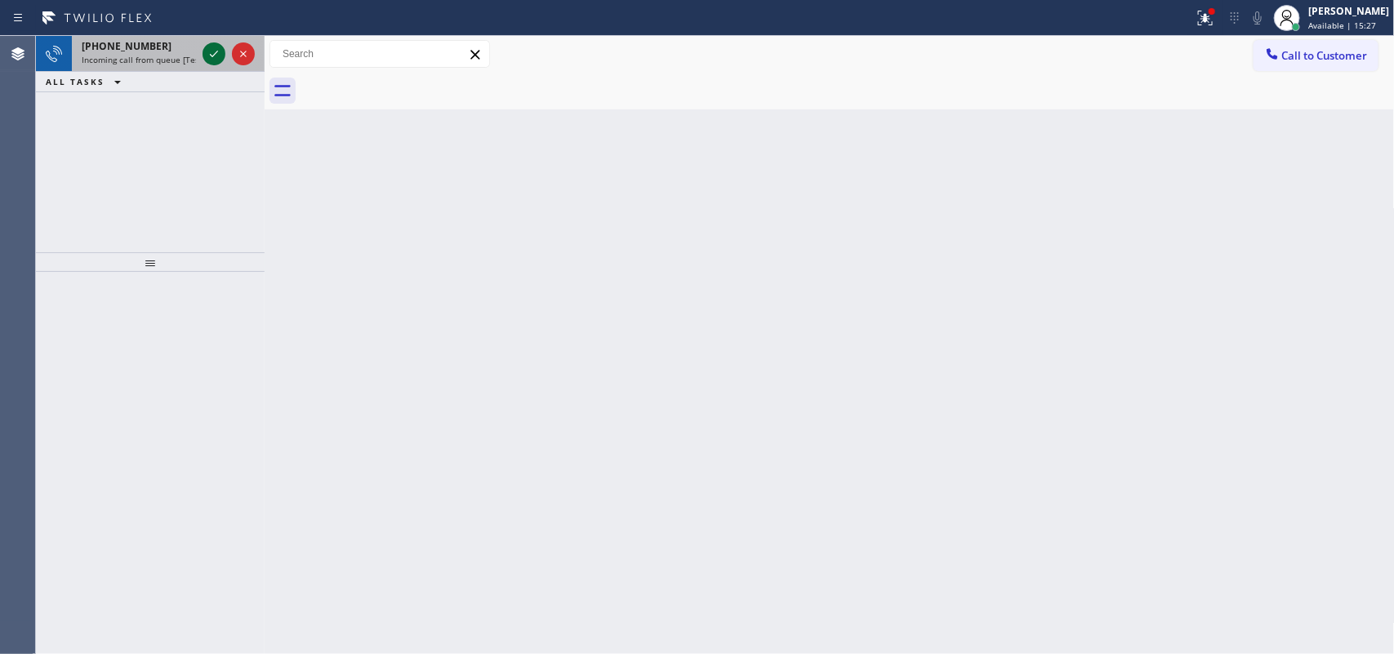
click at [206, 53] on icon at bounding box center [214, 54] width 20 height 20
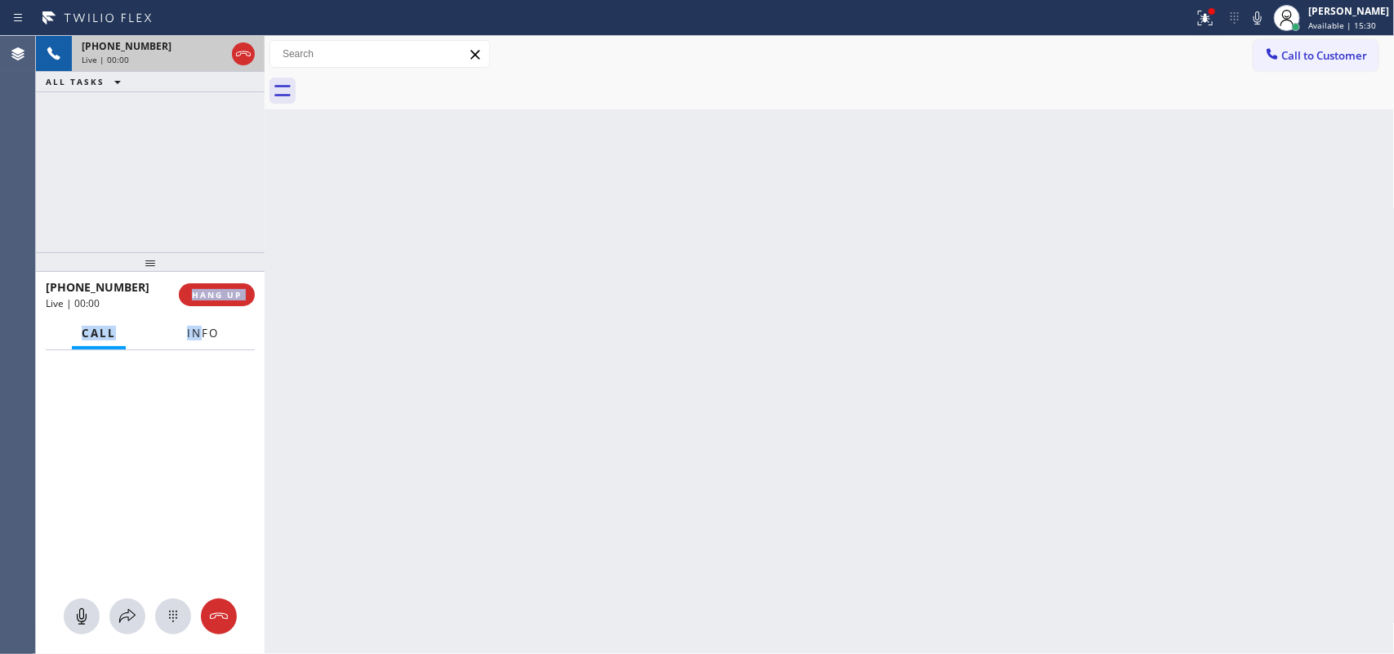
click at [198, 318] on div "[PHONE_NUMBER] Live | 00:00 HANG UP Call Info Context Queue: [Test] All Priorit…" at bounding box center [150, 463] width 229 height 382
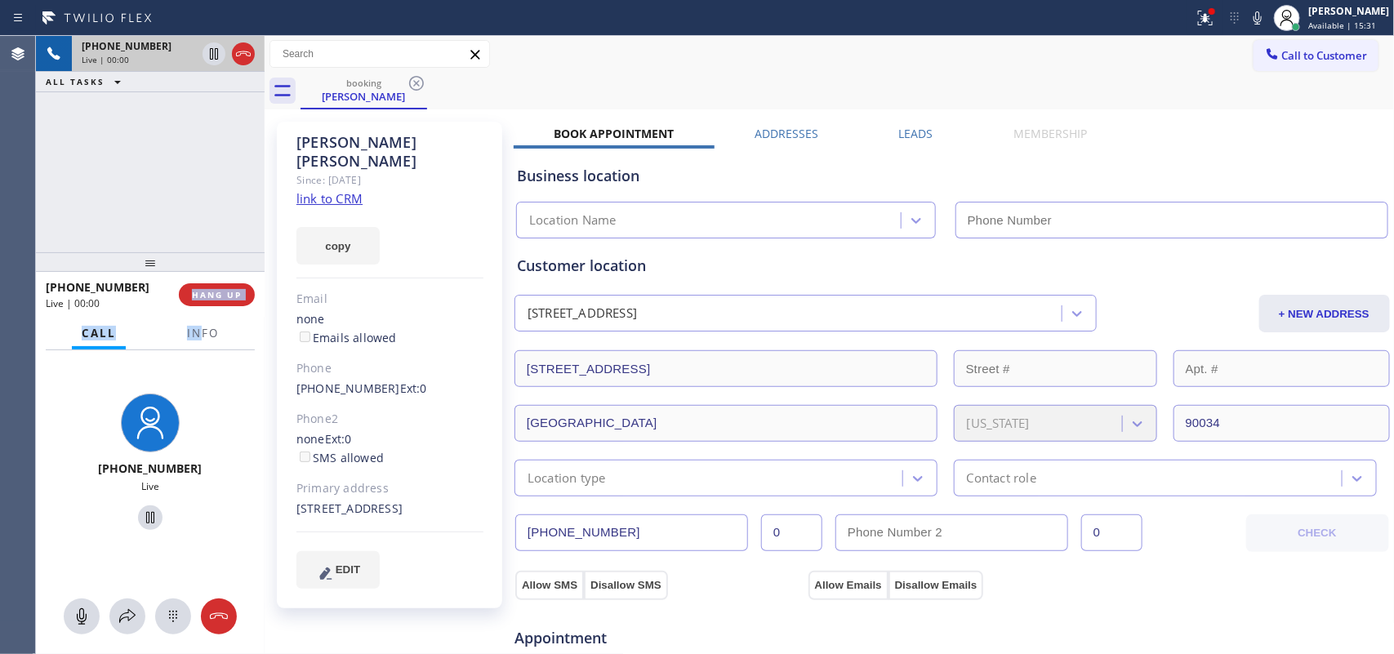
type input "[PHONE_NUMBER]"
click at [359, 190] on link "link to CRM" at bounding box center [329, 198] width 66 height 16
drag, startPoint x: 82, startPoint y: 613, endPoint x: 135, endPoint y: 549, distance: 83.5
click at [83, 608] on icon at bounding box center [82, 617] width 20 height 20
drag, startPoint x: 143, startPoint y: 519, endPoint x: 231, endPoint y: 140, distance: 389.7
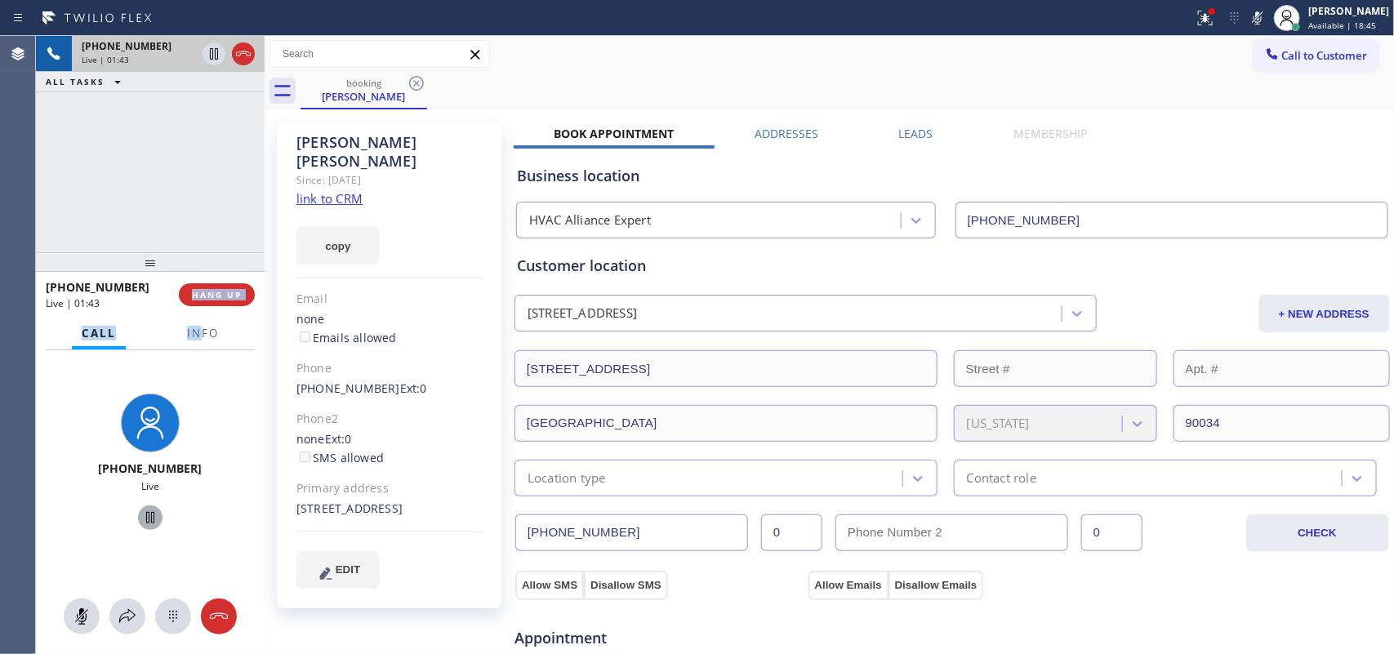
click at [144, 513] on icon at bounding box center [150, 518] width 20 height 20
click at [83, 608] on icon at bounding box center [82, 617] width 20 height 20
click at [148, 519] on icon at bounding box center [150, 518] width 20 height 20
click at [76, 620] on icon at bounding box center [82, 617] width 20 height 20
click at [145, 508] on icon at bounding box center [150, 518] width 20 height 20
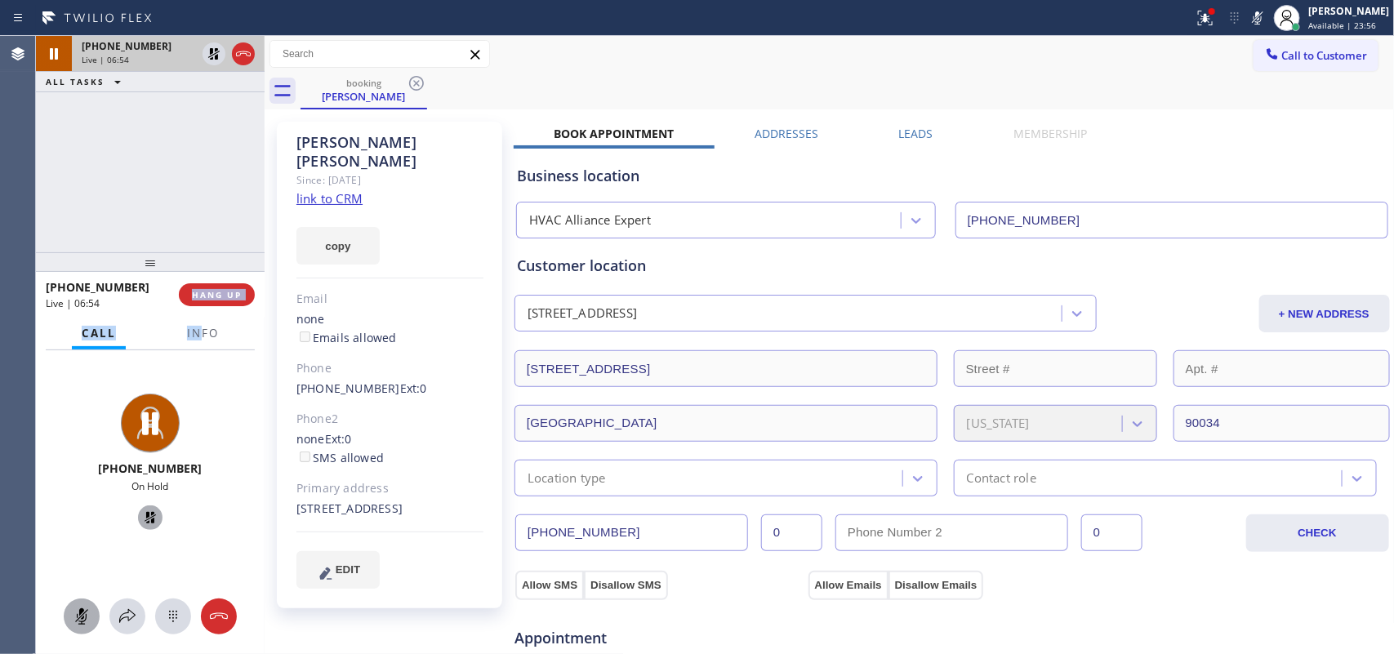
click at [72, 607] on icon at bounding box center [82, 617] width 20 height 20
click at [140, 515] on icon at bounding box center [150, 518] width 20 height 20
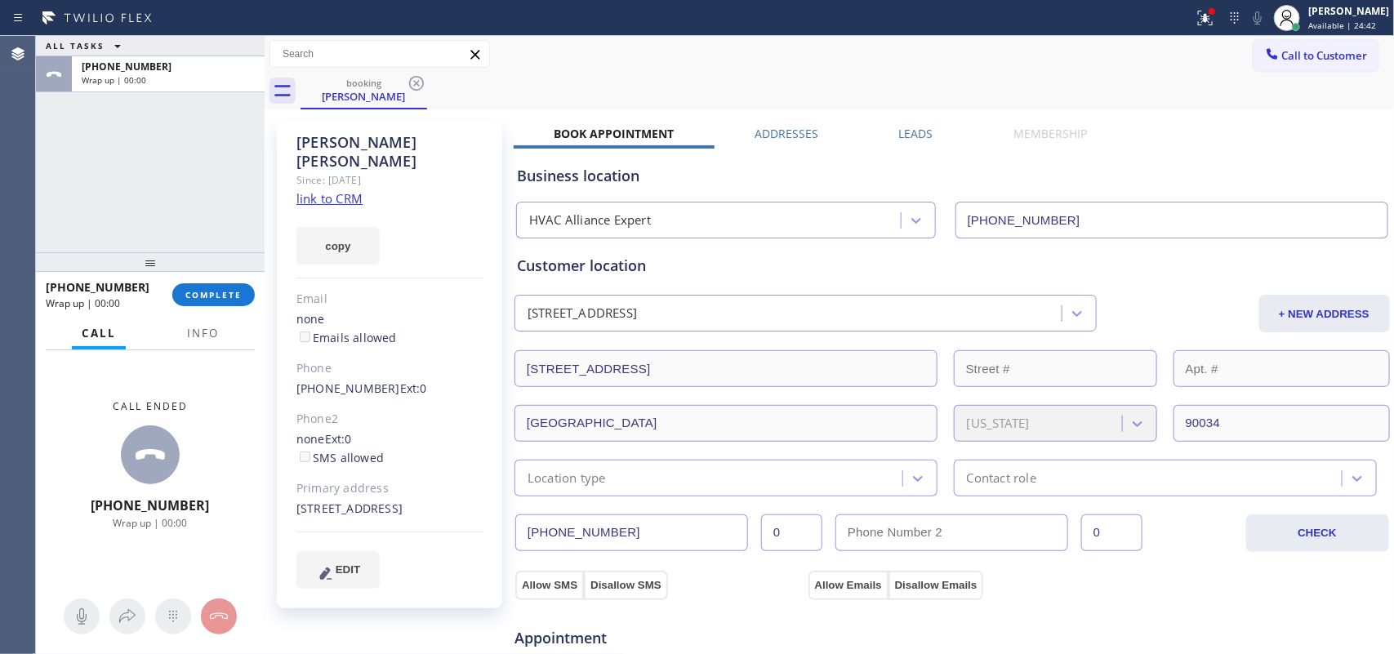
click at [87, 176] on div "ALL TASKS ALL TASKS ACTIVE TASKS TASKS IN WRAP UP [PHONE_NUMBER] Wrap up | 00:00" at bounding box center [150, 144] width 229 height 216
click at [223, 289] on span "COMPLETE" at bounding box center [213, 294] width 56 height 11
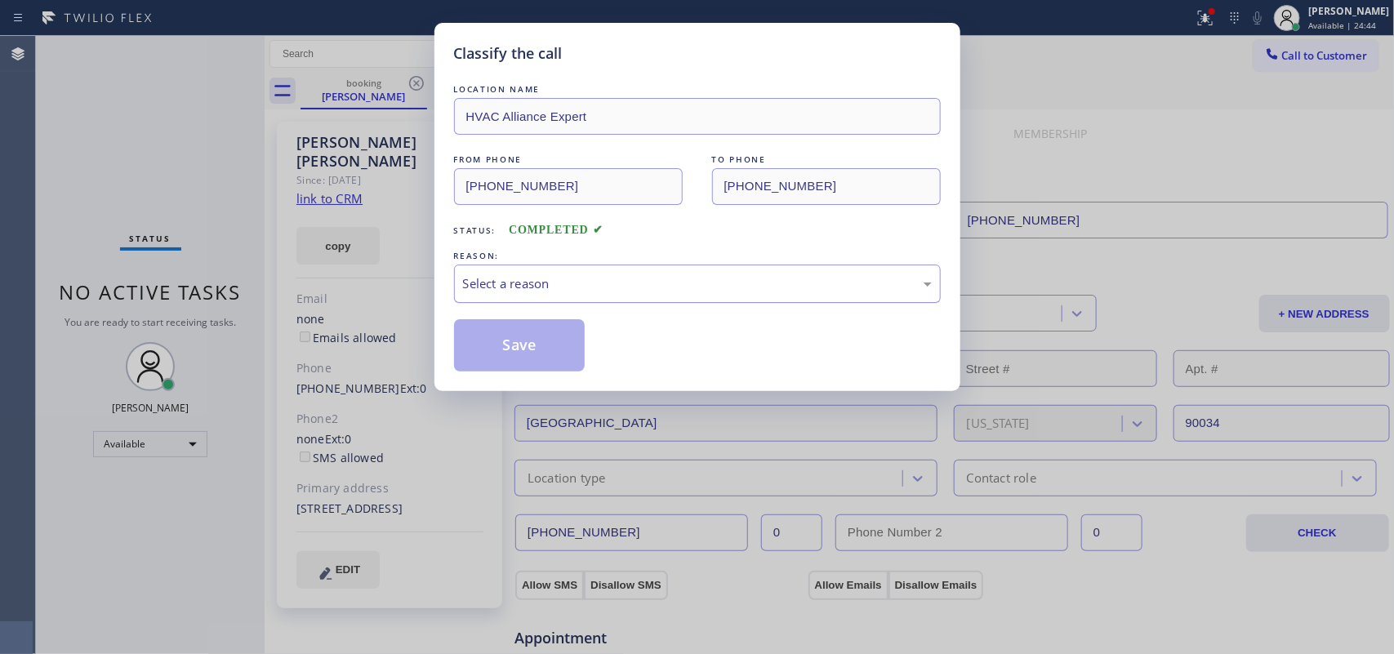
click at [507, 279] on div "Select a reason" at bounding box center [697, 283] width 469 height 19
click at [536, 353] on button "Save" at bounding box center [519, 345] width 131 height 52
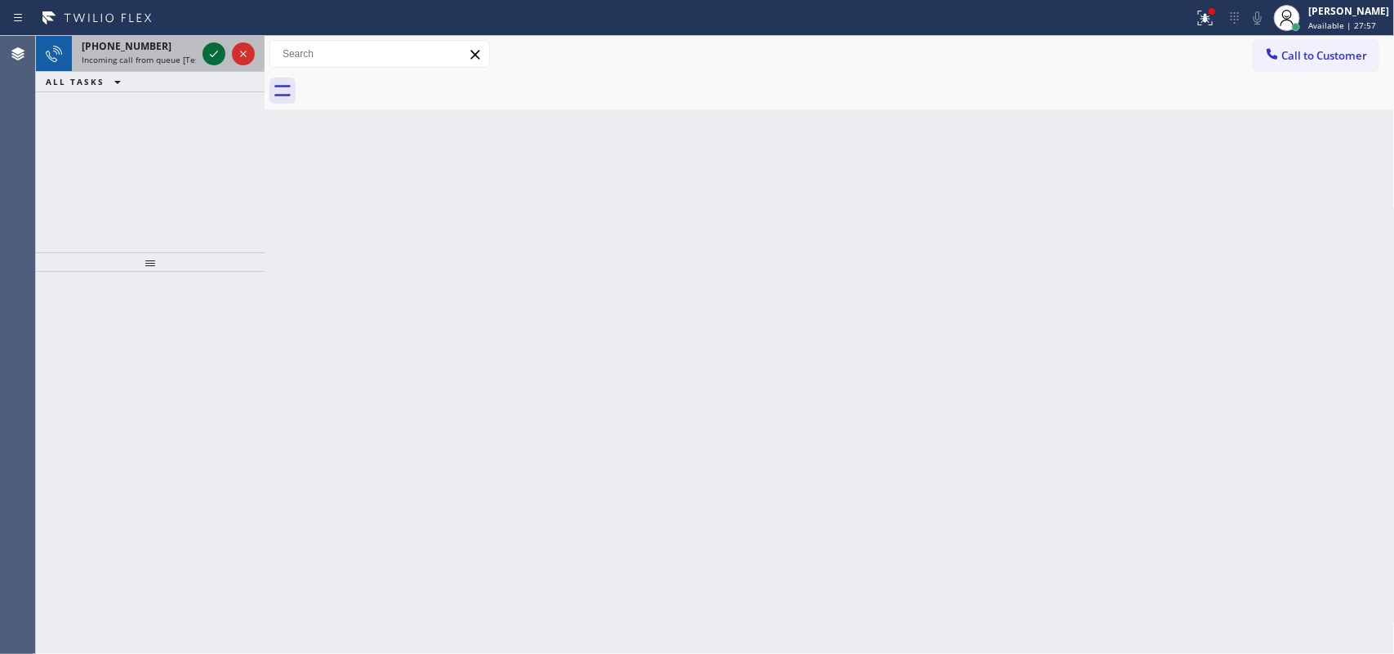
click at [211, 56] on icon at bounding box center [214, 54] width 8 height 7
click at [182, 51] on div "[PHONE_NUMBER]" at bounding box center [139, 46] width 114 height 14
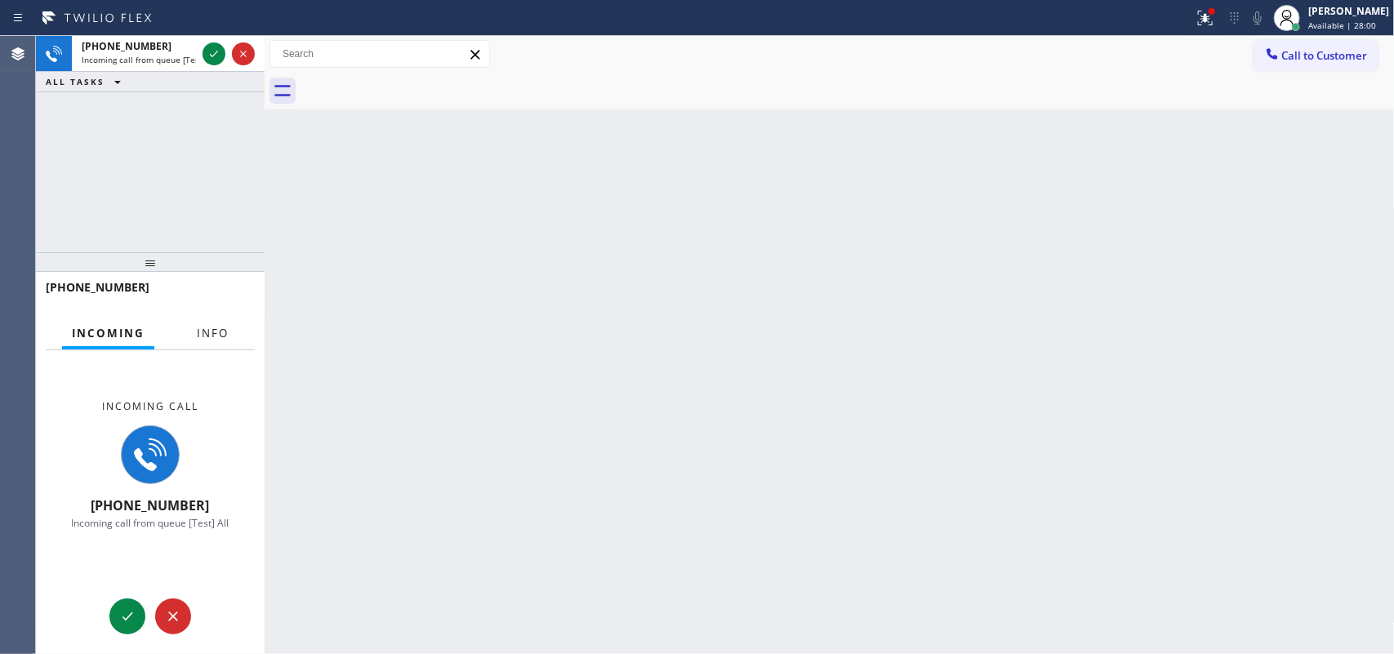
click at [221, 331] on span "Info" at bounding box center [213, 333] width 32 height 15
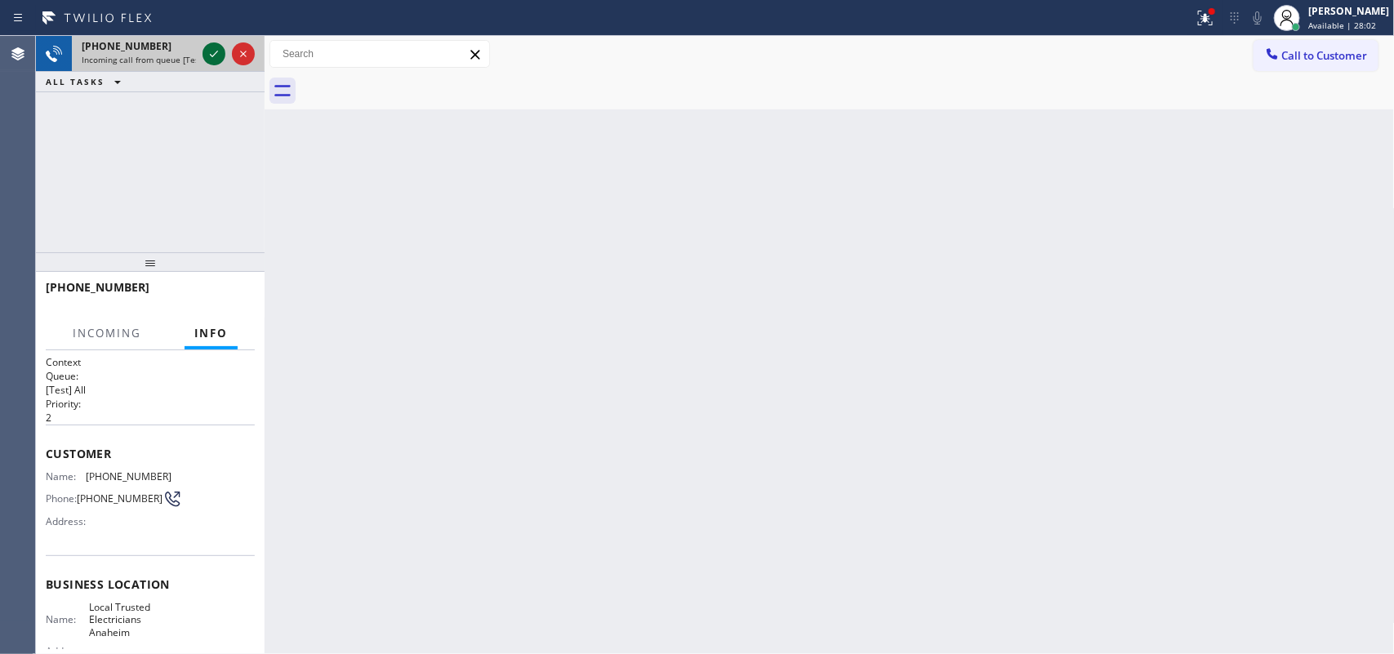
click at [215, 59] on icon at bounding box center [214, 54] width 20 height 20
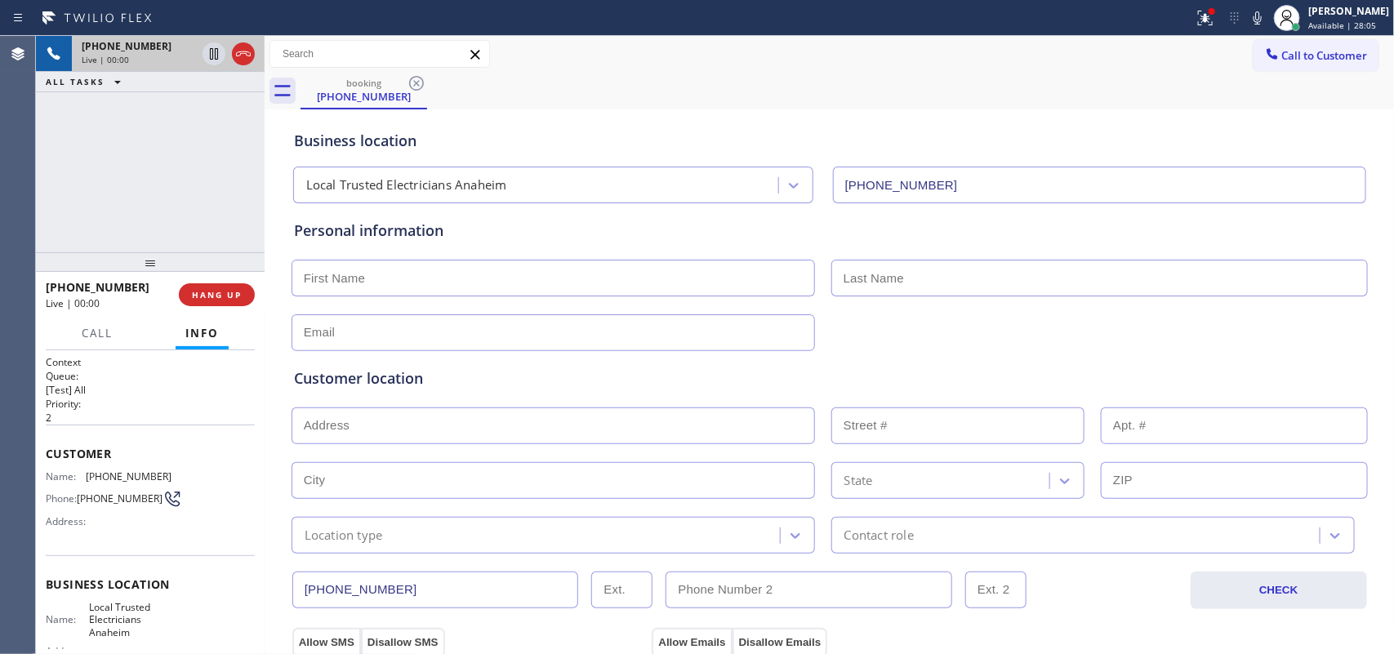
type input "[PHONE_NUMBER]"
click at [105, 336] on span "Call" at bounding box center [97, 333] width 31 height 15
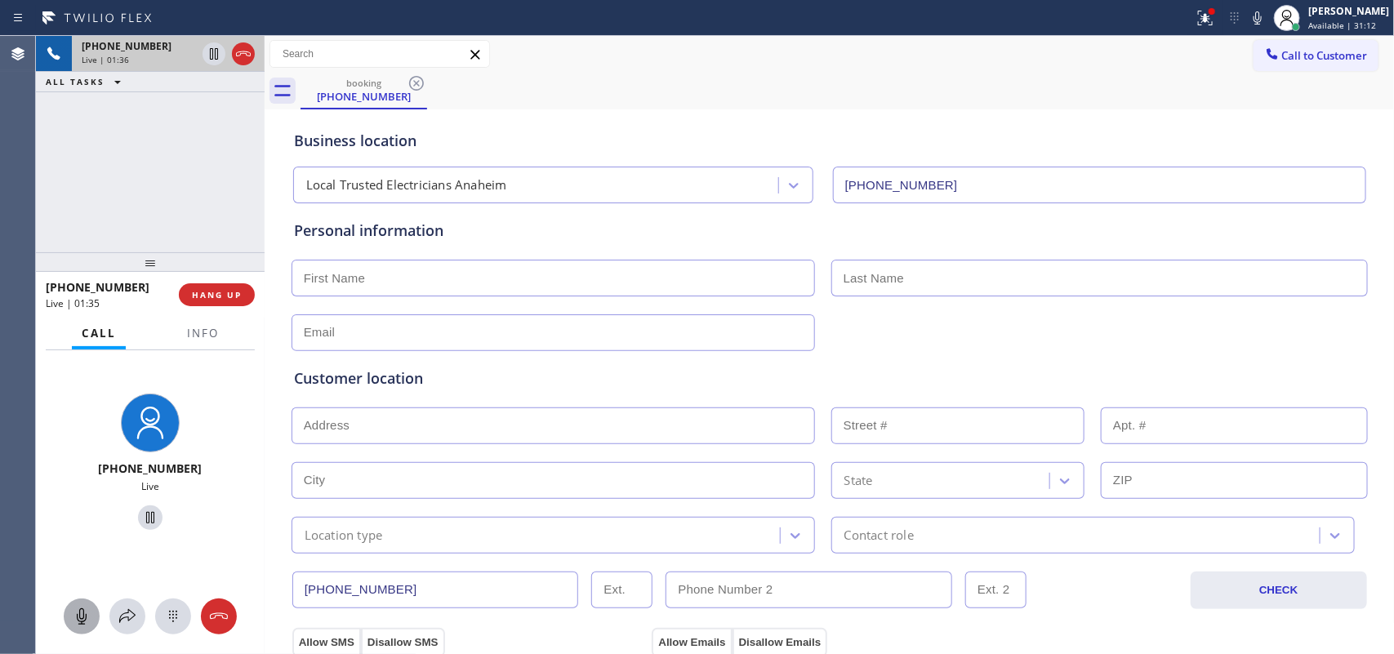
click at [82, 609] on icon at bounding box center [82, 617] width 20 height 20
drag, startPoint x: 145, startPoint y: 518, endPoint x: 209, endPoint y: 491, distance: 70.2
click at [145, 517] on icon at bounding box center [150, 518] width 20 height 20
click at [75, 620] on icon at bounding box center [82, 617] width 20 height 20
click at [145, 518] on icon at bounding box center [150, 518] width 20 height 20
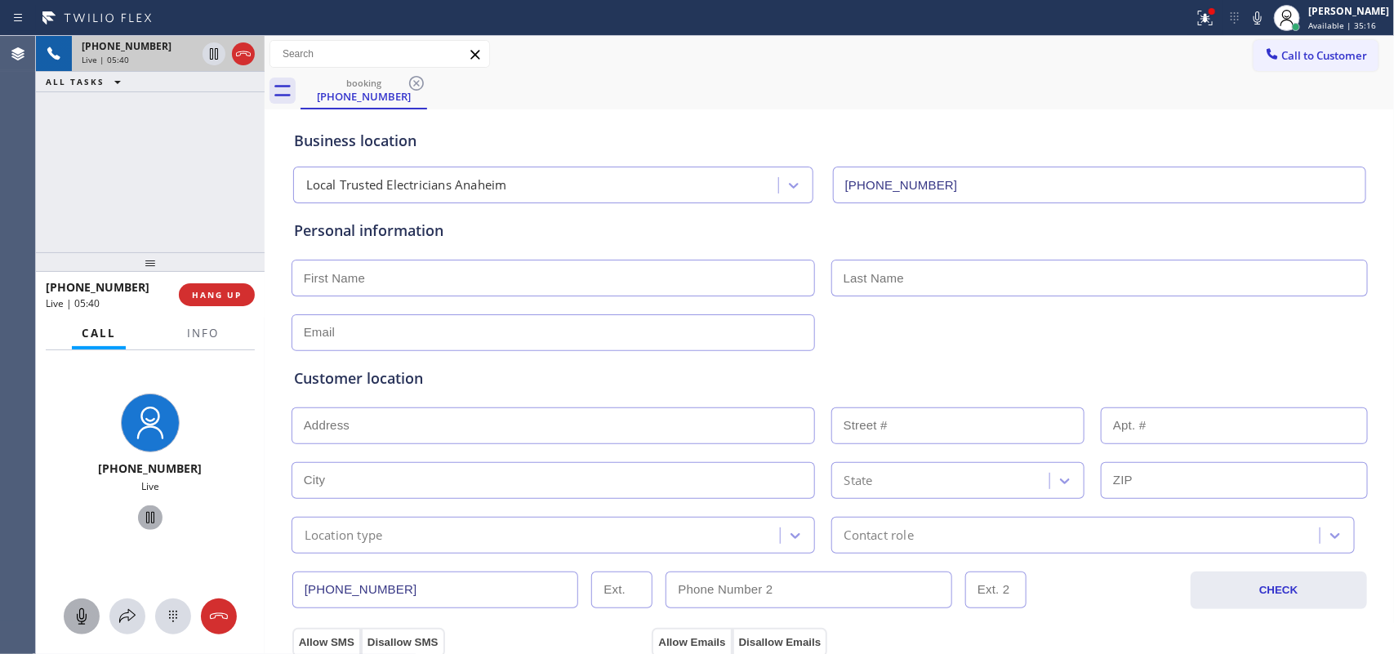
click at [658, 99] on div "booking [PHONE_NUMBER]" at bounding box center [847, 91] width 1094 height 37
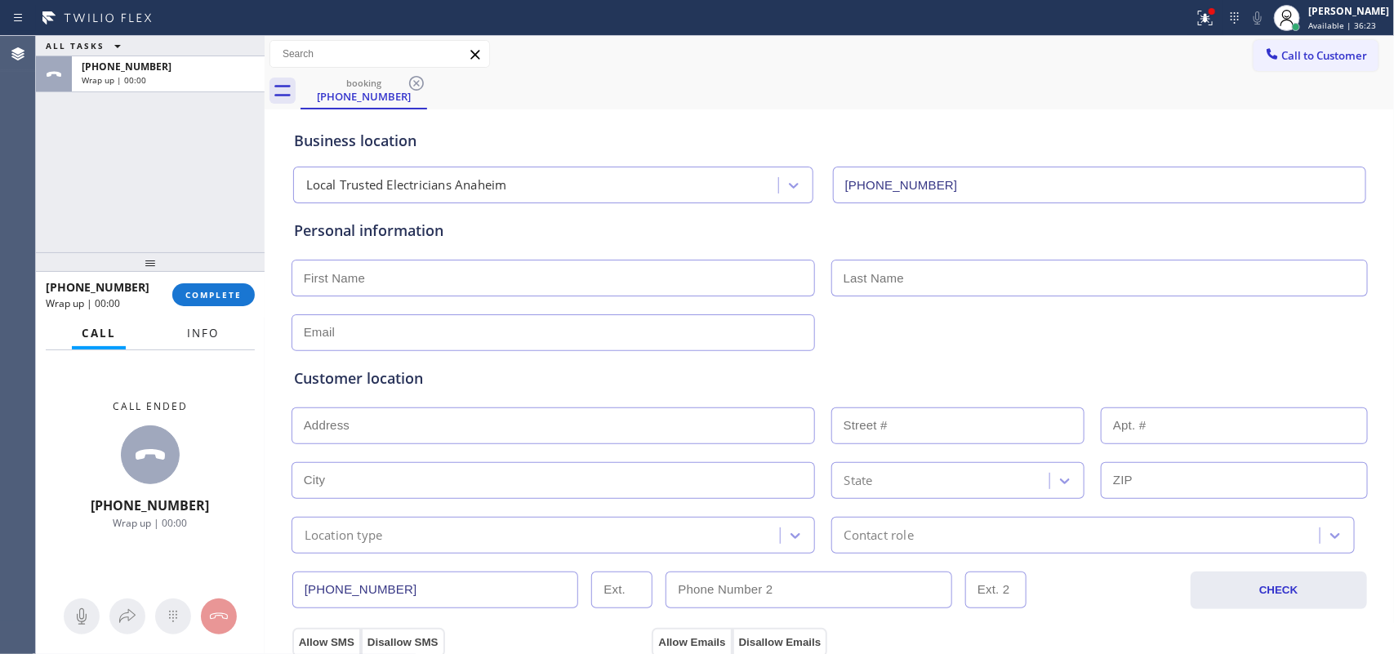
click at [208, 331] on span "Info" at bounding box center [203, 333] width 32 height 15
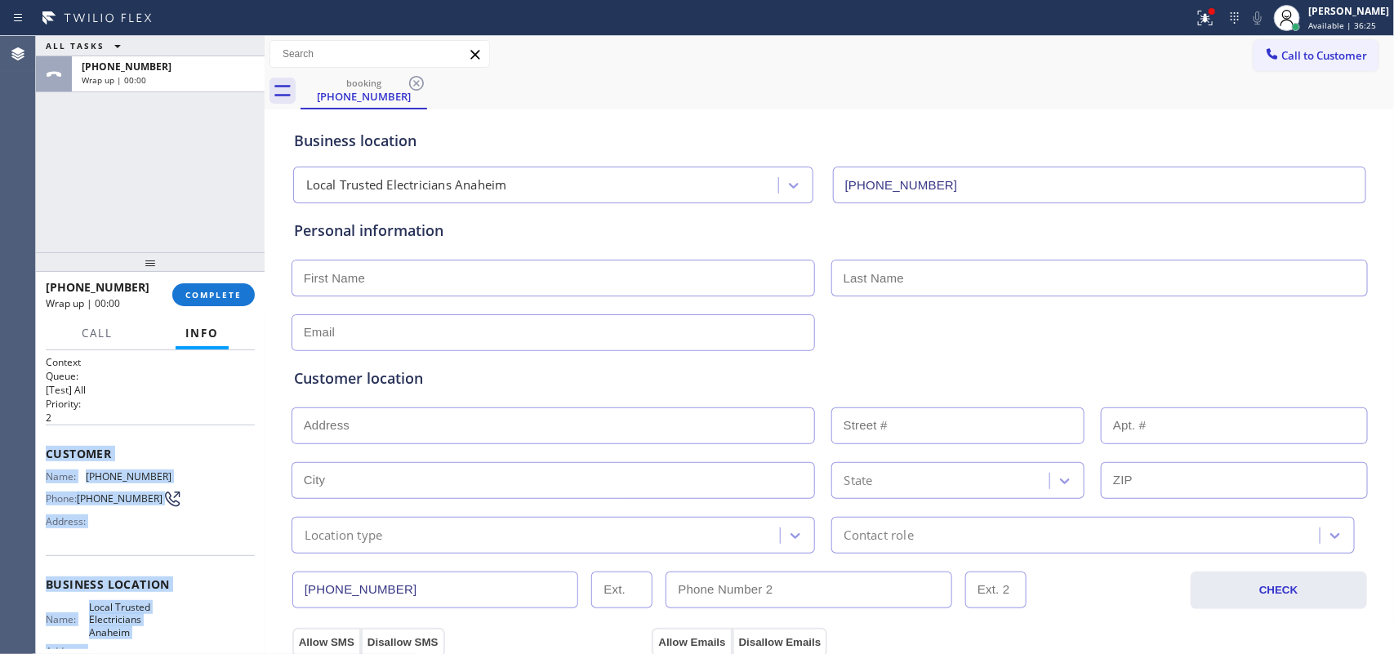
drag, startPoint x: 172, startPoint y: 500, endPoint x: 39, endPoint y: 441, distance: 145.8
click at [39, 441] on div "Context Queue: [Test] All Priority: 2 Customer Name: [PHONE_NUMBER] Phone: [PHO…" at bounding box center [150, 502] width 229 height 305
copy div "Customer Name: [PHONE_NUMBER] Phone: [PHONE_NUMBER] Address: Business location …"
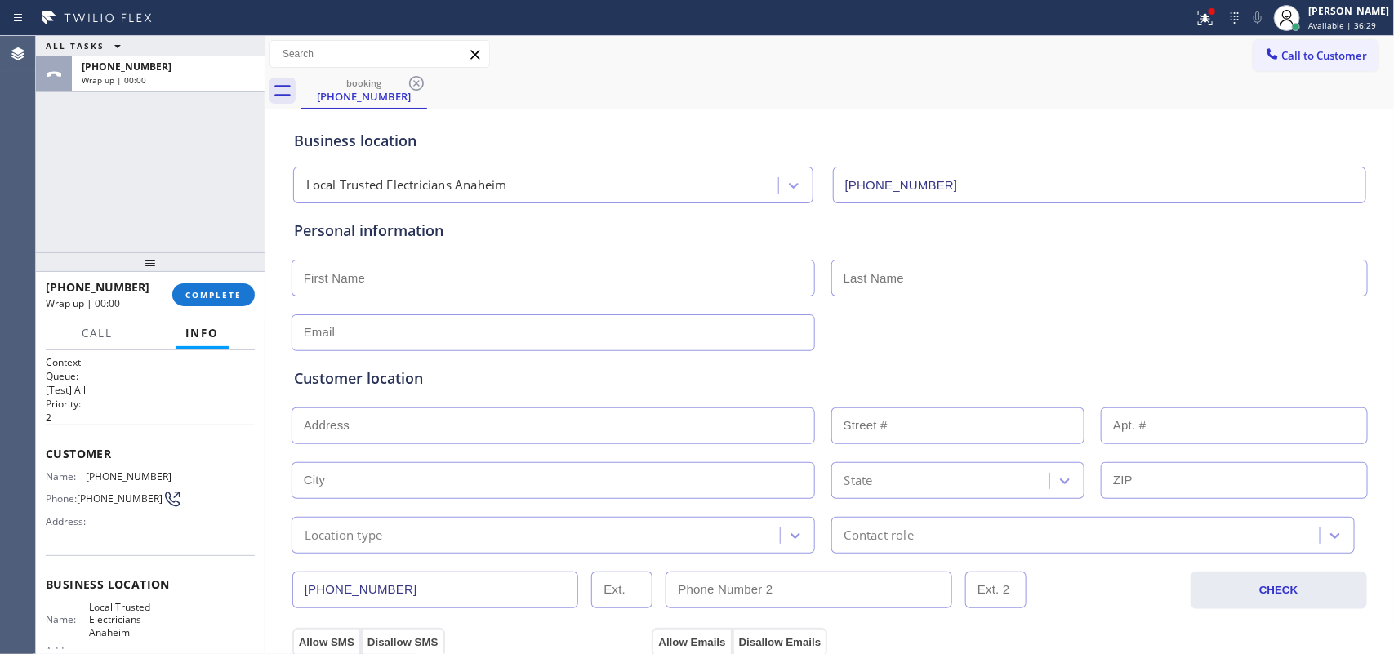
click at [106, 200] on div "ALL TASKS ALL TASKS ACTIVE TASKS TASKS IN WRAP UP [PHONE_NUMBER] Wrap up | 00:00" at bounding box center [150, 144] width 229 height 216
click at [226, 291] on span "COMPLETE" at bounding box center [213, 294] width 56 height 11
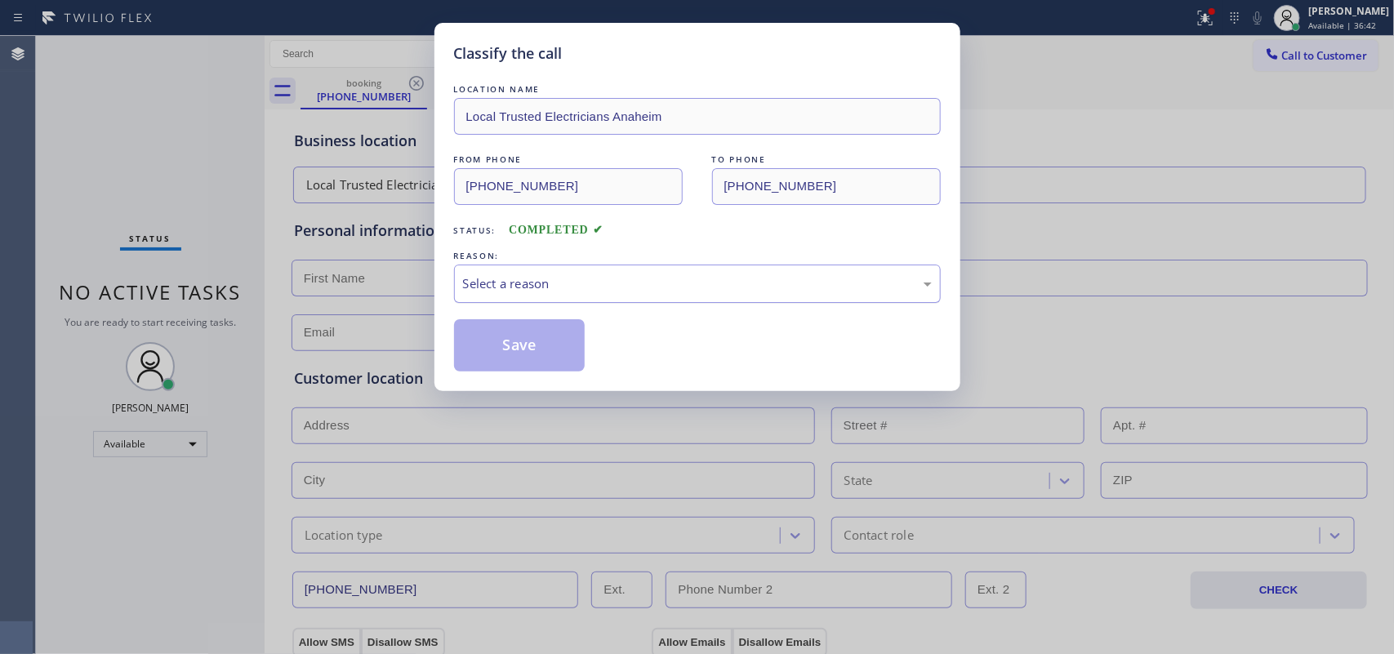
click at [769, 287] on div "Select a reason" at bounding box center [697, 283] width 469 height 19
click at [558, 340] on button "Save" at bounding box center [519, 345] width 131 height 52
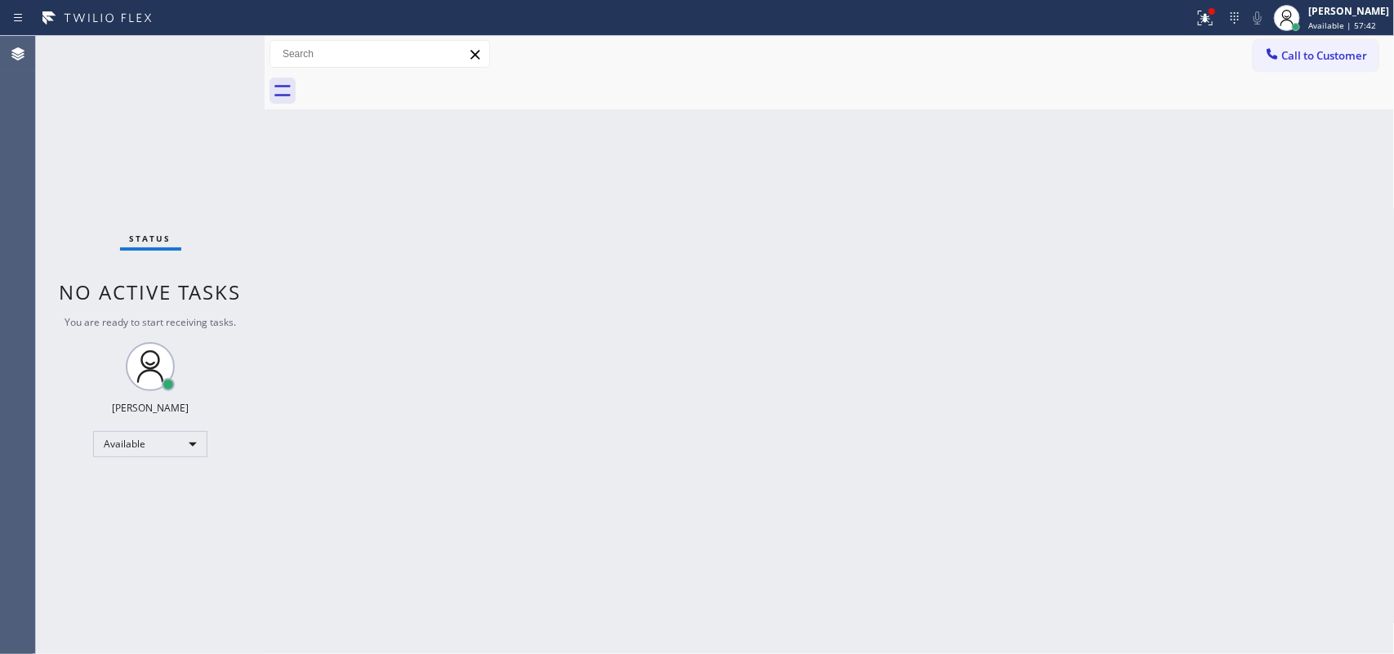
click at [143, 47] on div "Status No active tasks You are ready to start receiving tasks. [PERSON_NAME] Av…" at bounding box center [150, 345] width 229 height 618
click at [215, 59] on div "Status No active tasks You are ready to start receiving tasks. [PERSON_NAME] Av…" at bounding box center [150, 345] width 229 height 618
click at [211, 51] on div "Status No active tasks You are ready to start receiving tasks. [PERSON_NAME] Av…" at bounding box center [150, 345] width 229 height 618
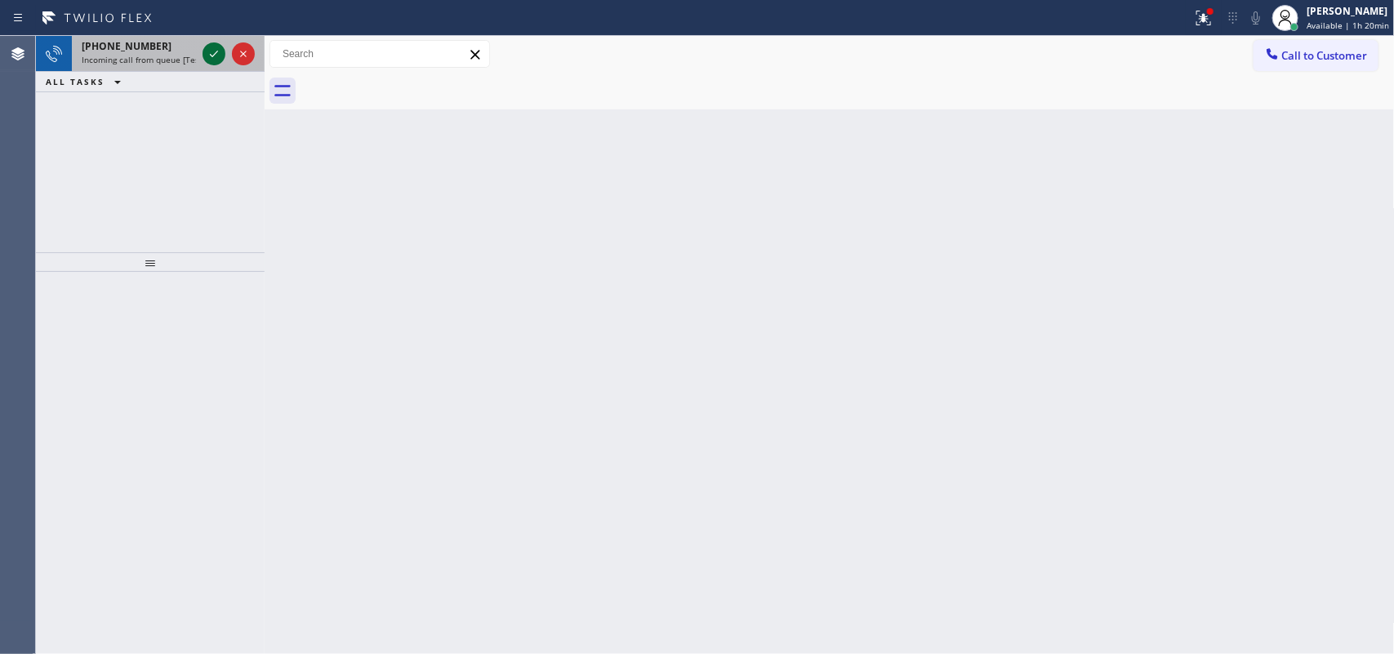
click at [218, 51] on icon at bounding box center [214, 54] width 20 height 20
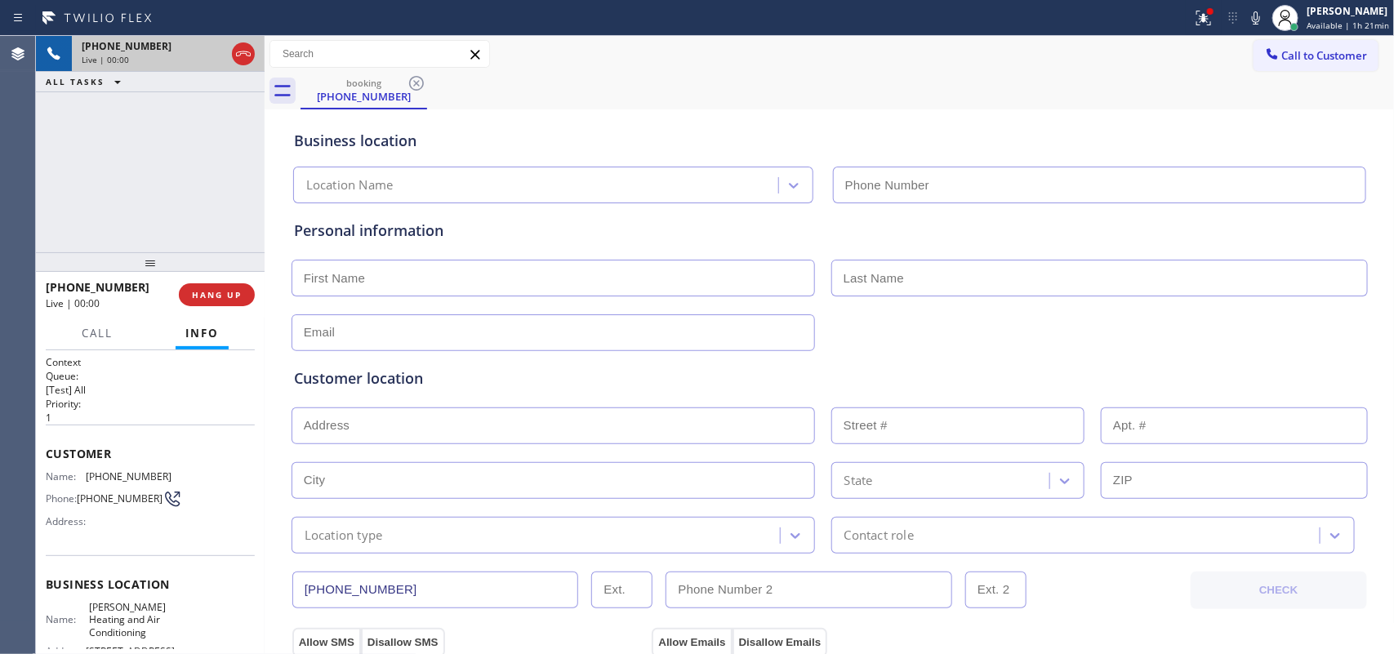
type input "[PHONE_NUMBER]"
click at [100, 335] on span "Call" at bounding box center [97, 333] width 31 height 15
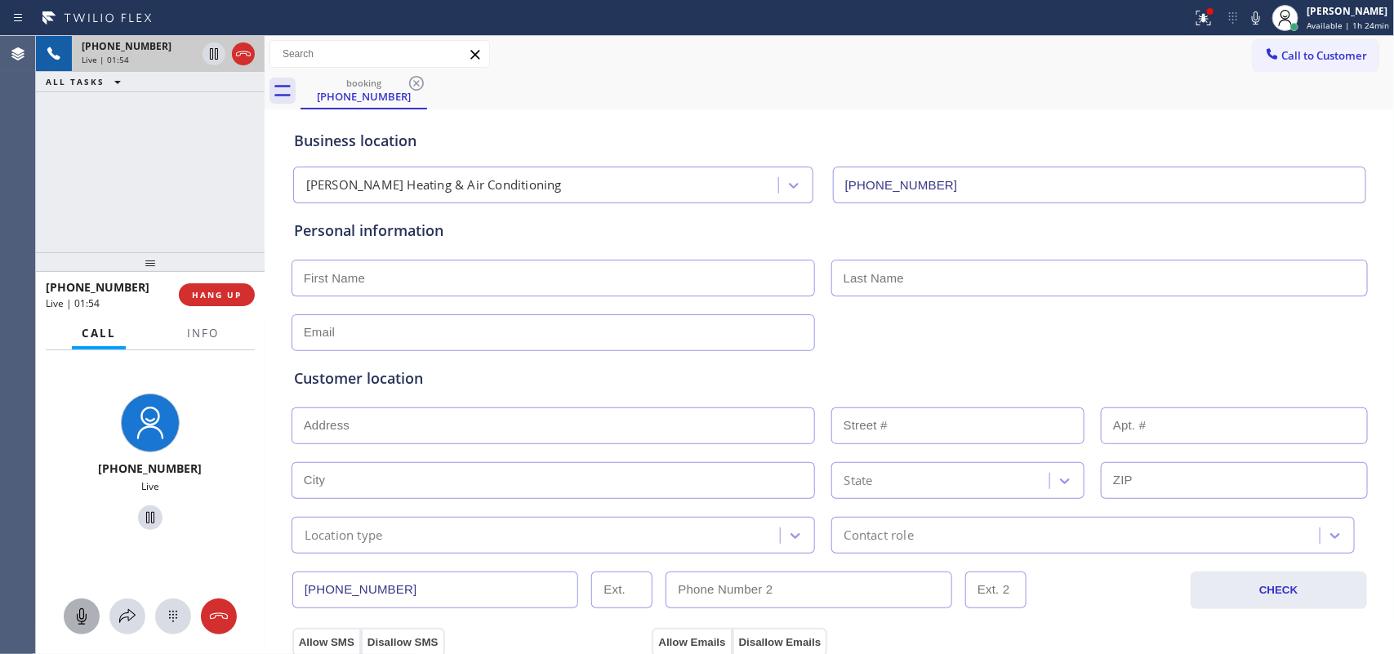
click at [87, 627] on button at bounding box center [82, 616] width 36 height 36
click at [143, 518] on icon at bounding box center [150, 518] width 20 height 20
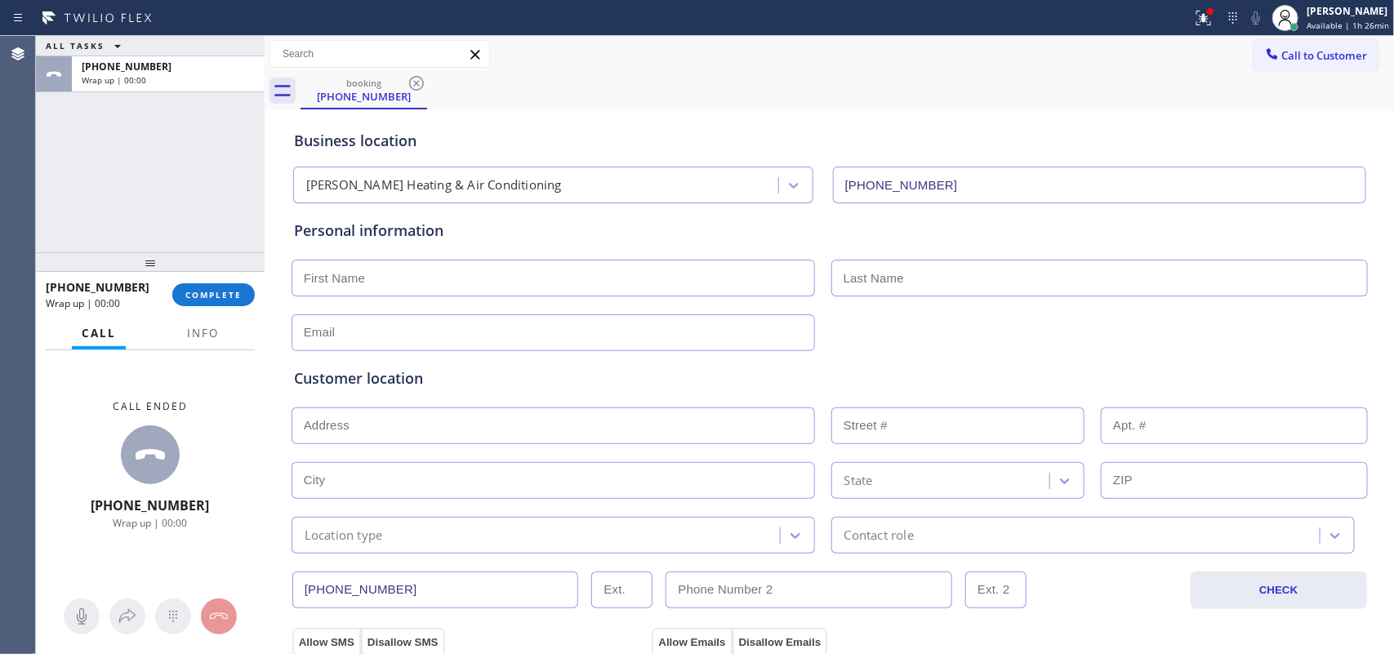
click at [100, 218] on div "ALL TASKS ALL TASKS ACTIVE TASKS TASKS IN WRAP UP [PHONE_NUMBER] Wrap up | 00:00" at bounding box center [150, 144] width 229 height 216
click at [189, 341] on button "Info" at bounding box center [202, 334] width 51 height 32
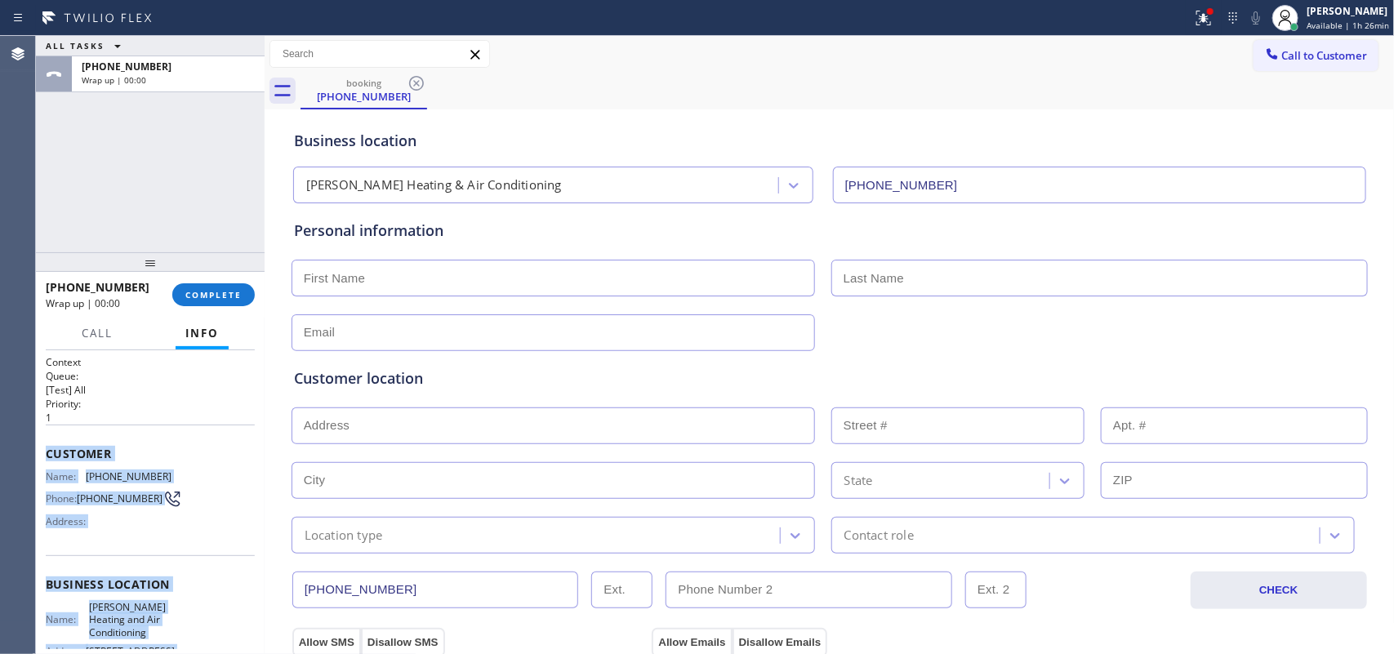
drag, startPoint x: 170, startPoint y: 496, endPoint x: 38, endPoint y: 451, distance: 138.6
click at [38, 451] on div "Context Queue: [Test] All Priority: 1 Customer Name: [PHONE_NUMBER] Phone: [PHO…" at bounding box center [150, 502] width 229 height 305
copy div "Customer Name: [PHONE_NUMBER] Phone: [PHONE_NUMBER] Address: Business location …"
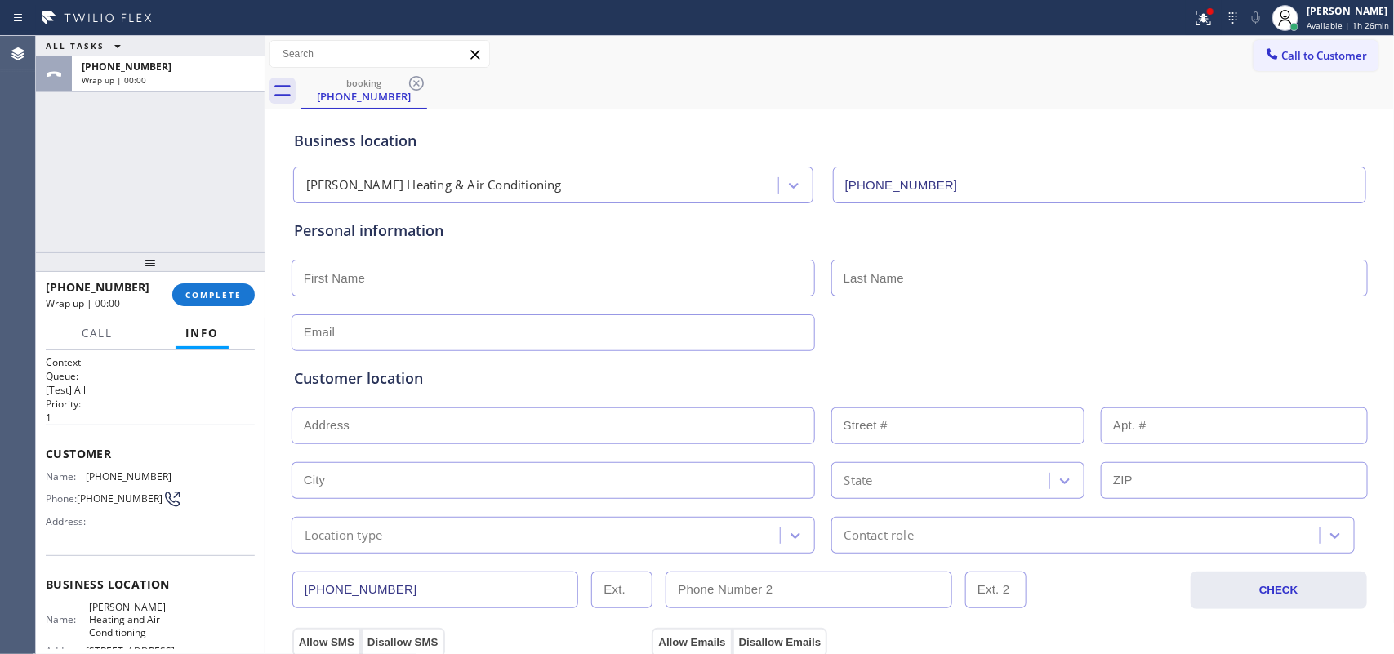
click at [529, 121] on div "Business location [PERSON_NAME] Heating & Air Conditioning [PHONE_NUMBER]" at bounding box center [830, 158] width 1078 height 90
click at [1361, 20] on span "Available | 1h 28min" at bounding box center [1347, 25] width 82 height 11
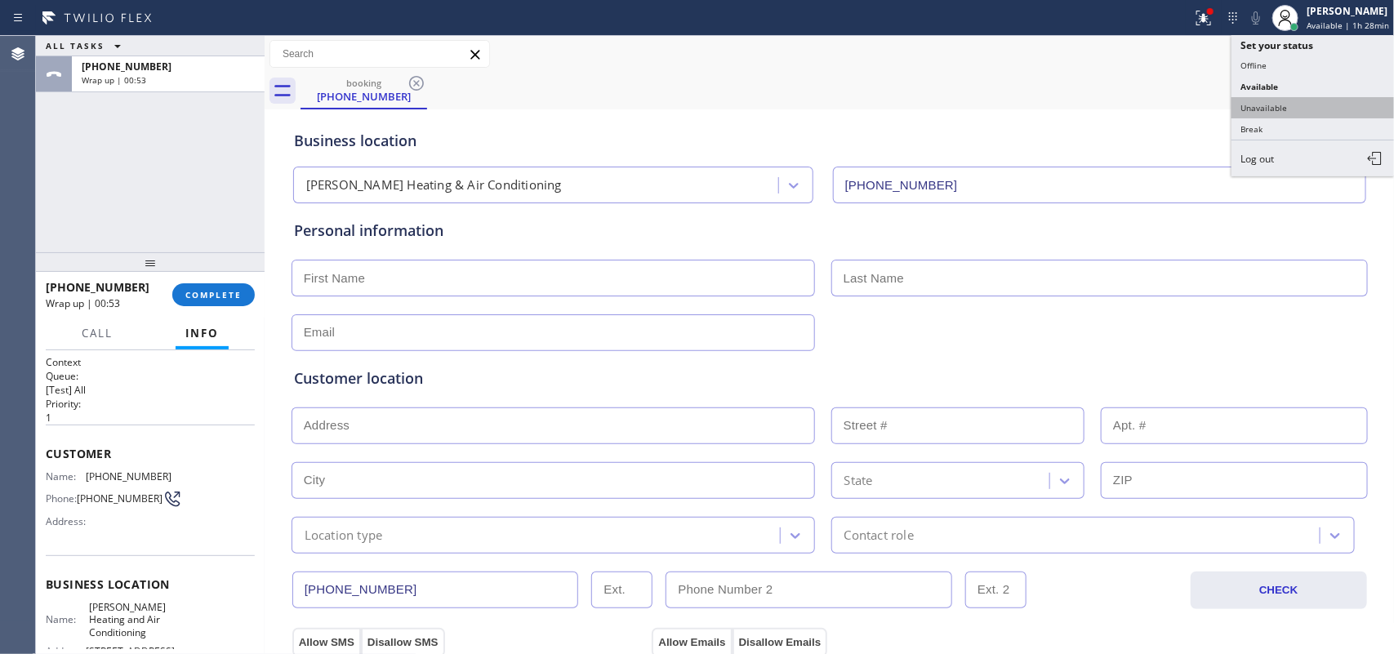
click at [1291, 106] on button "Unavailable" at bounding box center [1312, 107] width 163 height 21
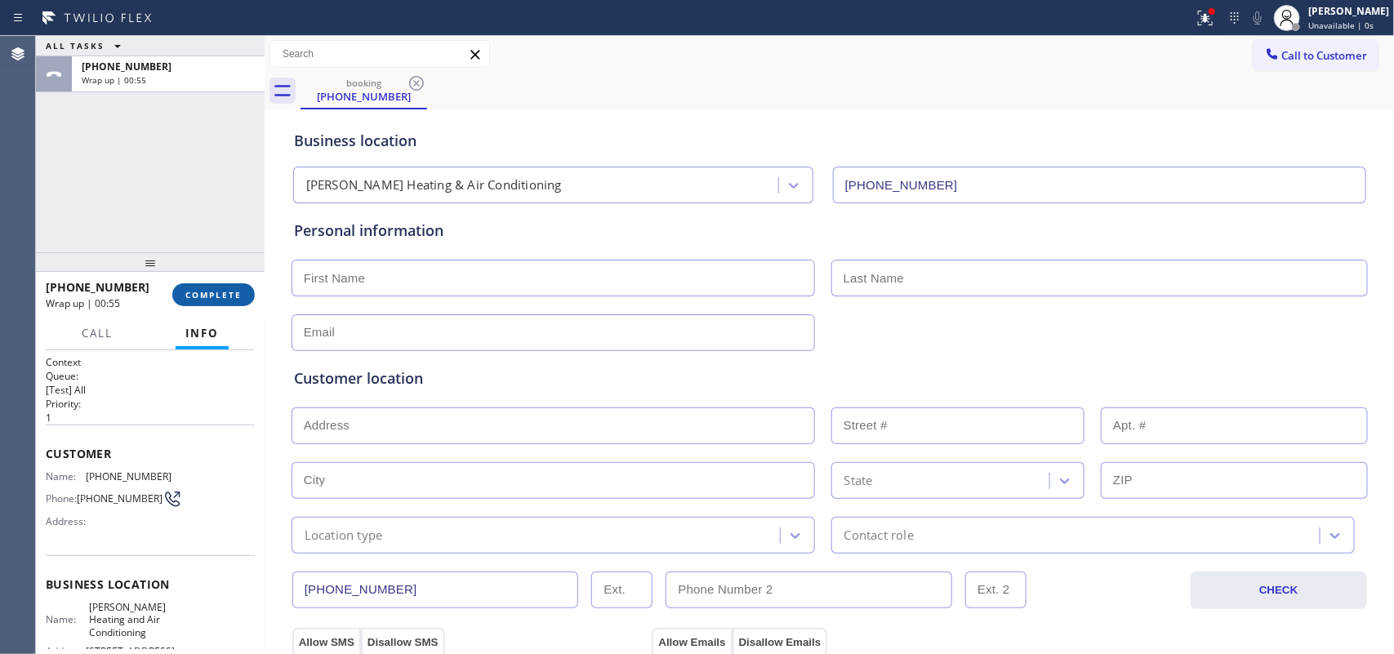
click at [210, 289] on span "COMPLETE" at bounding box center [213, 294] width 56 height 11
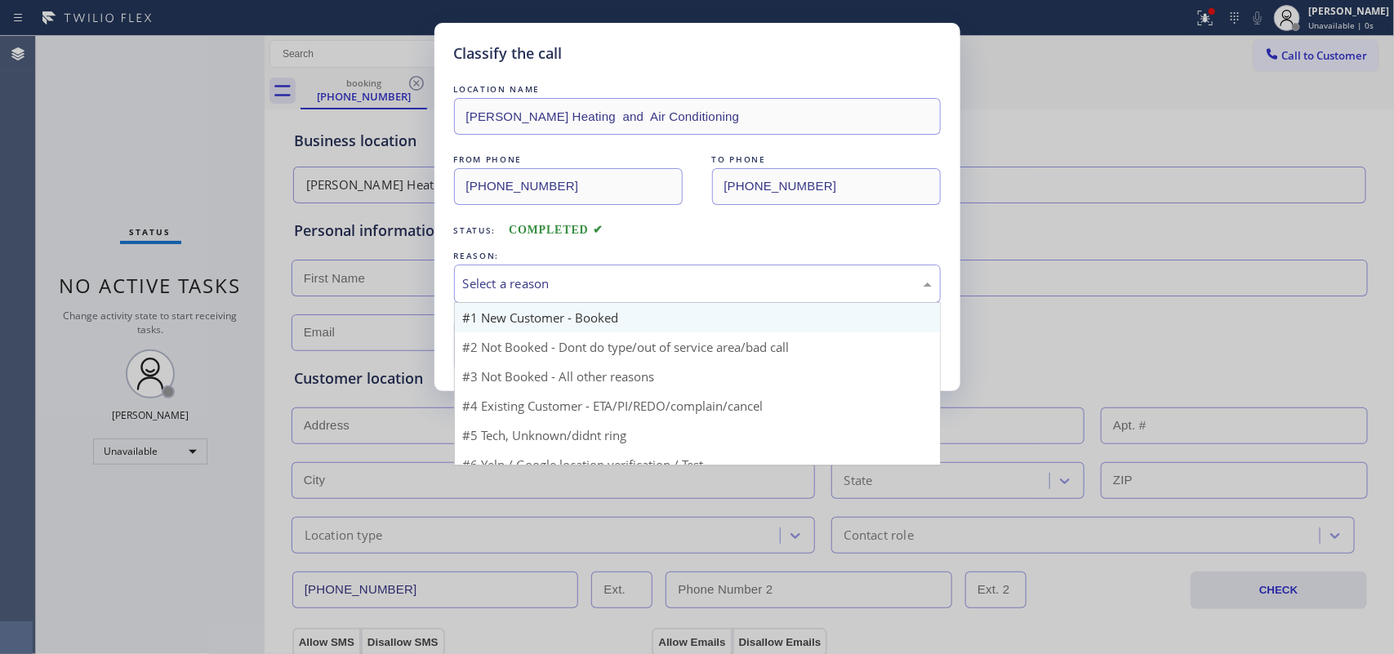
drag, startPoint x: 531, startPoint y: 274, endPoint x: 589, endPoint y: 331, distance: 80.2
click at [532, 274] on div "Select a reason" at bounding box center [697, 284] width 487 height 38
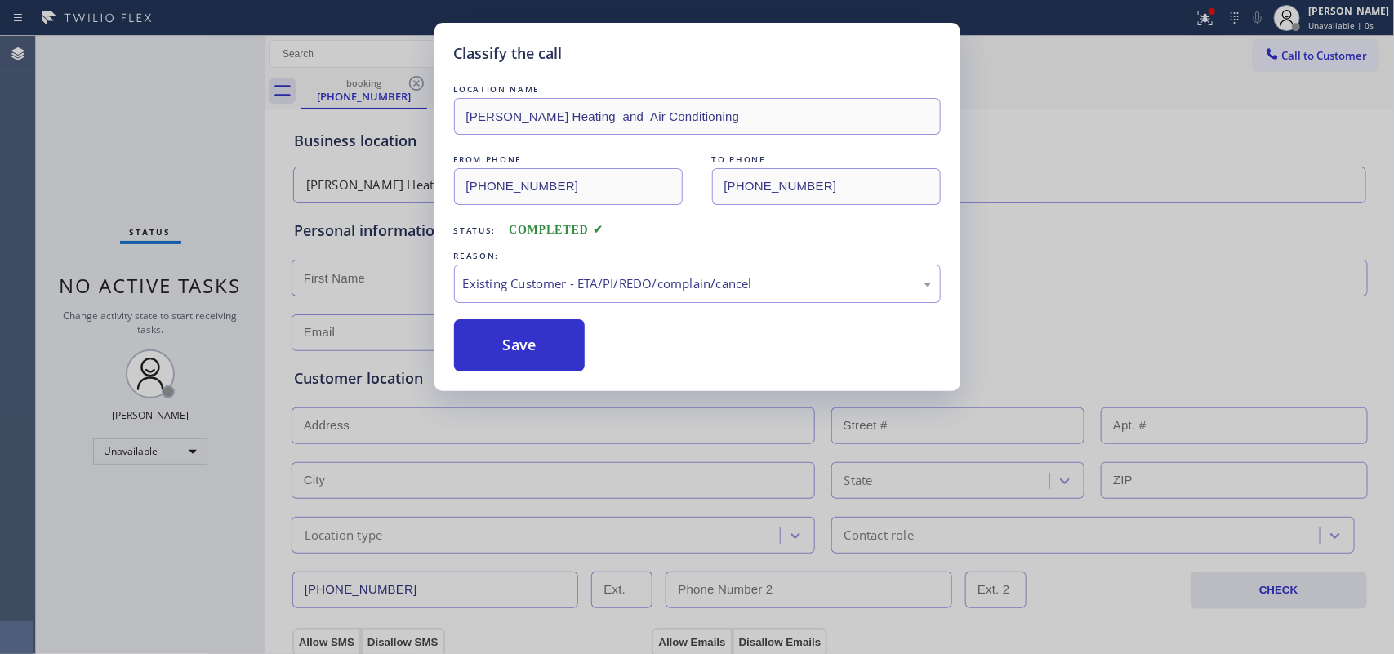
click at [647, 385] on div "Classify the call LOCATION NAME [PERSON_NAME] Heating and Air Conditioning FROM…" at bounding box center [697, 207] width 526 height 368
click at [598, 280] on div "Existing Customer - ETA/PI/REDO/complain/cancel" at bounding box center [697, 283] width 469 height 19
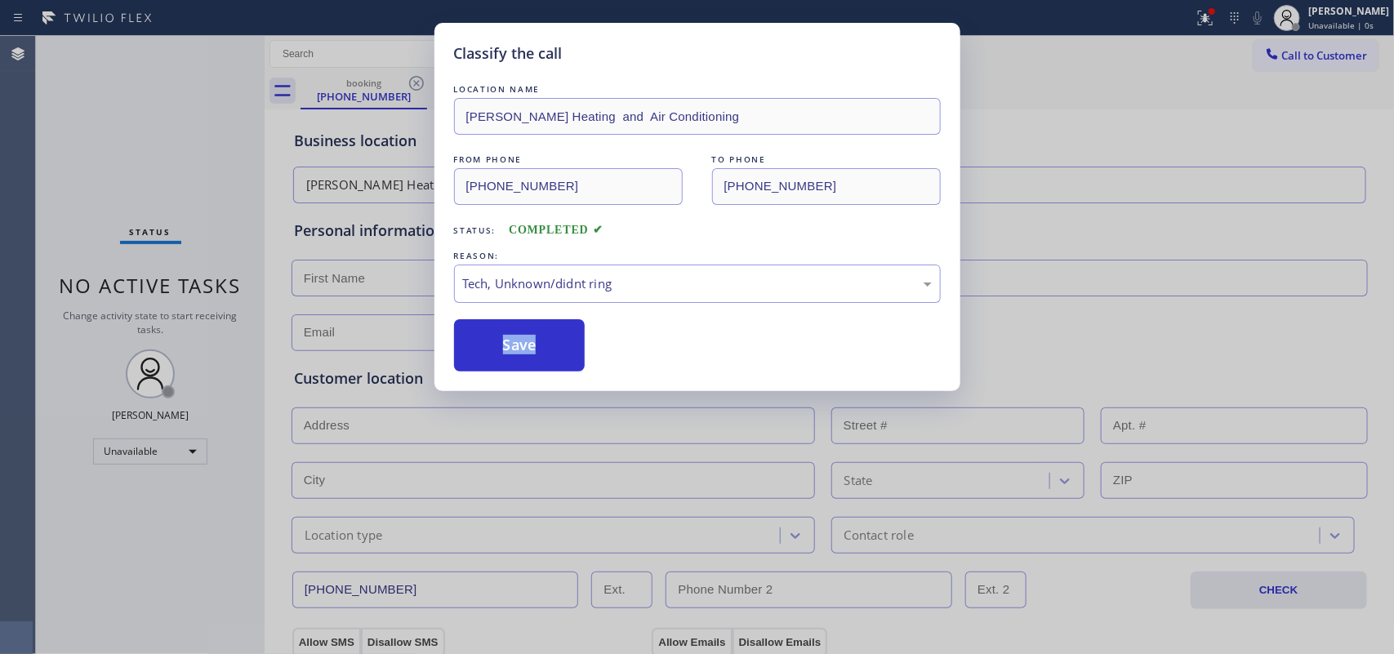
drag, startPoint x: 585, startPoint y: 406, endPoint x: 560, endPoint y: 382, distance: 34.7
click at [544, 360] on button "Save" at bounding box center [519, 345] width 131 height 52
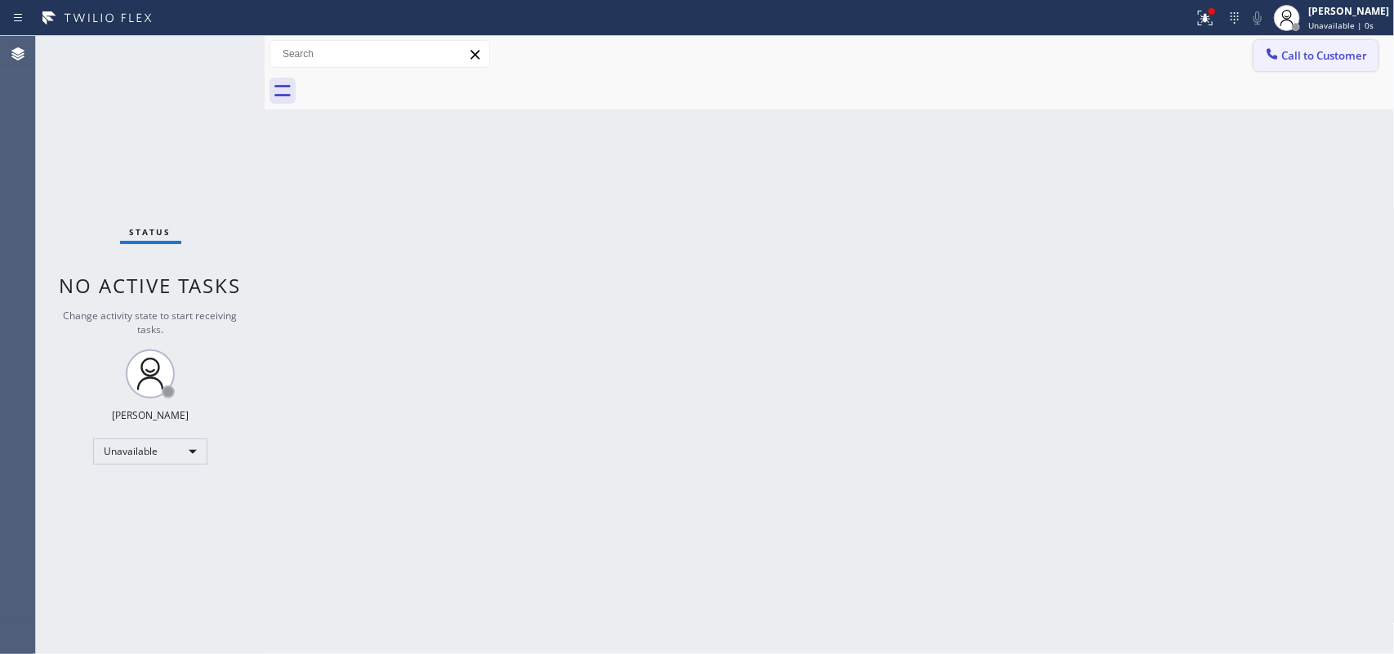
click at [1341, 51] on span "Call to Customer" at bounding box center [1325, 55] width 86 height 15
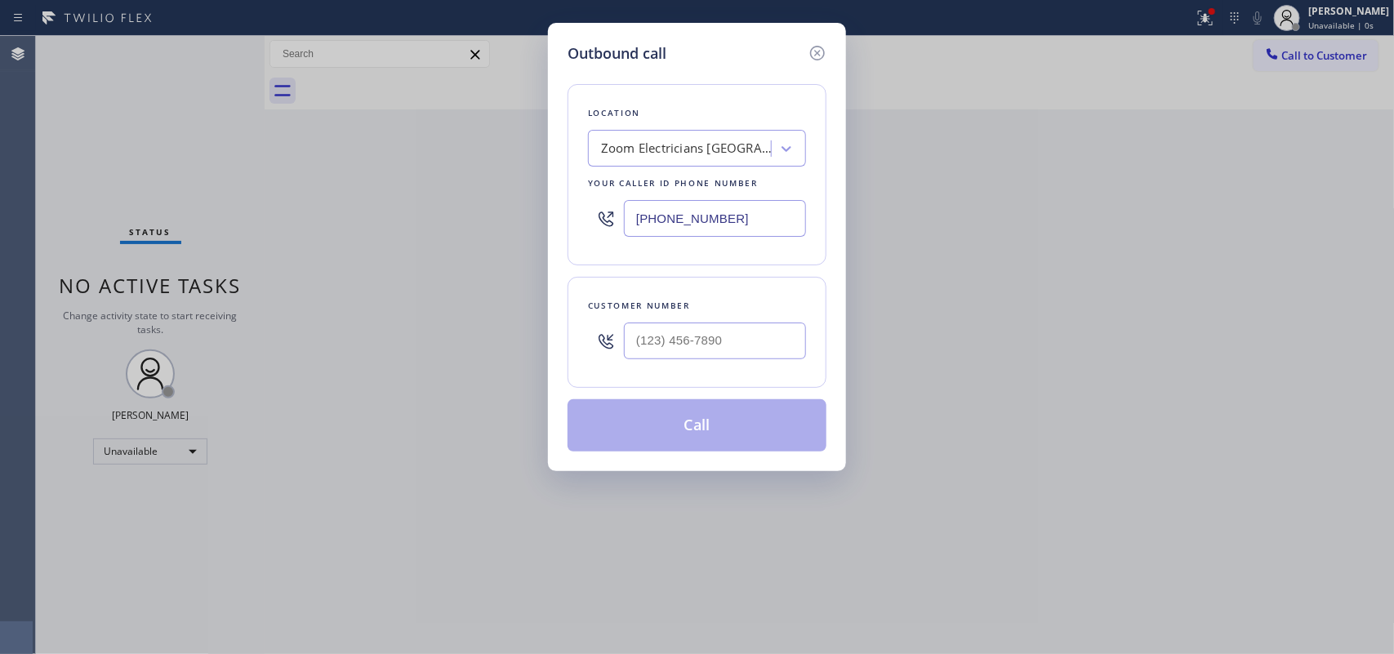
click at [634, 76] on div "Location Zoom Electricians [GEOGRAPHIC_DATA] Your caller id phone number [PHONE…" at bounding box center [696, 257] width 259 height 387
click at [732, 214] on input "[PHONE_NUMBER]" at bounding box center [715, 218] width 182 height 37
paste input "text"
drag, startPoint x: 732, startPoint y: 214, endPoint x: 620, endPoint y: 216, distance: 111.1
click at [620, 216] on div "[PHONE_NUMBER]" at bounding box center [697, 218] width 218 height 53
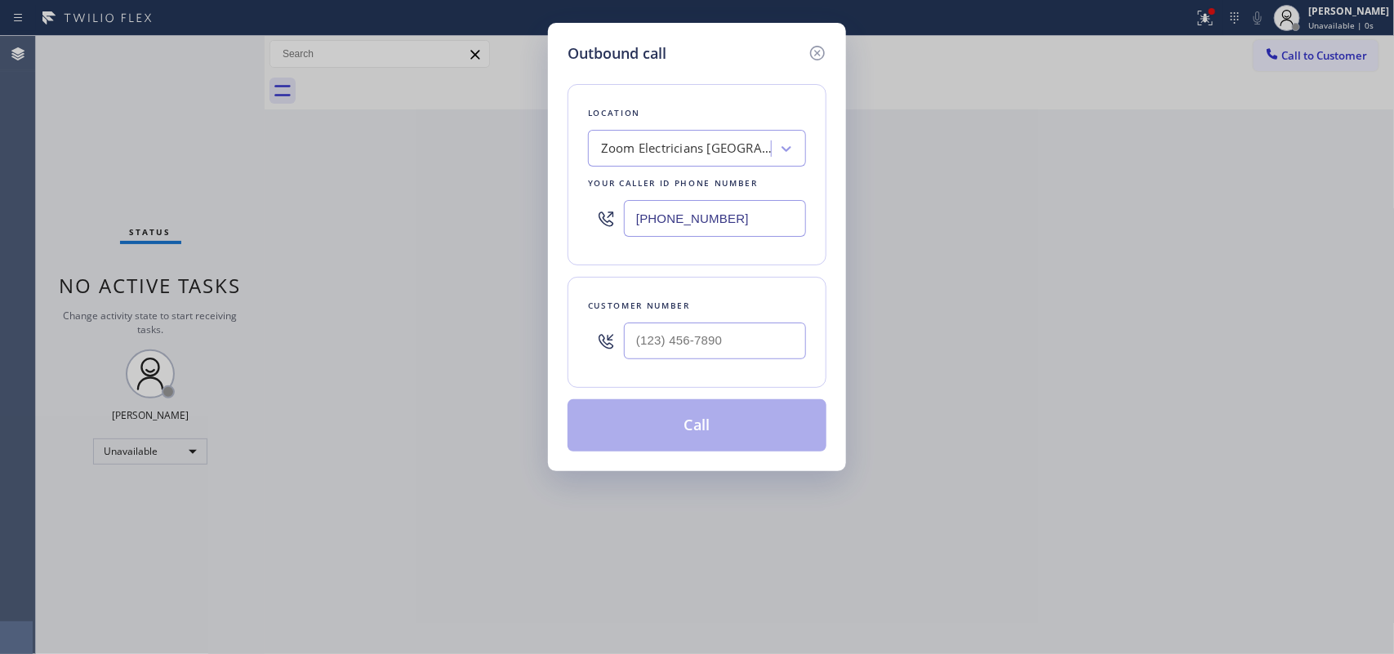
paste input "346) 336-5334"
type input "[PHONE_NUMBER]"
click at [569, 69] on div "Location [PERSON_NAME] Heating & Air Conditioning Your caller id phone number […" at bounding box center [696, 257] width 259 height 387
click at [695, 344] on input "(___) ___-____" at bounding box center [715, 340] width 182 height 37
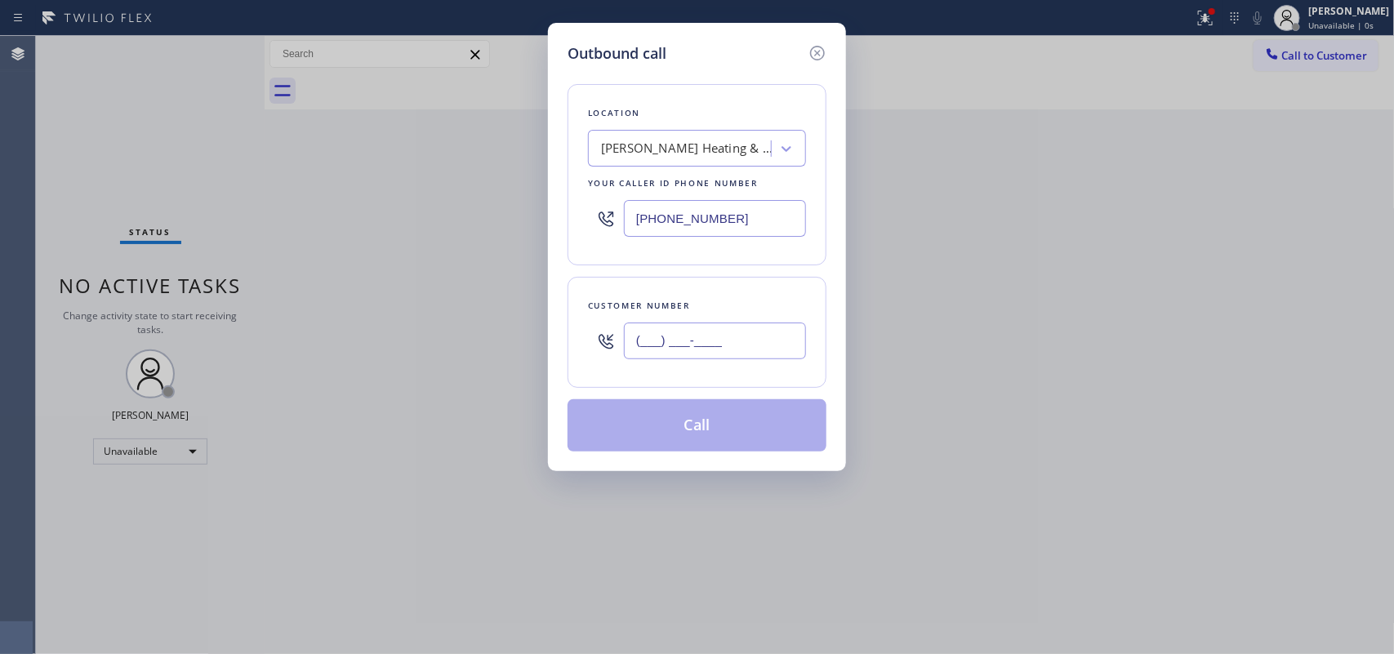
click at [695, 344] on input "(___) ___-____" at bounding box center [715, 340] width 182 height 37
paste input "903) 243-6542"
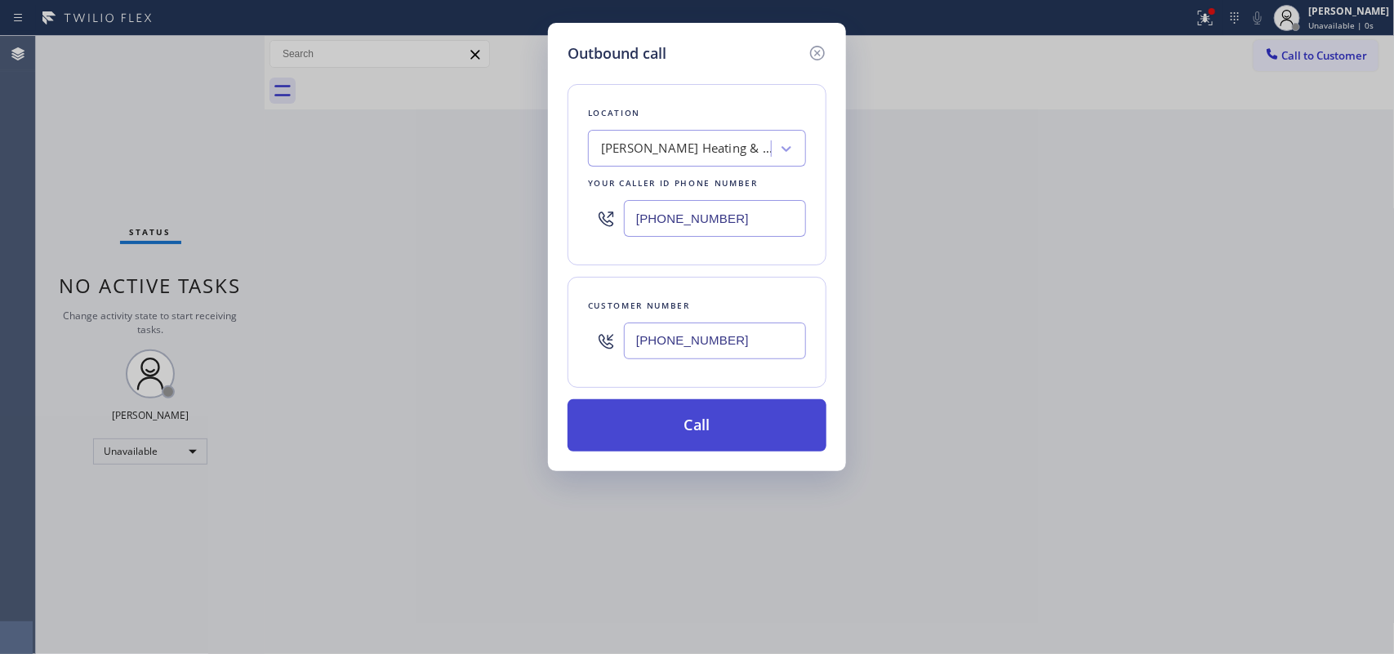
type input "[PHONE_NUMBER]"
click at [735, 433] on button "Call" at bounding box center [696, 425] width 259 height 52
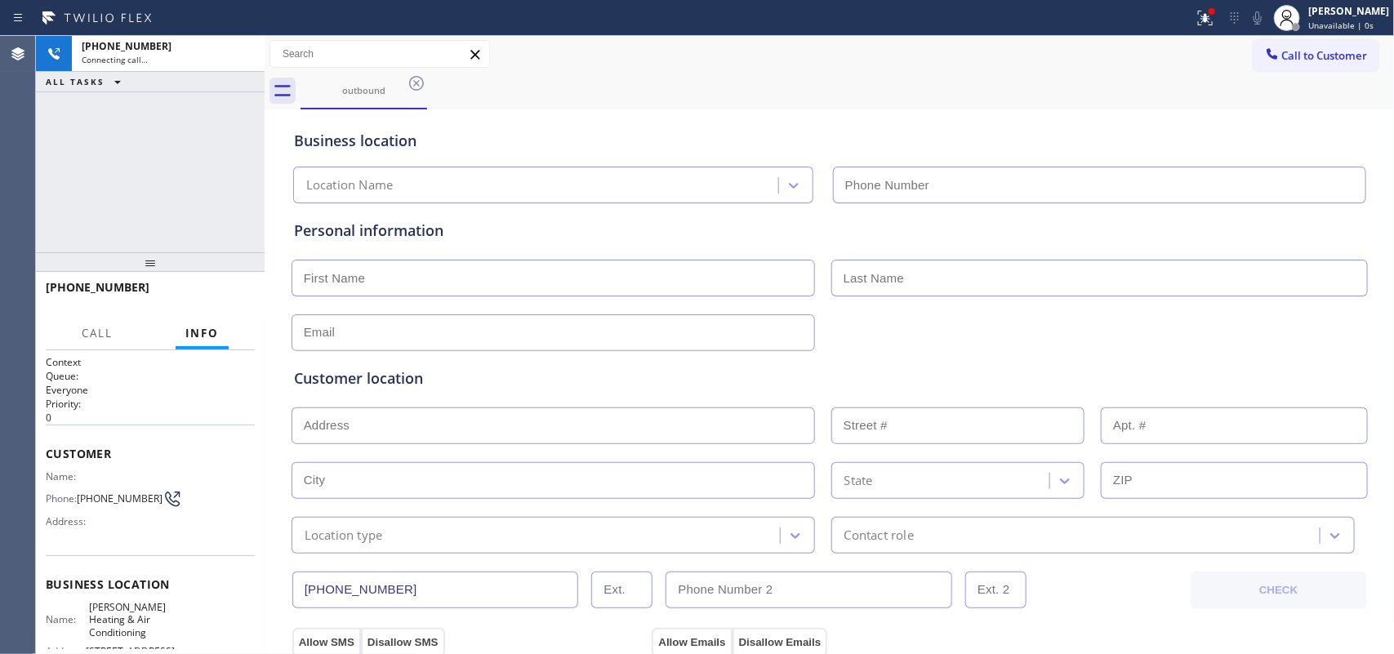
type input "[PHONE_NUMBER]"
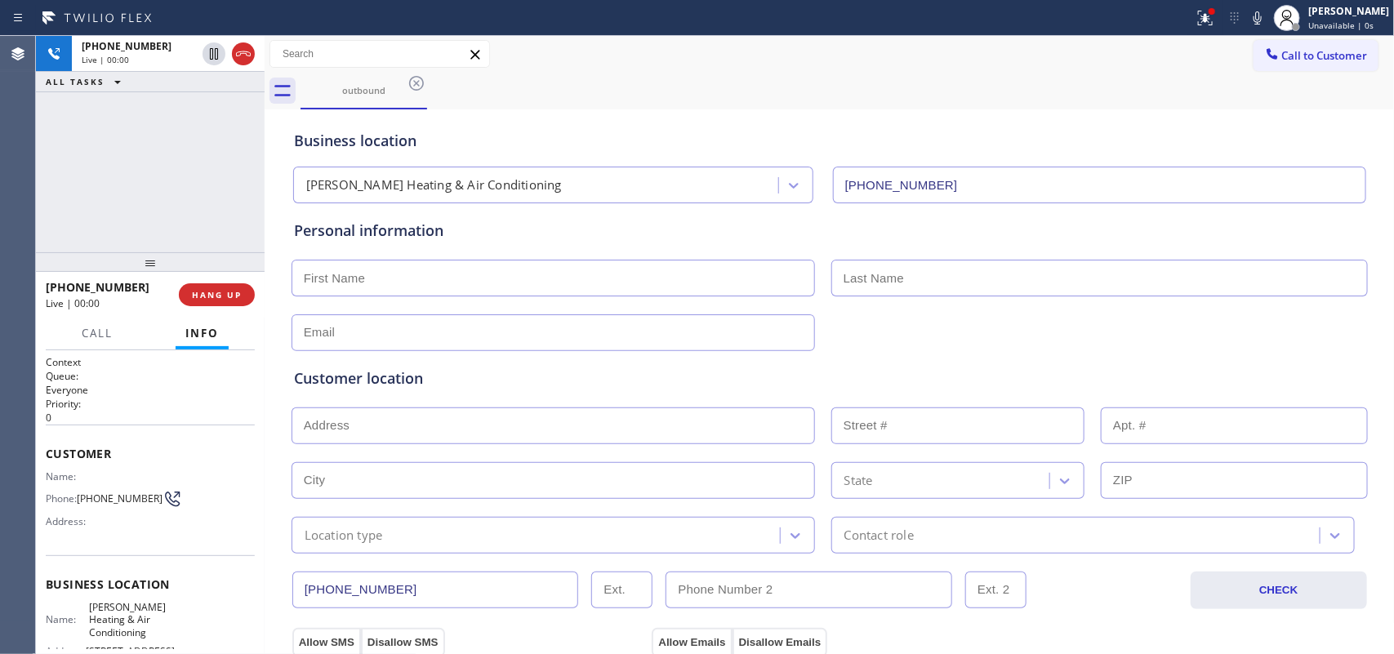
click at [536, 98] on div "outbound" at bounding box center [847, 91] width 1094 height 37
click at [585, 102] on div "outbound" at bounding box center [847, 91] width 1094 height 37
click at [499, 283] on input "text" at bounding box center [552, 278] width 523 height 37
click at [201, 291] on span "HANG UP" at bounding box center [217, 294] width 50 height 11
click at [394, 255] on div "Personal information" at bounding box center [829, 285] width 1071 height 131
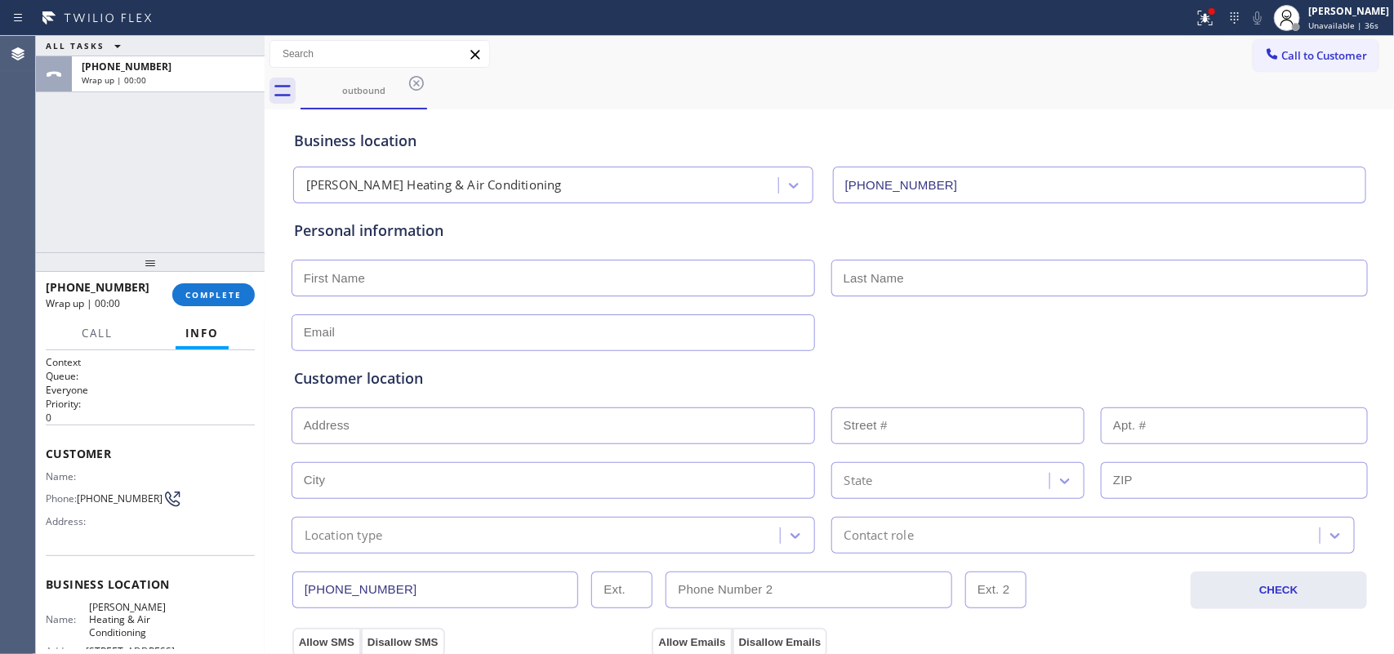
click at [374, 282] on input "text" at bounding box center [552, 278] width 523 height 37
paste input "[GEOGRAPHIC_DATA]"
type input "[GEOGRAPHIC_DATA]"
drag, startPoint x: 237, startPoint y: 292, endPoint x: 295, endPoint y: 290, distance: 58.0
click at [238, 292] on span "COMPLETE" at bounding box center [213, 294] width 56 height 11
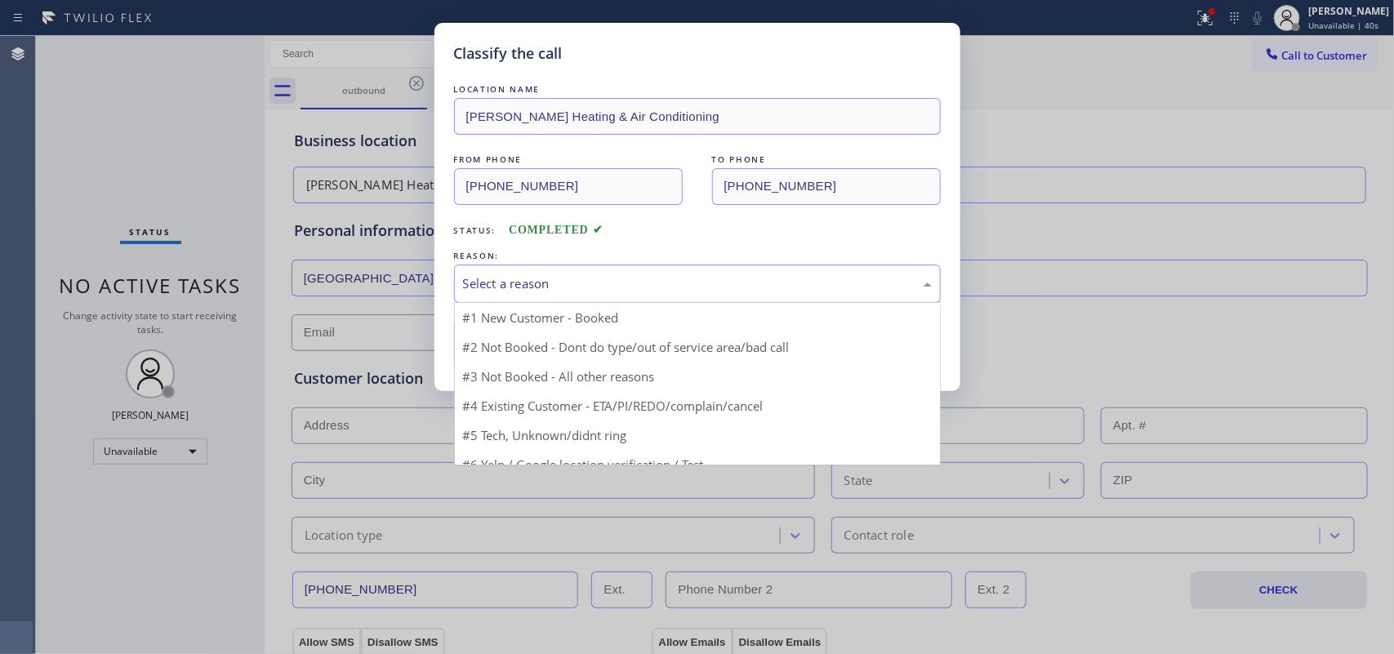
click at [670, 288] on div "Select a reason" at bounding box center [697, 283] width 469 height 19
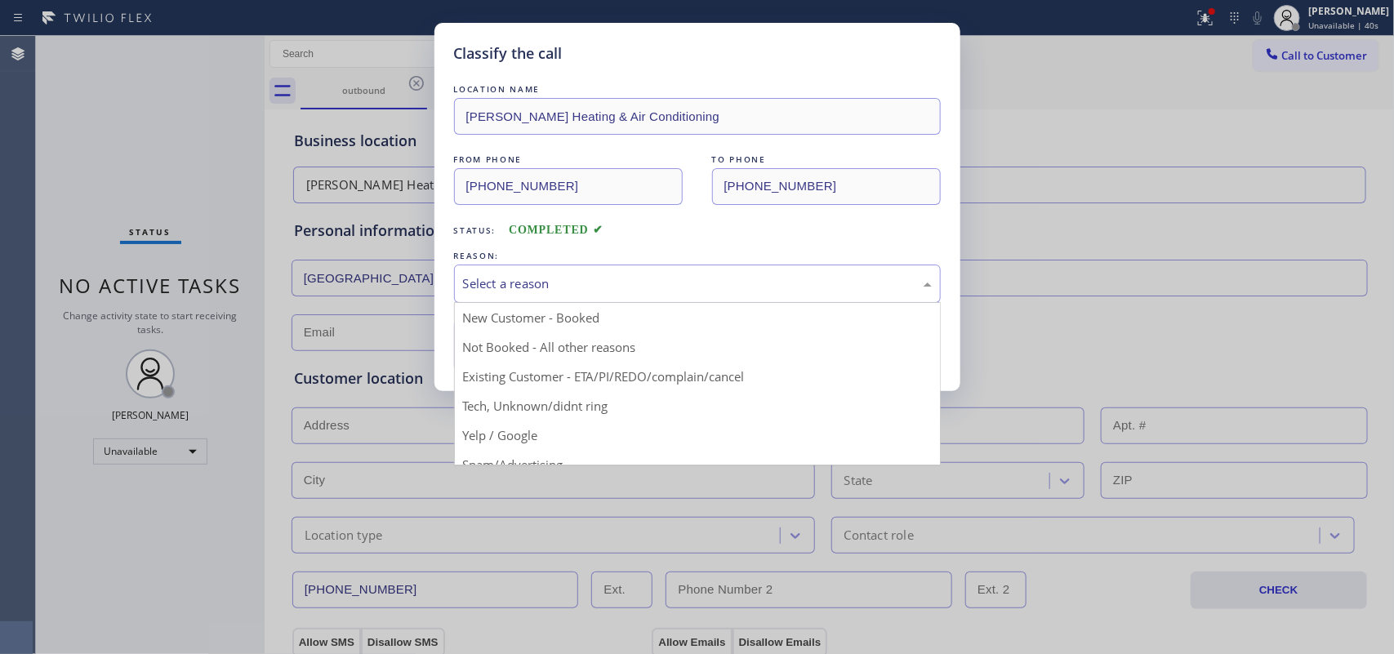
drag, startPoint x: 637, startPoint y: 352, endPoint x: 623, endPoint y: 355, distance: 14.3
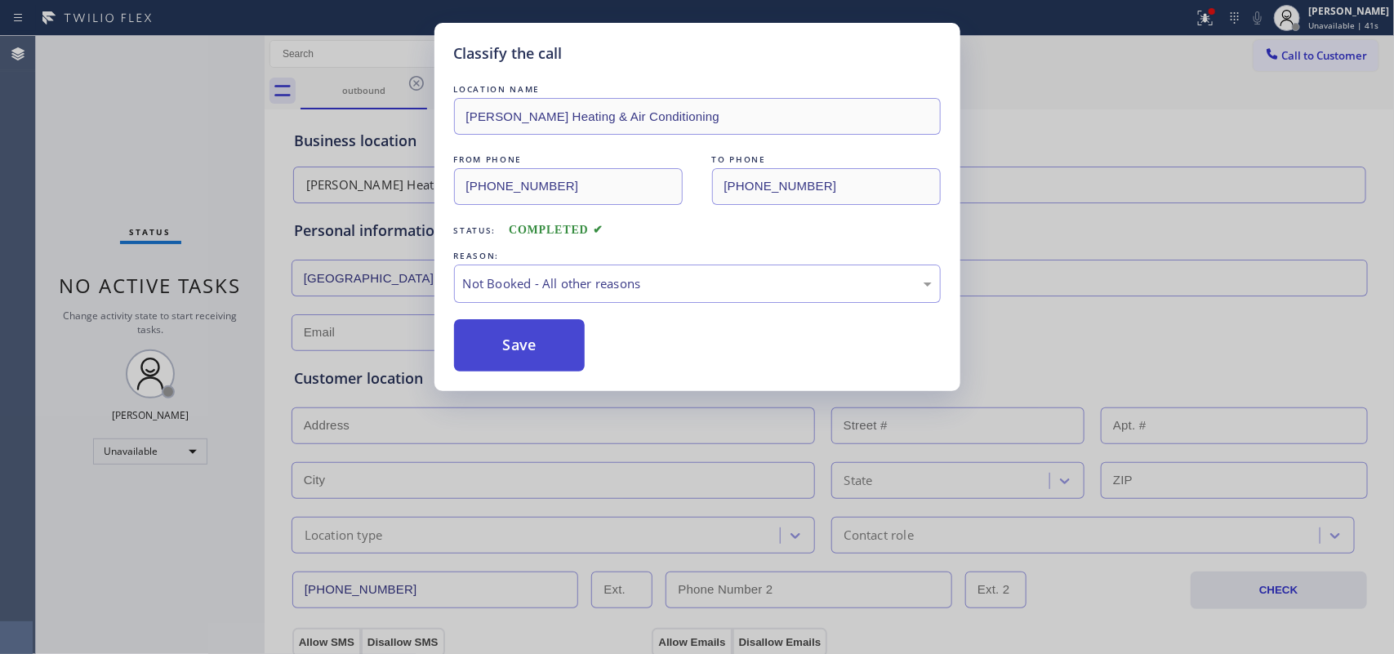
click at [573, 347] on button "Save" at bounding box center [519, 345] width 131 height 52
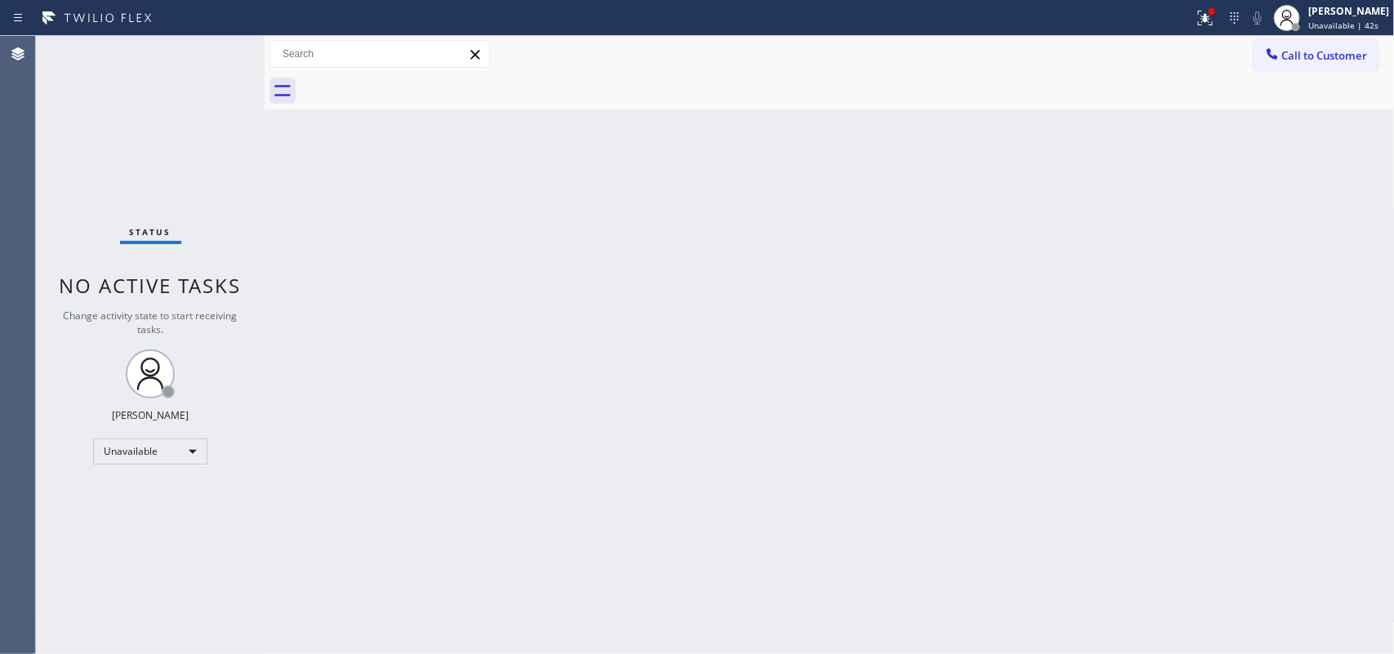
click at [1311, 135] on div "Back to Dashboard Change Sender ID Customers Technicians Select a contact Outbo…" at bounding box center [830, 345] width 1130 height 618
click at [1306, 57] on span "Call to Customer" at bounding box center [1325, 55] width 86 height 15
click at [0, 0] on div "Outbound call Location [PERSON_NAME] Heating & Air Conditioning Your caller id …" at bounding box center [0, 0] width 0 height 0
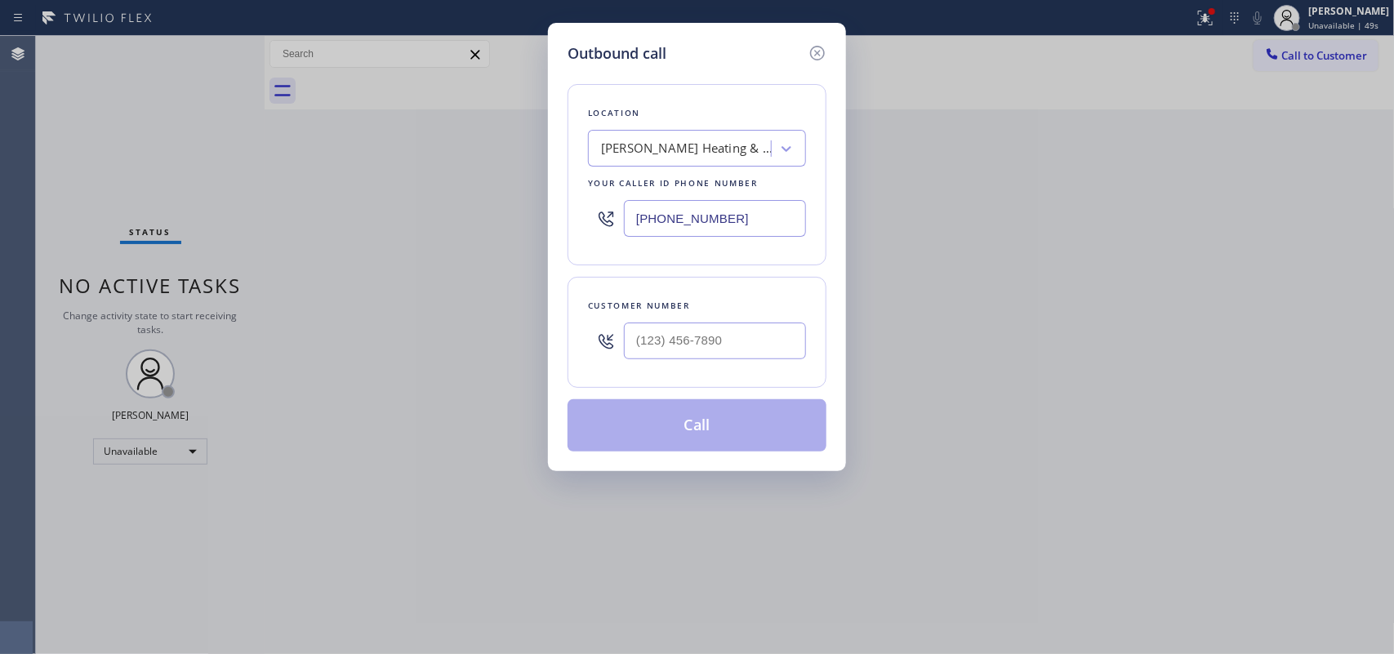
click at [611, 57] on h5 "Outbound call" at bounding box center [616, 53] width 99 height 22
drag, startPoint x: 766, startPoint y: 343, endPoint x: 478, endPoint y: 369, distance: 288.6
click at [478, 369] on div "Outbound call Location [PERSON_NAME] Heating & Air Conditioning Your caller id …" at bounding box center [697, 327] width 1394 height 654
paste input "903) 243-6542"
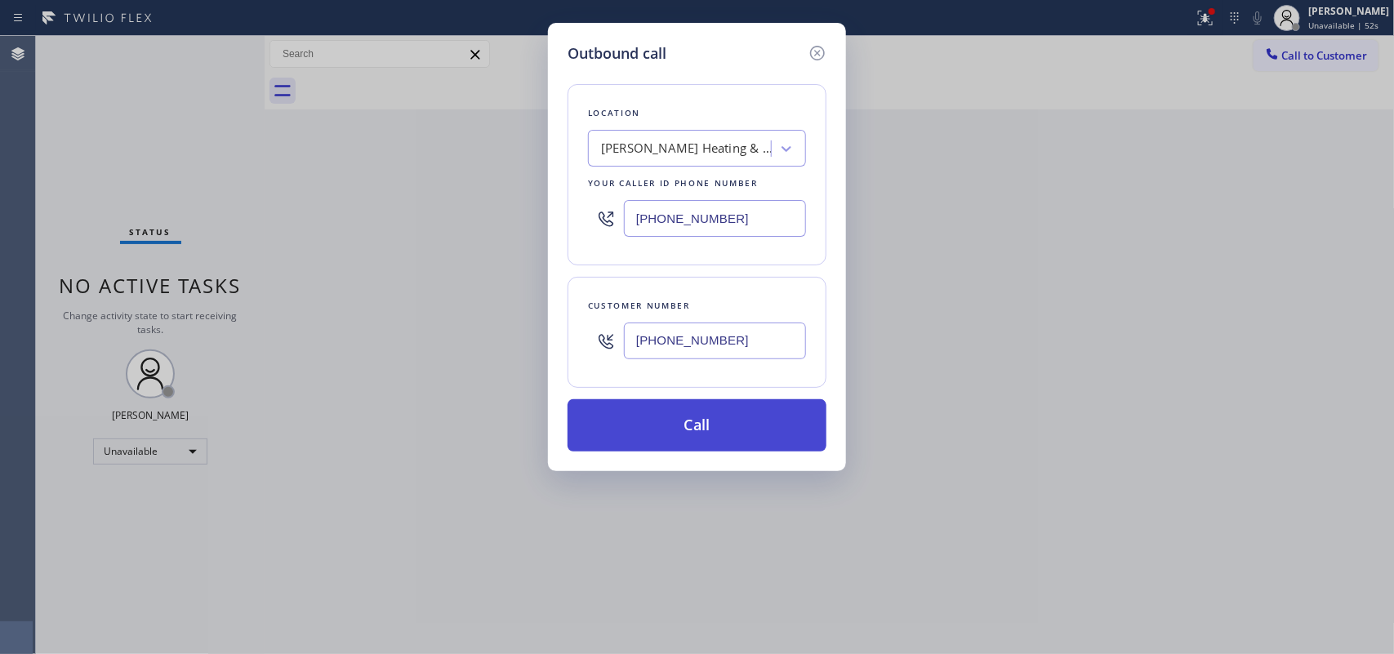
type input "[PHONE_NUMBER]"
click at [684, 438] on button "Call" at bounding box center [696, 425] width 259 height 52
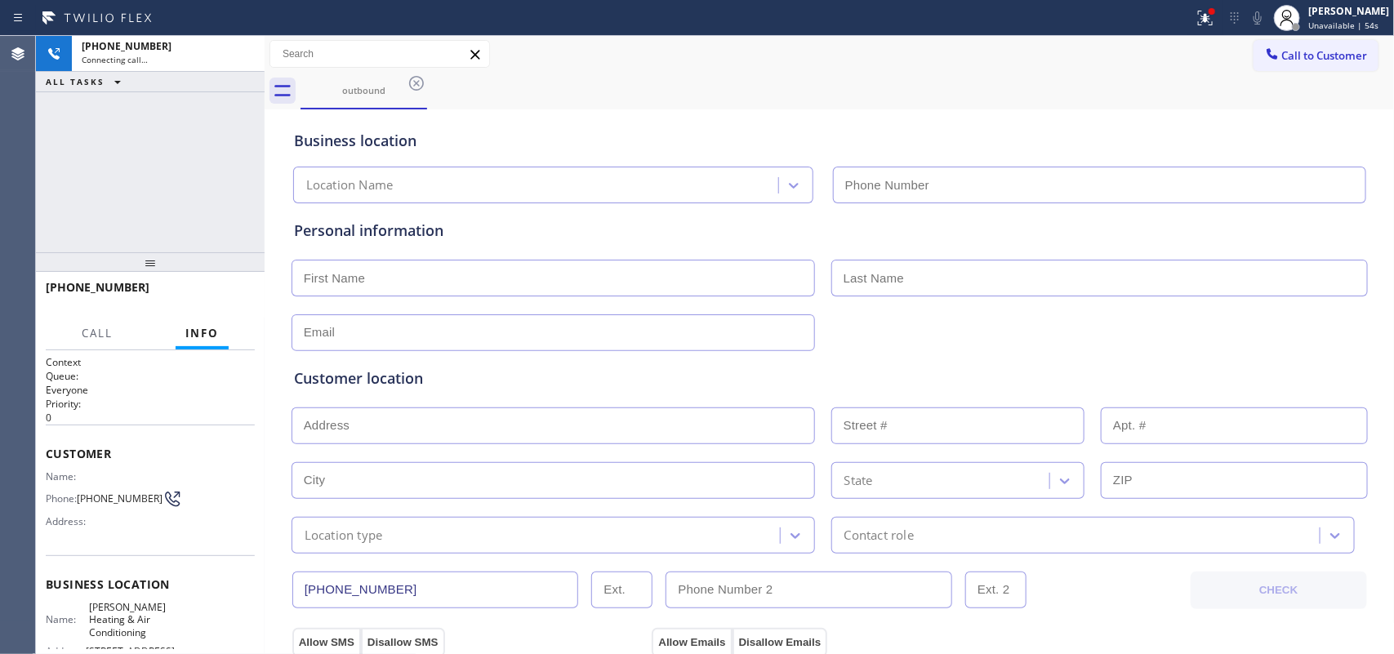
type input "[PHONE_NUMBER]"
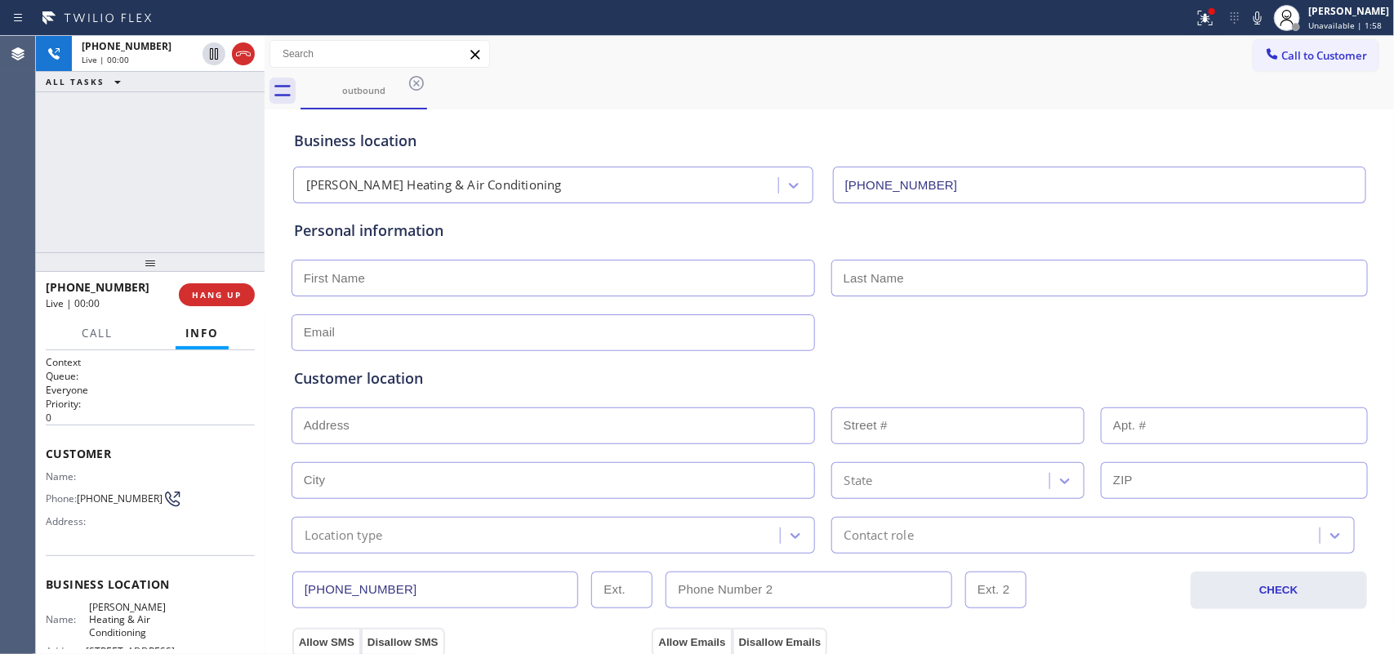
click at [434, 279] on input "text" at bounding box center [552, 278] width 523 height 37
click at [235, 296] on span "HANG UP" at bounding box center [217, 294] width 50 height 11
click at [398, 284] on input "text" at bounding box center [552, 278] width 523 height 37
paste input "[PERSON_NAME]"
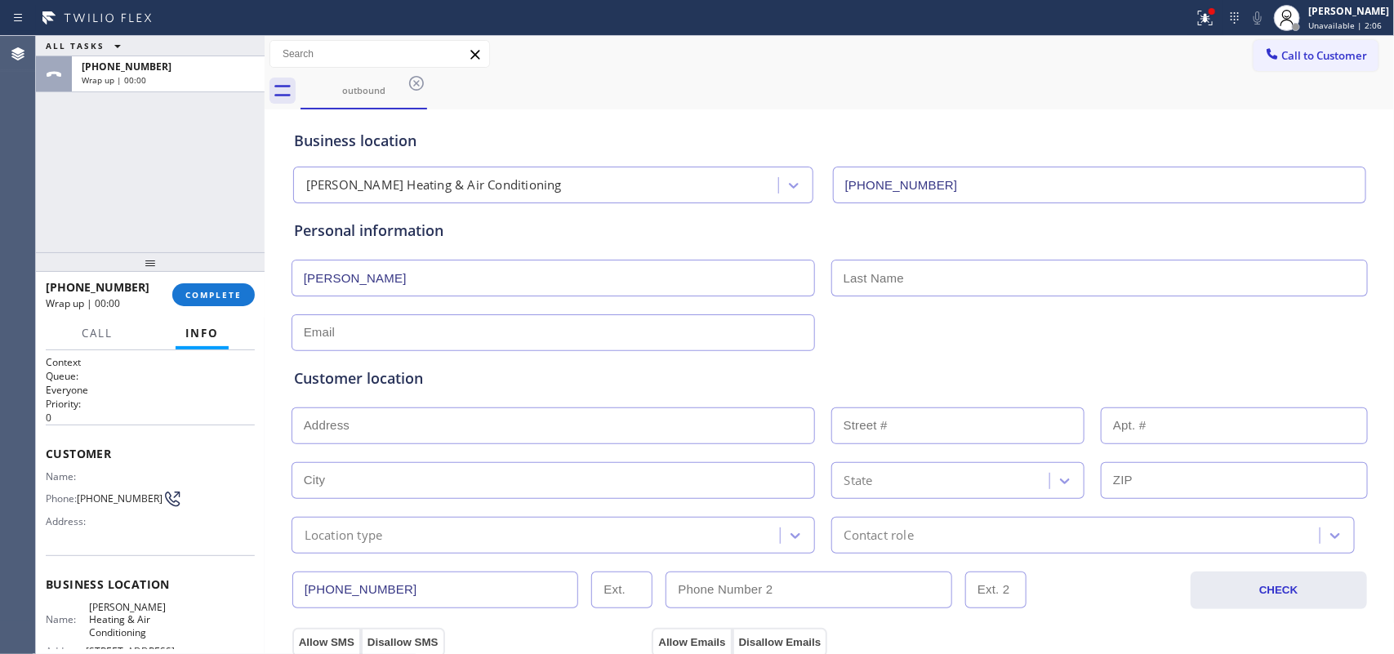
paste input "[PERSON_NAME]"
type input "Kendale StokerKendale [PERSON_NAME]"
click at [866, 284] on input "text" at bounding box center [1099, 278] width 536 height 37
click at [904, 268] on input "text" at bounding box center [1099, 278] width 536 height 37
paste input "[PERSON_NAME]"
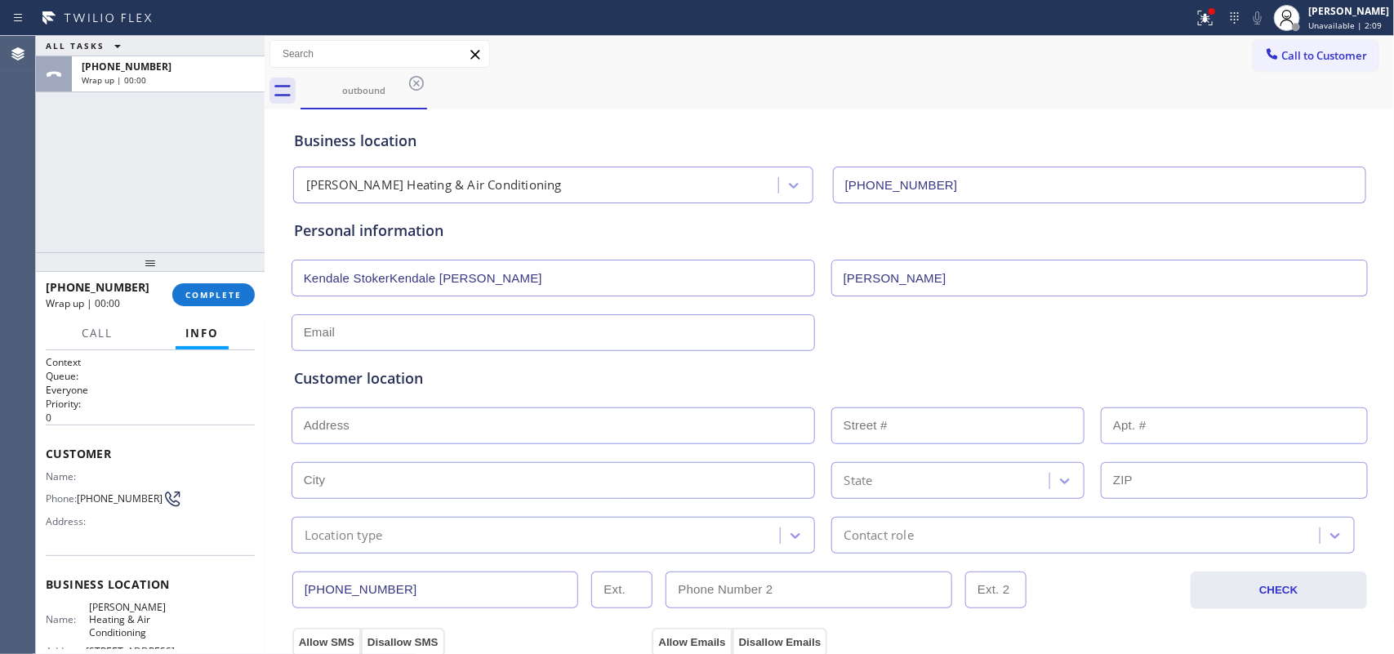
drag, startPoint x: 870, startPoint y: 278, endPoint x: 781, endPoint y: 287, distance: 89.4
click at [785, 287] on div "Kendale StokerKendale [PERSON_NAME] [GEOGRAPHIC_DATA][PERSON_NAME]" at bounding box center [829, 276] width 1079 height 40
click at [67, 210] on div "ALL TASKS ALL TASKS ACTIVE TASKS TASKS IN WRAP UP [PHONE_NUMBER] Wrap up | 00:00" at bounding box center [150, 144] width 229 height 216
click at [855, 275] on input "Stoer" at bounding box center [1099, 278] width 536 height 37
type input "[PERSON_NAME]"
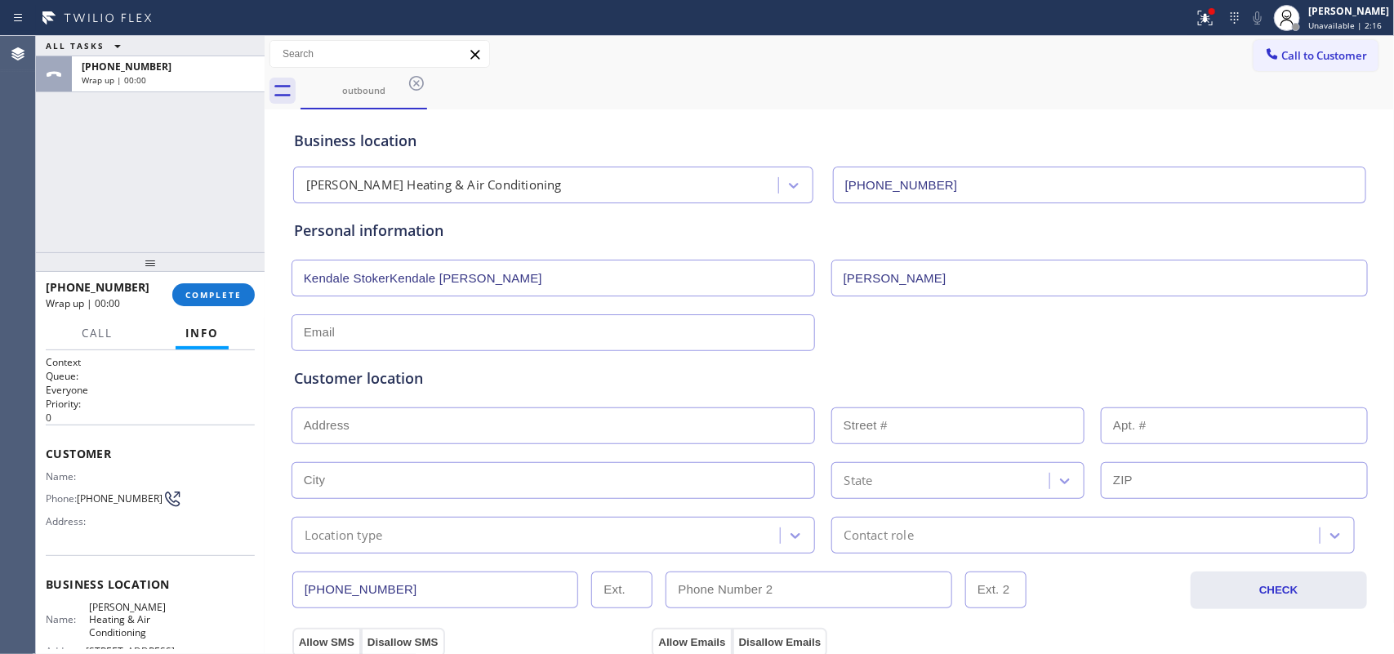
drag, startPoint x: 496, startPoint y: 268, endPoint x: 341, endPoint y: 267, distance: 155.1
click at [341, 267] on input "Kendale StokerKendale [PERSON_NAME]" at bounding box center [552, 278] width 523 height 37
type input "[GEOGRAPHIC_DATA]"
click at [392, 324] on input "text" at bounding box center [552, 332] width 523 height 37
type input "[EMAIL_ADDRESS][DOMAIN_NAME]"
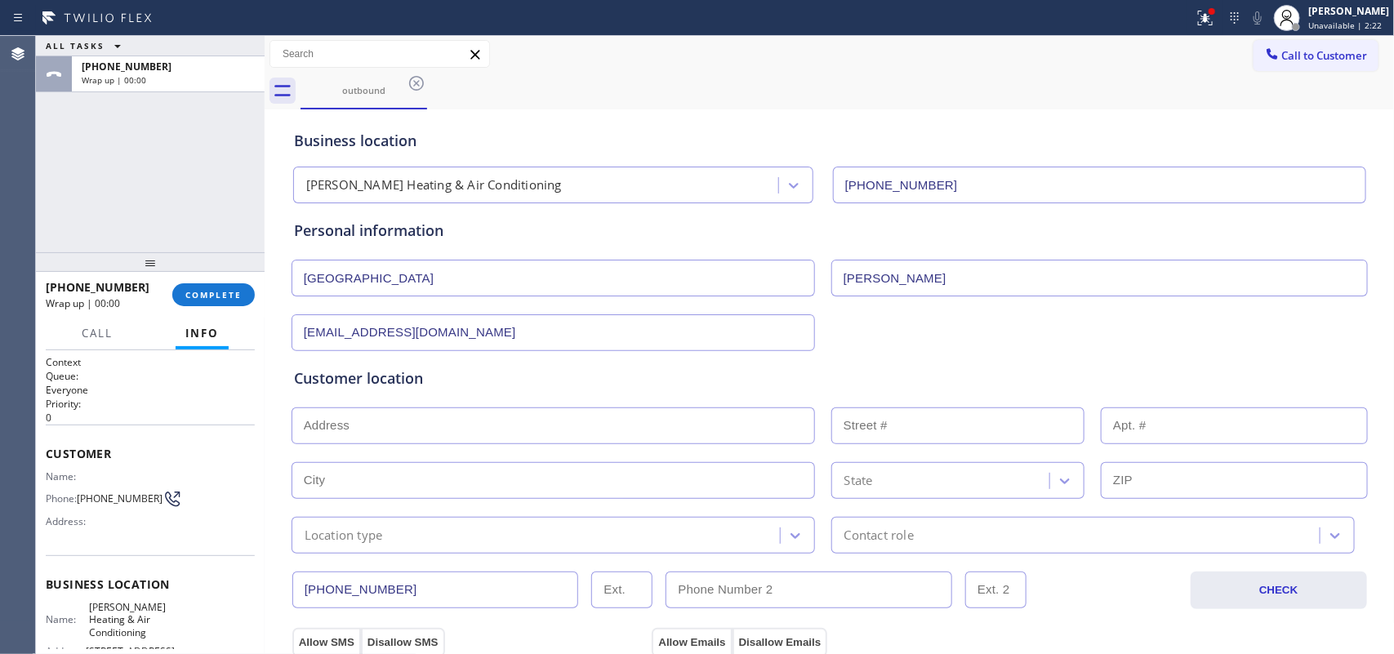
click at [400, 441] on input "text" at bounding box center [552, 425] width 523 height 37
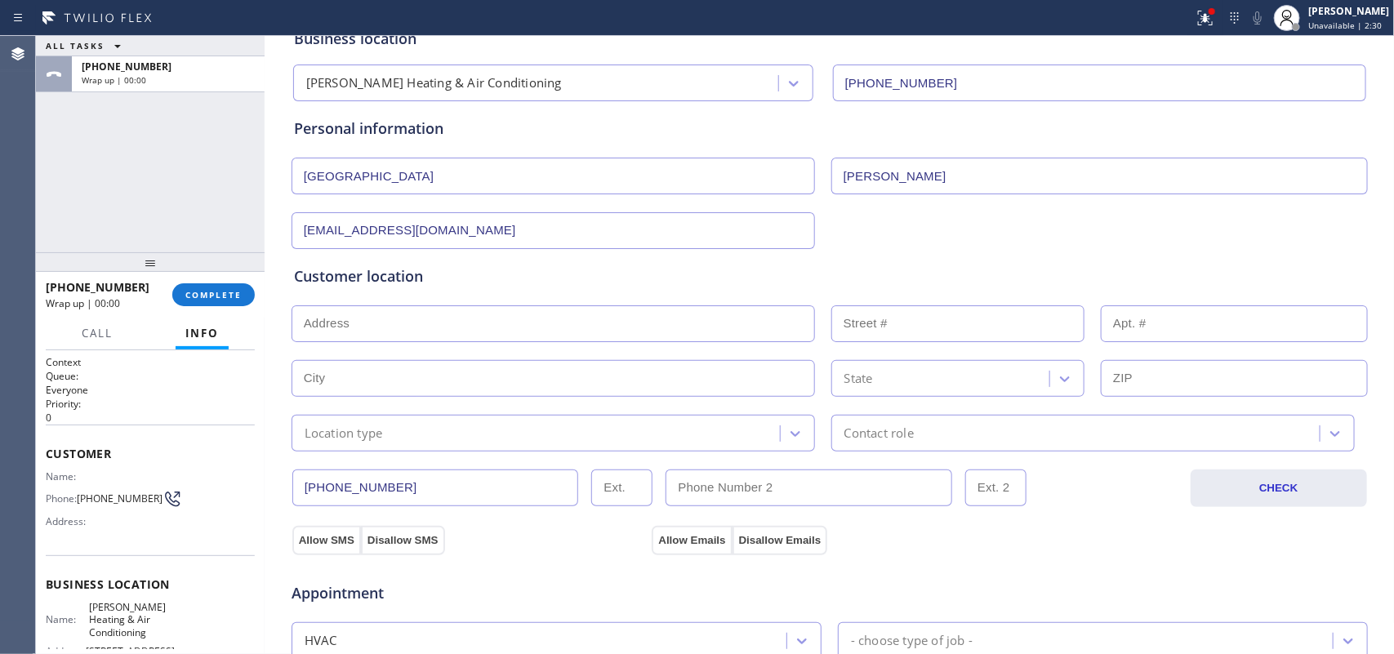
click at [474, 310] on input "text" at bounding box center [552, 323] width 523 height 37
paste input "[STREET_ADDRESS]"
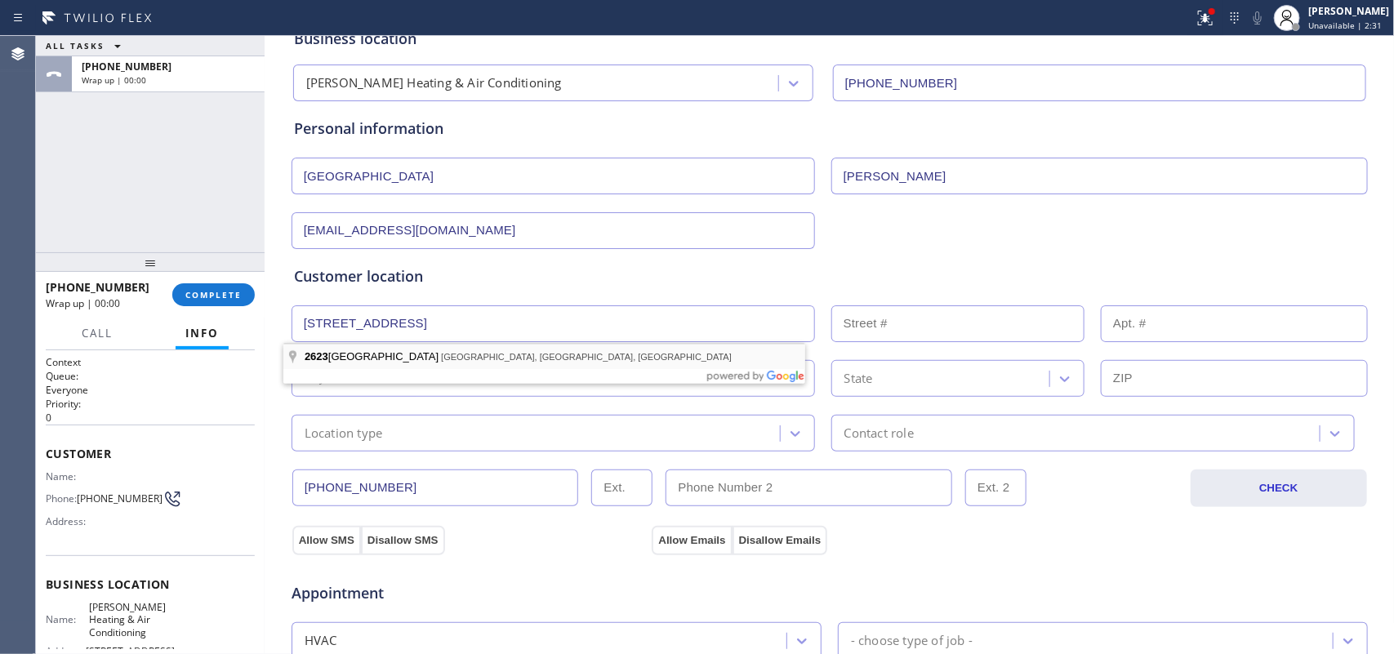
type input "2623 Settler Hl Dr"
type input "2623"
type input "[GEOGRAPHIC_DATA]"
type input "77545"
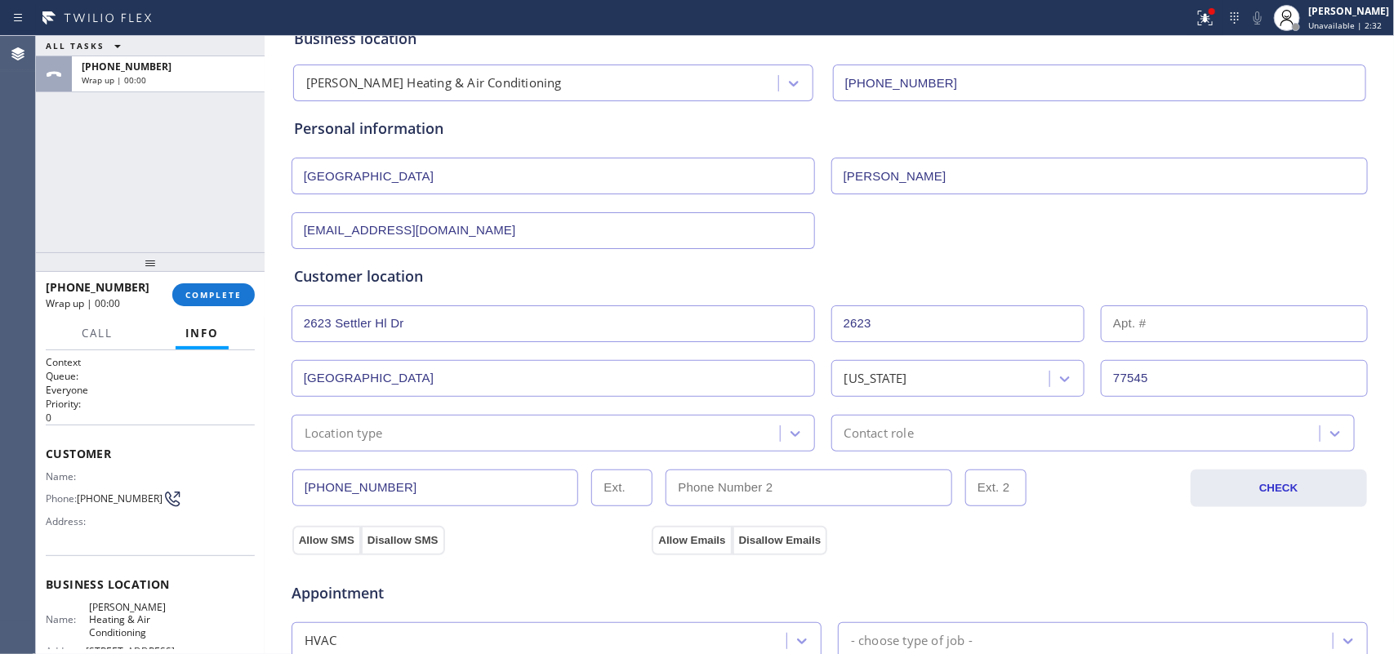
click at [615, 434] on div "Location type" at bounding box center [537, 433] width 483 height 29
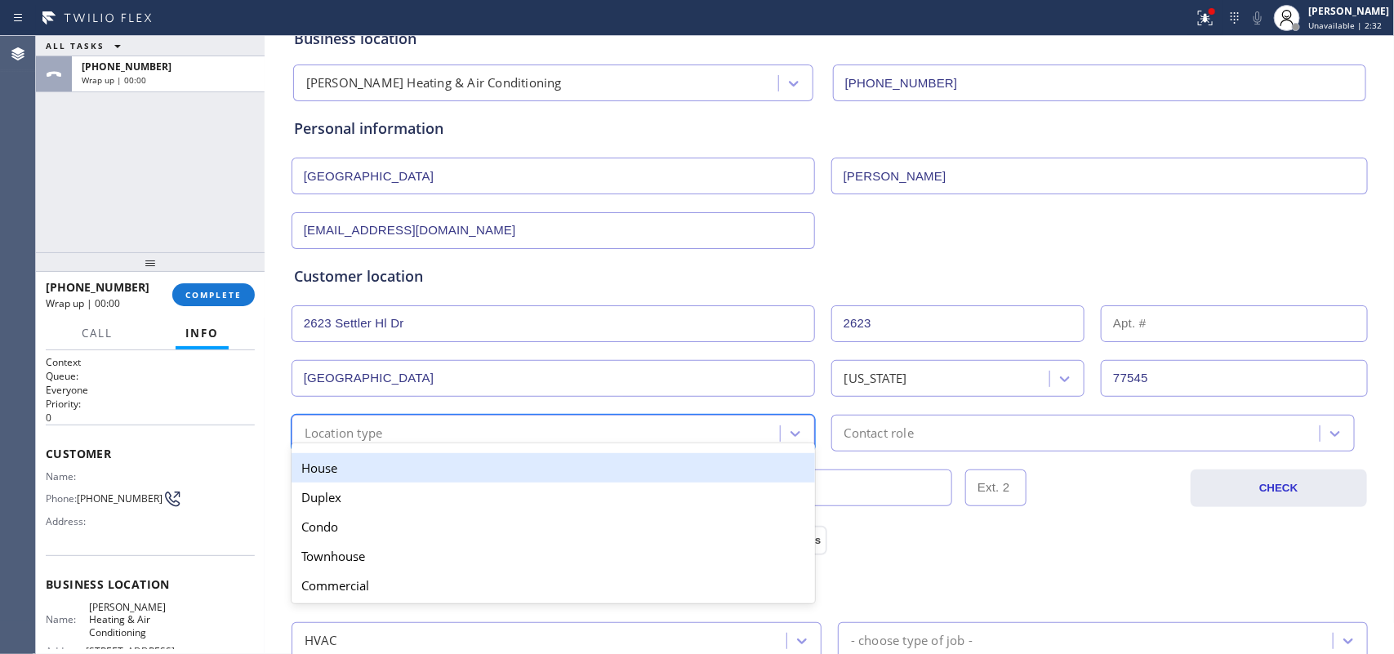
click at [614, 462] on div "House" at bounding box center [552, 467] width 523 height 29
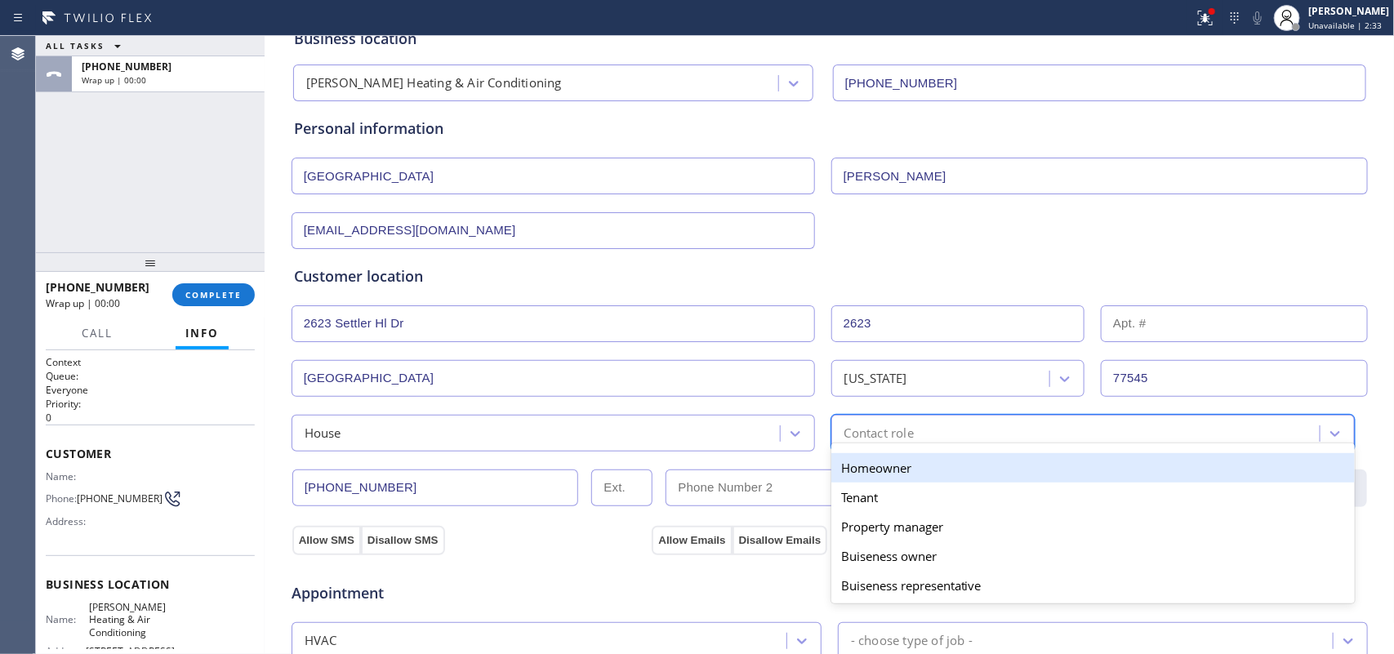
click at [859, 429] on div "Contact role" at bounding box center [878, 433] width 69 height 19
click at [882, 471] on div "Homeowner" at bounding box center [1092, 467] width 523 height 29
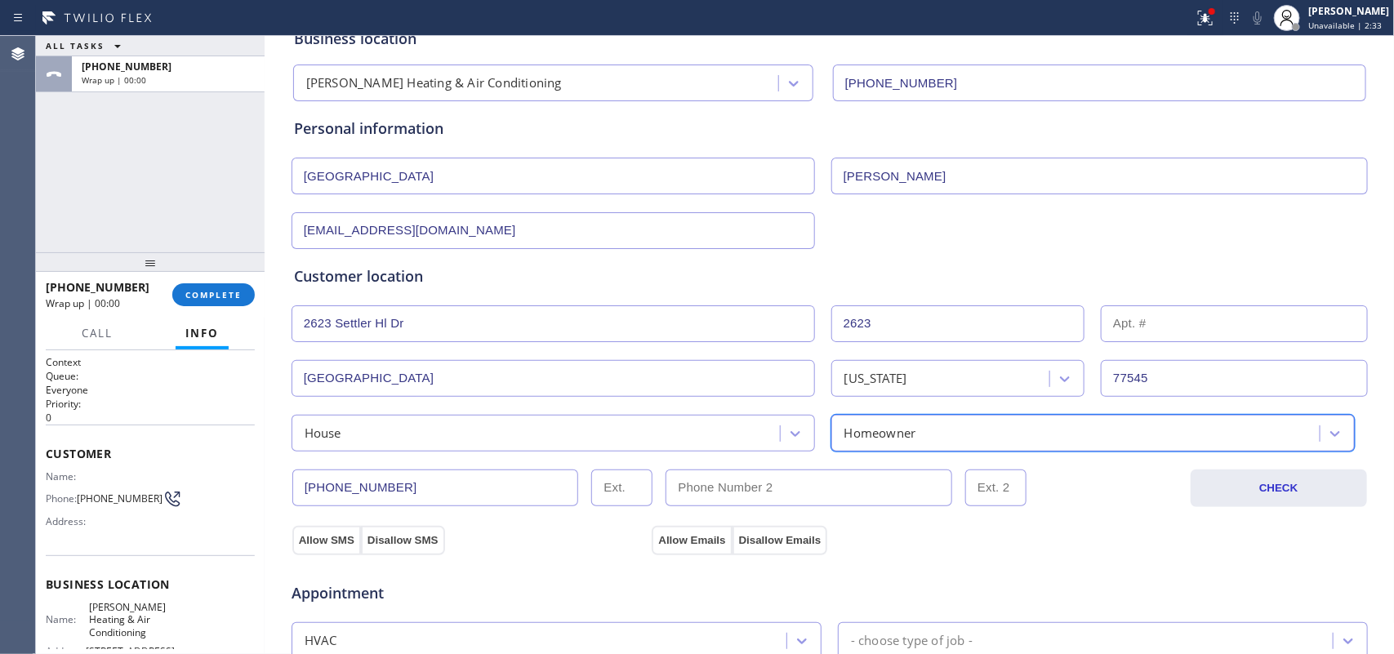
scroll to position [510, 0]
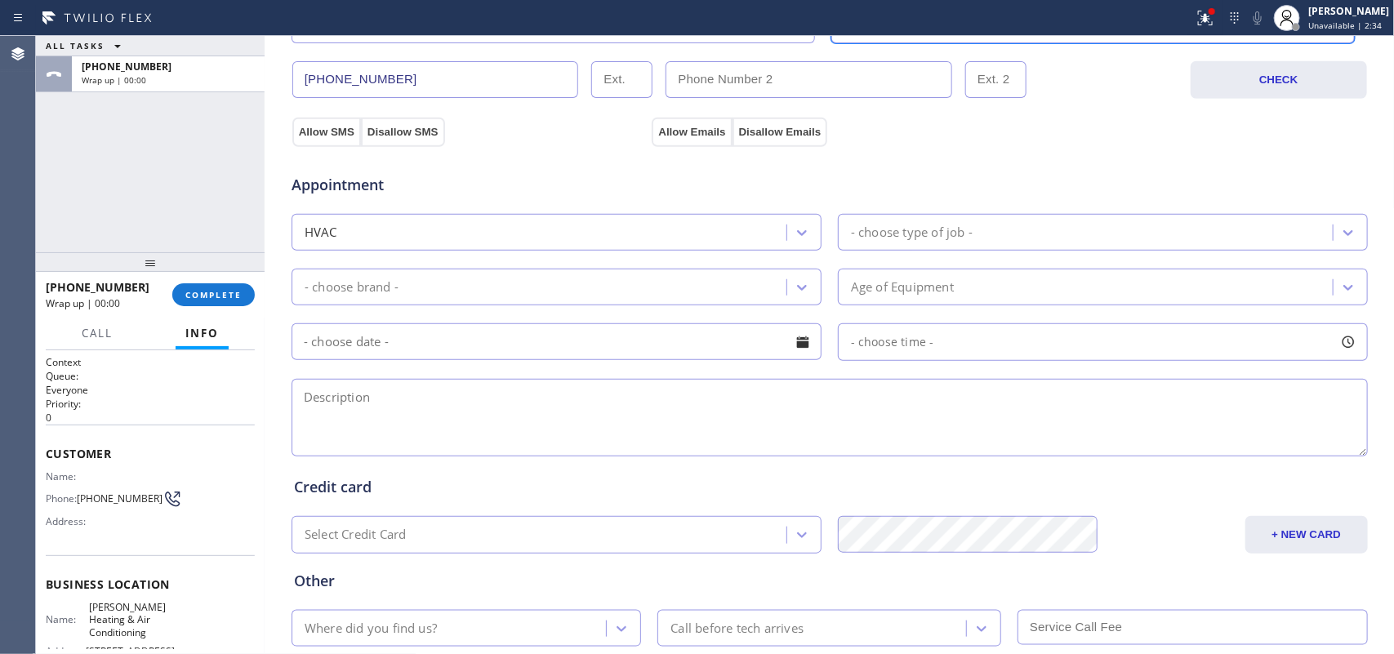
click at [313, 141] on div "Appointment HVAC - choose type of job - - choose brand - Age of Equipment - cho…" at bounding box center [830, 300] width 1078 height 320
click at [331, 131] on button "Allow SMS" at bounding box center [326, 132] width 69 height 29
drag, startPoint x: 683, startPoint y: 115, endPoint x: 686, endPoint y: 129, distance: 14.1
click at [686, 115] on div "Allow SMS Disallow SMS Allow Emails Disallow Emails" at bounding box center [829, 129] width 1079 height 33
click at [686, 129] on button "Allow Emails" at bounding box center [692, 132] width 80 height 29
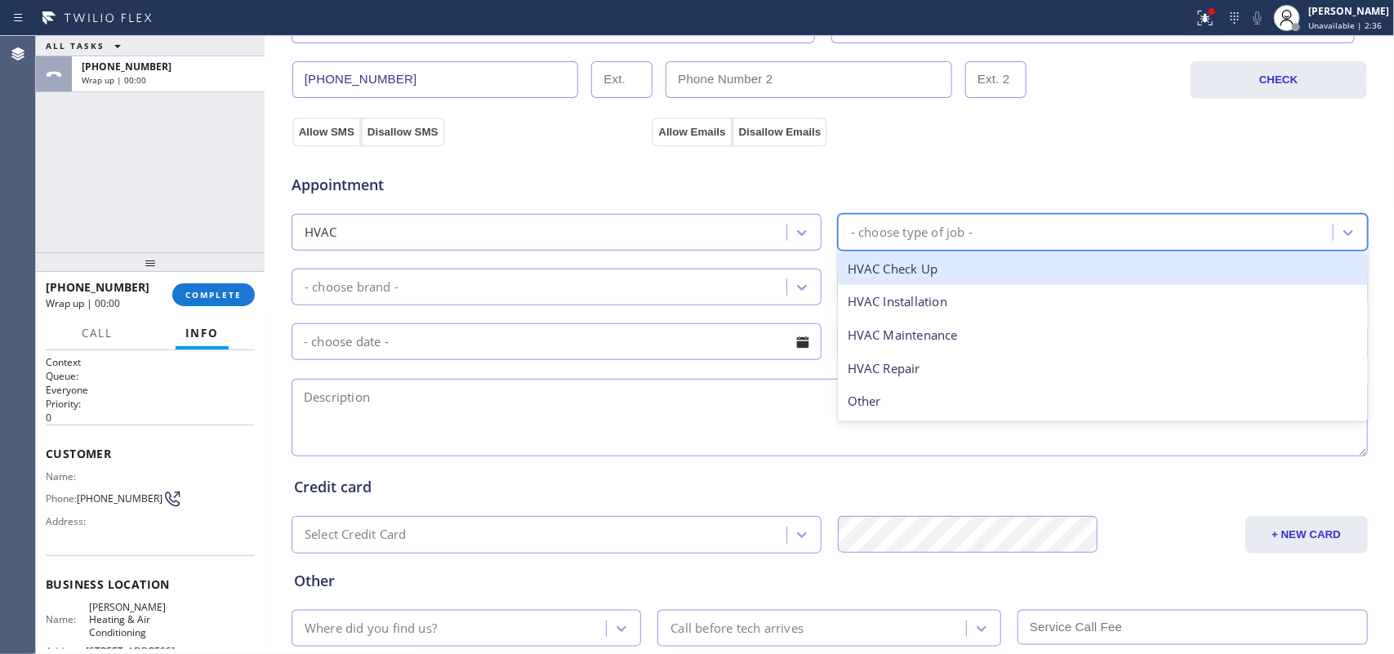
click at [912, 239] on div "- choose type of job -" at bounding box center [912, 232] width 122 height 19
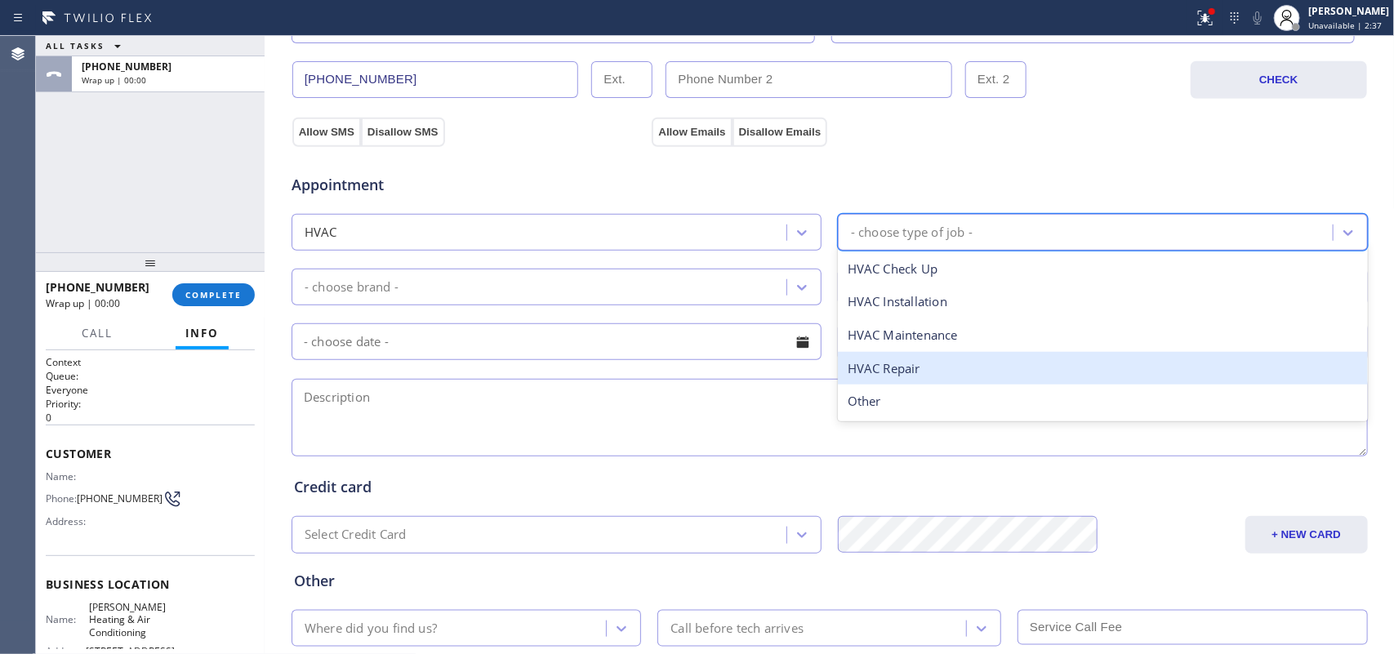
click at [948, 363] on div "HVAC Repair" at bounding box center [1103, 368] width 530 height 33
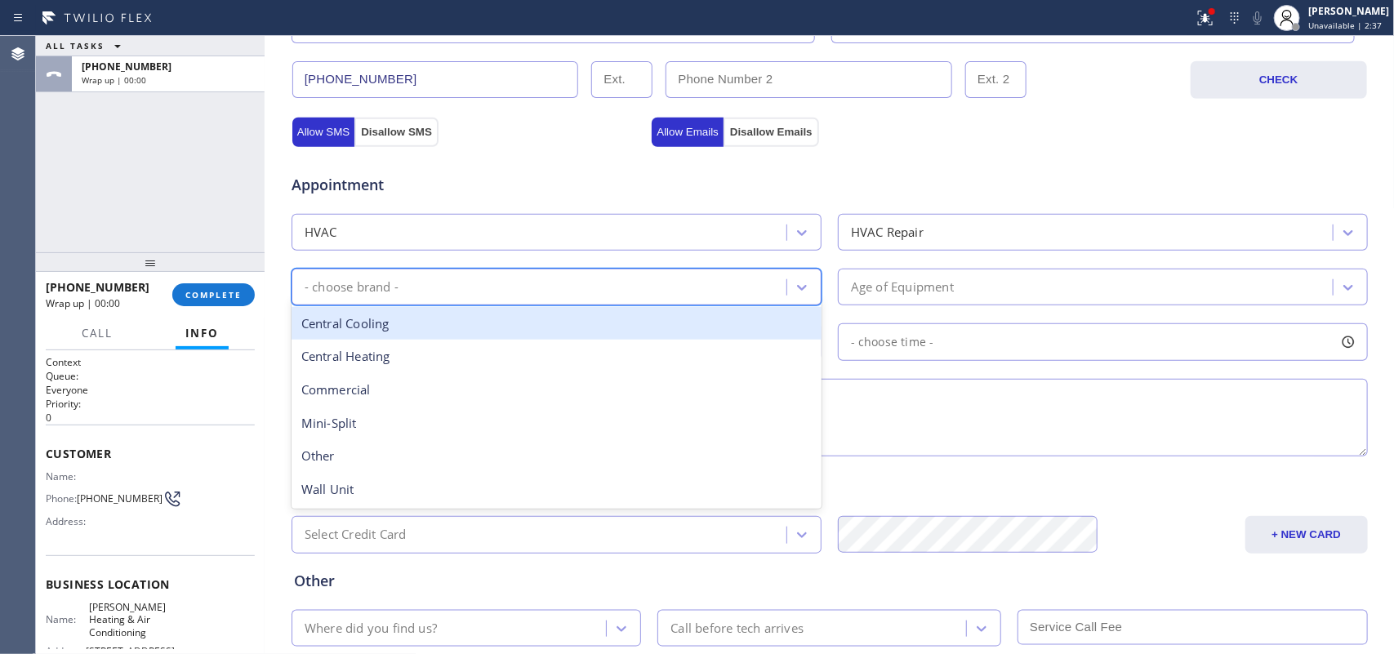
click at [776, 283] on div "- choose brand -" at bounding box center [541, 287] width 490 height 29
click at [523, 319] on div "Central Cooling" at bounding box center [556, 323] width 530 height 33
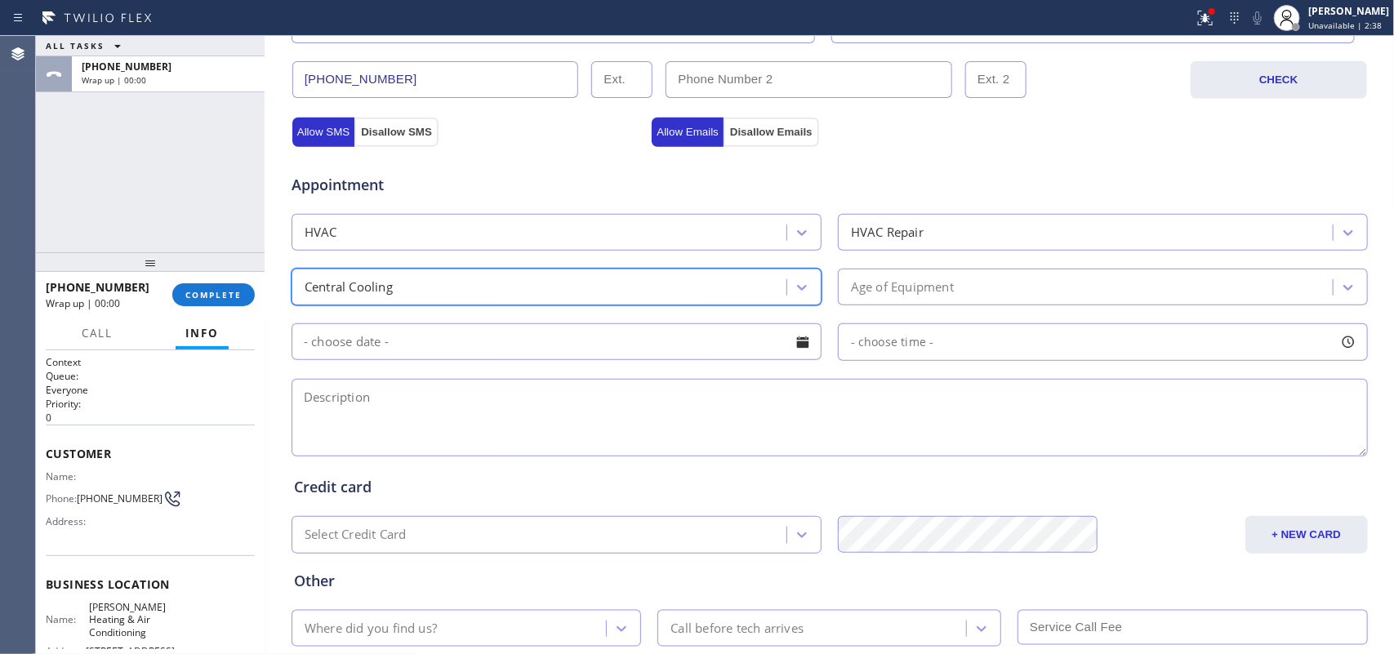
click at [882, 295] on div "Age of Equipment" at bounding box center [902, 287] width 103 height 19
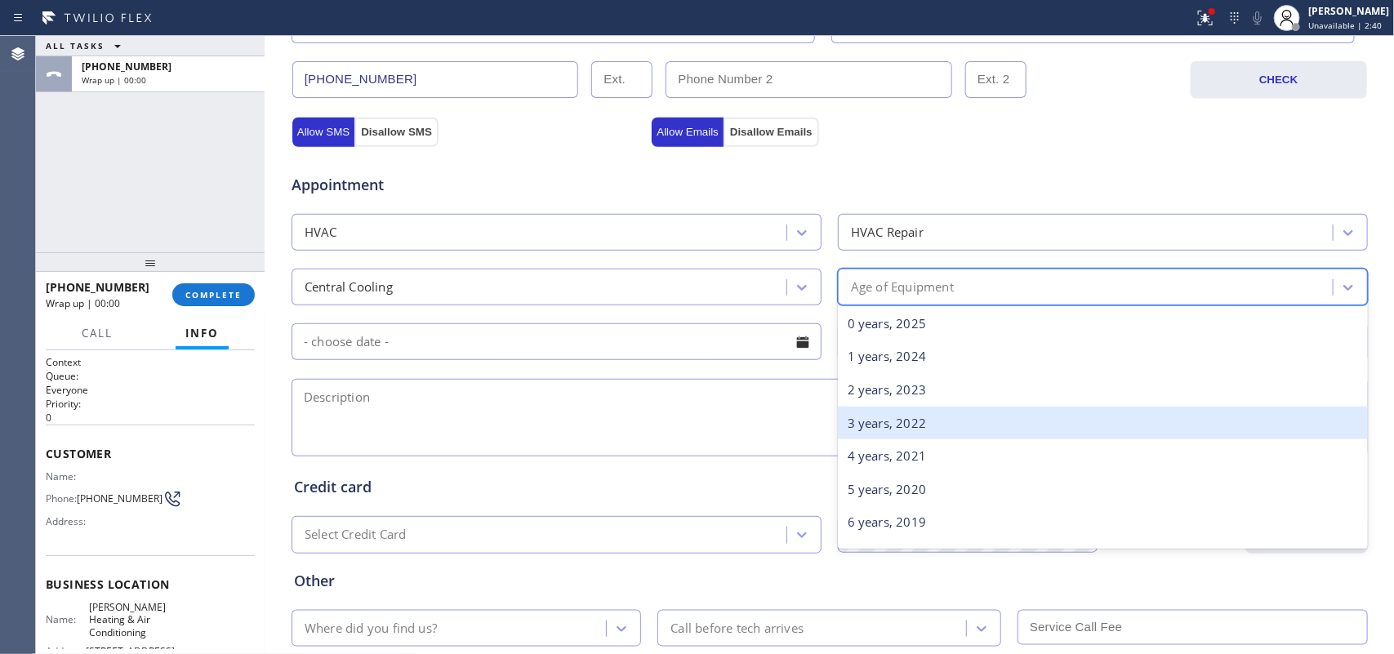
click at [935, 417] on div "3 years, 2022" at bounding box center [1103, 423] width 530 height 33
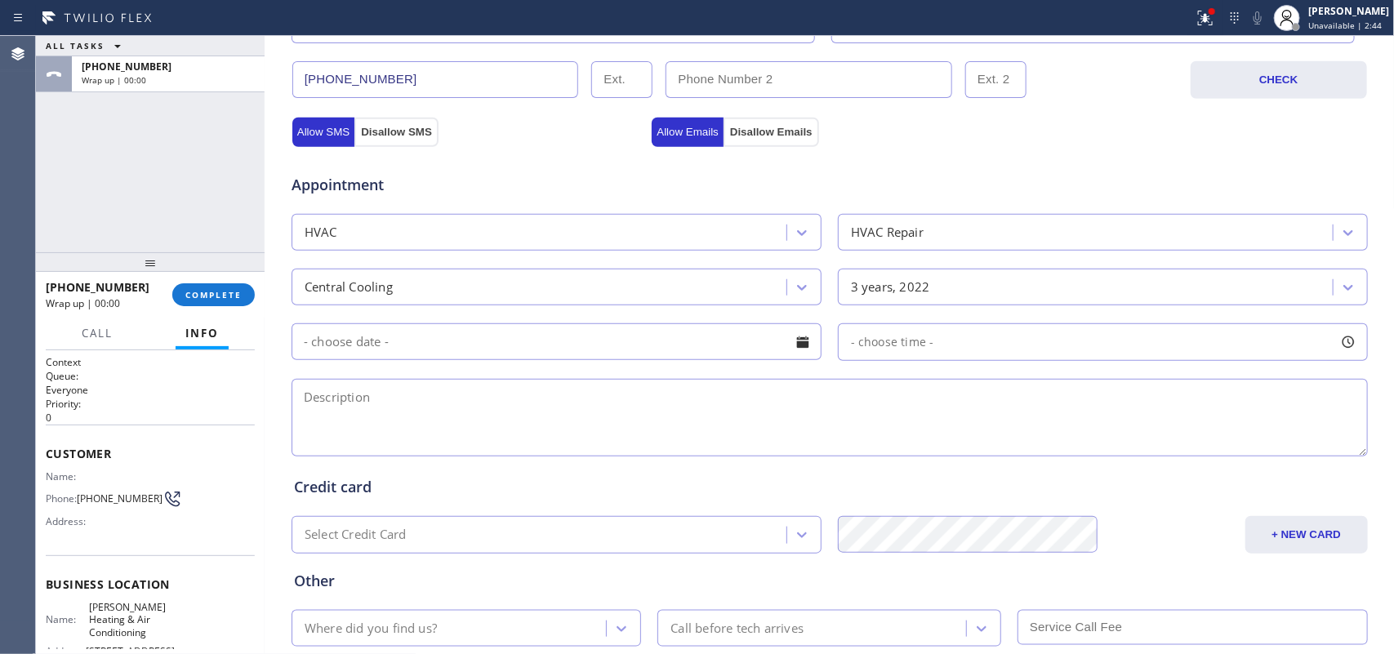
click at [745, 427] on textarea at bounding box center [829, 418] width 1076 height 78
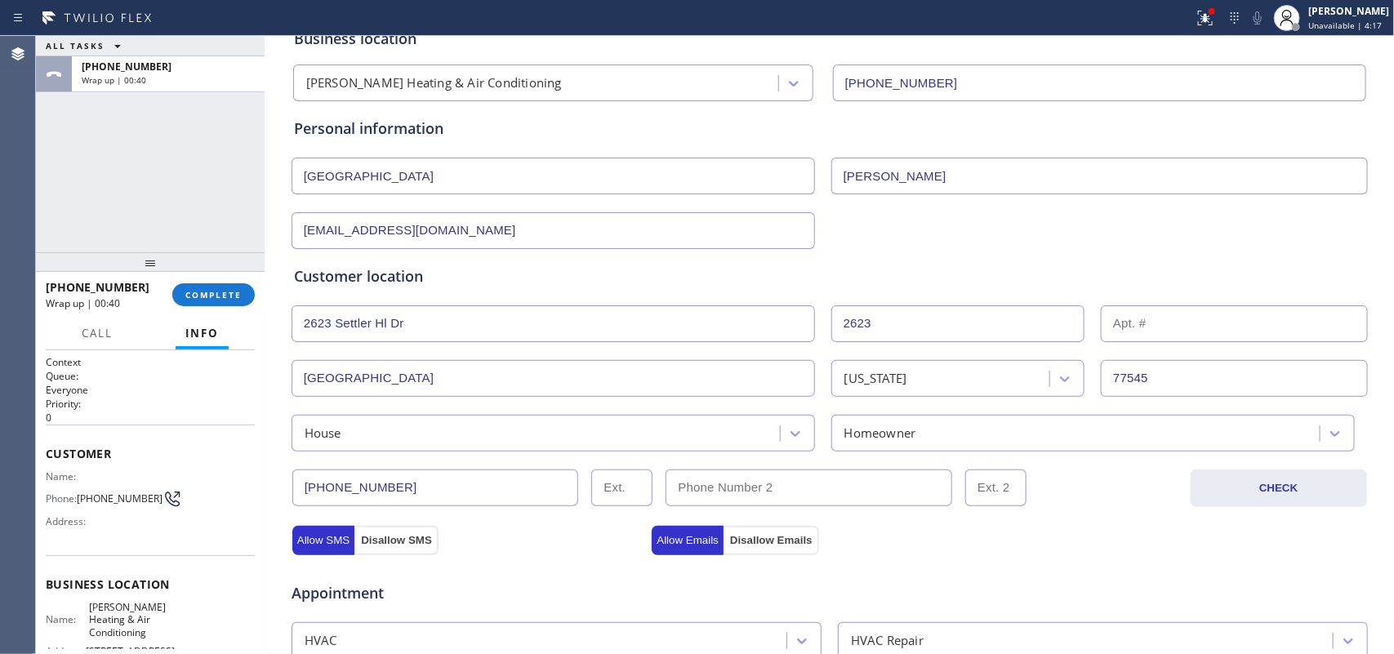
scroll to position [0, 0]
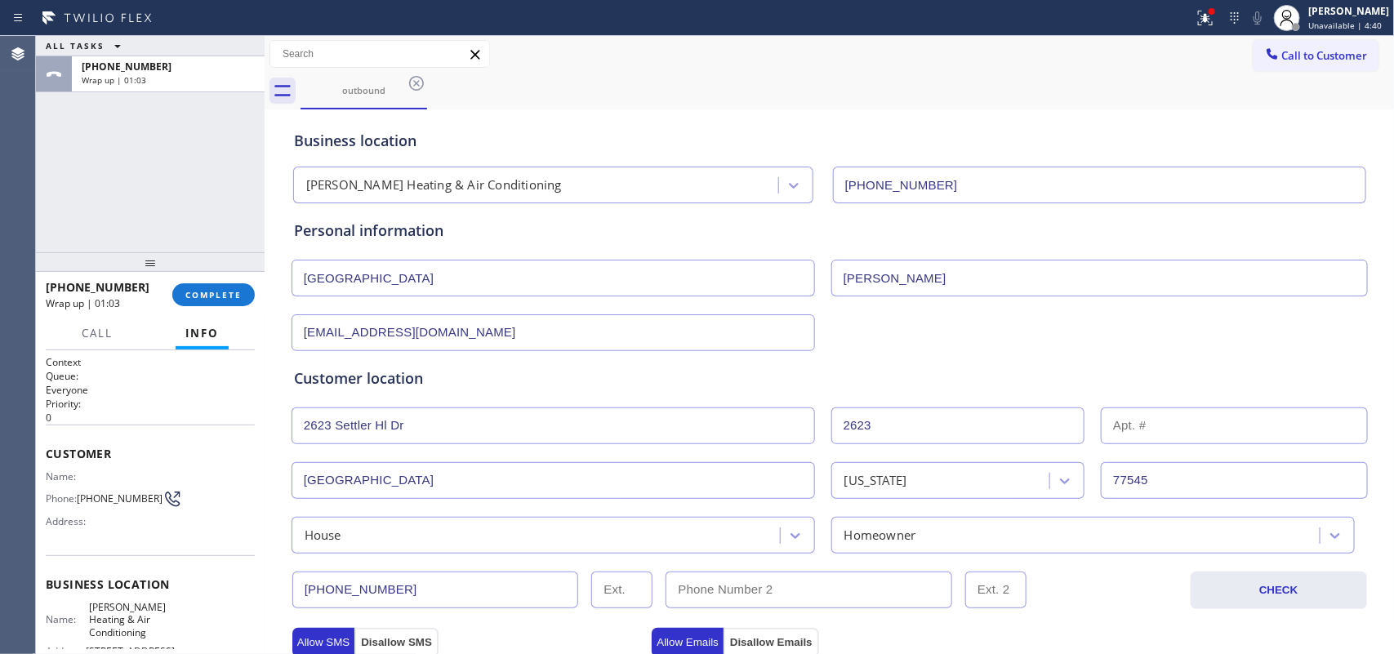
drag, startPoint x: 238, startPoint y: 288, endPoint x: 309, endPoint y: 296, distance: 70.7
click at [238, 290] on span "COMPLETE" at bounding box center [213, 294] width 56 height 11
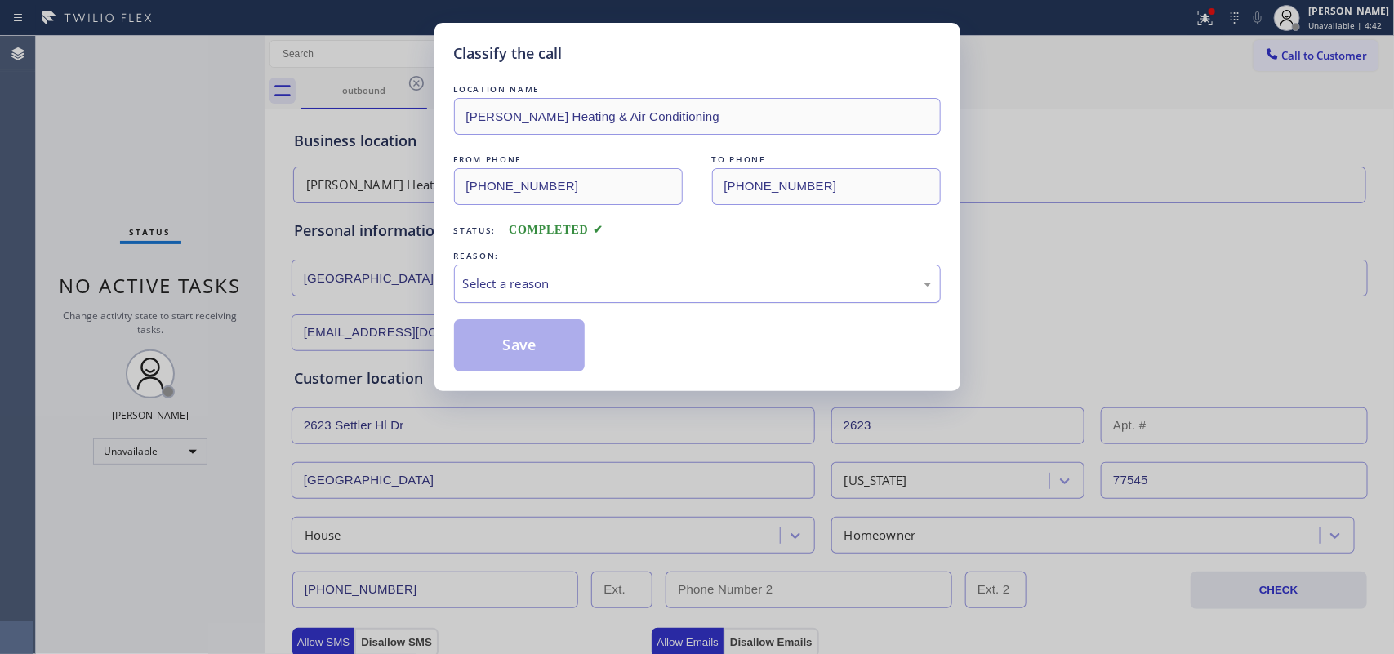
click at [719, 278] on div "Select a reason" at bounding box center [697, 283] width 469 height 19
click at [668, 283] on div "Not Booked - All other reasons" at bounding box center [697, 283] width 469 height 19
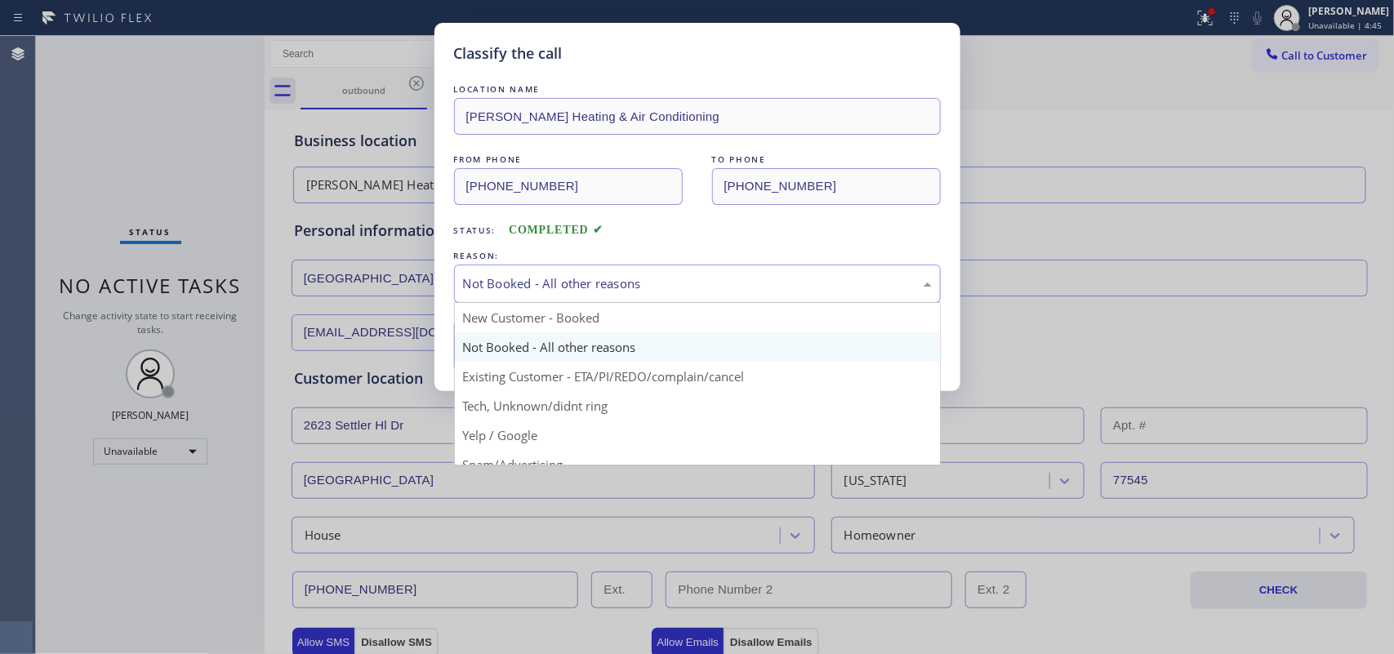
click at [669, 283] on div "Not Booked - All other reasons" at bounding box center [697, 283] width 469 height 19
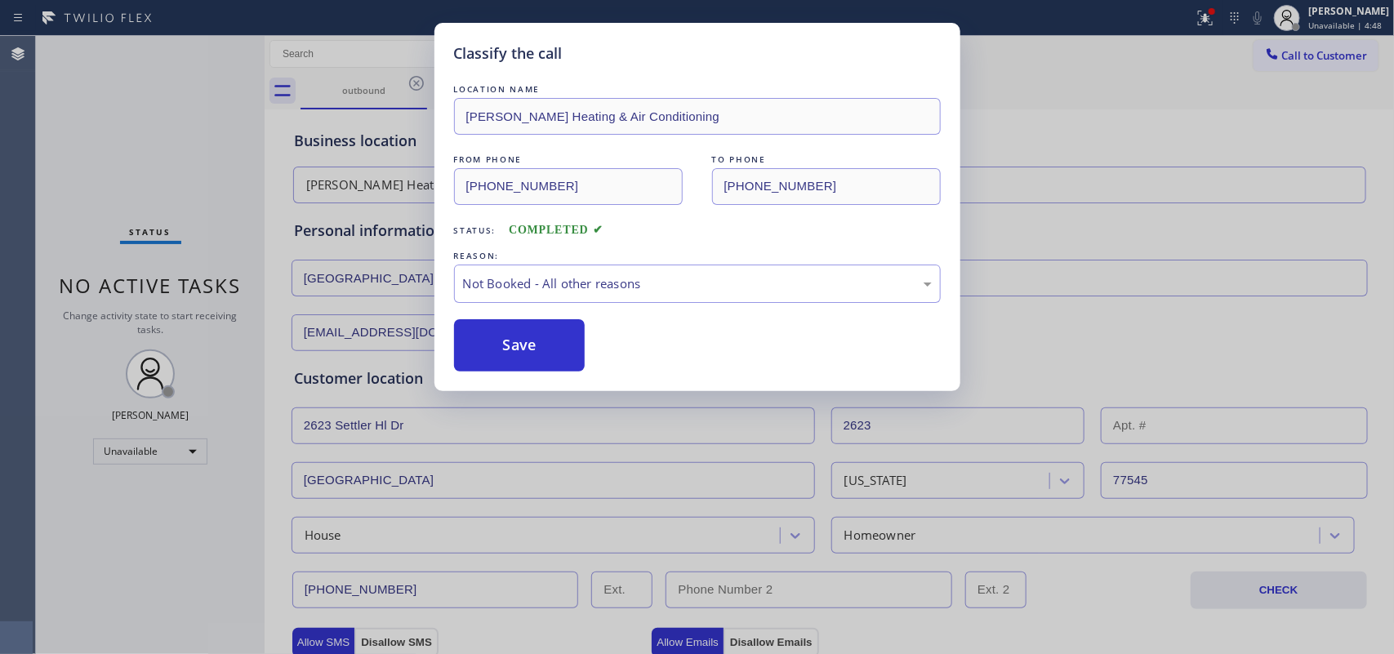
click at [570, 348] on button "Save" at bounding box center [519, 345] width 131 height 52
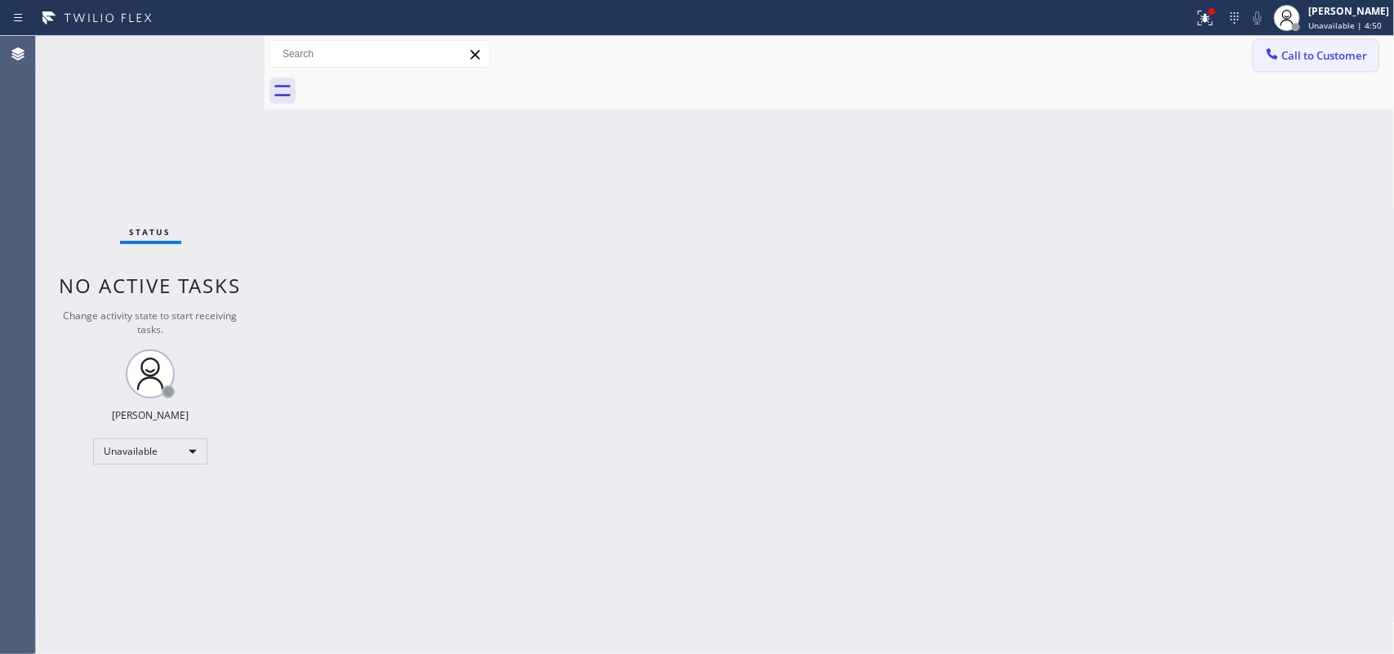
click at [1314, 62] on span "Call to Customer" at bounding box center [1325, 55] width 86 height 15
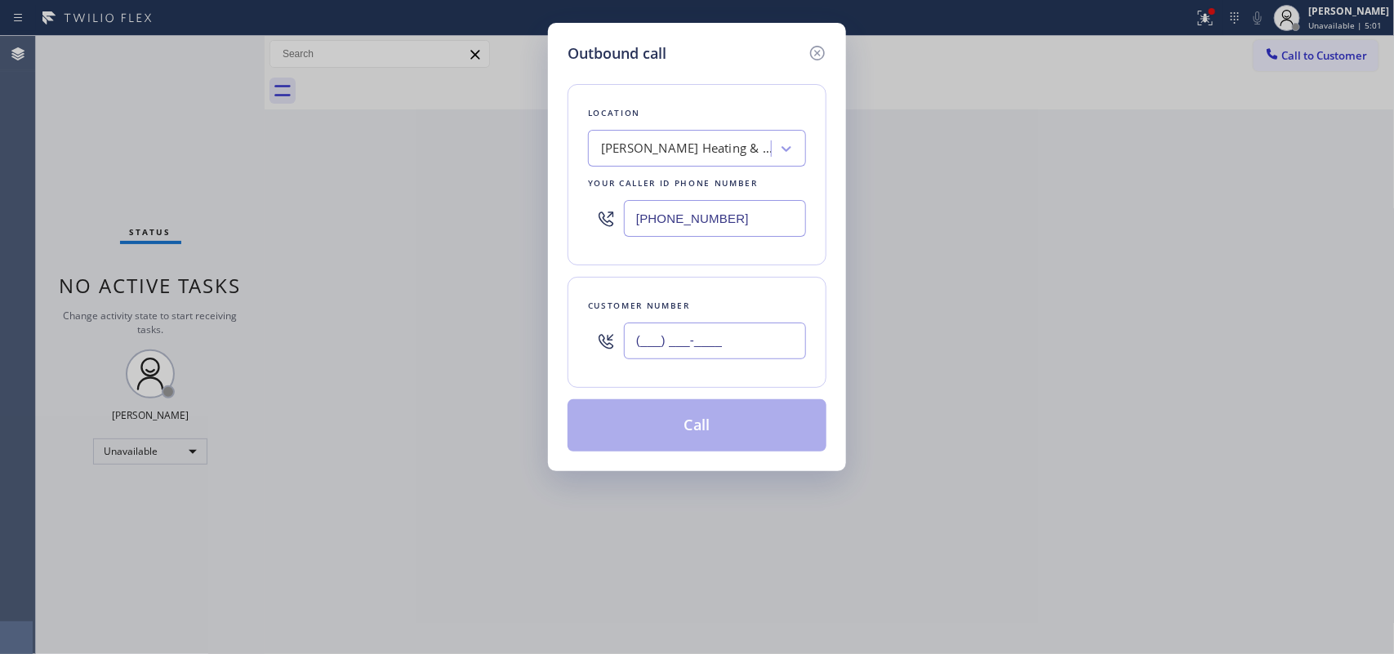
click at [691, 344] on input "(___) ___-____" at bounding box center [715, 340] width 182 height 37
paste input "903) 243-6542"
type input "[PHONE_NUMBER]"
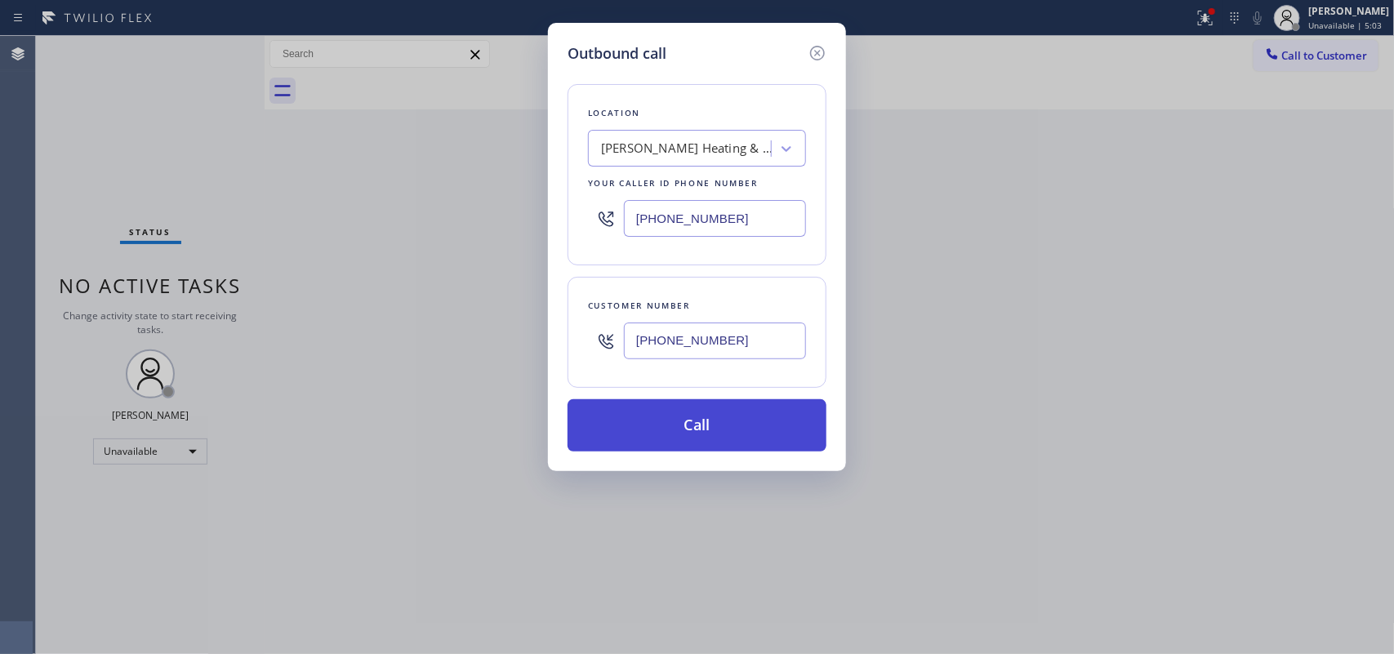
click at [748, 429] on button "Call" at bounding box center [696, 425] width 259 height 52
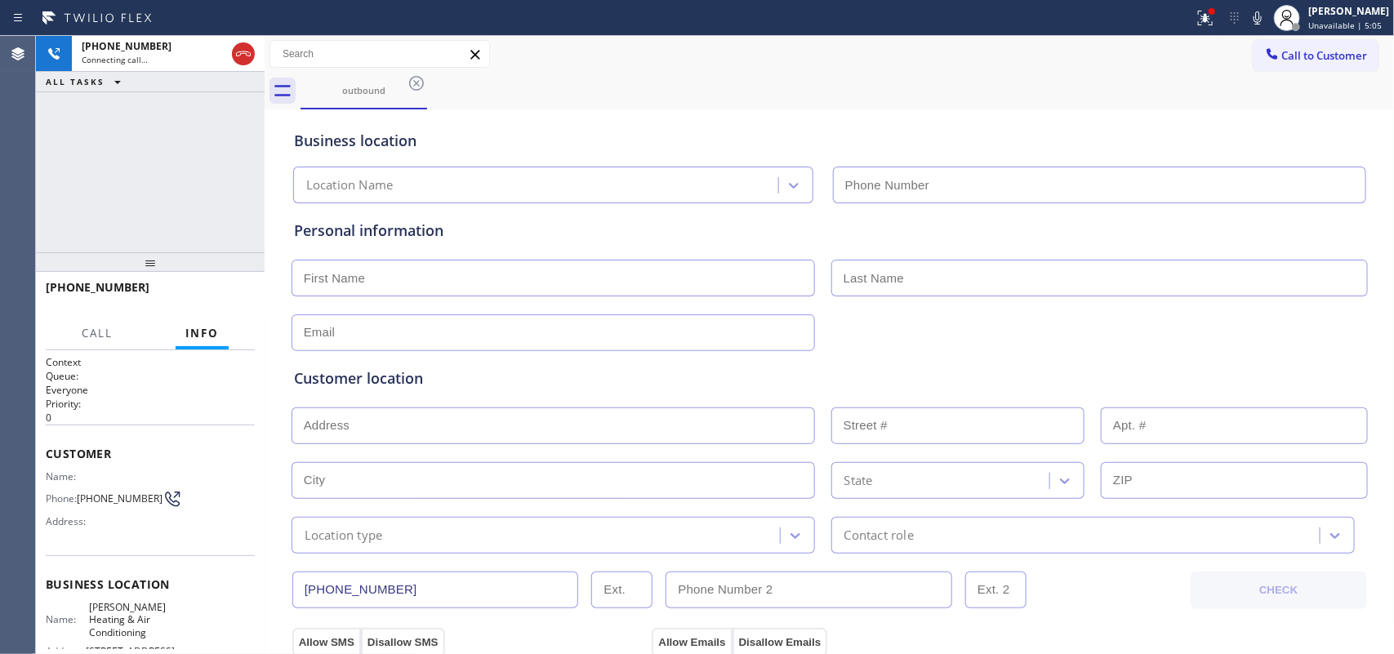
type input "[PHONE_NUMBER]"
click at [711, 268] on input "text" at bounding box center [552, 278] width 523 height 37
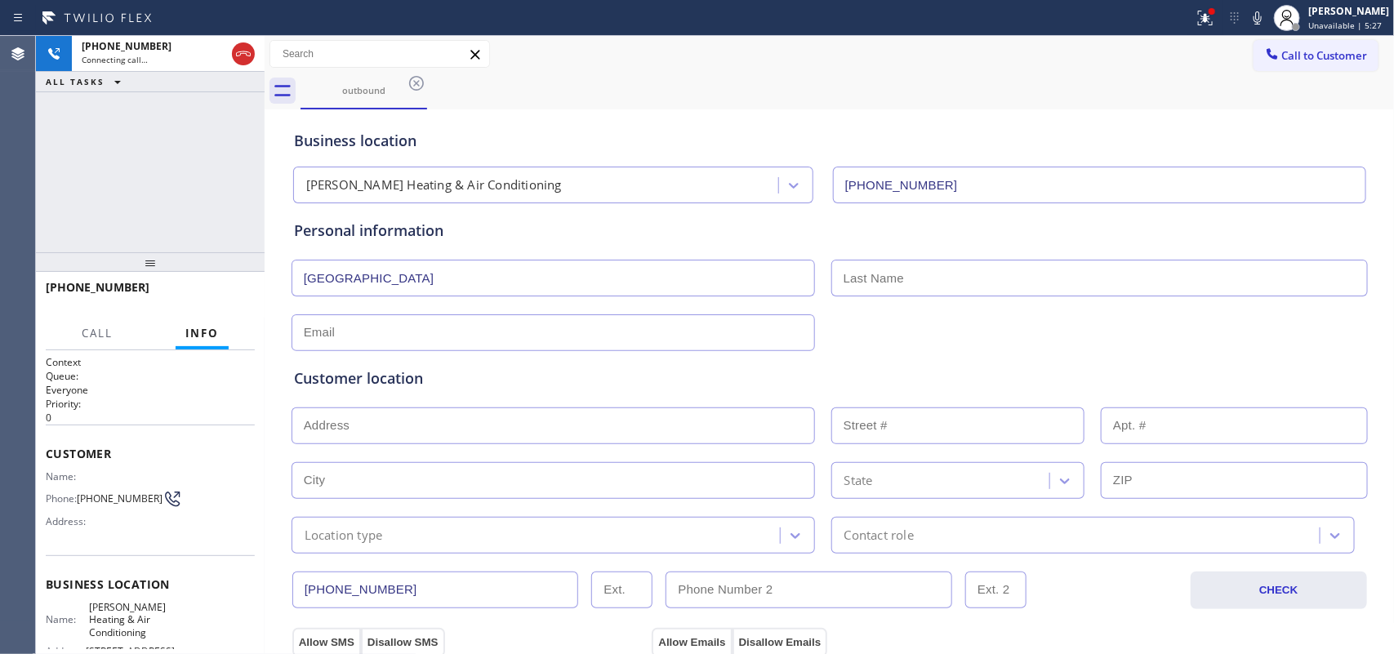
type input "[GEOGRAPHIC_DATA]"
type input "[PERSON_NAME]"
click at [598, 323] on input "text" at bounding box center [552, 332] width 523 height 37
type input "[EMAIL_ADDRESS][DOMAIN_NAME]"
click at [411, 403] on div "Customer location >> ADD NEW ADDRESS << + NEW ADDRESS State Location type Conta…" at bounding box center [829, 460] width 1071 height 186
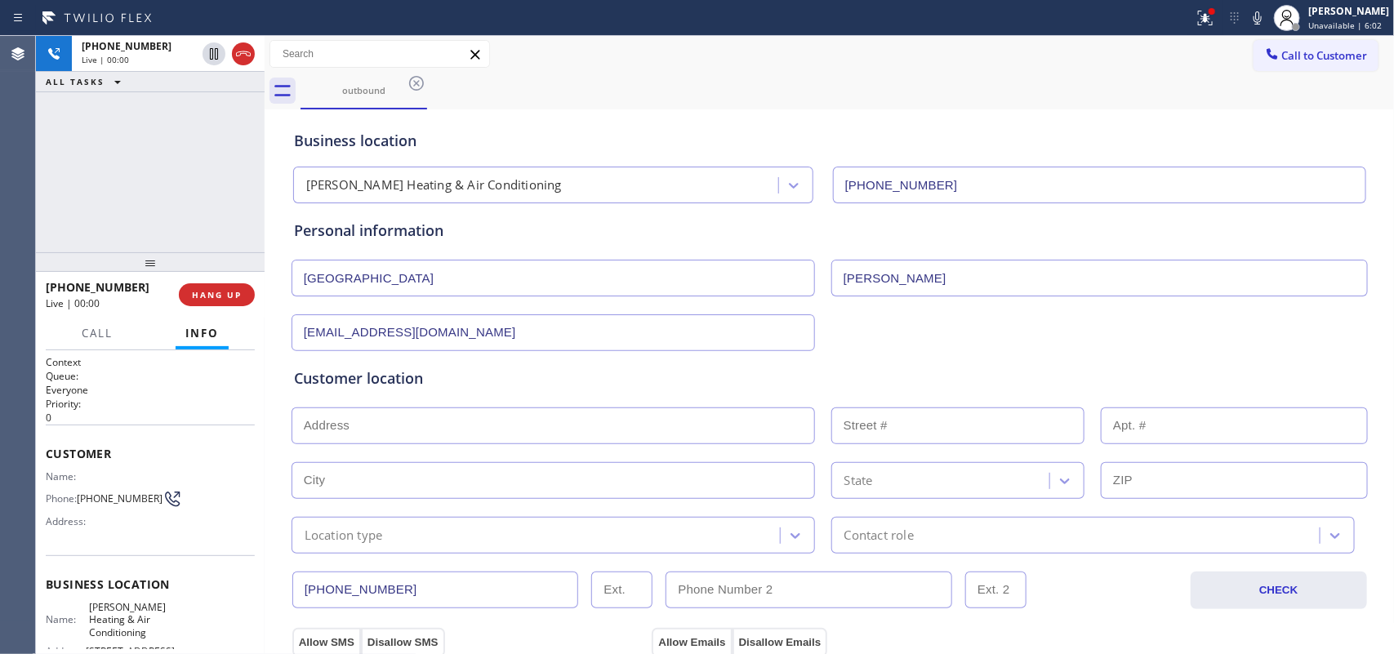
click at [582, 66] on div "Call to Customer Outbound call Location [PERSON_NAME] Heating & Air Conditionin…" at bounding box center [830, 54] width 1130 height 29
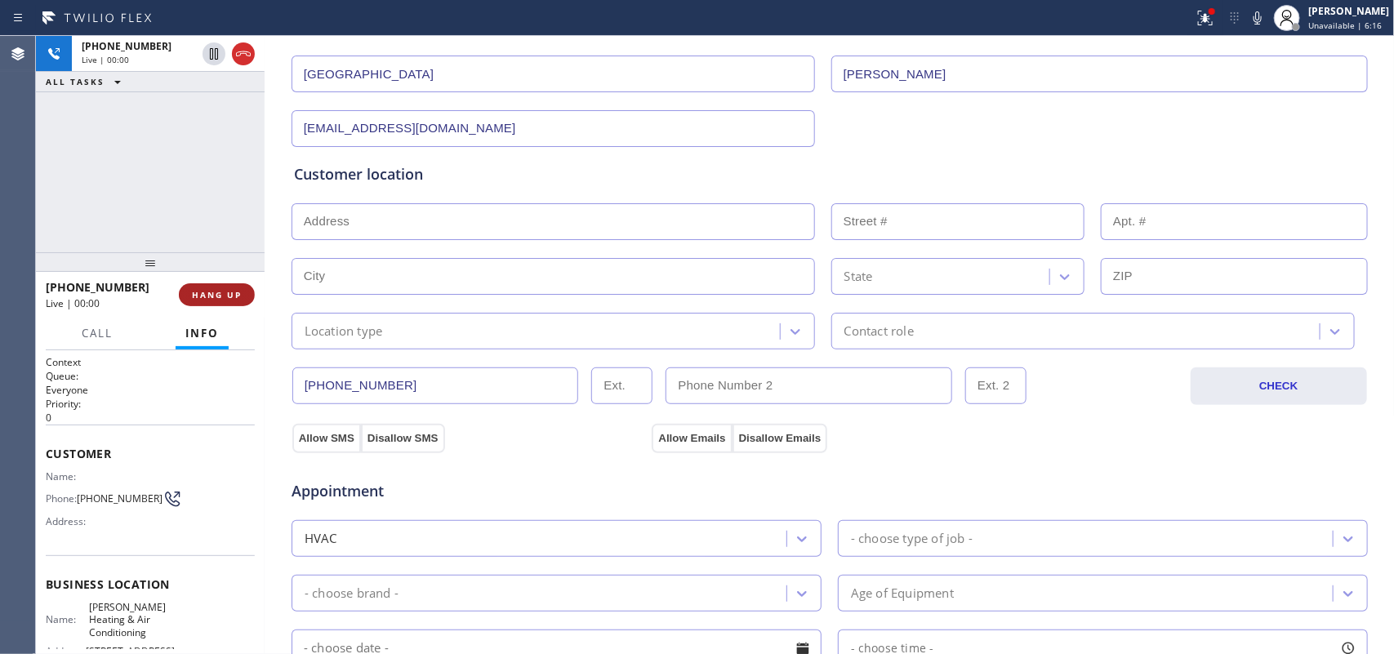
click at [210, 300] on button "HANG UP" at bounding box center [217, 294] width 76 height 23
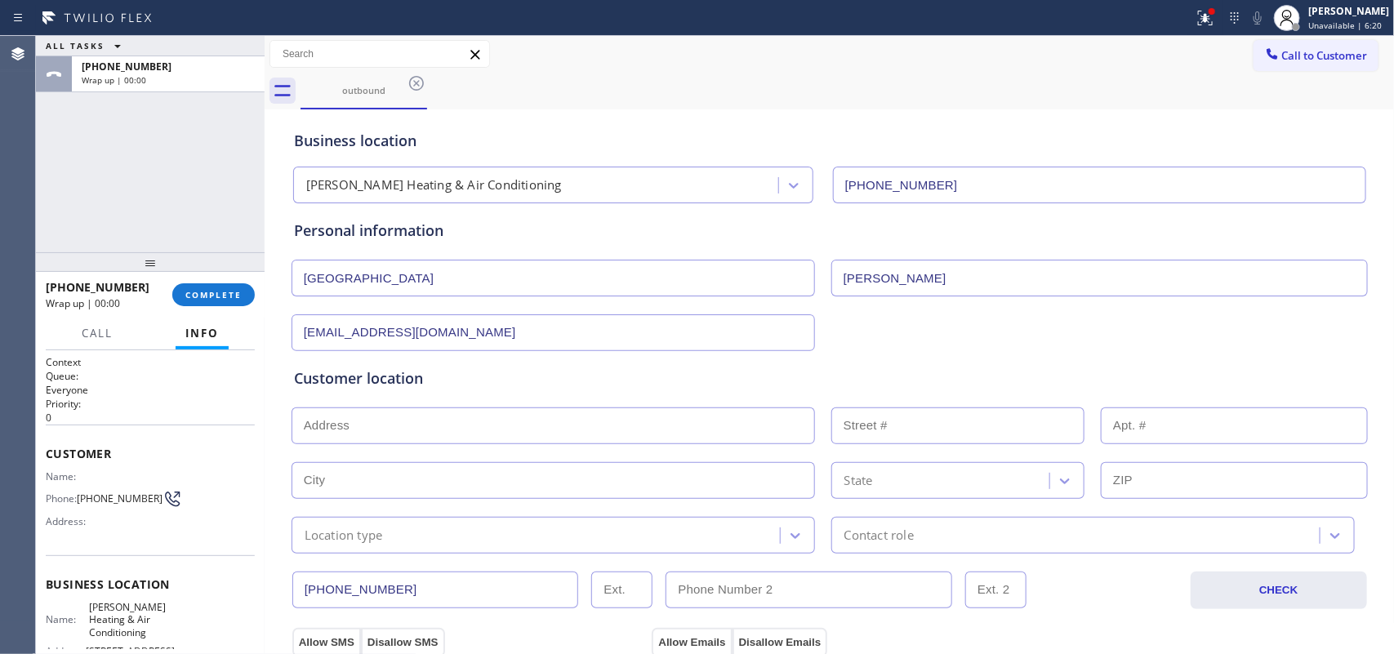
scroll to position [408, 0]
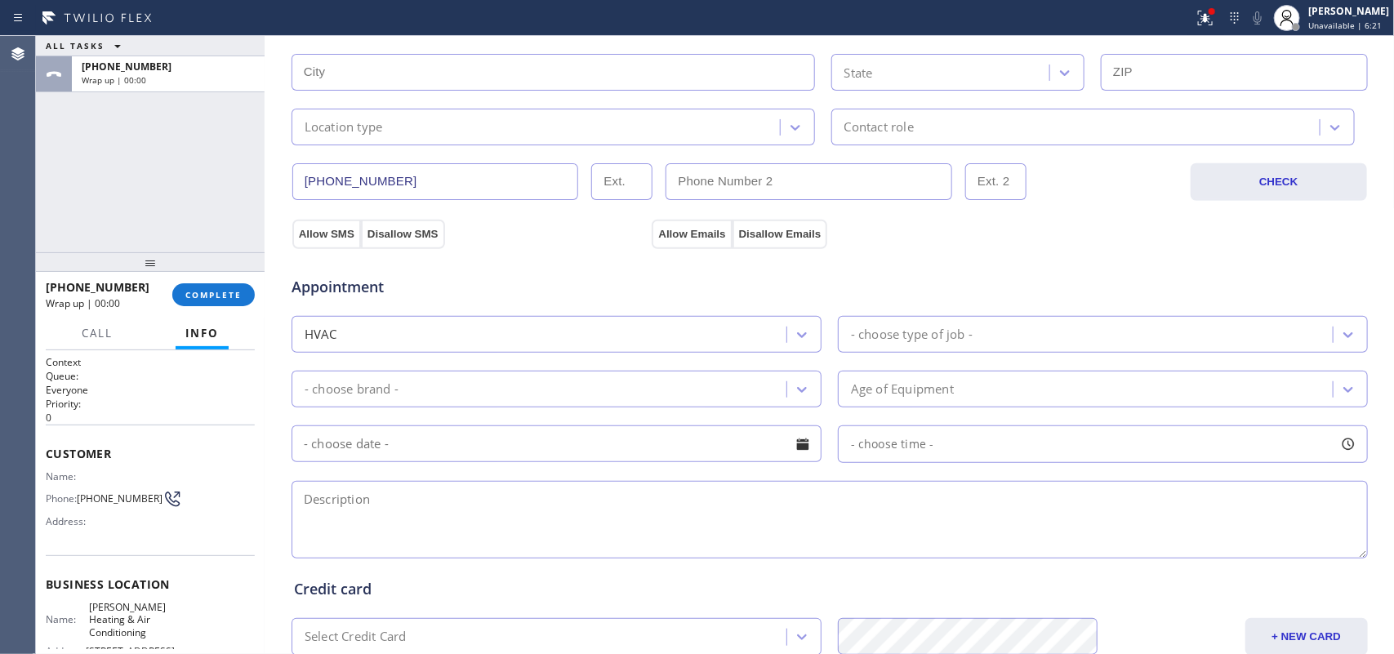
drag, startPoint x: 82, startPoint y: 190, endPoint x: 111, endPoint y: 197, distance: 30.1
click at [82, 190] on div "ALL TASKS ALL TASKS ACTIVE TASKS TASKS IN WRAP UP [PHONE_NUMBER] Wrap up | 00:00" at bounding box center [150, 144] width 229 height 216
click at [413, 189] on input "[PHONE_NUMBER]" at bounding box center [435, 181] width 287 height 37
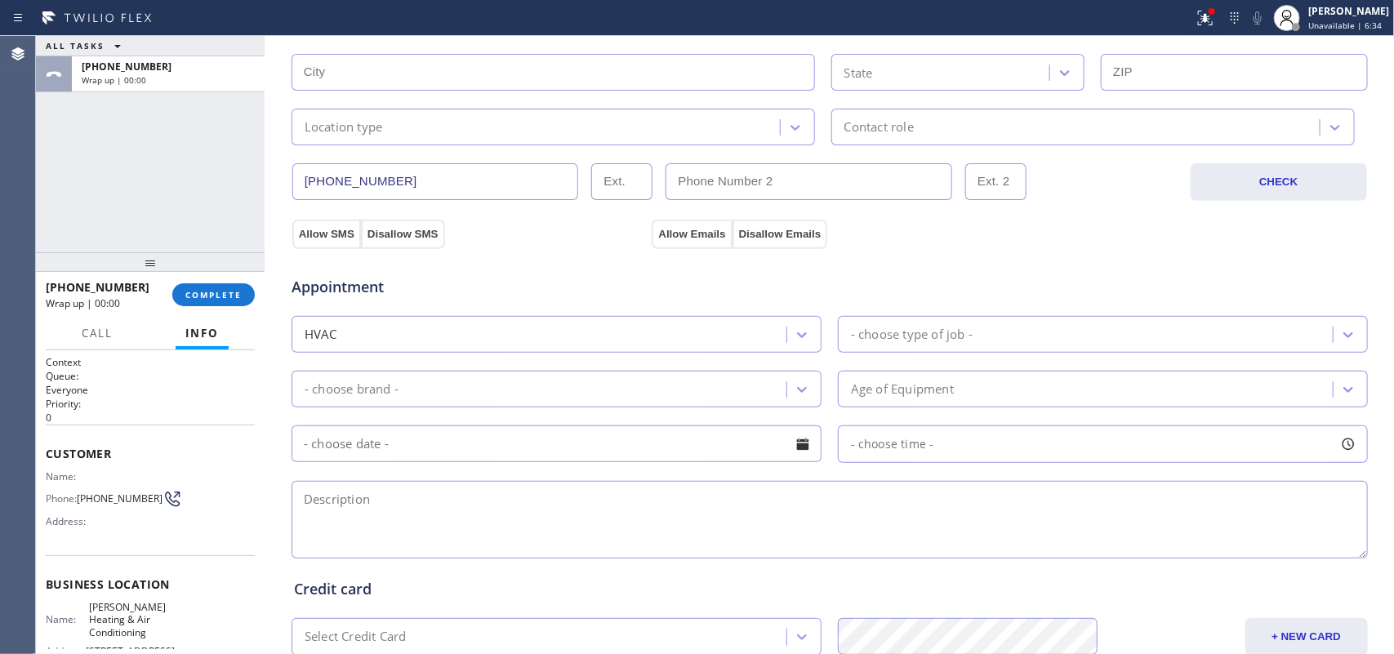
click at [925, 340] on div "- choose type of job -" at bounding box center [912, 334] width 122 height 19
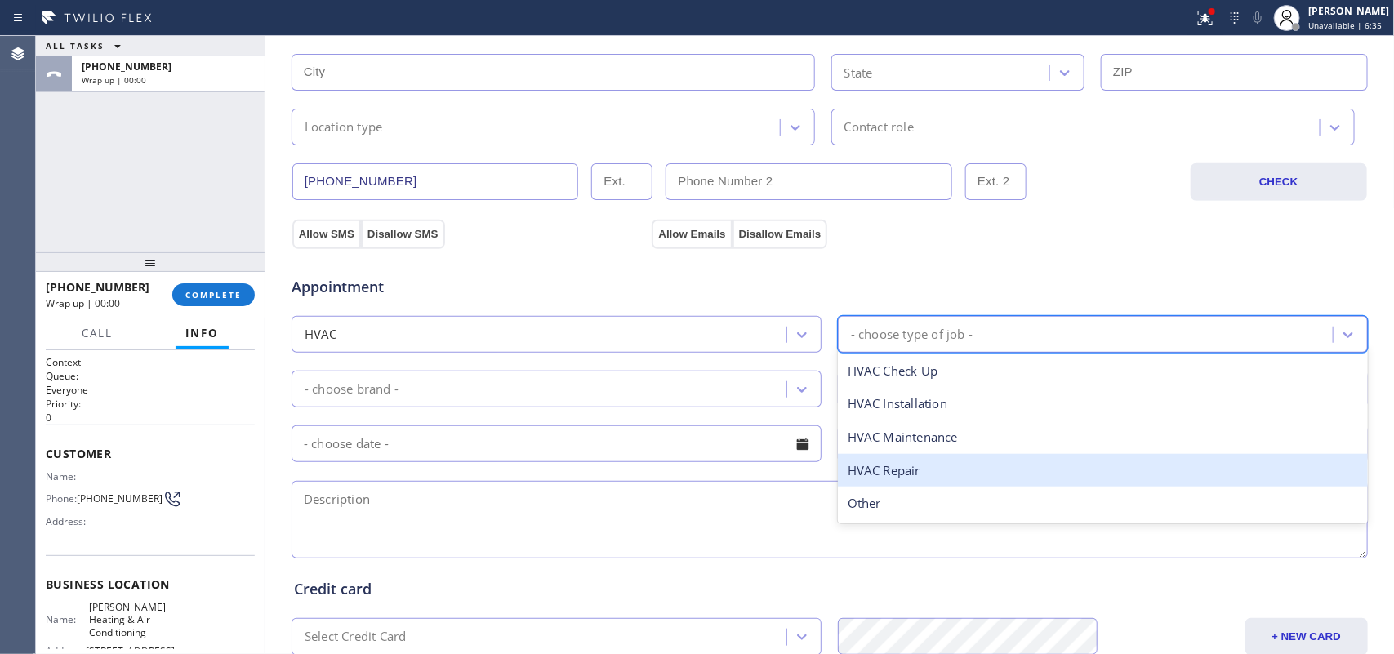
click at [915, 465] on div "HVAC Repair" at bounding box center [1103, 470] width 530 height 33
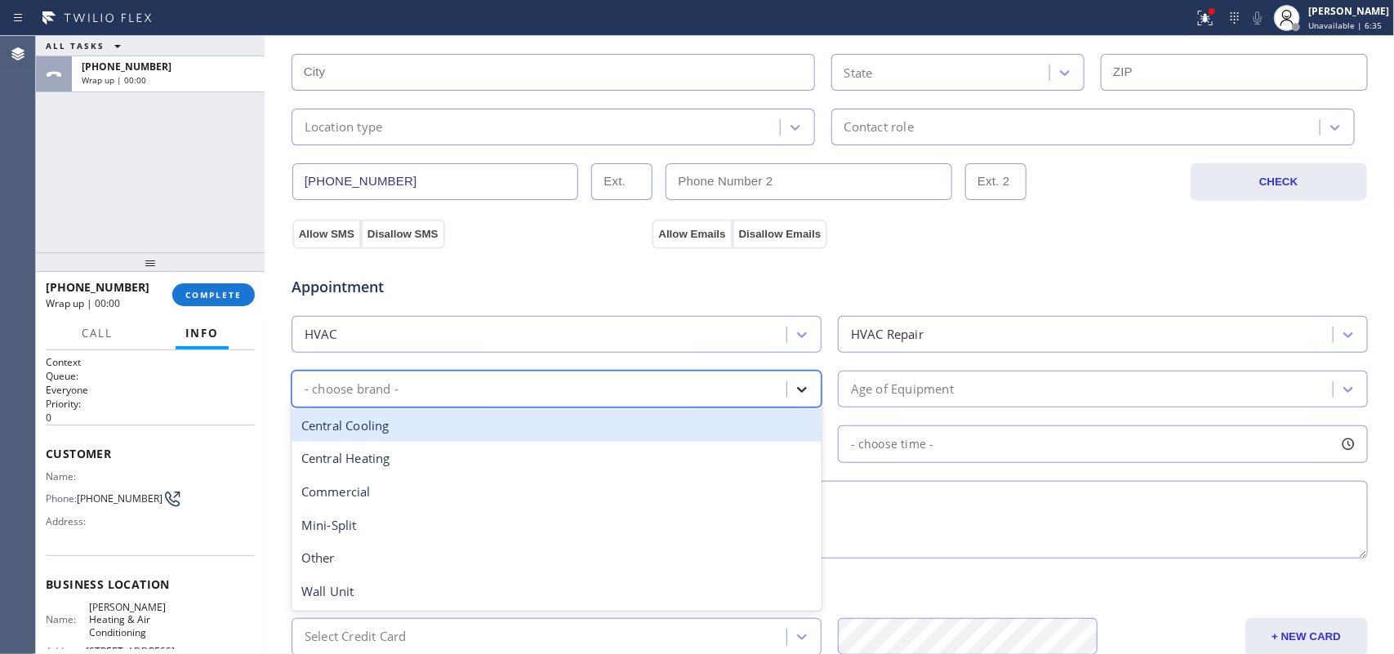
click at [798, 398] on icon at bounding box center [802, 389] width 16 height 16
click at [642, 435] on div "Central Cooling" at bounding box center [556, 425] width 530 height 33
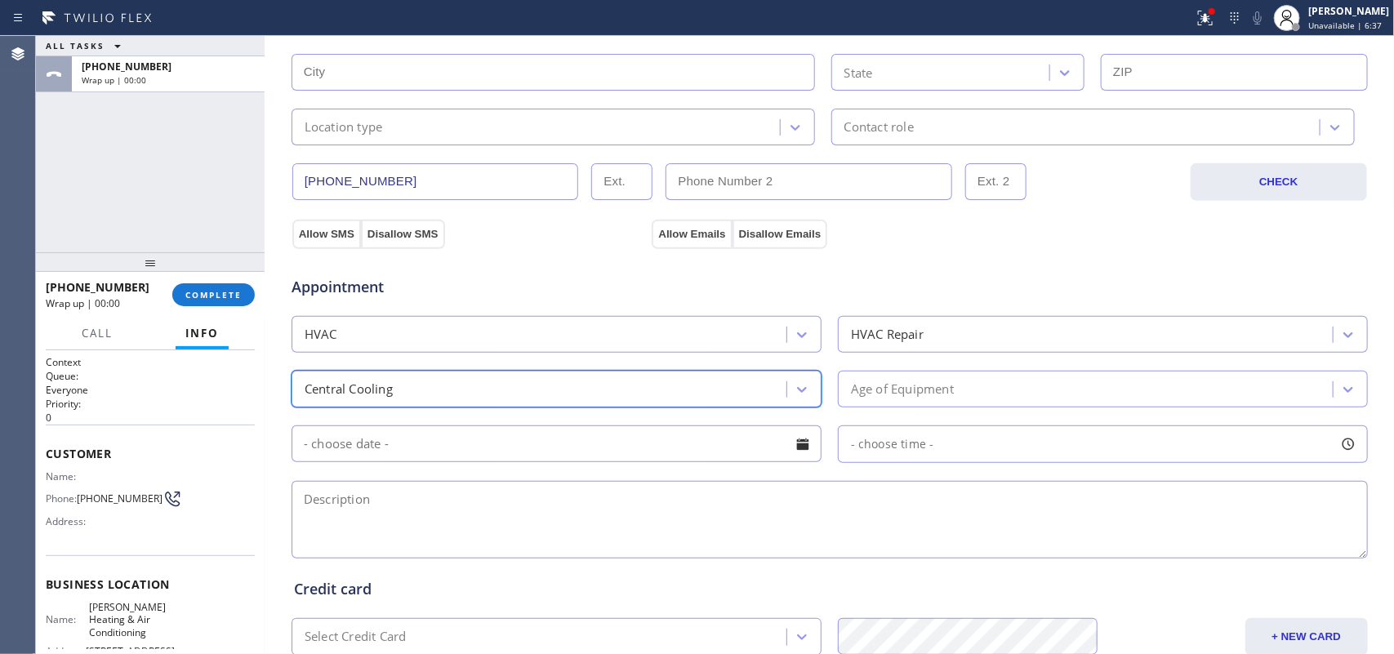
click at [887, 380] on div "Age of Equipment" at bounding box center [1088, 389] width 490 height 29
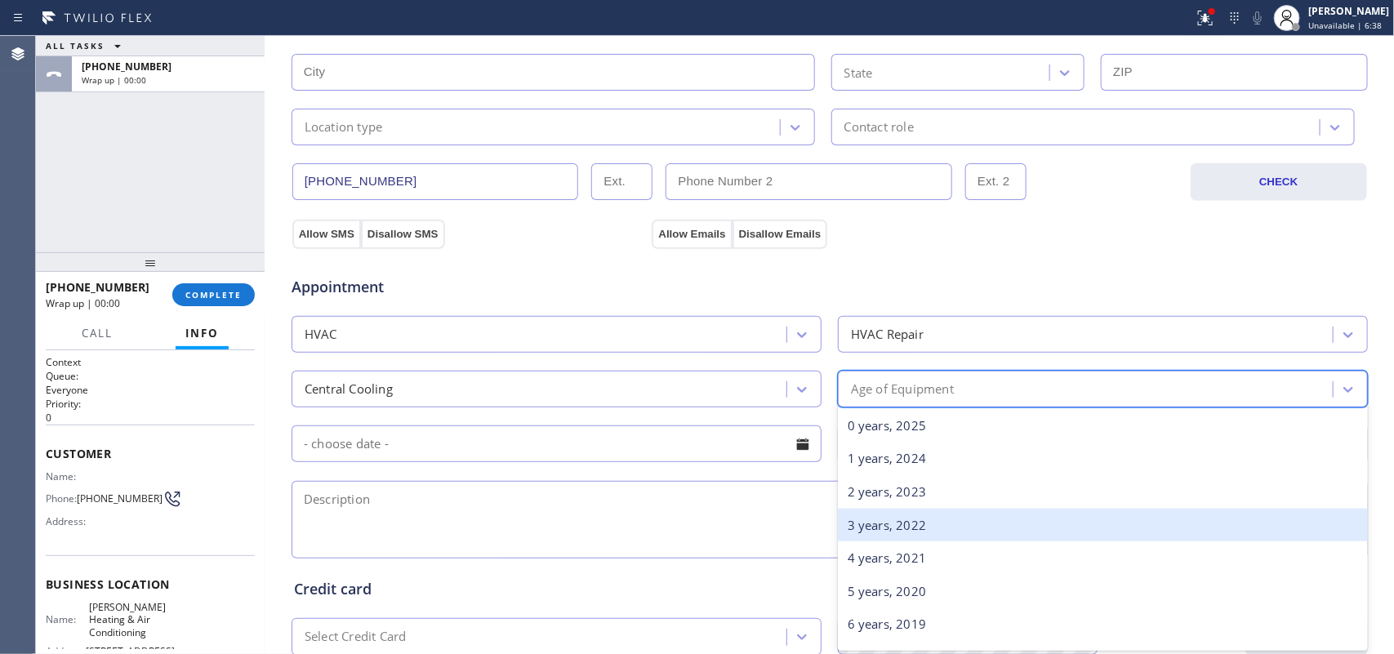
click at [904, 524] on div "3 years, 2022" at bounding box center [1103, 525] width 530 height 33
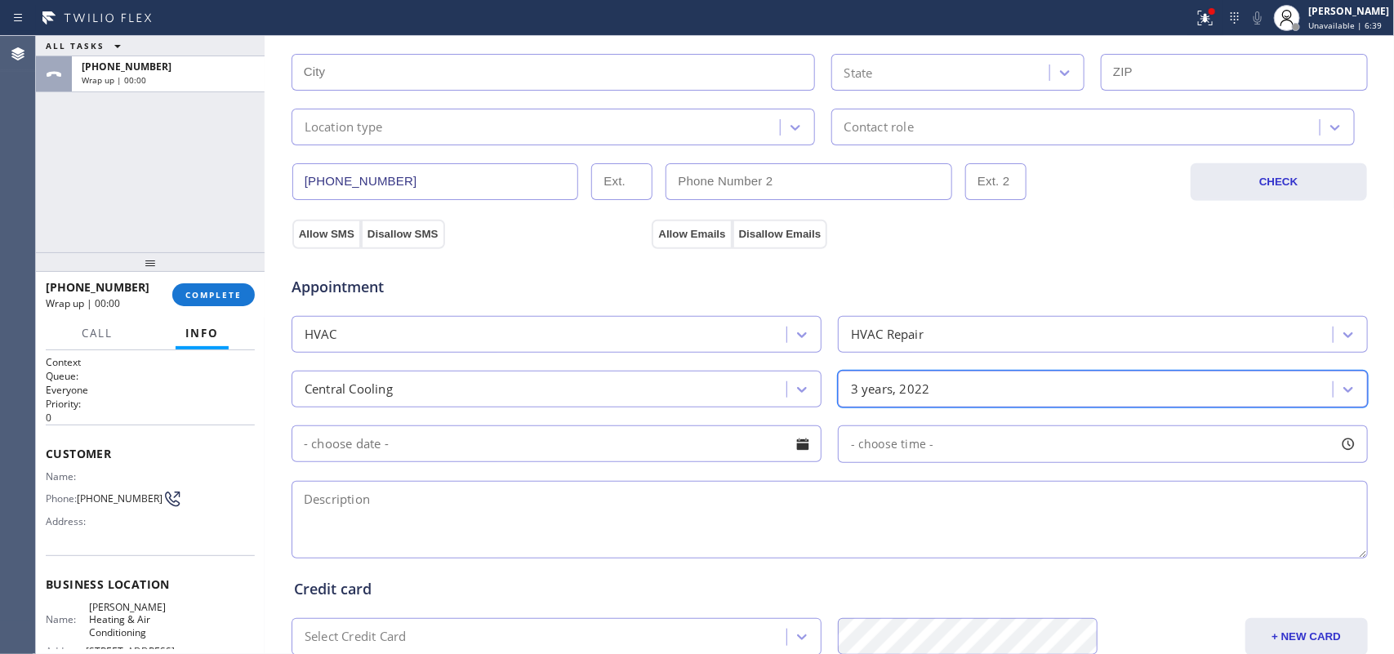
scroll to position [614, 0]
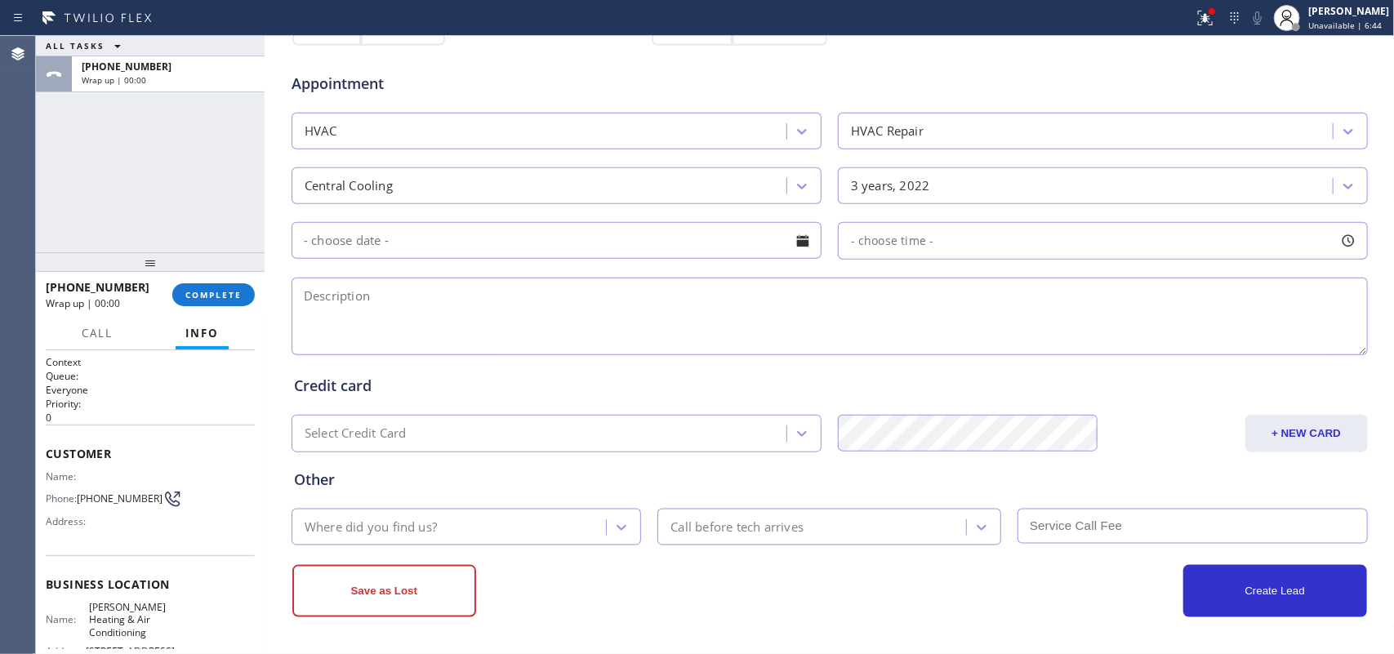
click at [317, 310] on textarea at bounding box center [829, 317] width 1076 height 78
paste textarea "house-ho/ central unit 1/ 1 tstat/ [DEMOGRAPHIC_DATA]/ condenser outside the ho…"
click at [1189, 322] on textarea "house-ho/ central unit 1/ 1 tstat/ [DEMOGRAPHIC_DATA]/ condenser outside the ho…" at bounding box center [829, 317] width 1076 height 78
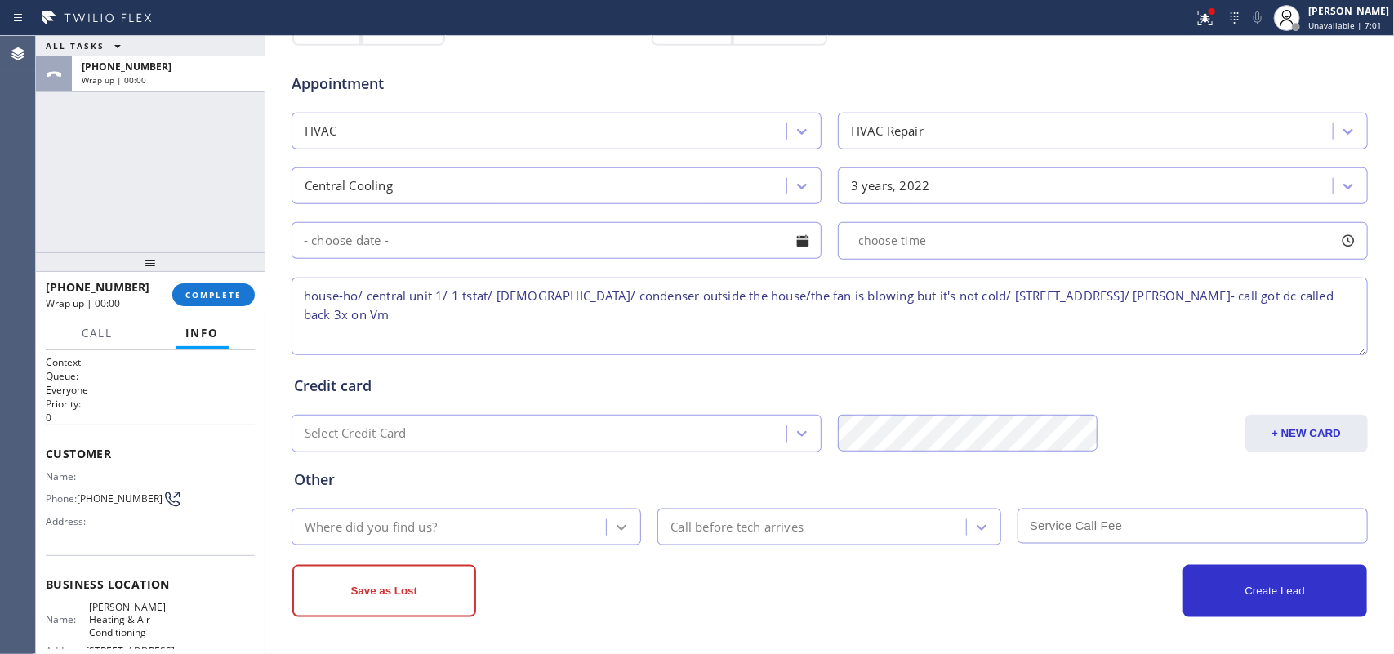
type textarea "house-ho/ central unit 1/ 1 tstat/ [DEMOGRAPHIC_DATA]/ condenser outside the ho…"
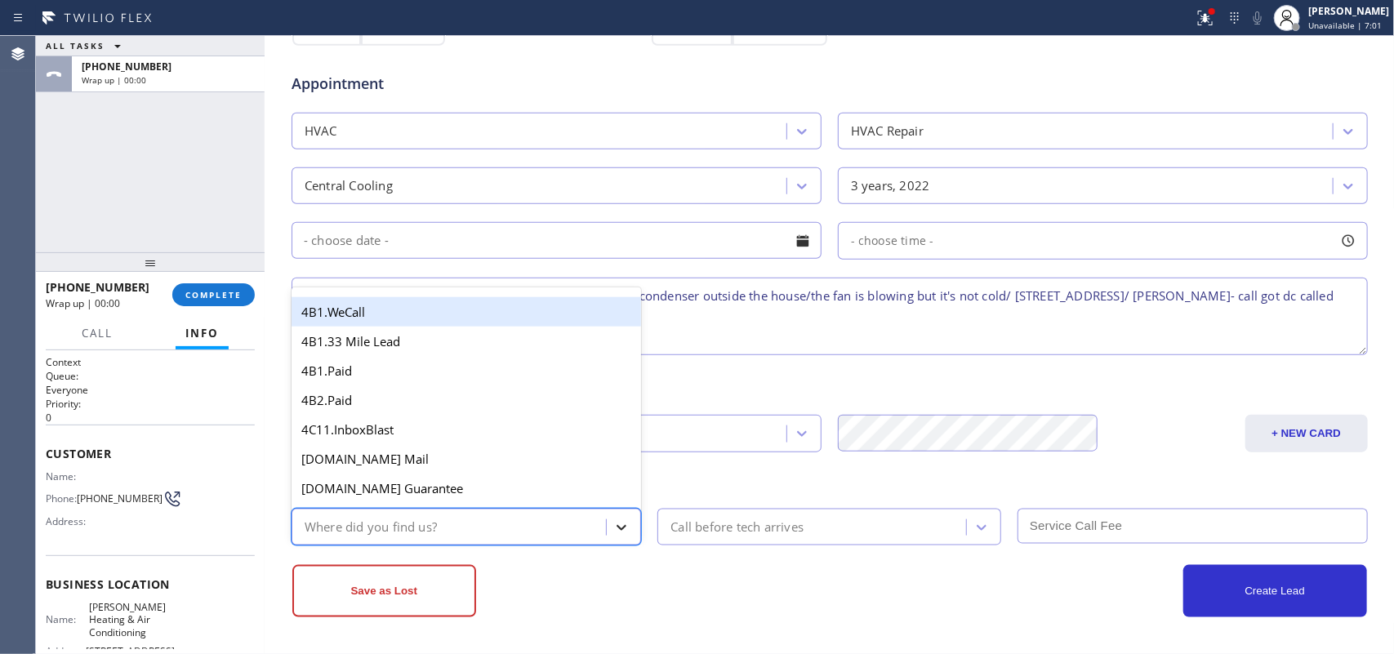
click at [613, 520] on icon at bounding box center [621, 527] width 16 height 16
type input "g"
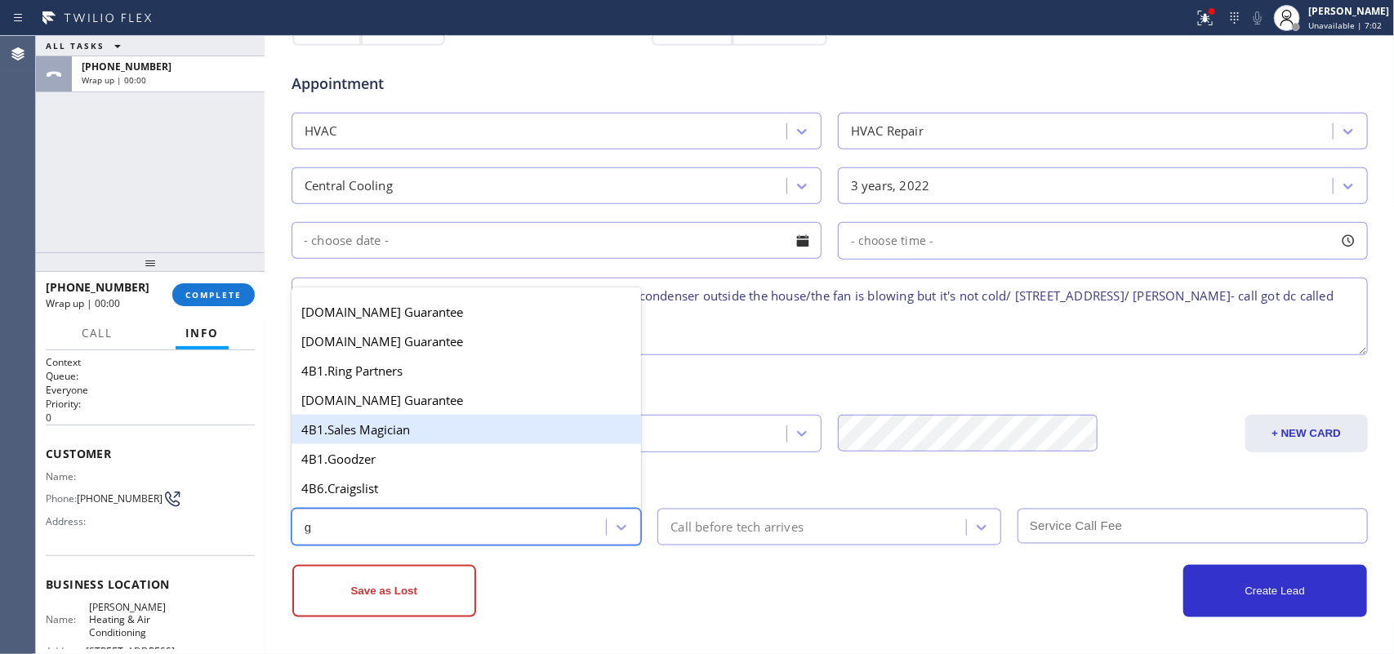
scroll to position [339, 0]
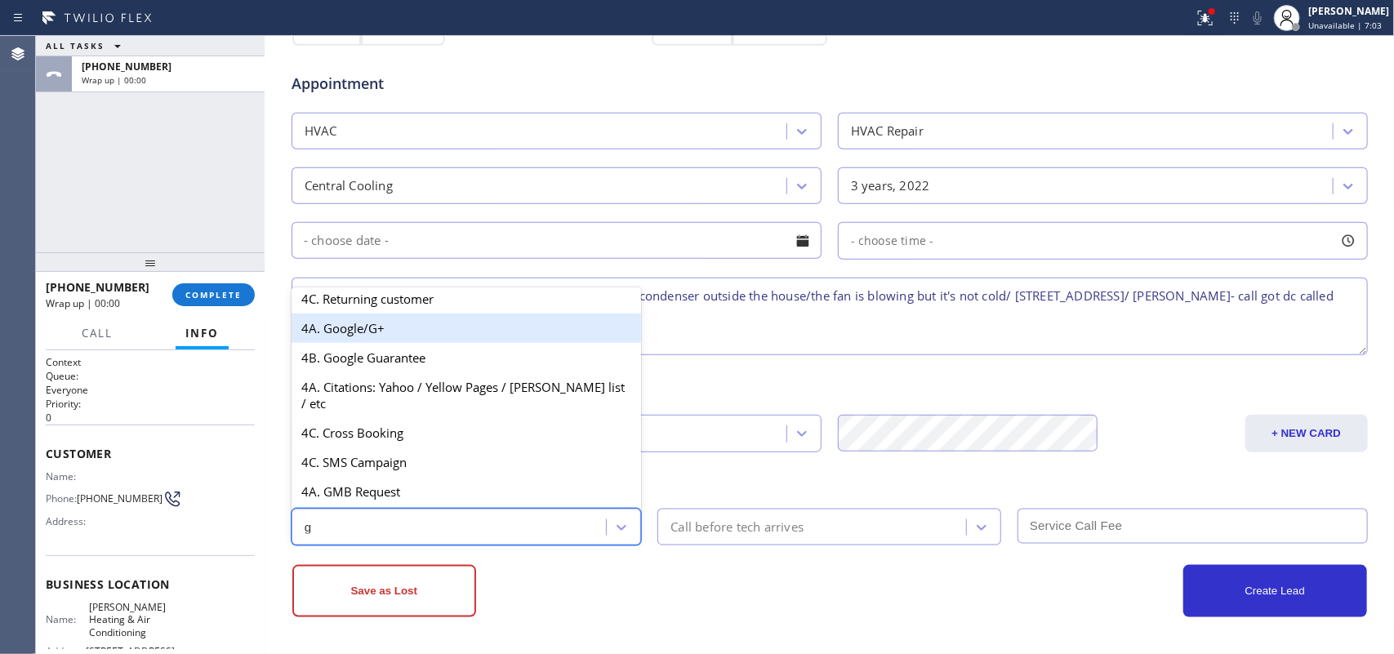
click at [442, 343] on div "4A. Google/G+" at bounding box center [466, 328] width 350 height 29
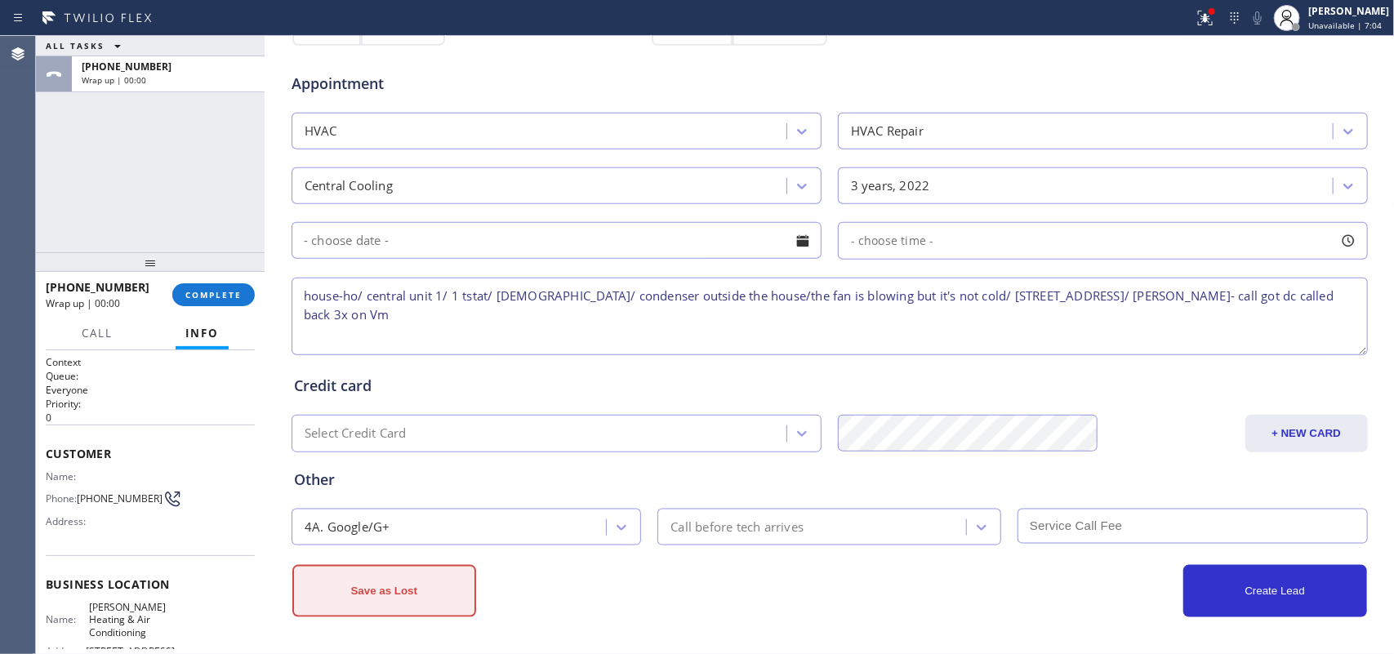
click at [427, 584] on button "Save as Lost" at bounding box center [384, 591] width 184 height 52
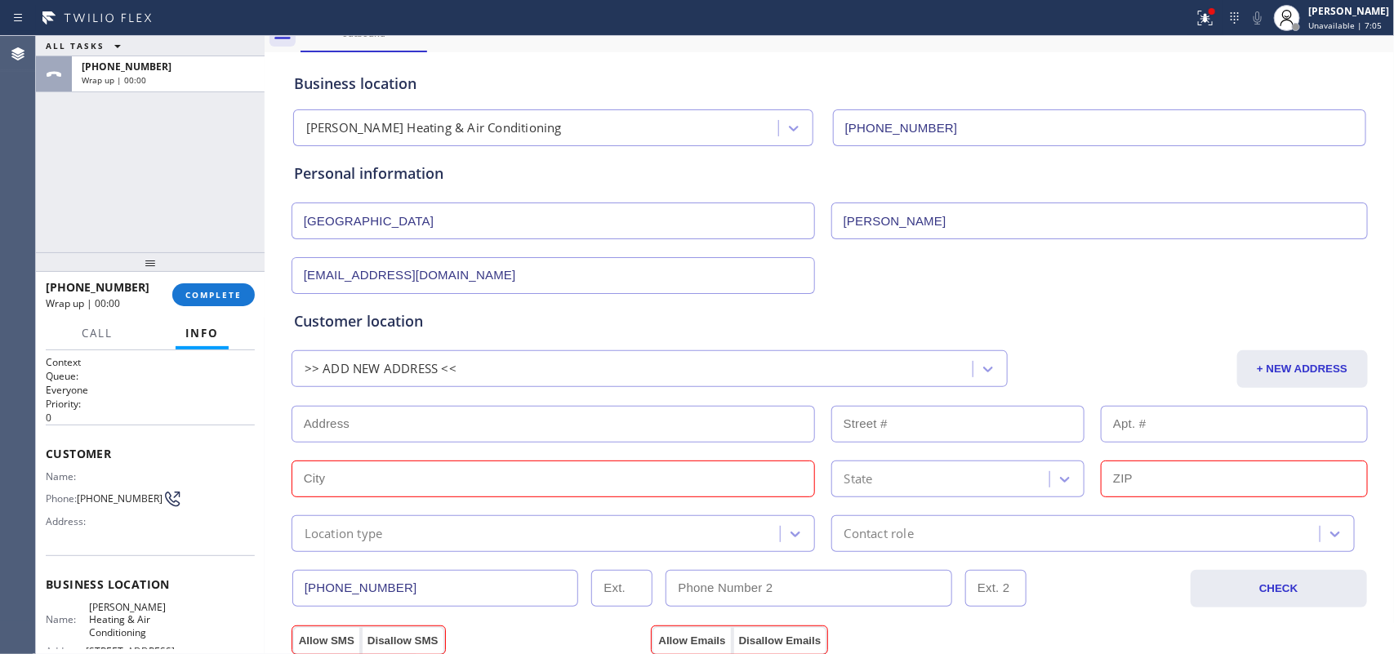
scroll to position [261, 0]
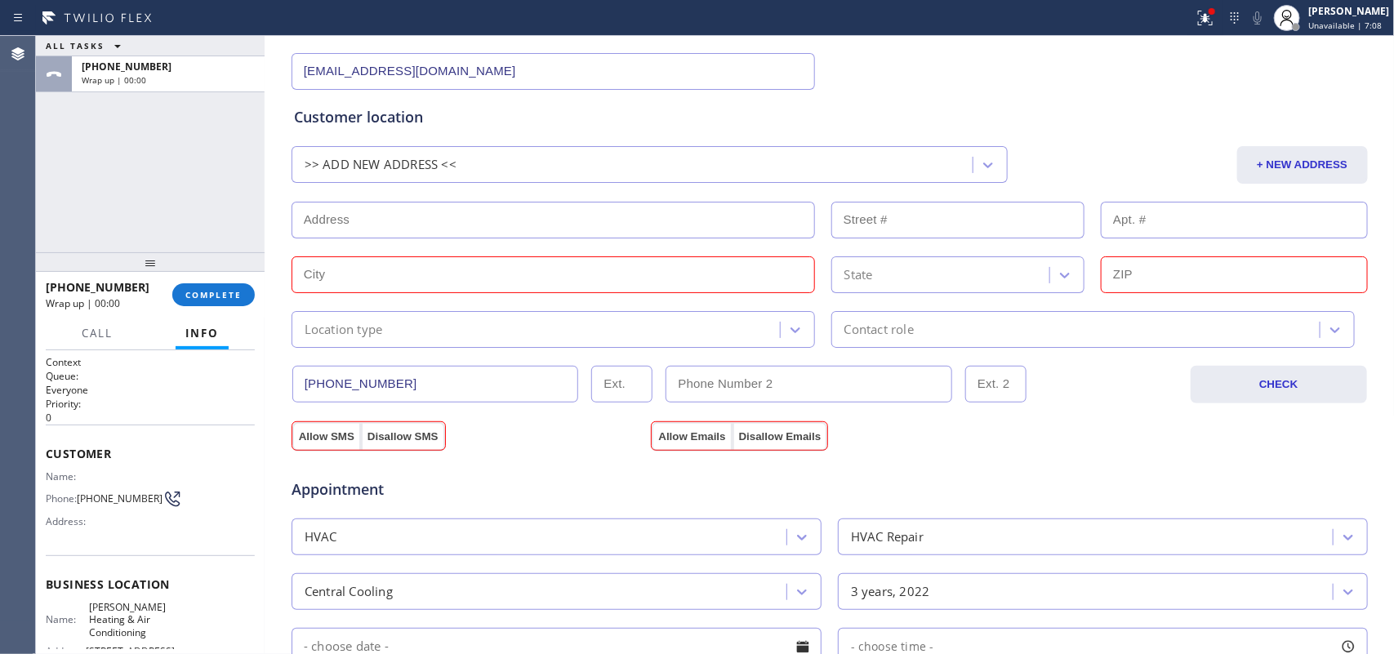
click at [480, 229] on input "text" at bounding box center [552, 220] width 523 height 37
paste input "house-ho/ central unit 1/ 1 tstat/ [DEMOGRAPHIC_DATA]/ condenser outside the ho…"
drag, startPoint x: 580, startPoint y: 219, endPoint x: 108, endPoint y: 230, distance: 472.9
click at [108, 230] on div "ALL TASKS ALL TASKS ACTIVE TASKS TASKS IN WRAP UP [PHONE_NUMBER] Wrap up | 00:0…" at bounding box center [715, 345] width 1358 height 618
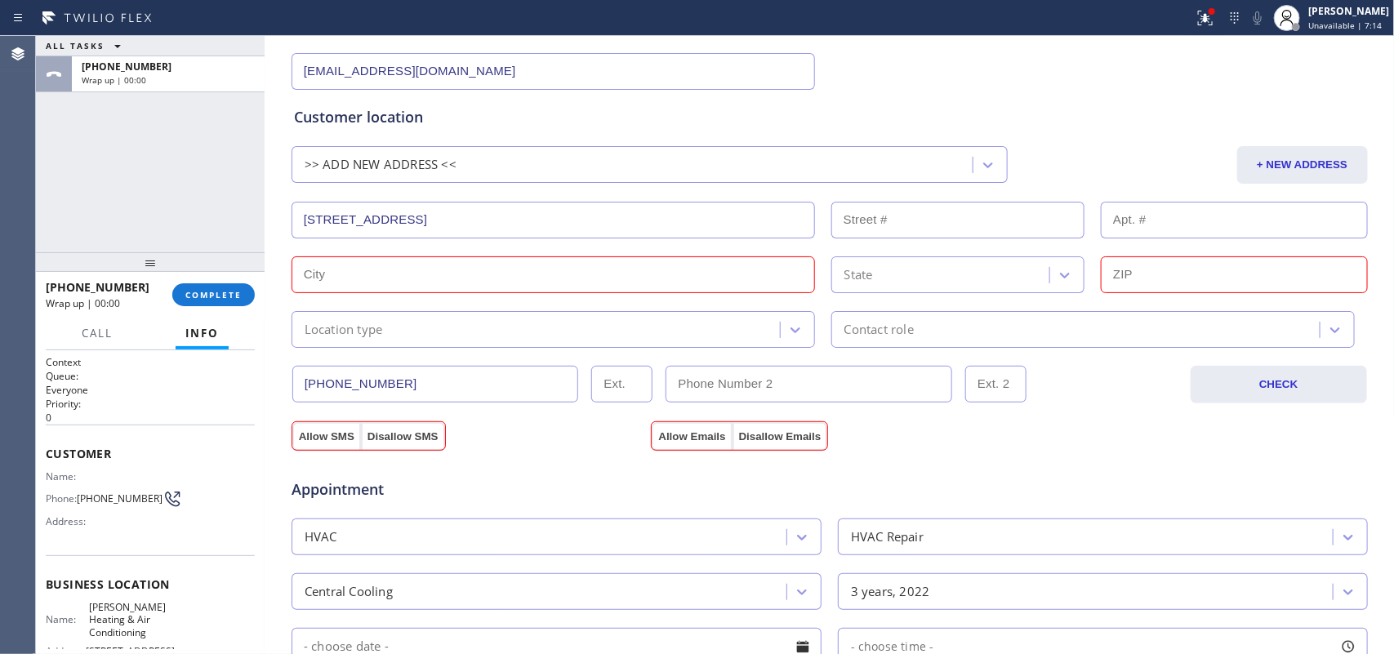
type input "2623 Settler Hl Dr"
type input "2623"
type input "[GEOGRAPHIC_DATA]"
type input "77545"
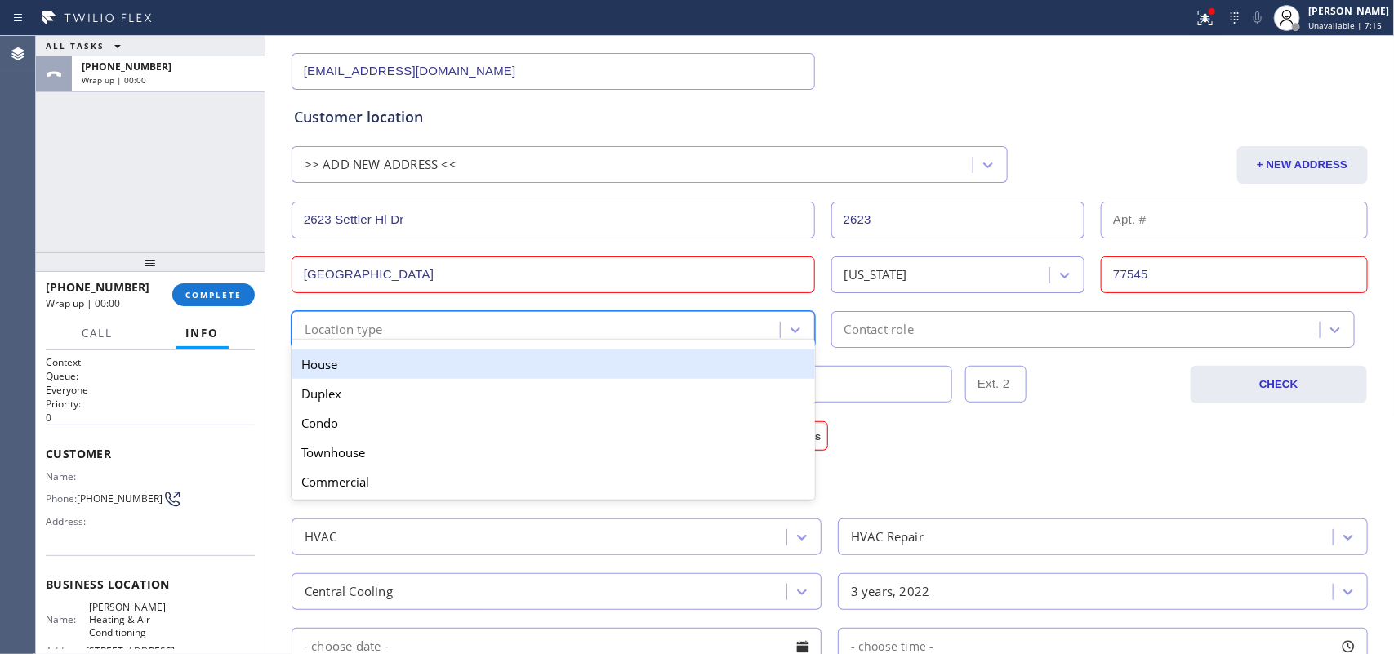
click at [545, 318] on div "Location type" at bounding box center [537, 329] width 483 height 29
click at [544, 348] on div "House Duplex [GEOGRAPHIC_DATA] Commercial" at bounding box center [552, 422] width 523 height 153
drag, startPoint x: 545, startPoint y: 365, endPoint x: 558, endPoint y: 362, distance: 12.7
click at [547, 365] on div "House" at bounding box center [552, 363] width 523 height 29
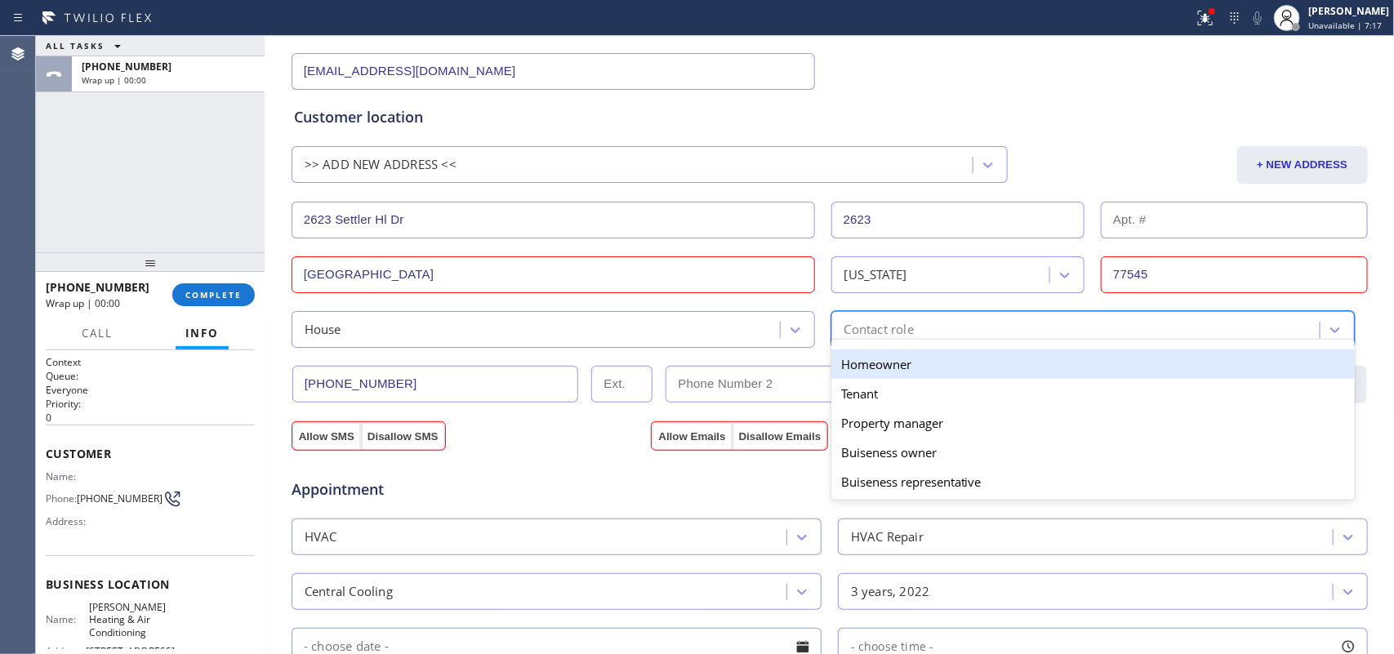
click at [882, 327] on div "Contact role" at bounding box center [878, 329] width 69 height 19
click at [908, 365] on div "Homeowner" at bounding box center [1092, 363] width 523 height 29
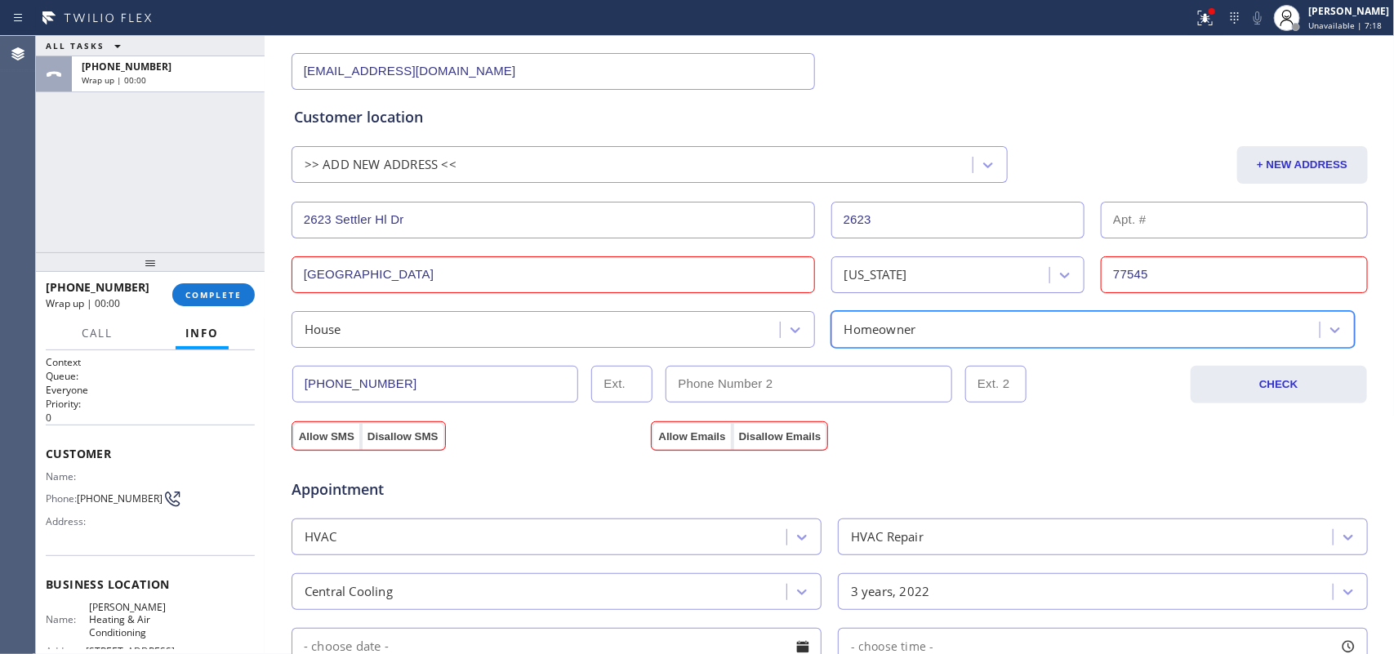
scroll to position [669, 0]
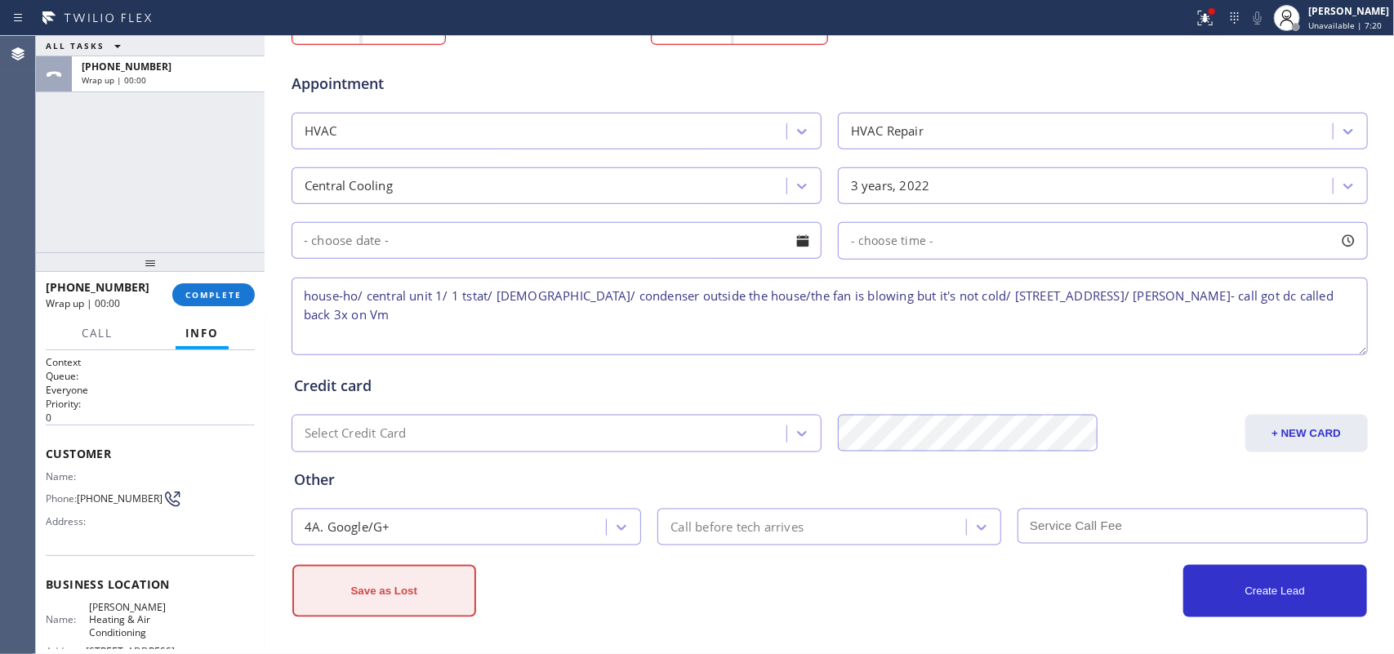
click at [442, 572] on button "Save as Lost" at bounding box center [384, 591] width 184 height 52
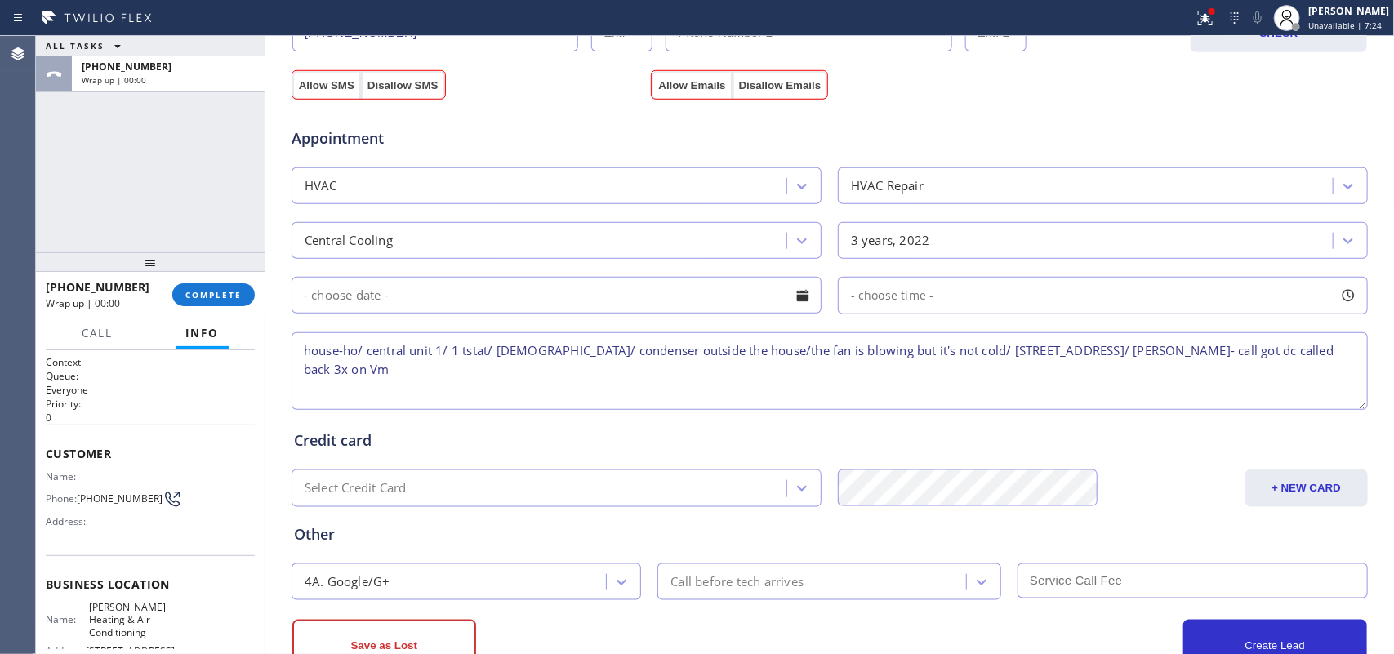
scroll to position [510, 0]
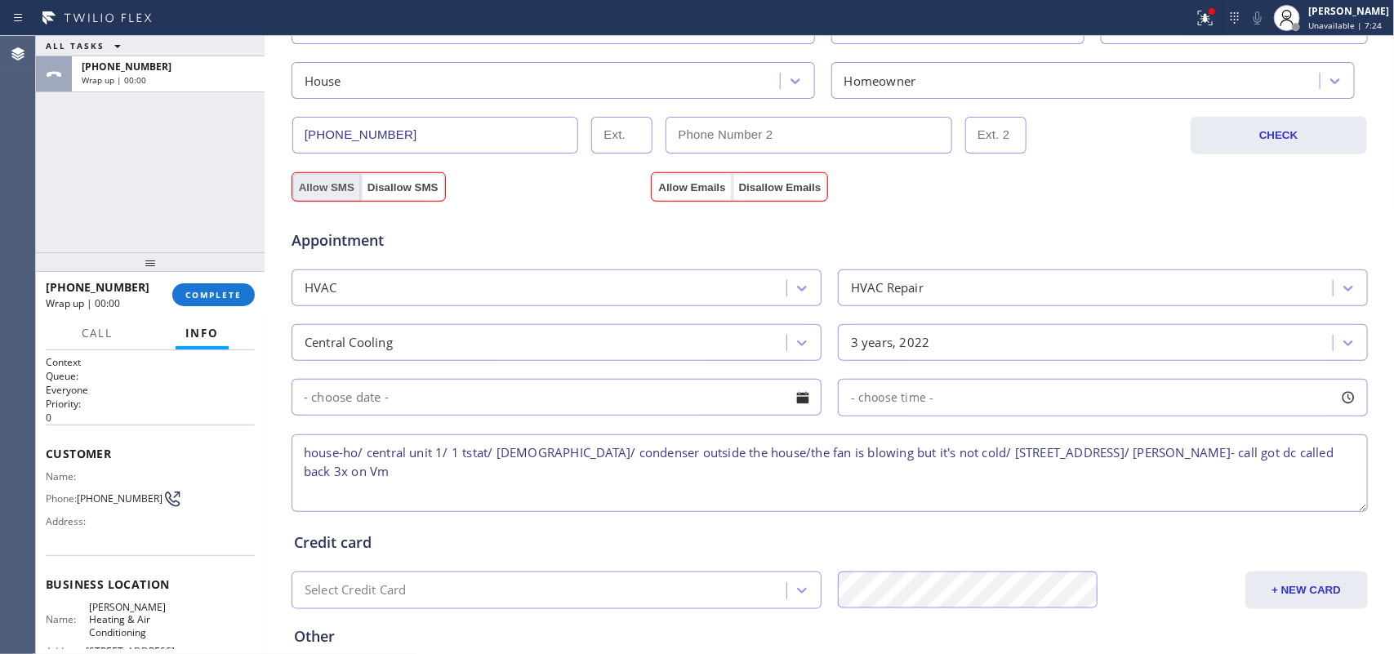
click at [311, 186] on button "Allow SMS" at bounding box center [326, 187] width 69 height 29
click at [690, 176] on button "Allow Emails" at bounding box center [692, 187] width 80 height 29
click at [690, 185] on button "Allow Emails" at bounding box center [692, 187] width 80 height 29
click at [837, 461] on textarea "house-ho/ central unit 1/ 1 tstat/ [DEMOGRAPHIC_DATA]/ condenser outside the ho…" at bounding box center [829, 473] width 1076 height 78
click at [204, 221] on div "ALL TASKS ALL TASKS ACTIVE TASKS TASKS IN WRAP UP [PHONE_NUMBER] Wrap up | 00:00" at bounding box center [150, 144] width 229 height 216
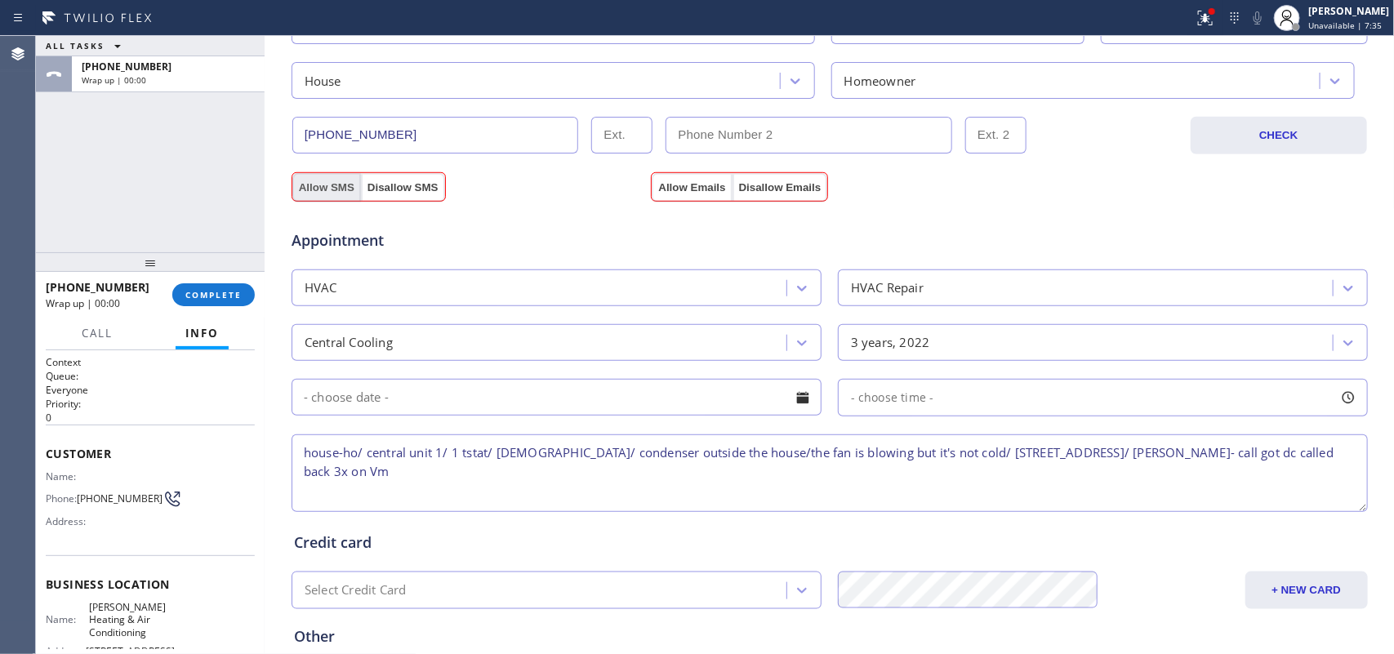
click at [300, 188] on button "Allow SMS" at bounding box center [326, 187] width 69 height 29
click at [696, 181] on button "Allow Emails" at bounding box center [692, 187] width 80 height 29
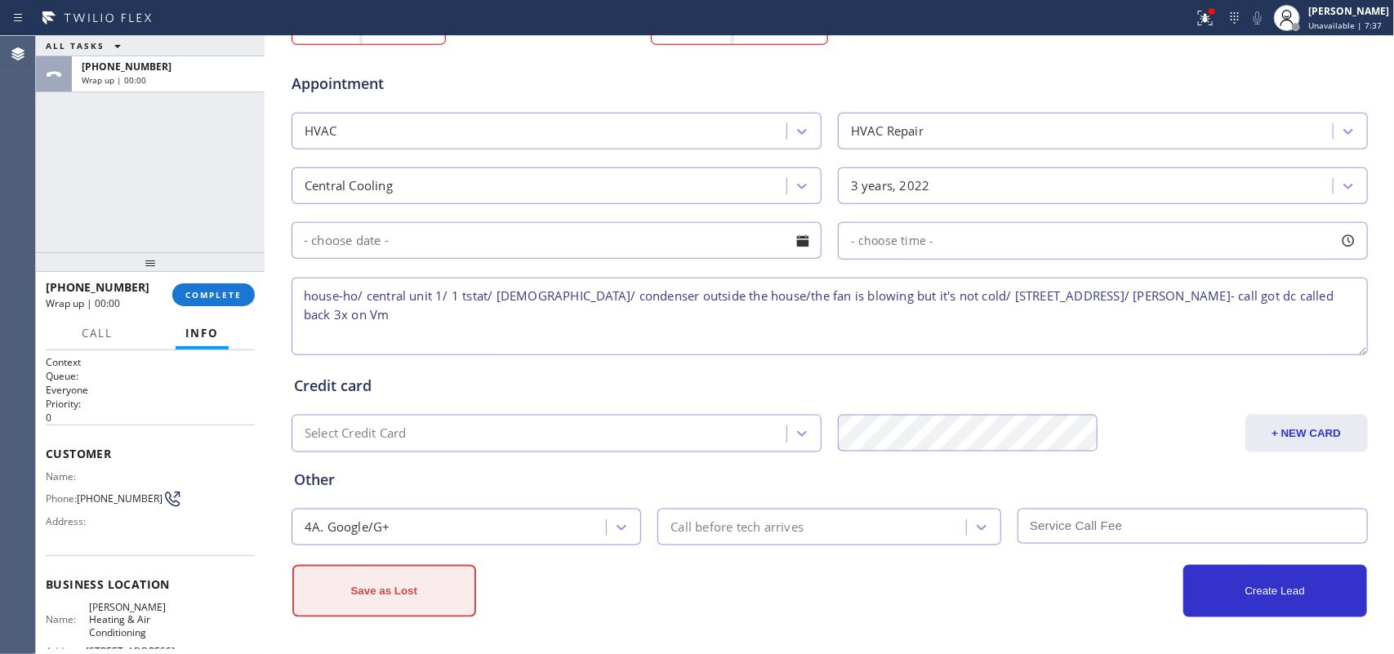
click at [398, 603] on button "Save as Lost" at bounding box center [384, 591] width 184 height 52
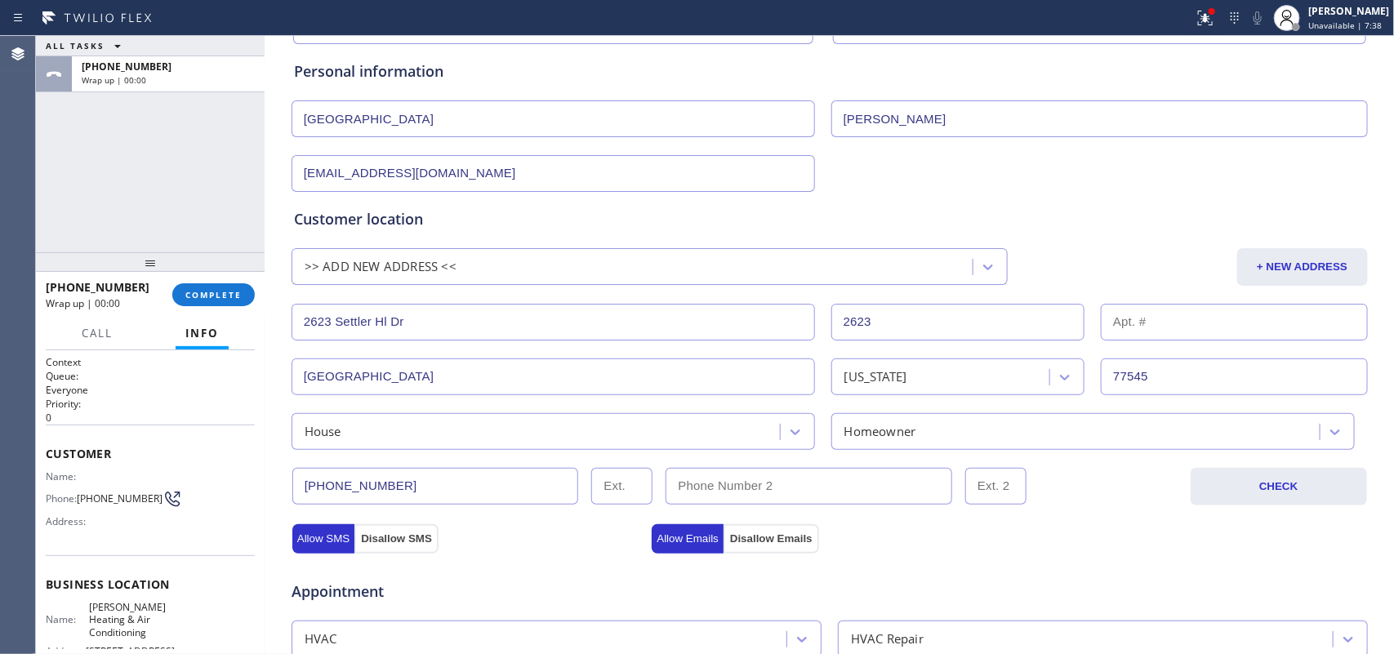
scroll to position [0, 0]
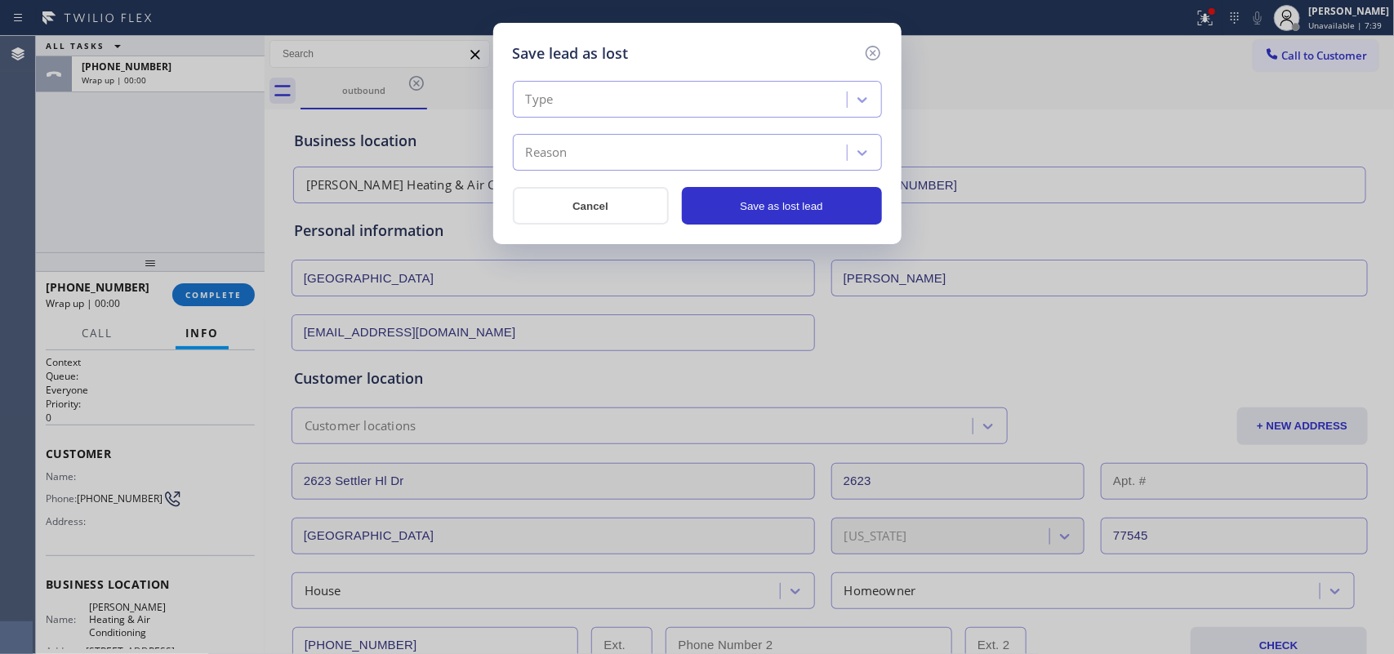
click at [814, 96] on div "Type" at bounding box center [682, 100] width 329 height 29
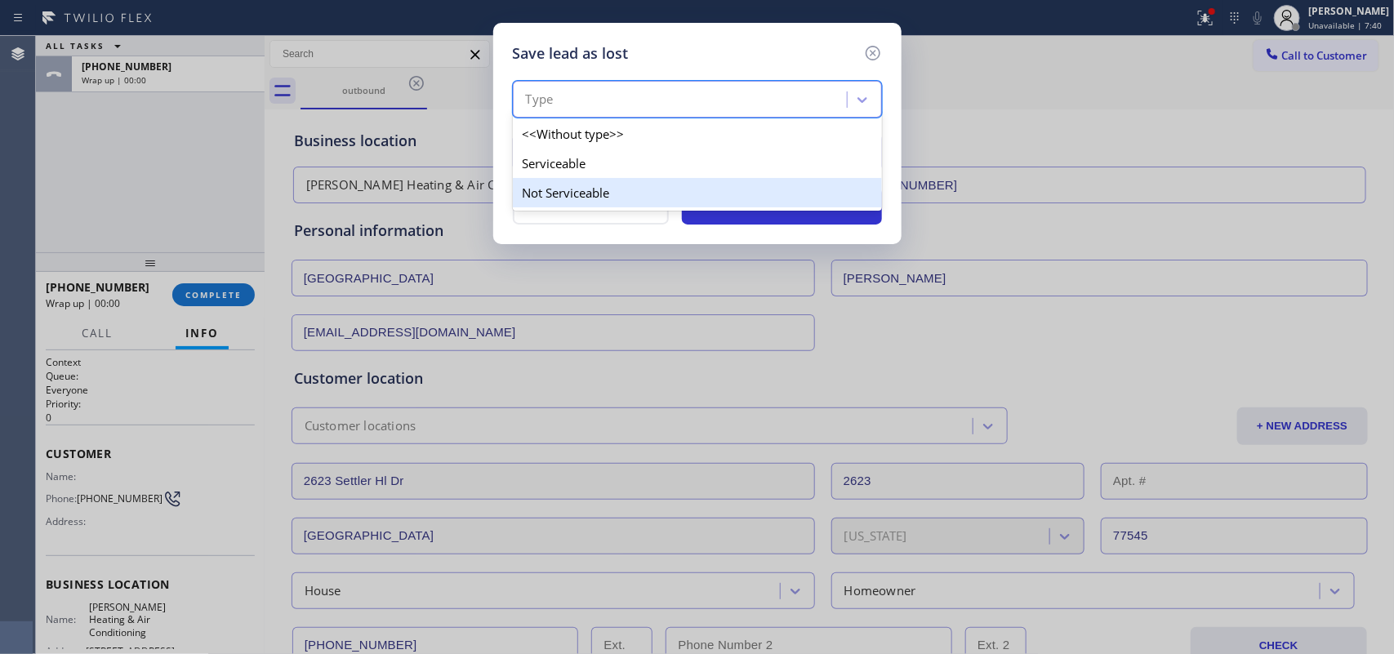
click at [777, 193] on div "Not Serviceable" at bounding box center [697, 192] width 369 height 29
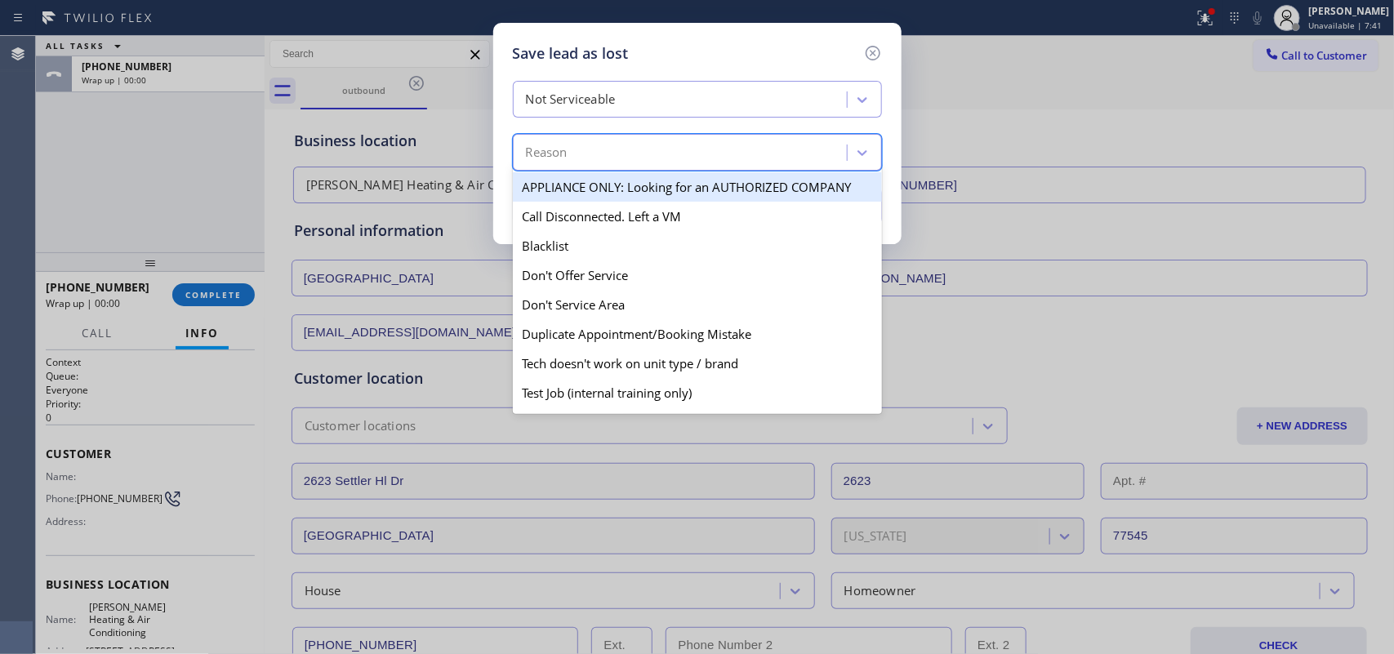
click at [774, 157] on div "Reason" at bounding box center [682, 153] width 329 height 29
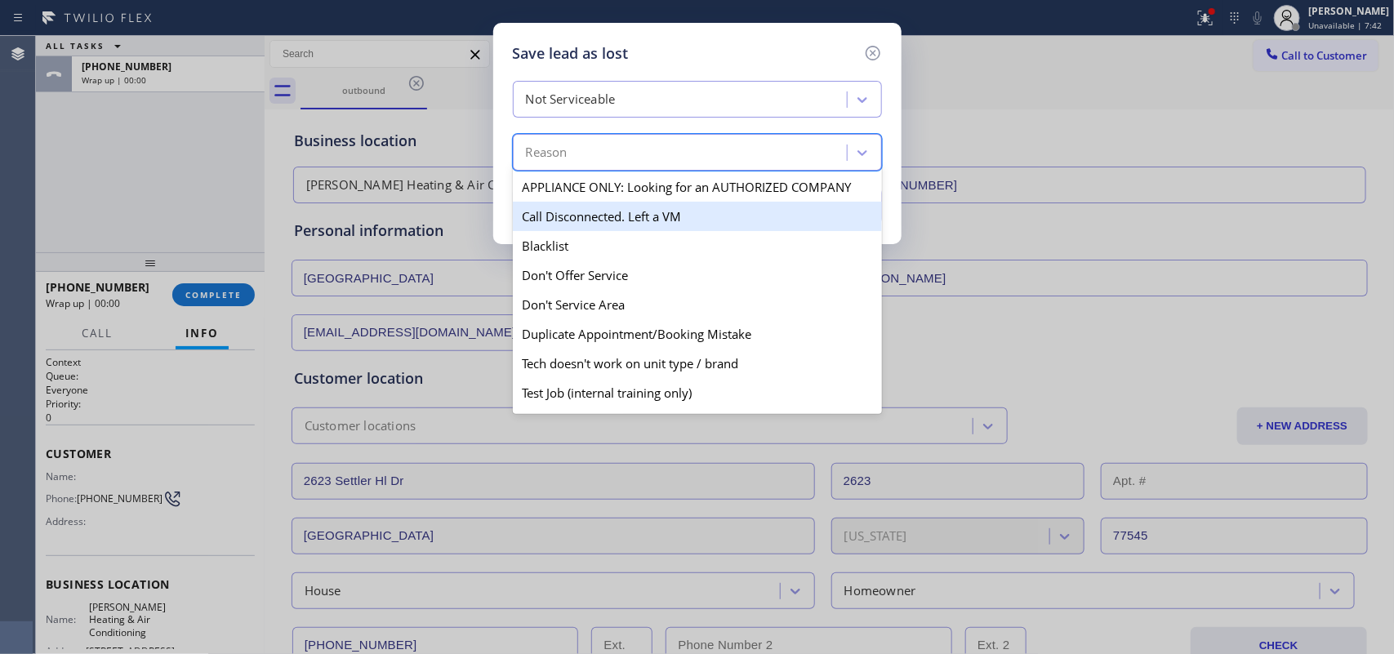
click at [698, 214] on div "Call Disconnected. Left a VM" at bounding box center [697, 216] width 369 height 29
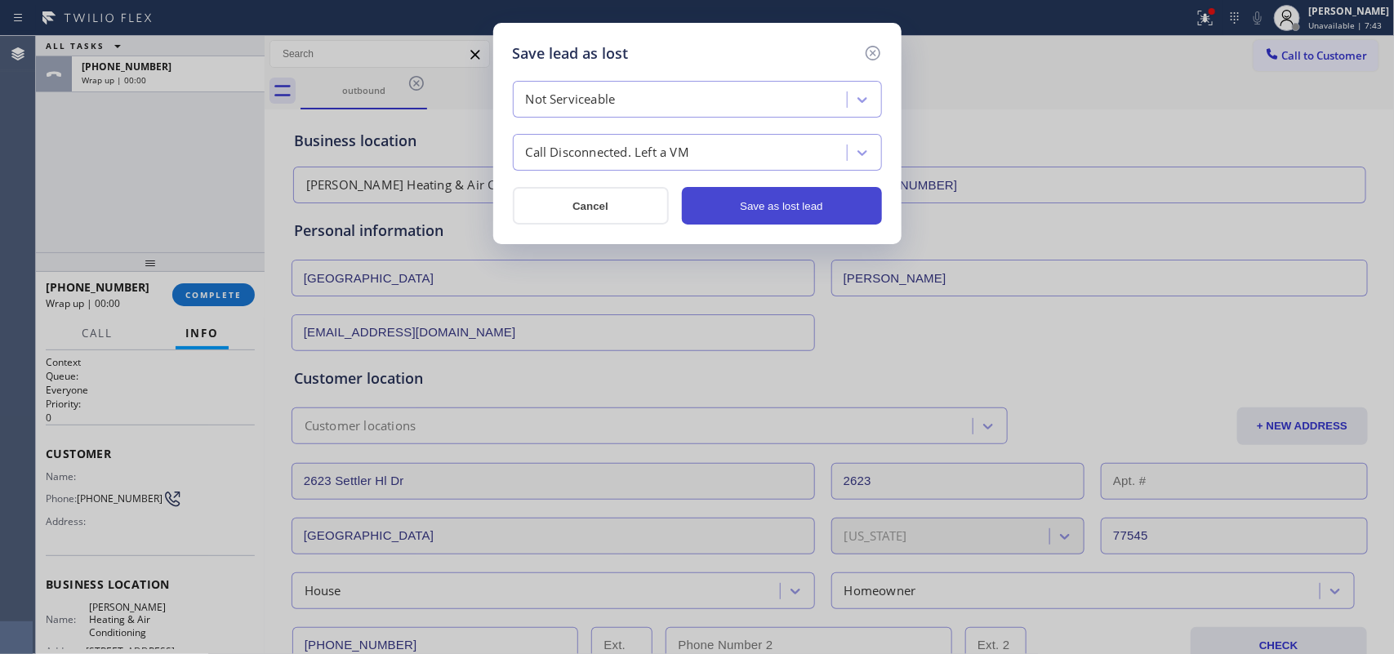
click at [785, 212] on button "Save as lost lead" at bounding box center [782, 206] width 200 height 38
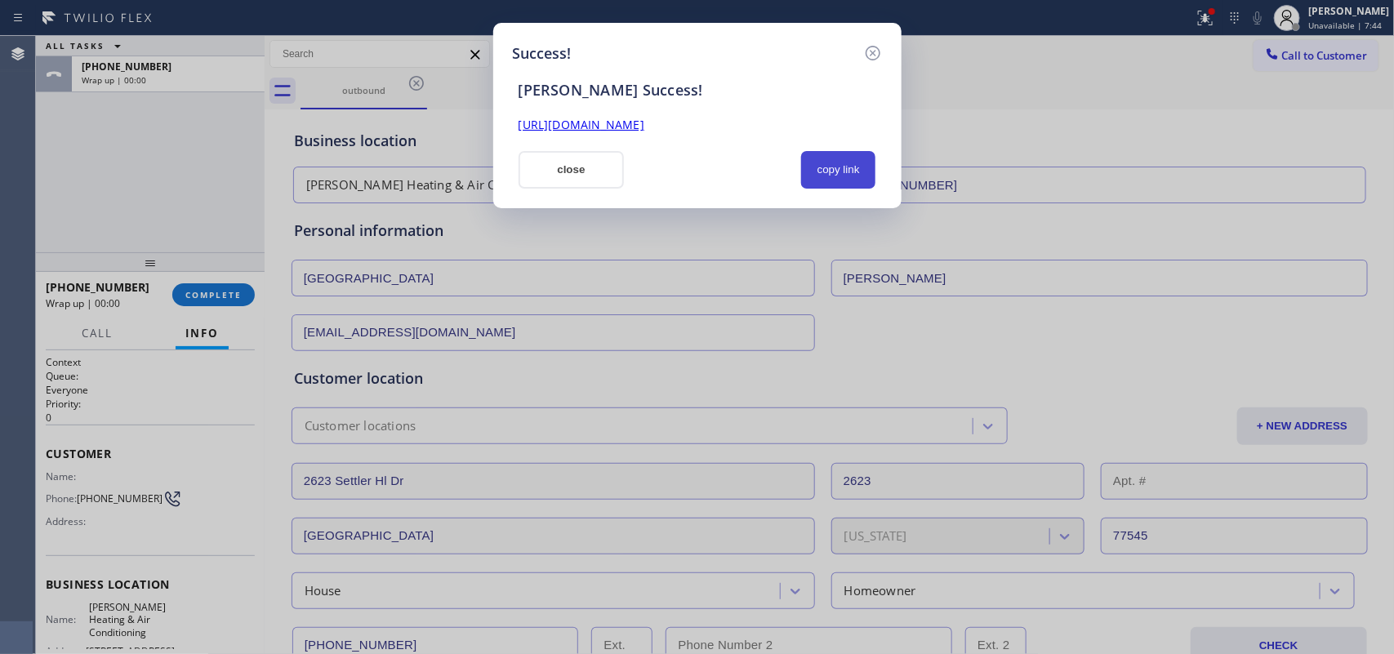
click at [857, 182] on button "copy link" at bounding box center [838, 170] width 75 height 38
click at [161, 214] on div "Success! [PERSON_NAME] Success! [URL][DOMAIN_NAME] close copy link" at bounding box center [697, 327] width 1394 height 654
click at [594, 161] on button "close" at bounding box center [571, 170] width 106 height 38
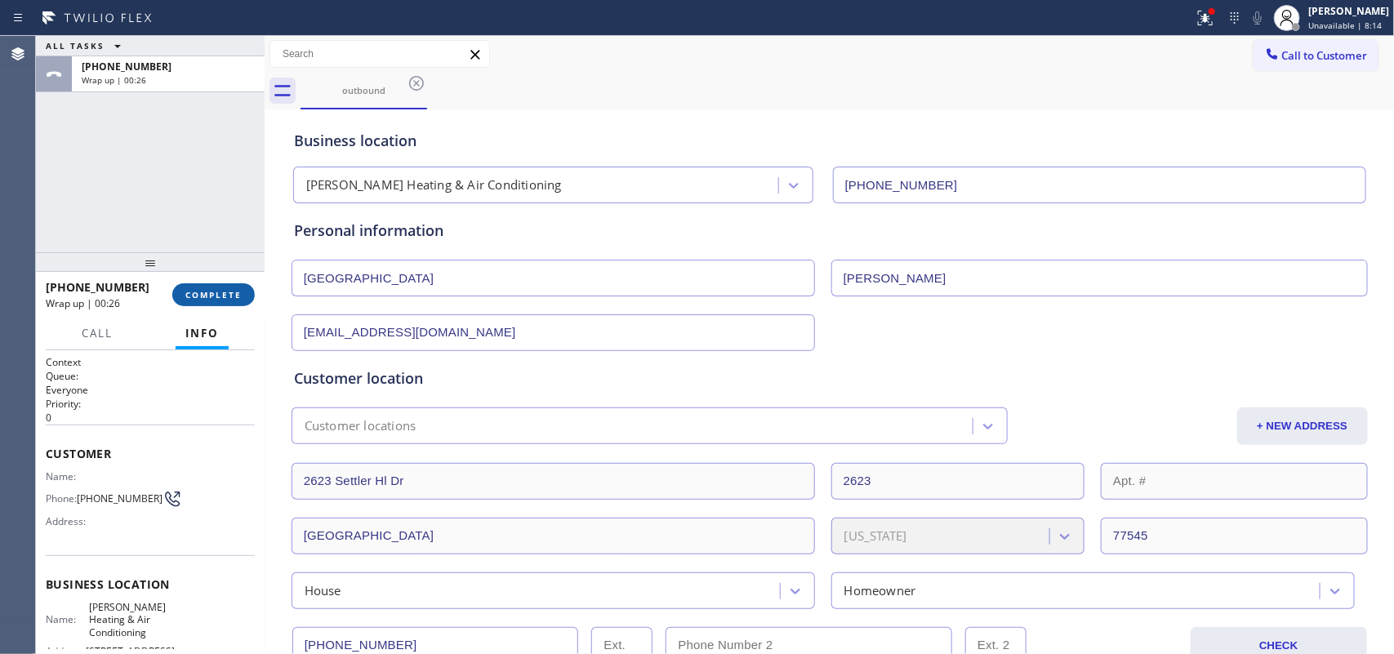
click at [239, 296] on span "COMPLETE" at bounding box center [213, 294] width 56 height 11
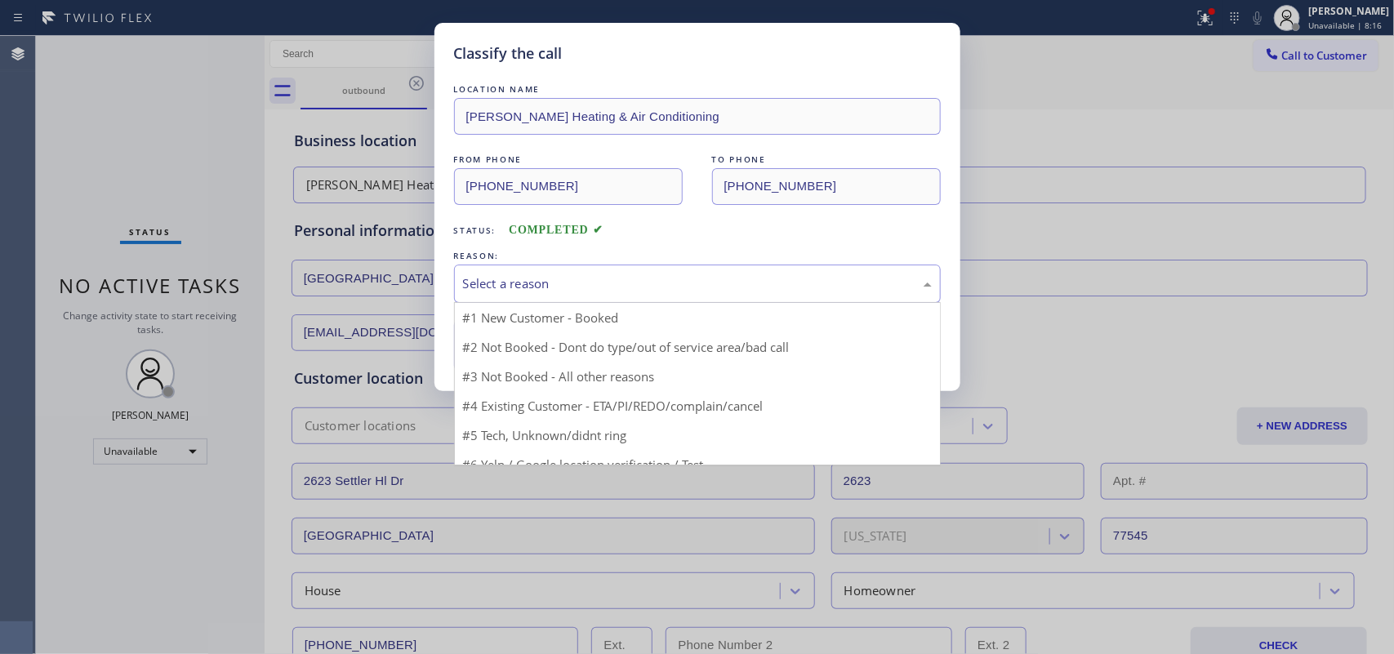
click at [503, 270] on div "Select a reason" at bounding box center [697, 284] width 487 height 38
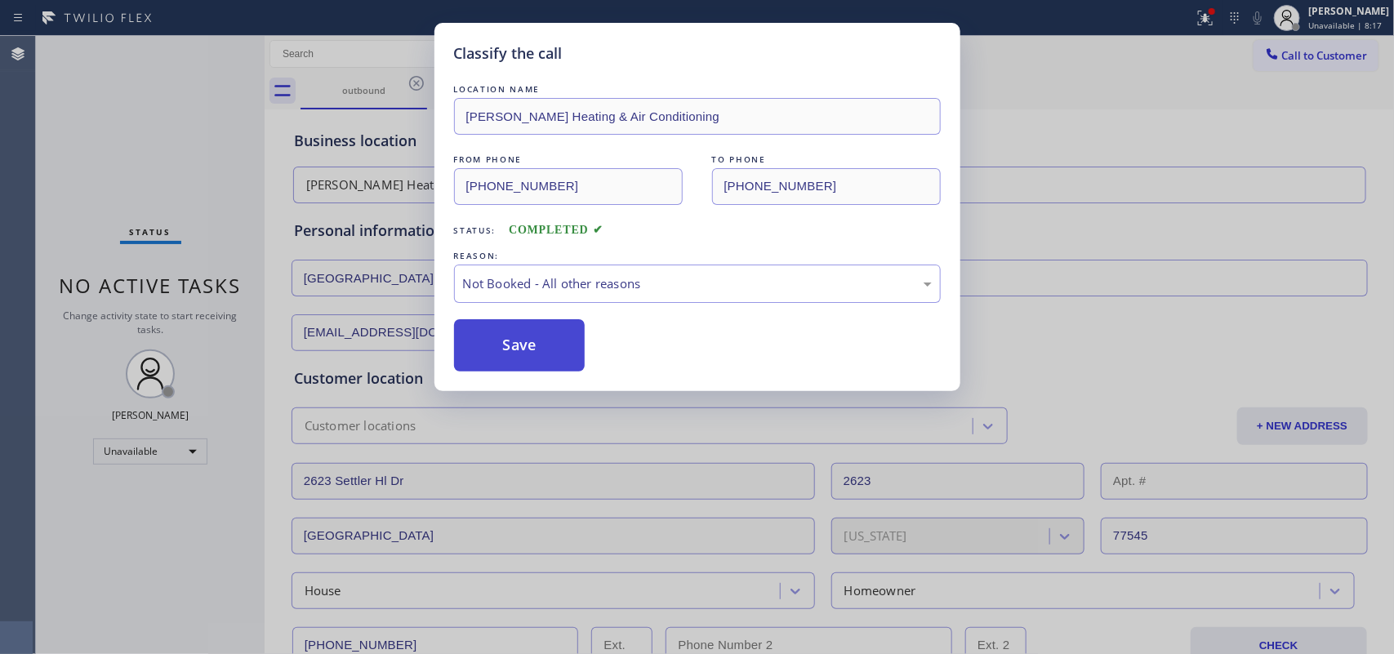
drag, startPoint x: 552, startPoint y: 351, endPoint x: 582, endPoint y: 340, distance: 32.0
click at [552, 351] on button "Save" at bounding box center [519, 345] width 131 height 52
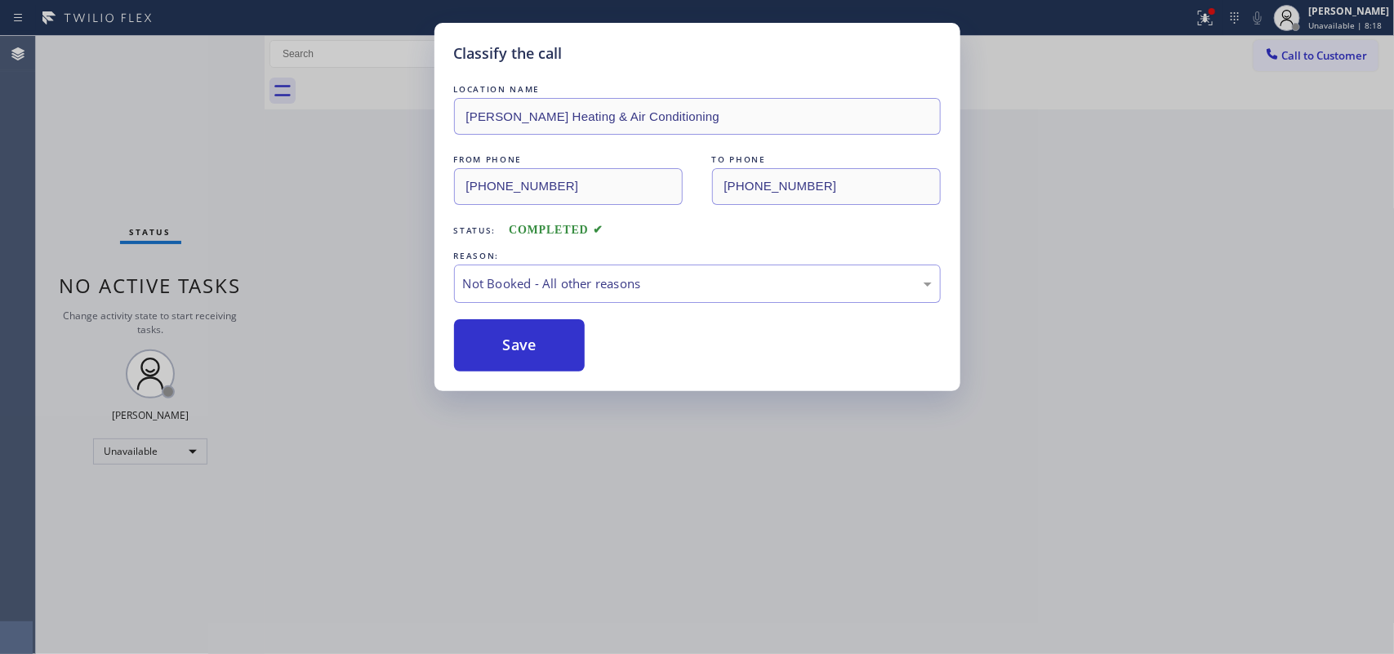
click at [1324, 8] on div "Classify the call LOCATION NAME [PERSON_NAME] Heating & Air Conditioning FROM P…" at bounding box center [697, 327] width 1394 height 654
click at [1328, 21] on span "Unavailable | 8:18" at bounding box center [1344, 25] width 73 height 11
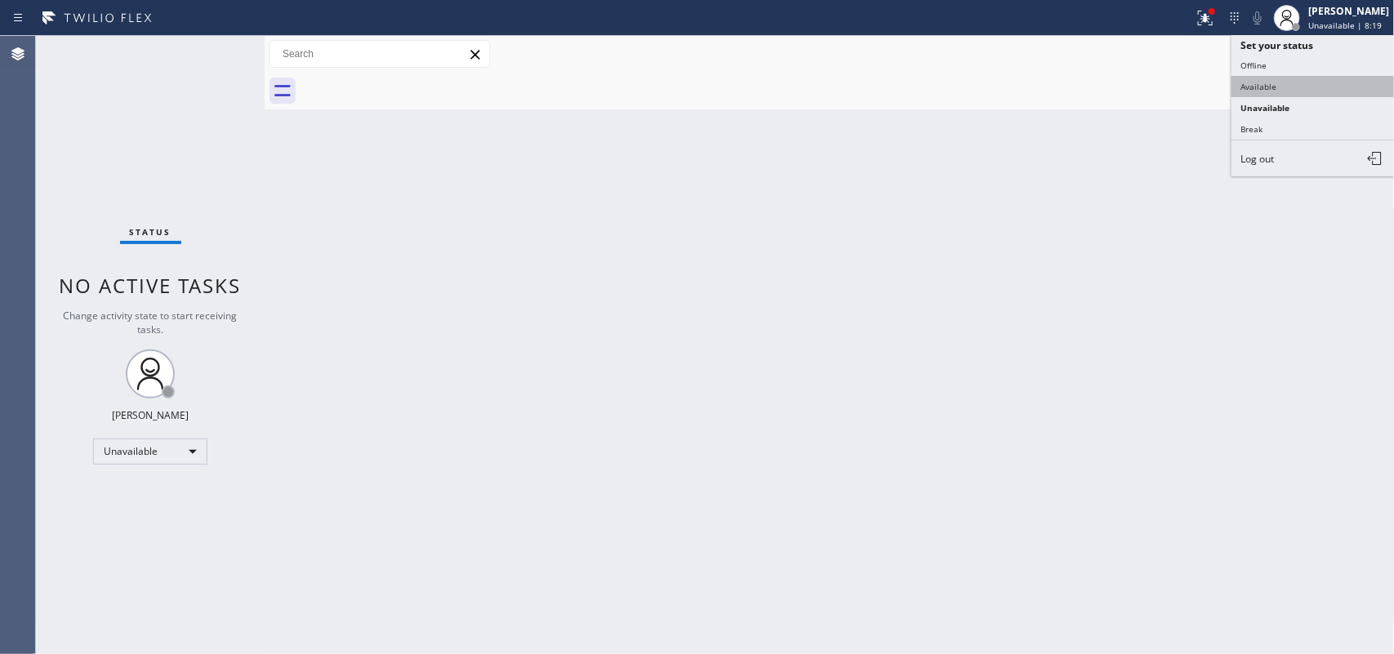
click at [1291, 87] on button "Available" at bounding box center [1312, 86] width 163 height 21
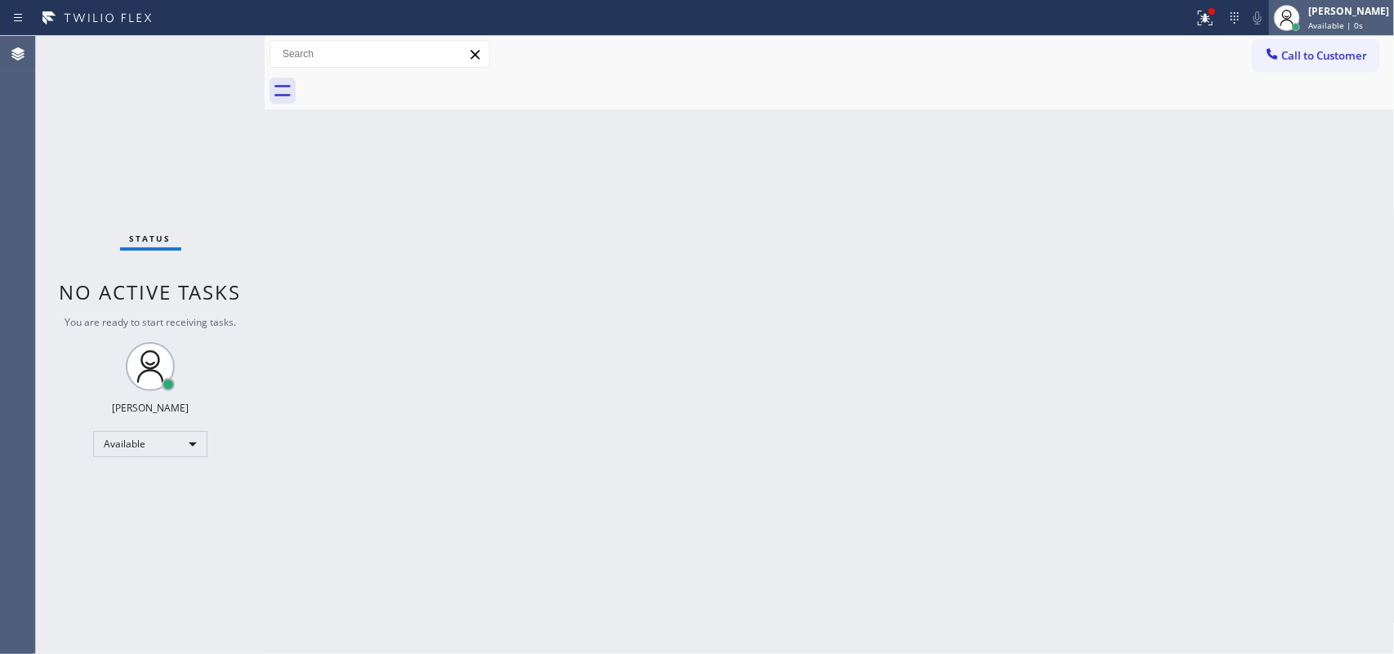
click at [1354, 24] on span "Available | 0s" at bounding box center [1335, 25] width 55 height 11
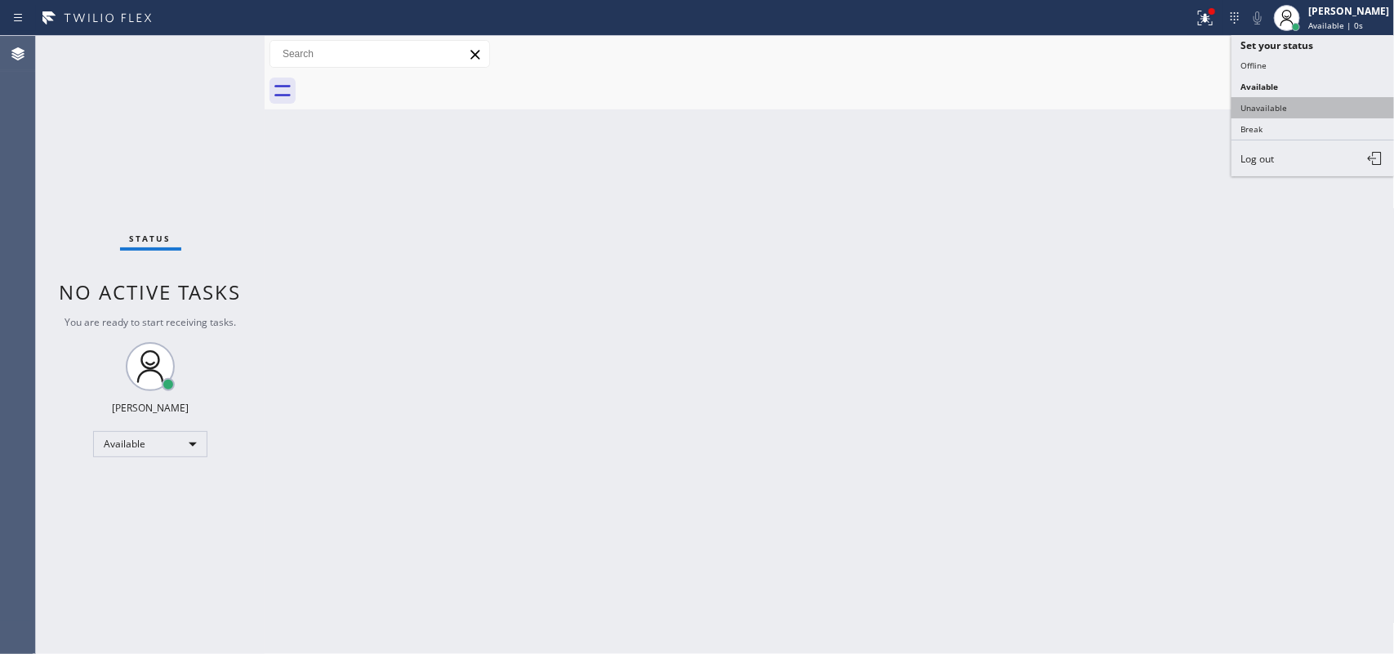
click at [1276, 111] on button "Unavailable" at bounding box center [1312, 107] width 163 height 21
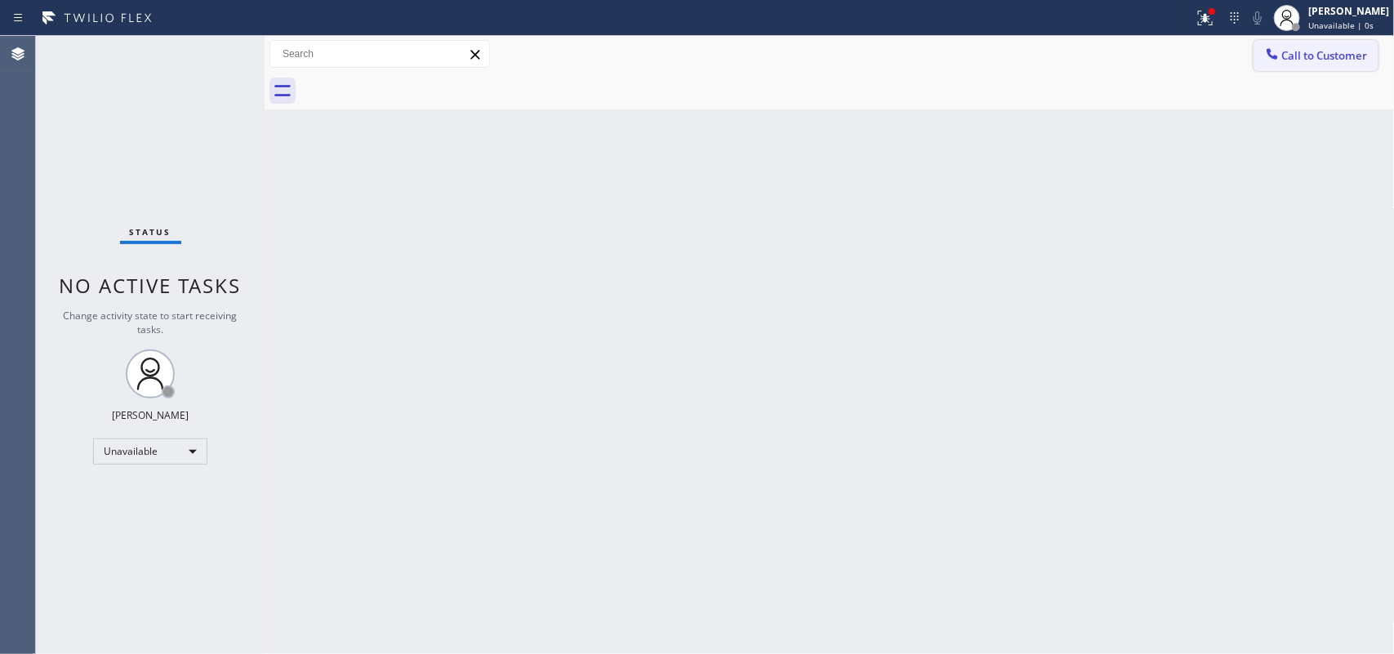
click at [1321, 57] on span "Call to Customer" at bounding box center [1325, 55] width 86 height 15
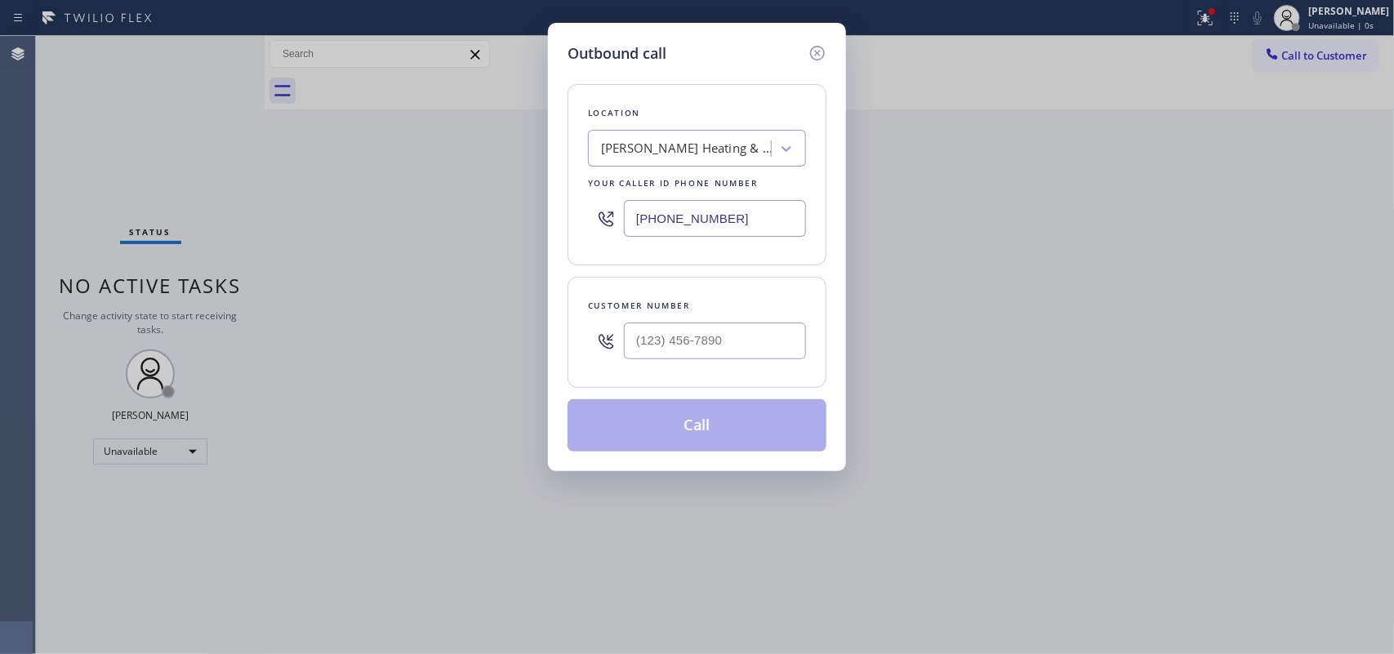
drag, startPoint x: 756, startPoint y: 222, endPoint x: 553, endPoint y: 186, distance: 206.4
click at [553, 186] on div "Outbound call Location [PERSON_NAME] Heating & Air Conditioning Your caller id …" at bounding box center [697, 247] width 298 height 448
paste input "206) 919-1051"
type input "[PHONE_NUMBER]"
drag, startPoint x: 609, startPoint y: 343, endPoint x: 597, endPoint y: 343, distance: 12.2
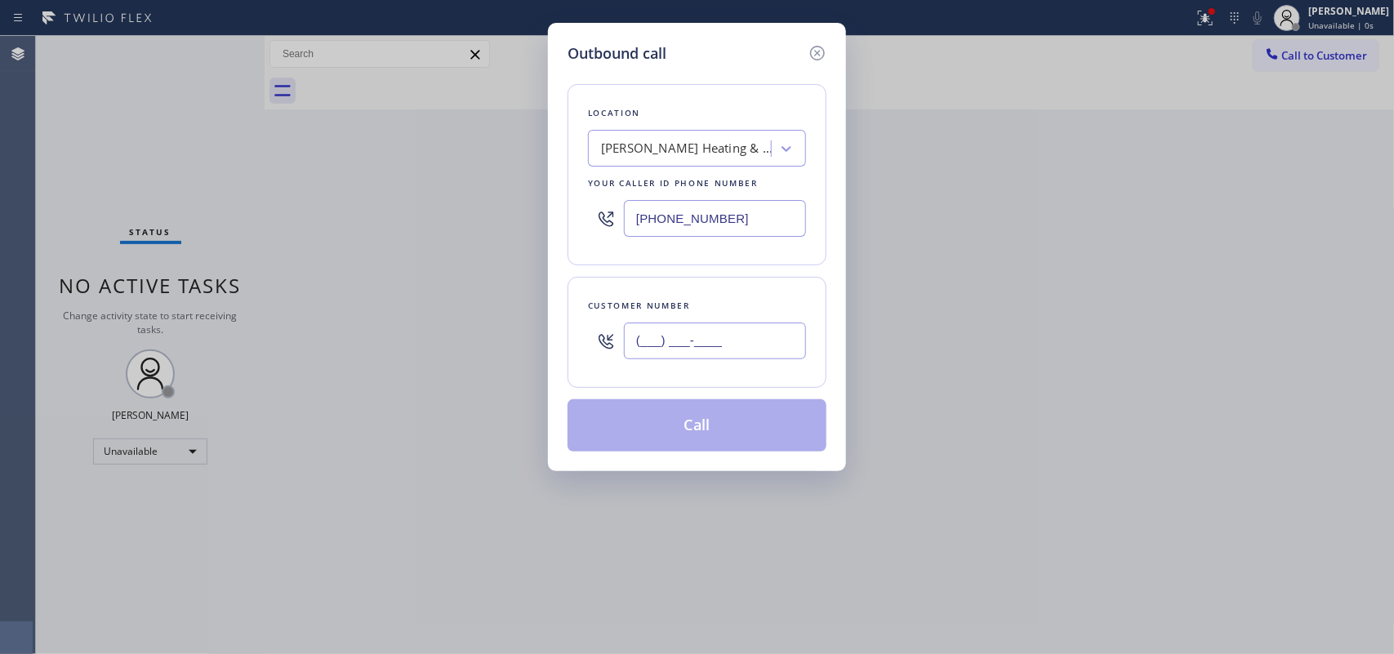
click at [597, 343] on div "(___) ___-____" at bounding box center [697, 340] width 218 height 53
paste input "206) 919-1051"
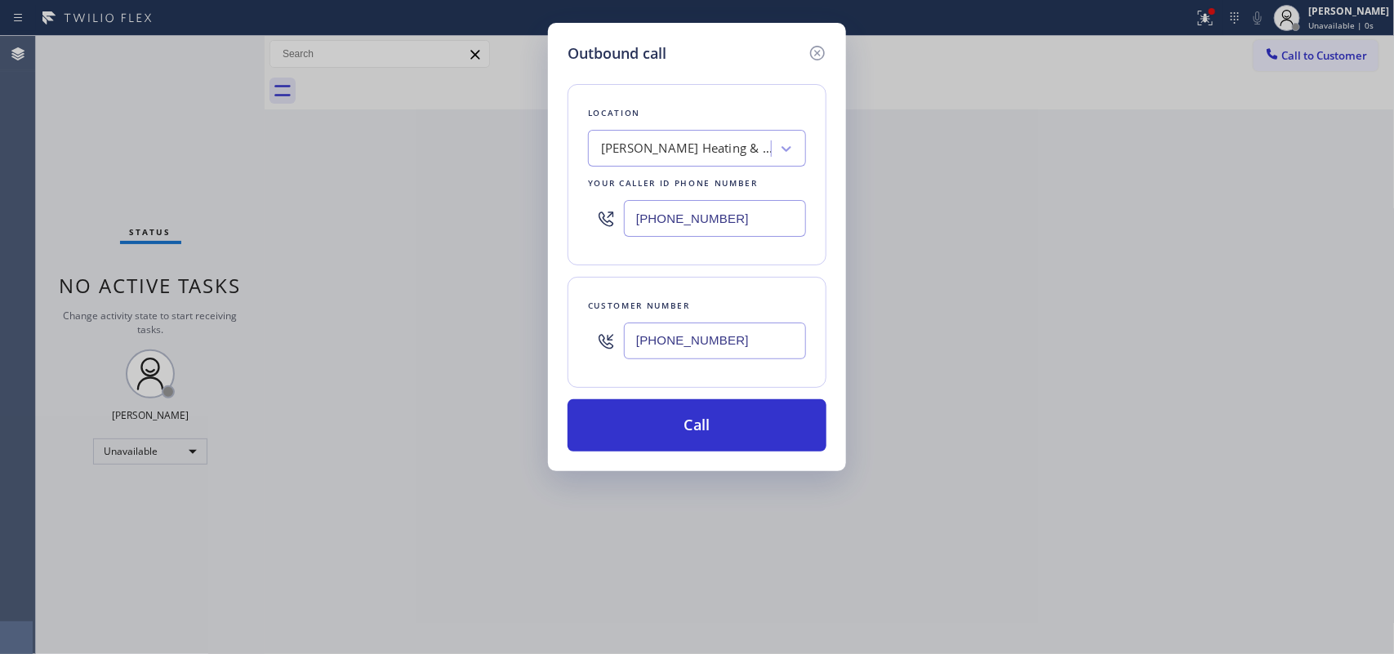
type input "[PHONE_NUMBER]"
drag, startPoint x: 751, startPoint y: 221, endPoint x: 548, endPoint y: 211, distance: 203.6
click at [548, 211] on div "Outbound call Location [PERSON_NAME] Heating & Air Conditioning Your caller id …" at bounding box center [697, 247] width 298 height 448
paste input "760) 350-3337"
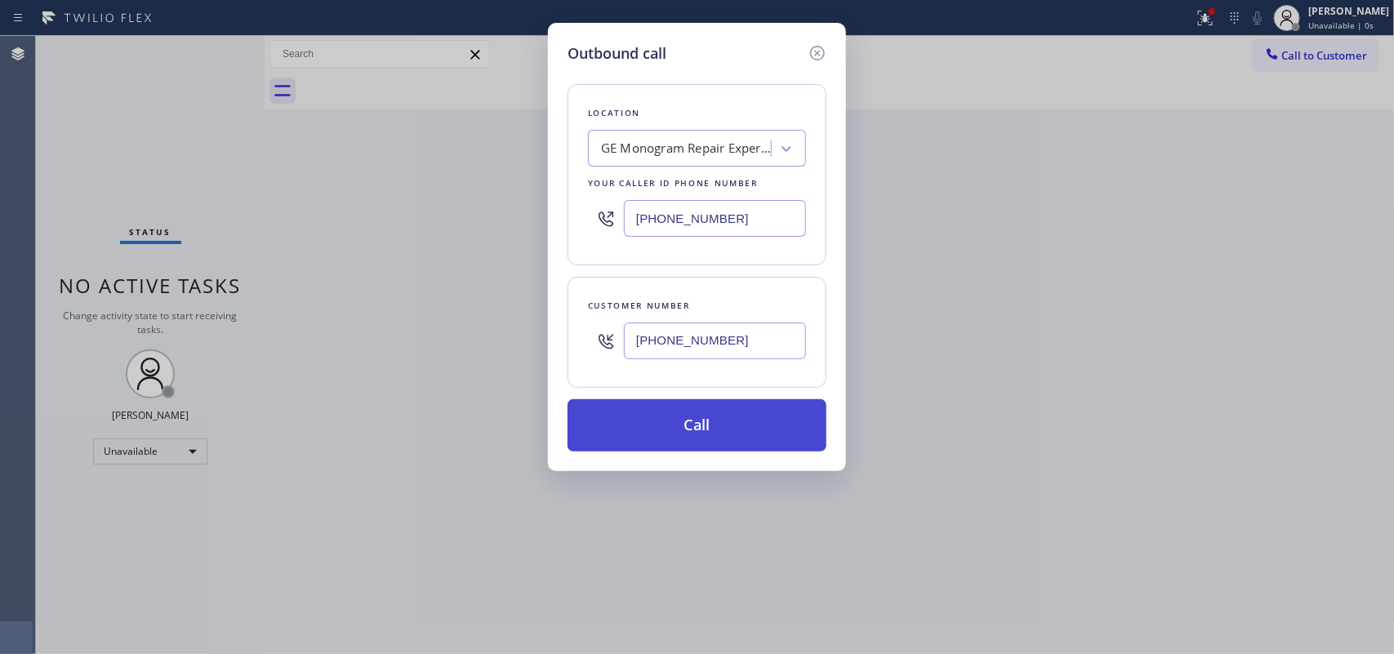
type input "[PHONE_NUMBER]"
click at [784, 431] on button "Call" at bounding box center [696, 425] width 259 height 52
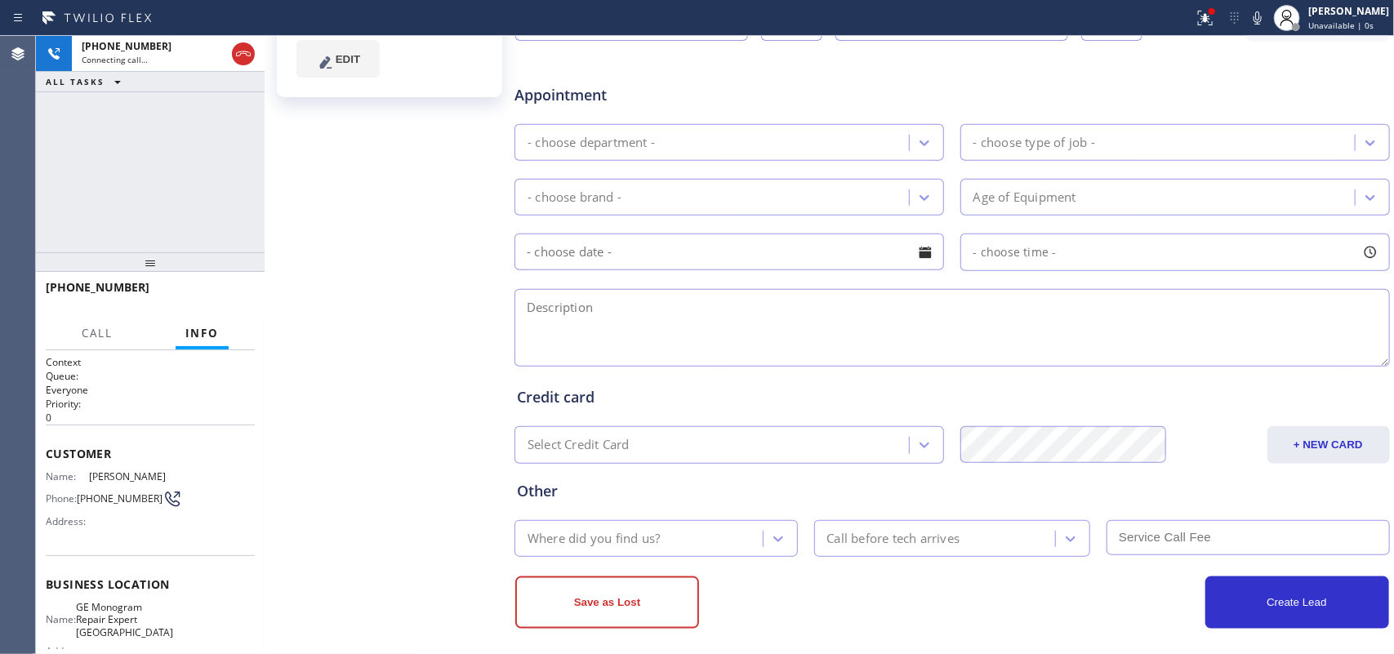
type input "[PHONE_NUMBER]"
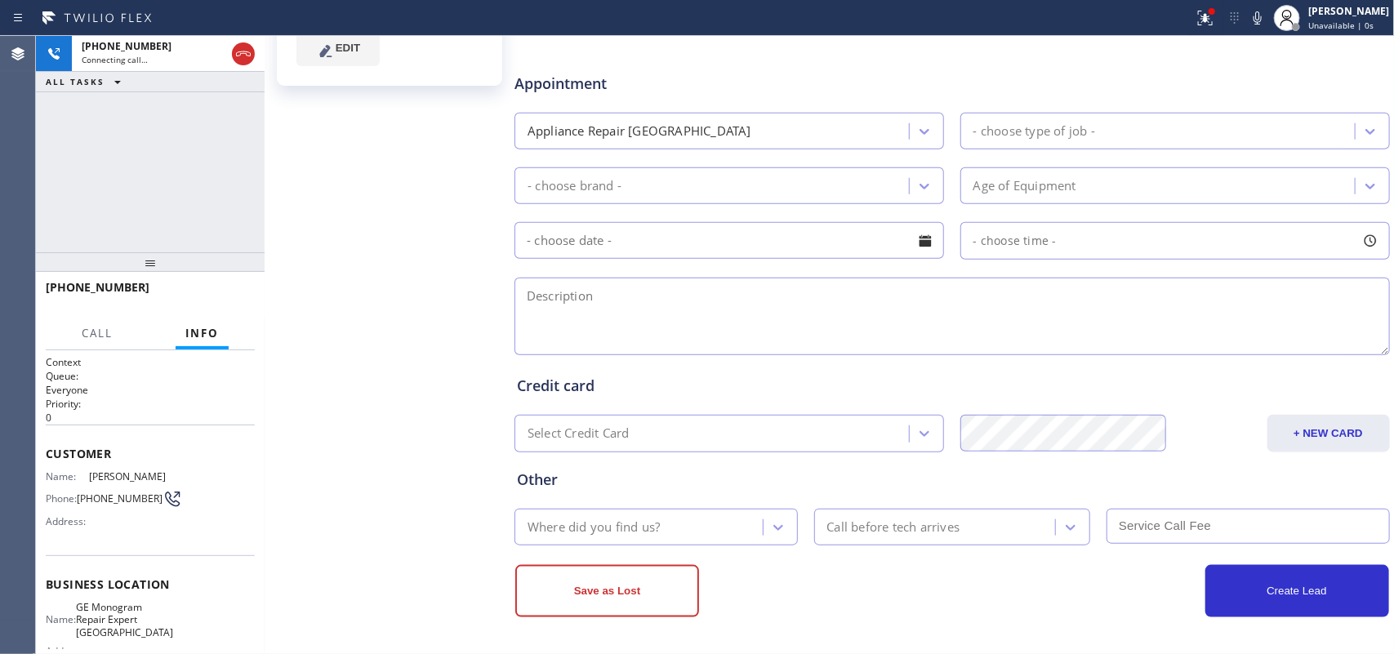
click at [339, 207] on div "[PERSON_NAME] Since: [DATE] link to CRM copy Email [EMAIL_ADDRESS][DOMAIN_NAME]…" at bounding box center [391, 121] width 245 height 1058
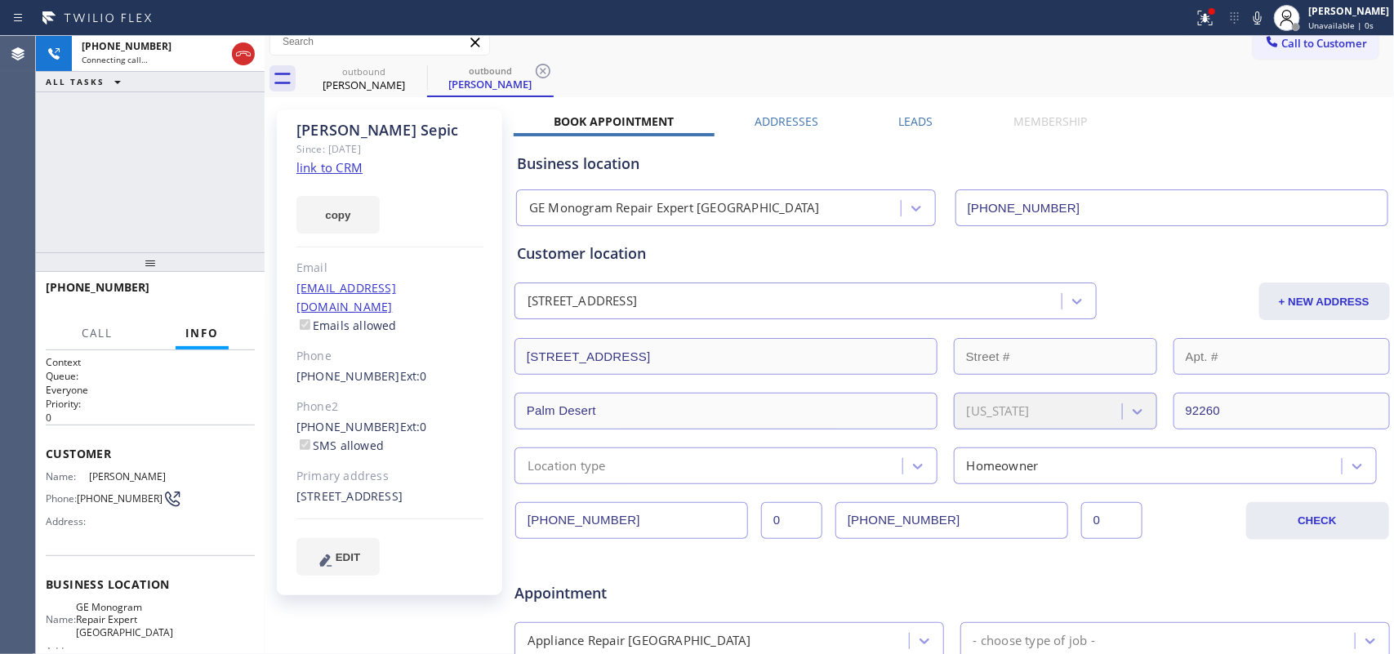
scroll to position [0, 0]
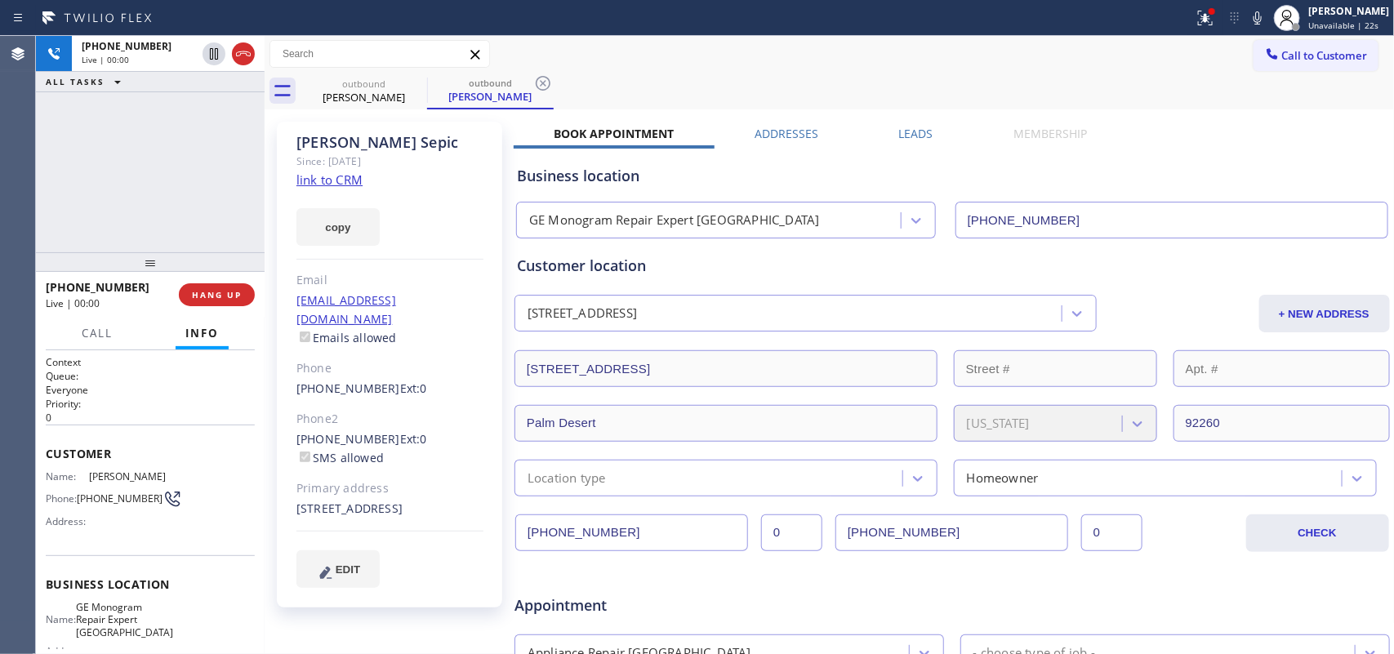
click at [128, 188] on div "[PHONE_NUMBER] Live | 00:00 ALL TASKS ALL TASKS ACTIVE TASKS TASKS IN WRAP UP" at bounding box center [150, 144] width 229 height 216
click at [225, 300] on button "HANG UP" at bounding box center [217, 294] width 76 height 23
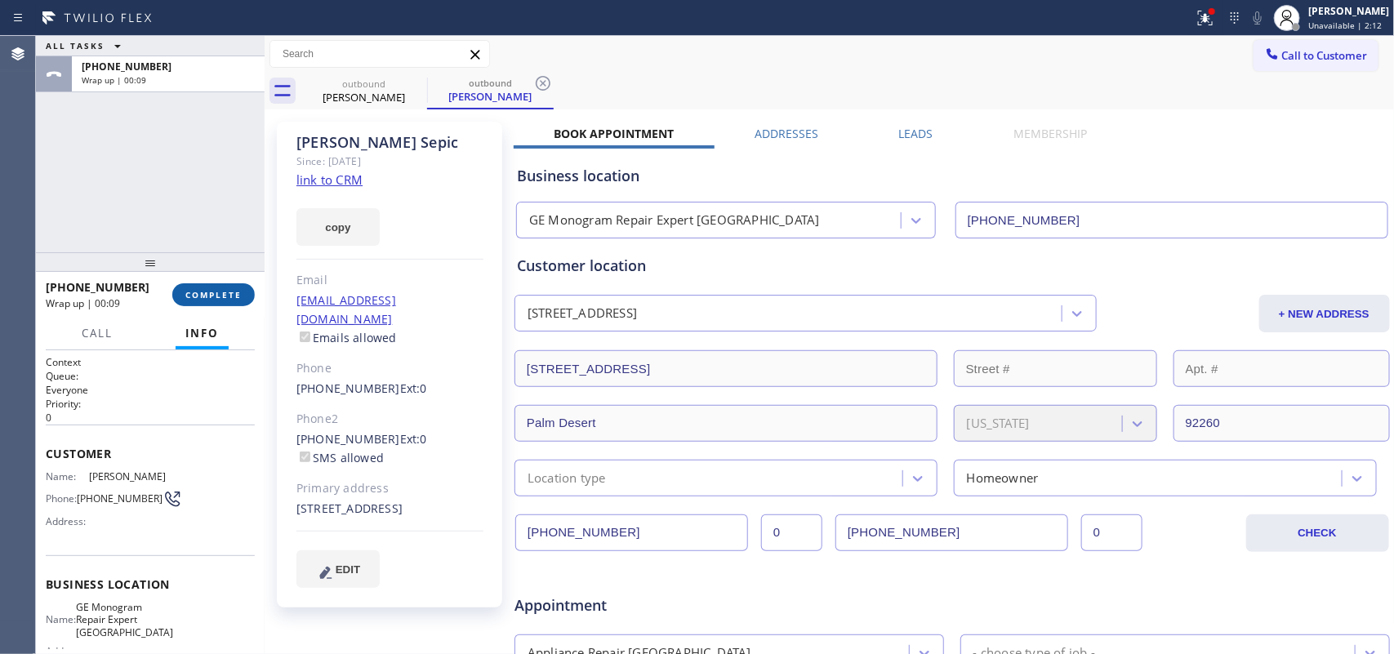
click at [216, 304] on button "COMPLETE" at bounding box center [213, 294] width 82 height 23
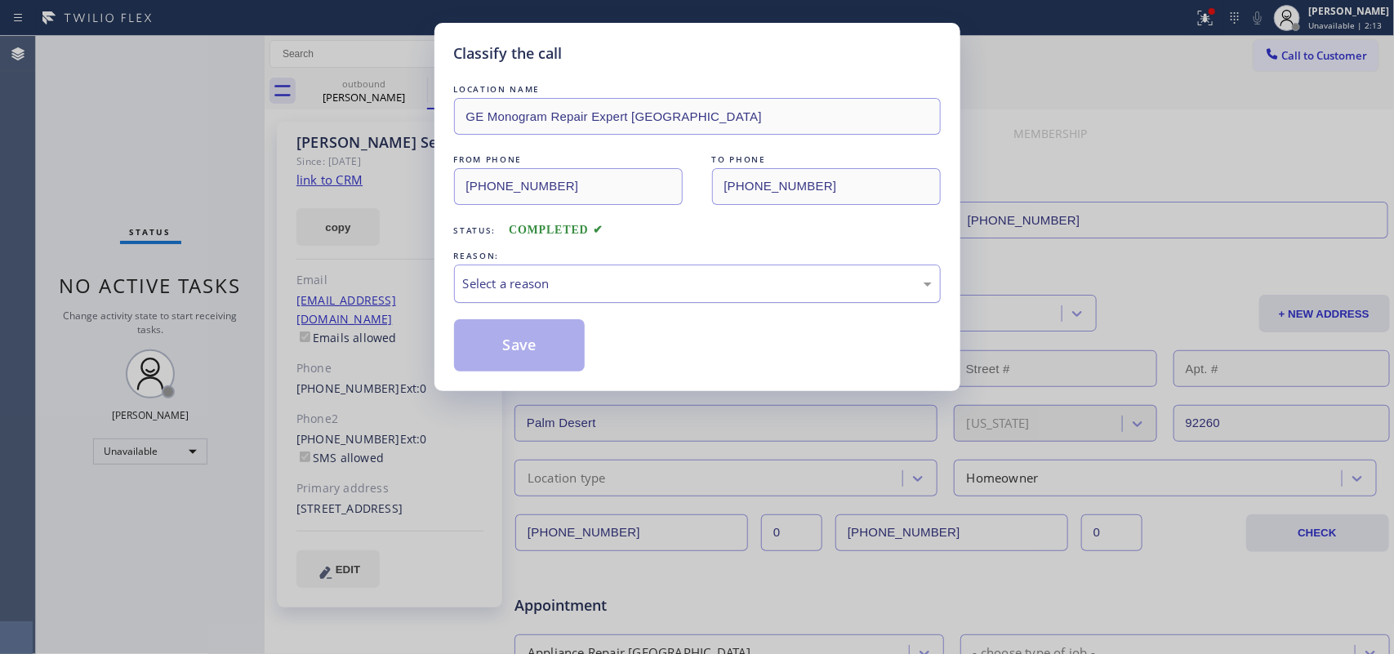
click at [551, 284] on div "Select a reason" at bounding box center [697, 283] width 469 height 19
click at [504, 345] on button "Save" at bounding box center [519, 345] width 131 height 52
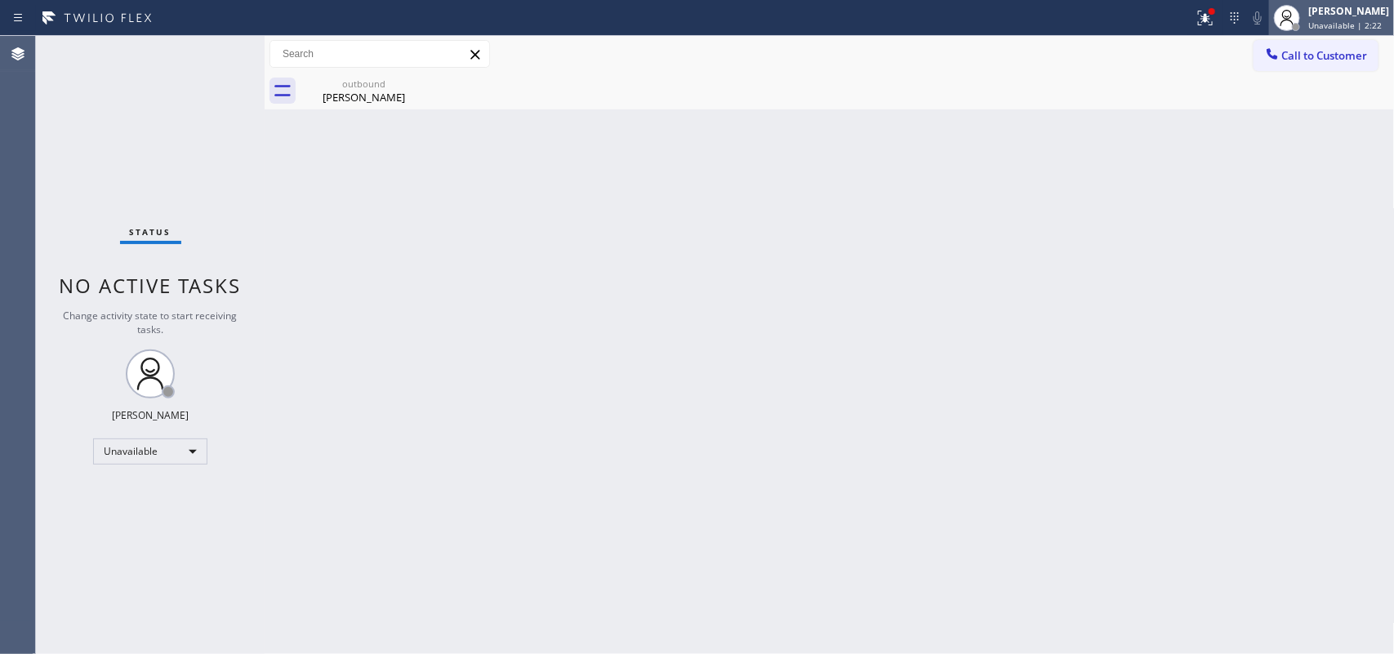
click at [1339, 15] on div "[PERSON_NAME]" at bounding box center [1348, 11] width 81 height 14
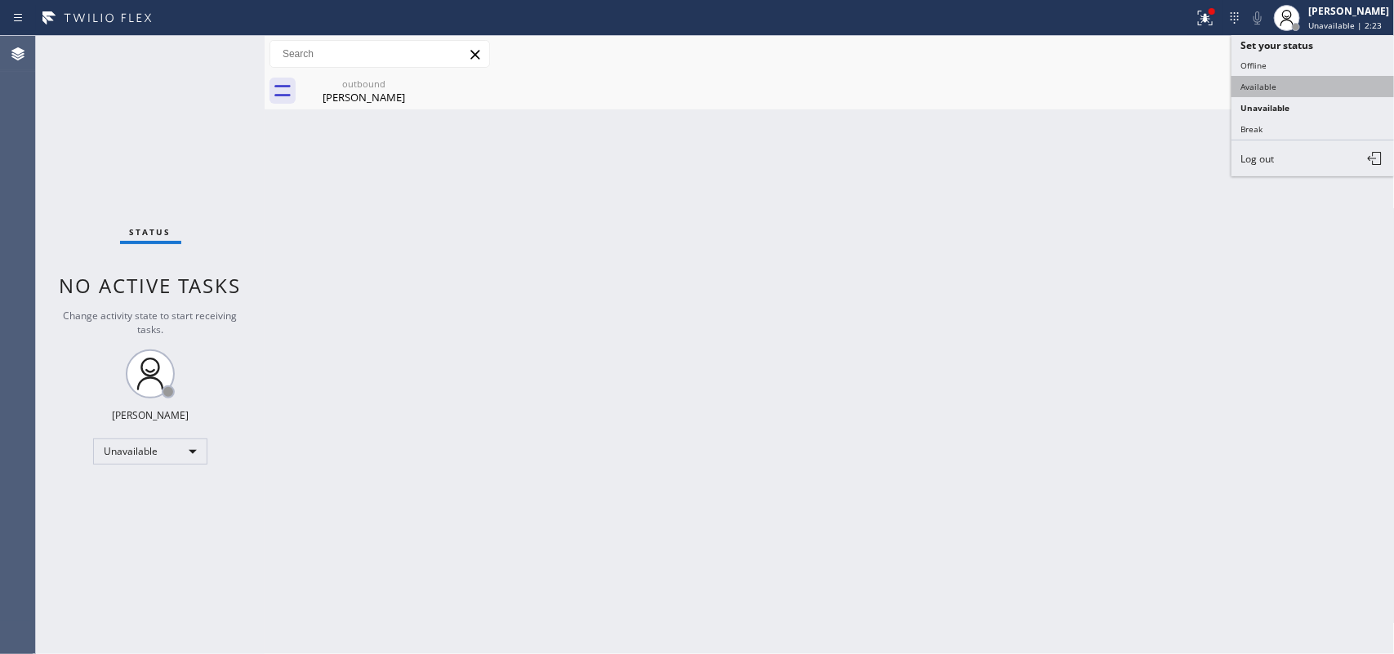
click at [1295, 87] on button "Available" at bounding box center [1312, 86] width 163 height 21
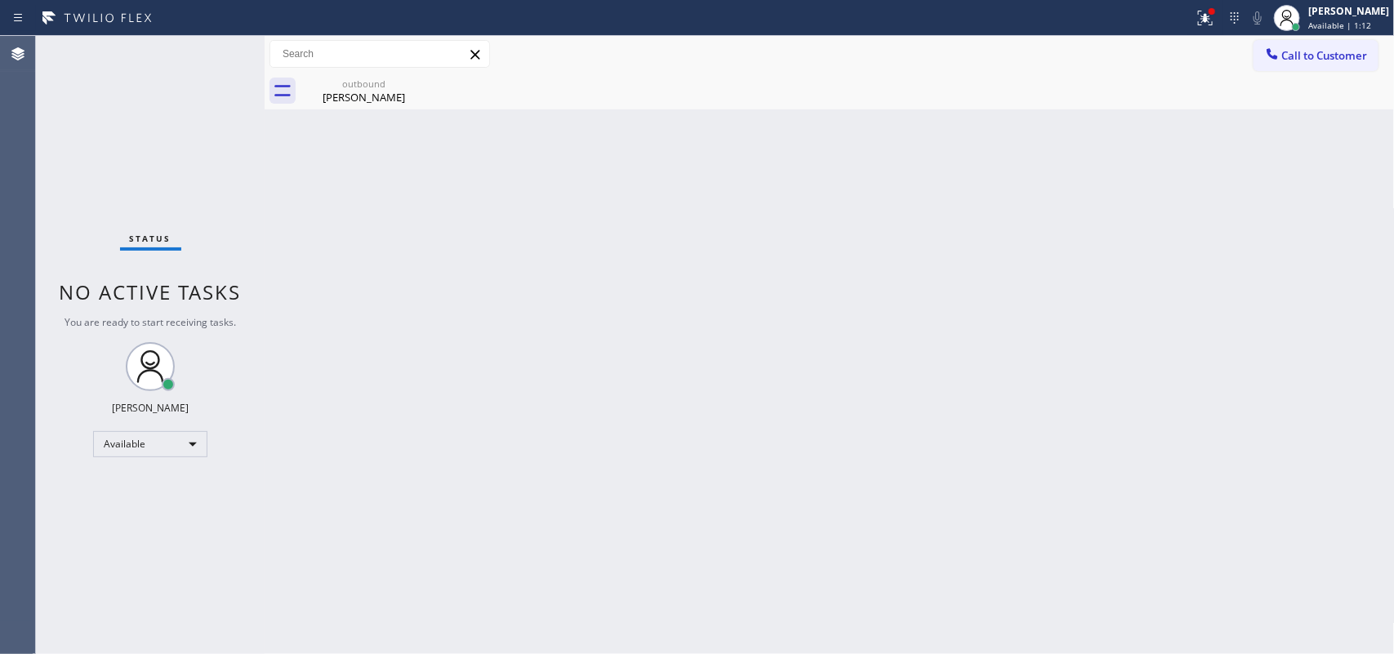
click at [190, 41] on div "Status No active tasks You are ready to start receiving tasks. [PERSON_NAME] Av…" at bounding box center [150, 345] width 229 height 618
click at [178, 122] on div "Status No active tasks You are ready to start receiving tasks. [PERSON_NAME] Av…" at bounding box center [150, 345] width 229 height 618
click at [170, 39] on div "Status No active tasks You are ready to start receiving tasks. [PERSON_NAME] Av…" at bounding box center [150, 345] width 229 height 618
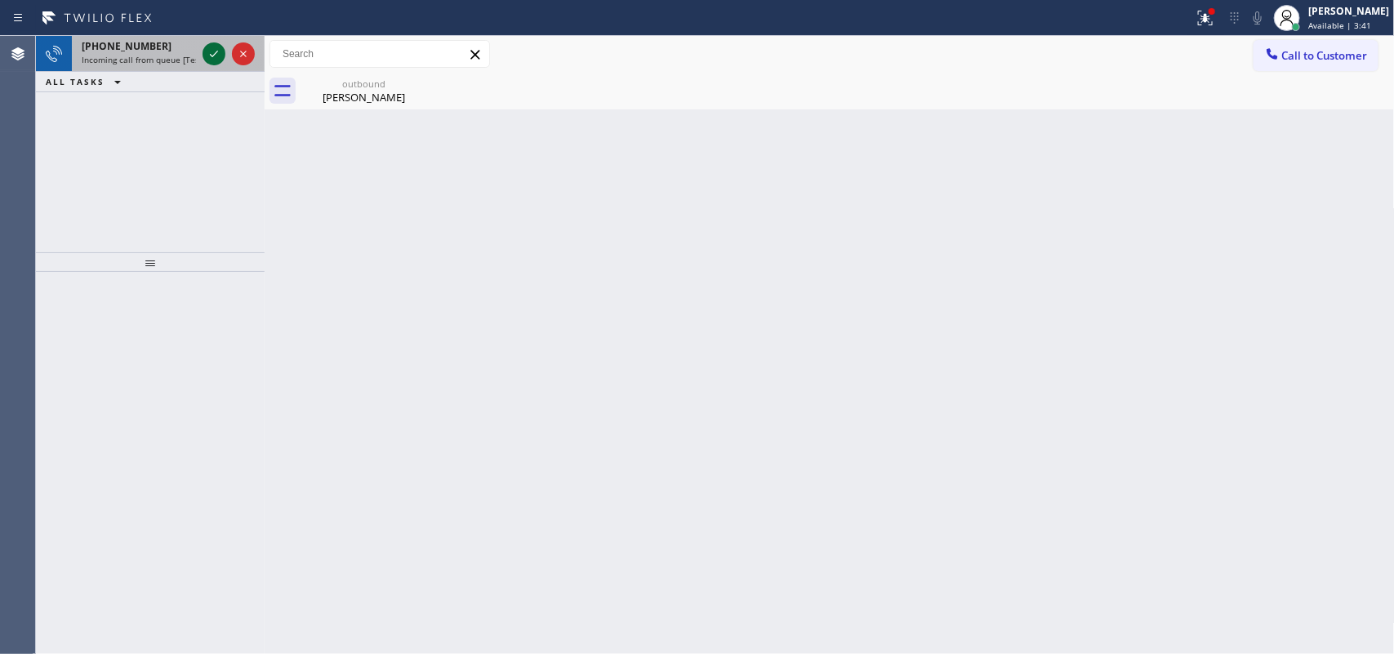
click at [209, 47] on icon at bounding box center [214, 54] width 20 height 20
click at [216, 57] on icon at bounding box center [214, 54] width 20 height 20
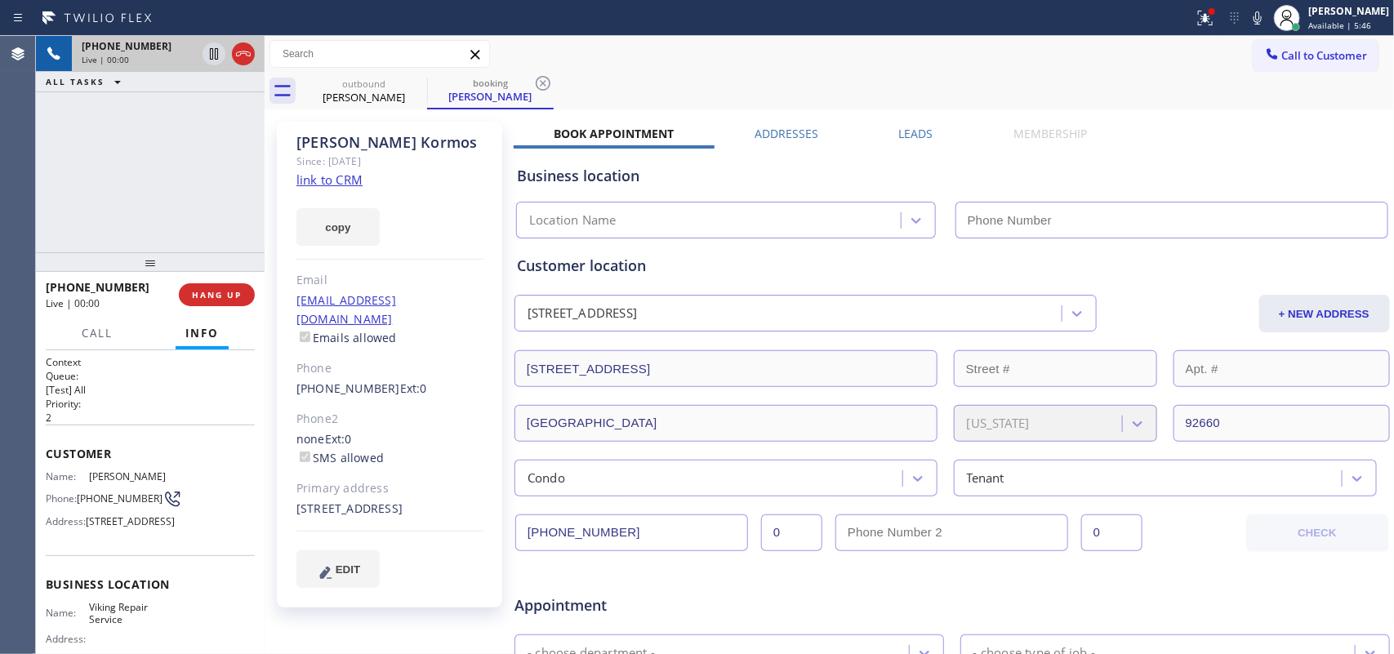
type input "[PHONE_NUMBER]"
click at [339, 178] on link "link to CRM" at bounding box center [329, 179] width 66 height 16
click at [217, 304] on button "HANG UP" at bounding box center [217, 294] width 76 height 23
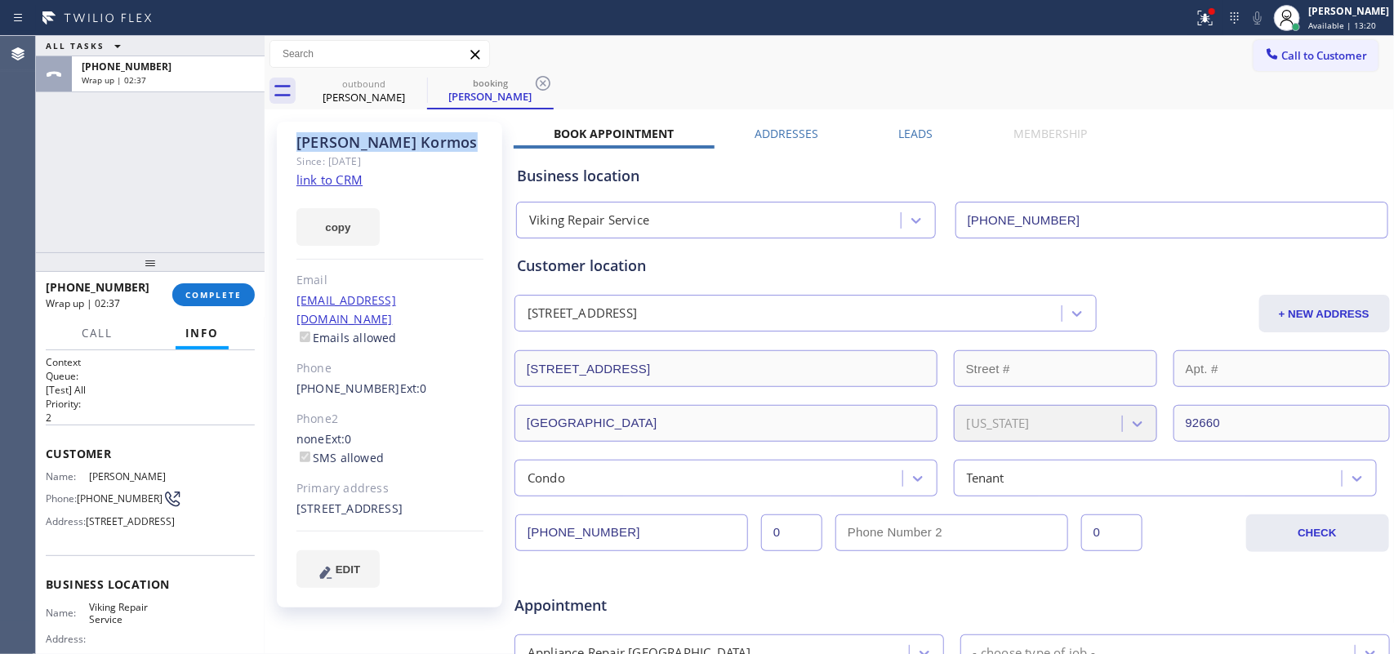
drag, startPoint x: 418, startPoint y: 144, endPoint x: 296, endPoint y: 135, distance: 122.8
click at [296, 135] on div "[PERSON_NAME]" at bounding box center [389, 142] width 187 height 19
copy div "[PERSON_NAME]"
click at [211, 291] on span "COMPLETE" at bounding box center [213, 294] width 56 height 11
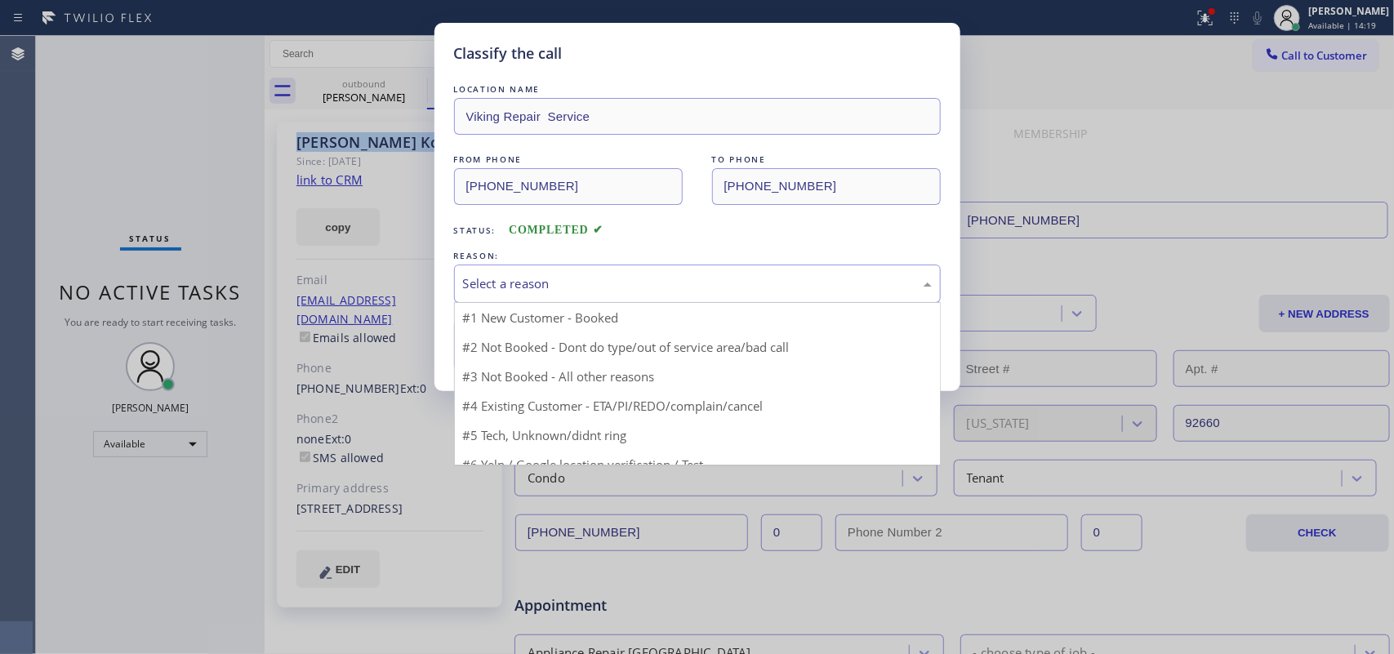
click at [500, 276] on div "Select a reason" at bounding box center [697, 283] width 469 height 19
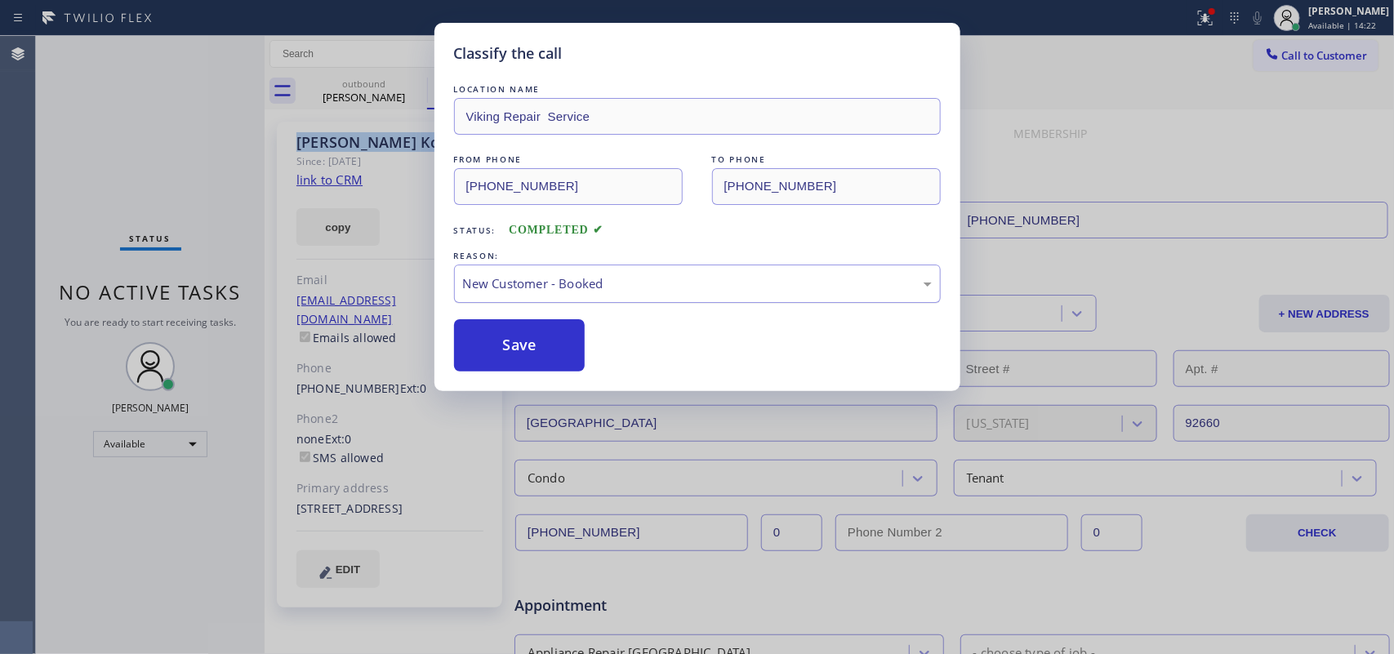
click at [568, 286] on div "New Customer - Booked" at bounding box center [697, 283] width 469 height 19
drag, startPoint x: 533, startPoint y: 354, endPoint x: 495, endPoint y: 259, distance: 102.2
click at [532, 353] on button "Save" at bounding box center [519, 345] width 131 height 52
type input "[PHONE_NUMBER]"
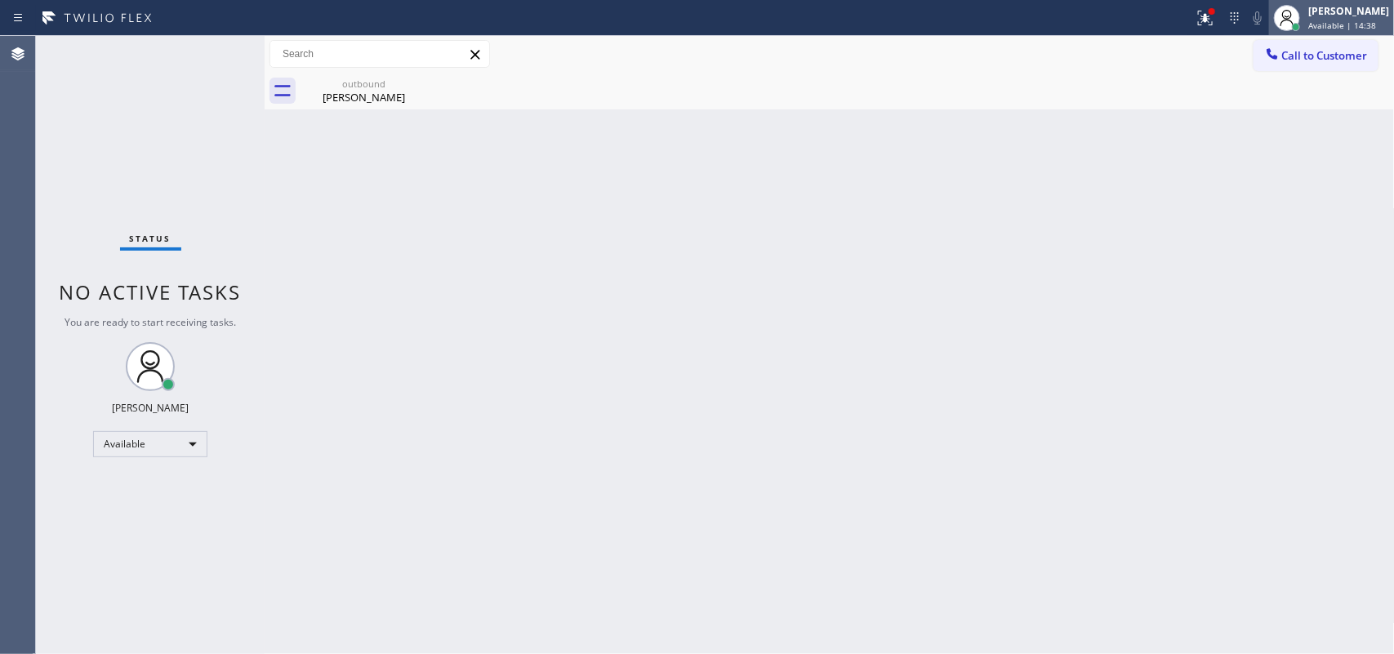
click at [1351, 14] on div "[PERSON_NAME]" at bounding box center [1348, 11] width 81 height 14
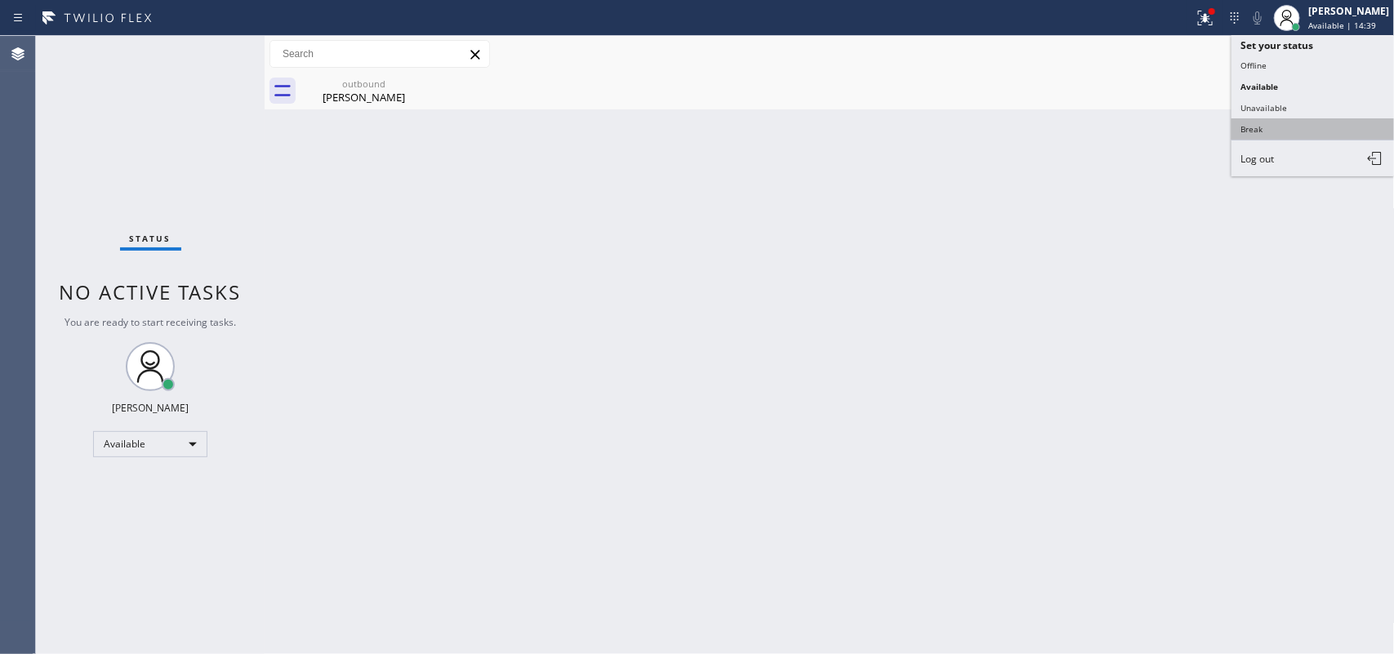
click at [1336, 128] on button "Break" at bounding box center [1312, 128] width 163 height 21
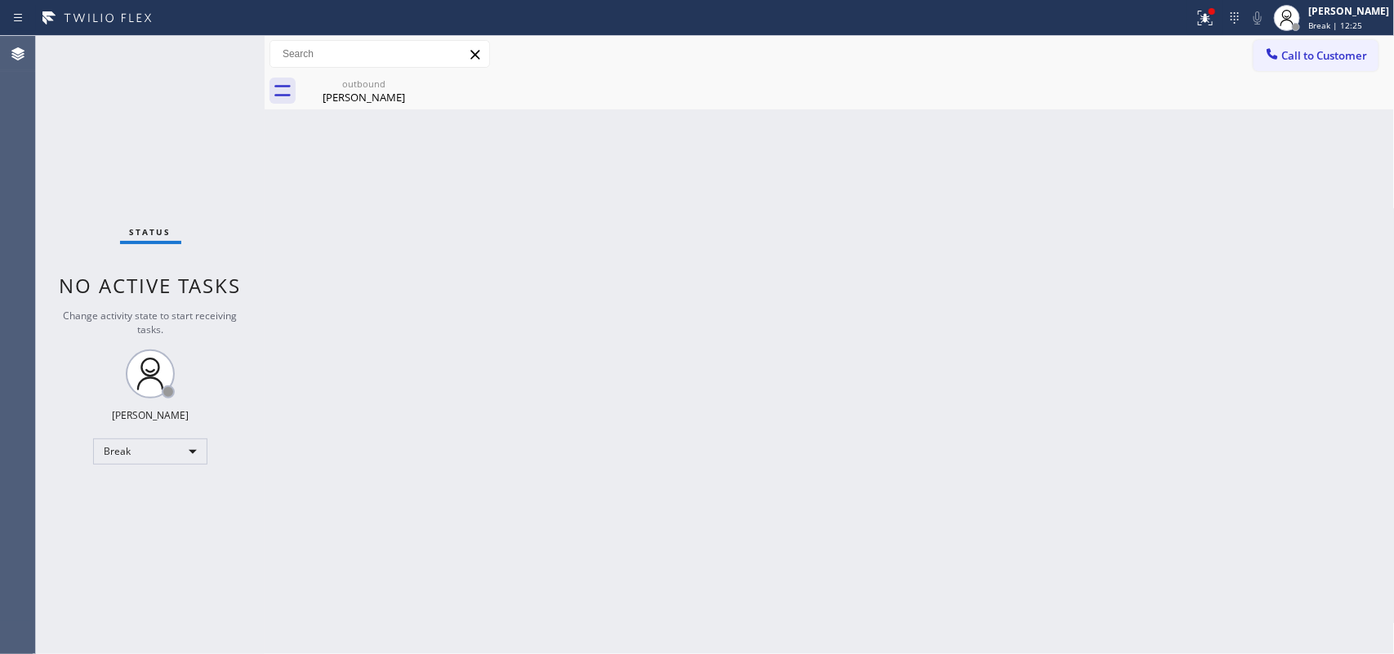
click at [585, 210] on div "Back to Dashboard Change Sender ID Customers Technicians Select a contact Outbo…" at bounding box center [830, 345] width 1130 height 618
click at [411, 84] on icon at bounding box center [417, 83] width 20 height 20
click at [1381, 20] on div "Break | 13:01" at bounding box center [1348, 25] width 81 height 11
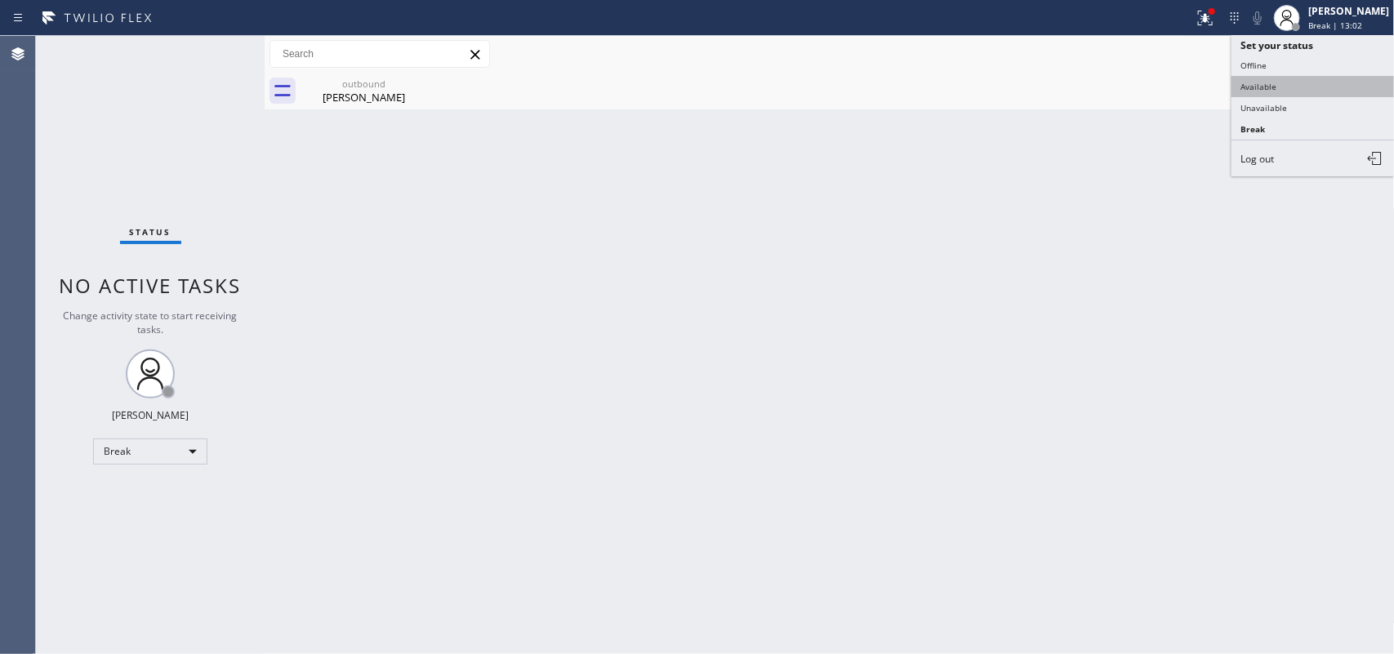
click at [1310, 87] on button "Available" at bounding box center [1312, 86] width 163 height 21
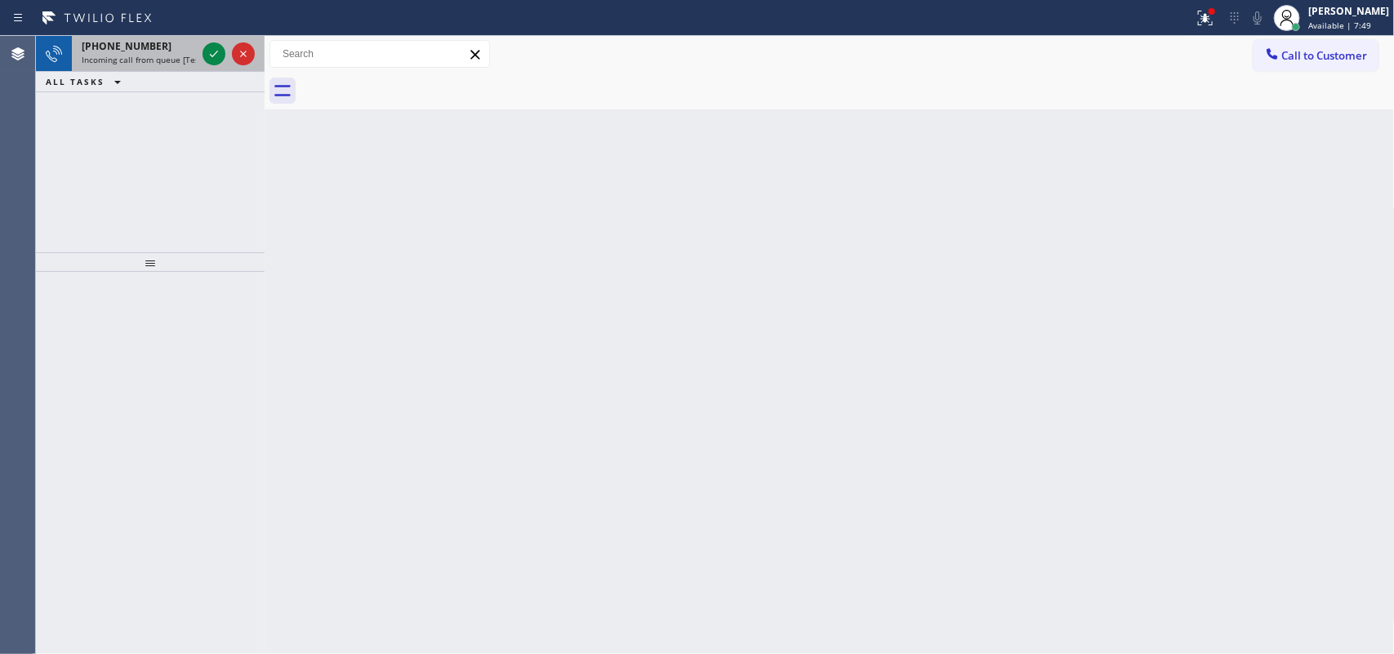
click at [153, 51] on div "[PHONE_NUMBER]" at bounding box center [139, 46] width 114 height 14
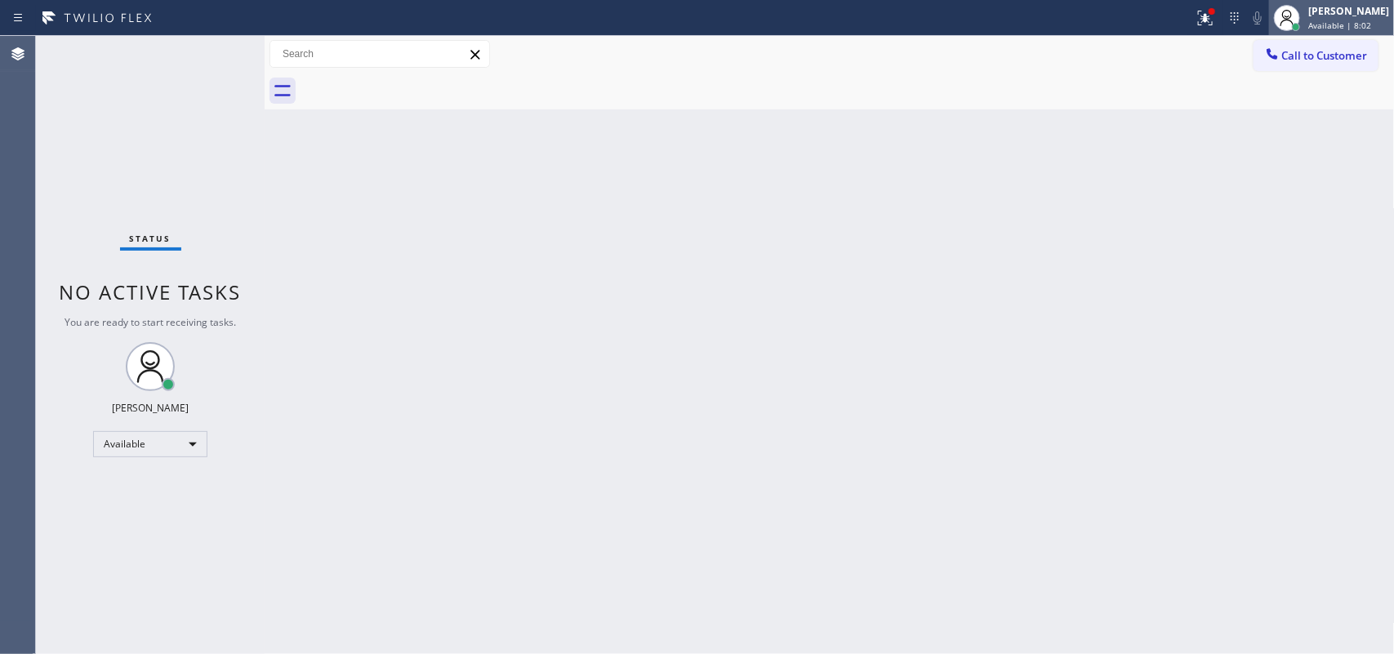
click at [1343, 29] on span "Available | 8:02" at bounding box center [1339, 25] width 63 height 11
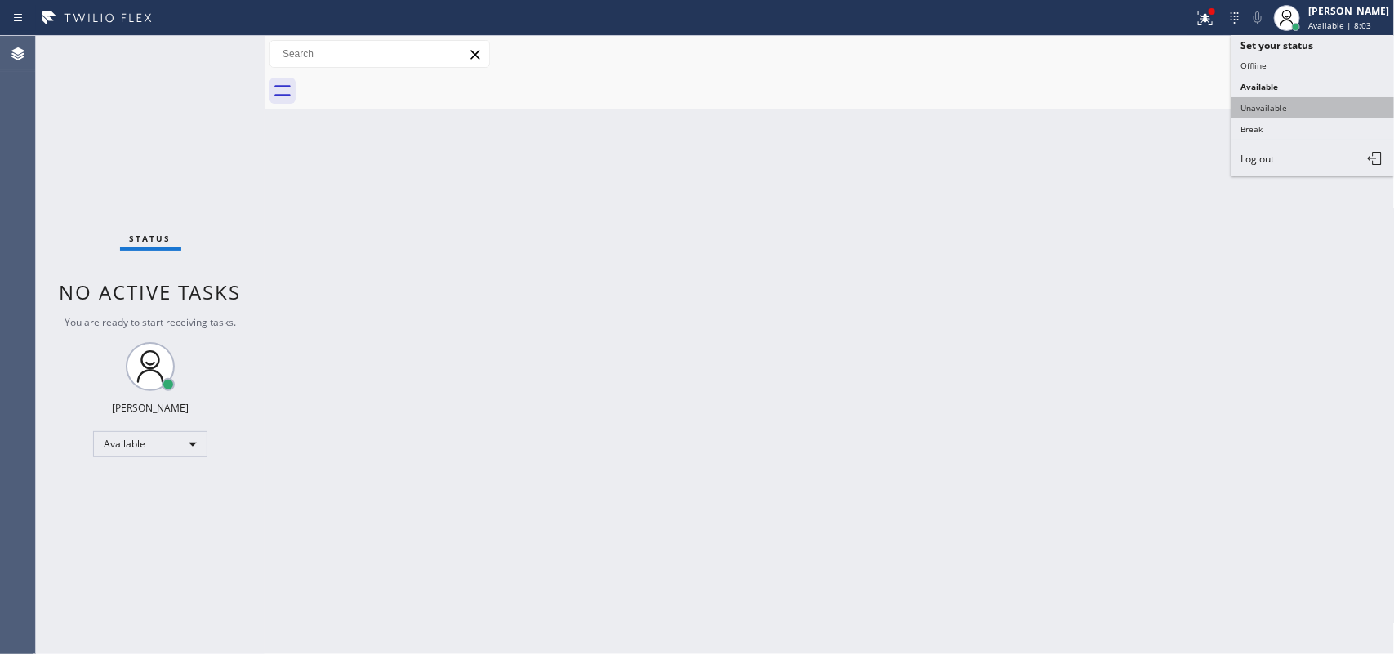
click at [1295, 103] on button "Unavailable" at bounding box center [1312, 107] width 163 height 21
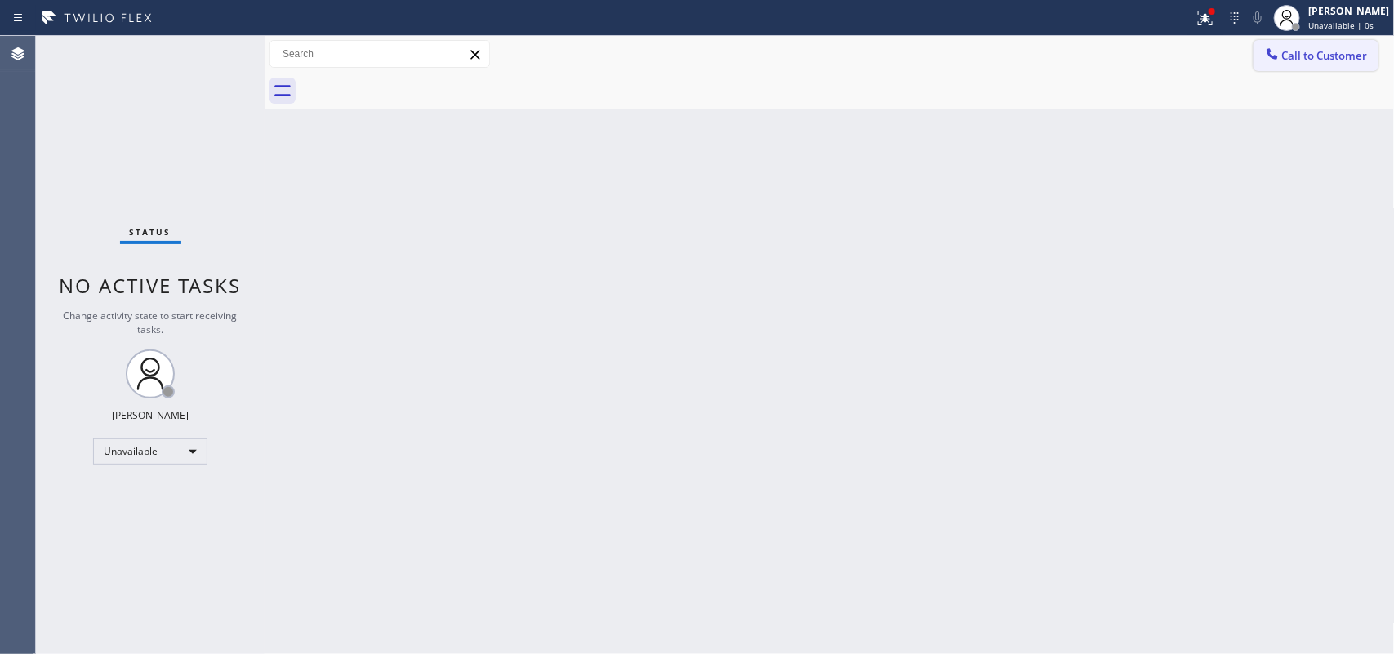
click at [1282, 55] on span "Call to Customer" at bounding box center [1325, 55] width 86 height 15
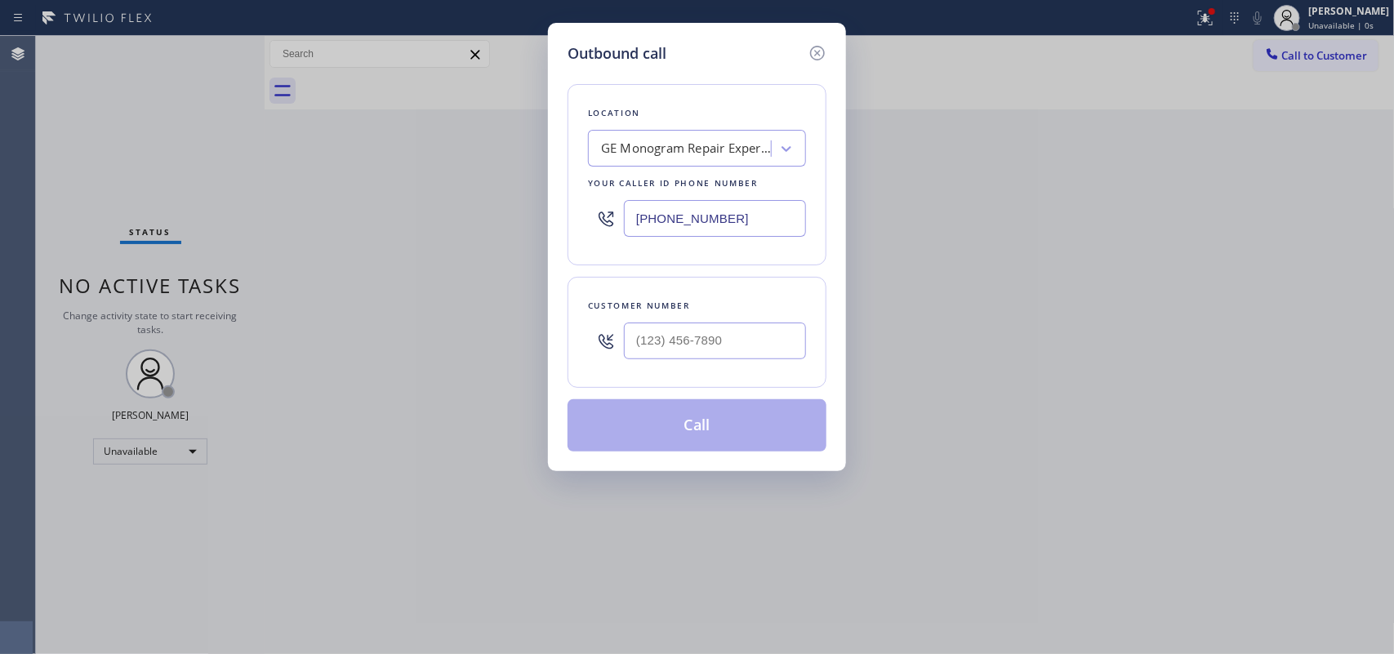
click at [703, 46] on div "Outbound call" at bounding box center [696, 53] width 259 height 22
drag, startPoint x: 762, startPoint y: 231, endPoint x: 600, endPoint y: 238, distance: 161.8
click at [600, 238] on div "[PHONE_NUMBER]" at bounding box center [697, 218] width 218 height 53
paste input "14) 517-1513"
type input "[PHONE_NUMBER]"
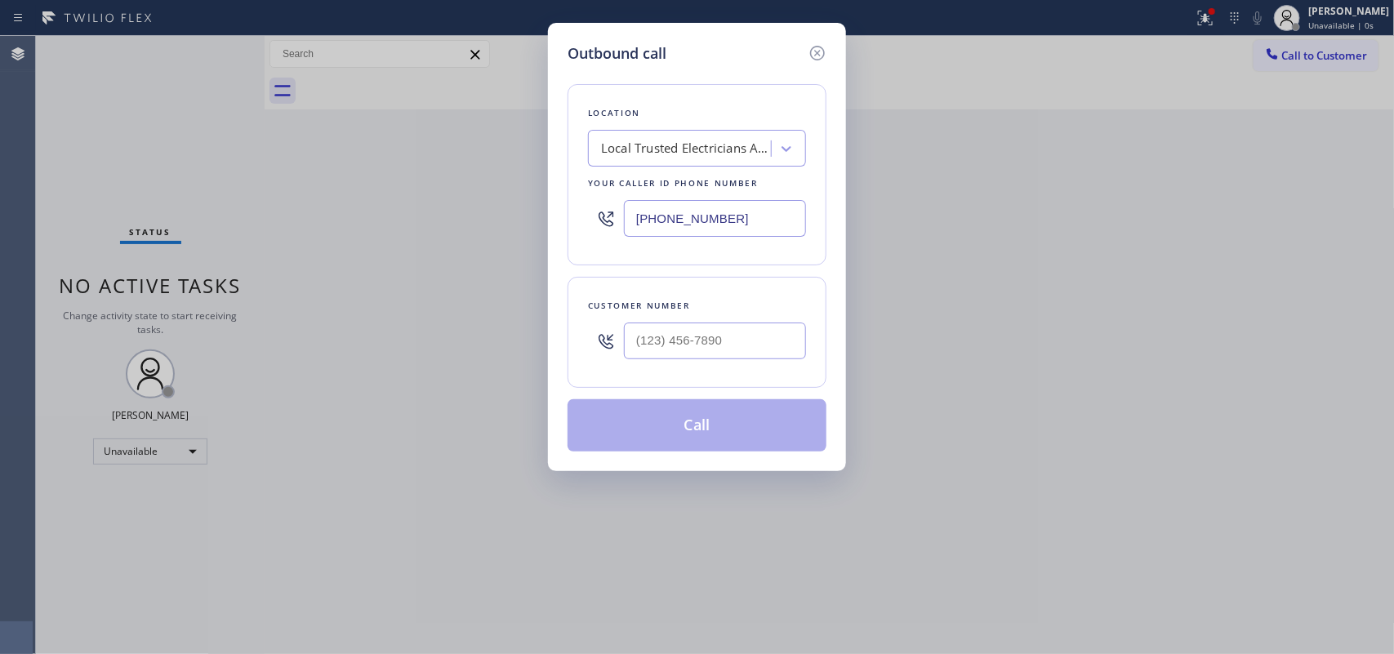
click at [705, 29] on div "Outbound call Location Local Trusted Electricians [GEOGRAPHIC_DATA] Your caller…" at bounding box center [697, 247] width 298 height 448
click at [761, 355] on input "(___) ___-____" at bounding box center [715, 340] width 182 height 37
paste input "714) 501-5359"
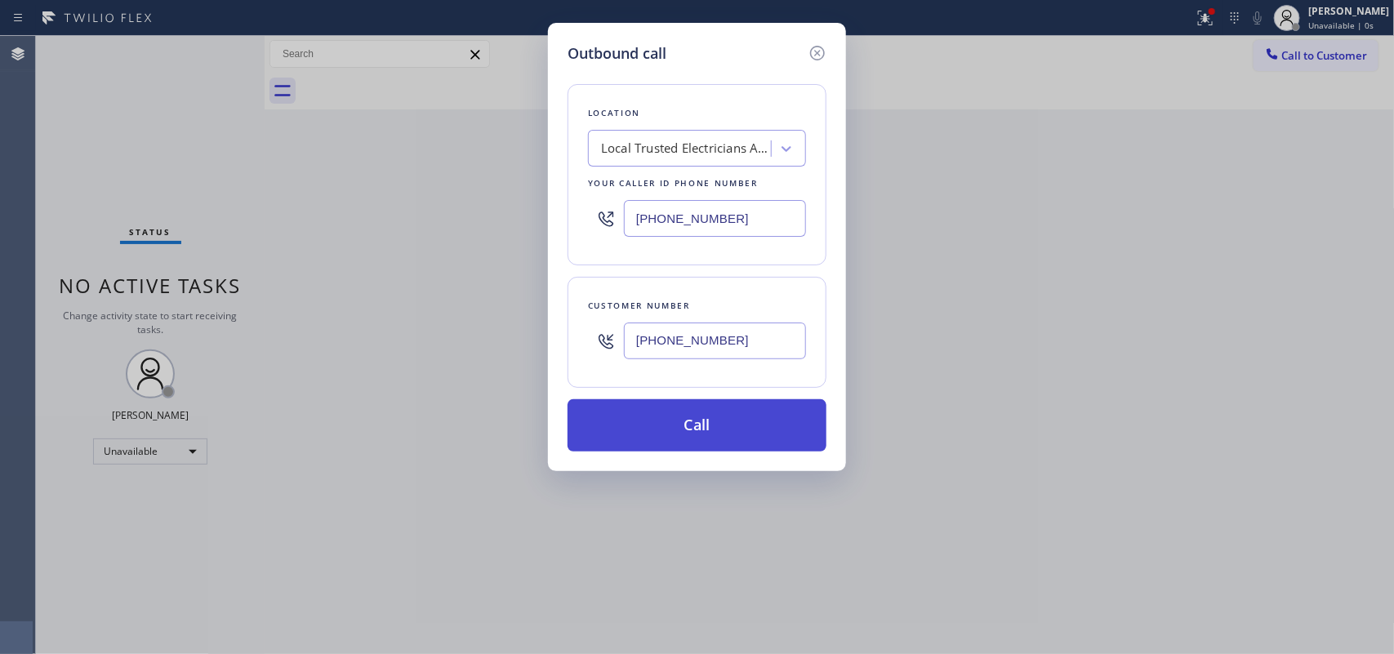
type input "[PHONE_NUMBER]"
click at [714, 415] on button "Call" at bounding box center [696, 425] width 259 height 52
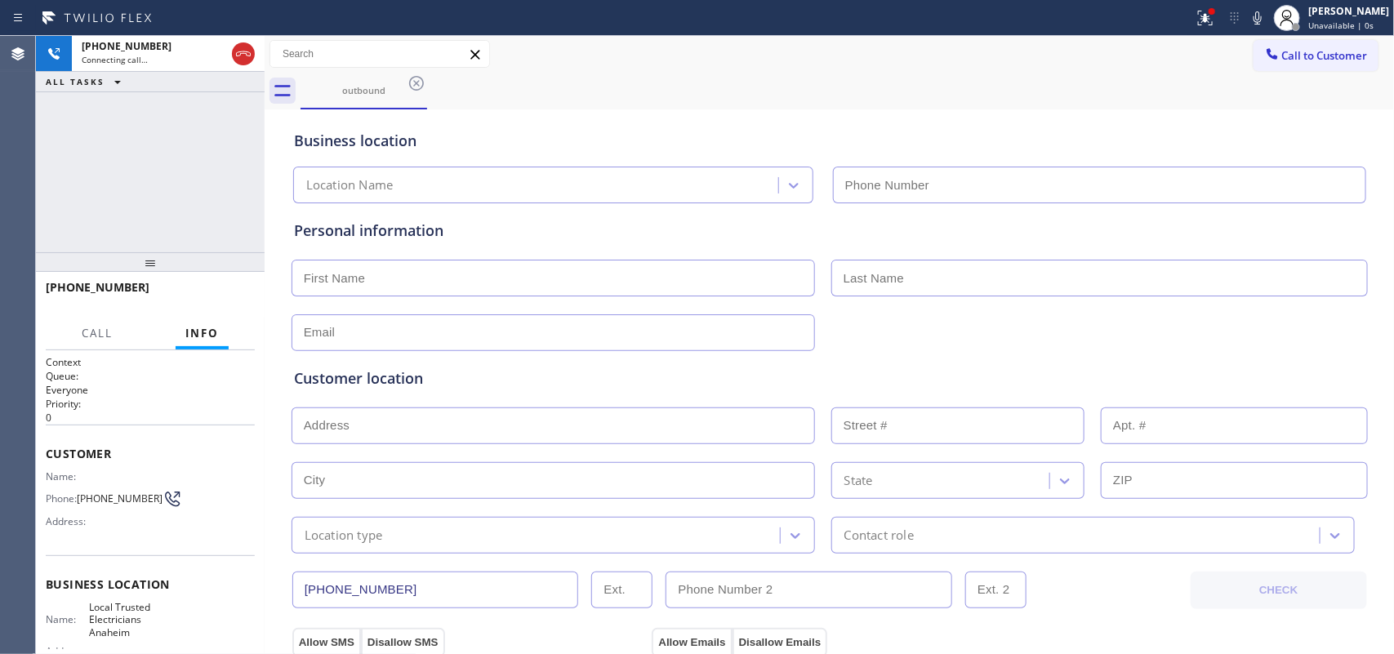
type input "[PHONE_NUMBER]"
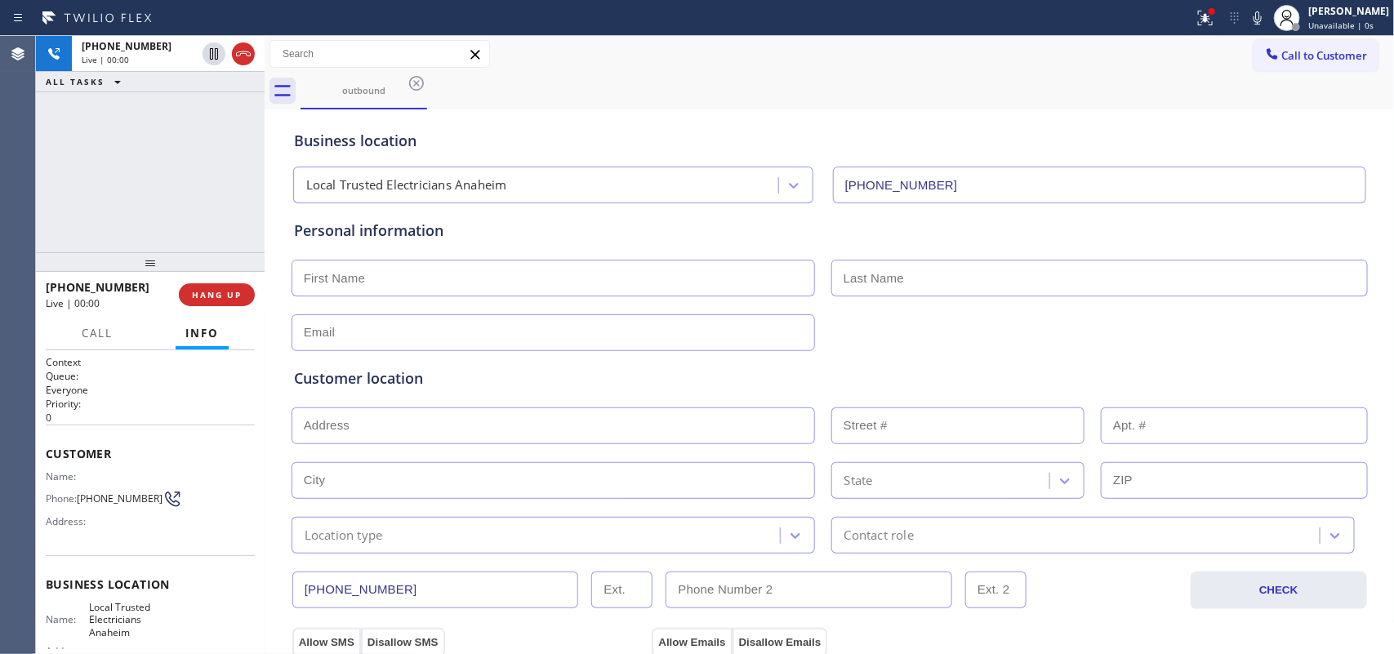
click at [186, 189] on div "[PHONE_NUMBER] Live | 00:00 ALL TASKS ALL TASKS ACTIVE TASKS TASKS IN WRAP UP" at bounding box center [150, 144] width 229 height 216
click at [229, 300] on button "HANG UP" at bounding box center [217, 294] width 76 height 23
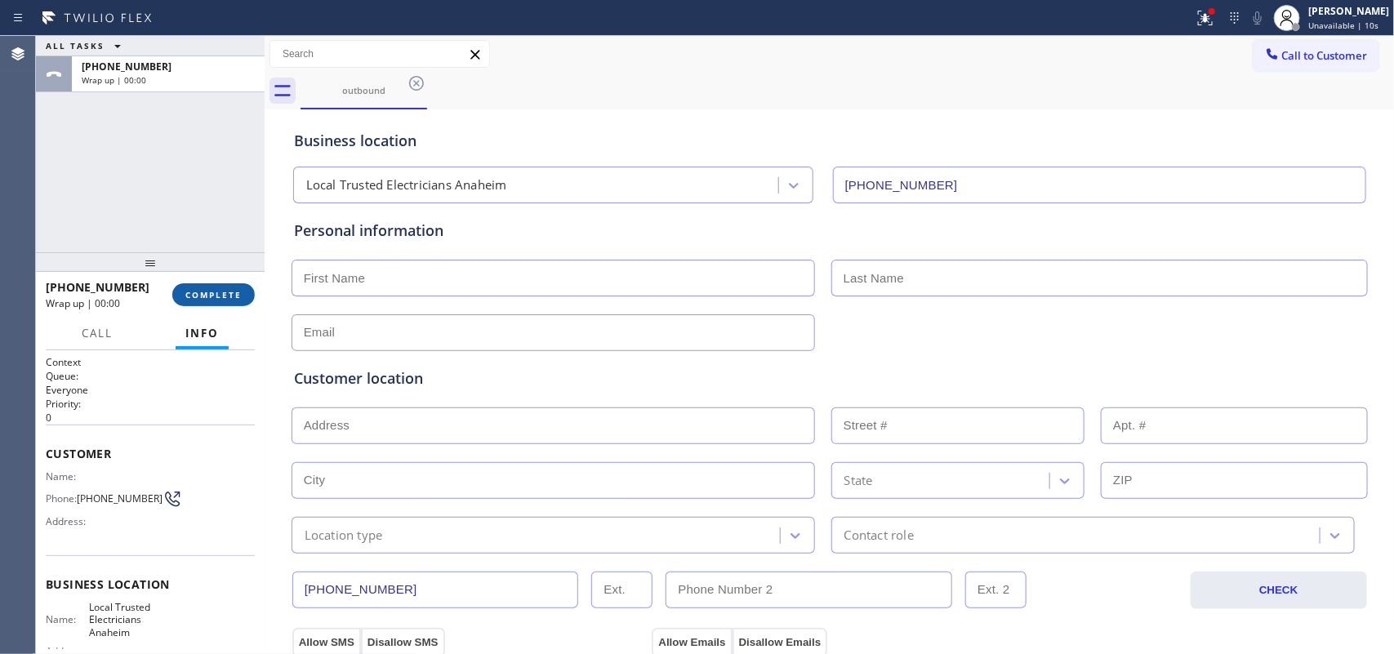
click at [229, 300] on button "COMPLETE" at bounding box center [213, 294] width 82 height 23
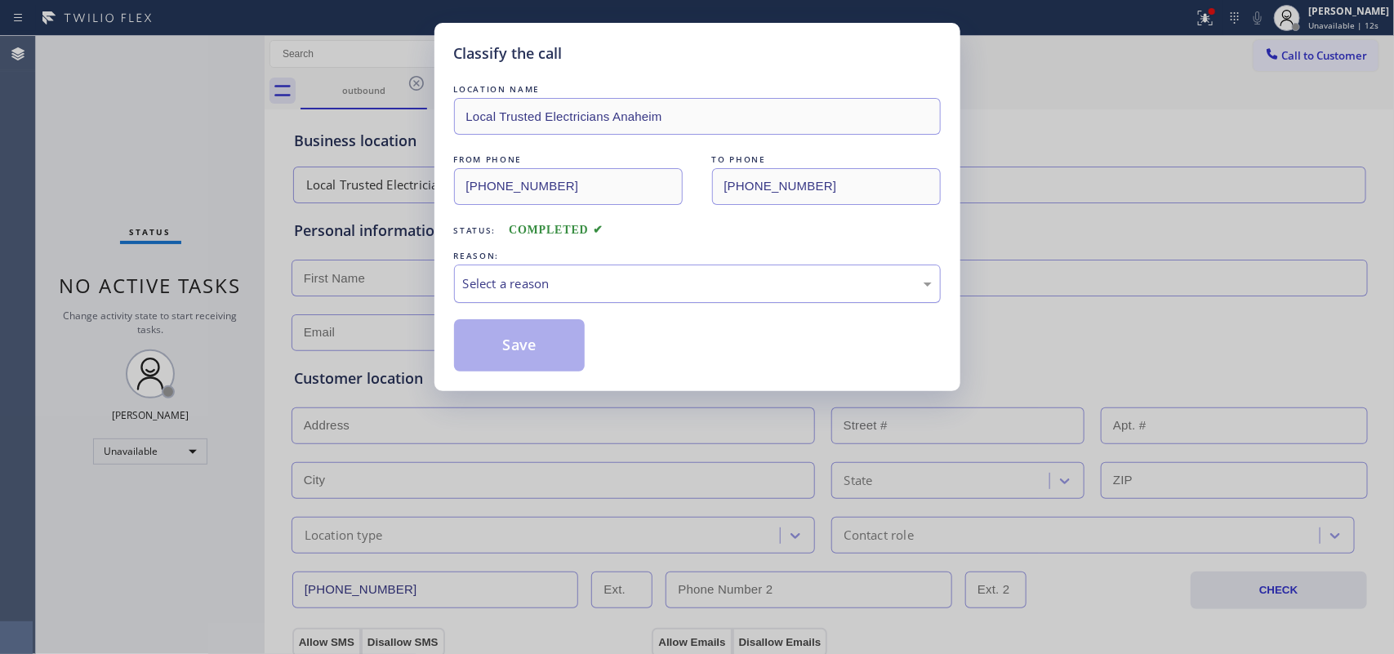
click at [608, 274] on div "Select a reason" at bounding box center [697, 284] width 487 height 38
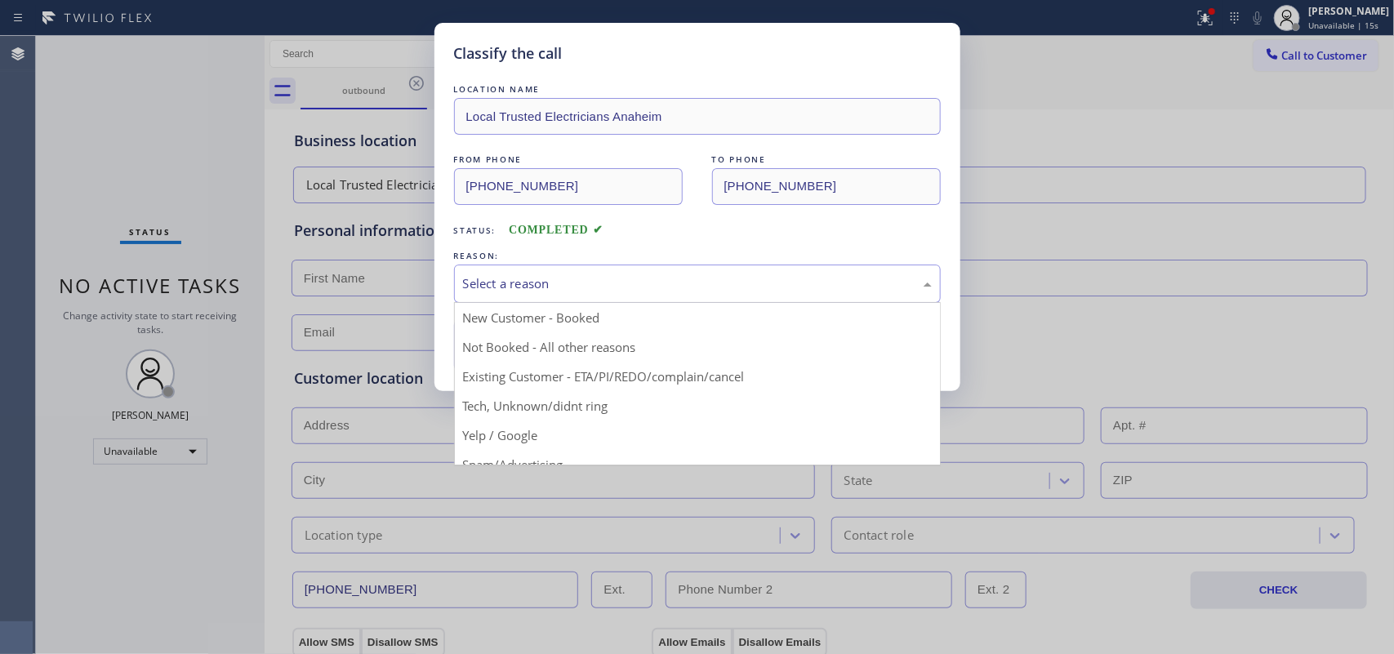
click at [123, 156] on div "Classify the call LOCATION NAME Local Trusted Electricians Anaheim FROM PHONE […" at bounding box center [697, 327] width 1394 height 654
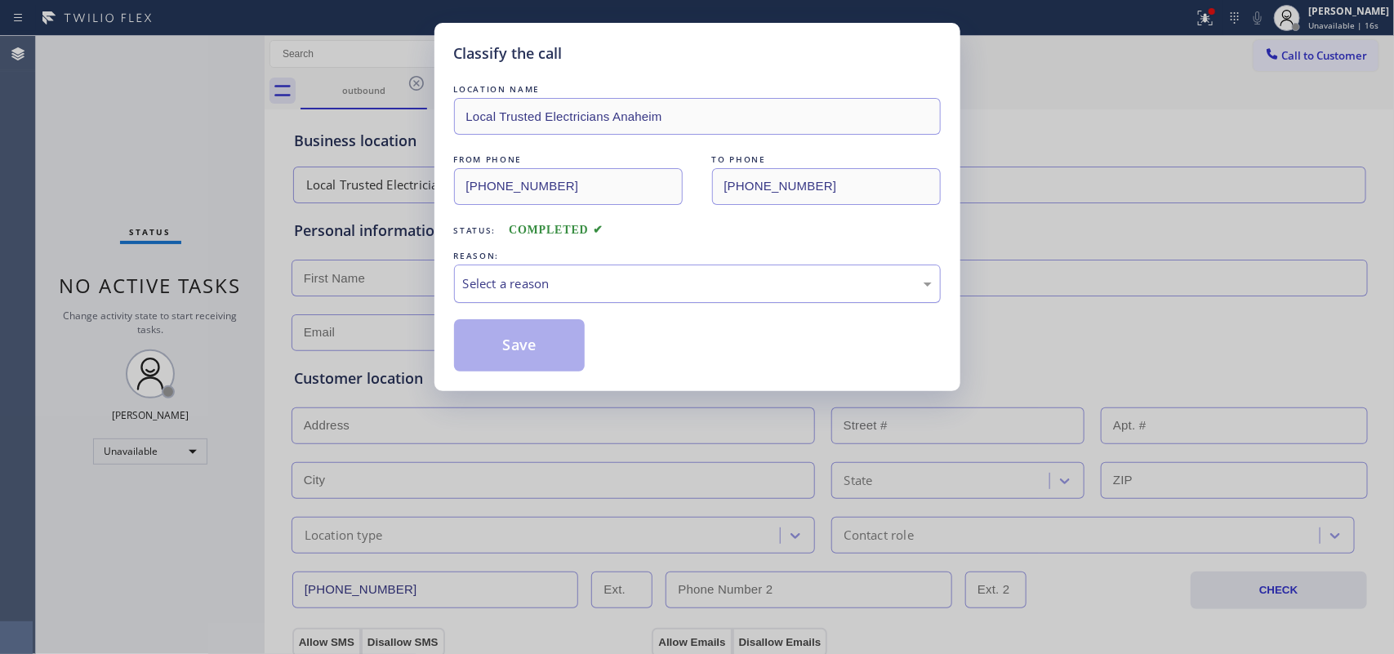
click at [541, 272] on div "Select a reason" at bounding box center [697, 284] width 487 height 38
drag, startPoint x: 559, startPoint y: 341, endPoint x: 1203, endPoint y: 86, distance: 692.2
click at [560, 340] on button "Save" at bounding box center [519, 345] width 131 height 52
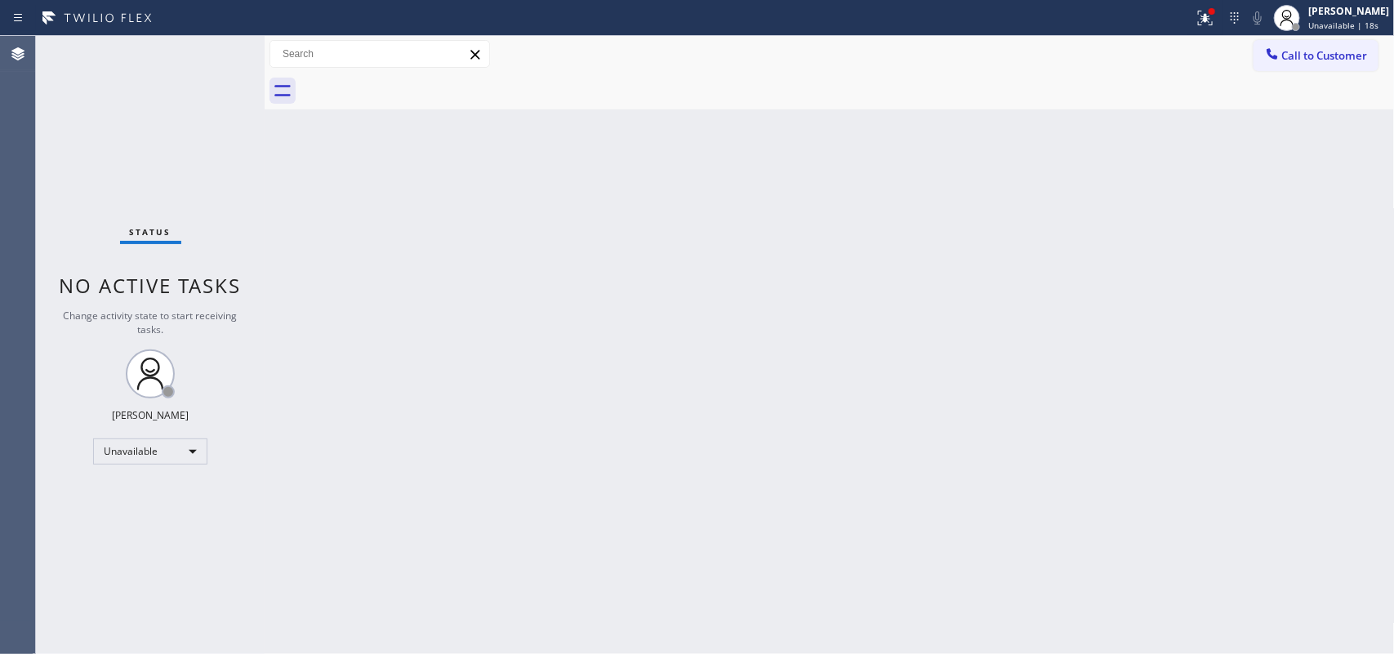
click at [1355, 30] on div "[PERSON_NAME] Unavailable | 18s" at bounding box center [1349, 17] width 89 height 29
click at [1305, 29] on div at bounding box center [1287, 18] width 36 height 36
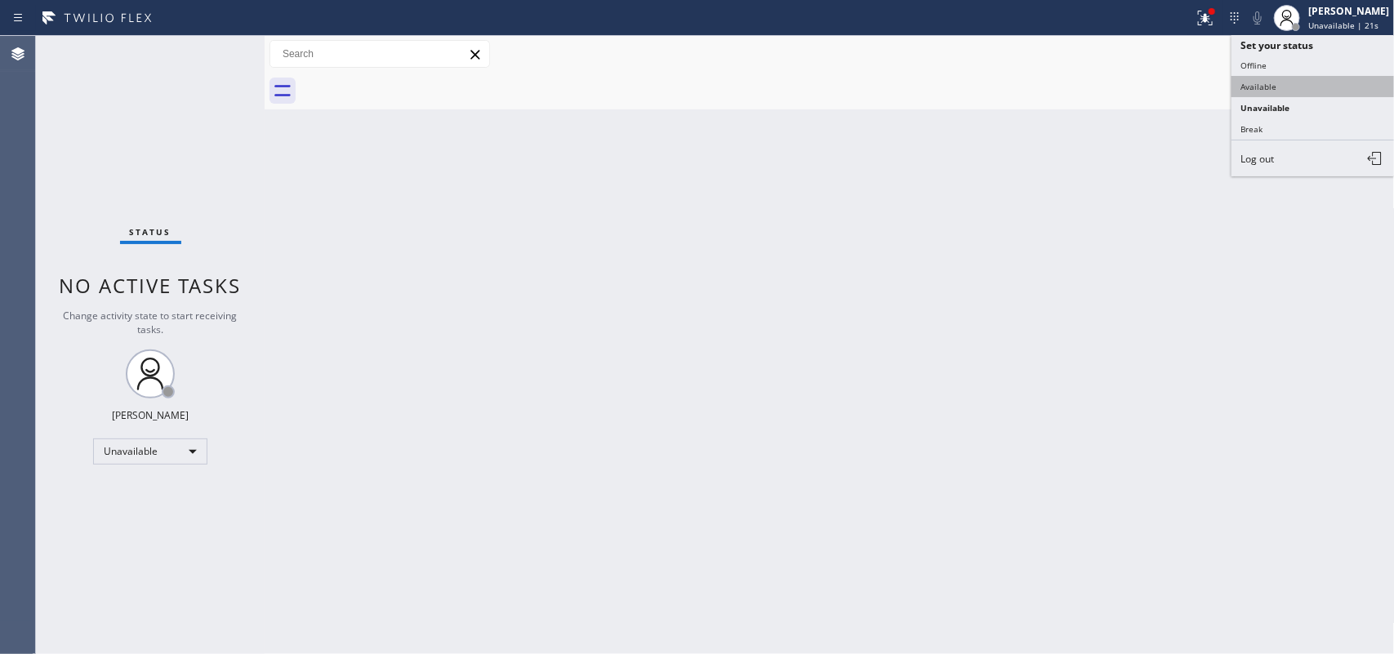
click at [1268, 94] on button "Available" at bounding box center [1312, 86] width 163 height 21
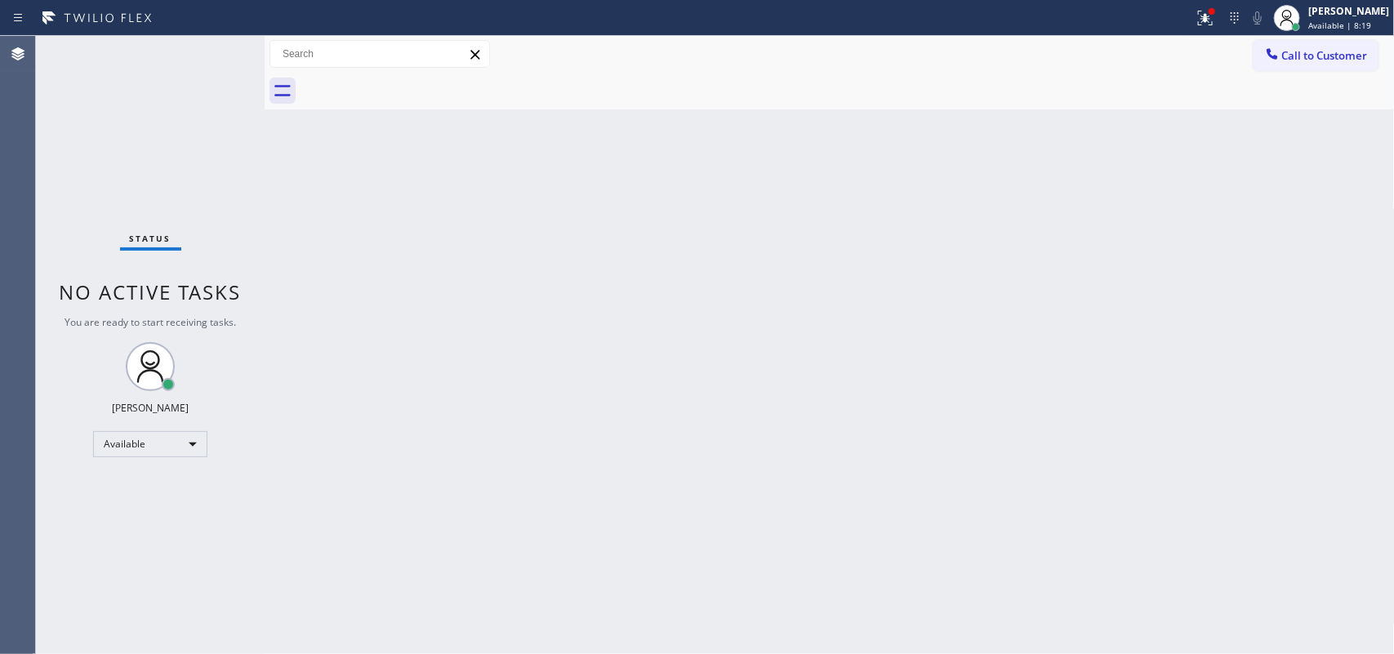
drag, startPoint x: 363, startPoint y: 261, endPoint x: 370, endPoint y: 129, distance: 132.4
click at [364, 261] on div "Back to Dashboard Change Sender ID Customers Technicians Select a contact Outbo…" at bounding box center [830, 345] width 1130 height 618
click at [1352, 25] on span "Available | 8:27" at bounding box center [1339, 25] width 63 height 11
click at [1371, 25] on span "Available | 8:31" at bounding box center [1339, 25] width 63 height 11
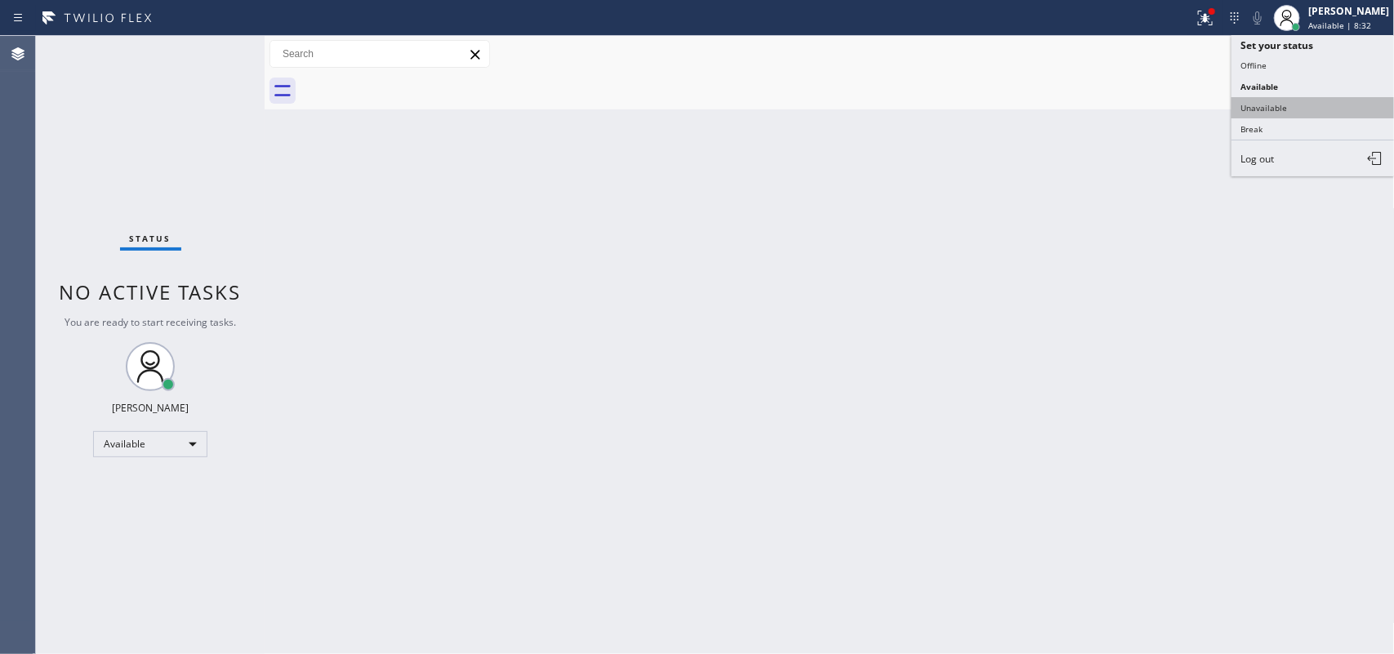
click at [1267, 105] on button "Unavailable" at bounding box center [1312, 107] width 163 height 21
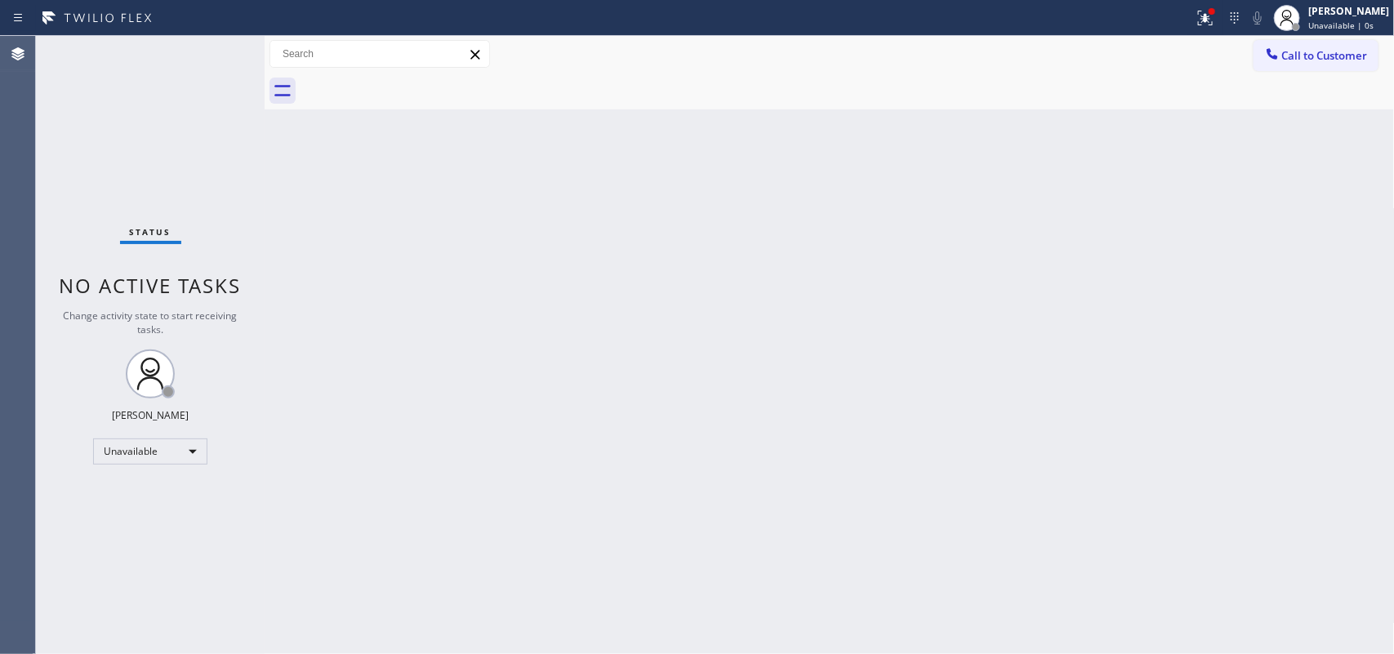
click at [376, 92] on div at bounding box center [847, 91] width 1094 height 37
click at [1328, 54] on span "Call to Customer" at bounding box center [1325, 55] width 86 height 15
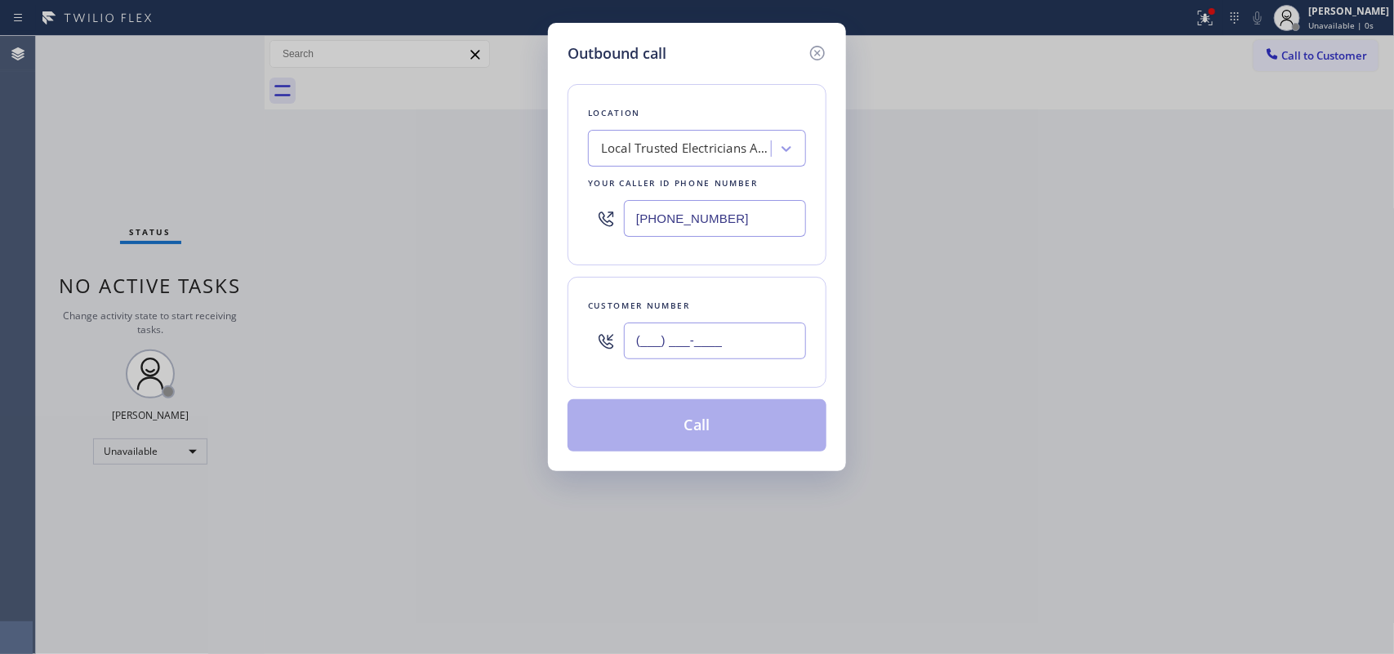
click at [710, 340] on input "(___) ___-____" at bounding box center [715, 340] width 182 height 37
paste input "714) 501-5359"
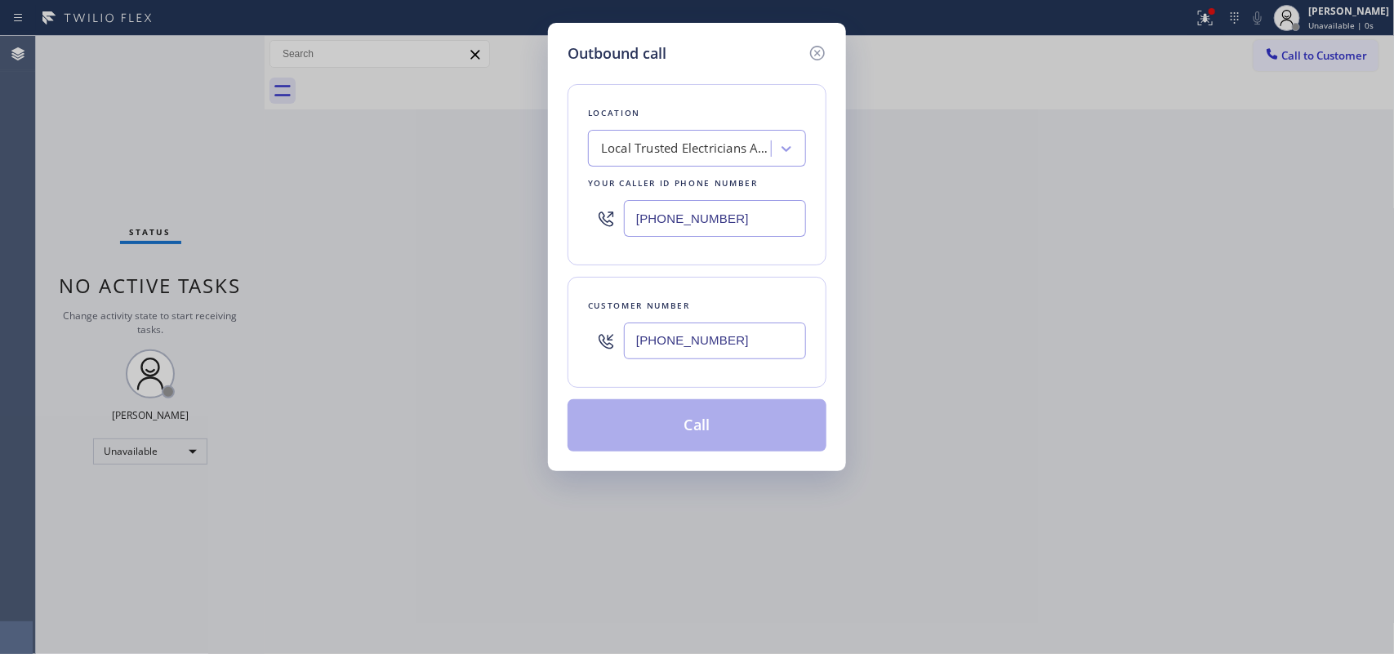
type input "[PHONE_NUMBER]"
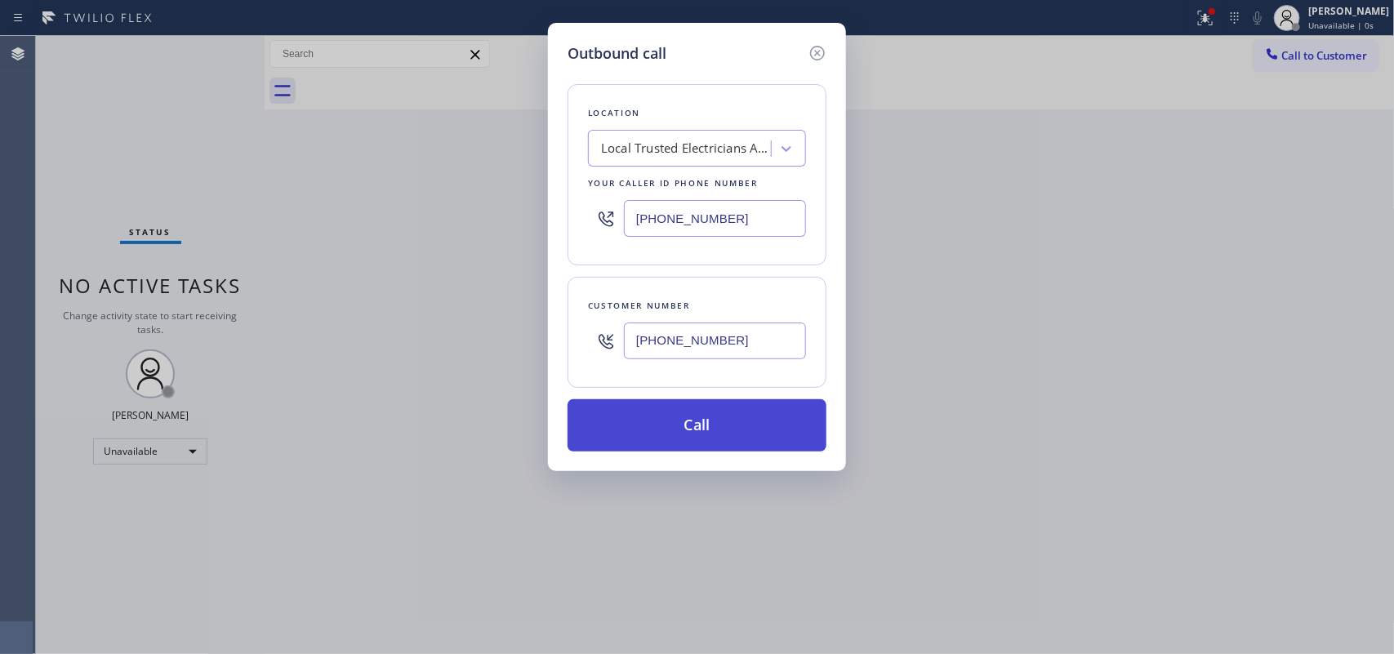
drag, startPoint x: 679, startPoint y: 435, endPoint x: 706, endPoint y: 418, distance: 31.9
click at [680, 434] on button "Call" at bounding box center [696, 425] width 259 height 52
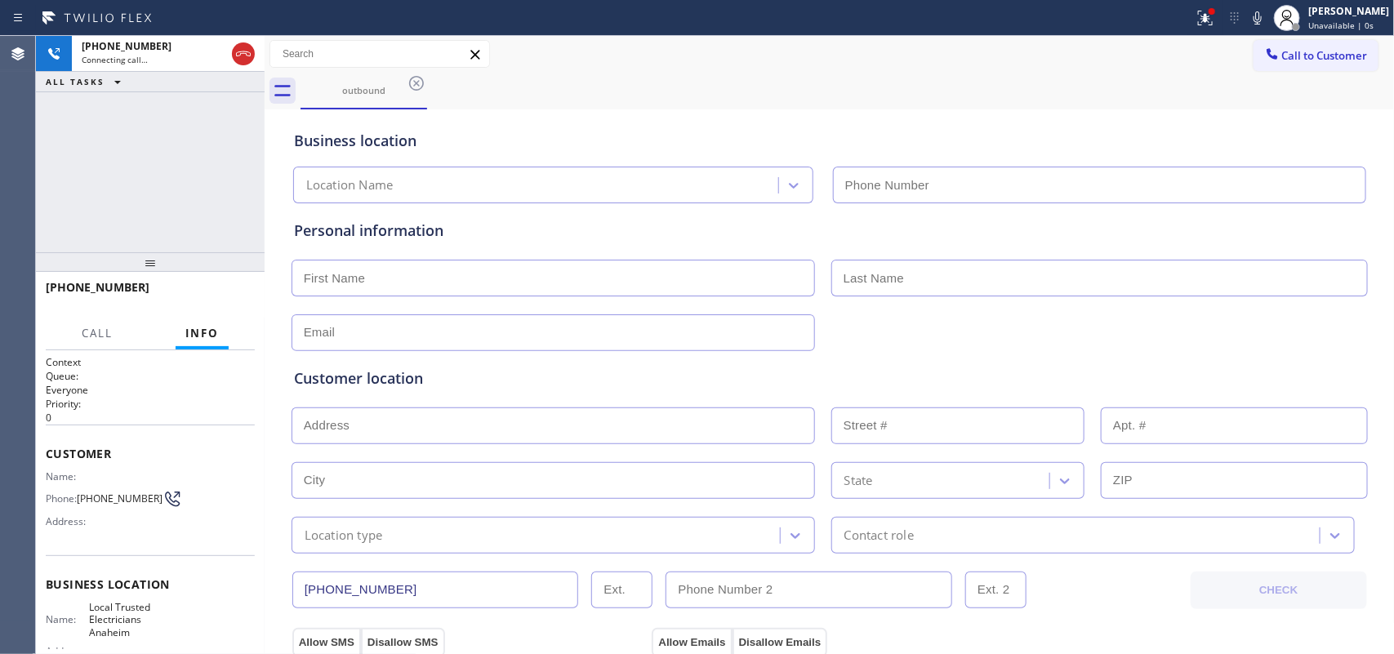
type input "[PHONE_NUMBER]"
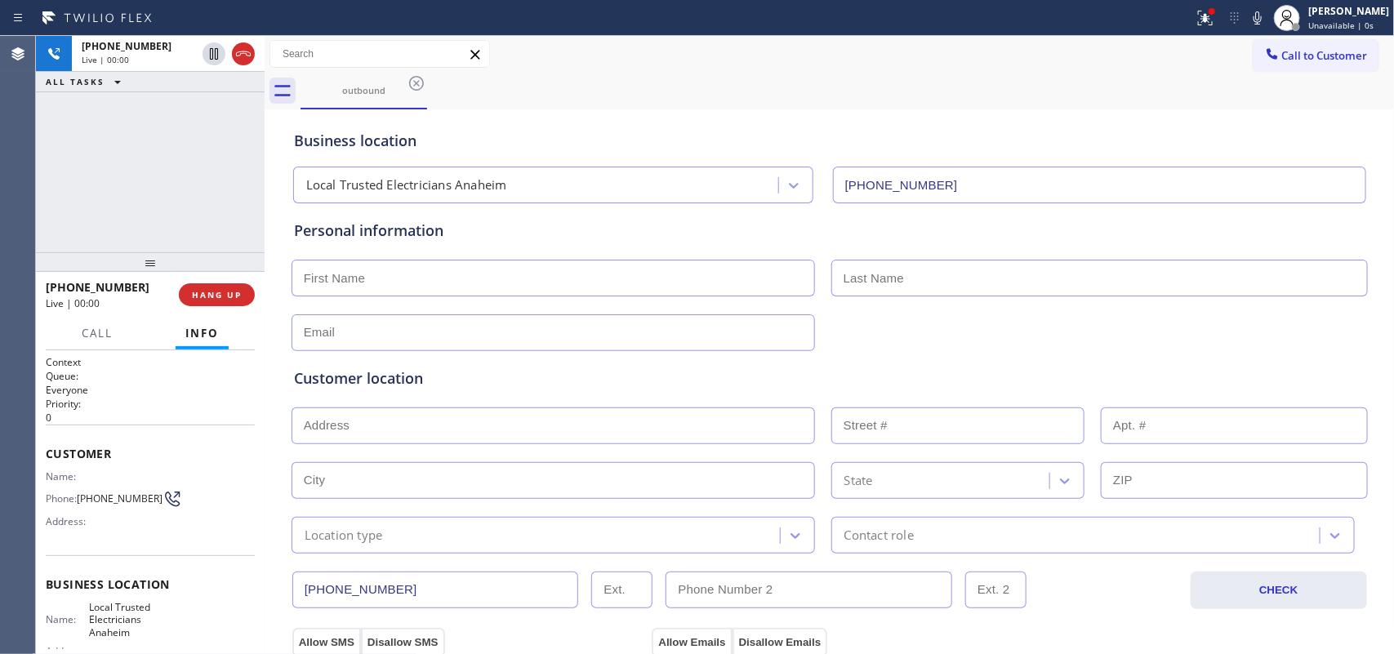
click at [732, 113] on div "Business location Local Trusted Electricians [GEOGRAPHIC_DATA] [PHONE_NUMBER]" at bounding box center [830, 158] width 1078 height 90
click at [234, 296] on span "HANG UP" at bounding box center [217, 294] width 50 height 11
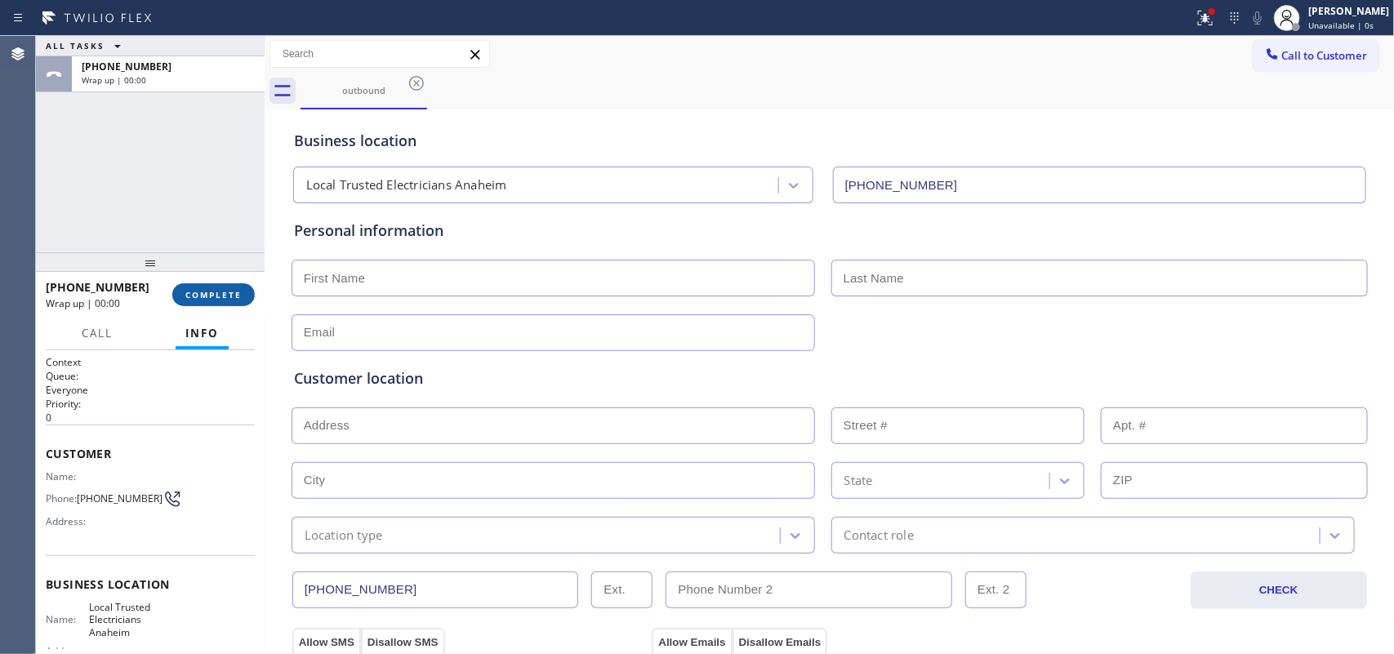
click at [234, 296] on span "COMPLETE" at bounding box center [213, 294] width 56 height 11
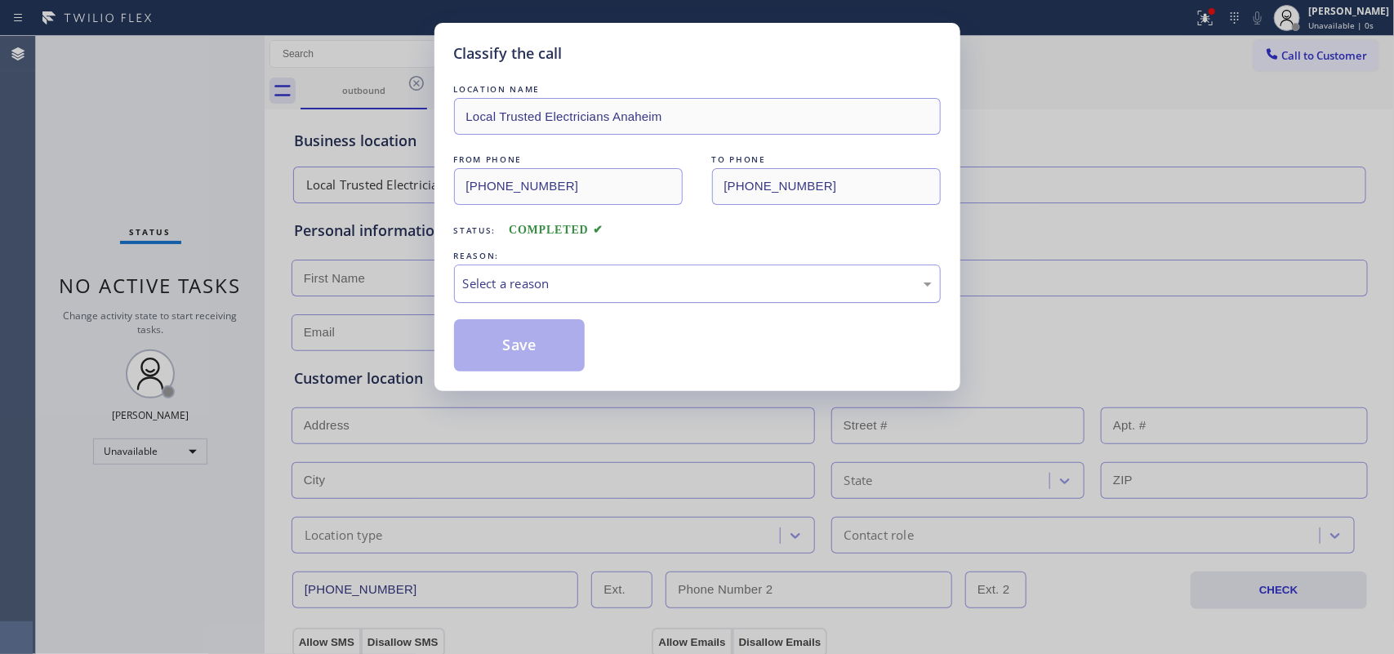
click at [600, 291] on div "Select a reason" at bounding box center [697, 283] width 469 height 19
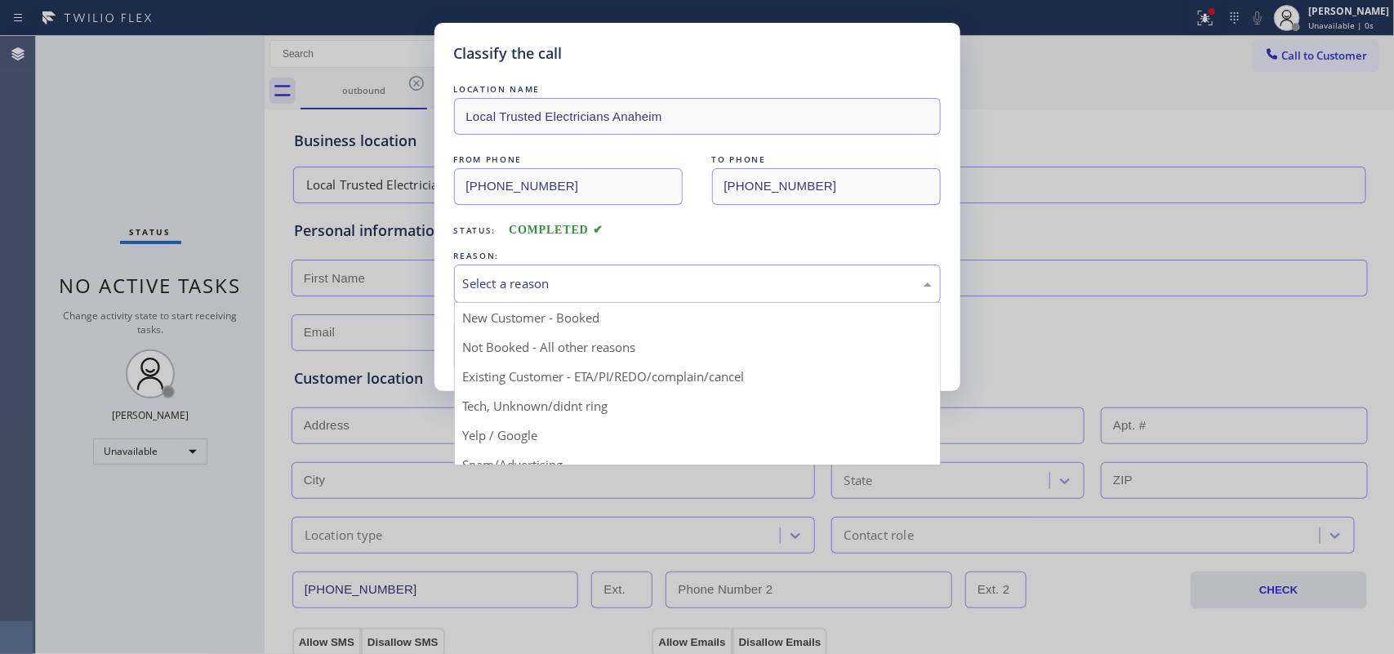
click at [115, 198] on div "Classify the call LOCATION NAME Local Trusted Electricians Anaheim FROM PHONE […" at bounding box center [697, 327] width 1394 height 654
click at [576, 271] on div "Select a reason" at bounding box center [697, 284] width 487 height 38
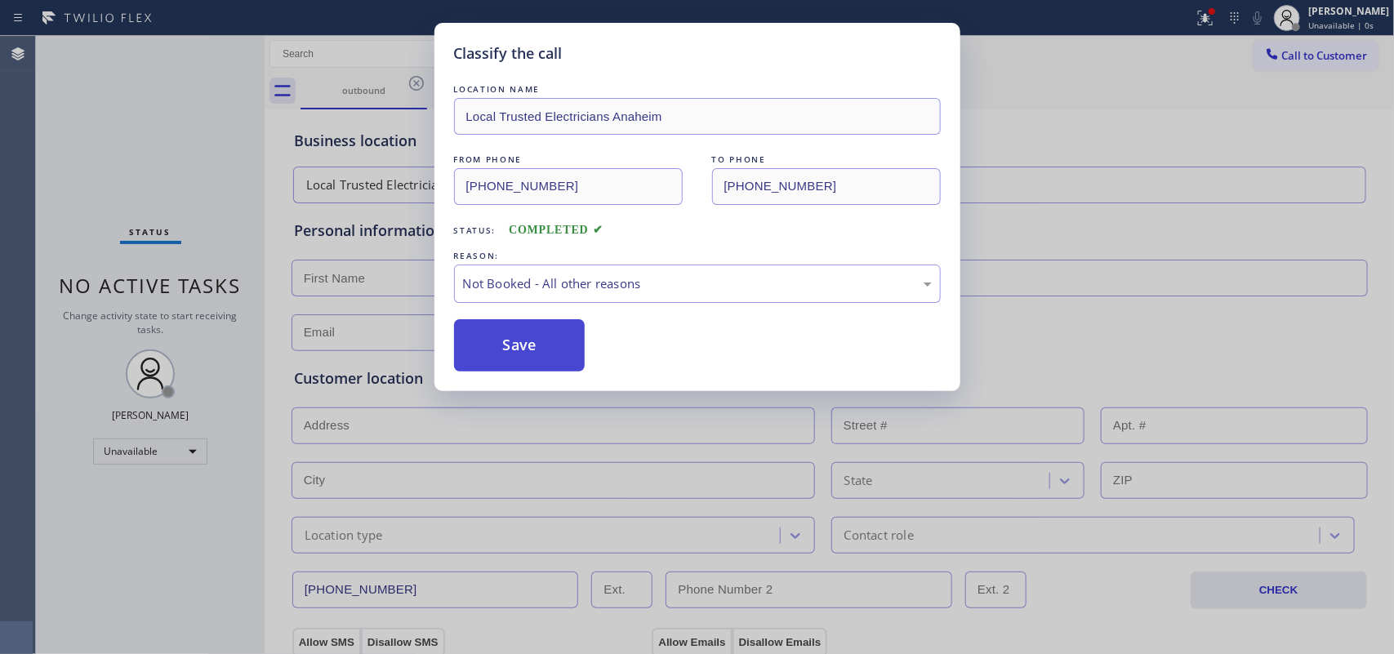
click at [519, 353] on button "Save" at bounding box center [519, 345] width 131 height 52
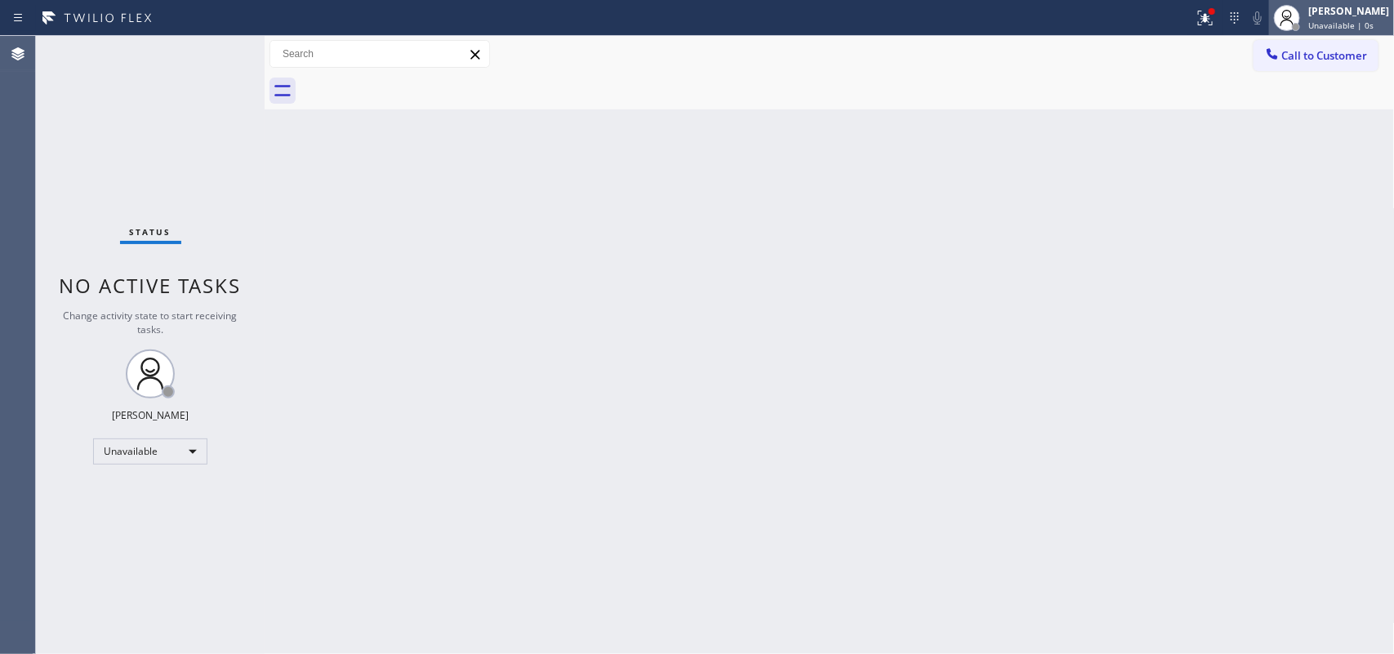
click at [1341, 15] on div "[PERSON_NAME]" at bounding box center [1348, 11] width 81 height 14
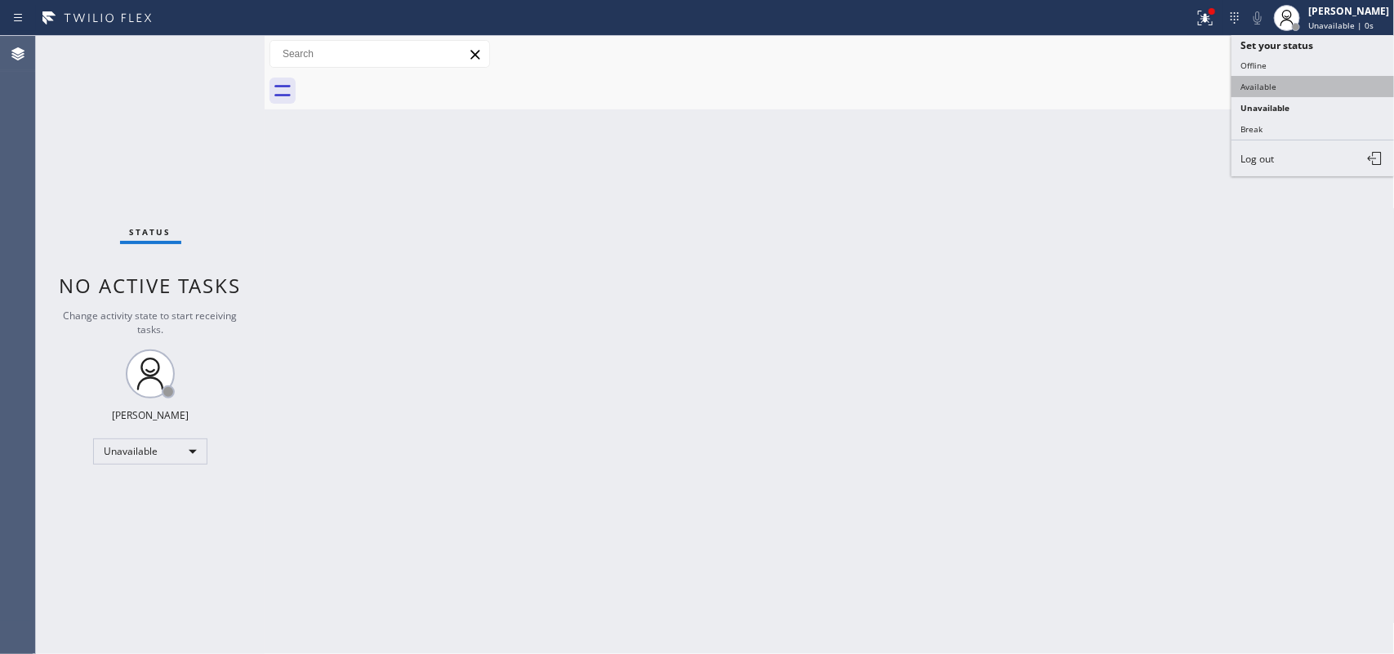
click at [1279, 82] on button "Available" at bounding box center [1312, 86] width 163 height 21
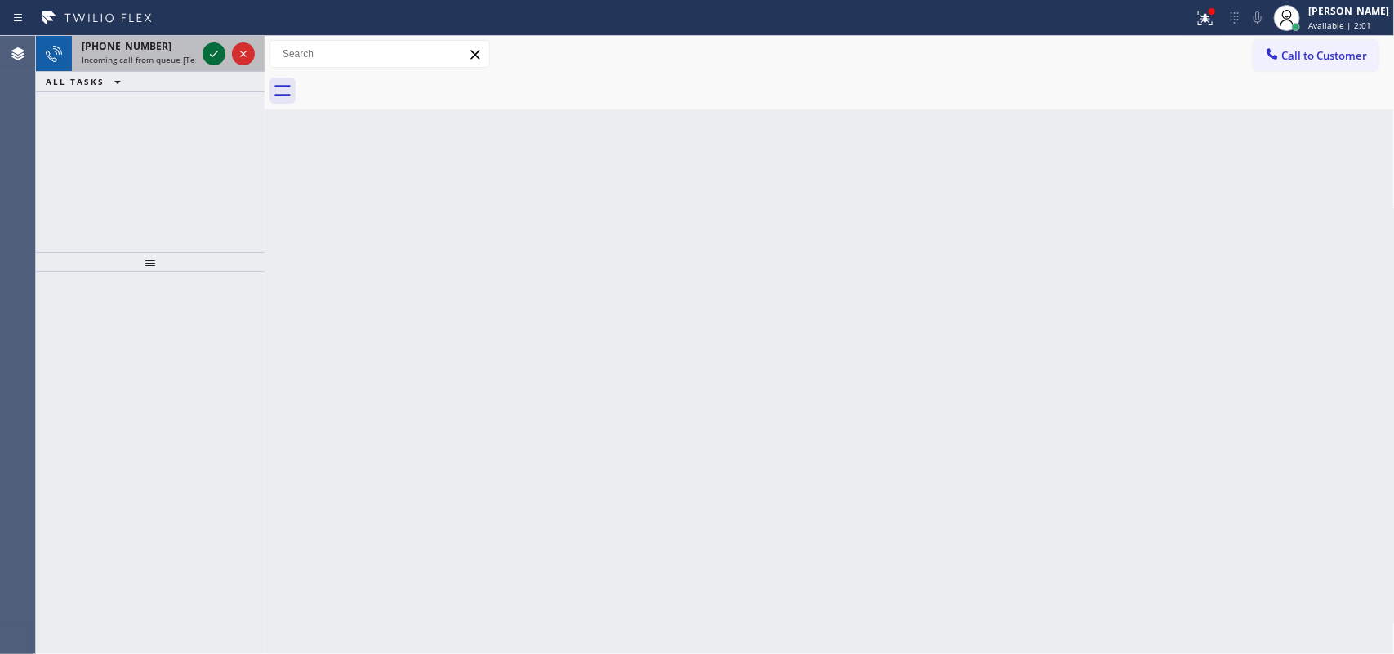
click at [206, 51] on icon at bounding box center [214, 54] width 20 height 20
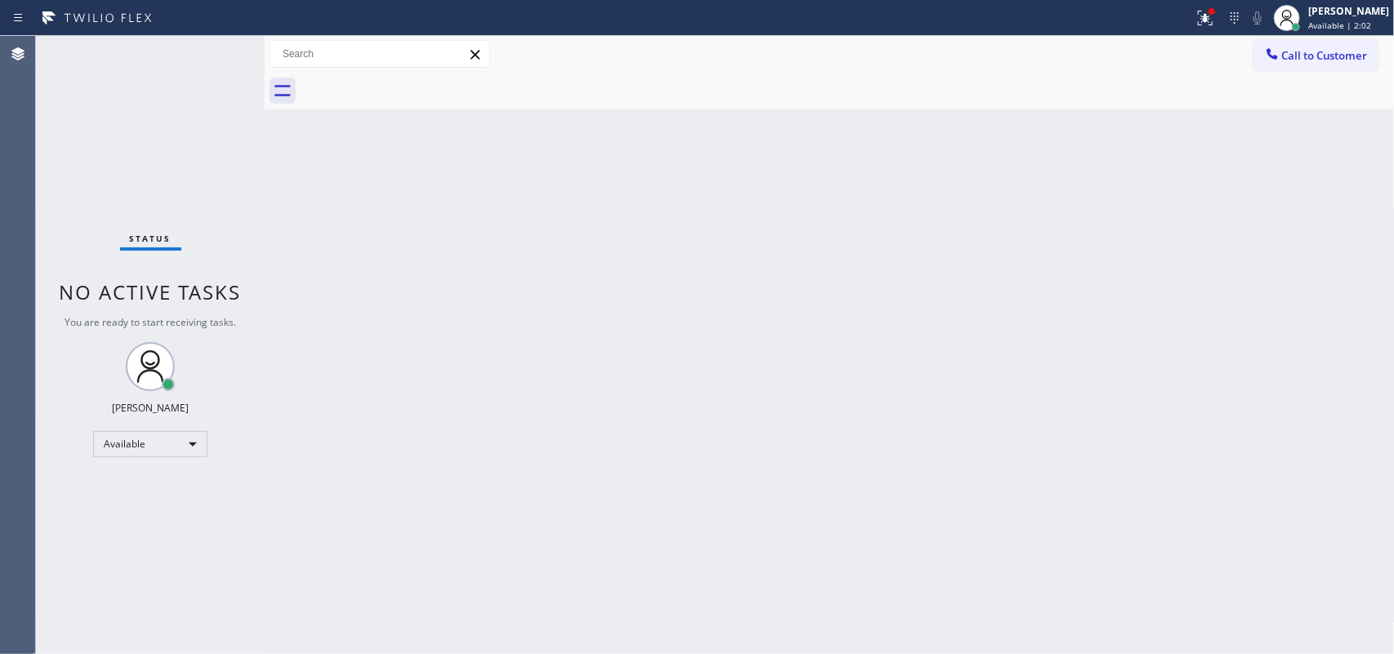
click at [210, 50] on div "Status No active tasks You are ready to start receiving tasks. [PERSON_NAME] Av…" at bounding box center [150, 345] width 229 height 618
click at [1347, 14] on div "[PERSON_NAME]" at bounding box center [1348, 11] width 81 height 14
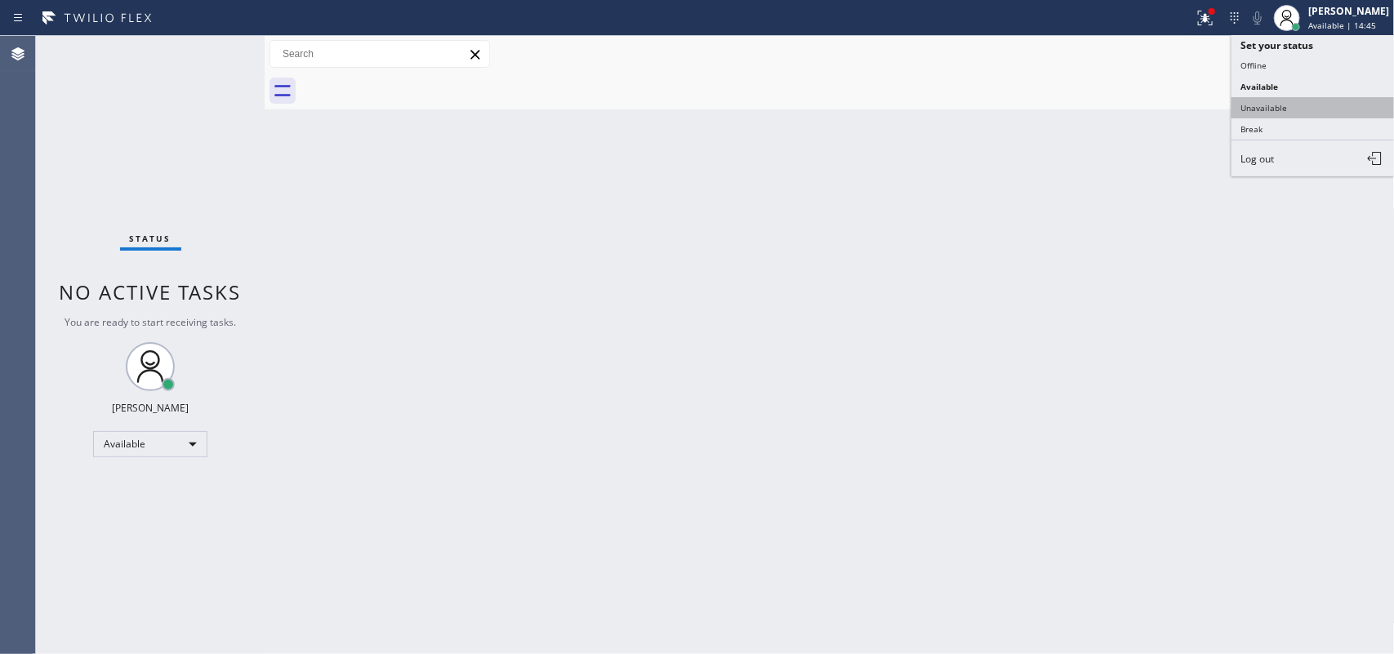
click at [1286, 112] on button "Unavailable" at bounding box center [1312, 107] width 163 height 21
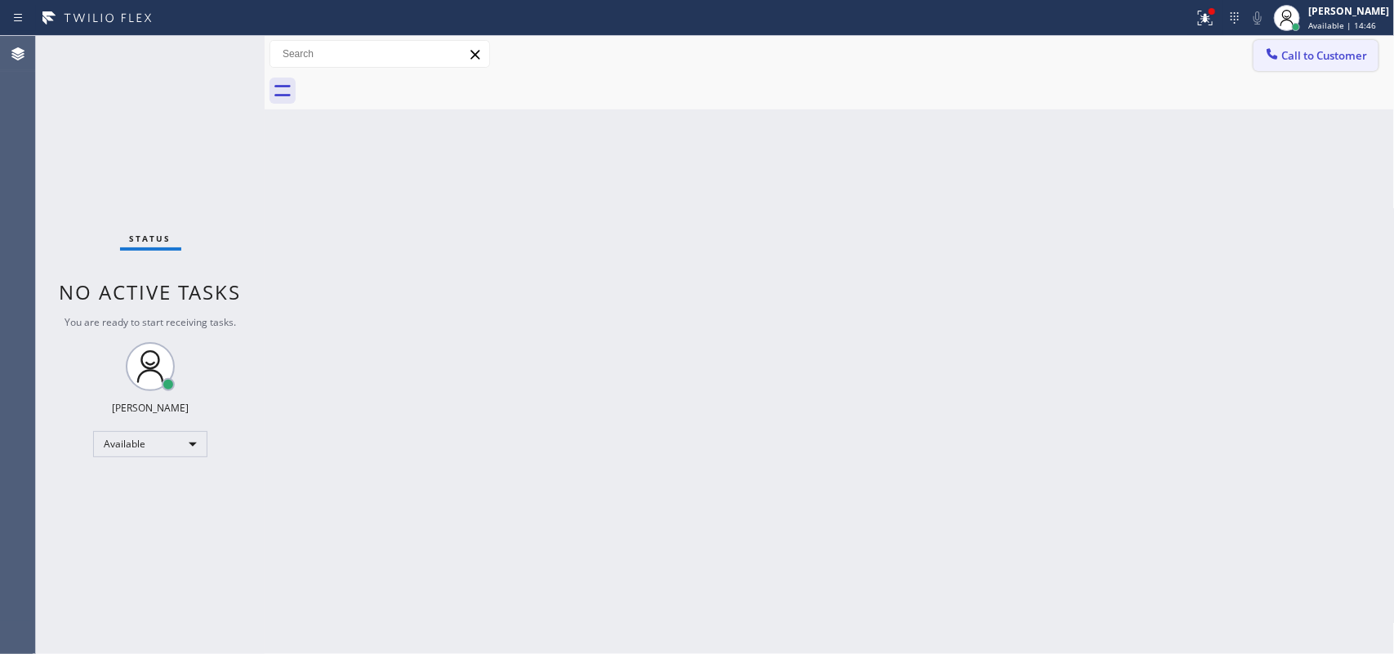
click at [1296, 57] on span "Call to Customer" at bounding box center [1325, 55] width 86 height 15
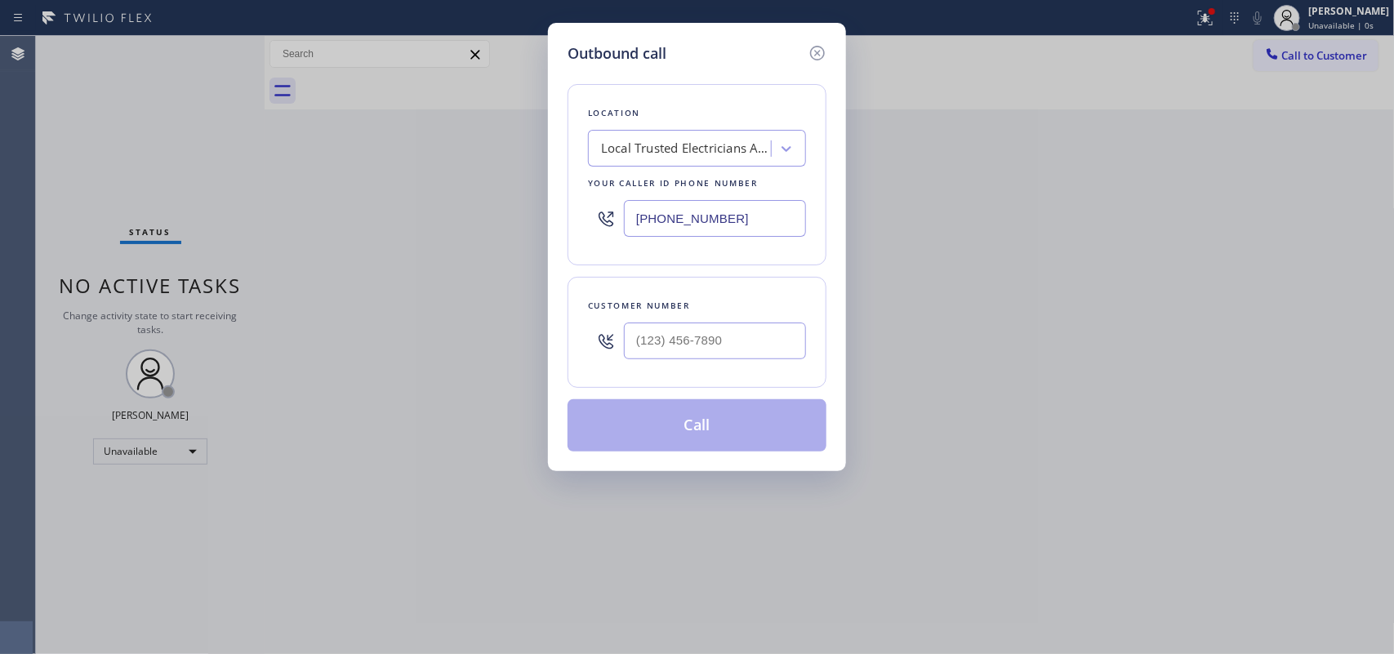
click at [703, 61] on div "Outbound call" at bounding box center [696, 53] width 259 height 22
click at [723, 345] on input "(___) ___-____" at bounding box center [715, 340] width 182 height 37
paste input "714) 501-5359"
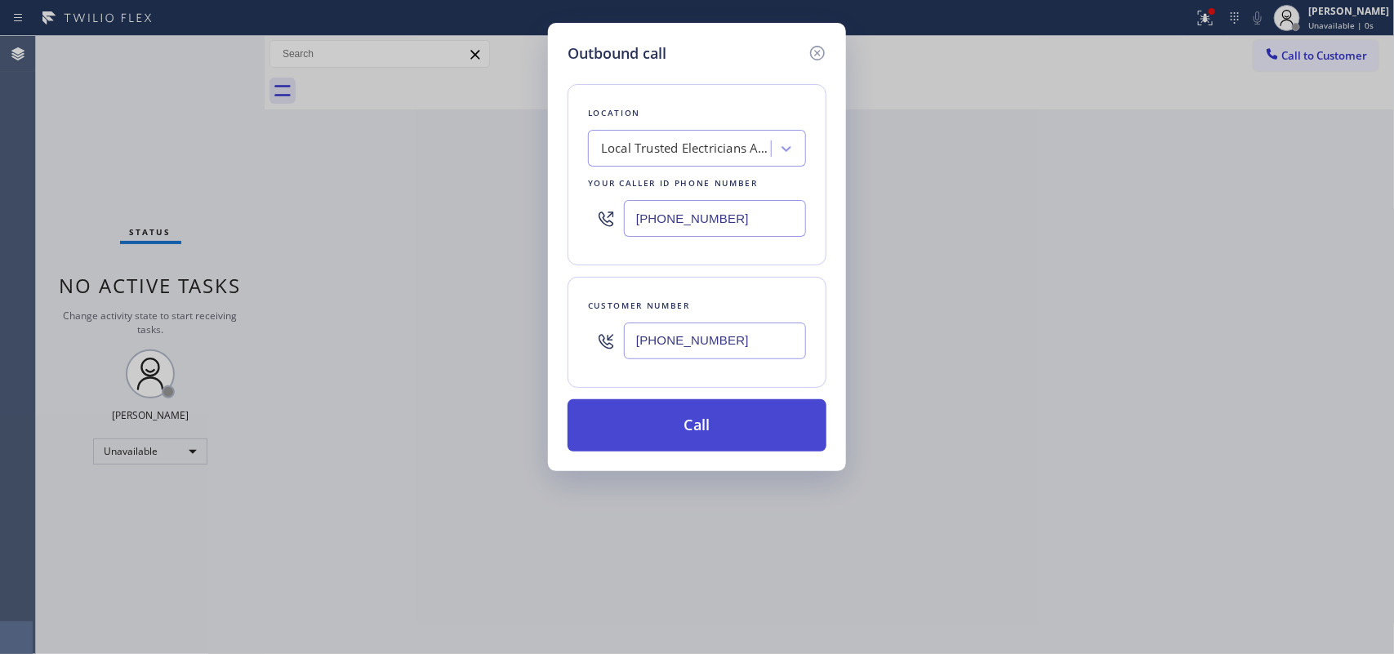
type input "[PHONE_NUMBER]"
click at [751, 438] on button "Call" at bounding box center [696, 425] width 259 height 52
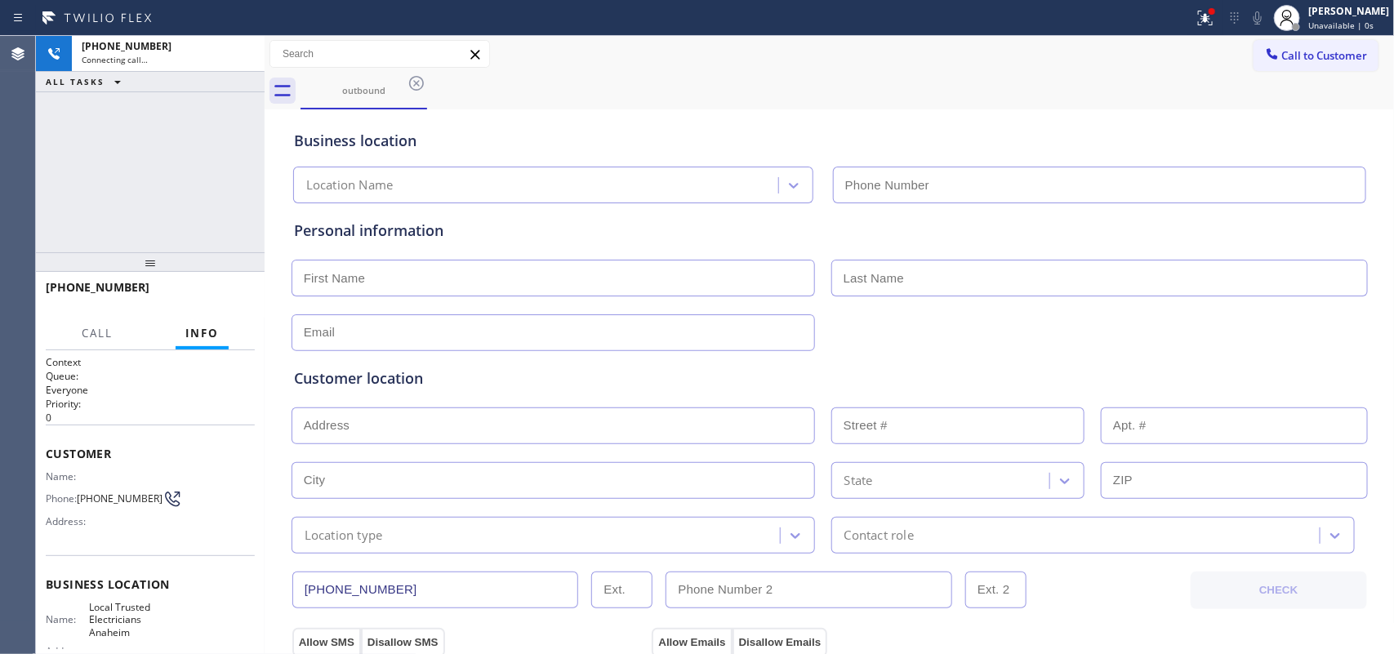
type input "[PHONE_NUMBER]"
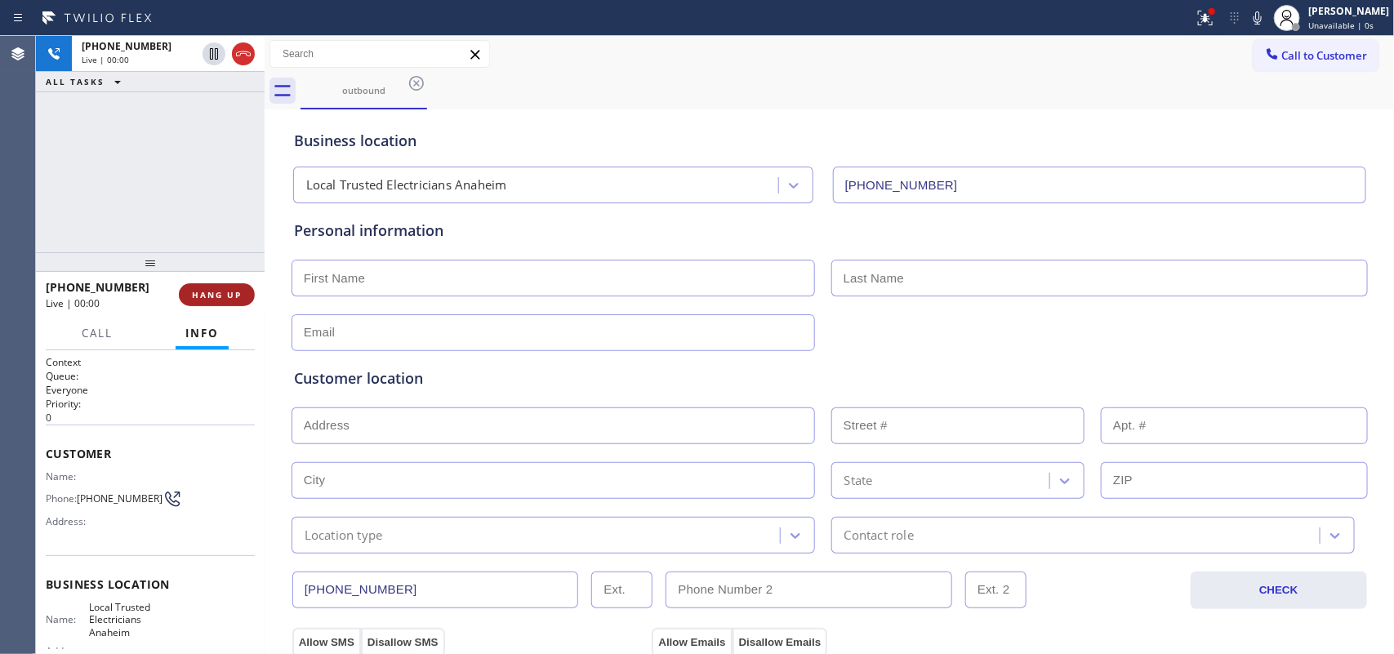
click at [230, 296] on span "HANG UP" at bounding box center [217, 294] width 50 height 11
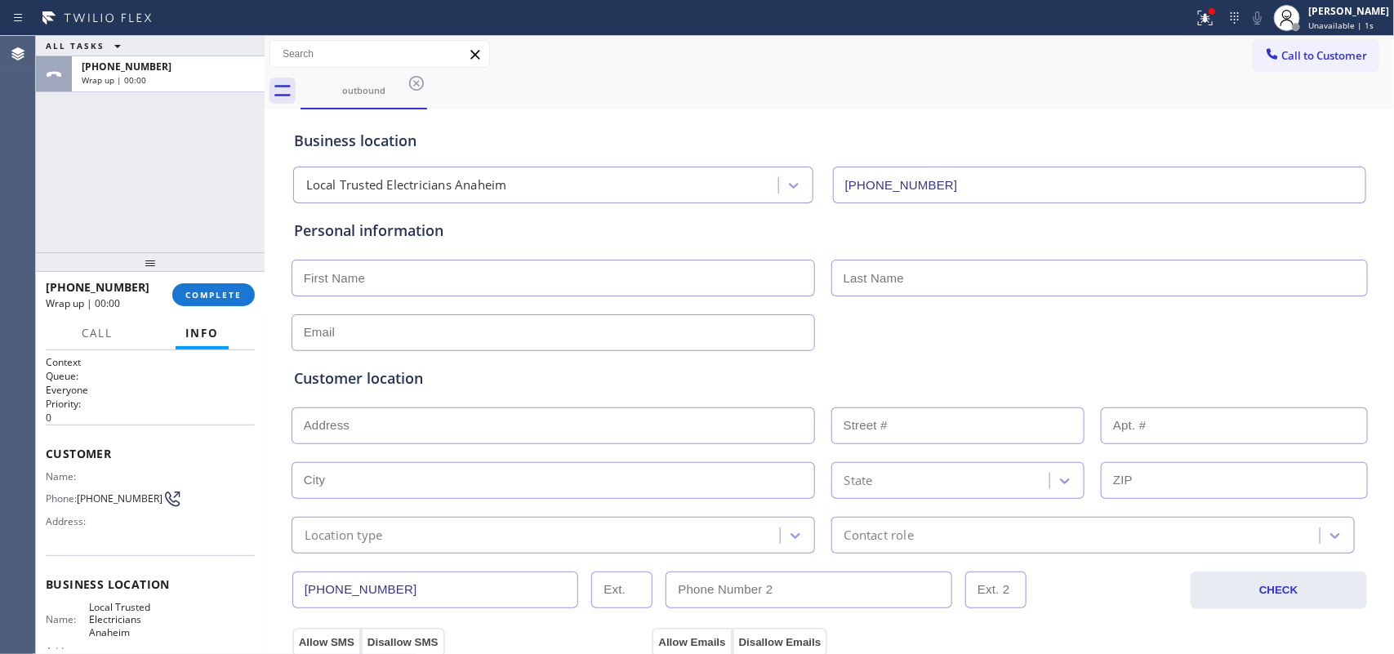
click at [675, 280] on input "text" at bounding box center [552, 278] width 523 height 37
click at [110, 155] on div "ALL TASKS ALL TASKS ACTIVE TASKS TASKS IN WRAP UP [PHONE_NUMBER] Wrap up | 00:00" at bounding box center [150, 144] width 229 height 216
click at [500, 279] on input "text" at bounding box center [552, 278] width 523 height 37
type input "Miss"
type input "[PERSON_NAME]"
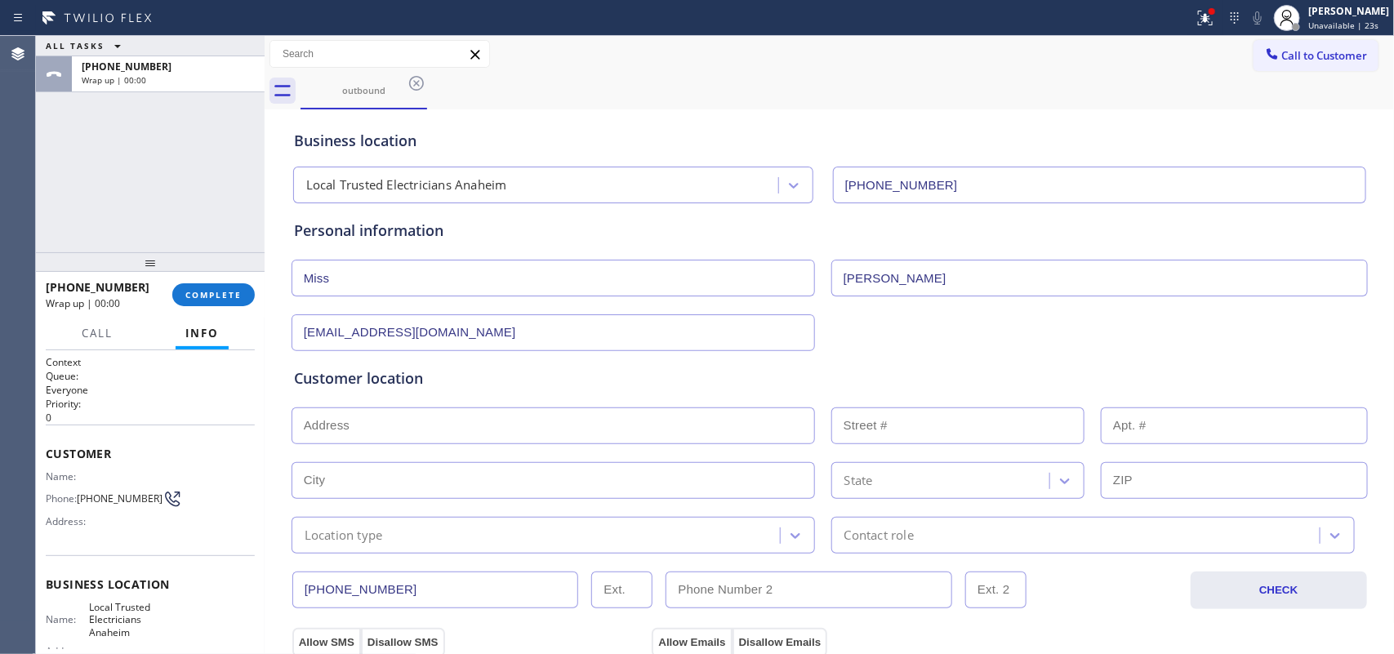
type input "[EMAIL_ADDRESS][DOMAIN_NAME]"
click at [480, 430] on input "text" at bounding box center [552, 425] width 523 height 37
type input "[GEOGRAPHIC_DATA], [GEOGRAPHIC_DATA]"
type input "[GEOGRAPHIC_DATA]"
type input "92807"
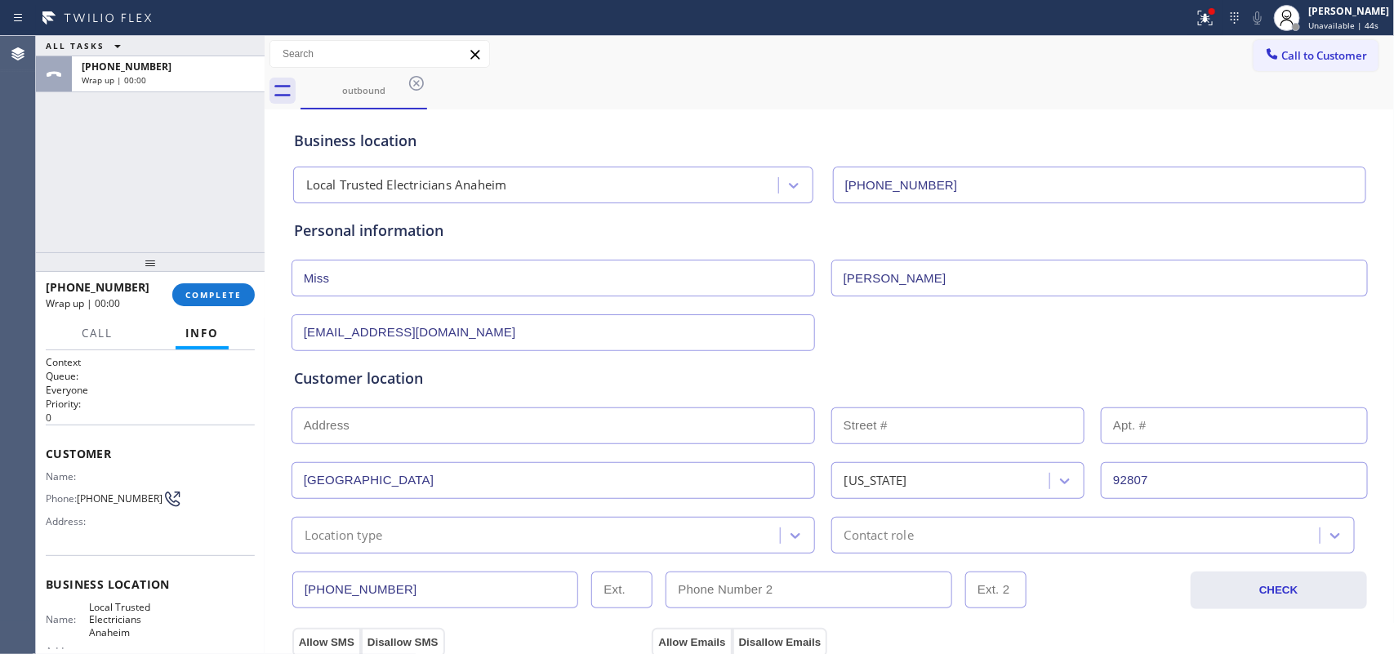
scroll to position [306, 0]
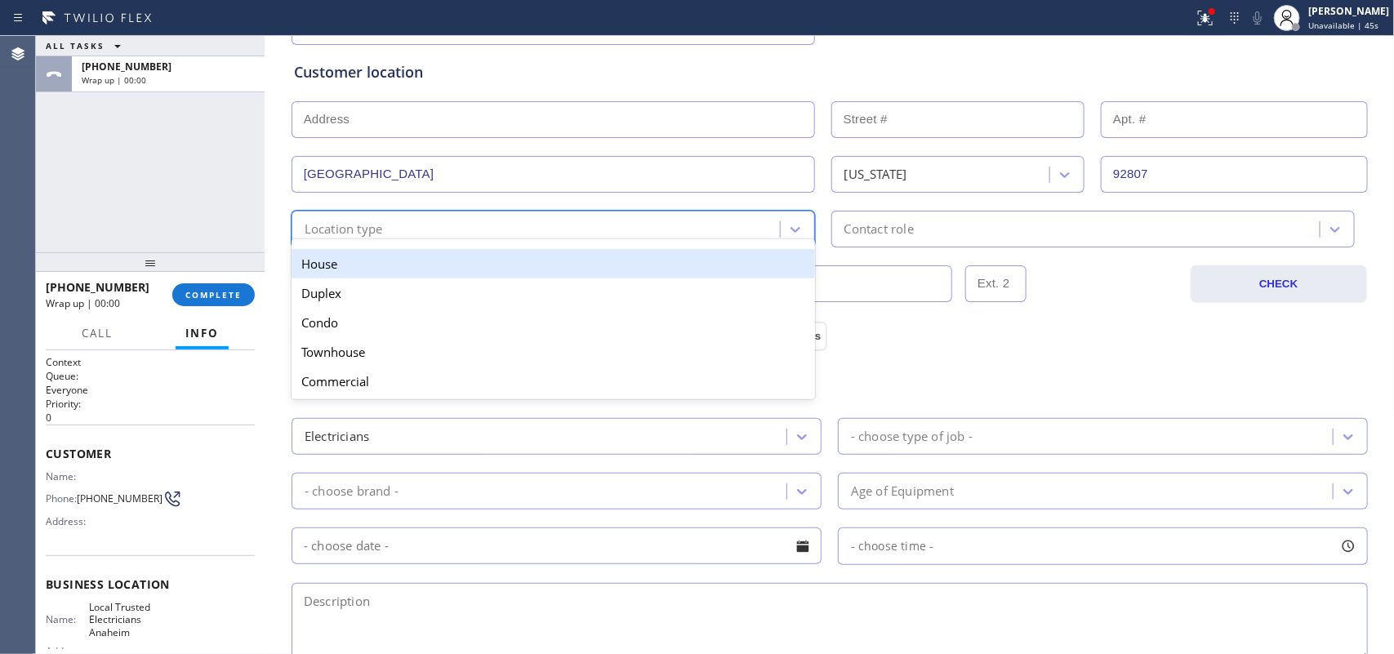
click at [548, 234] on div "Location type" at bounding box center [537, 229] width 483 height 29
click at [543, 264] on div "House" at bounding box center [552, 263] width 523 height 29
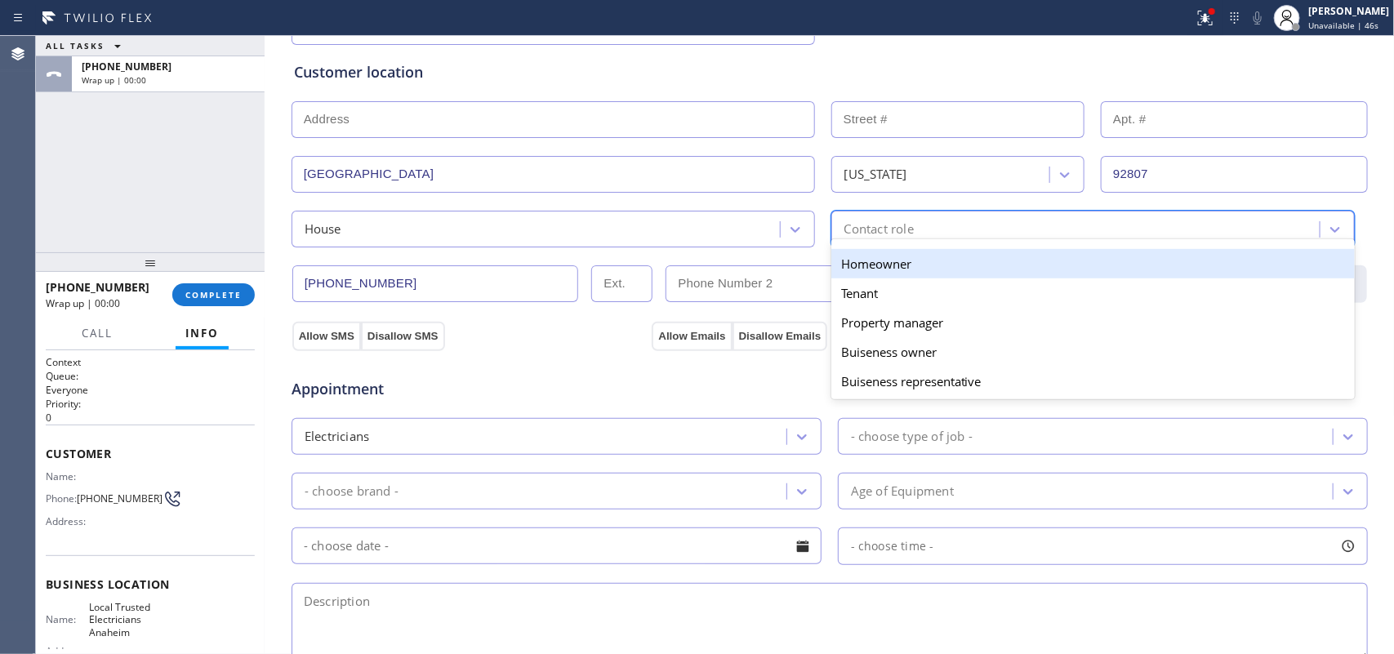
click at [943, 235] on div "Contact role" at bounding box center [1077, 229] width 483 height 29
click at [945, 264] on div "Homeowner" at bounding box center [1092, 263] width 523 height 29
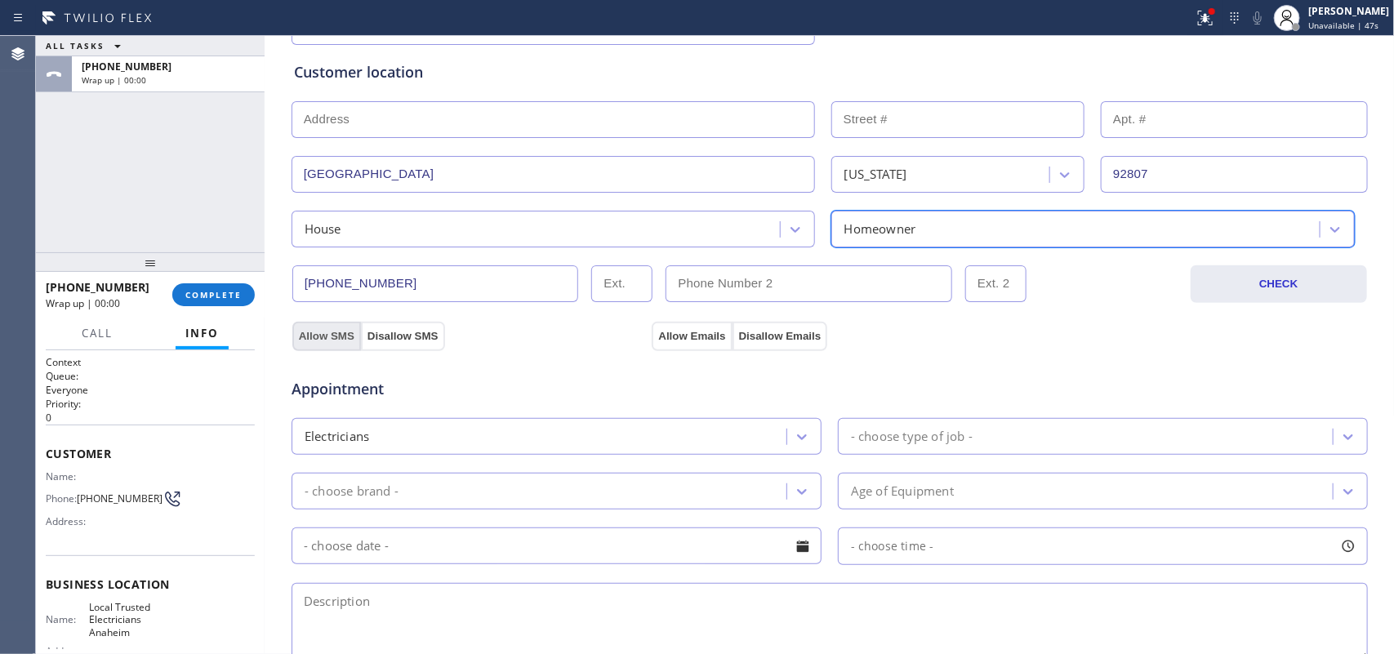
click at [321, 340] on button "Allow SMS" at bounding box center [326, 336] width 69 height 29
click at [696, 337] on button "Allow Emails" at bounding box center [692, 336] width 80 height 29
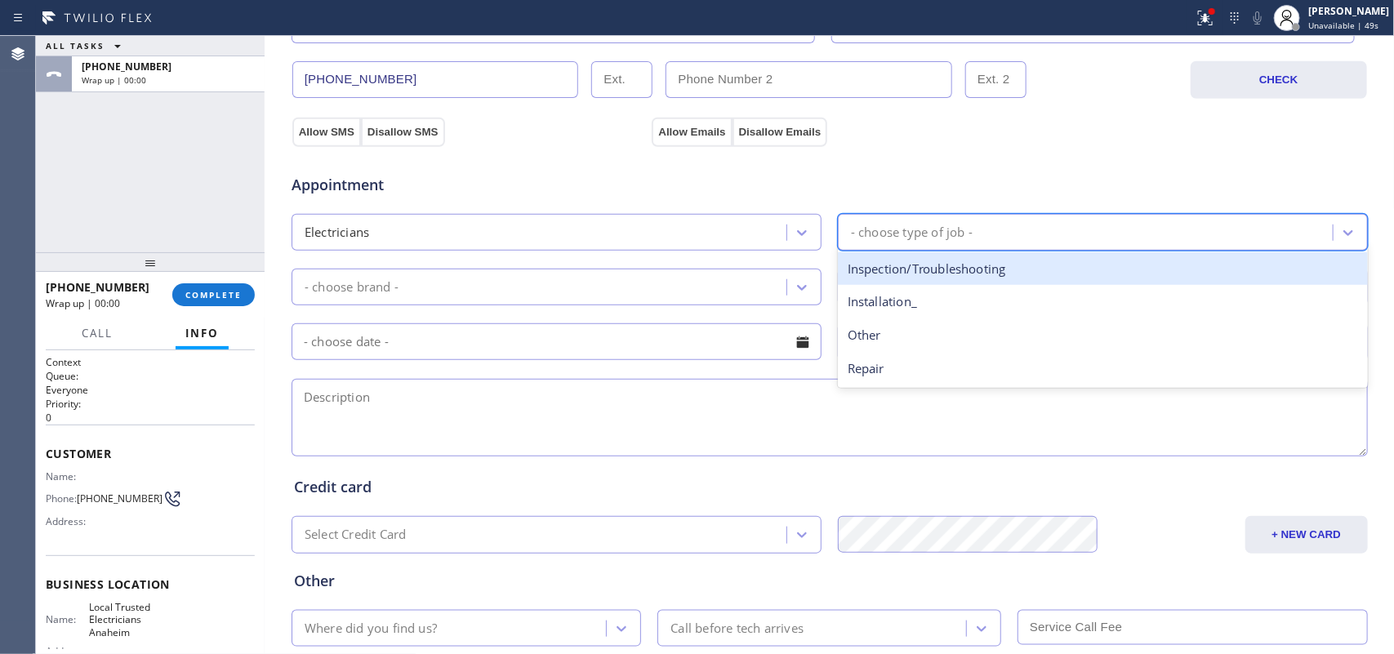
click at [1009, 226] on div "- choose type of job -" at bounding box center [1088, 232] width 490 height 29
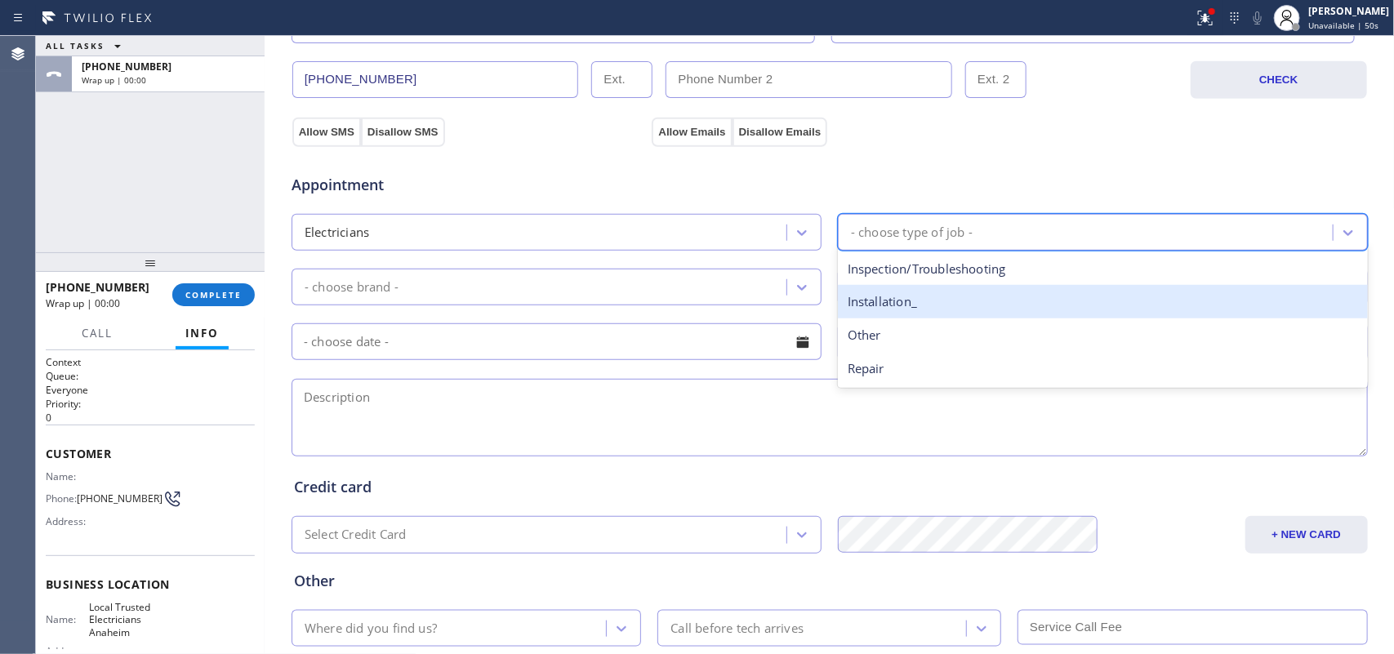
click at [951, 318] on div "Installation_" at bounding box center [1103, 301] width 530 height 33
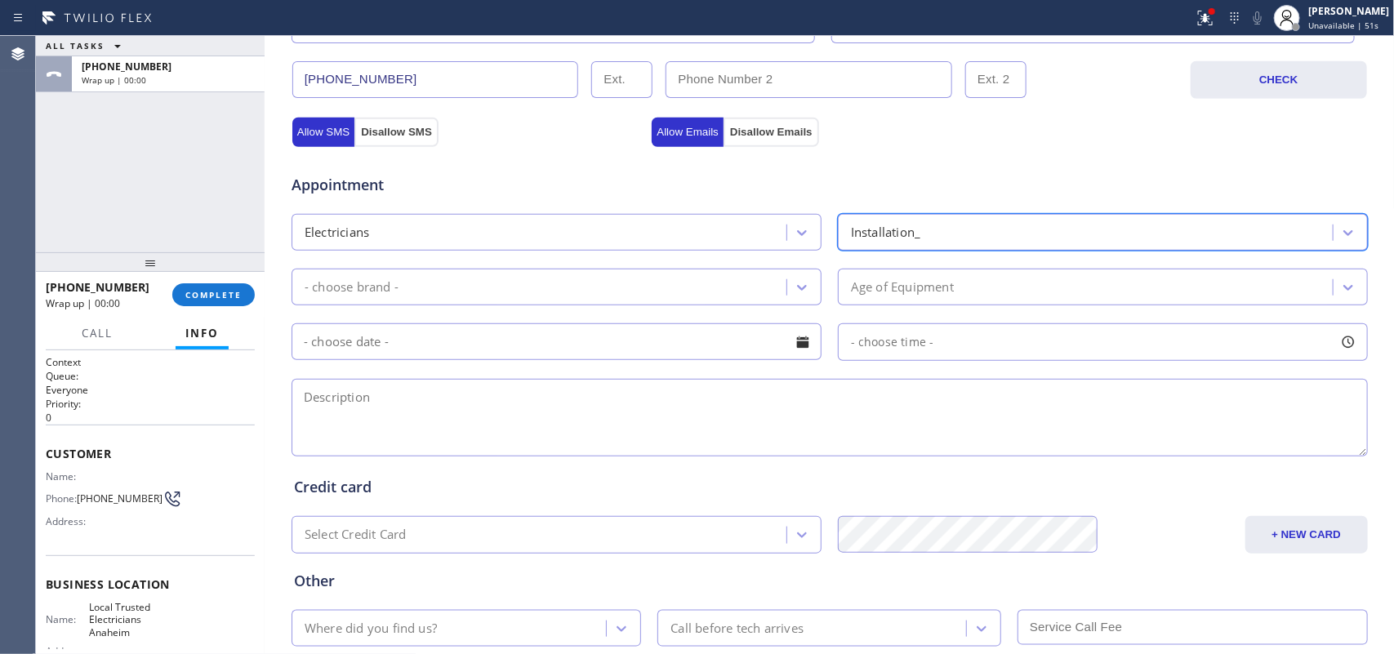
click at [765, 282] on div "- choose brand -" at bounding box center [541, 287] width 490 height 29
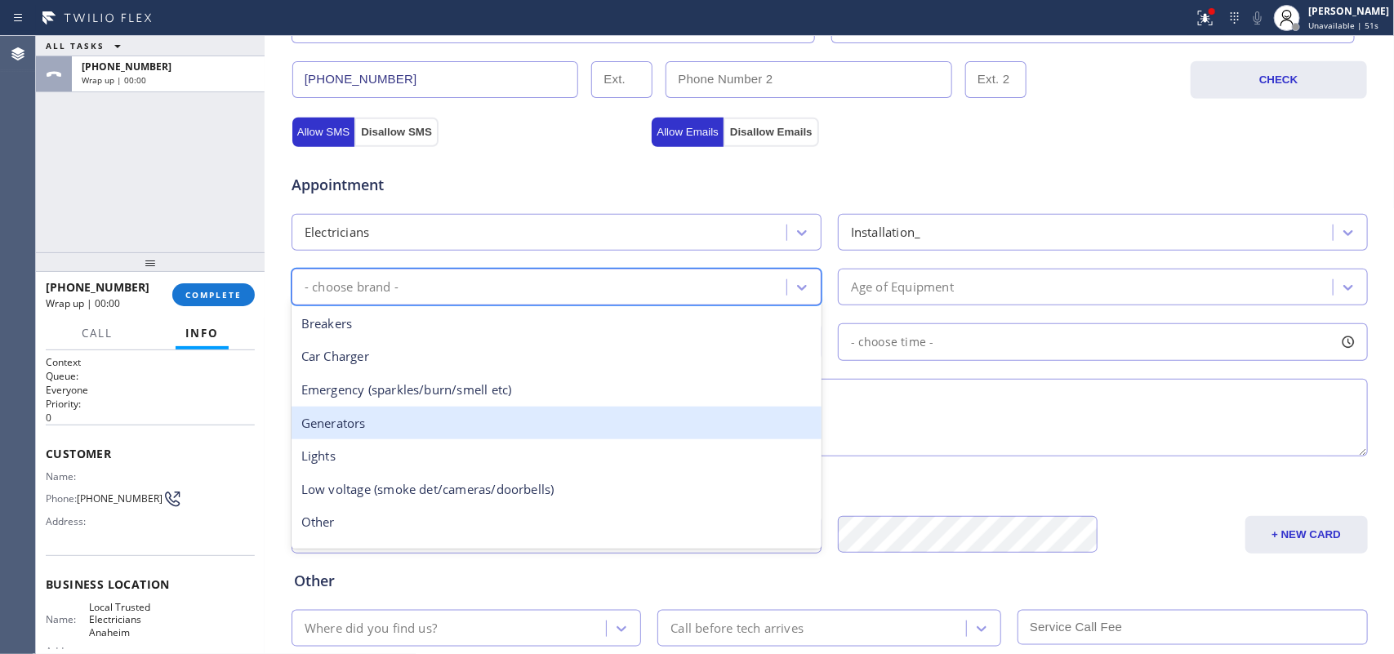
scroll to position [125, 0]
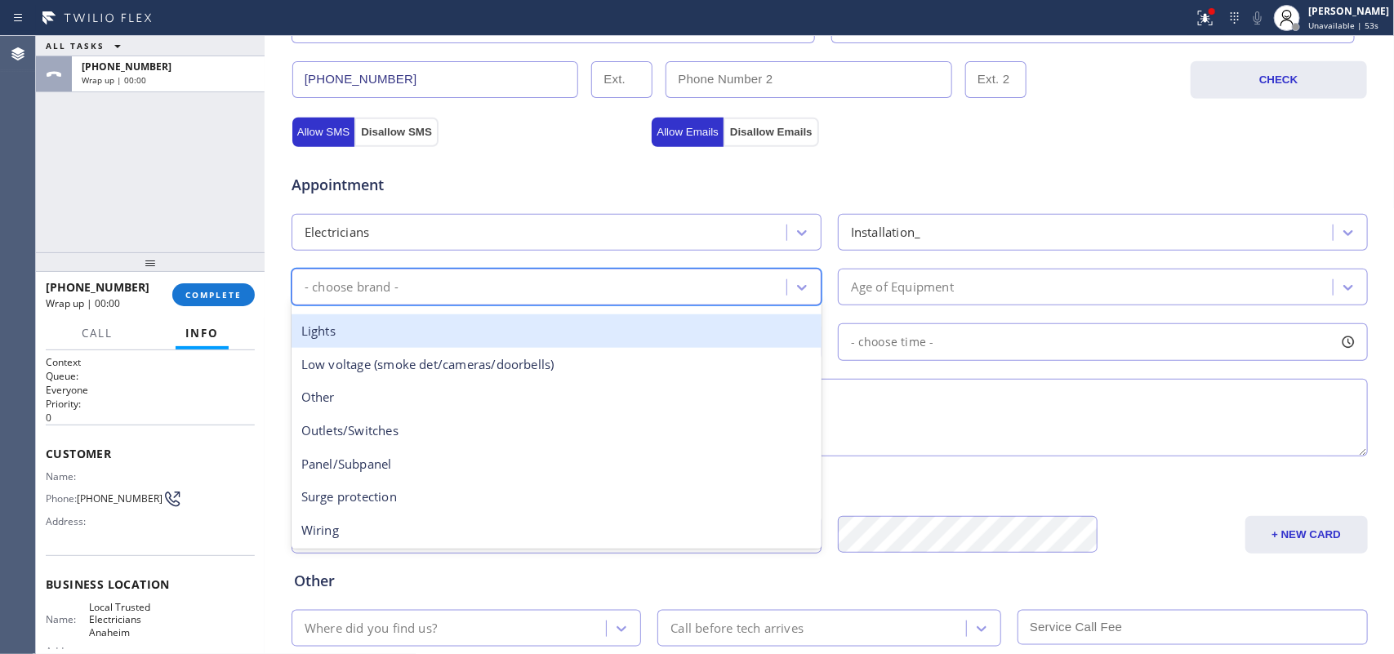
click at [590, 340] on div "Lights" at bounding box center [556, 330] width 530 height 33
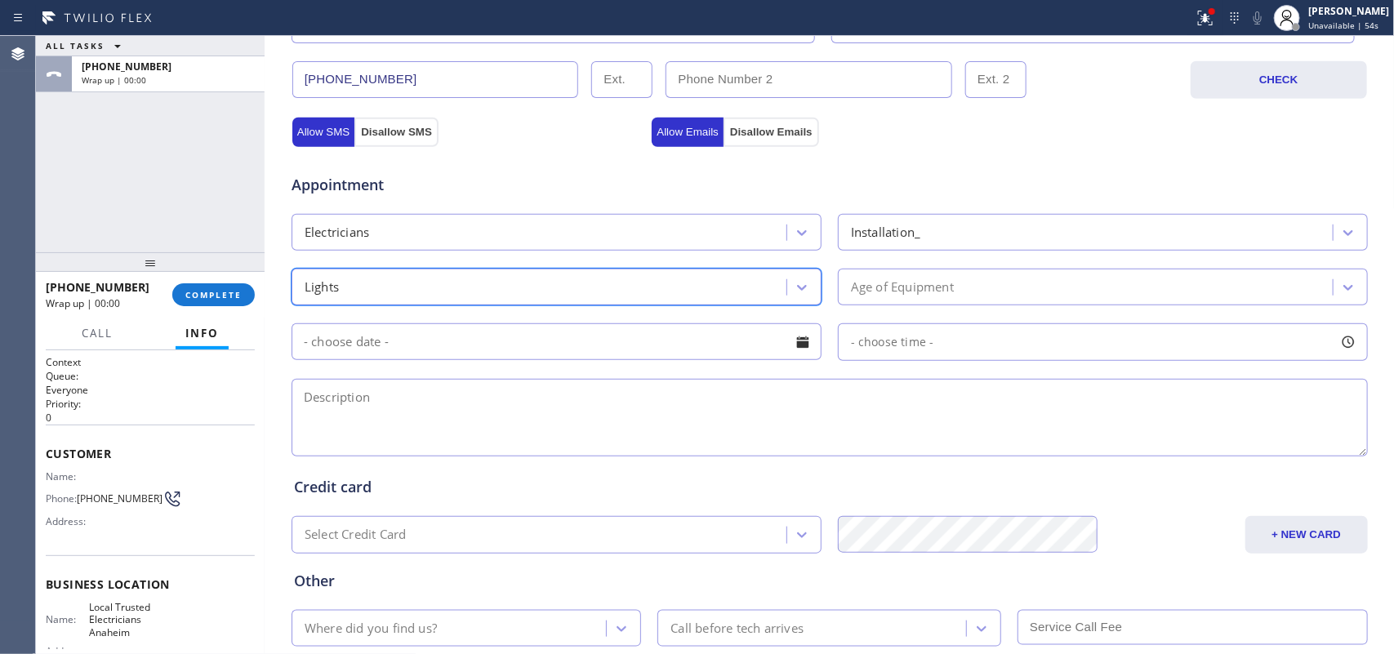
click at [918, 287] on div "Age of Equipment" at bounding box center [902, 287] width 103 height 19
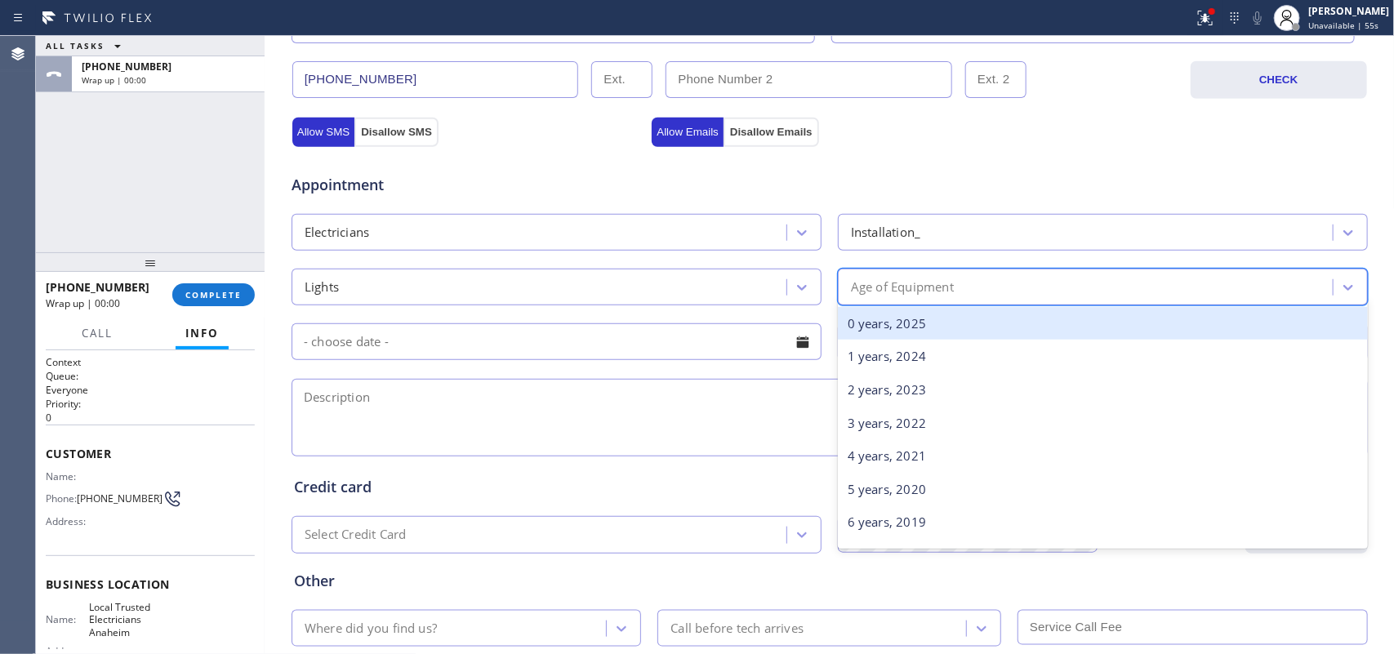
click at [912, 319] on div "0 years, 2025" at bounding box center [1103, 323] width 530 height 33
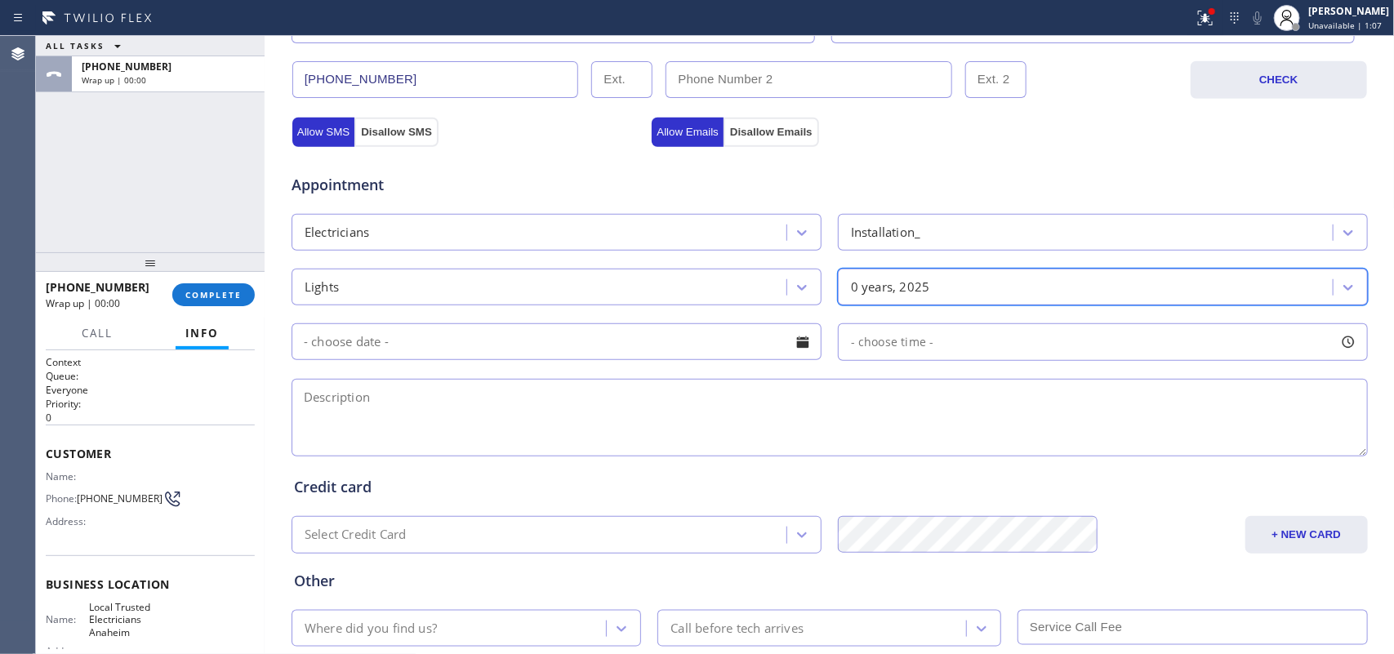
click at [635, 425] on textarea at bounding box center [829, 418] width 1076 height 78
paste textarea "quote to put a chandelier/ need potentially an extension found an additional pi…"
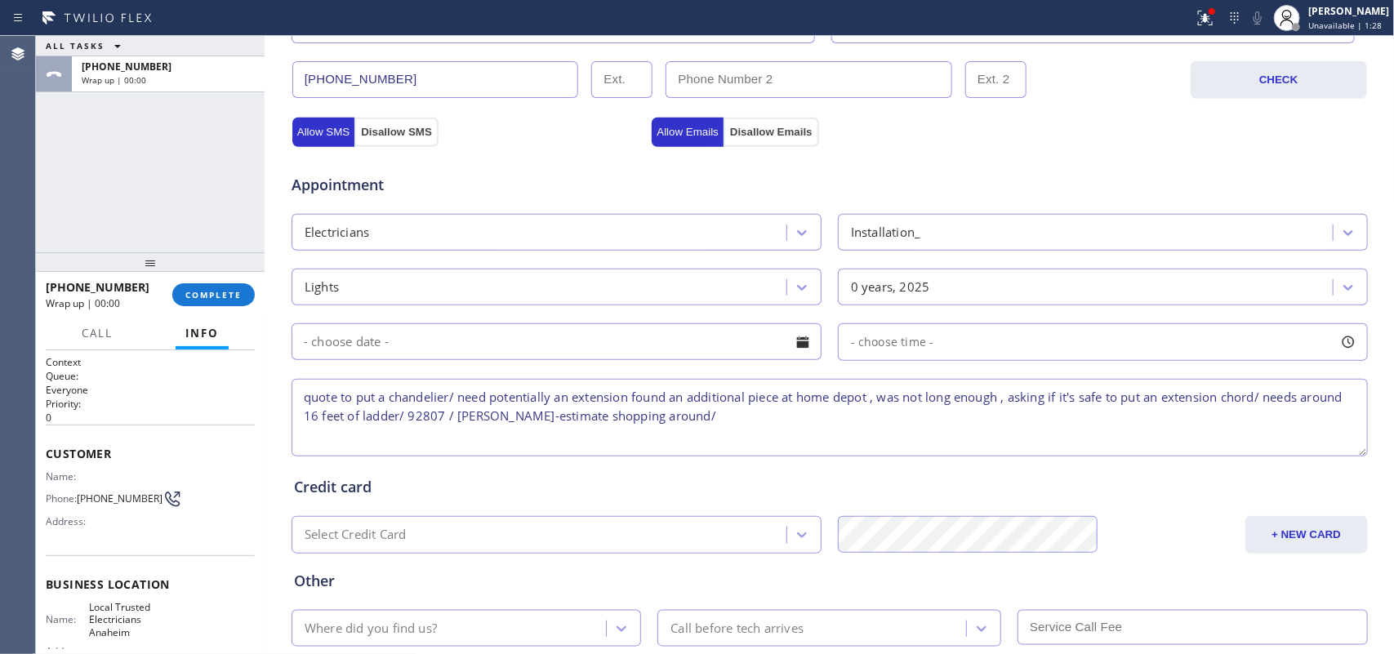
scroll to position [614, 0]
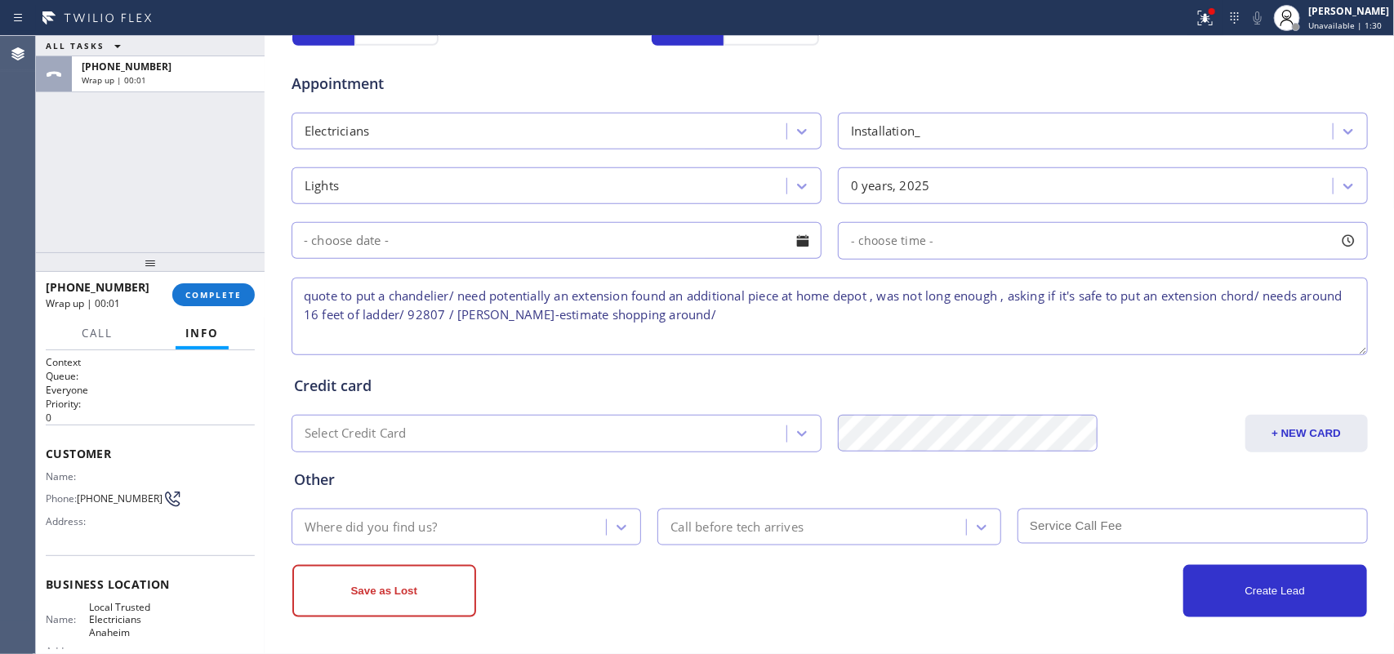
drag, startPoint x: 695, startPoint y: 328, endPoint x: 278, endPoint y: 268, distance: 420.7
click at [278, 268] on div "Business location Local Trusted Electricians [GEOGRAPHIC_DATA] [PHONE_NUMBER] P…" at bounding box center [830, 59] width 1122 height 1115
type textarea "quote to put a chandelier/ need potentially an extension found an additional pi…"
click at [193, 193] on div "ALL TASKS ALL TASKS ACTIVE TASKS TASKS IN WRAP UP [PHONE_NUMBER] Wrap up | 00:14" at bounding box center [150, 144] width 229 height 216
click at [398, 521] on div "Where did you find us?" at bounding box center [371, 527] width 132 height 19
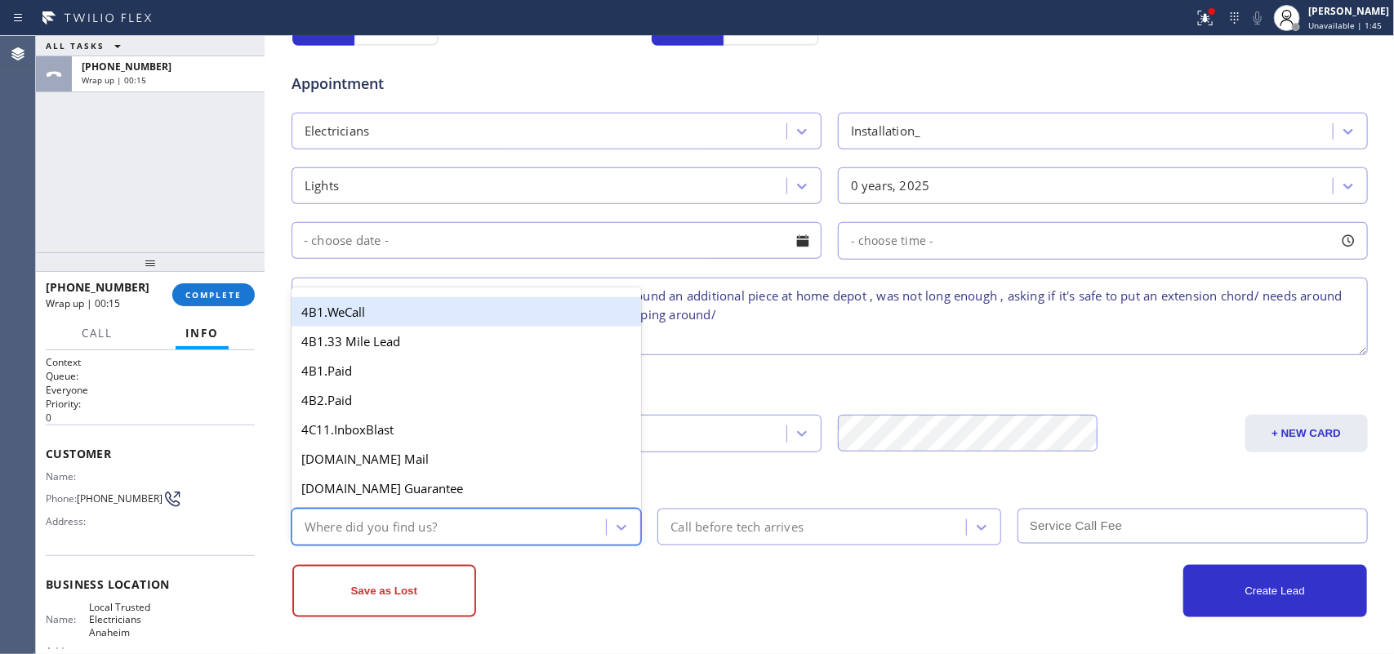
type input "g"
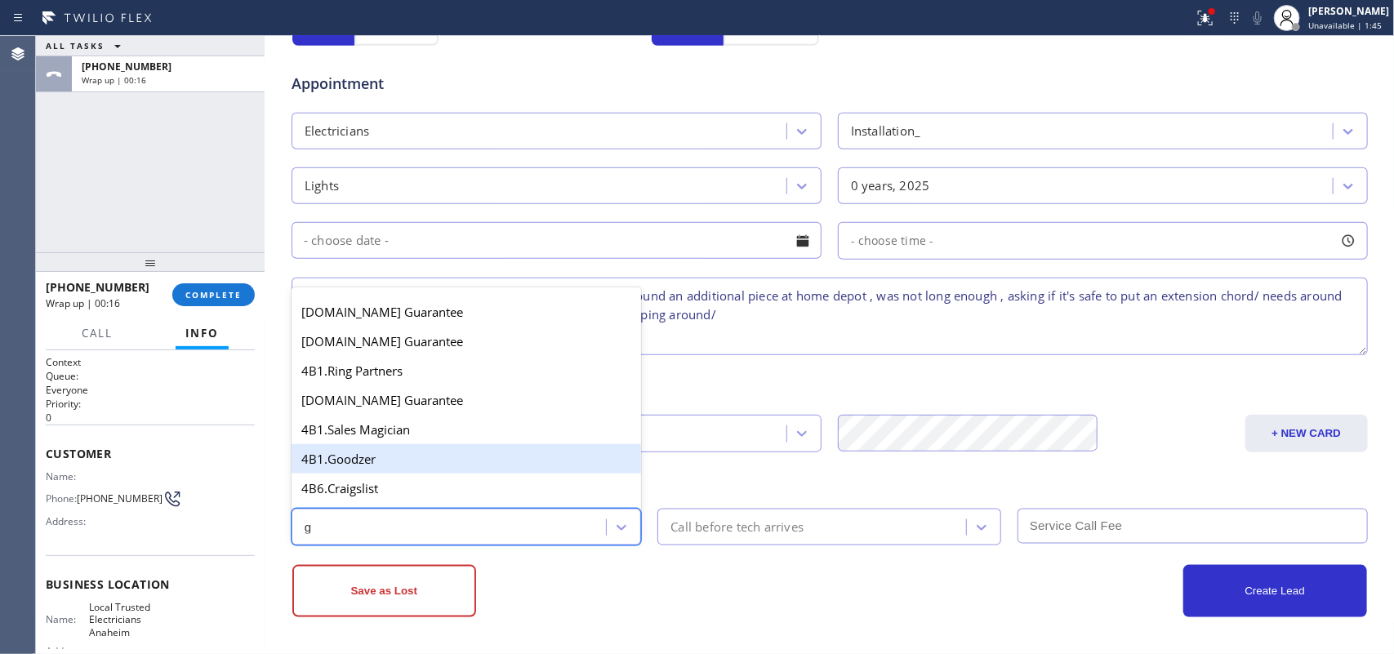
scroll to position [339, 0]
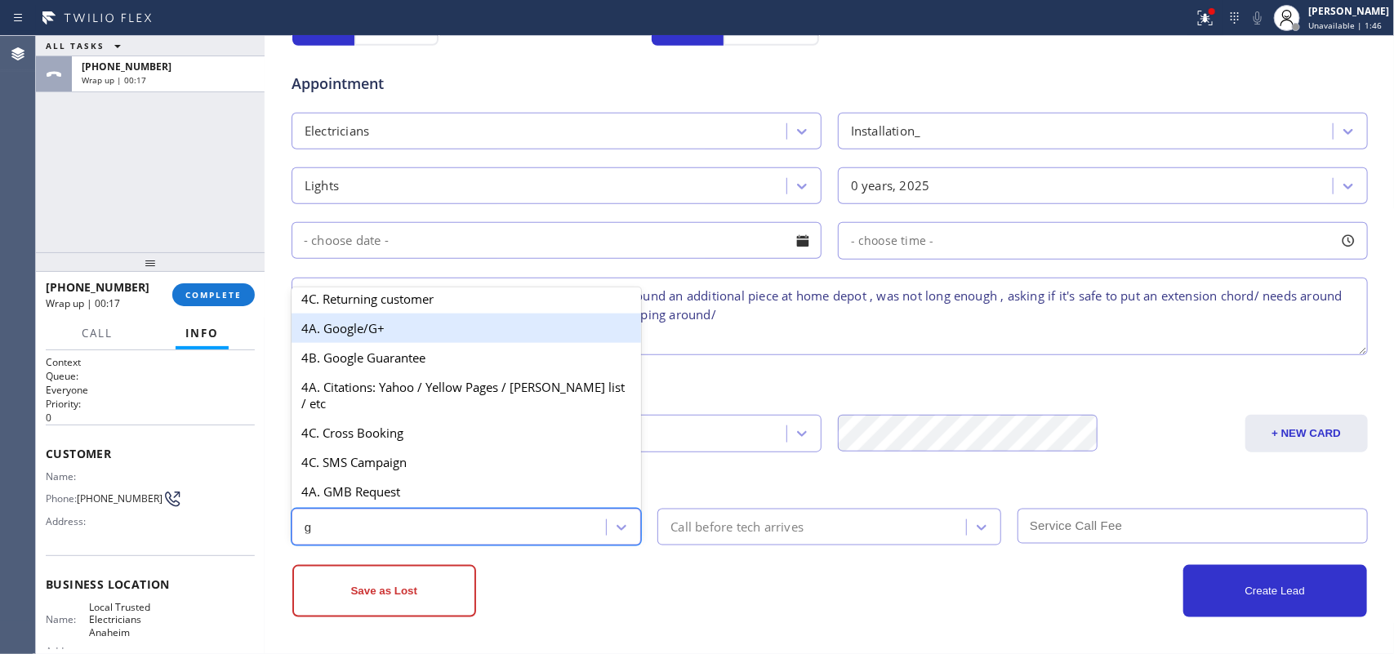
click at [449, 339] on div "4A. Google/G+" at bounding box center [466, 328] width 350 height 29
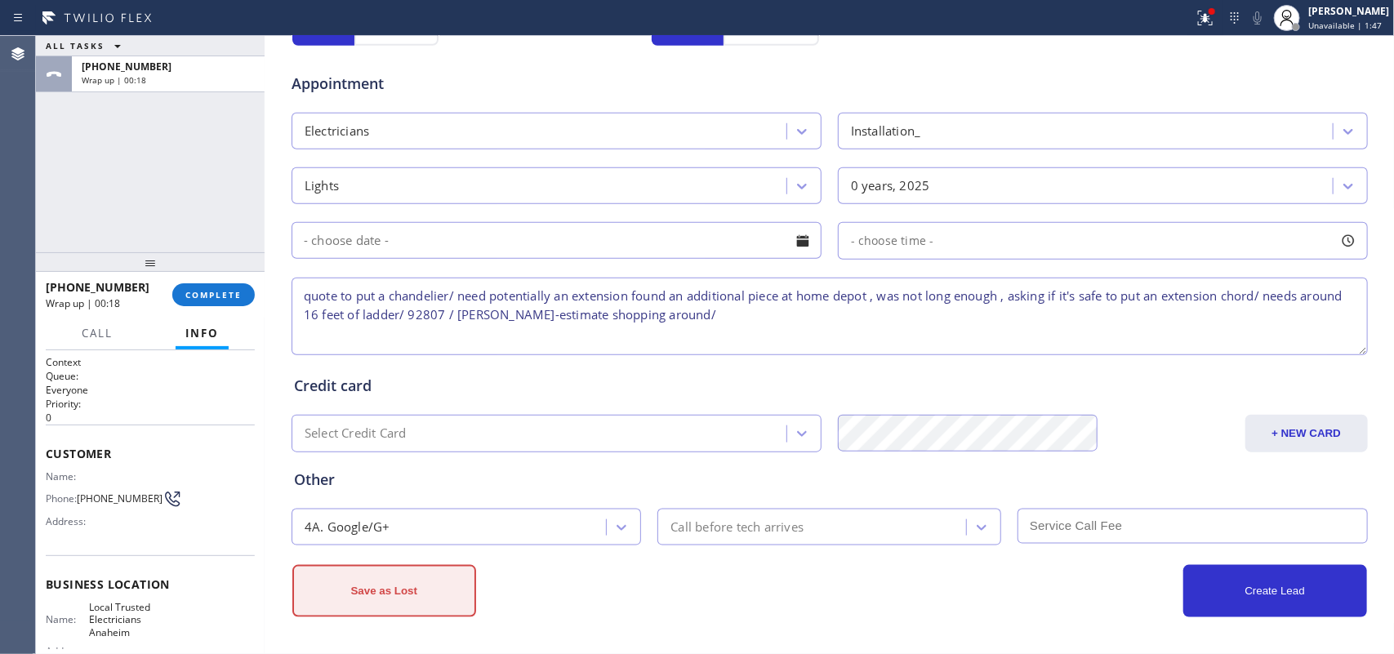
click at [398, 584] on button "Save as Lost" at bounding box center [384, 591] width 184 height 52
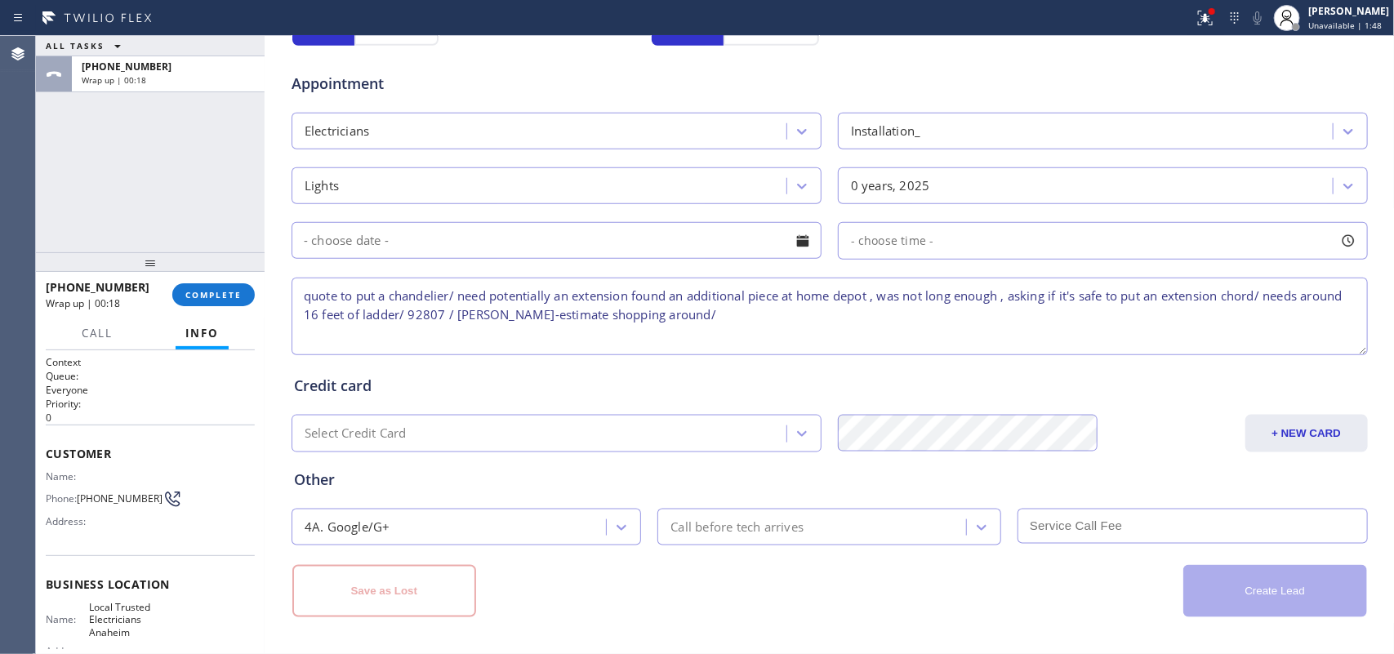
scroll to position [0, 0]
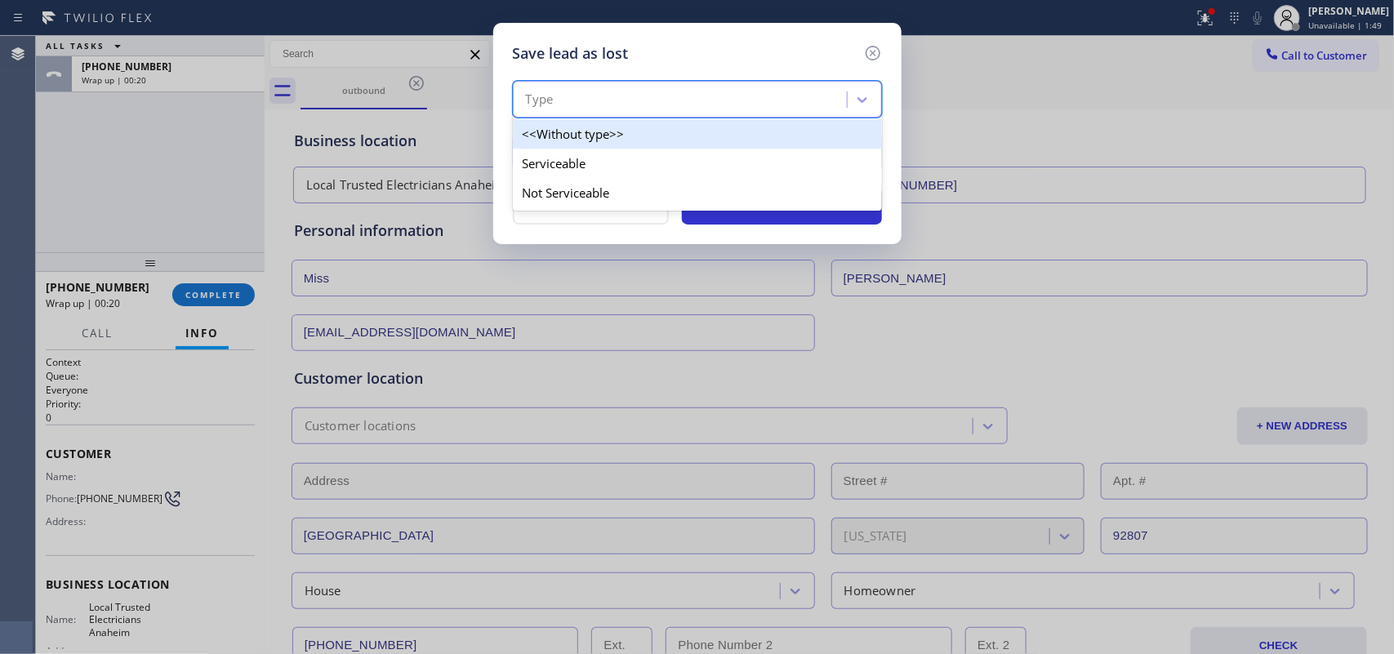
click at [782, 96] on div "Type" at bounding box center [682, 100] width 329 height 29
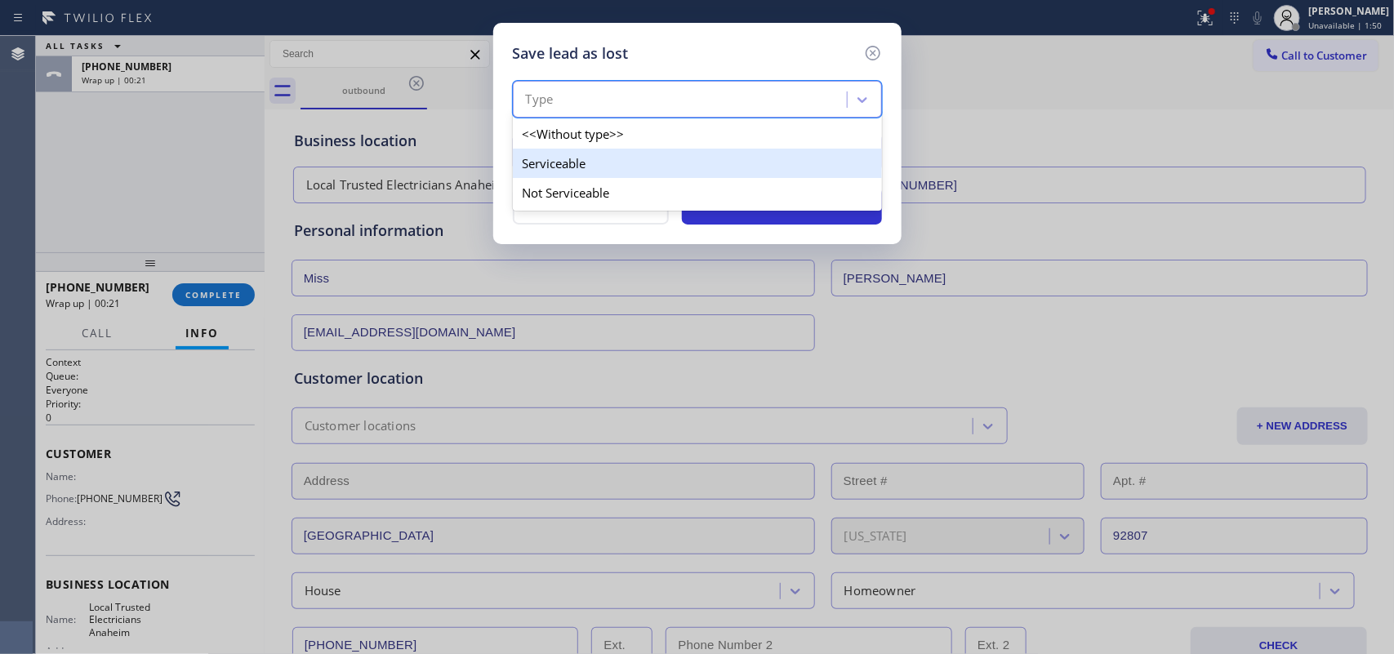
click at [759, 168] on div "Serviceable" at bounding box center [697, 163] width 369 height 29
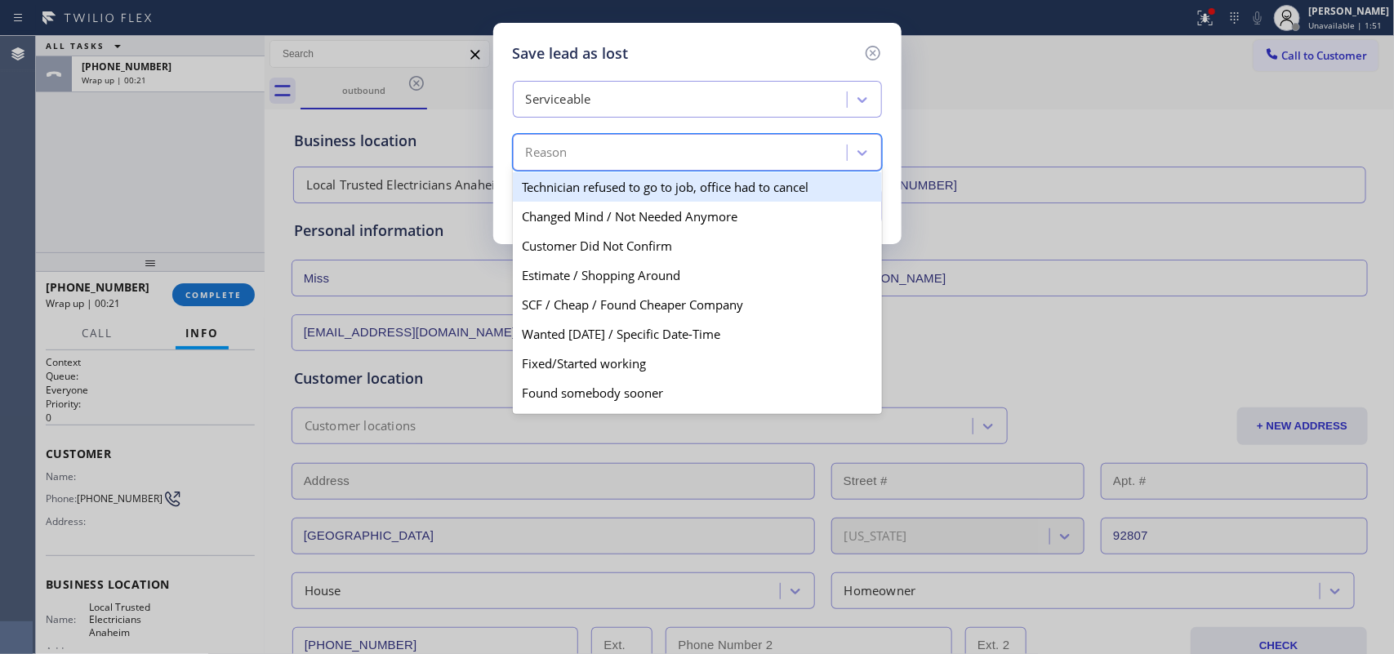
click at [759, 158] on div "Reason" at bounding box center [682, 153] width 329 height 29
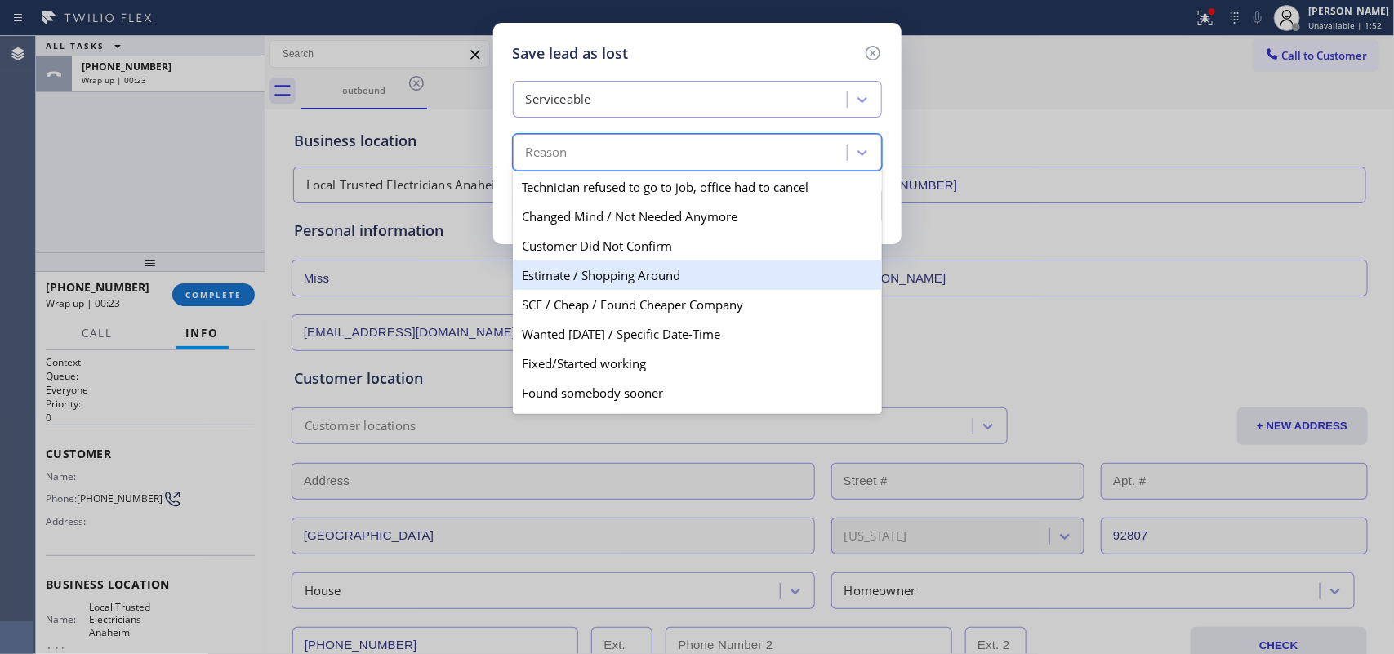
click at [625, 278] on div "Estimate / Shopping Around" at bounding box center [697, 274] width 369 height 29
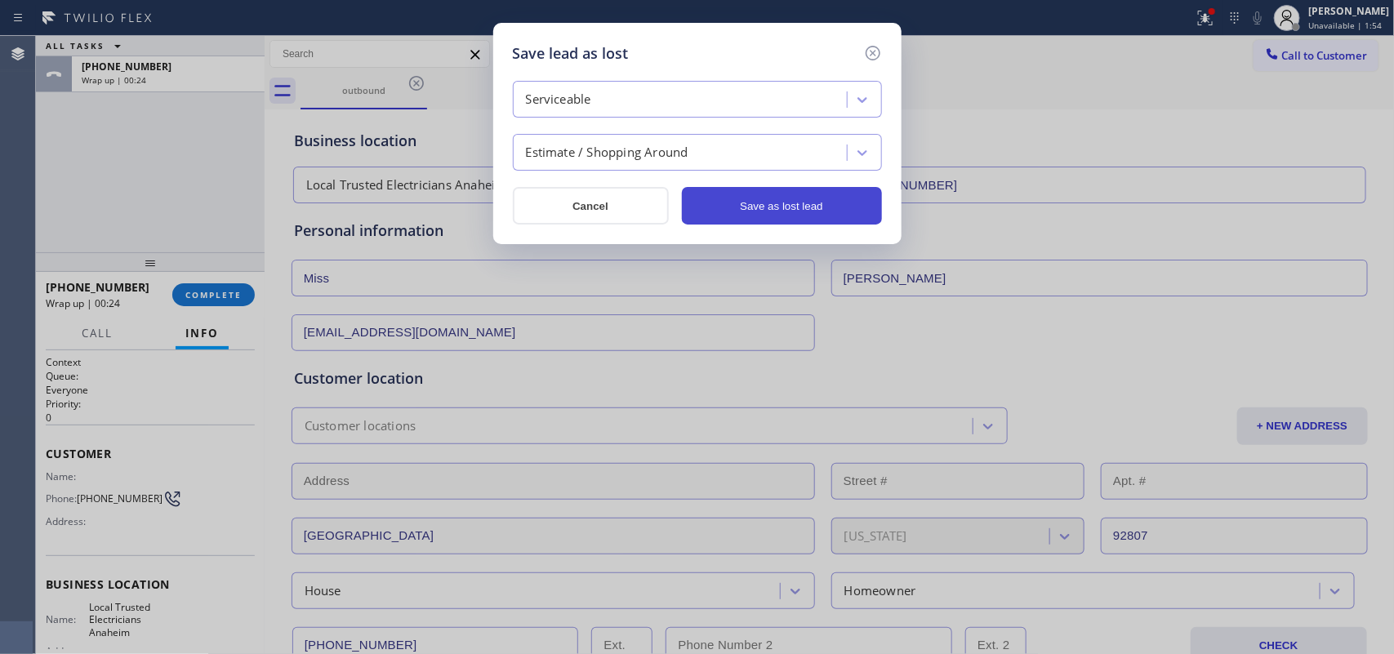
click at [801, 212] on button "Save as lost lead" at bounding box center [782, 206] width 200 height 38
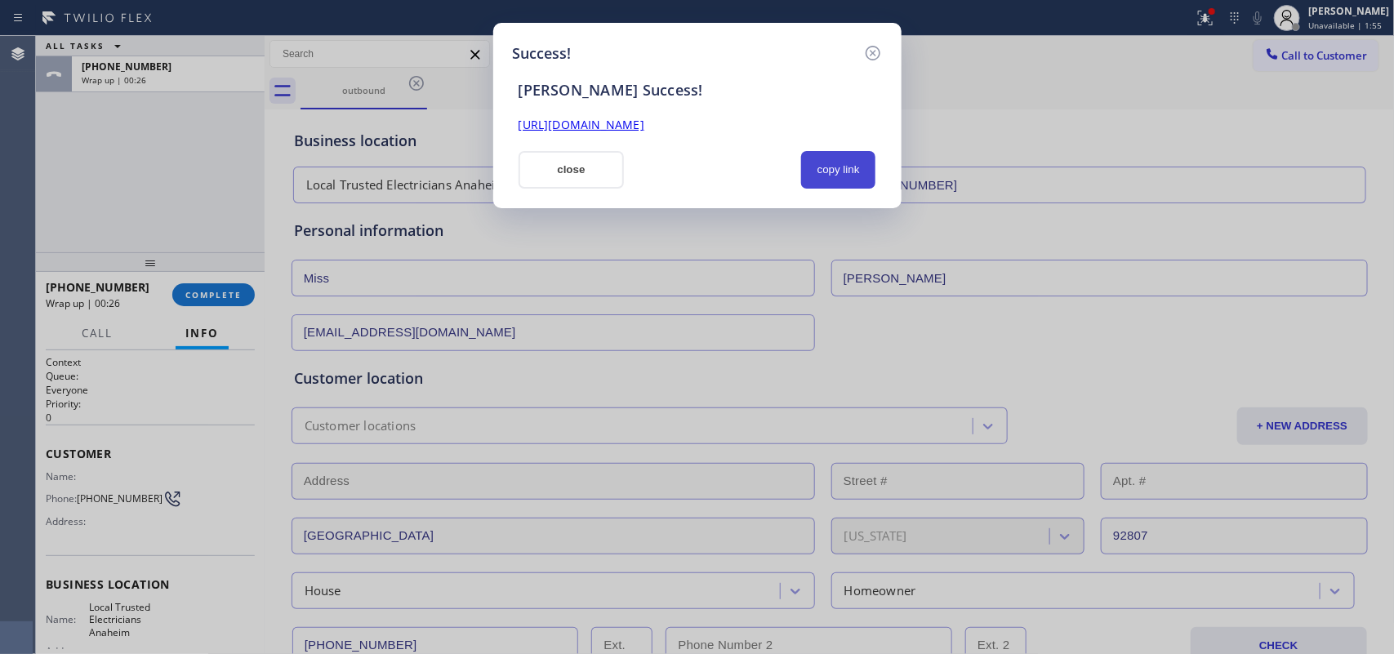
click at [841, 181] on button "copy link" at bounding box center [838, 170] width 75 height 38
click at [644, 125] on link "[URL][DOMAIN_NAME]" at bounding box center [581, 125] width 126 height 16
click at [594, 180] on button "close" at bounding box center [571, 170] width 106 height 38
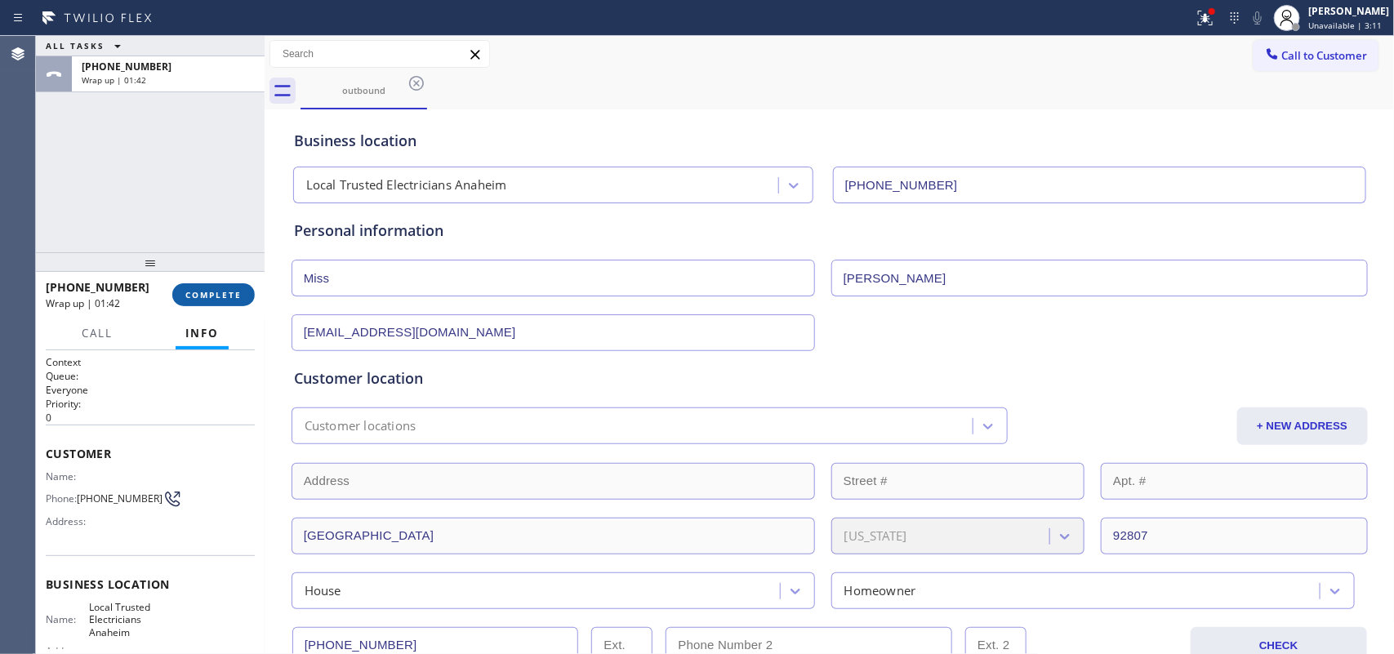
click at [213, 303] on button "COMPLETE" at bounding box center [213, 294] width 82 height 23
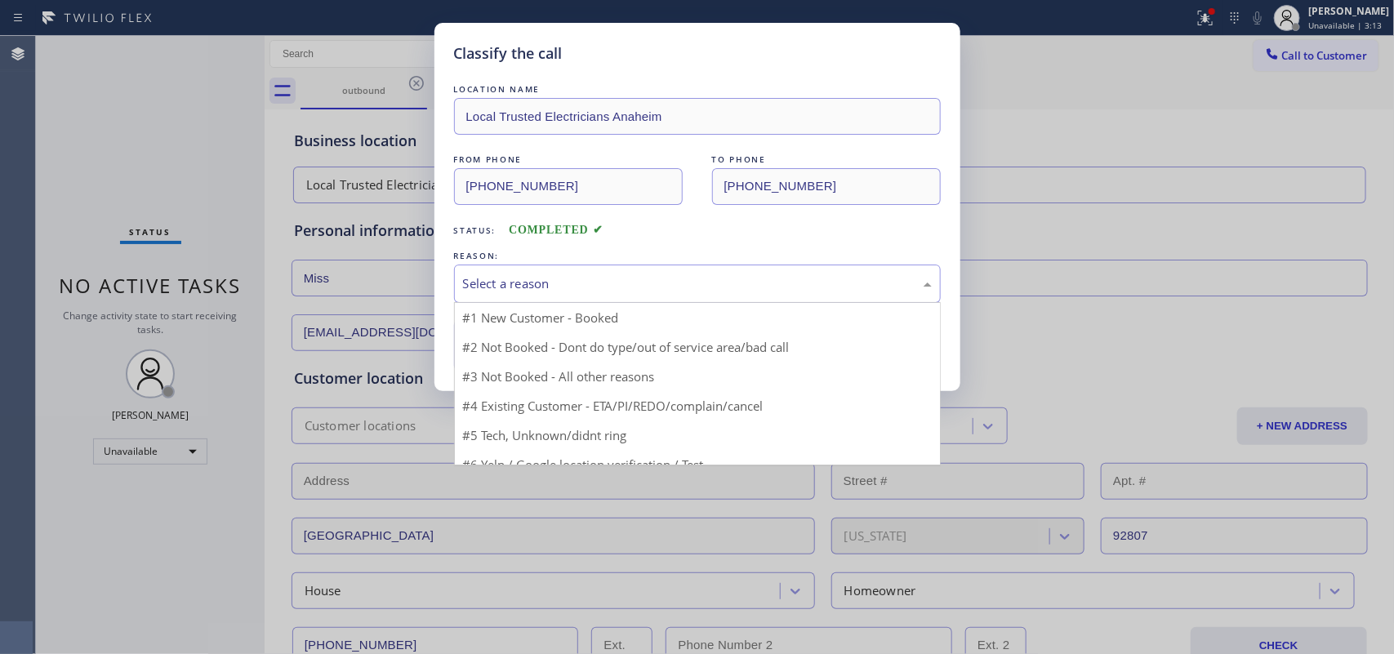
click at [608, 278] on div "Select a reason" at bounding box center [697, 283] width 469 height 19
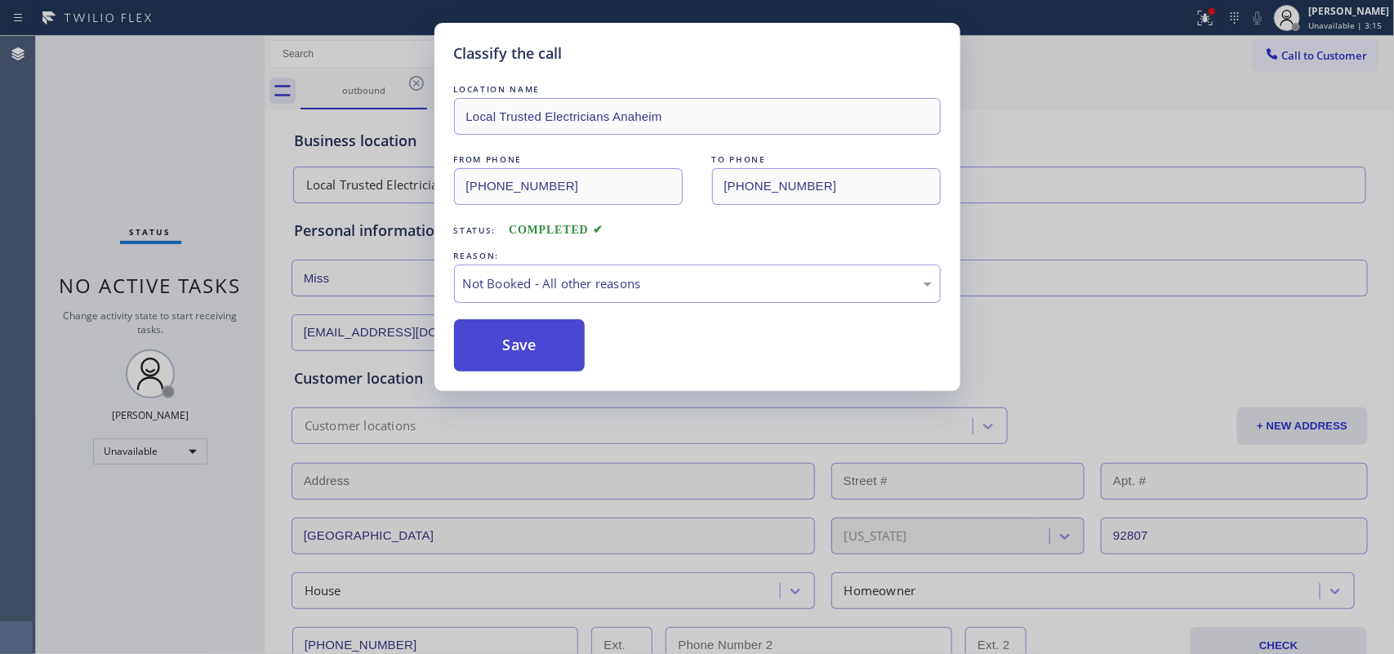
click at [563, 345] on button "Save" at bounding box center [519, 345] width 131 height 52
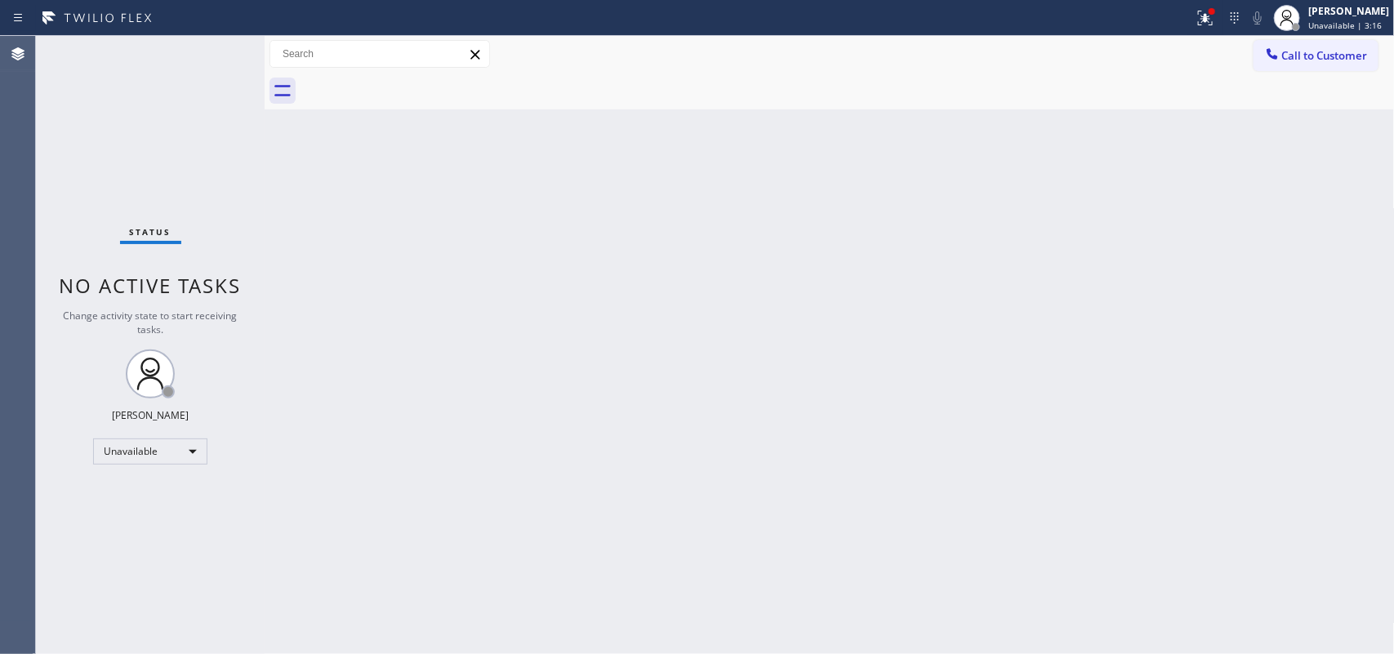
click at [1358, 12] on div "[PERSON_NAME]" at bounding box center [1348, 11] width 81 height 14
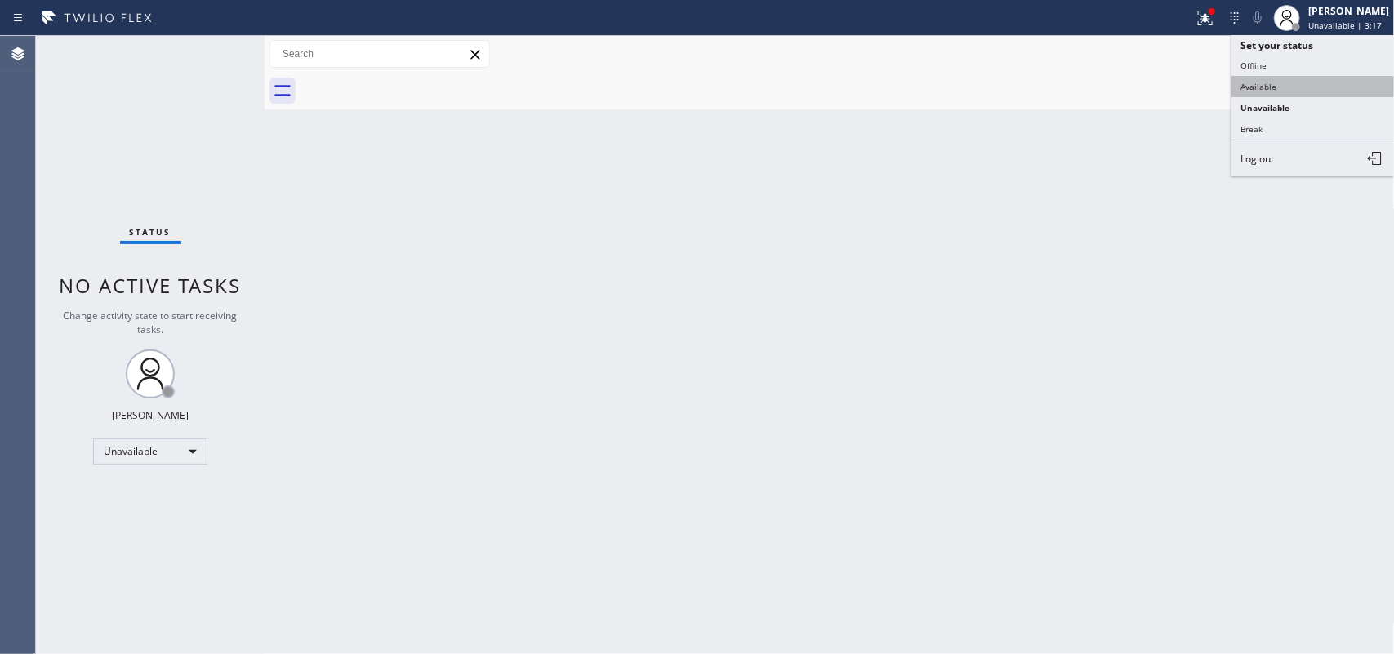
click at [1276, 91] on button "Available" at bounding box center [1312, 86] width 163 height 21
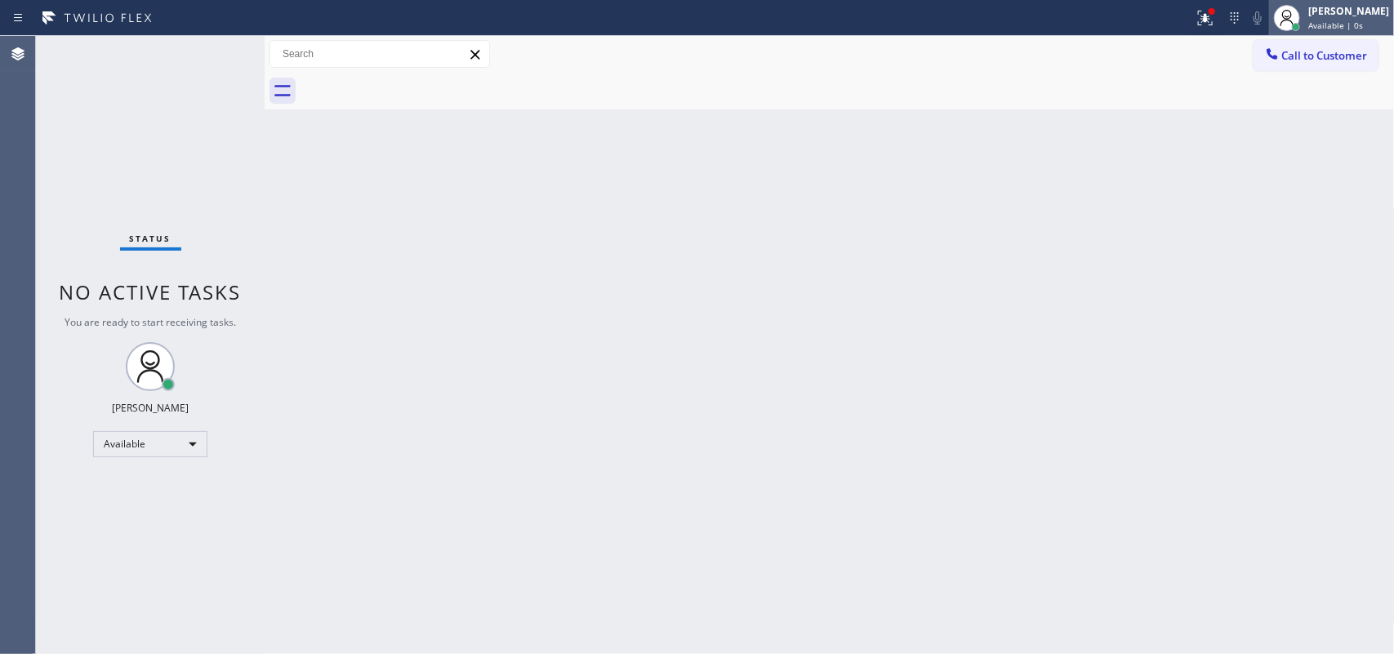
click at [1358, 33] on div "[PERSON_NAME] Available | 0s" at bounding box center [1331, 18] width 125 height 36
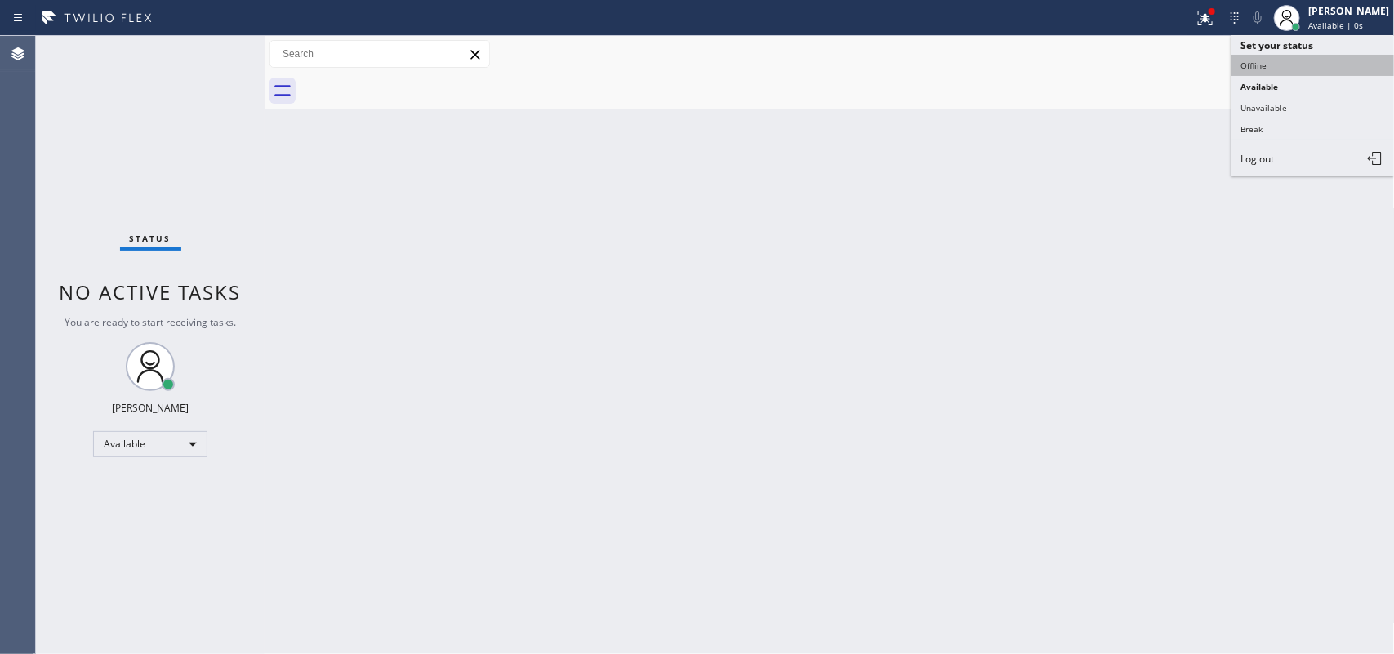
click at [1266, 62] on button "Offline" at bounding box center [1312, 65] width 163 height 21
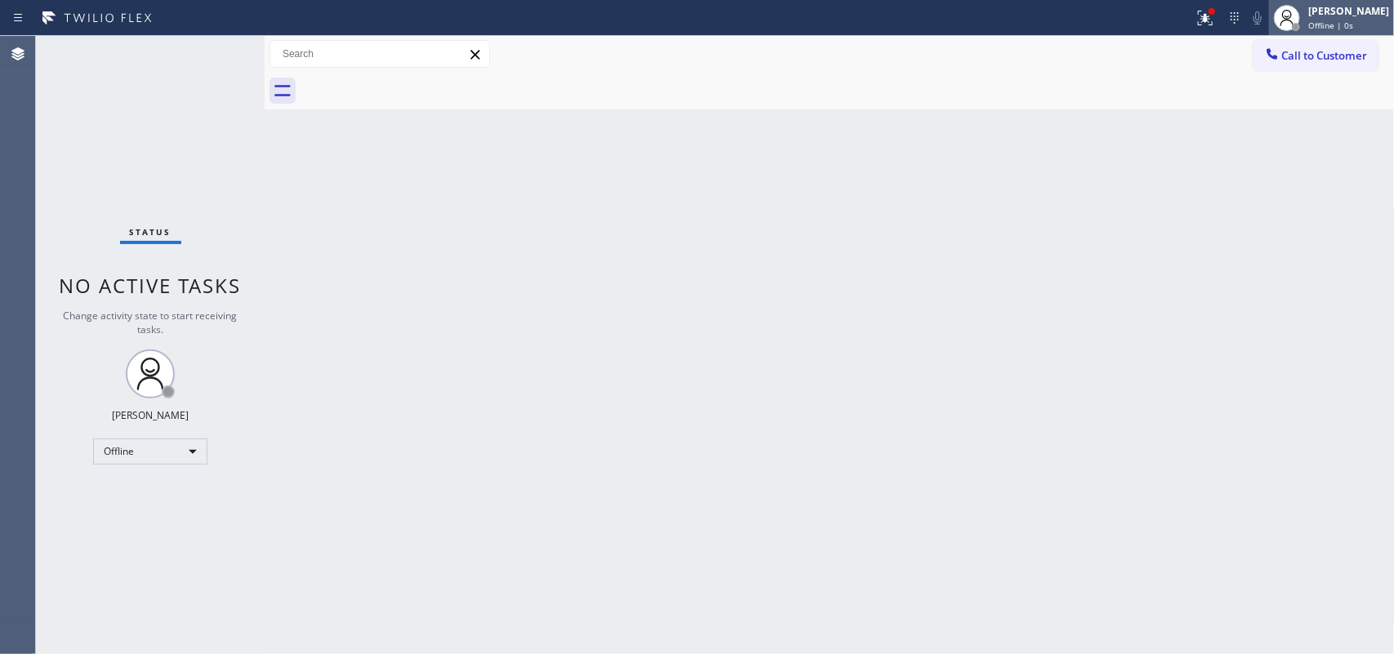
click at [1344, 20] on span "Offline | 0s" at bounding box center [1330, 25] width 45 height 11
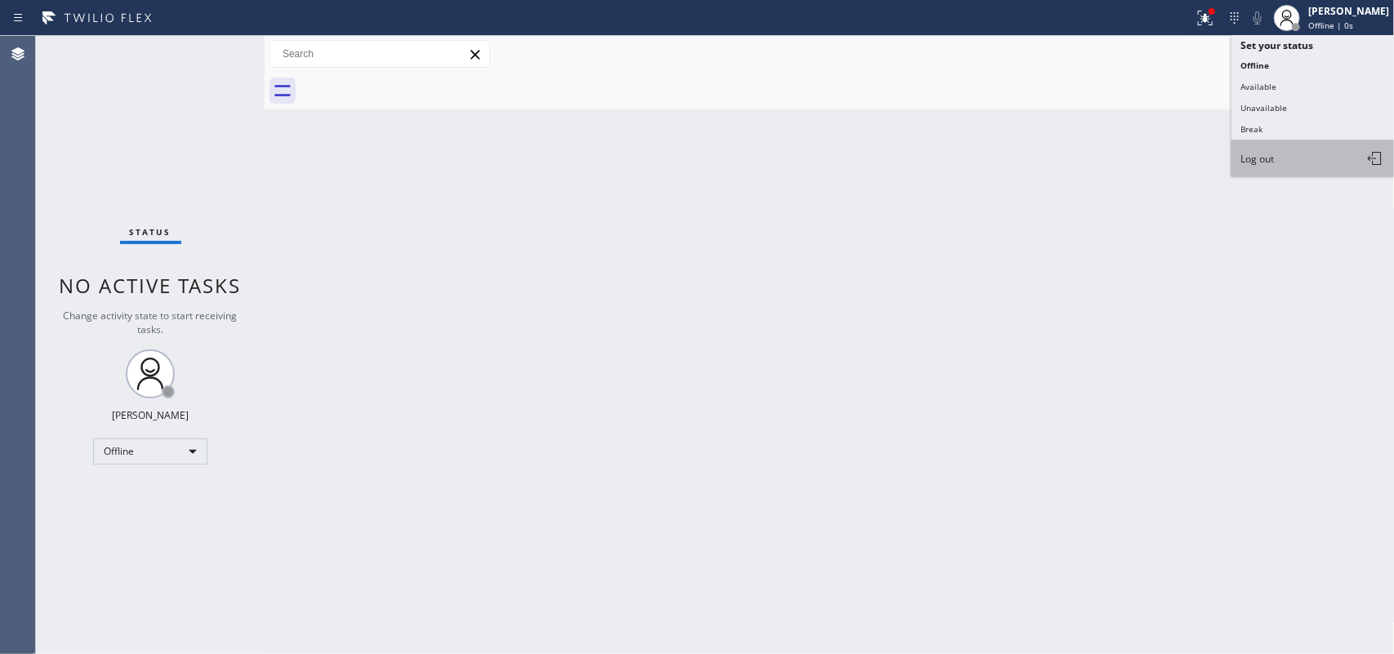
click at [1319, 159] on button "Log out" at bounding box center [1312, 158] width 163 height 36
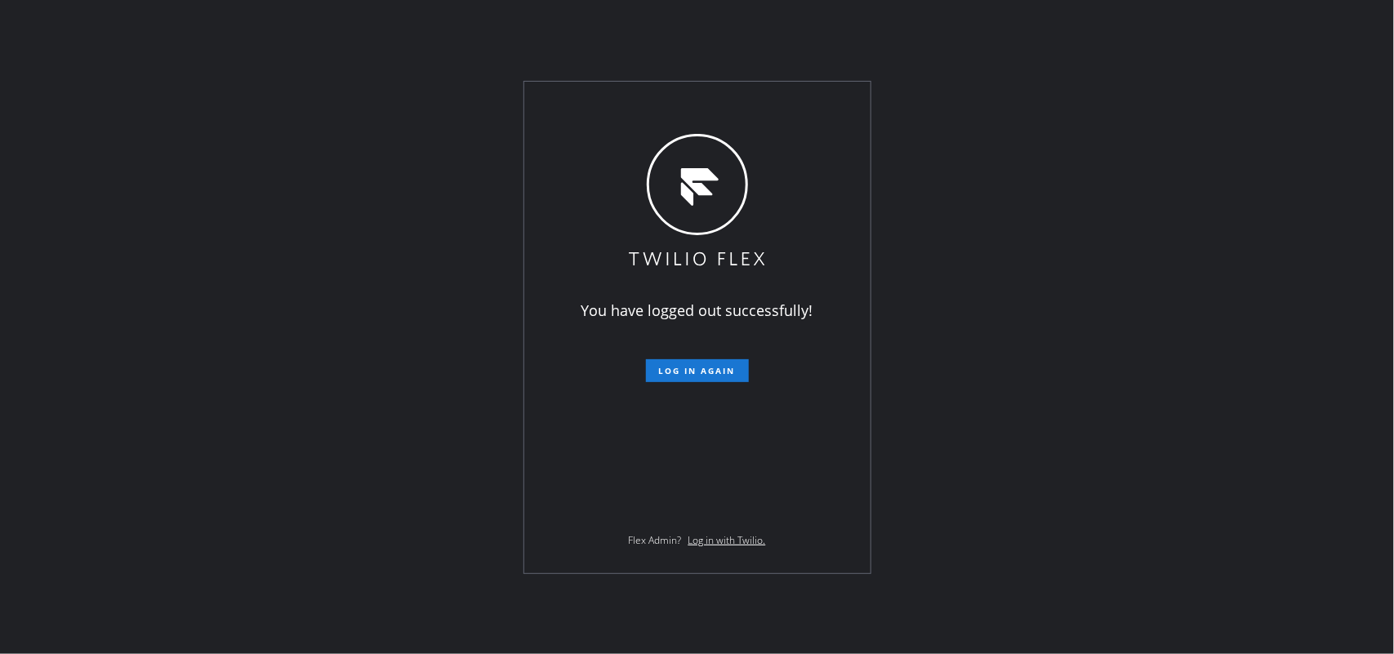
click at [1026, 233] on div "You have logged out successfully! Log in again Flex Admin? Log in with Twilio." at bounding box center [697, 327] width 1394 height 654
